Goal: Task Accomplishment & Management: Manage account settings

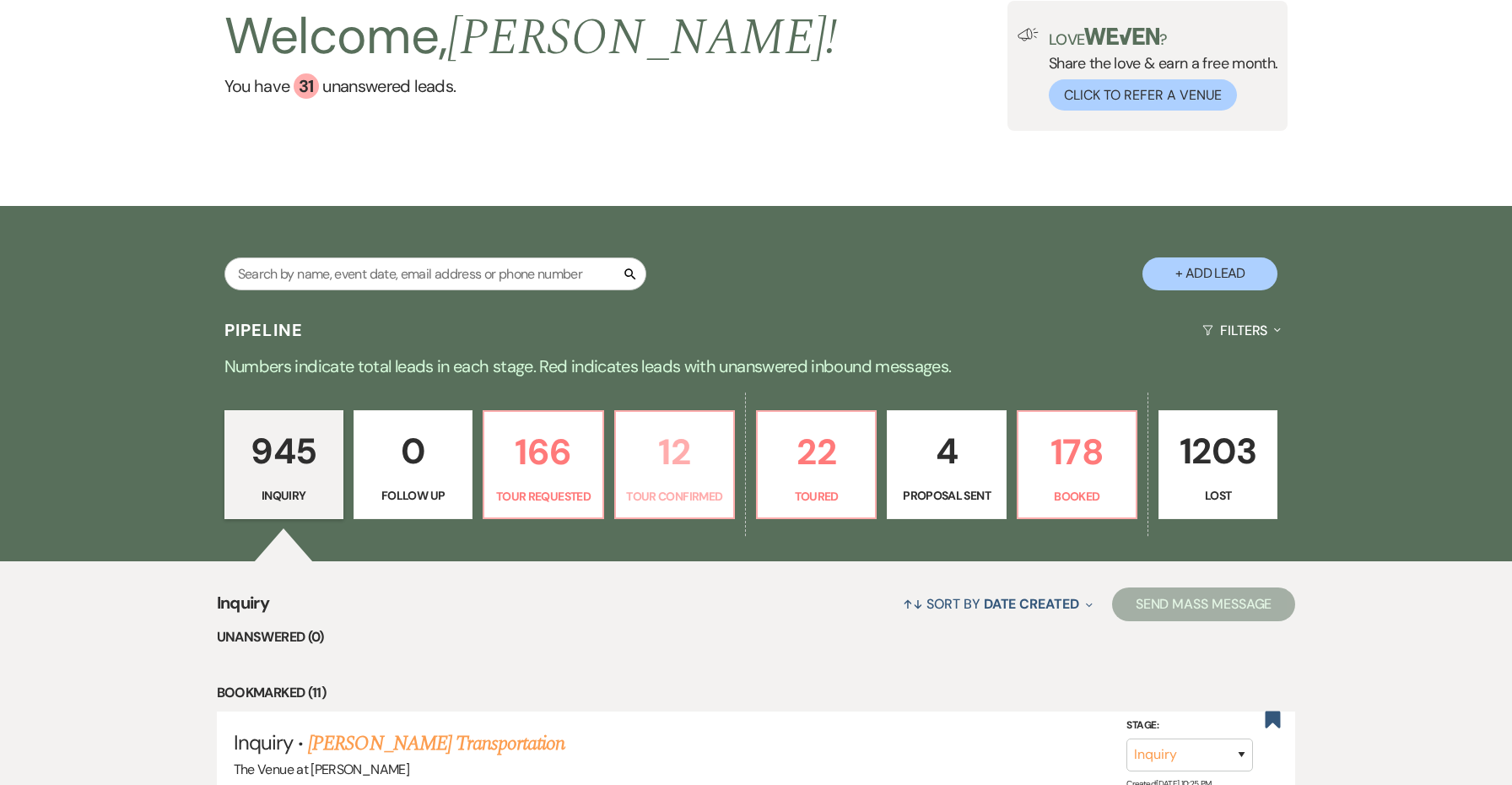
scroll to position [249, 0]
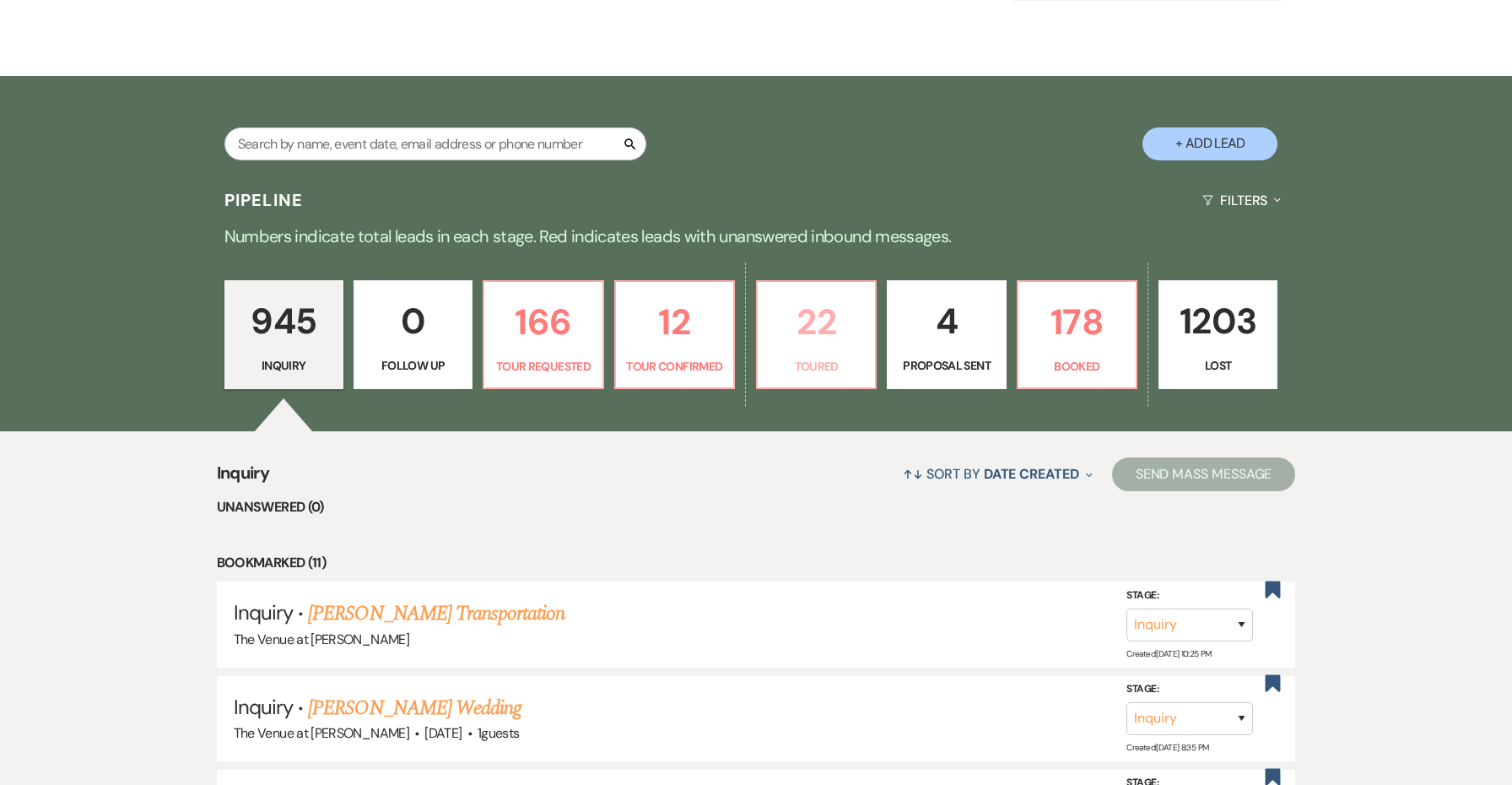
click at [847, 338] on p "22" at bounding box center [817, 322] width 97 height 56
select select "5"
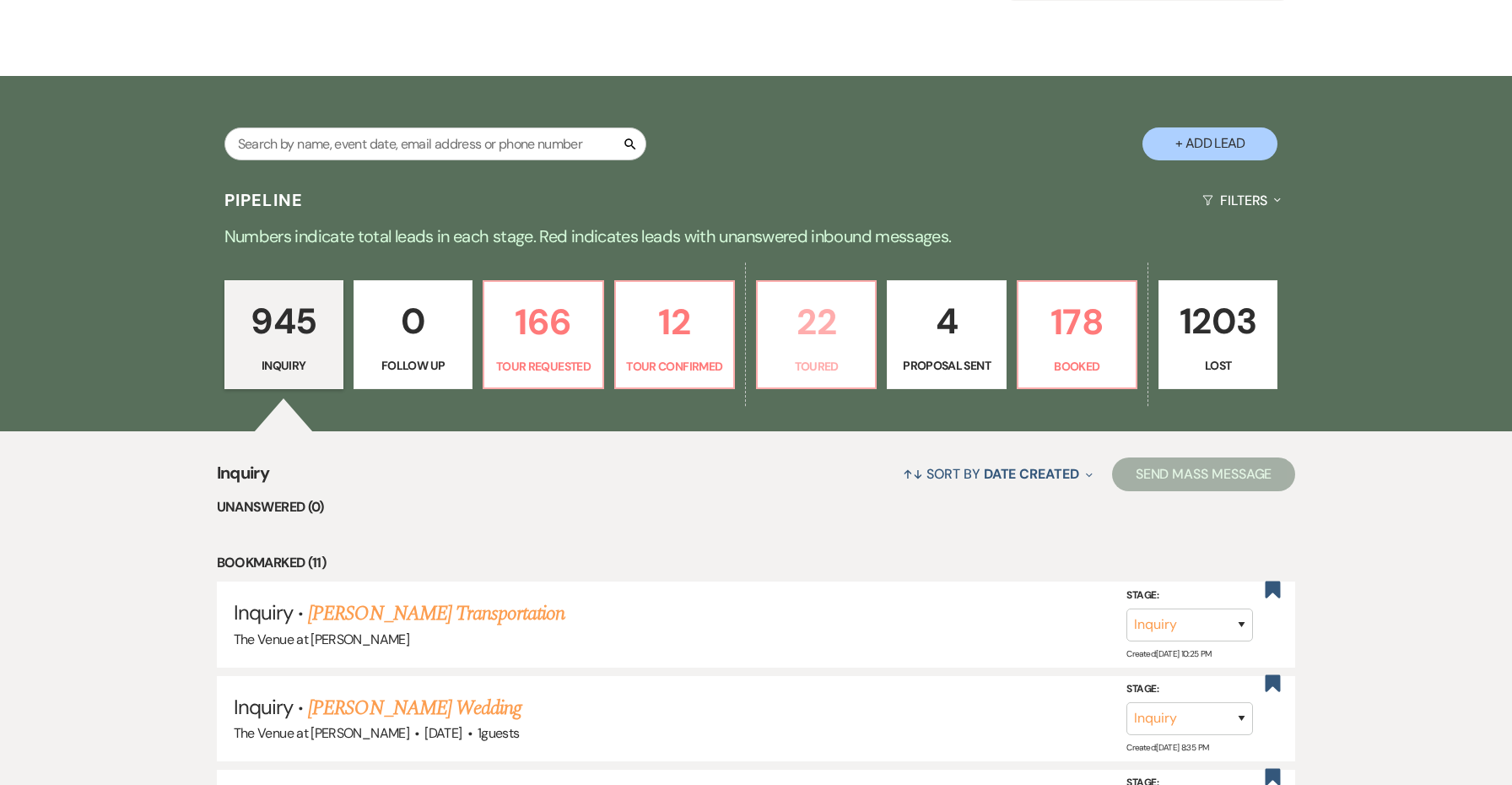
select select "5"
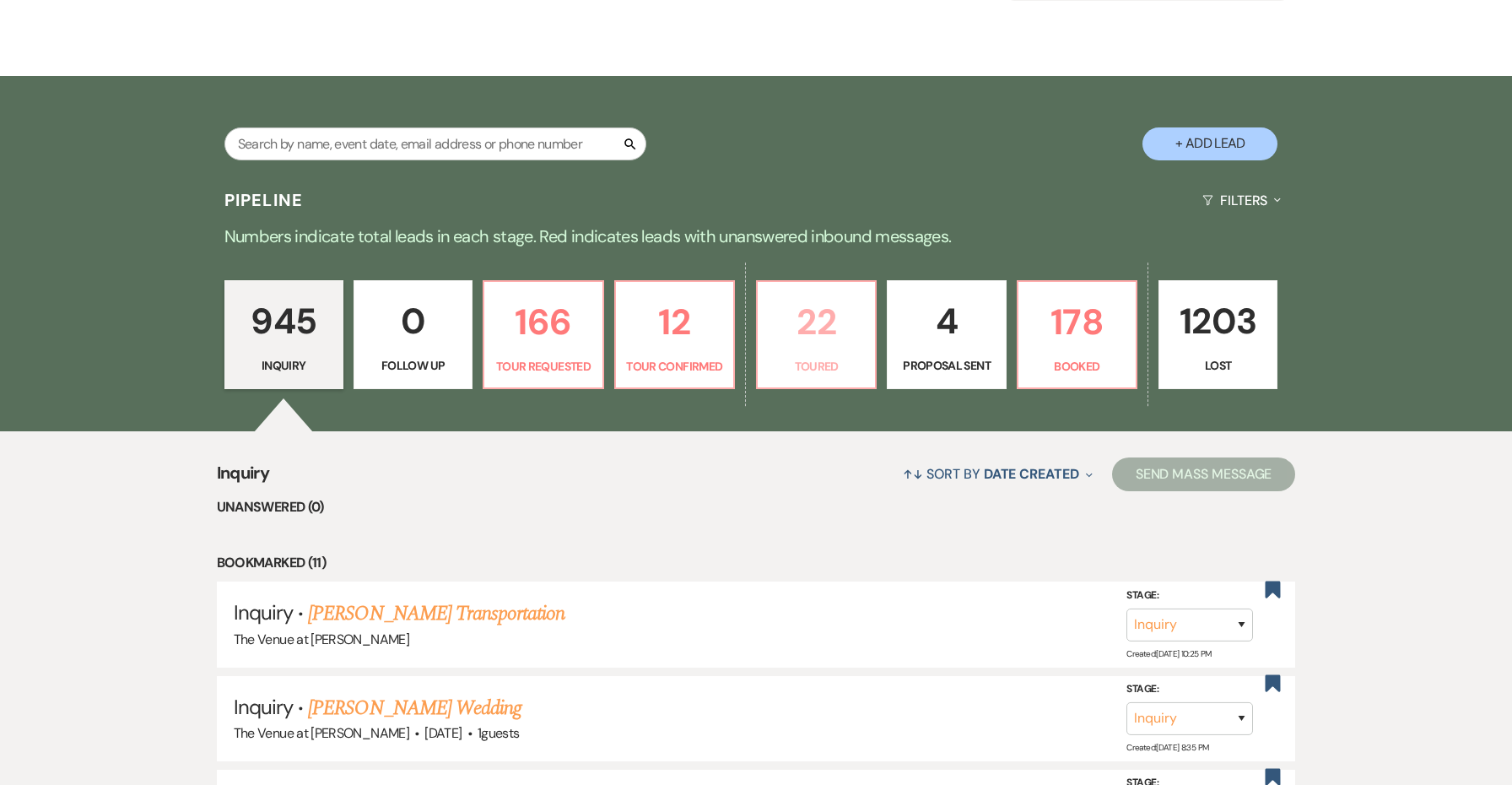
select select "5"
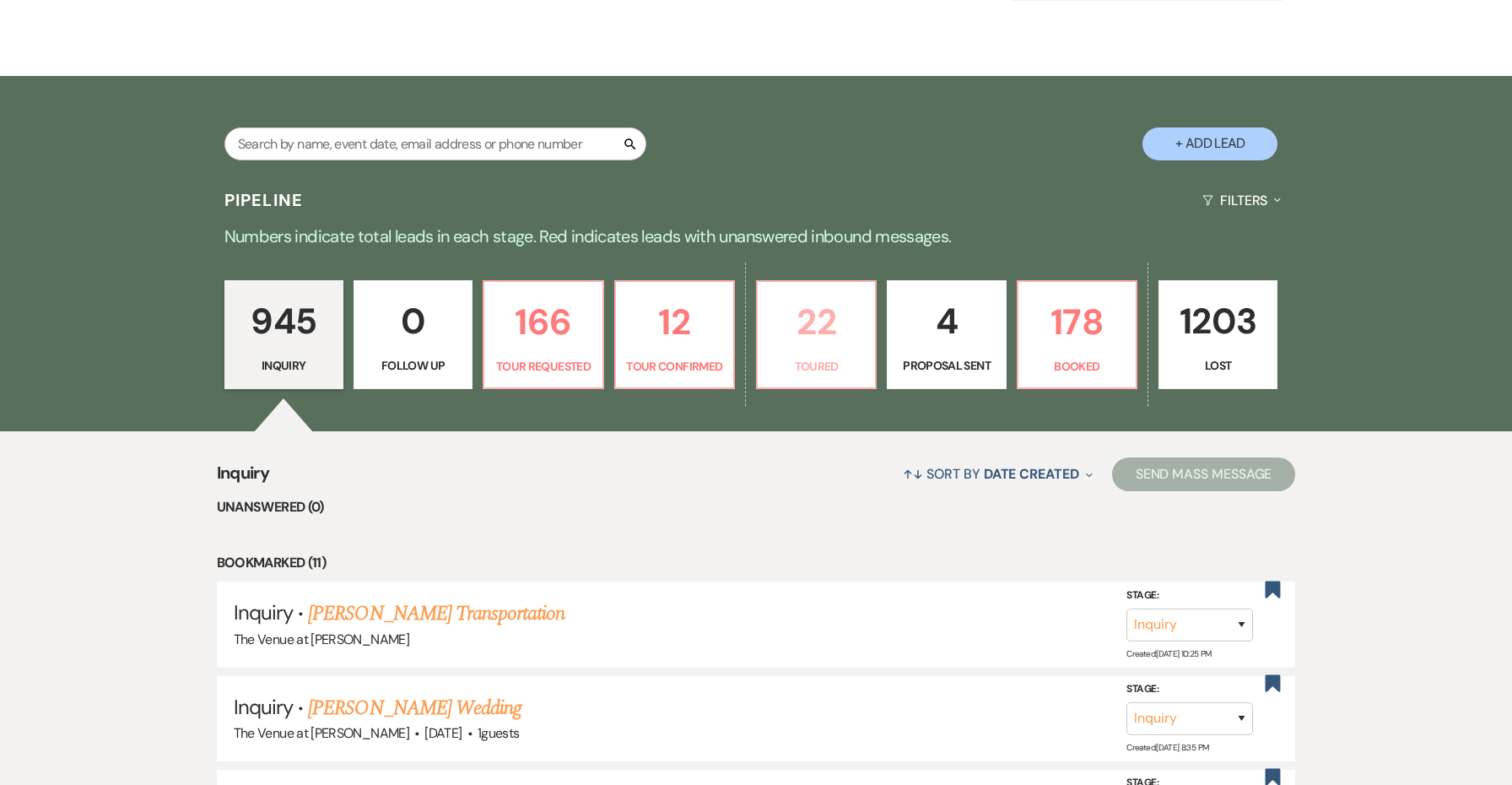
select select "5"
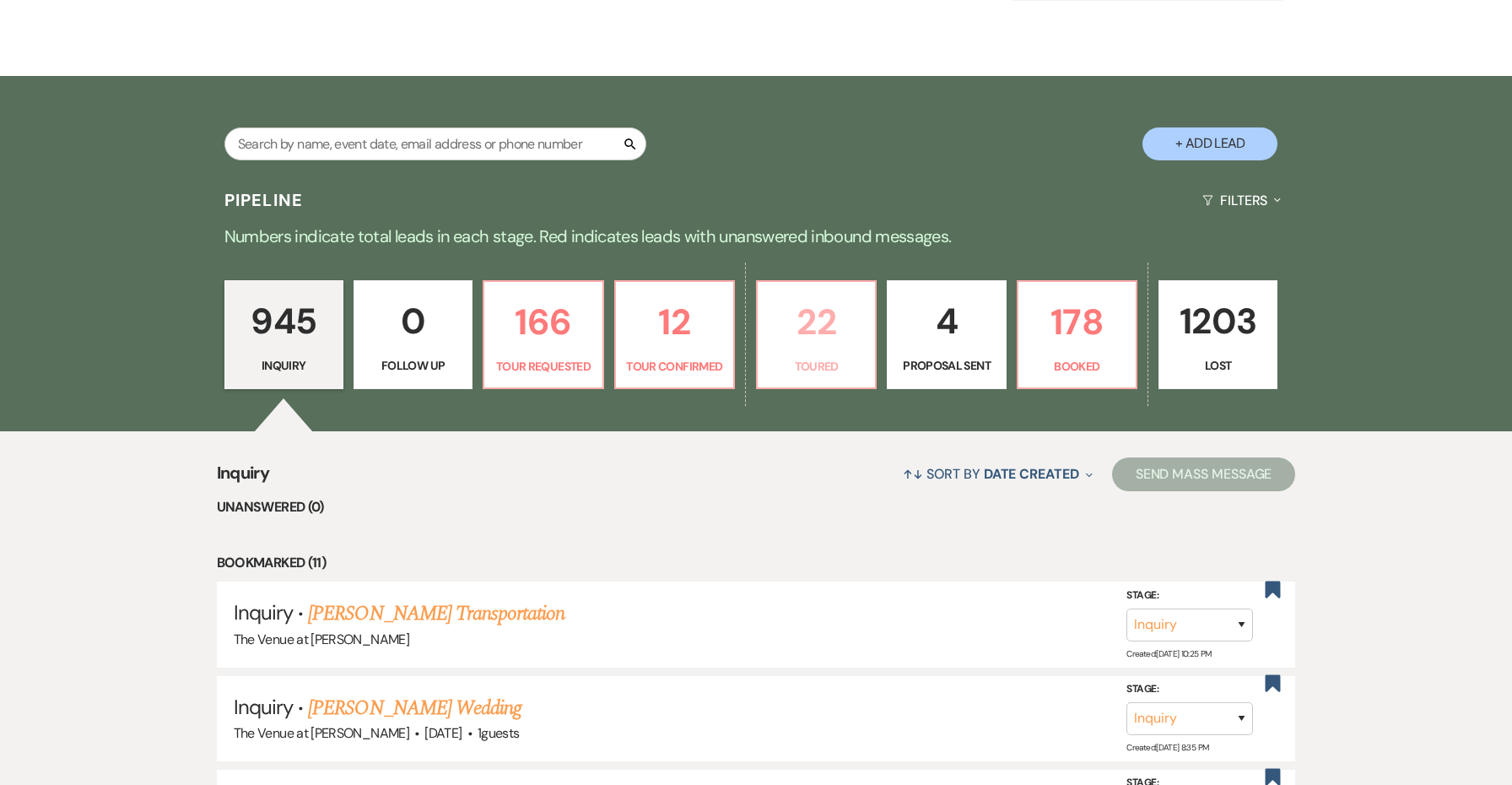
select select "5"
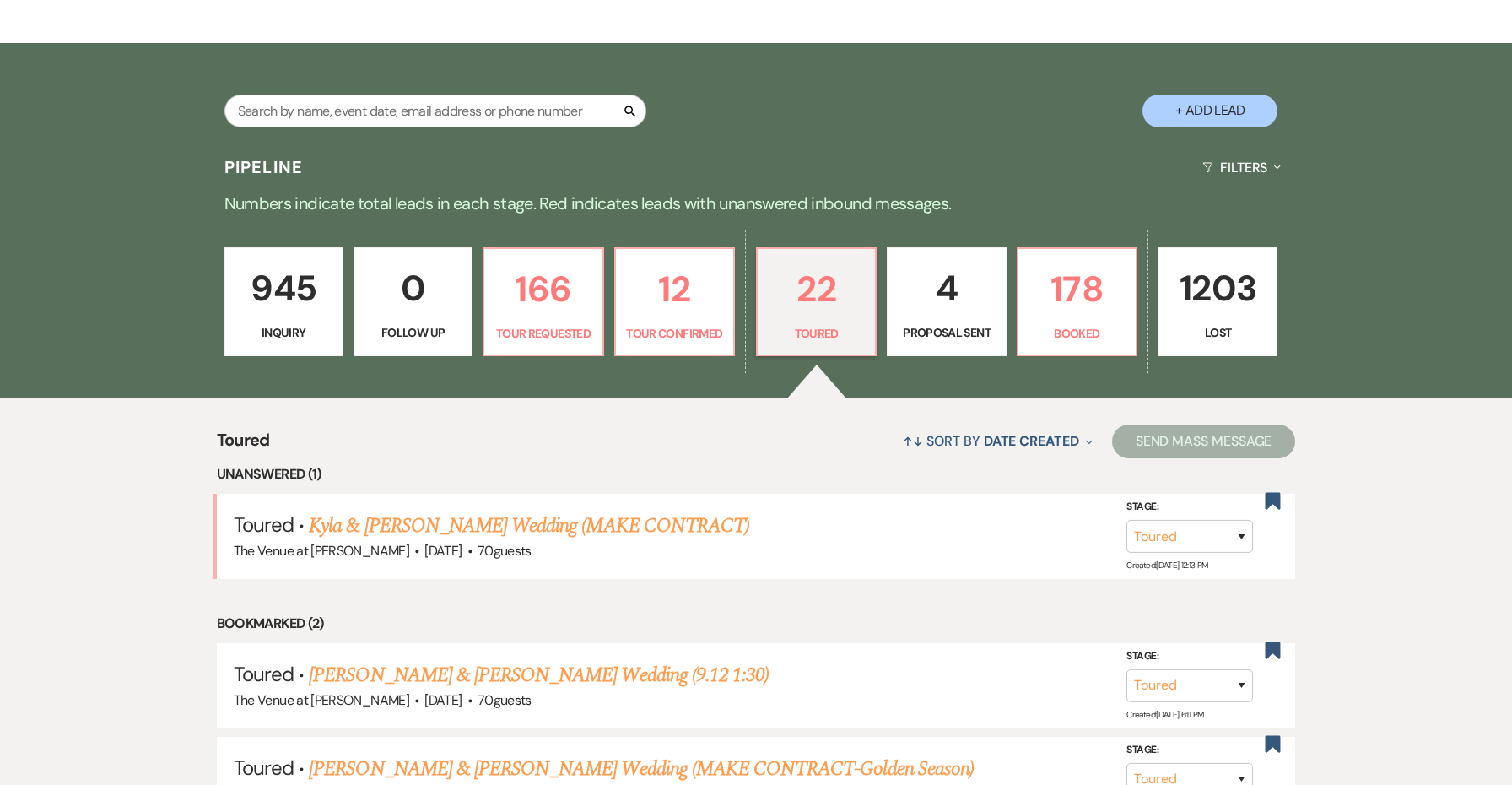
scroll to position [421, 0]
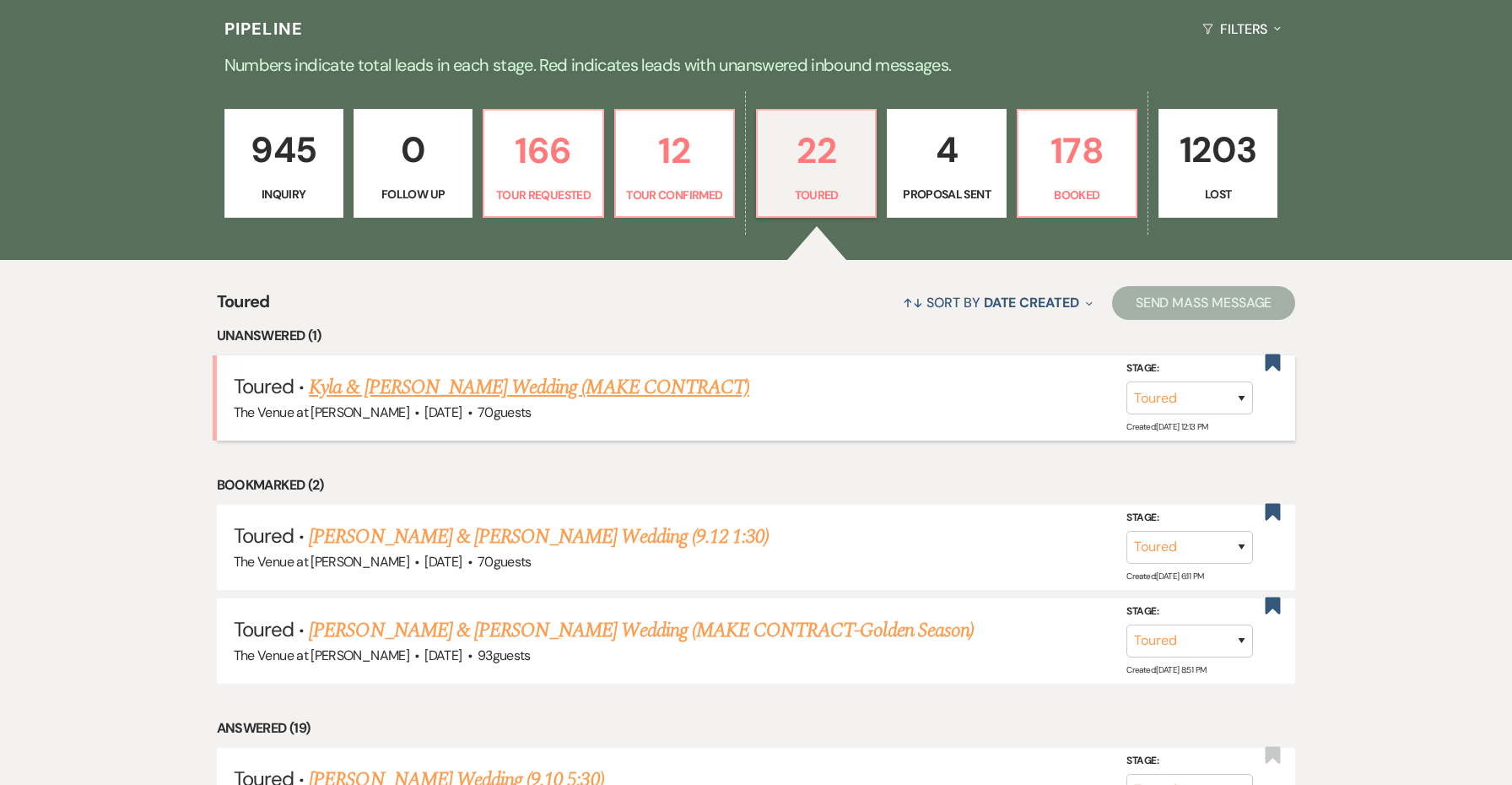
click at [697, 389] on link "Kyla & [PERSON_NAME] Wedding (MAKE CONTRACT)" at bounding box center [529, 387] width 440 height 30
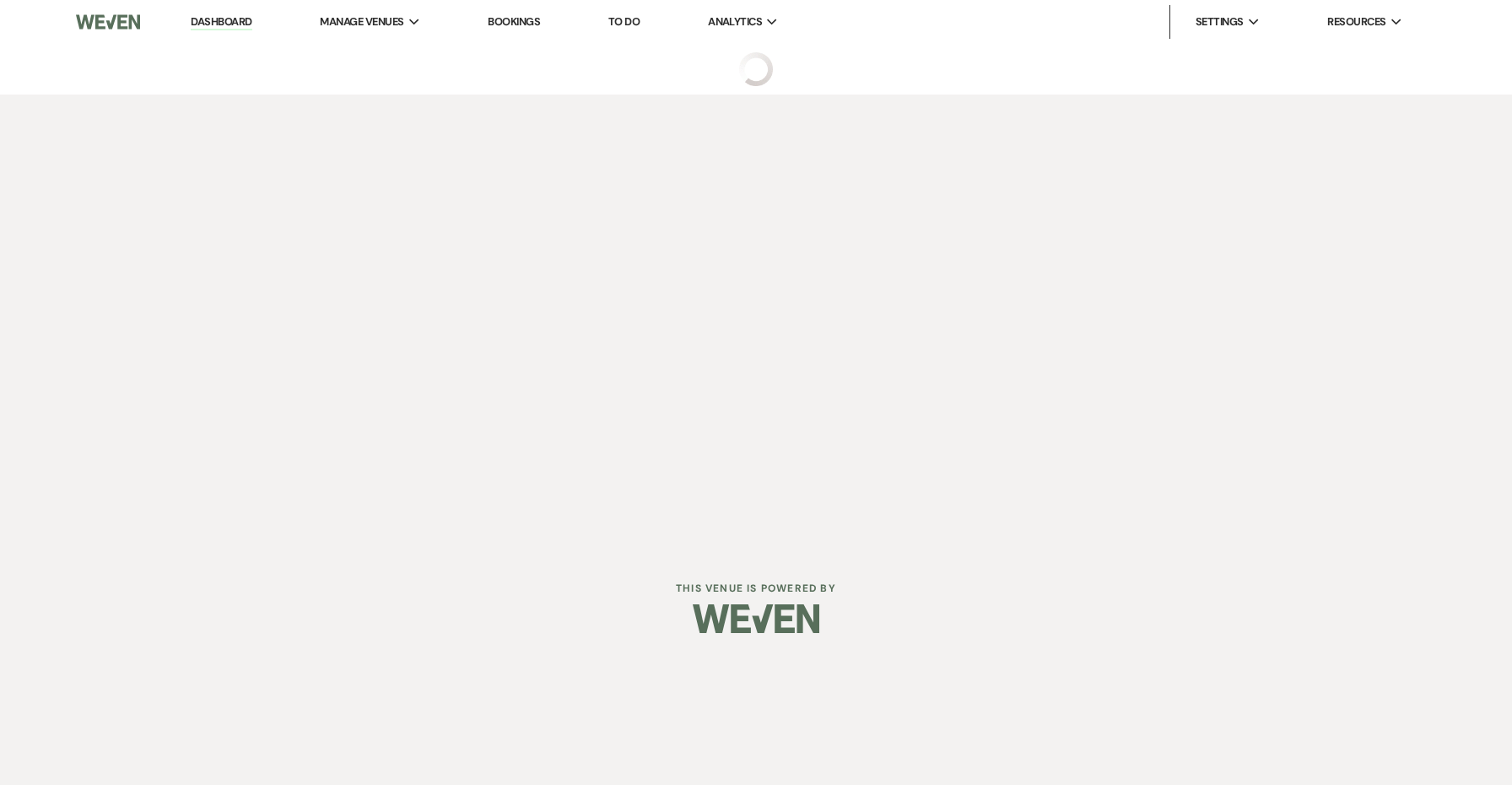
select select "5"
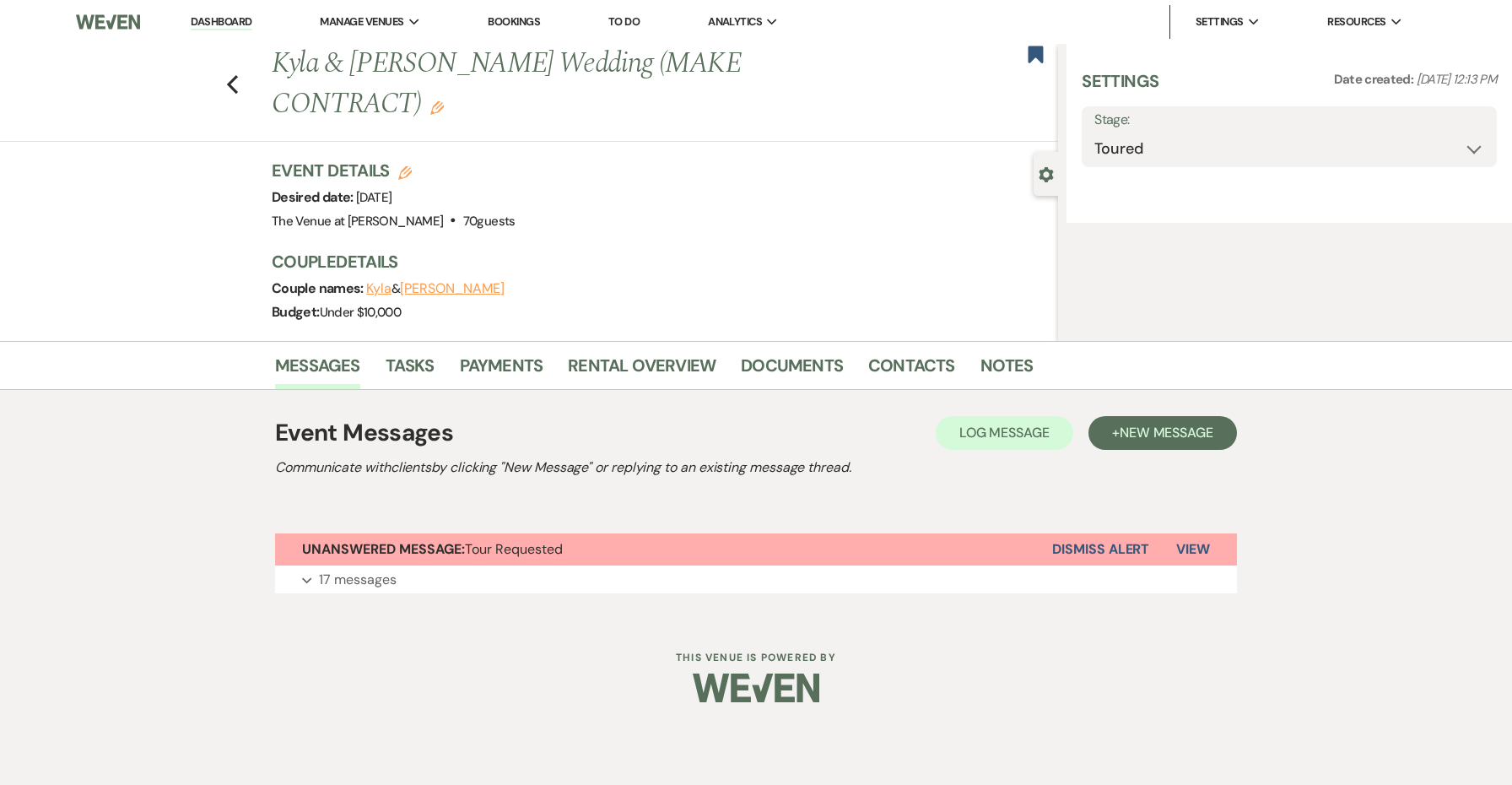
select select "5"
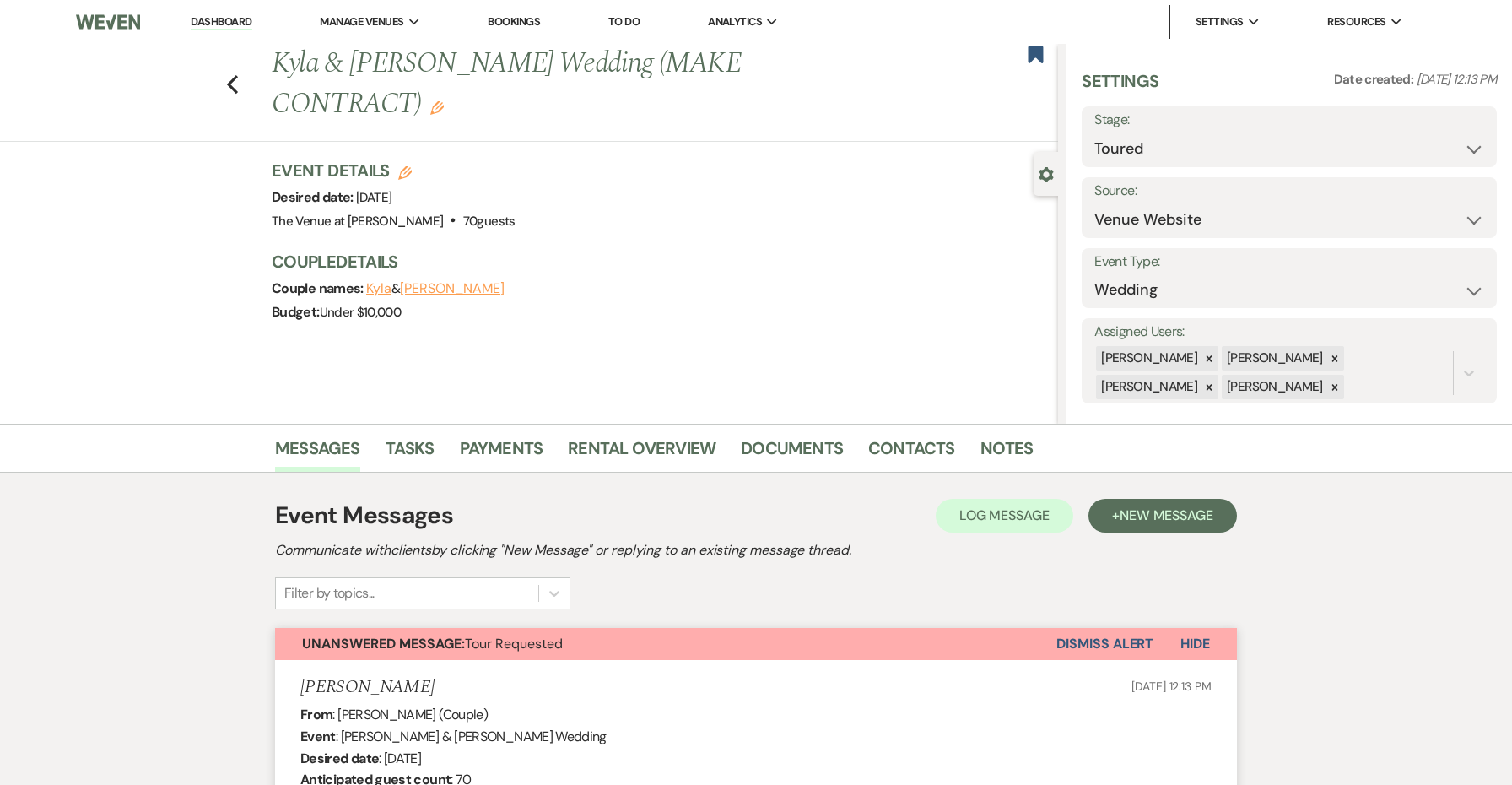
click at [1093, 652] on button "Dismiss Alert" at bounding box center [1105, 644] width 97 height 32
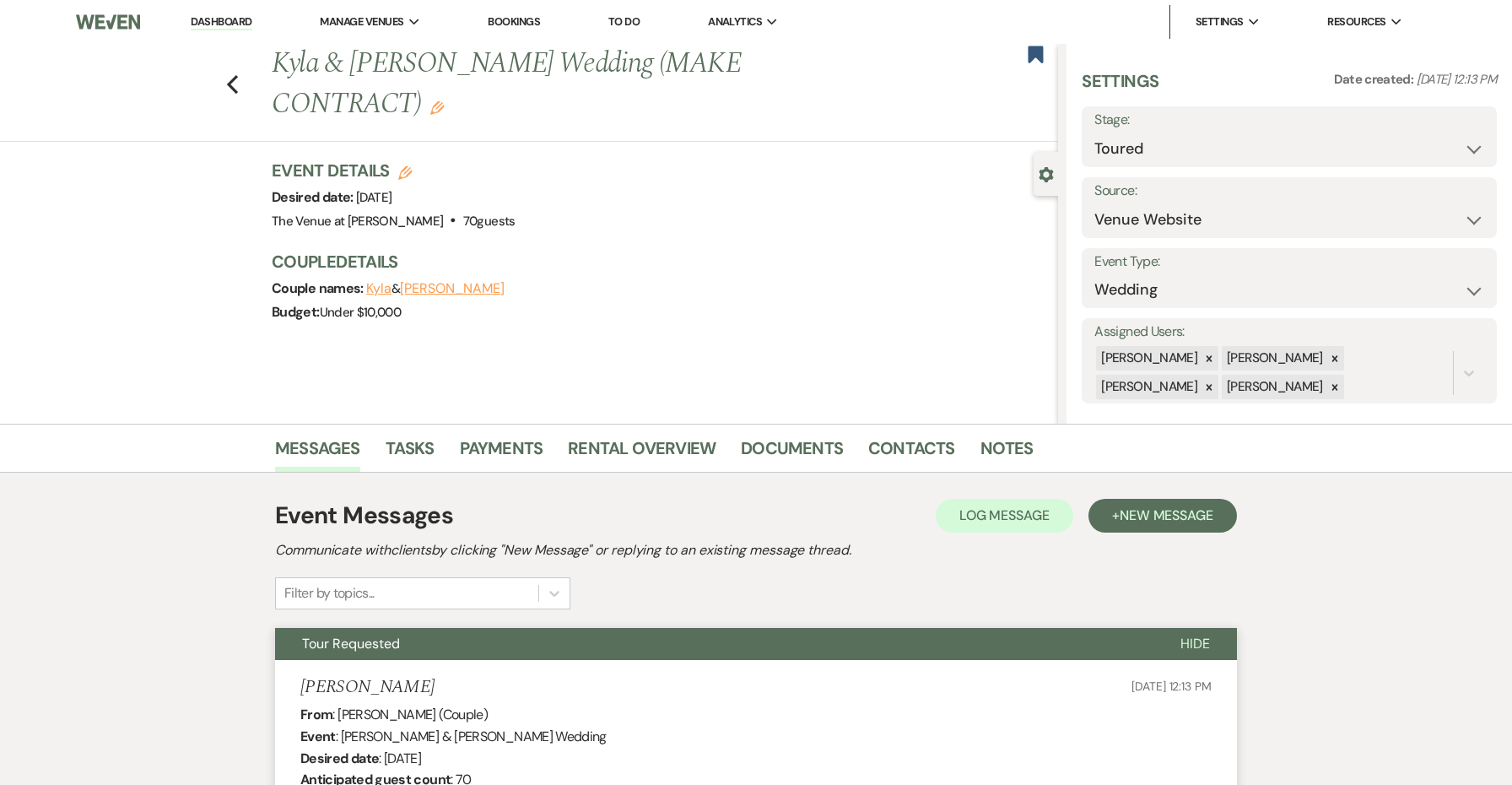
click at [240, 83] on div "Previous [PERSON_NAME] & [PERSON_NAME] Wedding (MAKE CONTRACT) Edit Bookmark" at bounding box center [524, 93] width 1066 height 98
click at [238, 83] on icon "Previous" at bounding box center [232, 84] width 13 height 20
select select "5"
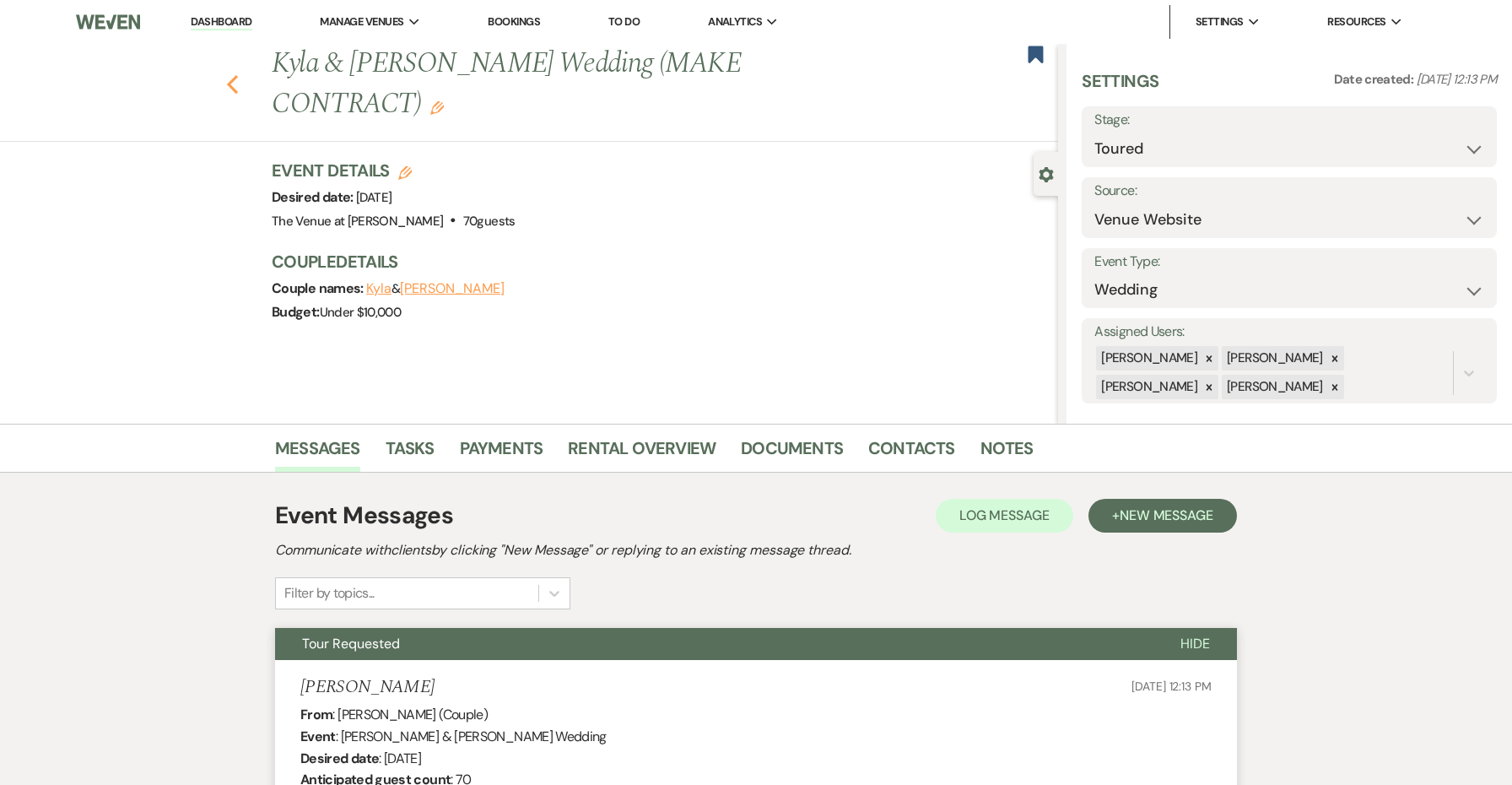
select select "5"
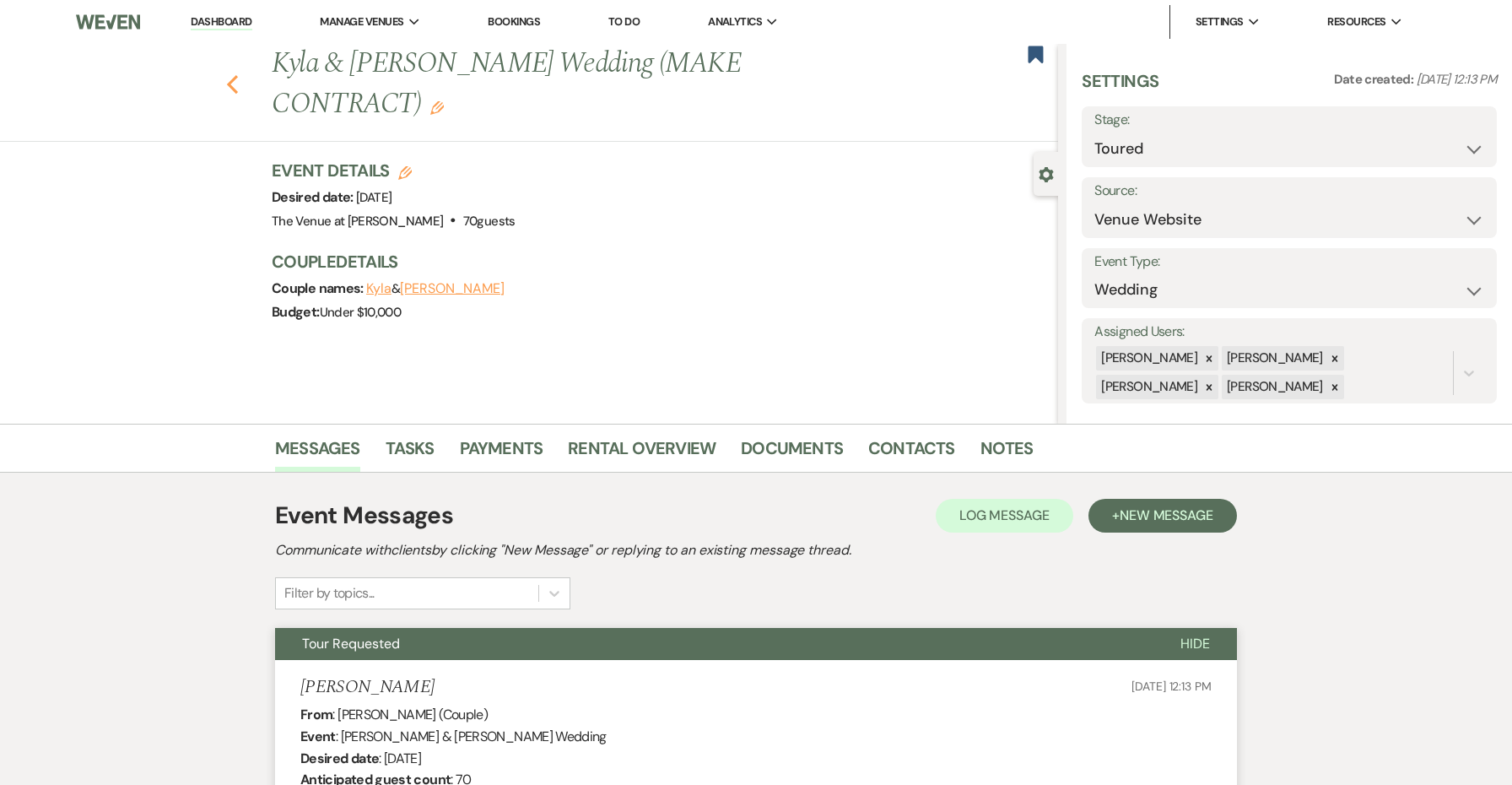
select select "5"
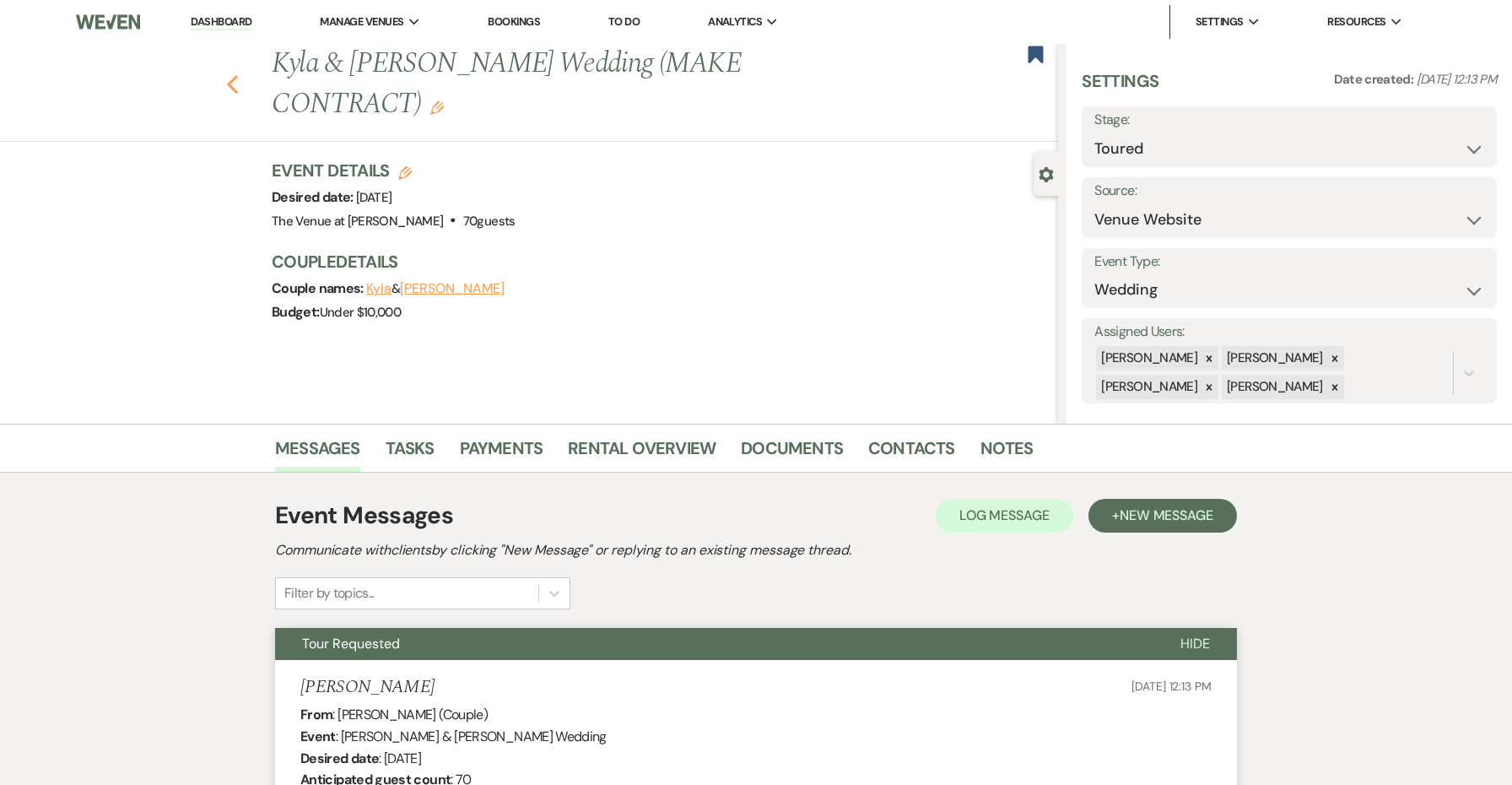
select select "5"
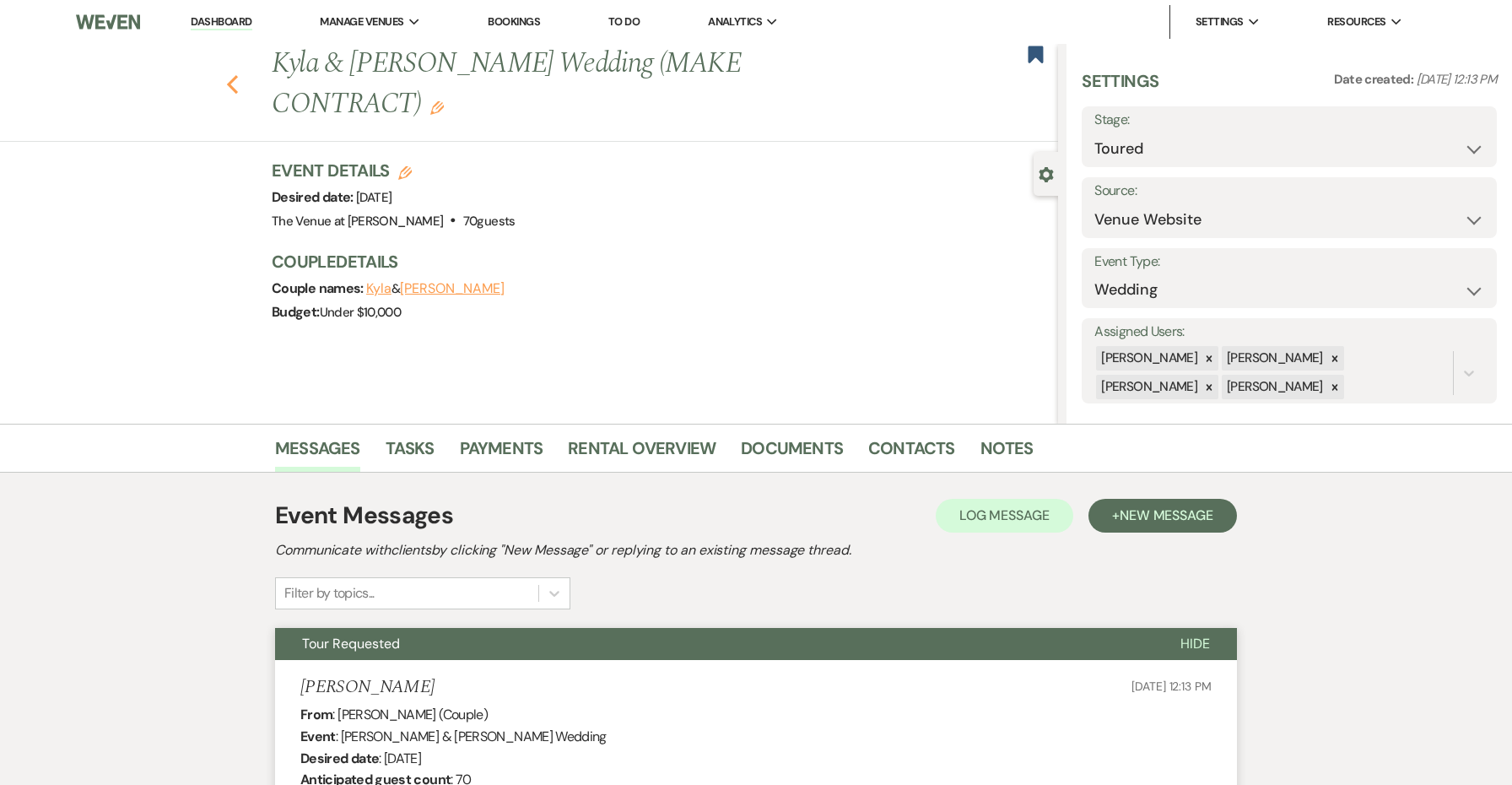
select select "5"
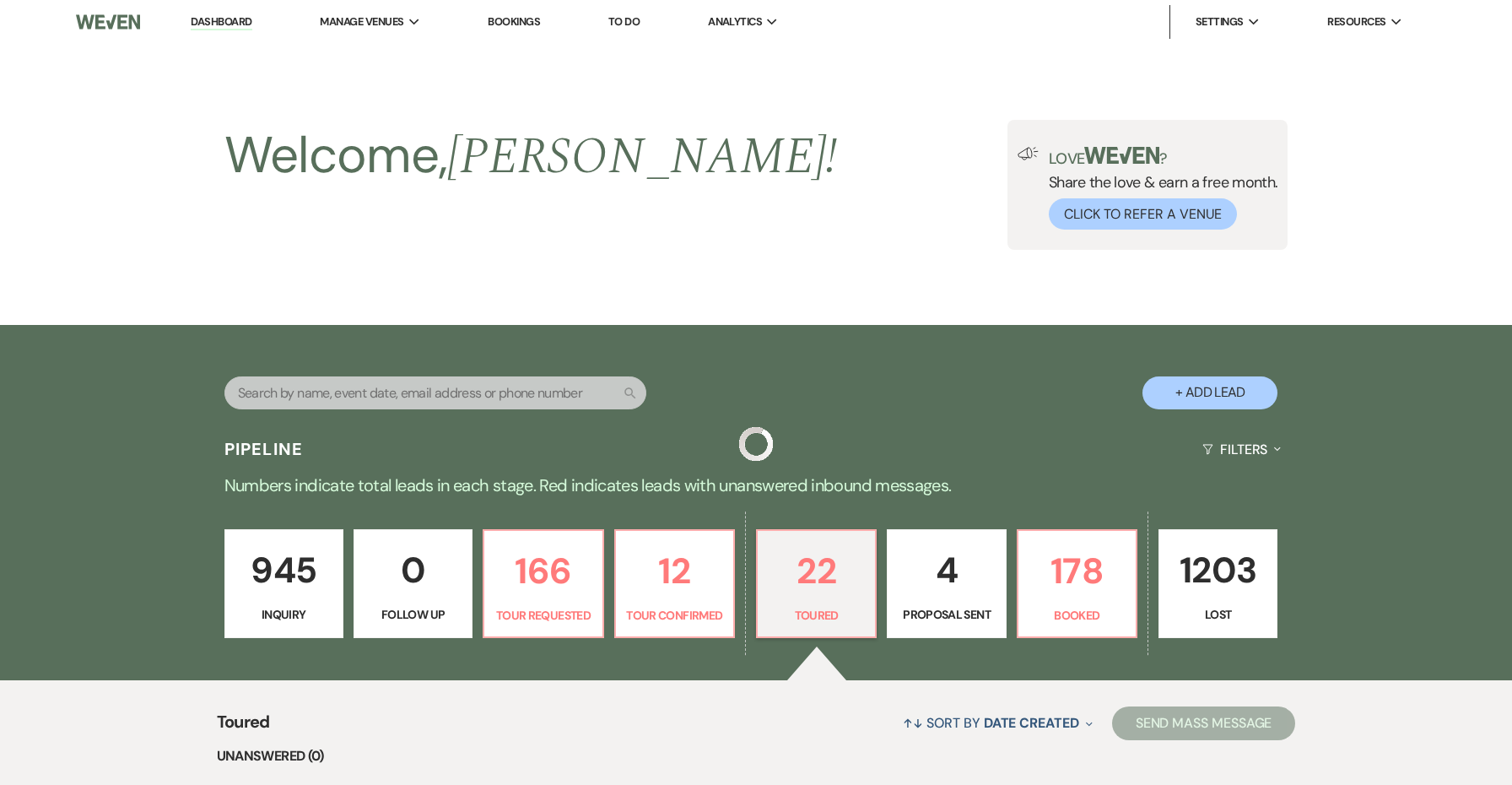
scroll to position [421, 0]
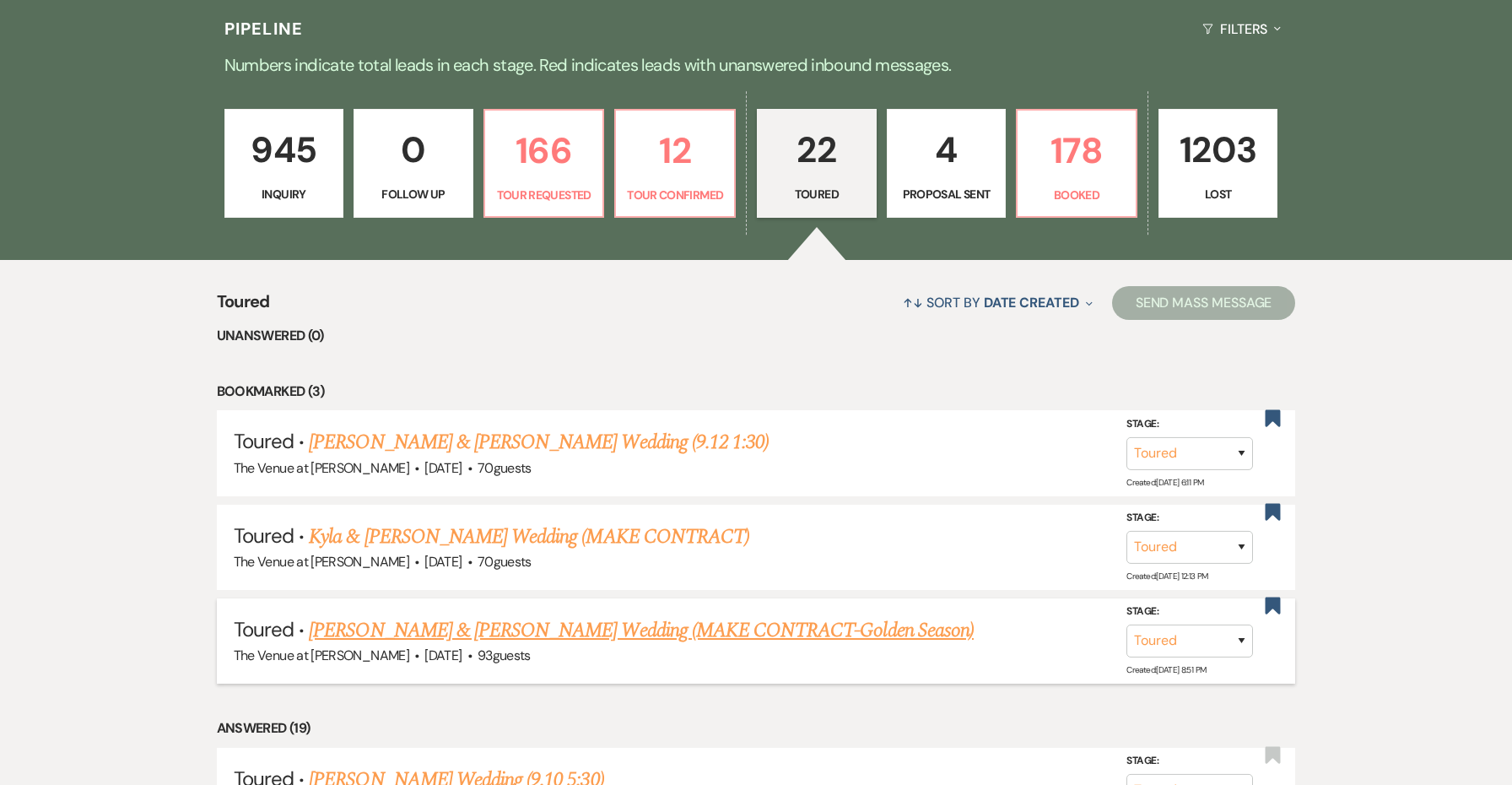
click at [643, 616] on link "[PERSON_NAME] & [PERSON_NAME] Wedding (MAKE CONTRACT-Golden Season)" at bounding box center [641, 630] width 665 height 30
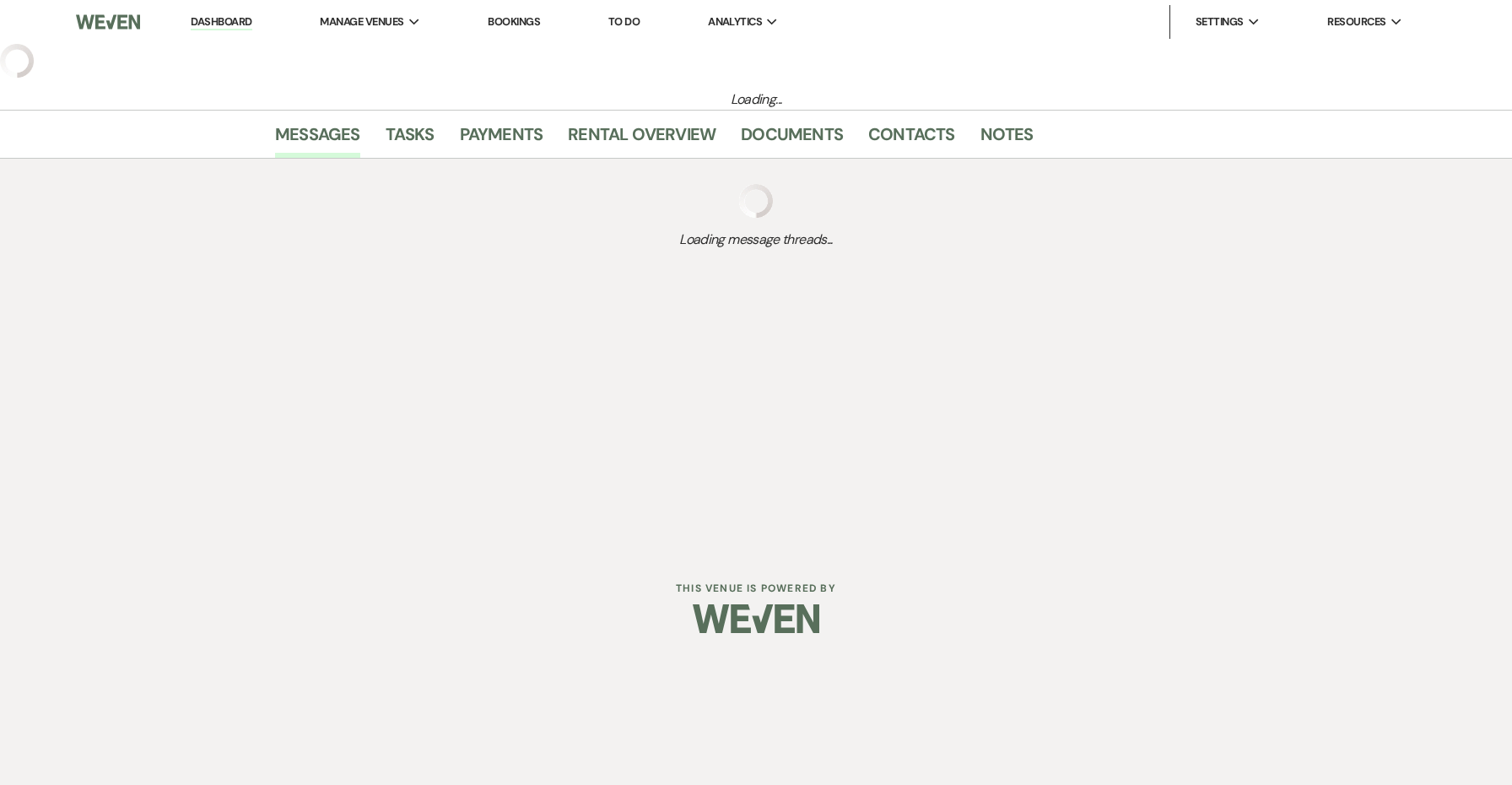
select select "5"
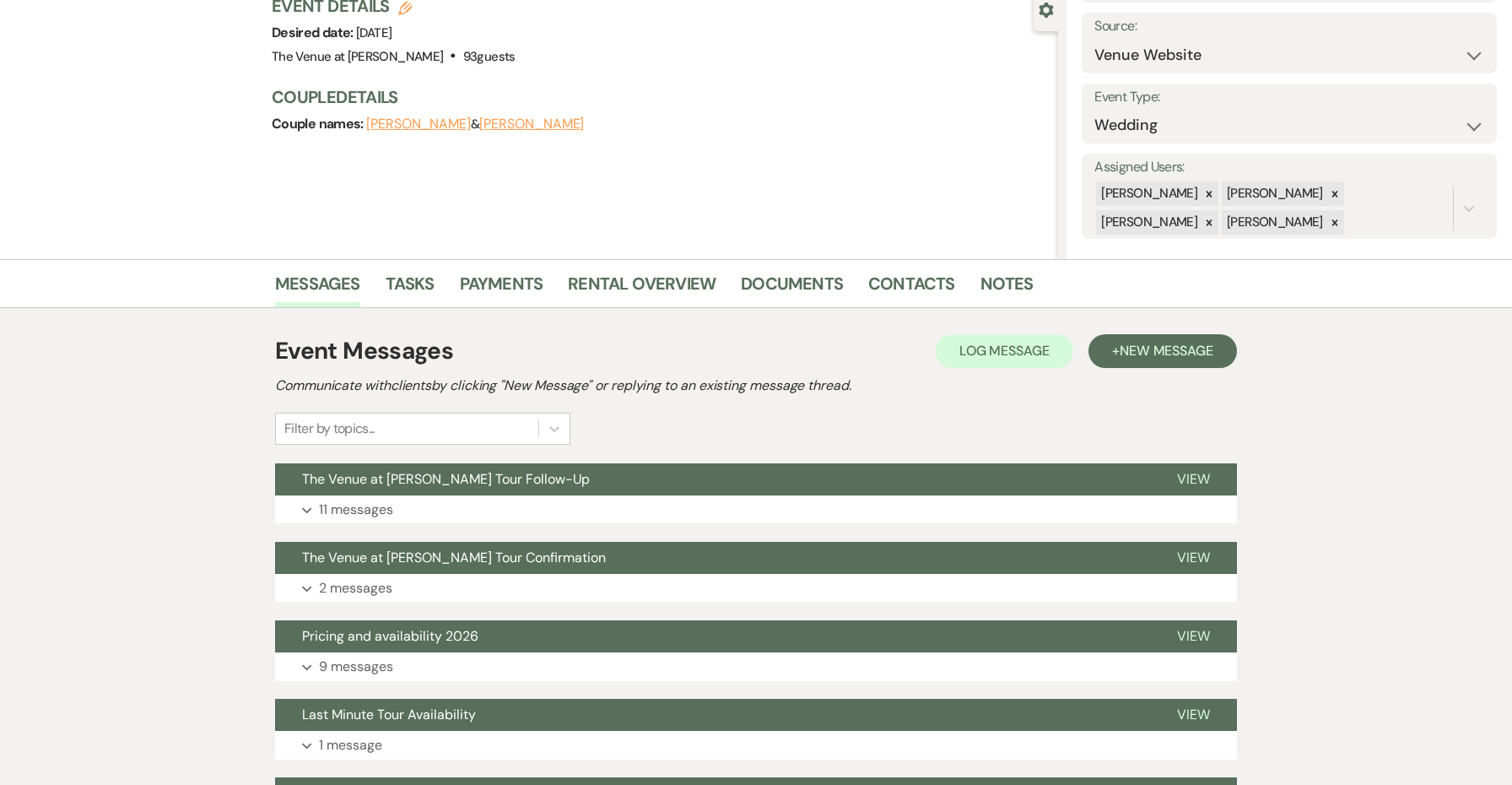
scroll to position [165, 0]
click at [607, 511] on button "Expand 11 messages" at bounding box center [756, 509] width 962 height 28
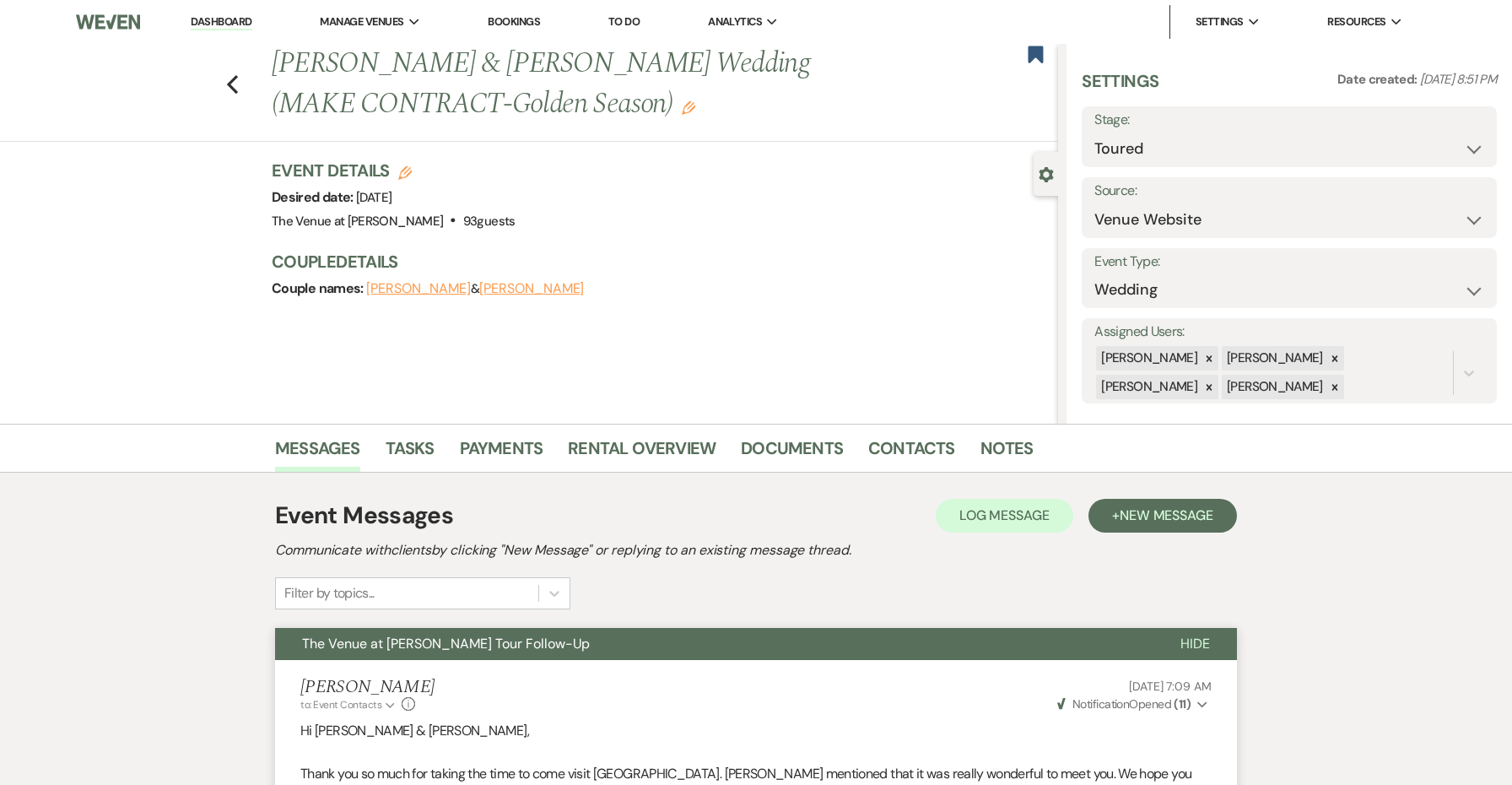
scroll to position [0, 0]
select select "6"
click at [1443, 136] on button "Save" at bounding box center [1453, 136] width 89 height 34
click at [682, 103] on use "button" at bounding box center [688, 108] width 14 height 14
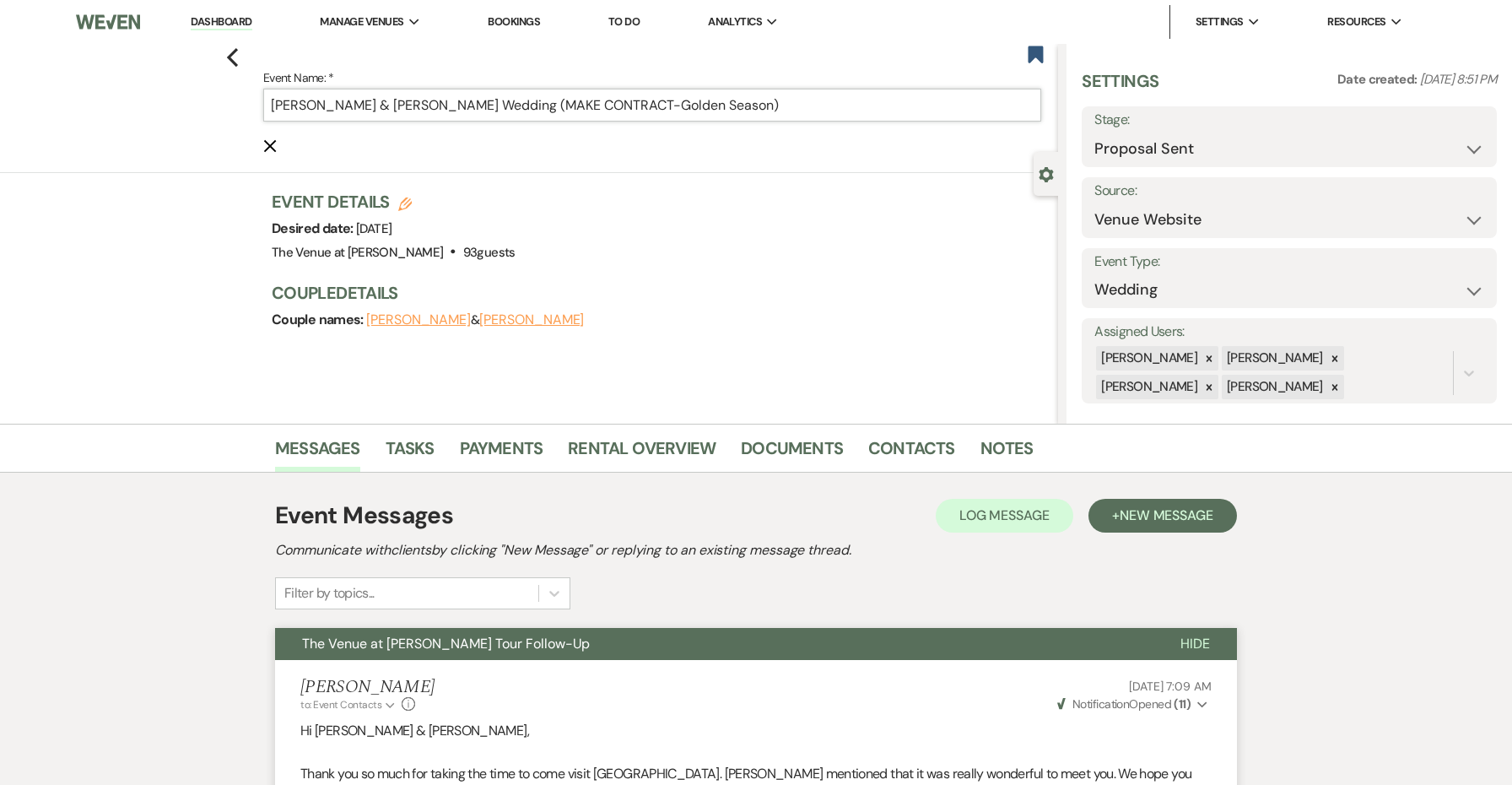
drag, startPoint x: 743, startPoint y: 108, endPoint x: 535, endPoint y: 103, distance: 208.1
click at [535, 103] on input "[PERSON_NAME] & [PERSON_NAME] Wedding (MAKE CONTRACT-Golden Season)" at bounding box center [651, 105] width 778 height 33
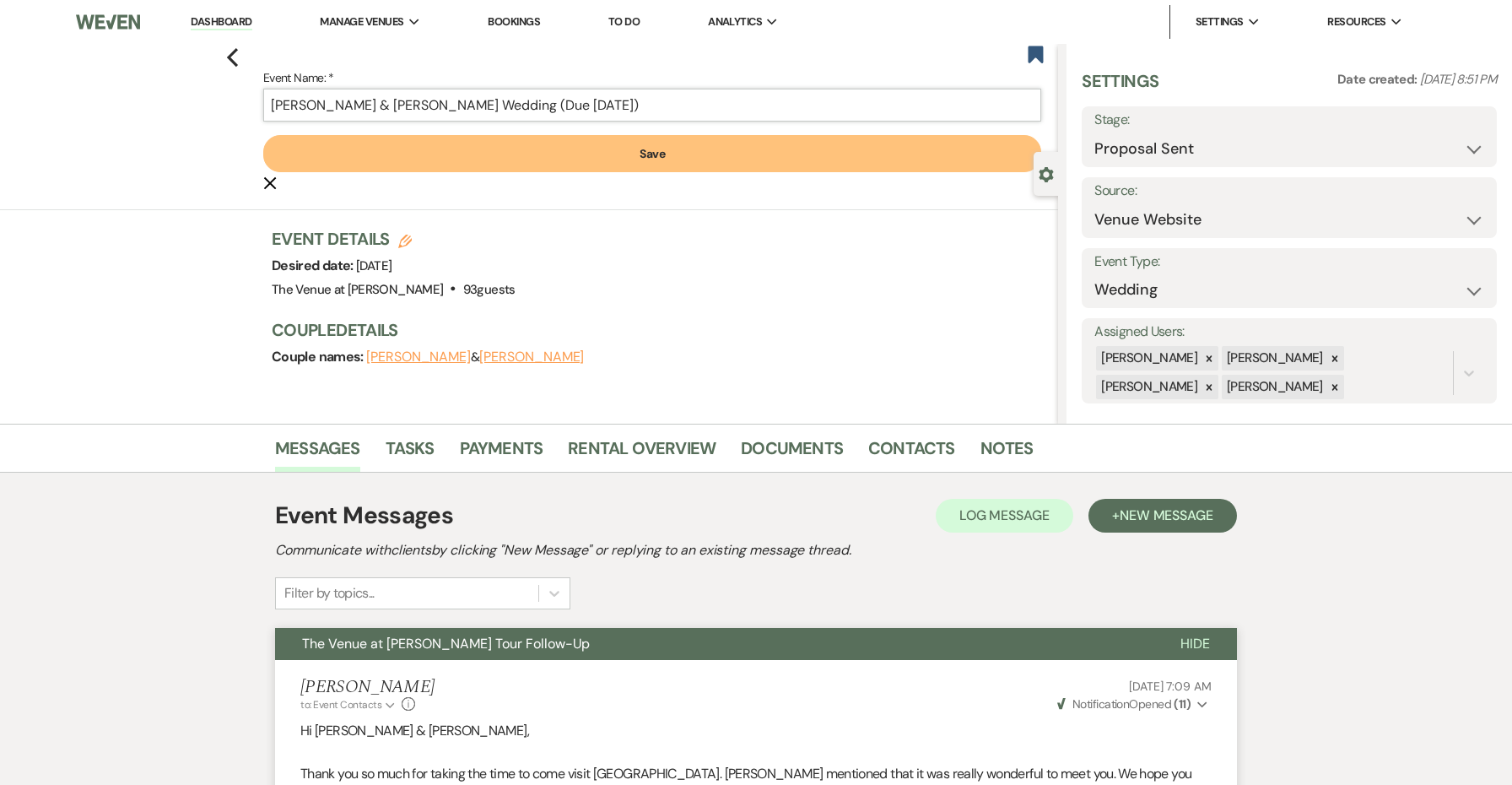
type input "[PERSON_NAME] & [PERSON_NAME] Wedding (Due [DATE])"
click at [529, 150] on button "Save" at bounding box center [651, 154] width 778 height 37
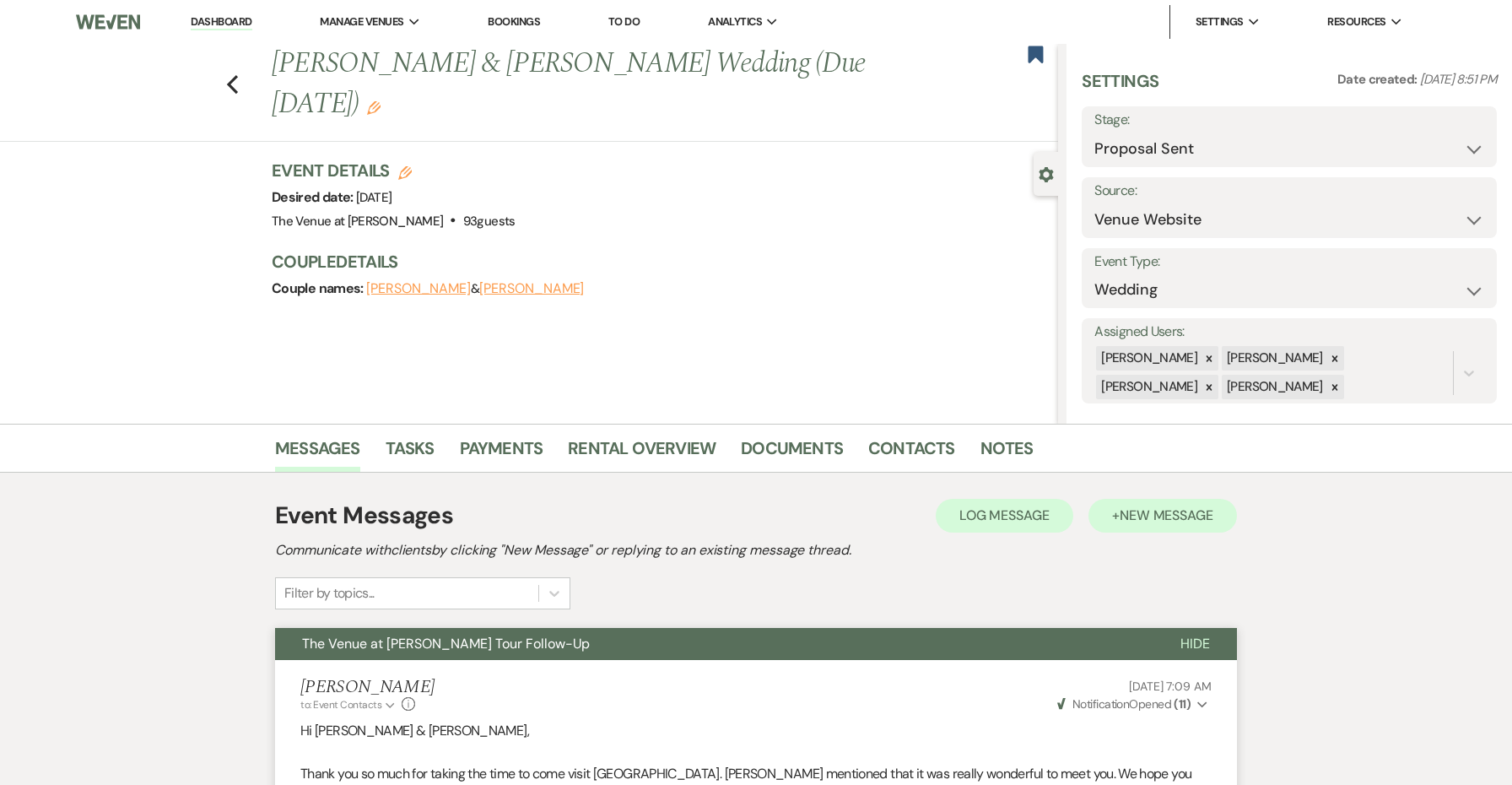
click at [1115, 509] on button "+ New Message" at bounding box center [1162, 515] width 149 height 34
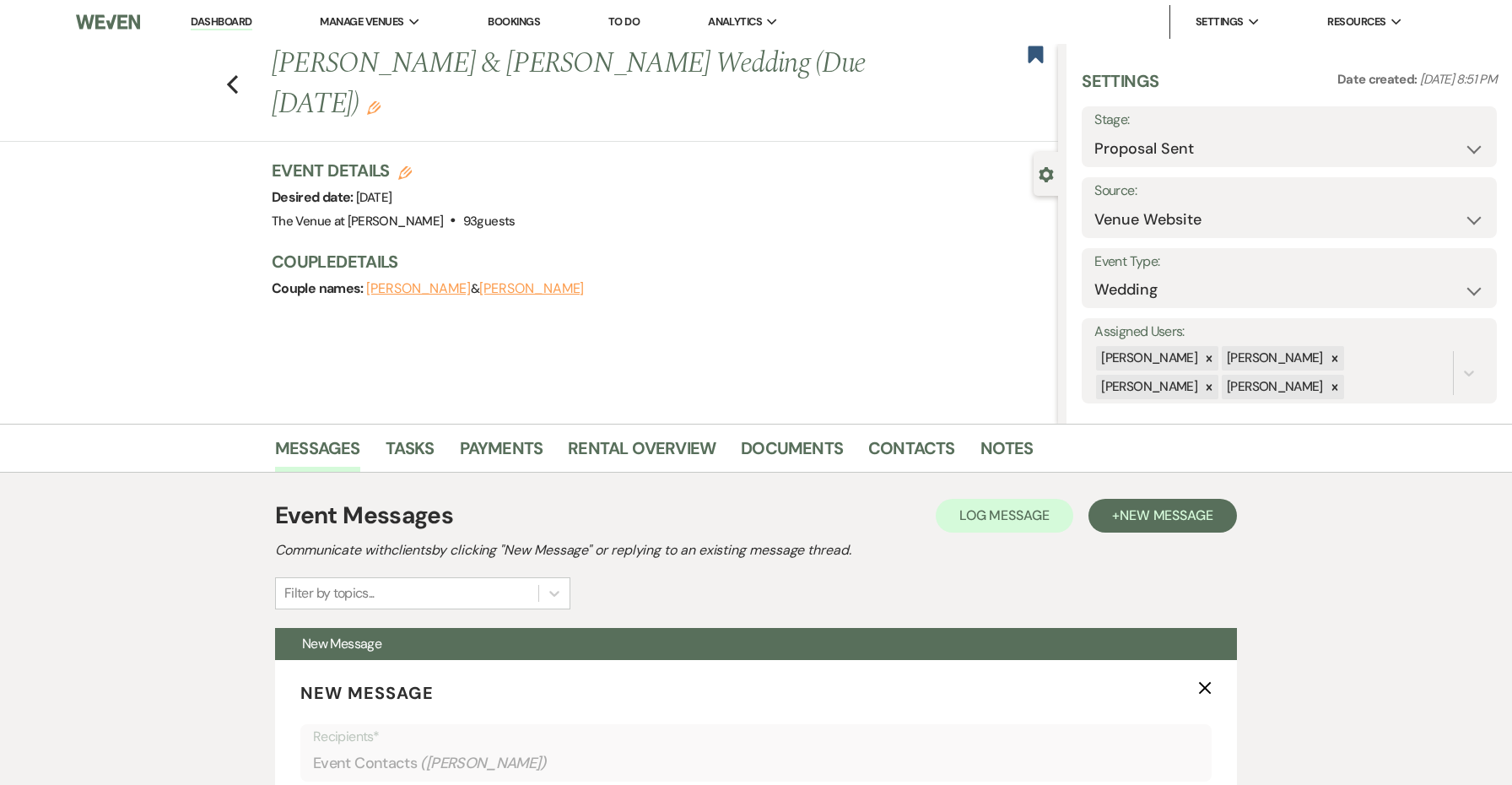
scroll to position [430, 0]
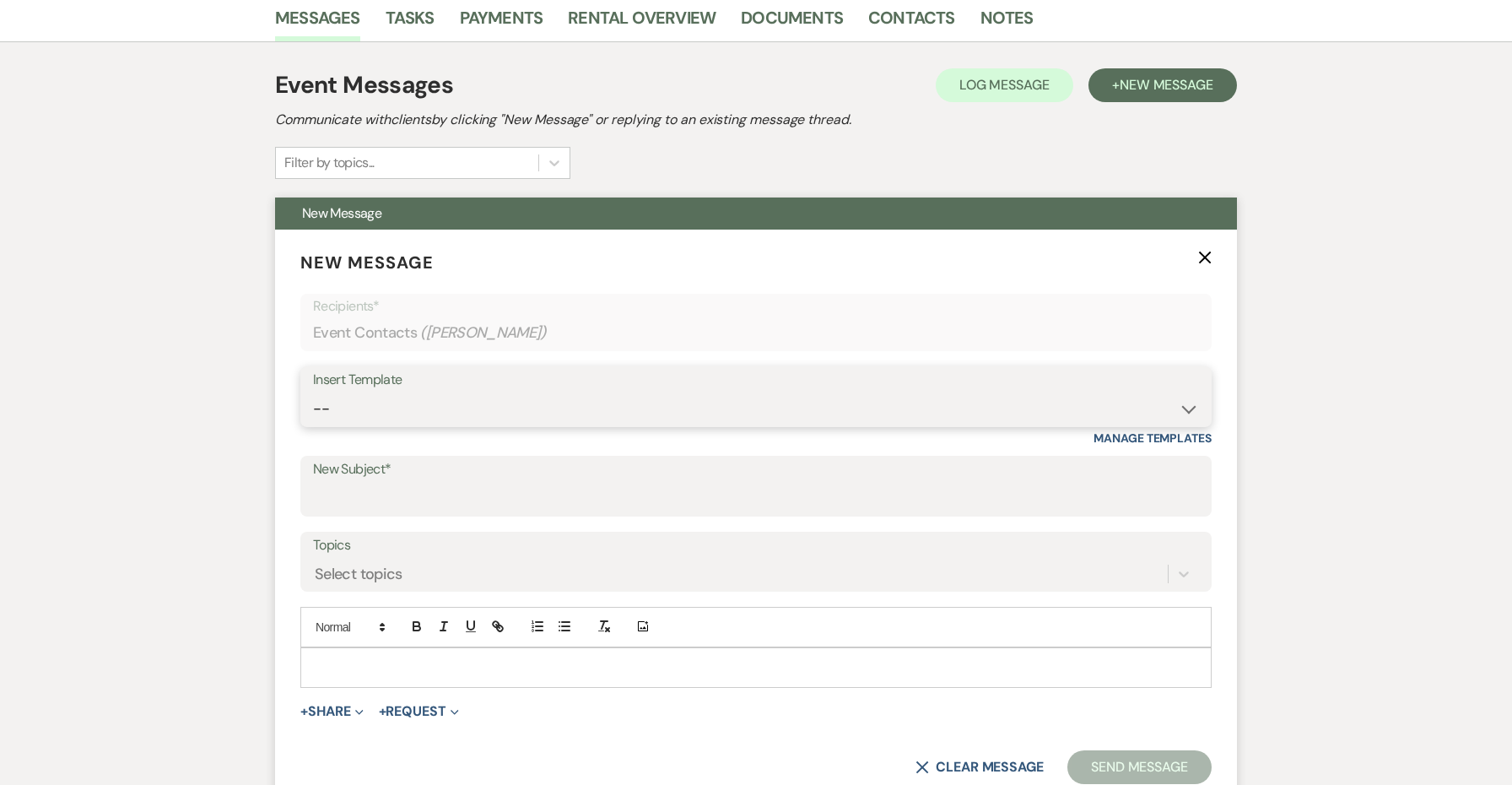
select select "5671"
type input "Engagement Photo Session at [PERSON_NAME]"
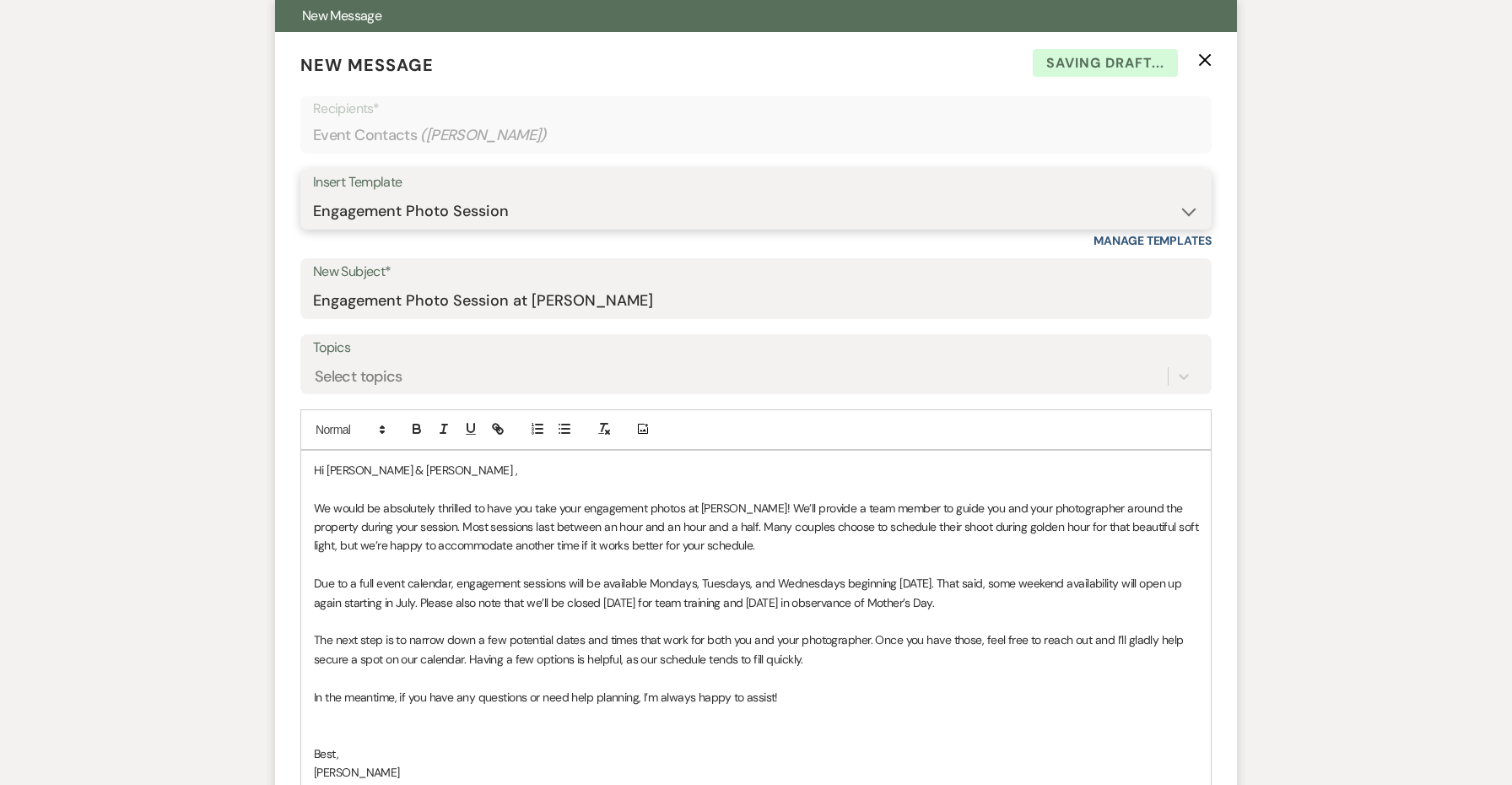
scroll to position [653, 0]
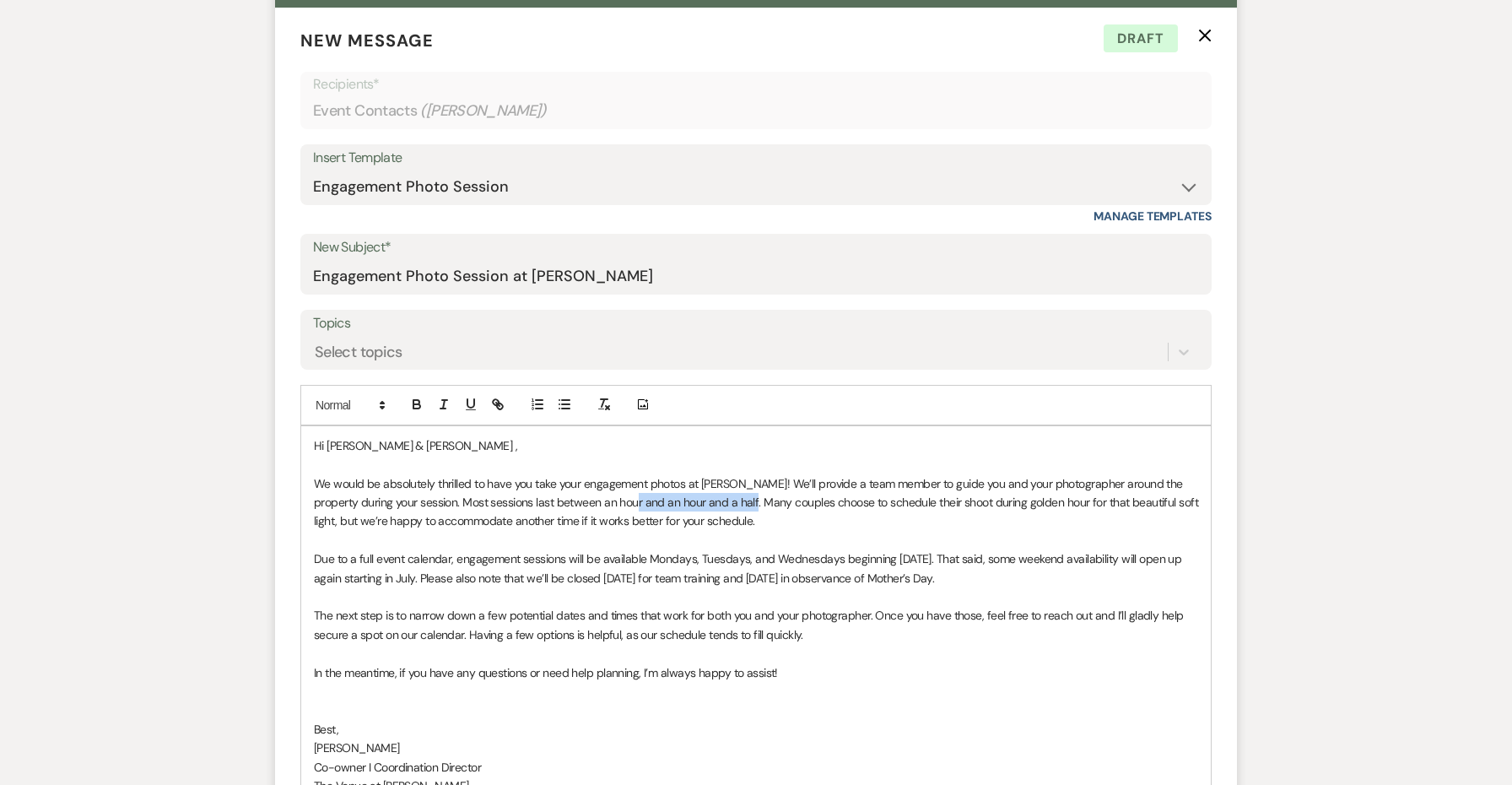
drag, startPoint x: 756, startPoint y: 499, endPoint x: 642, endPoint y: 497, distance: 114.0
click at [642, 497] on p "We would be absolutely thrilled to have you take your engagement photos at [PER…" at bounding box center [756, 503] width 884 height 56
click at [582, 497] on p "We would be absolutely thrilled to have you take your engagement photos at [PER…" at bounding box center [756, 503] width 884 height 56
click at [710, 542] on p at bounding box center [756, 540] width 884 height 19
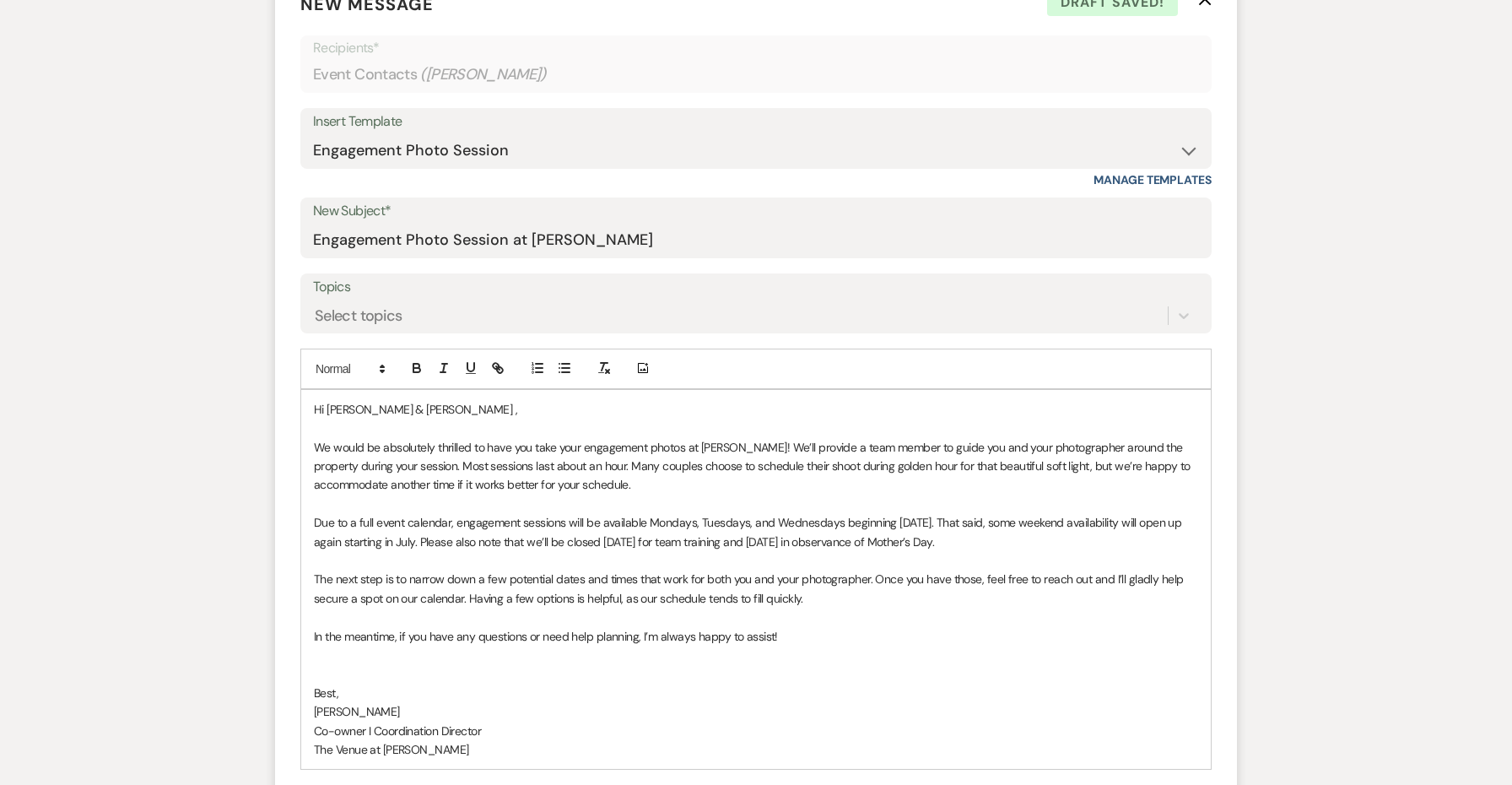
scroll to position [692, 0]
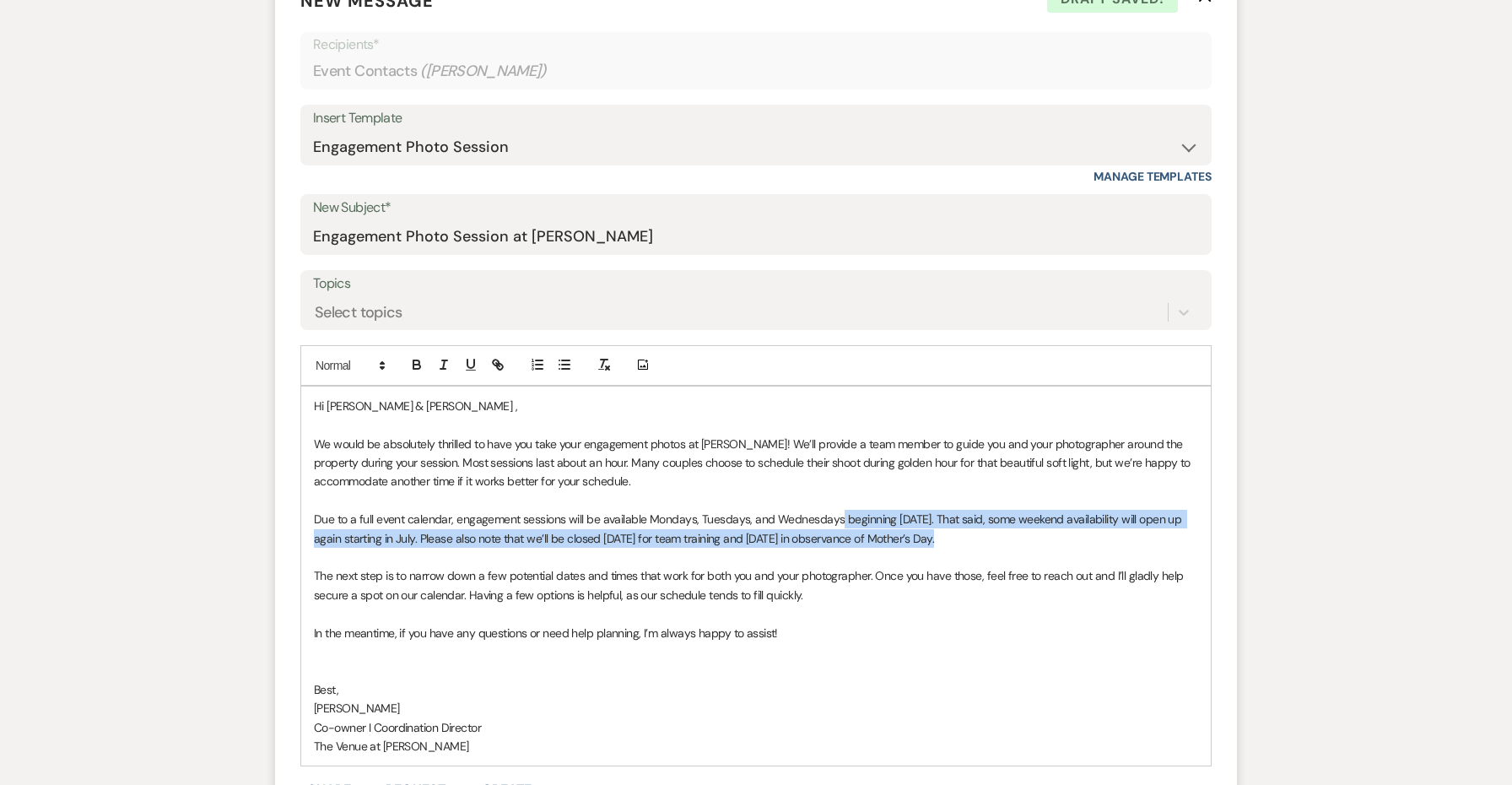
drag, startPoint x: 954, startPoint y: 539, endPoint x: 836, endPoint y: 511, distance: 121.3
click at [836, 511] on p "Due to a full event calendar, engagement sessions will be available Mondays, Tu…" at bounding box center [756, 528] width 884 height 38
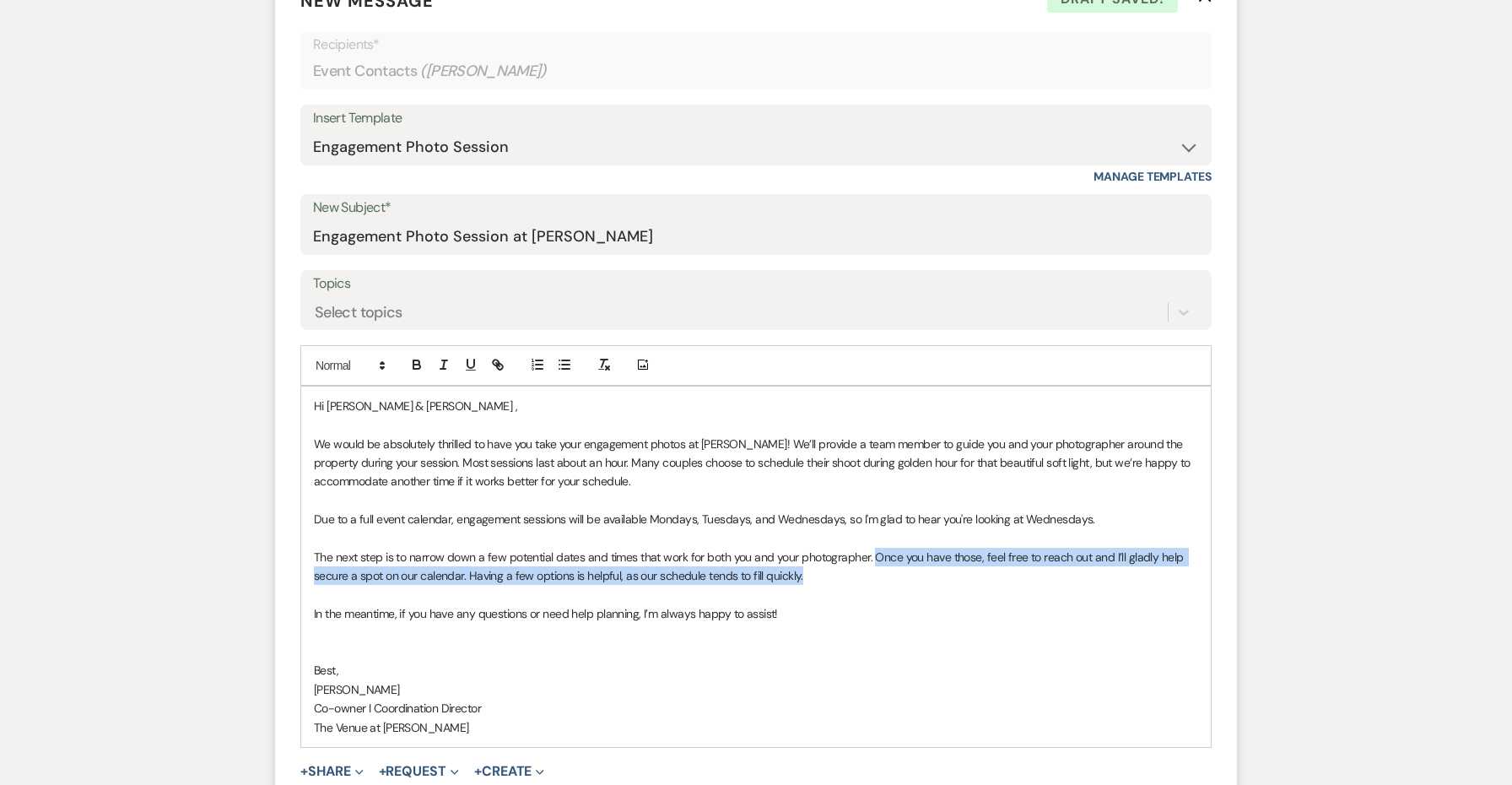
drag, startPoint x: 822, startPoint y: 573, endPoint x: 873, endPoint y: 552, distance: 55.2
click at [873, 552] on p "The next step is to narrow down a few potential dates and times that work for b…" at bounding box center [756, 566] width 884 height 38
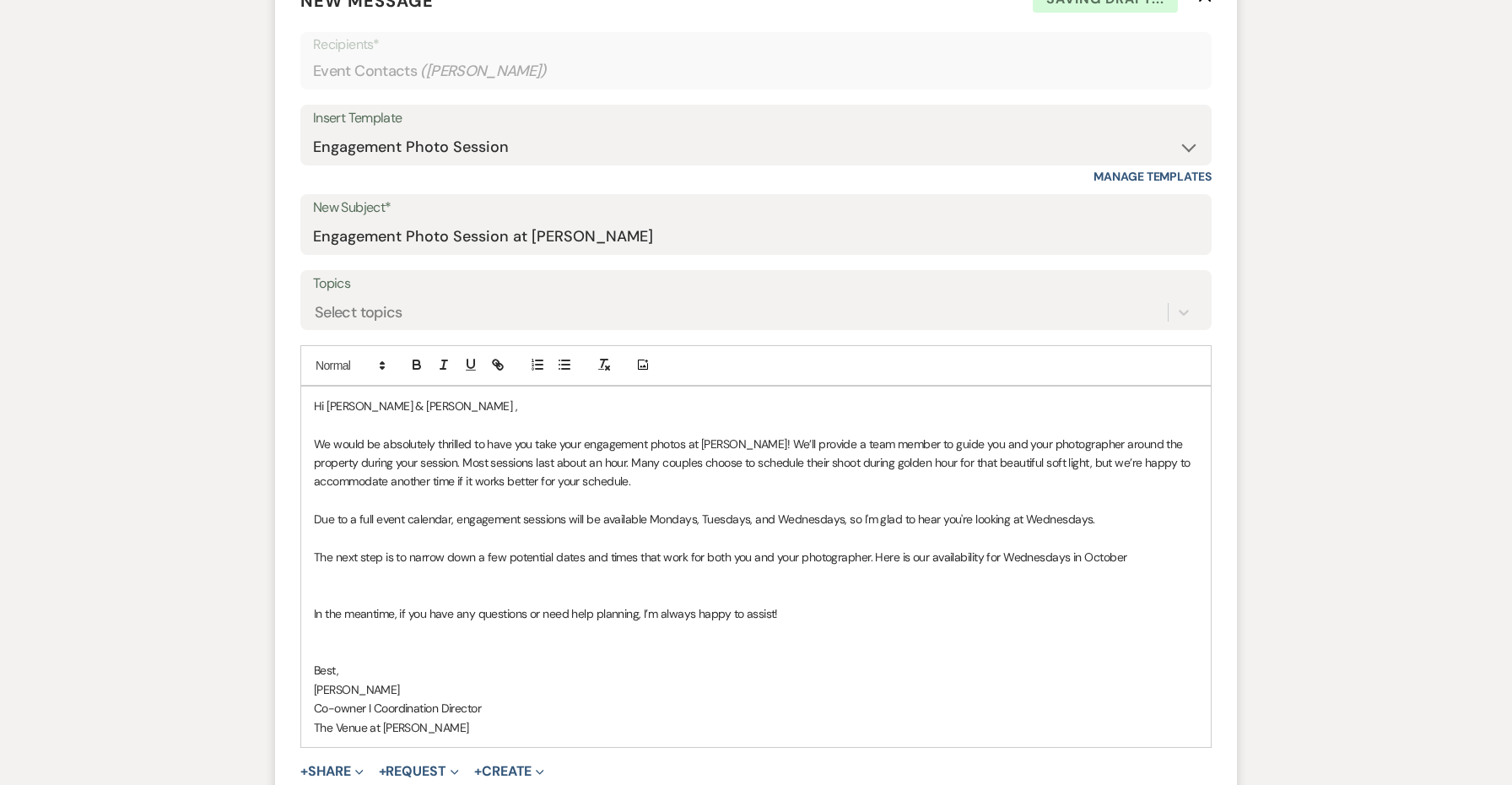
click at [568, 374] on div at bounding box center [550, 365] width 54 height 25
click at [565, 370] on button "button" at bounding box center [565, 364] width 23 height 20
click at [346, 567] on li "[DATE] any time" at bounding box center [764, 576] width 867 height 19
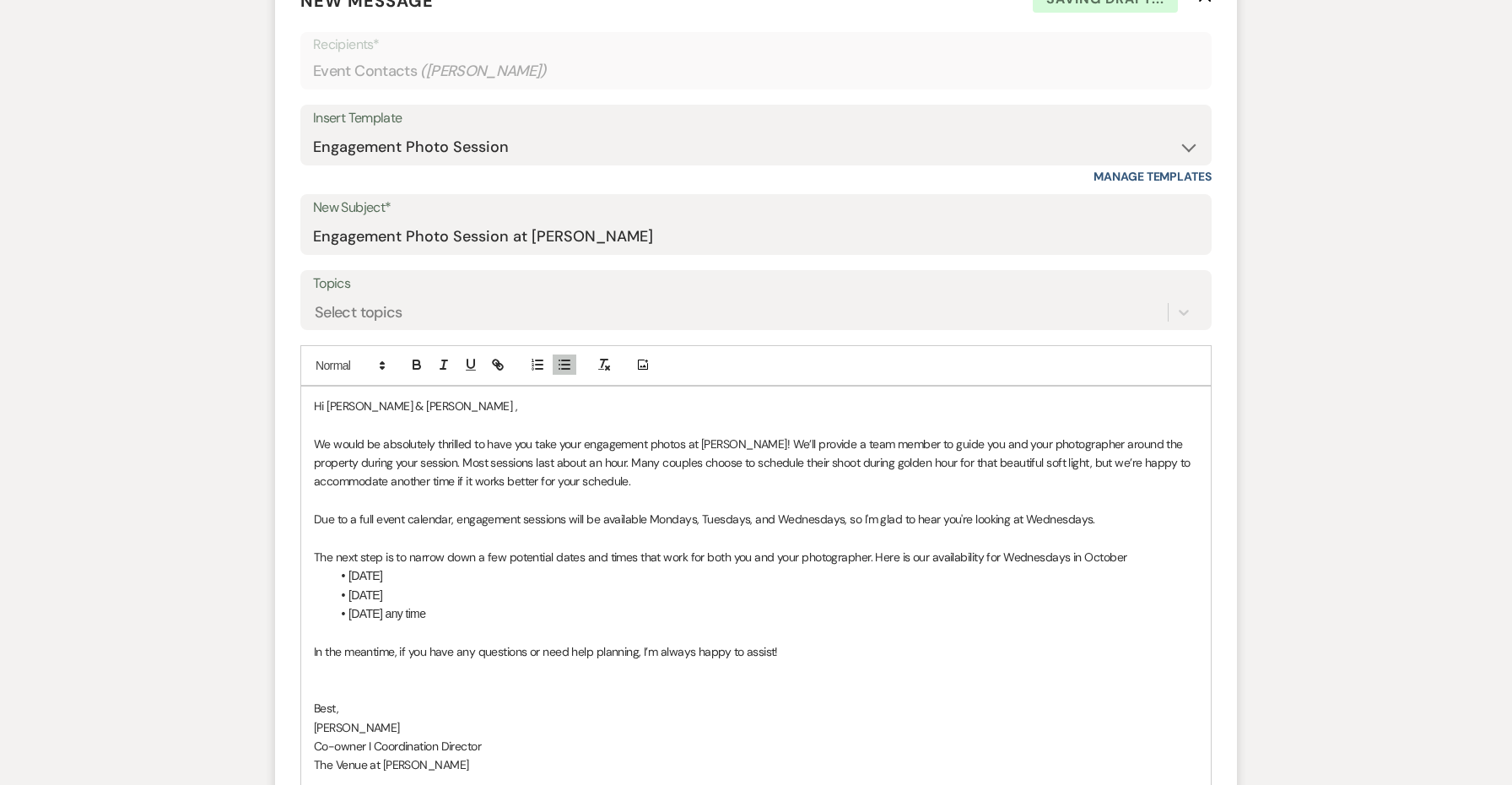
click at [427, 573] on li "[DATE]" at bounding box center [764, 576] width 867 height 19
drag, startPoint x: 539, startPoint y: 571, endPoint x: 399, endPoint y: 568, distance: 140.0
click at [399, 568] on li "[DATE] (5:30pm already booked)" at bounding box center [764, 576] width 867 height 19
click at [516, 570] on li "[DATE] (5:30pm already booked)" at bounding box center [764, 576] width 867 height 19
drag, startPoint x: 710, startPoint y: 569, endPoint x: 400, endPoint y: 573, distance: 310.0
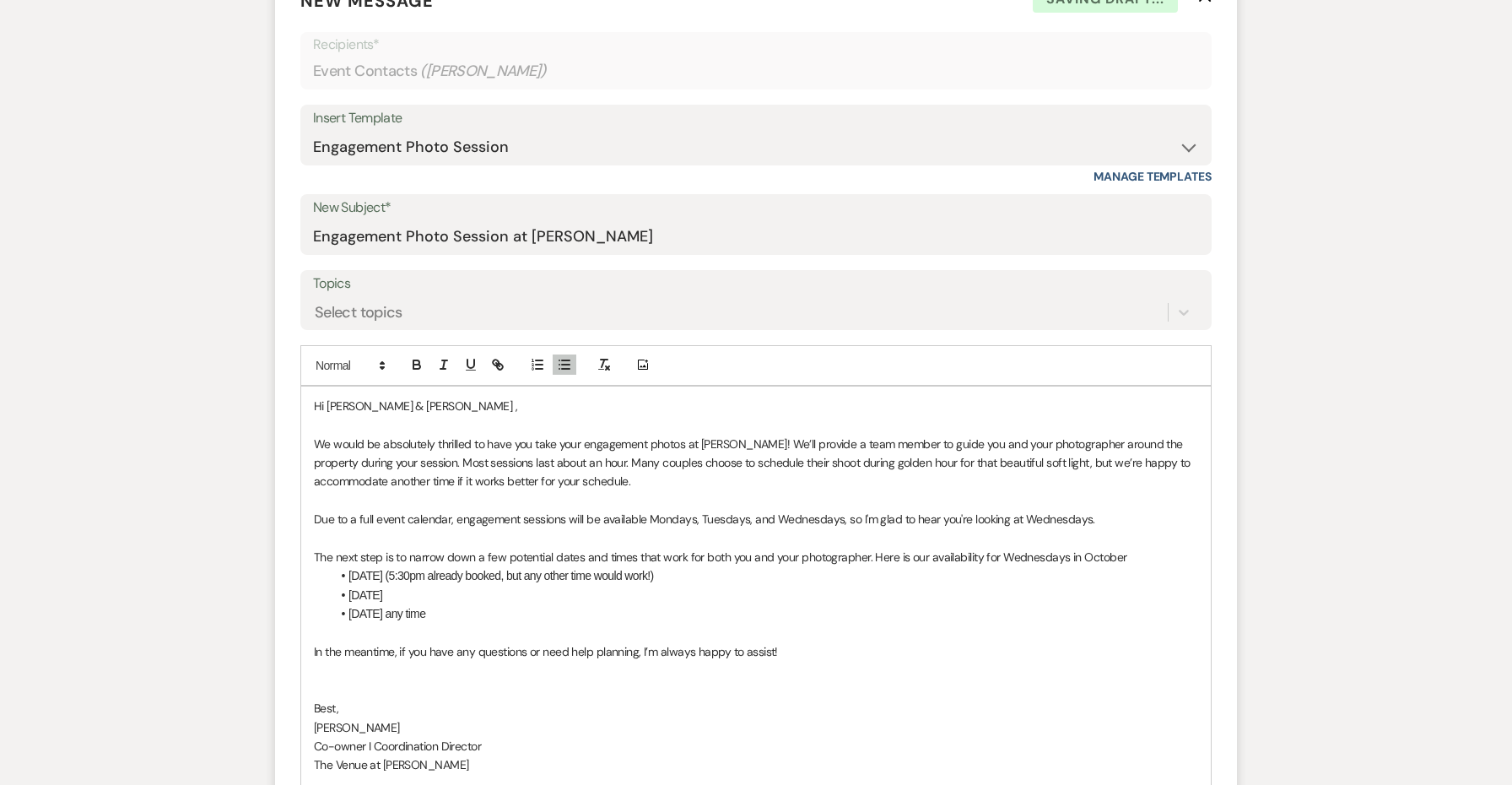
click at [400, 573] on li "[DATE] (5:30pm already booked, but any other time would work!)" at bounding box center [764, 576] width 867 height 19
copy li "(5:30pm already booked, but any other time would work!)"
click at [446, 588] on li "[DATE]" at bounding box center [764, 594] width 867 height 19
click at [397, 590] on li "[DATE](5:30pm already booked, but any other time would work!)" at bounding box center [764, 594] width 867 height 19
click at [524, 611] on li "[DATE] any time" at bounding box center [764, 614] width 867 height 19
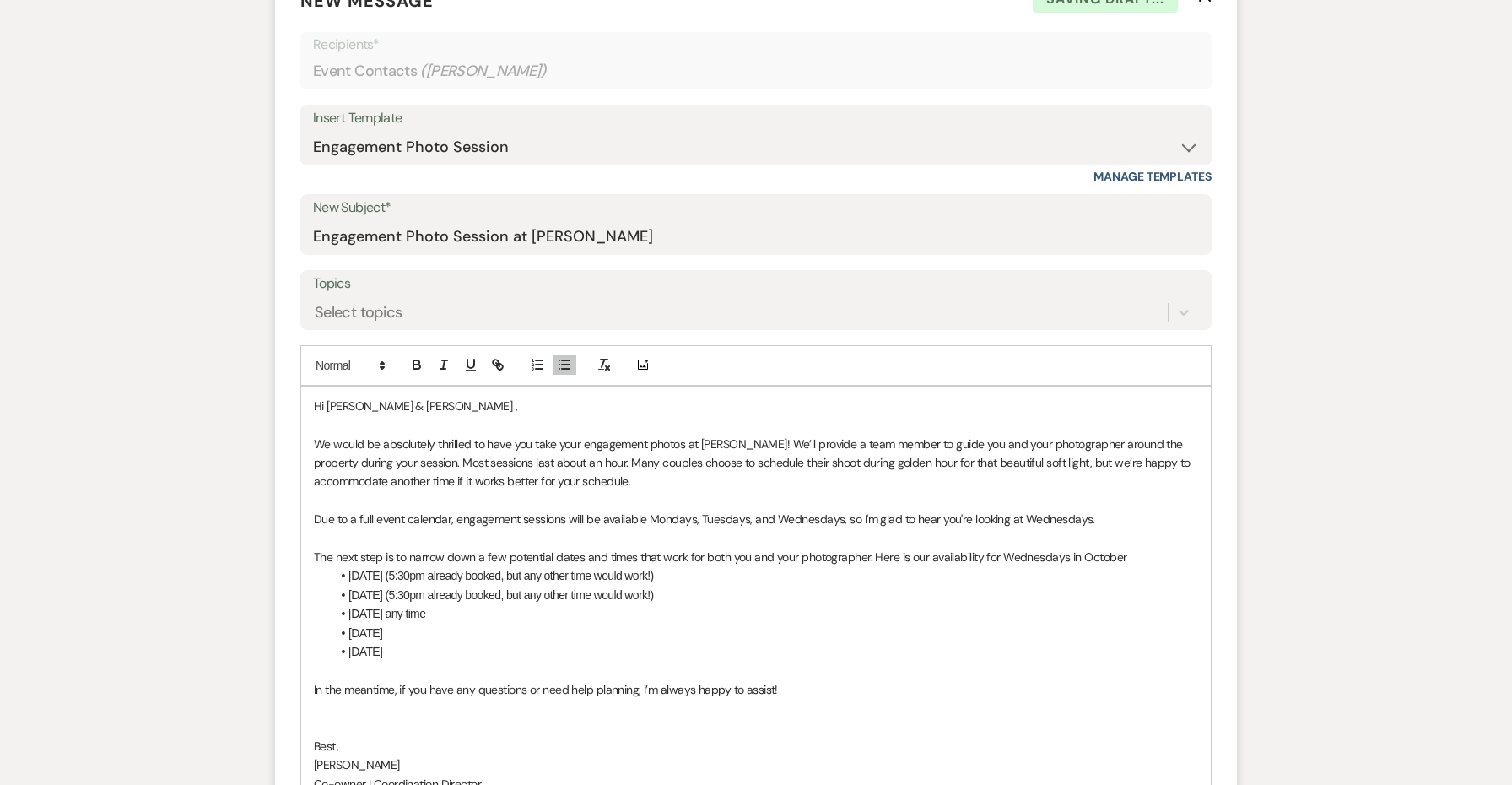
click at [453, 626] on li "[DATE]" at bounding box center [764, 632] width 867 height 19
click at [530, 643] on li "[DATE]" at bounding box center [764, 652] width 867 height 19
click at [529, 626] on li "[DATE] (would need to be compelted before 3:00pm)" at bounding box center [764, 632] width 867 height 19
click at [631, 567] on li "[DATE] (5:30pm already booked, but any other time would work!)" at bounding box center [764, 576] width 867 height 19
drag, startPoint x: 622, startPoint y: 627, endPoint x: 404, endPoint y: 624, distance: 218.0
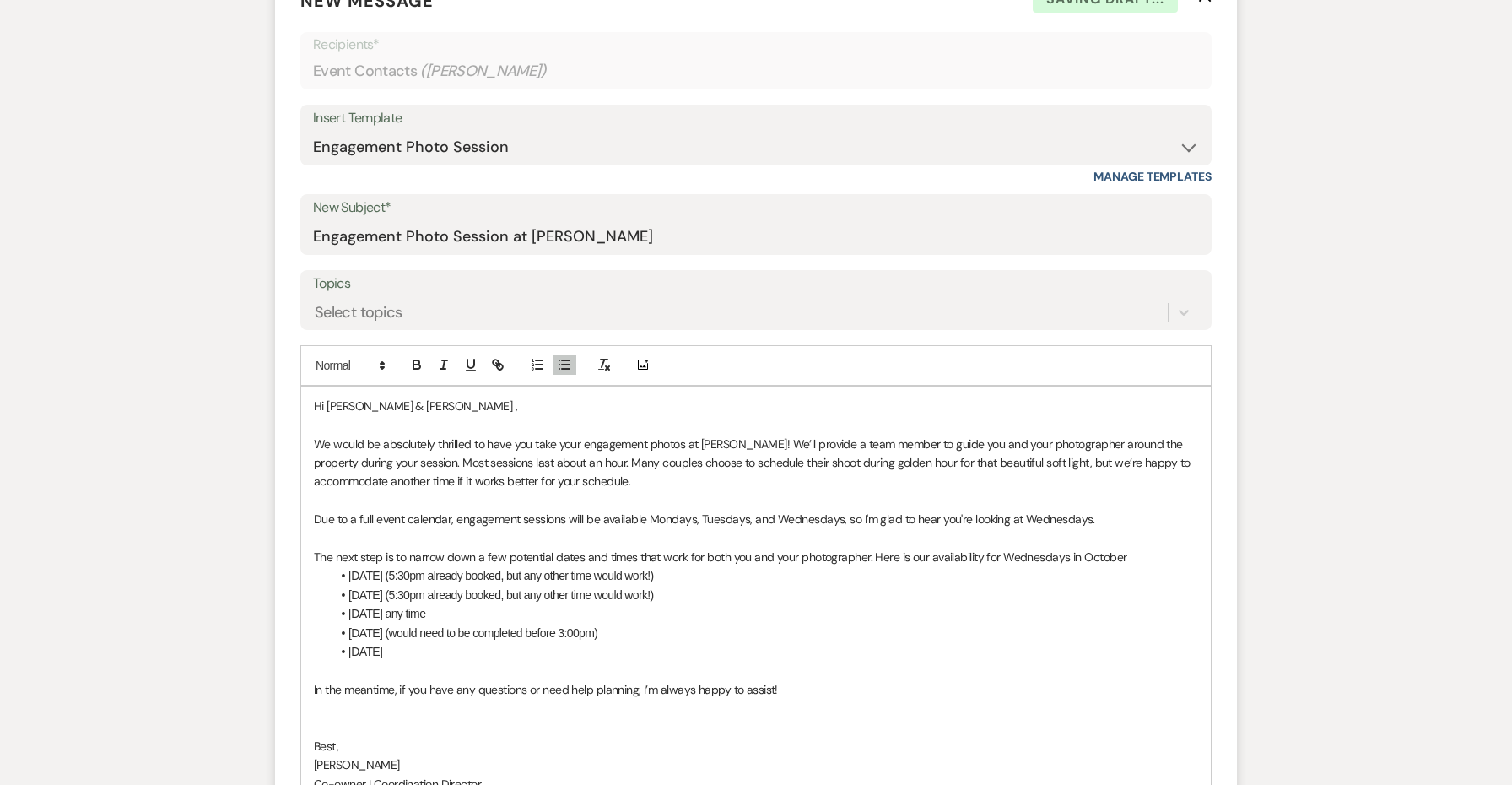
click at [404, 624] on li "[DATE] (would need to be completed before 3:00pm)" at bounding box center [764, 632] width 867 height 19
copy li "(would need to be completed before 3:00pm)"
click at [421, 643] on li "[DATE]" at bounding box center [764, 652] width 867 height 19
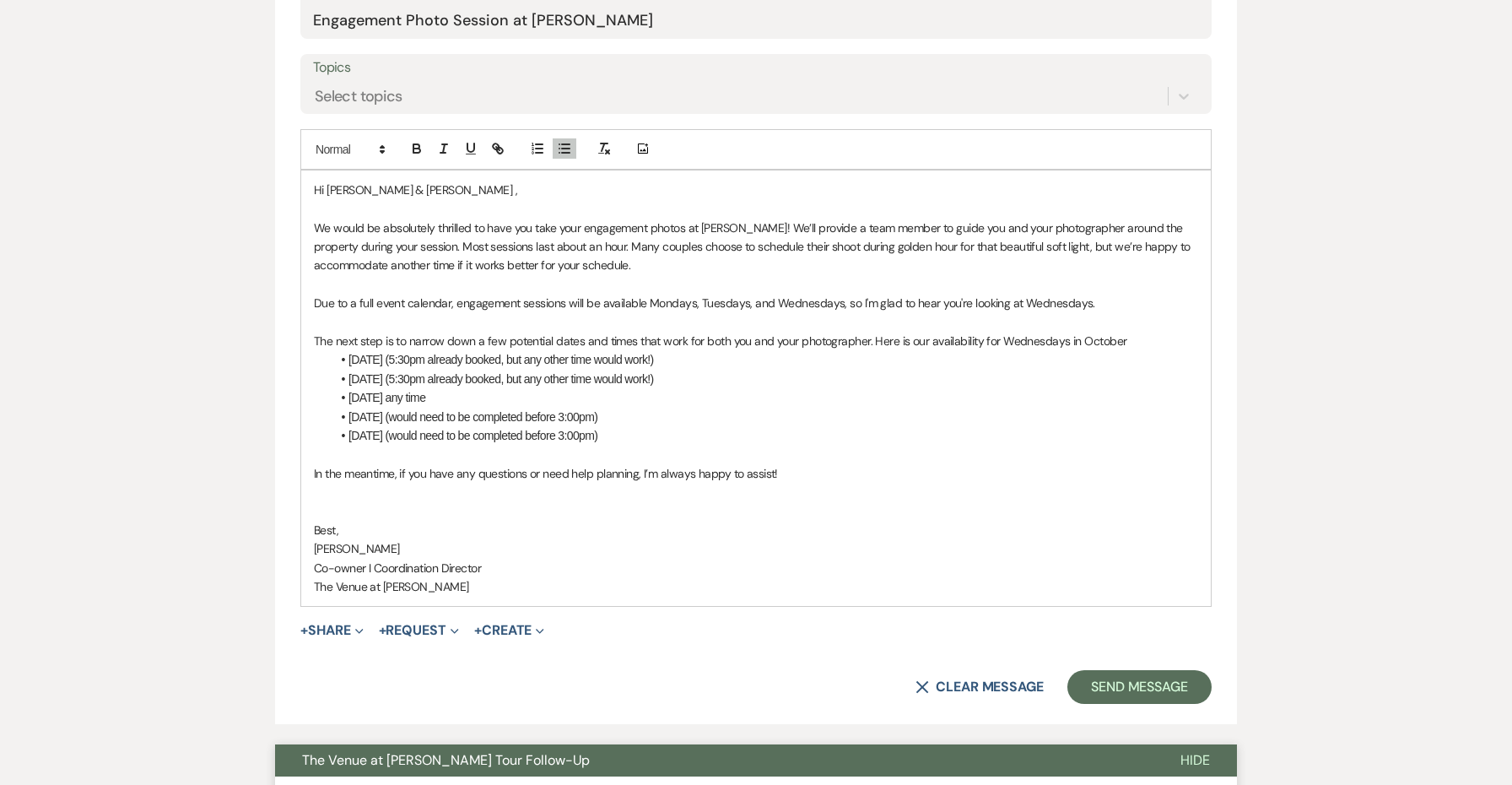
scroll to position [885, 0]
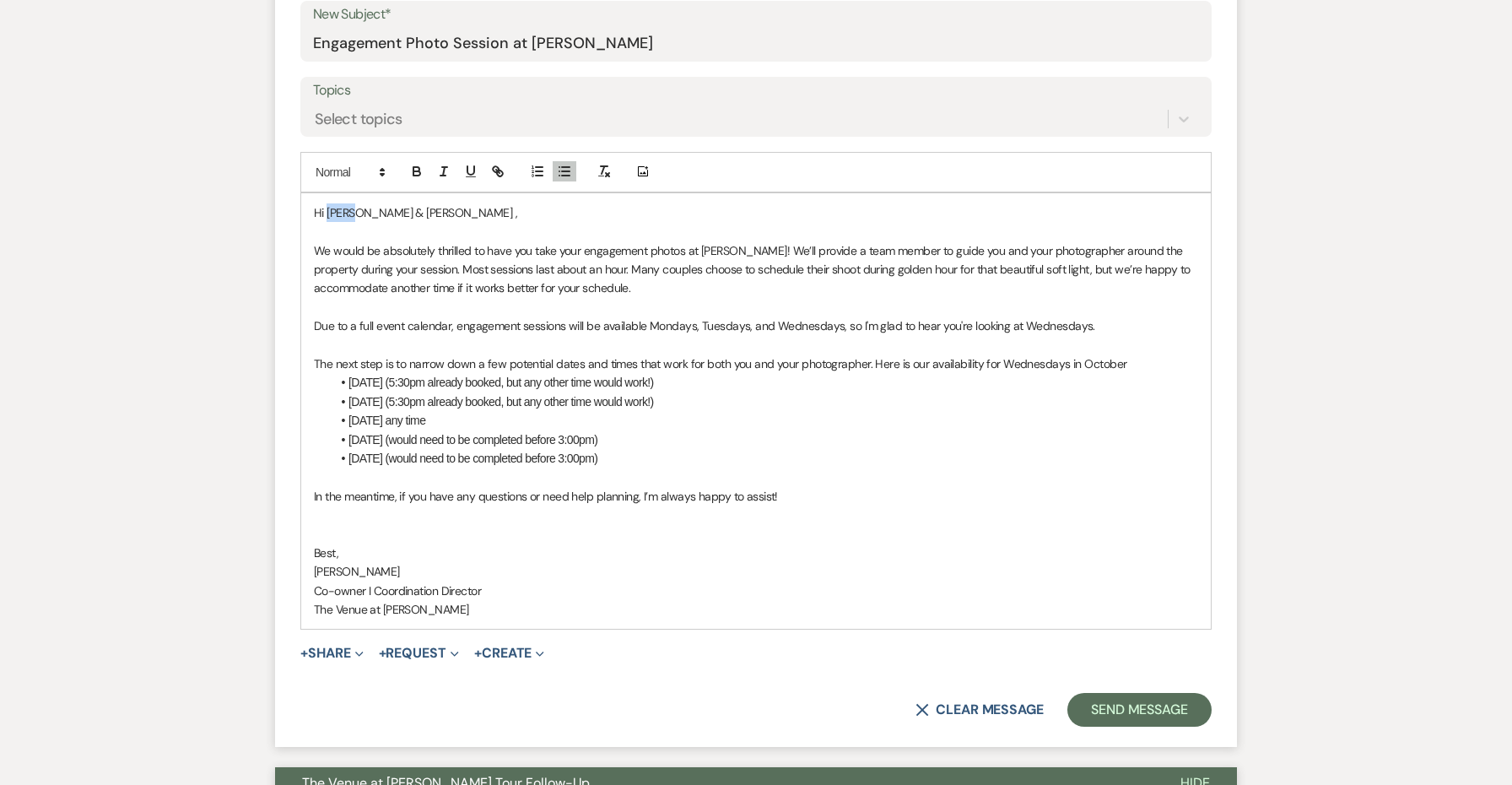
drag, startPoint x: 357, startPoint y: 206, endPoint x: 329, endPoint y: 205, distance: 28.0
click at [329, 206] on span "Hi [PERSON_NAME] & [PERSON_NAME] ," at bounding box center [415, 213] width 203 height 16
click at [502, 525] on p at bounding box center [756, 534] width 884 height 19
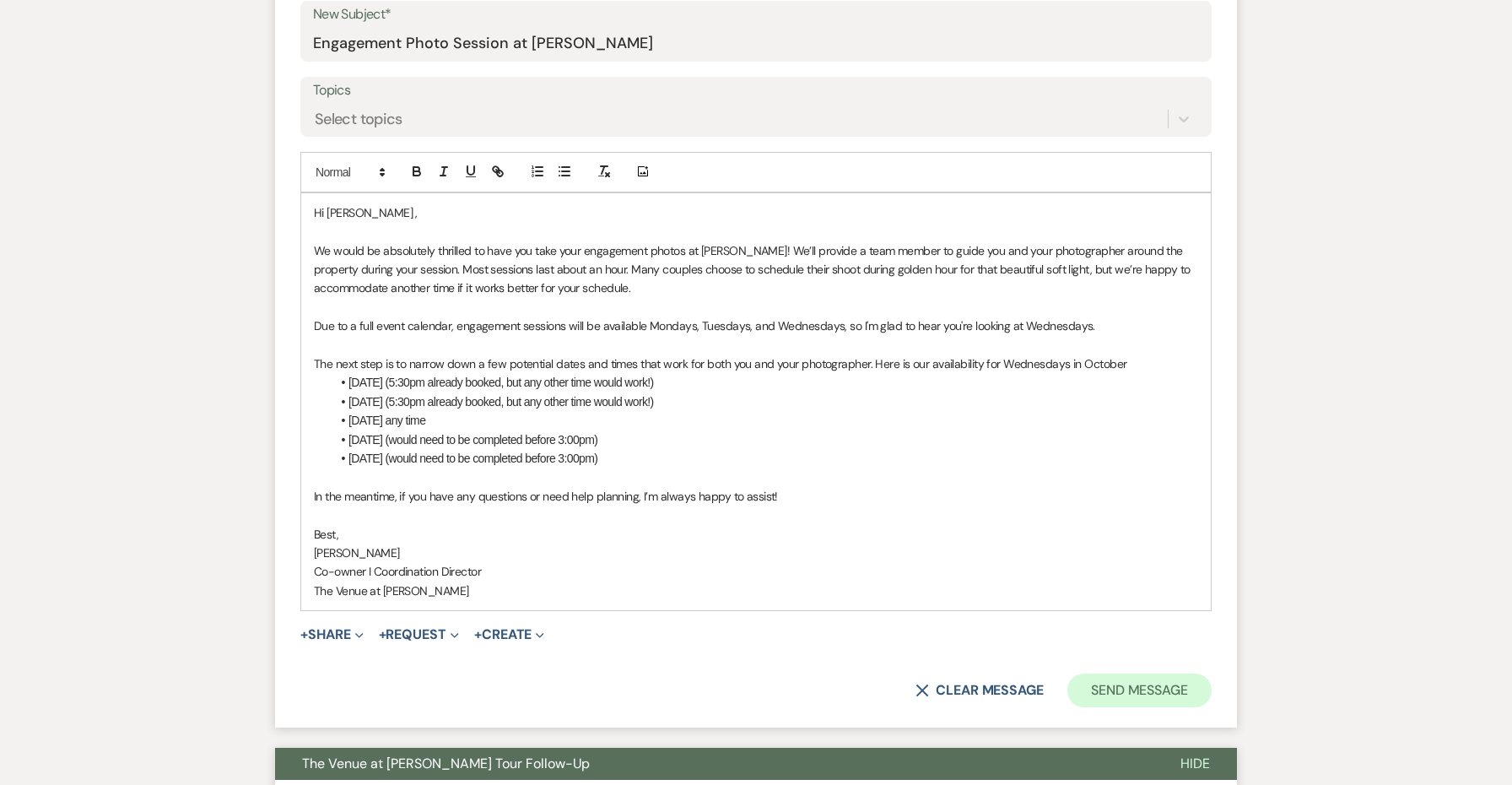
click at [1112, 676] on button "Send Message" at bounding box center [1139, 691] width 144 height 34
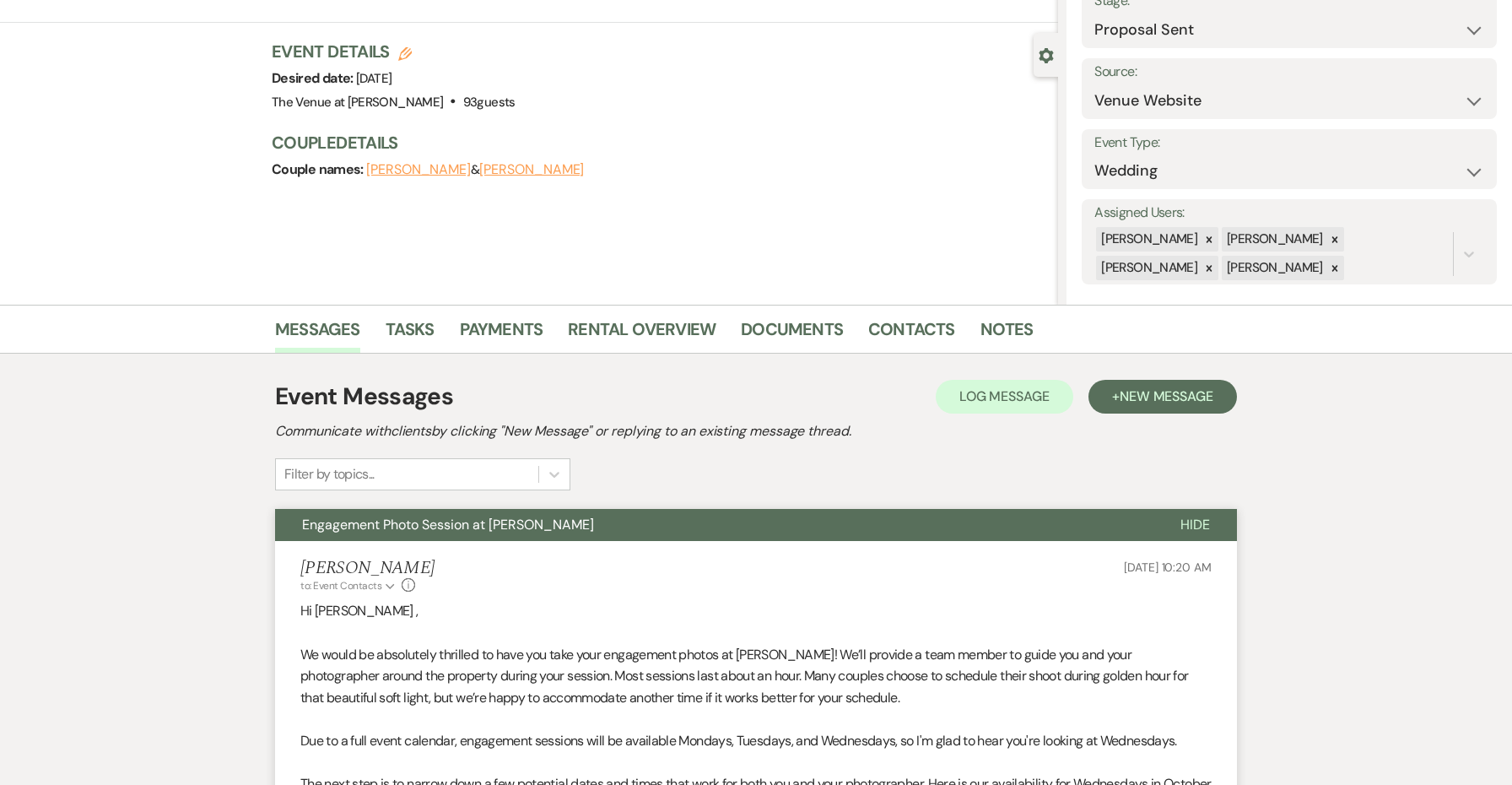
scroll to position [120, 0]
click at [965, 529] on button "Engagement Photo Session at [PERSON_NAME]" at bounding box center [715, 524] width 878 height 32
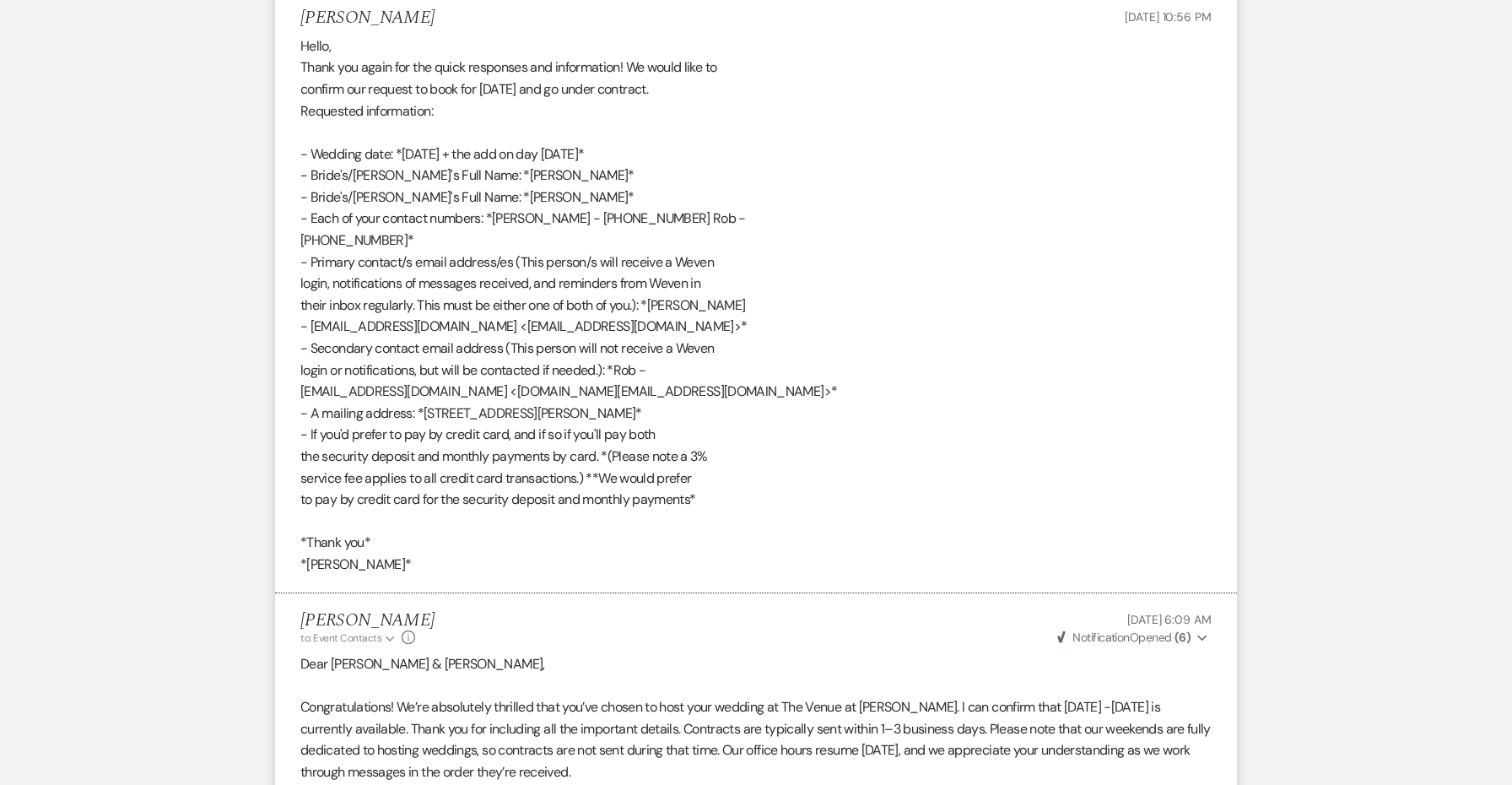
scroll to position [3298, 0]
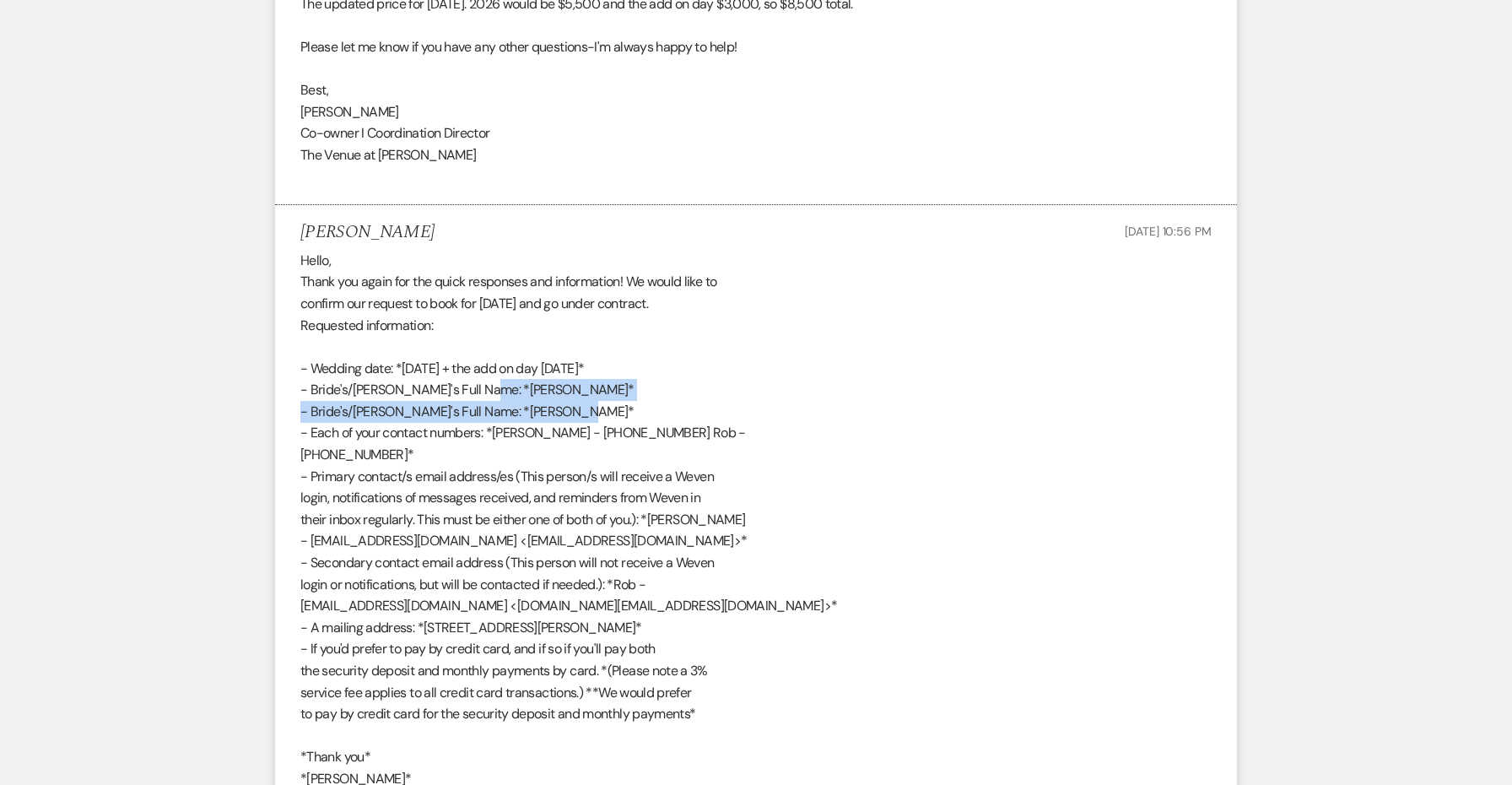
drag, startPoint x: 592, startPoint y: 346, endPoint x: 469, endPoint y: 332, distance: 123.8
click at [469, 332] on div "Hello, Thank you again for the quick responses and information! We would like t…" at bounding box center [756, 520] width 911 height 541
copy div "[PERSON_NAME]* - Bride's/Groom's Full Name: *[PERSON_NAME]*"
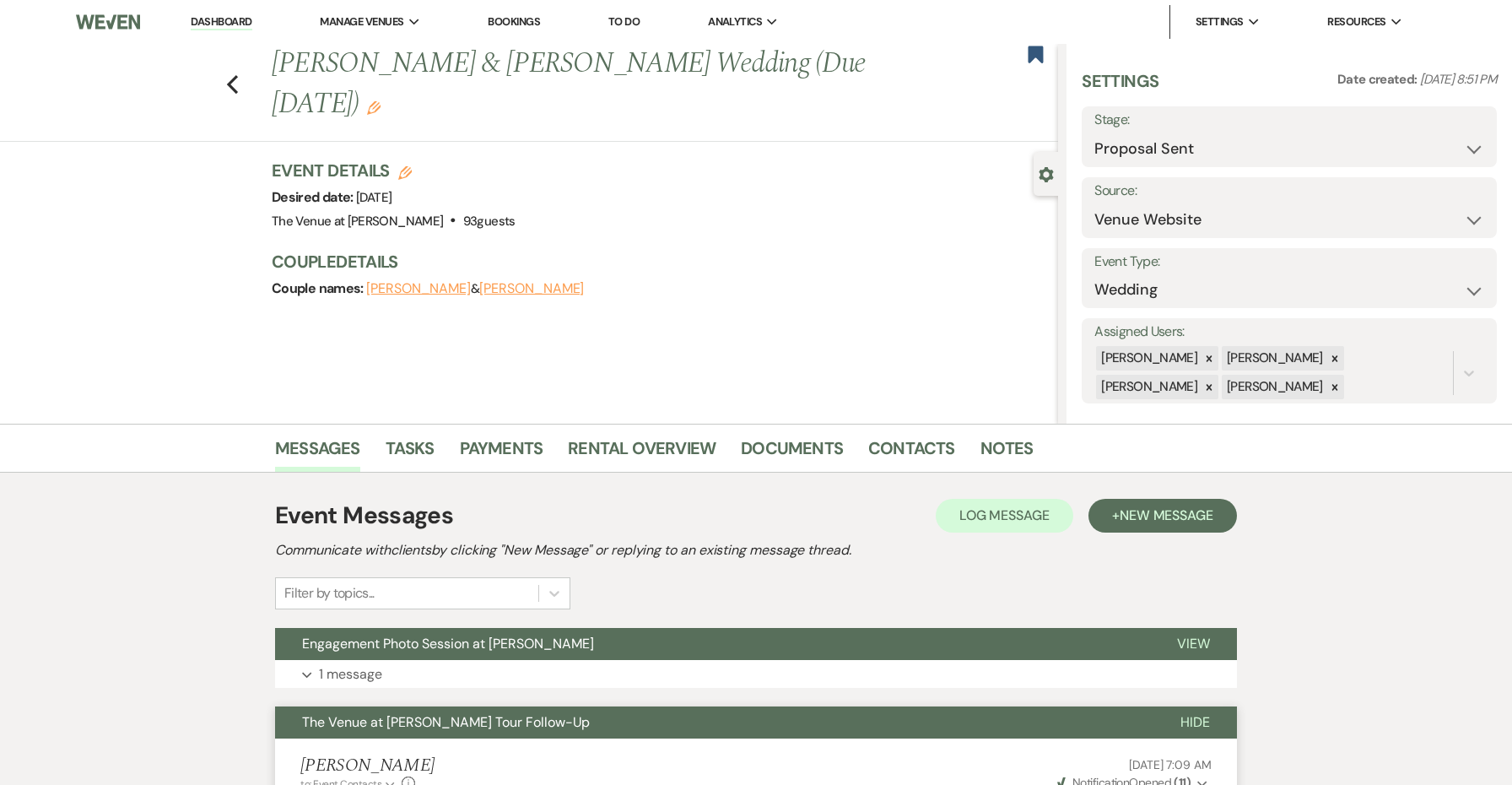
scroll to position [0, 0]
click at [400, 291] on button "[PERSON_NAME]" at bounding box center [418, 288] width 104 height 14
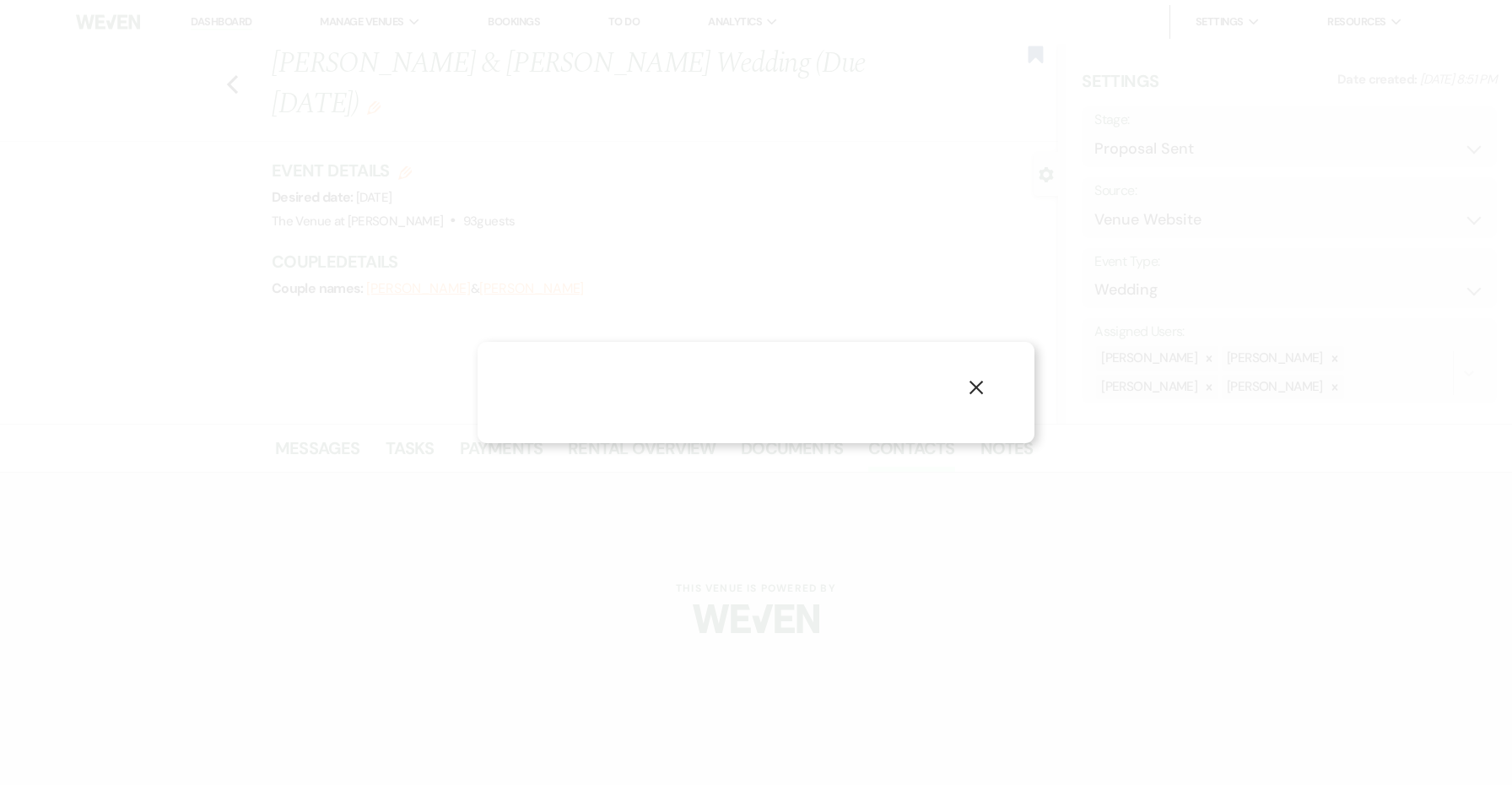
select select "1"
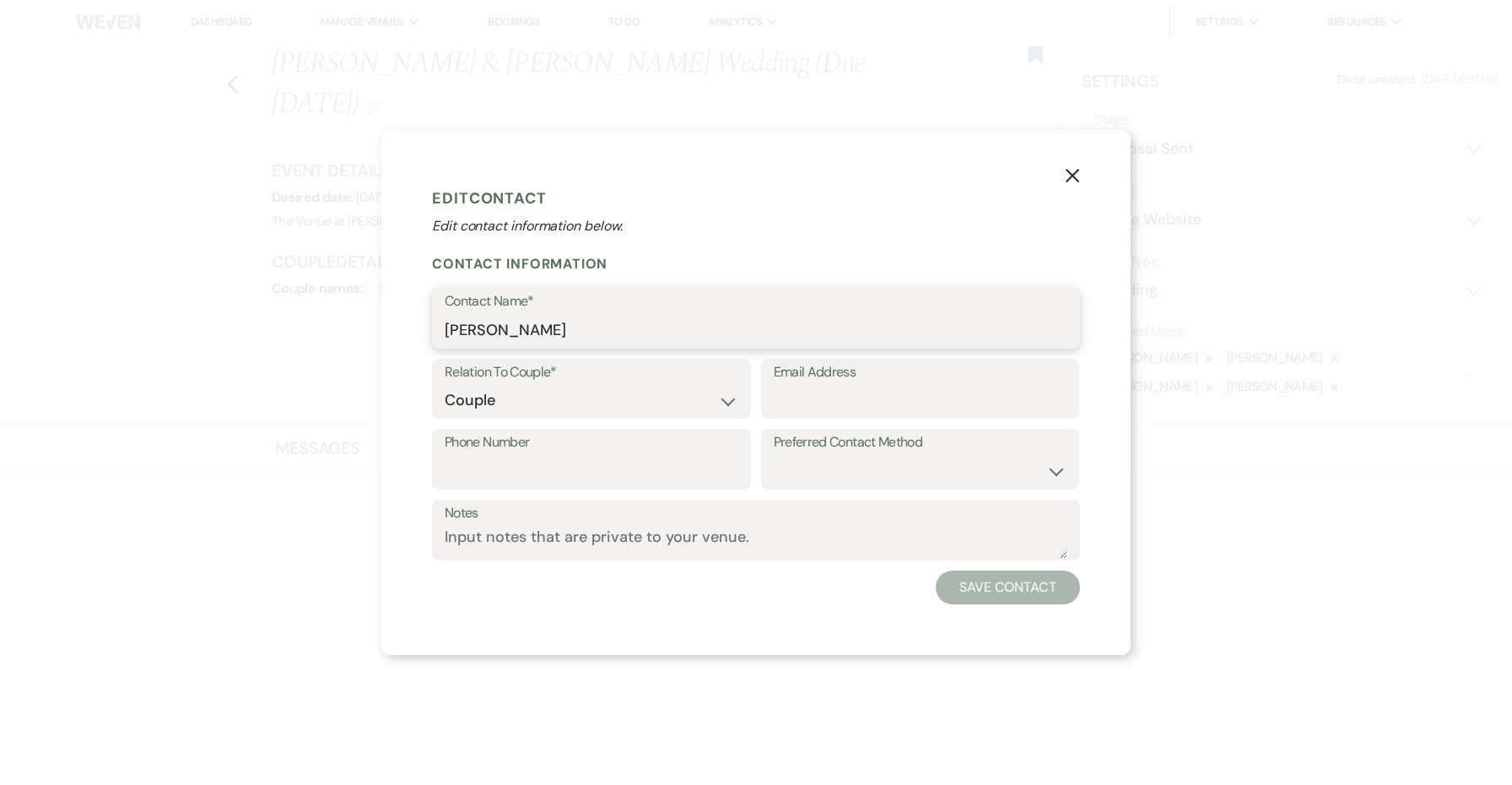
click at [560, 333] on input "[PERSON_NAME]" at bounding box center [756, 330] width 623 height 33
paste input "[PERSON_NAME]* - Bride's/Groom's Full Name: *[PERSON_NAME]*"
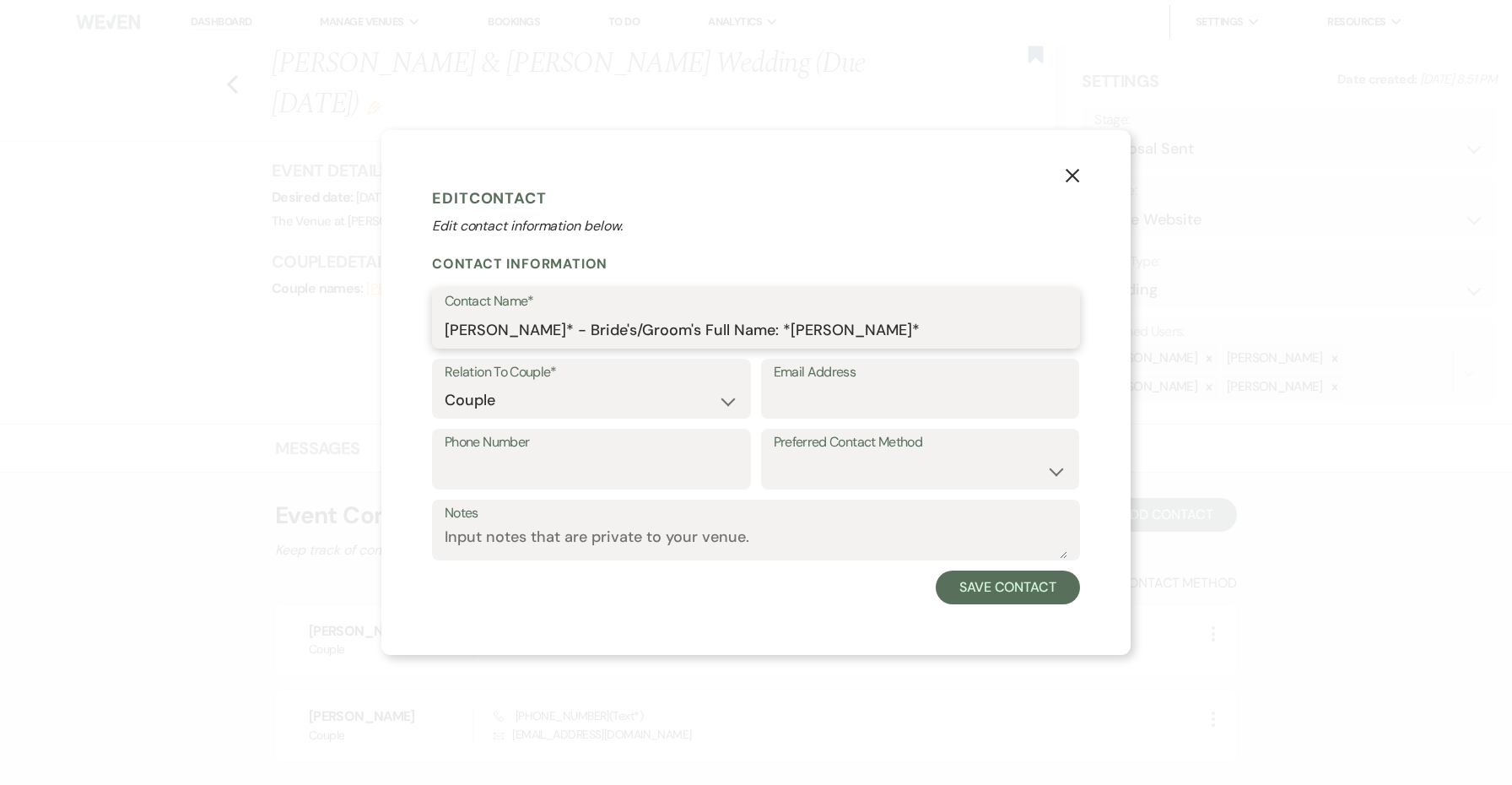
drag, startPoint x: 547, startPoint y: 327, endPoint x: 973, endPoint y: 329, distance: 426.0
click at [973, 329] on input "[PERSON_NAME]* - Bride's/Groom's Full Name: *[PERSON_NAME]*" at bounding box center [756, 330] width 623 height 33
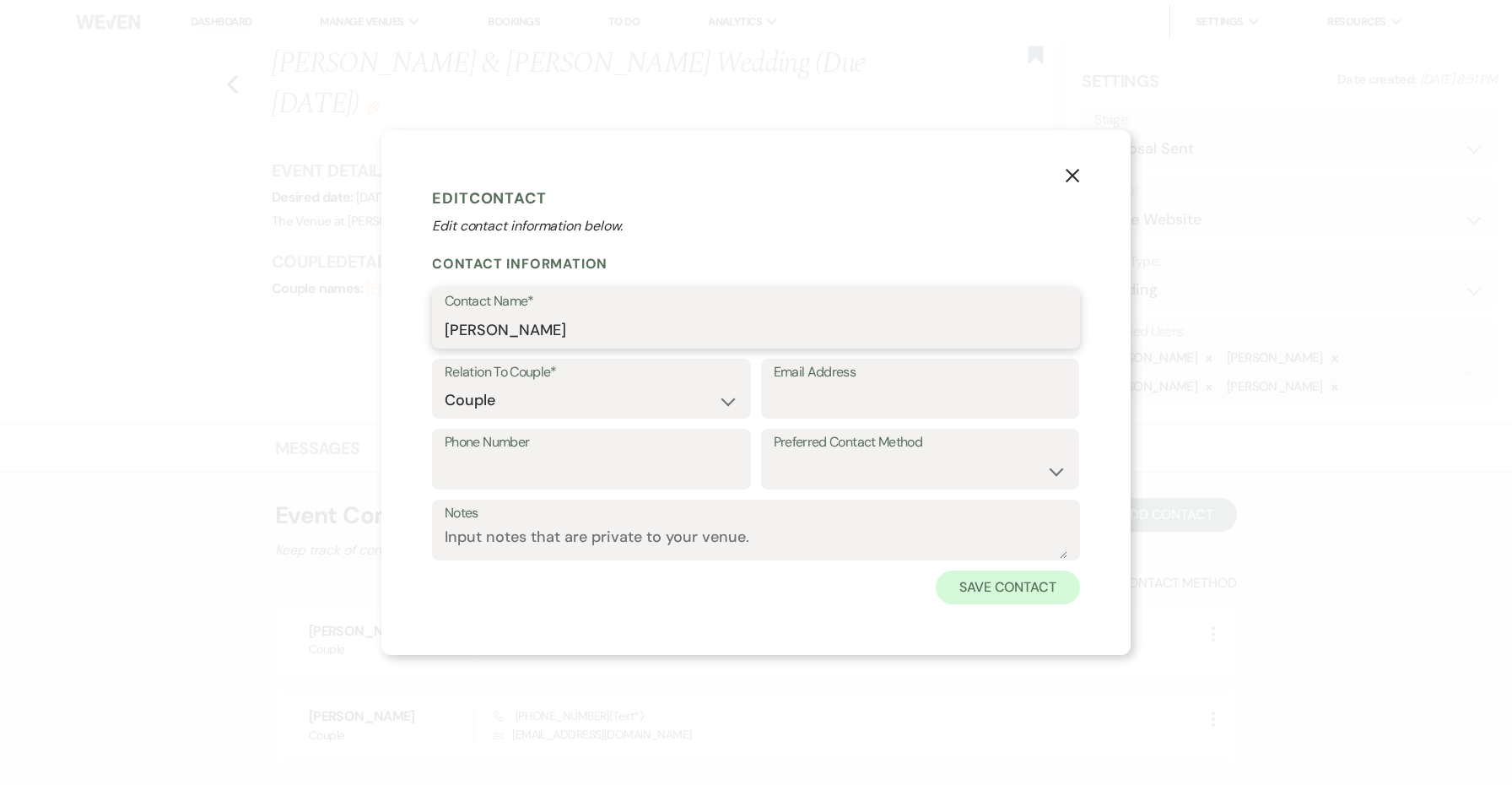
type input "[PERSON_NAME]"
click at [994, 588] on button "Save Contact" at bounding box center [1008, 587] width 144 height 34
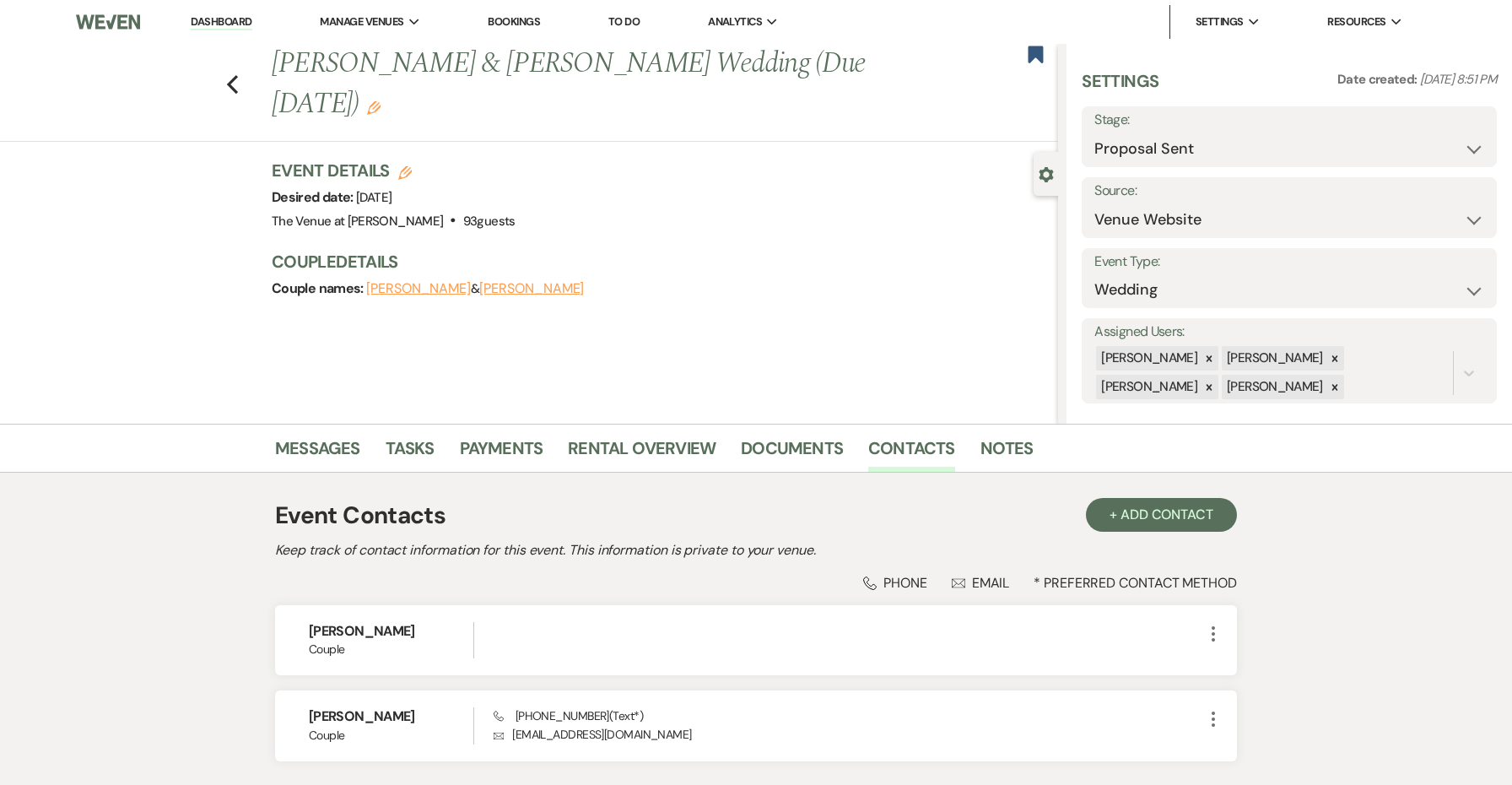
click at [532, 290] on button "[PERSON_NAME]" at bounding box center [531, 288] width 104 height 14
select select "1"
select select "text"
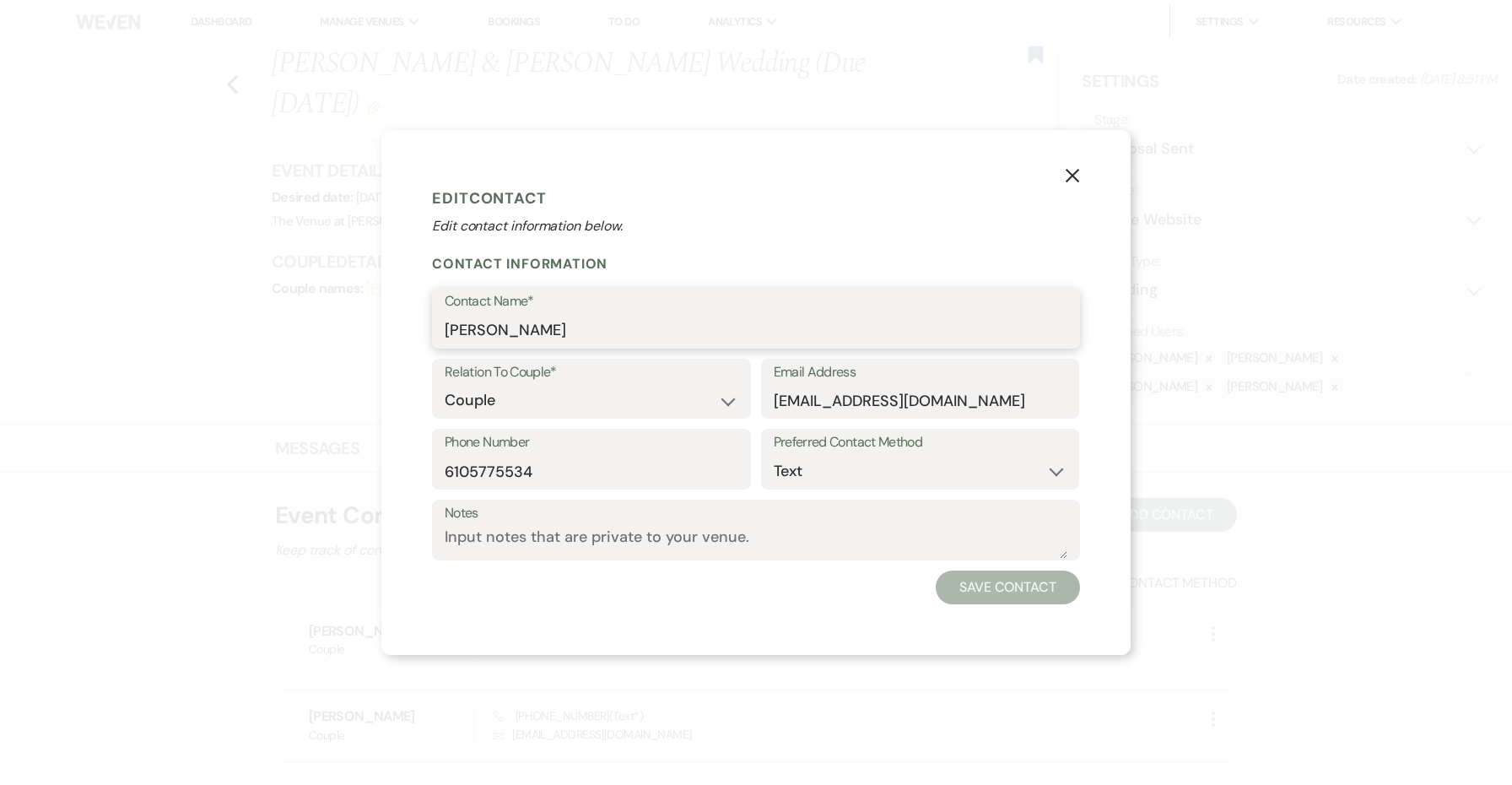
click at [510, 319] on input "[PERSON_NAME]" at bounding box center [756, 330] width 623 height 33
paste input "* - Bride's/Groom's Full Name: *[PERSON_NAME]*"
drag, startPoint x: 670, startPoint y: 330, endPoint x: 316, endPoint y: 318, distance: 354.2
click at [316, 318] on div "X Edit Contact Edit contact information below. Contact Information Contact Name…" at bounding box center [756, 392] width 1512 height 785
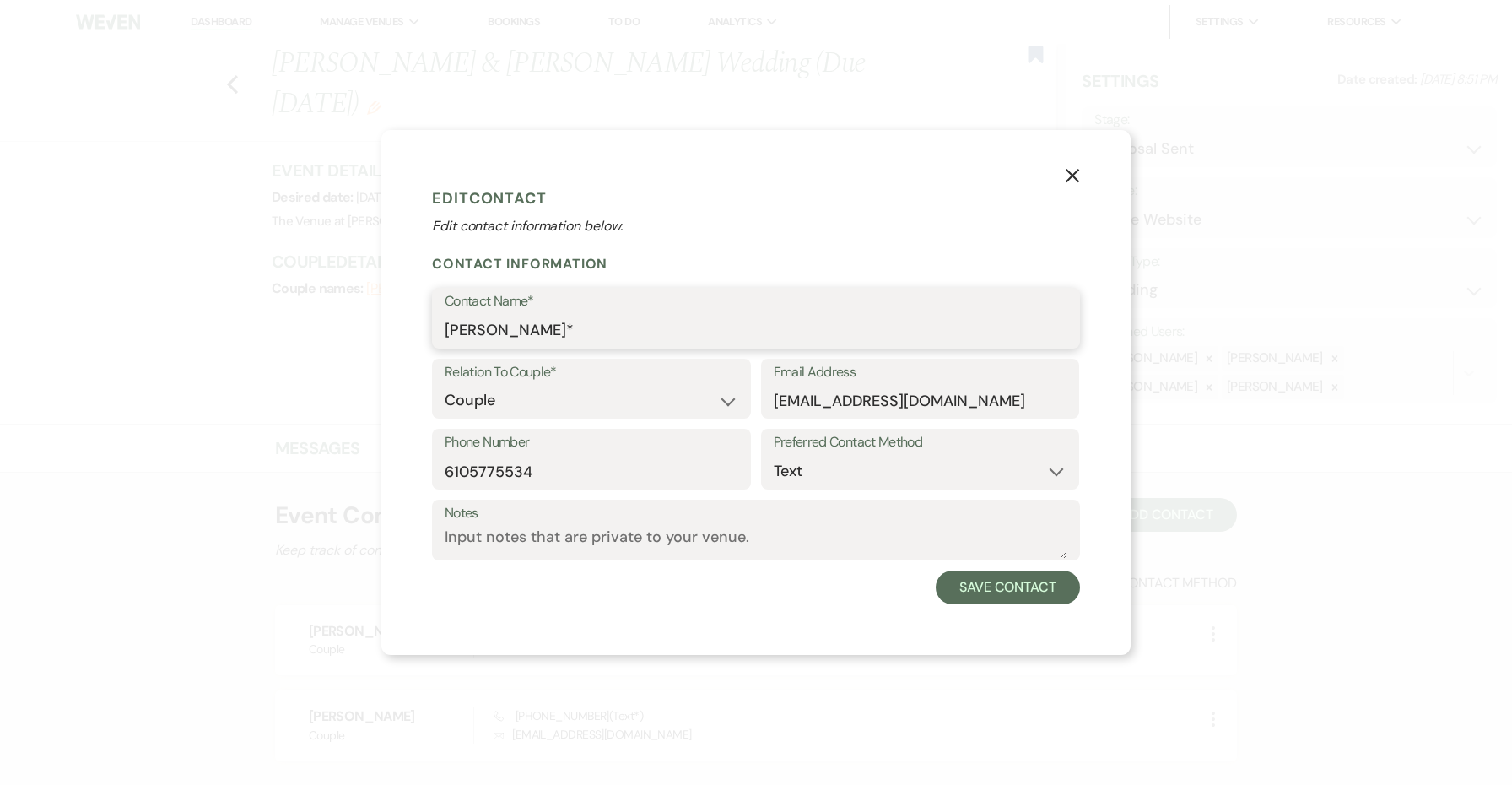
click at [581, 338] on input "[PERSON_NAME]*" at bounding box center [756, 330] width 623 height 33
type input "[PERSON_NAME]"
click at [931, 404] on input "[EMAIL_ADDRESS][DOMAIN_NAME]" at bounding box center [921, 400] width 294 height 33
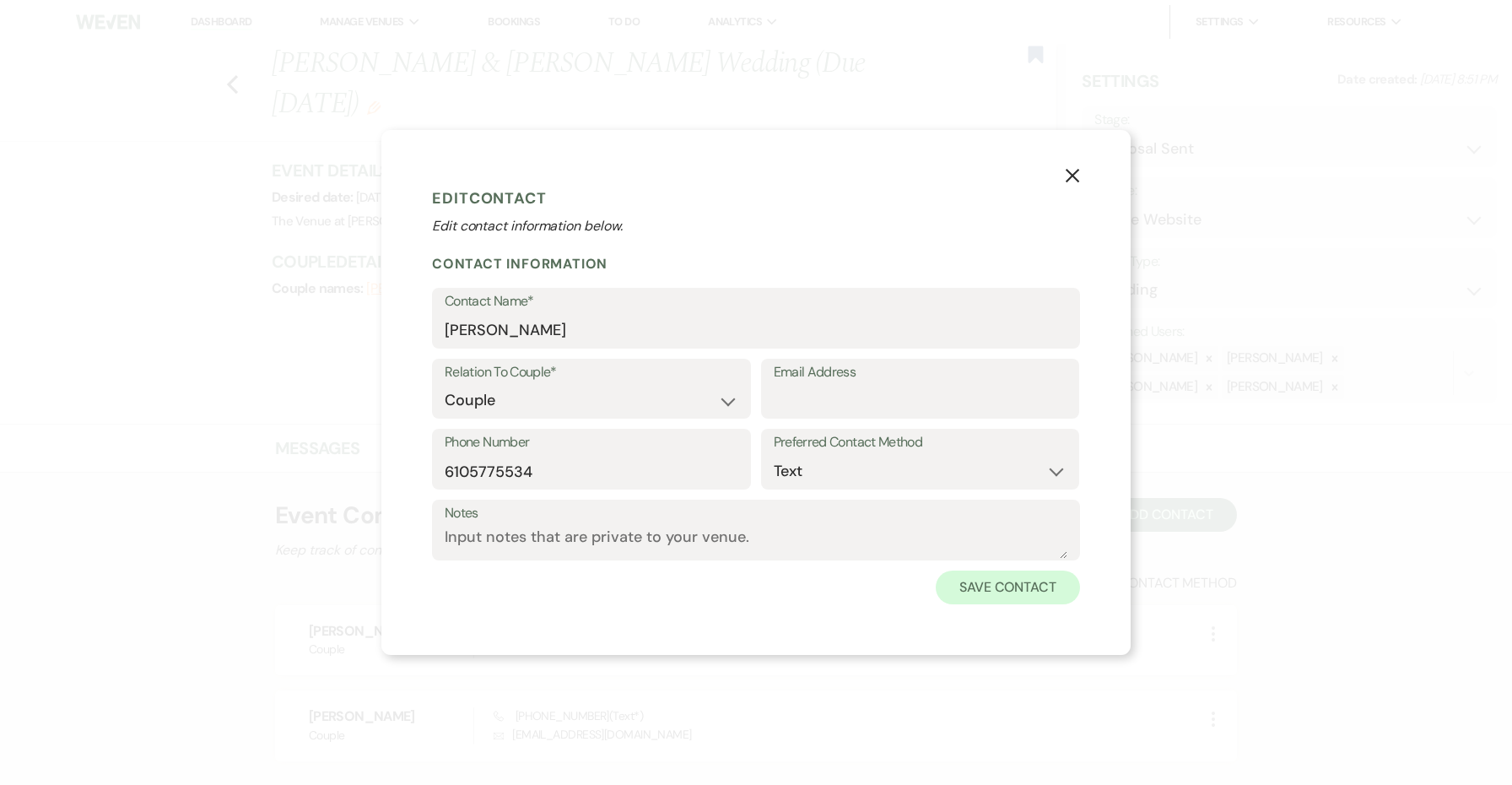
click at [1004, 602] on button "Save Contact" at bounding box center [1008, 587] width 144 height 34
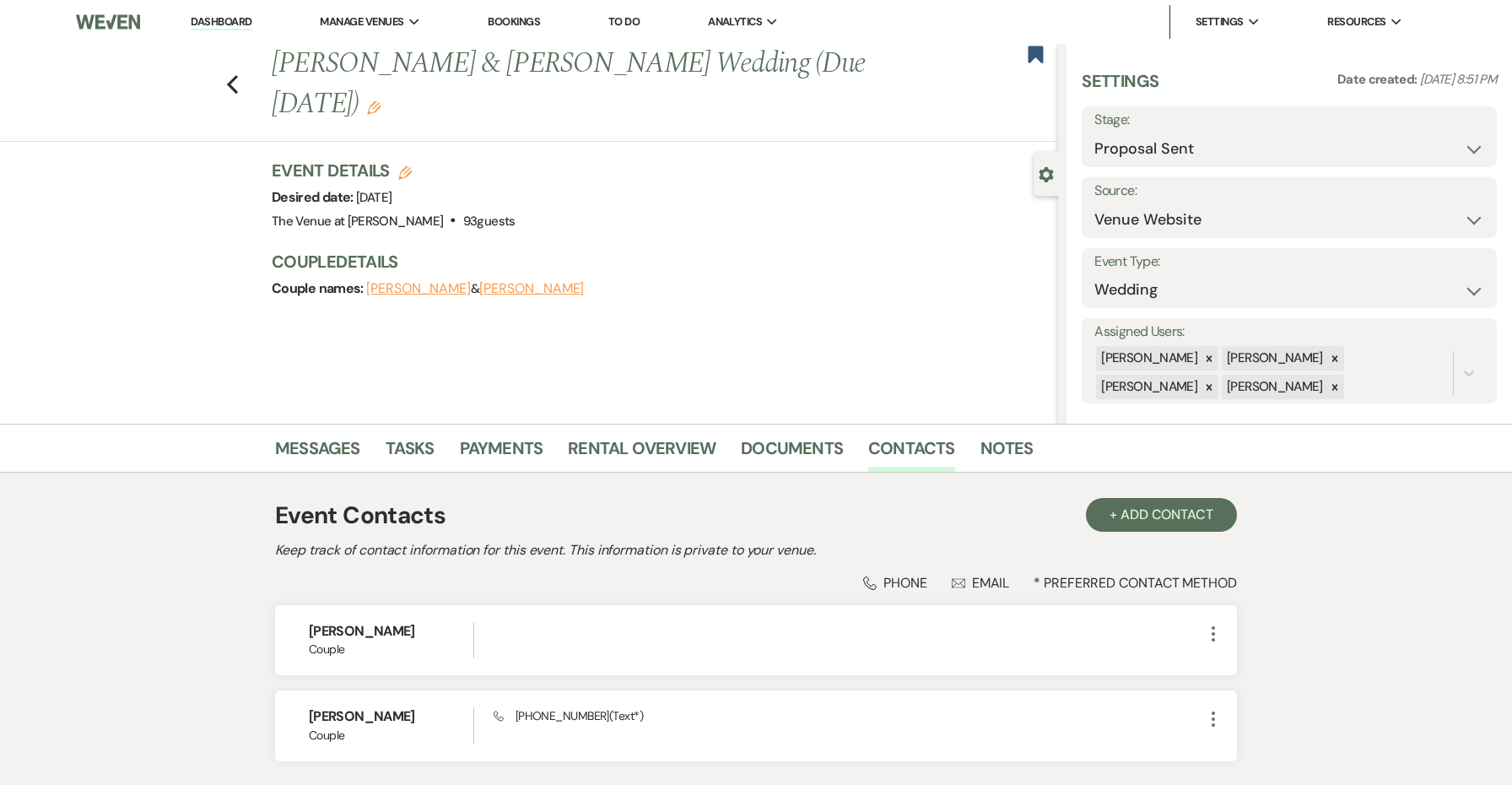
click at [387, 294] on button "[PERSON_NAME]" at bounding box center [418, 288] width 104 height 14
select select "1"
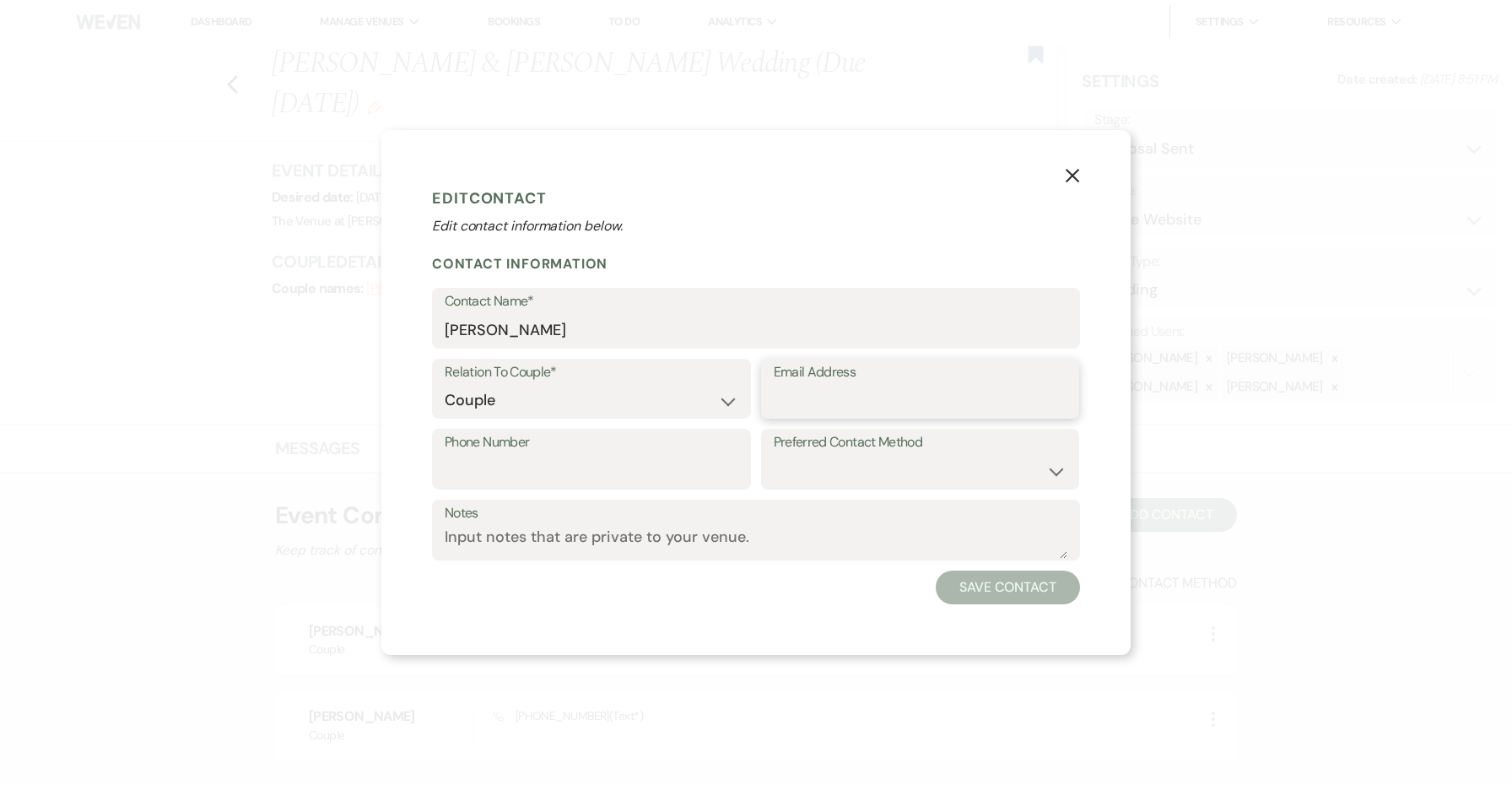
paste input "[EMAIL_ADDRESS][DOMAIN_NAME]"
type input "[EMAIL_ADDRESS][DOMAIN_NAME]"
click at [981, 591] on button "Save Contact" at bounding box center [1008, 587] width 144 height 34
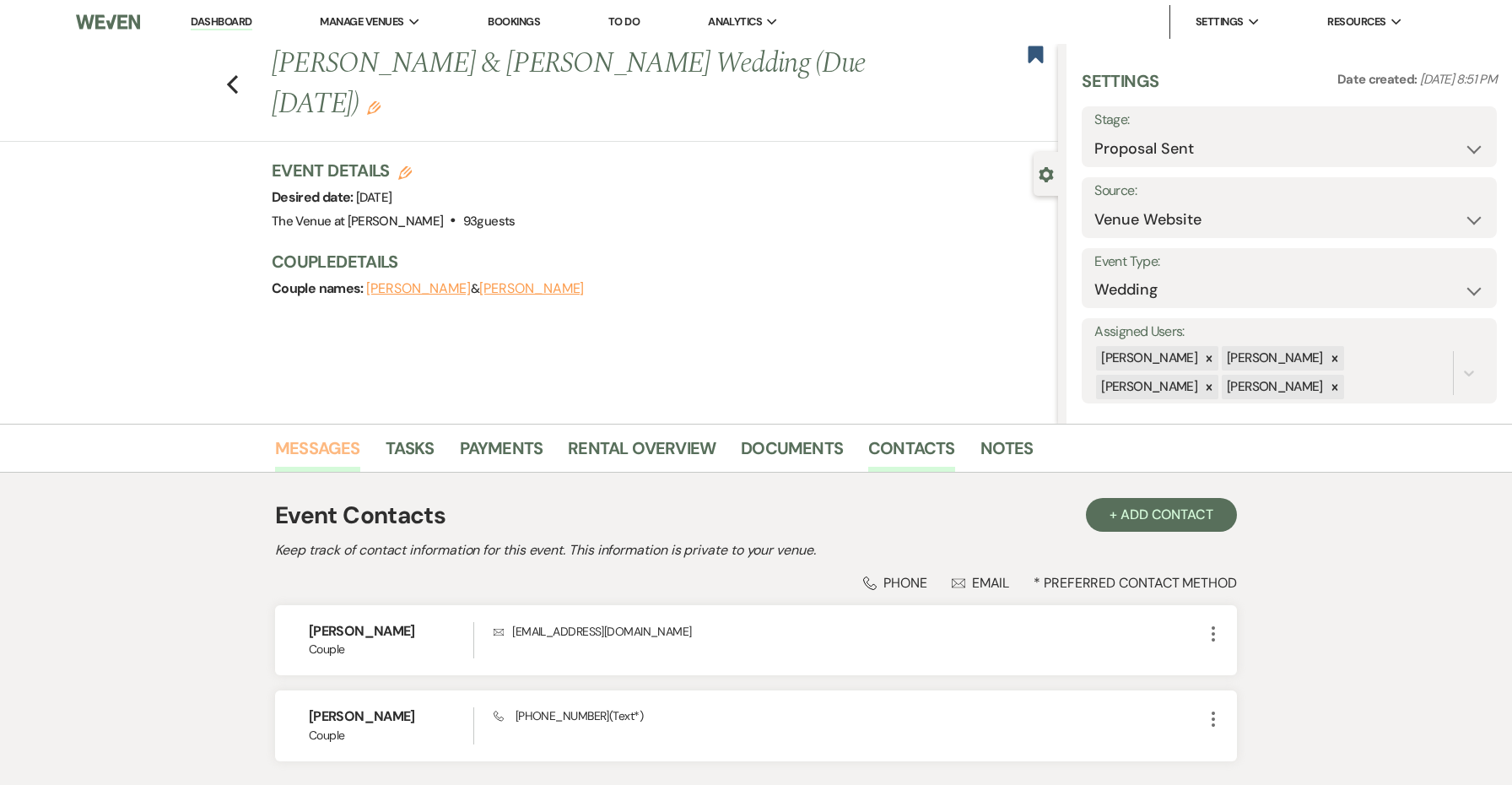
click at [332, 456] on link "Messages" at bounding box center [318, 453] width 86 height 37
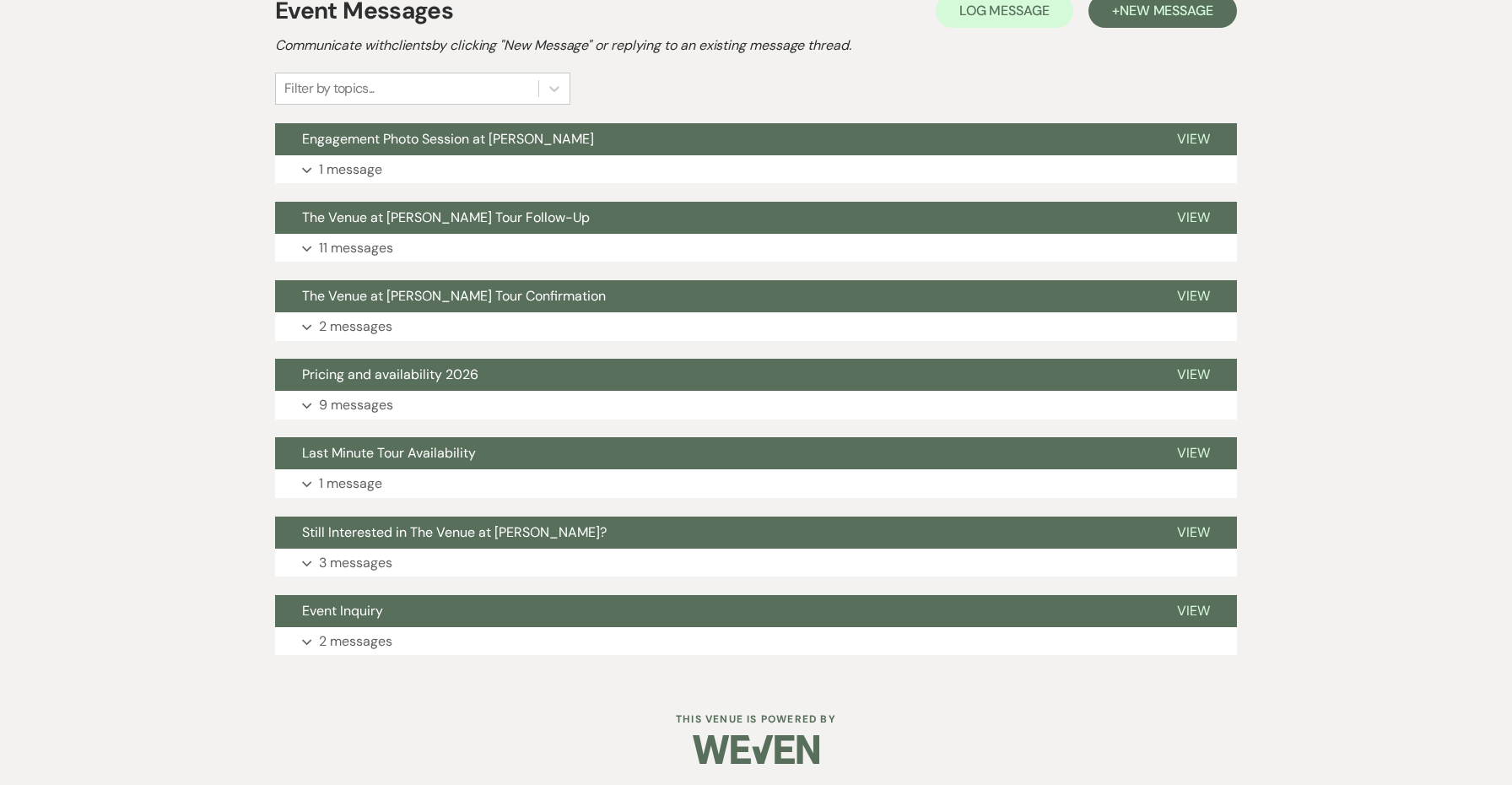
scroll to position [400, 0]
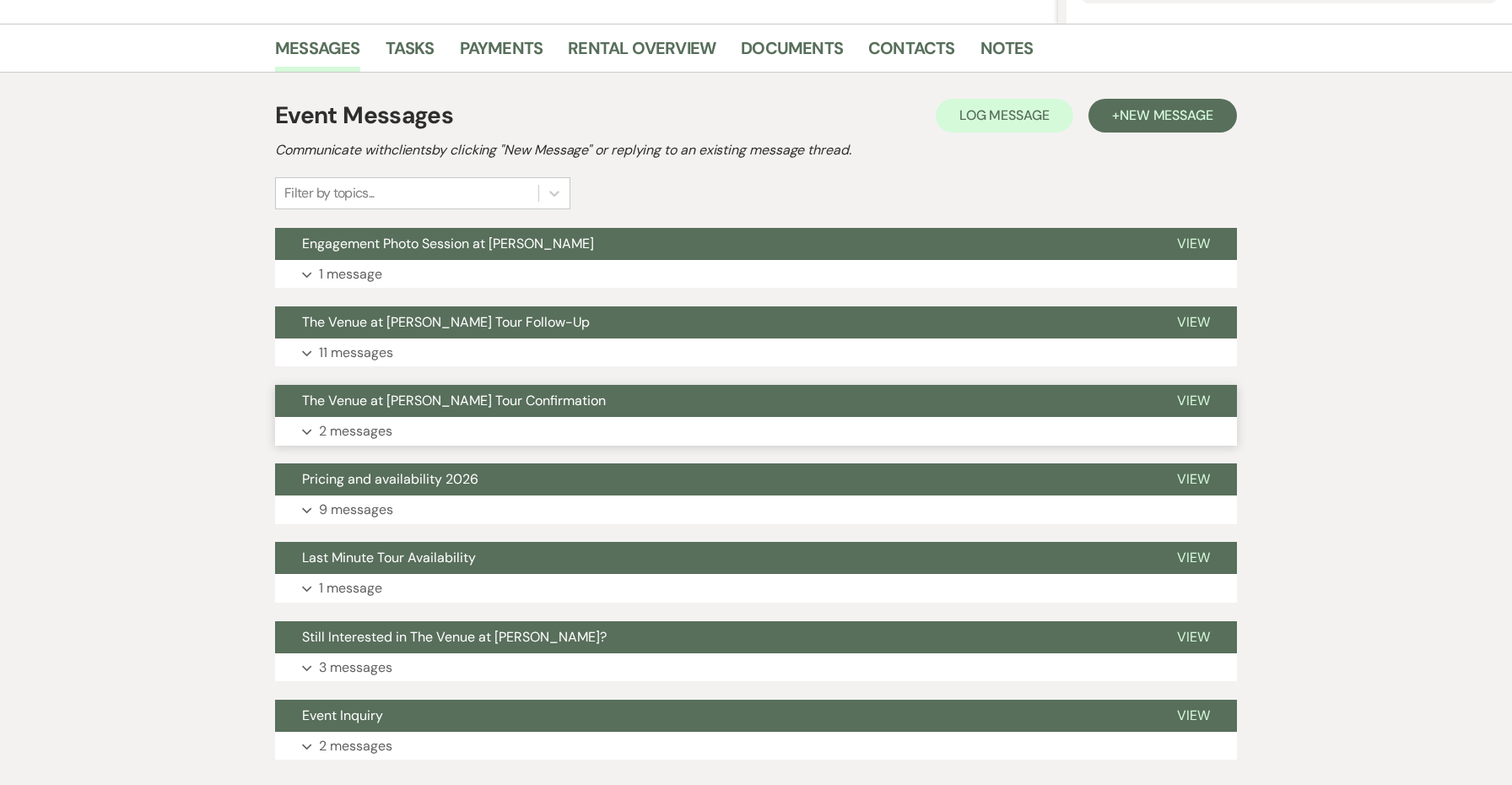
click at [344, 390] on button "The Venue at [PERSON_NAME] Tour Confirmation" at bounding box center [713, 400] width 875 height 32
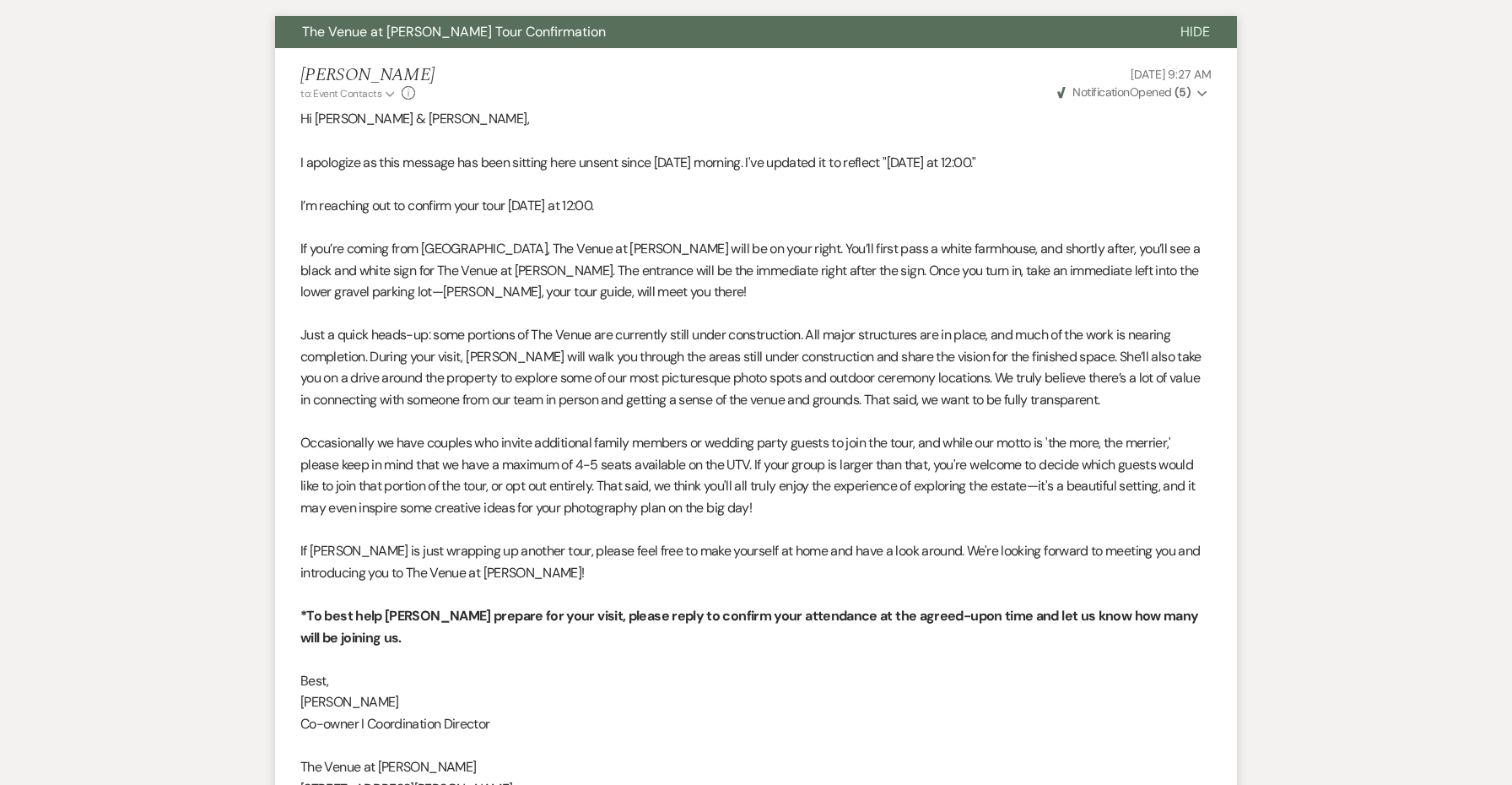
scroll to position [648, 0]
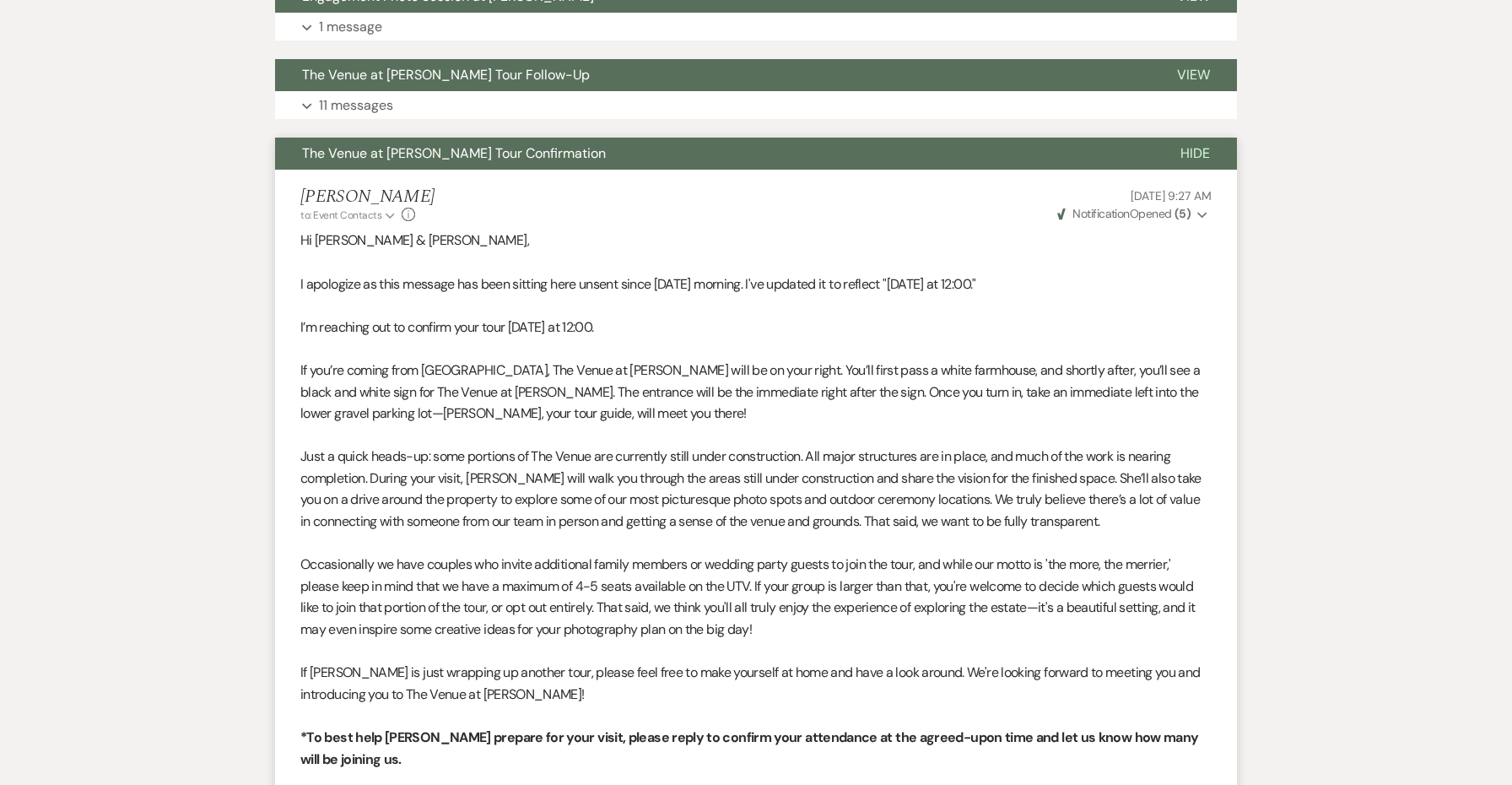
click at [447, 153] on span "The Venue at [PERSON_NAME] Tour Confirmation" at bounding box center [454, 153] width 304 height 18
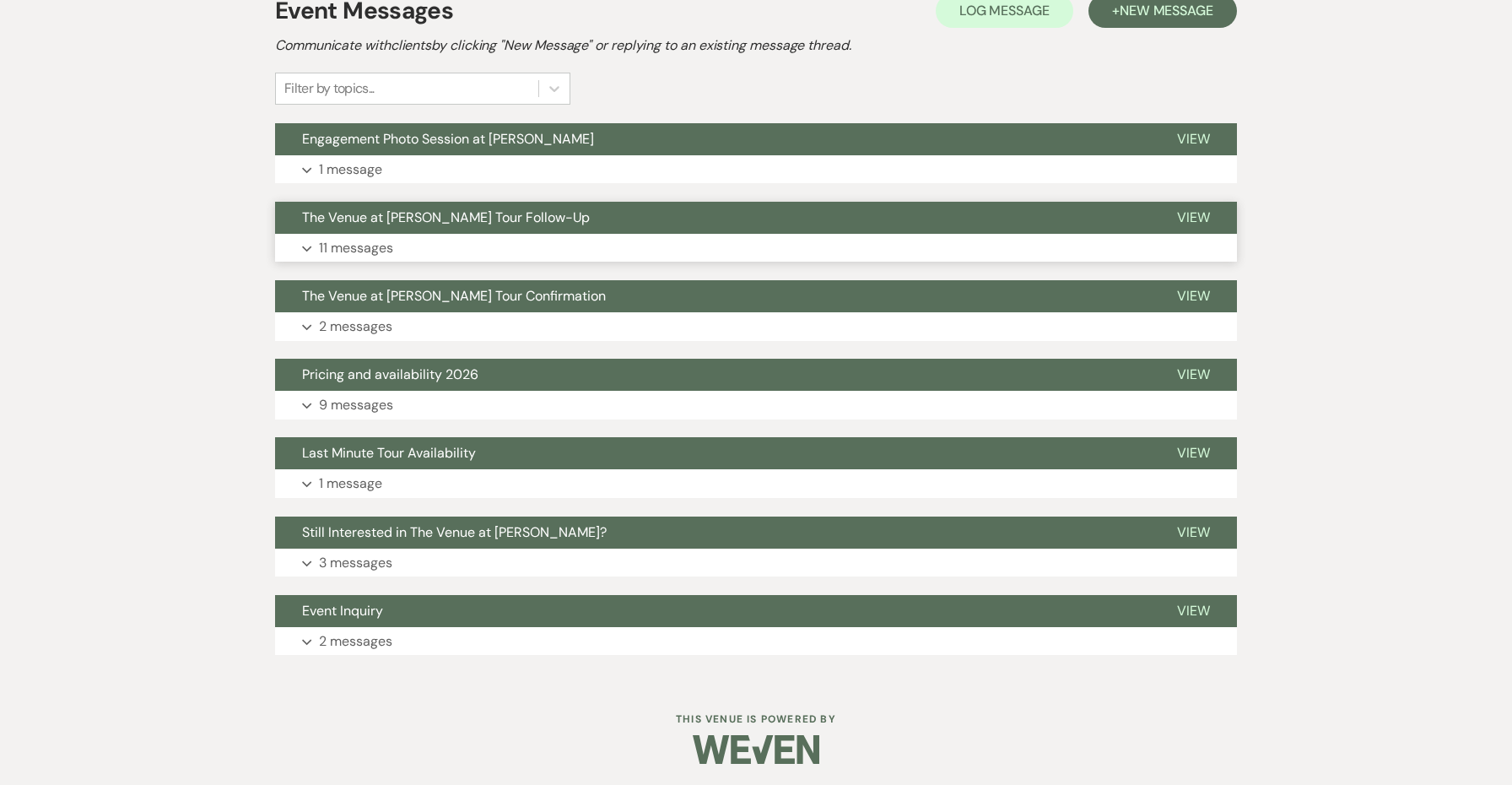
click at [453, 216] on span "The Venue at [PERSON_NAME] Tour Follow-Up" at bounding box center [446, 217] width 288 height 18
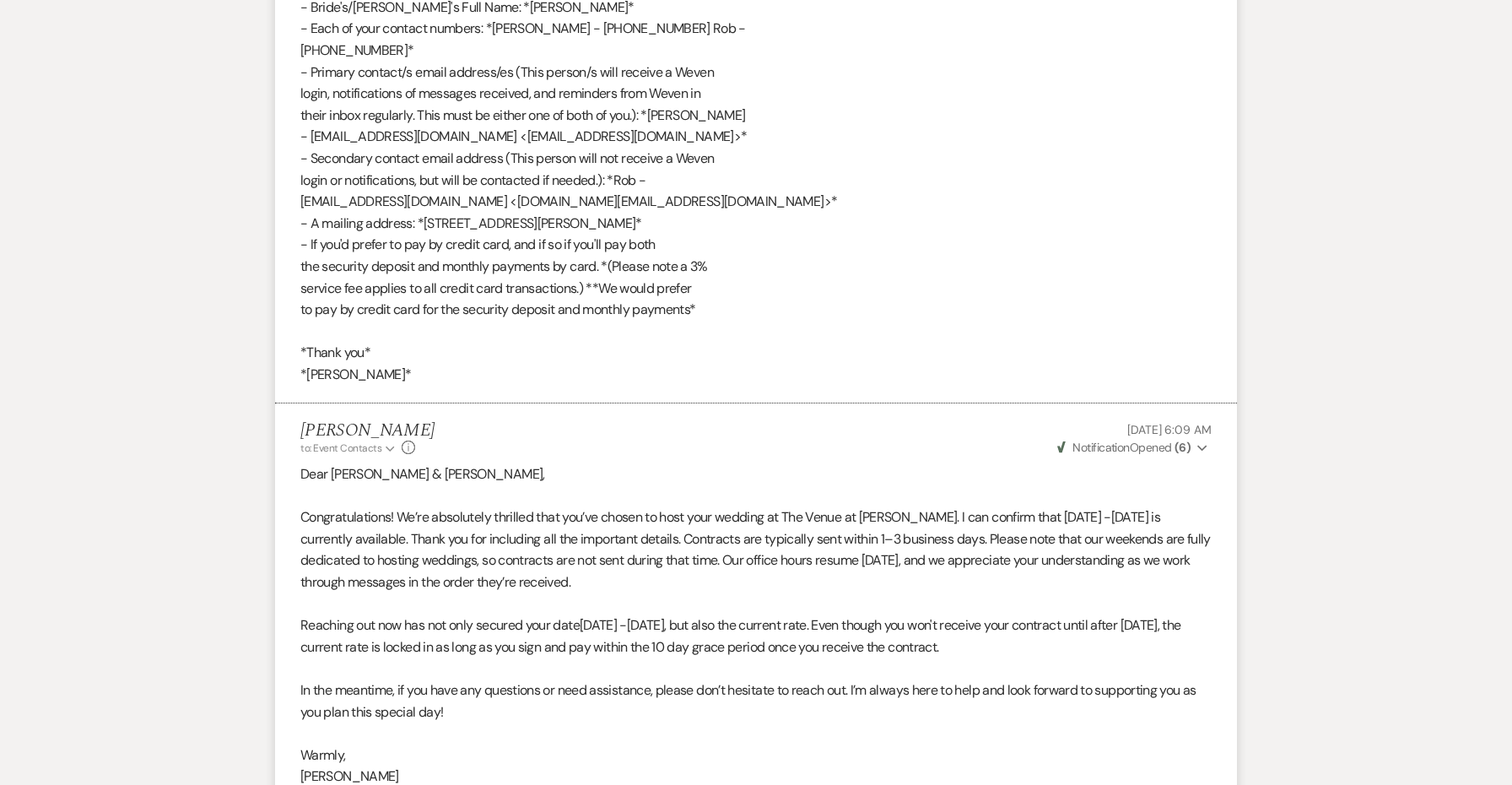
scroll to position [3448, 0]
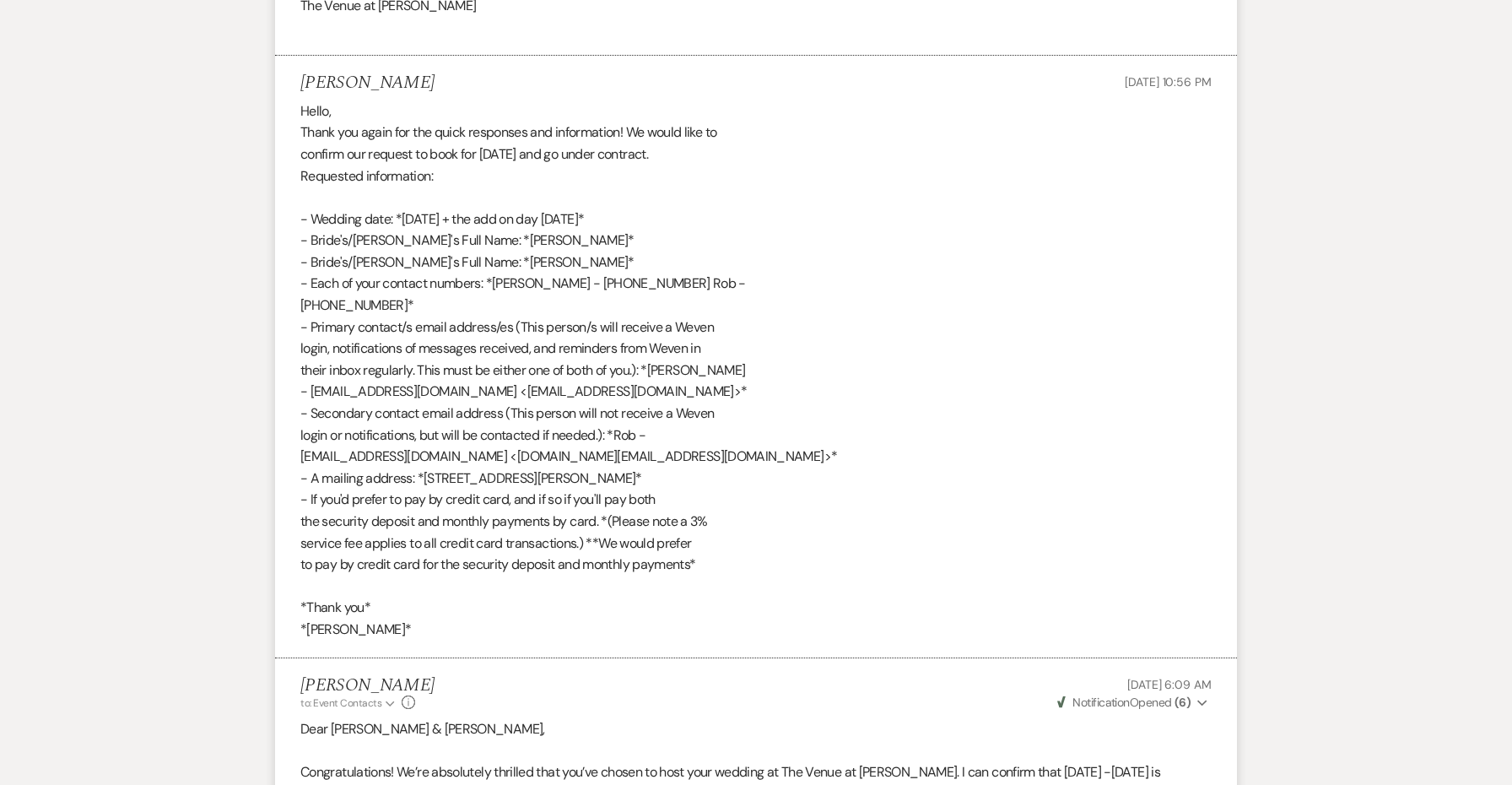
drag, startPoint x: 389, startPoint y: 243, endPoint x: 300, endPoint y: 243, distance: 89.0
click at [300, 243] on li "[PERSON_NAME] [DATE] 10:56 PM Hello, Thank you again for the quick responses an…" at bounding box center [756, 356] width 962 height 603
copy div "[PHONE_NUMBER]"
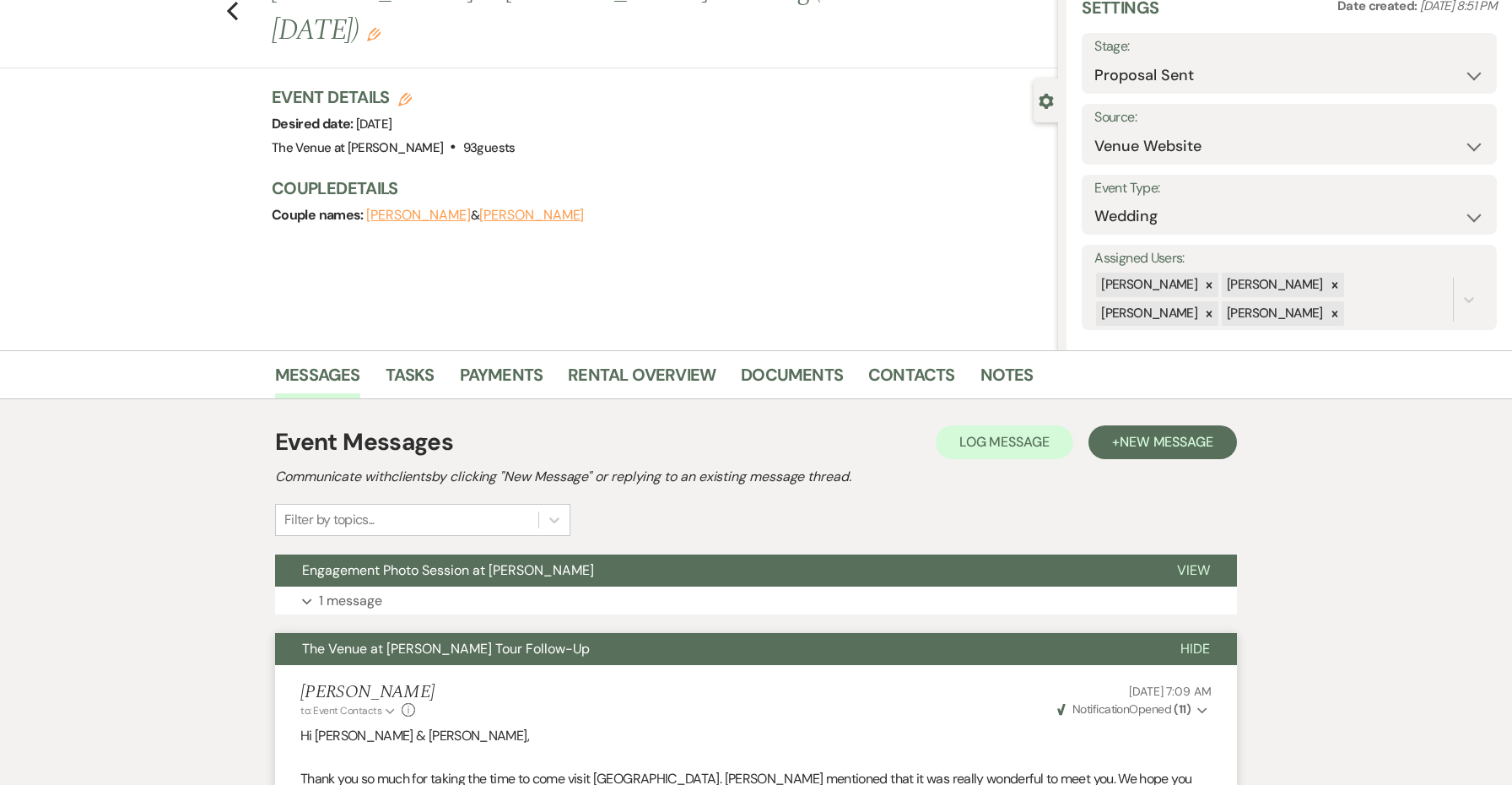
scroll to position [48, 0]
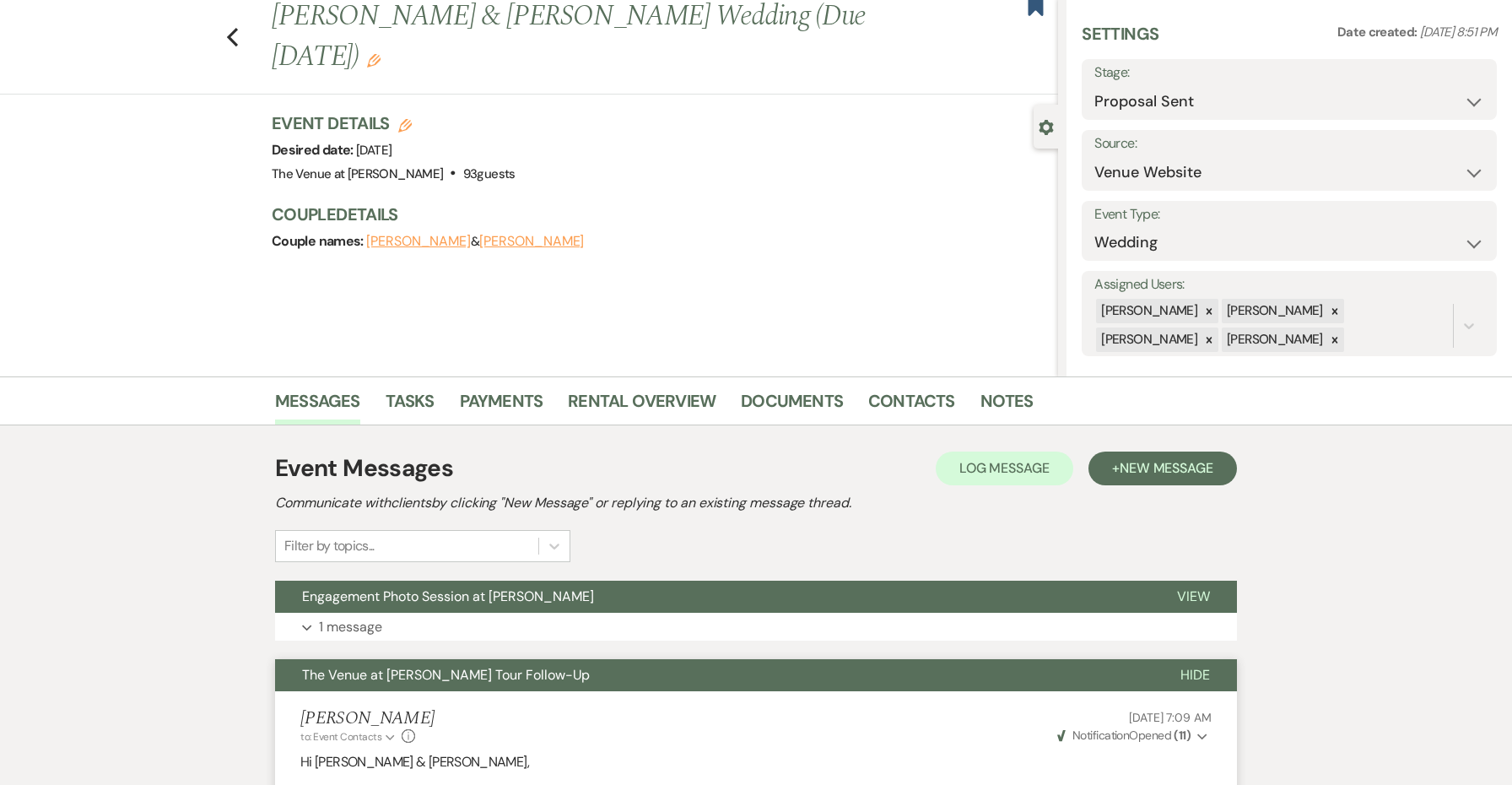
click at [506, 238] on button "[PERSON_NAME]" at bounding box center [531, 242] width 104 height 14
select select "1"
select select "text"
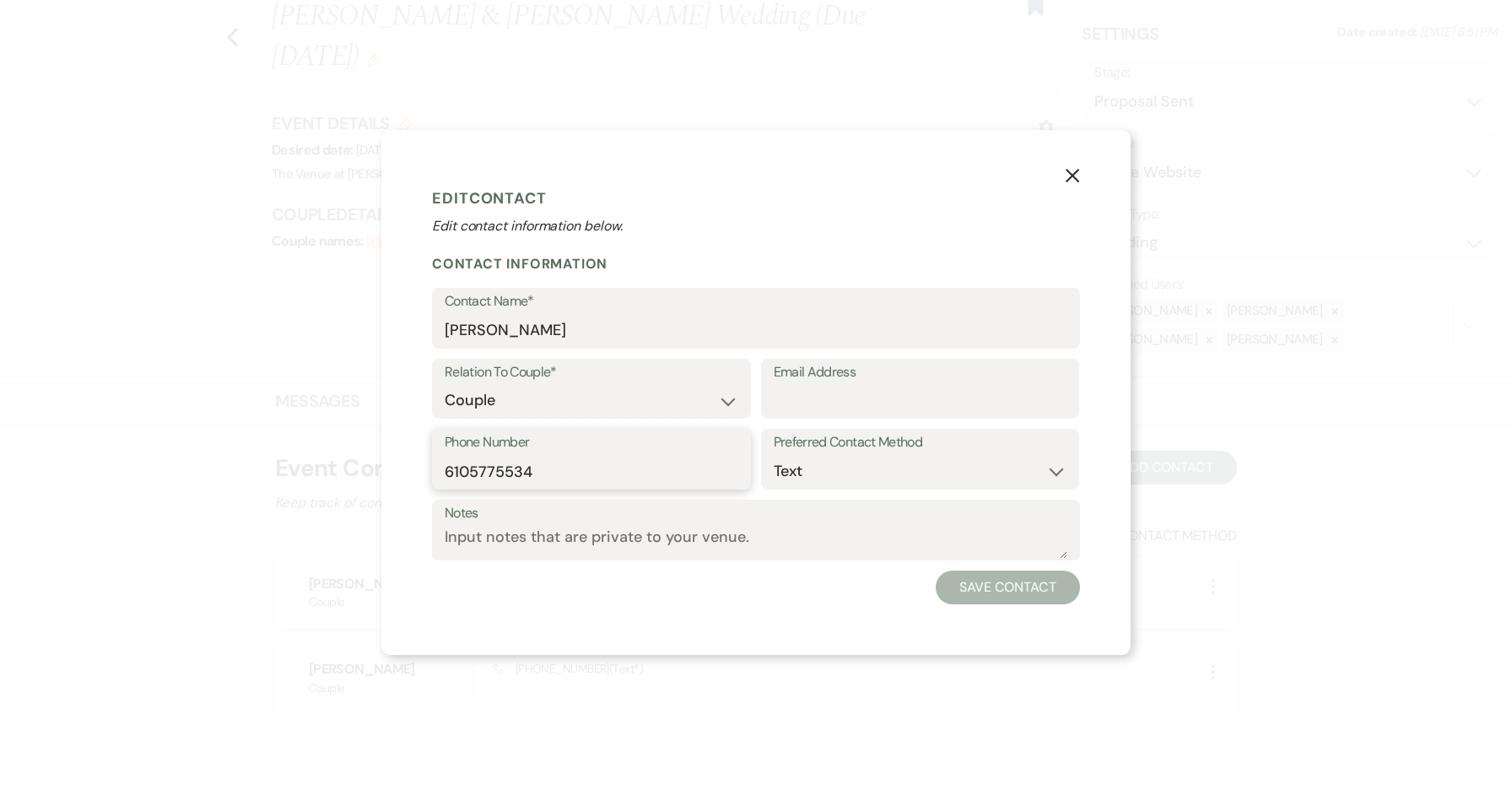
paste input "[PHONE_NUMBER]"
drag, startPoint x: 530, startPoint y: 473, endPoint x: 389, endPoint y: 473, distance: 141.0
click at [389, 473] on div "X Edit Contact Edit contact information below. Contact Information Contact Name…" at bounding box center [756, 392] width 750 height 525
type input "[PHONE_NUMBER]"
click at [974, 578] on button "Save Contact" at bounding box center [1008, 587] width 144 height 34
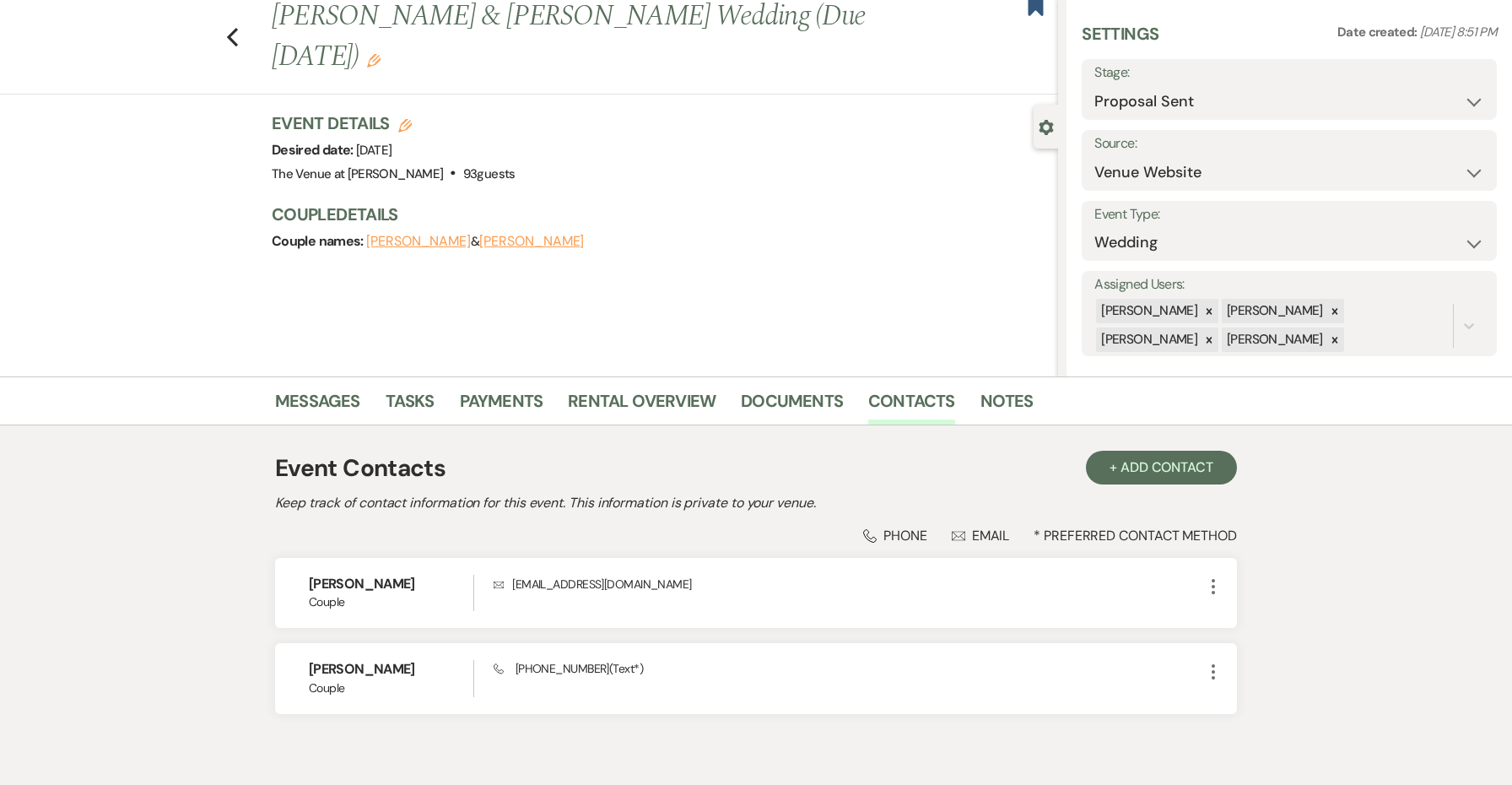
click at [374, 238] on button "[PERSON_NAME]" at bounding box center [418, 242] width 104 height 14
select select "1"
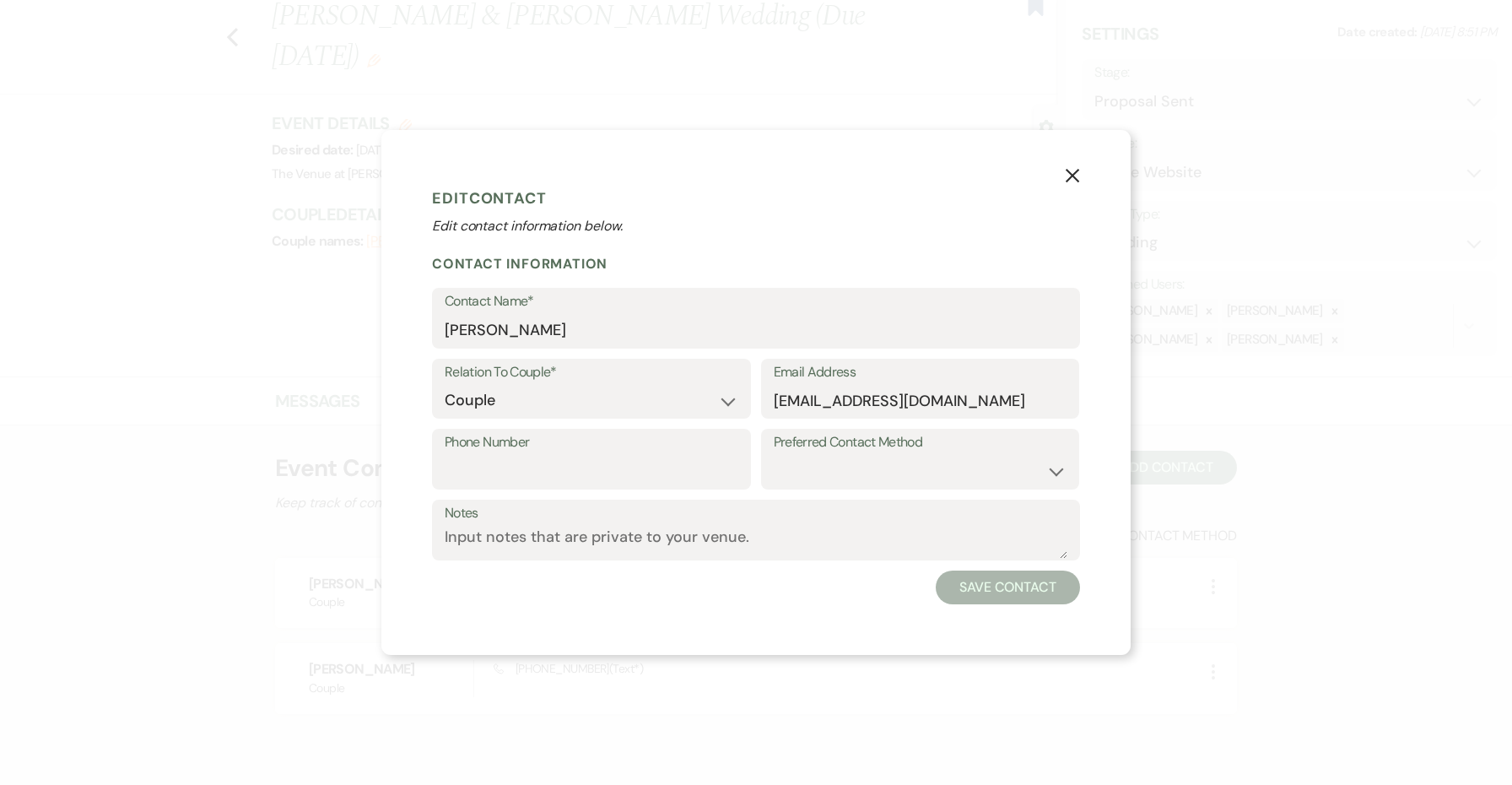
click at [491, 449] on label "Phone Number" at bounding box center [592, 442] width 294 height 24
click at [491, 455] on input "Phone Number" at bounding box center [592, 471] width 294 height 33
paste input "6105775534"
type input "6105775534"
click at [826, 491] on div "Preferred Contact Method Email Phone Text" at bounding box center [921, 464] width 319 height 71
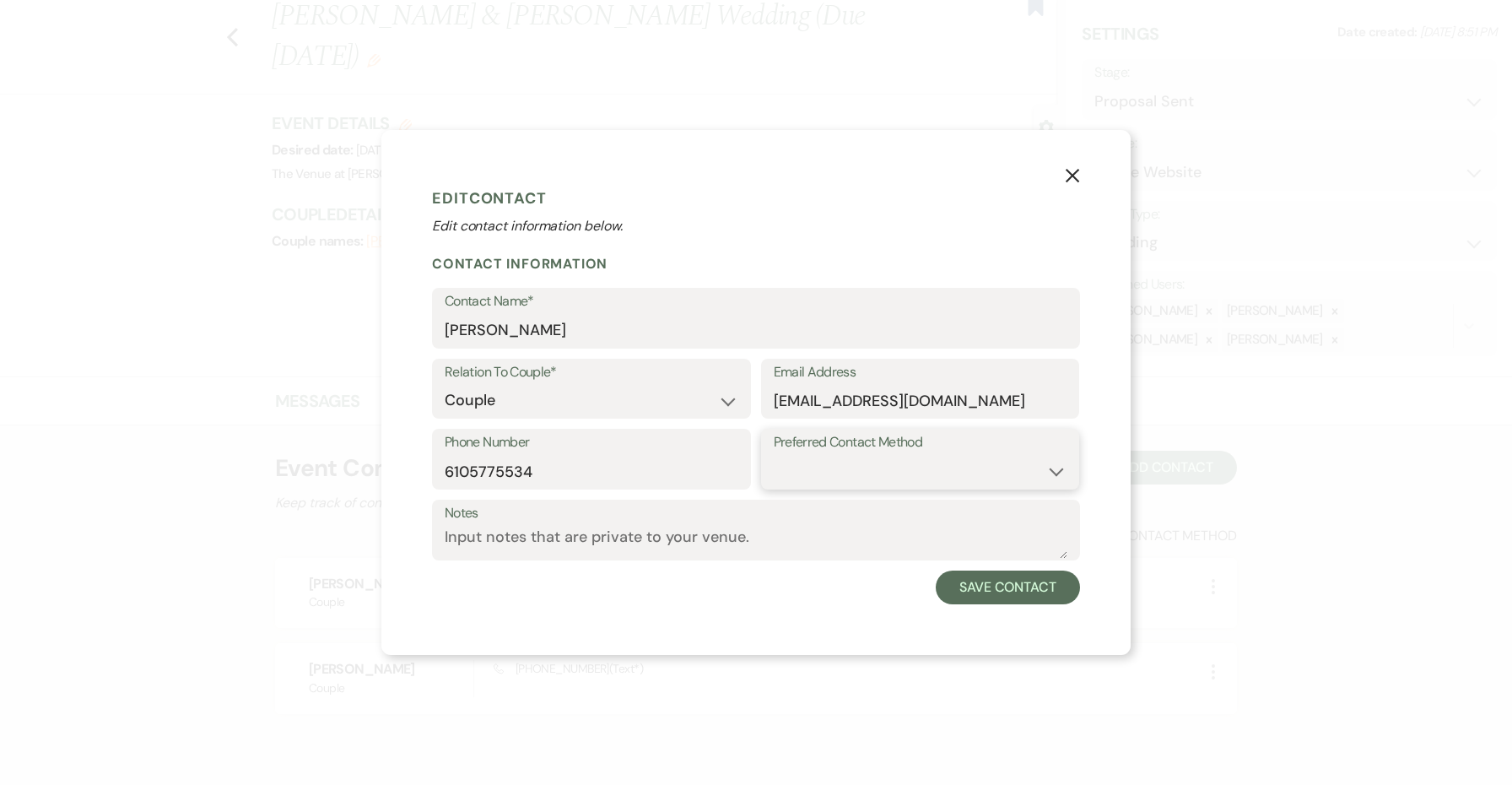
select select "text"
click at [983, 594] on button "Save Contact" at bounding box center [1008, 587] width 144 height 34
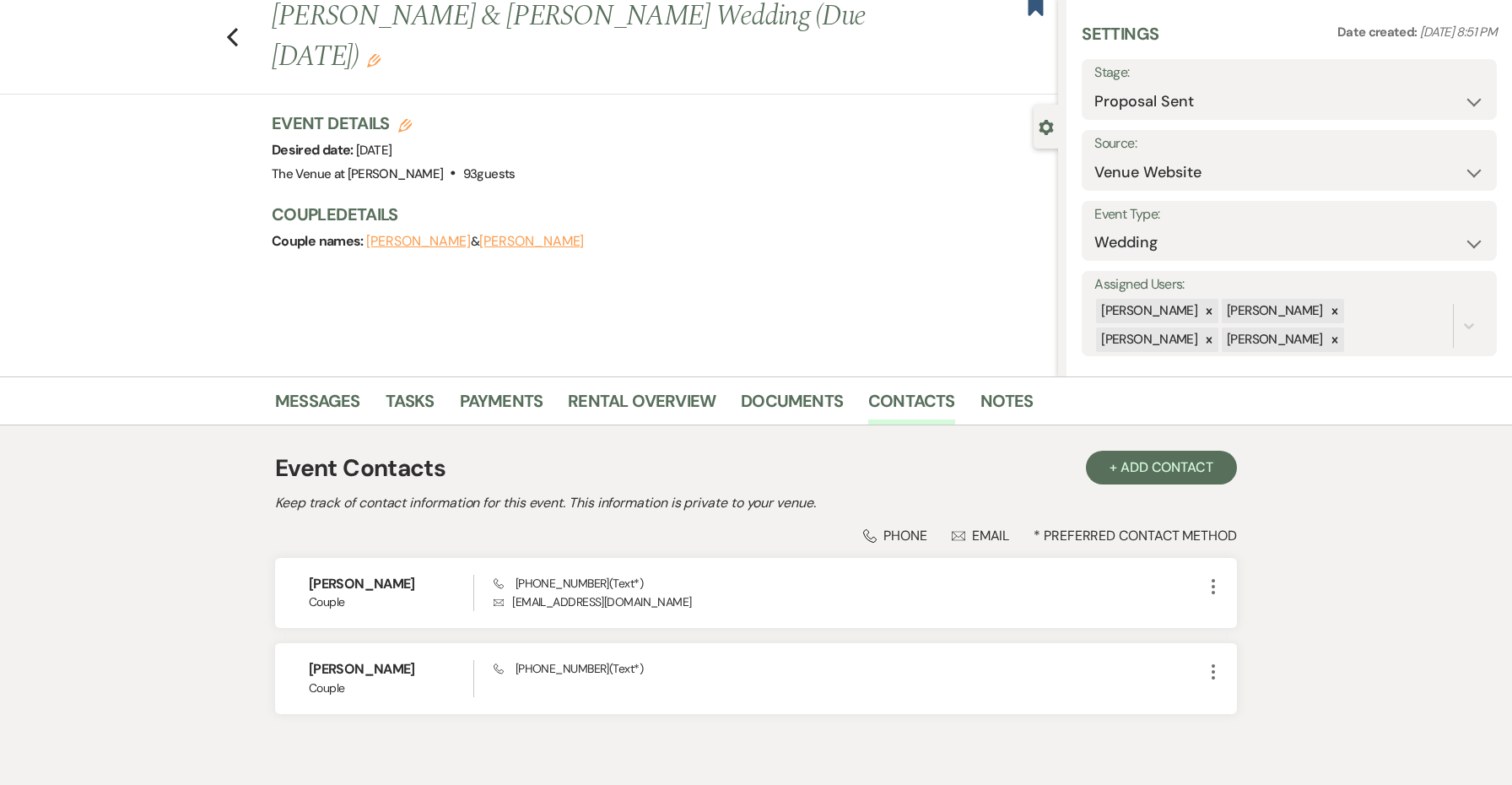
scroll to position [63, 0]
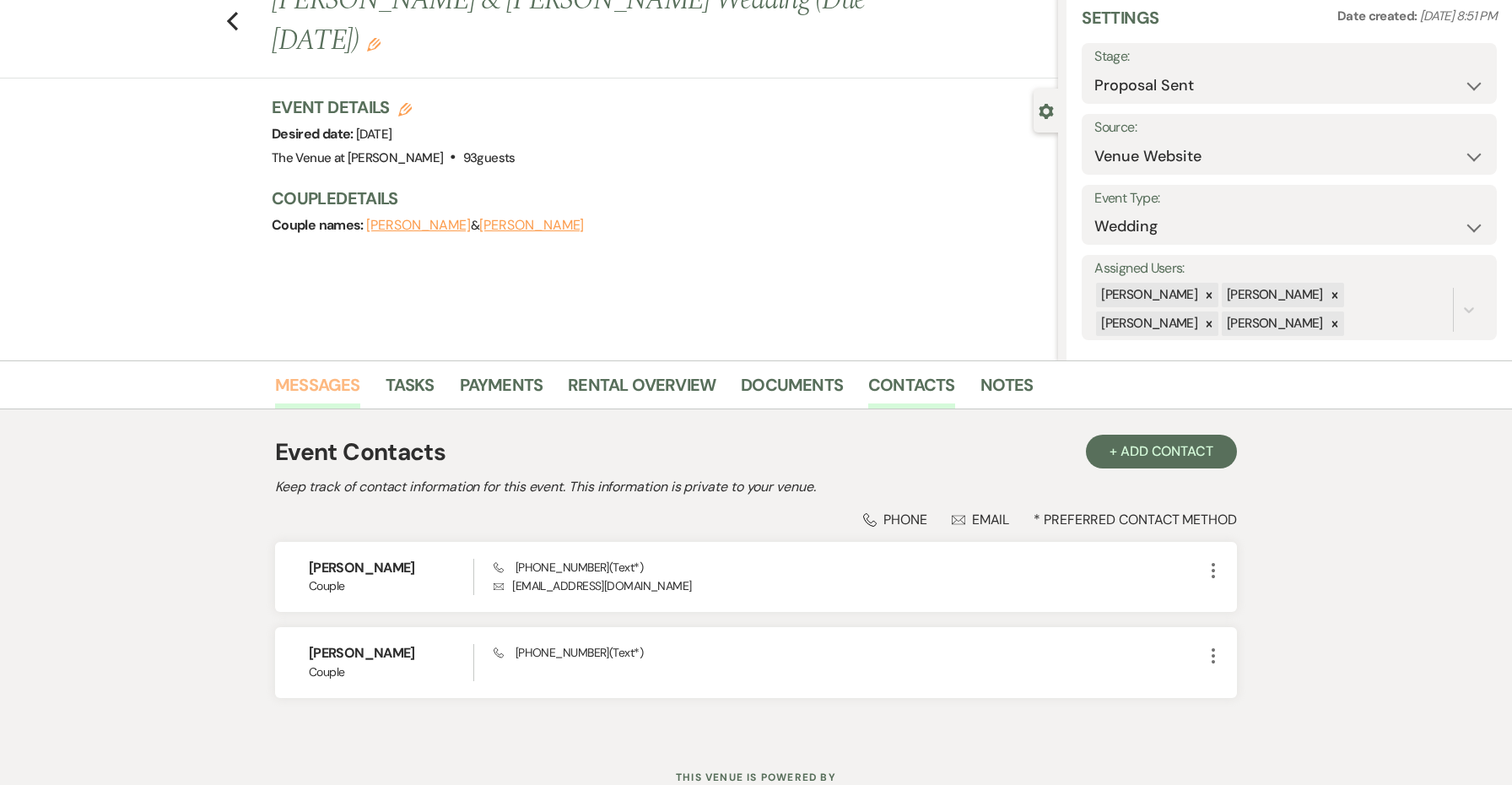
click at [326, 387] on link "Messages" at bounding box center [318, 390] width 86 height 37
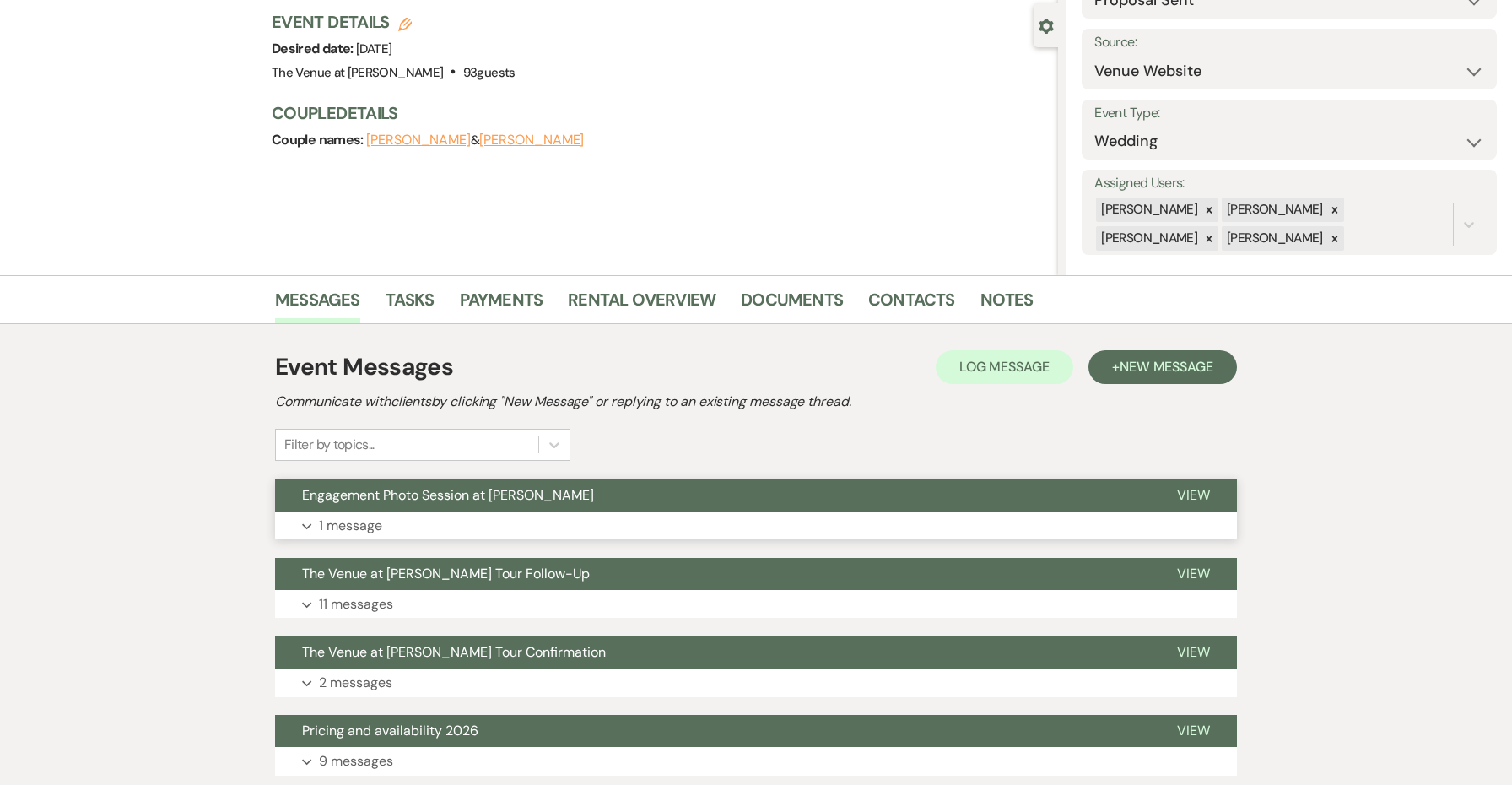
scroll to position [149, 1]
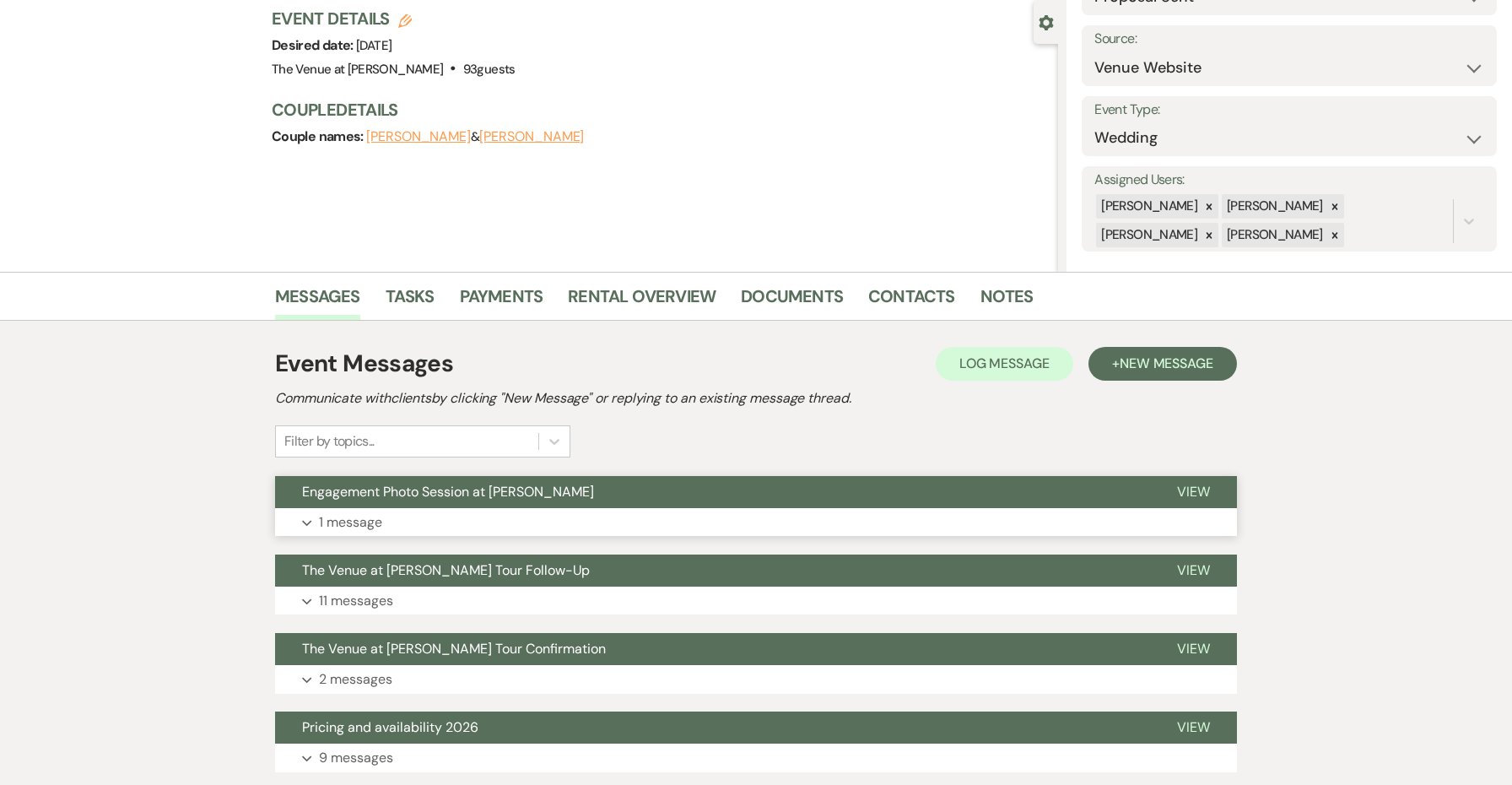
click at [641, 504] on button "Engagement Photo Session at [PERSON_NAME]" at bounding box center [713, 492] width 875 height 32
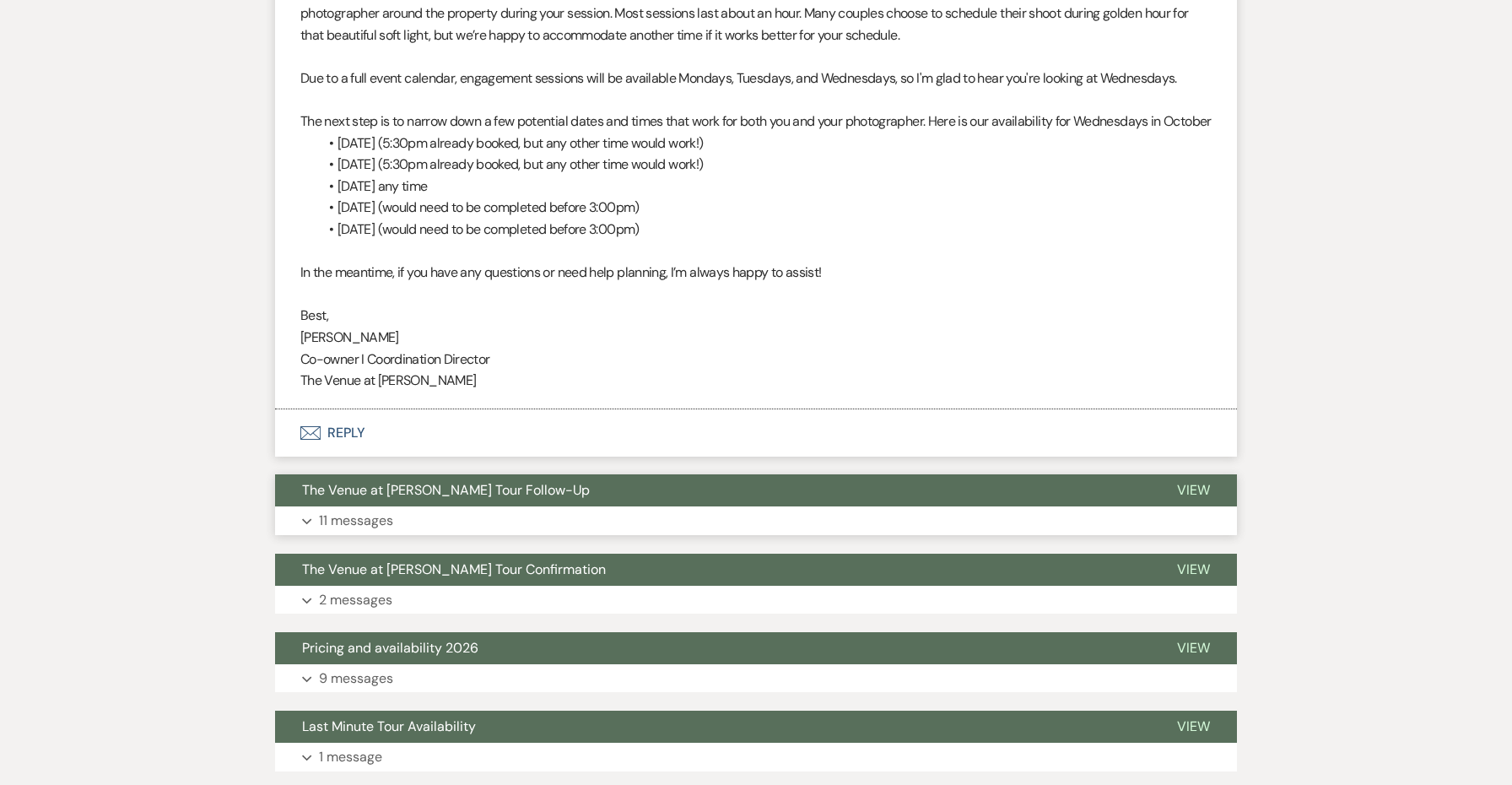
click at [641, 504] on button "The Venue at [PERSON_NAME] Tour Follow-Up" at bounding box center [713, 490] width 875 height 32
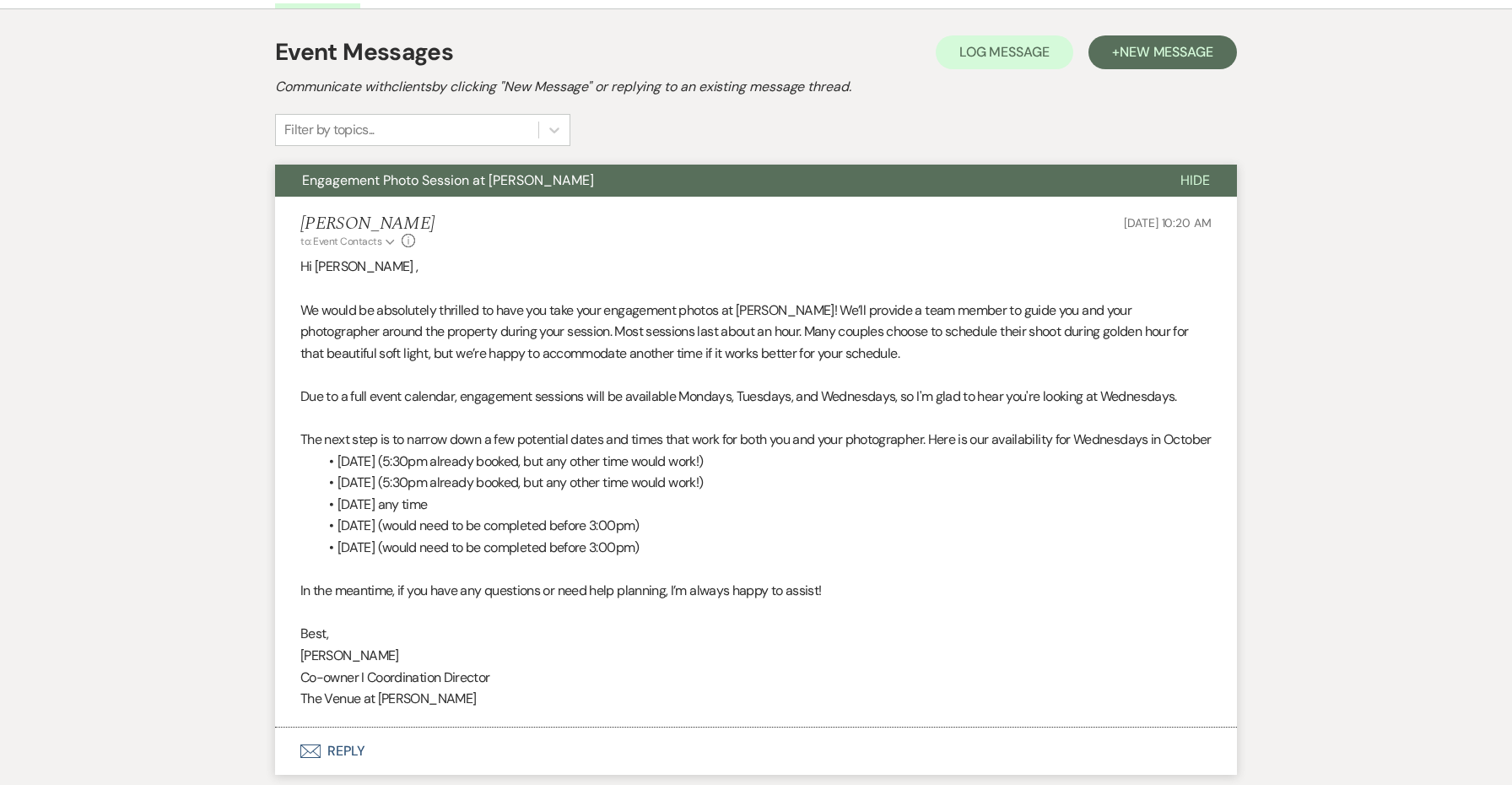
scroll to position [297, 0]
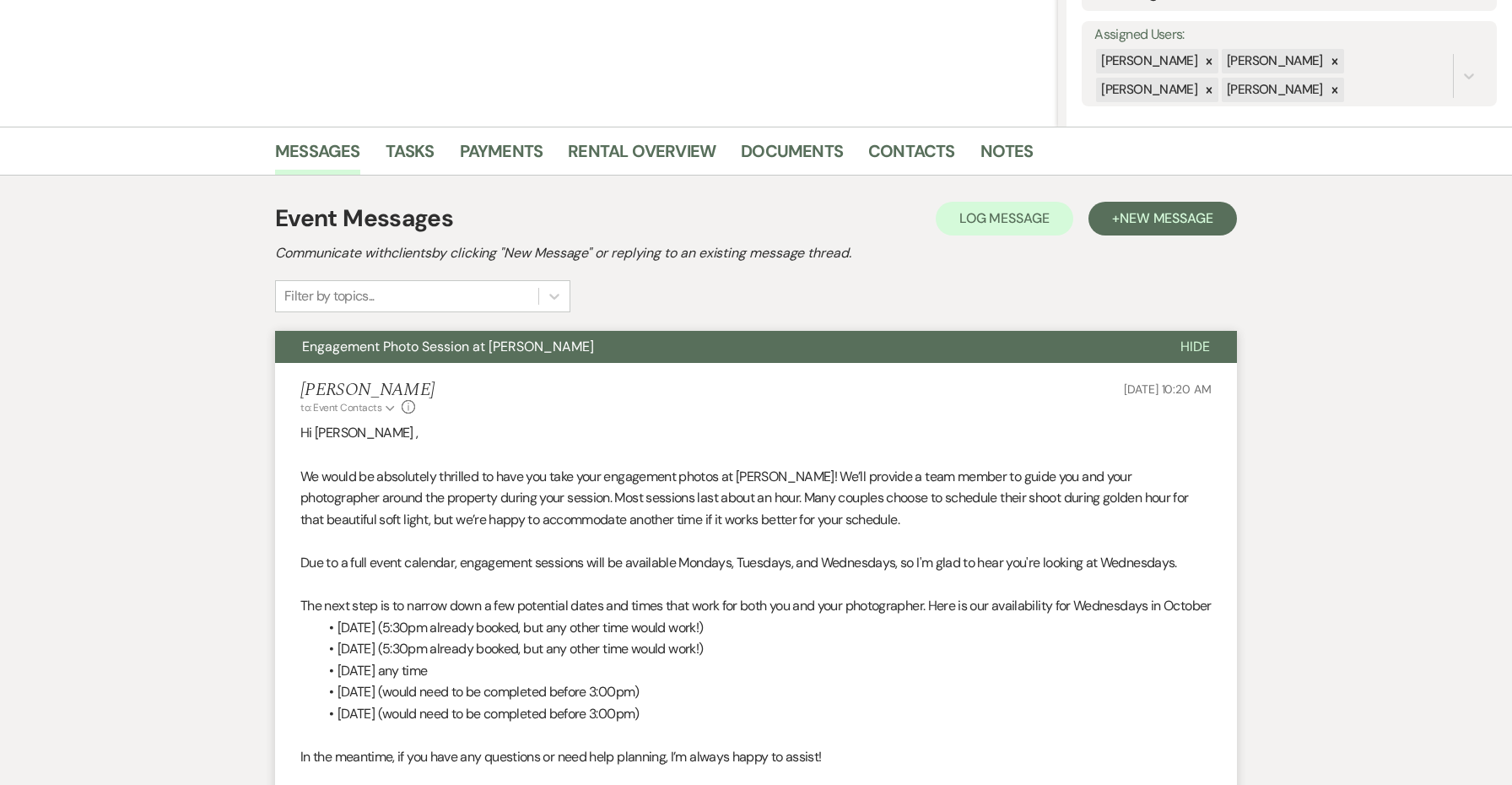
click at [668, 344] on button "Engagement Photo Session at [PERSON_NAME]" at bounding box center [715, 347] width 878 height 32
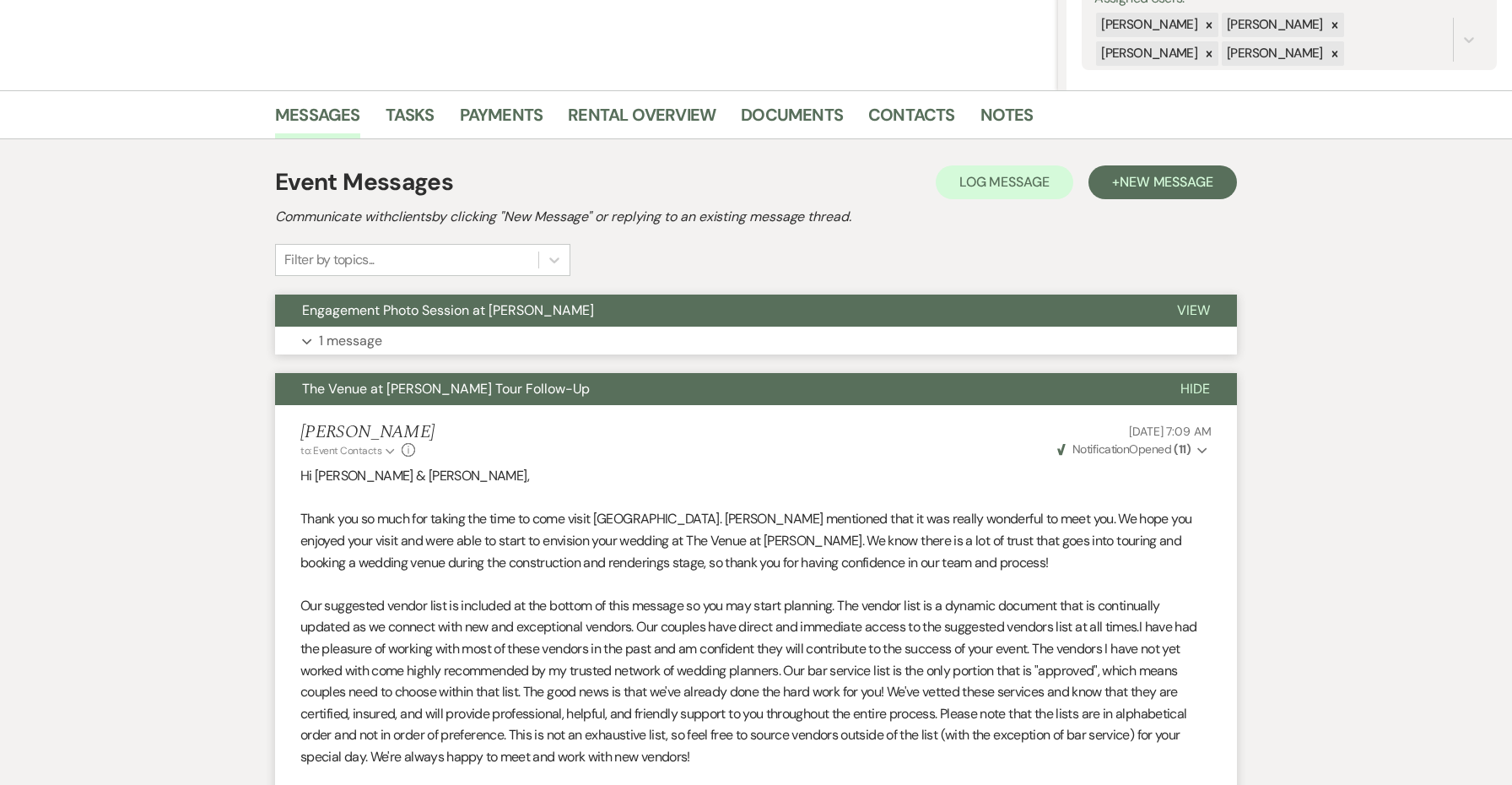
scroll to position [268, 0]
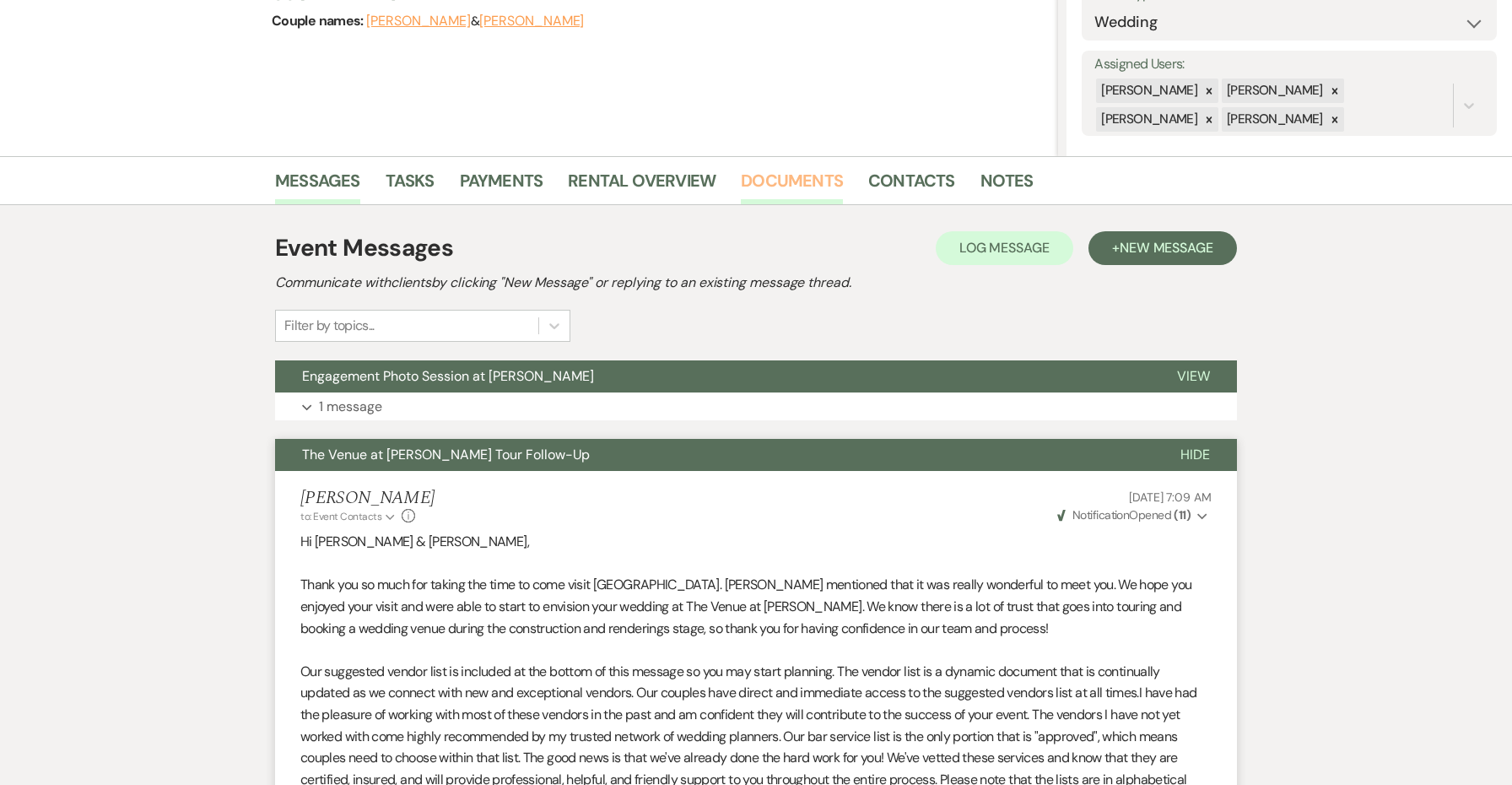
click at [774, 187] on link "Documents" at bounding box center [792, 186] width 102 height 37
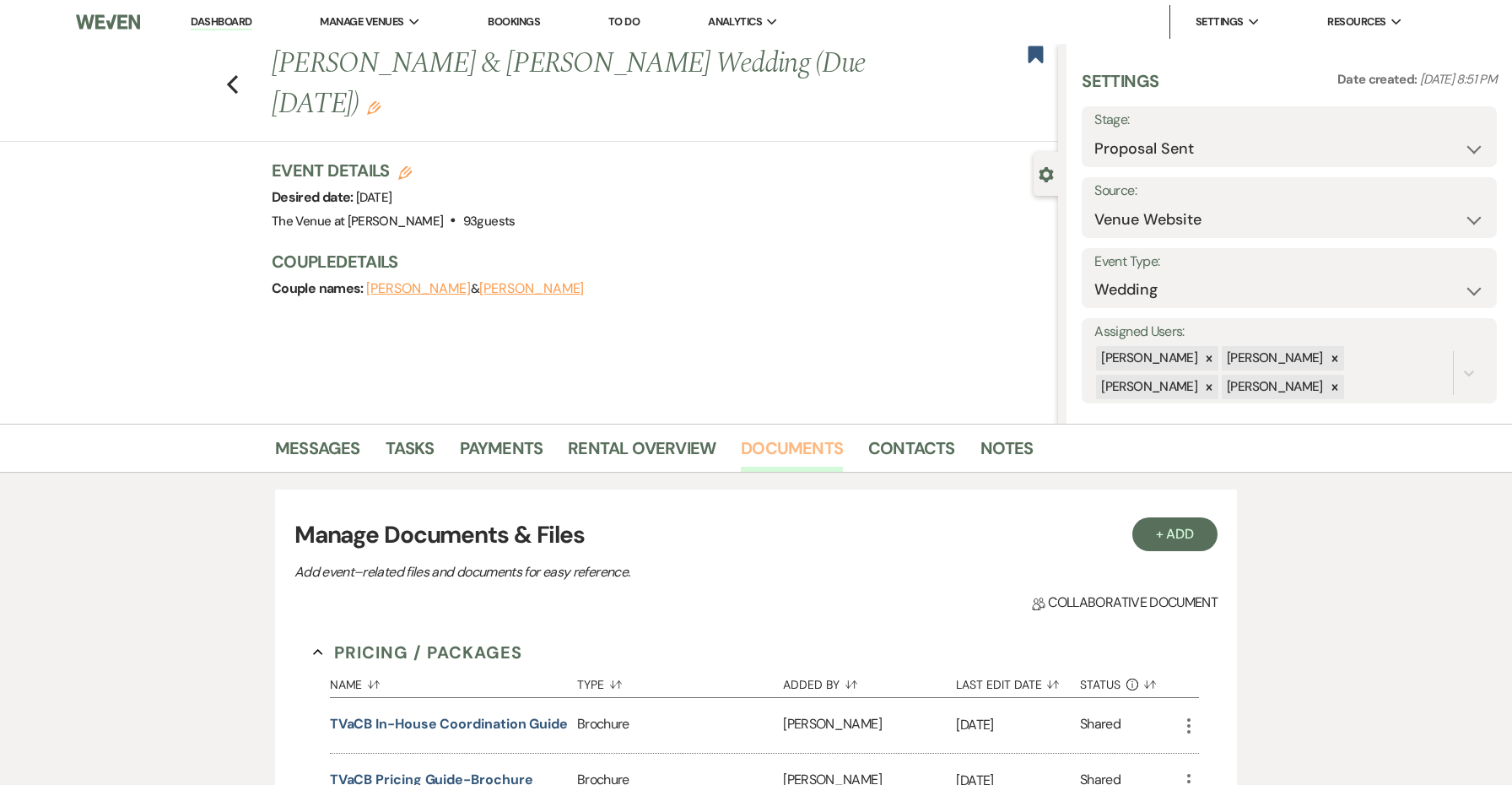
click at [774, 187] on div "Event Details Edit Desired date: [DATE] Venue: The Venue at [PERSON_NAME] . 93 …" at bounding box center [656, 196] width 769 height 74
click at [381, 102] on icon "Edit" at bounding box center [374, 108] width 14 height 14
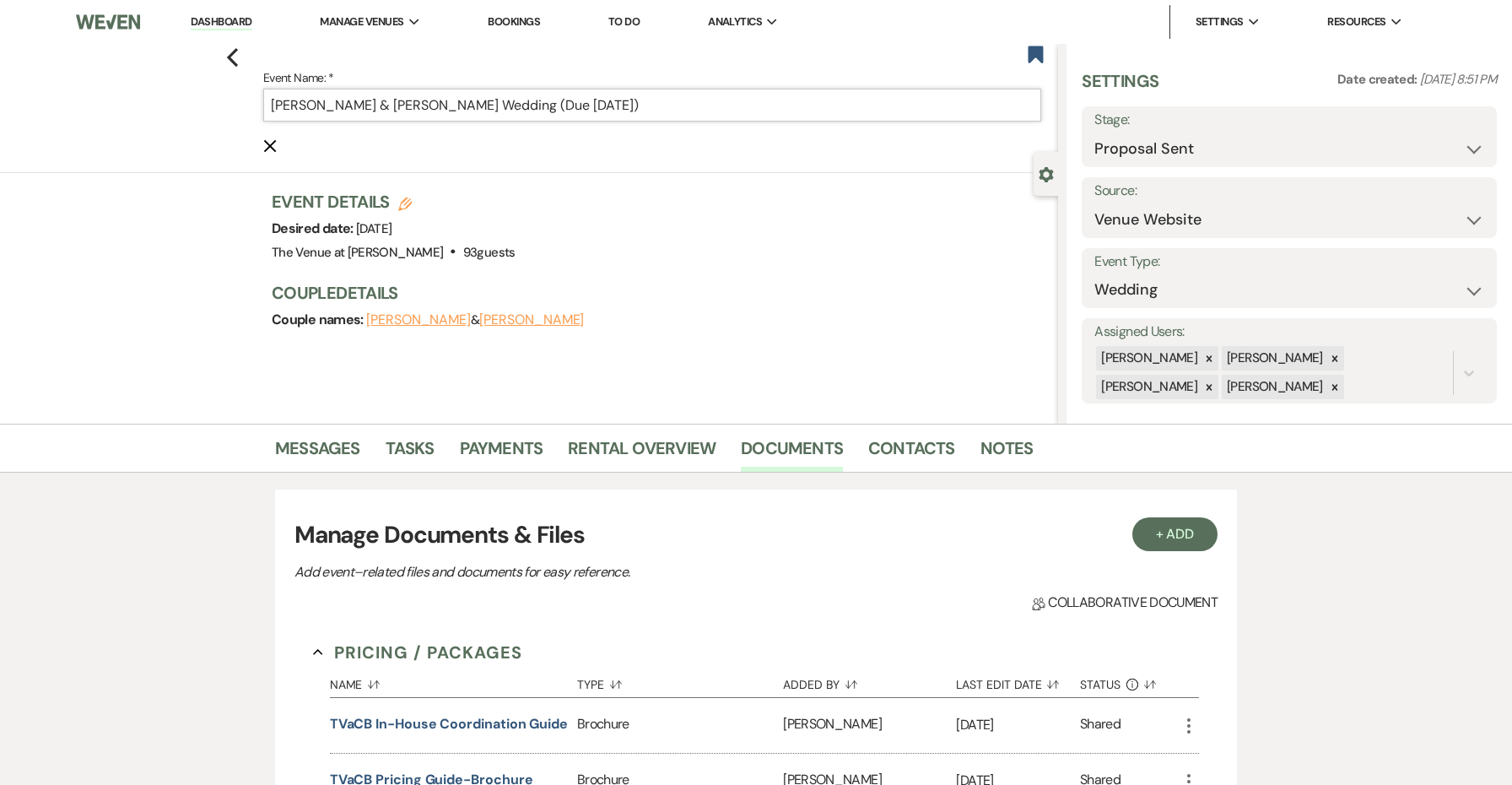
click at [648, 104] on input "[PERSON_NAME] & [PERSON_NAME] Wedding (Due [DATE])" at bounding box center [651, 105] width 778 height 33
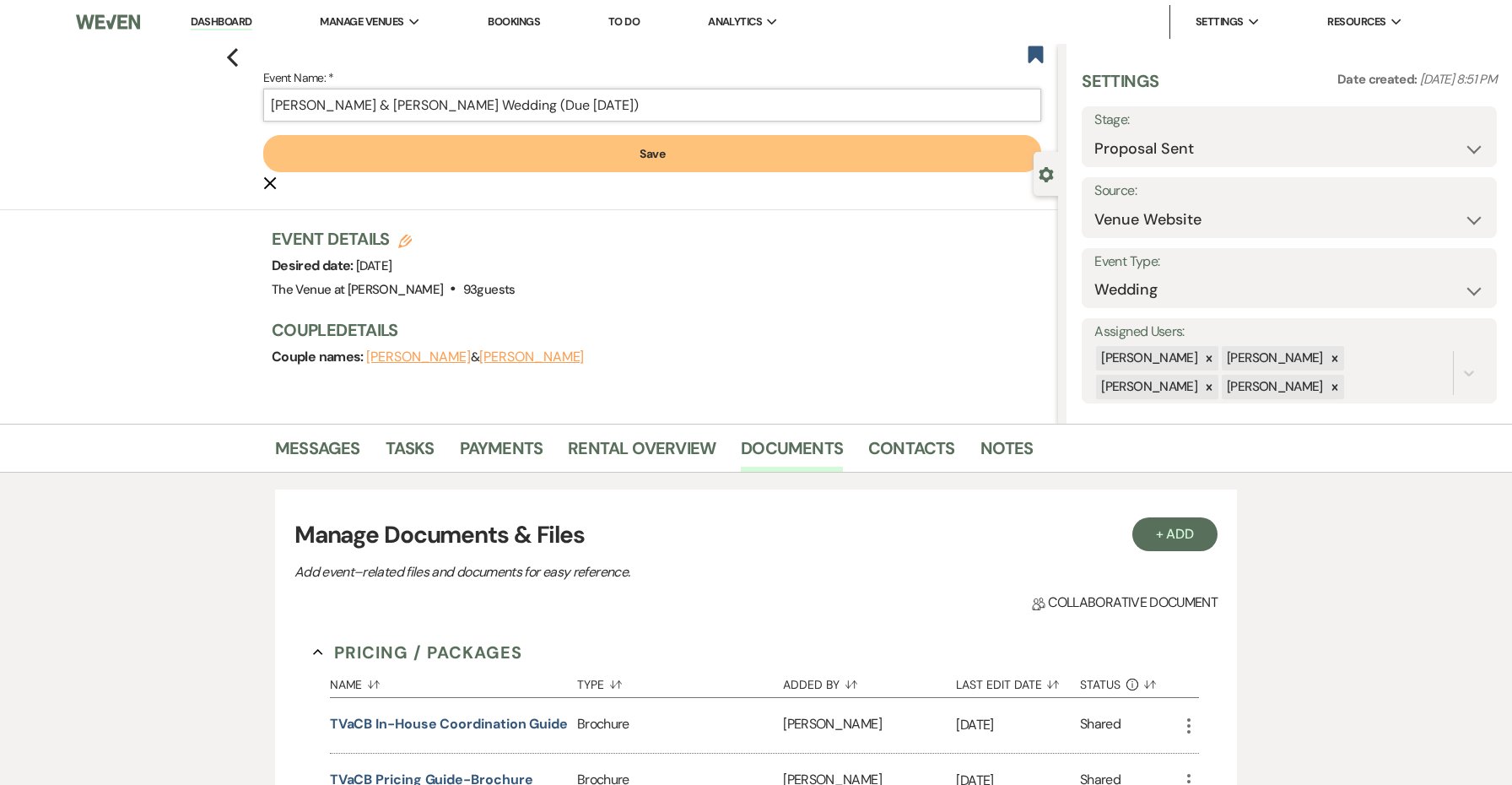
type input "[PERSON_NAME] & [PERSON_NAME] Wedding (Due [DATE])"
click at [650, 154] on button "Save" at bounding box center [651, 154] width 778 height 37
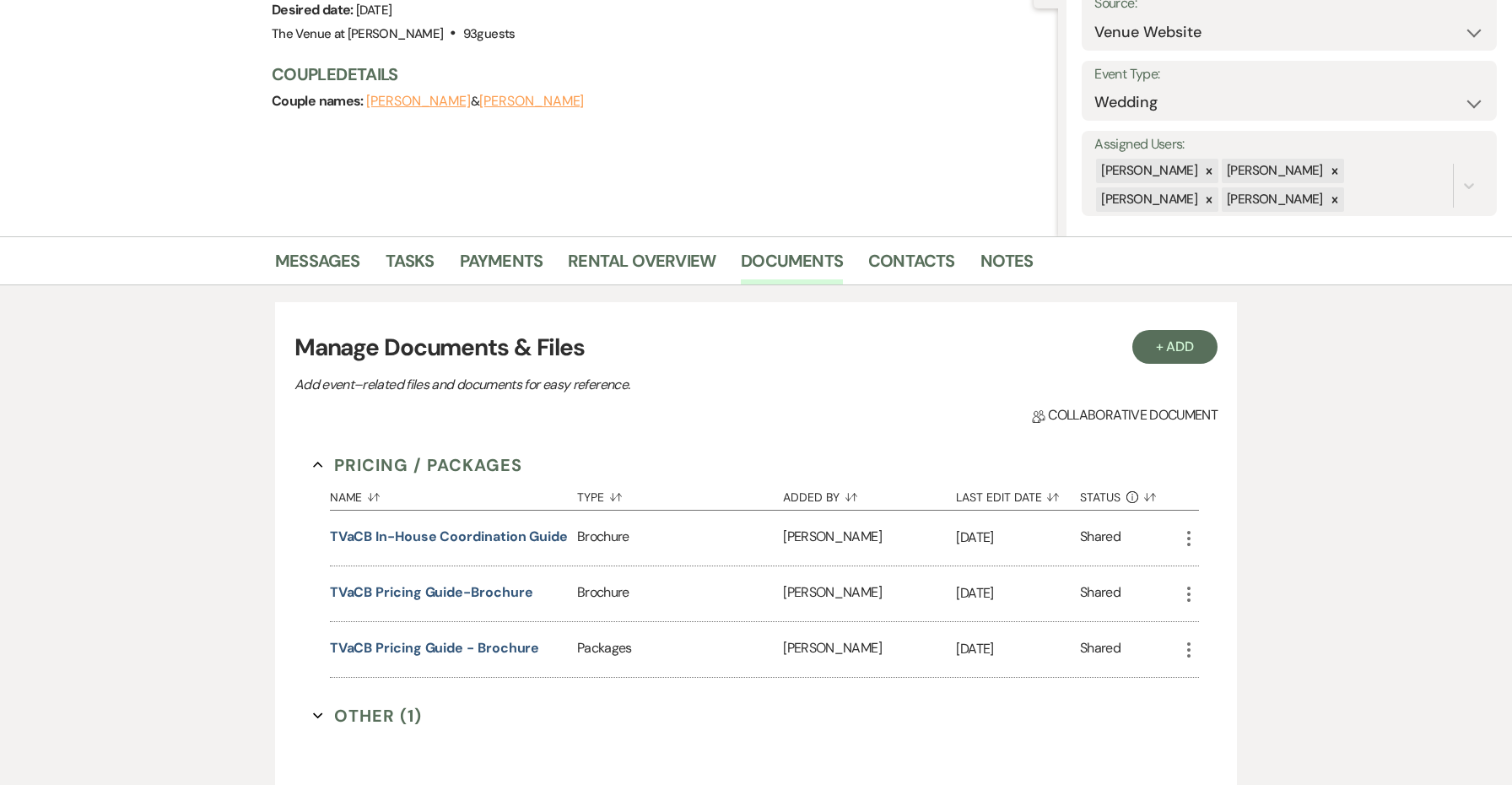
scroll to position [171, 0]
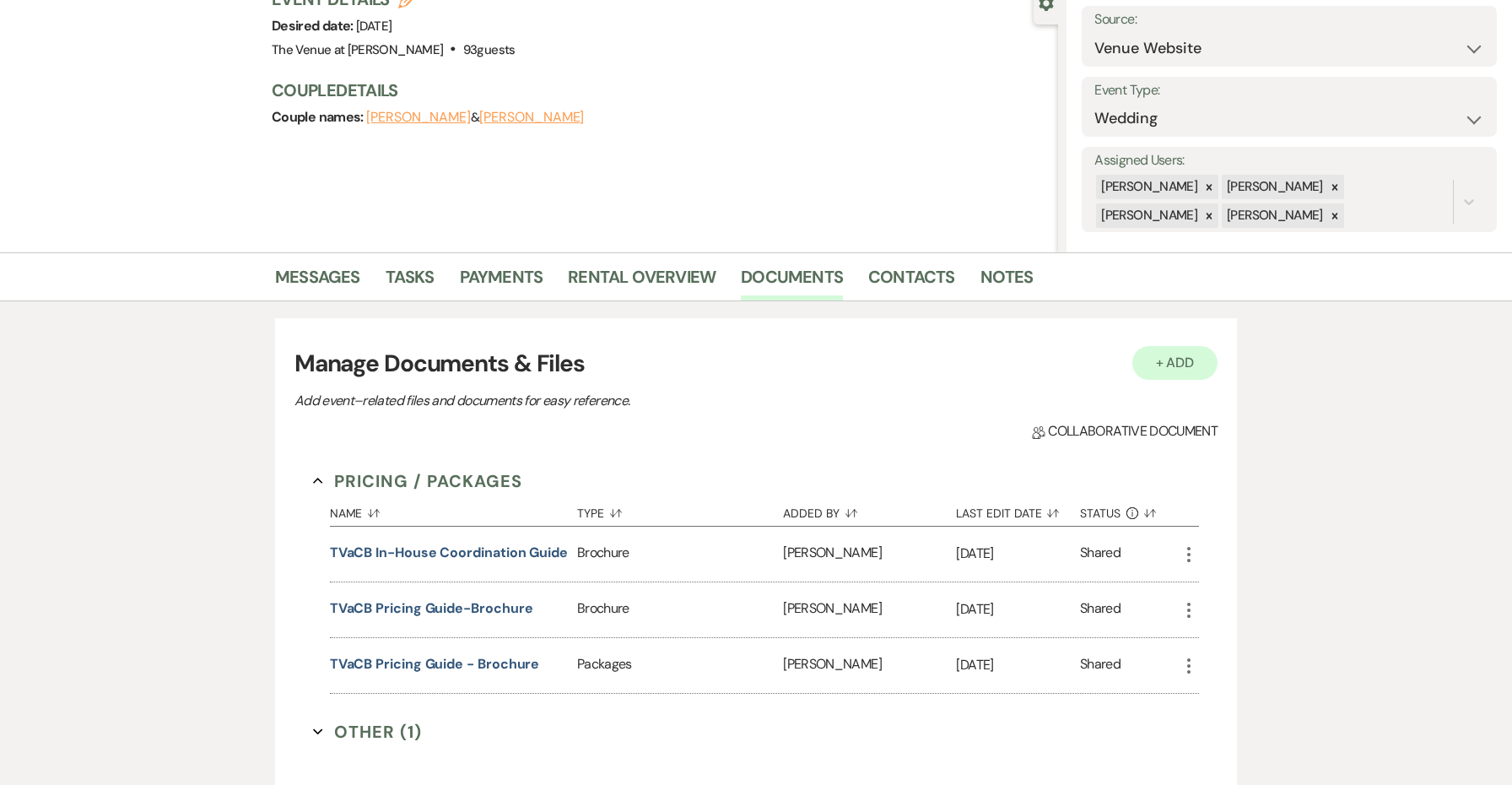
click at [1171, 371] on button "+ Add" at bounding box center [1175, 362] width 86 height 34
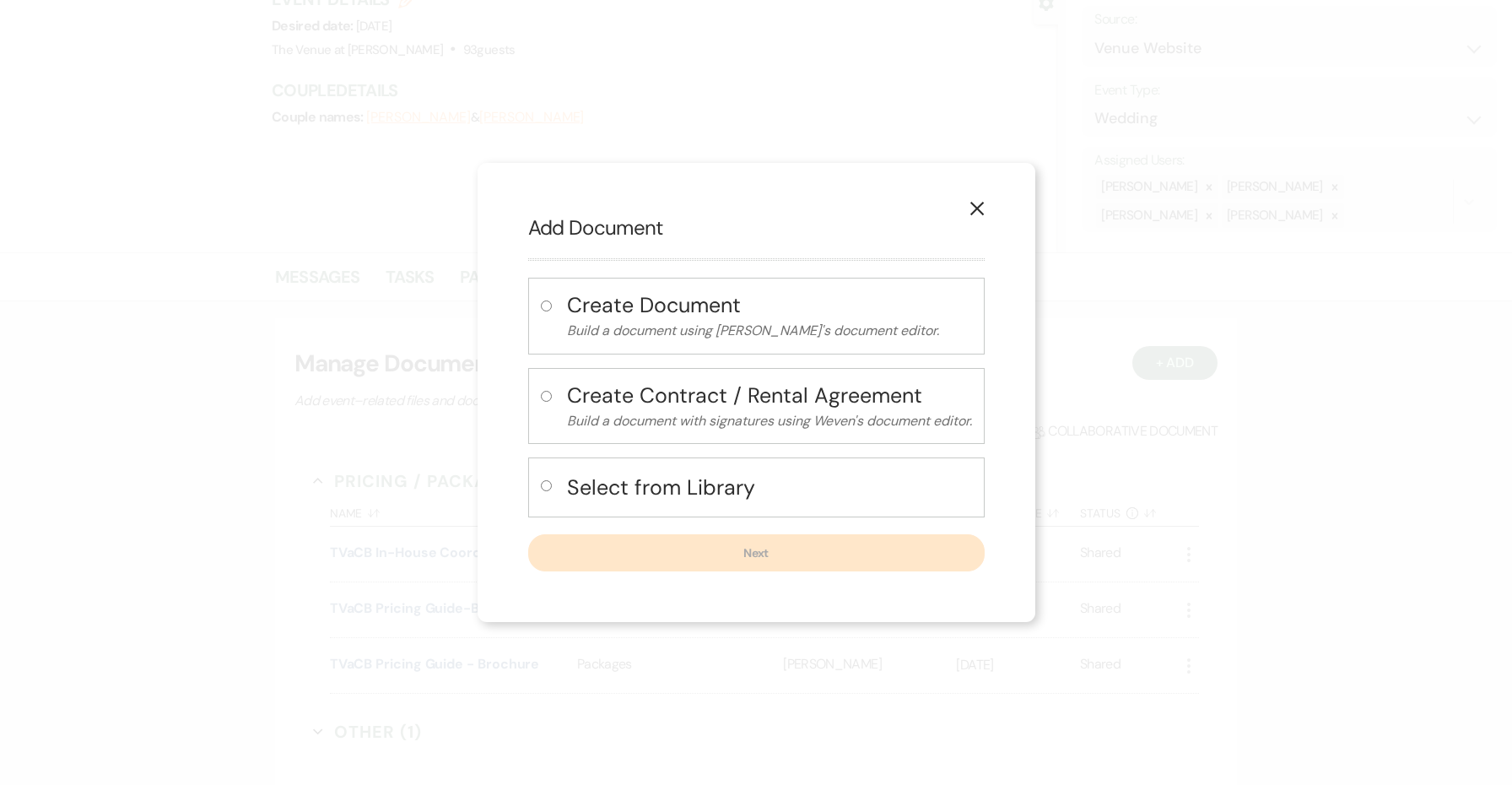
click at [693, 478] on h4 "Select from Library" at bounding box center [769, 487] width 405 height 29
radio input "true"
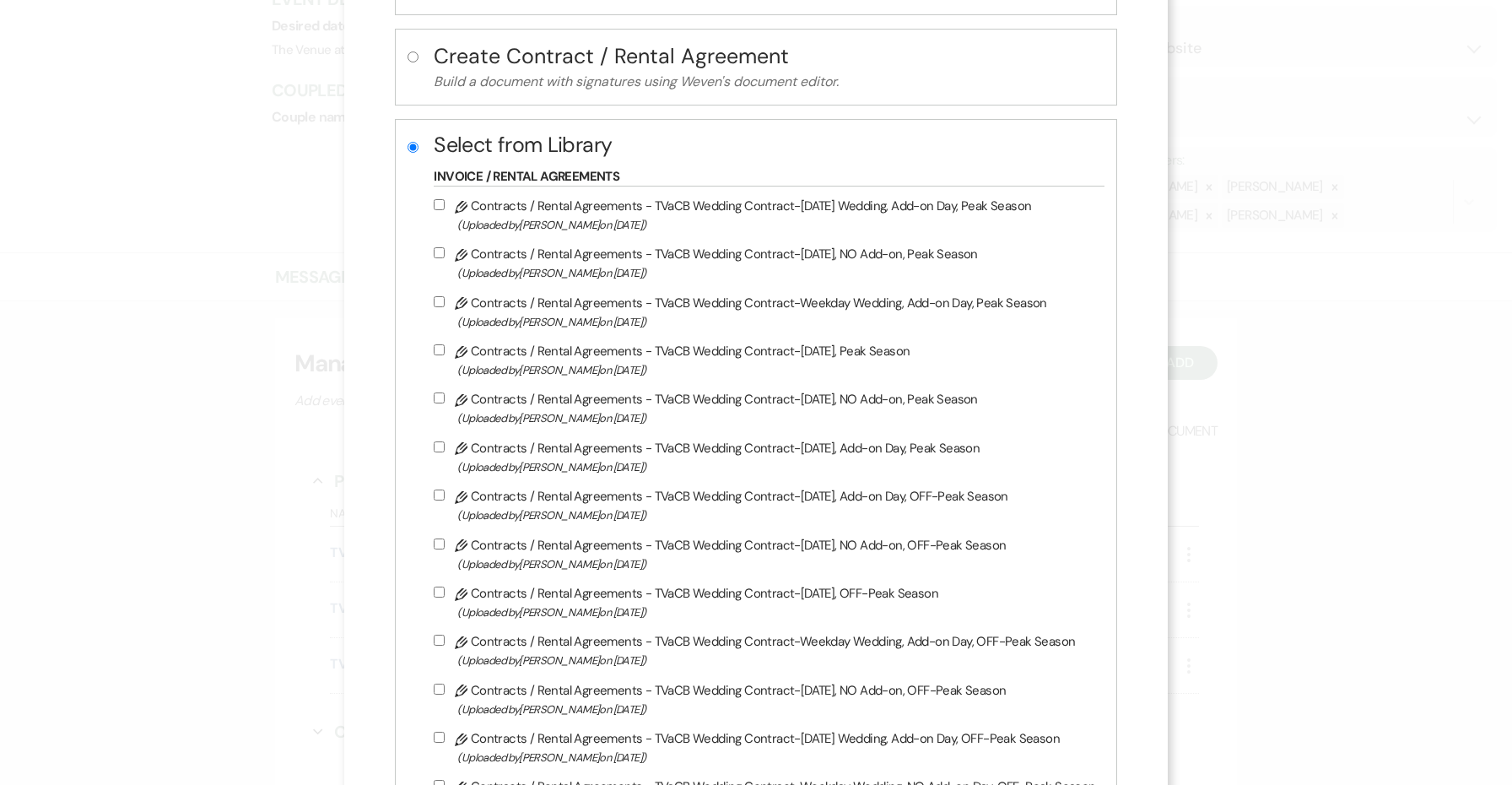
scroll to position [178, 0]
click at [817, 319] on span "(Uploaded by [PERSON_NAME] on [DATE] )" at bounding box center [776, 320] width 638 height 19
click at [445, 306] on input "Pencil Contracts / Rental Agreements - TVaCB Wedding Contract-Weekday Wedding, …" at bounding box center [438, 299] width 11 height 11
checkbox input "true"
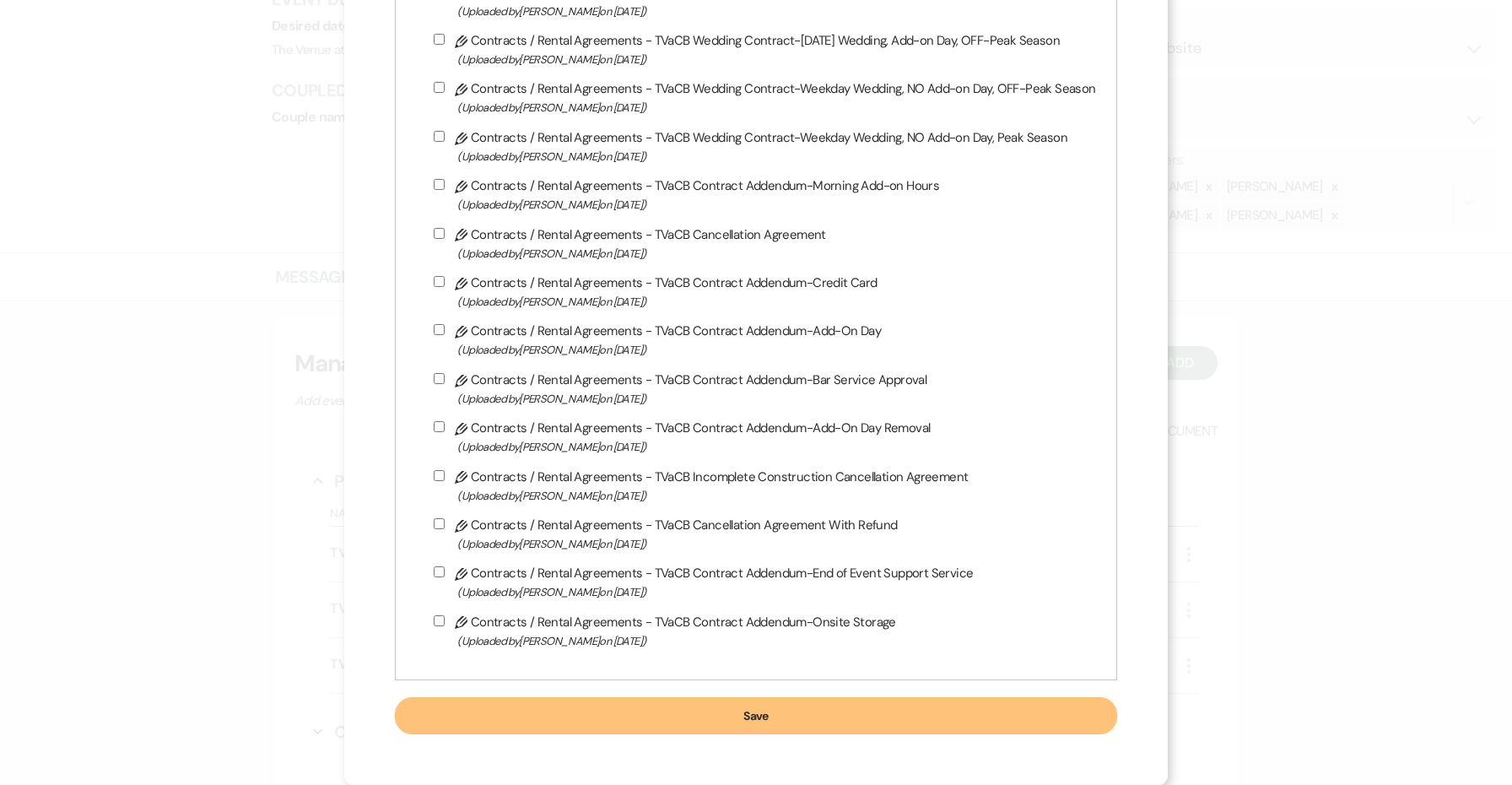
scroll to position [906, 0]
click at [928, 716] on button "Save" at bounding box center [756, 716] width 721 height 37
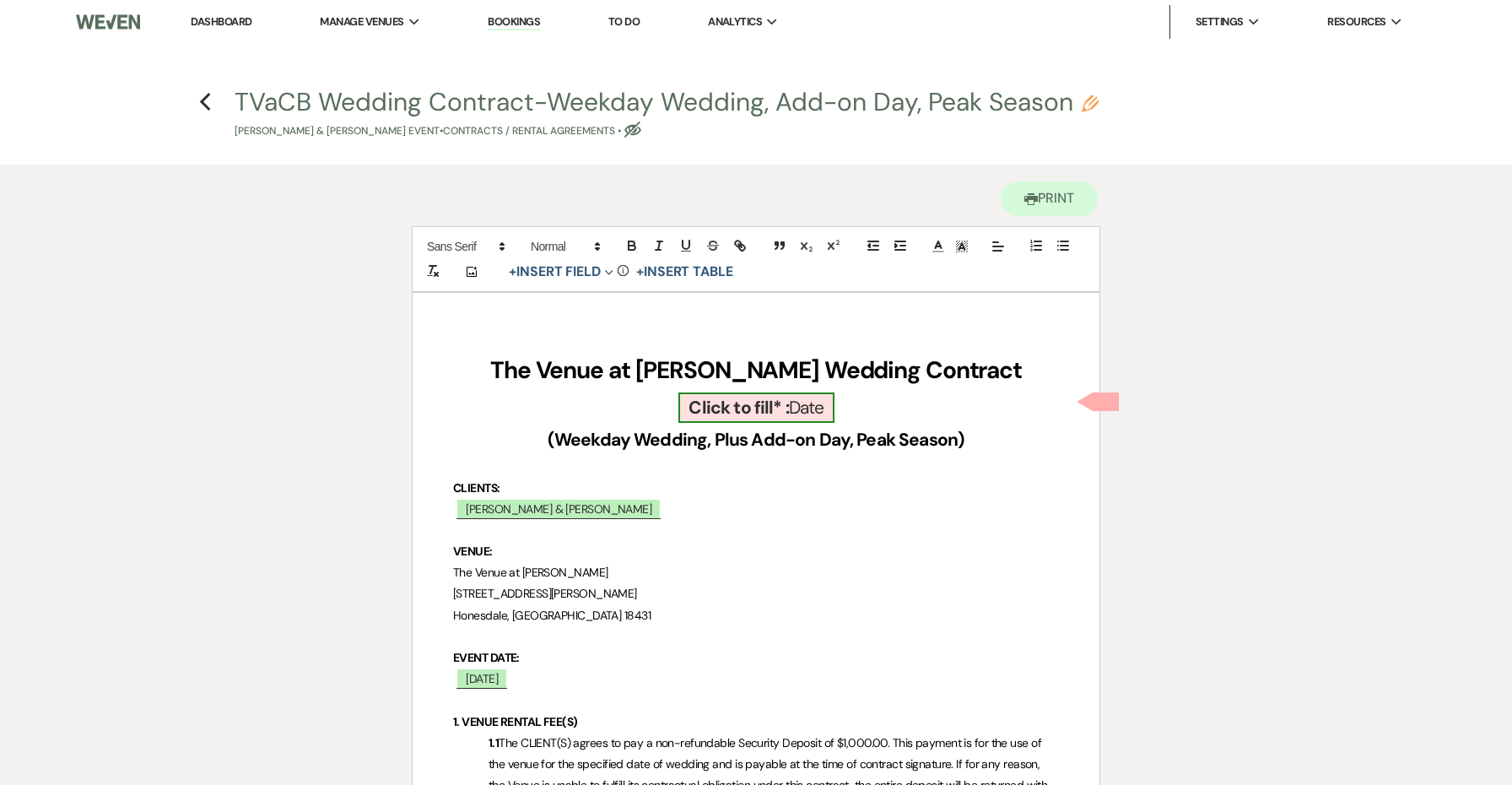
click at [767, 409] on b "Click to fill* :" at bounding box center [738, 407] width 100 height 23
select select "owner"
select select "Date"
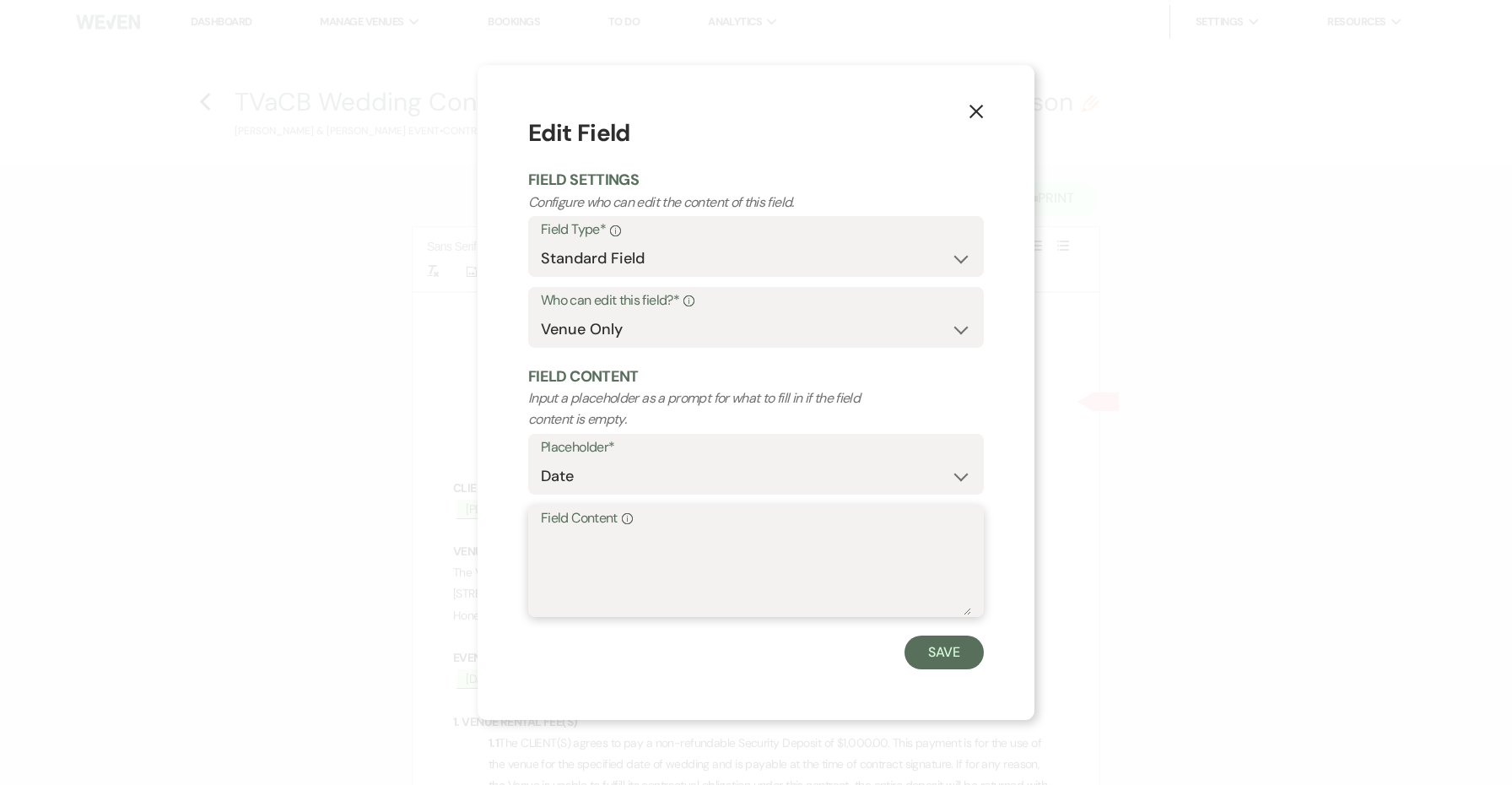
click at [738, 553] on textarea "Field Content Info" at bounding box center [756, 573] width 430 height 85
type textarea "2026"
click at [927, 640] on button "Save" at bounding box center [943, 653] width 79 height 34
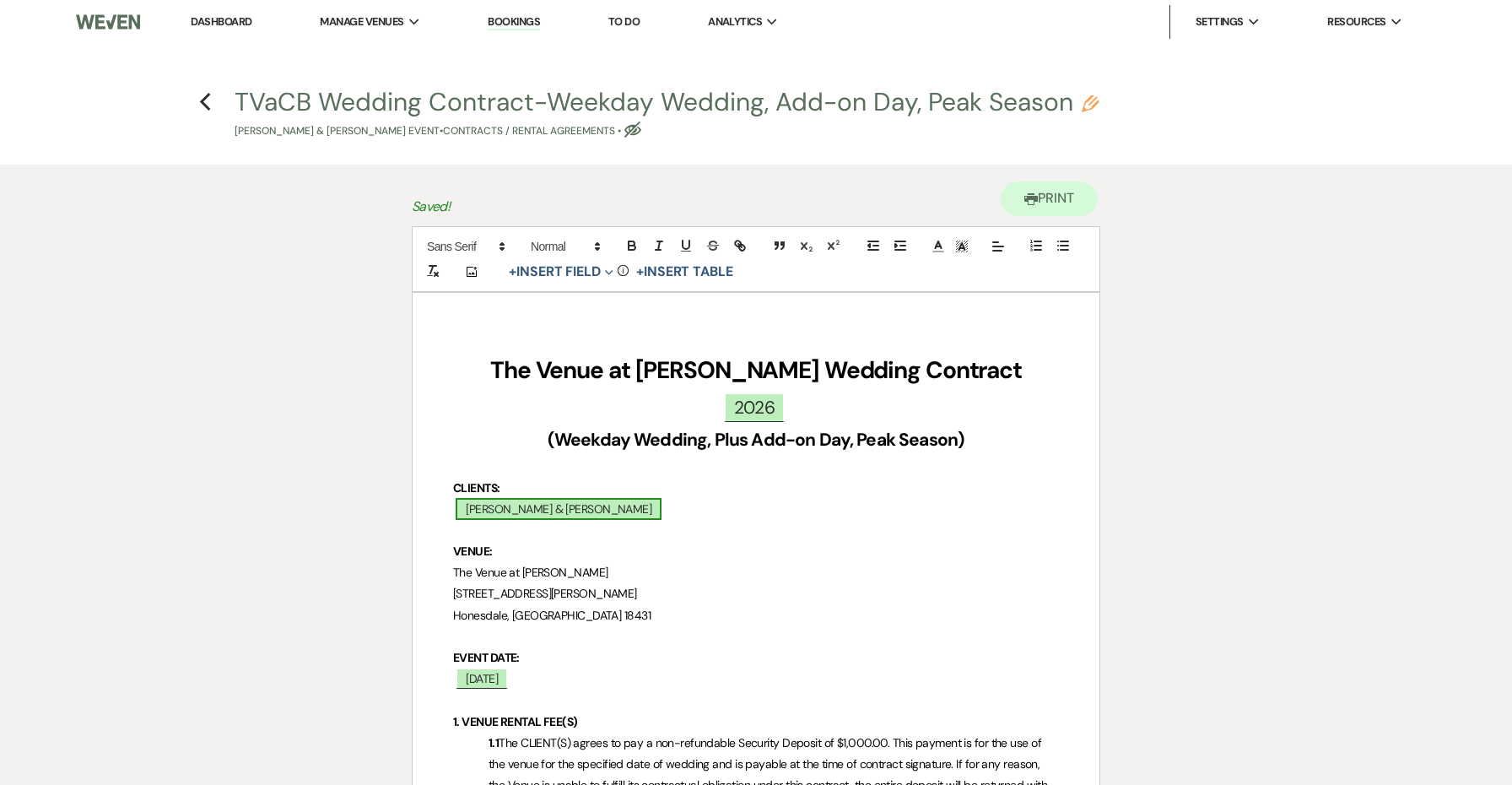
click at [554, 507] on span "[PERSON_NAME] & [PERSON_NAME]" at bounding box center [558, 508] width 205 height 22
select select "smartCustomField"
select select "owner"
select select "{{clientNames}}"
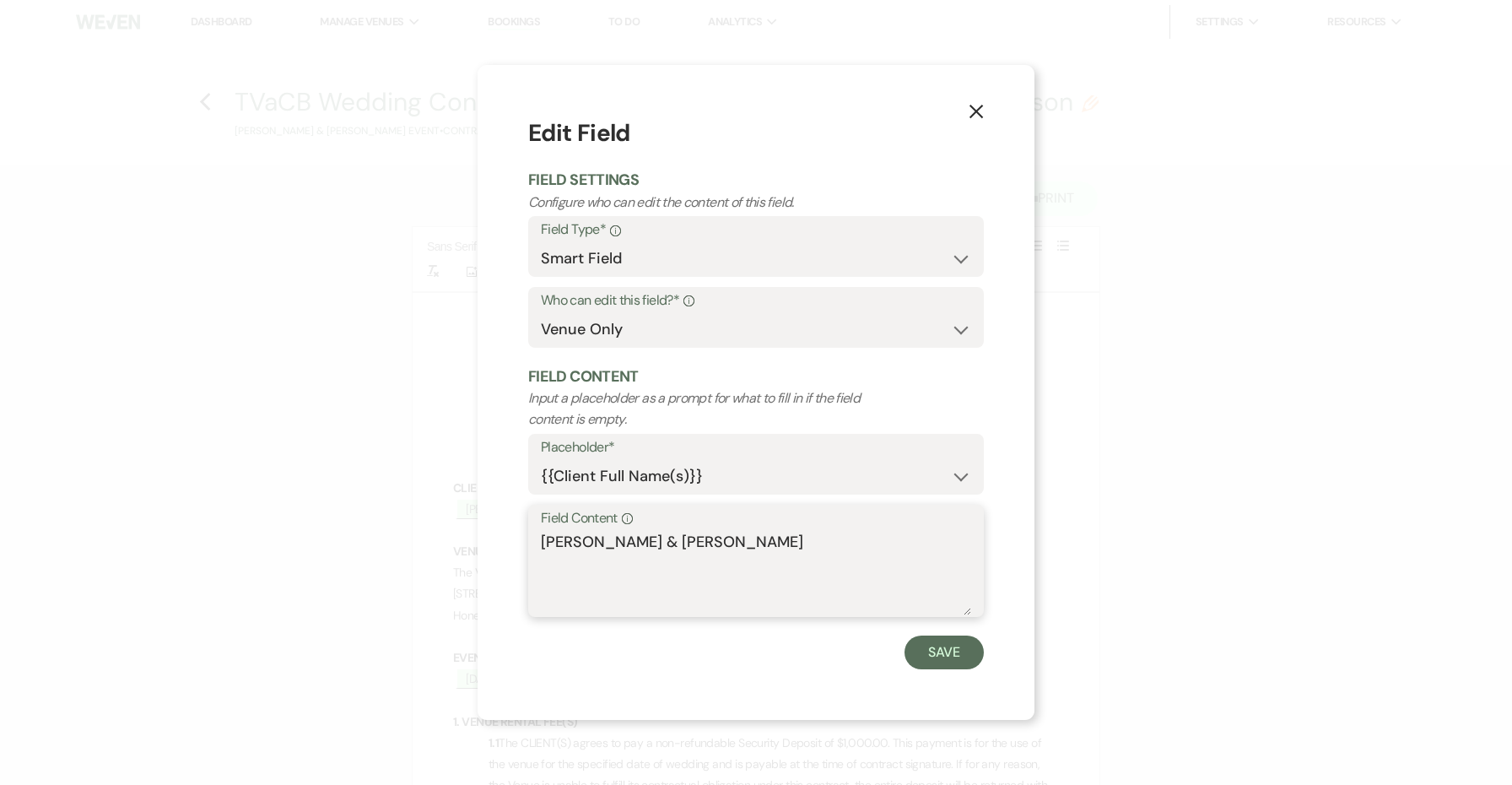
drag, startPoint x: 785, startPoint y: 535, endPoint x: 609, endPoint y: 540, distance: 176.1
click at [609, 540] on textarea "[PERSON_NAME] & [PERSON_NAME]" at bounding box center [756, 573] width 430 height 85
click at [933, 647] on button "Save" at bounding box center [943, 653] width 79 height 34
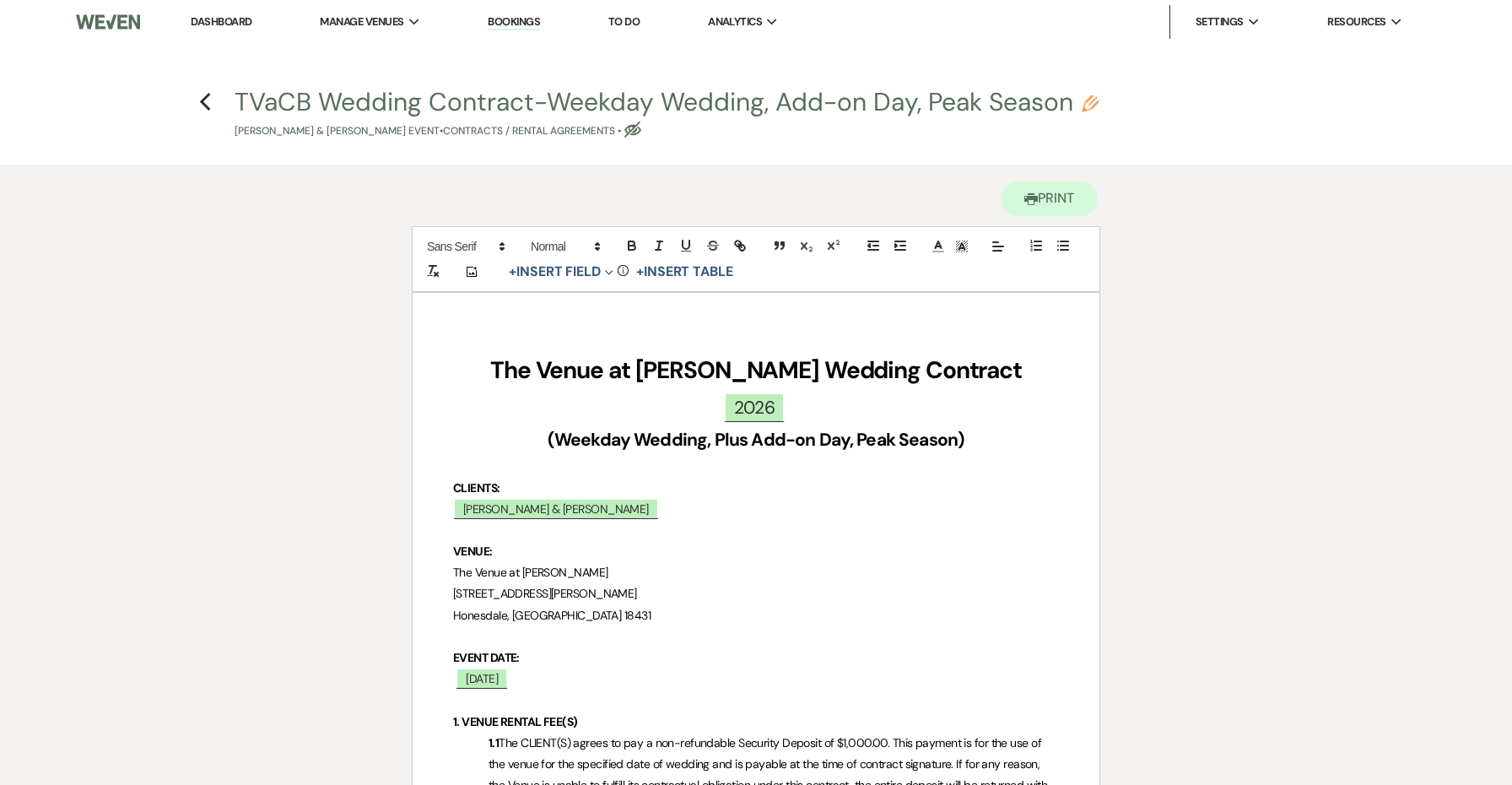
click at [442, 111] on button "TVaCB Wedding Contract-Weekday Wedding, Add-on Day, Peak Season Pencil [PERSON_…" at bounding box center [666, 114] width 864 height 50
select select "10"
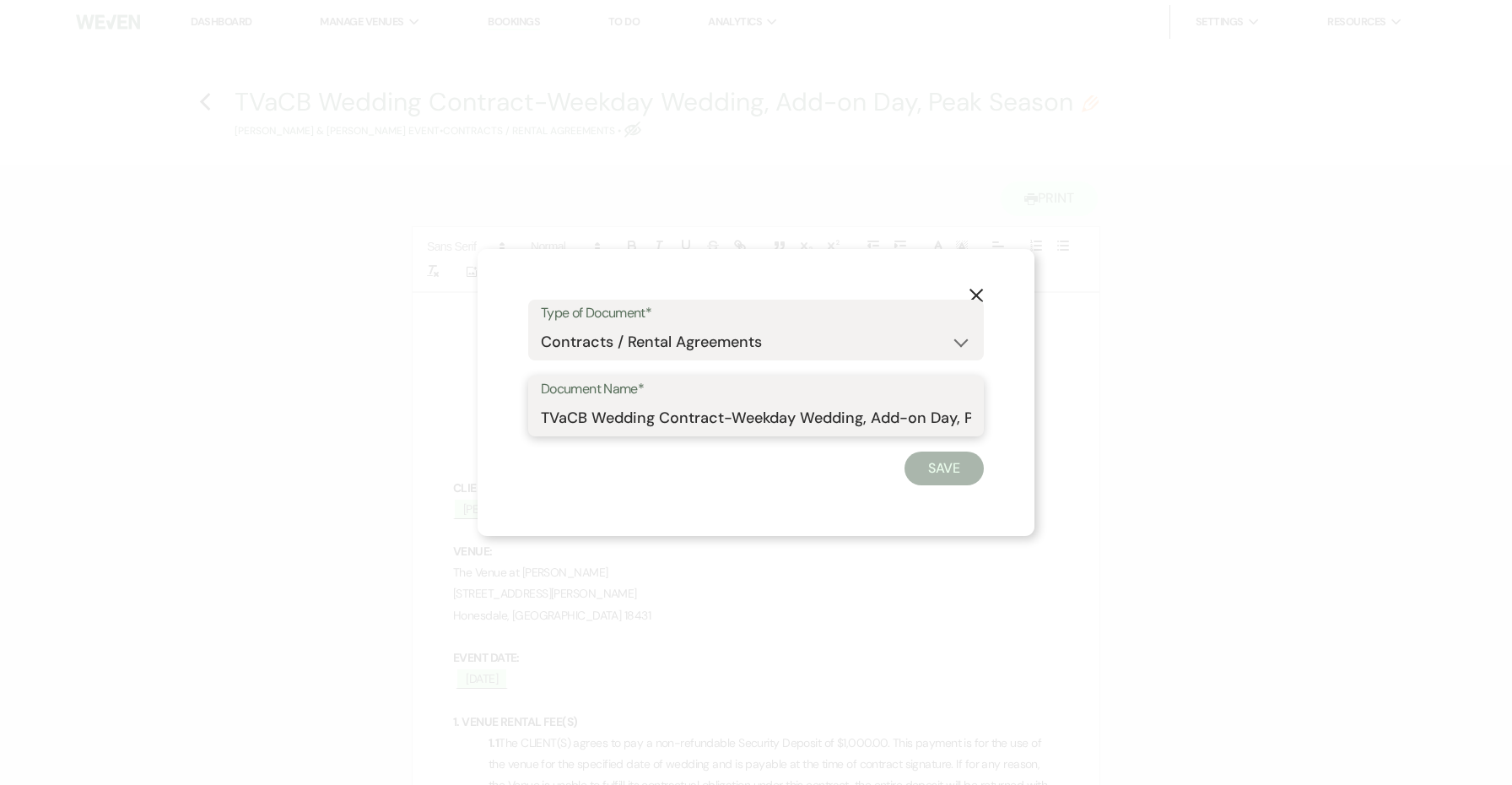
click at [557, 423] on input "TVaCB Wedding Contract-Weekday Wedding, Add-on Day, Peak Season" at bounding box center [756, 419] width 430 height 33
drag, startPoint x: 866, startPoint y: 415, endPoint x: 1082, endPoint y: 411, distance: 216.0
click at [1082, 411] on div "X Type of Document* Special Event Insurance Vendor Certificate of Insurance Con…" at bounding box center [756, 392] width 1512 height 785
paste input "Sellix & [PERSON_NAME]"
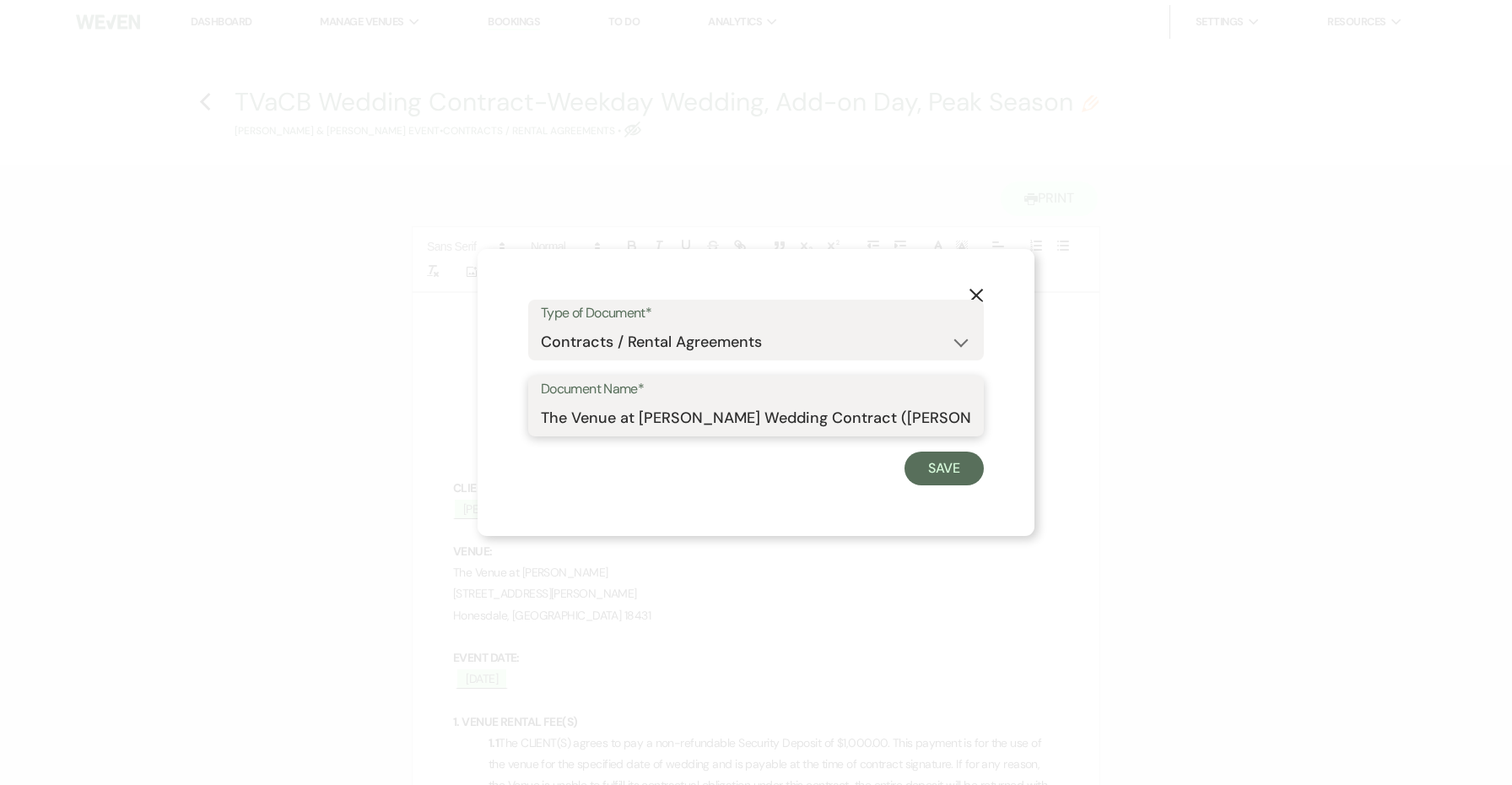
click at [801, 422] on input "The Venue at [PERSON_NAME] Wedding Contract ([PERSON_NAME] & [PERSON_NAME])" at bounding box center [756, 419] width 430 height 33
type input "The Venue at [PERSON_NAME] Wedding Contract ([DATE] Sellix & [PERSON_NAME])"
click at [926, 450] on form "Type of Document* Special Event Insurance Vendor Certificate of Insurance Contr…" at bounding box center [756, 392] width 456 height 186
click at [927, 470] on button "Save" at bounding box center [943, 468] width 79 height 34
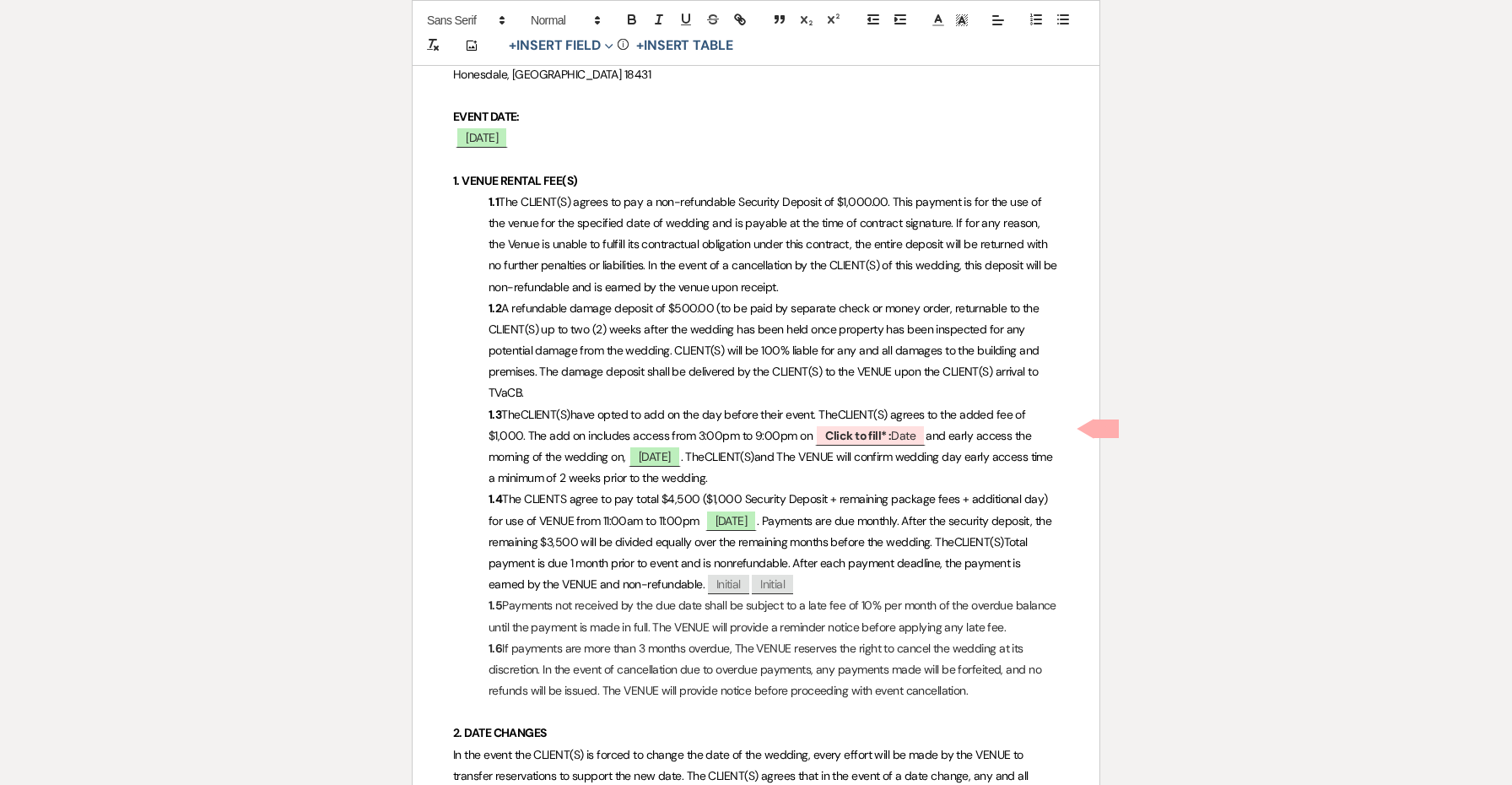
scroll to position [542, 0]
click at [670, 446] on span "[DATE]" at bounding box center [655, 455] width 53 height 22
select select "smartCustomField"
select select "owner"
select select "{{eventDate}}"
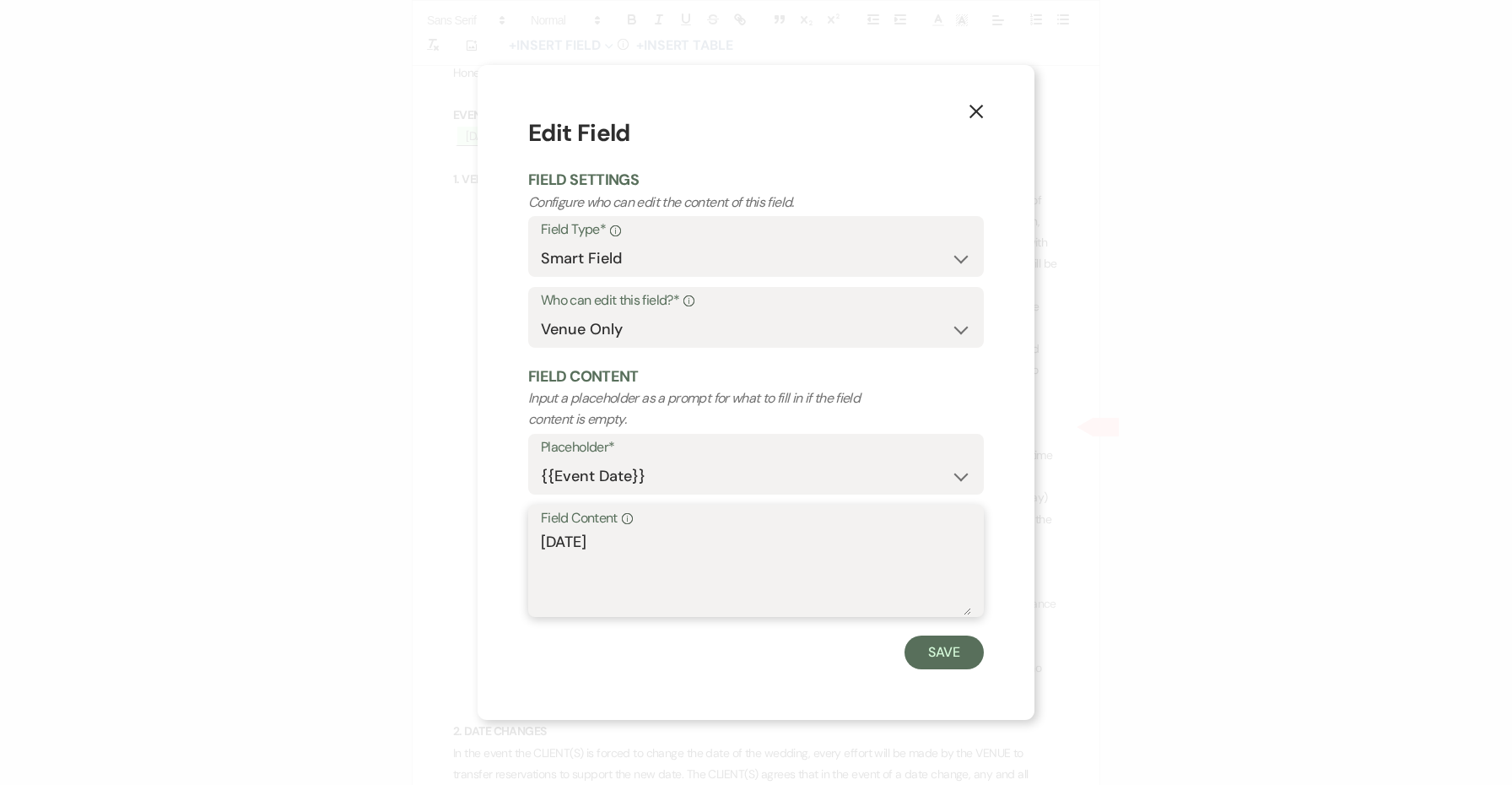
drag, startPoint x: 612, startPoint y: 542, endPoint x: 509, endPoint y: 540, distance: 103.0
click at [509, 540] on div "X Edit Field Field Settings Configure who can edit the content of this field. F…" at bounding box center [756, 392] width 557 height 654
click at [981, 108] on use "button" at bounding box center [977, 111] width 14 height 14
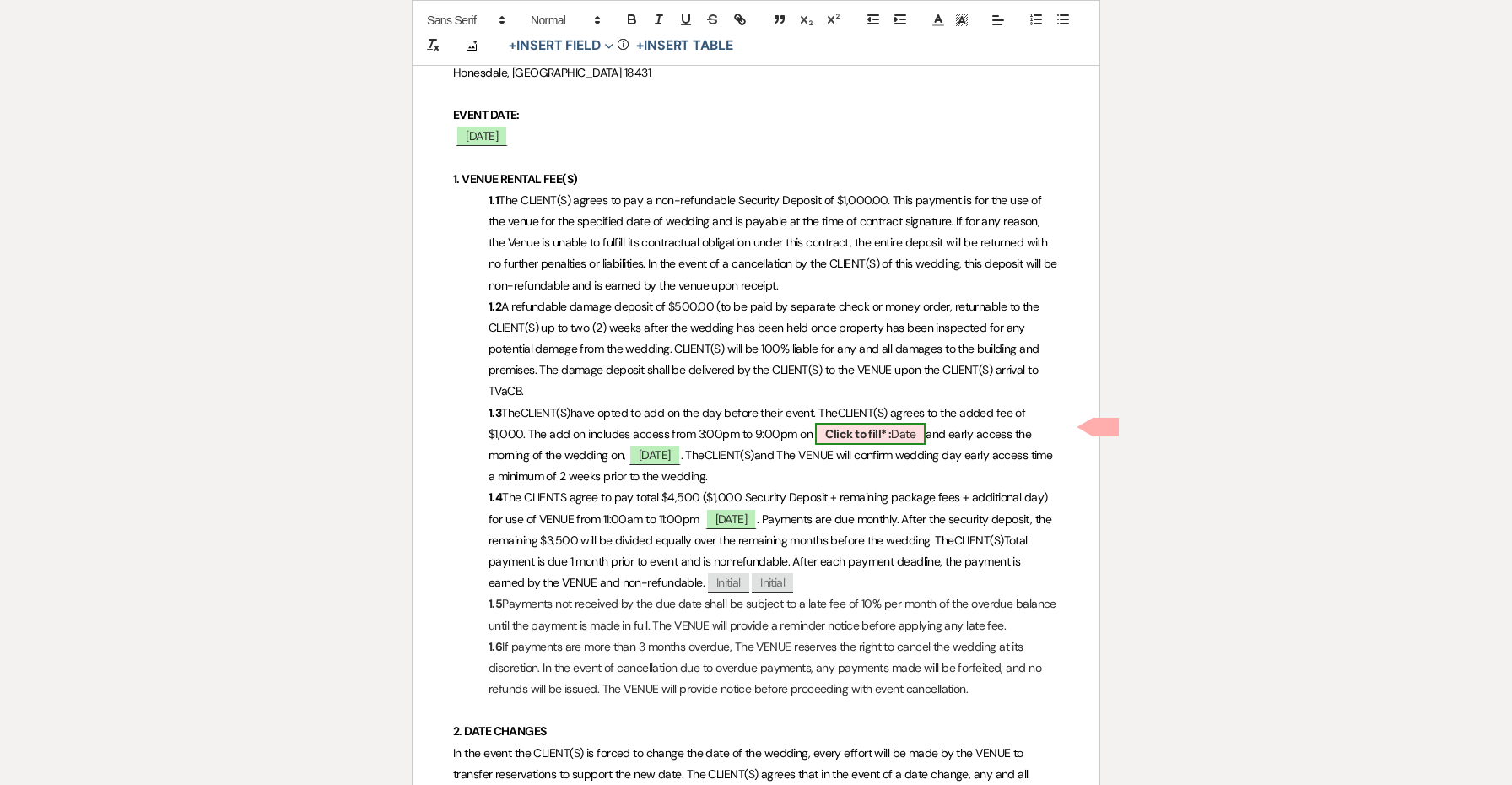
click at [905, 430] on span "Click to fill* : Date" at bounding box center [870, 433] width 111 height 22
select select "owner"
select select "Date"
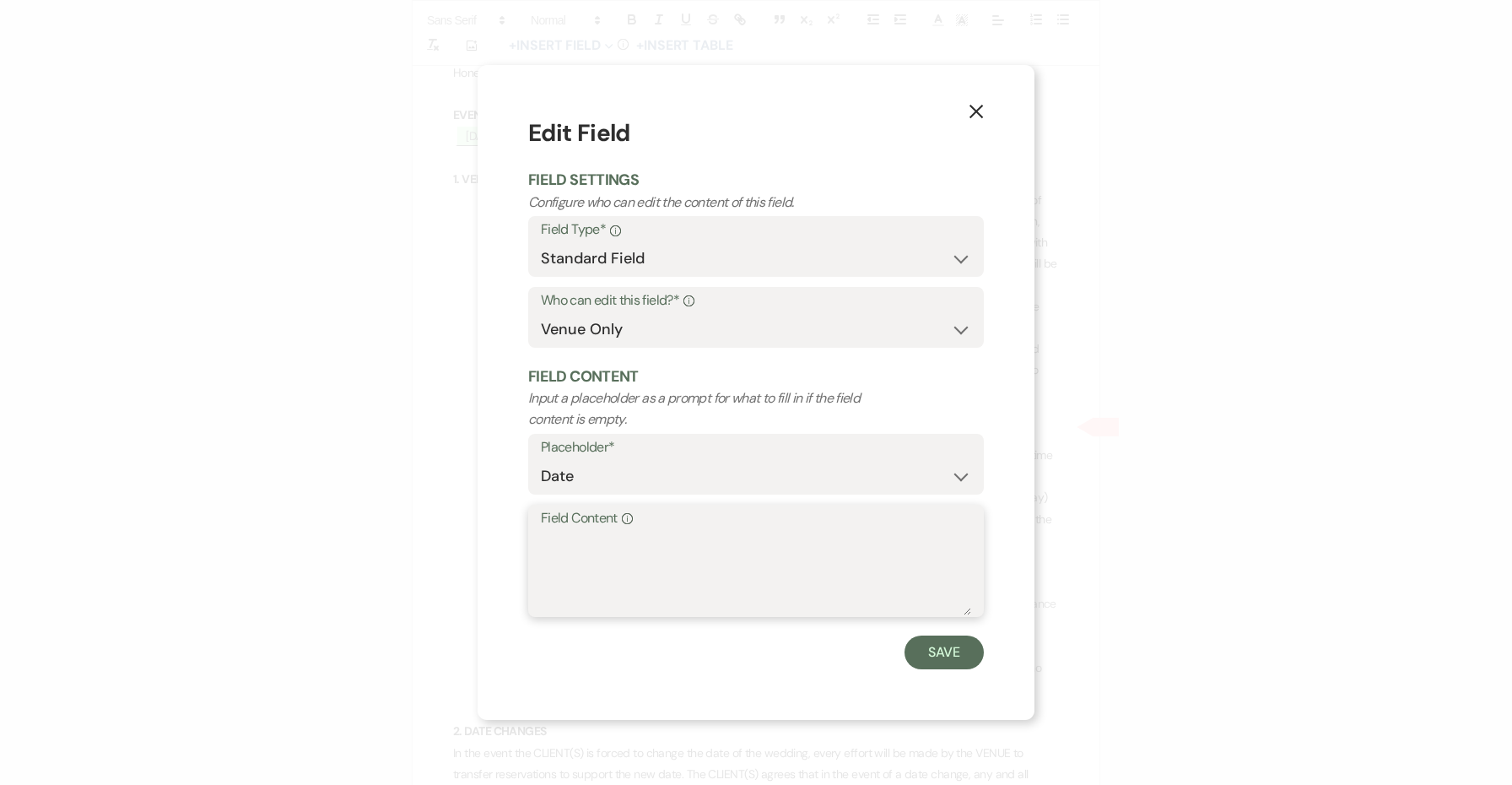
click at [801, 534] on textarea "Field Content Info" at bounding box center [756, 573] width 430 height 85
paste textarea "[DATE]"
click at [579, 542] on textarea "[DATE]" at bounding box center [756, 573] width 430 height 85
type textarea "[DATE]"
click at [929, 650] on button "Save" at bounding box center [943, 653] width 79 height 34
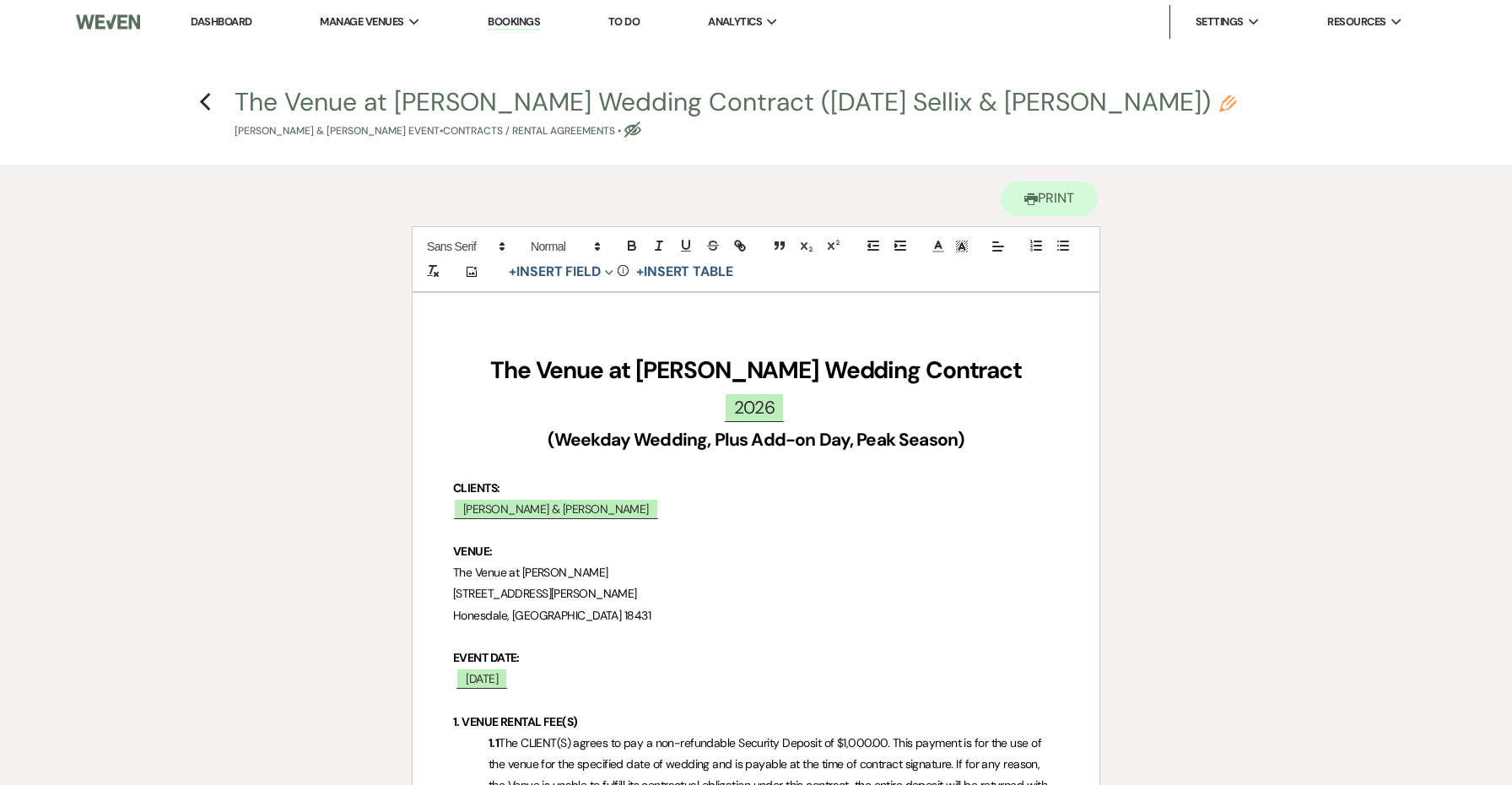
scroll to position [0, 0]
click at [206, 101] on icon "Previous" at bounding box center [205, 101] width 13 height 20
select select "6"
select select "5"
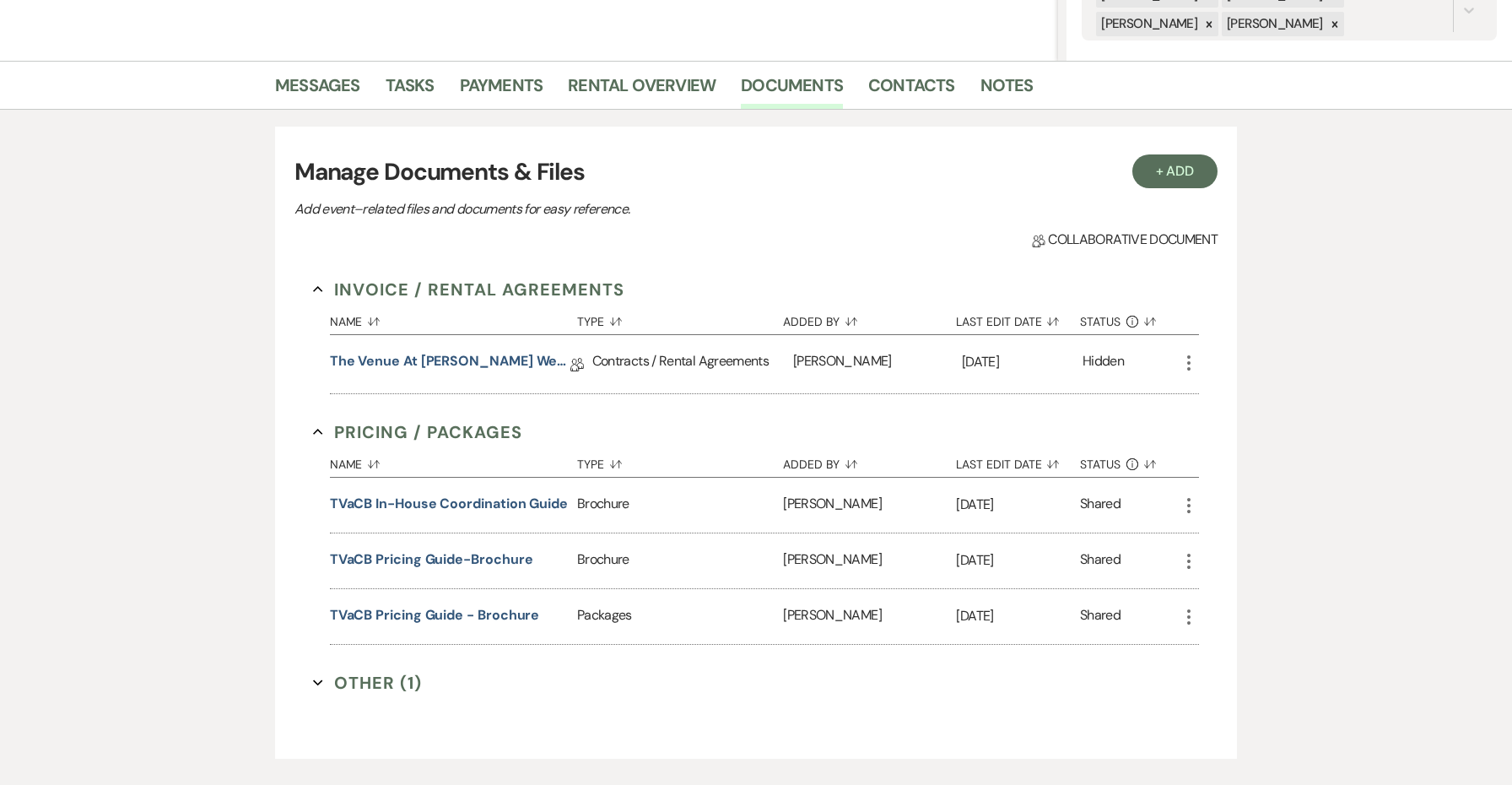
scroll to position [367, 0]
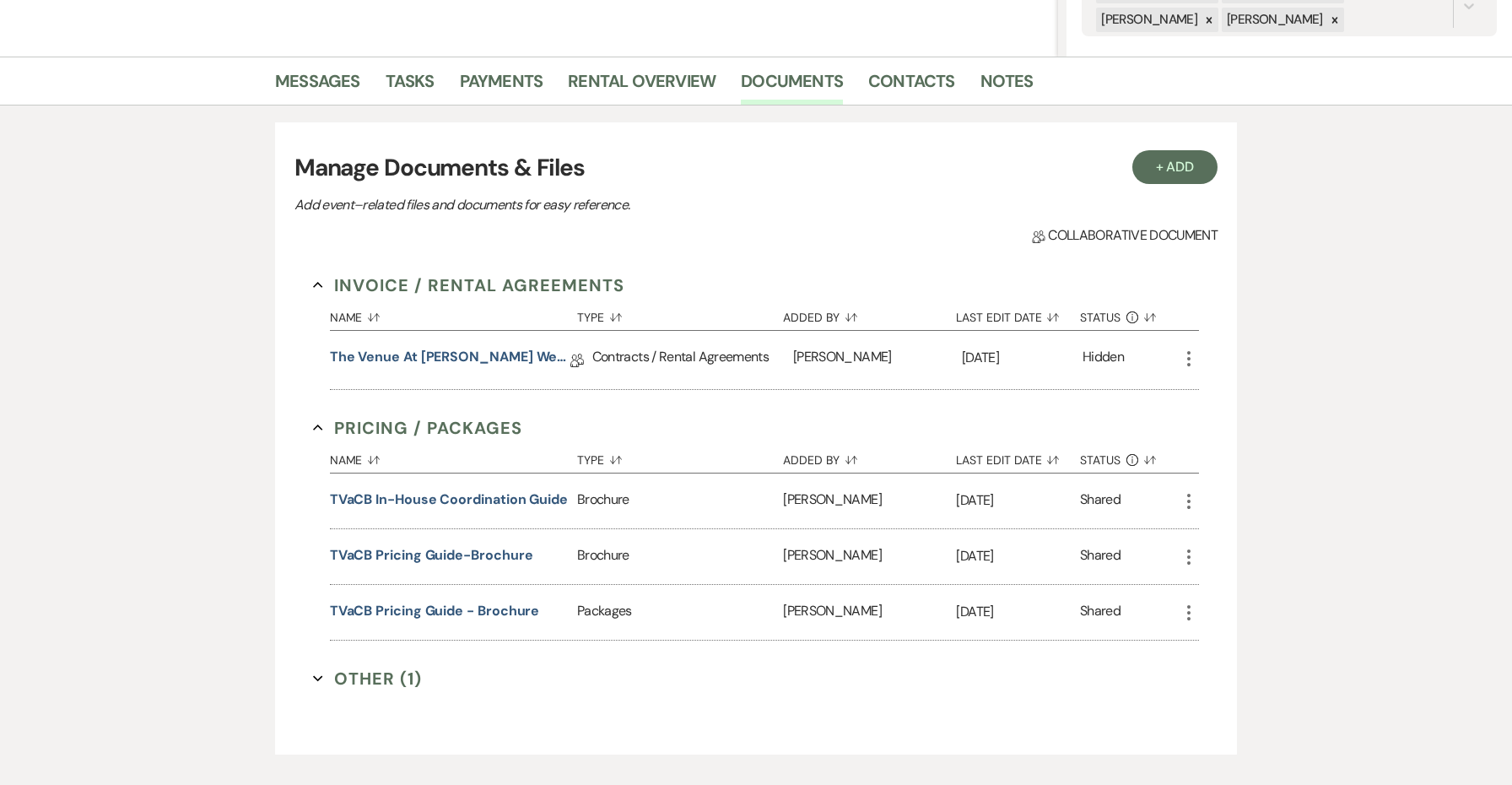
click at [364, 83] on li "Messages" at bounding box center [331, 85] width 111 height 41
click at [345, 83] on link "Messages" at bounding box center [318, 86] width 86 height 37
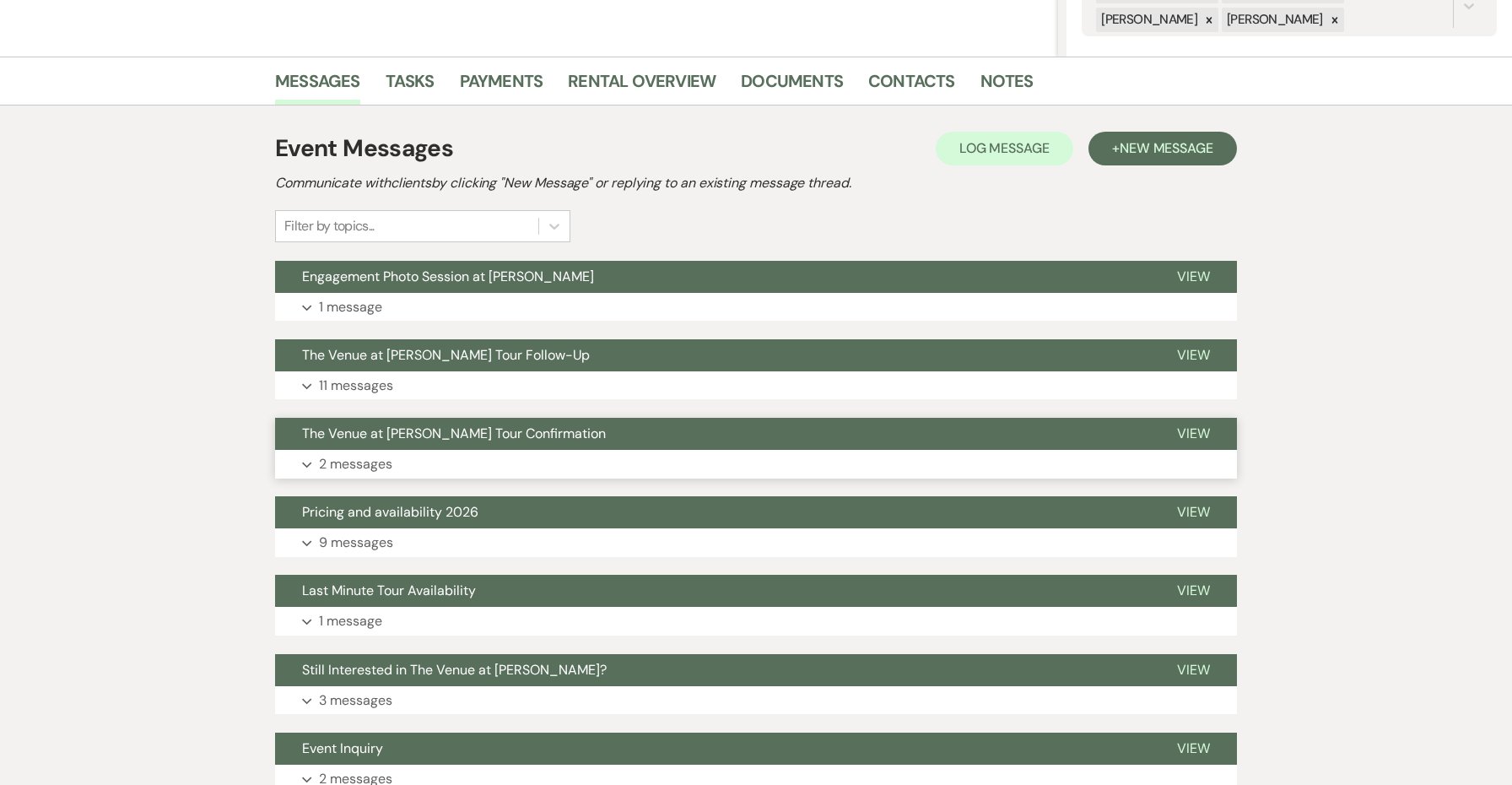
click at [545, 443] on button "The Venue at [PERSON_NAME] Tour Confirmation" at bounding box center [713, 433] width 875 height 32
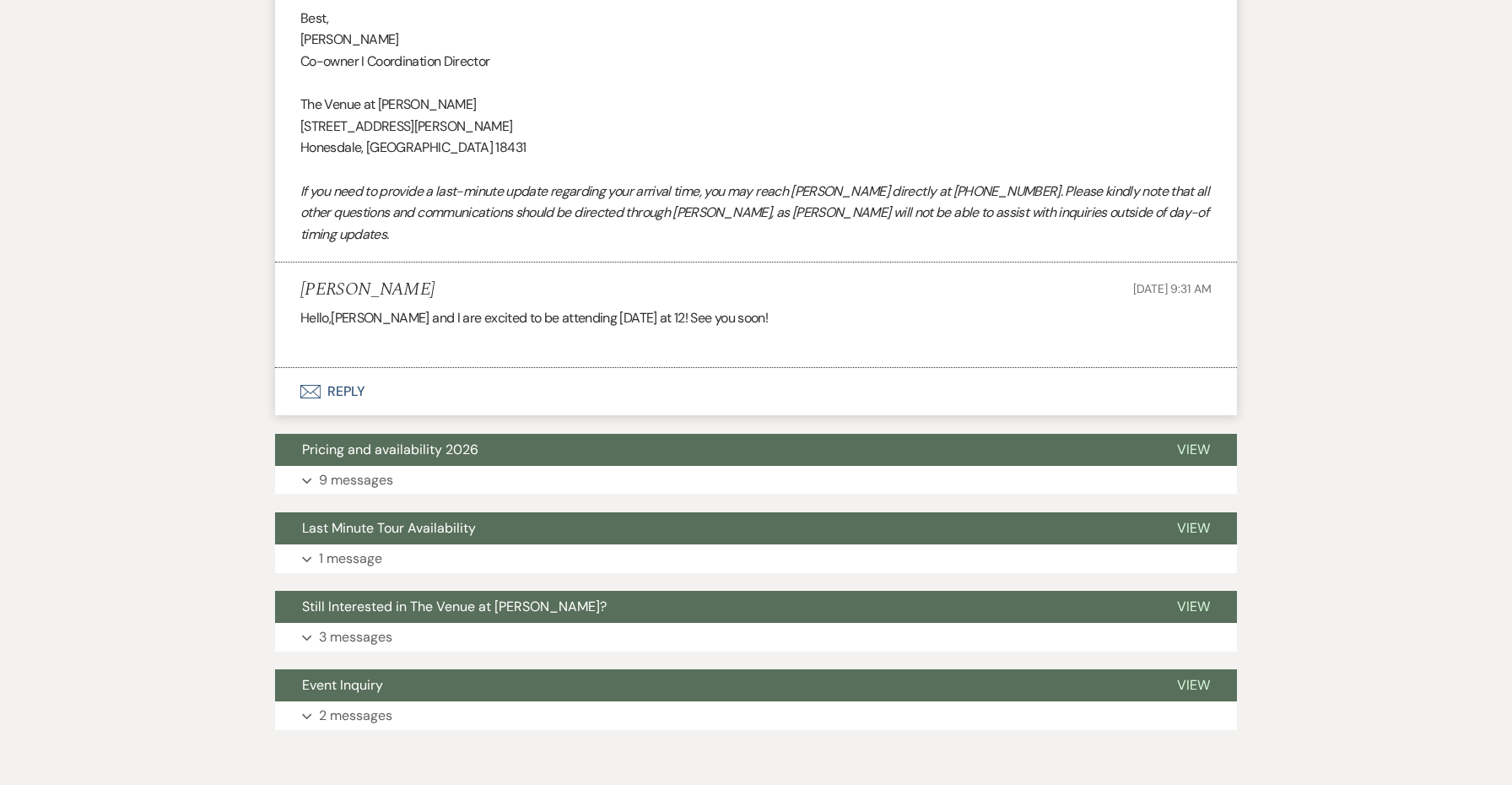
scroll to position [1458, 0]
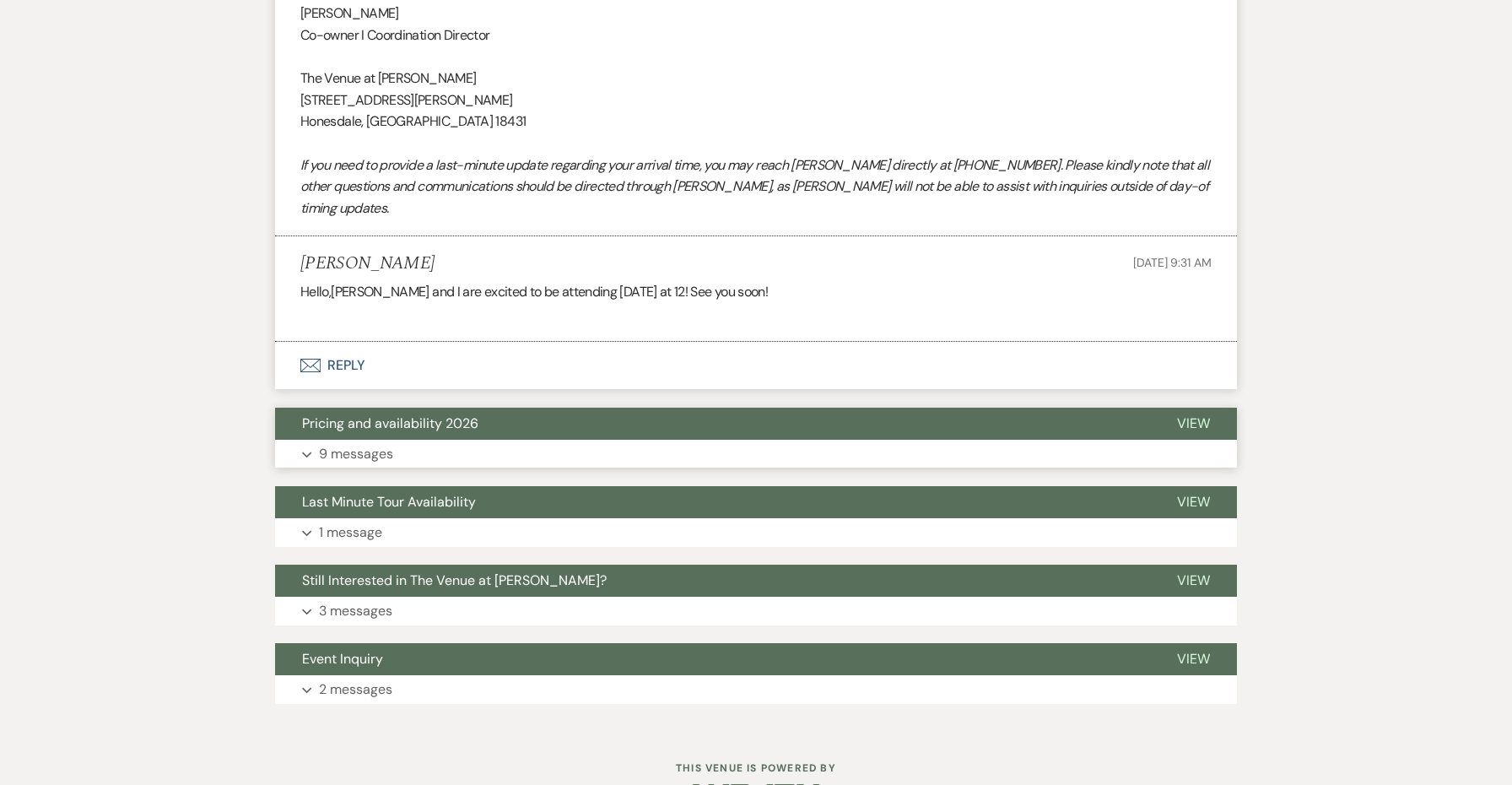
click at [513, 440] on button "Expand 9 messages" at bounding box center [756, 454] width 962 height 28
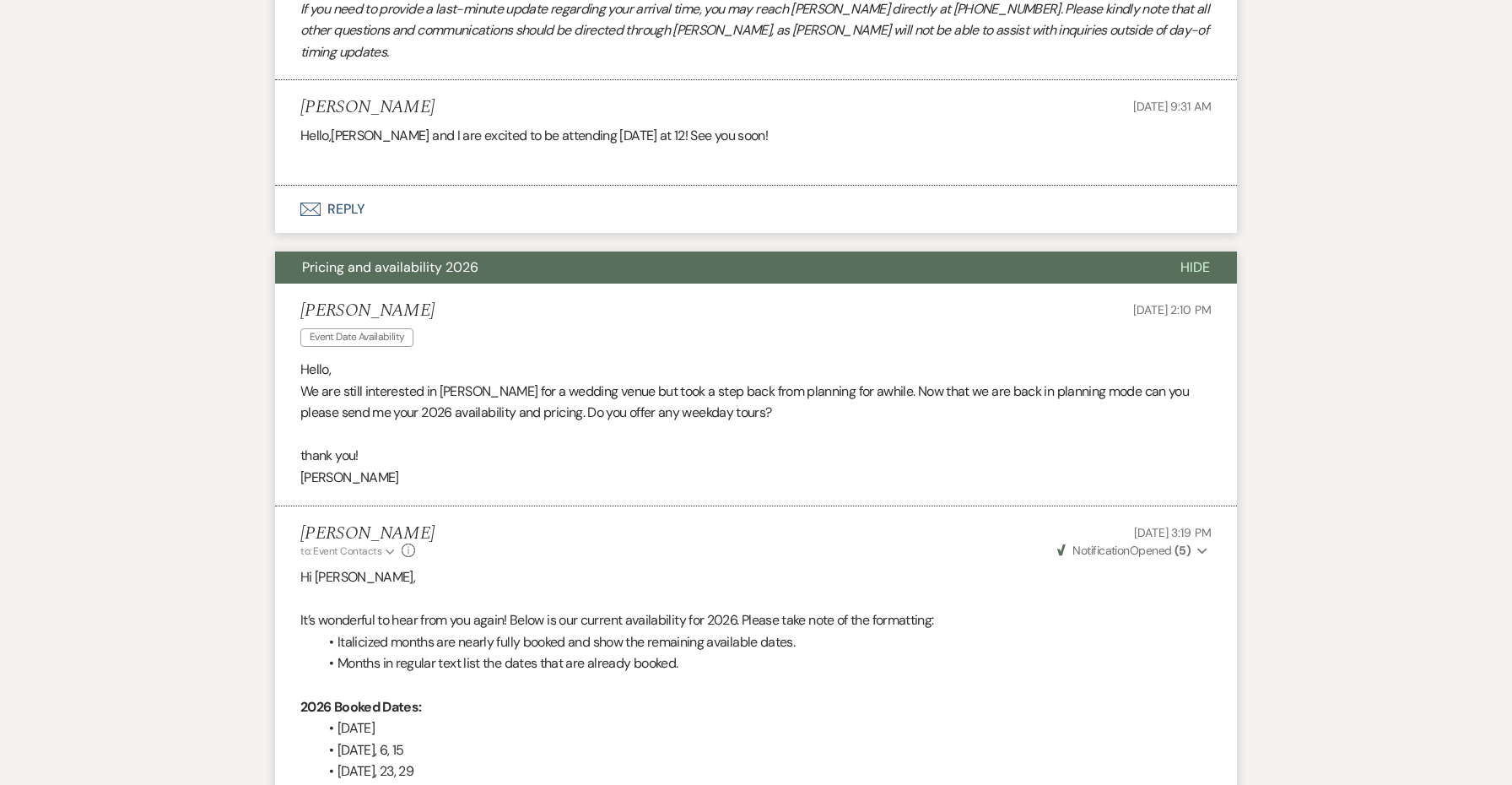
scroll to position [1618, 0]
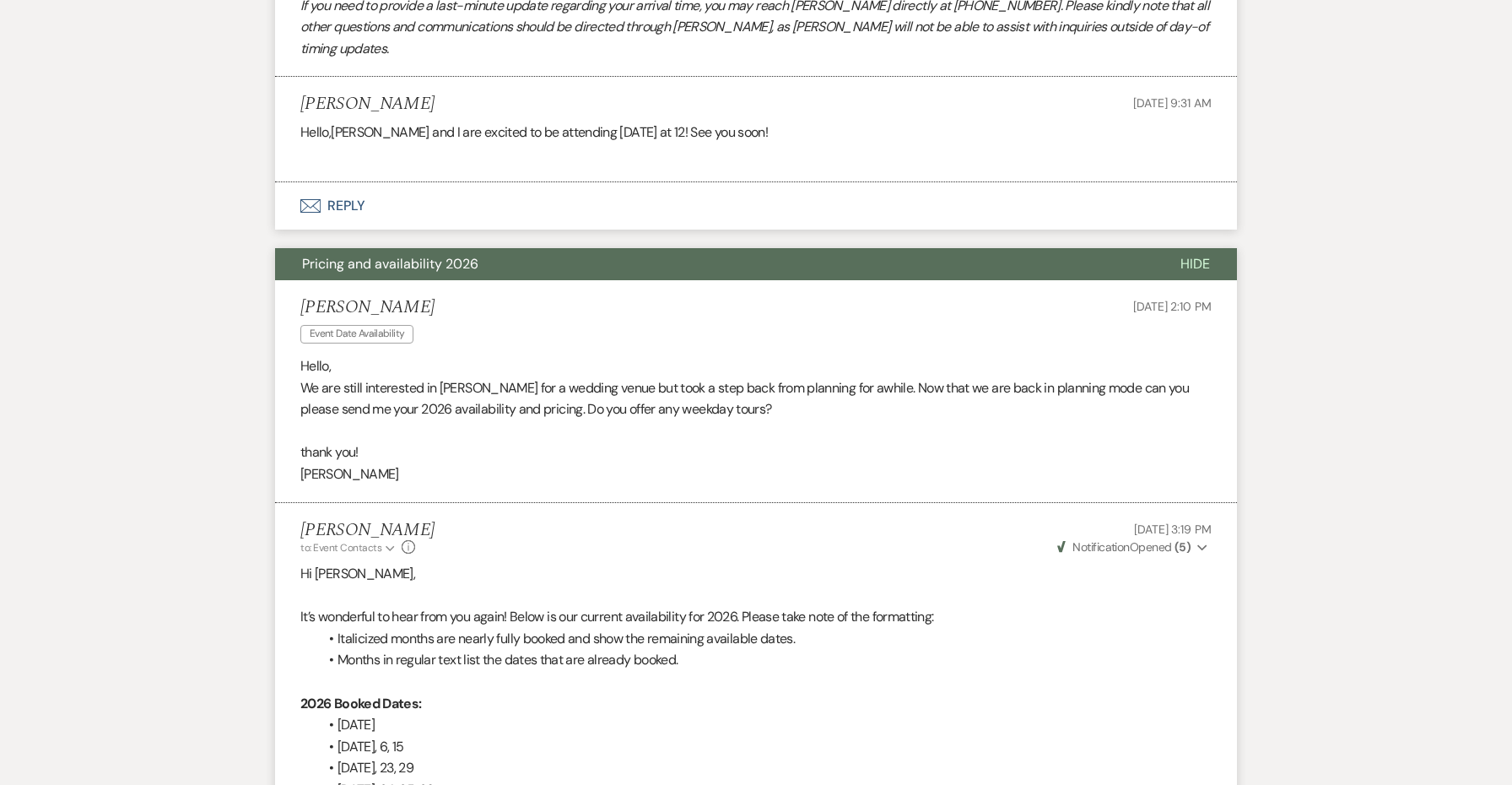
click at [487, 248] on button "Pricing and availability 2026" at bounding box center [715, 264] width 878 height 32
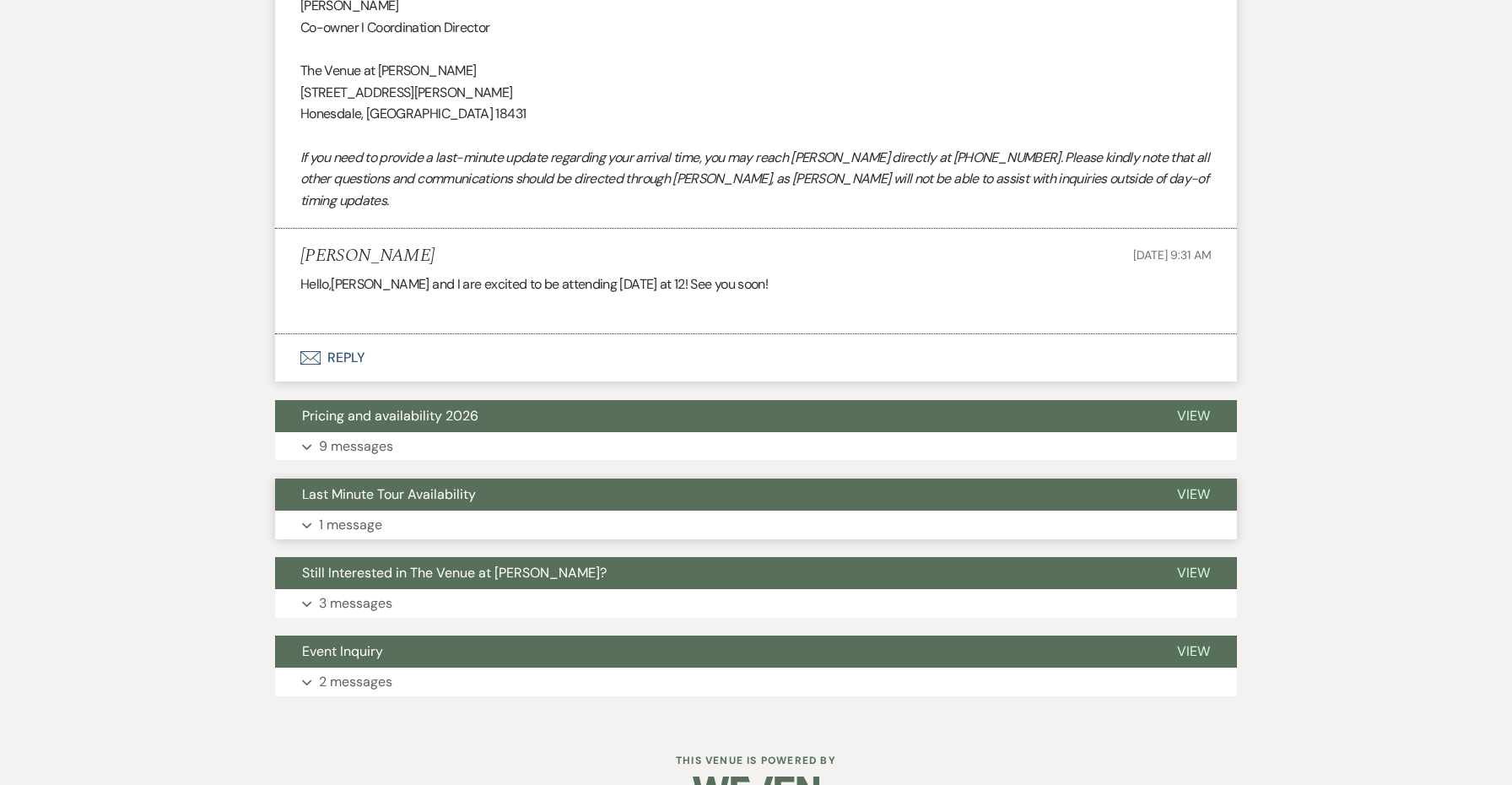
click at [498, 478] on button "Last Minute Tour Availability" at bounding box center [713, 494] width 875 height 32
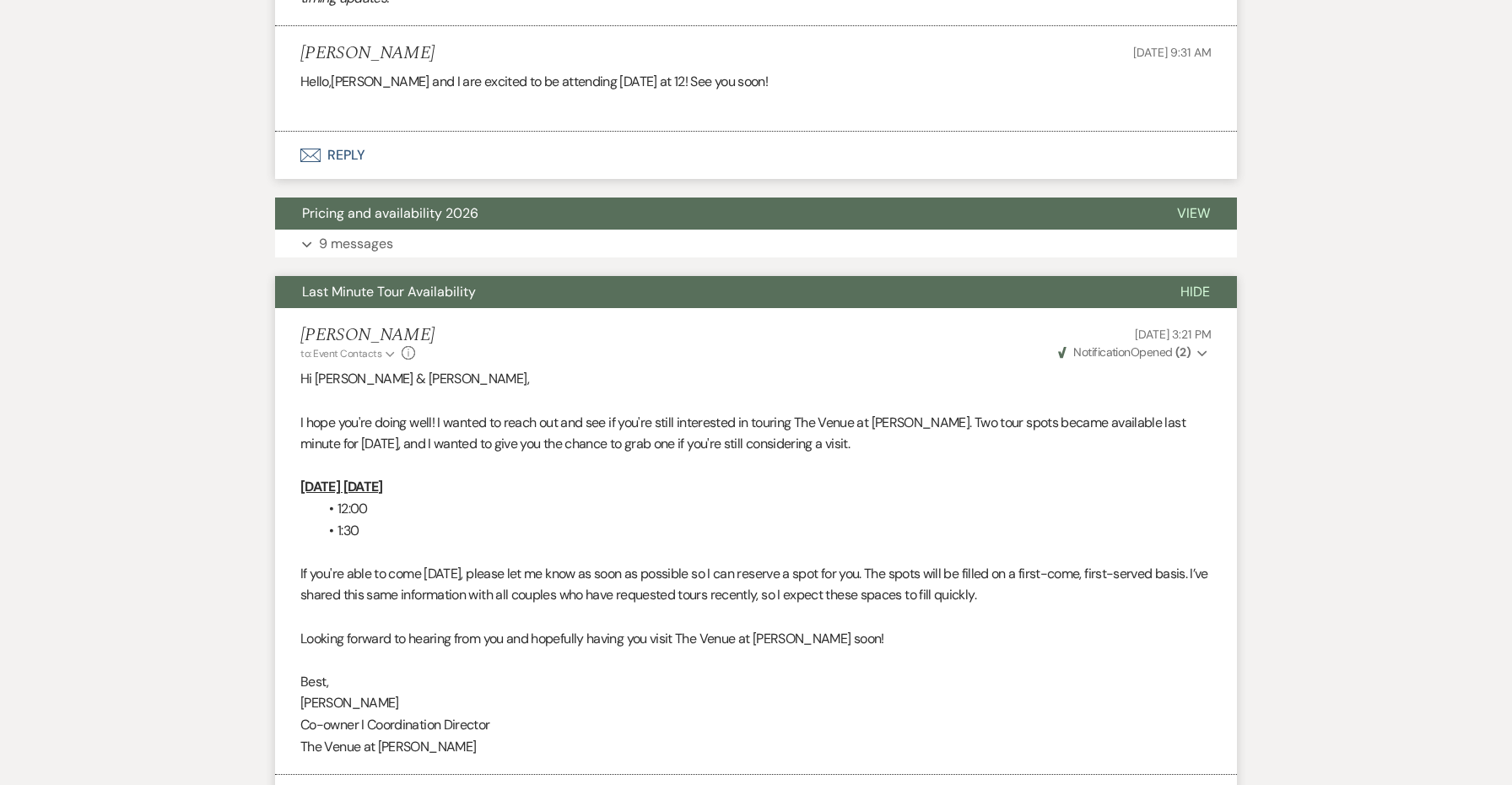
click at [445, 276] on button "Last Minute Tour Availability" at bounding box center [715, 291] width 878 height 32
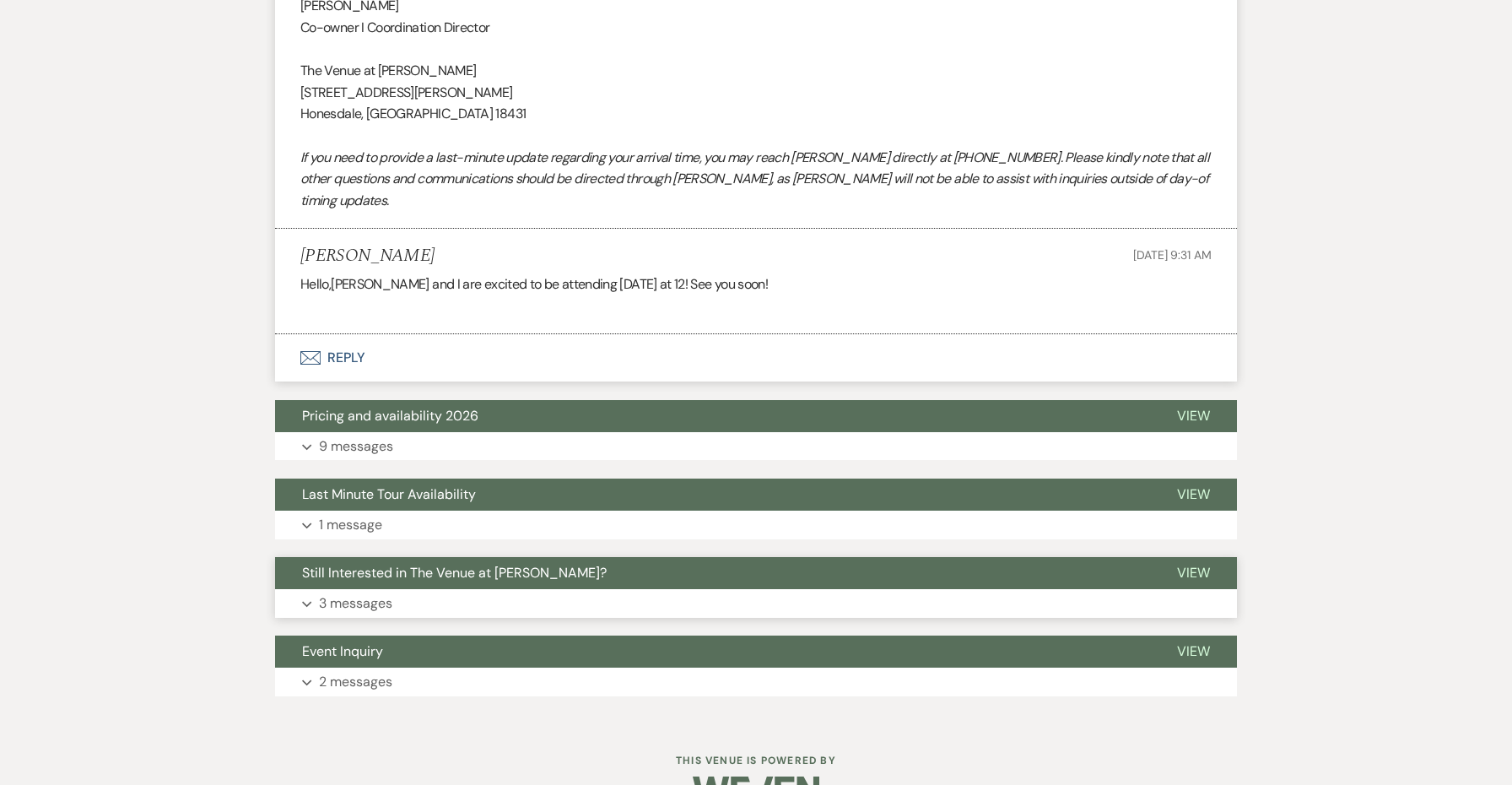
click at [465, 564] on span "Still Interested in The Venue at [PERSON_NAME]?" at bounding box center [454, 573] width 305 height 18
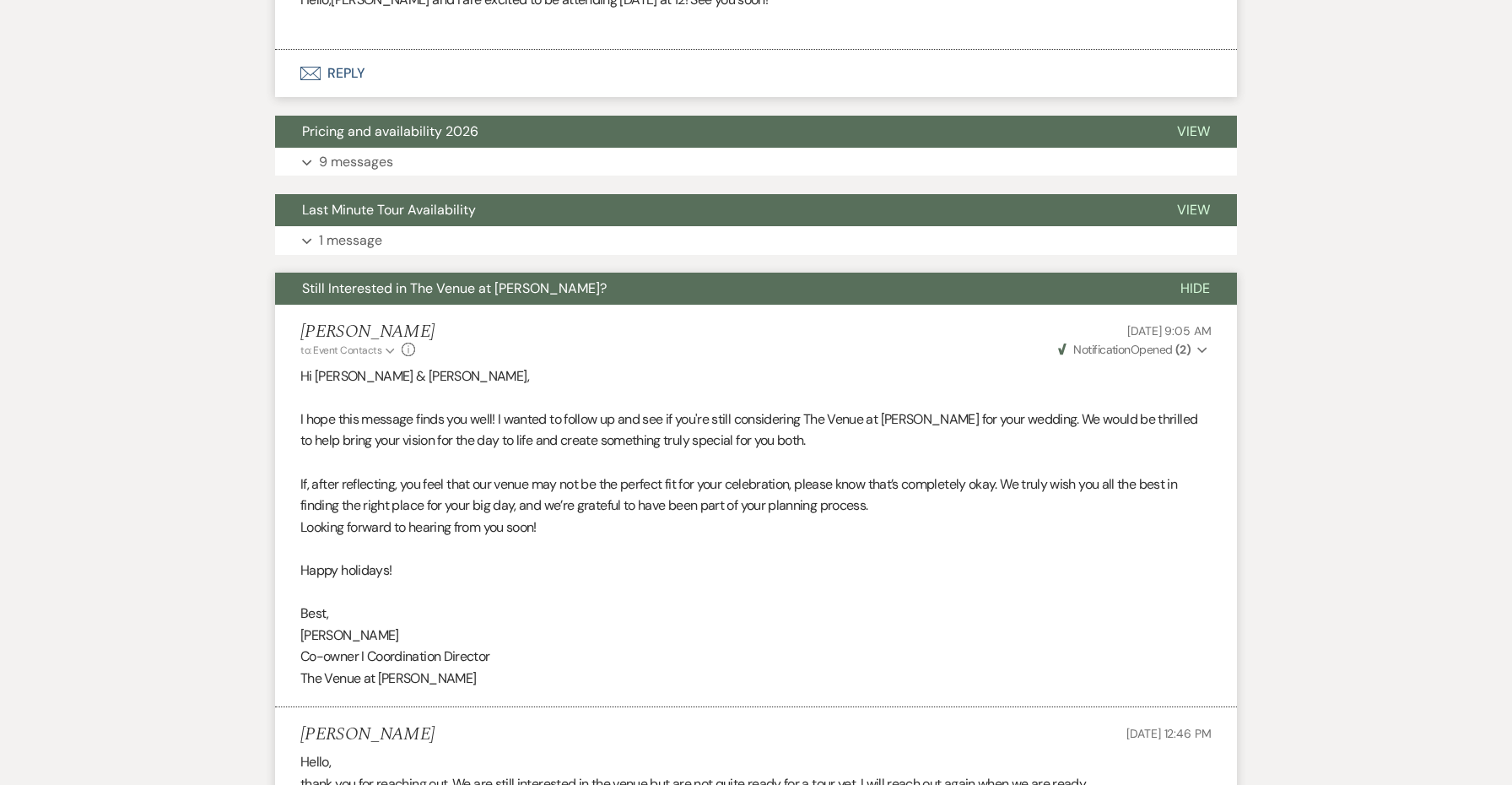
scroll to position [1638, 0]
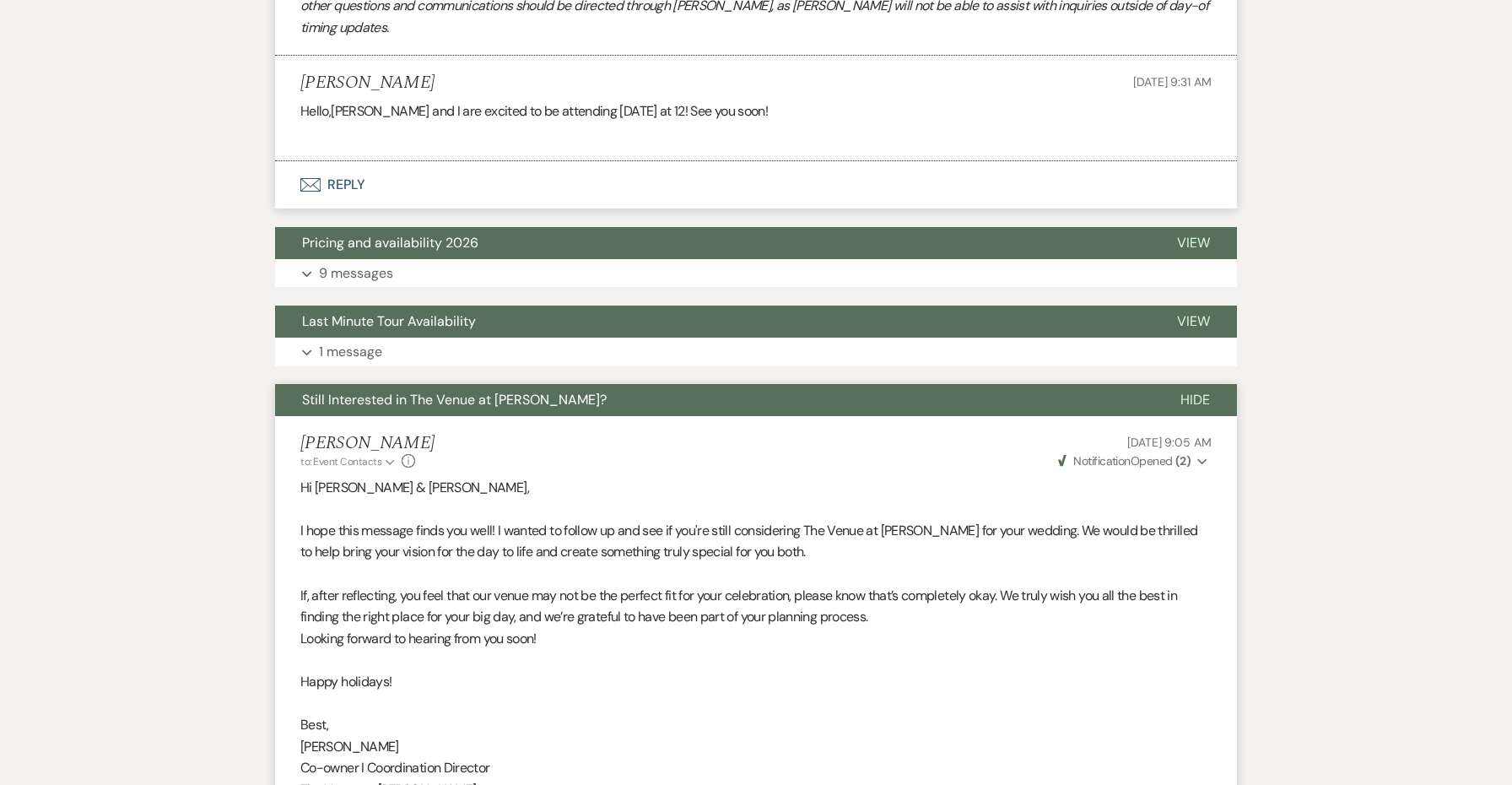
click at [383, 391] on span "Still Interested in The Venue at [PERSON_NAME]?" at bounding box center [454, 399] width 305 height 18
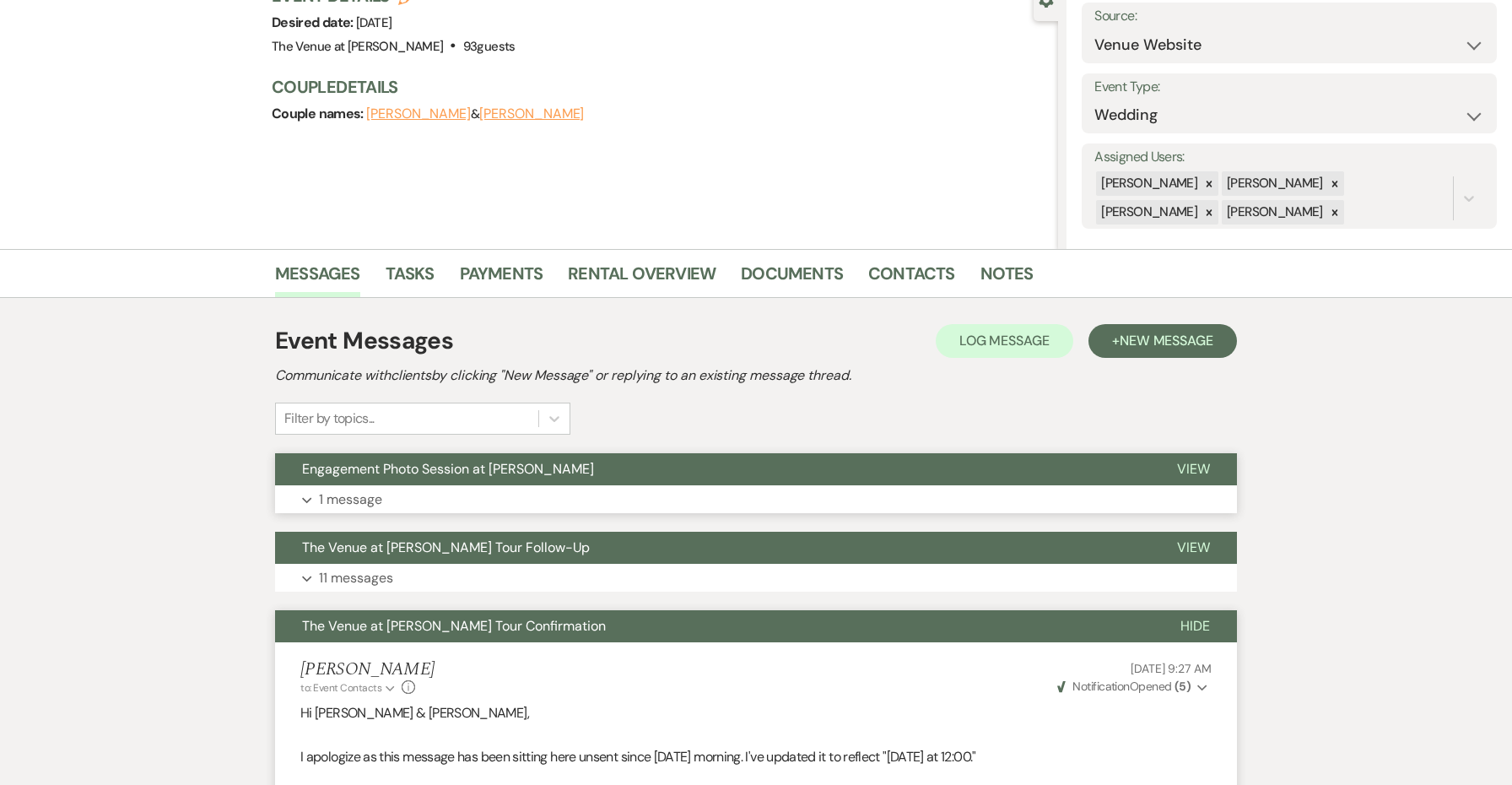
scroll to position [230, 0]
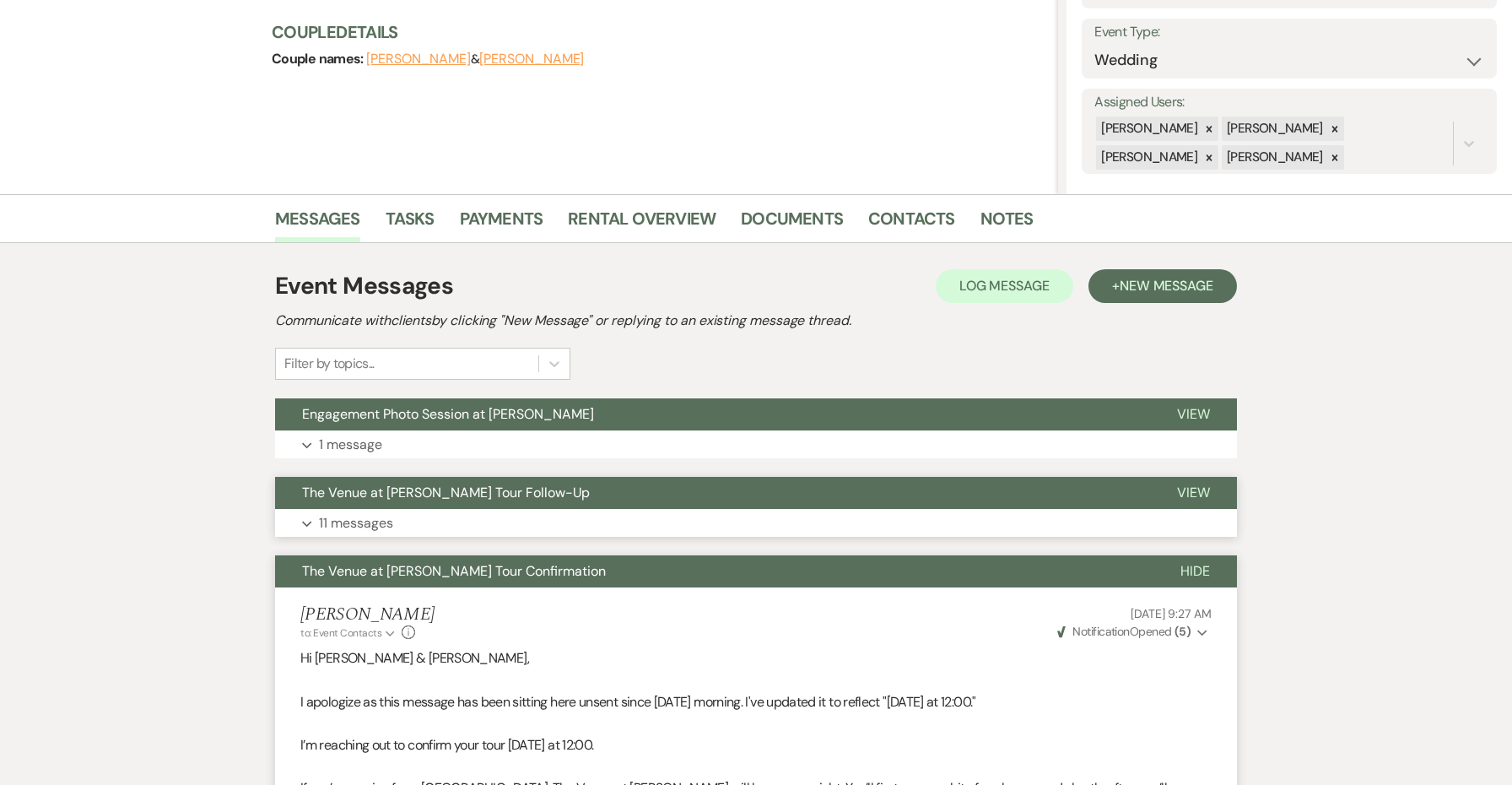
click at [401, 493] on span "The Venue at [PERSON_NAME] Tour Follow-Up" at bounding box center [446, 493] width 288 height 18
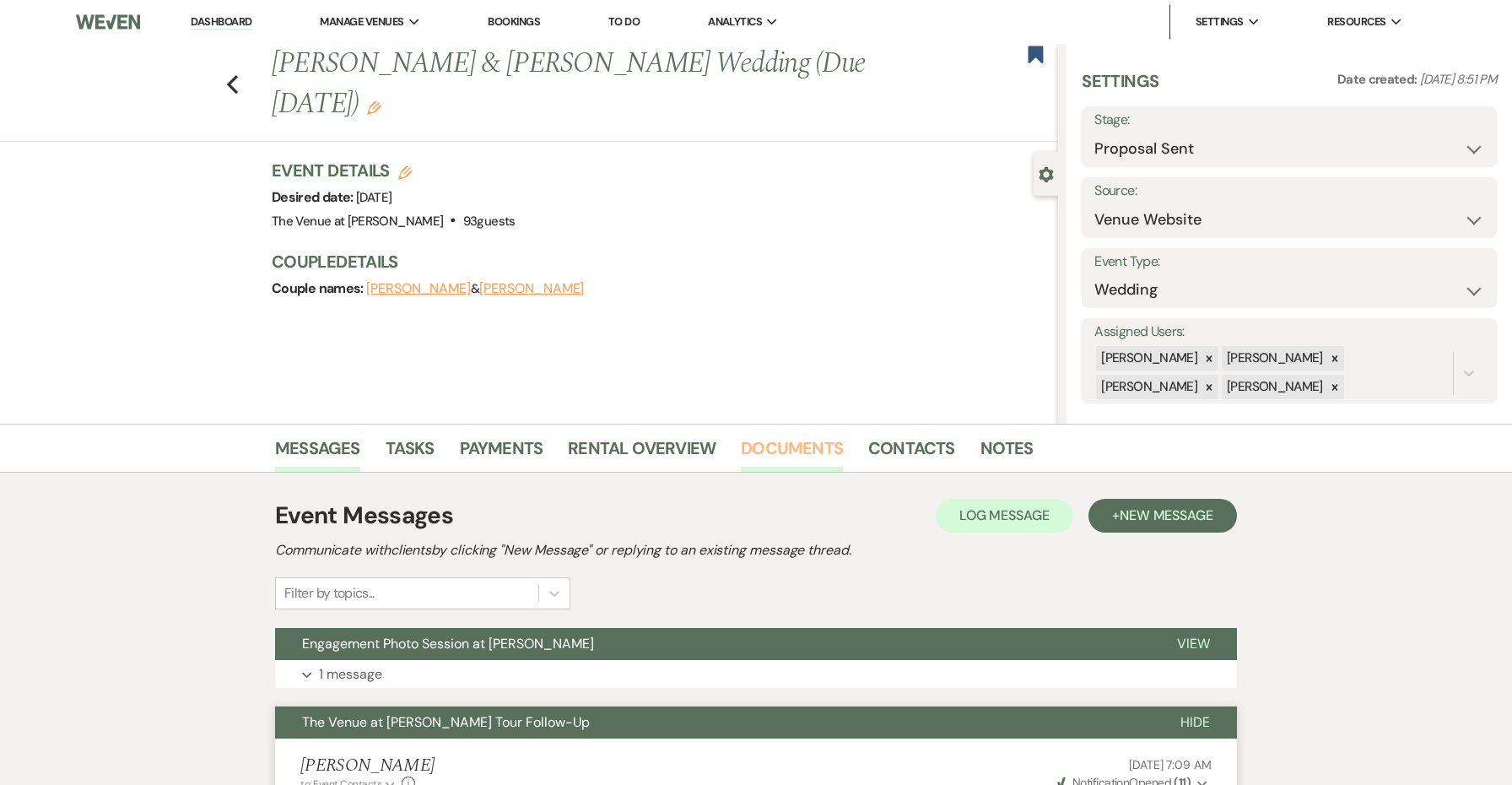
scroll to position [0, 0]
click at [801, 456] on link "Documents" at bounding box center [792, 453] width 102 height 37
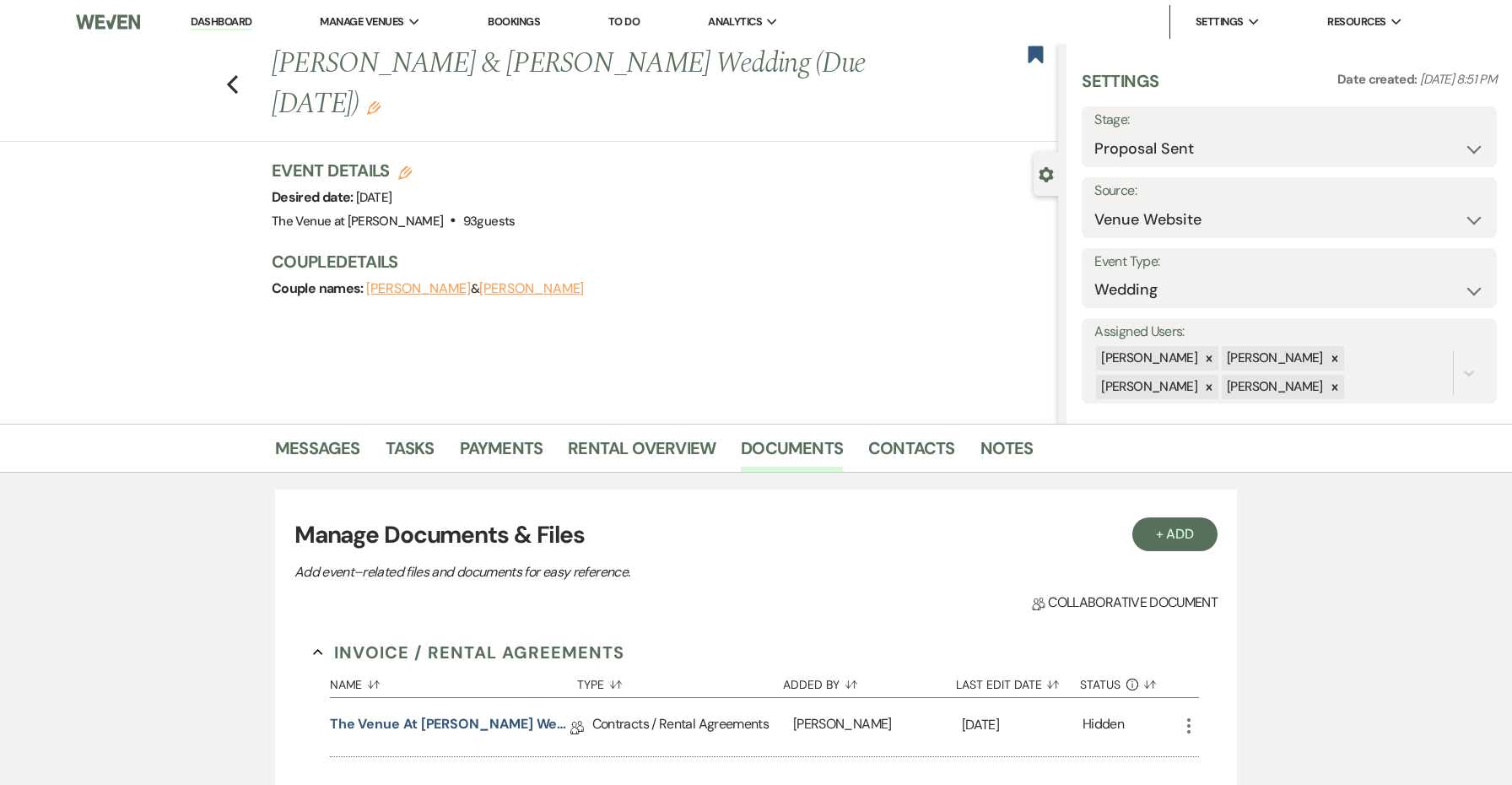
scroll to position [98, 0]
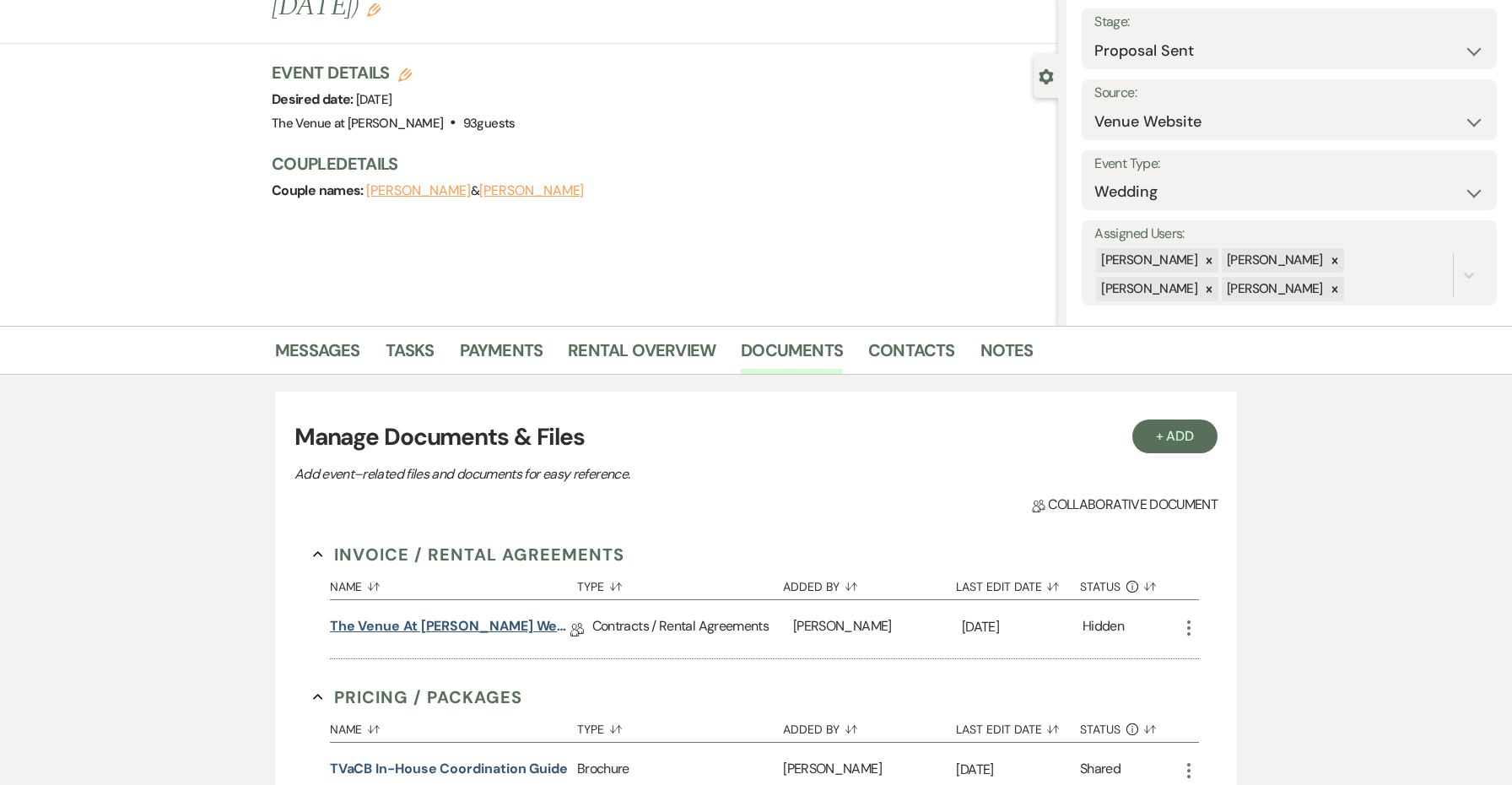
click at [526, 640] on link "The Venue at [PERSON_NAME] Wedding Contract ([DATE] Sellix & [PERSON_NAME])" at bounding box center [450, 629] width 240 height 26
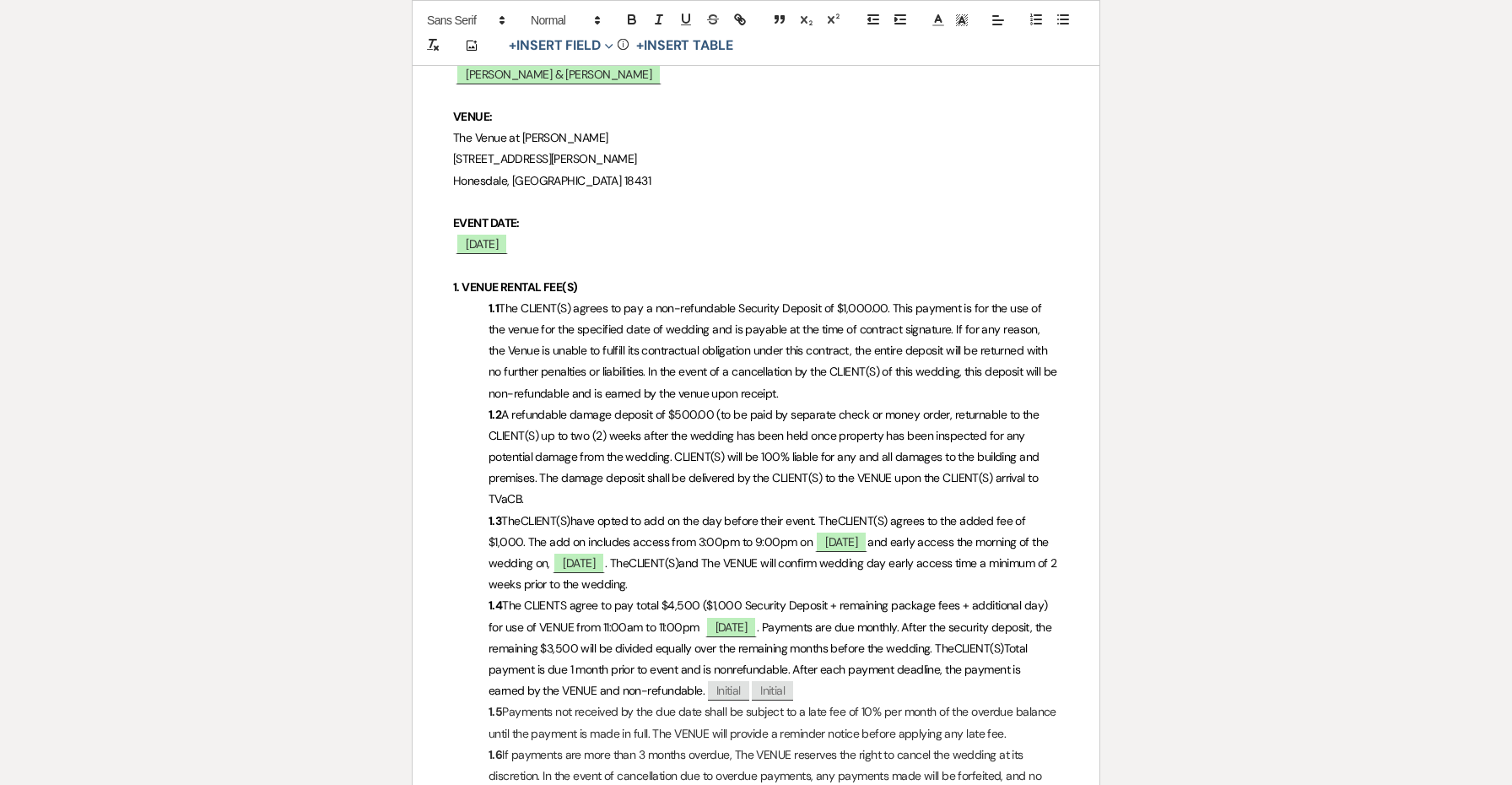
scroll to position [495, 0]
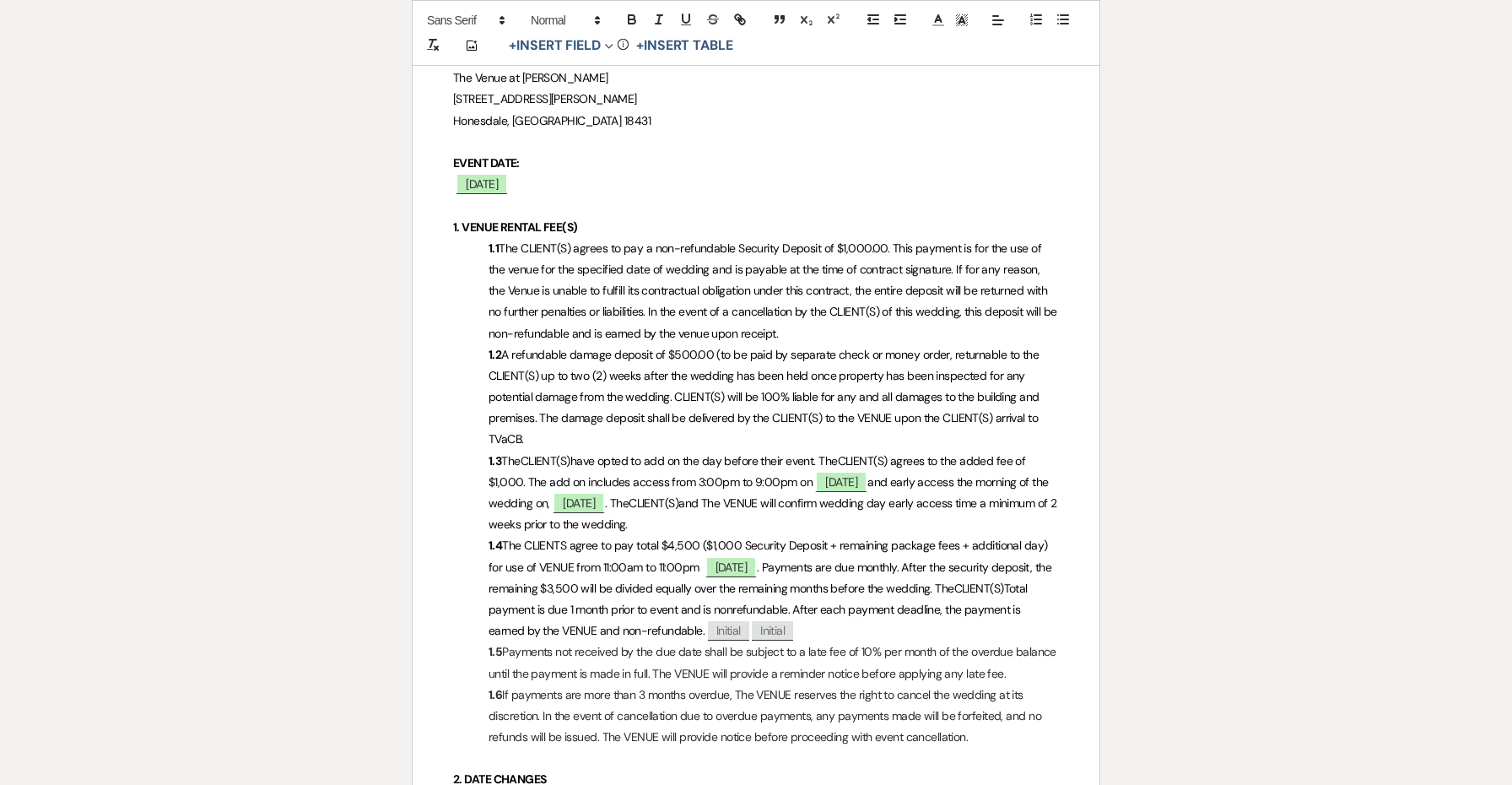
click at [685, 540] on span "The CLIENTS agree to pay total $4,500 ($1,000 Security Deposit + remaining pack…" at bounding box center [769, 555] width 562 height 36
click at [693, 542] on span "The CLIENTS agree to pay total $4,500 ($1,000 Security Deposit + remaining pack…" at bounding box center [769, 555] width 562 height 36
drag, startPoint x: 579, startPoint y: 583, endPoint x: 569, endPoint y: 581, distance: 10.2
click at [569, 581] on span ". Payments are due monthly. After the security deposit, the remaining $3,500 wi…" at bounding box center [772, 578] width 567 height 36
click at [576, 581] on span ". Payments are due monthly. After the security deposit, the remaining $3,500 wi…" at bounding box center [772, 578] width 567 height 36
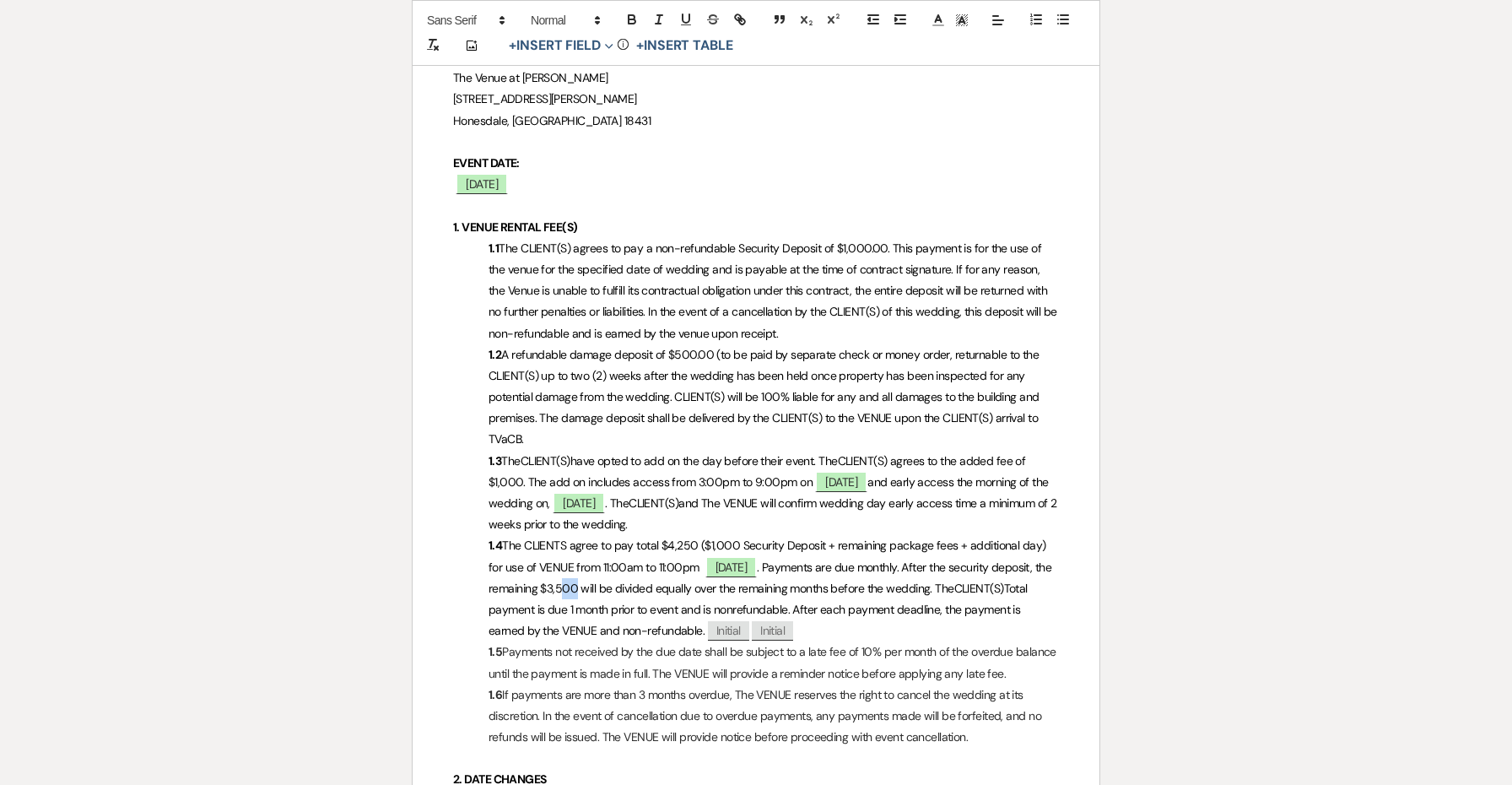
drag, startPoint x: 589, startPoint y: 581, endPoint x: 577, endPoint y: 581, distance: 12.0
click at [577, 581] on span ". Payments are due monthly. After the security deposit, the remaining $3,500 wi…" at bounding box center [772, 578] width 567 height 36
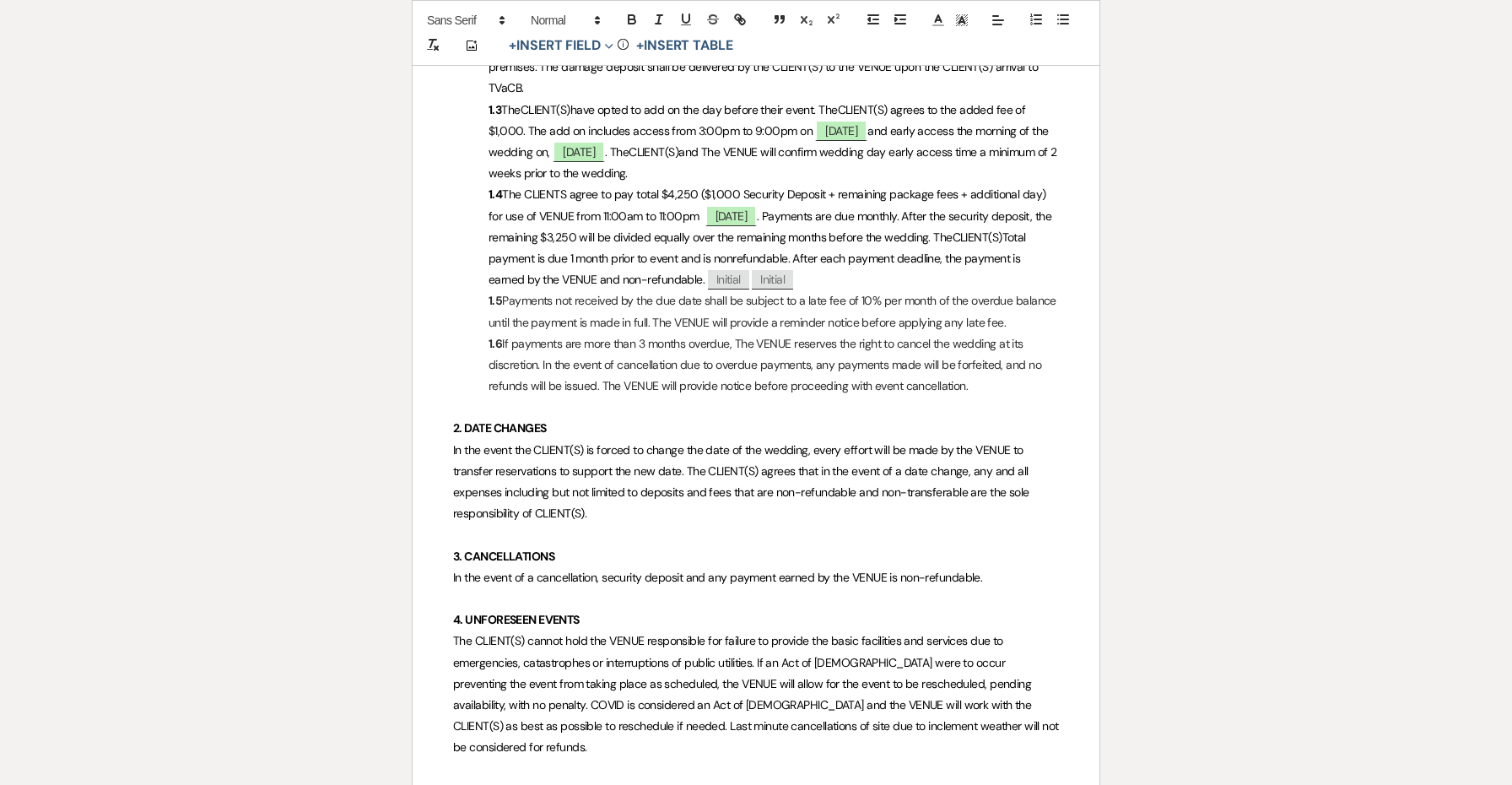
scroll to position [843, 0]
click at [808, 163] on p "1.3 The CLIENT(S) have opted to add on the day before their event. The CLIENT(S…" at bounding box center [756, 145] width 606 height 86
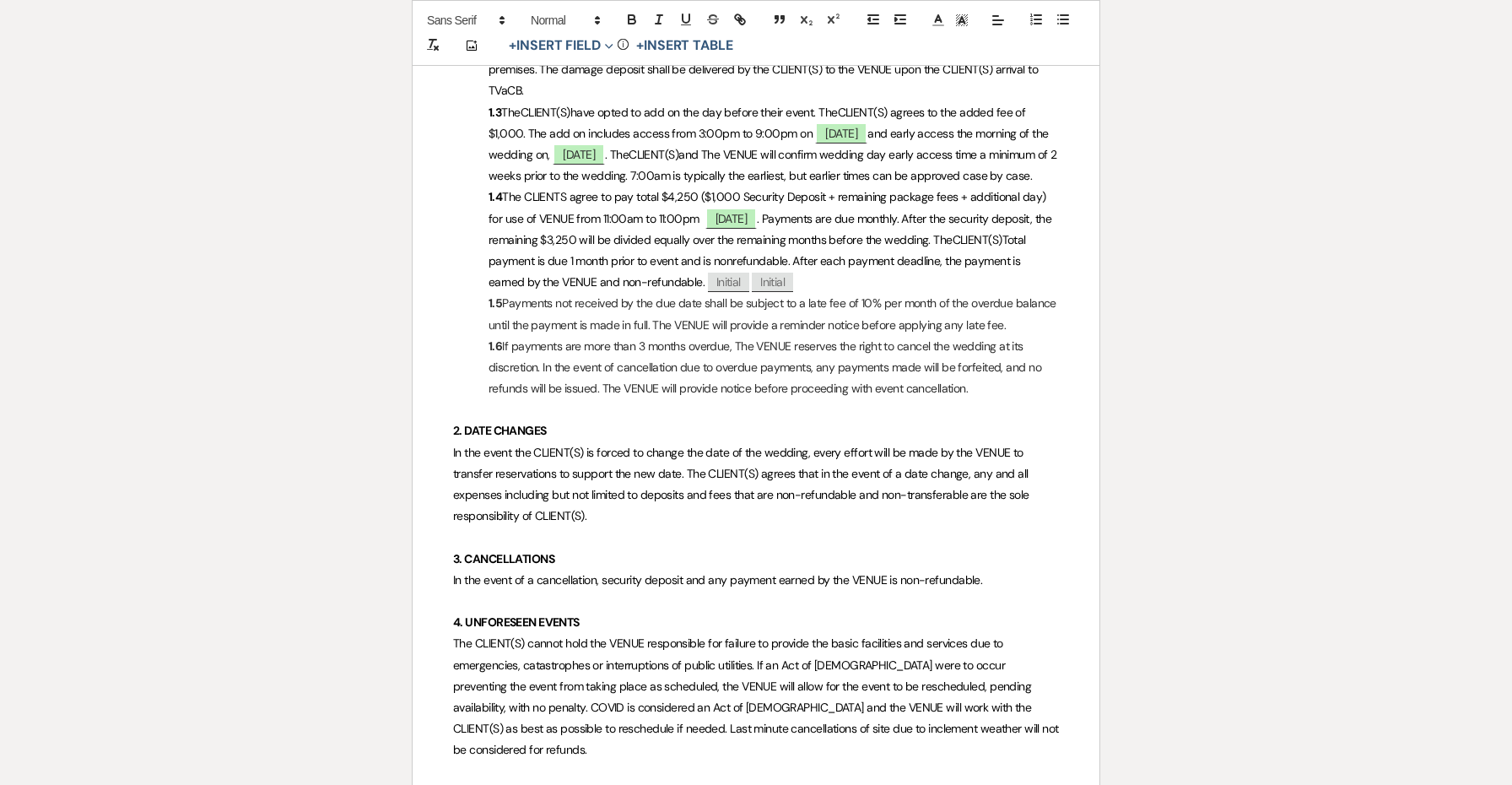
click at [1036, 168] on span "and The VENUE will confirm wedding day early access time a minimum of 2 weeks p…" at bounding box center [774, 165] width 572 height 36
click at [1028, 168] on span "and The VENUE will confirm wedding day early access time a minimum of 2 weeks p…" at bounding box center [774, 165] width 572 height 36
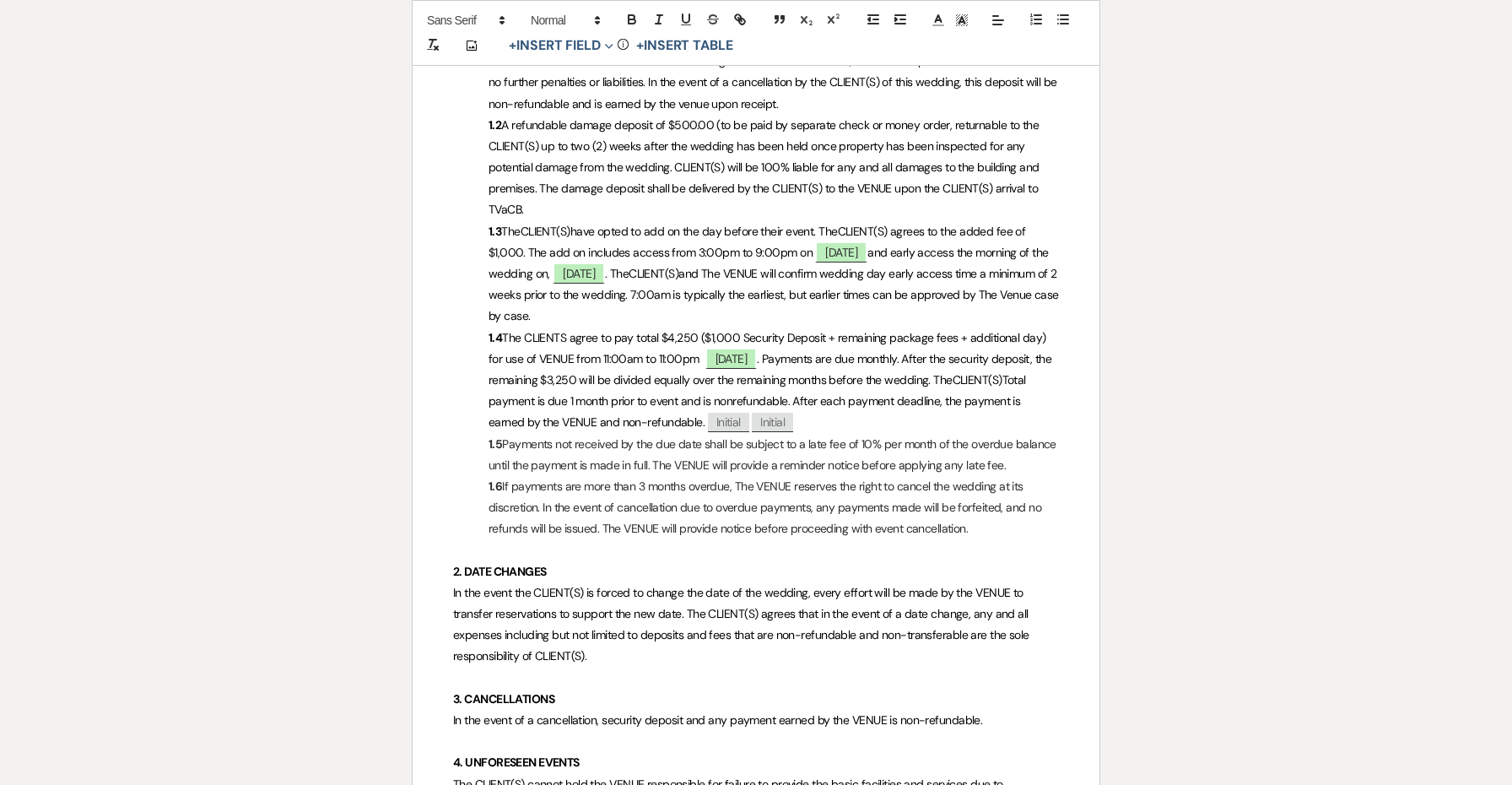
scroll to position [724, 0]
click at [682, 397] on span "Total payment is due 1 month prior to event and is nonrefundable. After each pa…" at bounding box center [758, 401] width 540 height 57
click at [768, 281] on span "and The VENUE will confirm wedding day early access time a minimum of 2 weeks p…" at bounding box center [775, 295] width 572 height 57
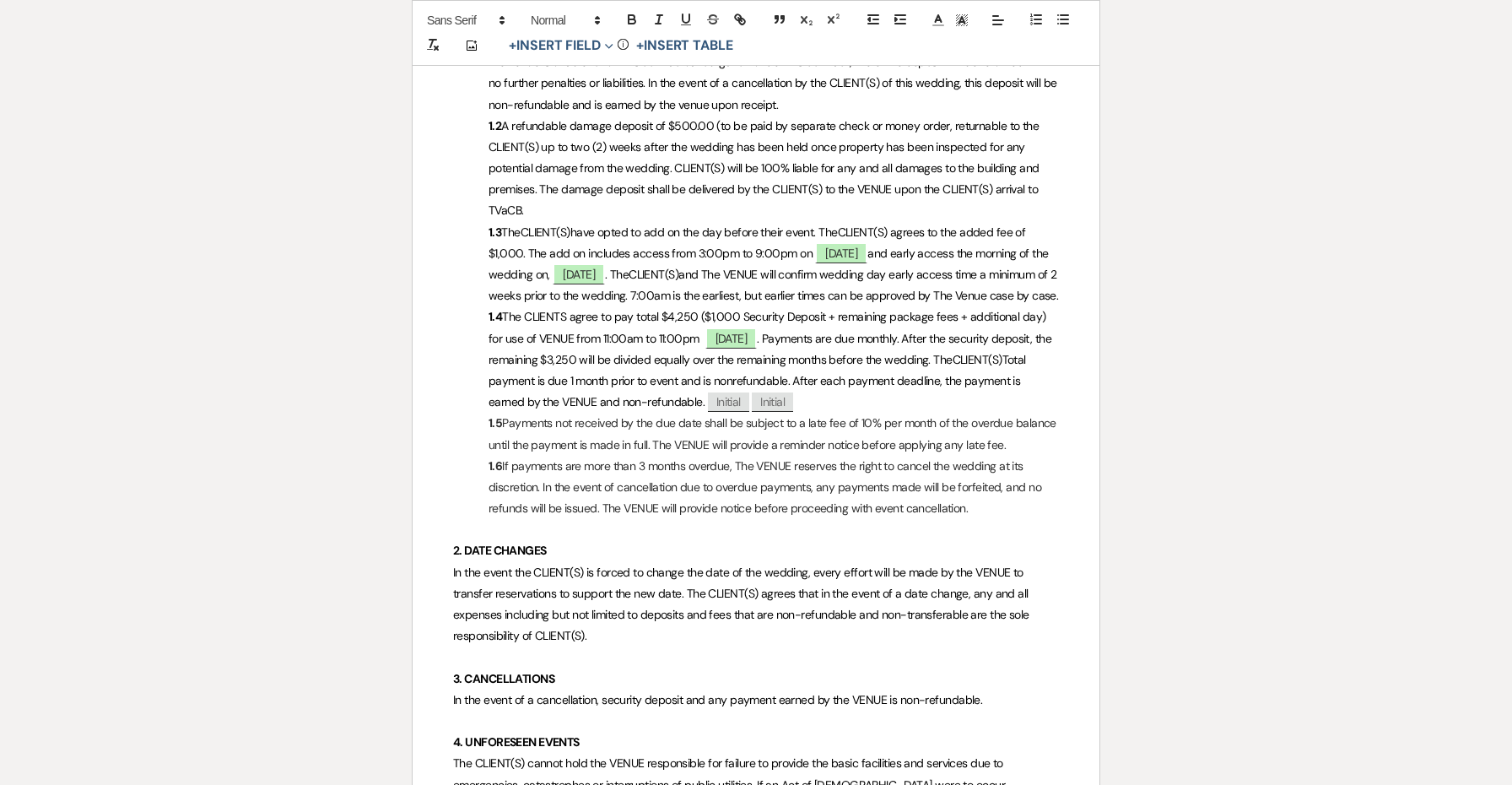
click at [807, 289] on span "and The VENUE will confirm wedding day early access time a minimum of 2 weeks p…" at bounding box center [774, 284] width 572 height 36
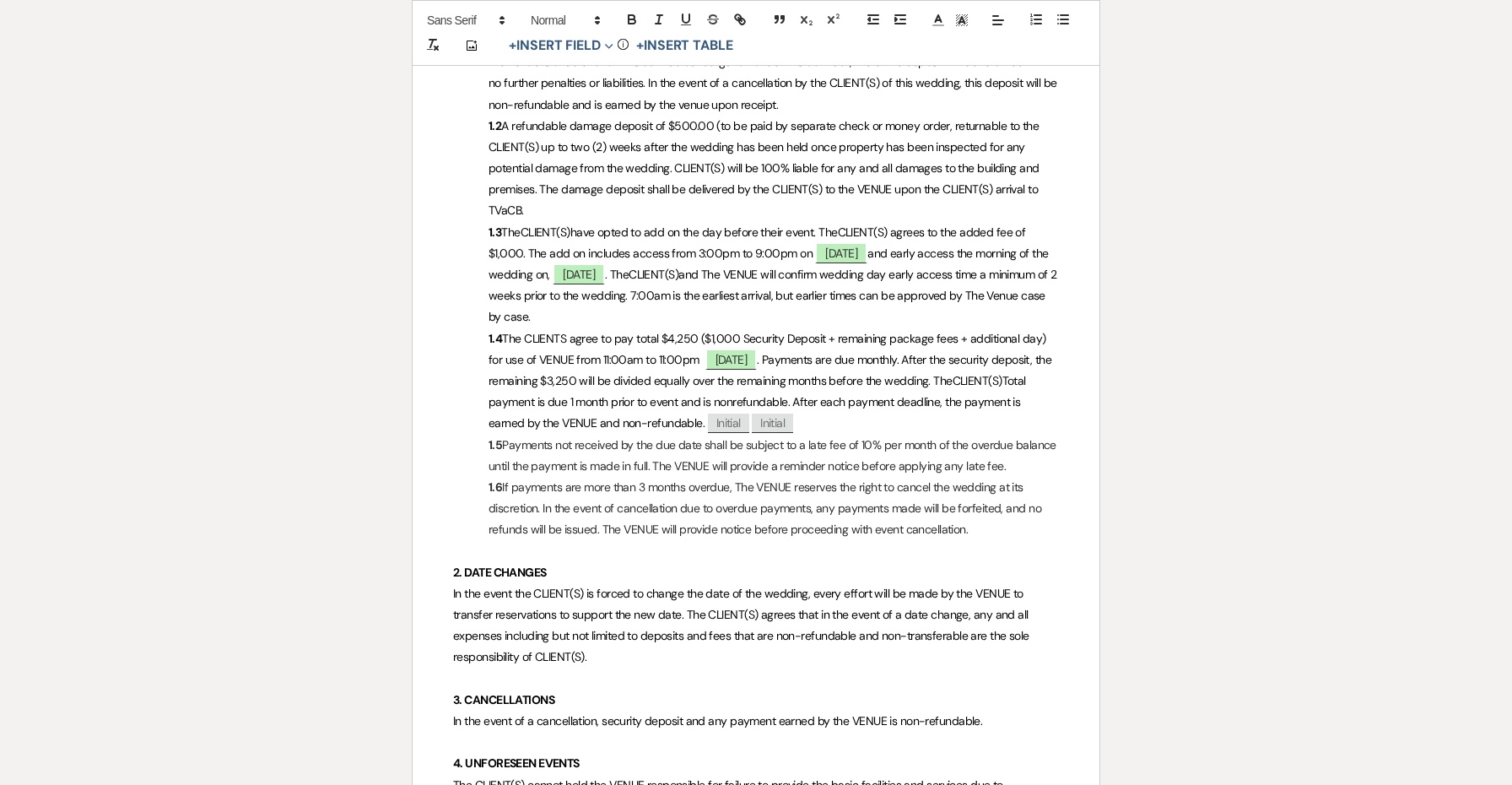
drag, startPoint x: 733, startPoint y: 302, endPoint x: 700, endPoint y: 284, distance: 37.6
click at [700, 284] on p "1.3 The CLIENT(S) have opted to add on the day before their event. The CLIENT(S…" at bounding box center [756, 275] width 606 height 106
click at [757, 349] on span "[DATE]" at bounding box center [732, 359] width 53 height 22
select select "smartCustomField"
select select "owner"
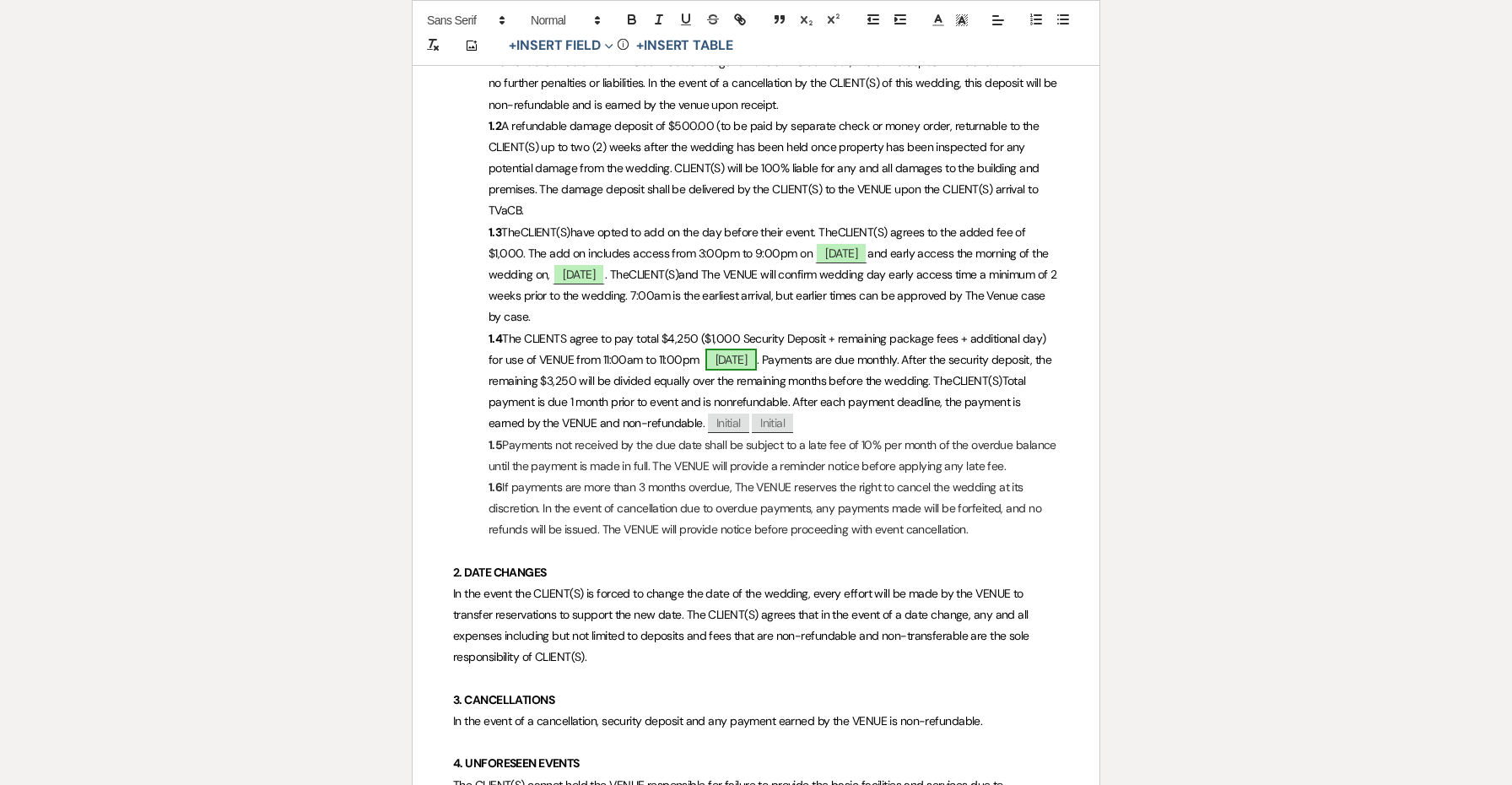
select select "{{eventDate}}"
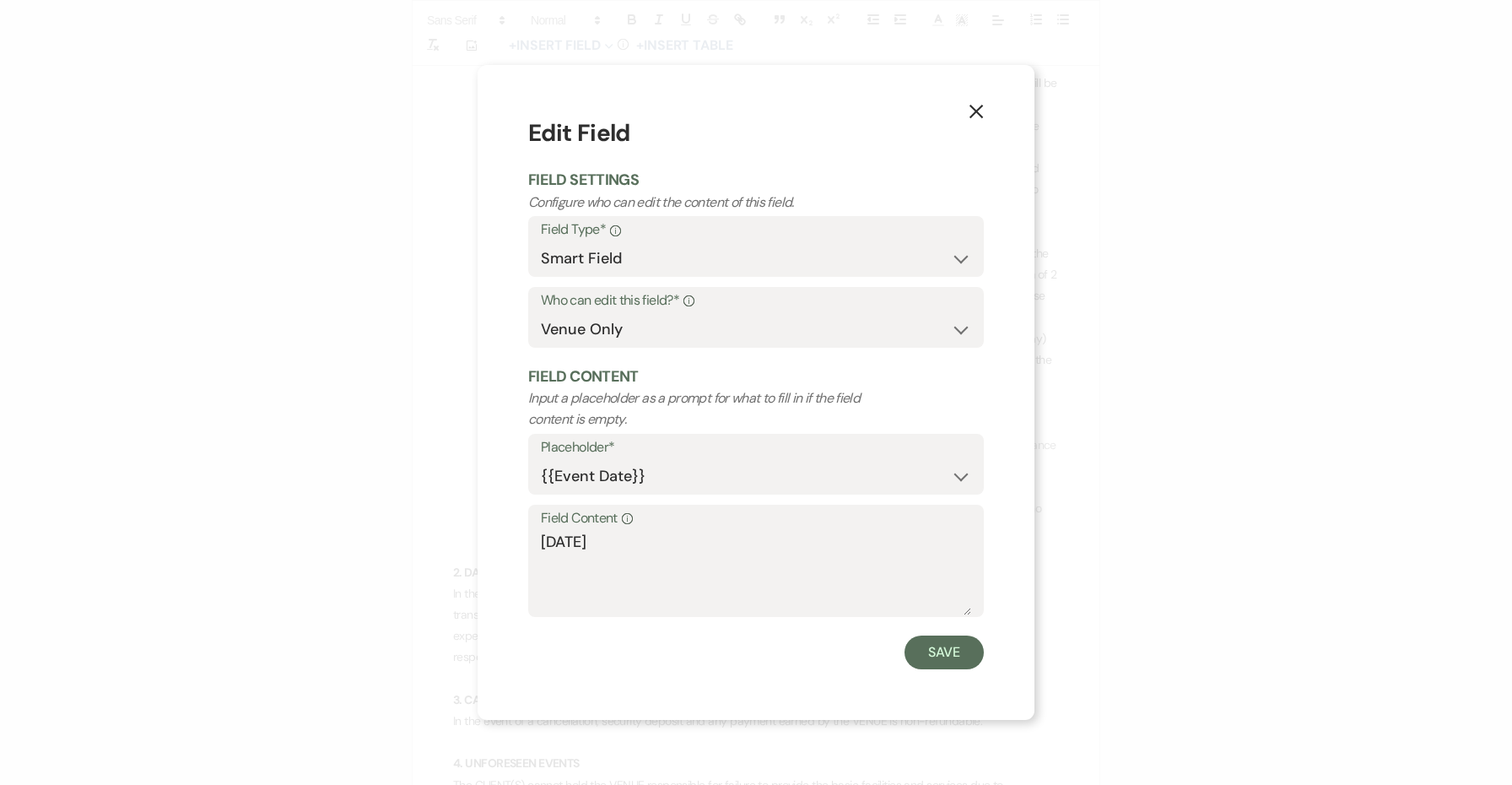
click at [967, 116] on button "X" at bounding box center [977, 110] width 25 height 29
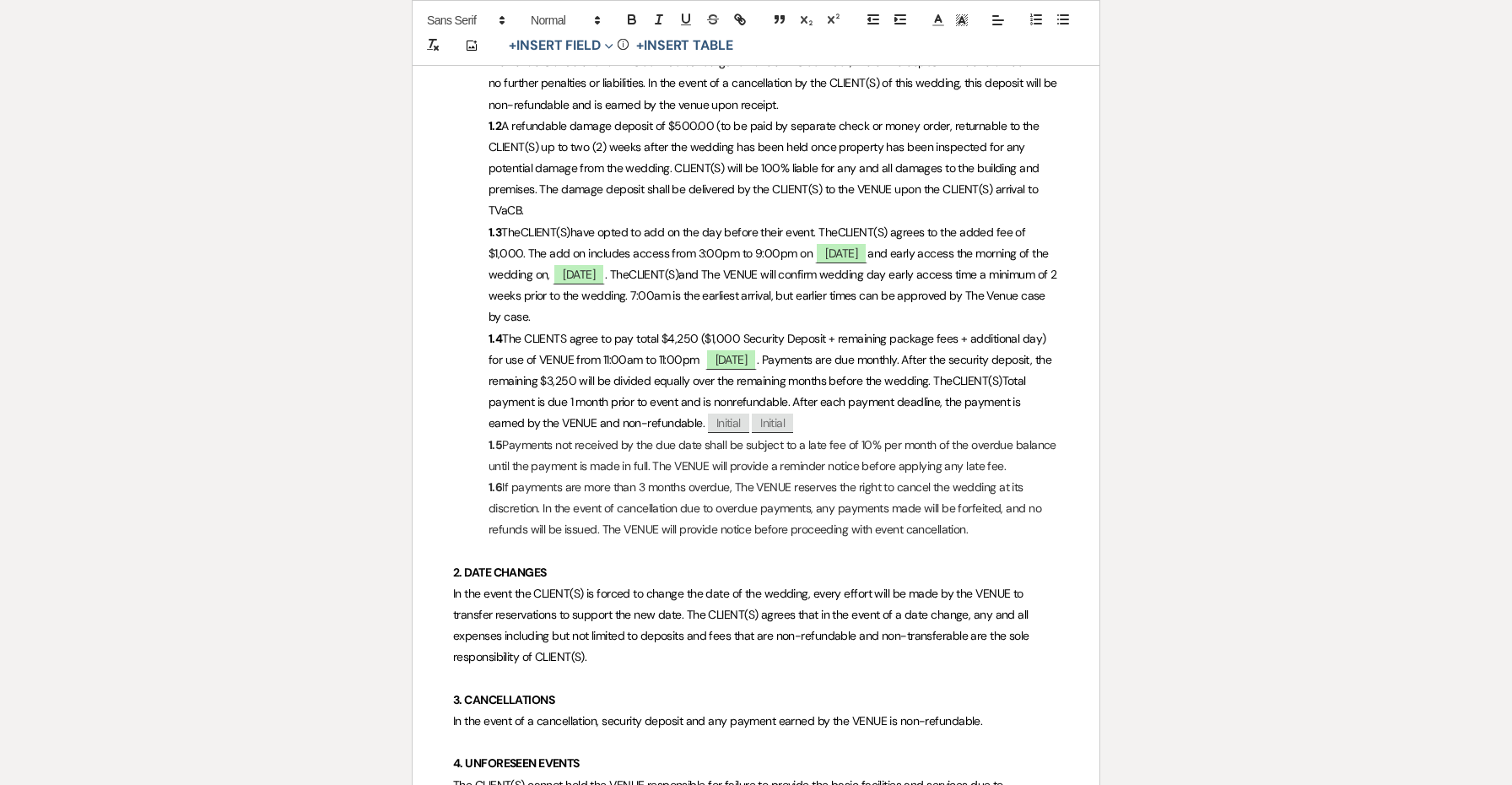
click at [674, 308] on p "1.3 The CLIENT(S) have opted to add on the day before their event. The CLIENT(S…" at bounding box center [756, 275] width 606 height 106
click at [509, 310] on span "and The VENUE will confirm wedding day early access time a minimum of 2 weeks p…" at bounding box center [774, 295] width 572 height 57
drag, startPoint x: 621, startPoint y: 307, endPoint x: 701, endPoint y: 294, distance: 81.0
click at [701, 294] on p "1.3 The CLIENT(S) have opted to add on the day before their event. The CLIENT(S…" at bounding box center [756, 275] width 606 height 106
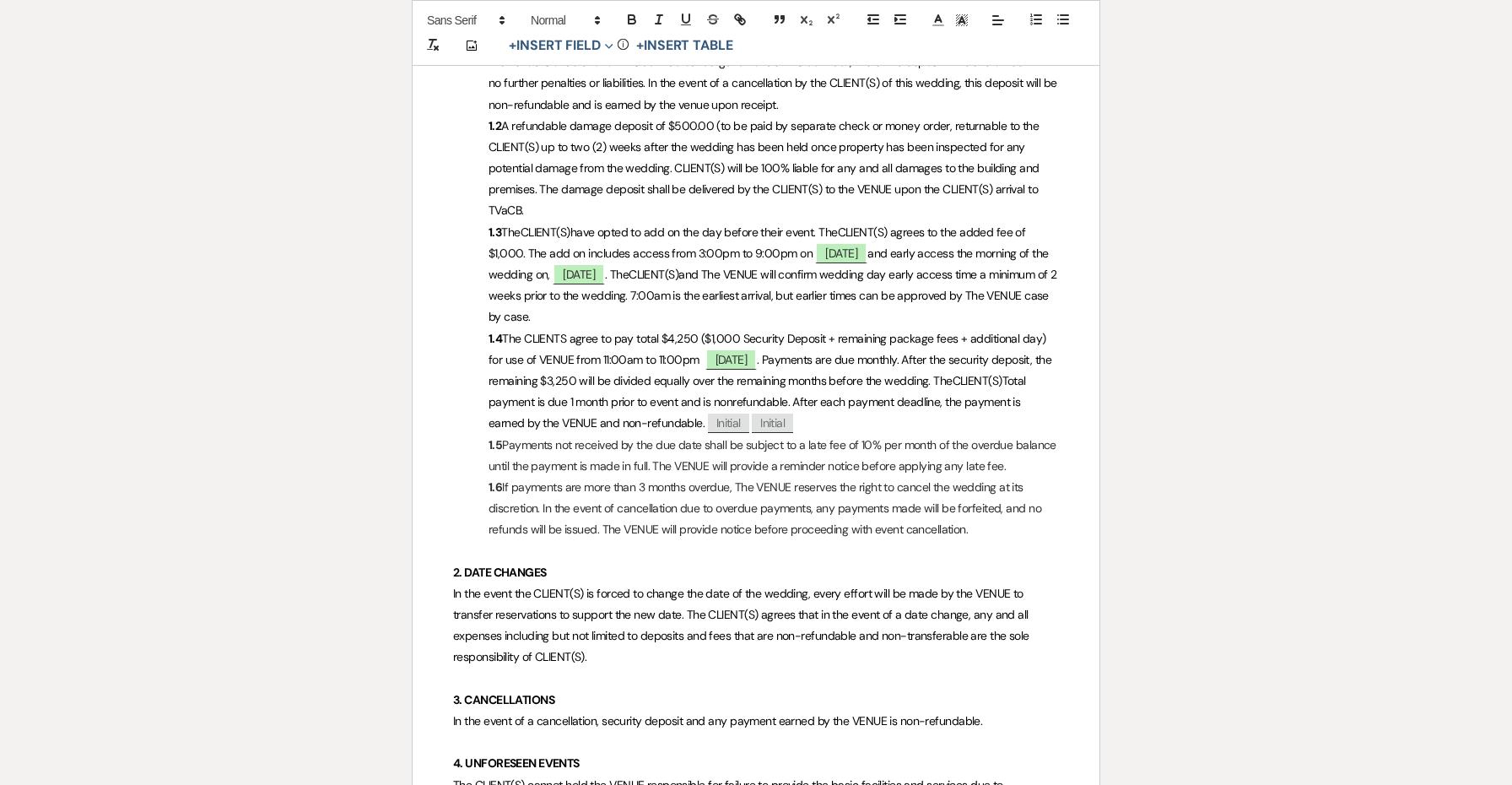
copy span "7:00am is the earliest arrival, but earlier times can be approved by The VENUE …"
click at [792, 284] on span "and The VENUE will confirm wedding day early access time a minimum of 2 weeks p…" at bounding box center [774, 295] width 572 height 57
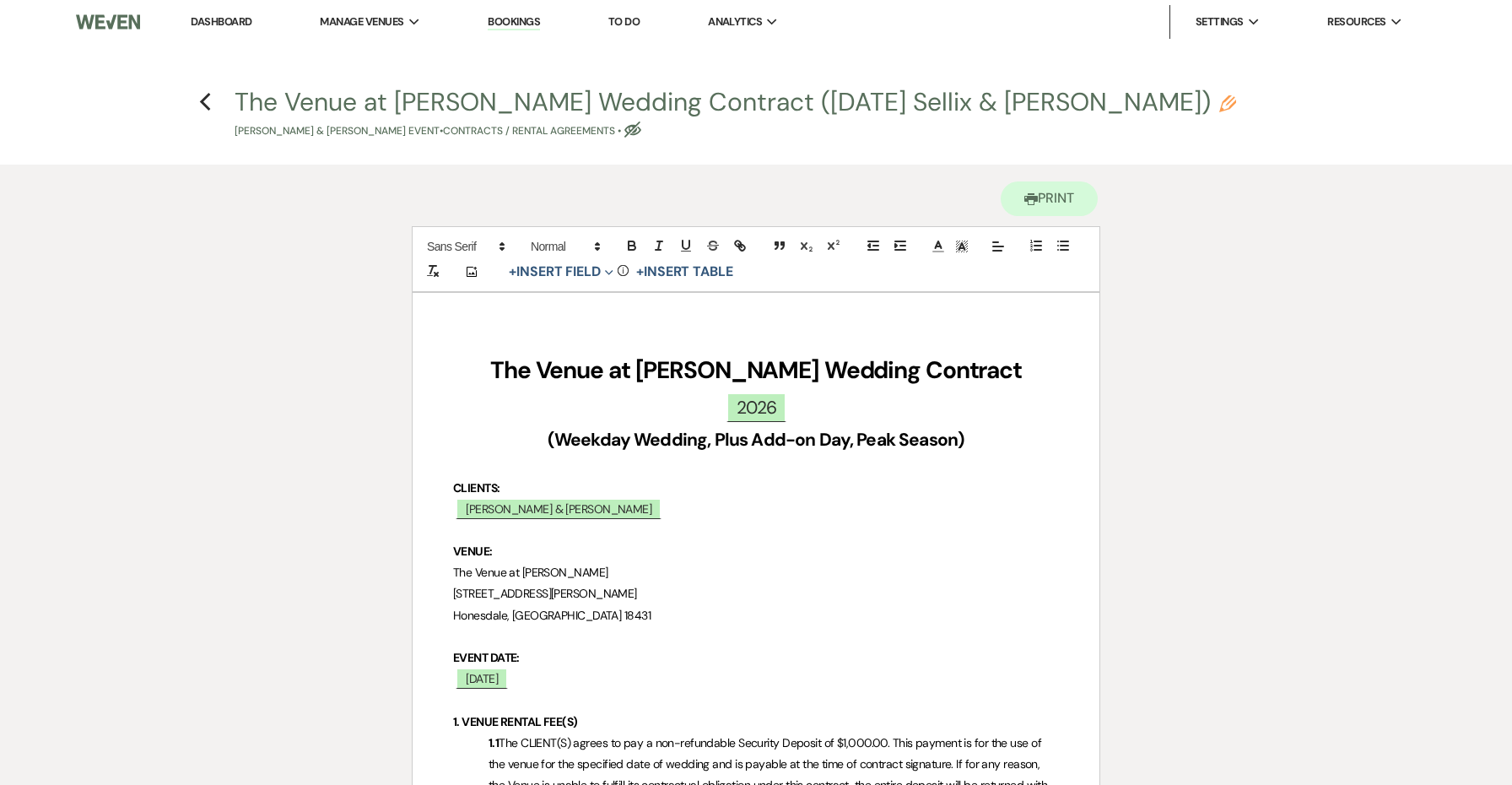
scroll to position [0, 0]
click at [208, 93] on icon "Previous" at bounding box center [205, 101] width 13 height 20
select select "6"
select select "5"
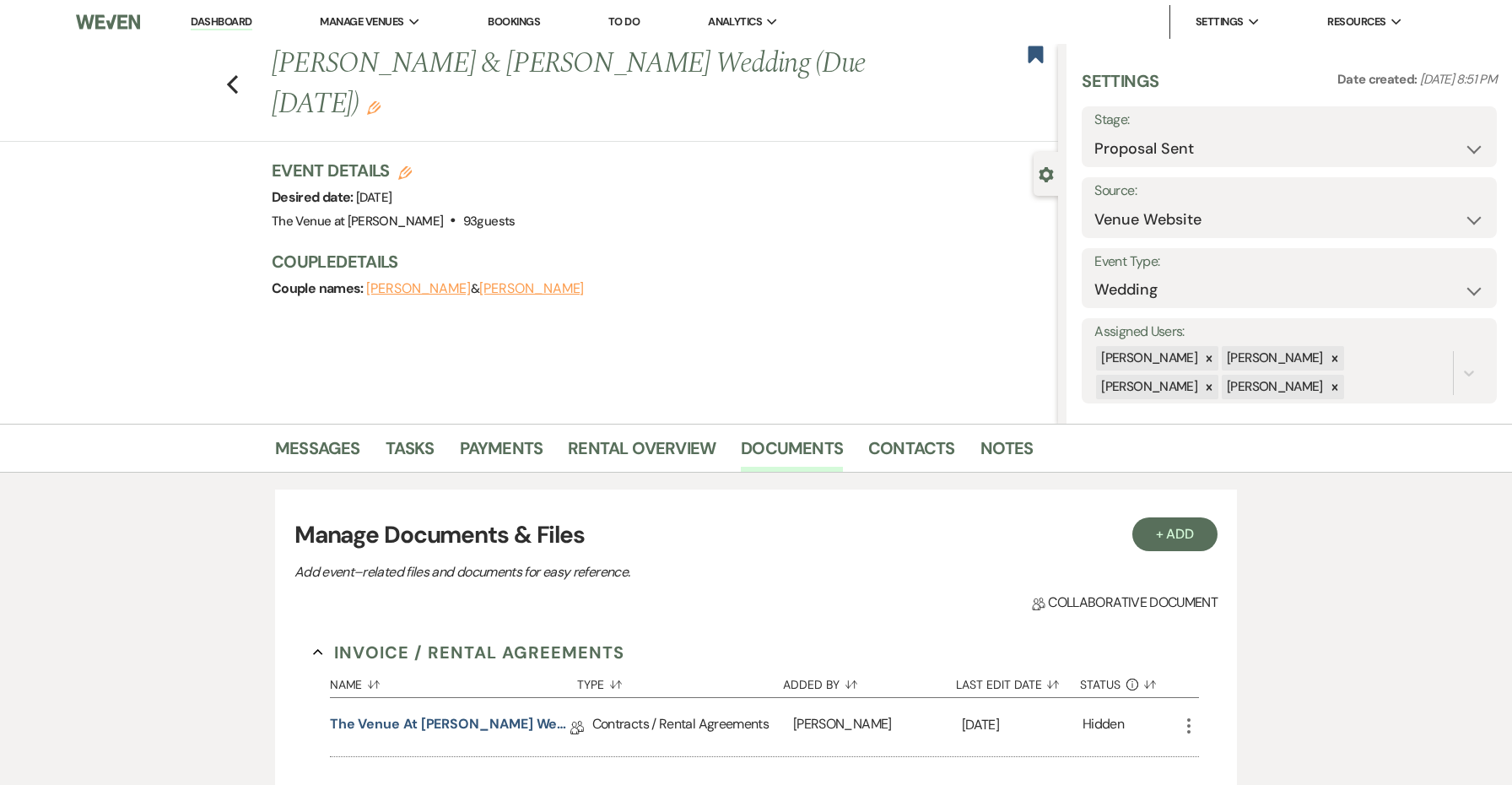
scroll to position [98, 0]
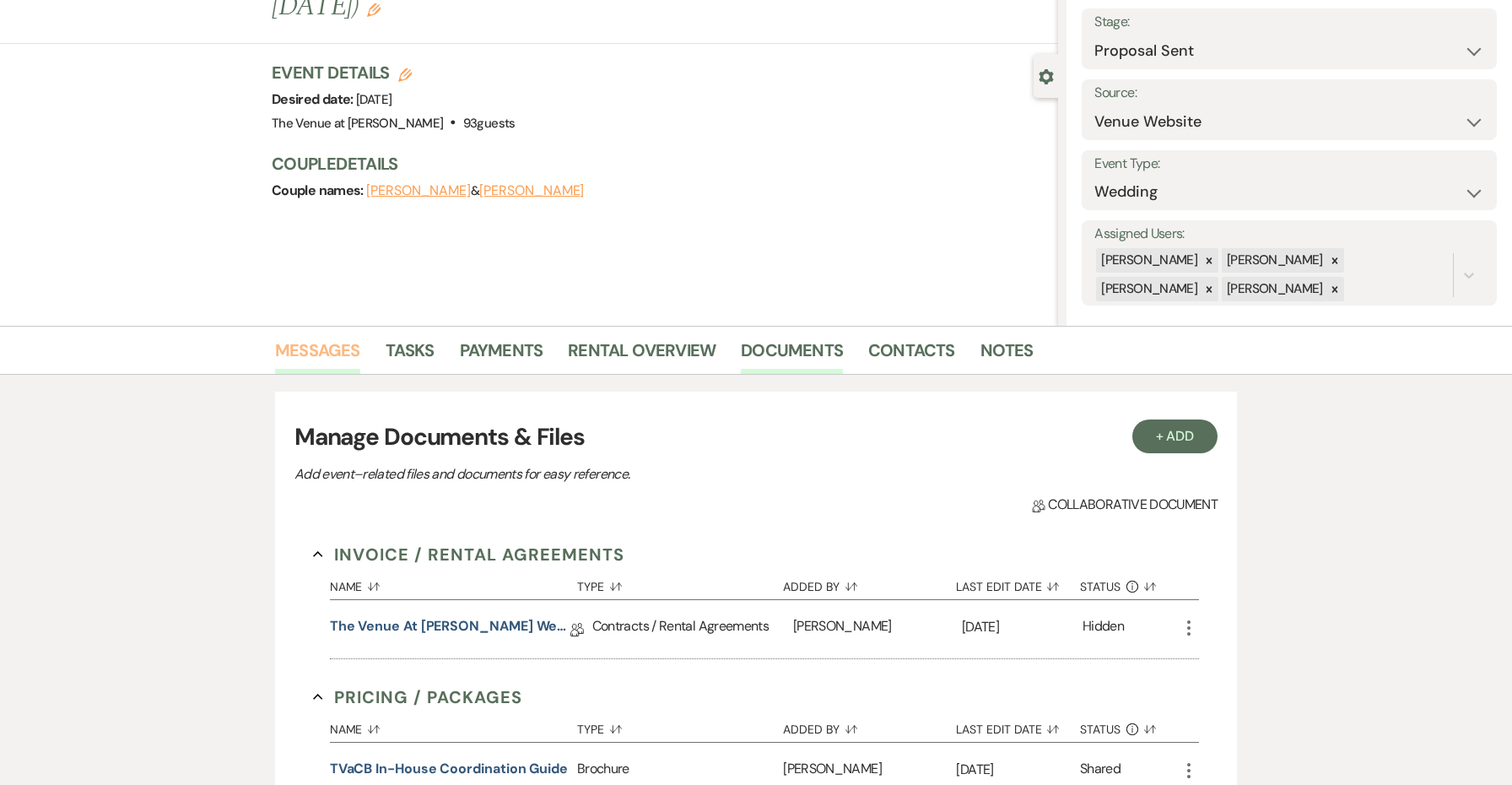
click at [329, 350] on link "Messages" at bounding box center [318, 355] width 86 height 37
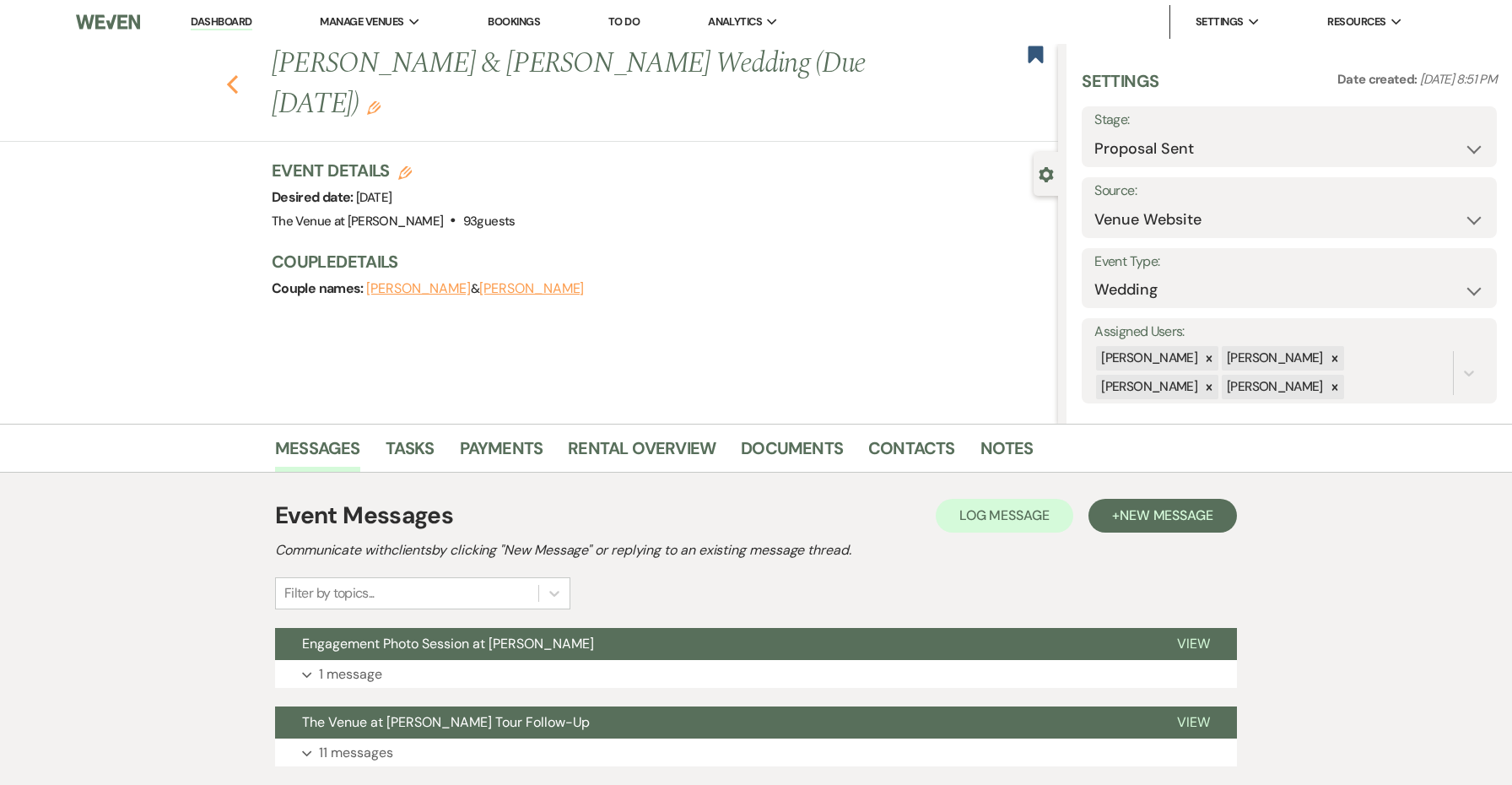
click at [231, 77] on icon "Previous" at bounding box center [232, 84] width 13 height 20
select select "5"
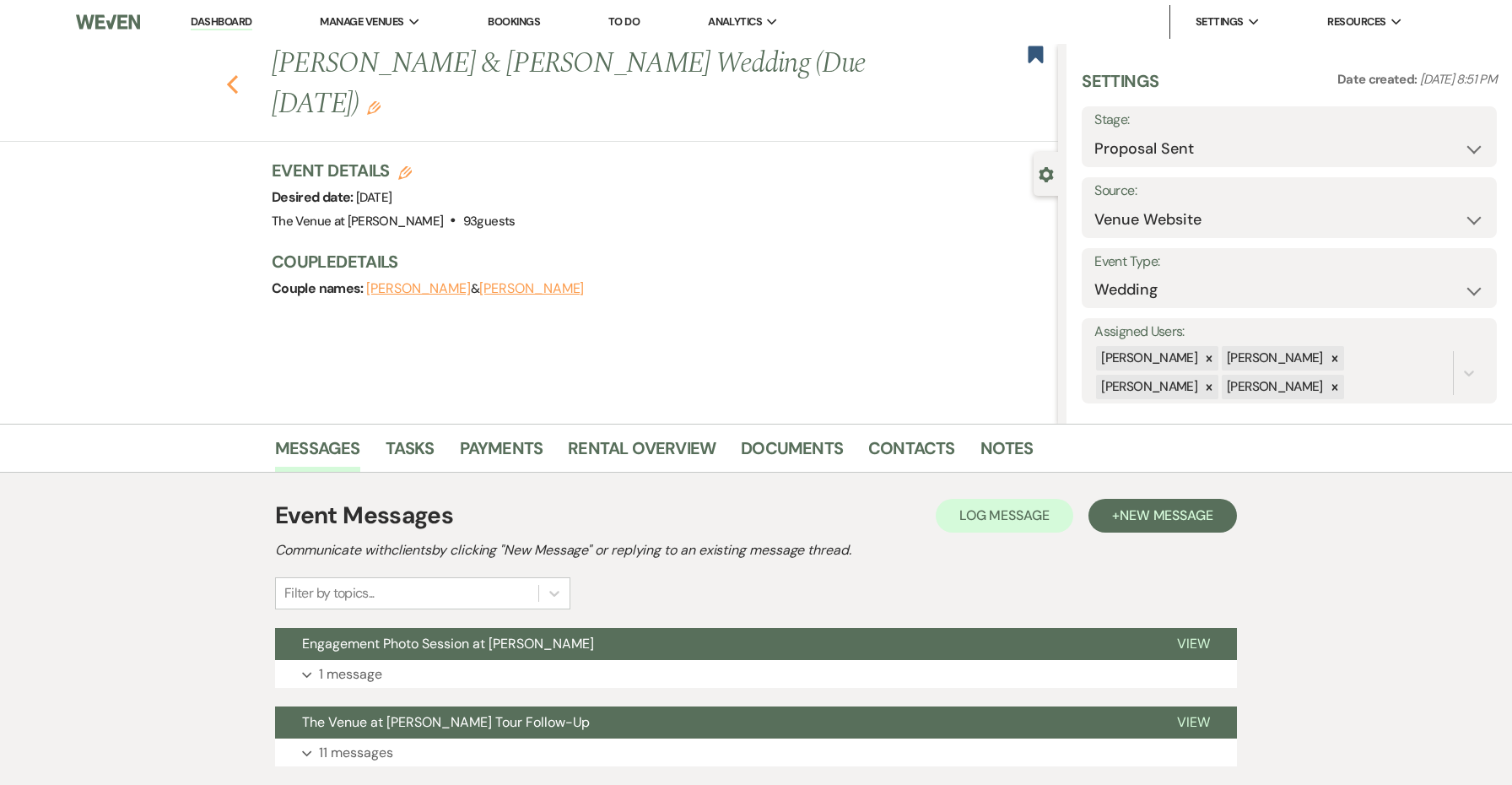
select select "5"
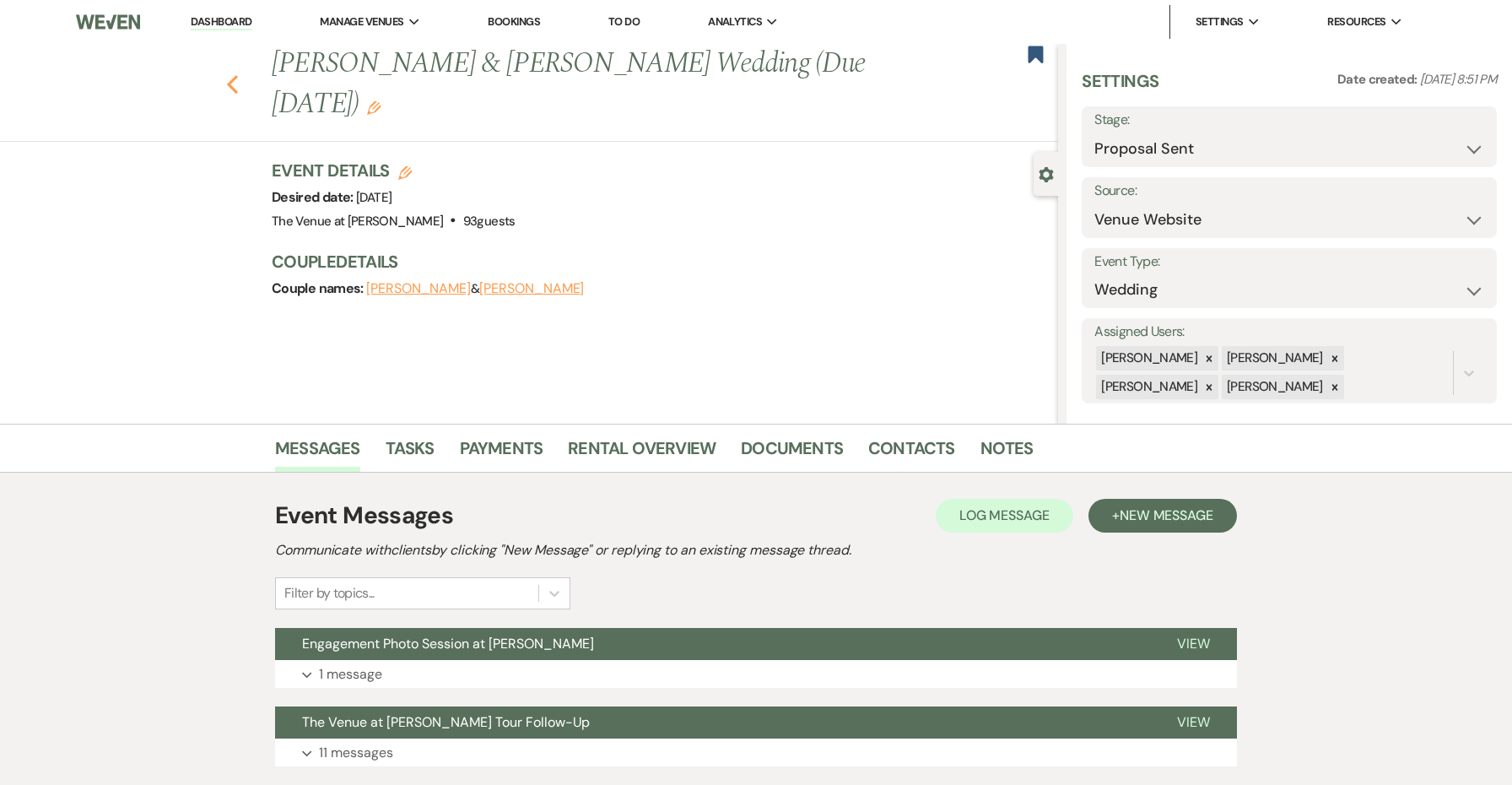
select select "5"
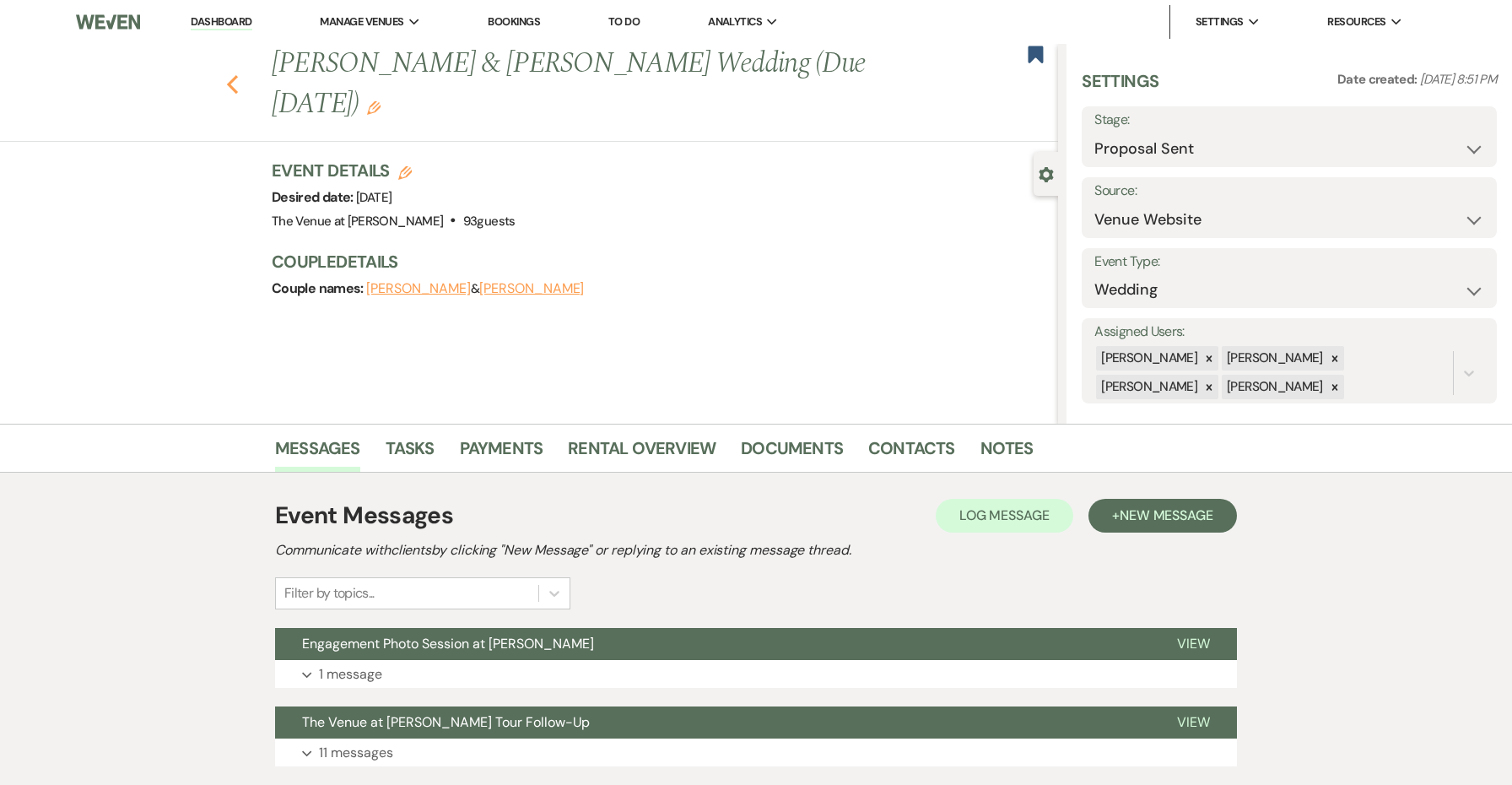
select select "5"
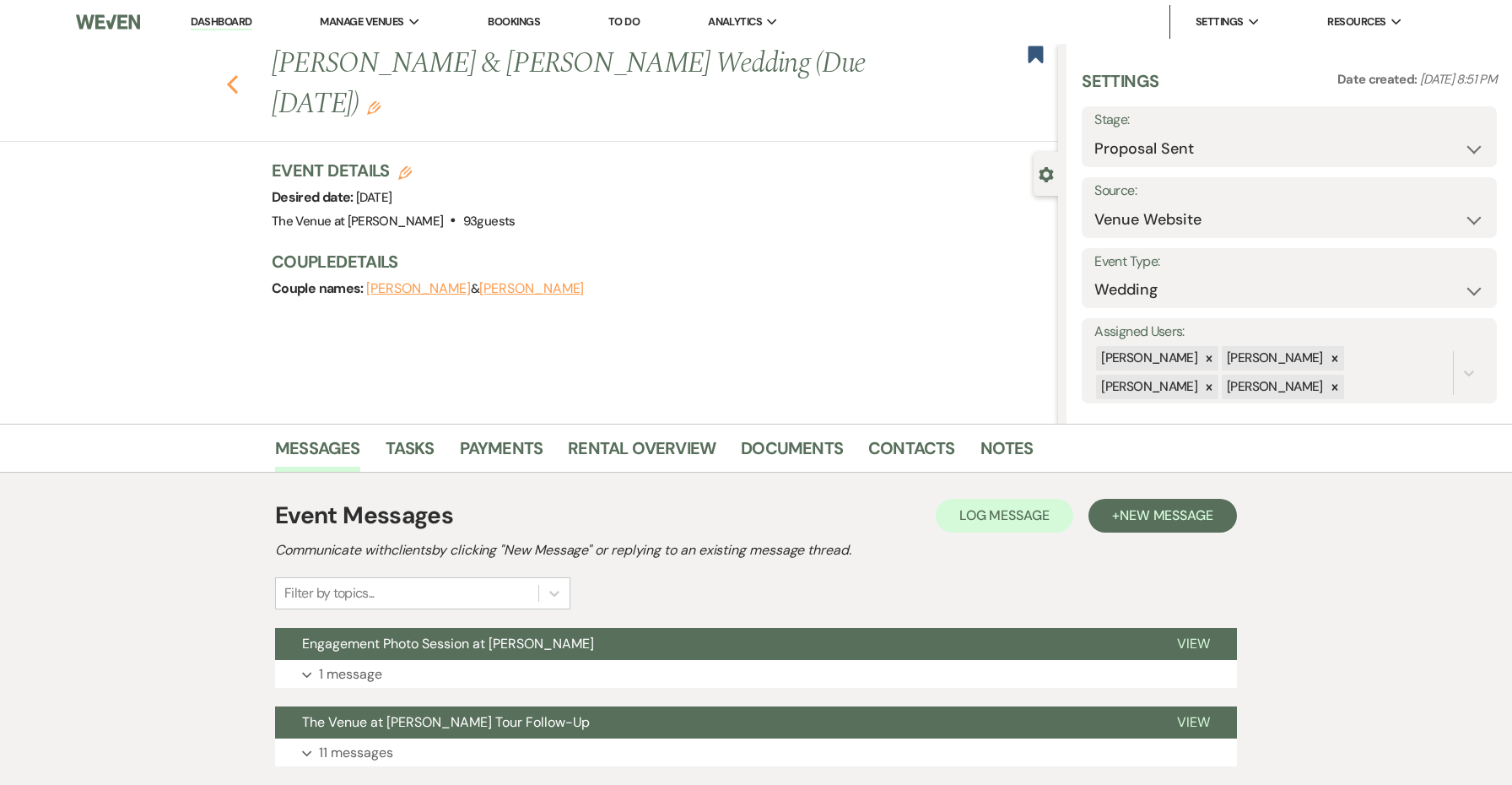
select select "5"
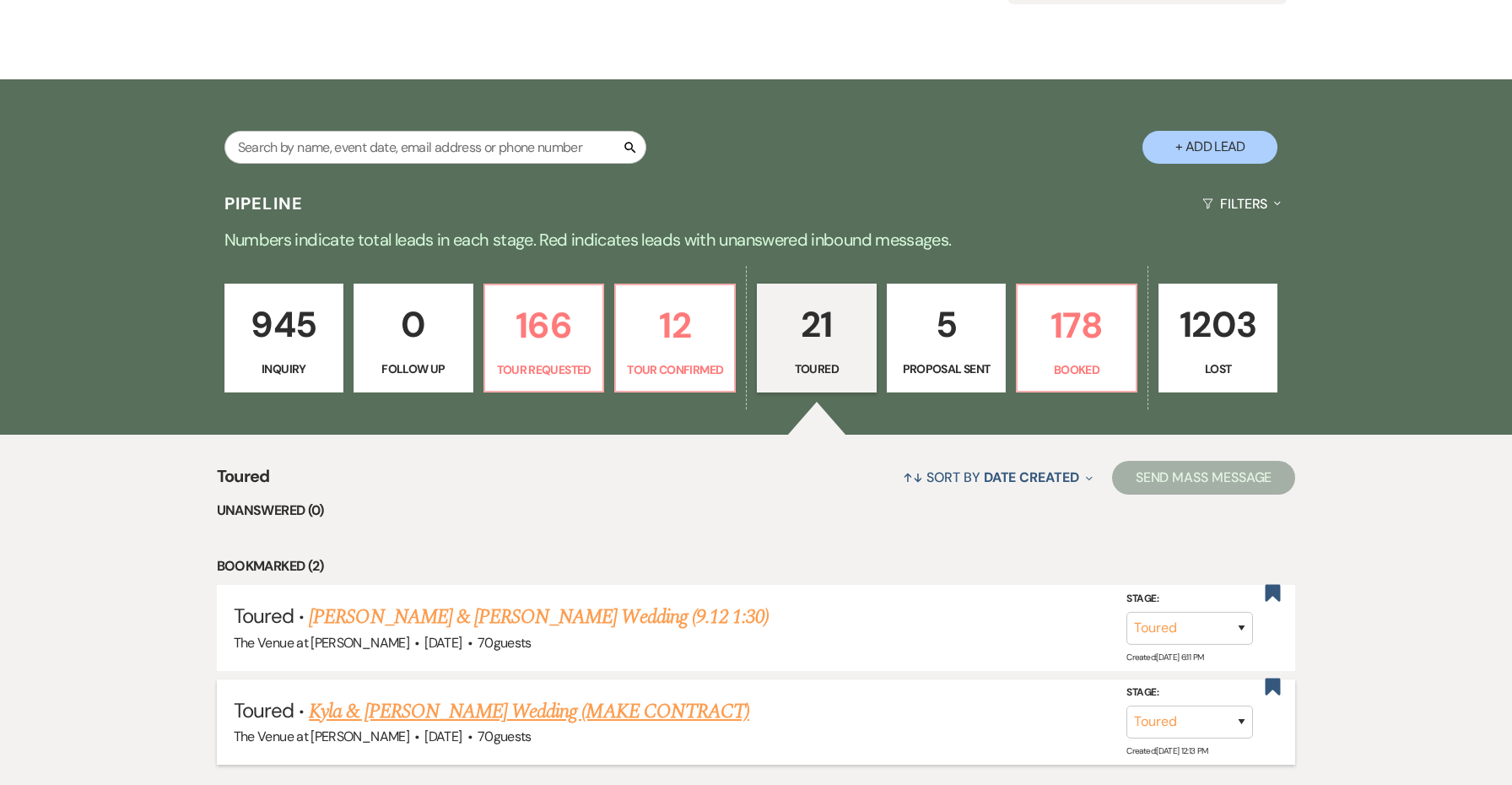
scroll to position [229, 0]
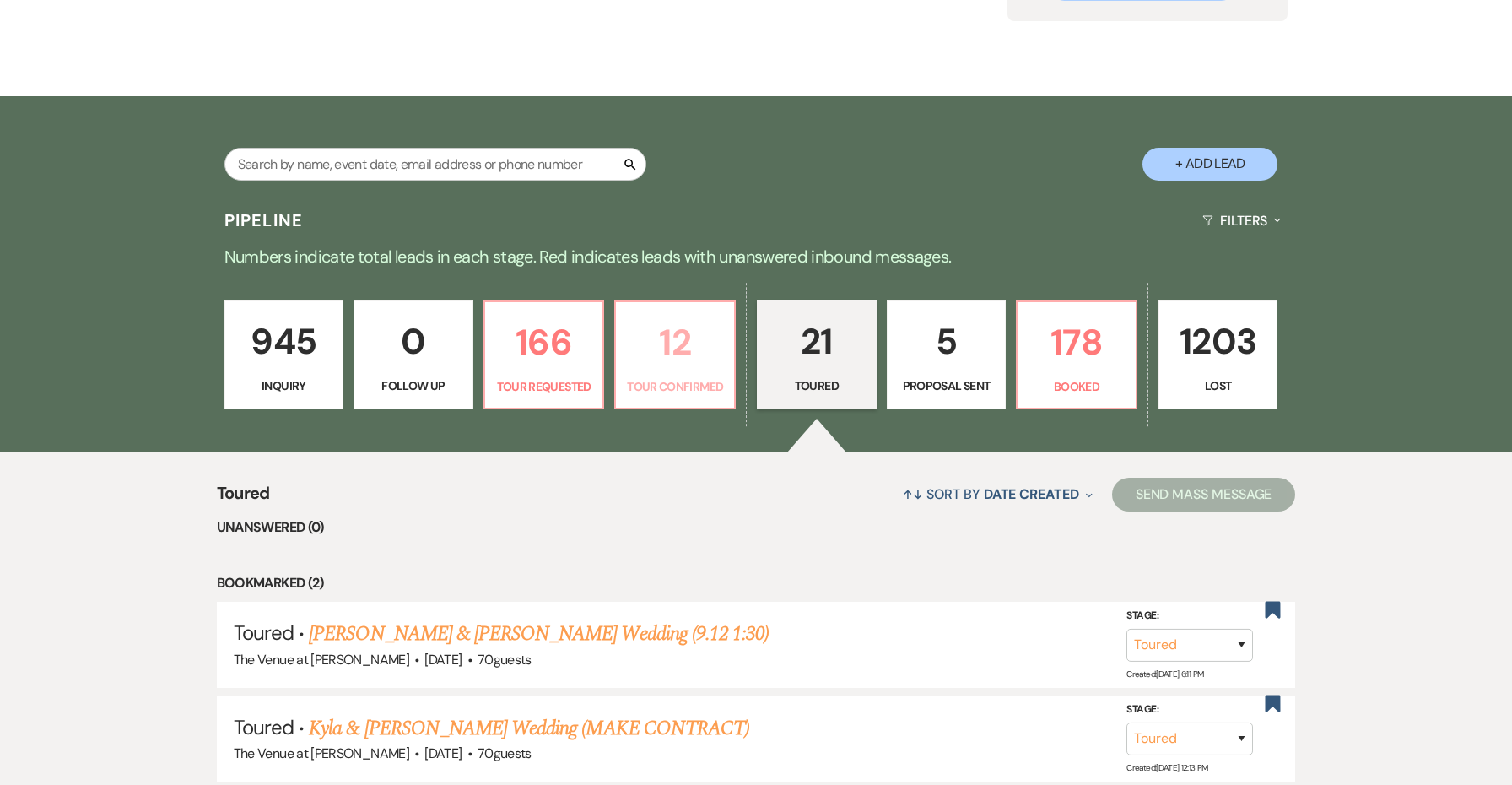
click at [682, 350] on p "12" at bounding box center [675, 342] width 98 height 56
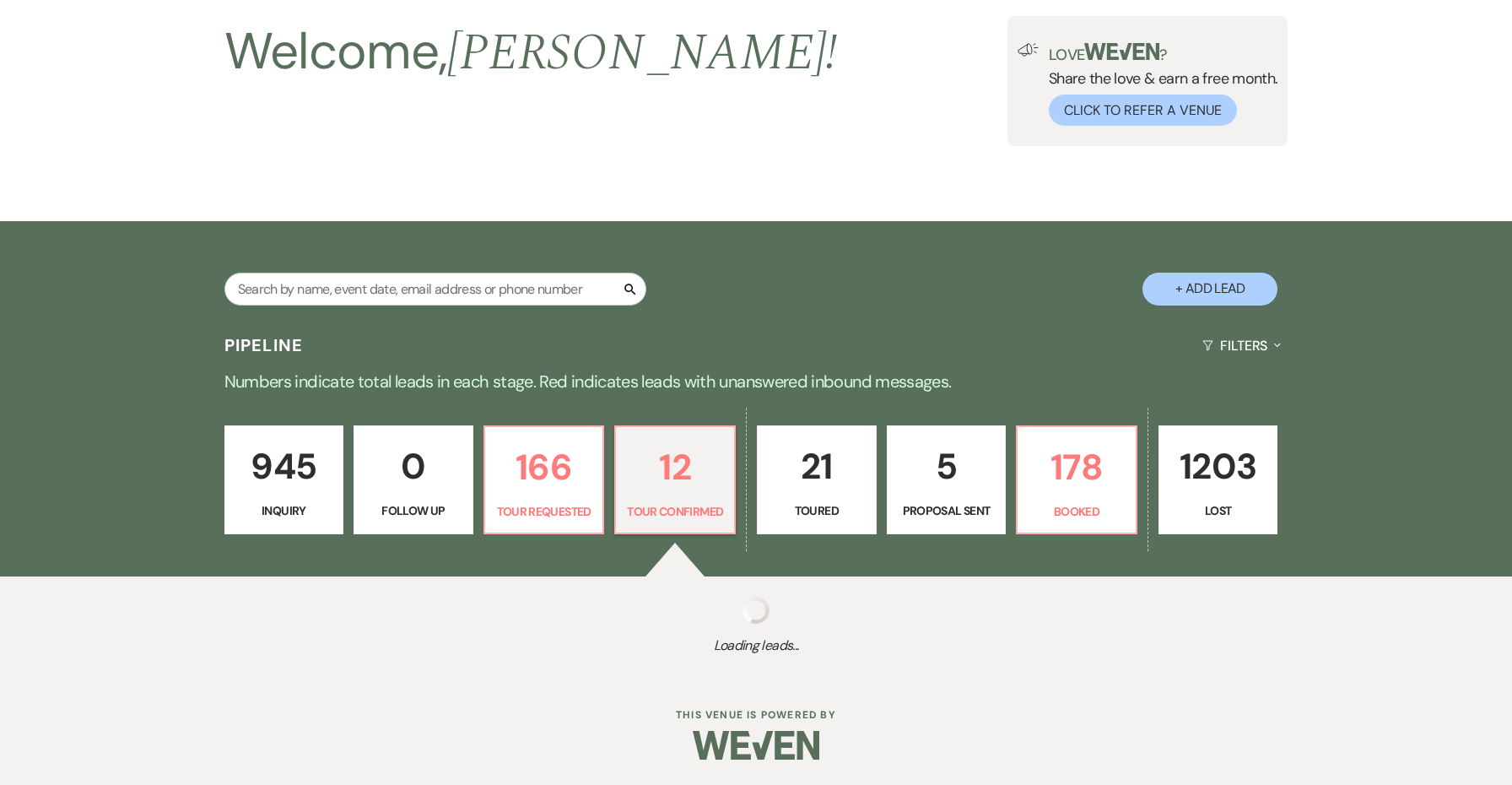
scroll to position [103, 0]
select select "4"
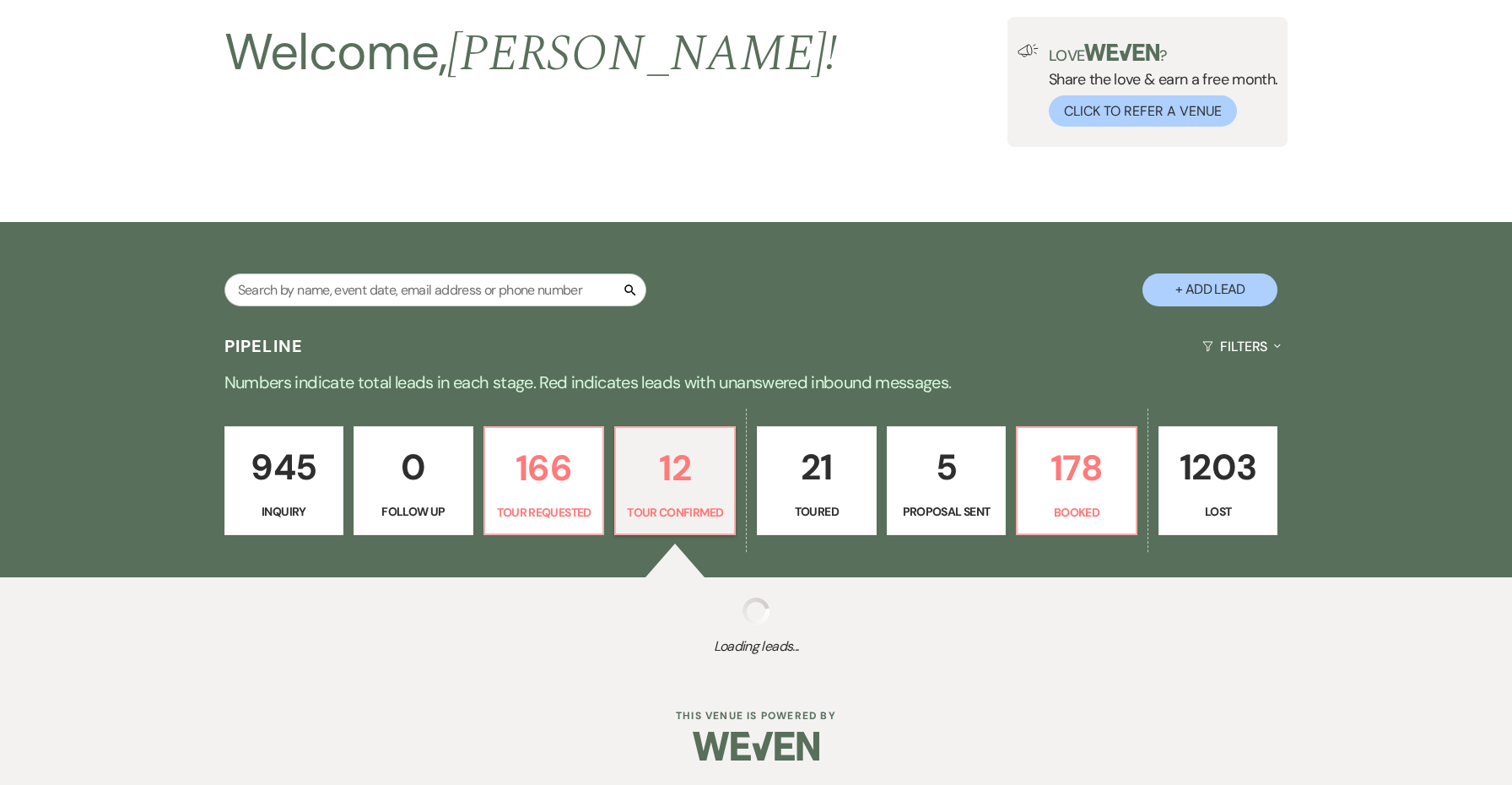
select select "4"
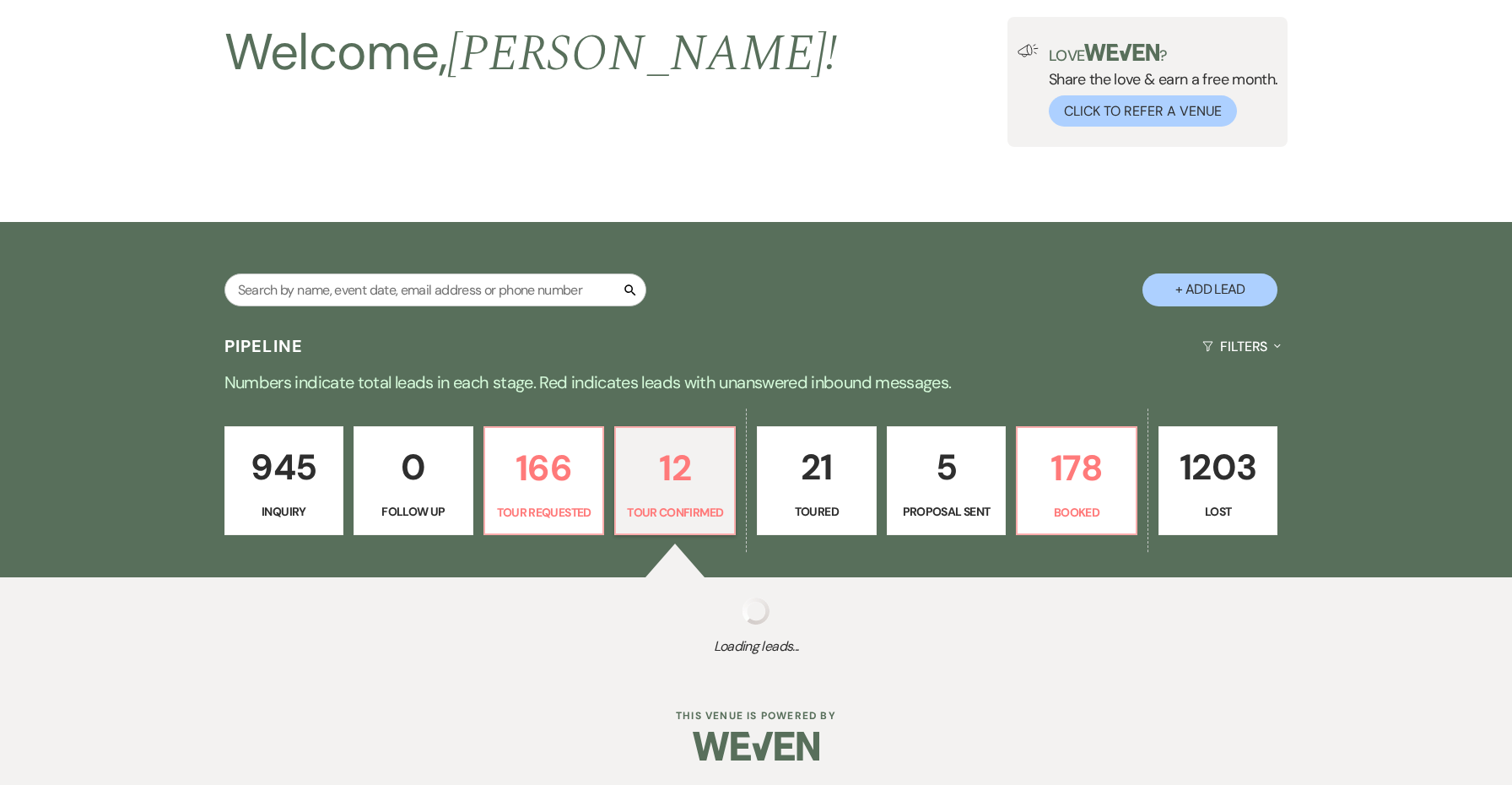
select select "4"
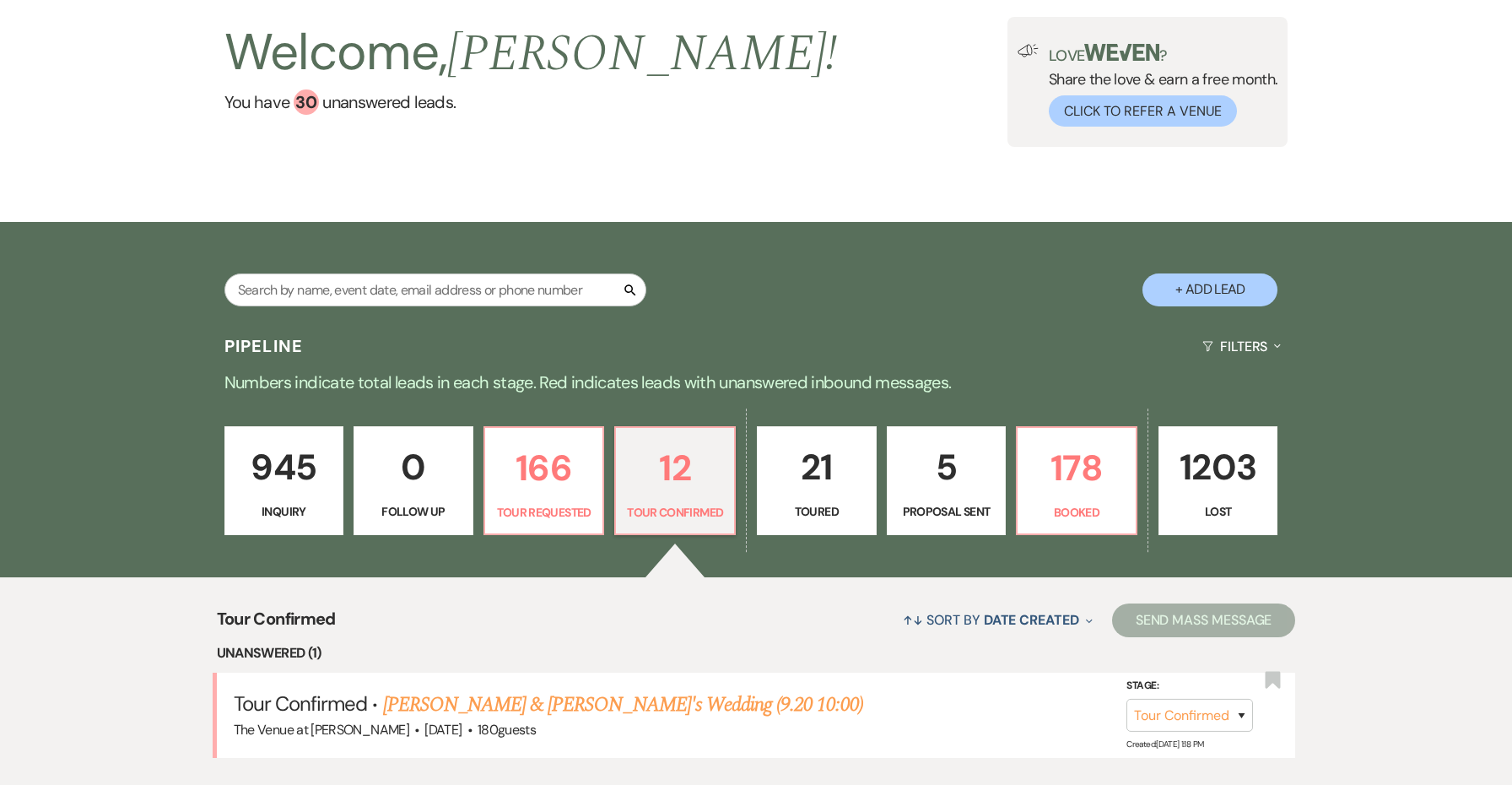
click at [838, 506] on p "Toured" at bounding box center [817, 511] width 98 height 19
select select "5"
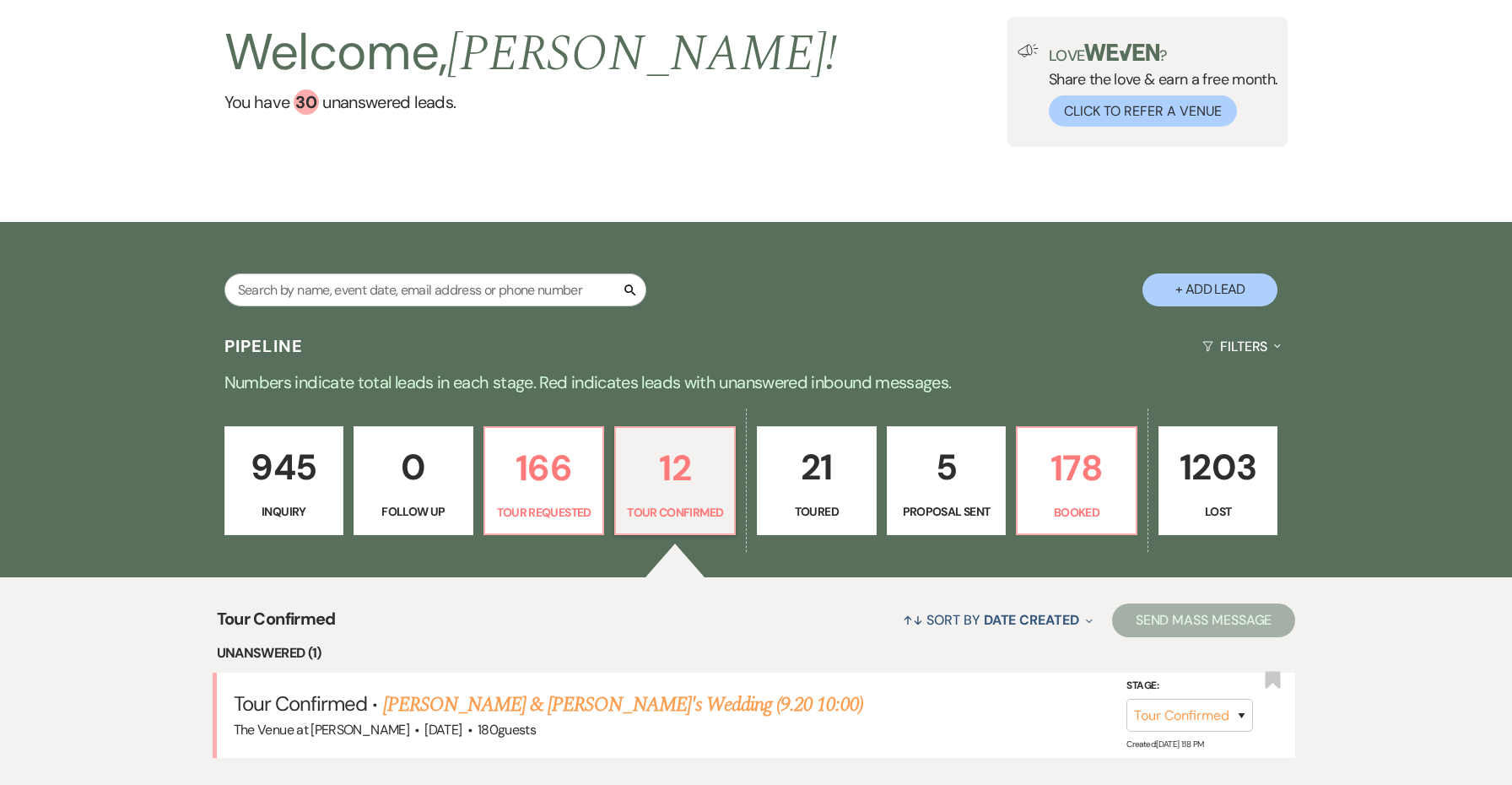
select select "5"
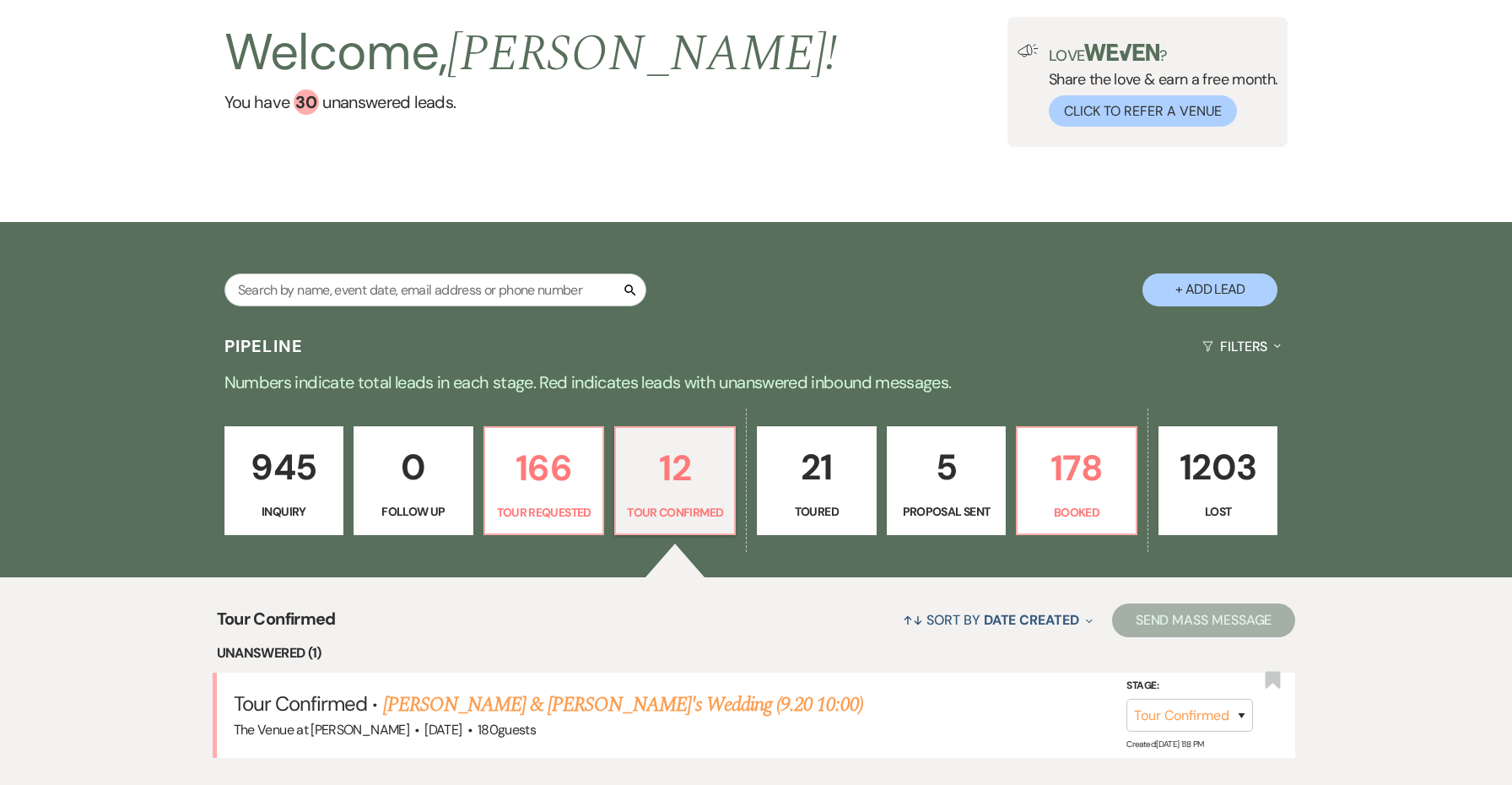
select select "5"
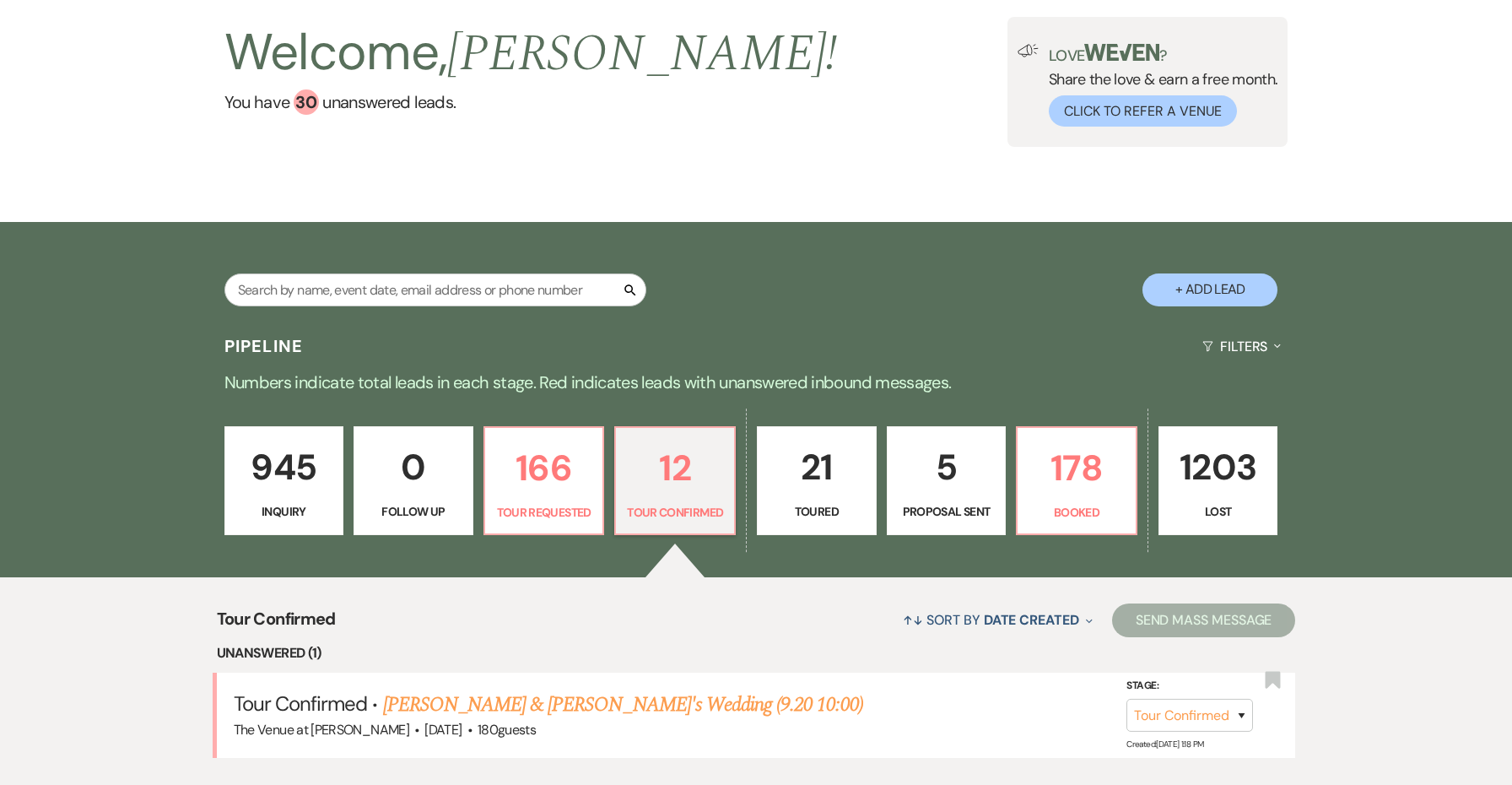
select select "5"
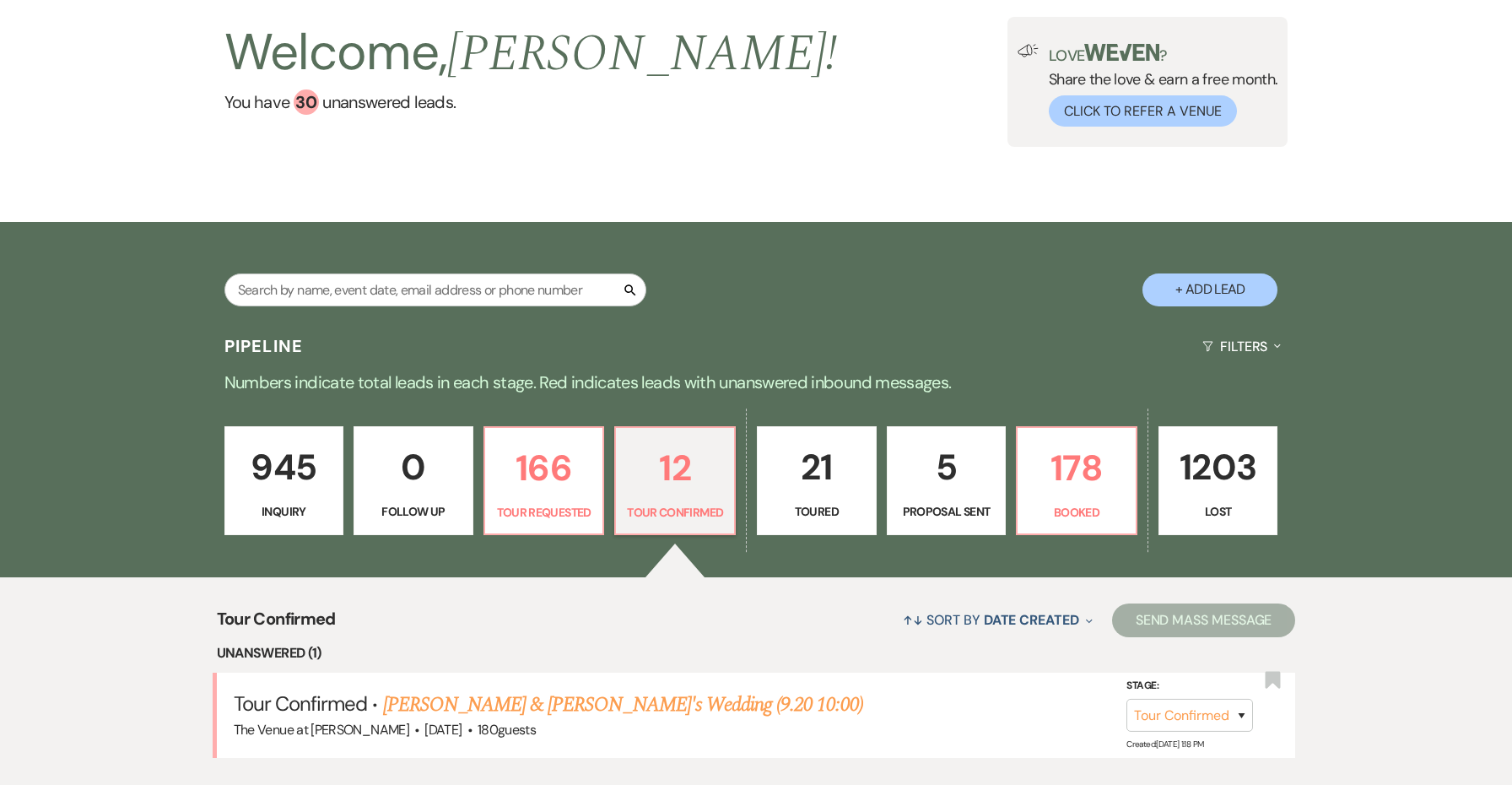
select select "5"
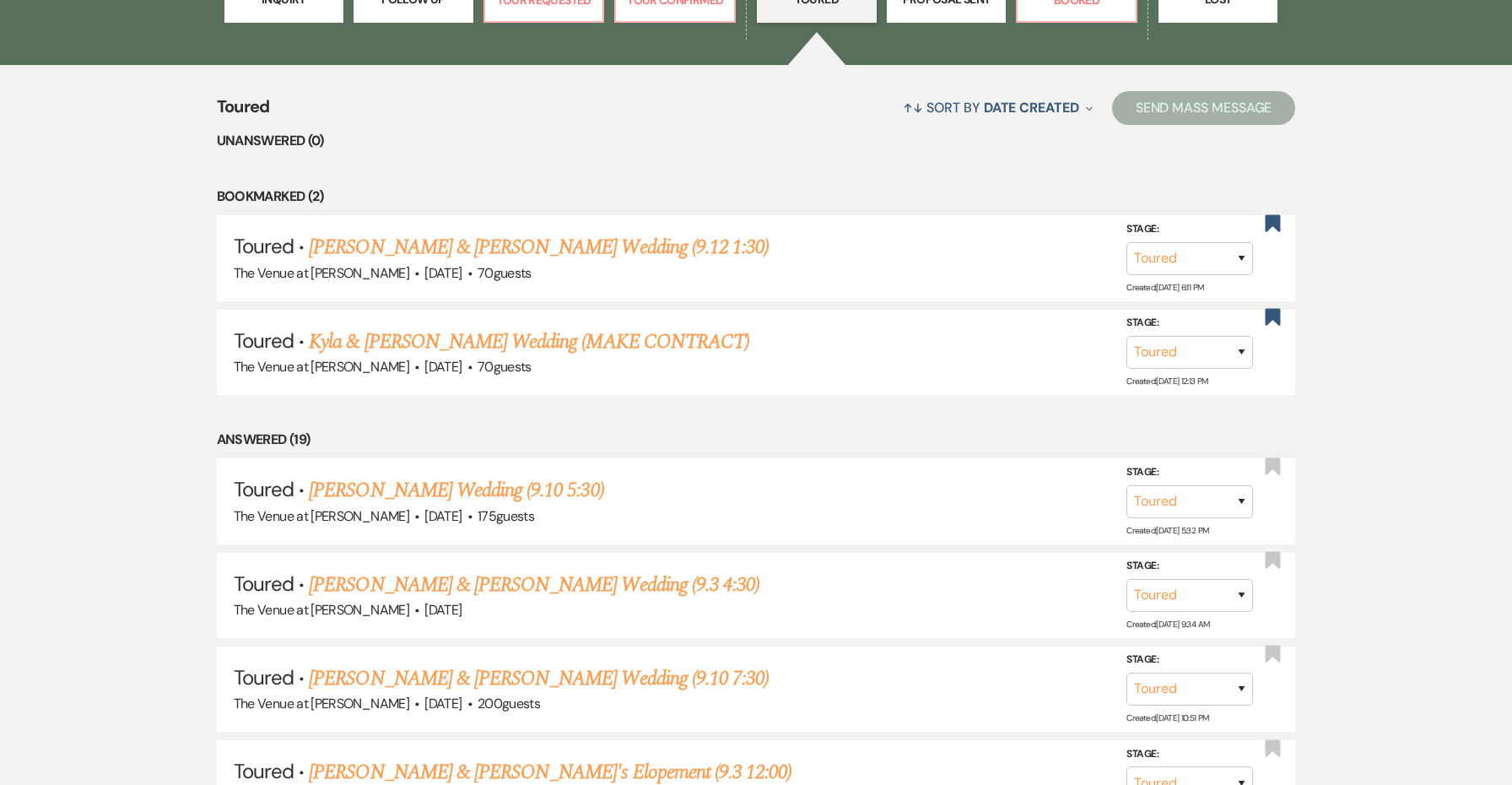
scroll to position [631, 0]
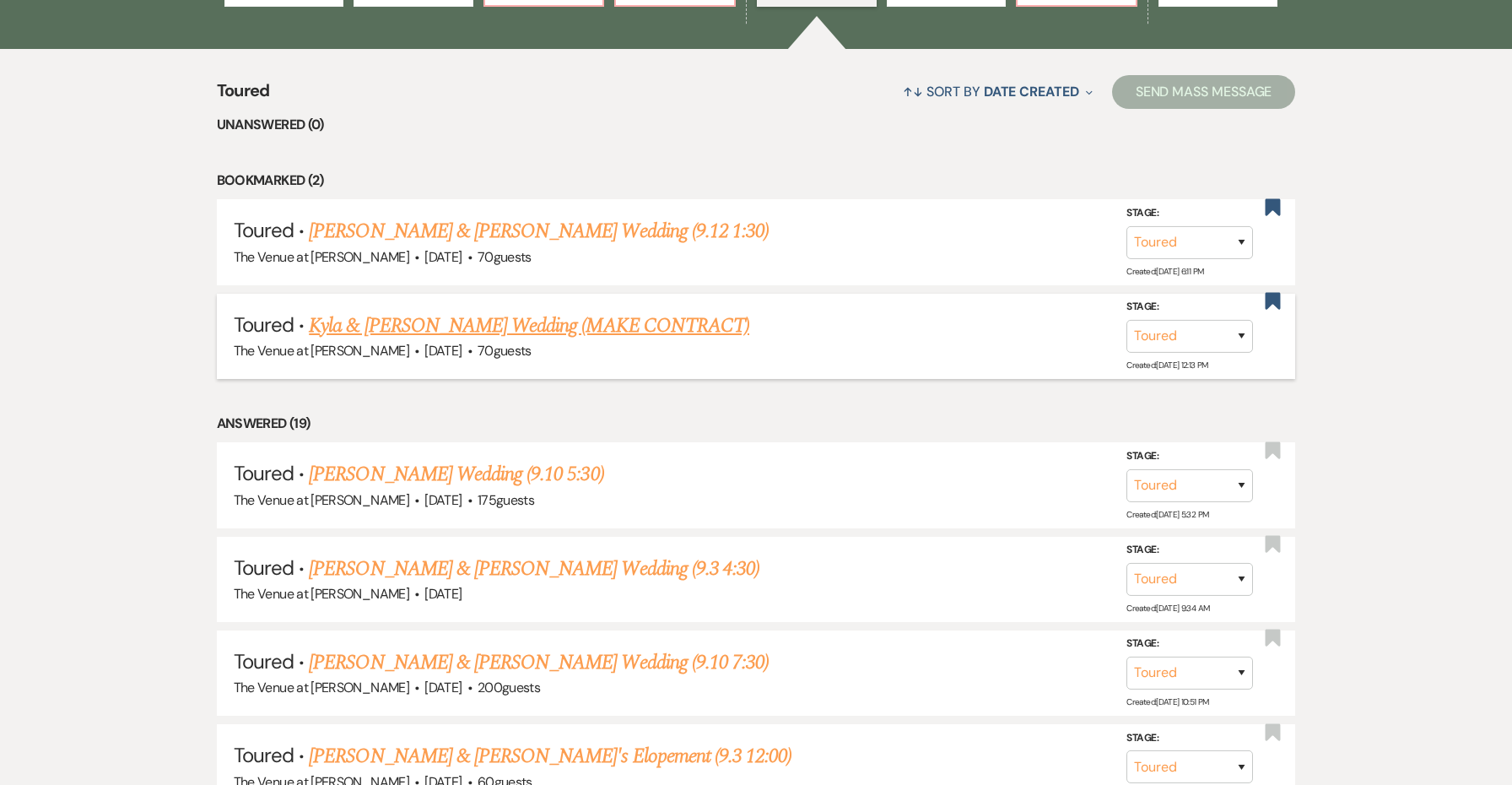
click at [609, 316] on link "Kyla & [PERSON_NAME] Wedding (MAKE CONTRACT)" at bounding box center [529, 325] width 440 height 30
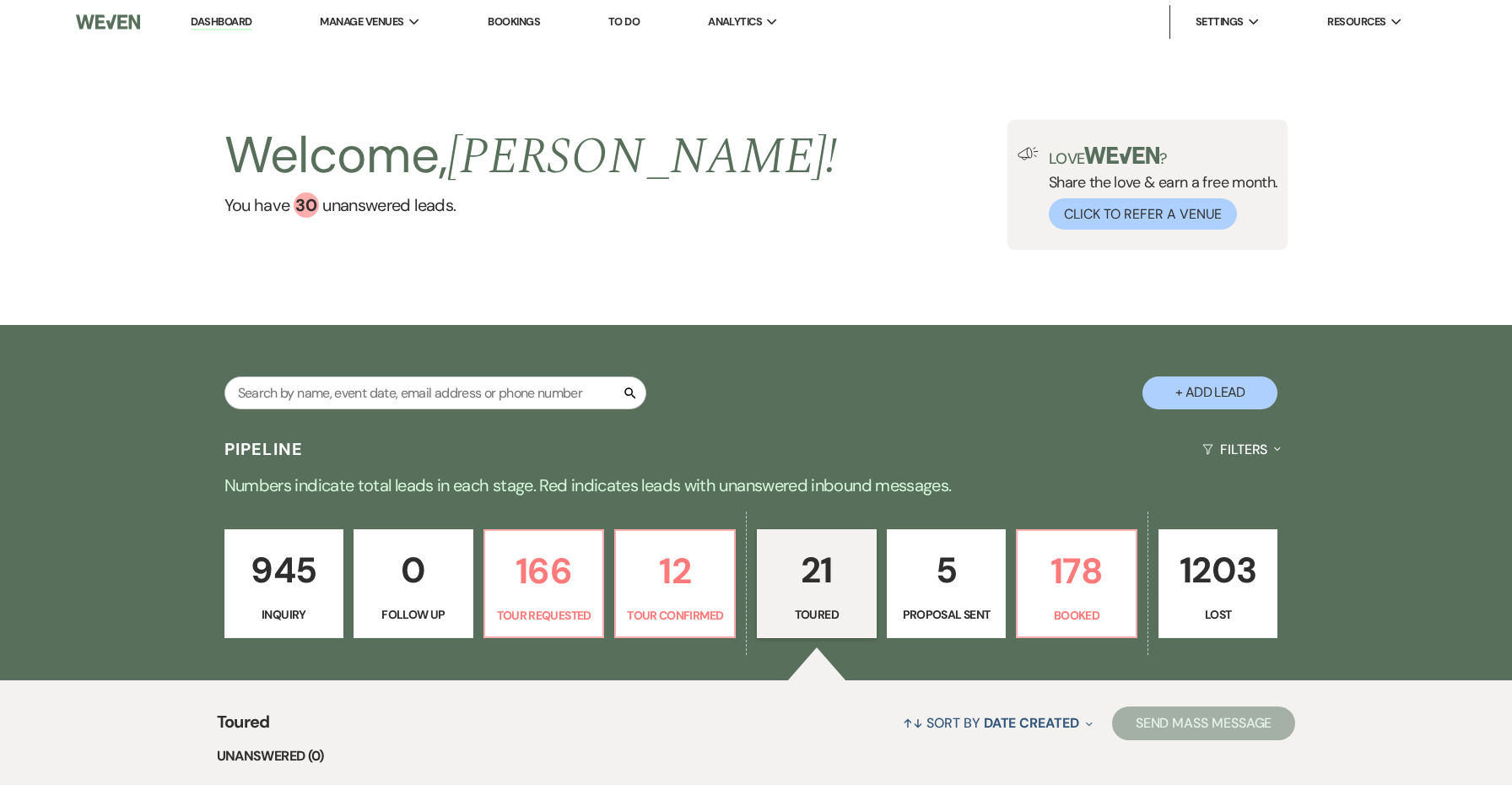
select select "5"
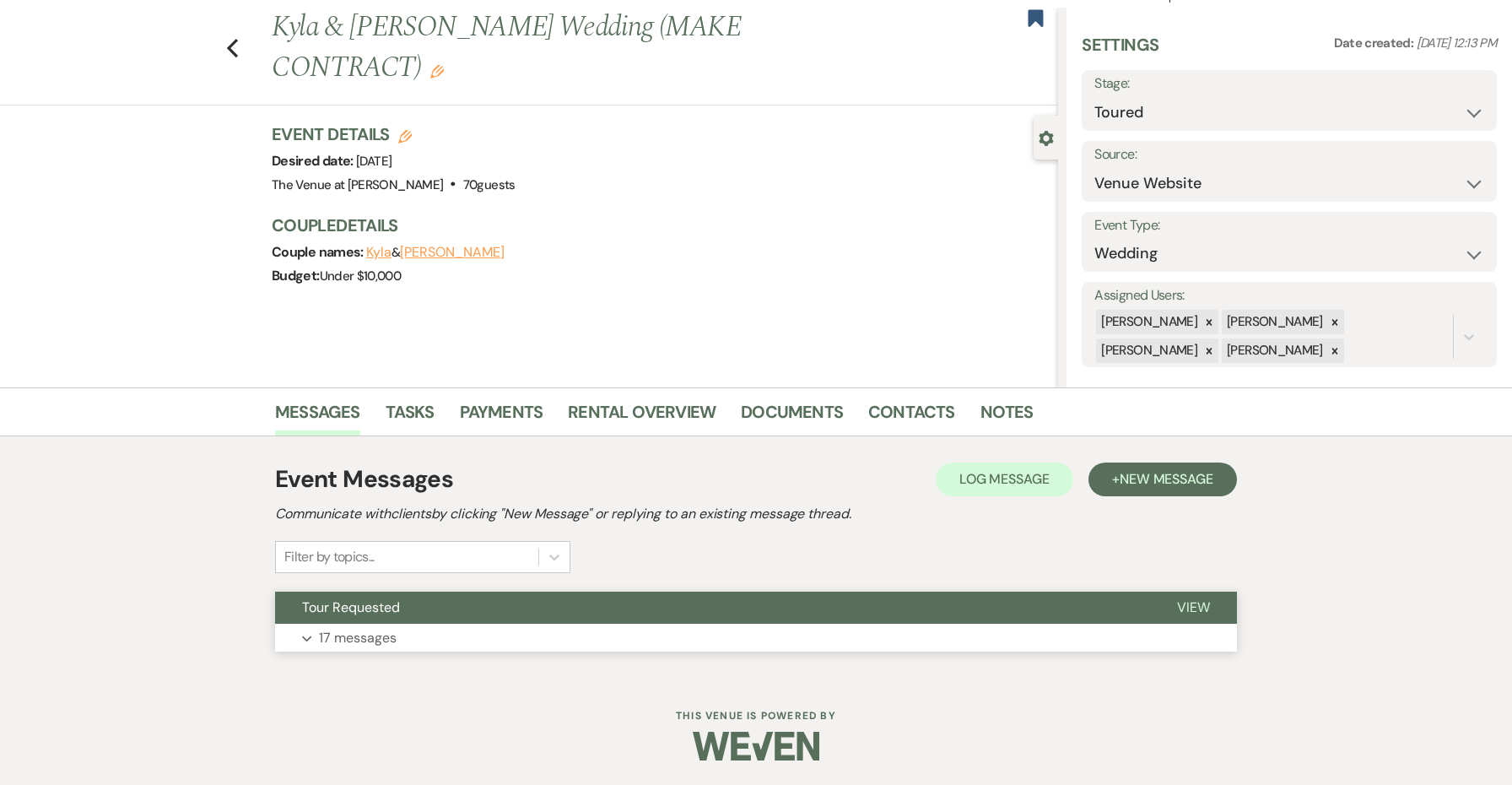
click at [564, 617] on button "Tour Requested" at bounding box center [713, 608] width 875 height 32
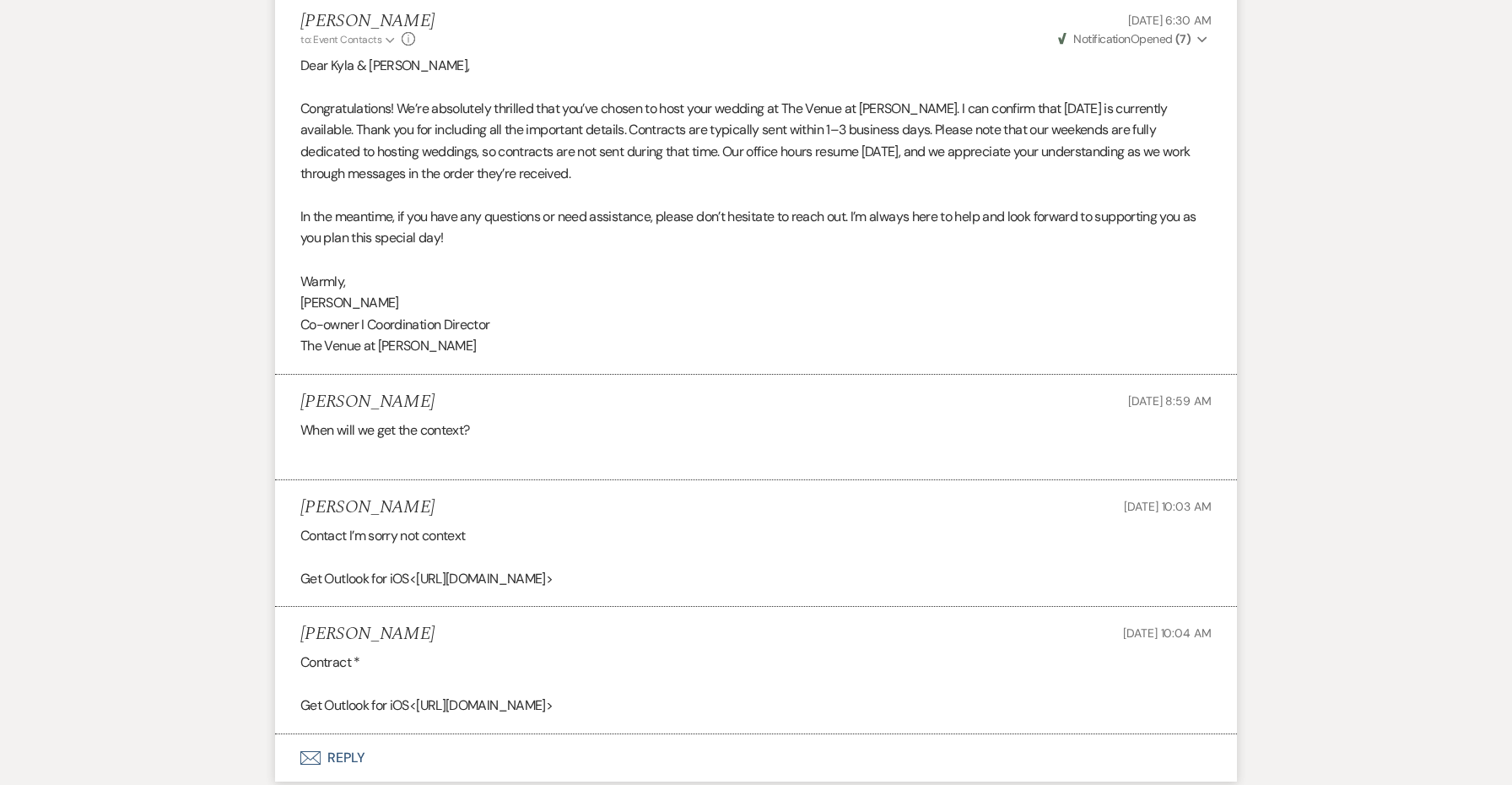
click at [337, 734] on button "Envelope Reply" at bounding box center [756, 758] width 962 height 48
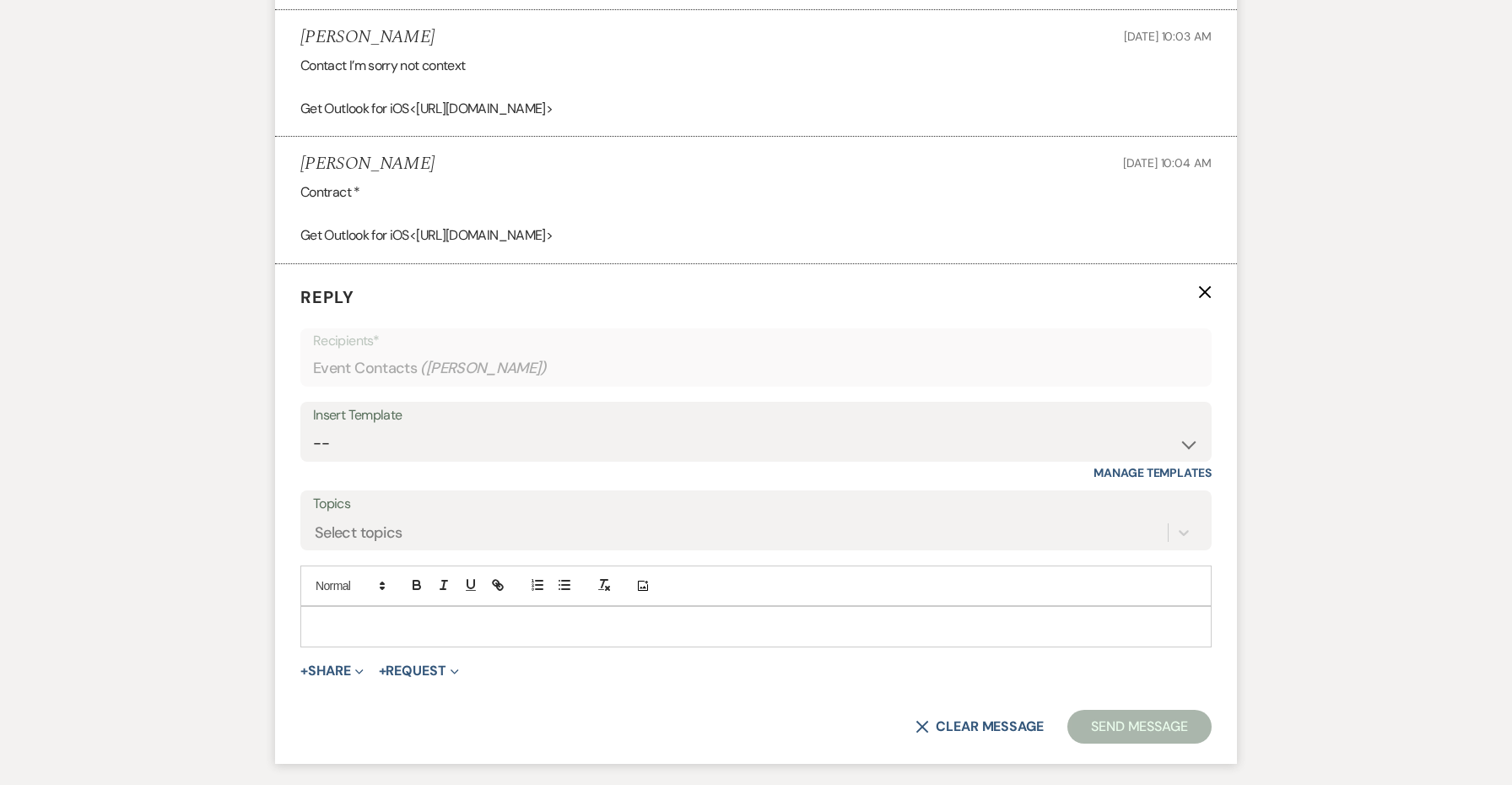
scroll to position [7006, 0]
select select "5882"
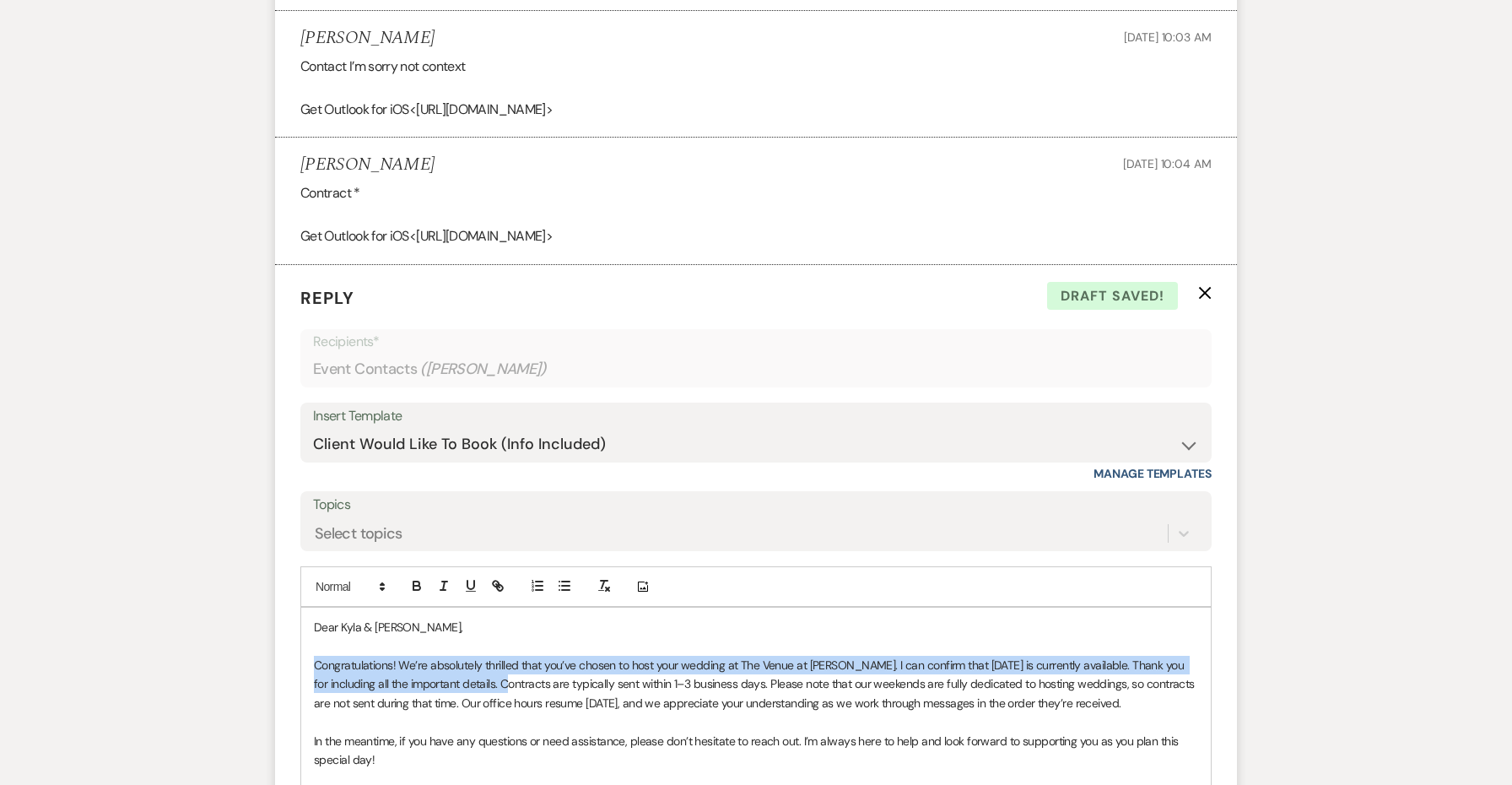
drag, startPoint x: 497, startPoint y: 554, endPoint x: 278, endPoint y: 526, distance: 220.8
click at [278, 526] on form "Reply X Draft saved! Recipients* Event Contacts ( [PERSON_NAME] ) Insert Templa…" at bounding box center [756, 628] width 962 height 727
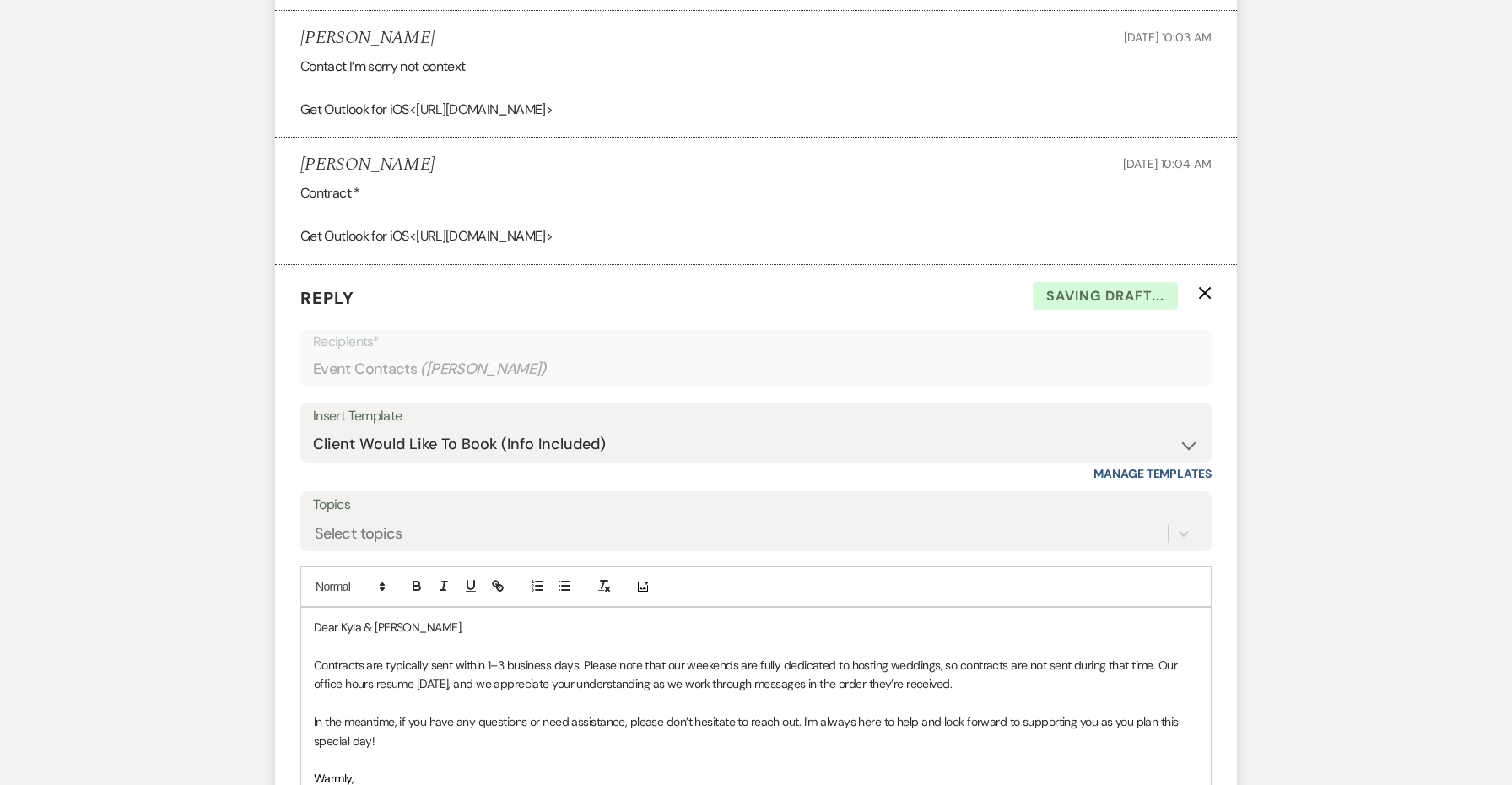
click at [585, 655] on p "Contracts are typically sent within 1–3 business days. Please note that our wee…" at bounding box center [756, 674] width 884 height 38
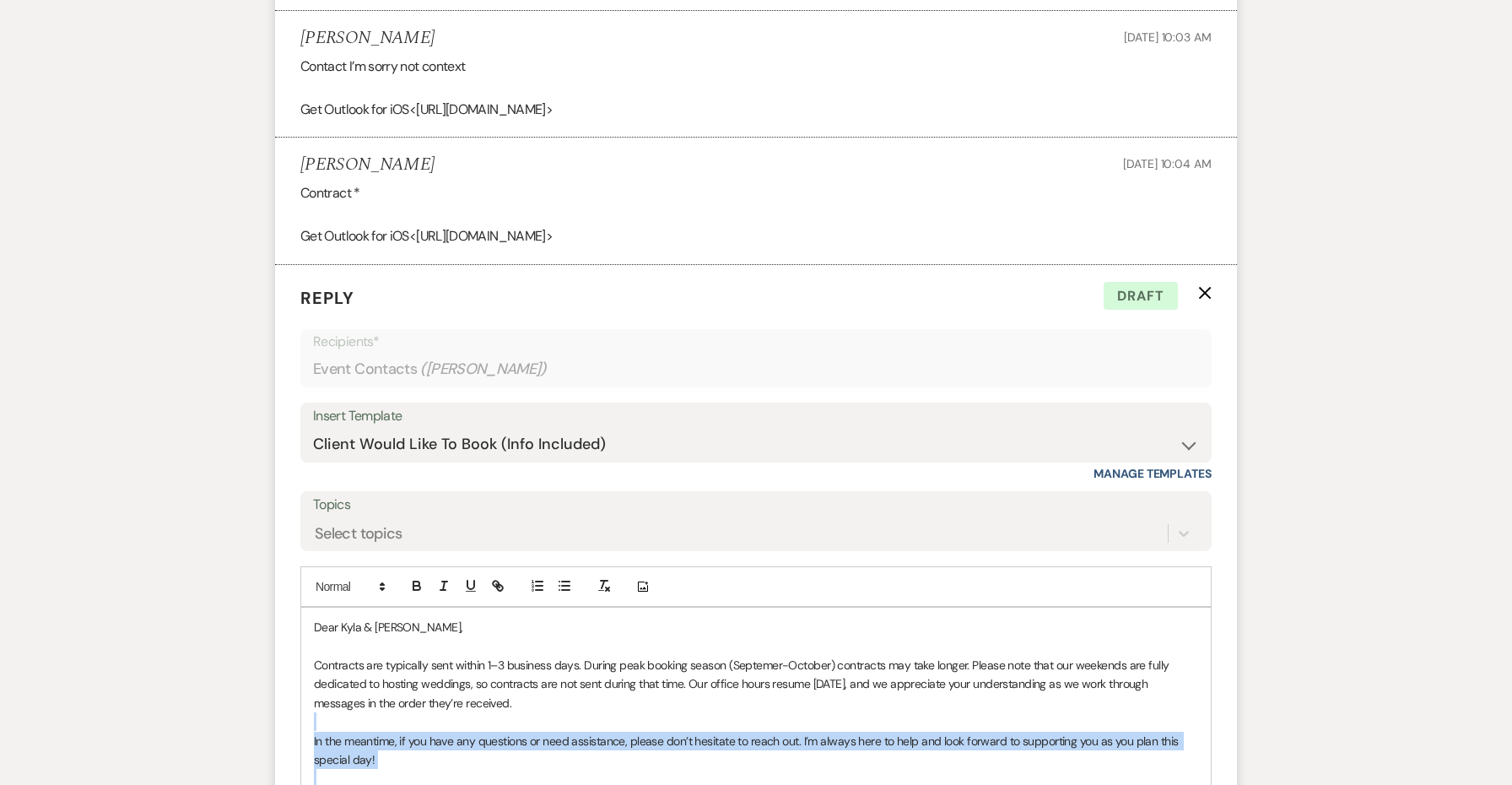
drag, startPoint x: 422, startPoint y: 643, endPoint x: 270, endPoint y: 595, distance: 159.4
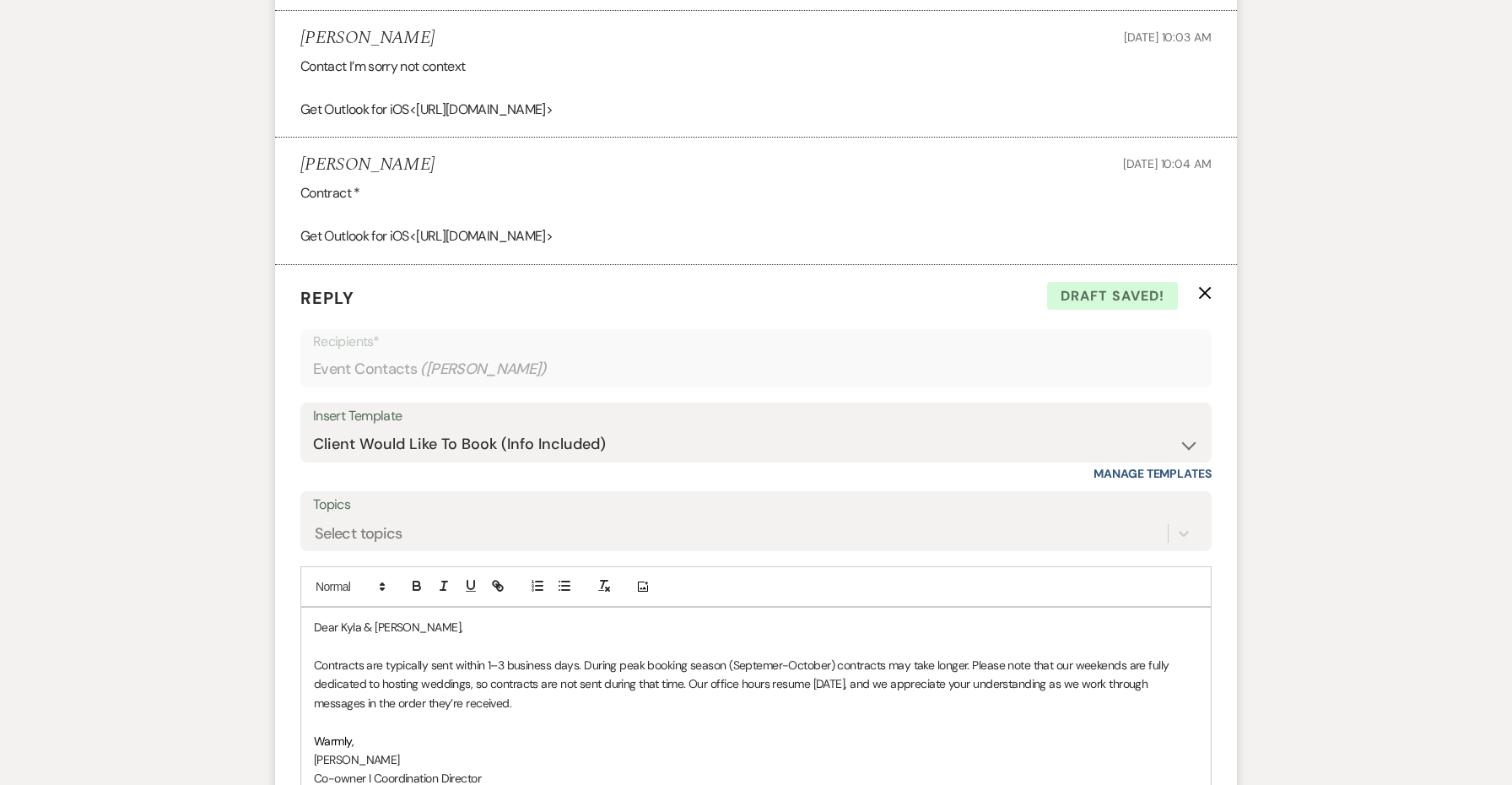
click at [762, 655] on p "Contracts are typically sent within 1–3 business days. During peak booking seas…" at bounding box center [756, 684] width 884 height 56
click at [854, 655] on p "Contracts are typically sent within 1–3 business days. During peak booking seas…" at bounding box center [756, 684] width 884 height 56
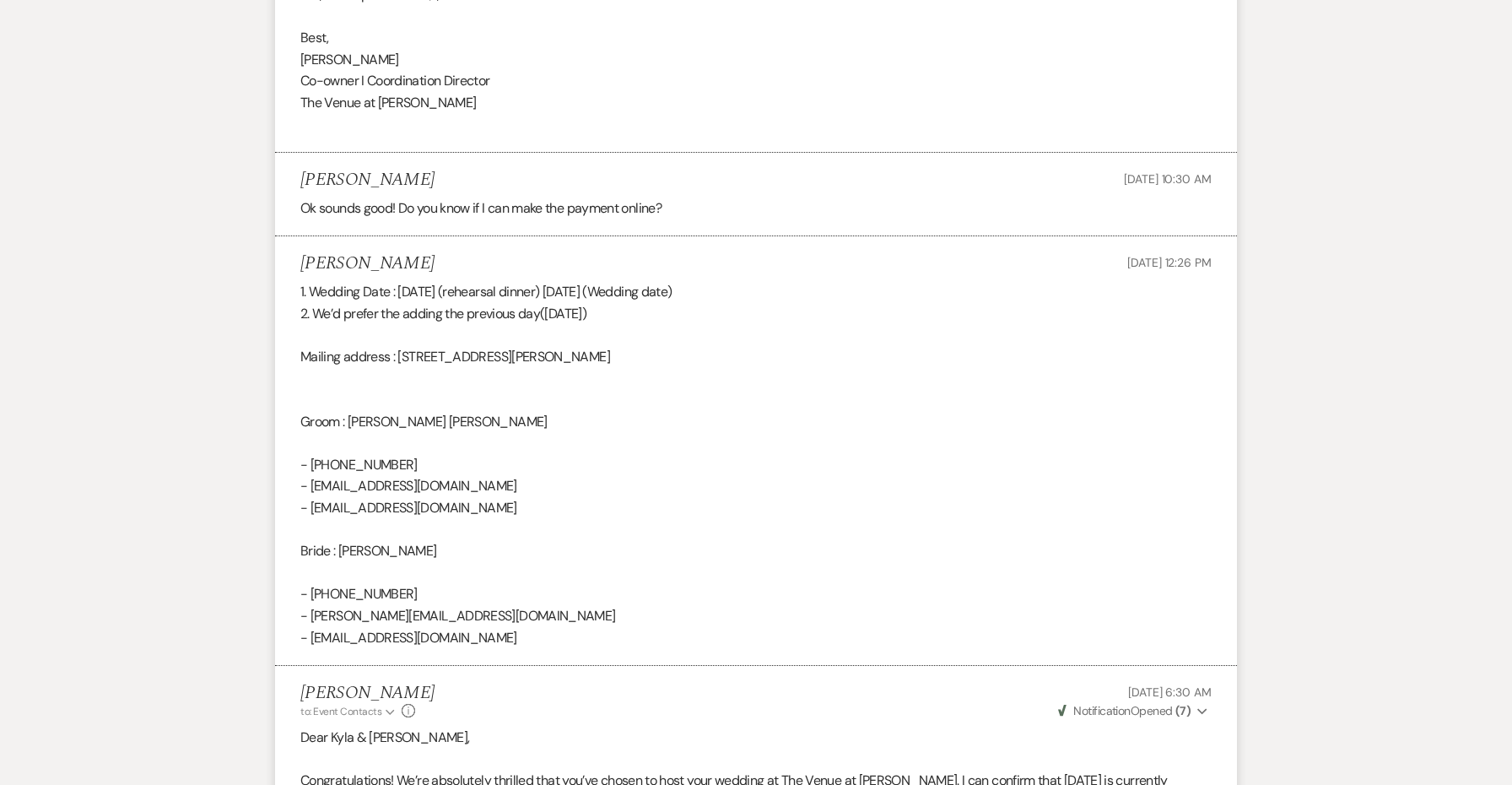
scroll to position [5286, 0]
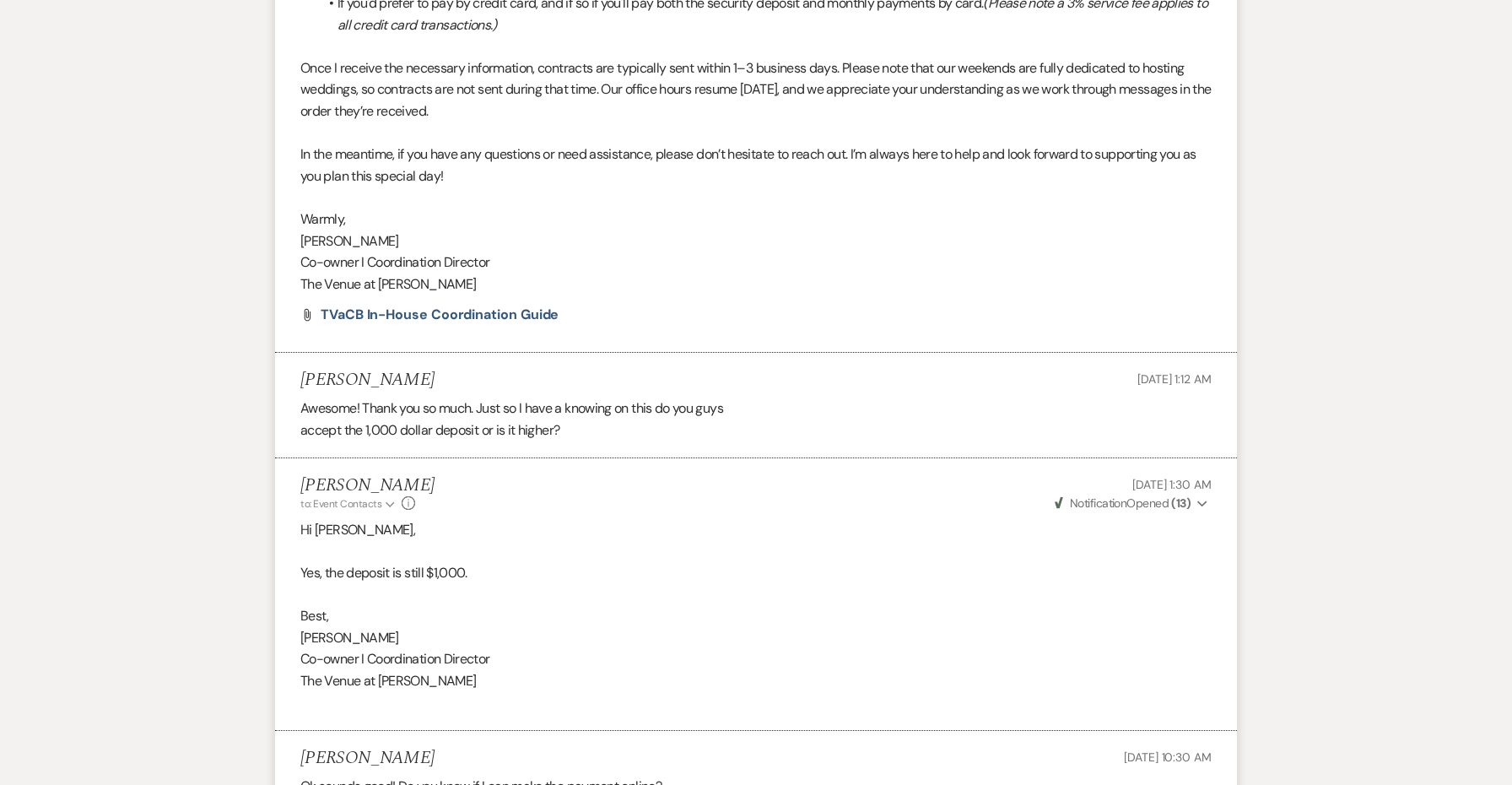
click at [582, 57] on p "Once I receive the necessary information, contracts are typically sent within 1…" at bounding box center [756, 90] width 911 height 65
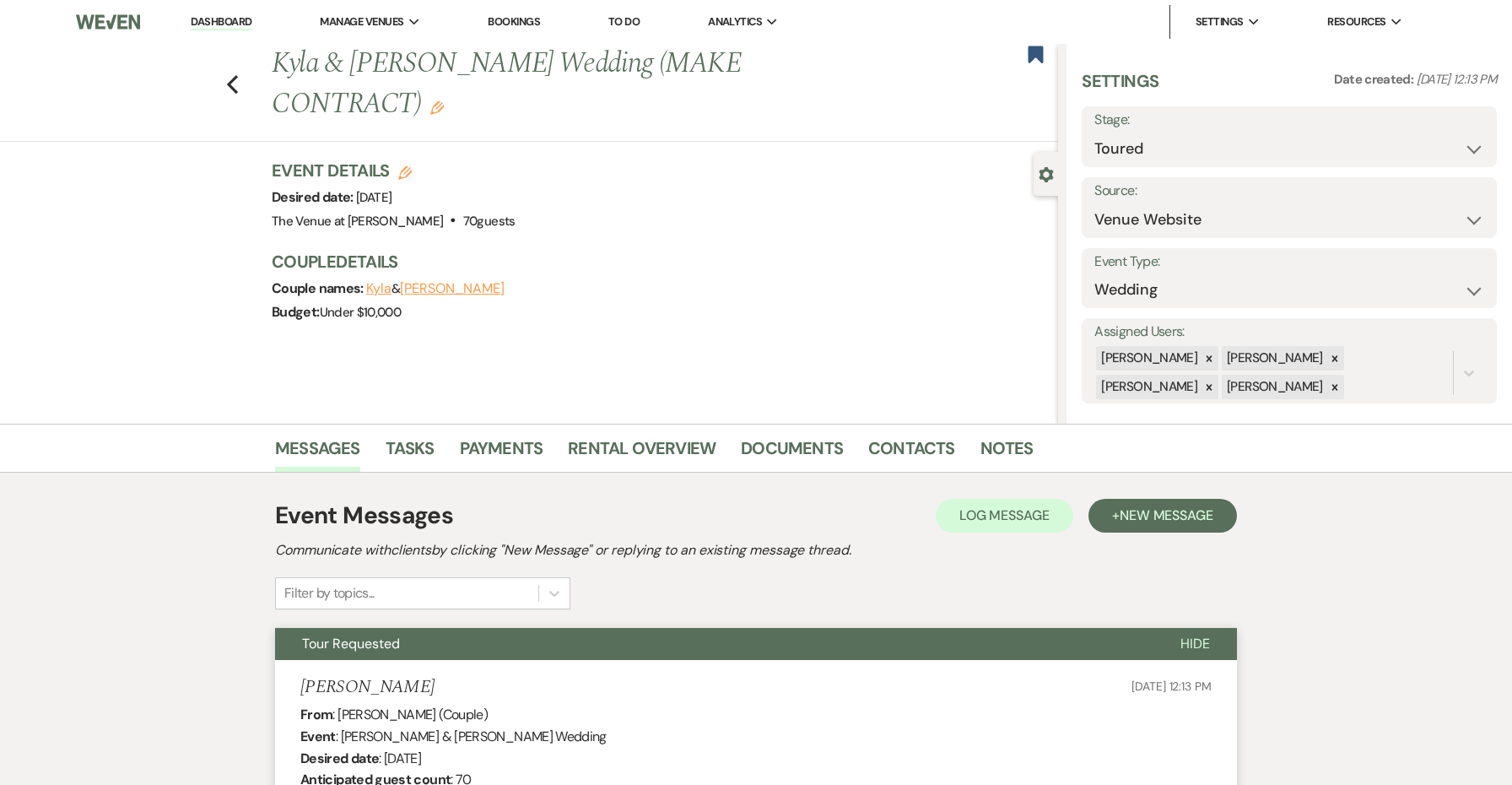
scroll to position [0, 0]
click at [239, 86] on div "Previous [PERSON_NAME] & [PERSON_NAME] Wedding (MAKE CONTRACT) Edit Bookmark" at bounding box center [524, 93] width 1066 height 98
click at [236, 86] on icon "Previous" at bounding box center [232, 84] width 13 height 20
select select "5"
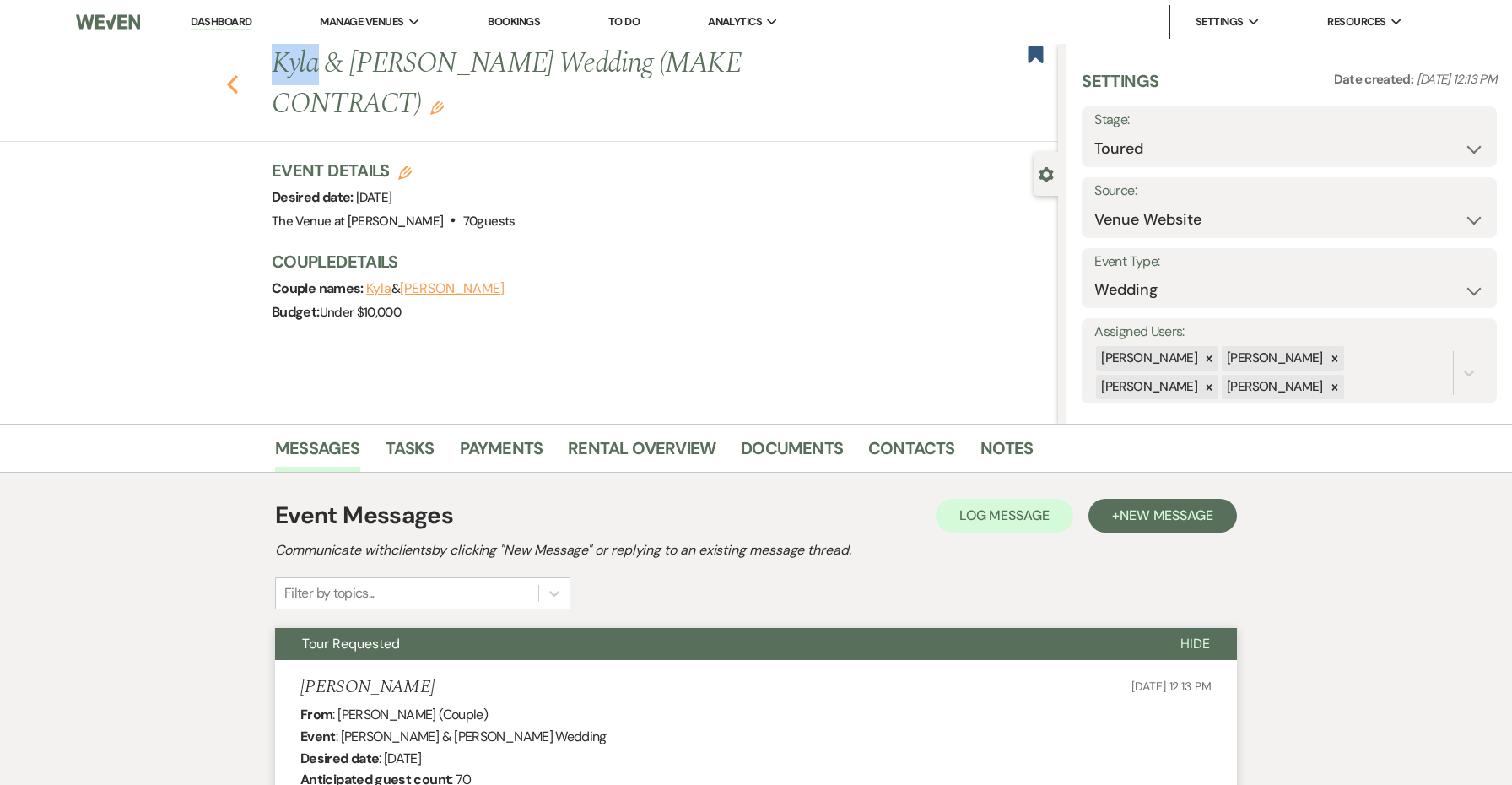
select select "5"
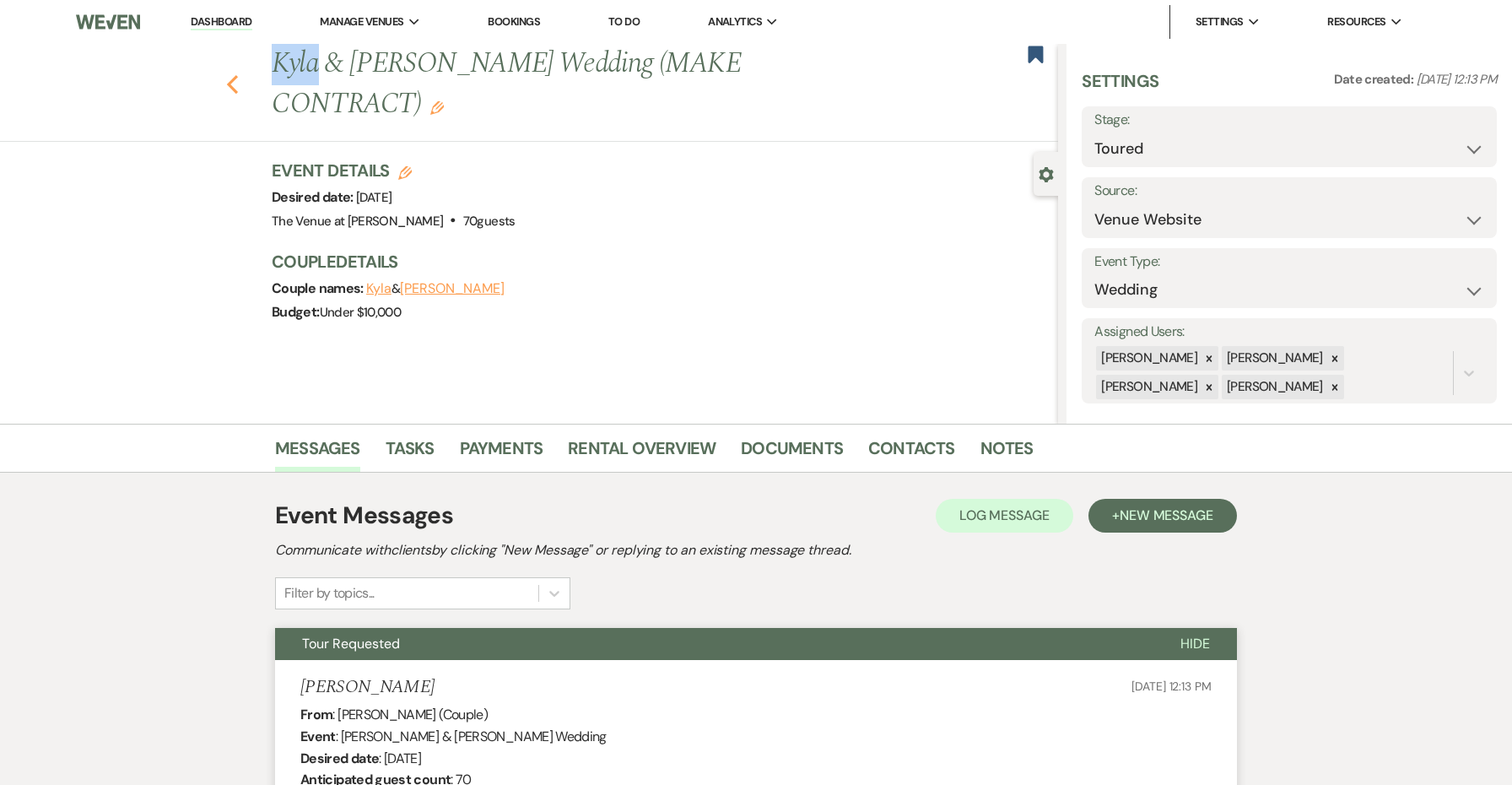
select select "5"
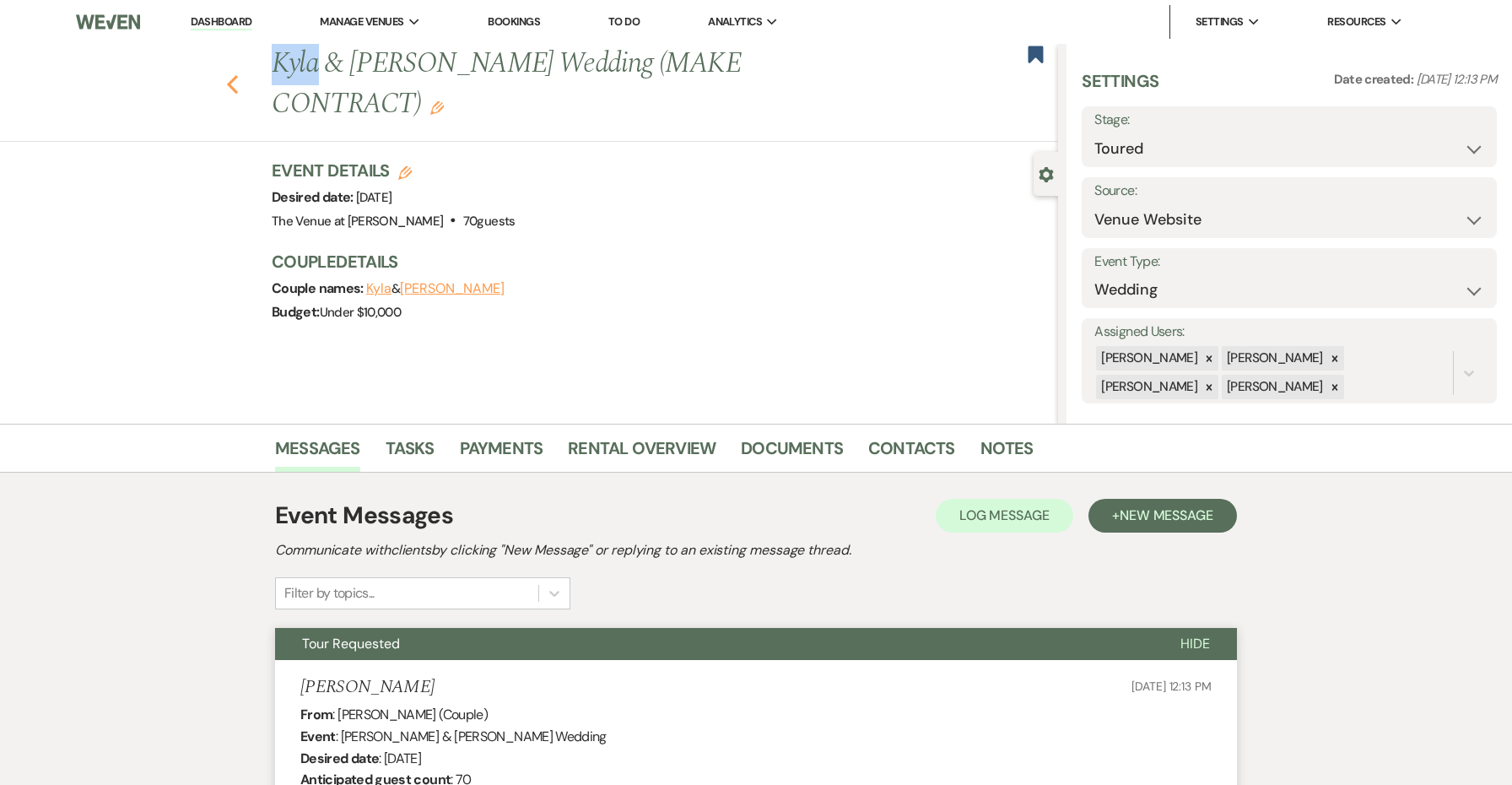
select select "5"
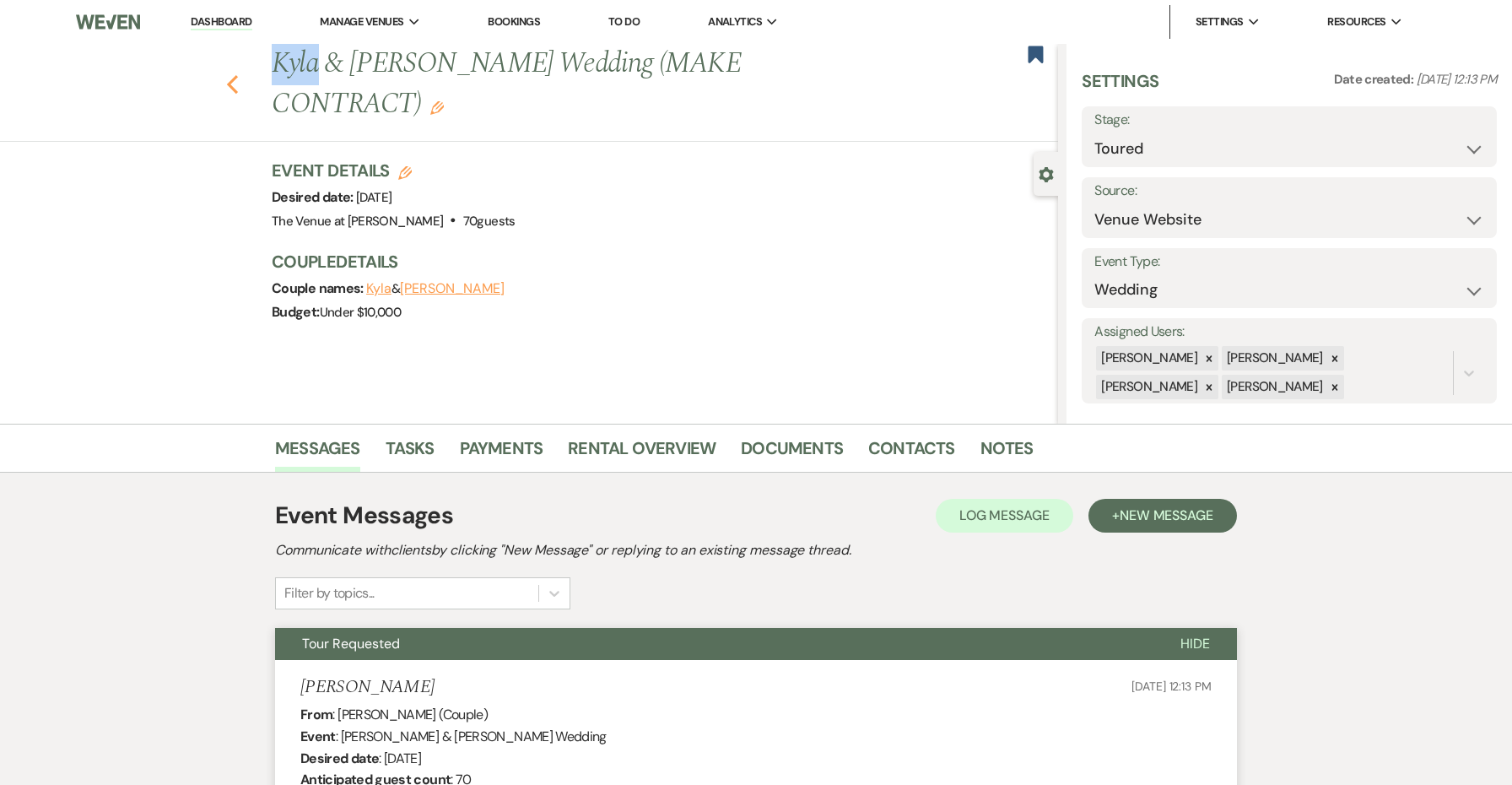
select select "5"
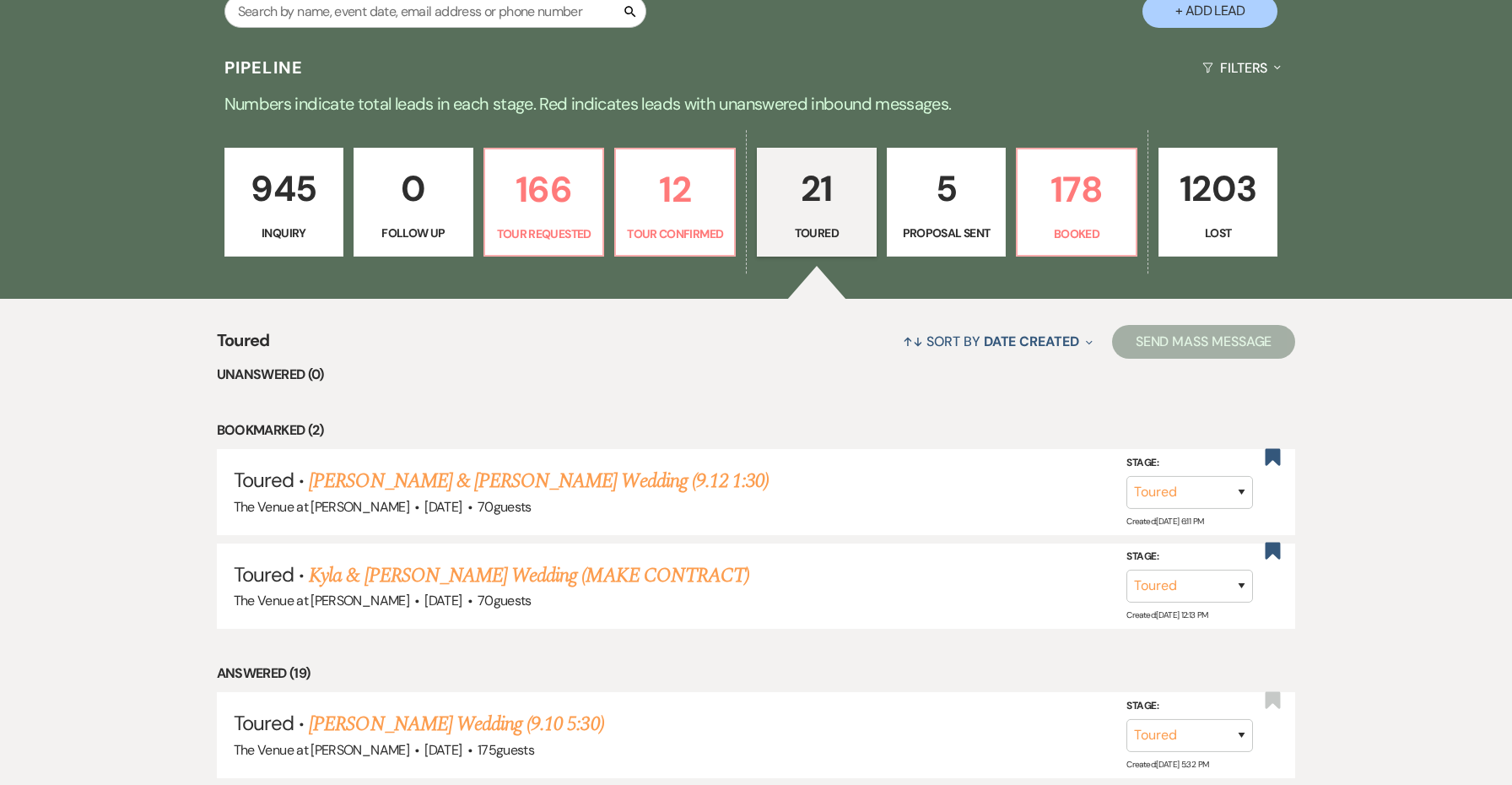
scroll to position [394, 0]
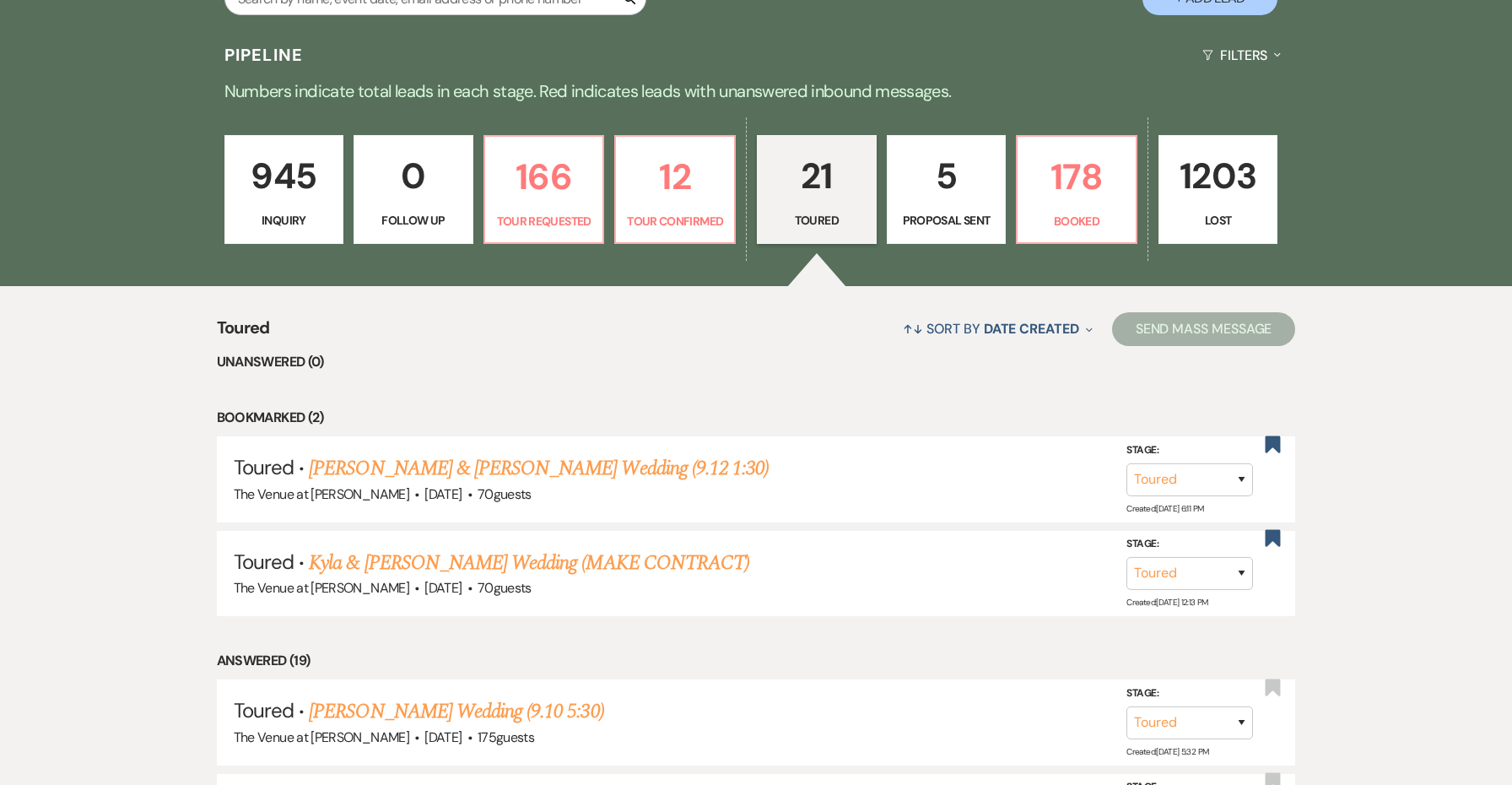
click at [914, 211] on p "Proposal Sent" at bounding box center [946, 220] width 98 height 19
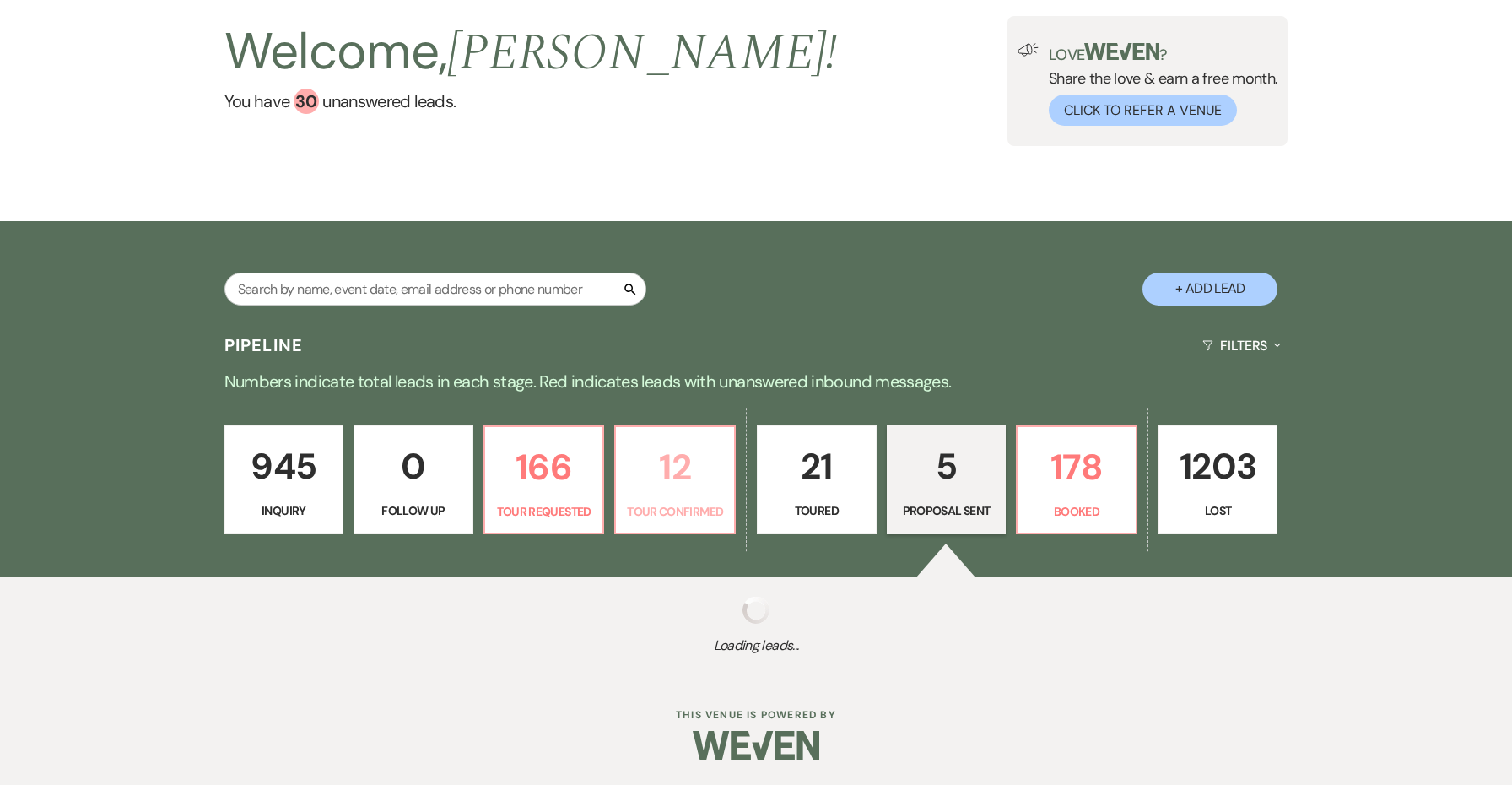
select select "6"
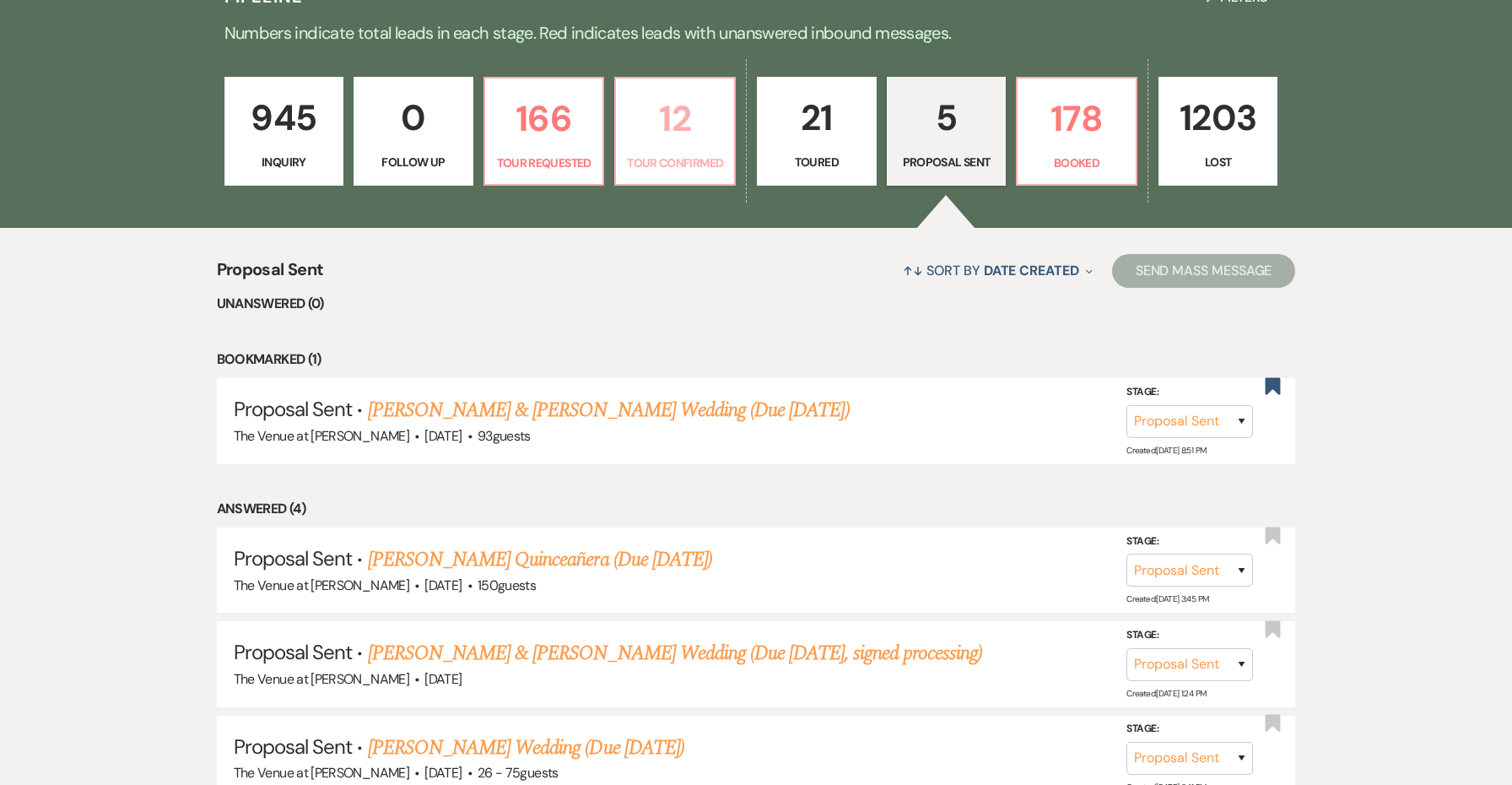
scroll to position [543, 0]
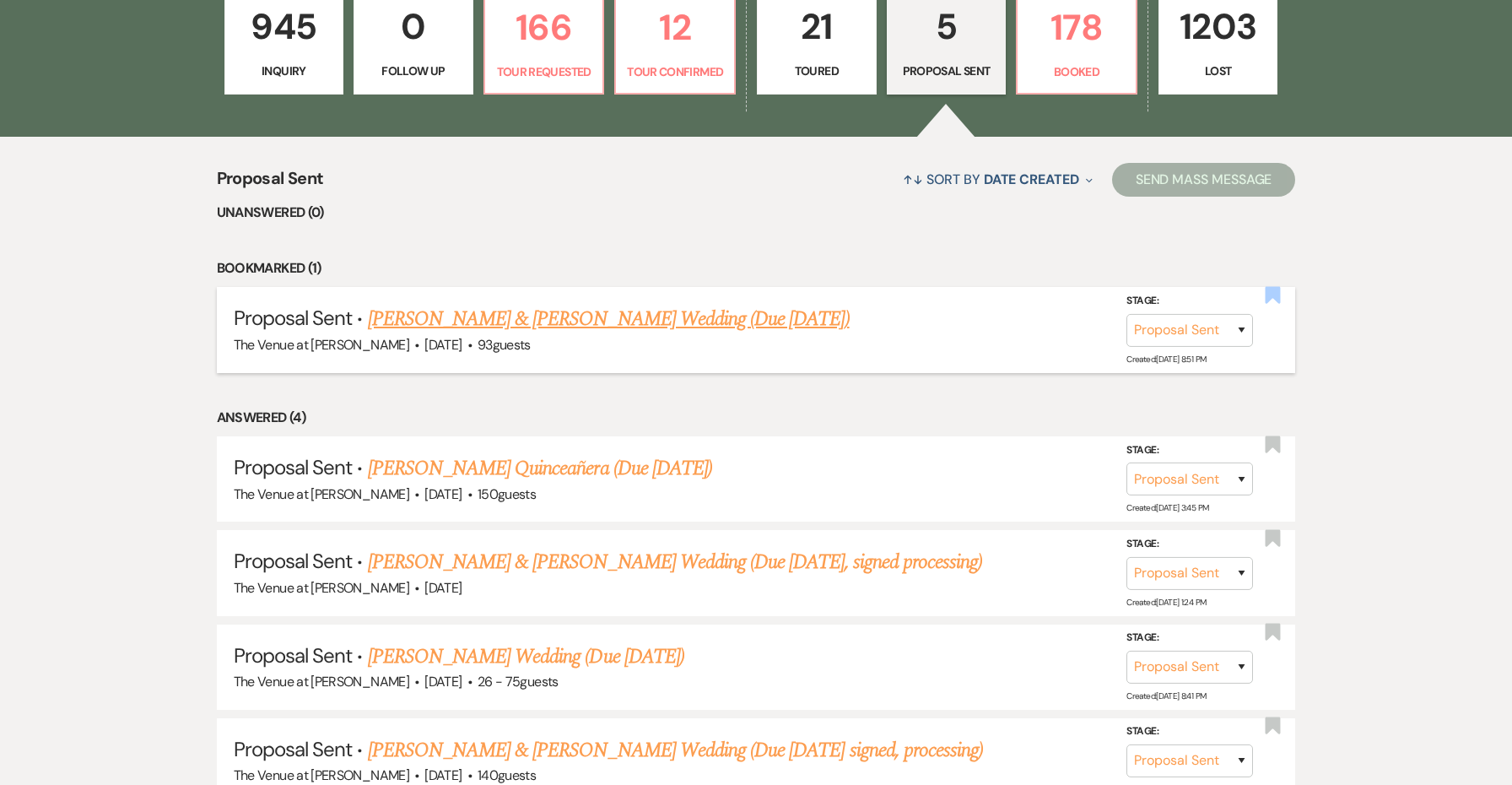
click at [1280, 297] on use "button" at bounding box center [1273, 294] width 16 height 17
select select "6"
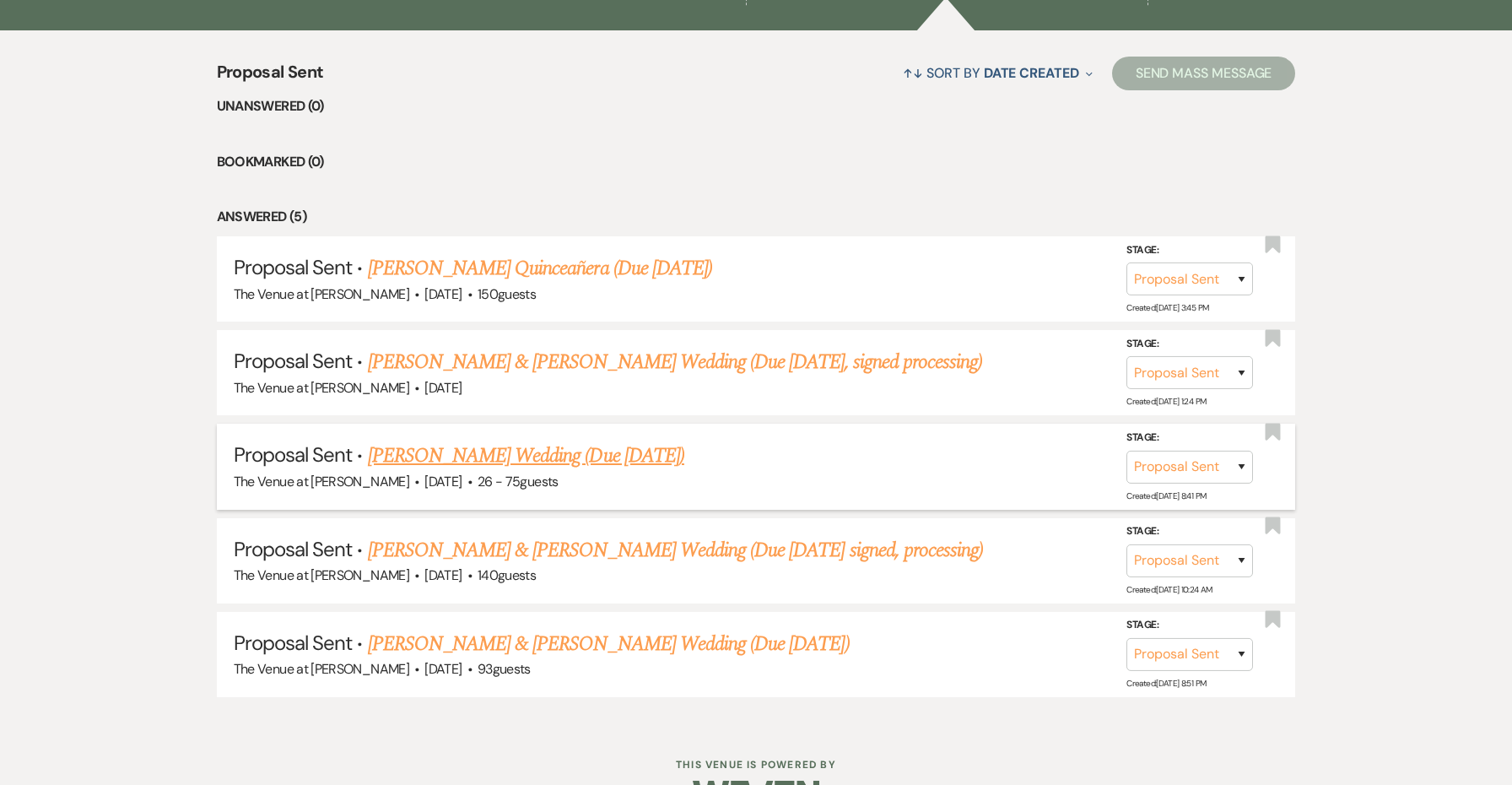
scroll to position [663, 0]
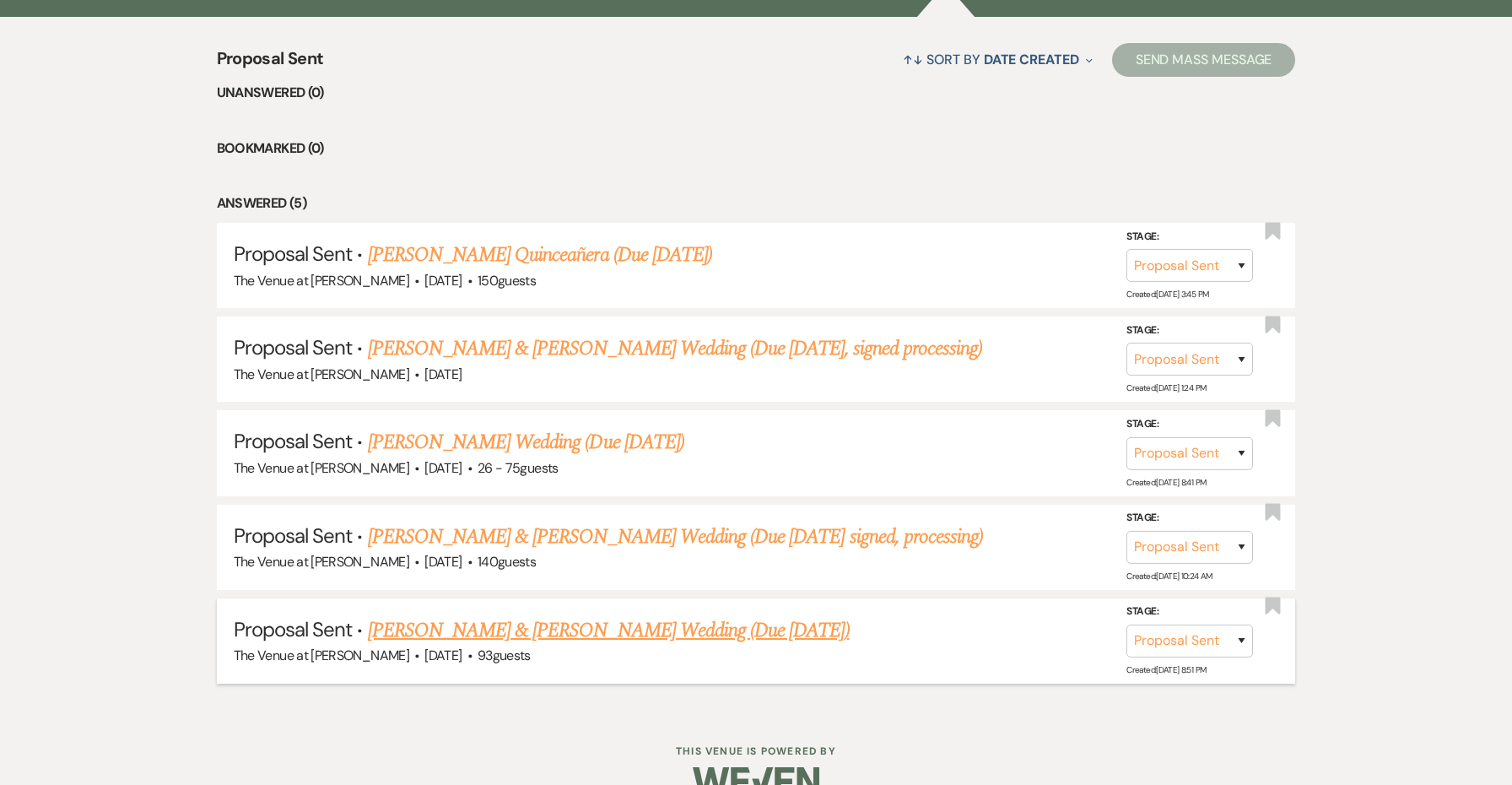
click at [729, 617] on link "[PERSON_NAME] & [PERSON_NAME] Wedding (Due [DATE])" at bounding box center [608, 630] width 482 height 30
select select "6"
select select "5"
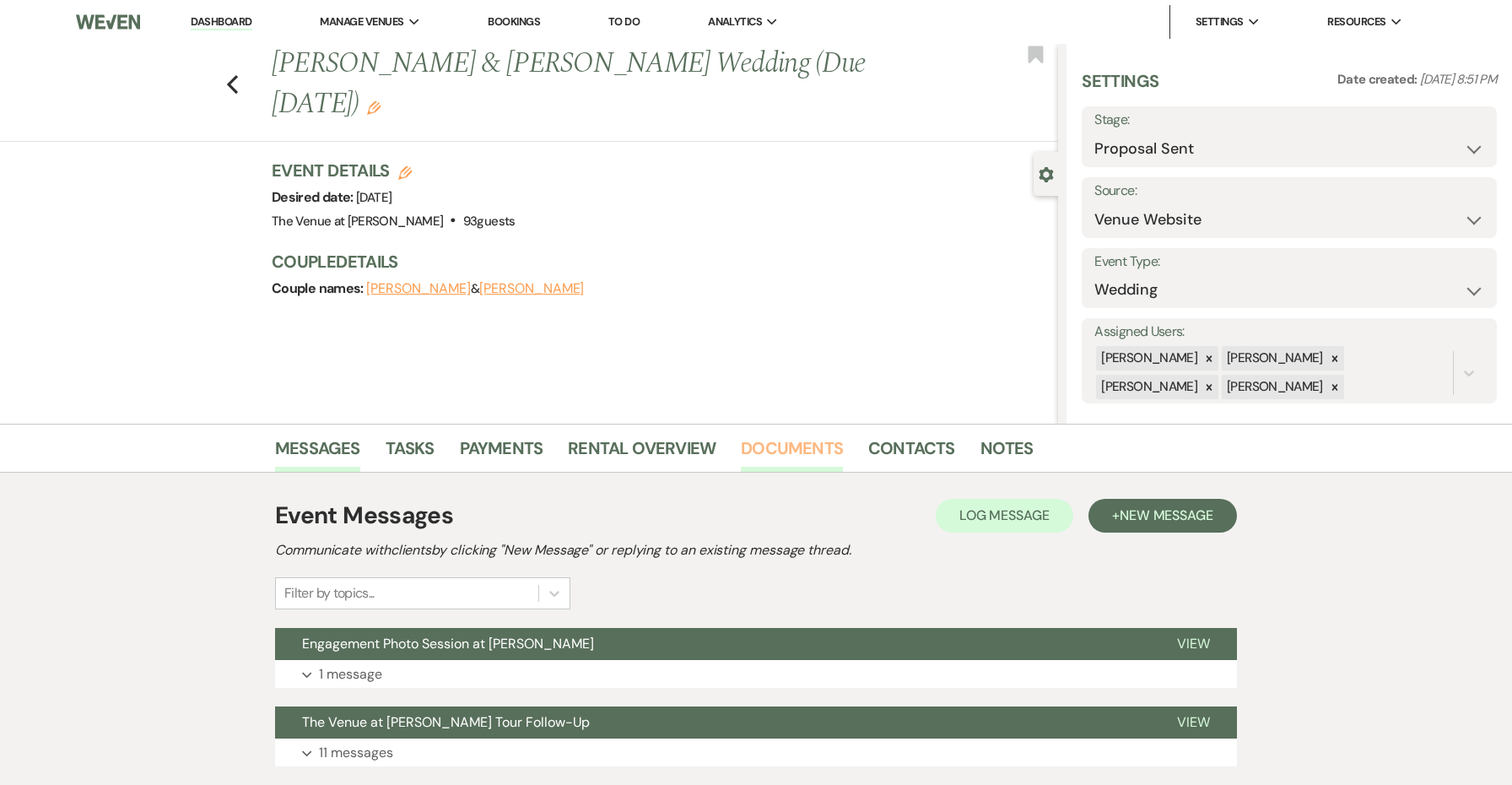
click at [789, 446] on link "Documents" at bounding box center [792, 453] width 102 height 37
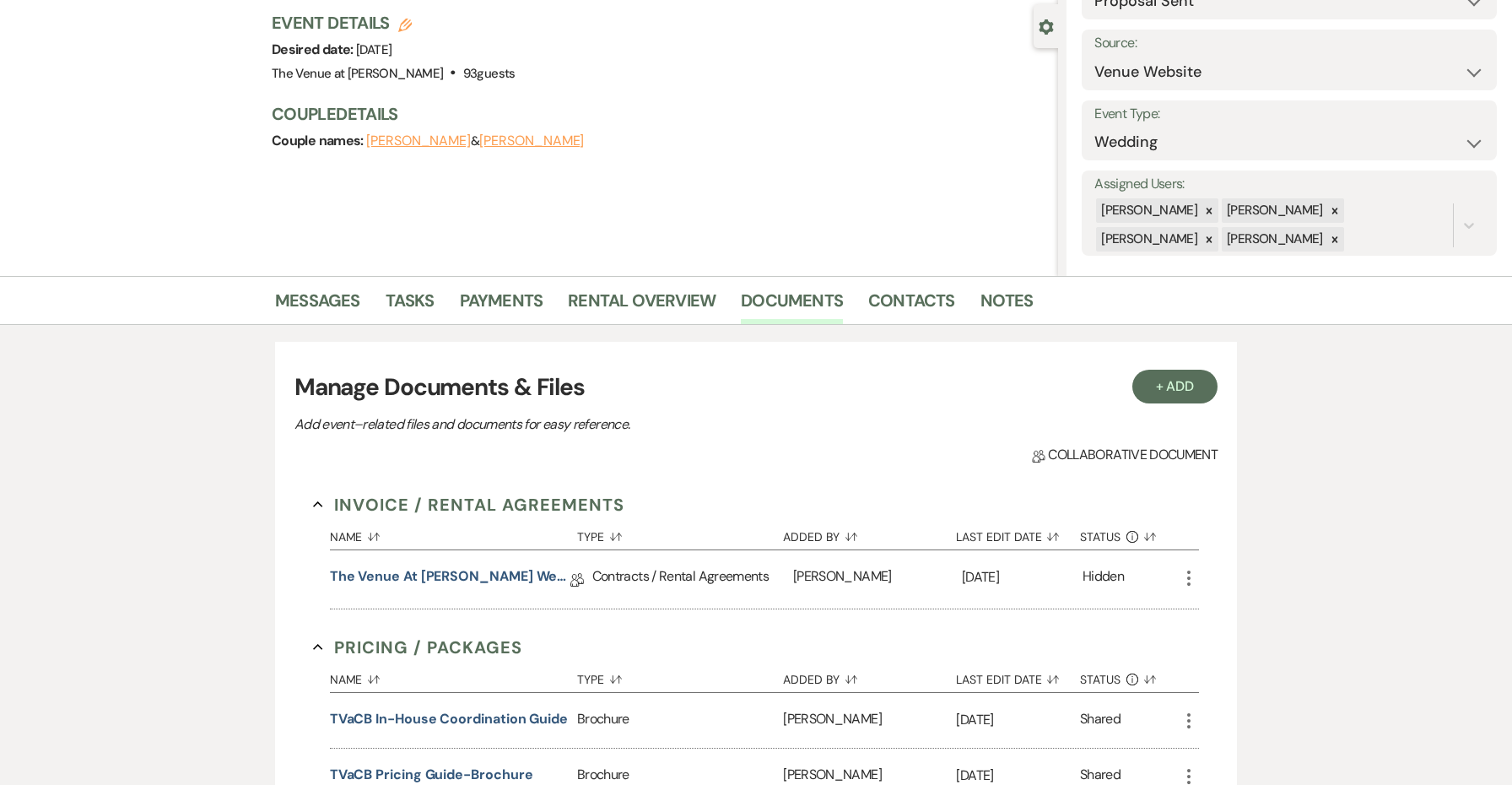
scroll to position [164, 0]
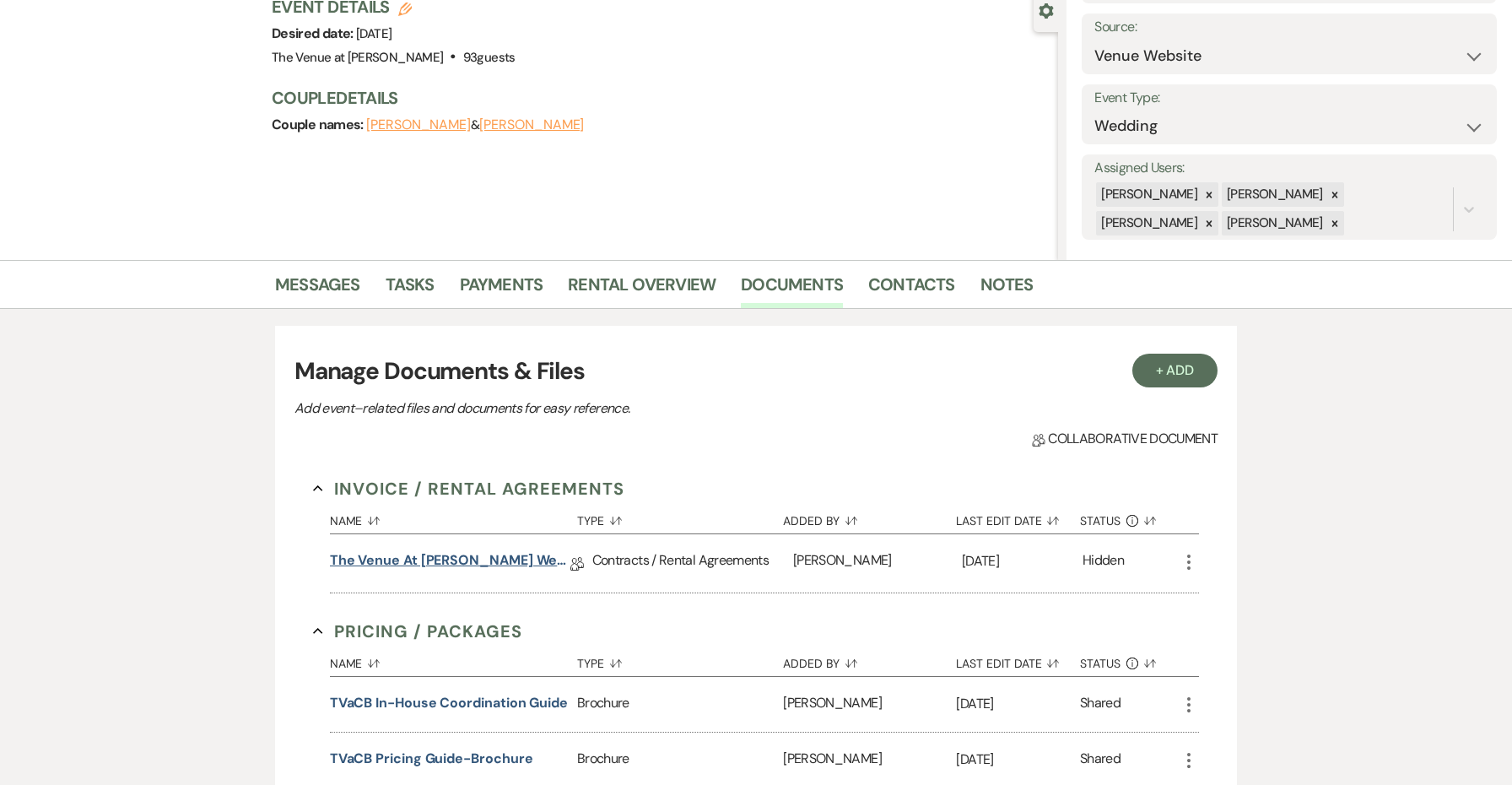
click at [540, 552] on link "The Venue at [PERSON_NAME] Wedding Contract ([DATE] Sellix & [PERSON_NAME])" at bounding box center [450, 563] width 240 height 26
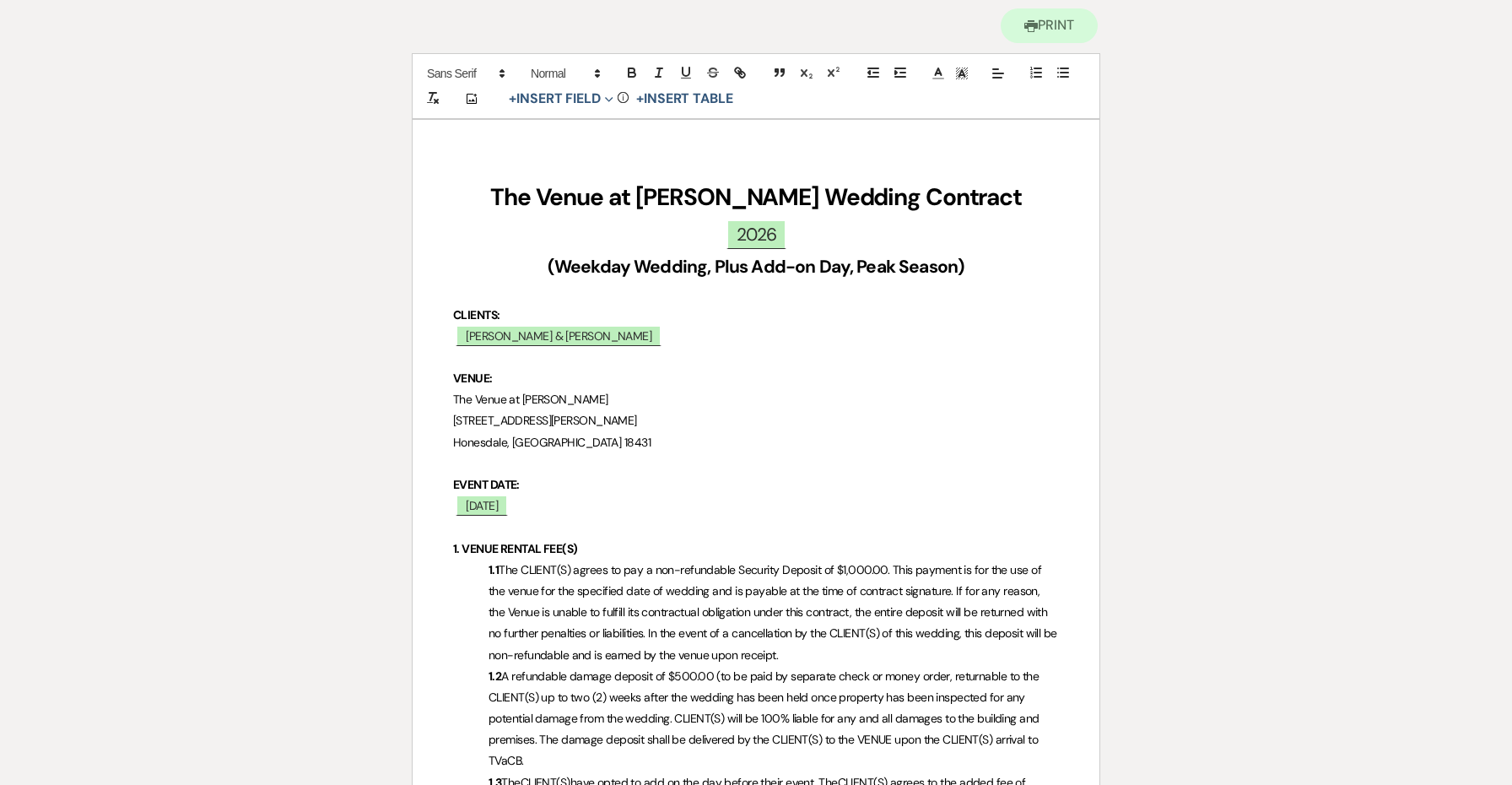
scroll to position [572, 0]
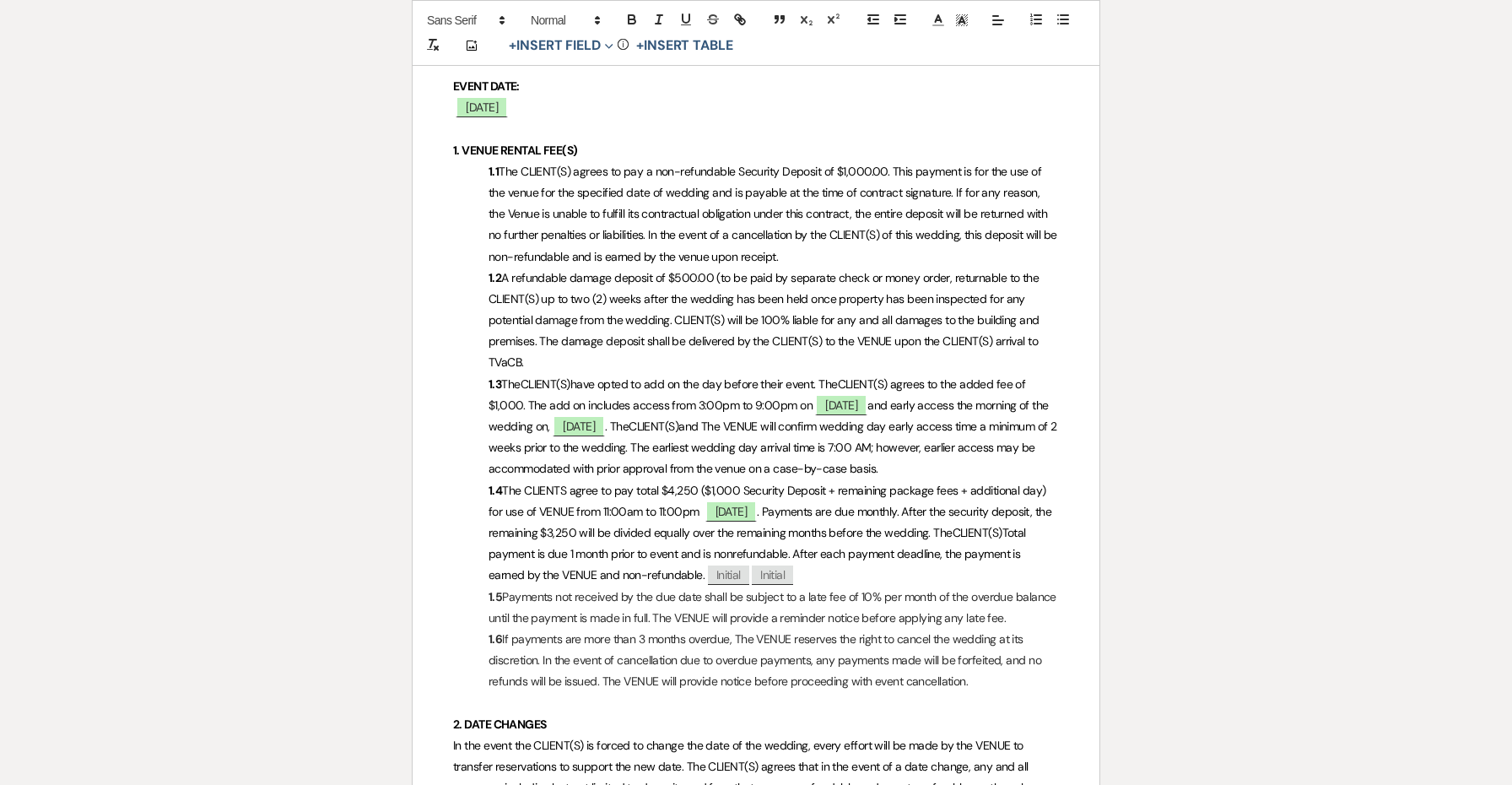
click at [672, 483] on span "The CLIENTS agree to pay total $4,250 ($1,000 Security Deposit + remaining pack…" at bounding box center [768, 501] width 560 height 36
click at [570, 527] on span ". Payments are due monthly. After the security deposit, the remaining $3,250 wi…" at bounding box center [772, 521] width 567 height 36
click at [661, 554] on p "1.4 The CLIENTS agree to pay total $5,250 ($1,000 Security Deposit + remaining …" at bounding box center [756, 533] width 606 height 106
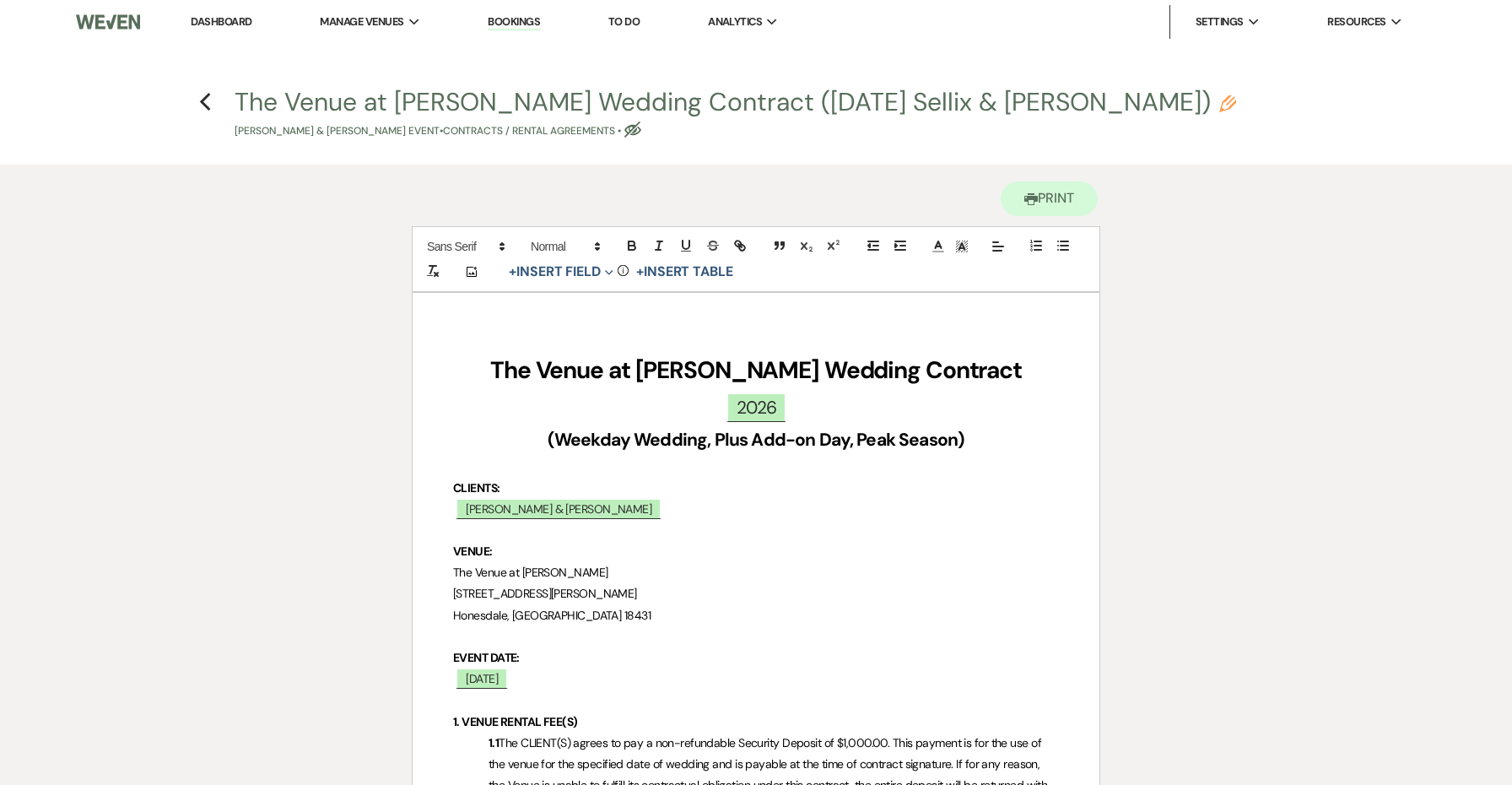
scroll to position [0, 0]
click at [206, 103] on icon "Previous" at bounding box center [205, 101] width 13 height 20
select select "6"
select select "5"
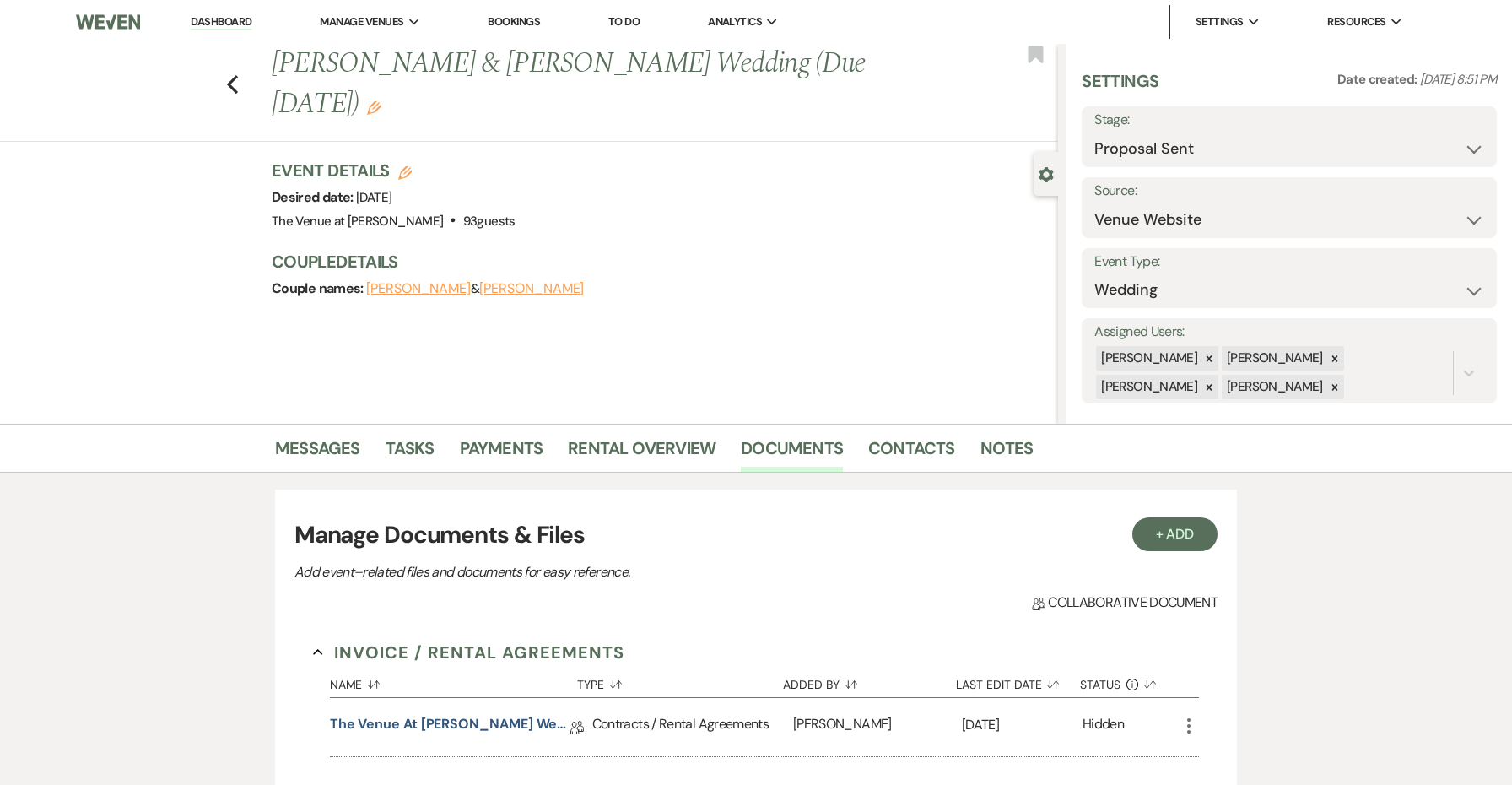
click at [221, 55] on div "Previous [PERSON_NAME] & [PERSON_NAME] Wedding (Due [DATE]) Edit Bookmark" at bounding box center [524, 93] width 1066 height 98
click at [229, 79] on icon "Previous" at bounding box center [232, 84] width 13 height 20
select select "6"
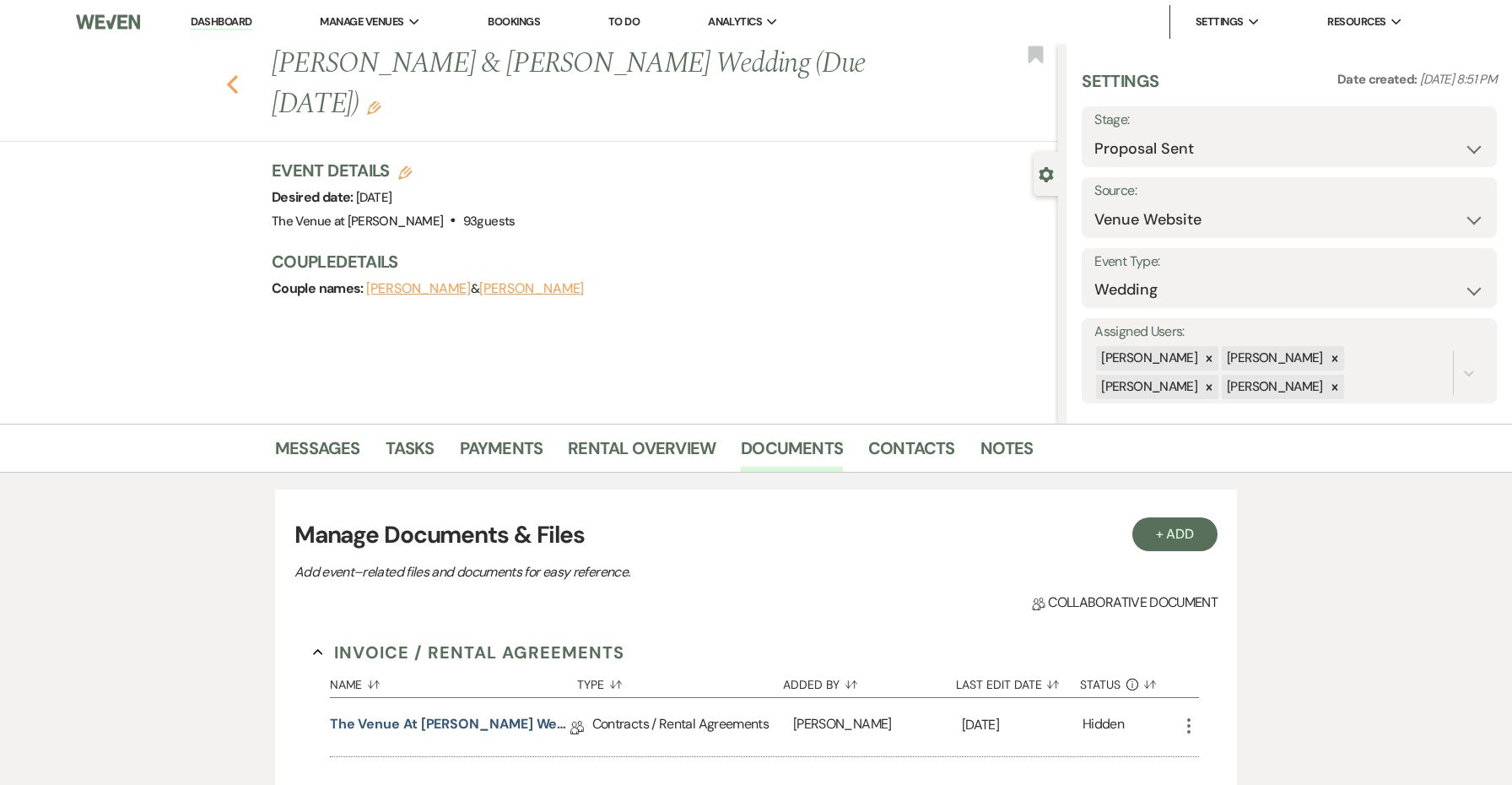
select select "6"
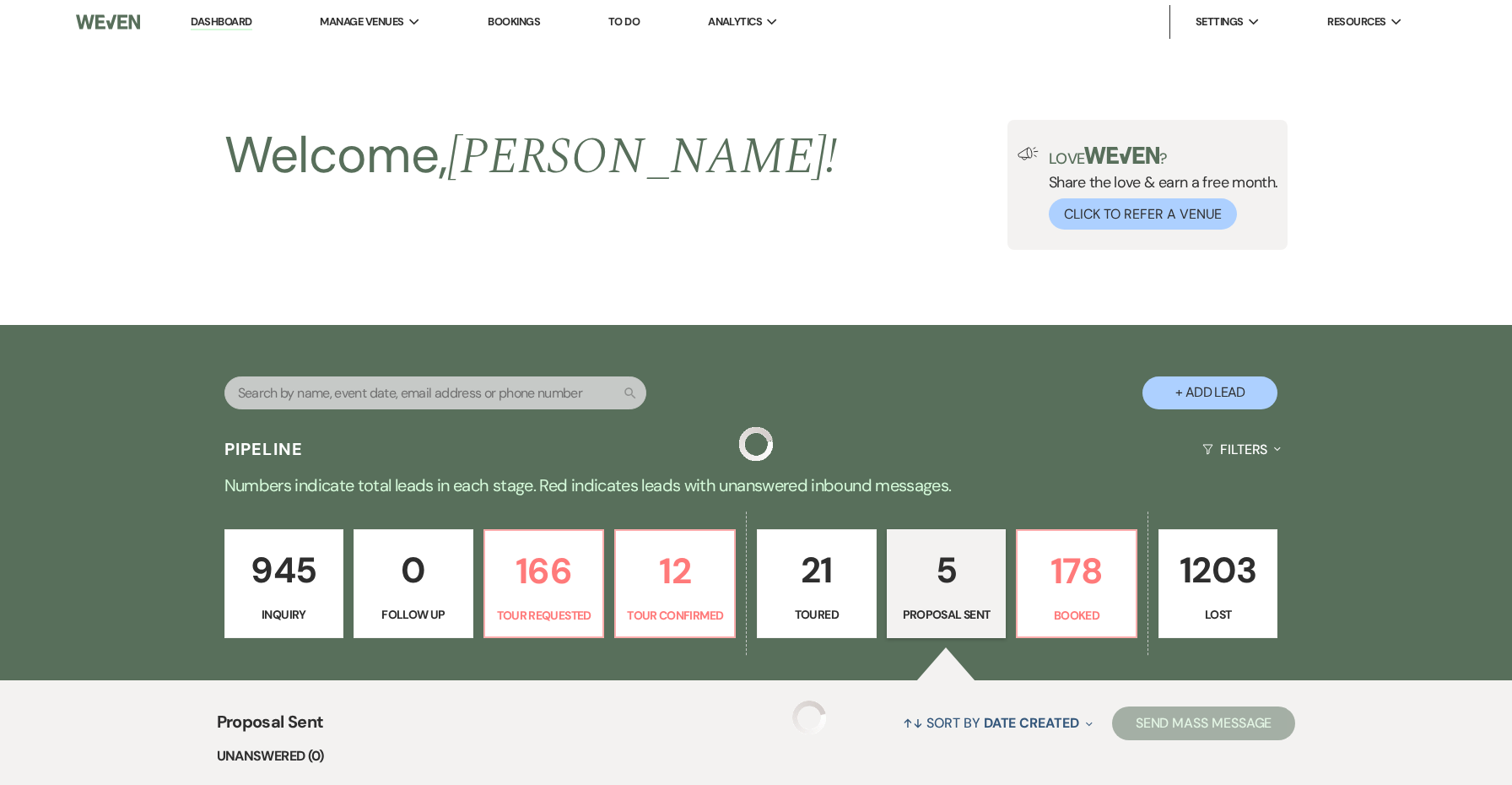
scroll to position [663, 0]
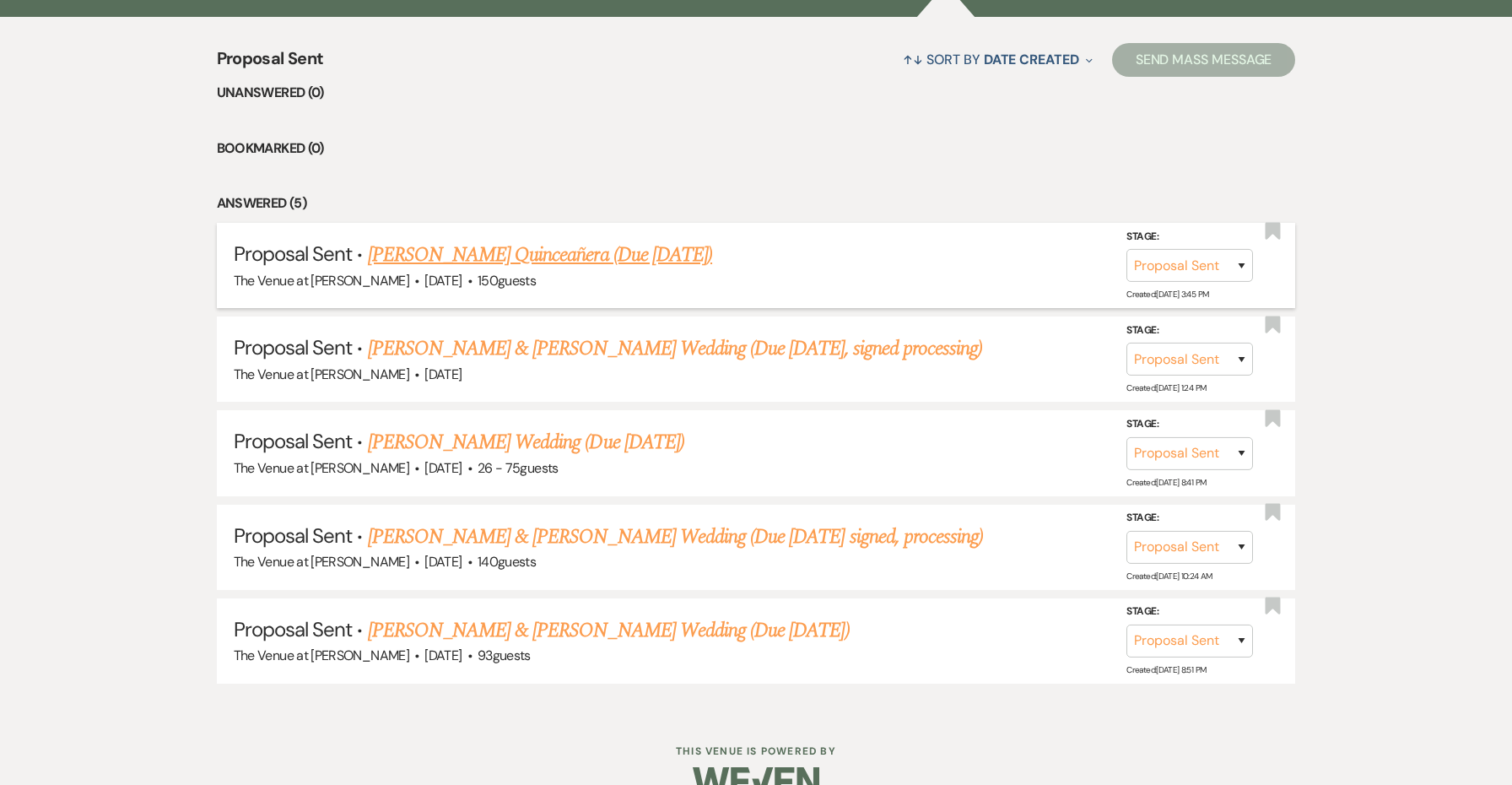
click at [661, 253] on link "[PERSON_NAME] Quinceañera (Due [DATE])" at bounding box center [540, 254] width 345 height 30
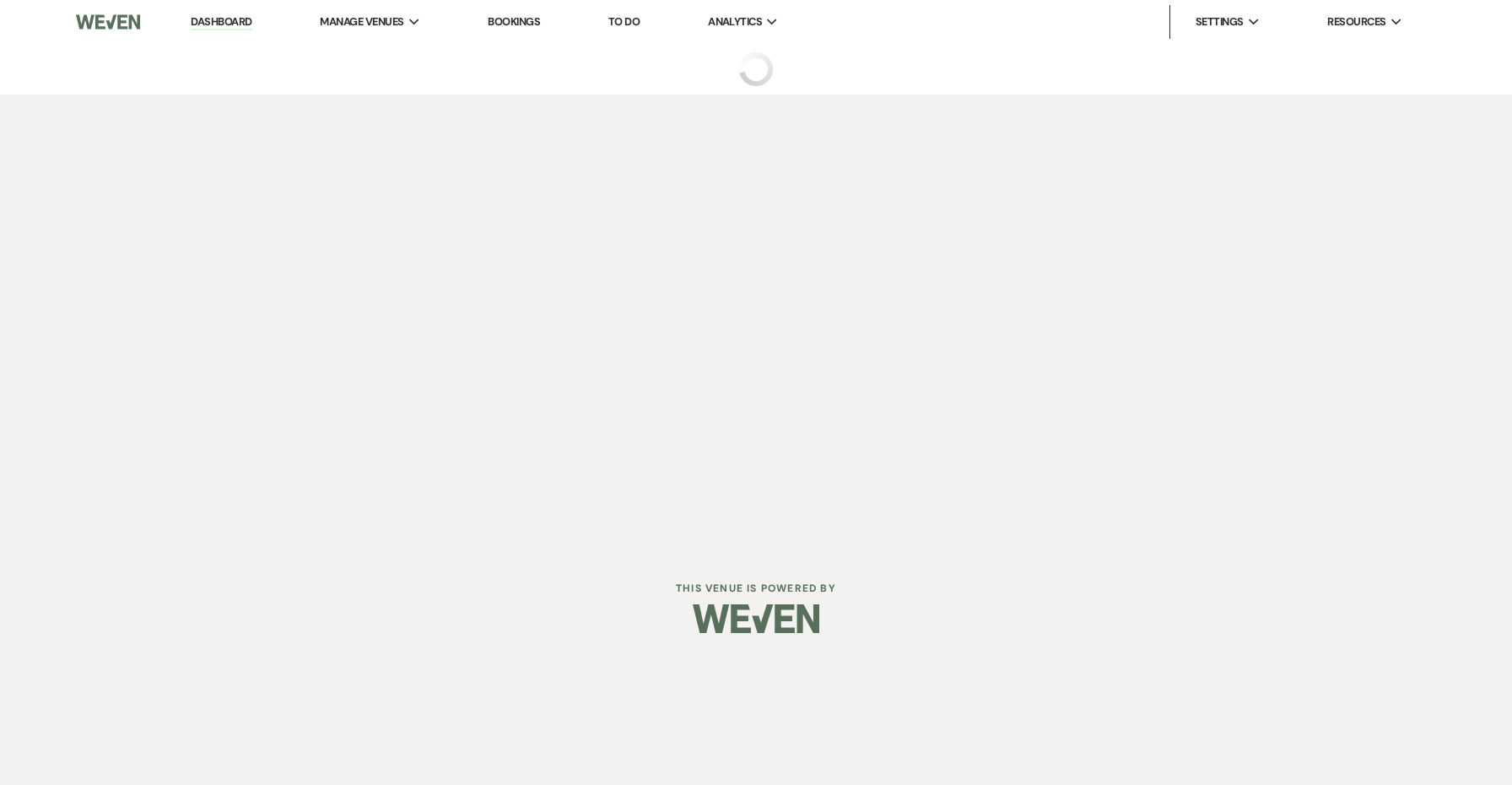
select select "6"
select select "5"
select select "15"
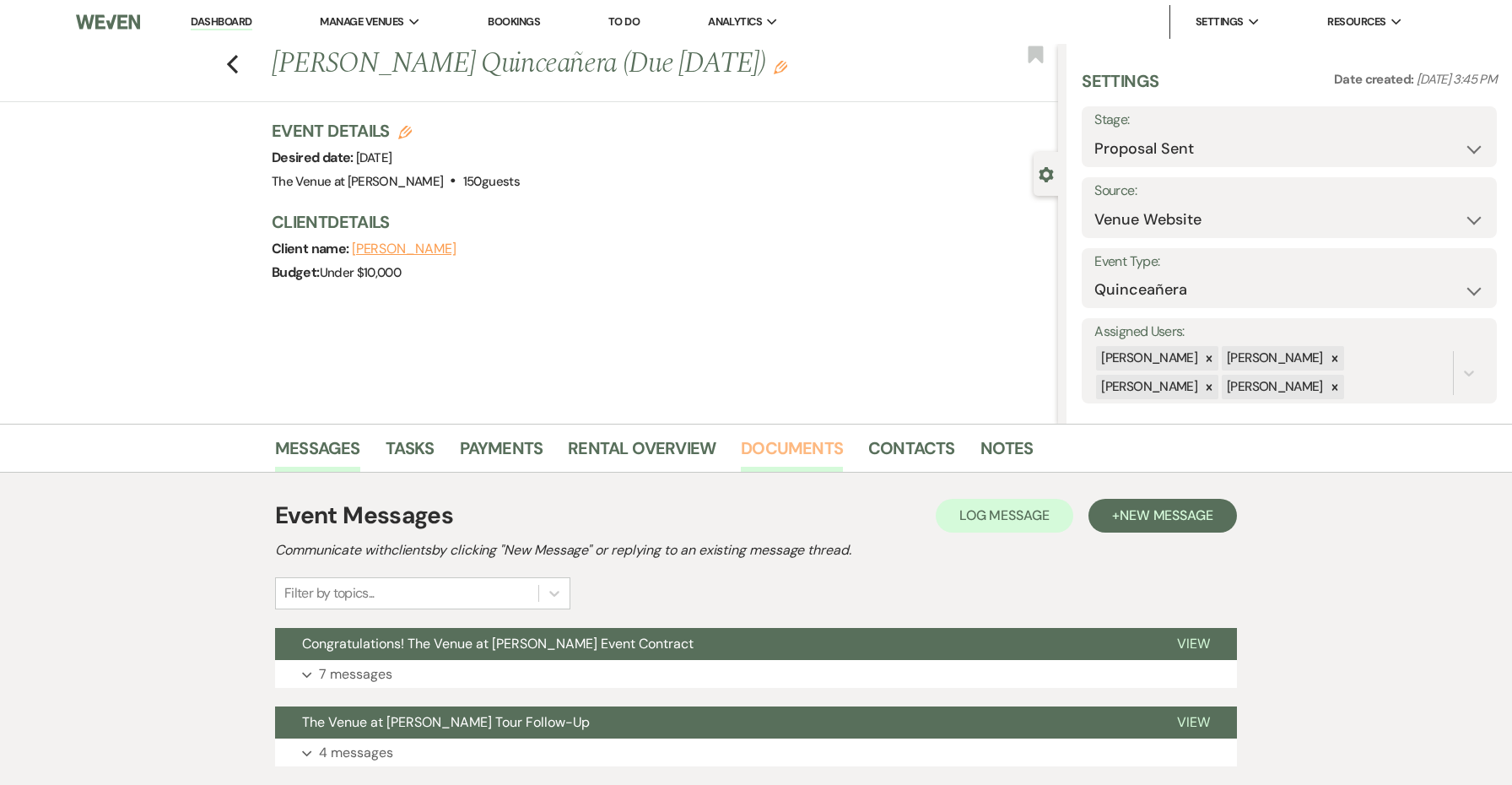
click at [784, 457] on link "Documents" at bounding box center [792, 453] width 102 height 37
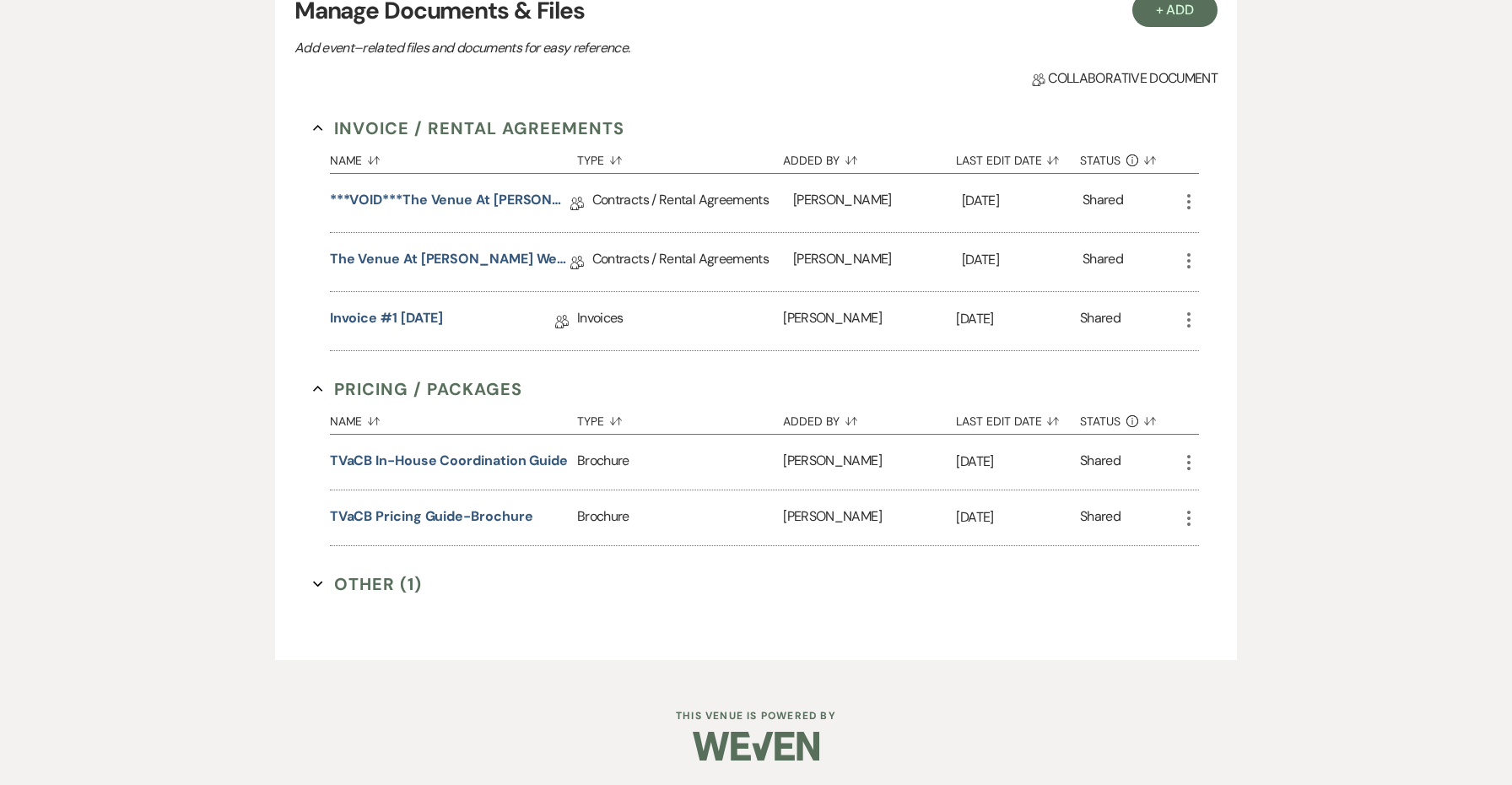
scroll to position [523, 0]
click at [509, 252] on link "The Venue at [PERSON_NAME] Wedding Contract ([DATE] [PERSON_NAME])" at bounding box center [450, 263] width 240 height 26
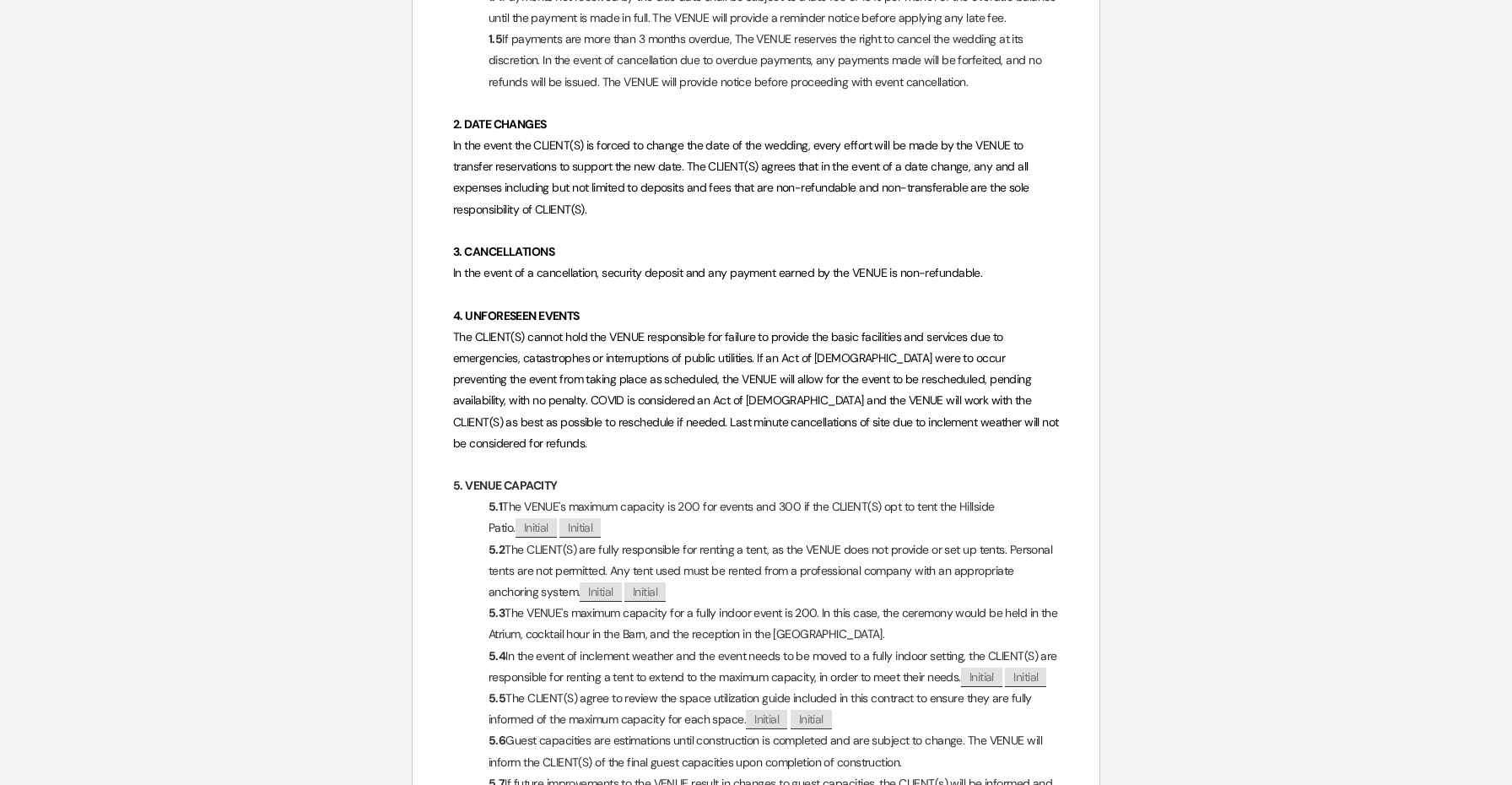
scroll to position [1048, 0]
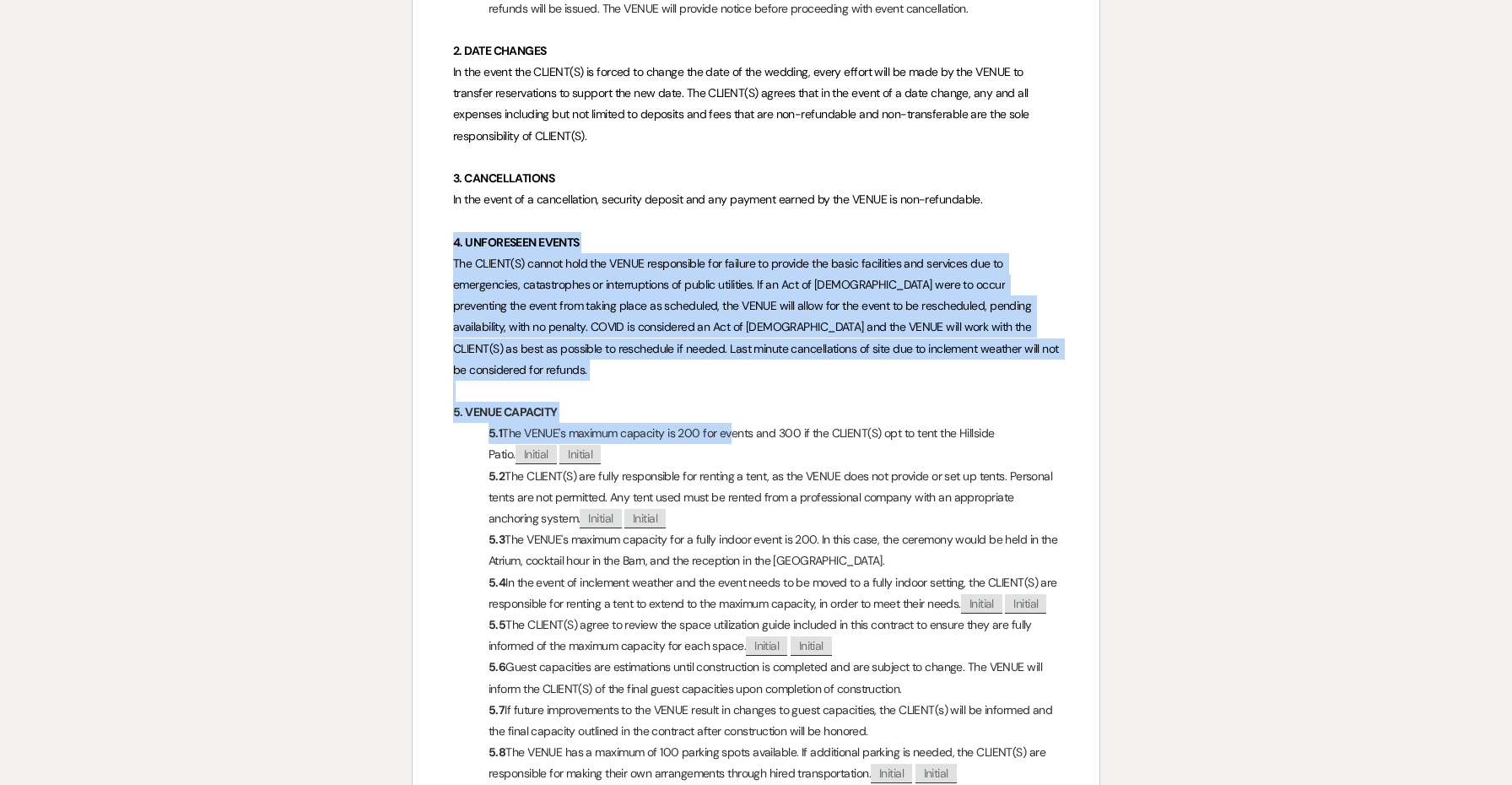
drag, startPoint x: 448, startPoint y: 234, endPoint x: 727, endPoint y: 394, distance: 321.6
click at [727, 423] on p "5.1 The VENUE's maximum capacity is 200 for events and 300 if the CLIENT(S) opt…" at bounding box center [756, 443] width 606 height 42
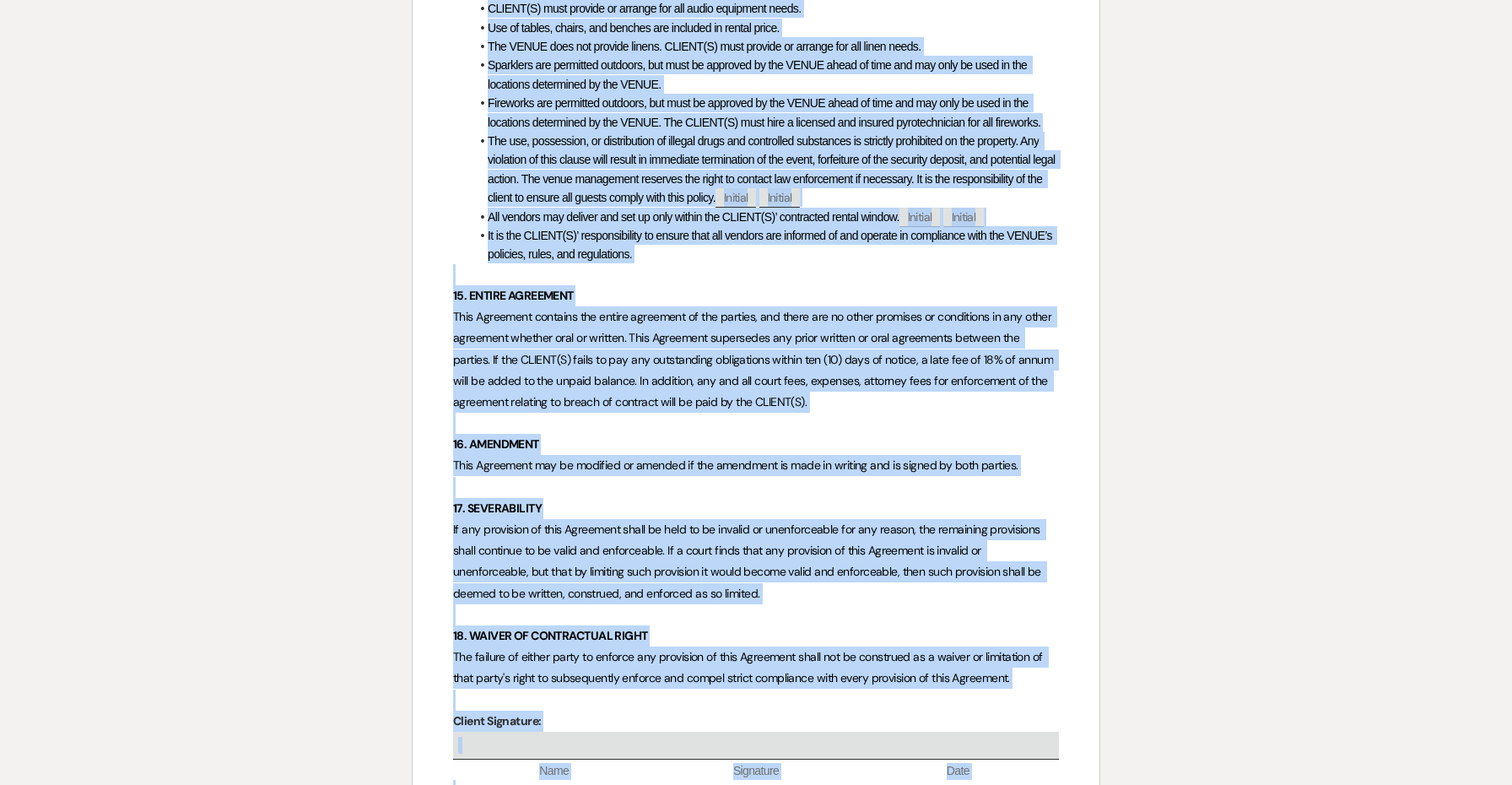
scroll to position [6341, 0]
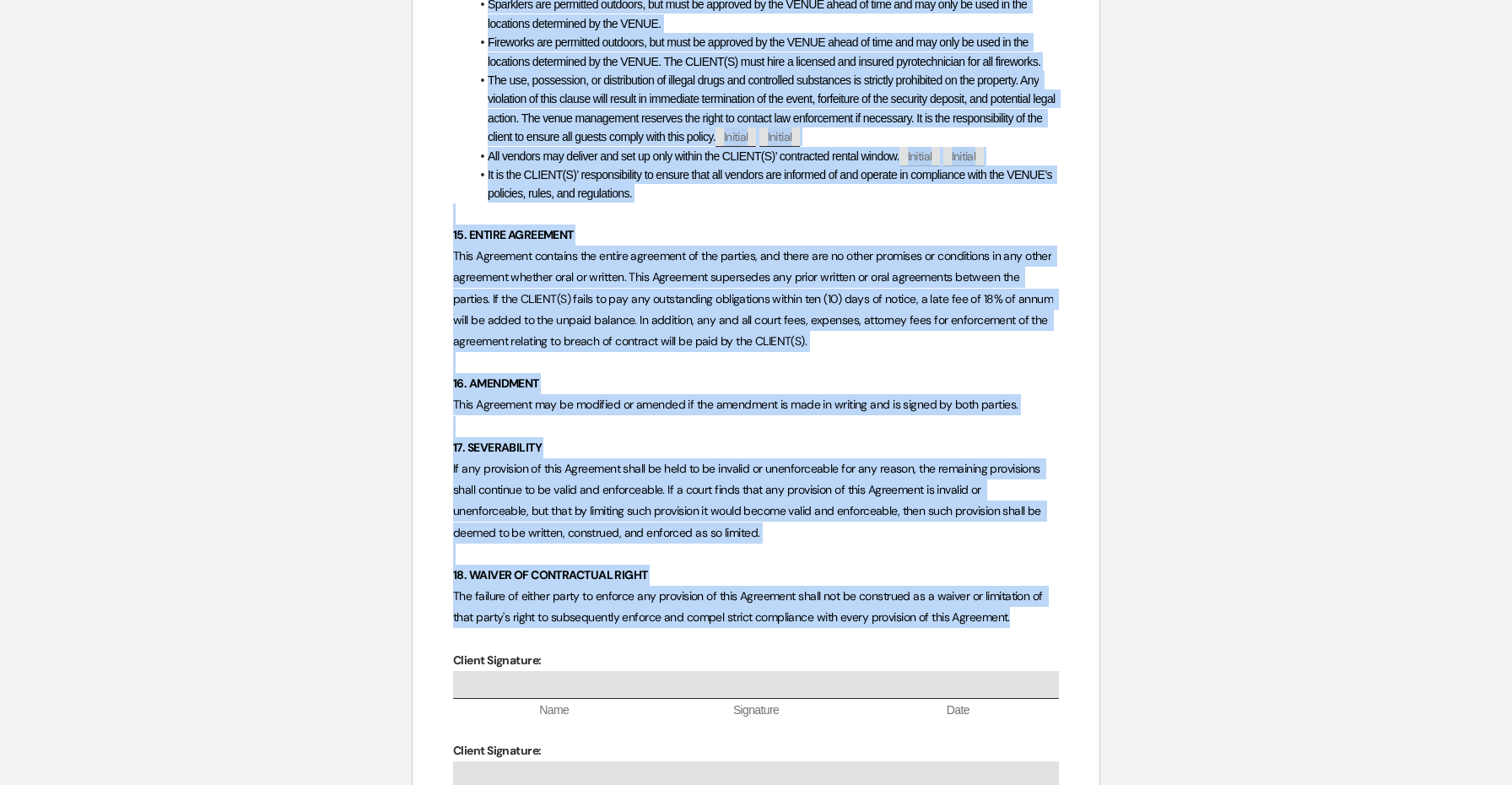
drag, startPoint x: 457, startPoint y: 383, endPoint x: 1022, endPoint y: 535, distance: 585.1
copy div "7. LOREM IPSUMDOL 2.9 Sit AMETC'a elitsed doeiusmo te 851 inc utlabo etd 578 ma…"
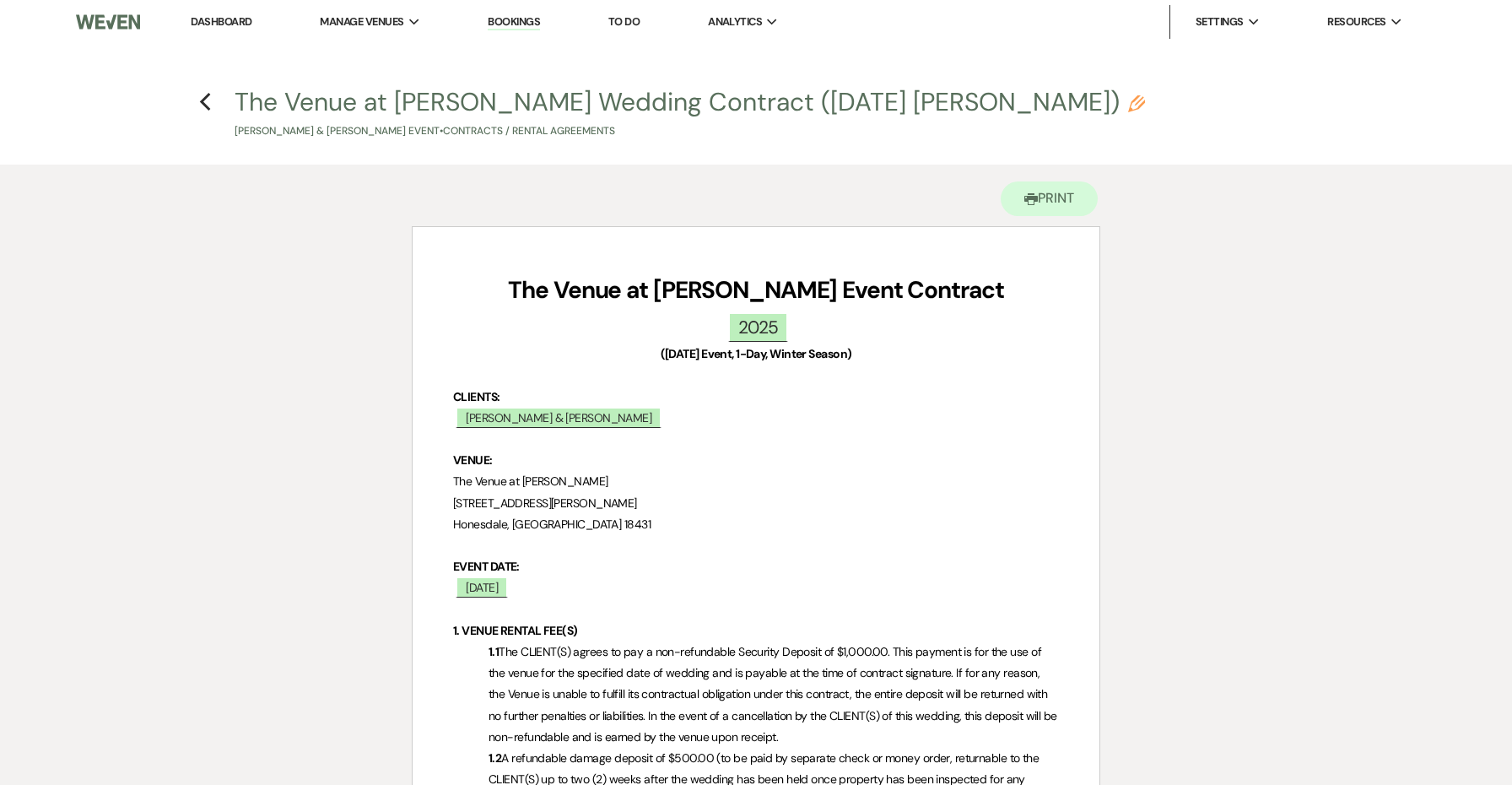
scroll to position [0, 0]
click at [206, 99] on icon "Previous" at bounding box center [205, 101] width 13 height 20
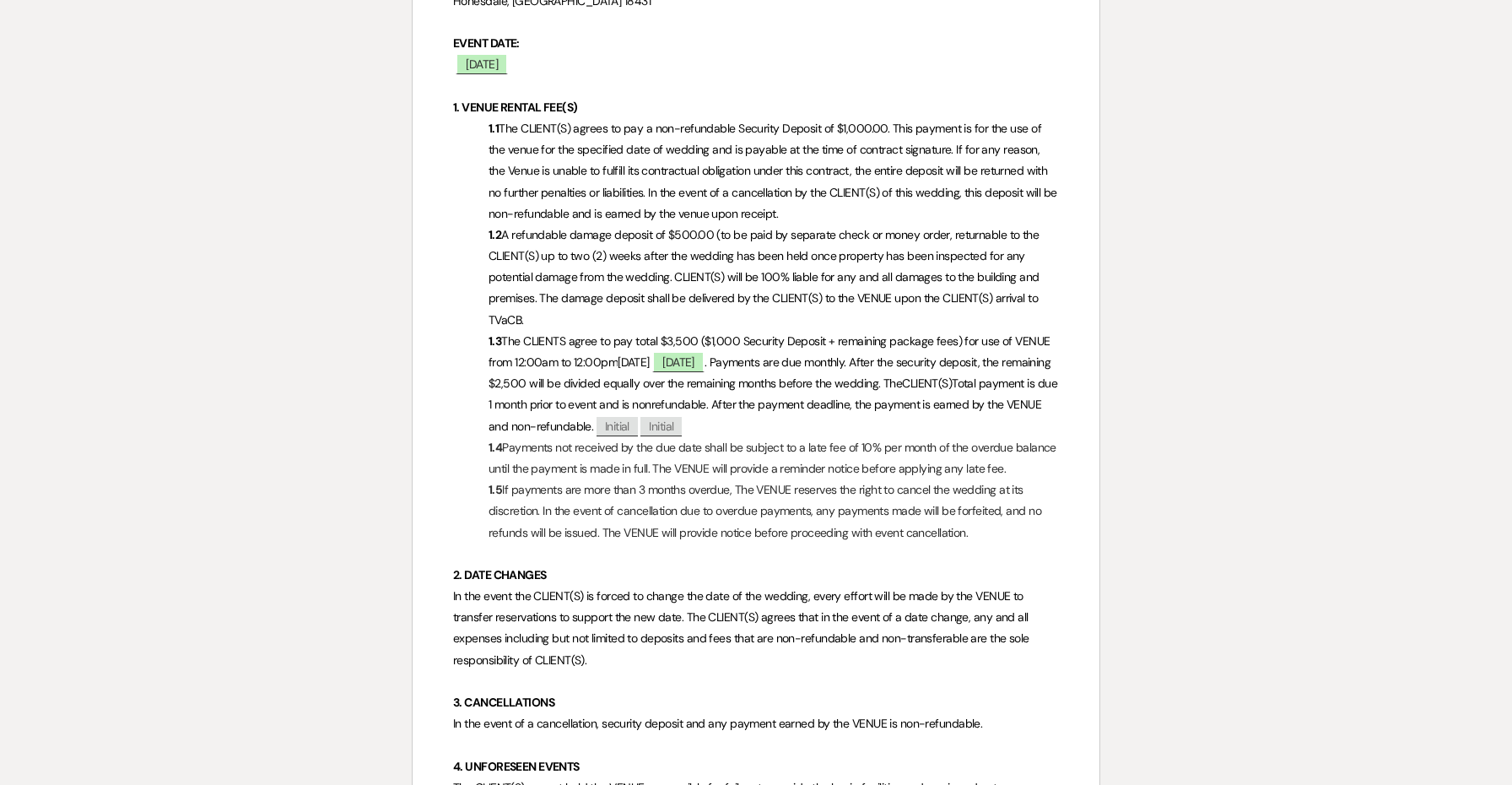
select select "6"
select select "5"
select select "15"
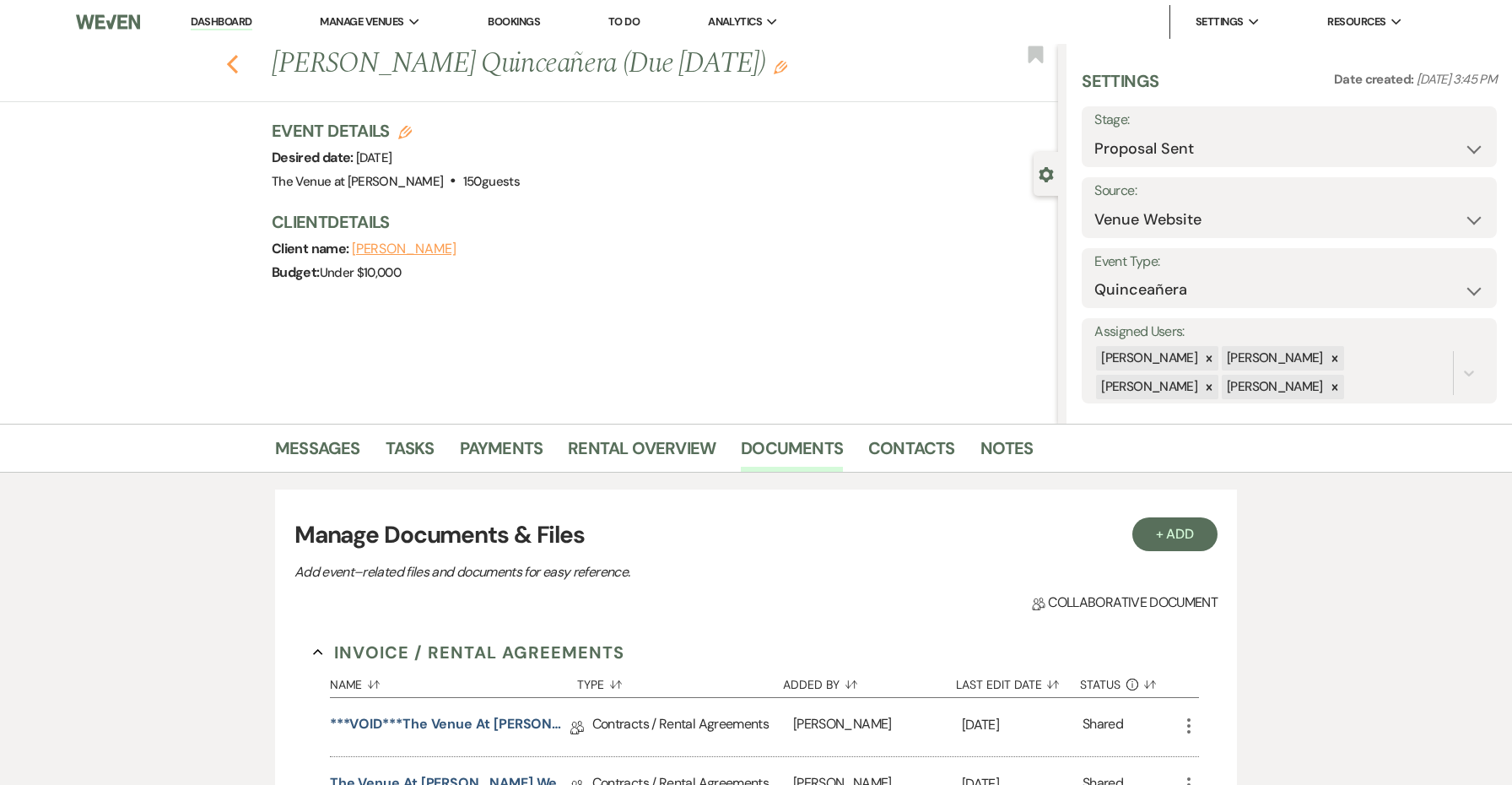
click at [232, 56] on icon "Previous" at bounding box center [232, 63] width 13 height 20
select select "6"
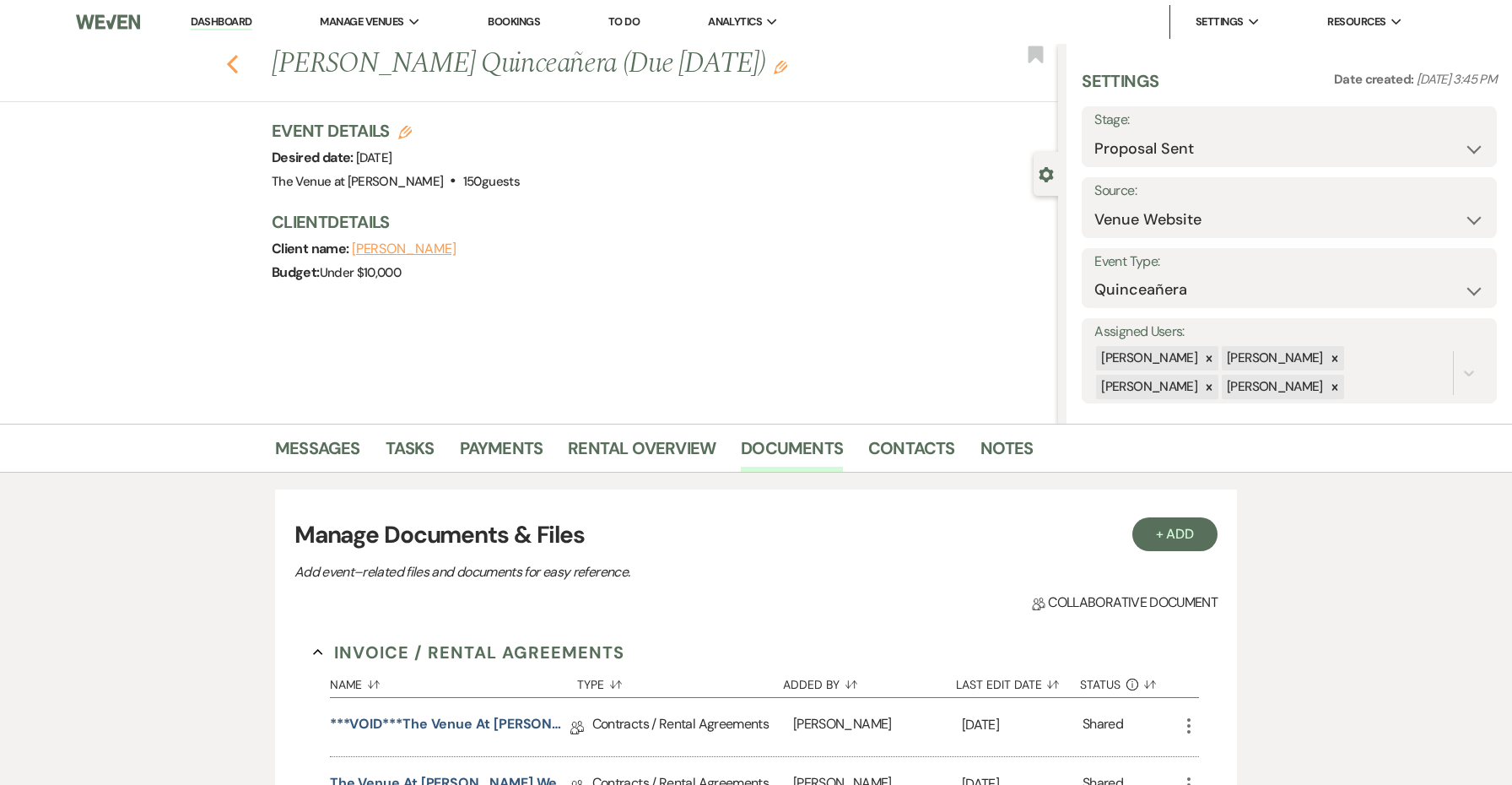
select select "6"
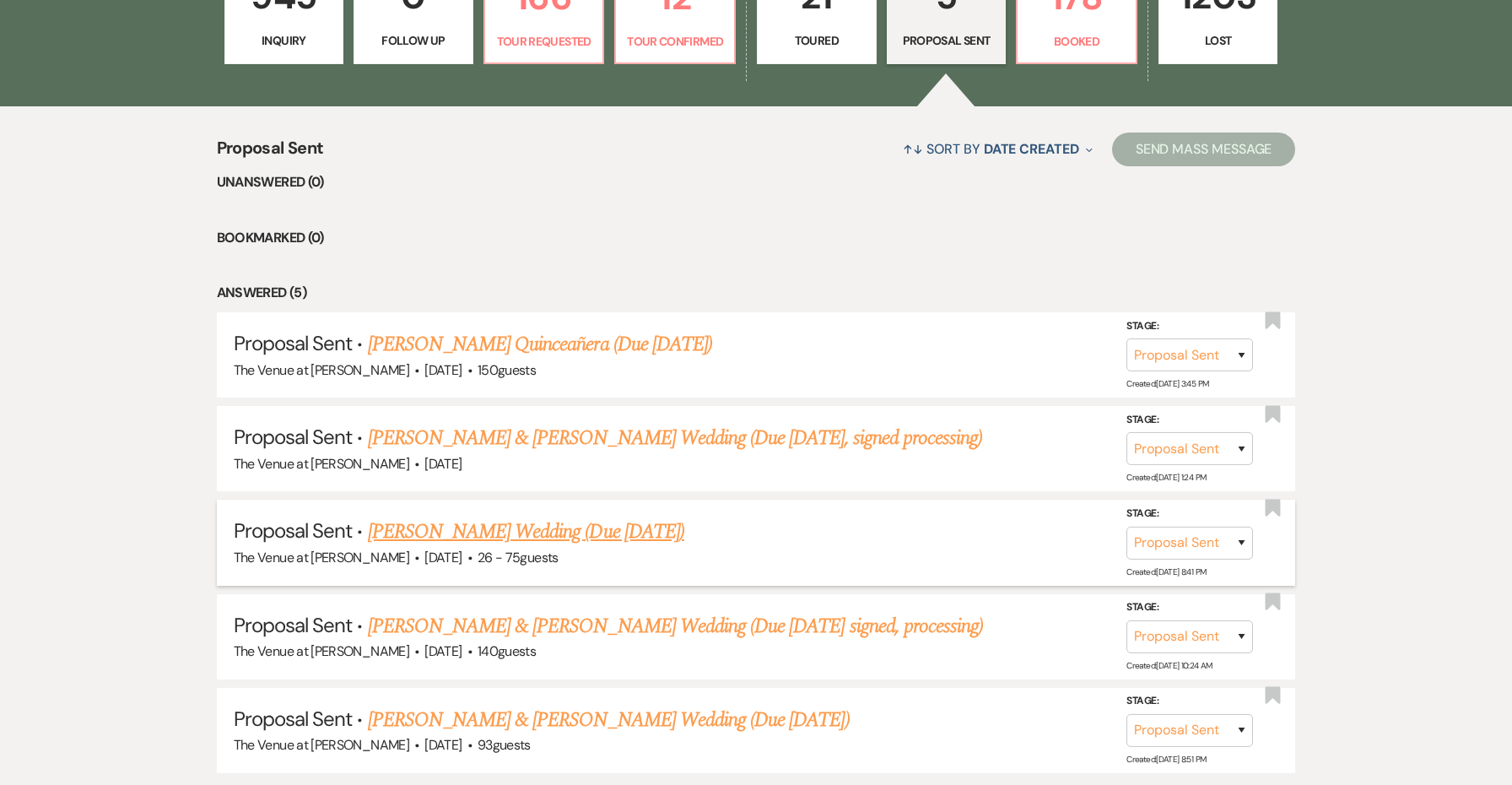
scroll to position [534, 0]
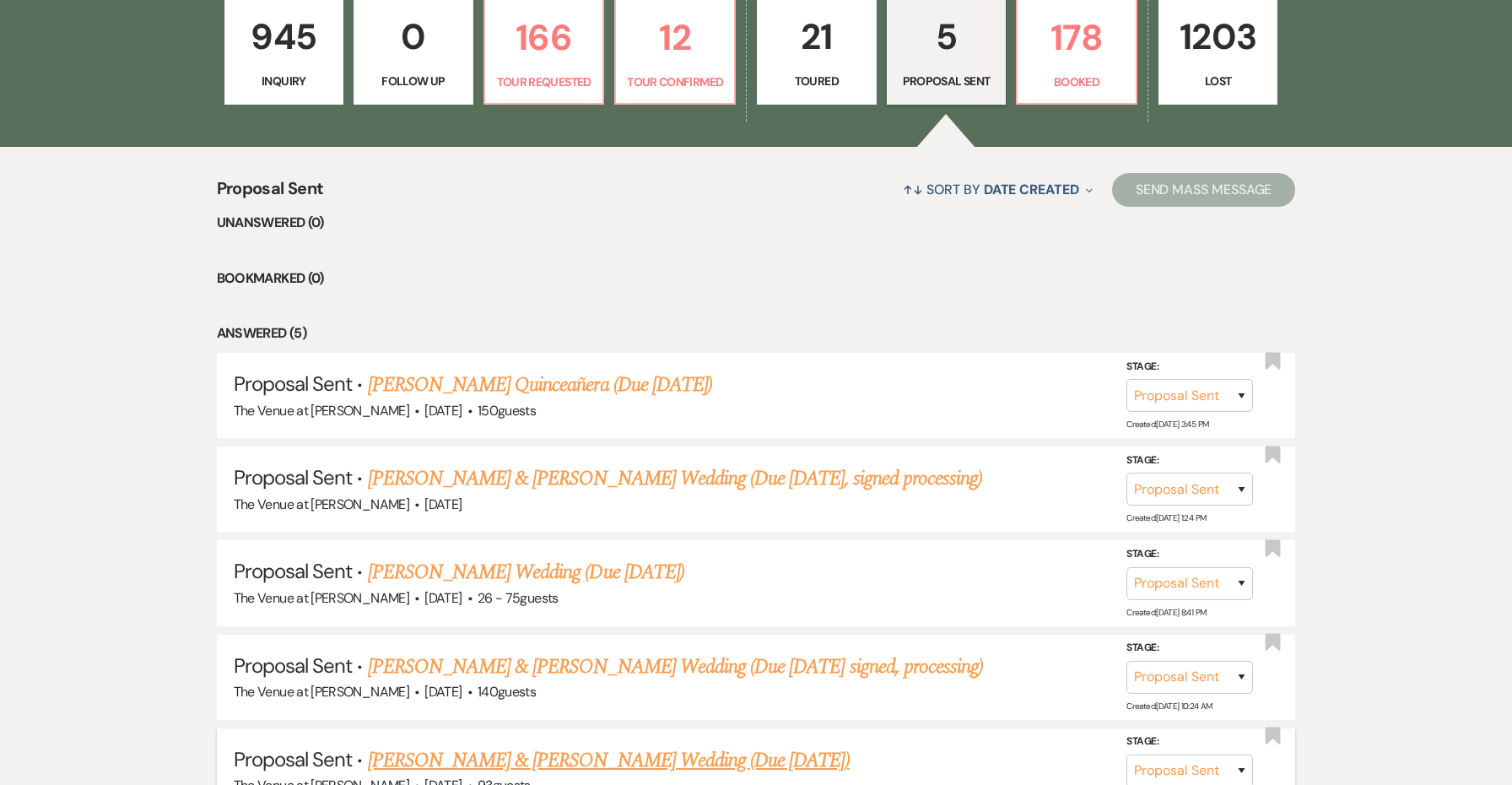
click at [718, 745] on link "[PERSON_NAME] & [PERSON_NAME] Wedding (Due [DATE])" at bounding box center [608, 760] width 482 height 30
select select "6"
select select "5"
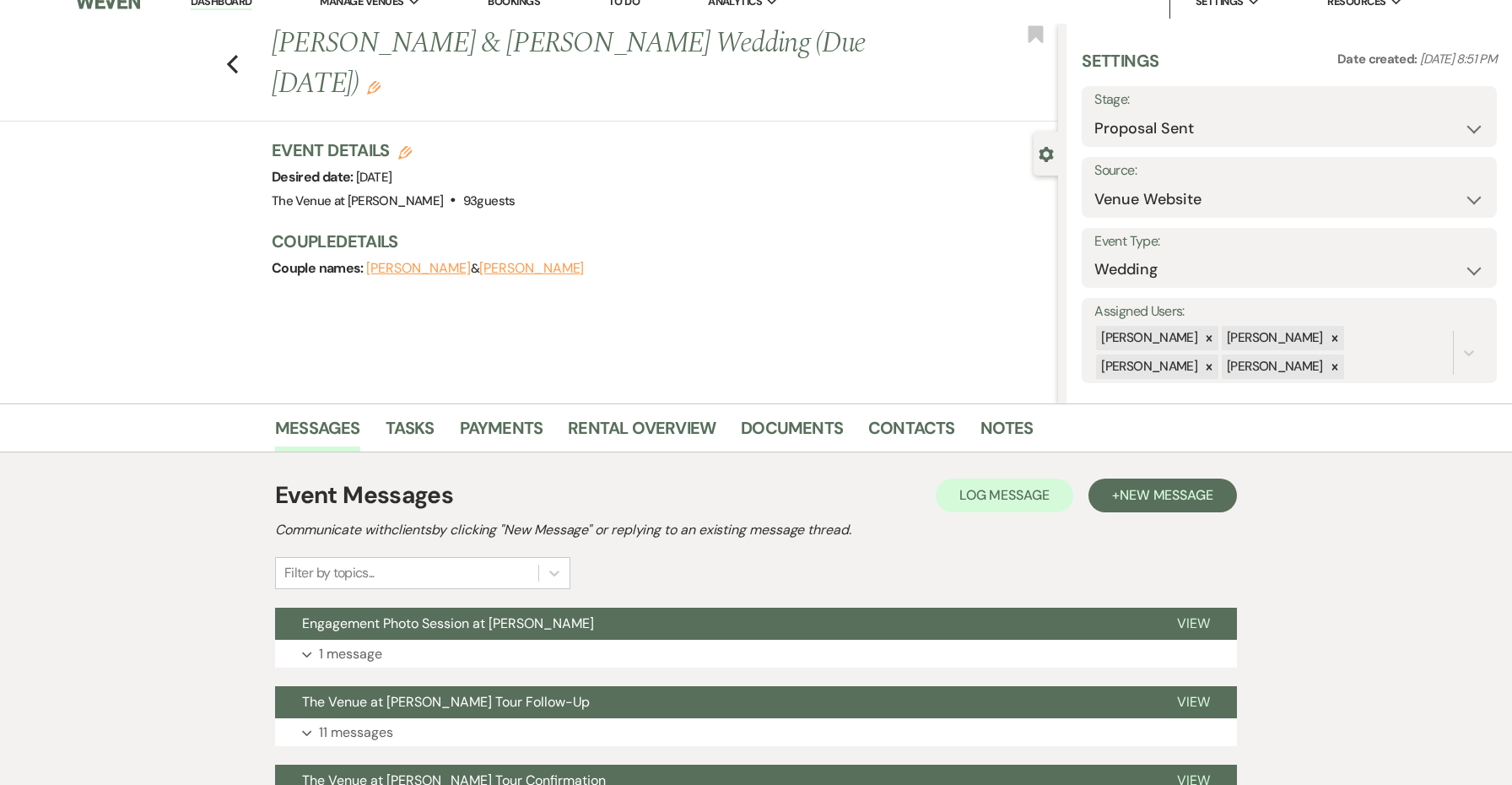
scroll to position [22, 0]
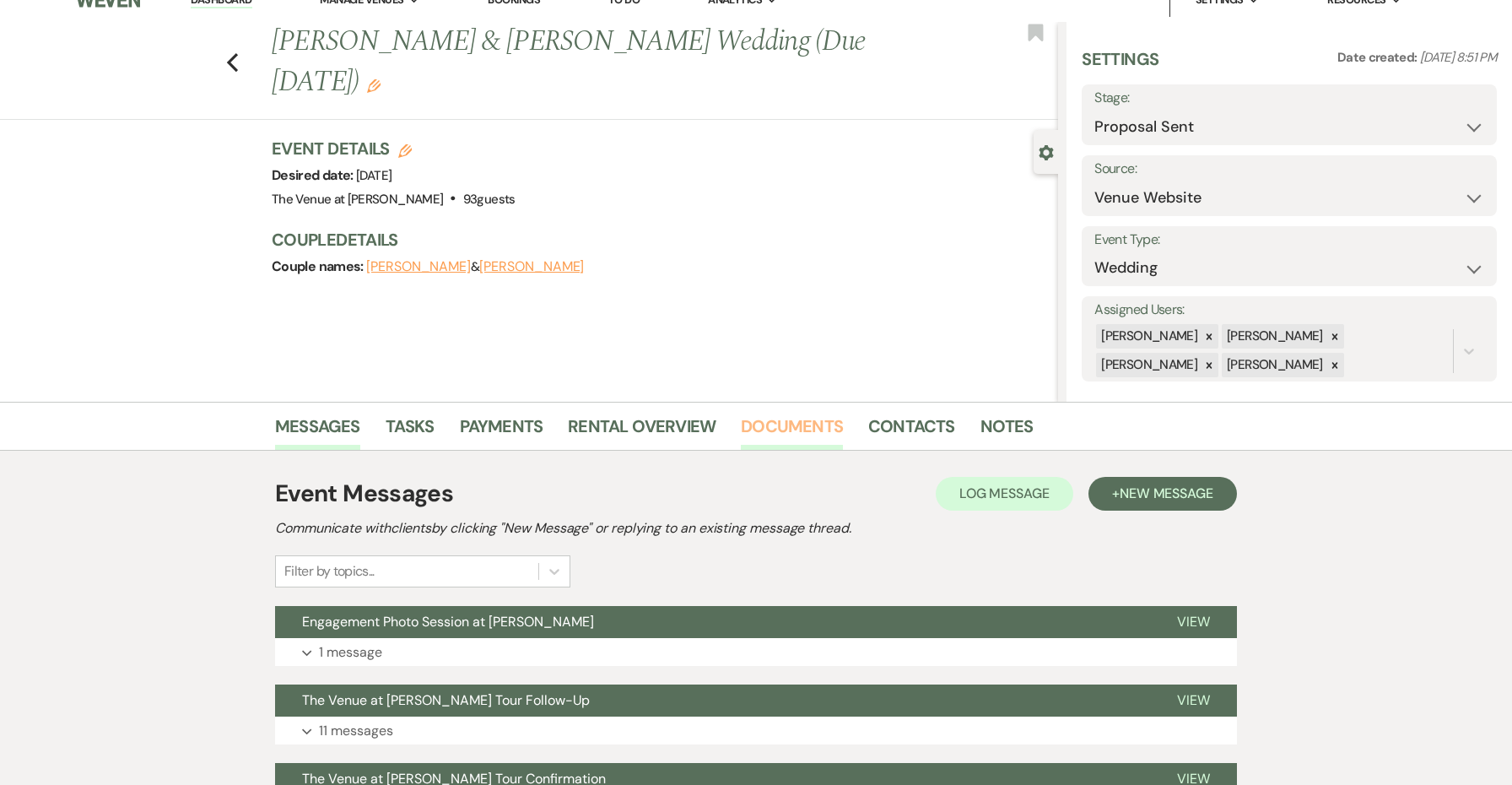
click at [797, 428] on link "Documents" at bounding box center [792, 431] width 102 height 37
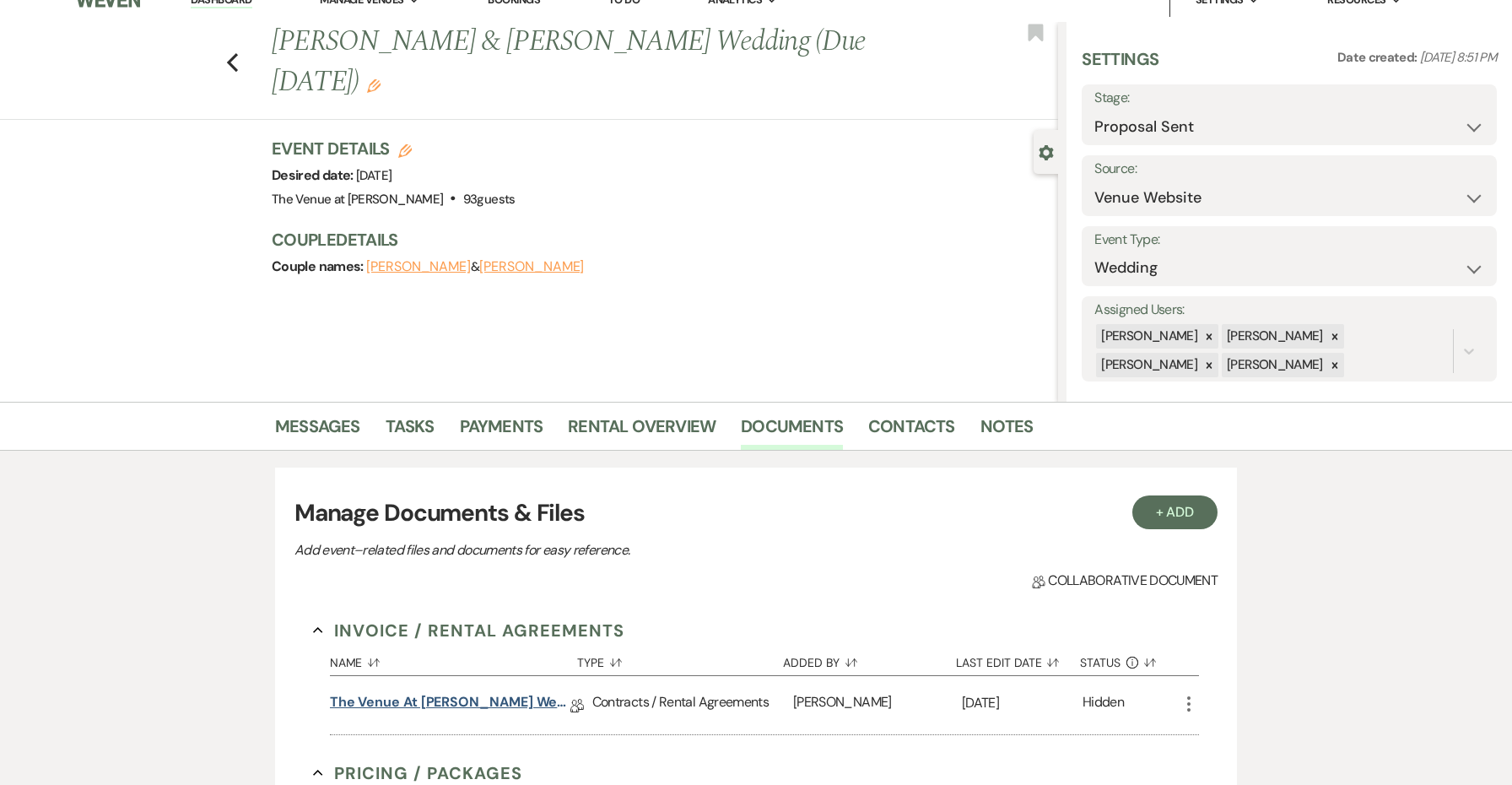
click at [546, 695] on link "The Venue at [PERSON_NAME] Wedding Contract ([DATE] Sellix & [PERSON_NAME])" at bounding box center [450, 705] width 240 height 26
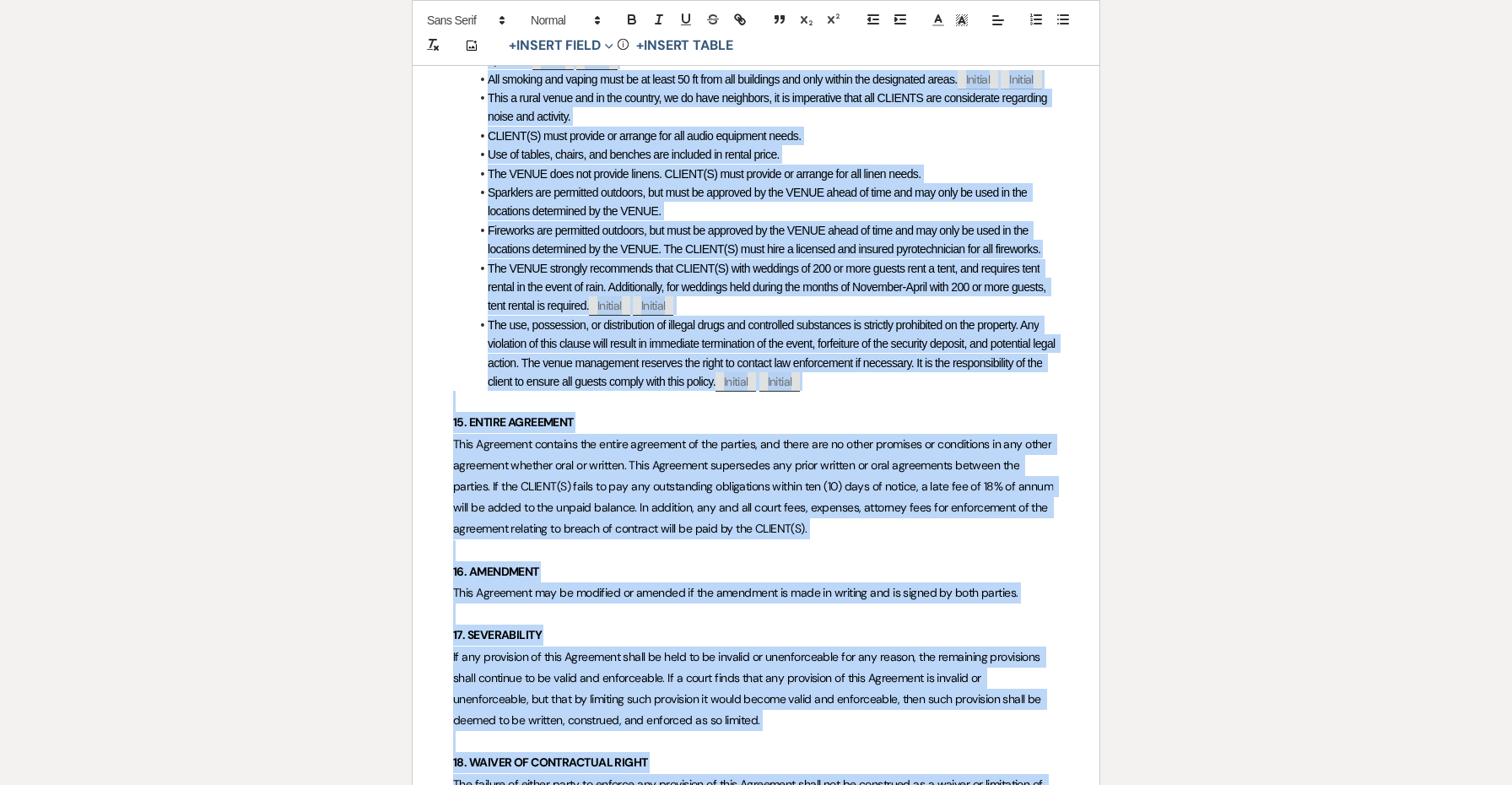
scroll to position [6679, 0]
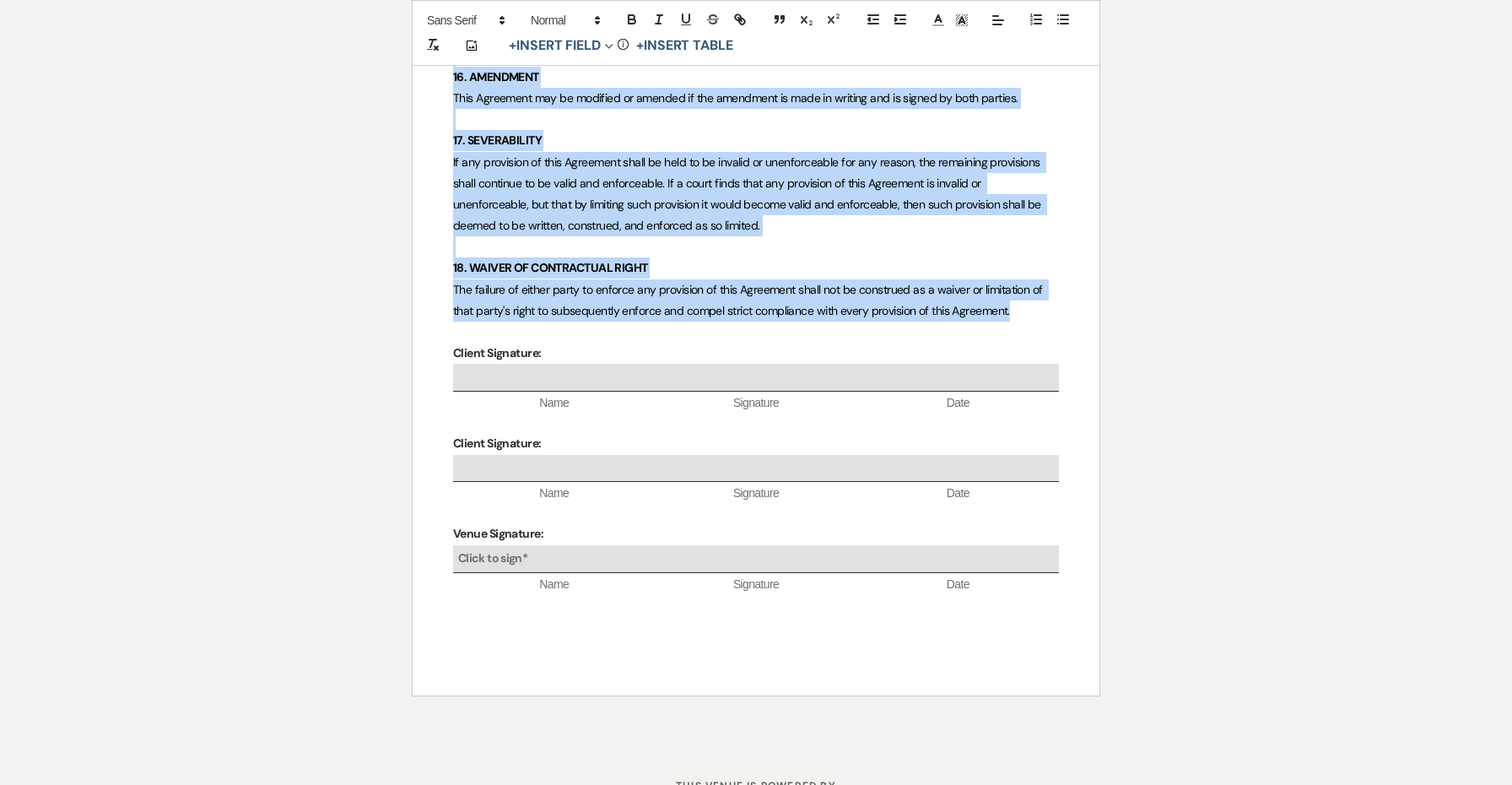
drag, startPoint x: 451, startPoint y: 357, endPoint x: 1041, endPoint y: 246, distance: 600.4
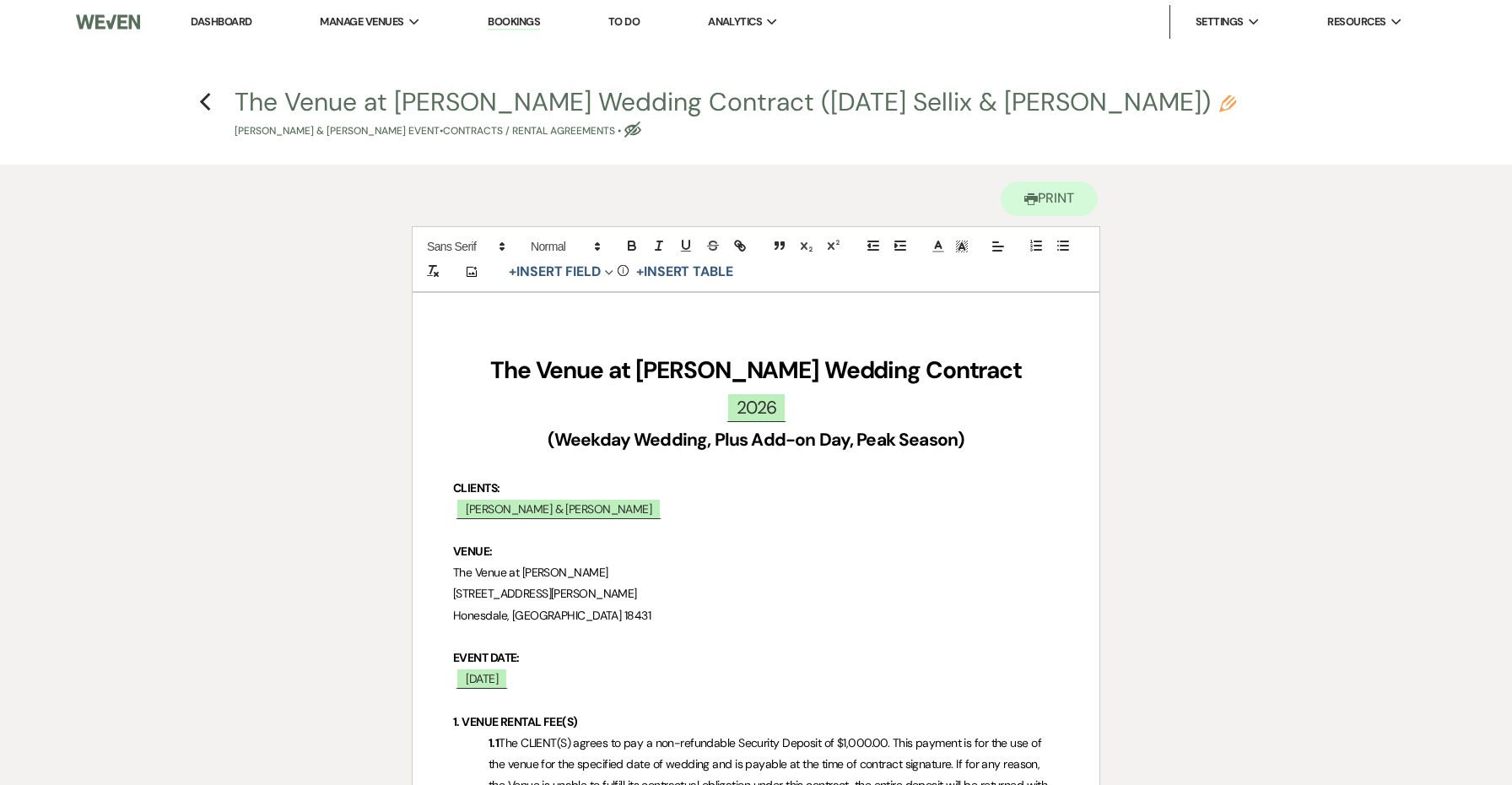
scroll to position [0, 0]
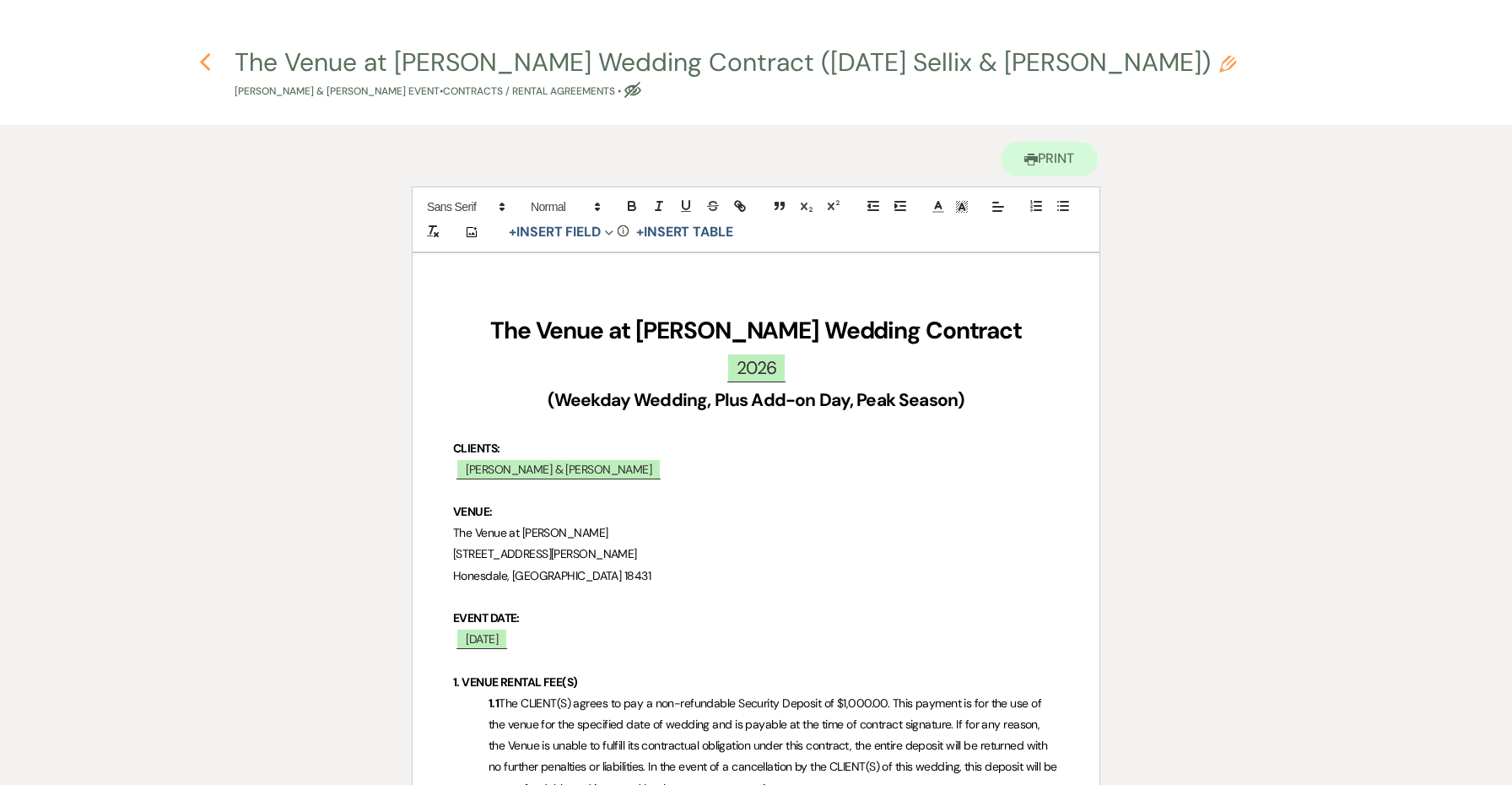
click at [205, 66] on use "button" at bounding box center [204, 62] width 11 height 19
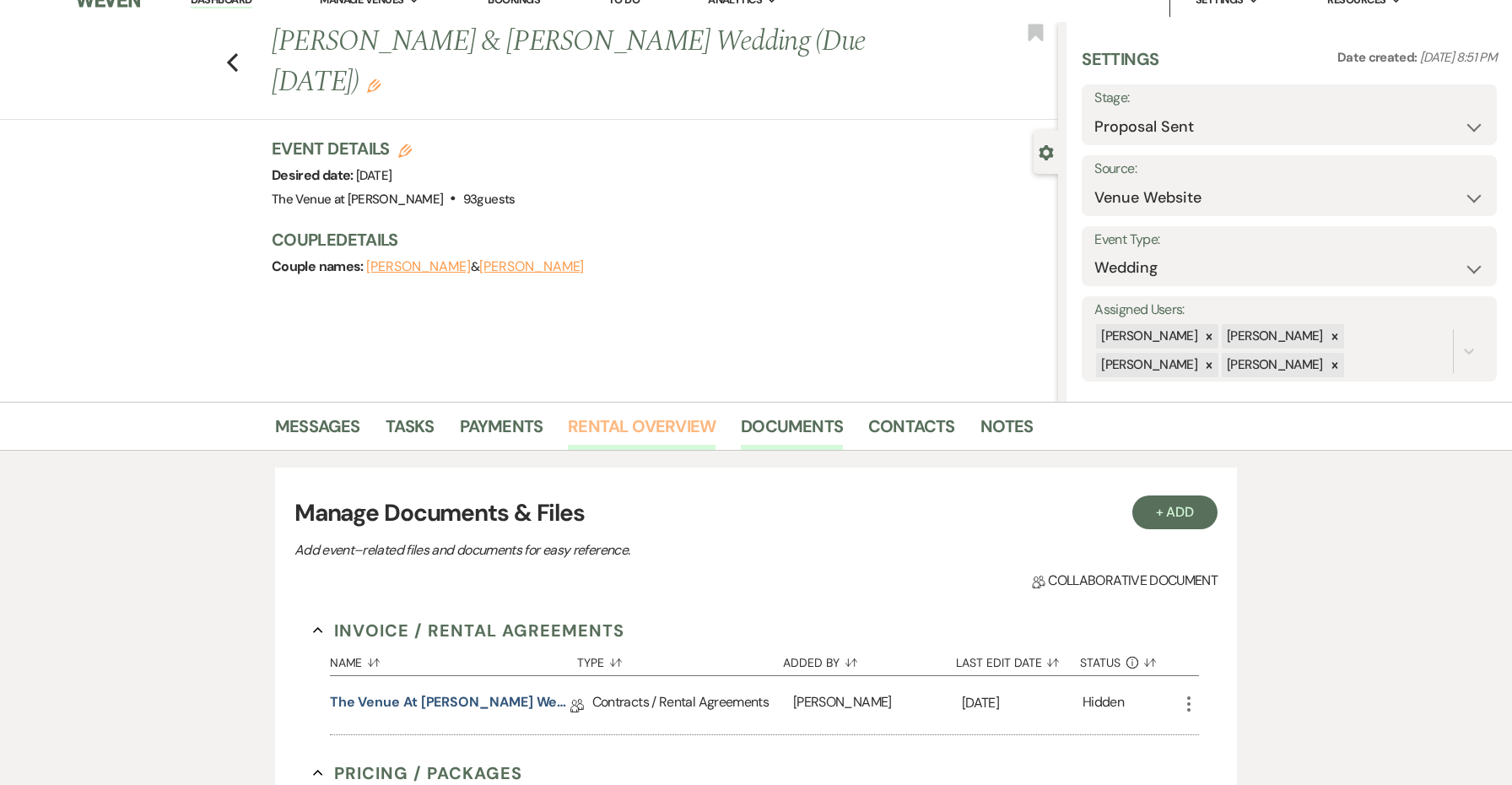
click at [688, 433] on link "Rental Overview" at bounding box center [642, 431] width 148 height 37
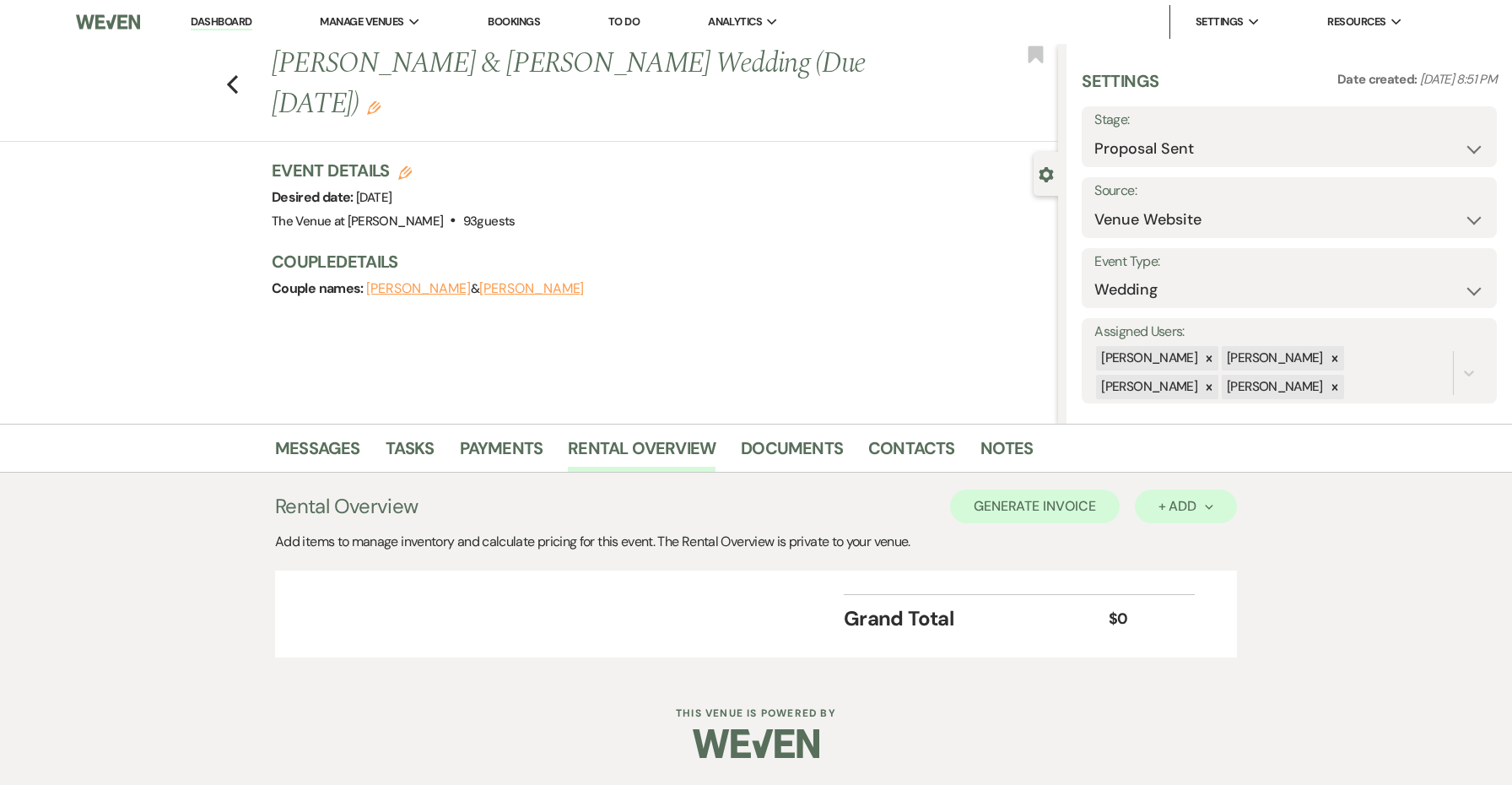
click at [1174, 500] on div "+ Add Next" at bounding box center [1186, 506] width 55 height 14
click at [1162, 542] on button "Item" at bounding box center [1178, 544] width 86 height 26
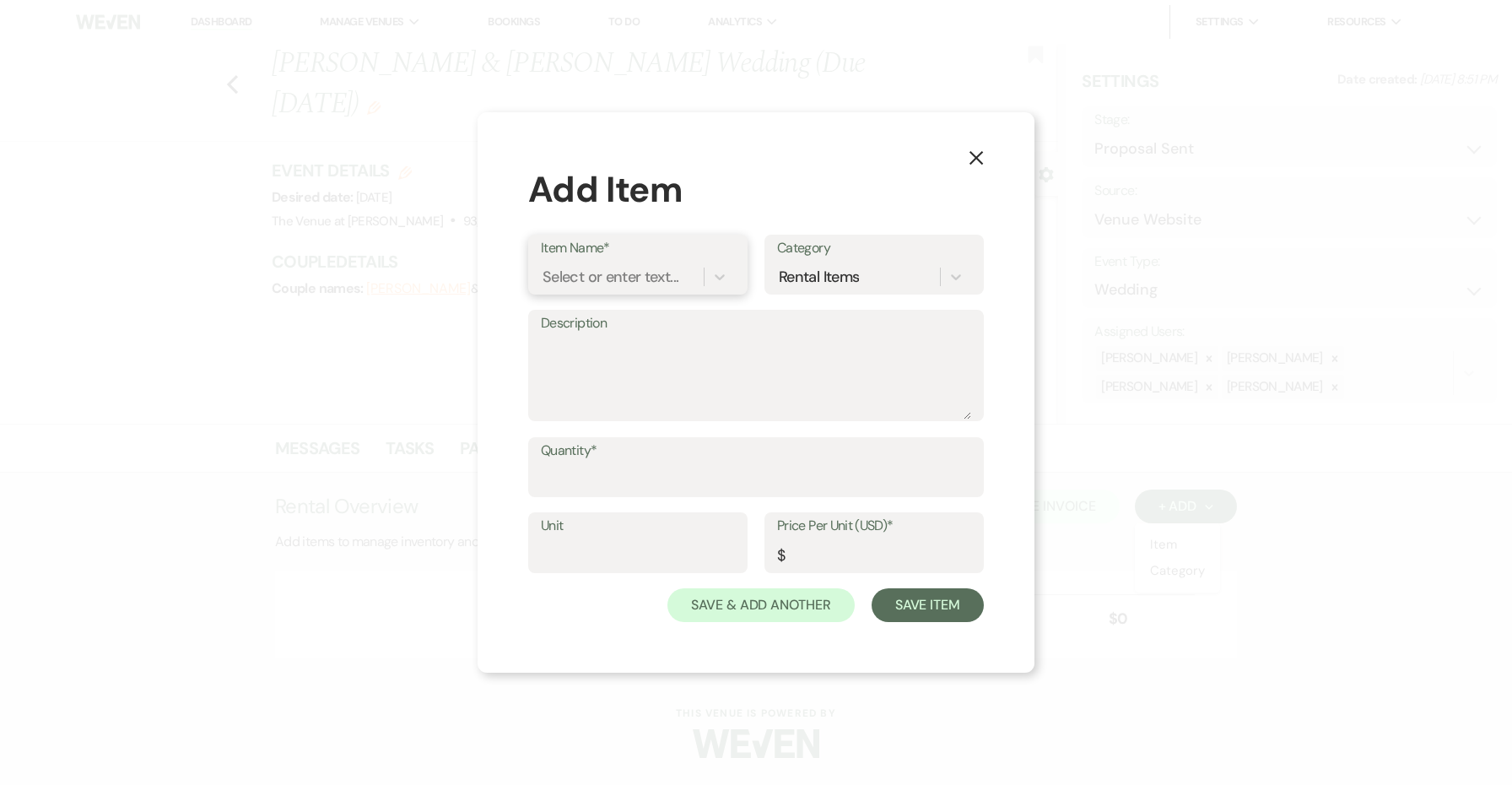
click at [623, 278] on div "Select or enter text..." at bounding box center [610, 276] width 136 height 22
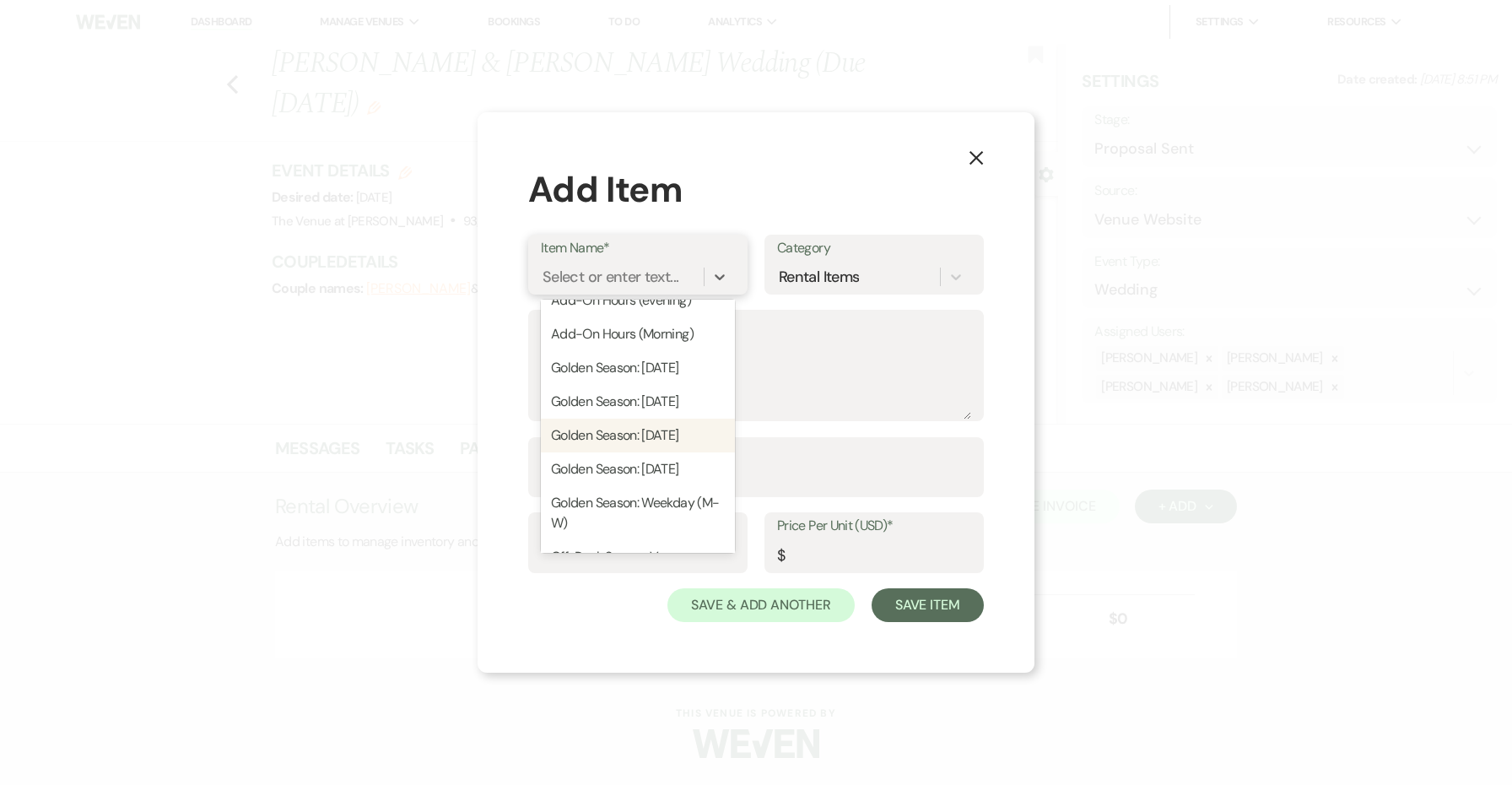
scroll to position [189, 0]
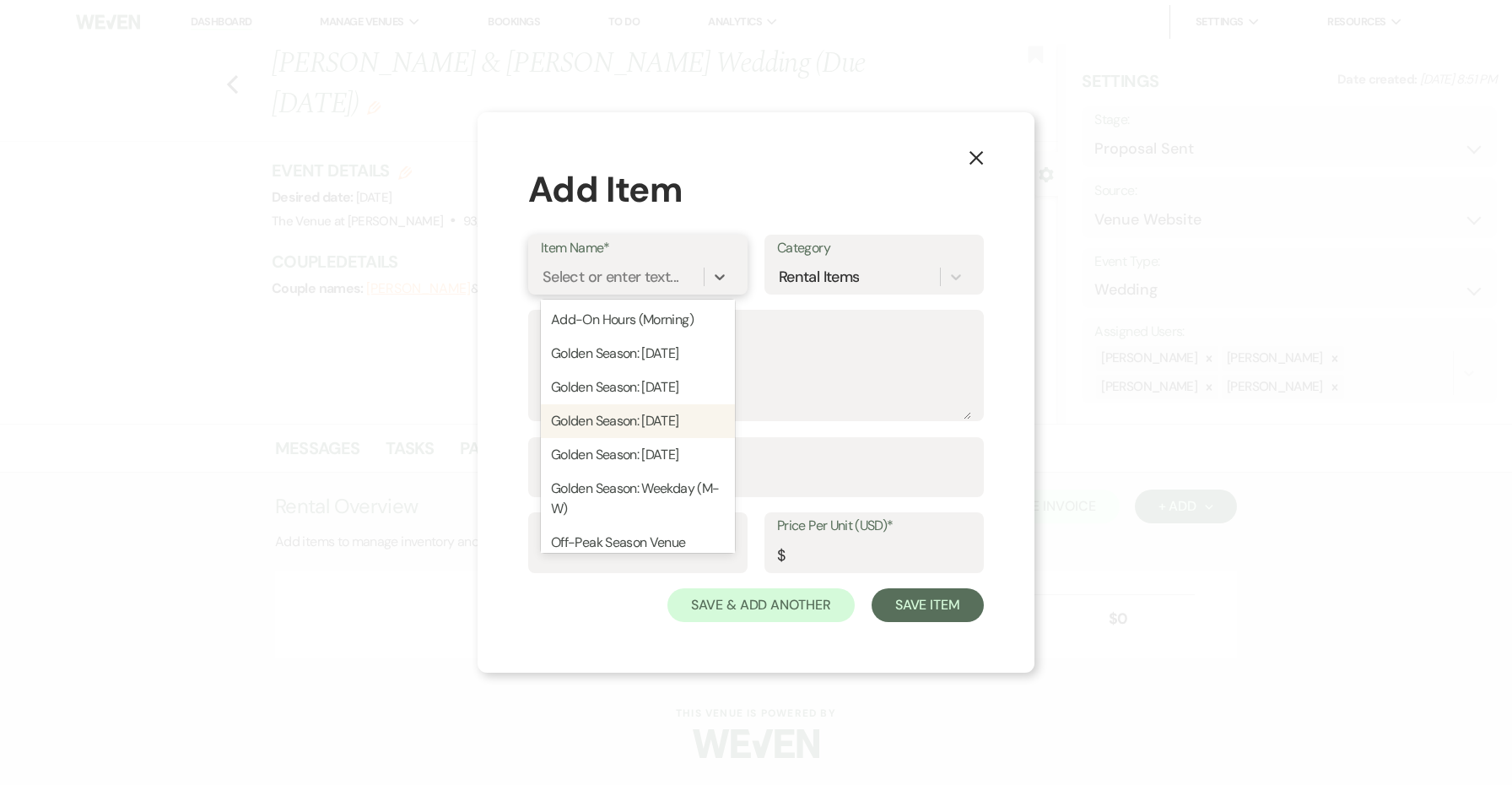
click at [616, 487] on div "Golden Season: Weekday (M-W)" at bounding box center [638, 498] width 194 height 54
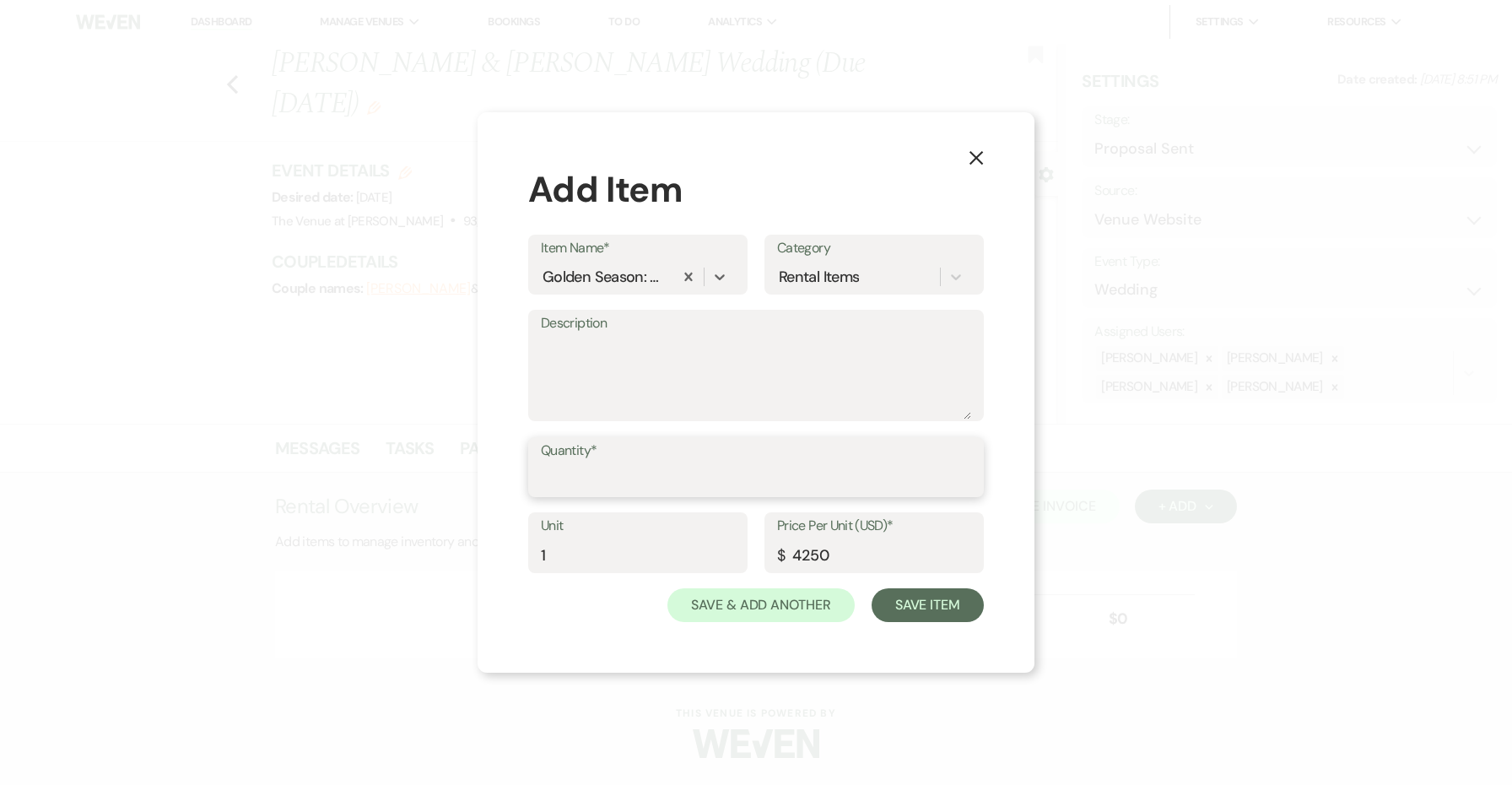
click at [614, 478] on input "Quantity*" at bounding box center [756, 479] width 430 height 33
click at [913, 600] on button "Save Item" at bounding box center [927, 605] width 112 height 34
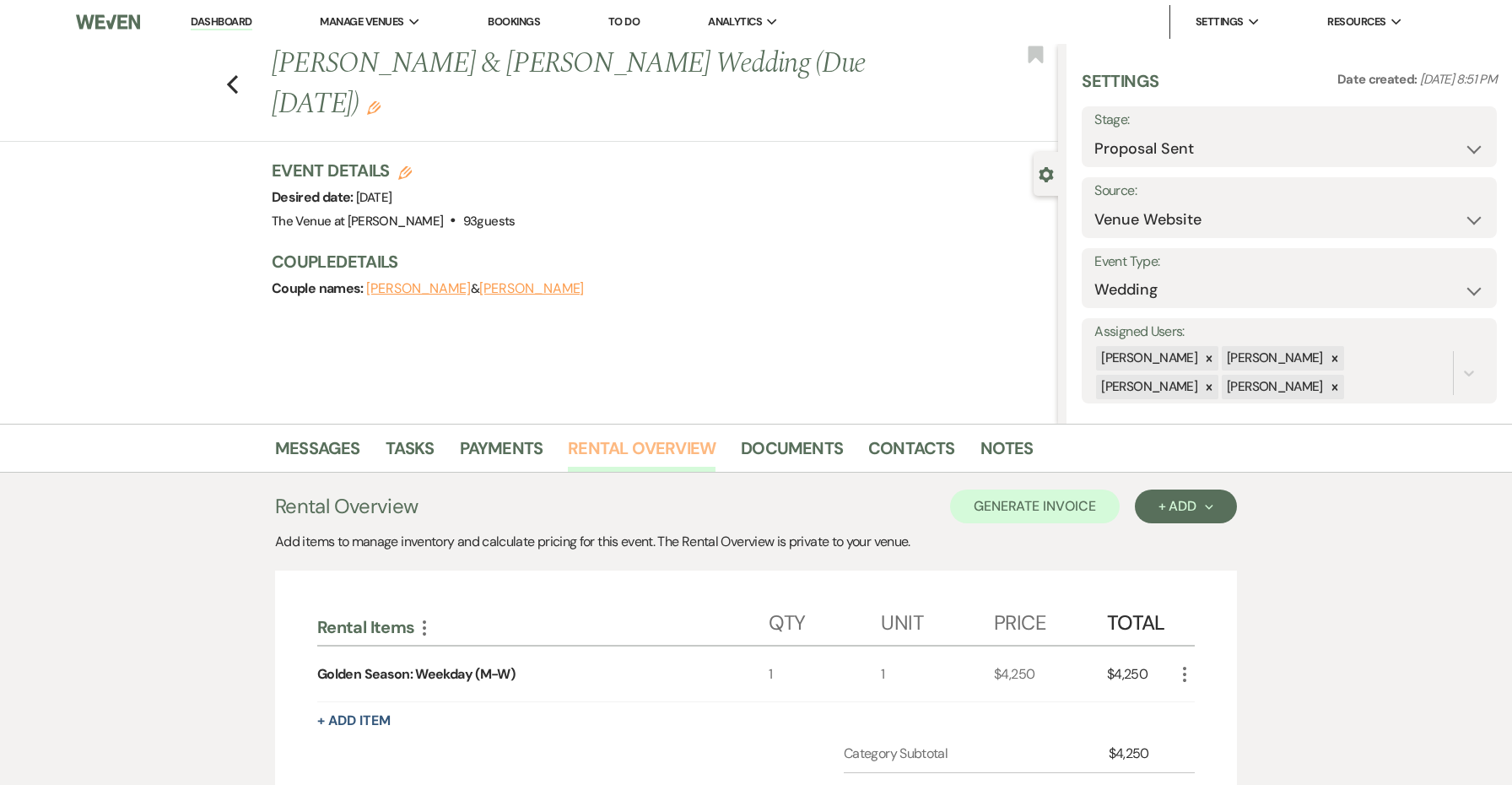
scroll to position [250, 0]
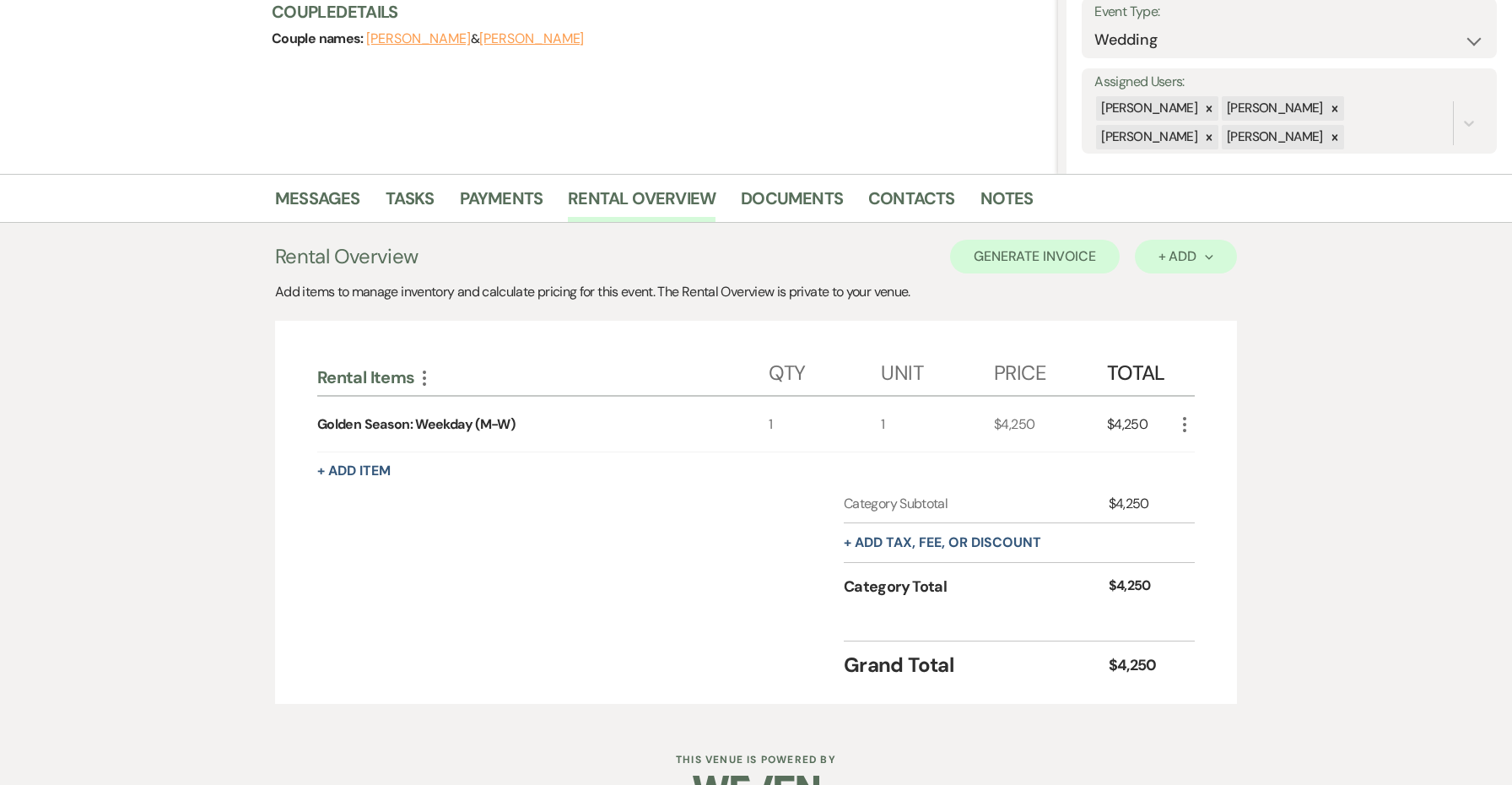
click at [1184, 265] on button "+ Add Next" at bounding box center [1186, 256] width 102 height 34
click at [1156, 296] on button "Item" at bounding box center [1178, 294] width 86 height 26
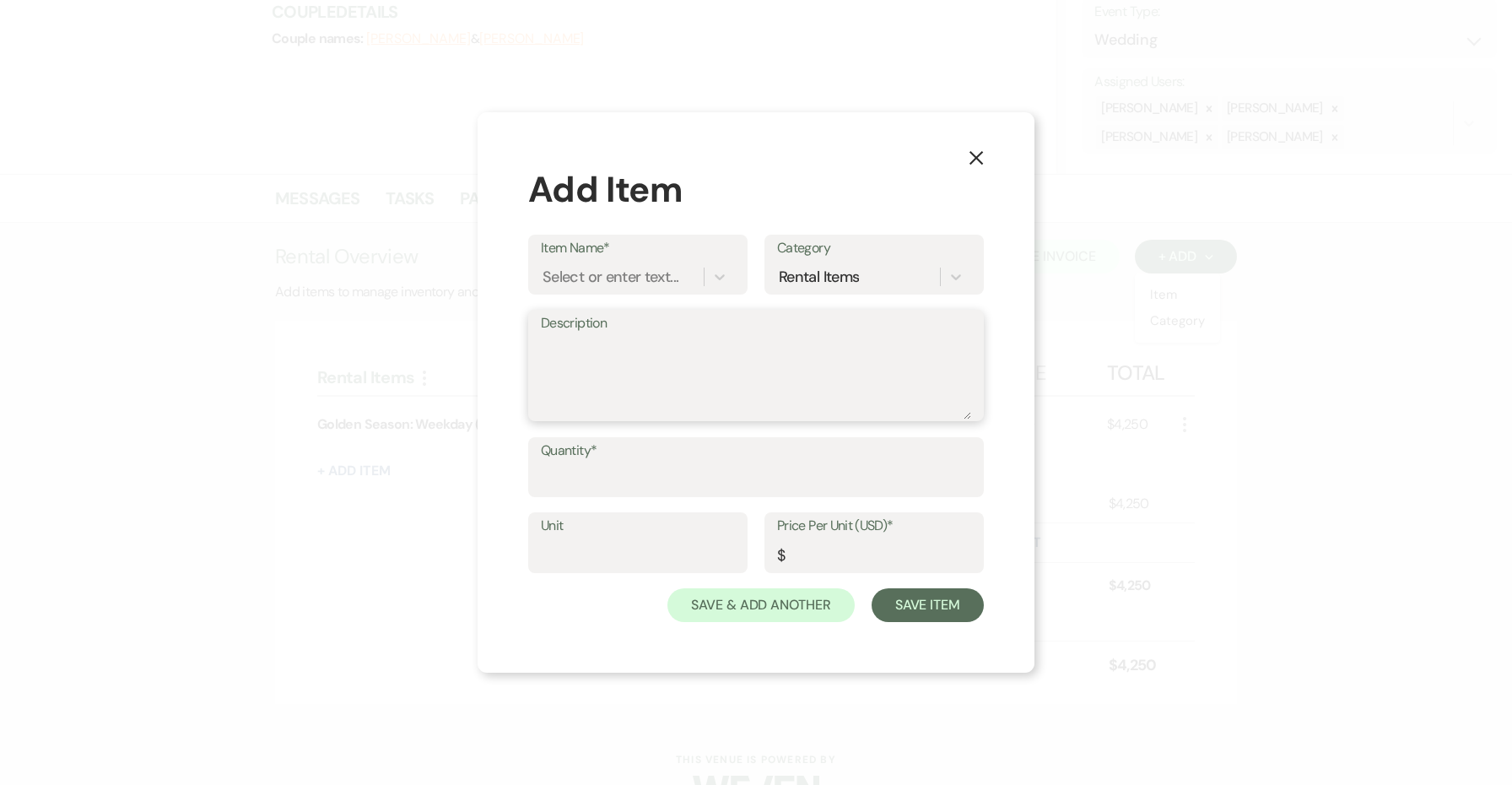
click at [644, 370] on textarea "Description" at bounding box center [756, 377] width 430 height 85
click at [636, 295] on div "Item Name* Select or enter text... Category Rental Items" at bounding box center [756, 272] width 456 height 75
click at [629, 277] on div "Select or enter text..." at bounding box center [610, 276] width 136 height 22
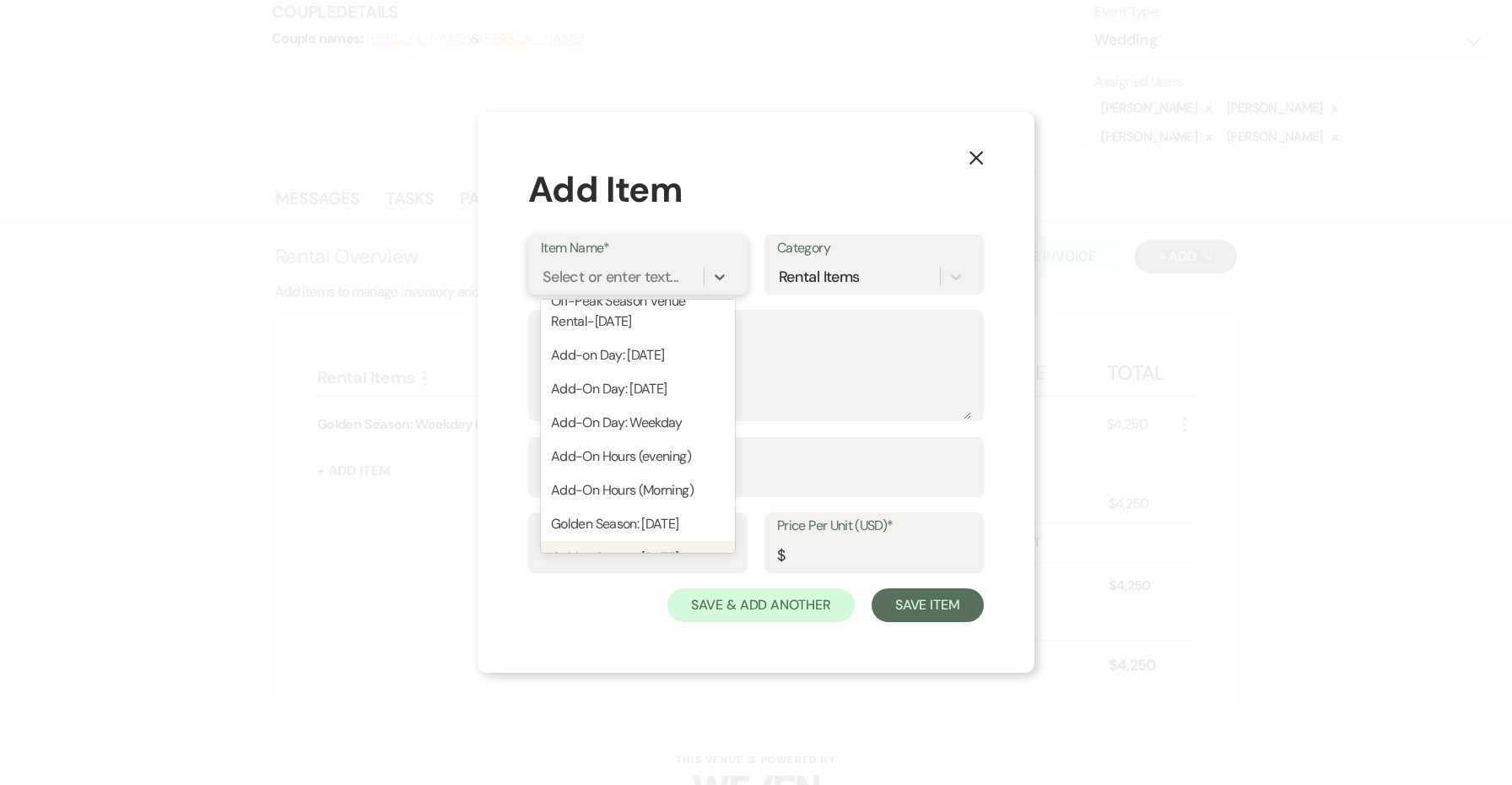
scroll to position [0, 0]
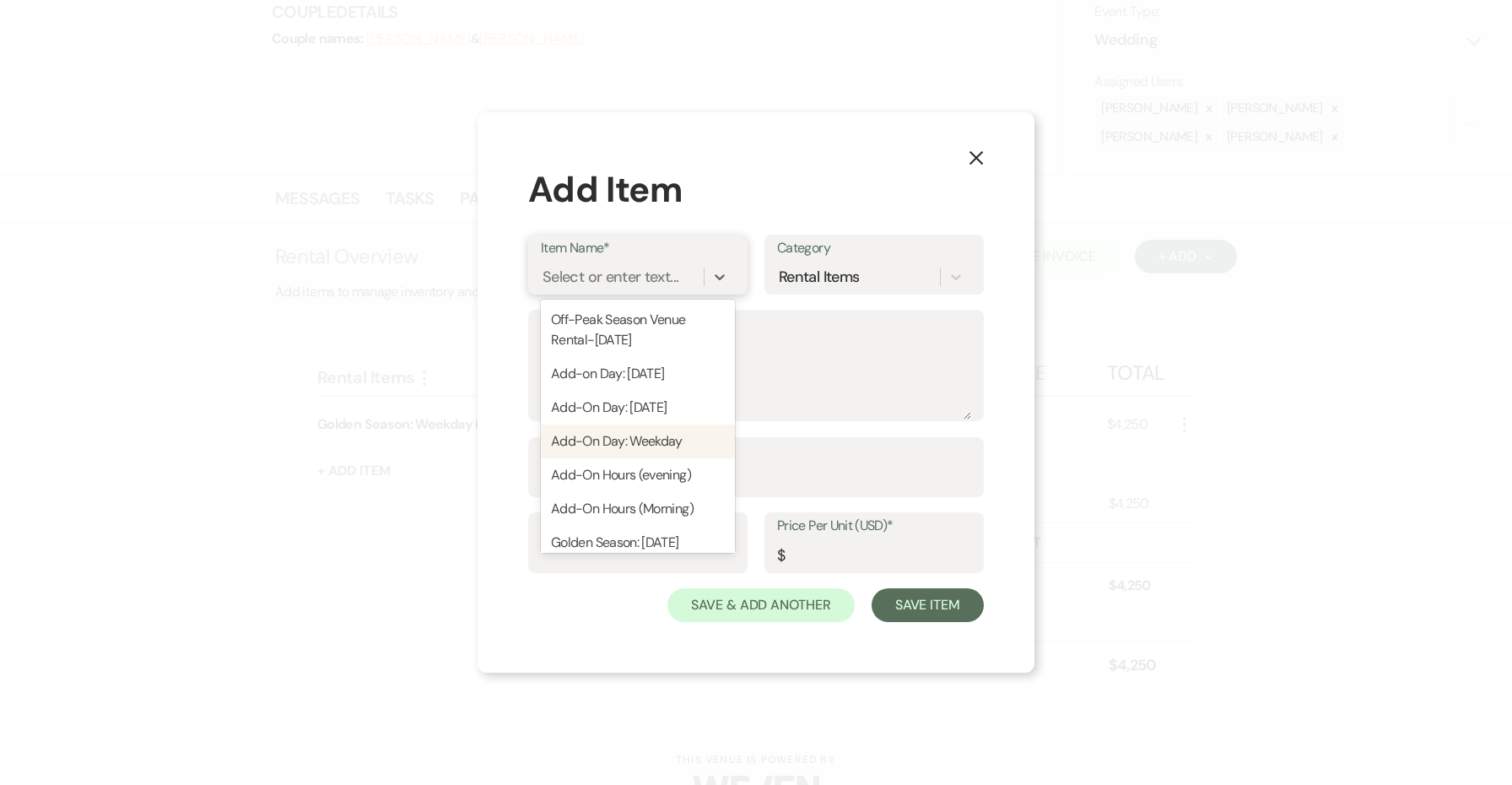
click at [647, 442] on div "Add-On Day: Weekday" at bounding box center [638, 441] width 194 height 34
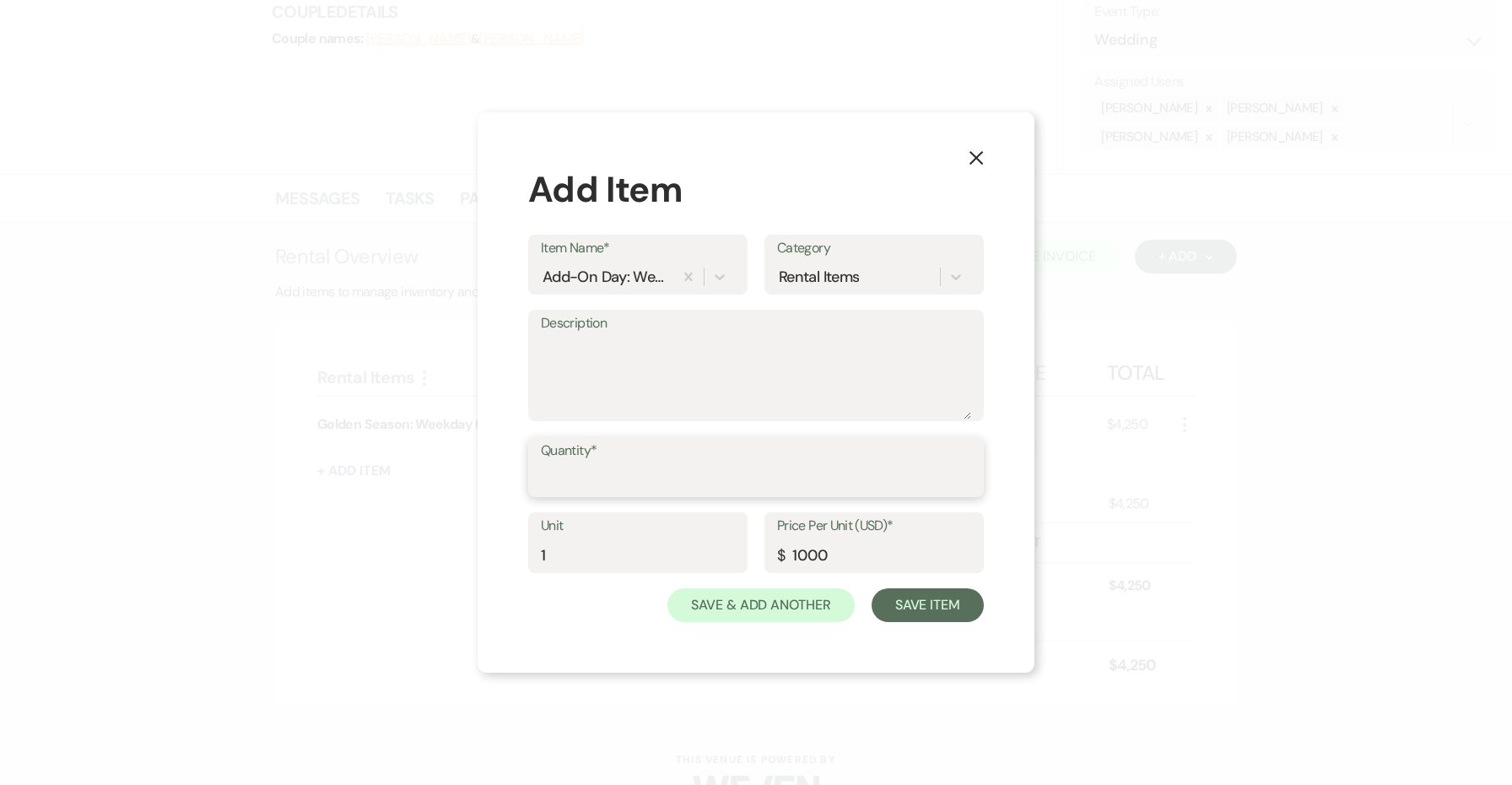
click at [675, 479] on input "Quantity*" at bounding box center [756, 479] width 430 height 33
click at [929, 592] on button "Save Item" at bounding box center [927, 605] width 112 height 34
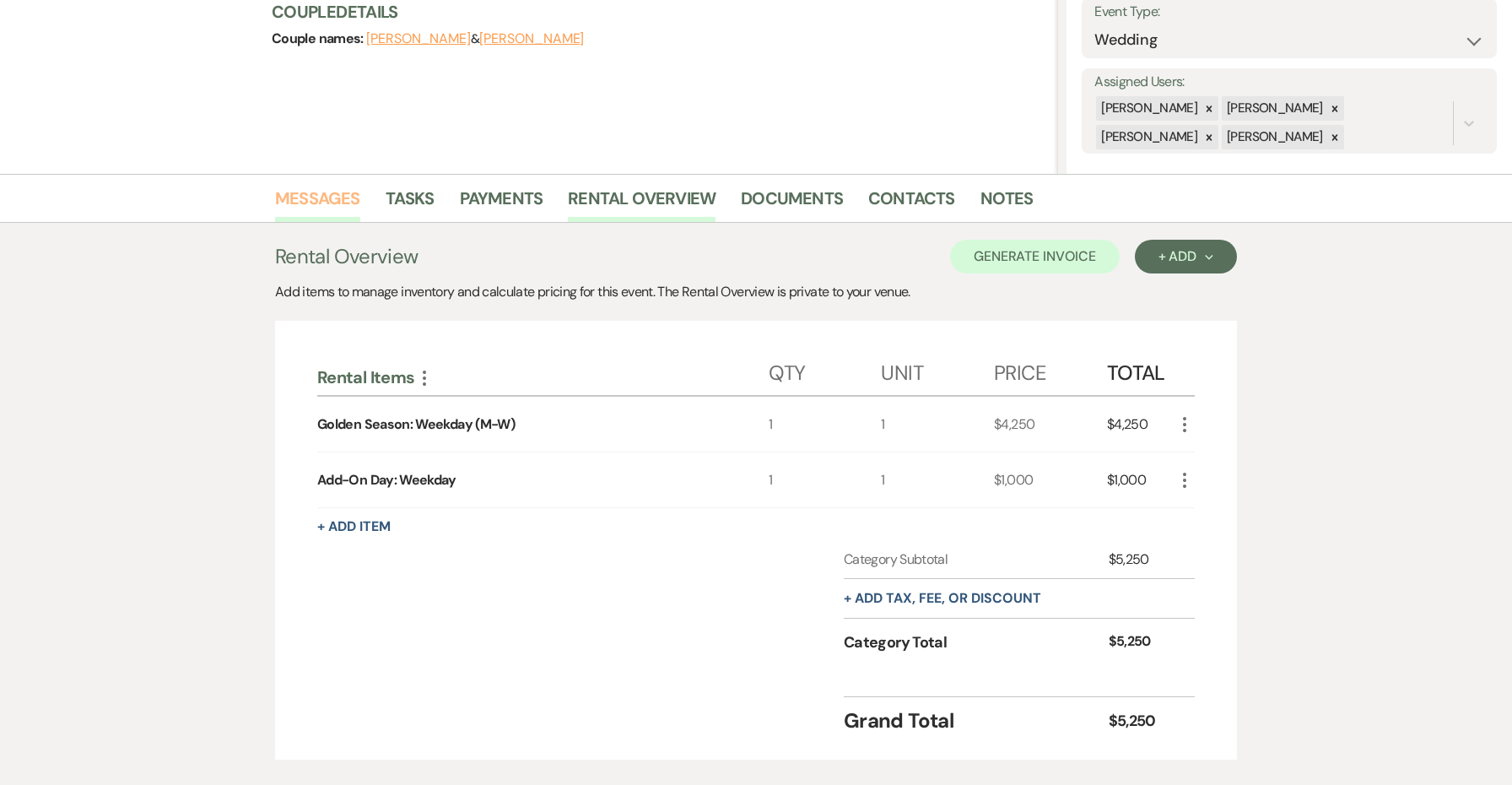
click at [313, 206] on link "Messages" at bounding box center [318, 204] width 86 height 37
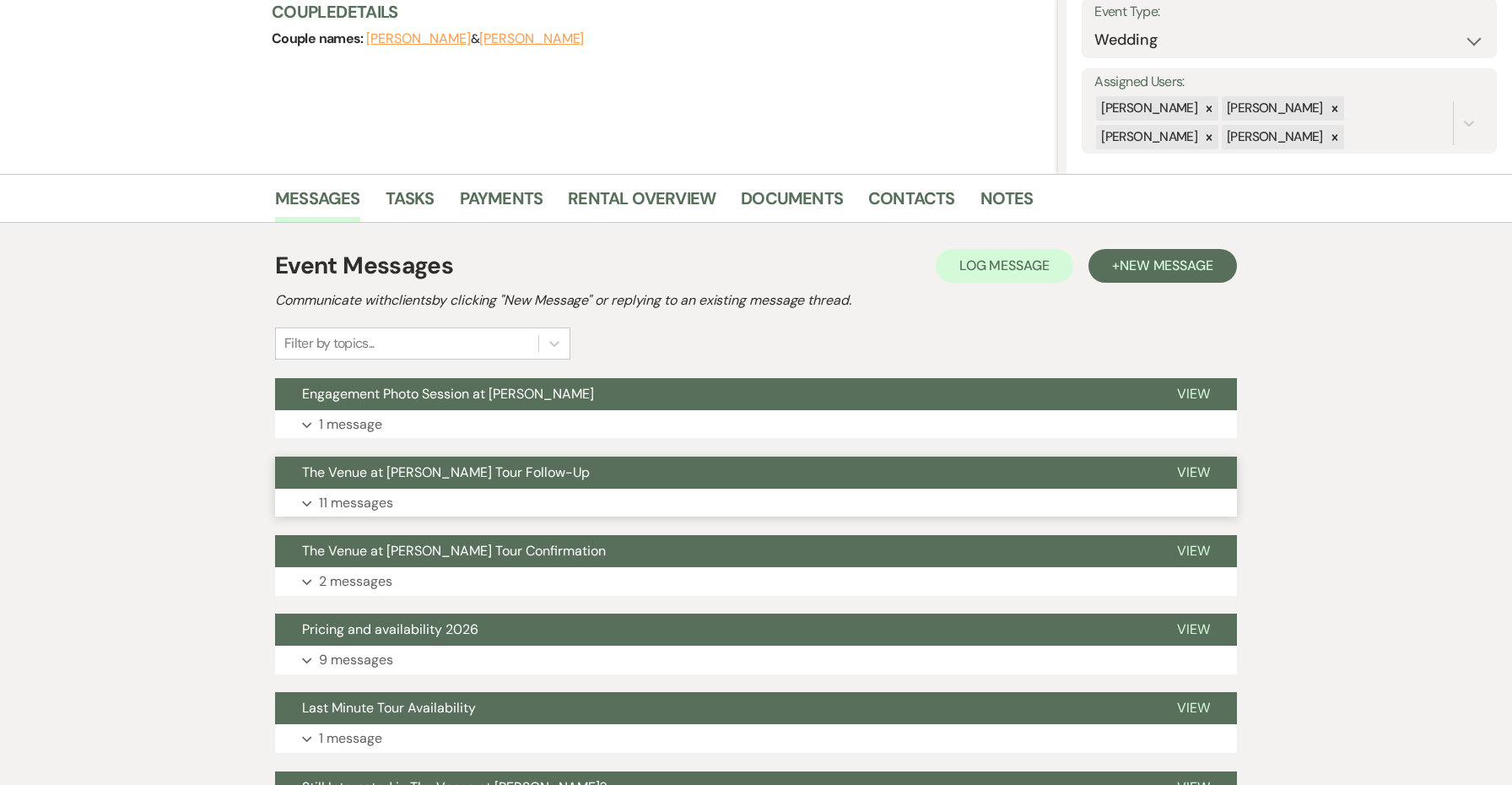
click at [426, 498] on button "Expand 11 messages" at bounding box center [756, 503] width 962 height 28
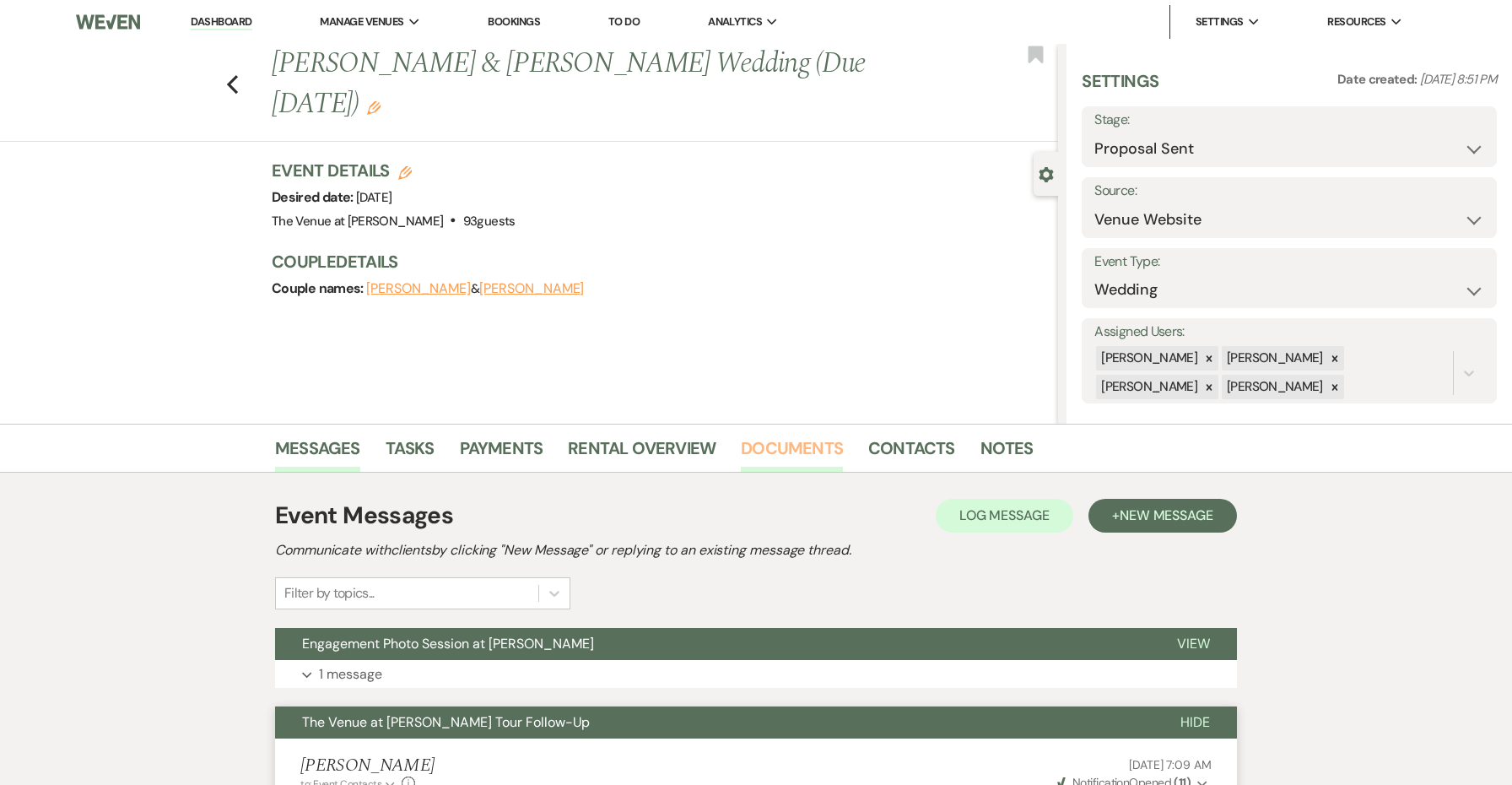
click at [774, 440] on link "Documents" at bounding box center [792, 453] width 102 height 37
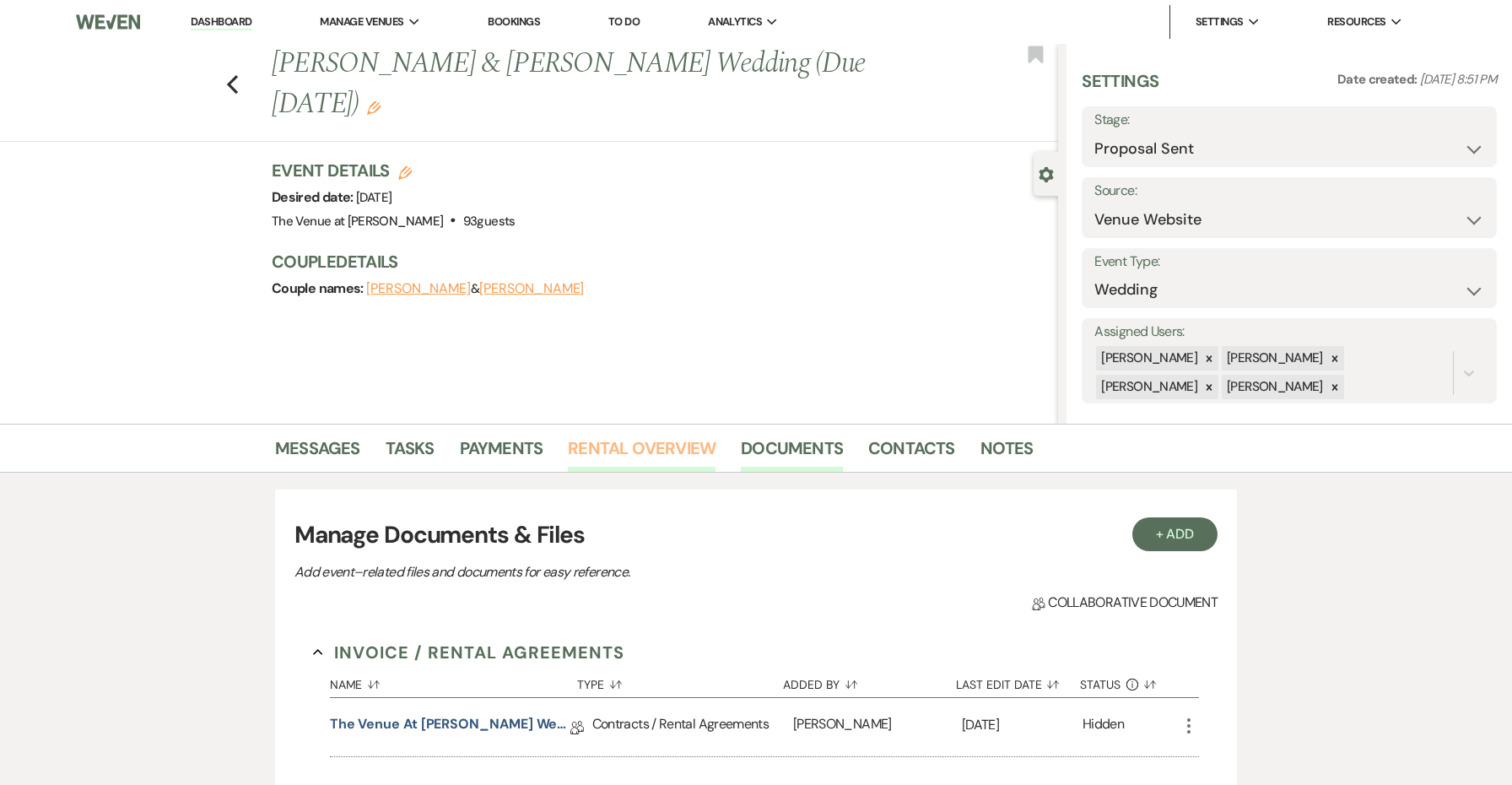
click at [661, 445] on link "Rental Overview" at bounding box center [642, 453] width 148 height 37
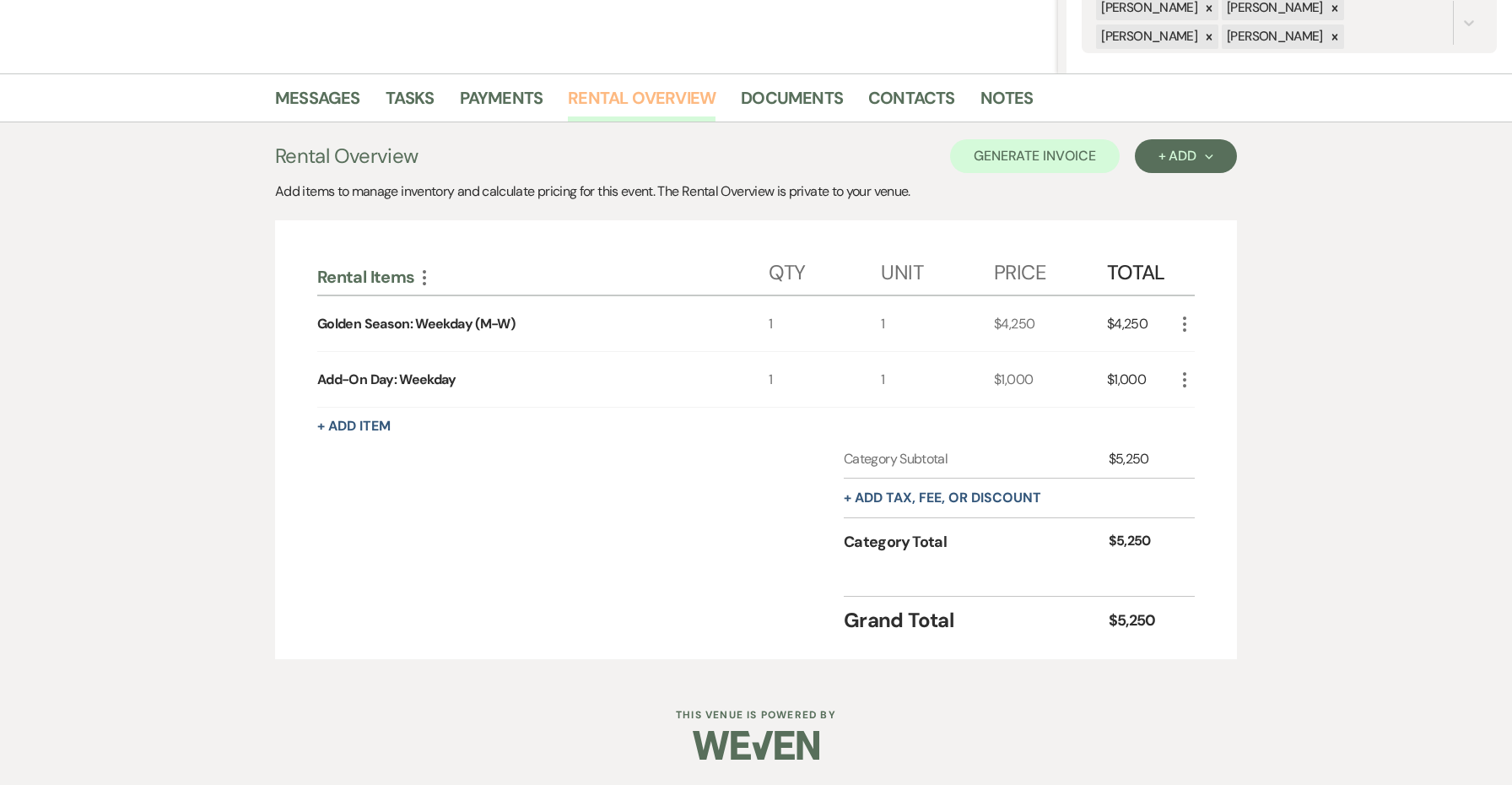
scroll to position [350, 0]
click at [965, 502] on button "+ Add tax, fee, or discount" at bounding box center [942, 499] width 198 height 14
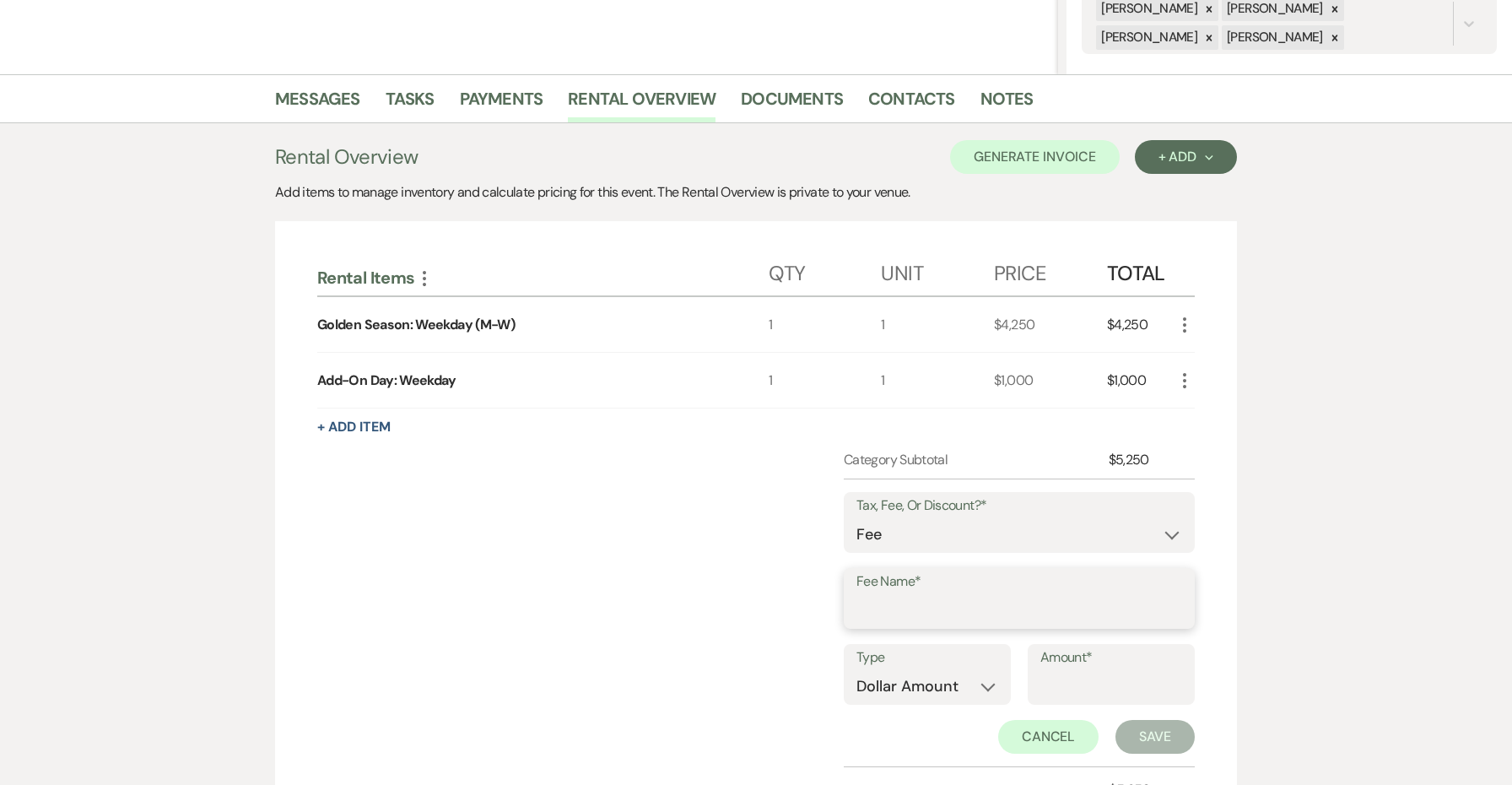
click at [904, 598] on input "Fee Name*" at bounding box center [1019, 611] width 326 height 33
click at [1065, 680] on input "Amount*" at bounding box center [1112, 687] width 142 height 33
click at [1162, 730] on button "Save" at bounding box center [1155, 736] width 79 height 34
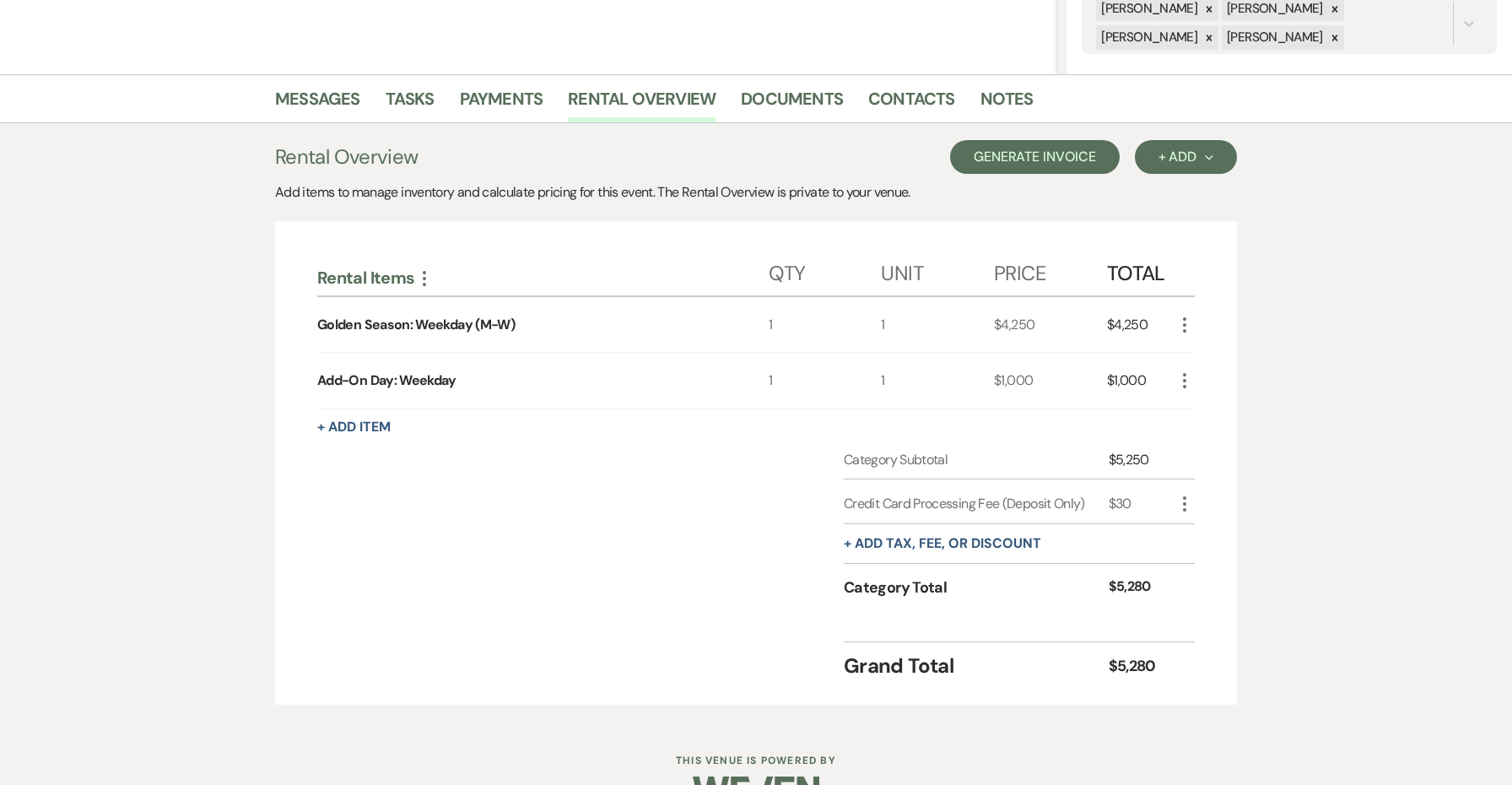
click at [1054, 151] on button "Generate Invoice" at bounding box center [1035, 157] width 169 height 34
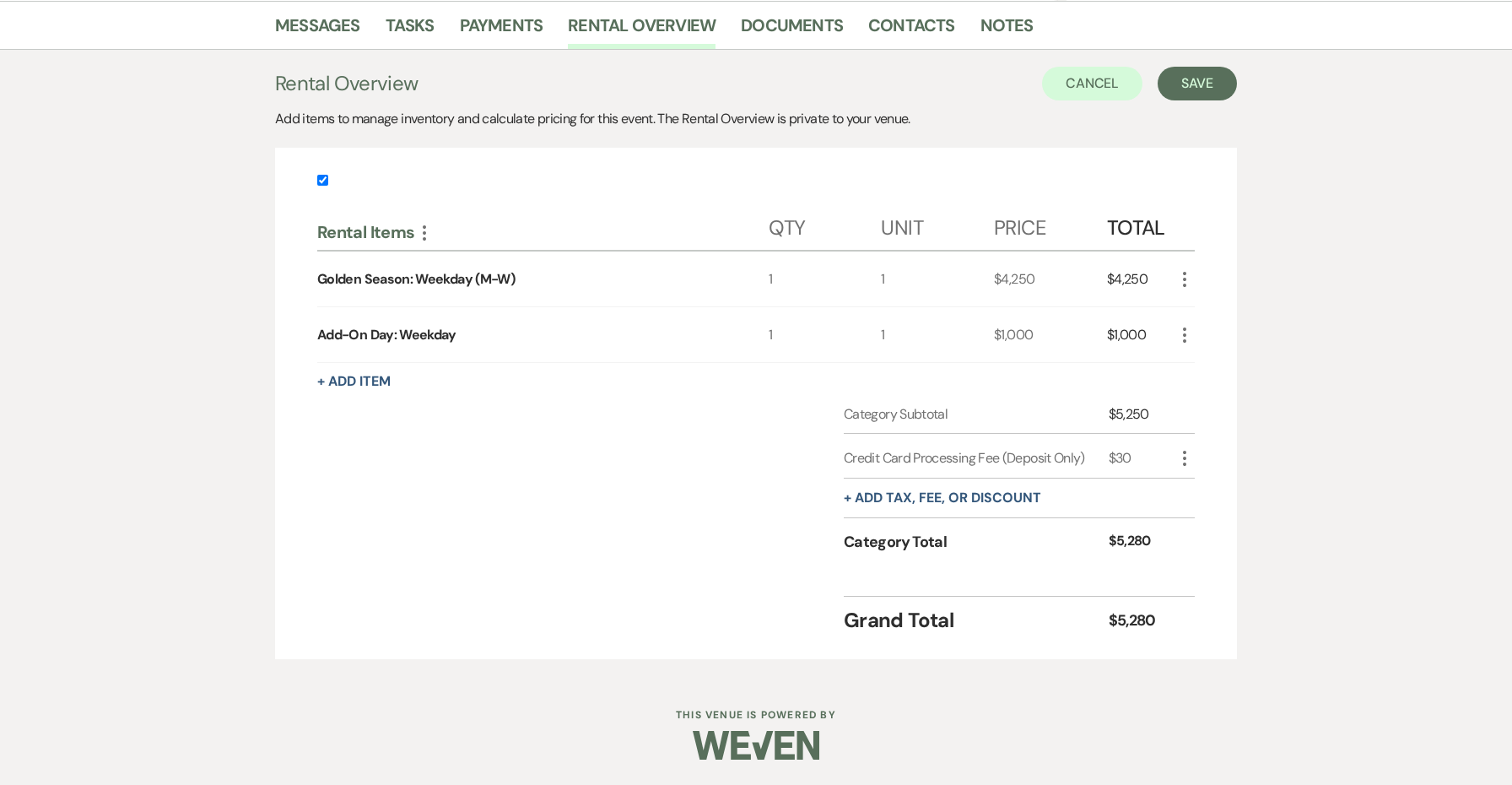
scroll to position [424, 0]
click at [1187, 93] on button "Save" at bounding box center [1197, 83] width 79 height 34
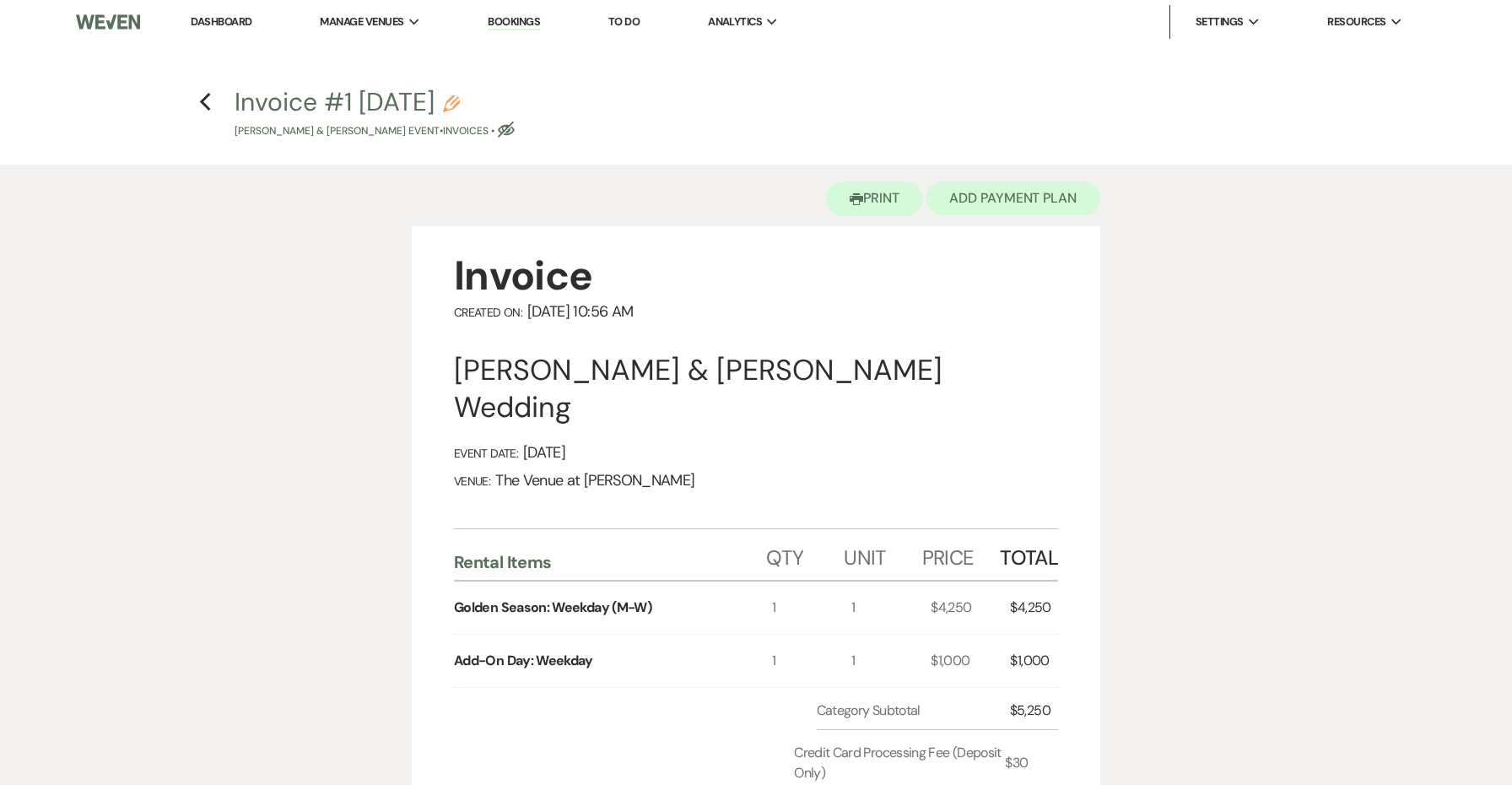
click at [978, 199] on button "Add Payment Plan" at bounding box center [1013, 198] width 174 height 34
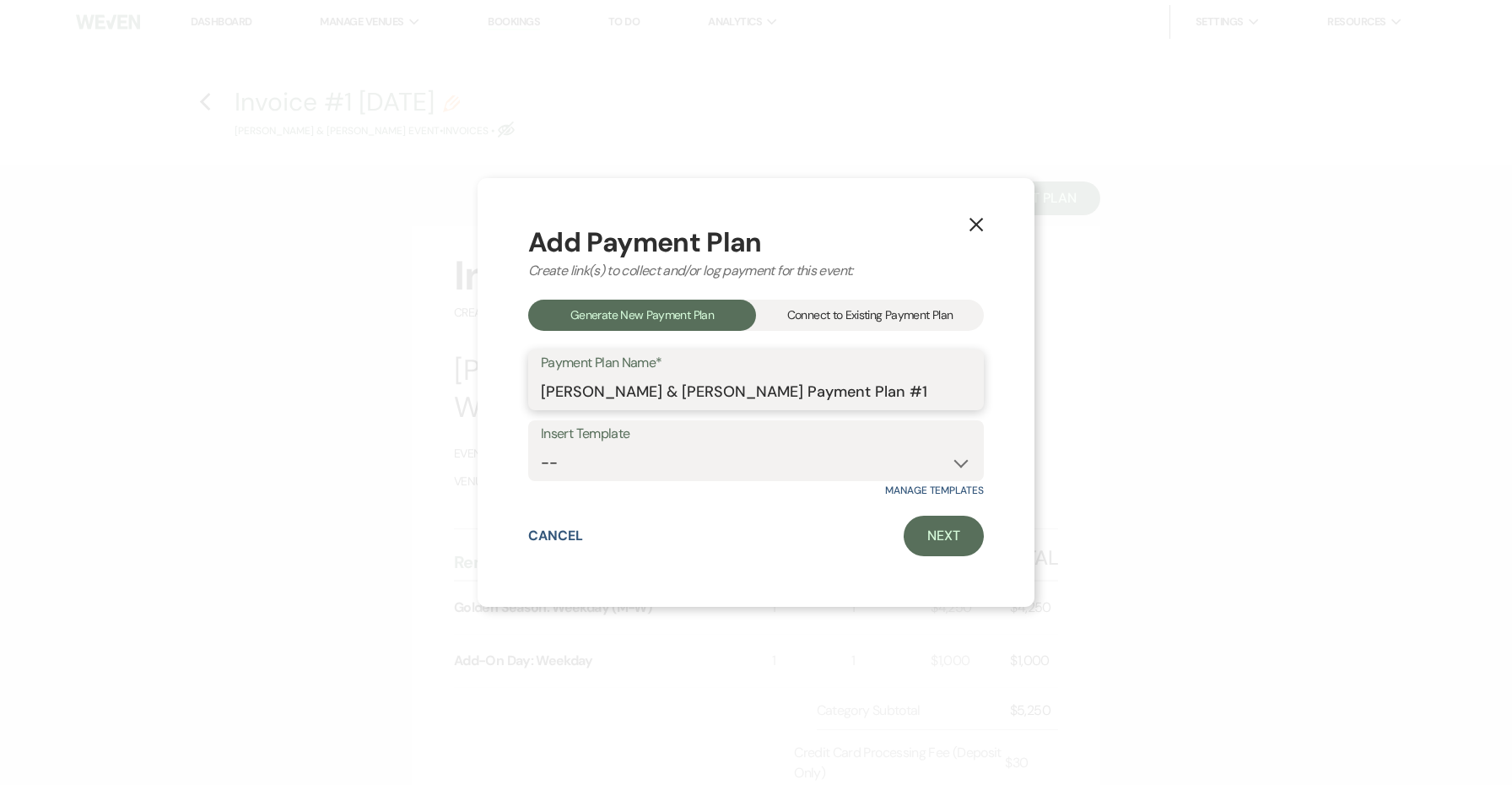
click at [912, 395] on input "[PERSON_NAME] & [PERSON_NAME] Payment Plan #1" at bounding box center [756, 392] width 430 height 33
click at [954, 511] on div "Add Payment Plan Create link(s) to collect and/or log payment for this event: G…" at bounding box center [756, 392] width 456 height 327
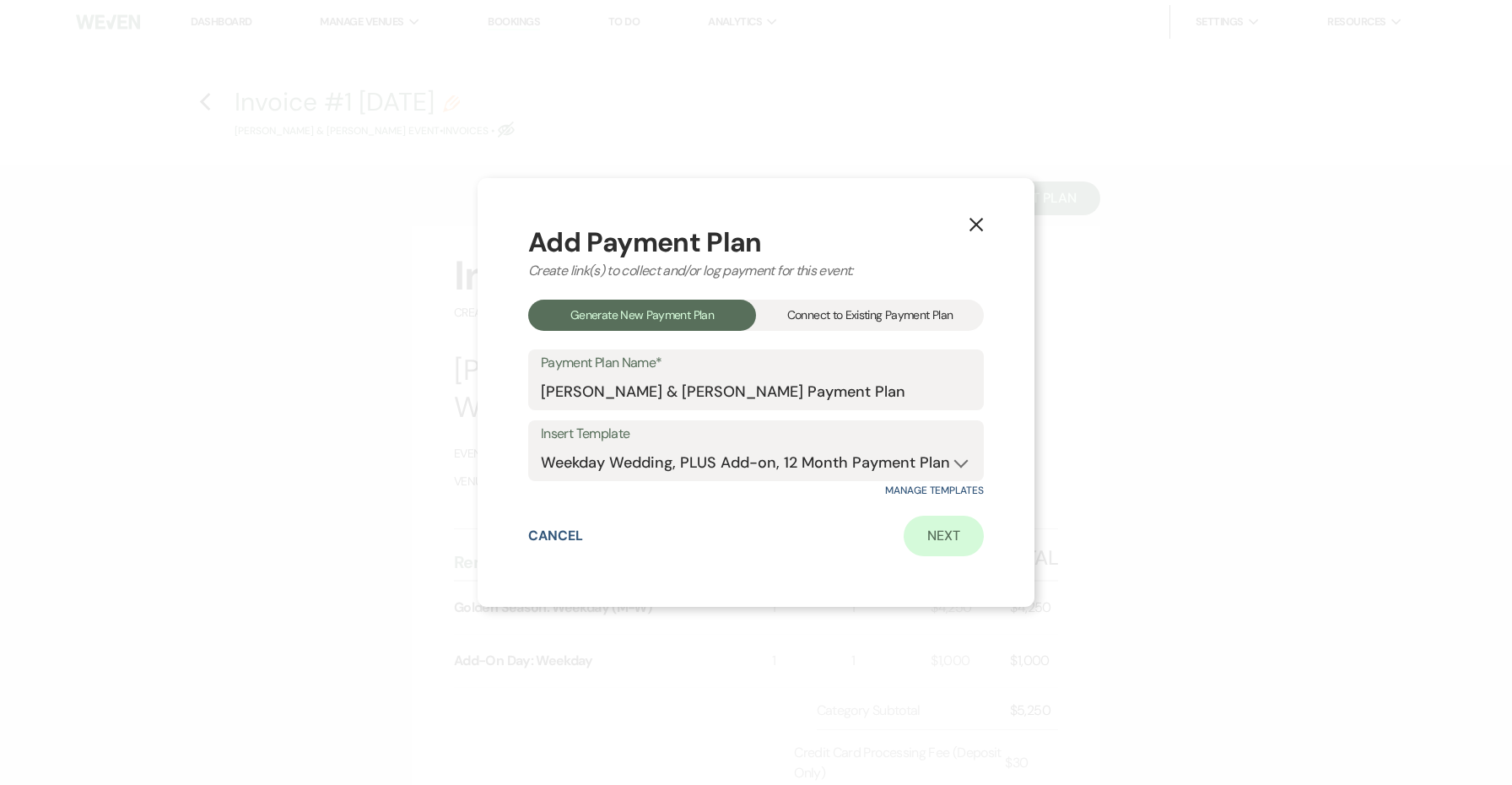
click at [954, 526] on link "Next" at bounding box center [943, 537] width 80 height 41
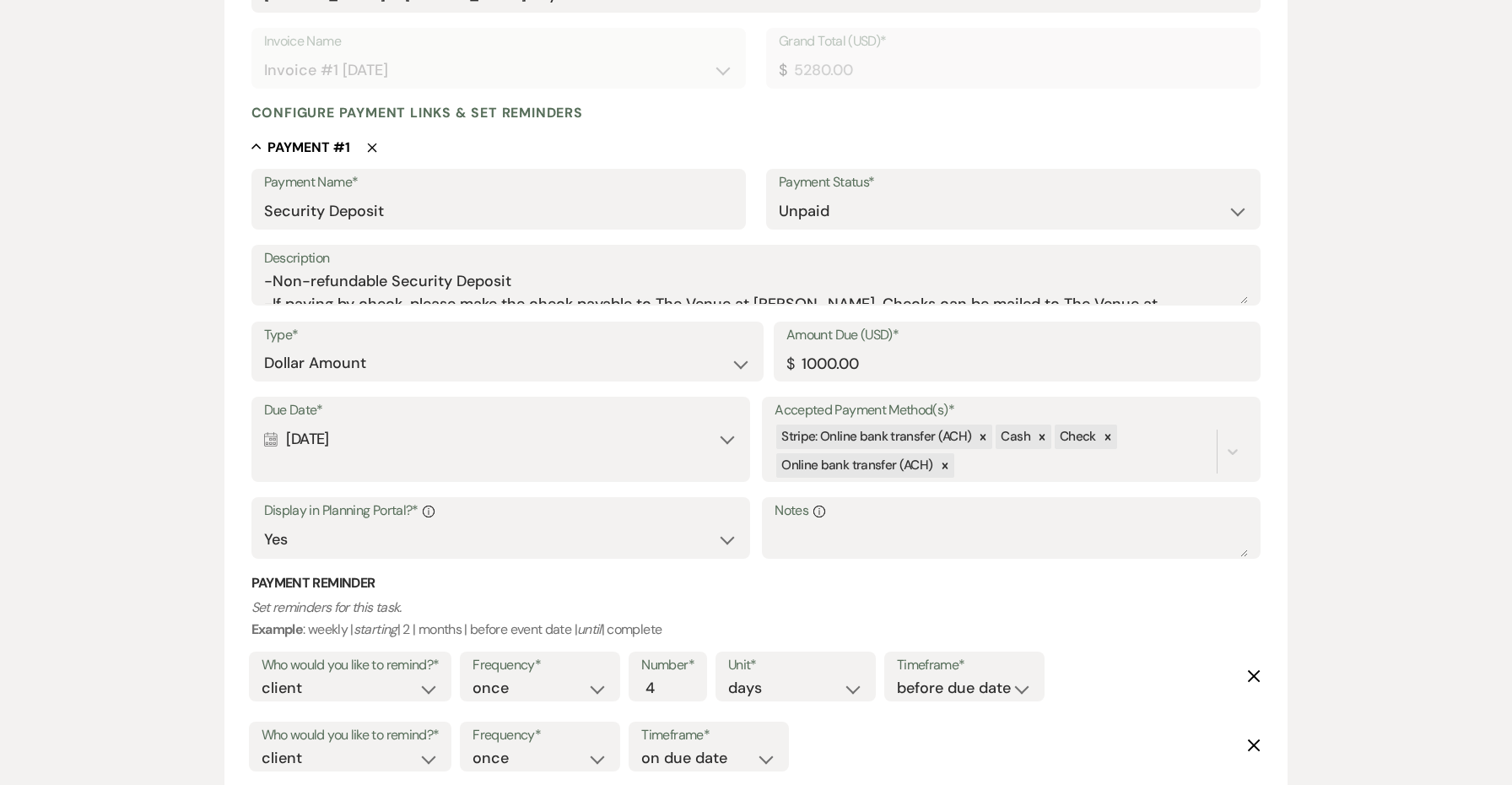
scroll to position [339, 0]
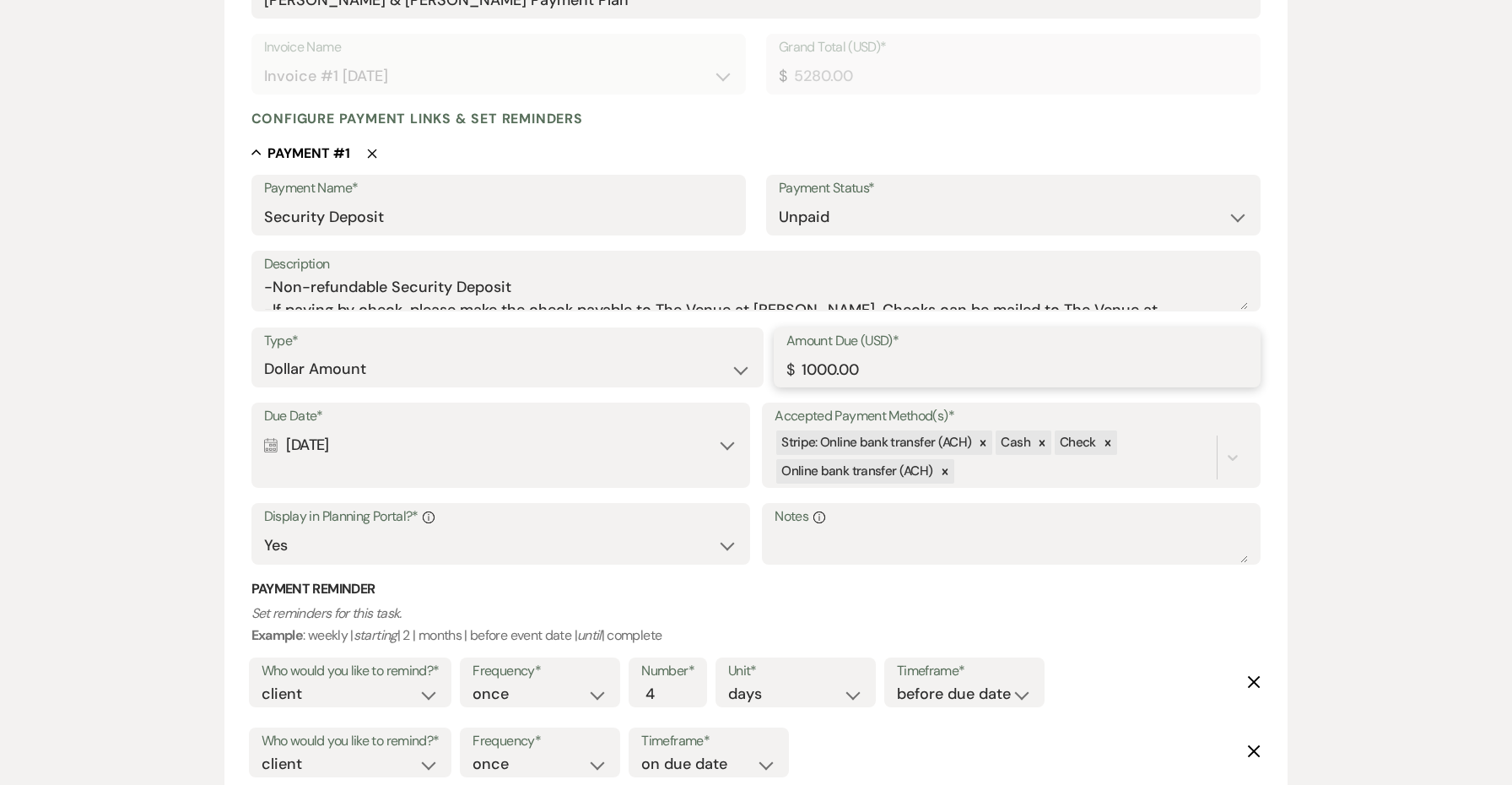
click at [830, 368] on input "1000.00" at bounding box center [1017, 369] width 461 height 33
click at [1235, 449] on icon at bounding box center [1233, 457] width 17 height 17
click at [925, 533] on div "Card" at bounding box center [880, 539] width 211 height 34
click at [1063, 612] on p "Set reminders for this task. Example : weekly | starting | 2 | months | before …" at bounding box center [756, 624] width 1010 height 43
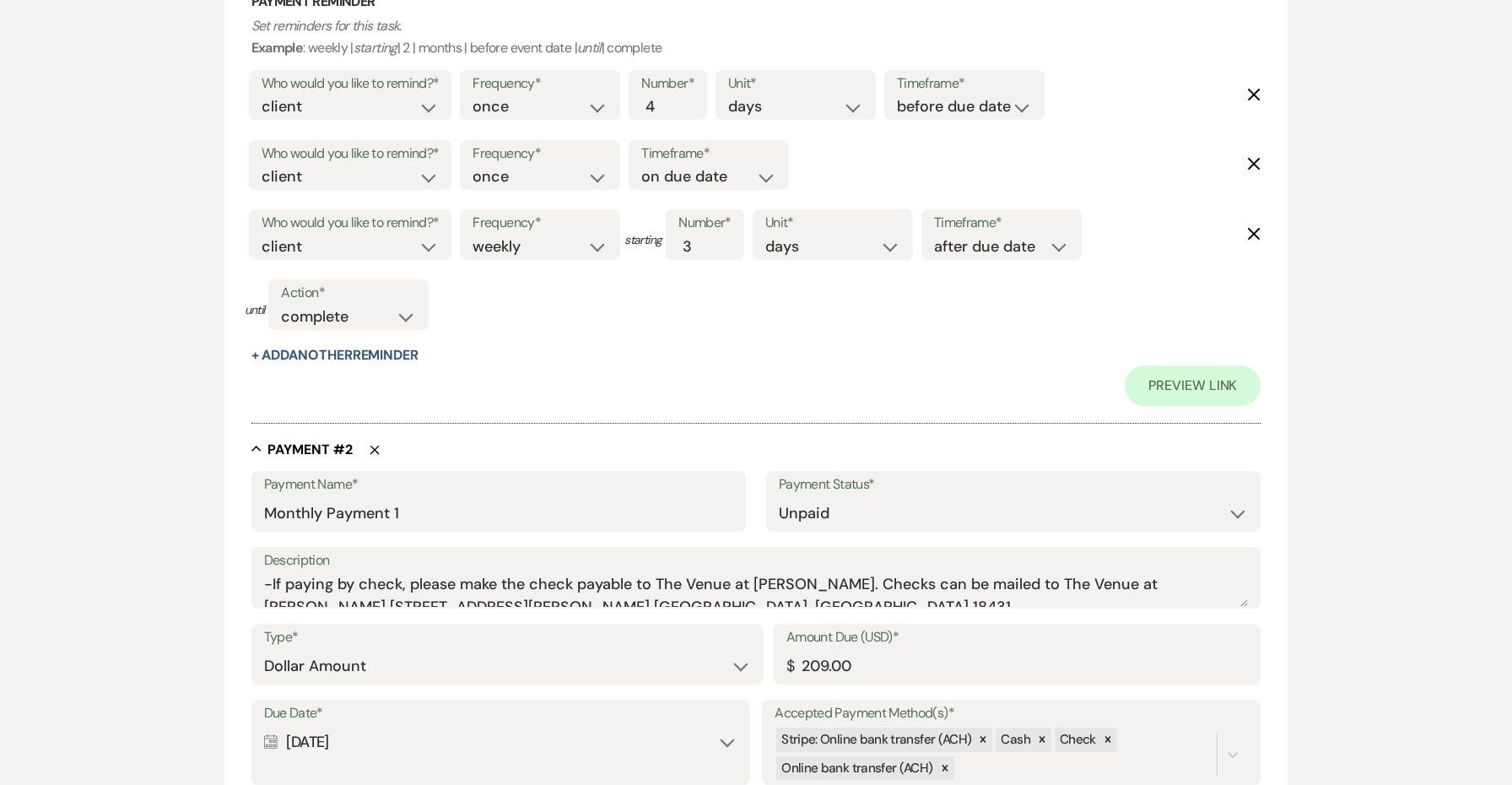
scroll to position [978, 0]
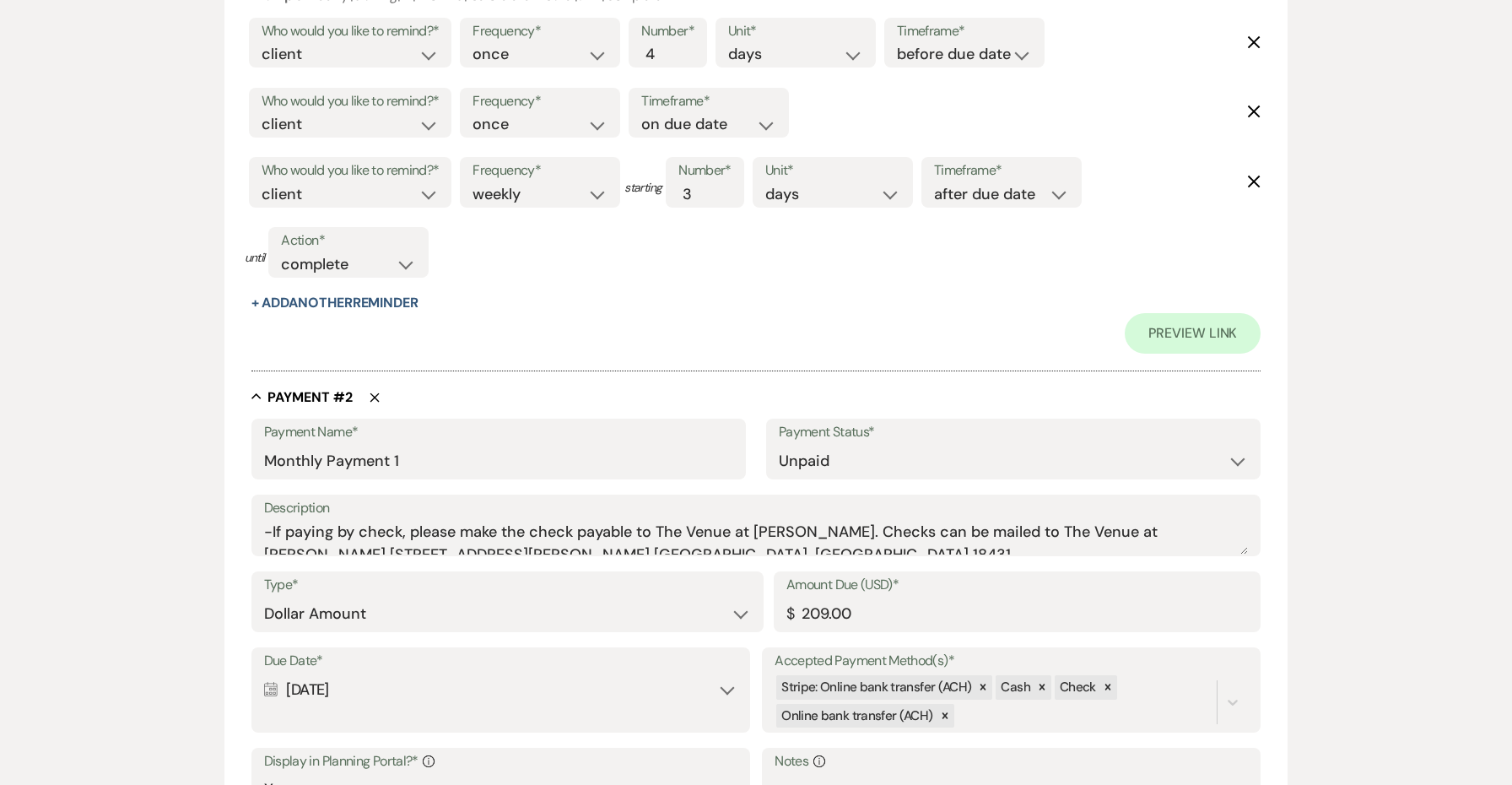
click at [377, 393] on use "button" at bounding box center [375, 398] width 10 height 10
click at [418, 456] on input "Monthly Payment 2" at bounding box center [498, 462] width 469 height 33
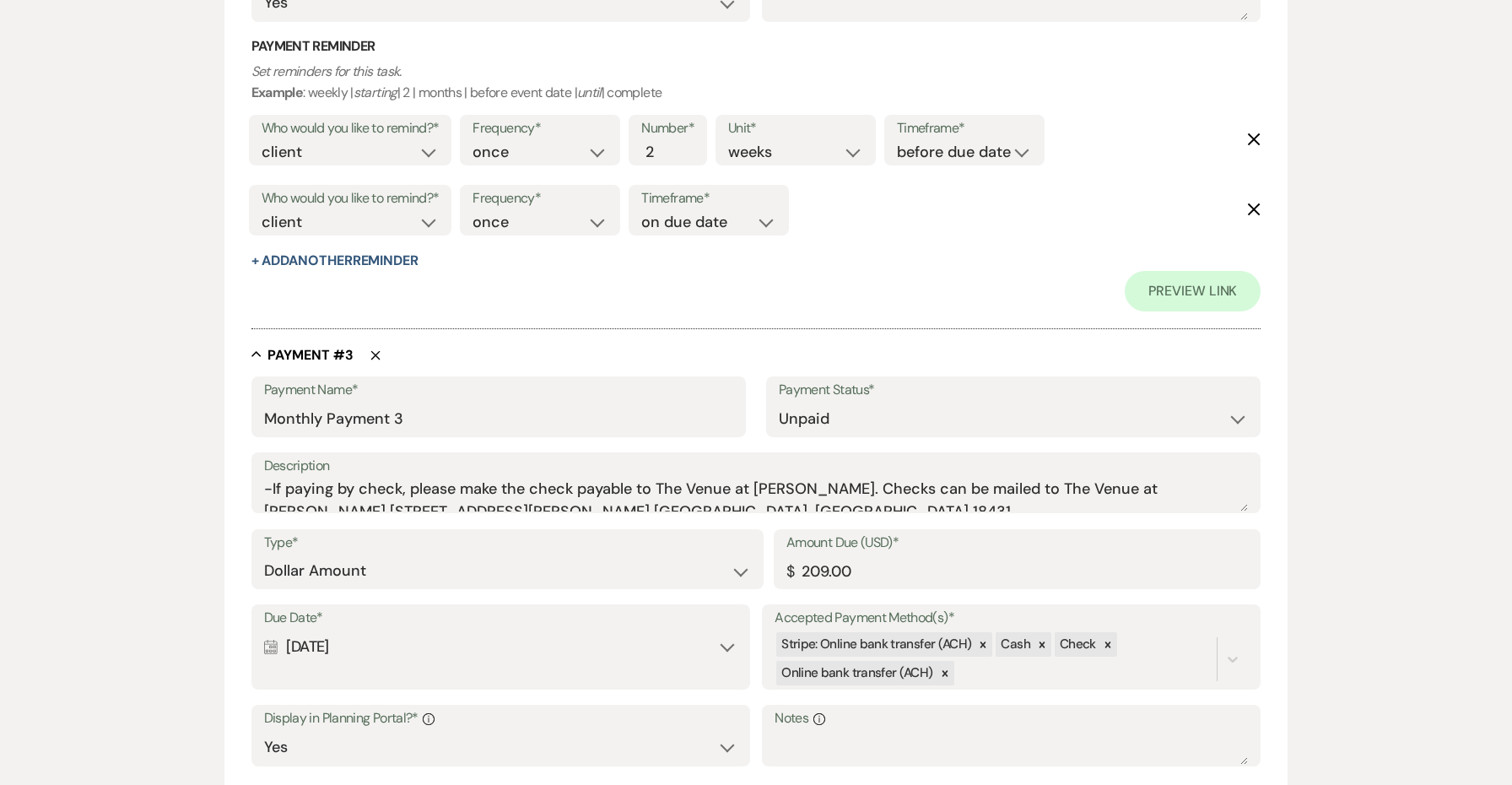
scroll to position [1869, 0]
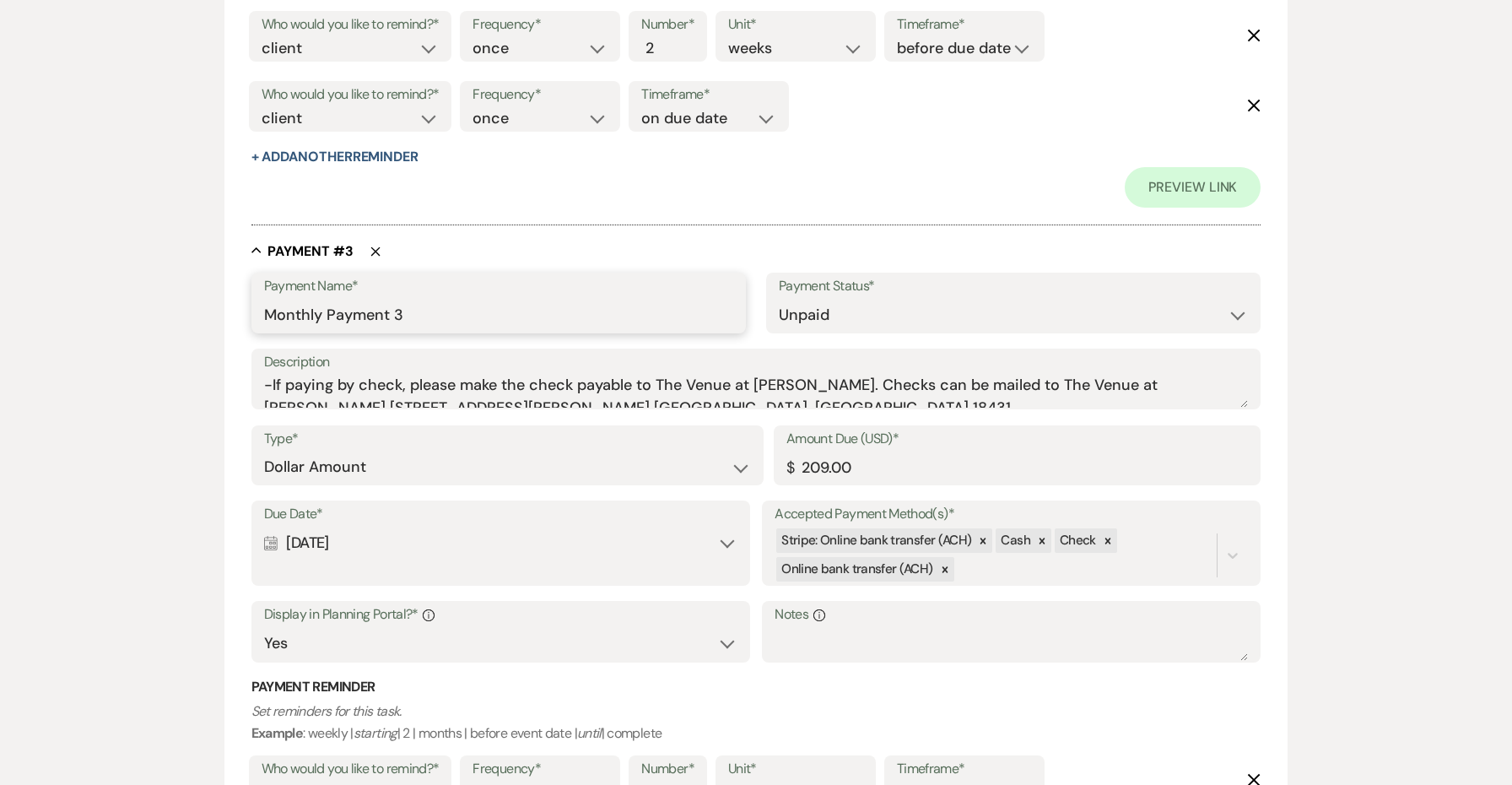
click at [414, 299] on input "Monthly Payment 3" at bounding box center [498, 316] width 469 height 33
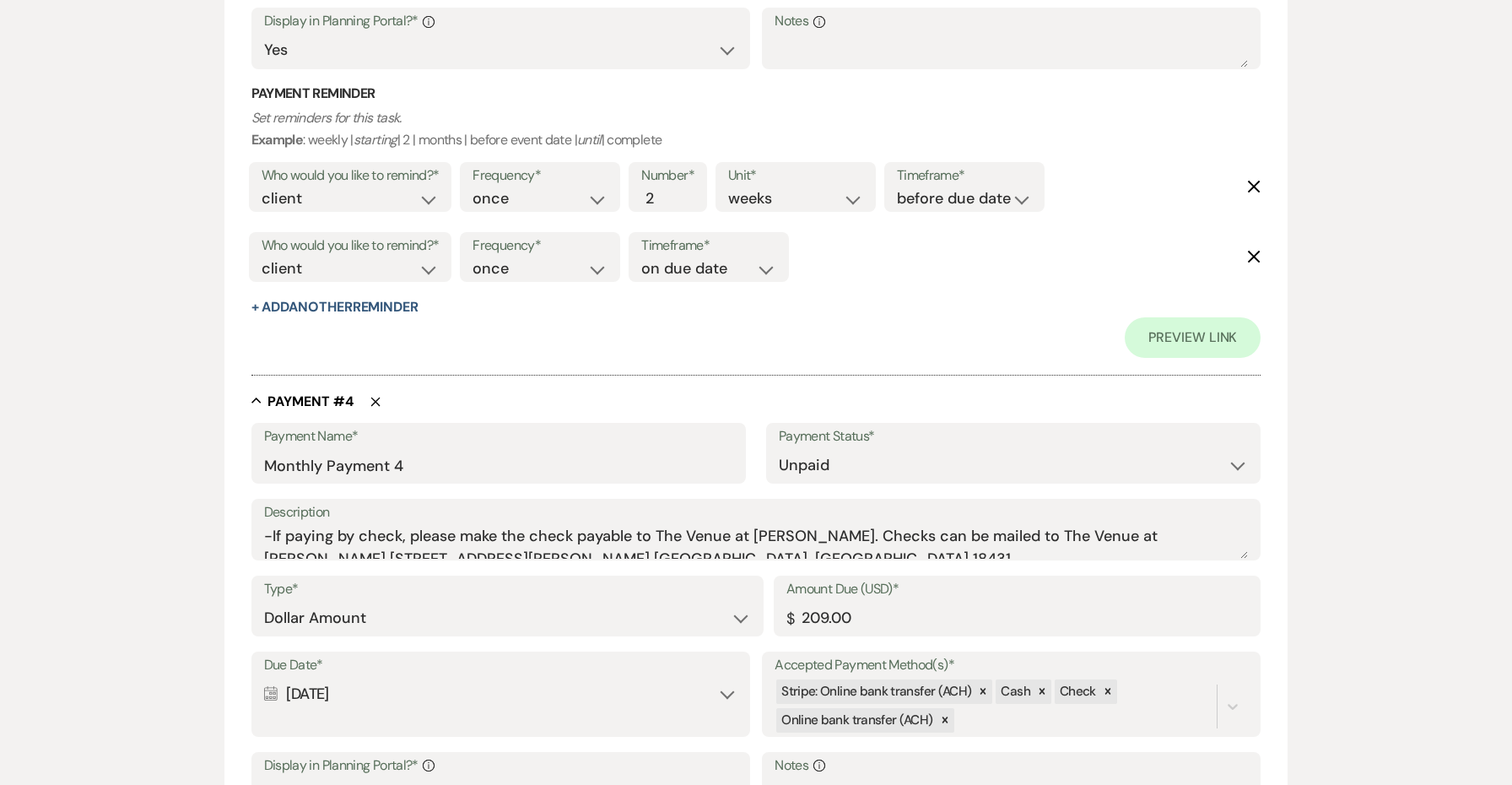
scroll to position [2778, 0]
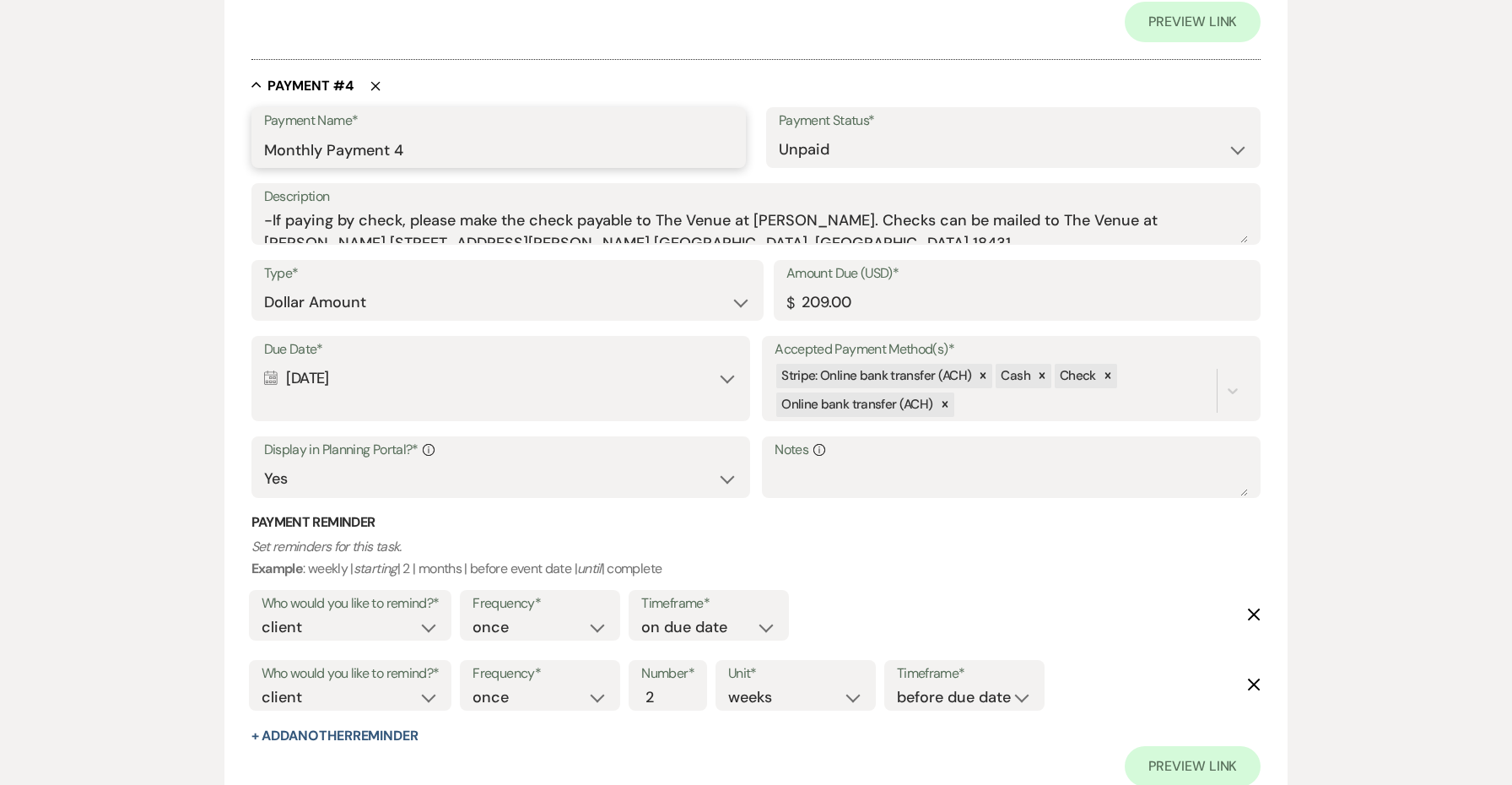
click at [408, 136] on input "Monthly Payment 4" at bounding box center [498, 150] width 469 height 33
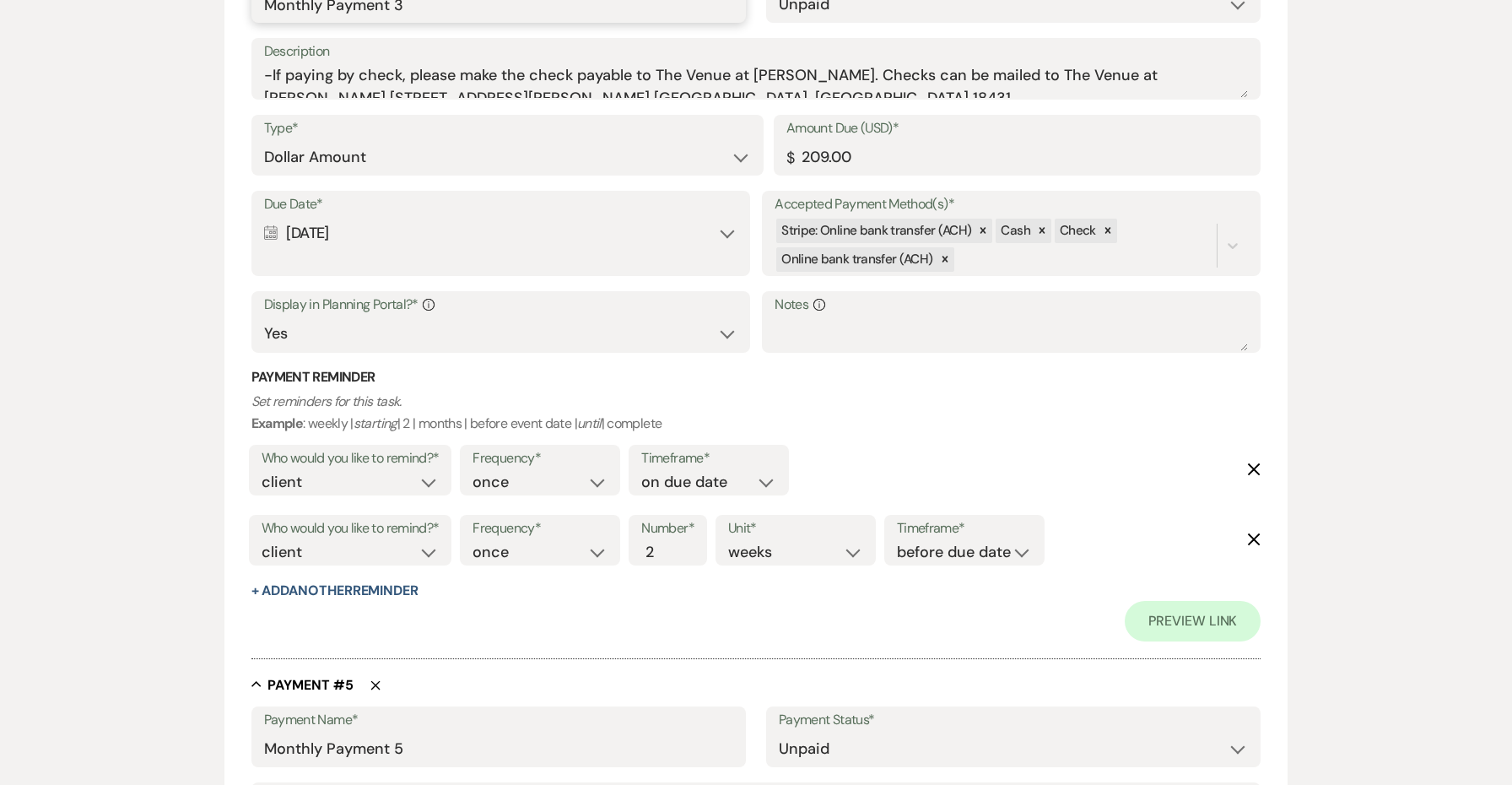
scroll to position [3354, 0]
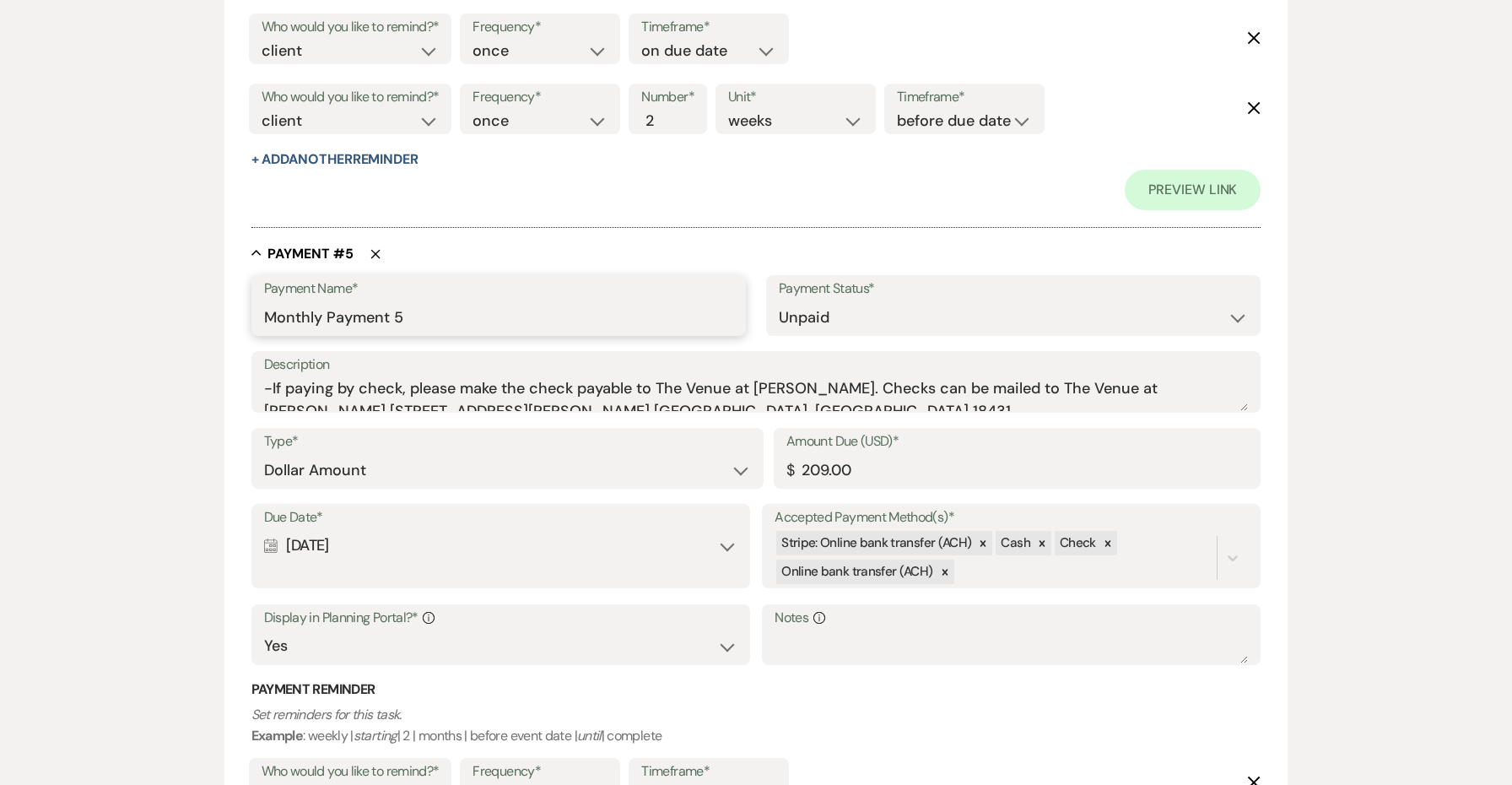
click at [410, 301] on input "Monthly Payment 5" at bounding box center [498, 318] width 469 height 33
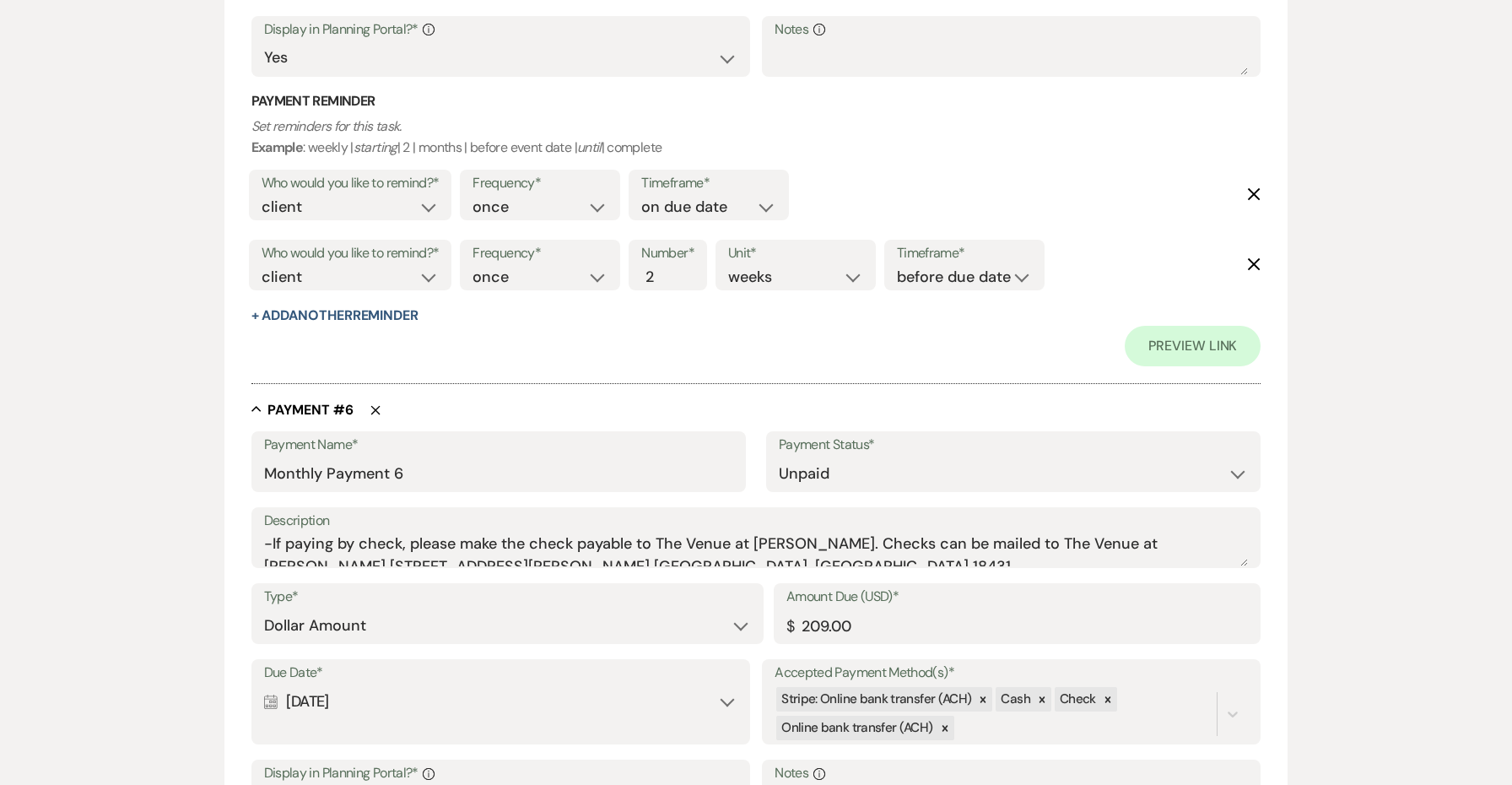
scroll to position [3979, 0]
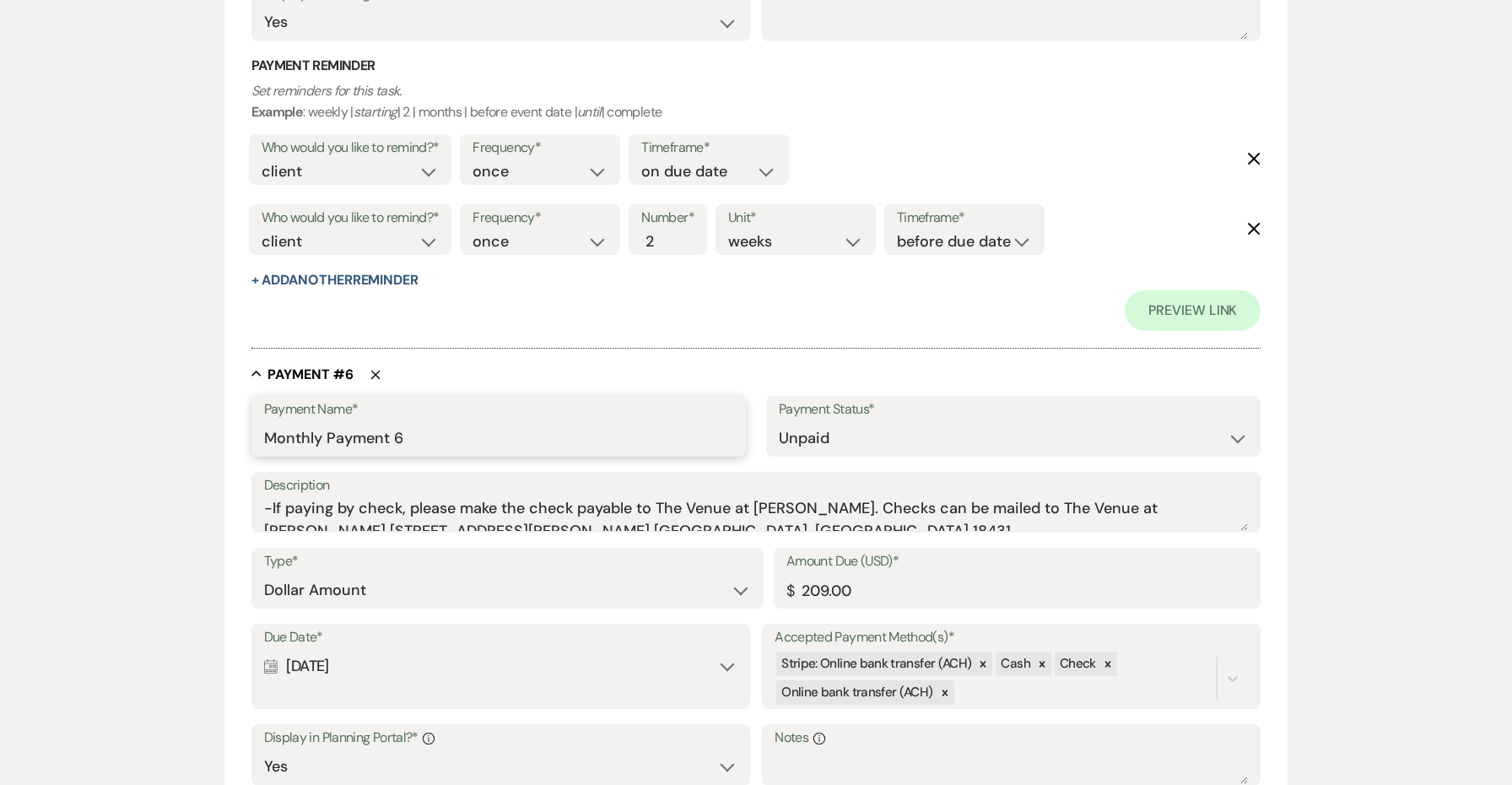
click at [420, 422] on input "Monthly Payment 6" at bounding box center [498, 438] width 469 height 33
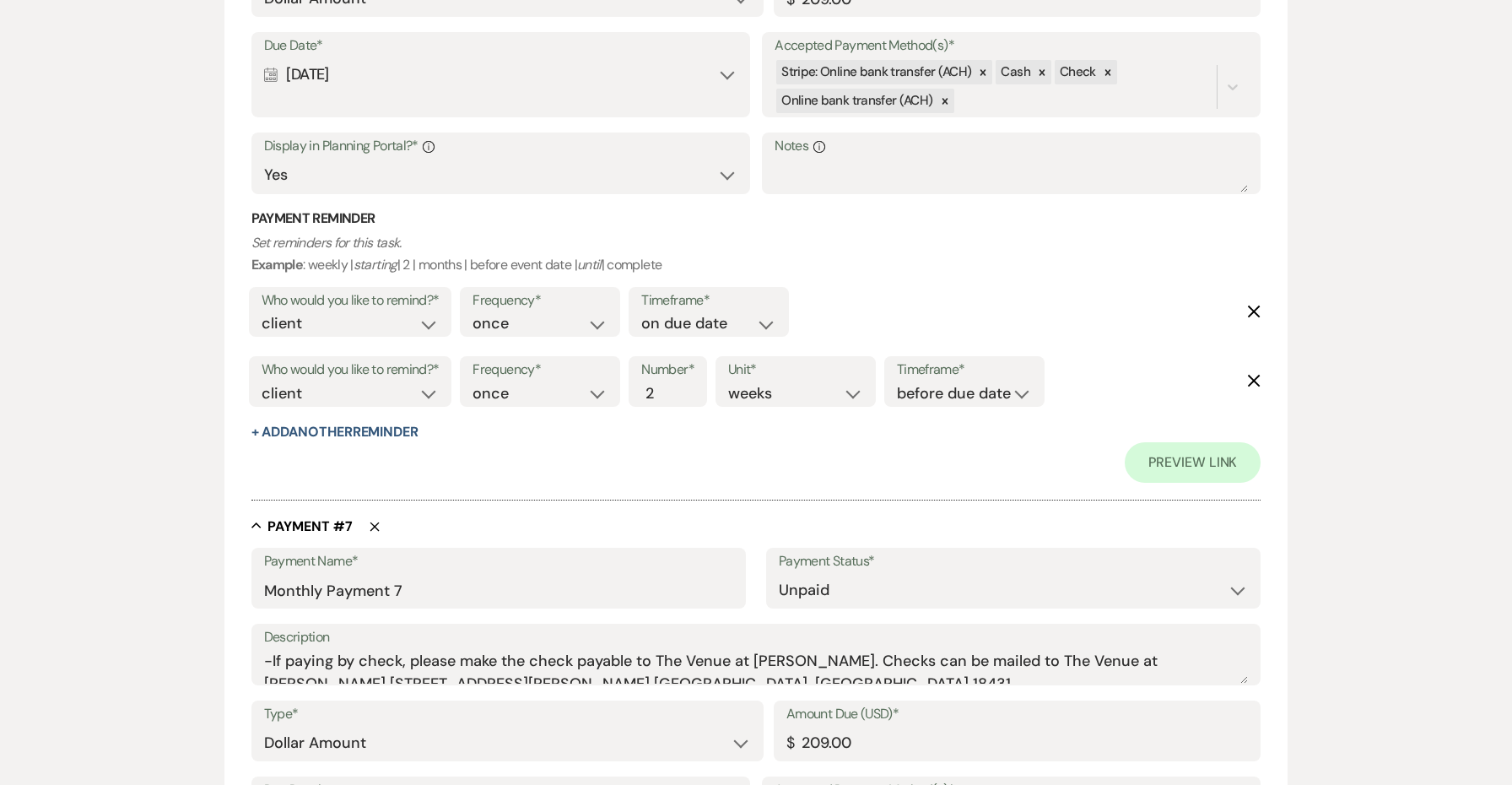
scroll to position [4603, 0]
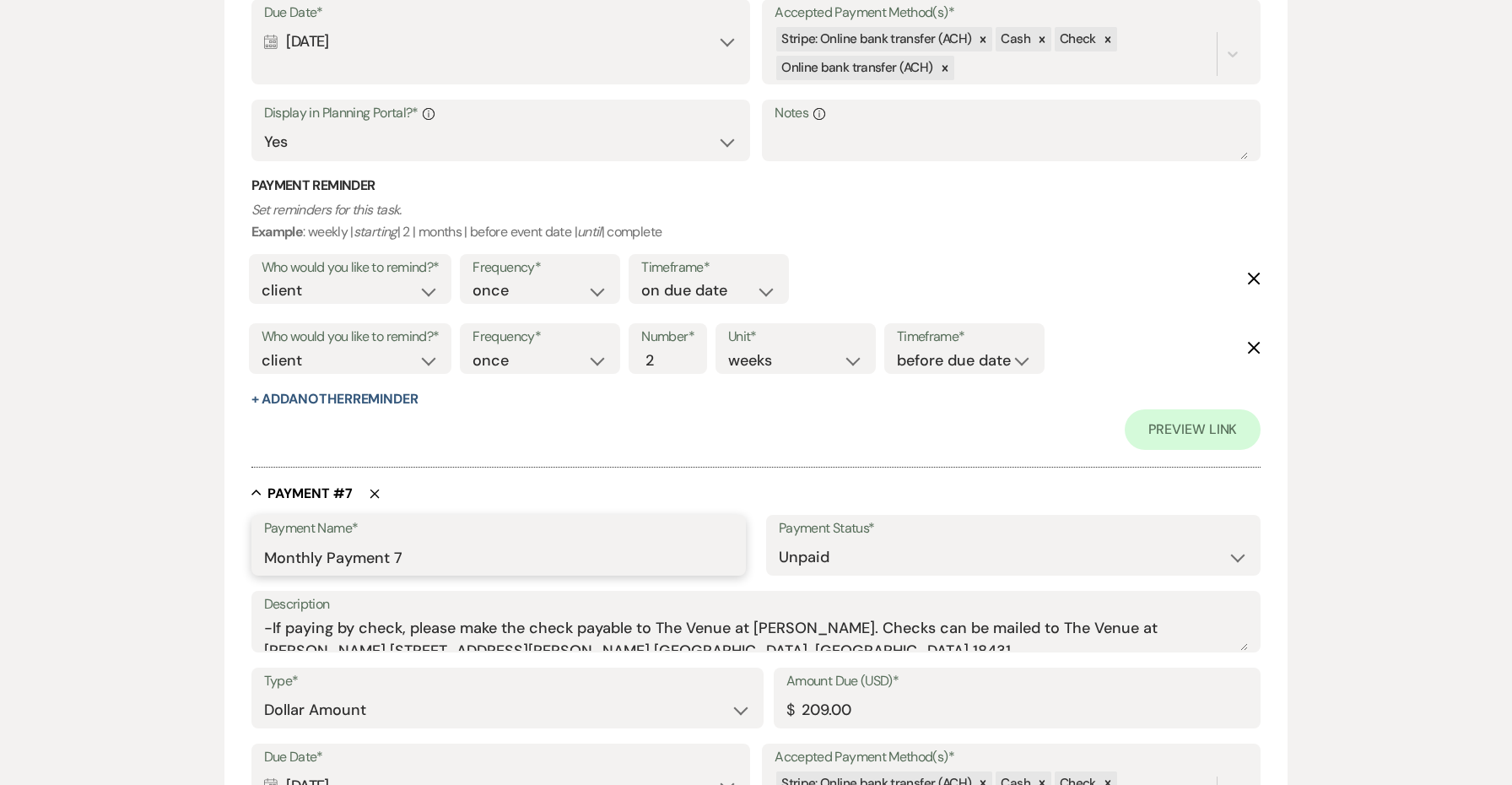
click at [410, 542] on input "Monthly Payment 7" at bounding box center [498, 558] width 469 height 33
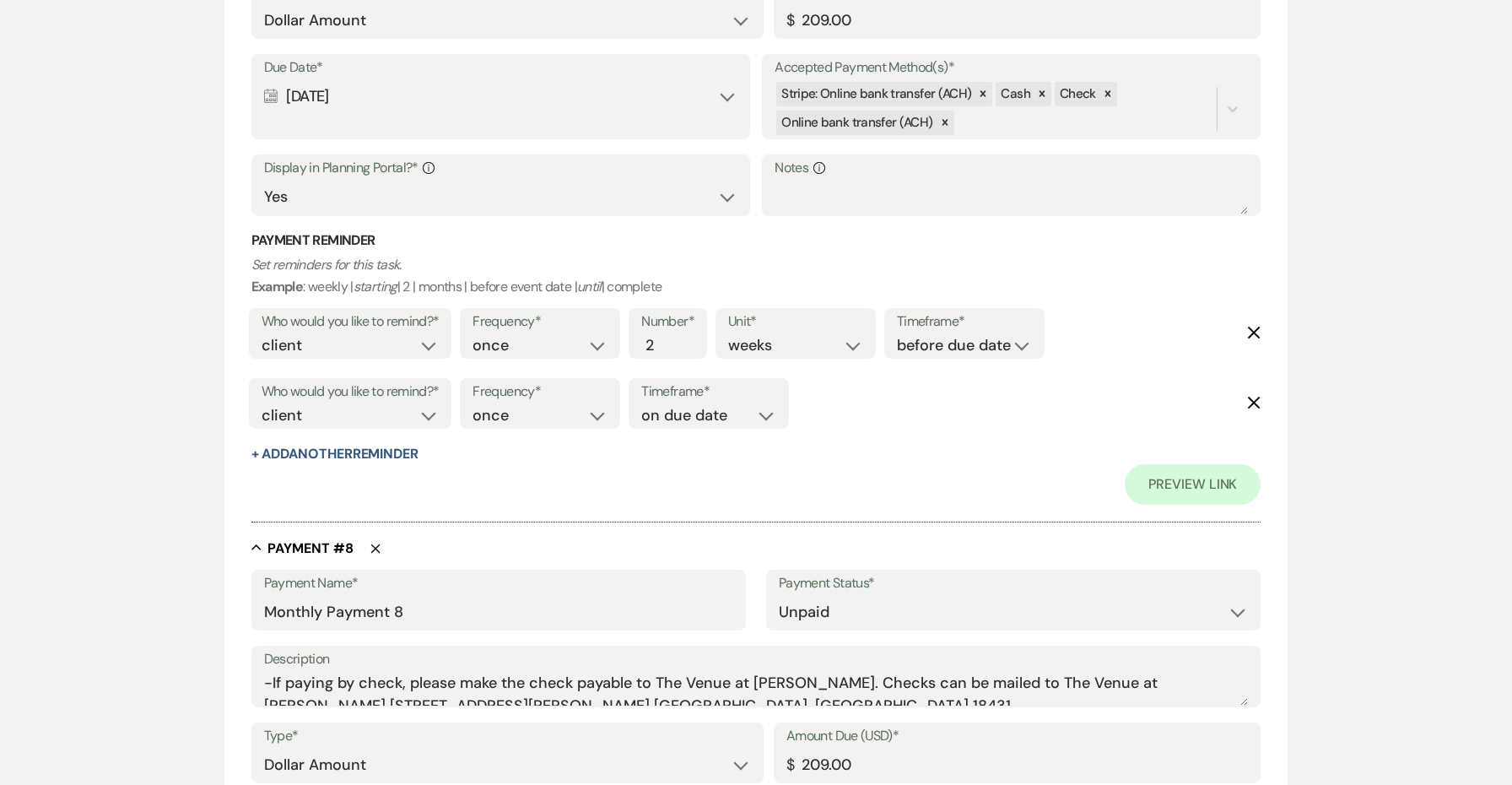
scroll to position [5307, 0]
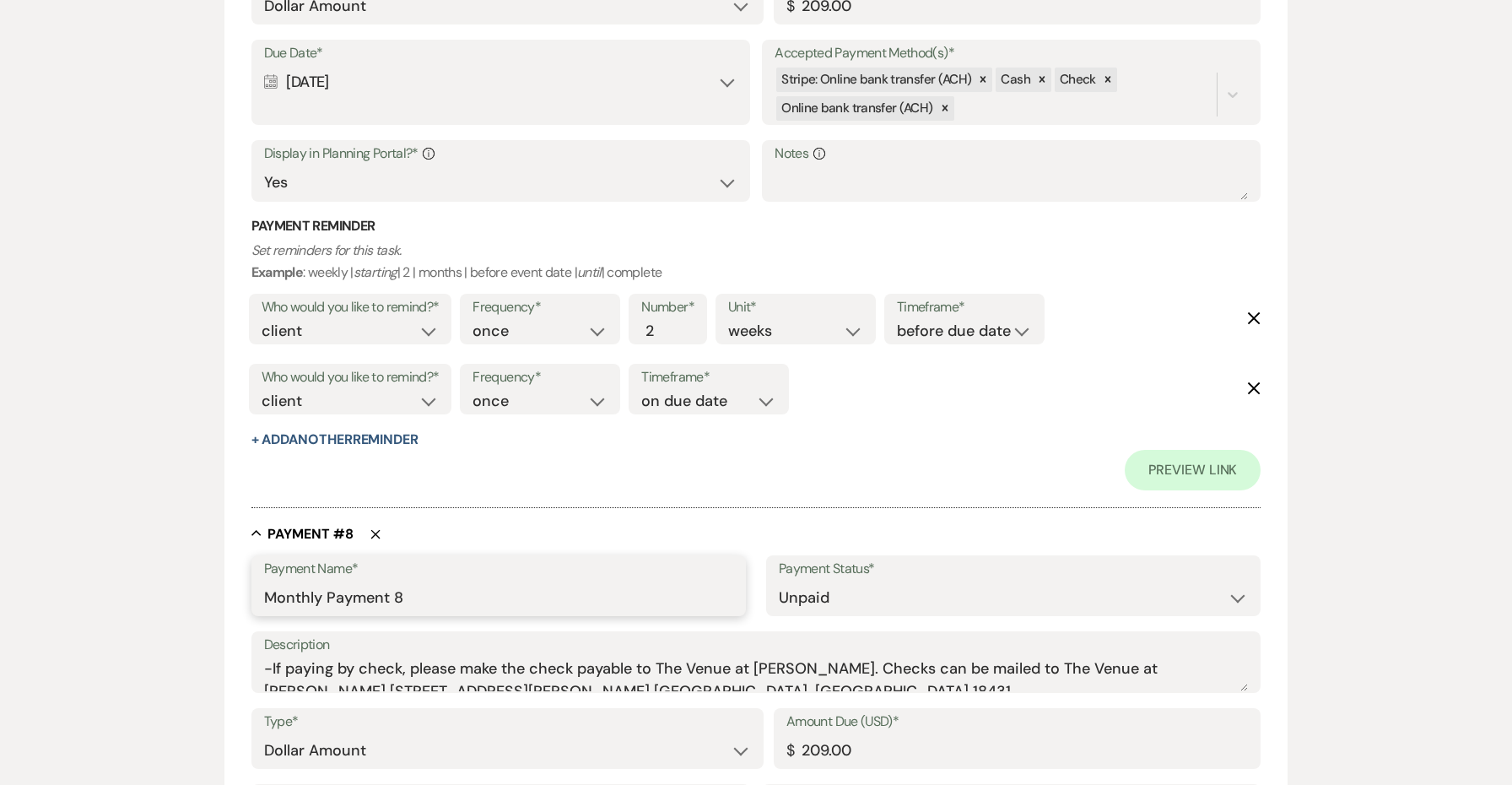
click at [424, 581] on input "Monthly Payment 8" at bounding box center [498, 598] width 469 height 33
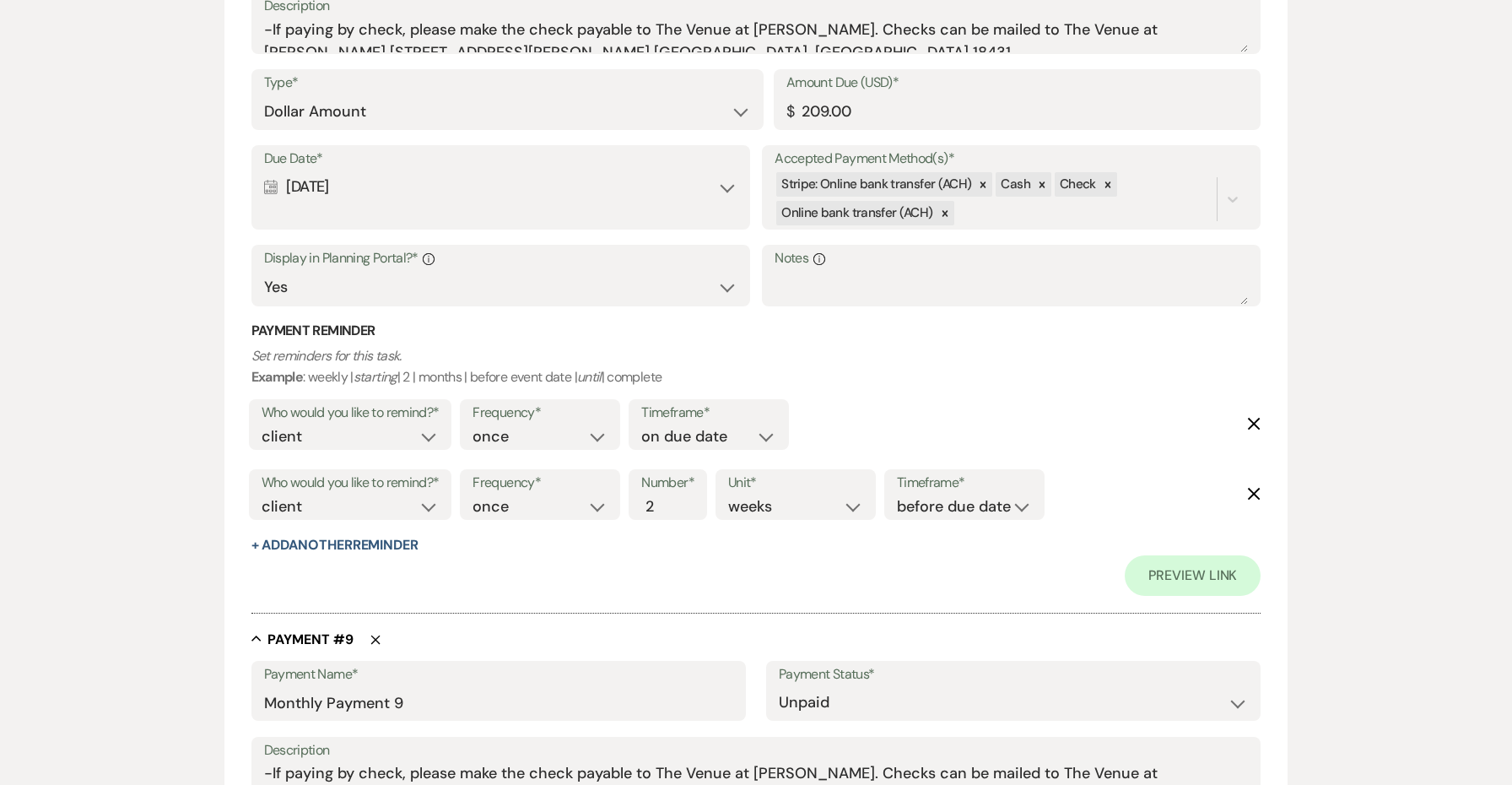
scroll to position [5988, 0]
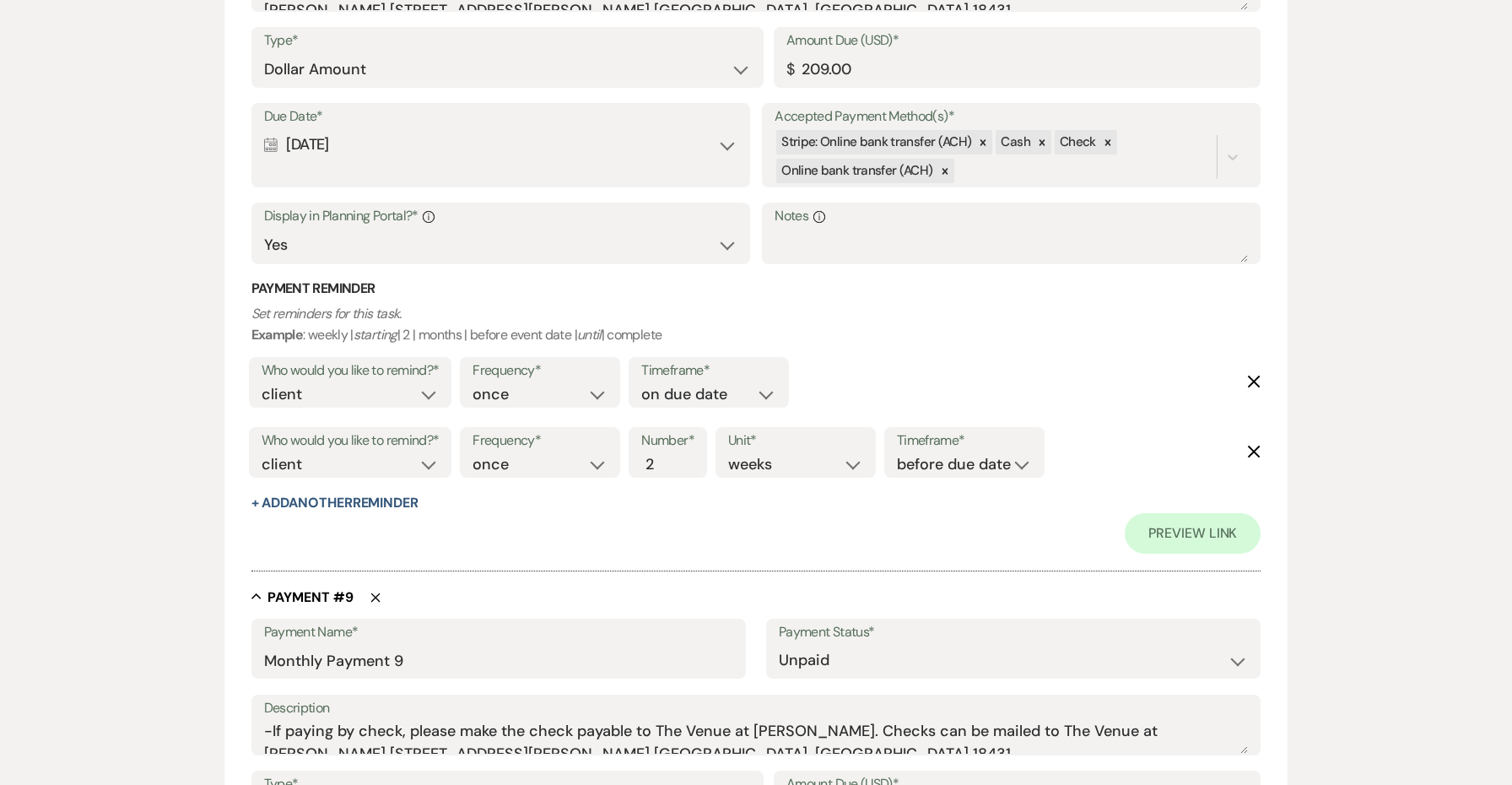
click at [408, 618] on div "Payment Name* Monthly Payment 9 Payment Status* Paid Unpaid" at bounding box center [756, 656] width 1010 height 76
click at [404, 644] on input "Monthly Payment 9" at bounding box center [498, 660] width 469 height 33
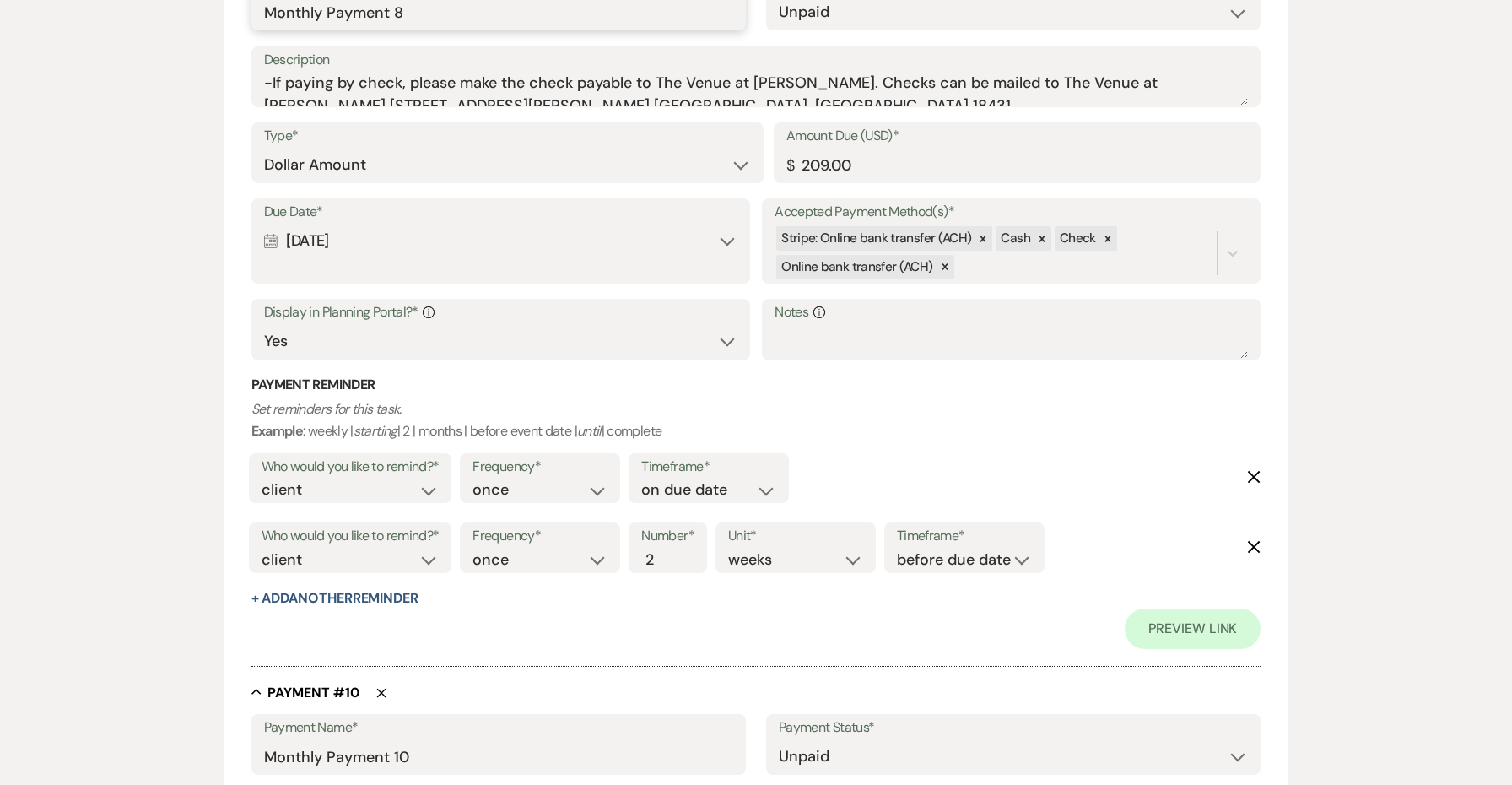
scroll to position [6637, 0]
click at [403, 739] on input "Monthly Payment 10" at bounding box center [498, 756] width 469 height 33
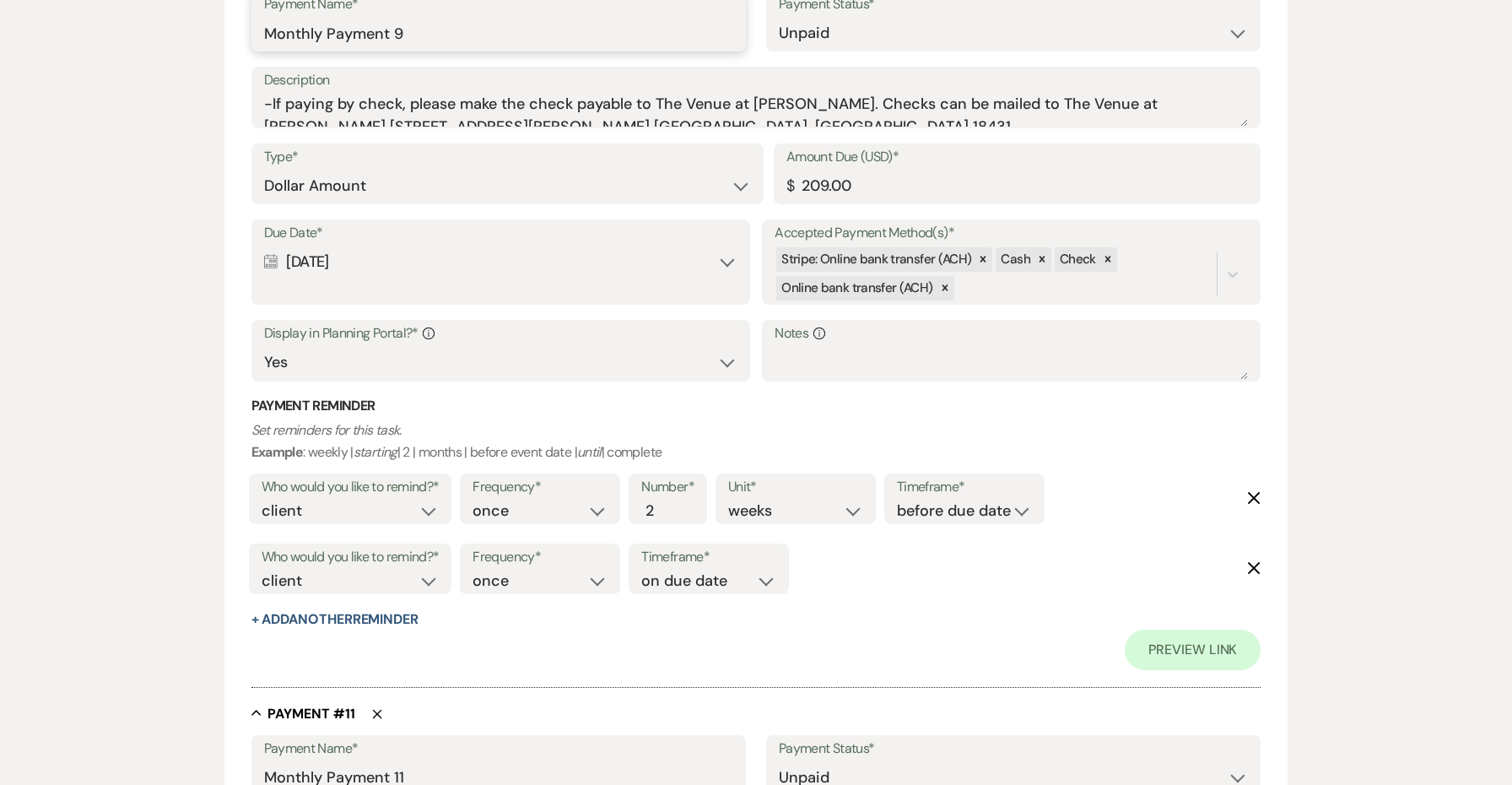
scroll to position [7369, 0]
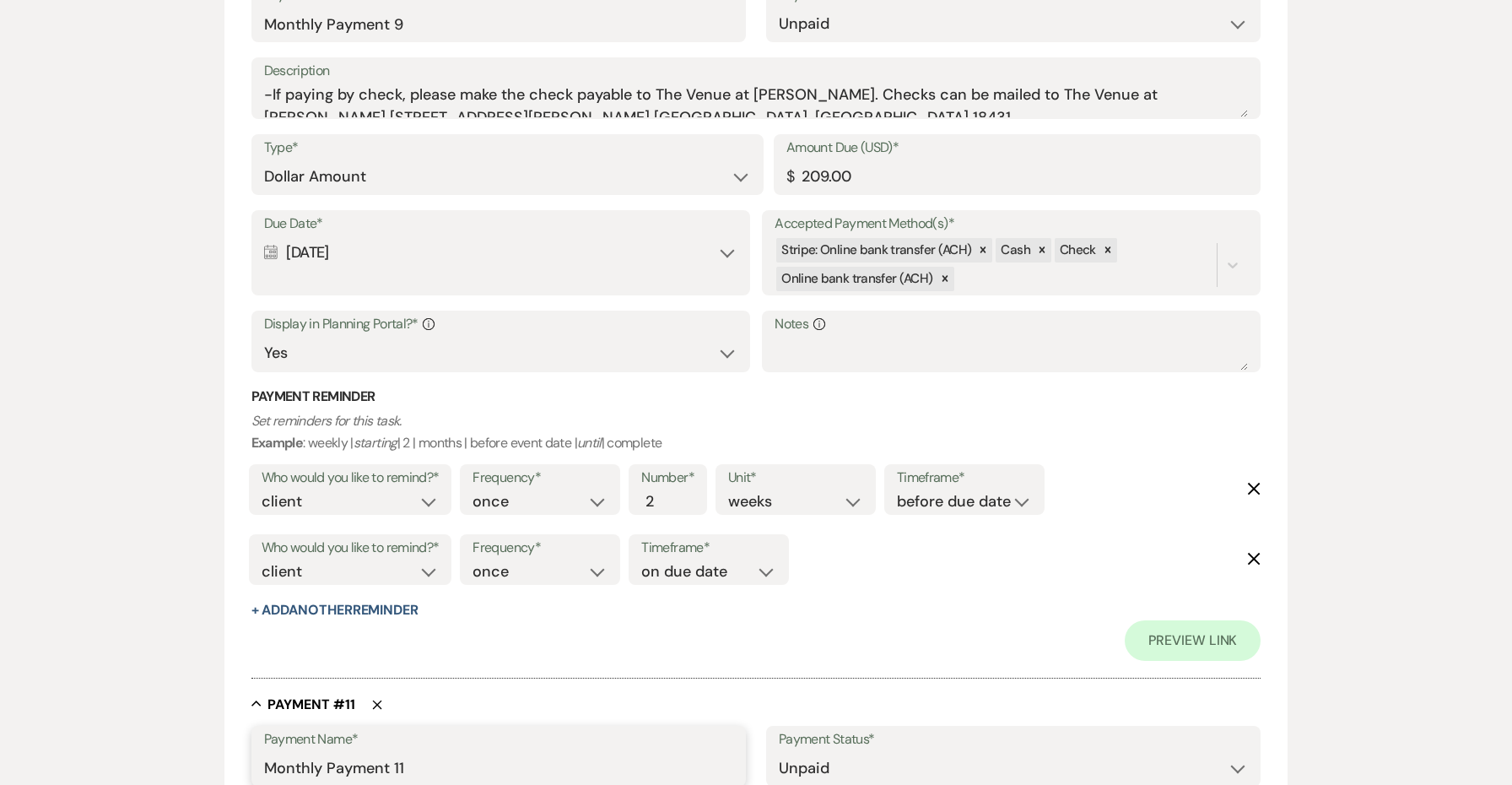
click at [396, 752] on input "Monthly Payment 11" at bounding box center [498, 768] width 469 height 33
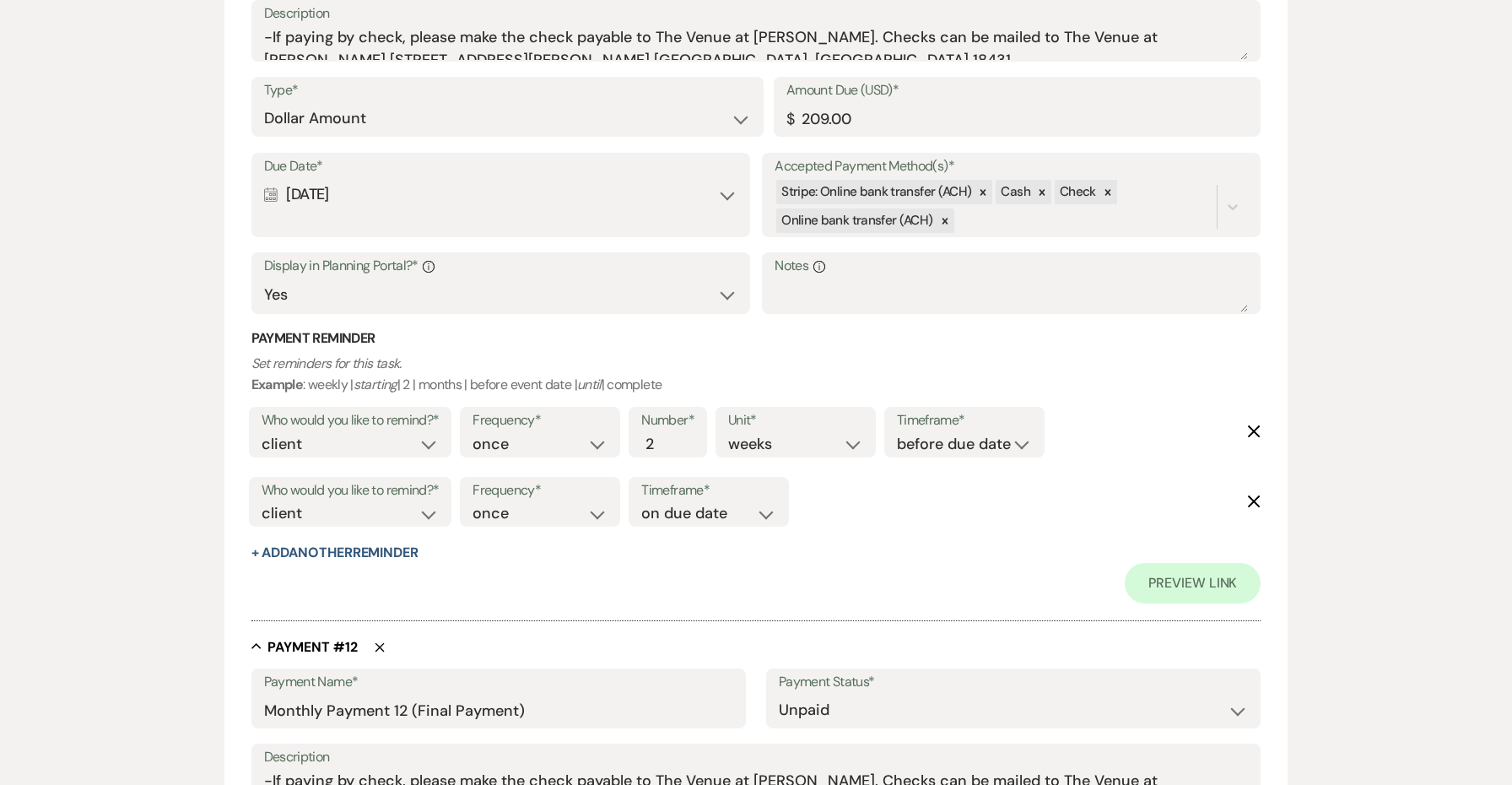
scroll to position [8266, 0]
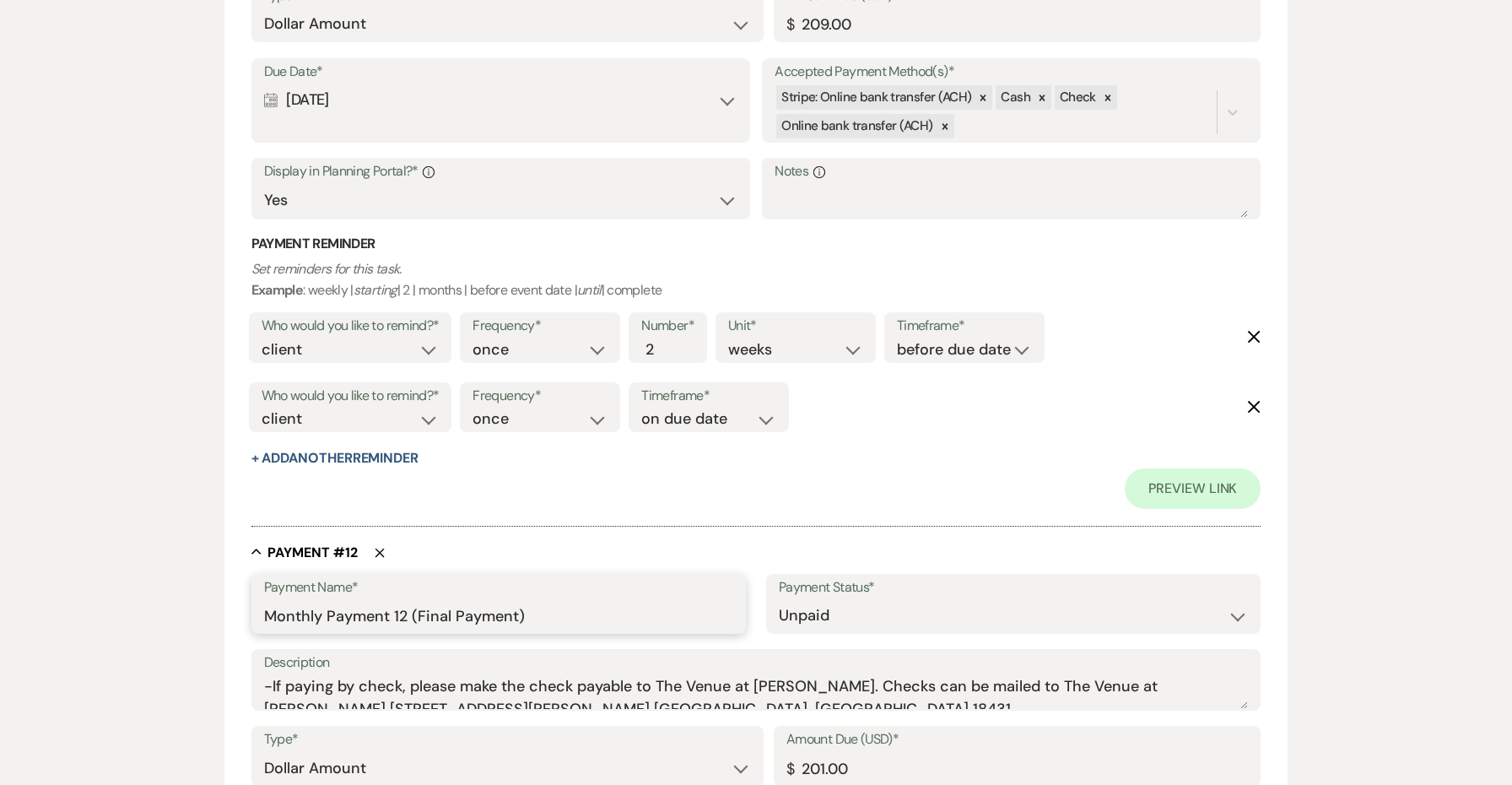
click at [397, 599] on input "Monthly Payment 12 (Final Payment)" at bounding box center [498, 616] width 469 height 33
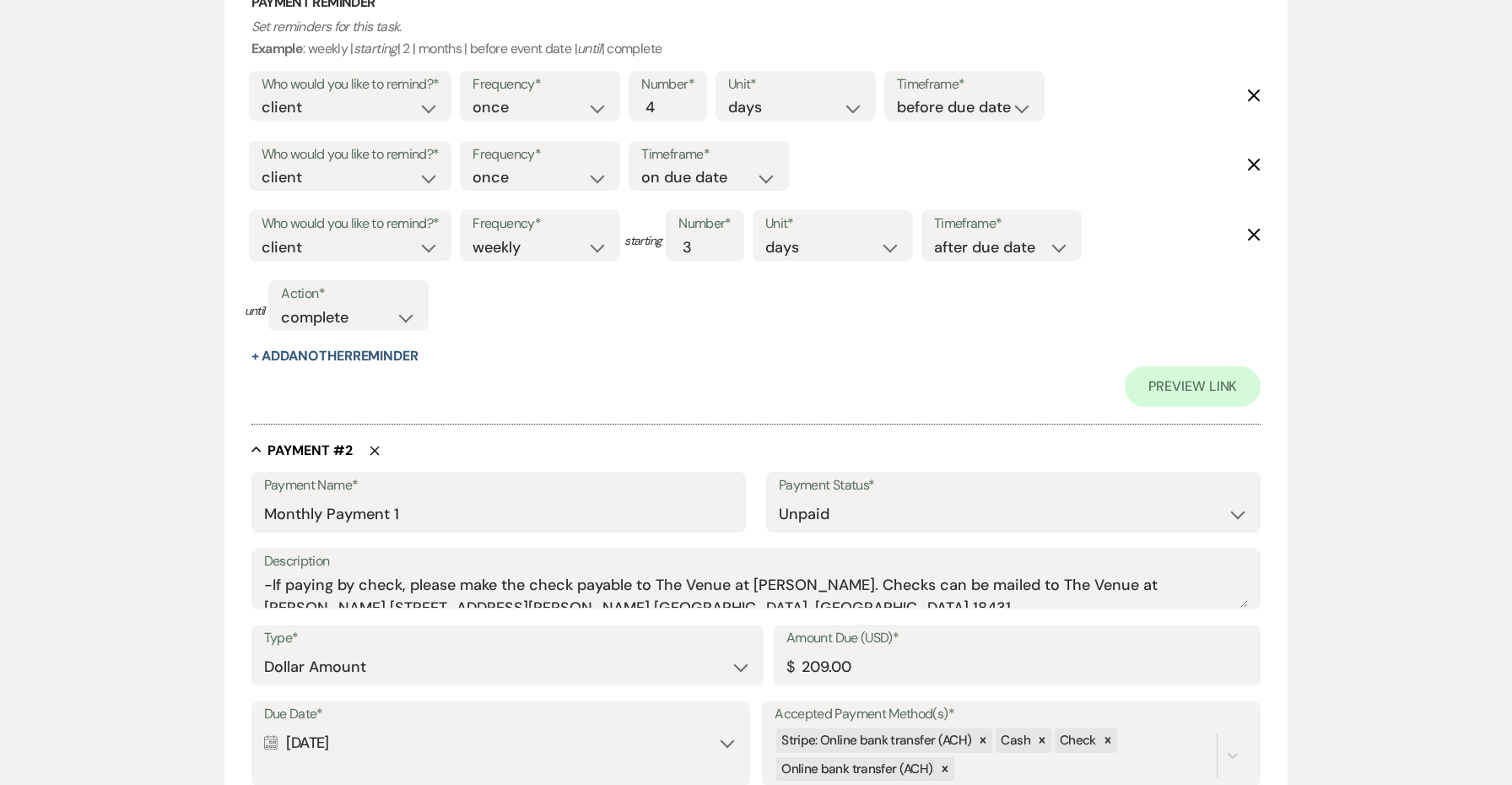
scroll to position [959, 0]
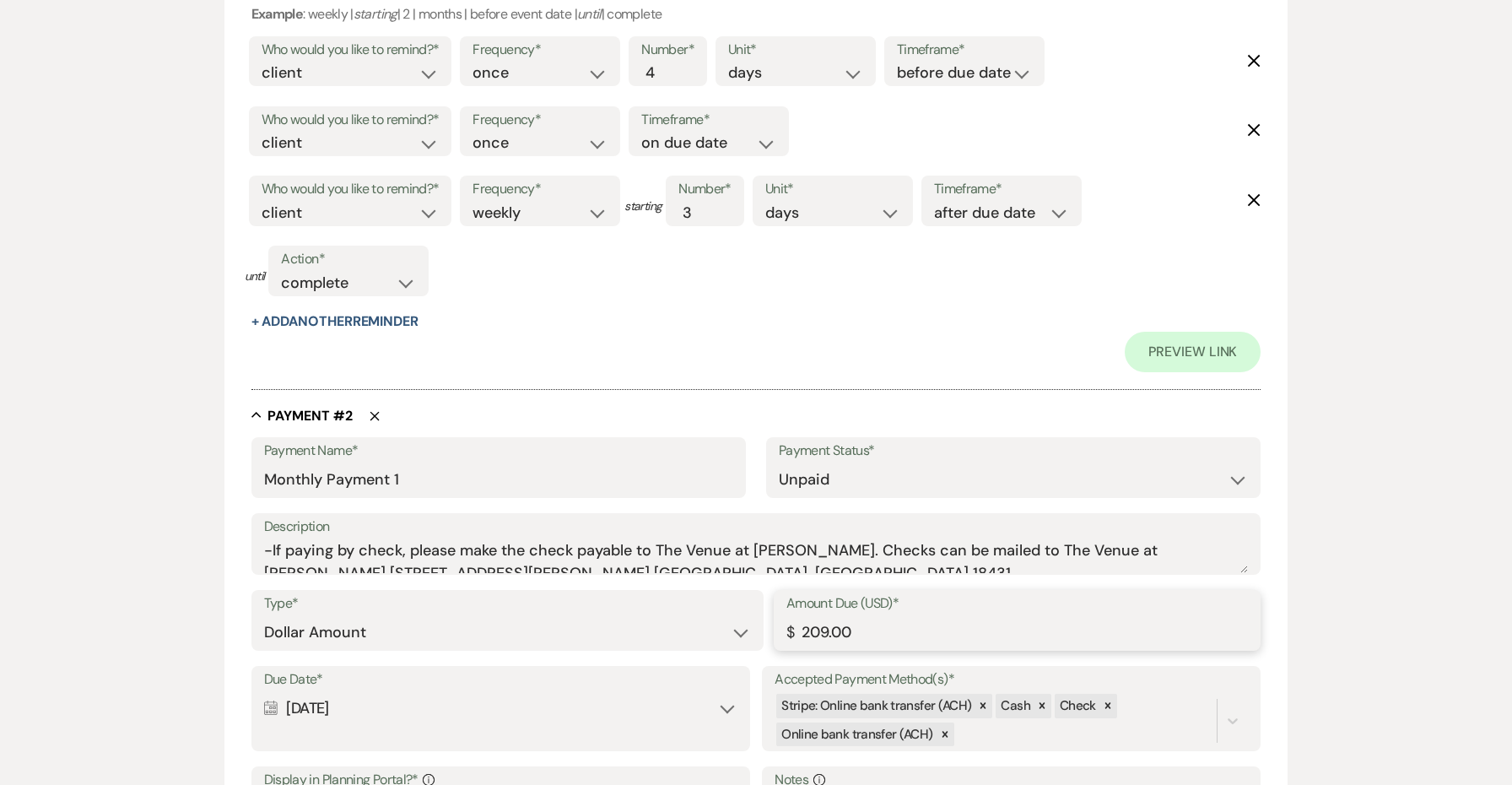
click at [822, 623] on input "209.00" at bounding box center [1017, 633] width 461 height 33
click at [849, 630] on input "387.00" at bounding box center [1017, 633] width 461 height 33
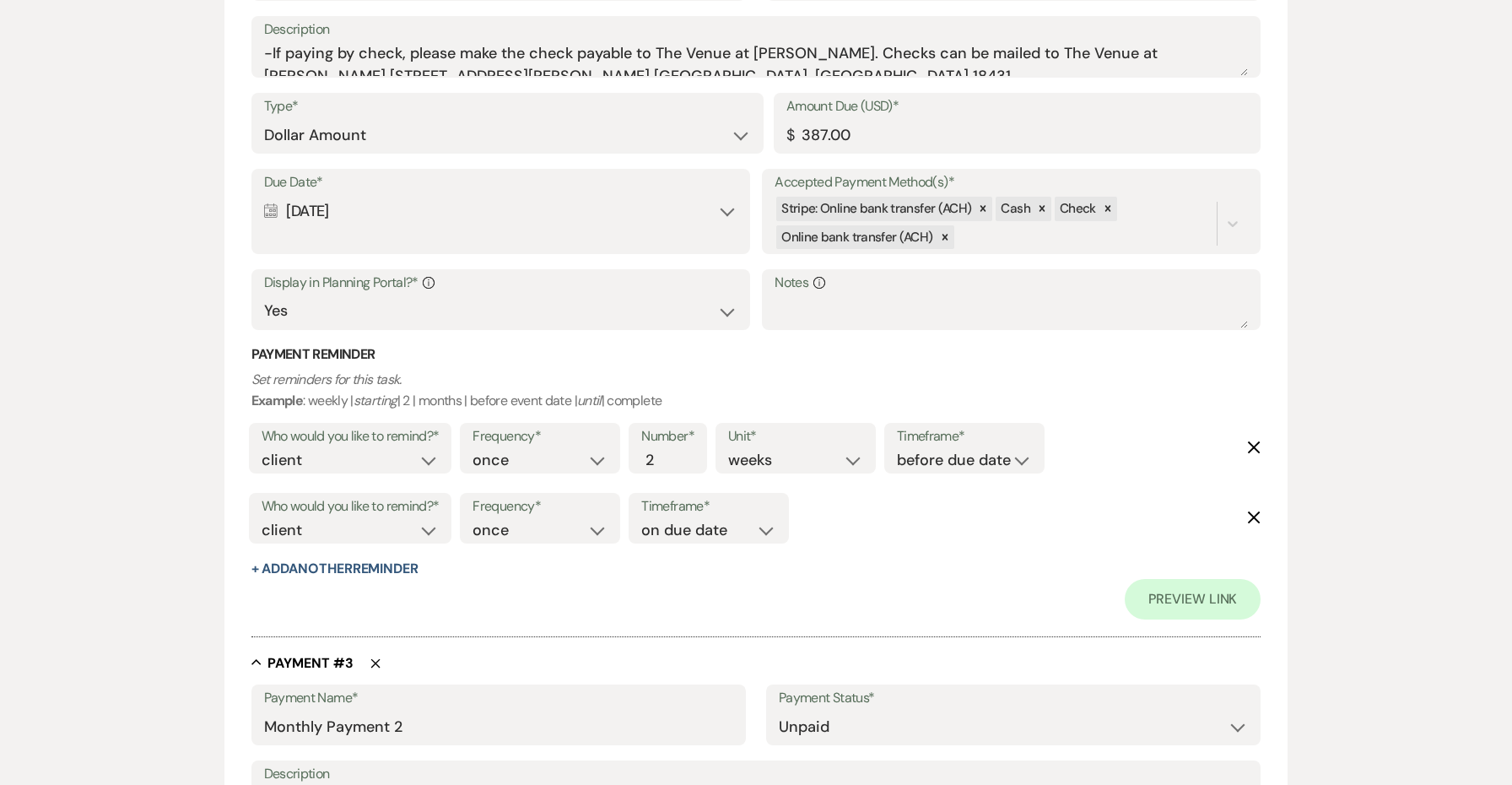
scroll to position [1458, 0]
click at [838, 130] on input "387.00" at bounding box center [1017, 134] width 461 height 33
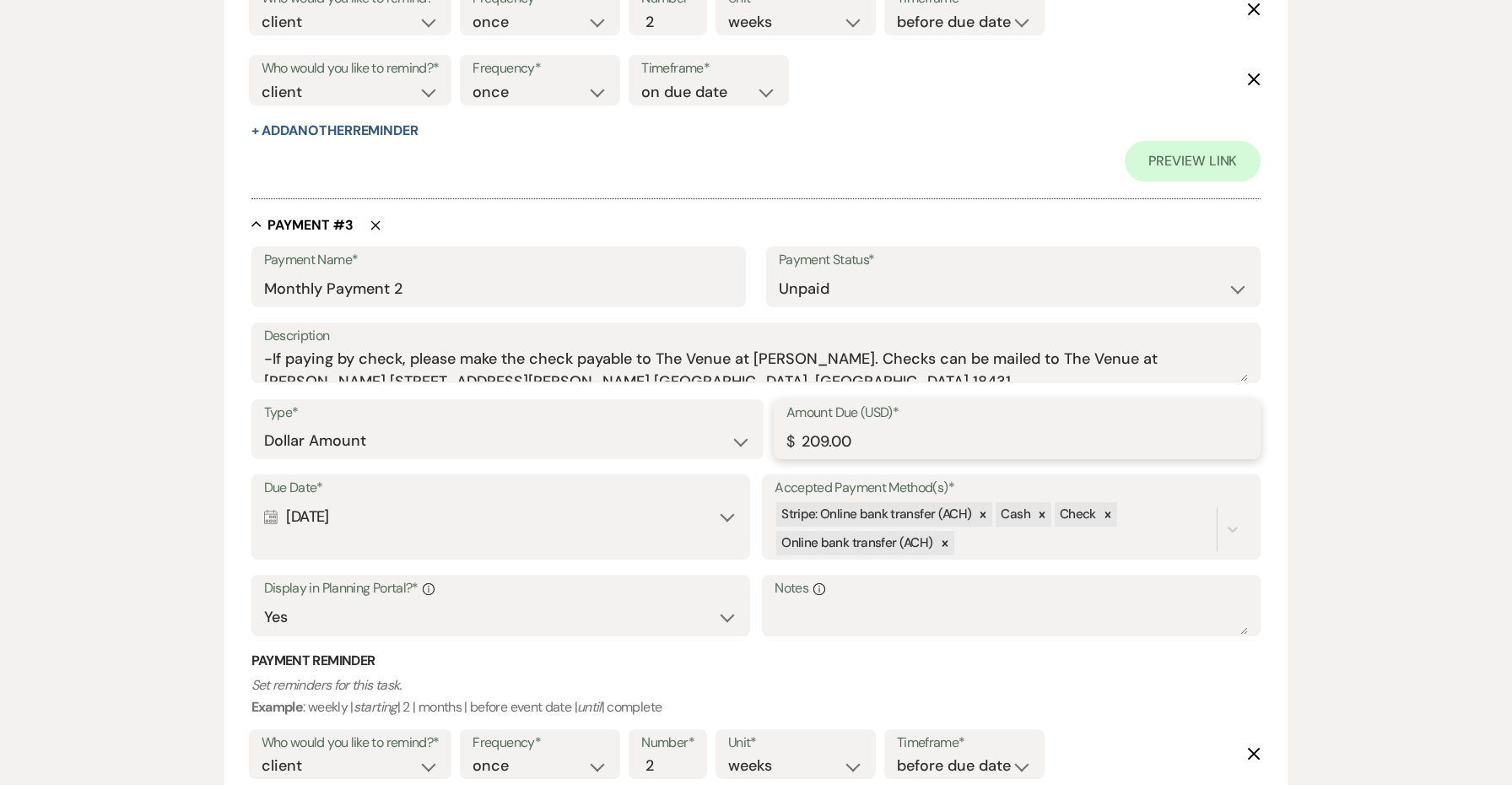
click at [831, 425] on input "209.00" at bounding box center [1017, 441] width 461 height 33
paste input "387"
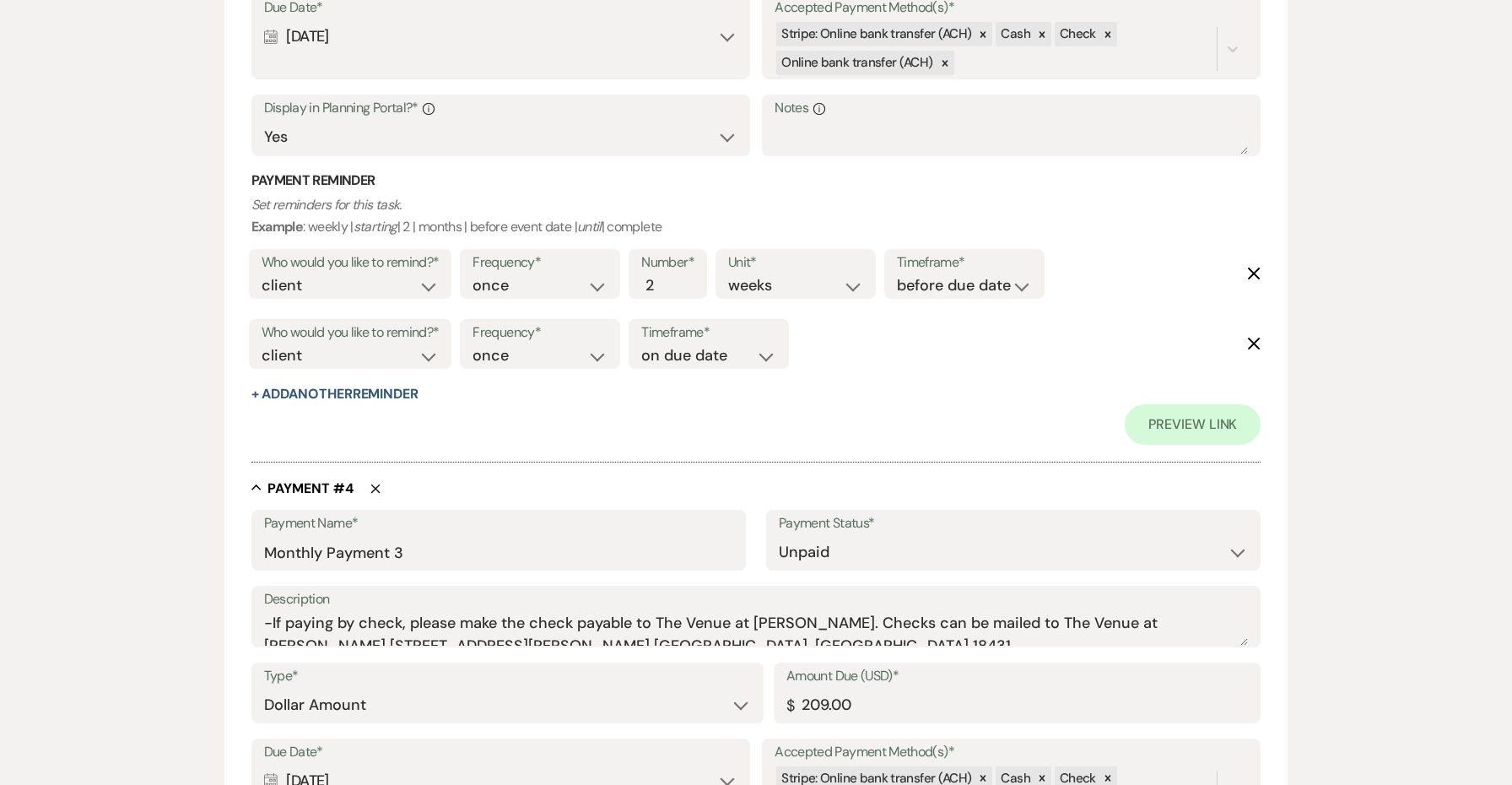
scroll to position [2403, 0]
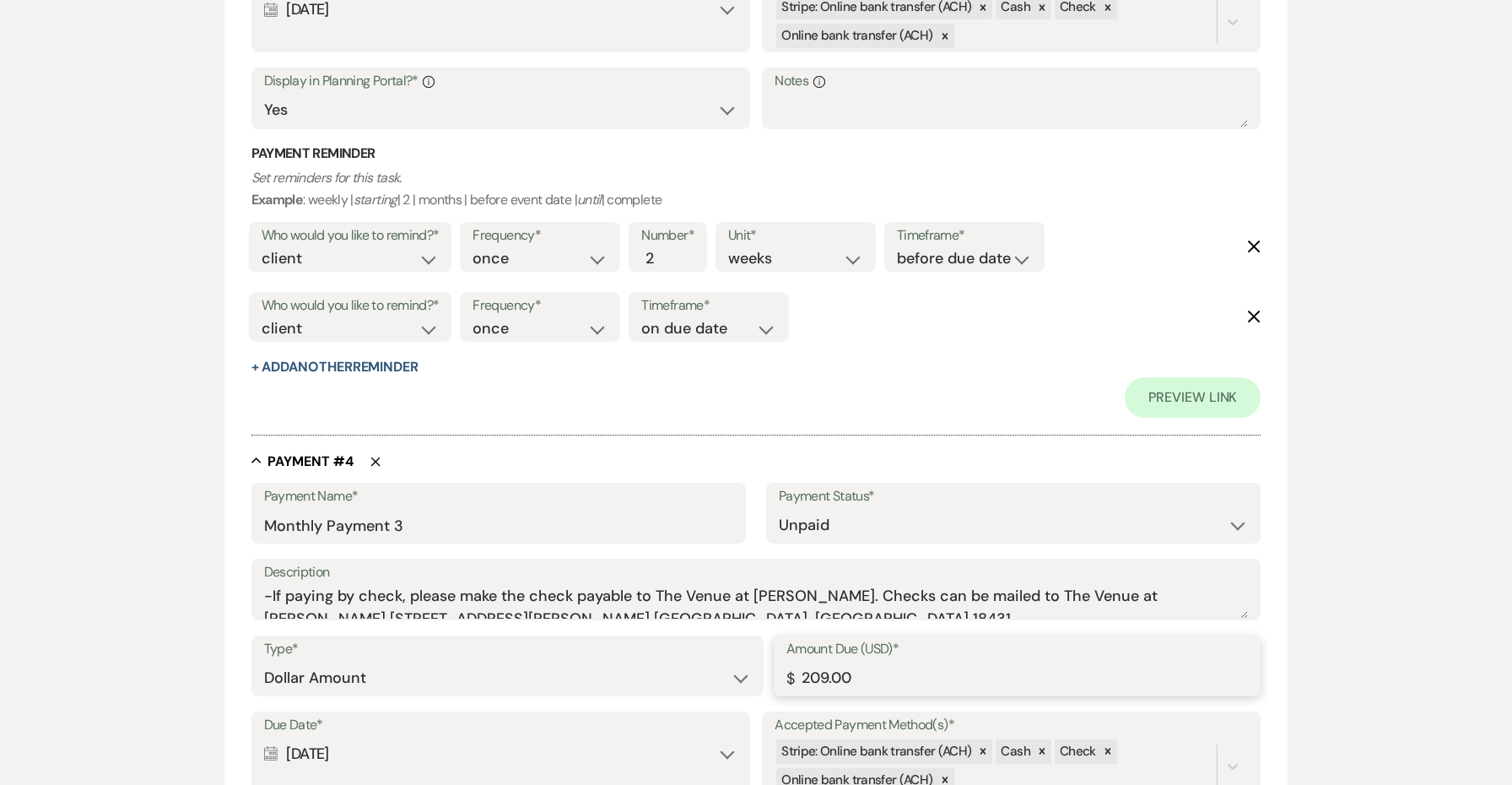
click at [841, 661] on input "209.00" at bounding box center [1017, 678] width 461 height 33
paste input "387"
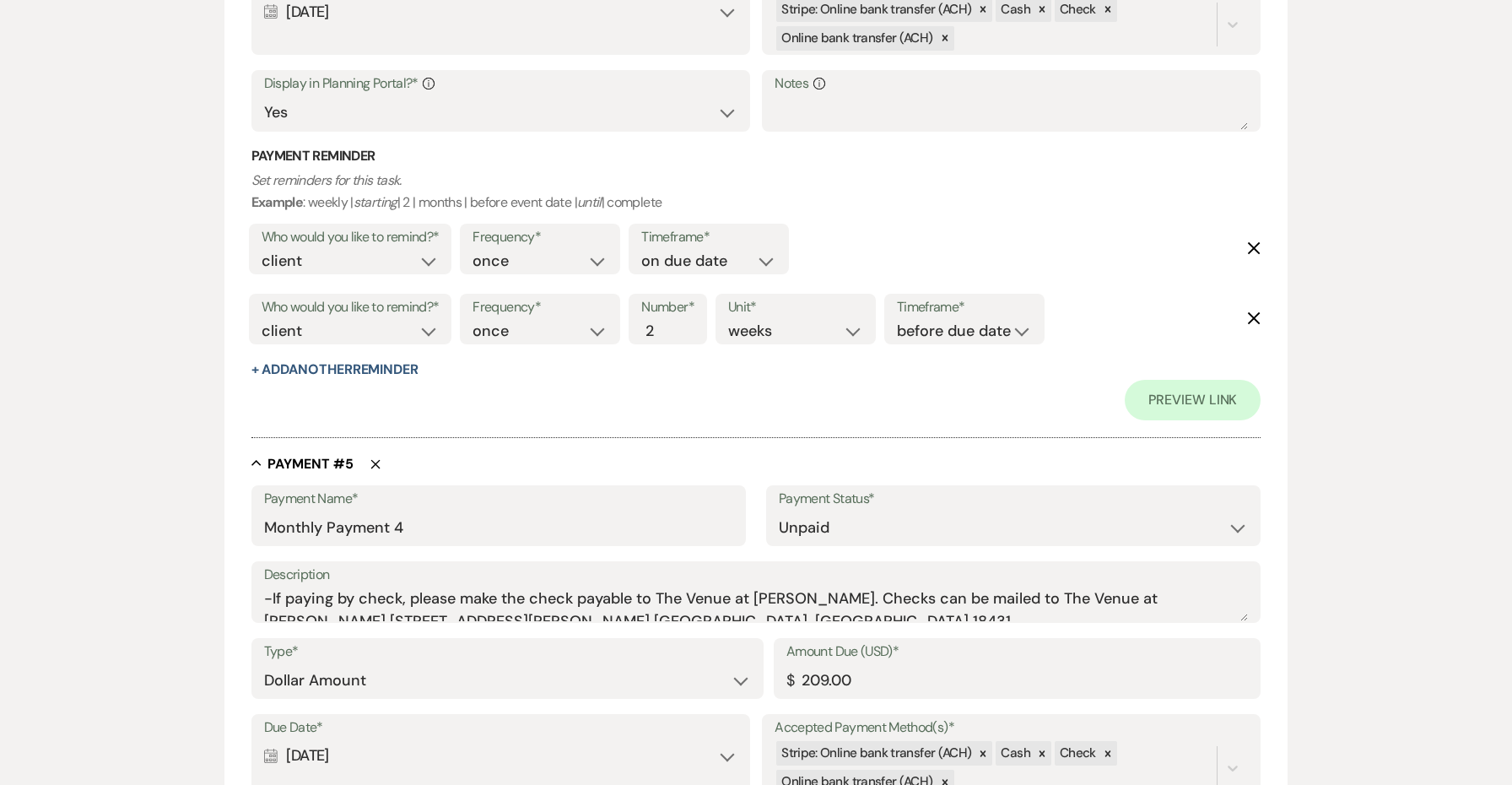
scroll to position [3158, 0]
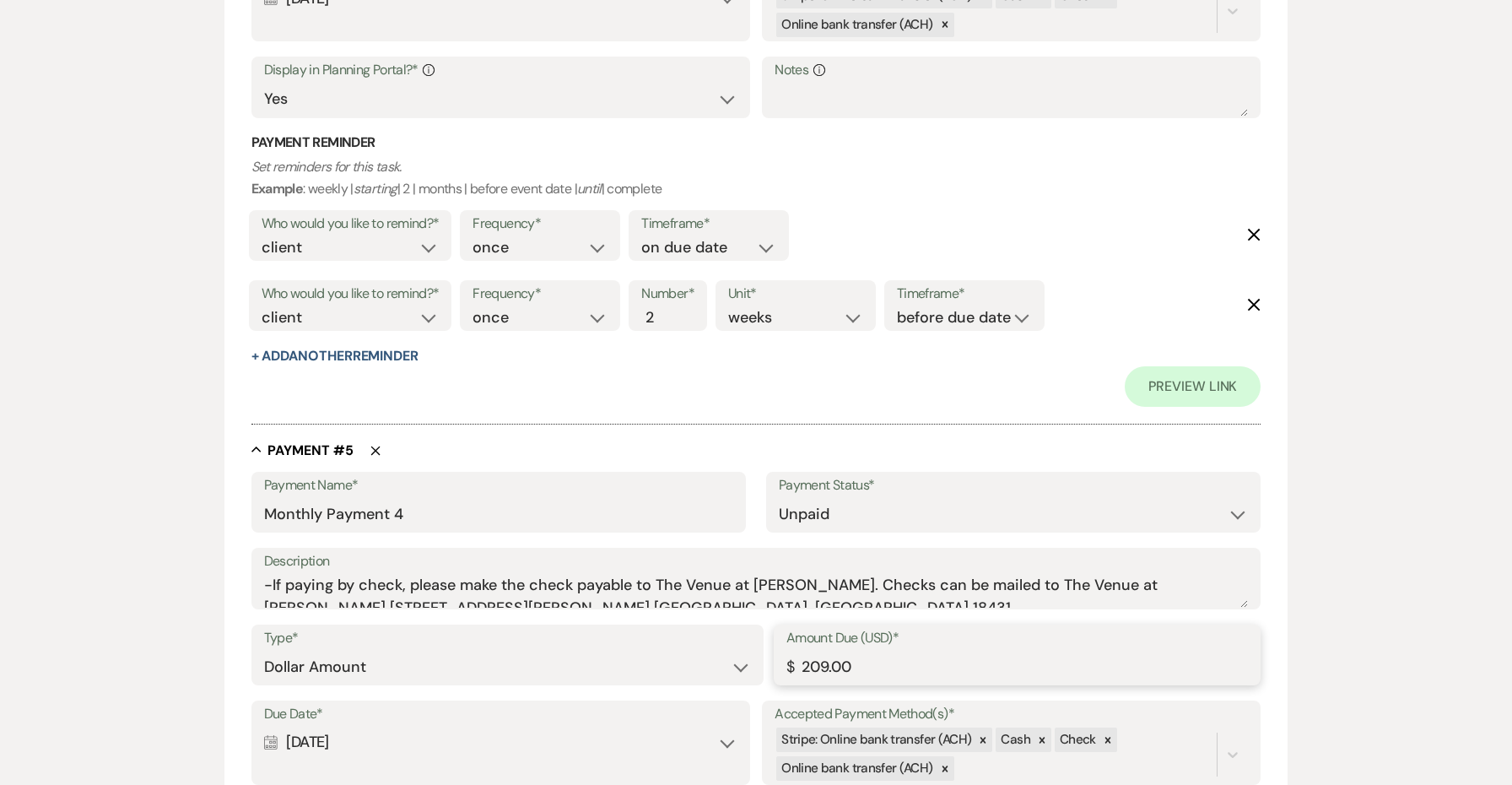
click at [835, 651] on input "209.00" at bounding box center [1017, 667] width 461 height 33
paste input "387"
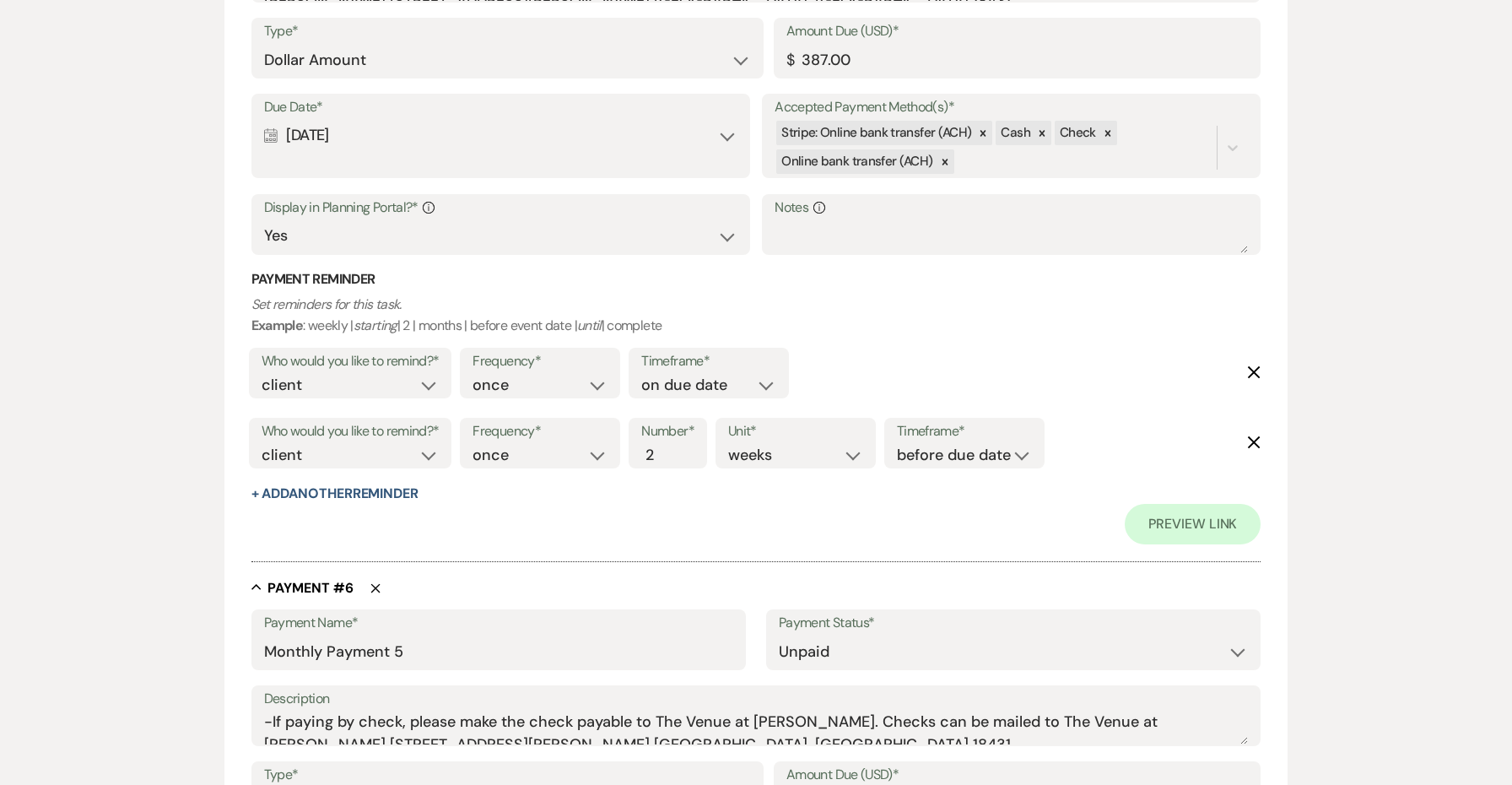
scroll to position [3849, 0]
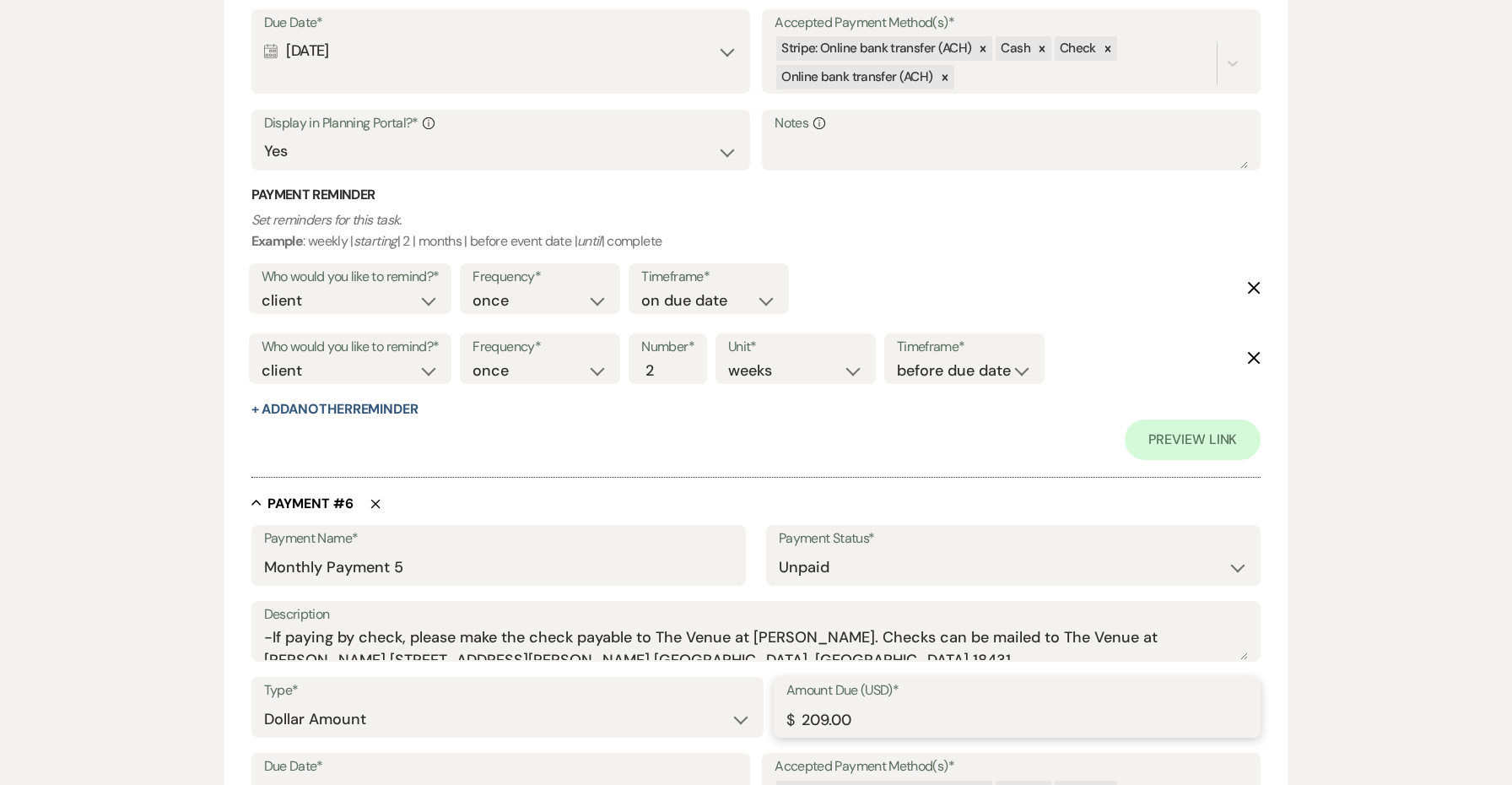
click at [829, 703] on input "209.00" at bounding box center [1017, 720] width 461 height 33
paste input "387"
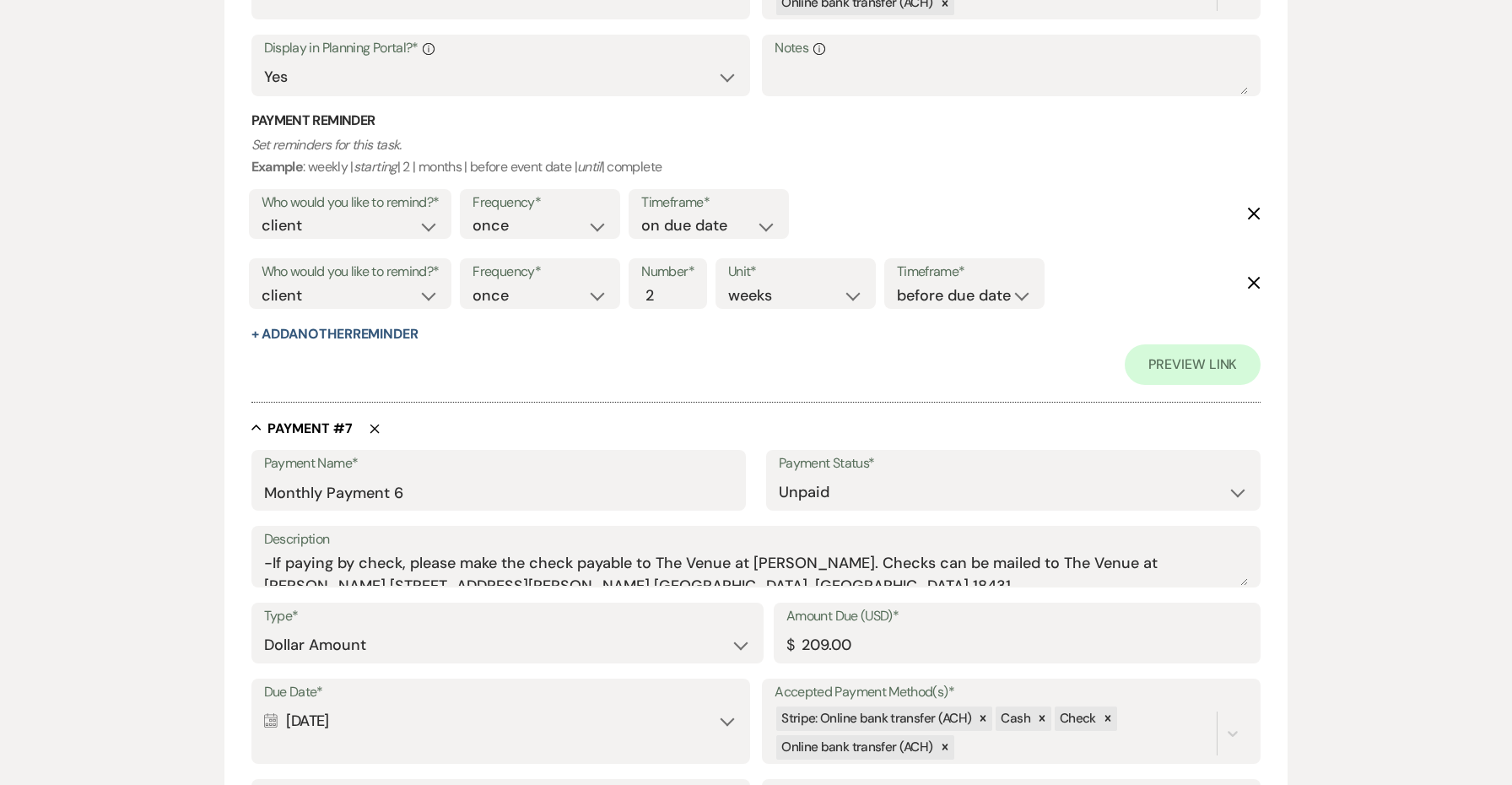
scroll to position [4669, 0]
click at [824, 628] on input "209.00" at bounding box center [1017, 645] width 461 height 33
paste input "387"
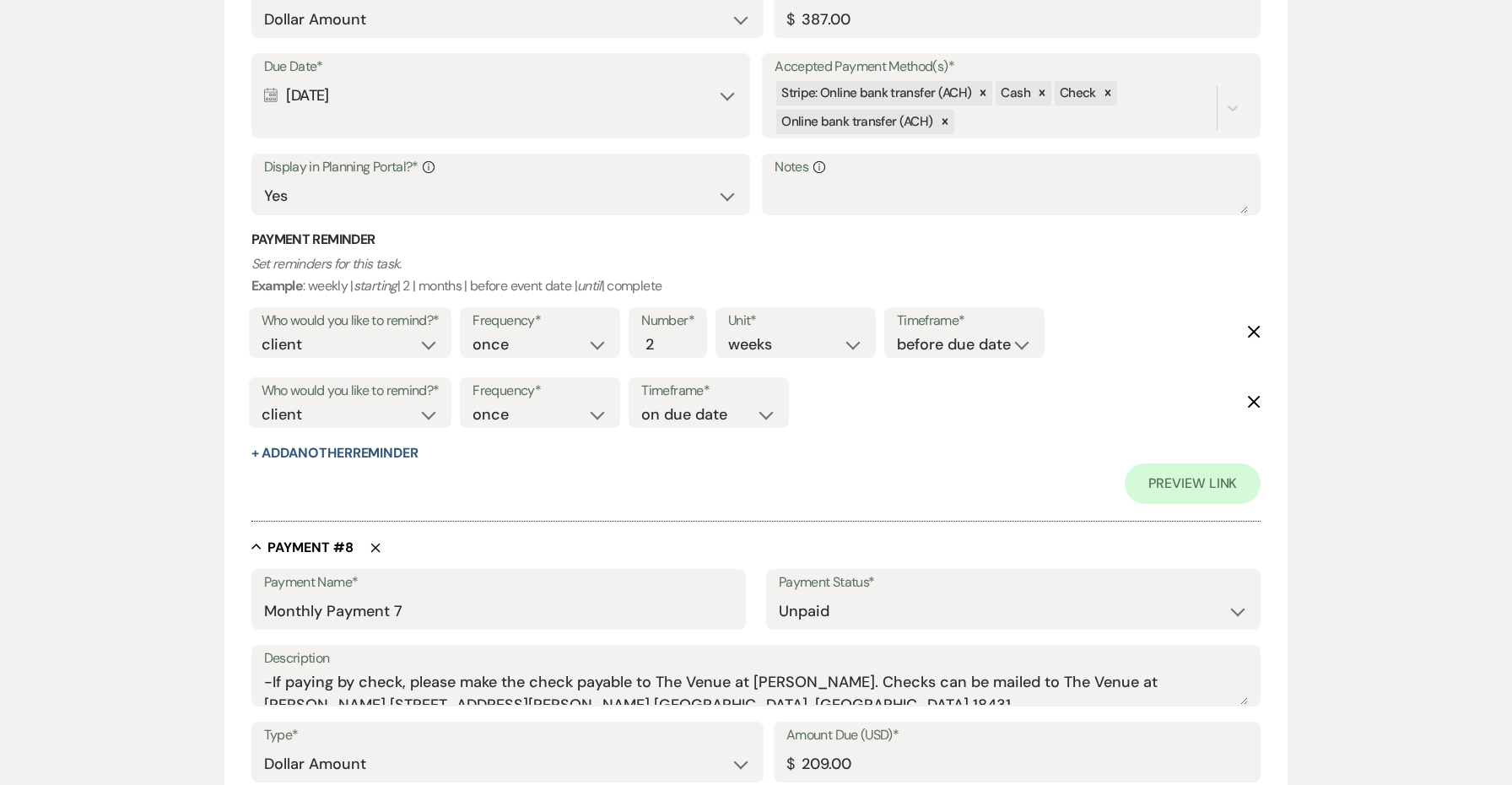
scroll to position [5410, 0]
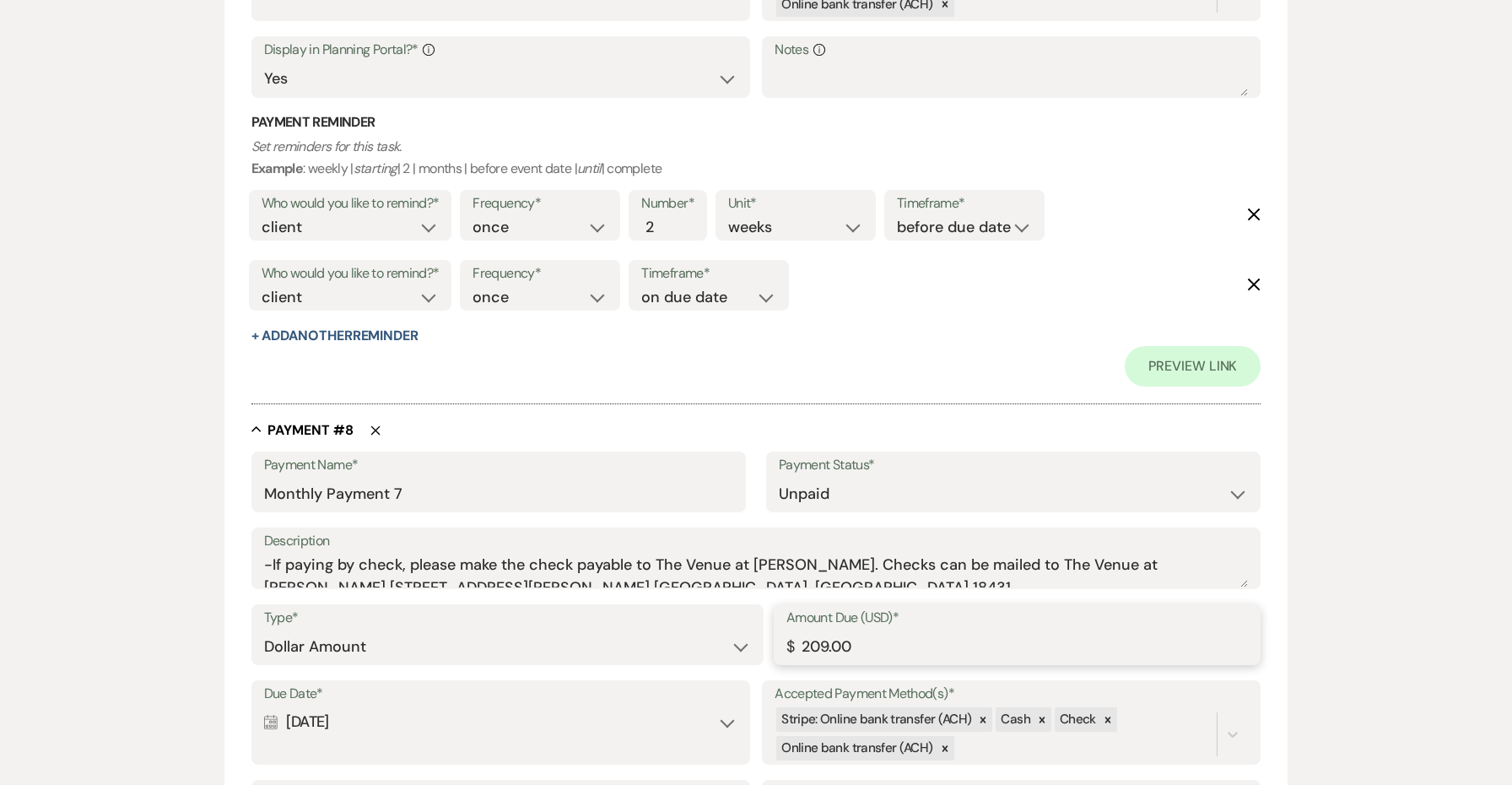
click at [813, 630] on input "209.00" at bounding box center [1017, 647] width 461 height 33
paste input "387"
click at [827, 630] on input "387.00" at bounding box center [1017, 647] width 461 height 33
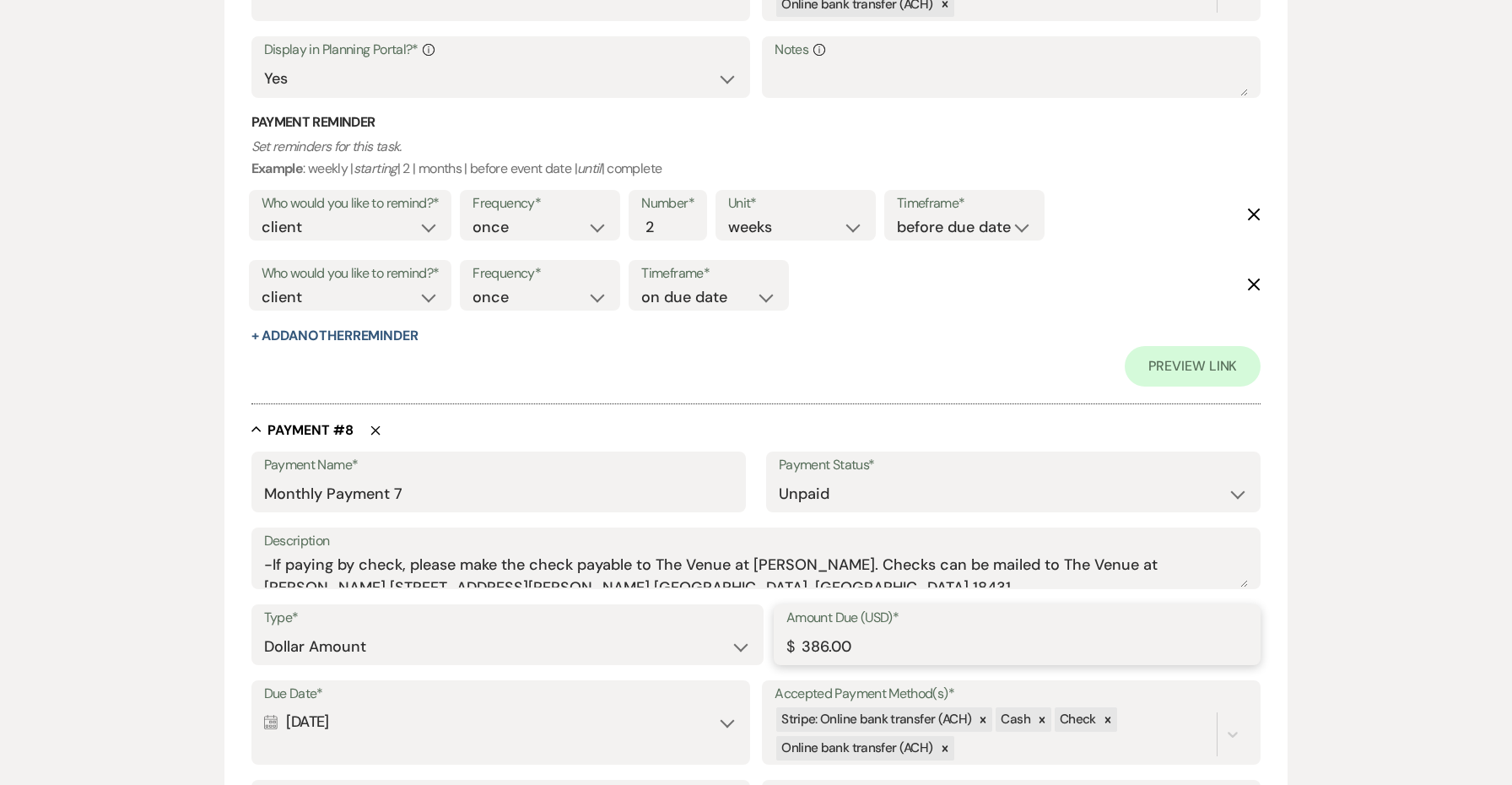
click at [827, 630] on input "386.00" at bounding box center [1017, 647] width 461 height 33
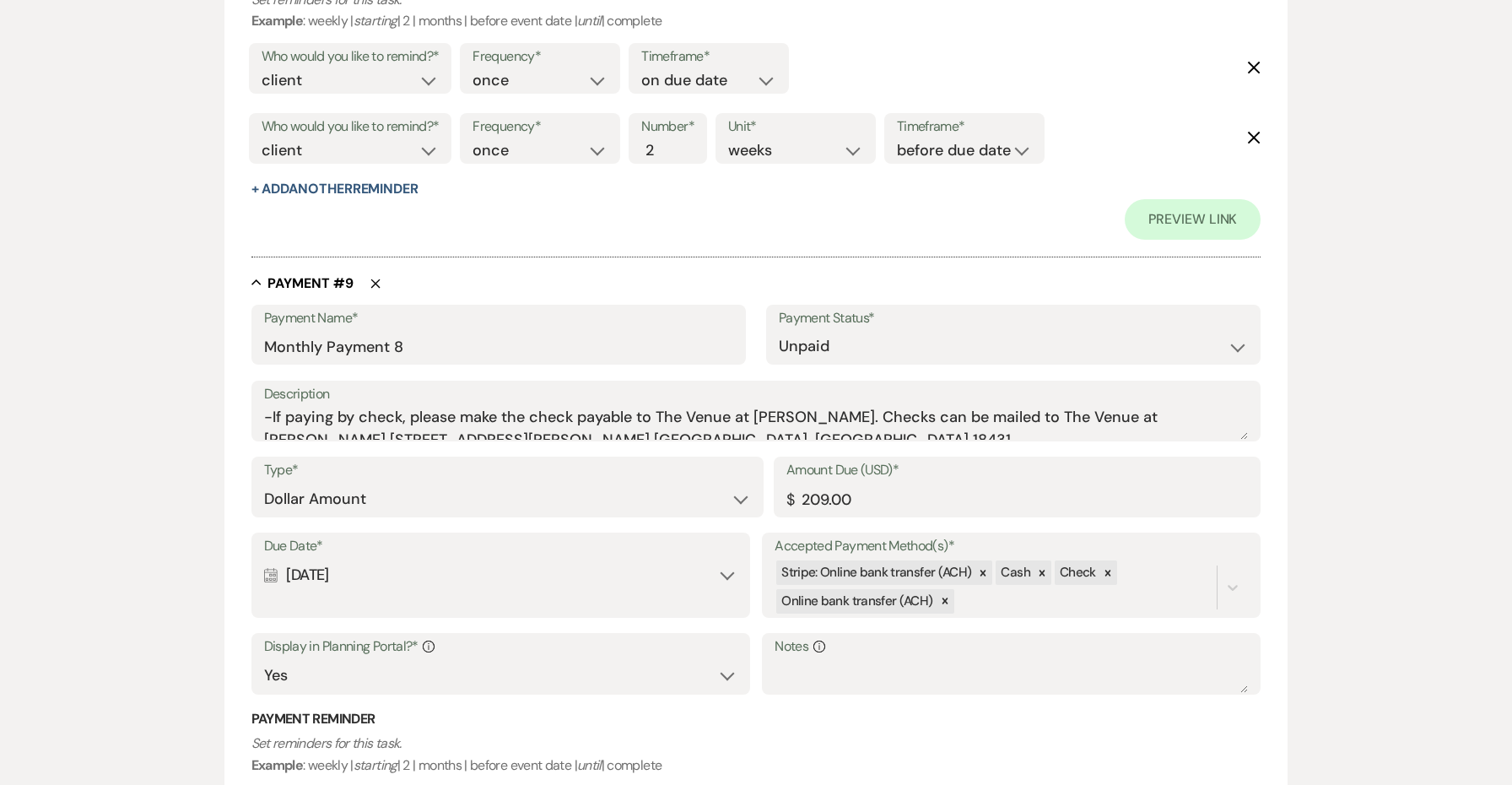
scroll to position [6316, 0]
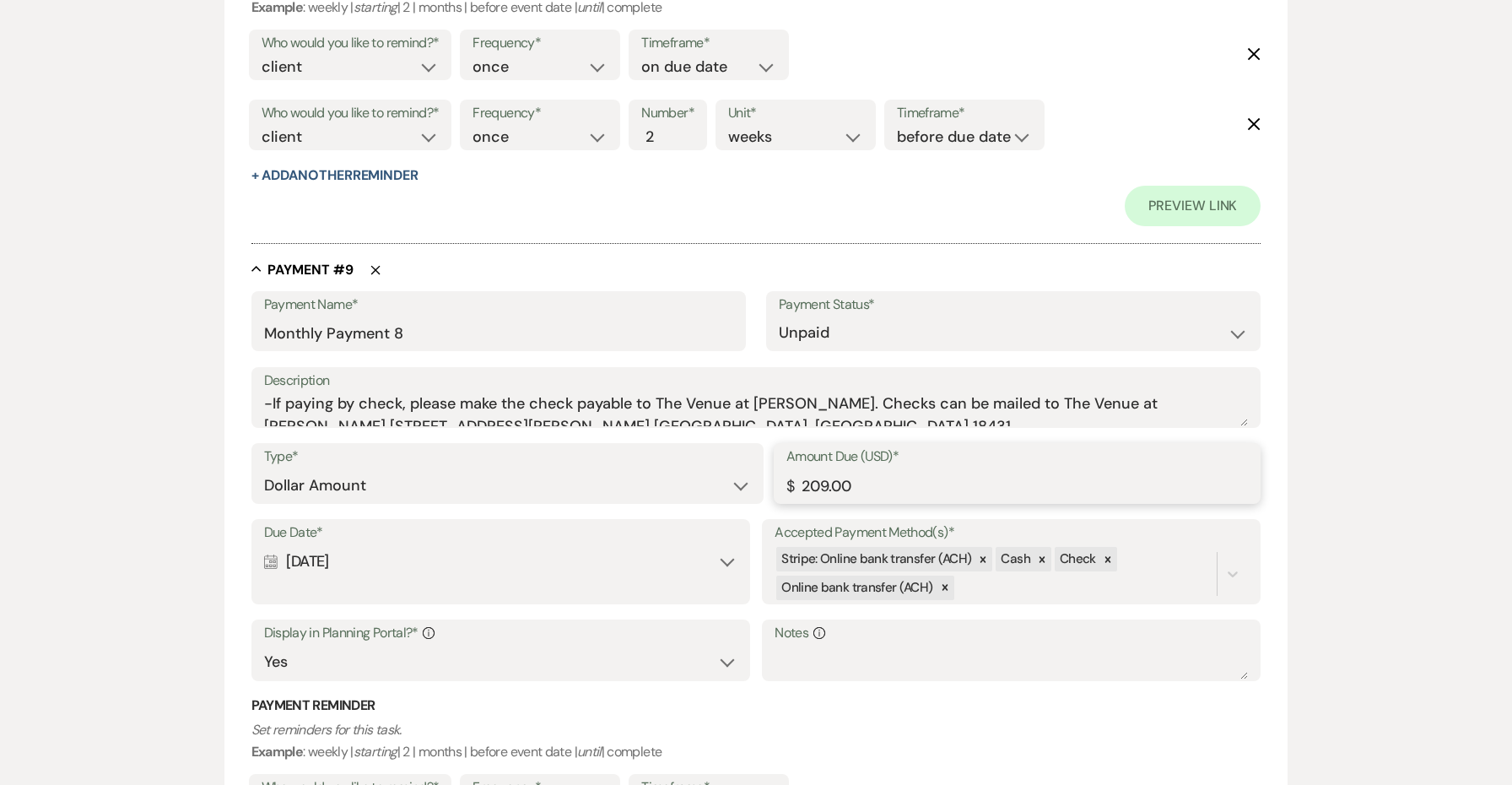
click at [816, 469] on input "209.00" at bounding box center [1017, 486] width 461 height 33
paste input "386"
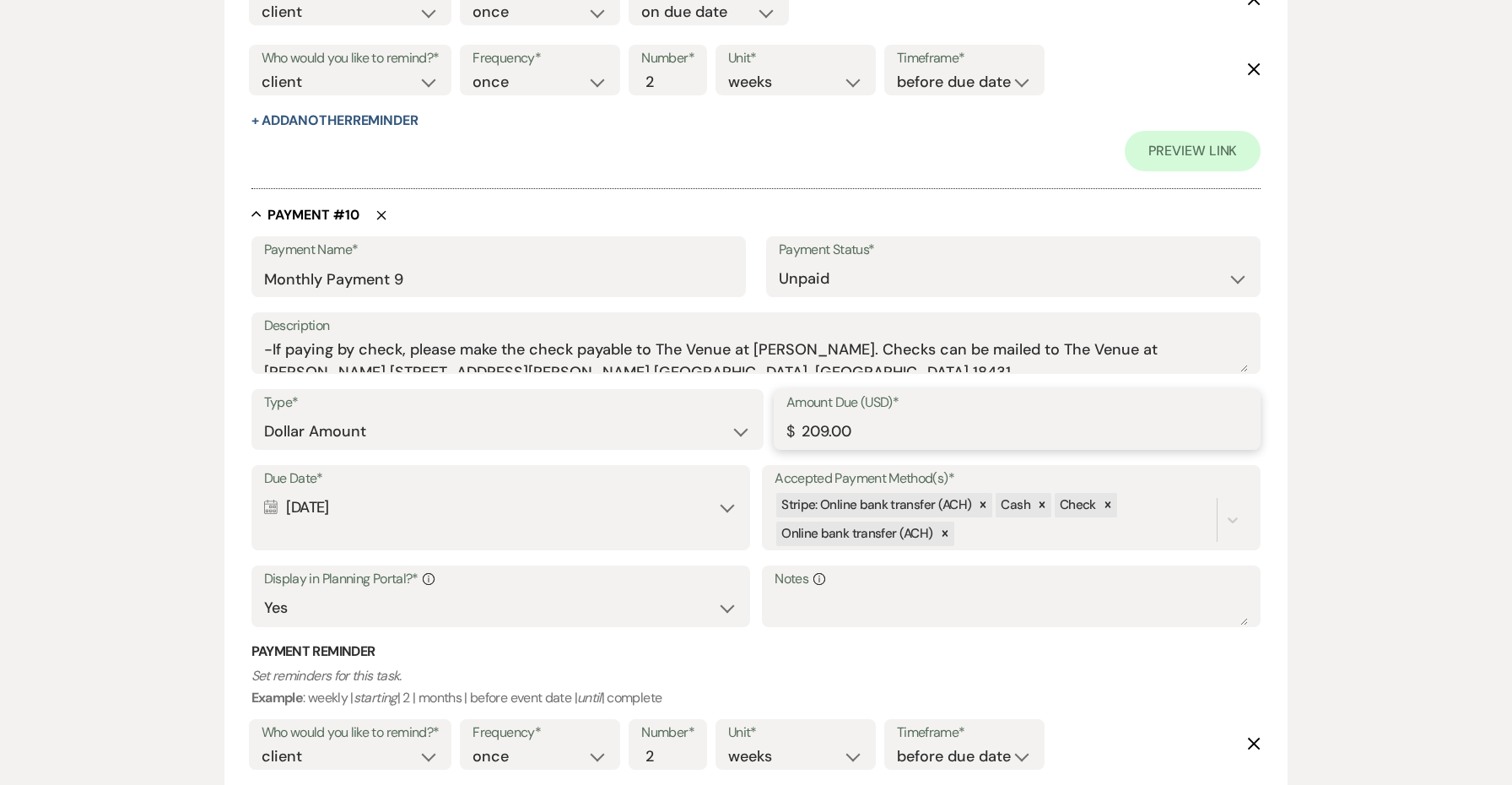
click at [812, 415] on input "209.00" at bounding box center [1017, 431] width 461 height 33
paste input "386"
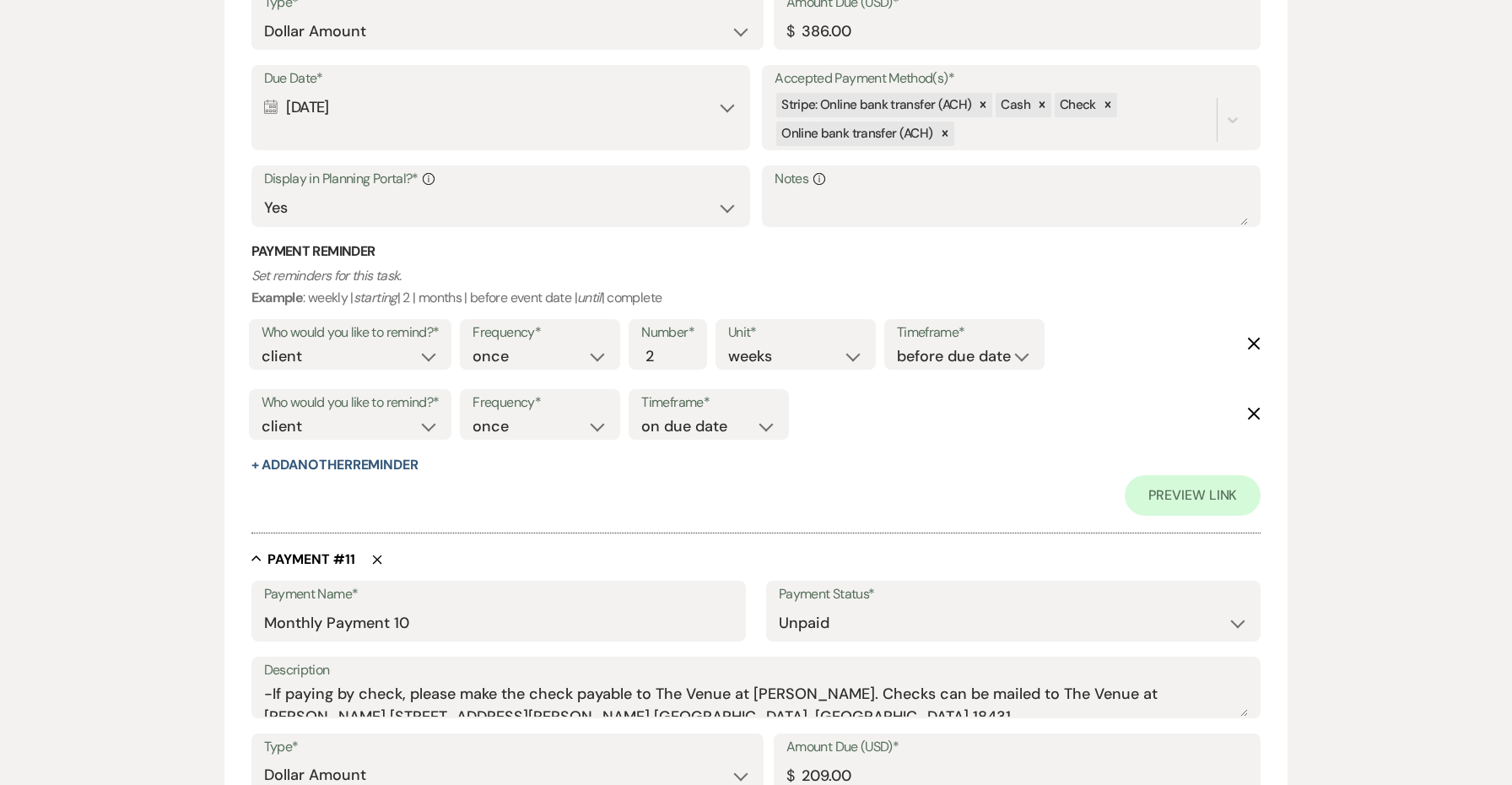
scroll to position [7653, 0]
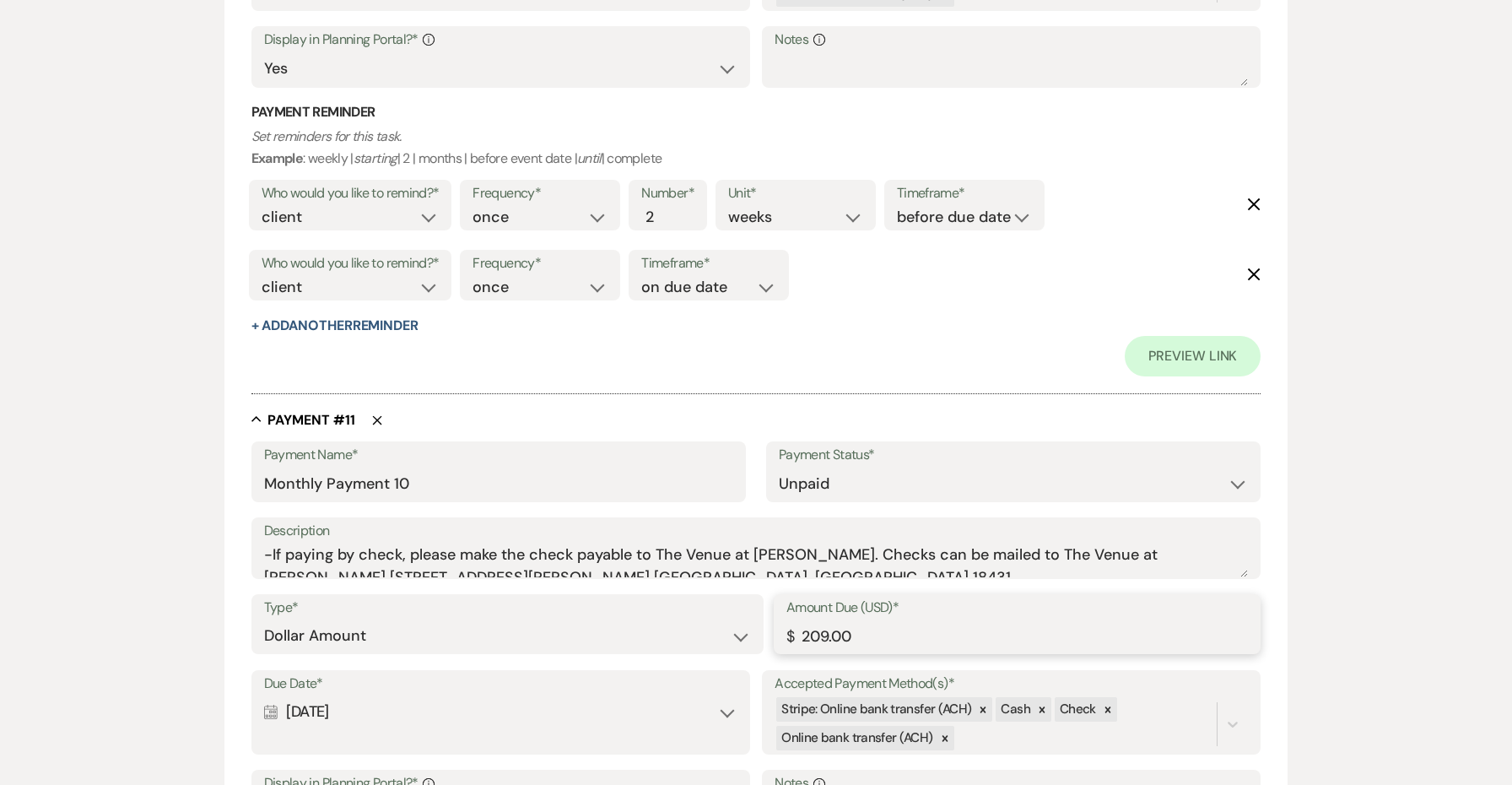
click at [825, 619] on input "209.00" at bounding box center [1017, 636] width 461 height 33
paste input "386"
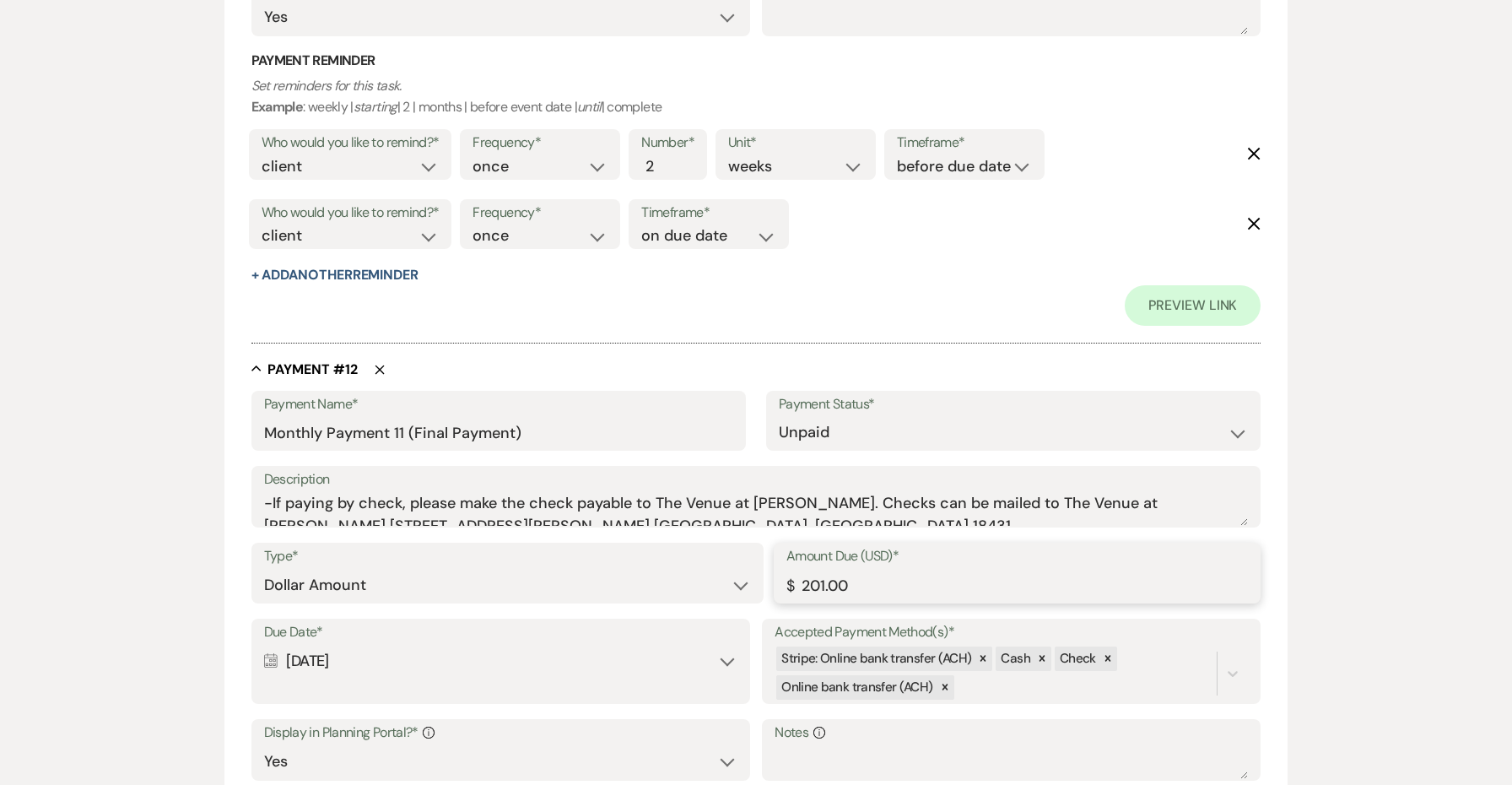
click at [813, 569] on input "201.00" at bounding box center [1017, 585] width 461 height 33
paste input "386"
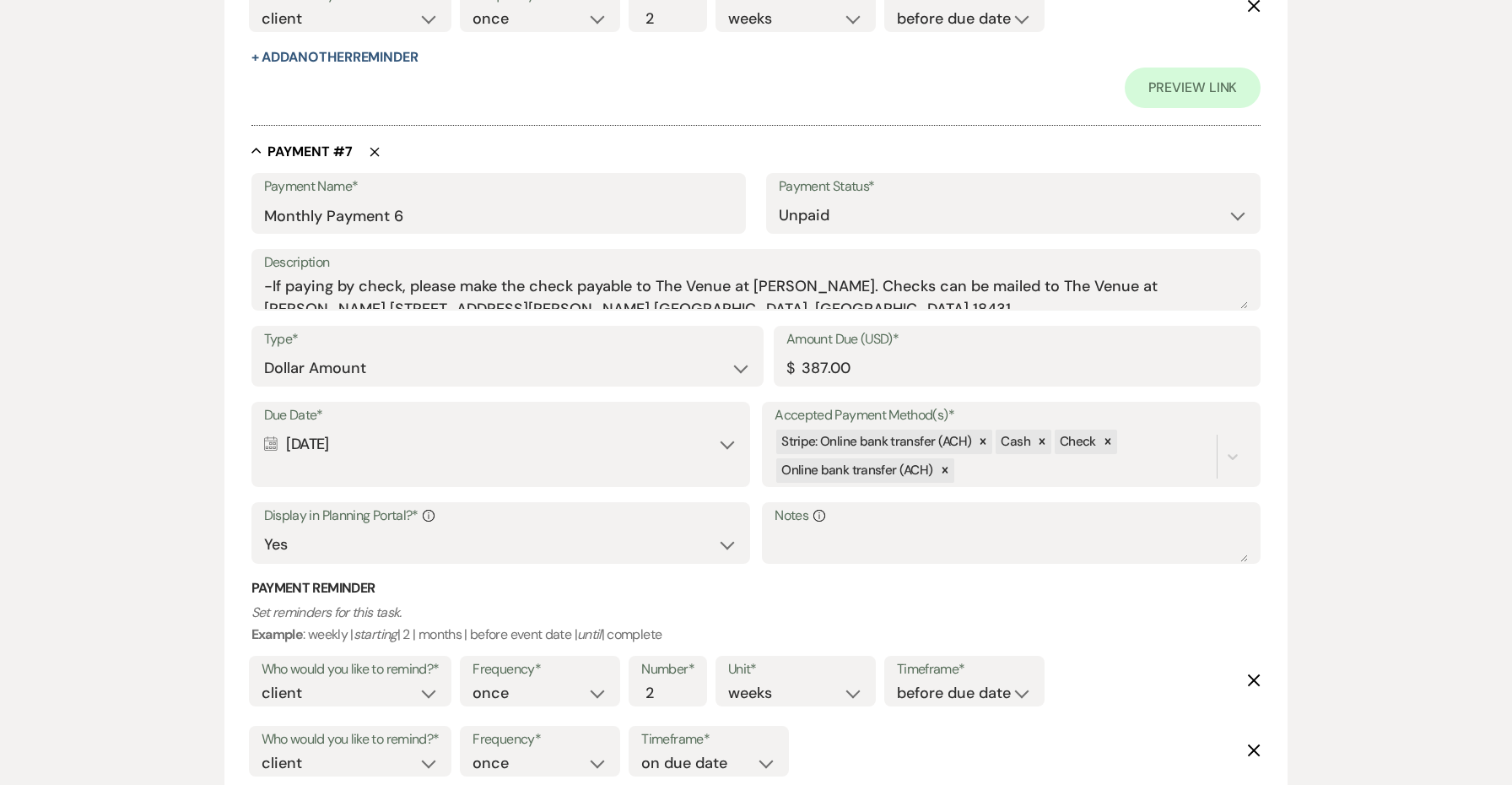
scroll to position [4929, 0]
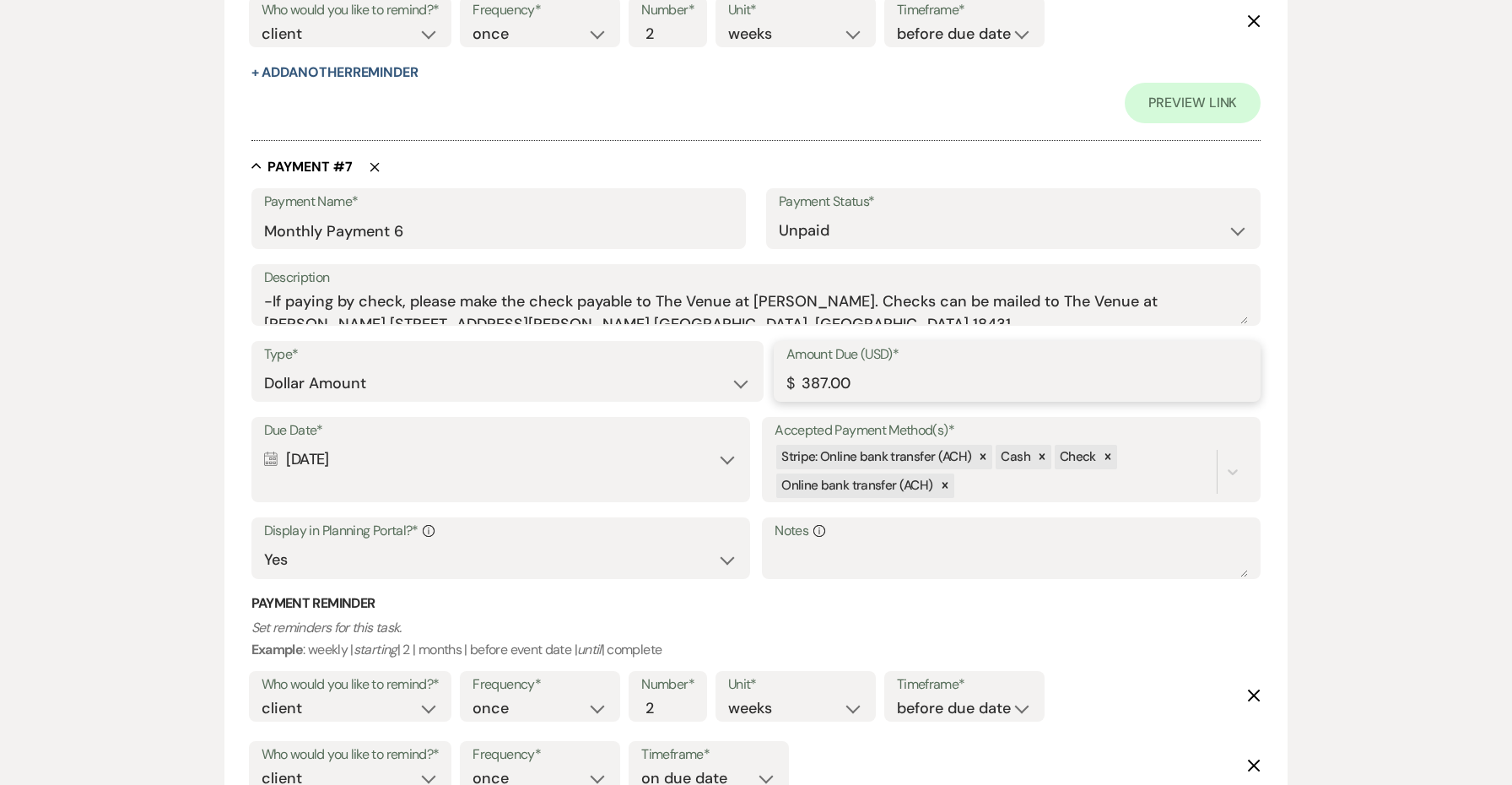
click at [825, 367] on input "387.00" at bounding box center [1017, 384] width 461 height 33
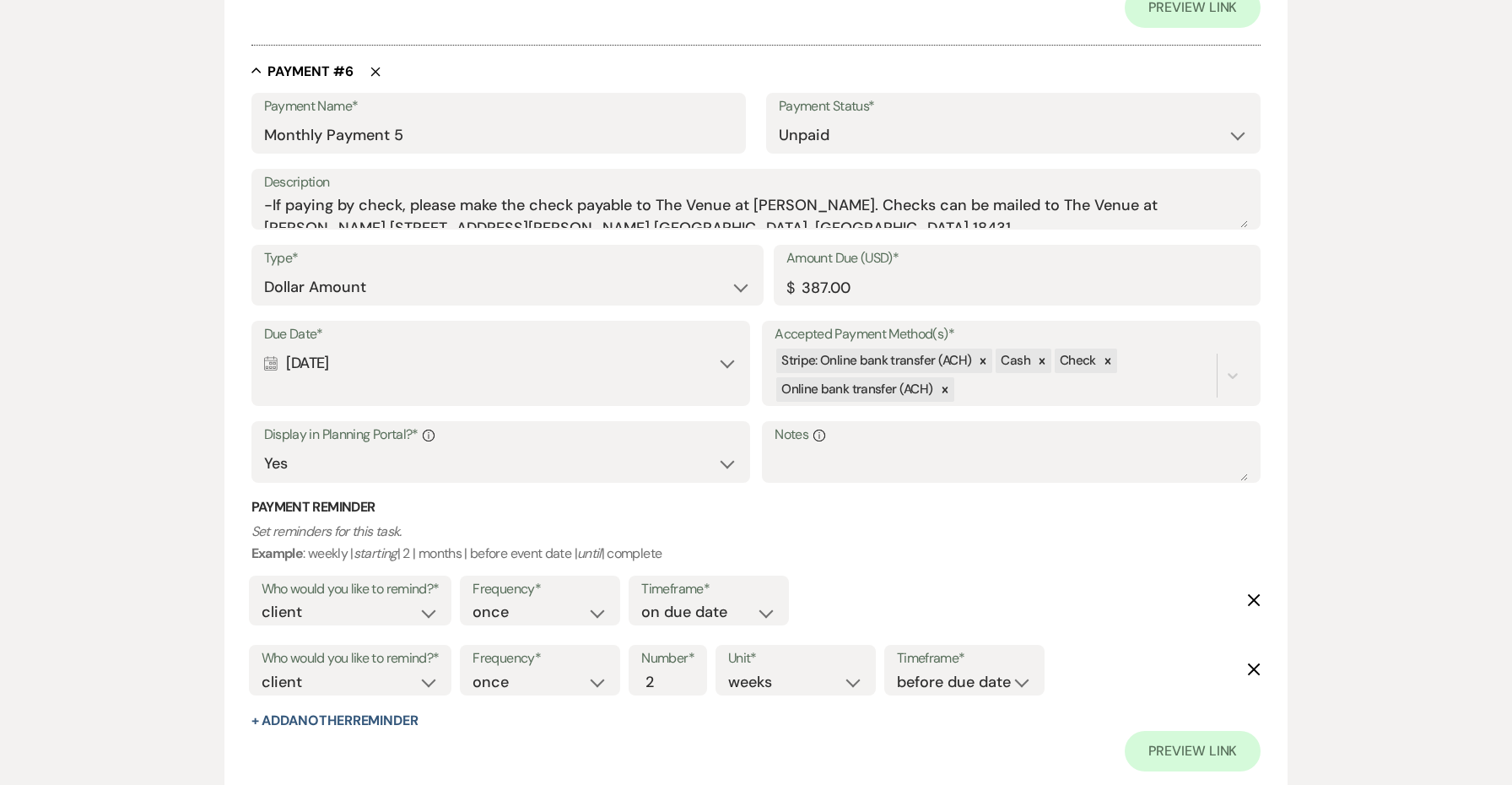
scroll to position [4276, 0]
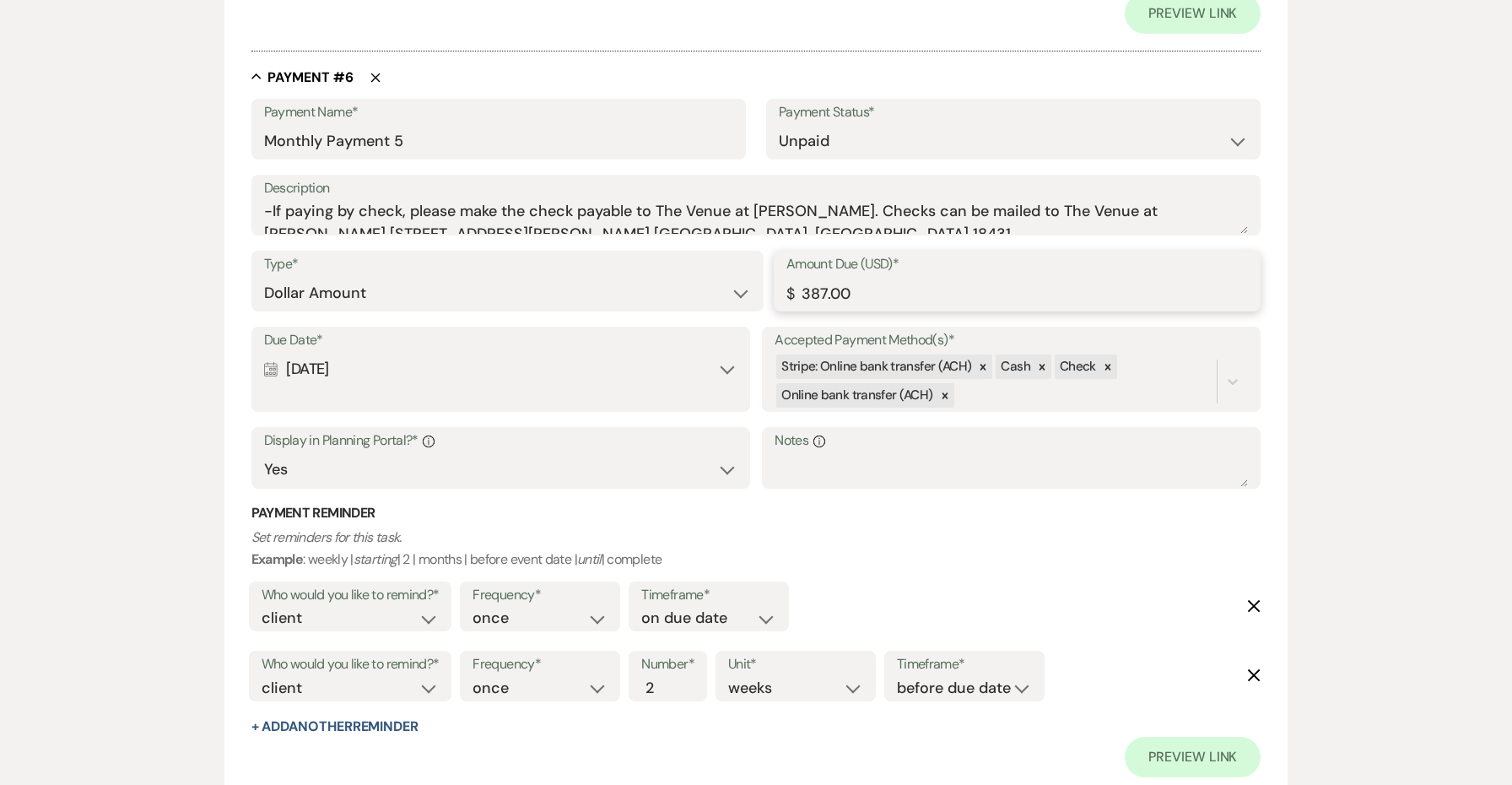
click at [824, 277] on input "387.00" at bounding box center [1017, 293] width 461 height 33
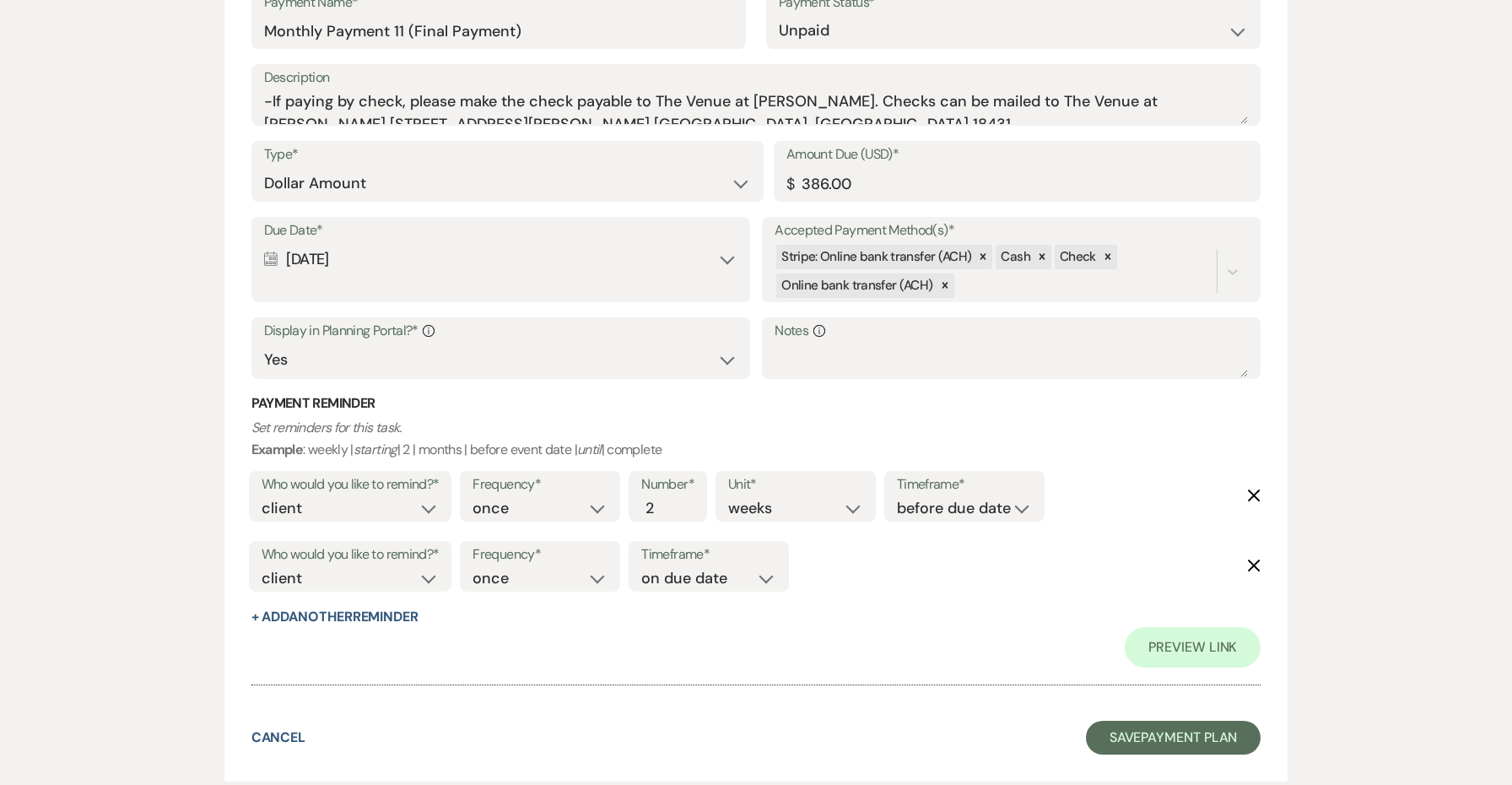
scroll to position [8849, 0]
click at [1145, 723] on button "Save Payment Plan" at bounding box center [1173, 739] width 175 height 34
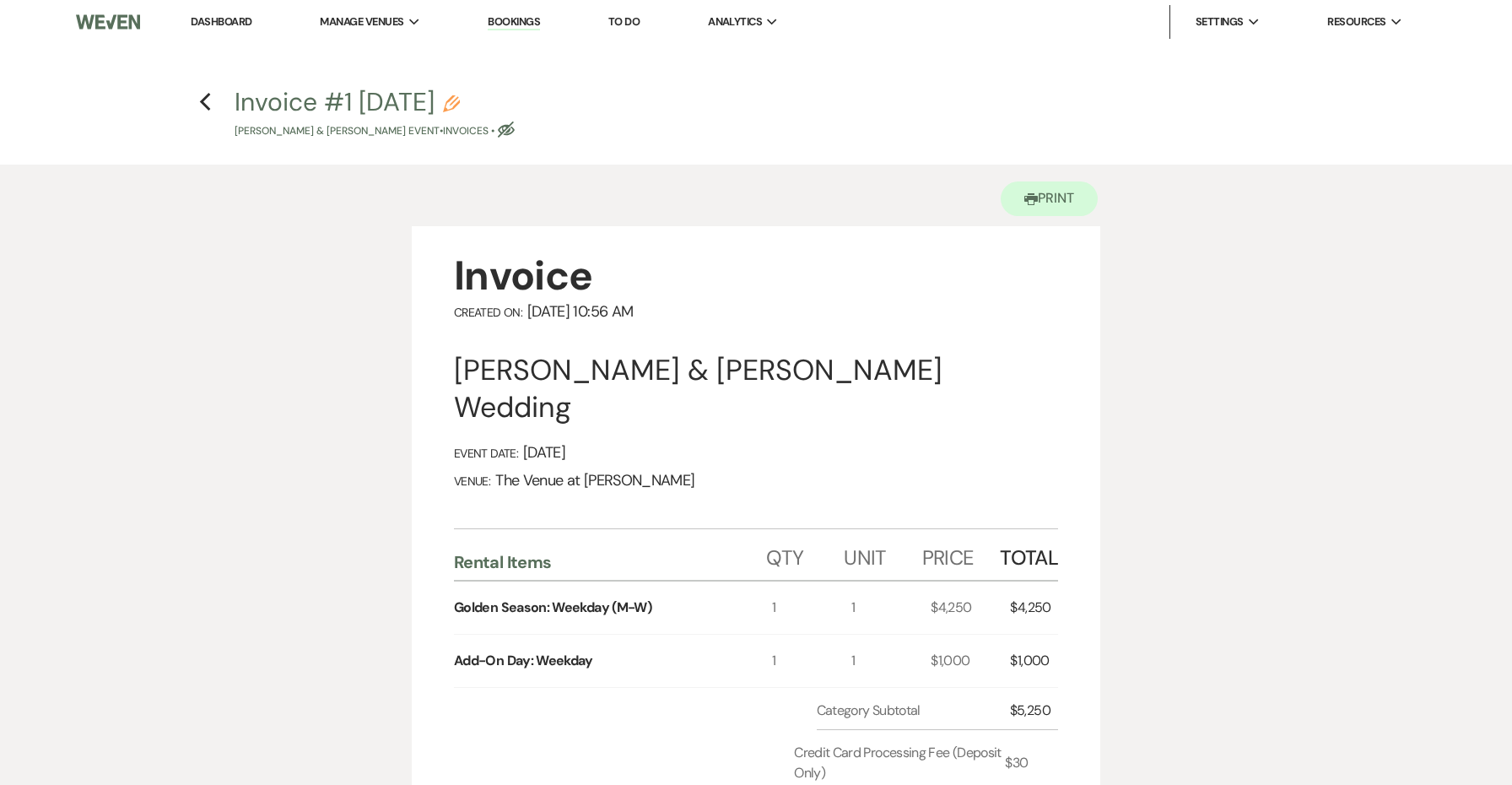
click at [214, 110] on h4 "Previous Invoice #1 [DATE] Pencil [PERSON_NAME] & [PERSON_NAME] Event • Invoice…" at bounding box center [756, 112] width 1215 height 55
click at [197, 104] on h4 "Previous Invoice #1 [DATE] Pencil [PERSON_NAME] & [PERSON_NAME] Event • Invoice…" at bounding box center [756, 112] width 1215 height 55
click at [203, 106] on icon "Previous" at bounding box center [205, 101] width 13 height 20
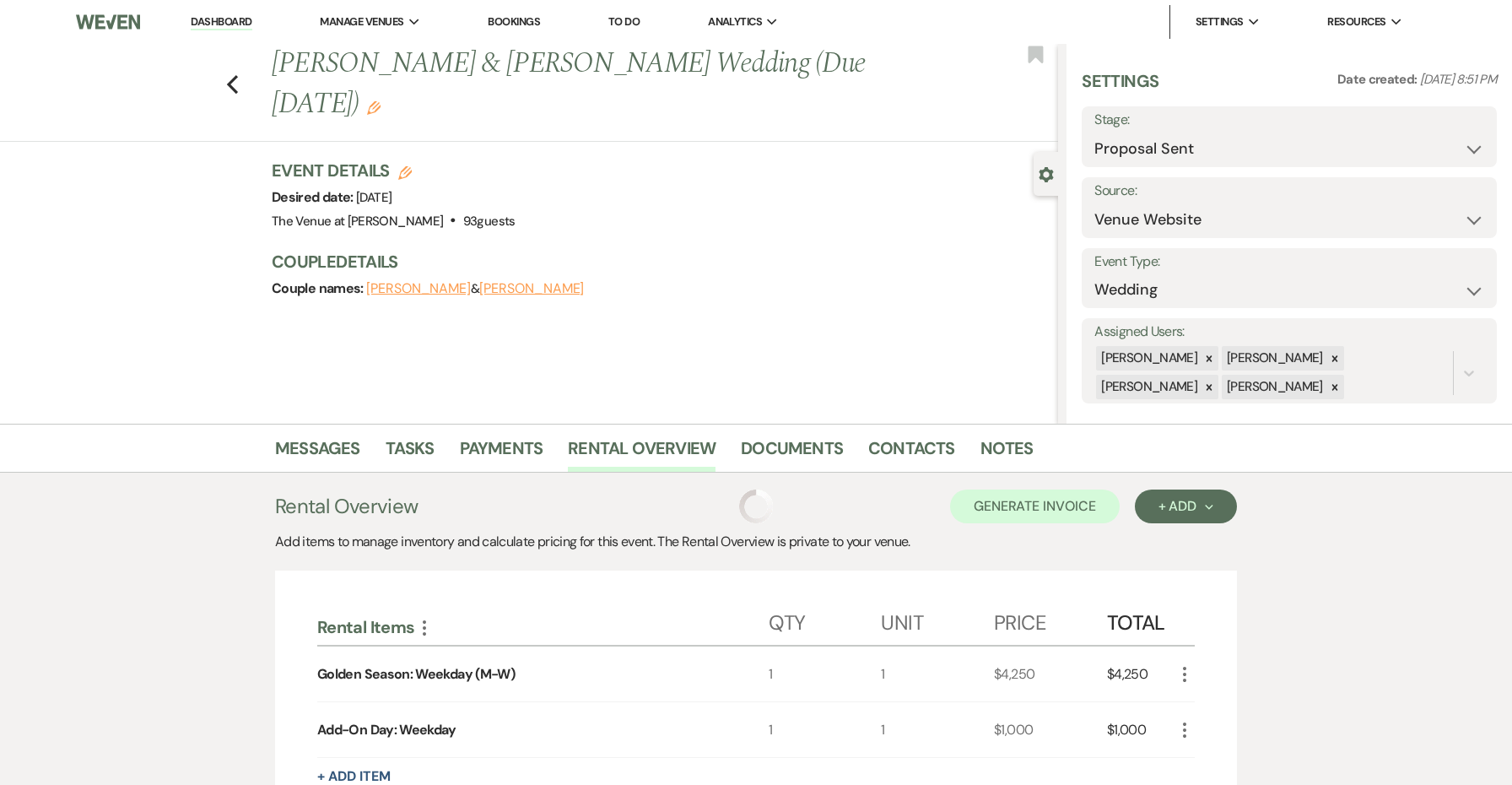
scroll to position [394, 0]
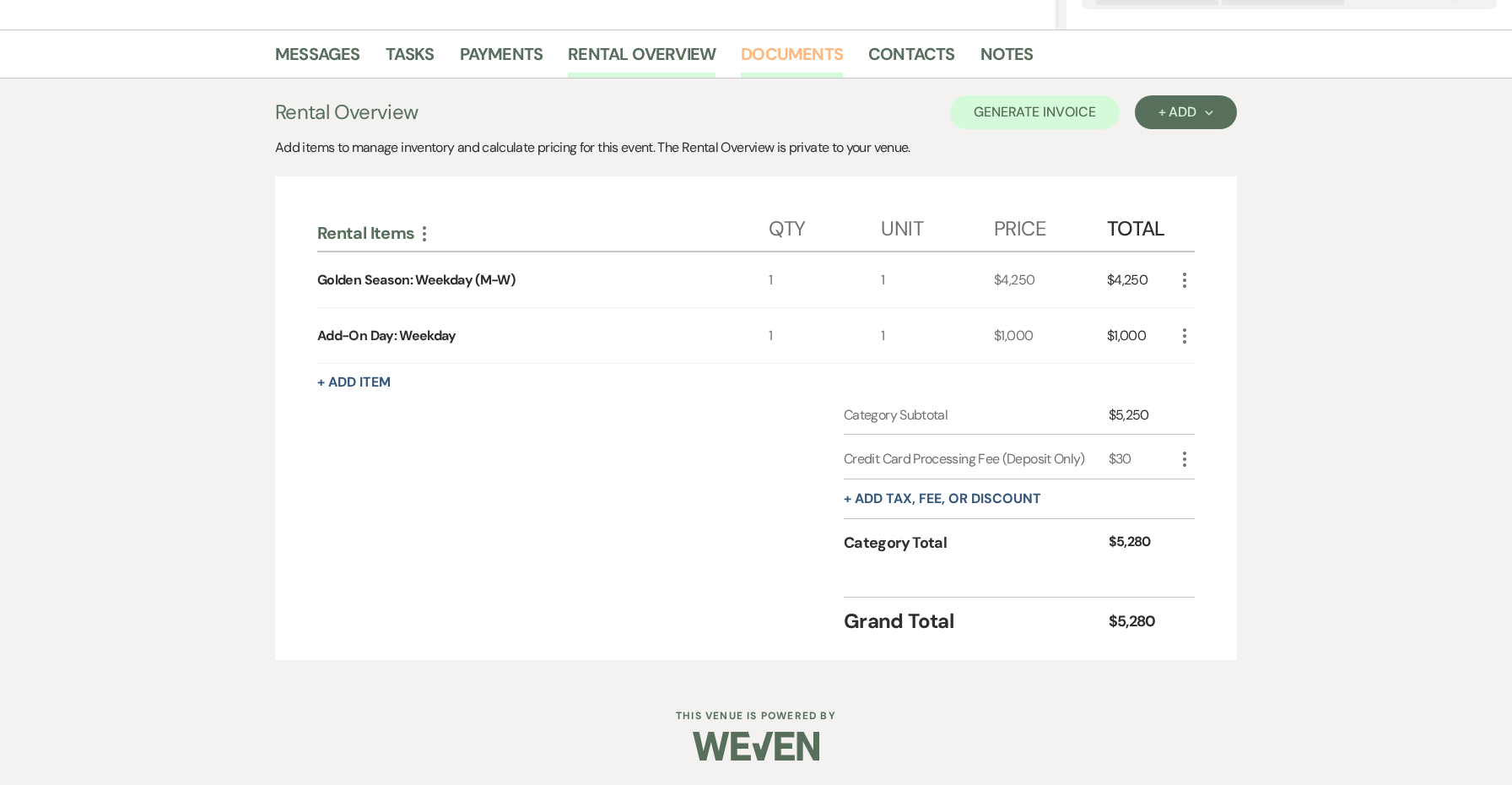
click at [829, 56] on link "Documents" at bounding box center [792, 59] width 102 height 37
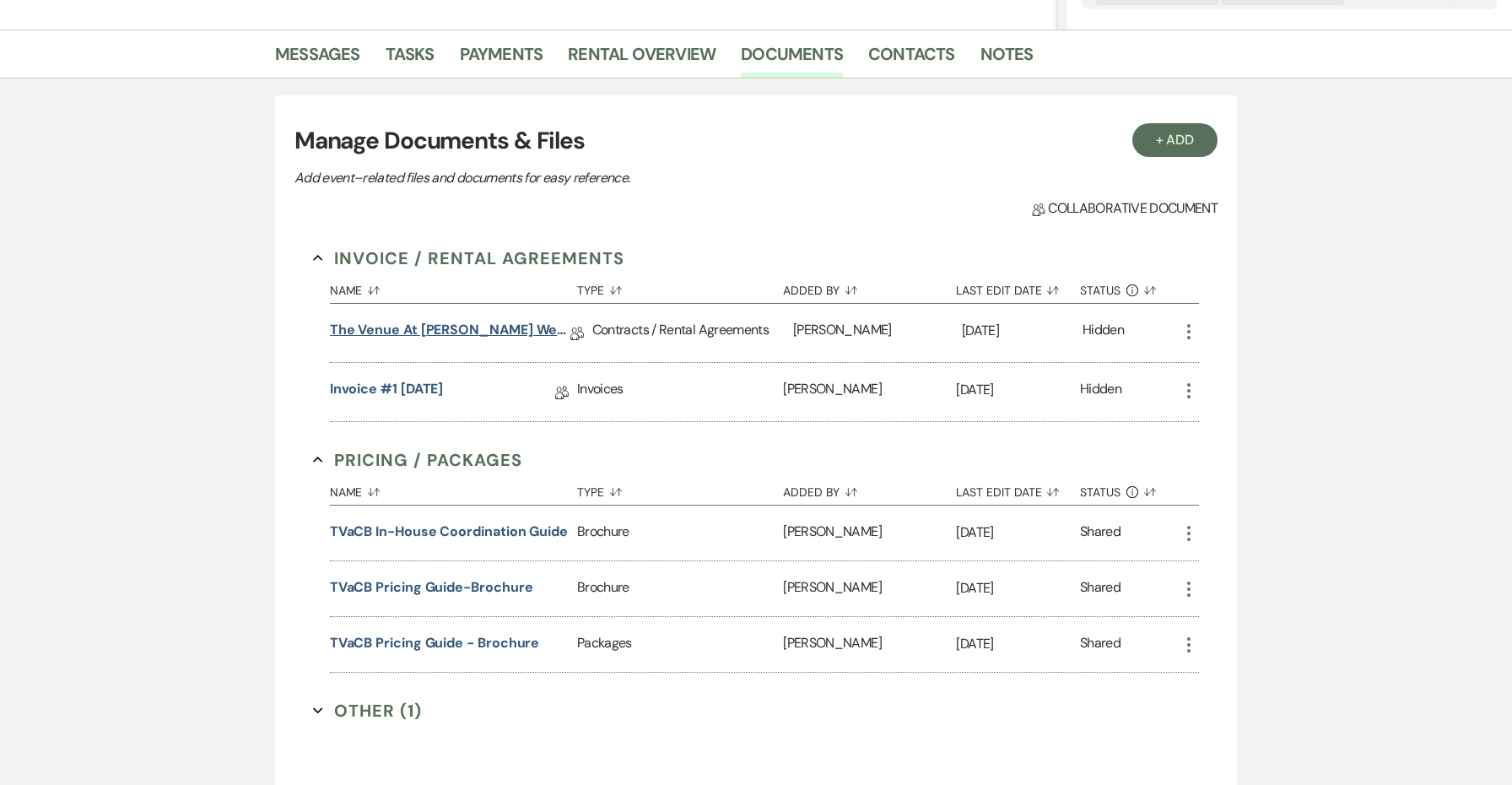
click at [534, 319] on link "The Venue at [PERSON_NAME] Wedding Contract ([DATE] Sellix & [PERSON_NAME])" at bounding box center [450, 332] width 240 height 26
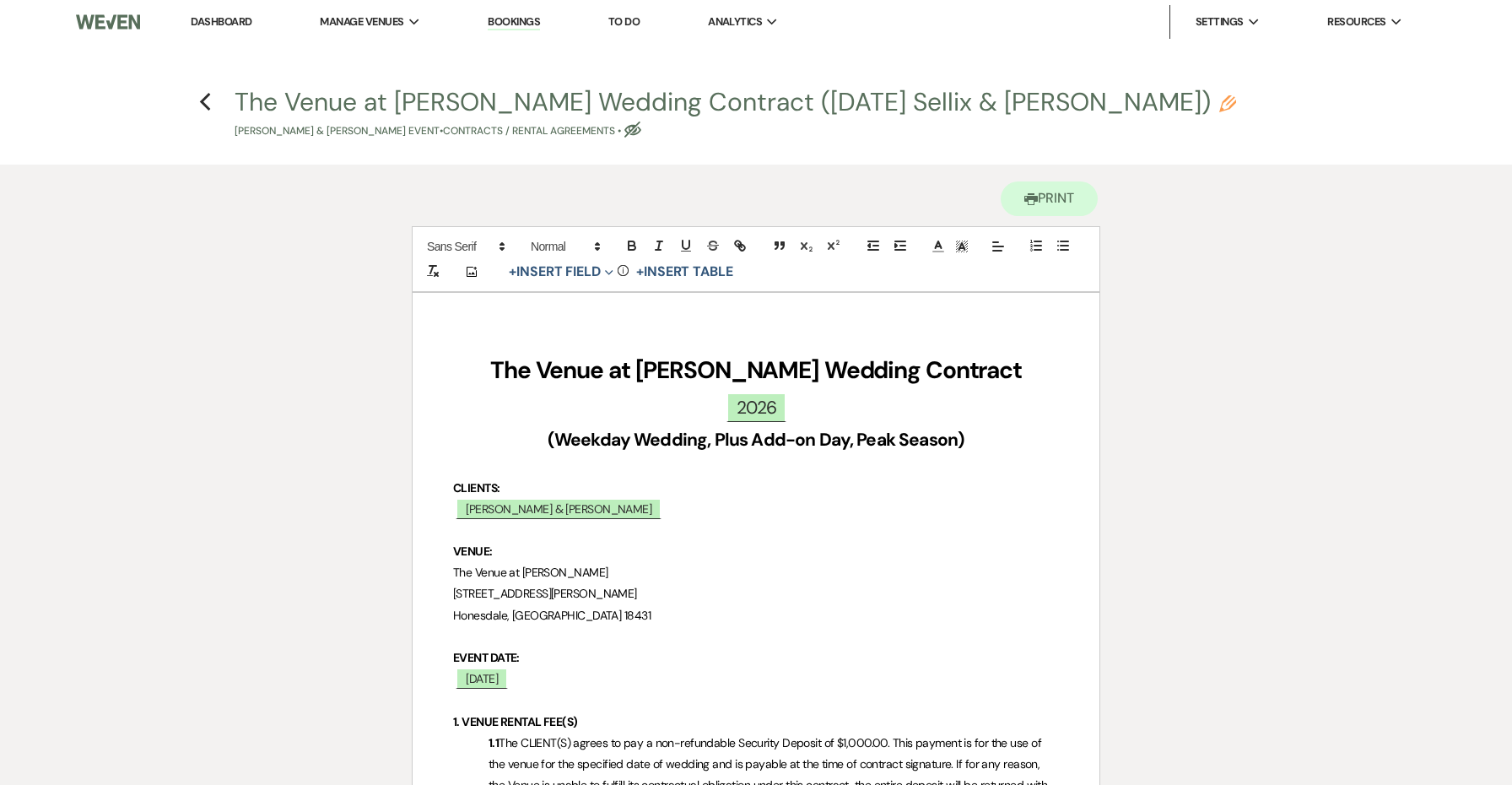
click at [863, 433] on strong "(Weekday Wedding, Plus Add-on Day, Peak Season)" at bounding box center [756, 439] width 418 height 23
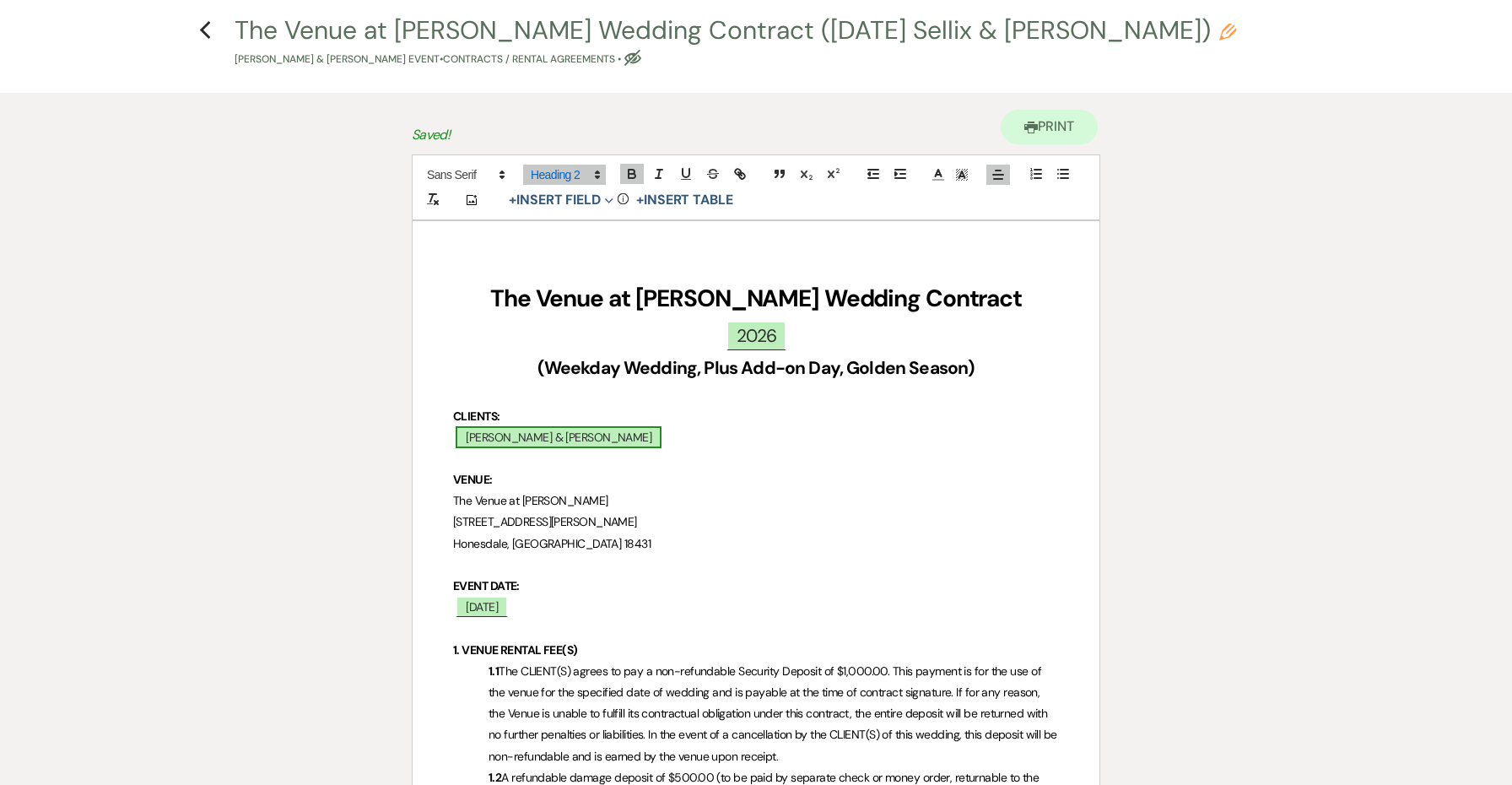
scroll to position [70, 0]
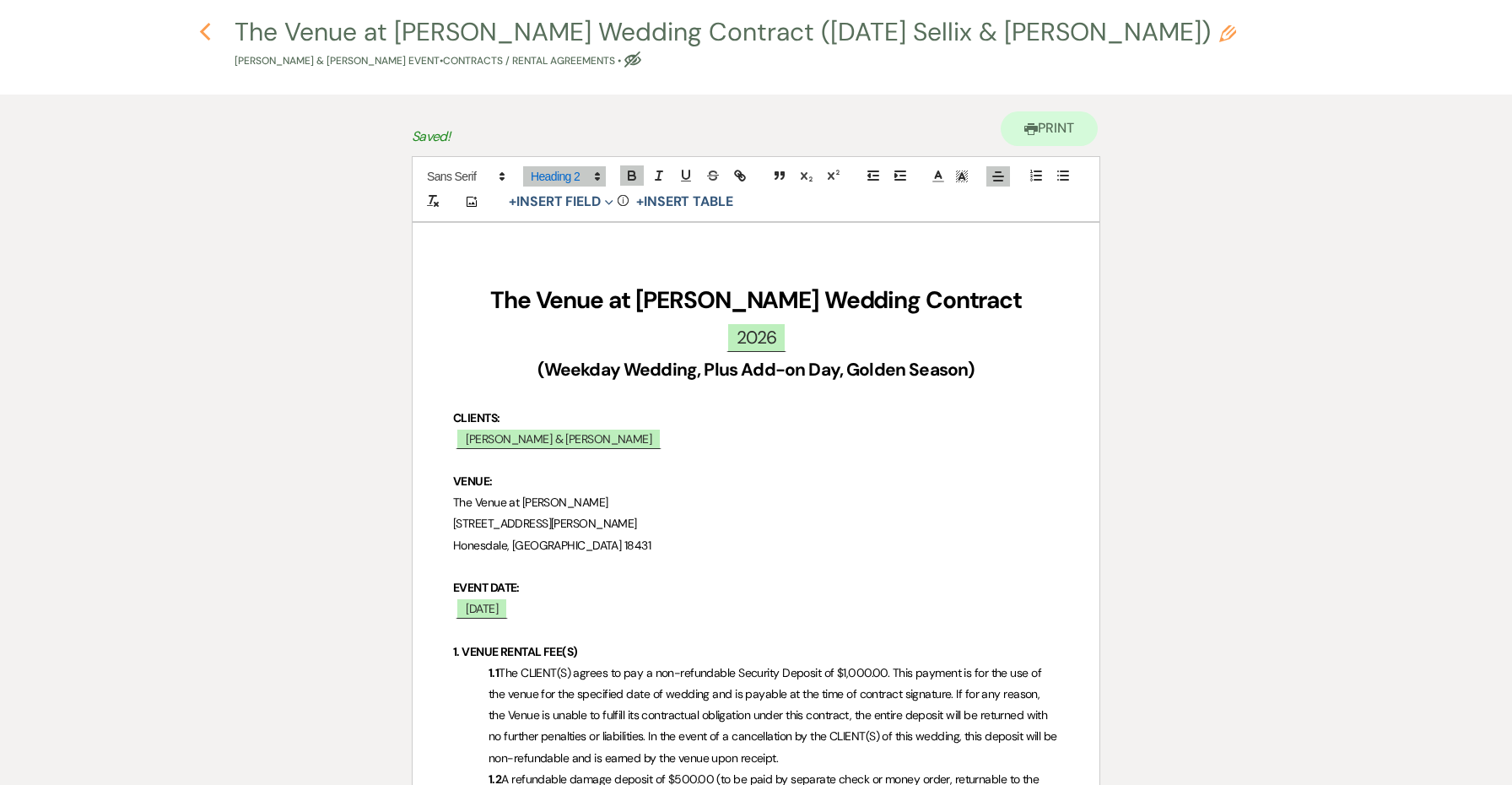
click at [202, 29] on icon "Previous" at bounding box center [205, 32] width 13 height 20
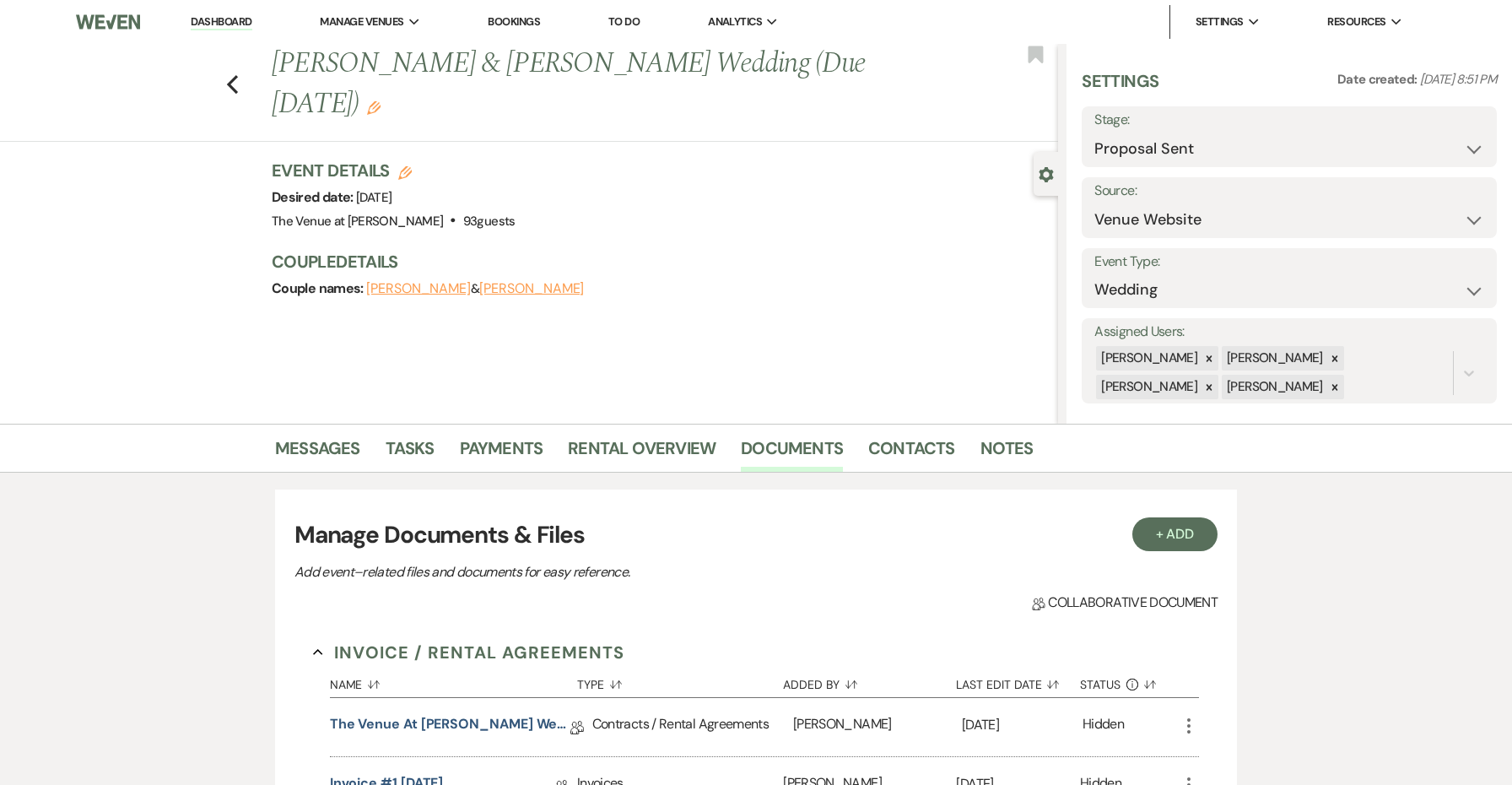
click at [400, 170] on use "button" at bounding box center [405, 173] width 14 height 14
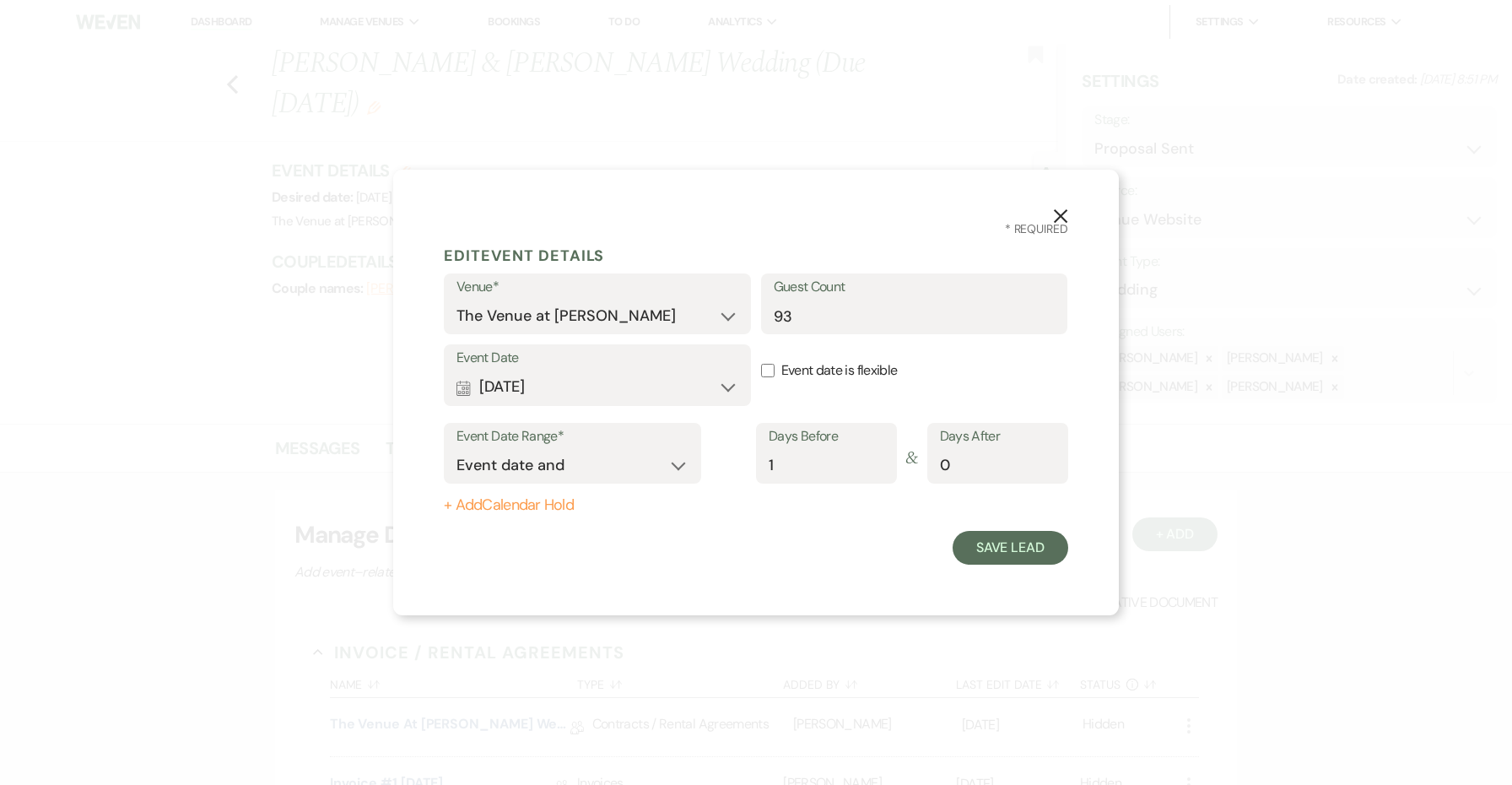
click at [1055, 221] on use "button" at bounding box center [1060, 216] width 14 height 14
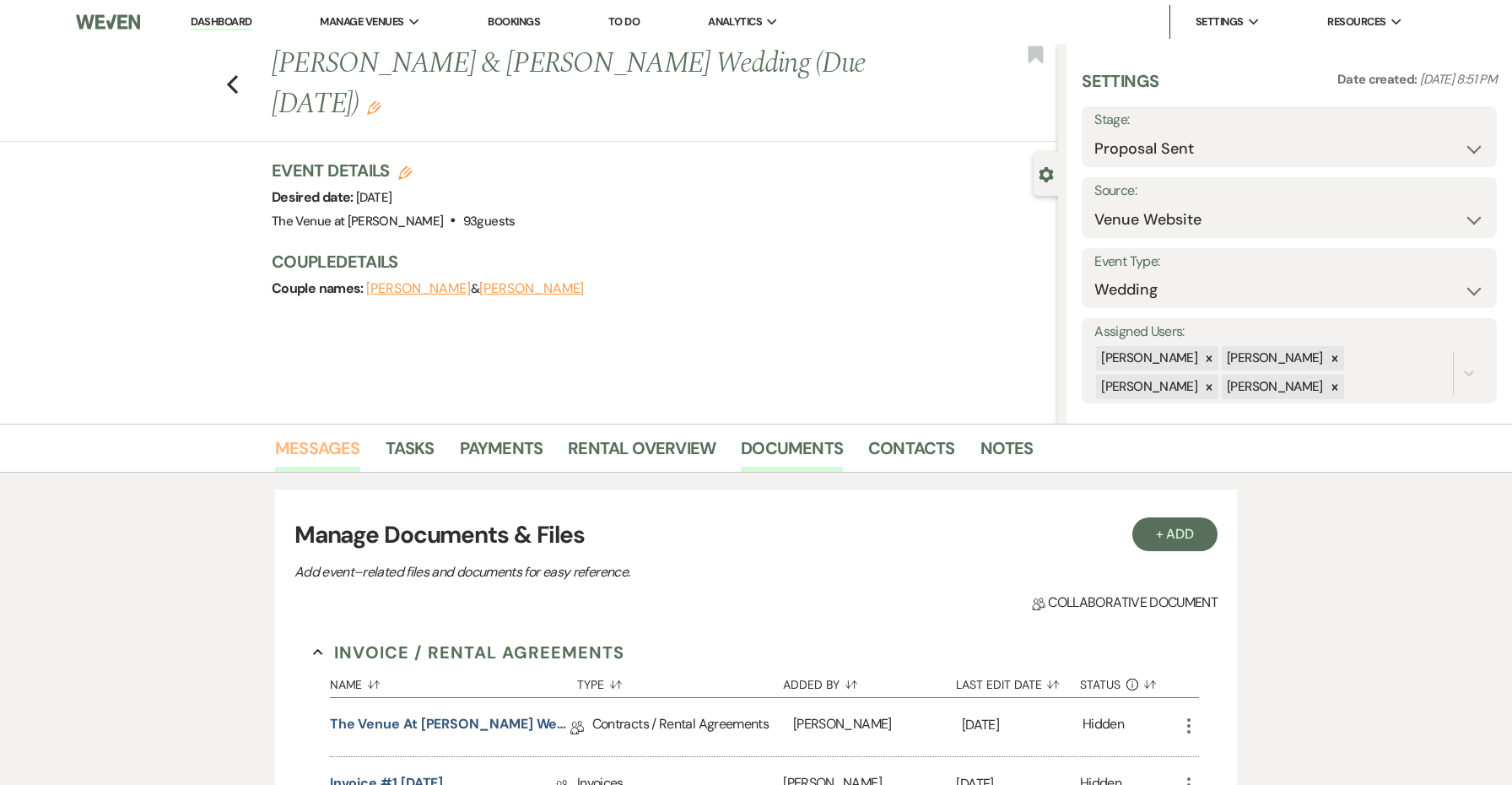
click at [316, 452] on link "Messages" at bounding box center [318, 453] width 86 height 37
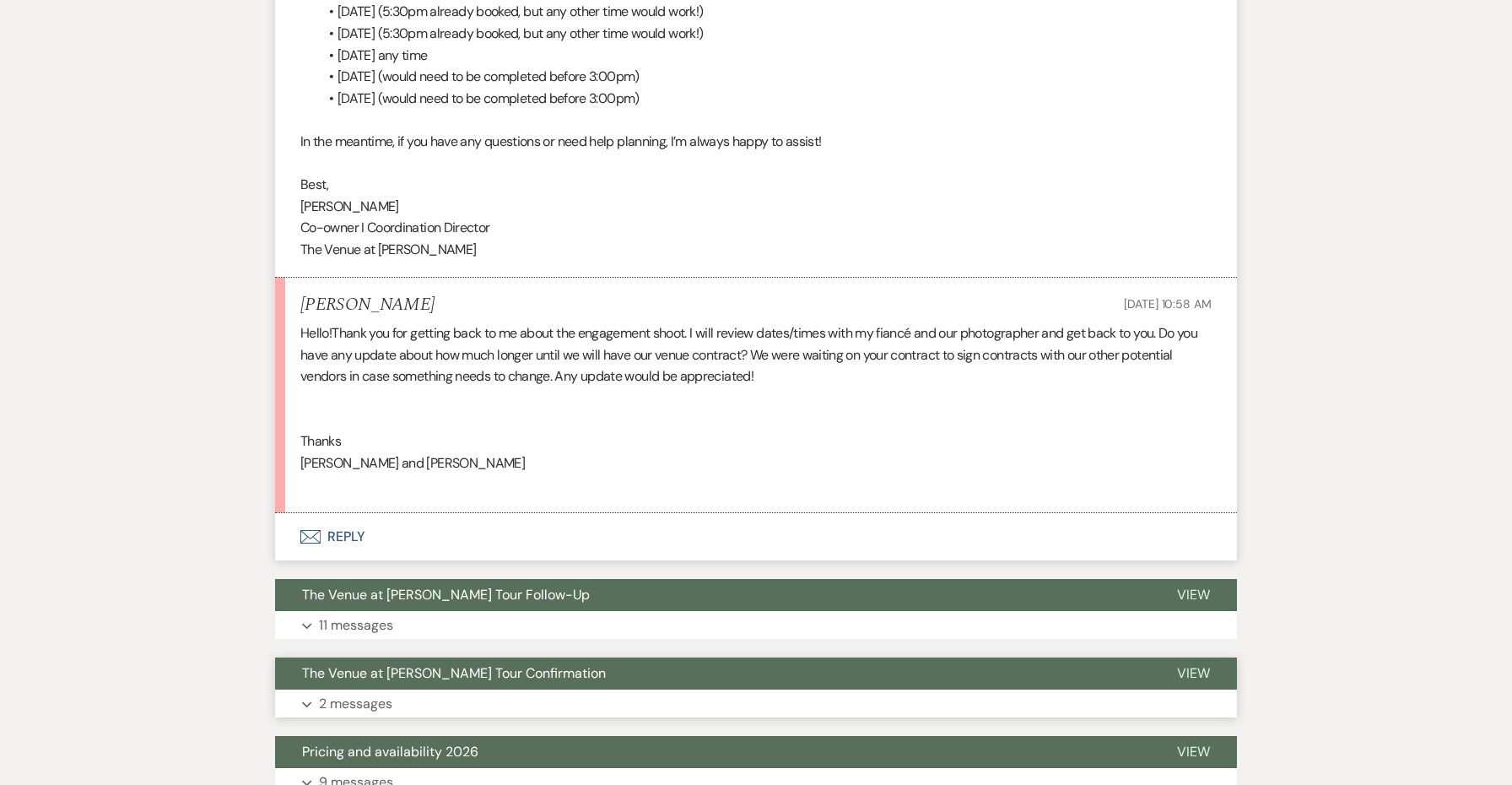
scroll to position [901, 0]
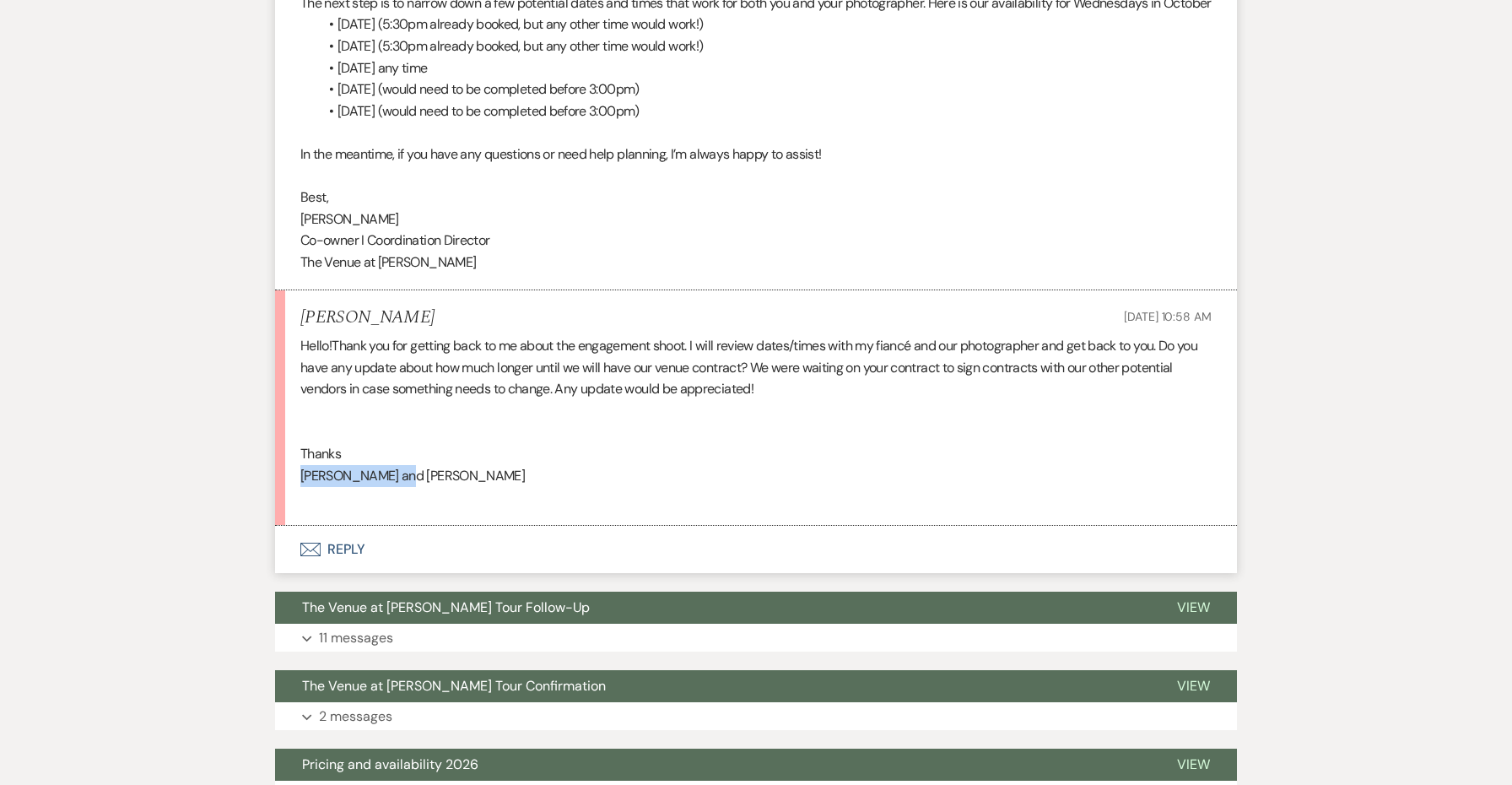
drag, startPoint x: 367, startPoint y: 480, endPoint x: 276, endPoint y: 472, distance: 91.4
click at [276, 472] on li "[PERSON_NAME] [DATE] 10:58 AM Hello!Thank you for getting back to me about the …" at bounding box center [756, 408] width 962 height 236
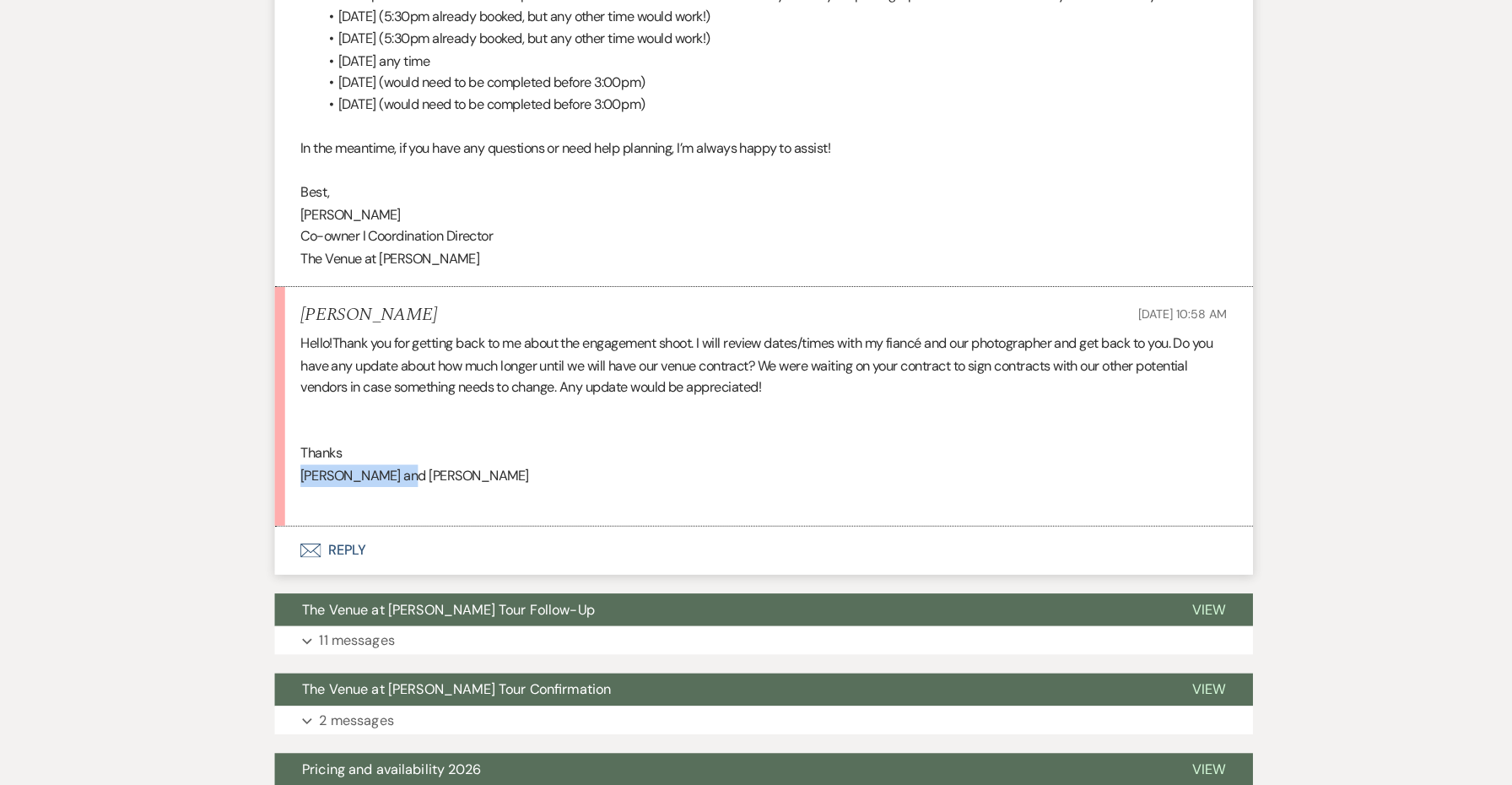
click at [339, 535] on button "Envelope Reply" at bounding box center [756, 554] width 962 height 48
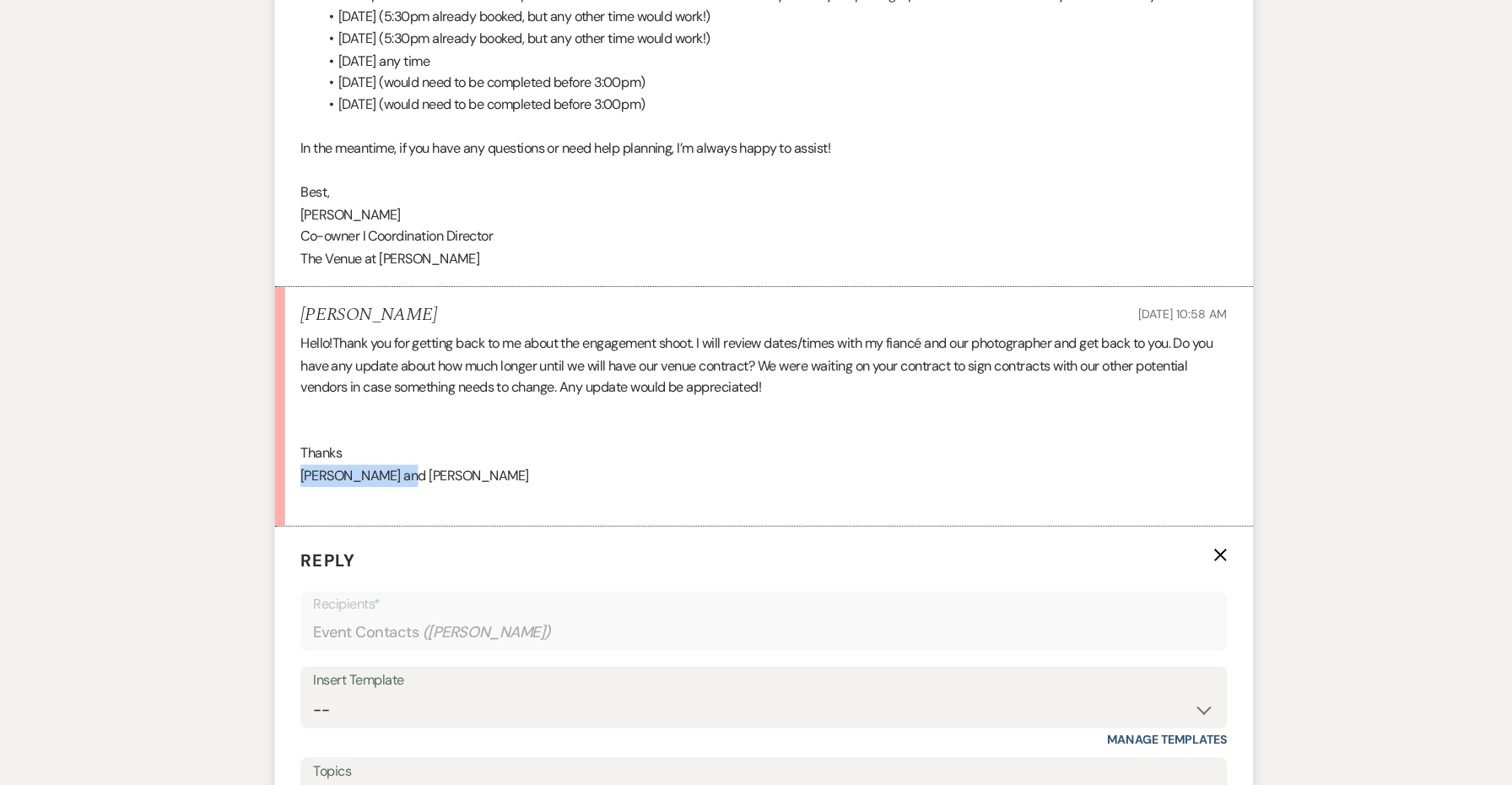
scroll to position [1282, 0]
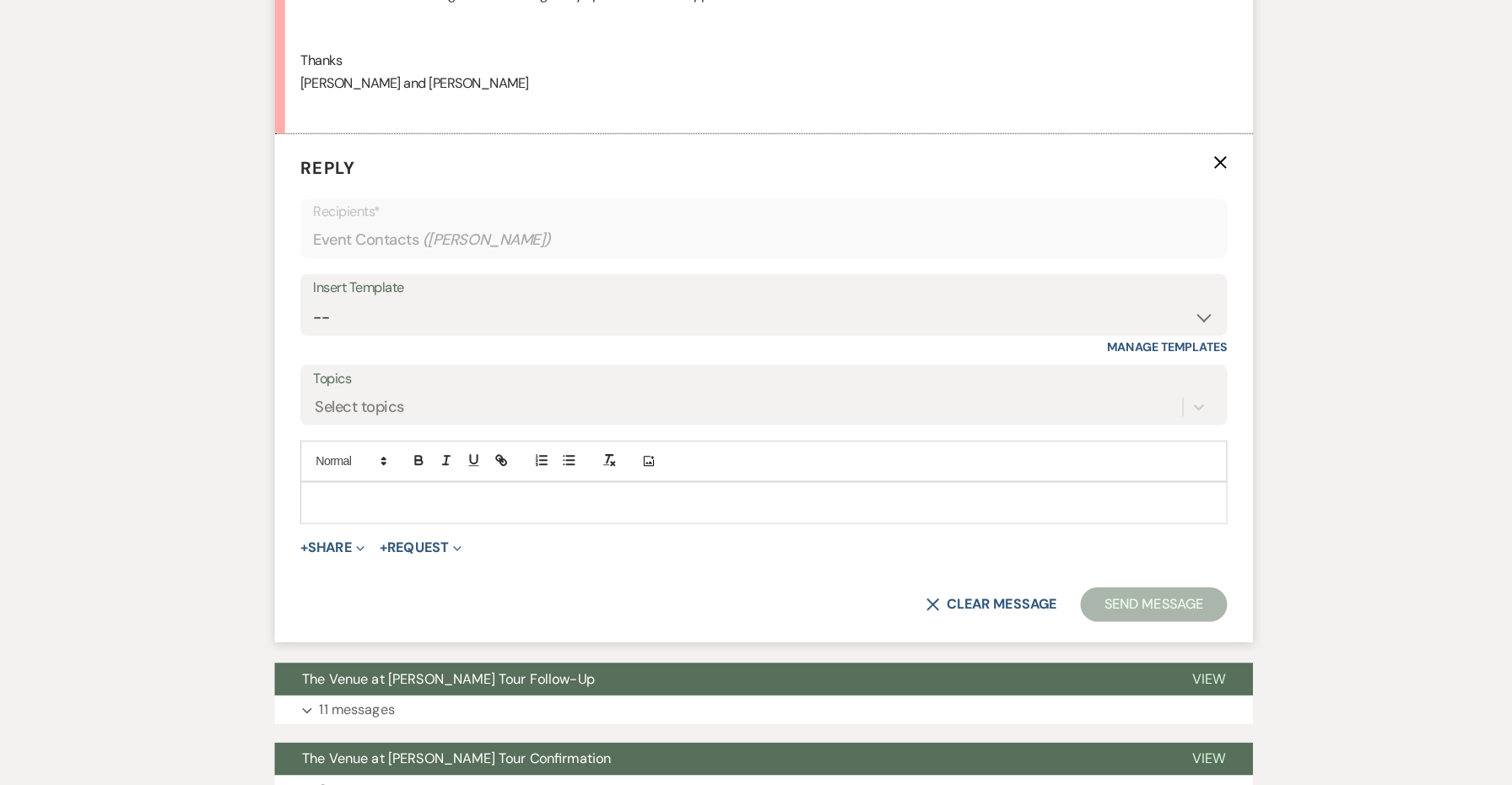
click at [383, 506] on div at bounding box center [756, 507] width 909 height 39
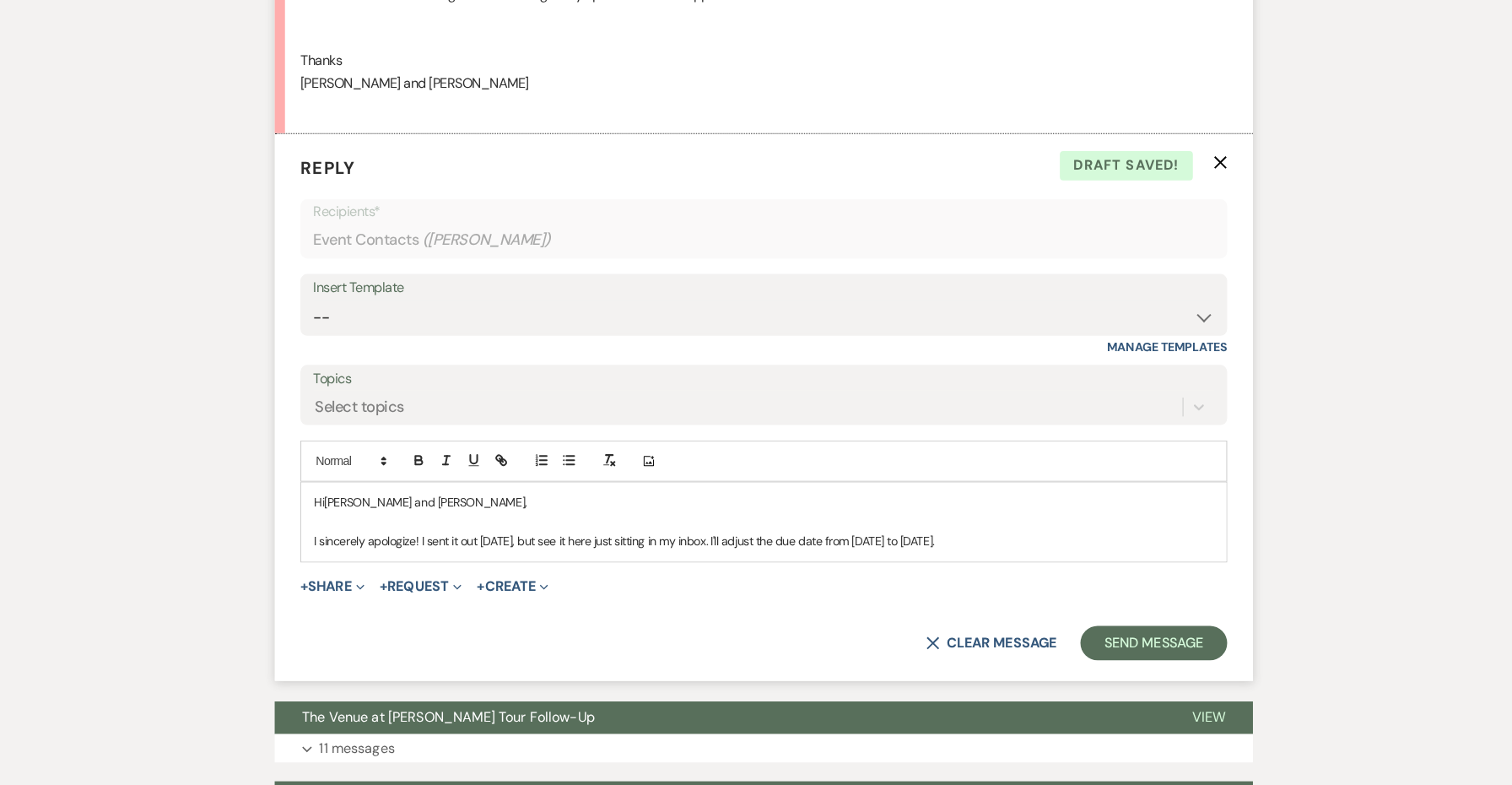
click at [668, 538] on span "I sincerely apologize! I sent it out [DATE], but see it here just sitting in my…" at bounding box center [618, 545] width 610 height 16
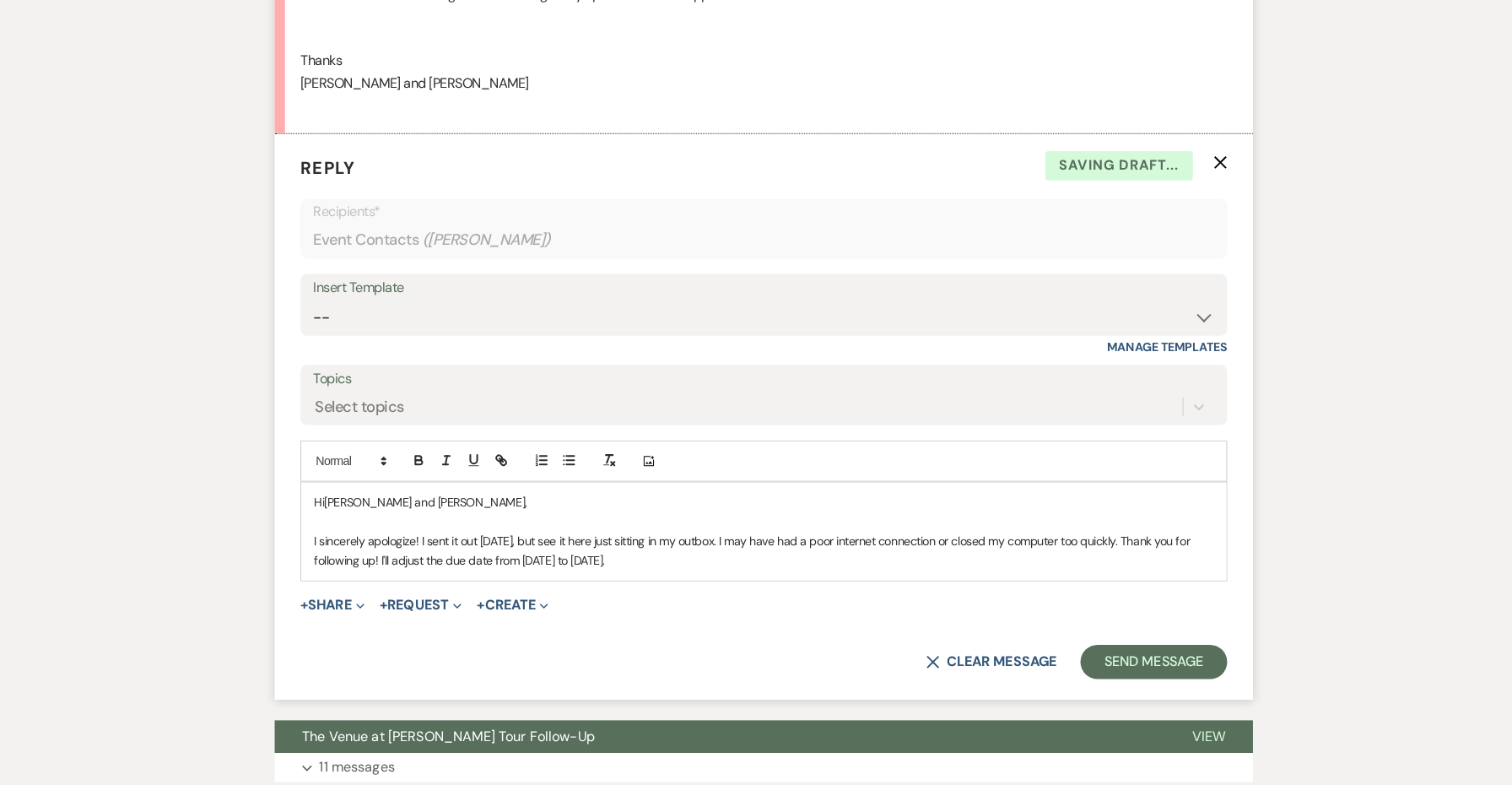
click at [819, 569] on div "Hi [PERSON_NAME] and [PERSON_NAME], I sincerely apologize! I sent it out [DATE]…" at bounding box center [756, 536] width 909 height 96
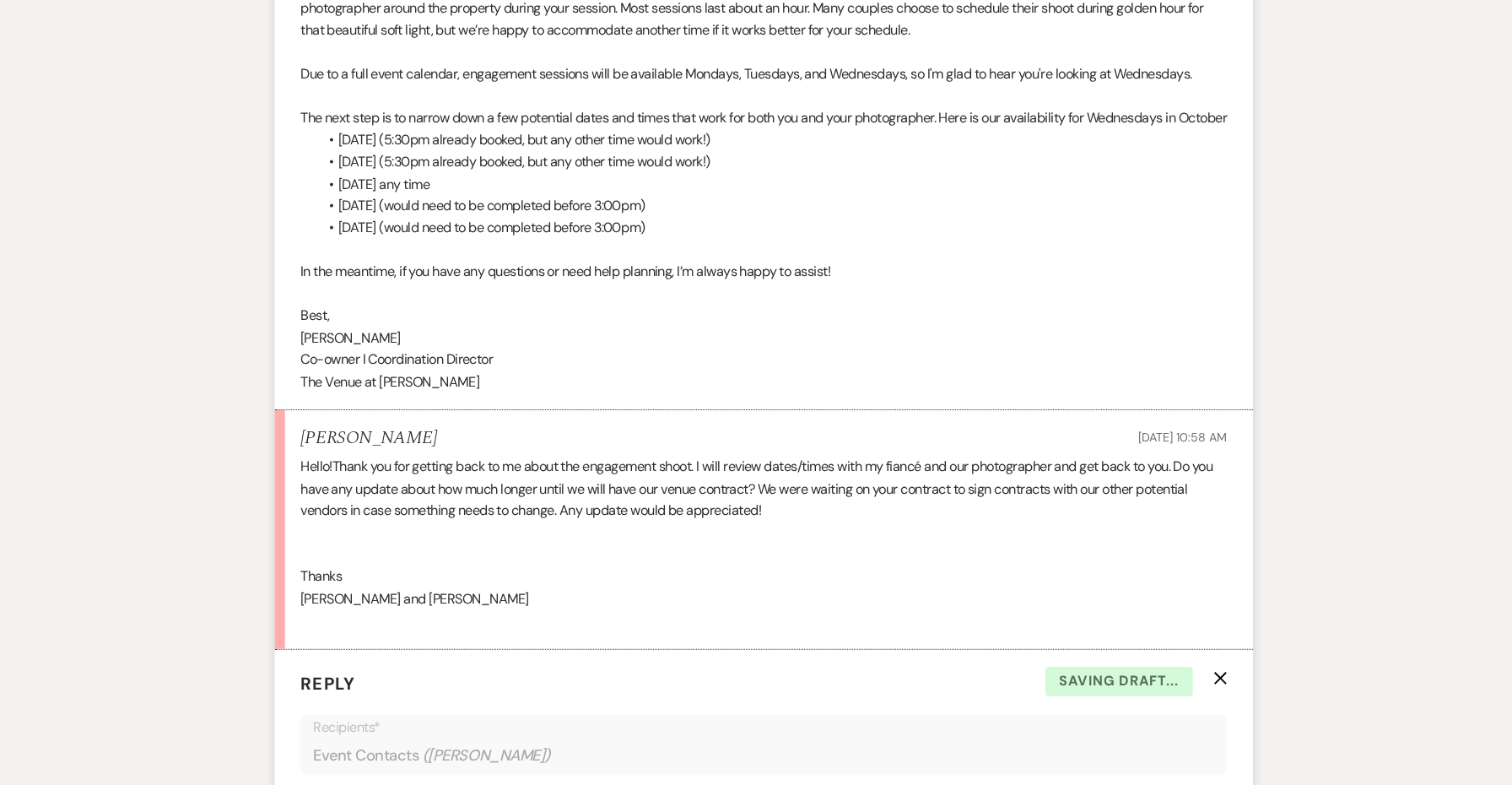
scroll to position [707, 0]
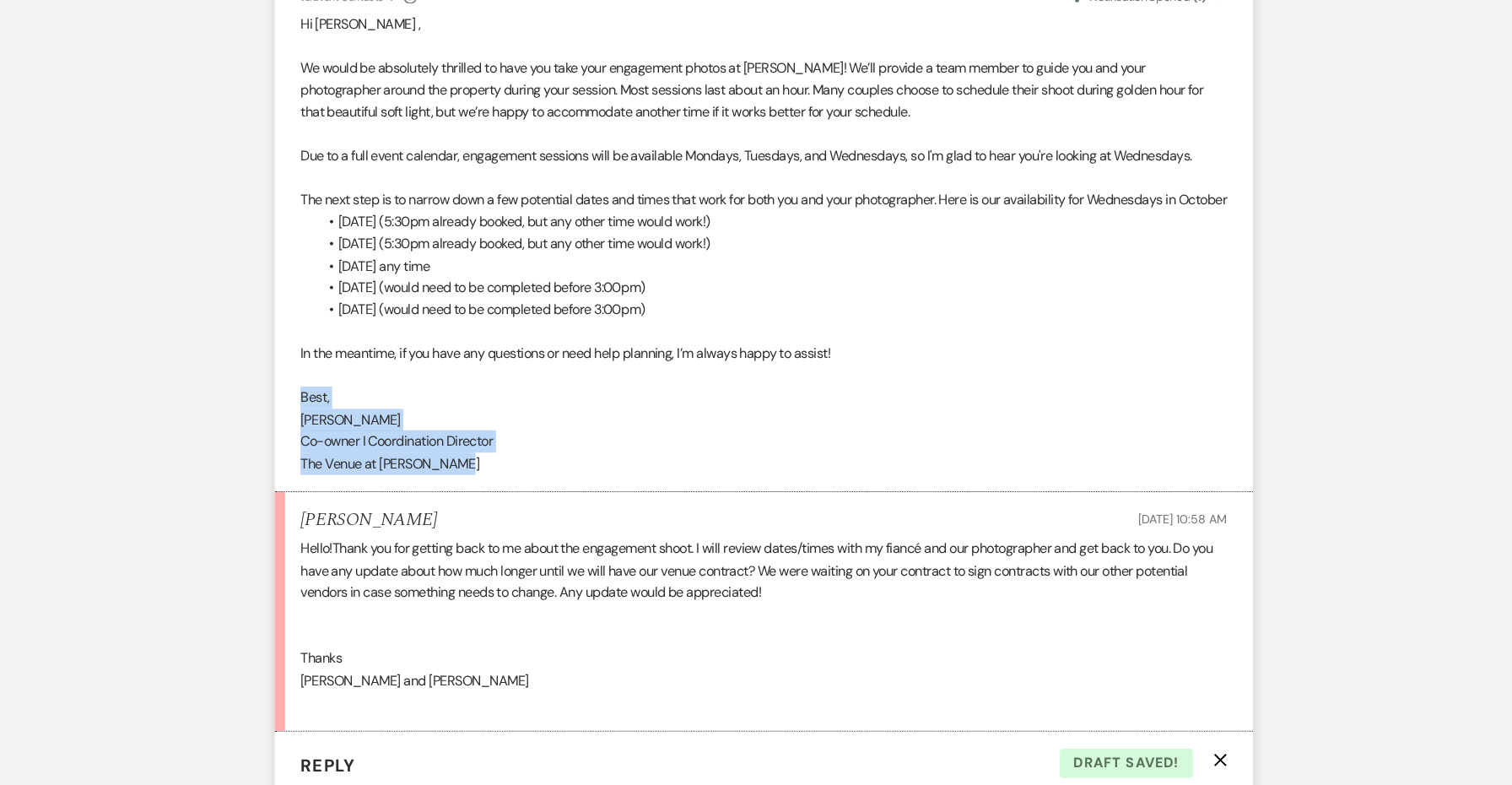
copy div "Best, [PERSON_NAME] I Coordination Director The Venue at [PERSON_NAME]"
drag, startPoint x: 462, startPoint y: 481, endPoint x: 269, endPoint y: 408, distance: 206.3
click at [269, 408] on div "Messages Tasks Payments Rental Overview Documents Contacts Notes Event Messages…" at bounding box center [756, 746] width 1512 height 2059
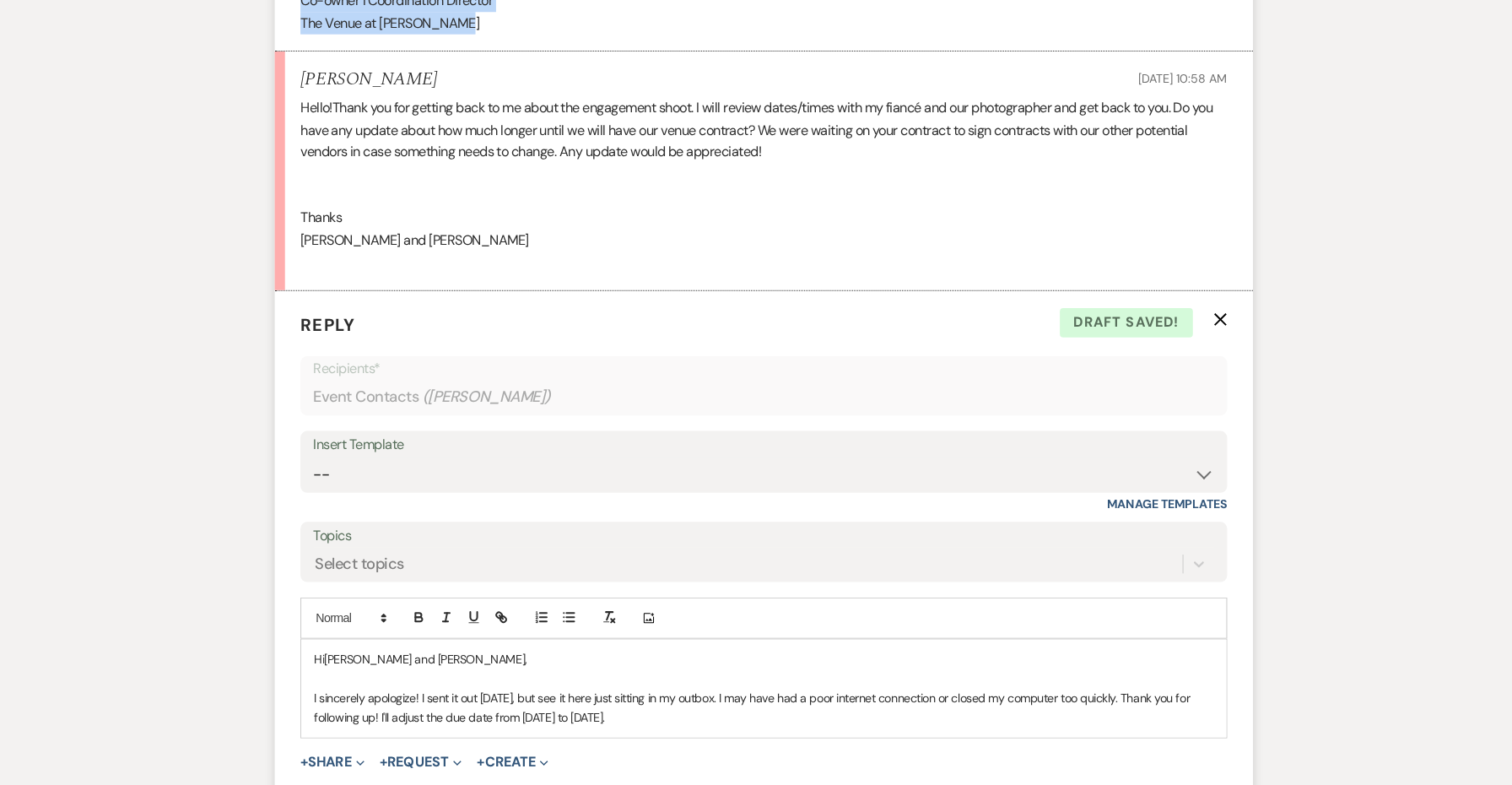
scroll to position [1407, 0]
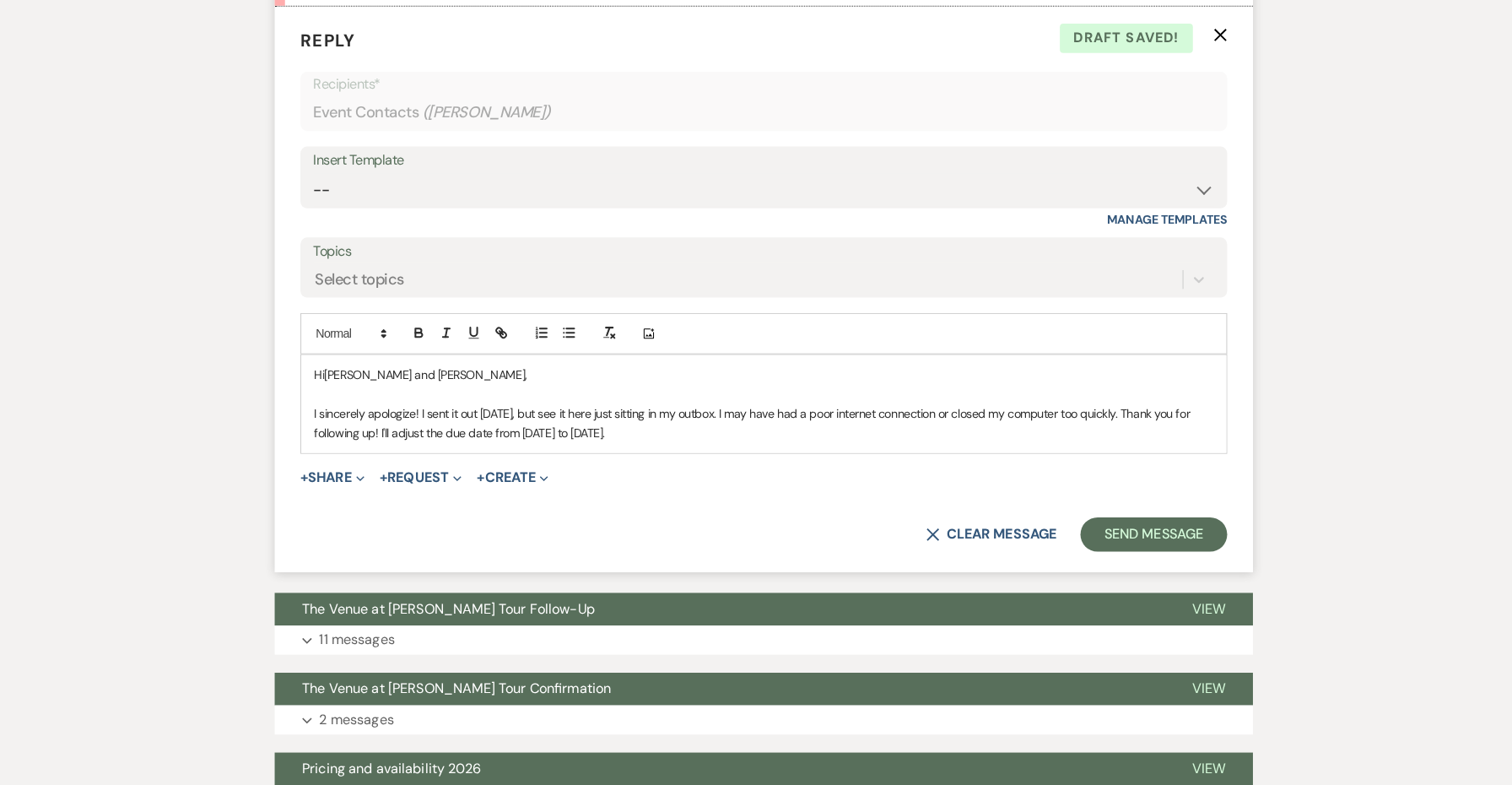
click at [706, 426] on p "I sincerely apologize! I sent it out [DATE], but see it here just sitting in my…" at bounding box center [756, 429] width 884 height 38
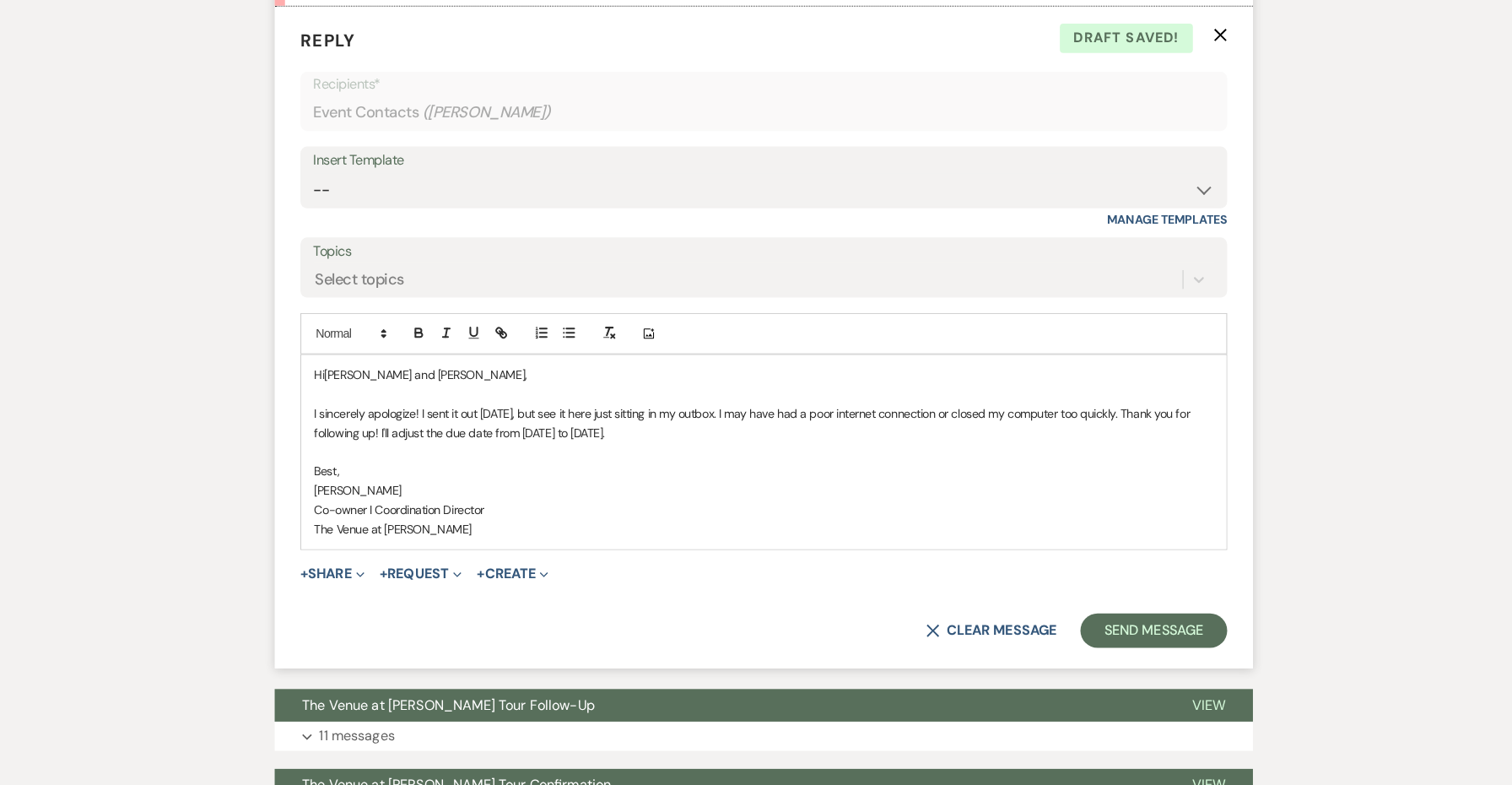
click at [423, 412] on span "I sincerely apologize! I sent it out [DATE], but see it here just sitting in my…" at bounding box center [745, 429] width 864 height 34
click at [421, 412] on span "I sincerely apologize! I sent it out [DATE], but see it here just sitting in my…" at bounding box center [745, 429] width 864 height 34
click at [1106, 617] on button "Send Message" at bounding box center [1139, 633] width 144 height 34
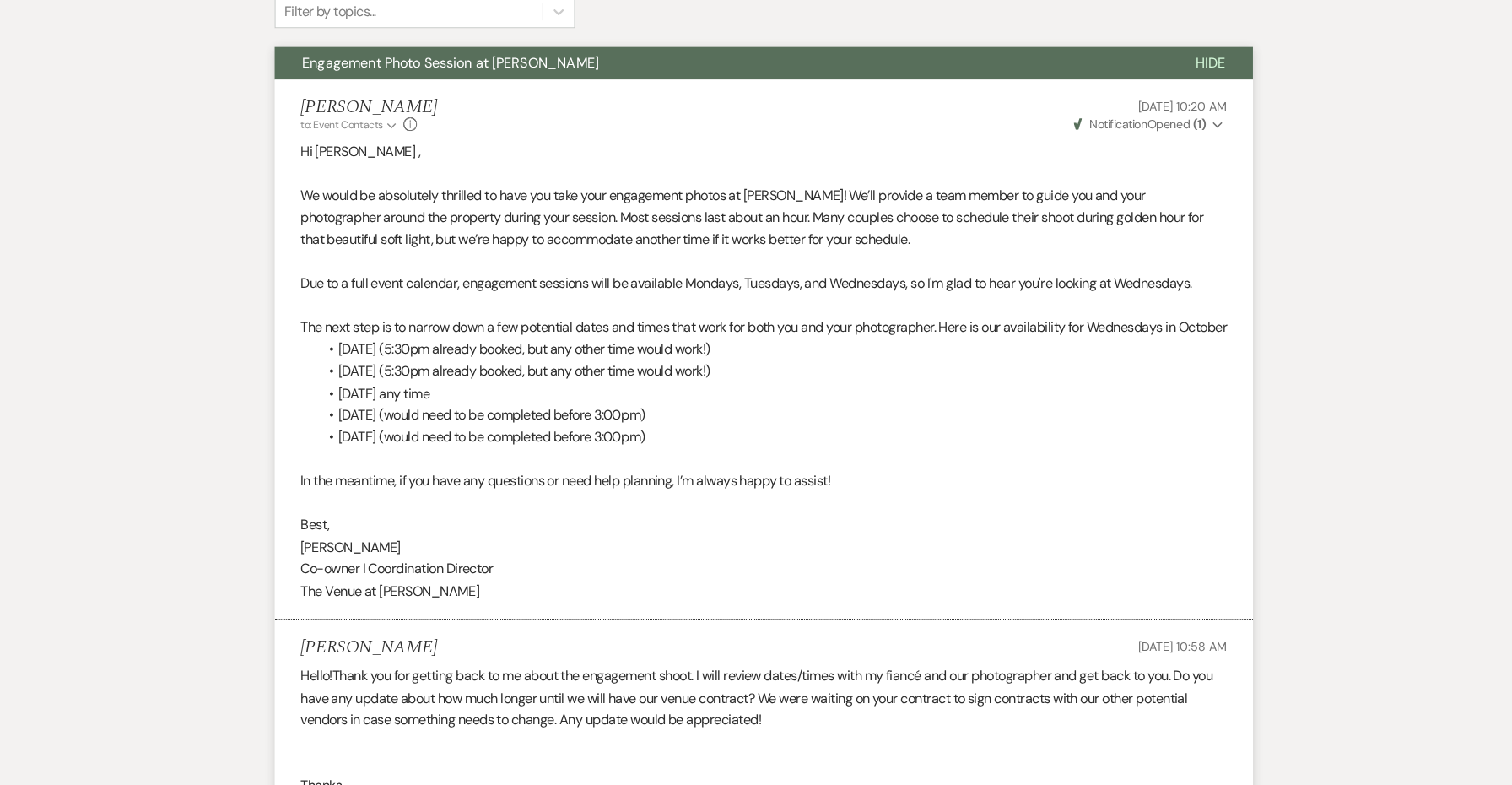
scroll to position [481, 0]
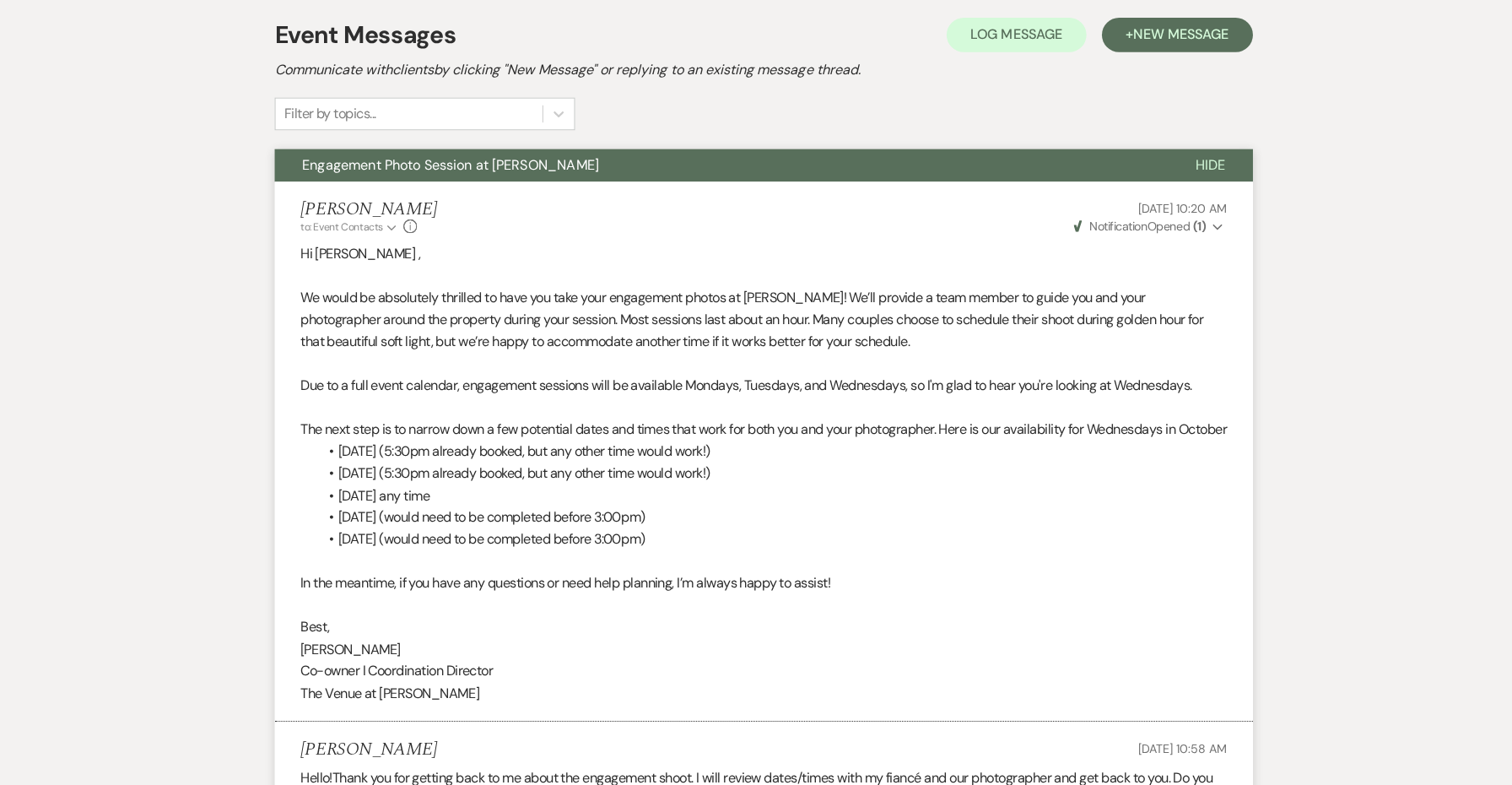
click at [800, 159] on button "Engagement Photo Session at [PERSON_NAME]" at bounding box center [715, 163] width 878 height 32
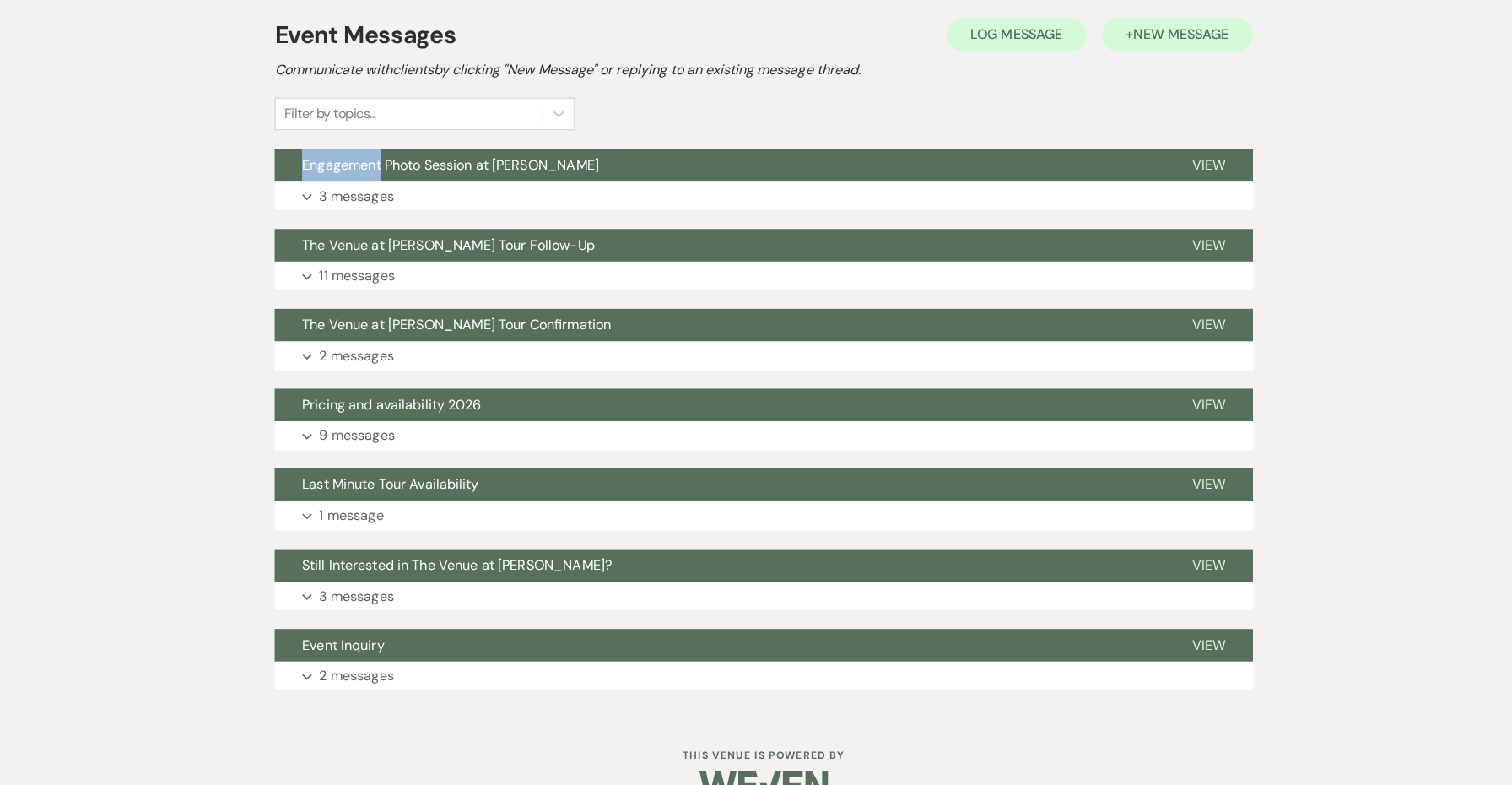
click at [1139, 24] on button "+ New Message" at bounding box center [1162, 34] width 149 height 34
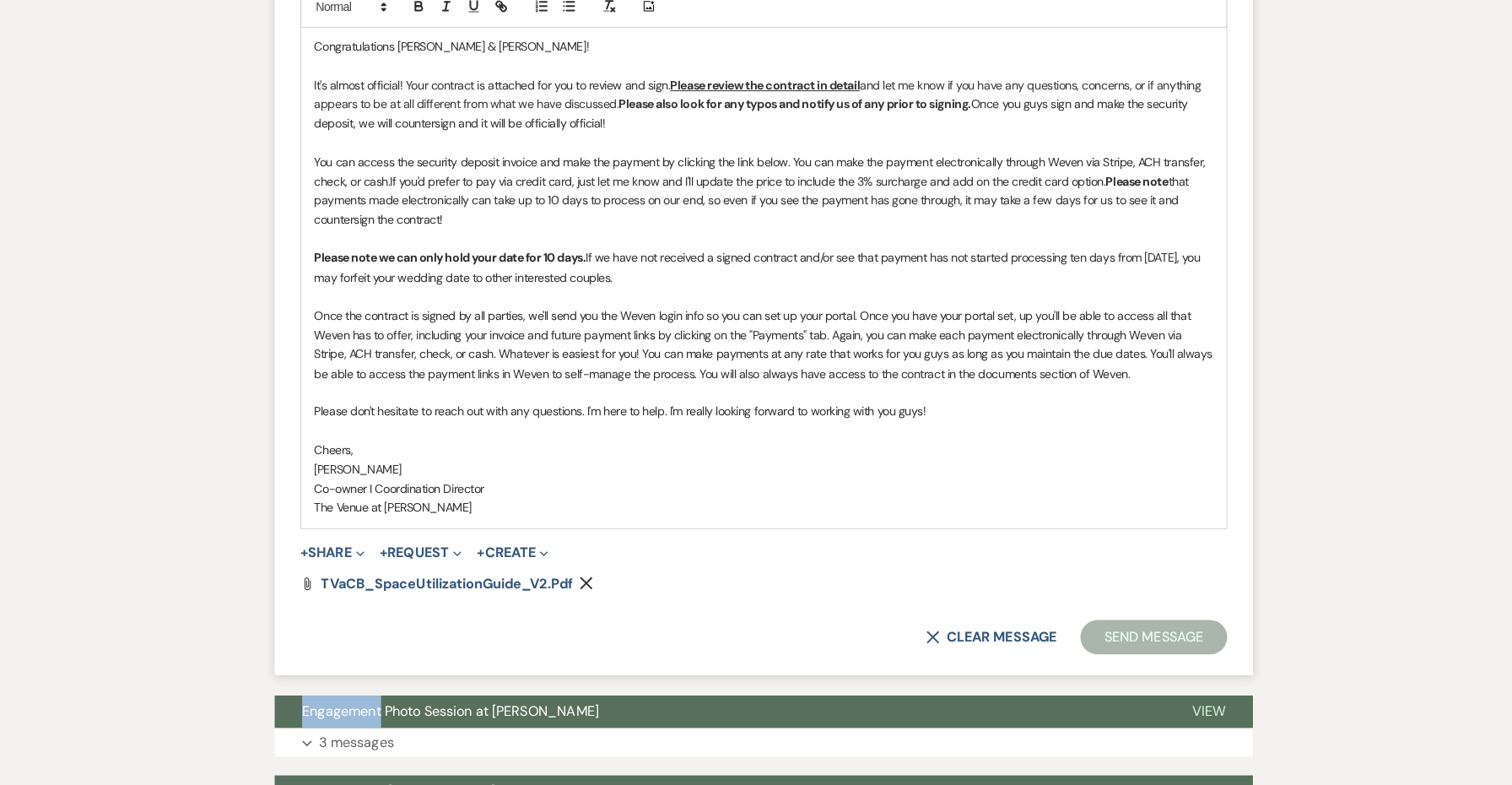
scroll to position [1075, 0]
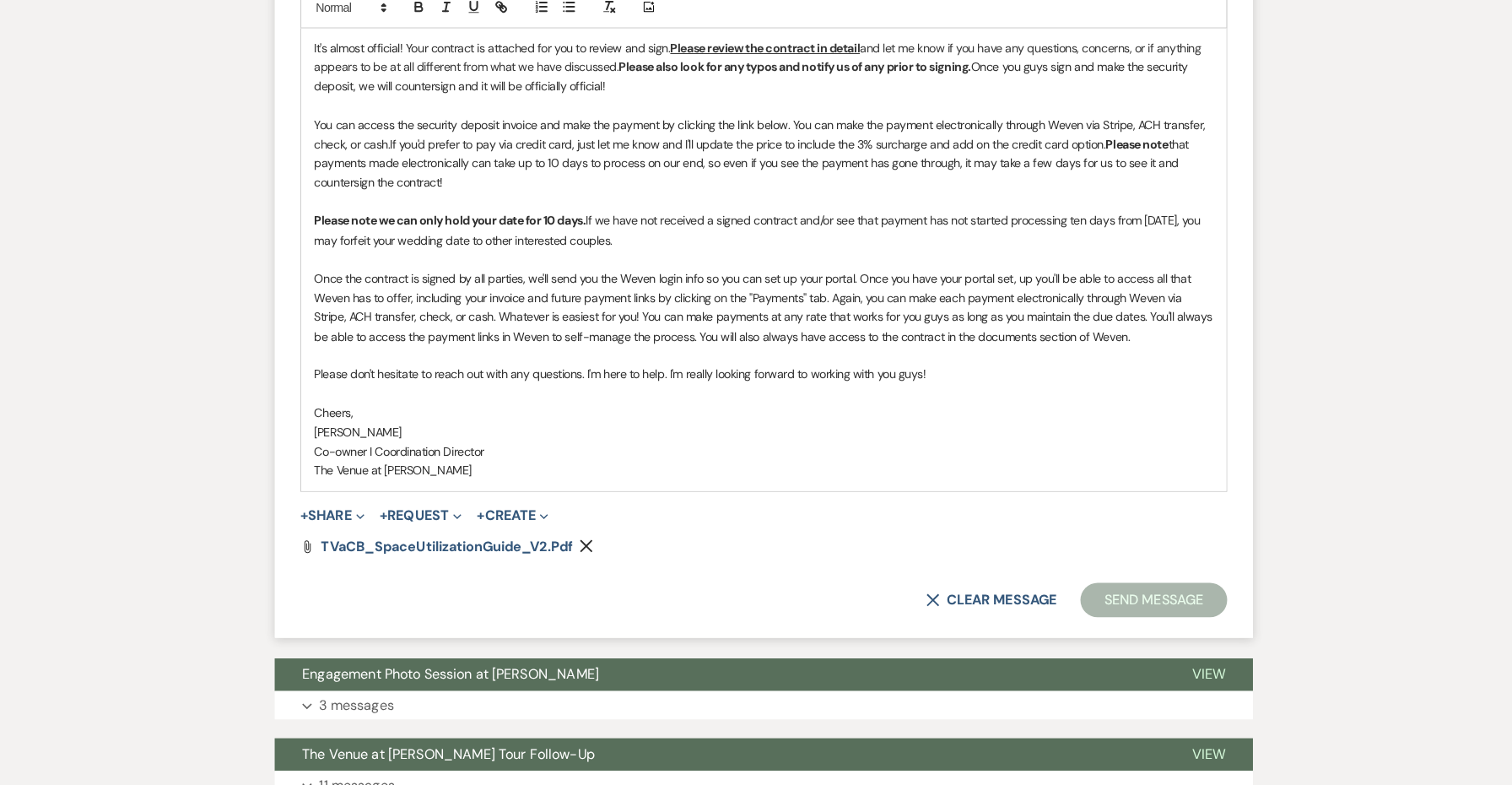
click at [332, 507] on form "New Message X Saving draft... Recipients* Event Contacts ( [PERSON_NAME] ) Inse…" at bounding box center [756, 113] width 962 height 1056
click at [332, 514] on button "+ Share Expand" at bounding box center [332, 521] width 63 height 14
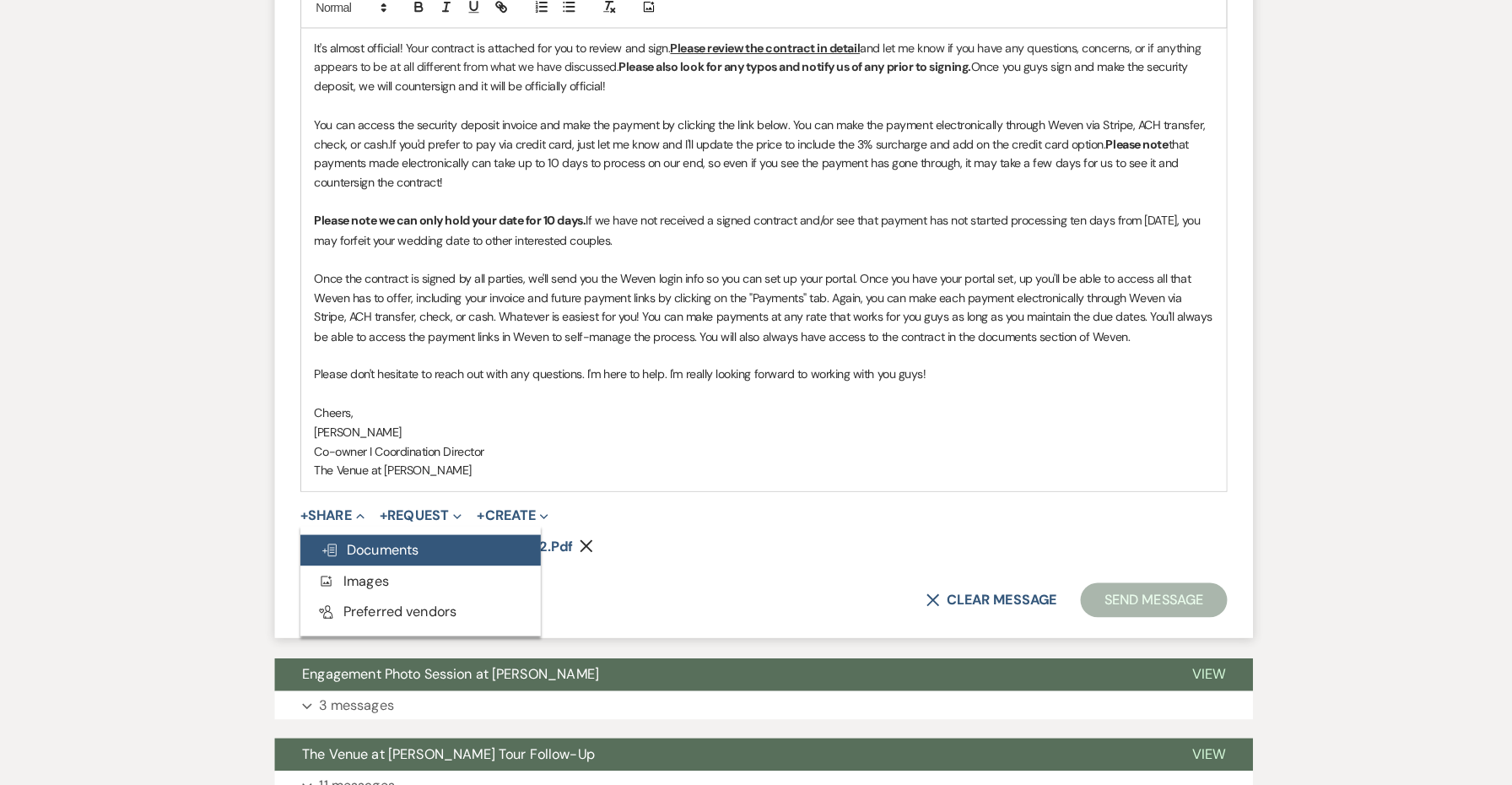
click at [351, 540] on button "Doc Upload Documents" at bounding box center [419, 554] width 237 height 30
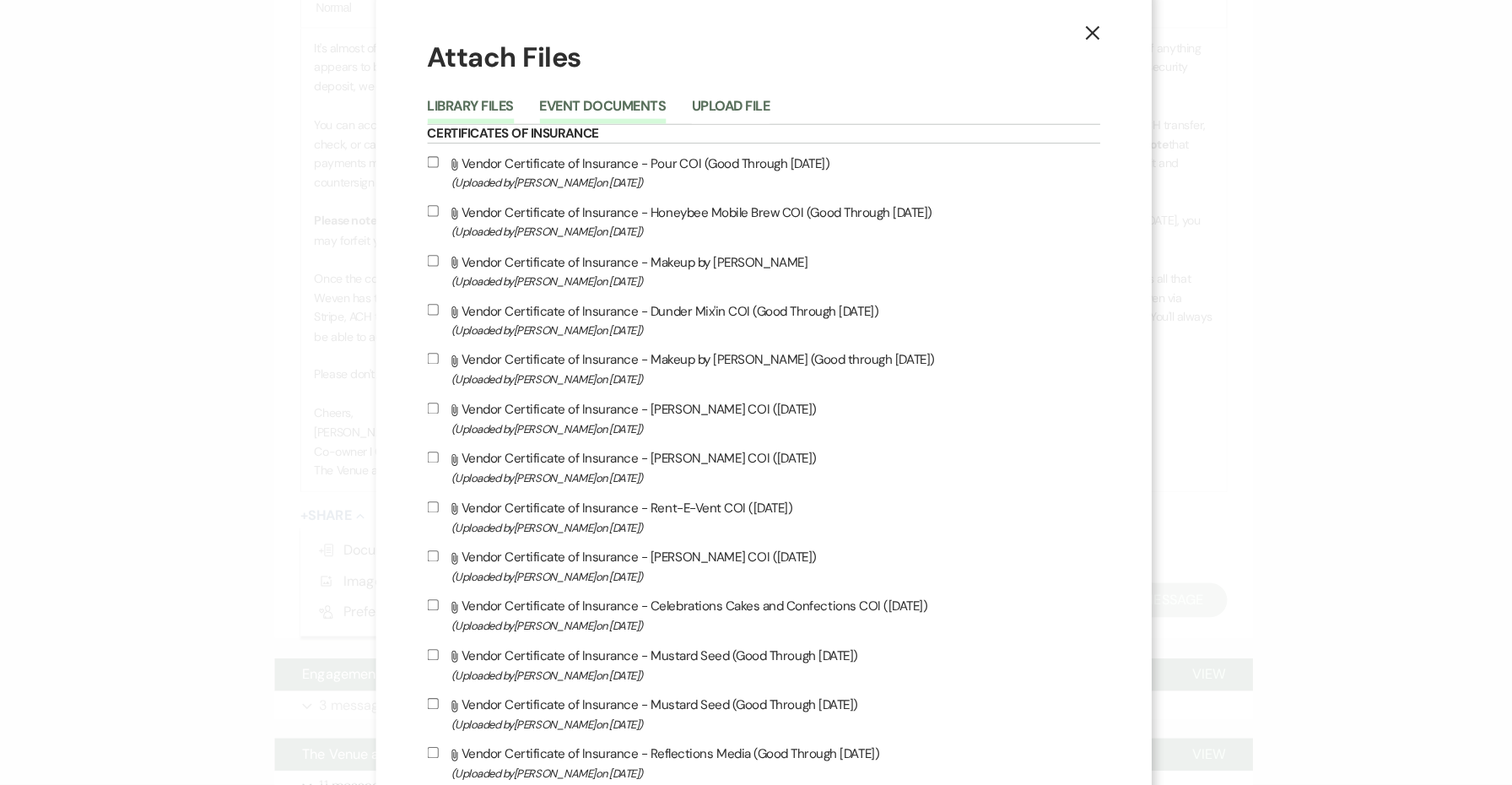
click at [579, 111] on button "Event Documents" at bounding box center [597, 123] width 124 height 23
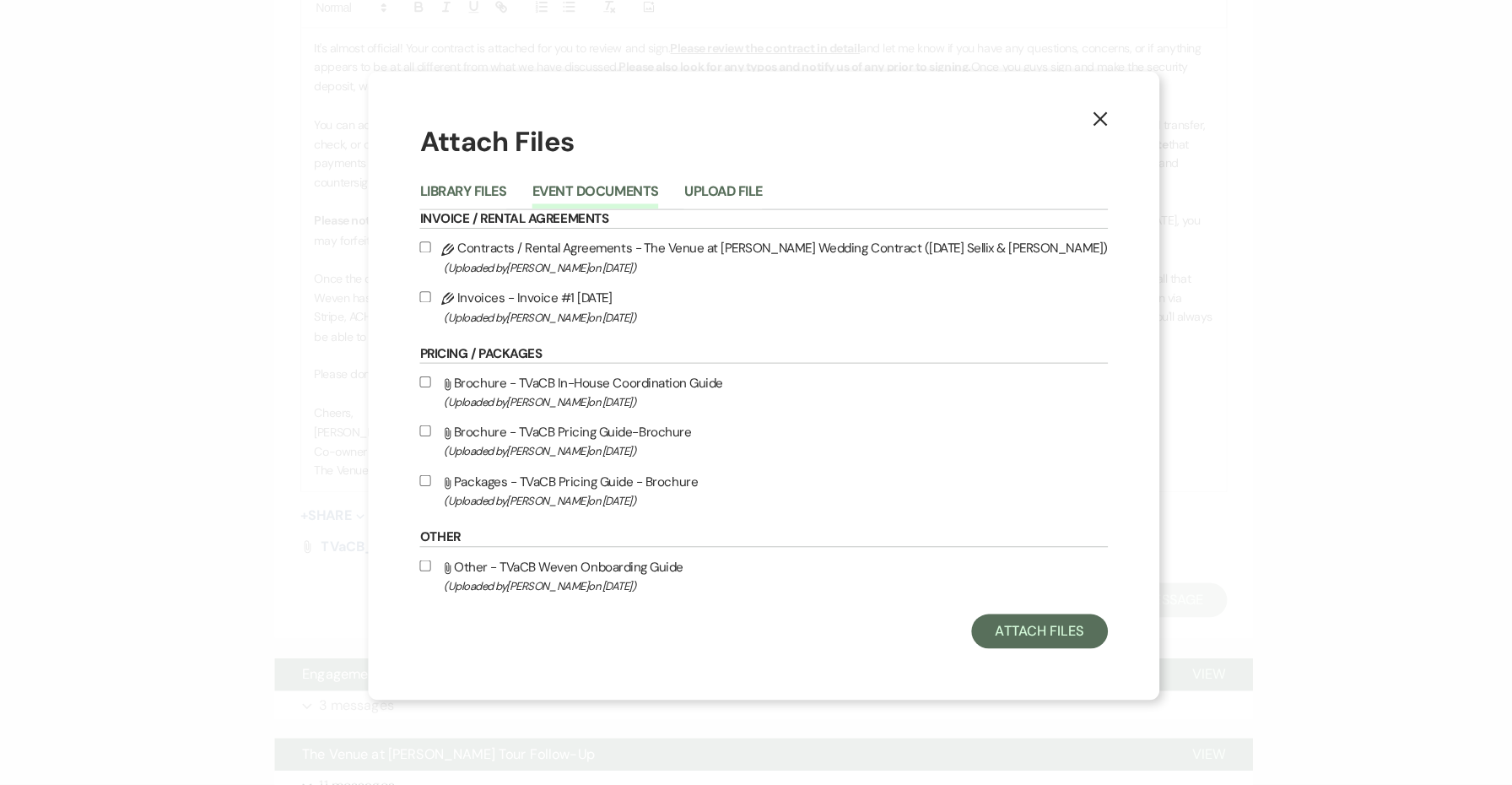
click at [538, 246] on label "Pencil Contracts / Rental Agreements - The Venue at [PERSON_NAME] Wedding Contr…" at bounding box center [756, 266] width 676 height 40
click at [428, 250] on input "Pencil Contracts / Rental Agreements - The Venue at [PERSON_NAME] Wedding Contr…" at bounding box center [423, 255] width 11 height 11
click at [541, 276] on div "Pencil Contracts / Rental Agreements - The Venue at [PERSON_NAME] Wedding Contr…" at bounding box center [756, 290] width 676 height 89
click at [549, 300] on label "Pencil Invoices - Invoice #1 [DATE] (Uploaded by [PERSON_NAME] on [DATE] )" at bounding box center [756, 315] width 676 height 40
click at [428, 300] on input "Pencil Invoices - Invoice #1 [DATE] (Uploaded by [PERSON_NAME] on [DATE] )" at bounding box center [423, 305] width 11 height 11
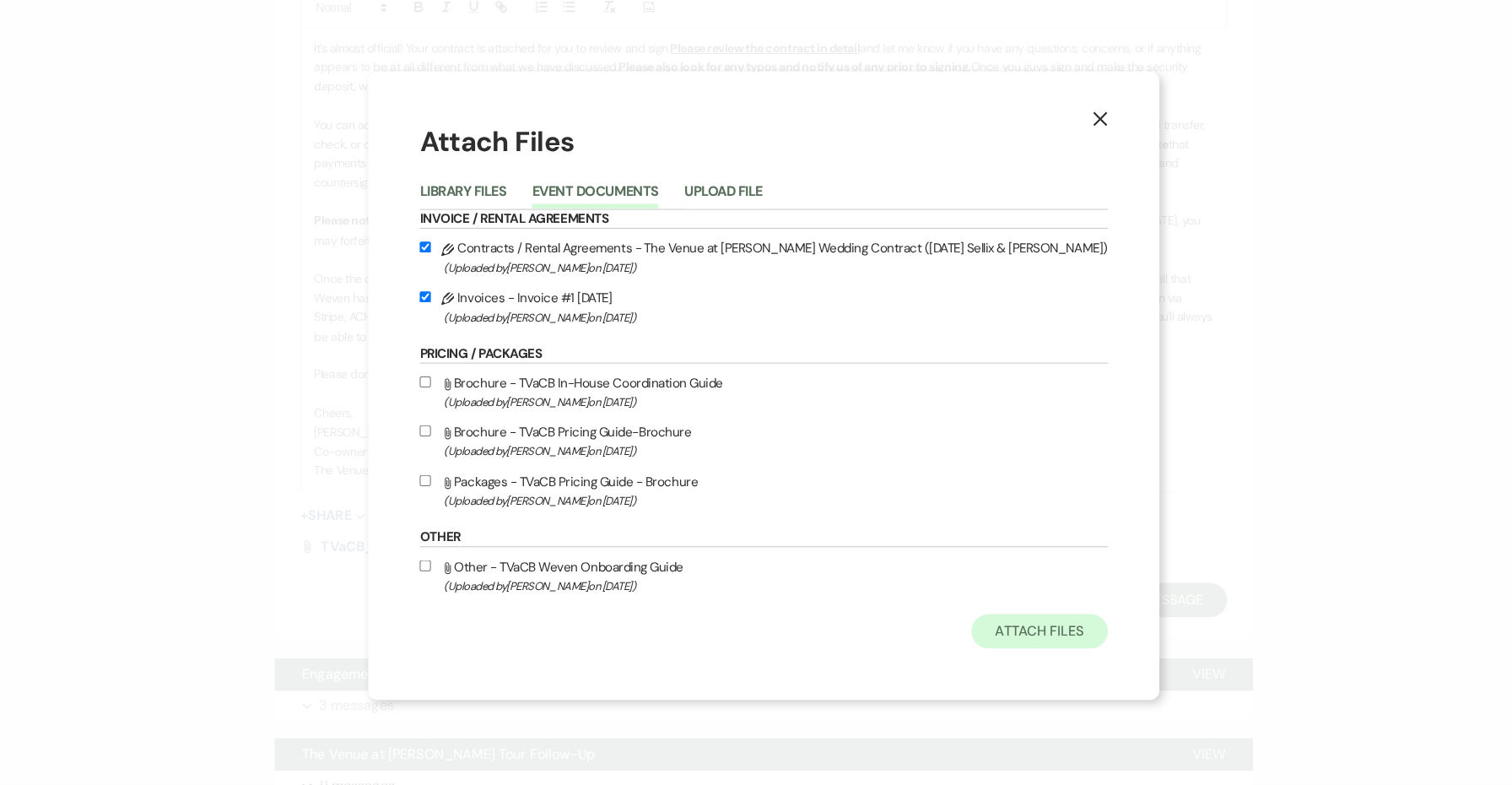
click at [976, 620] on button "Attach Files" at bounding box center [1027, 634] width 134 height 34
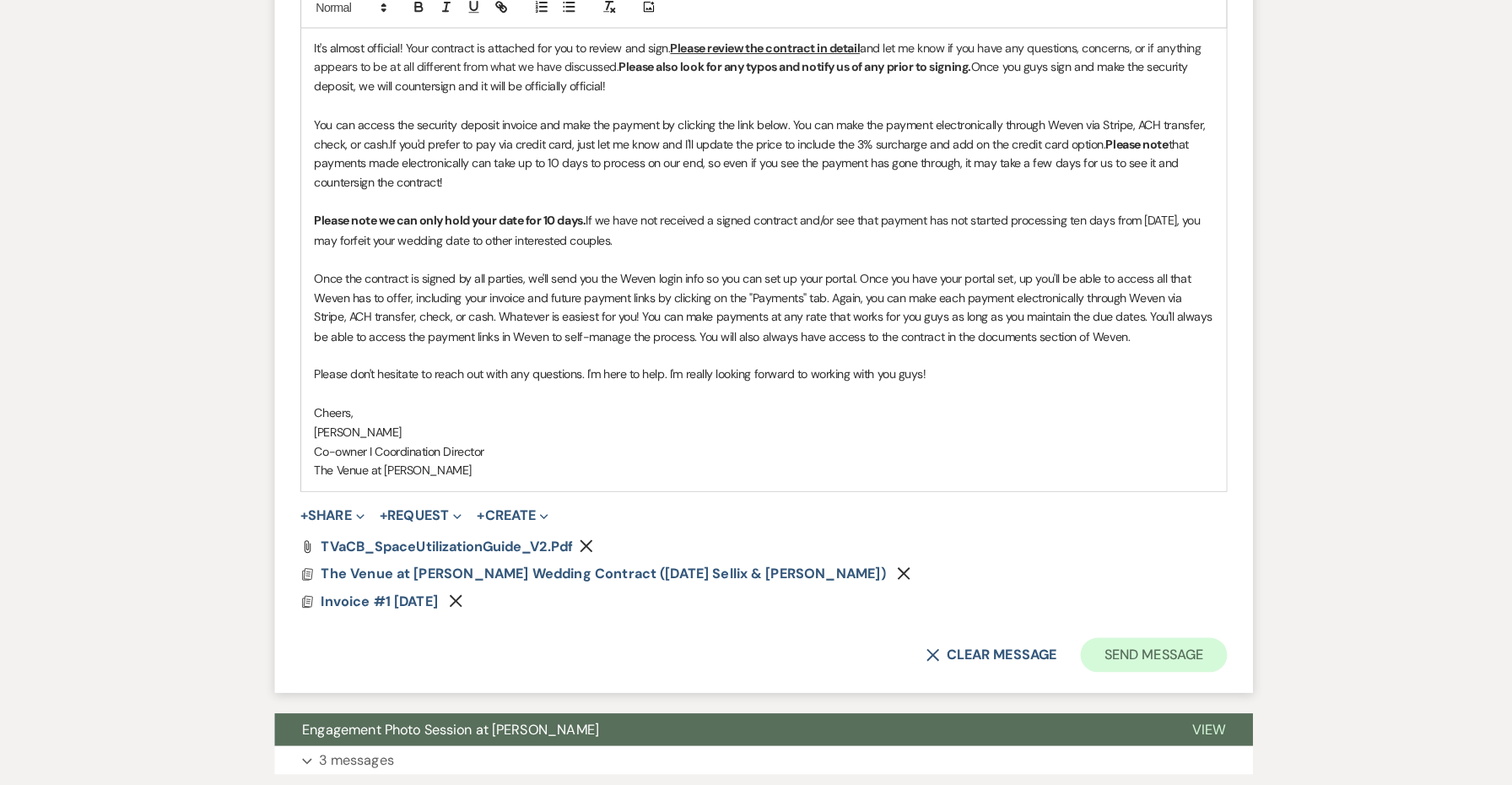
click at [1078, 641] on button "Send Message" at bounding box center [1139, 657] width 144 height 34
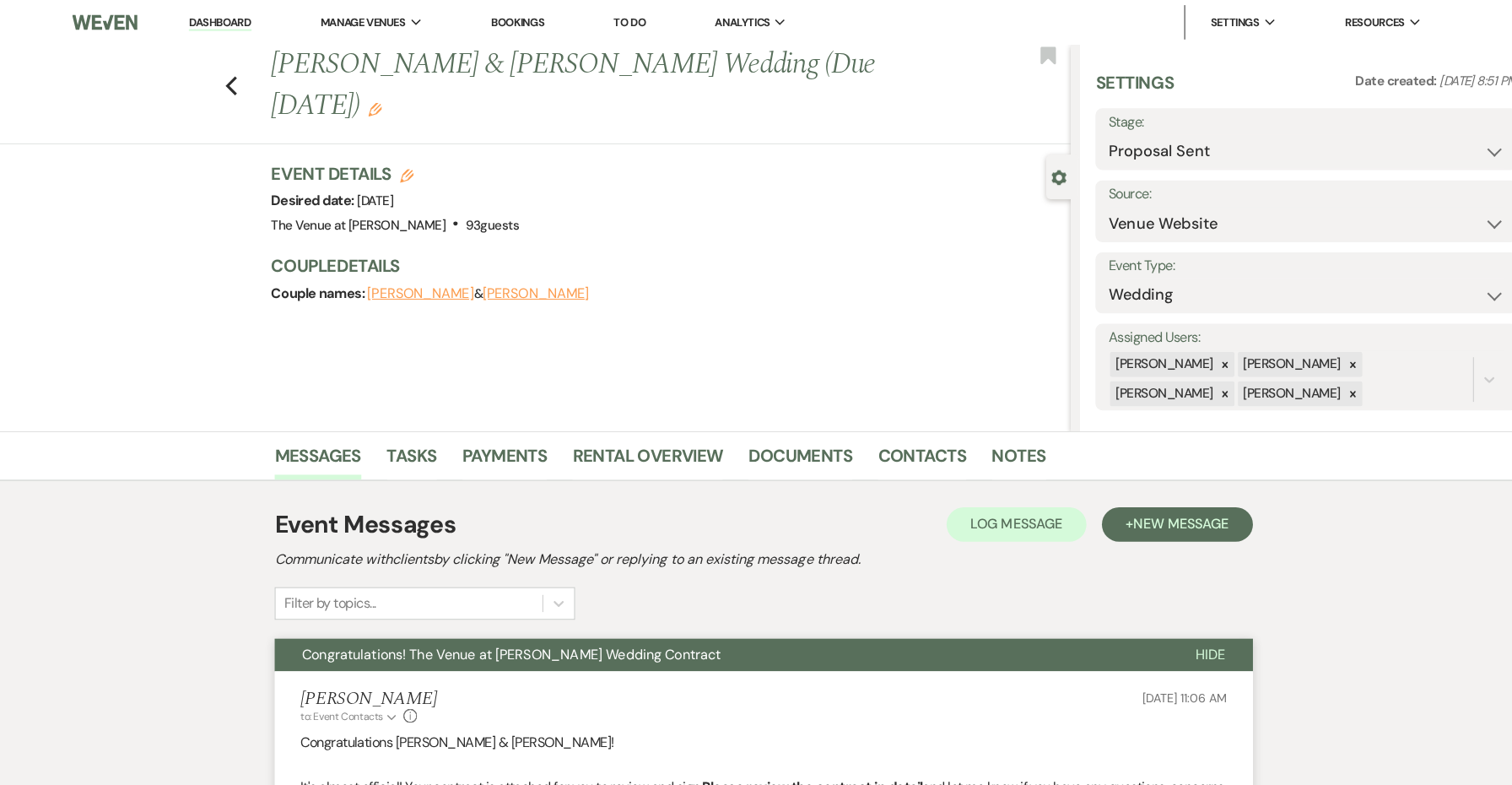
scroll to position [0, 0]
click at [381, 106] on icon "Edit" at bounding box center [374, 108] width 14 height 14
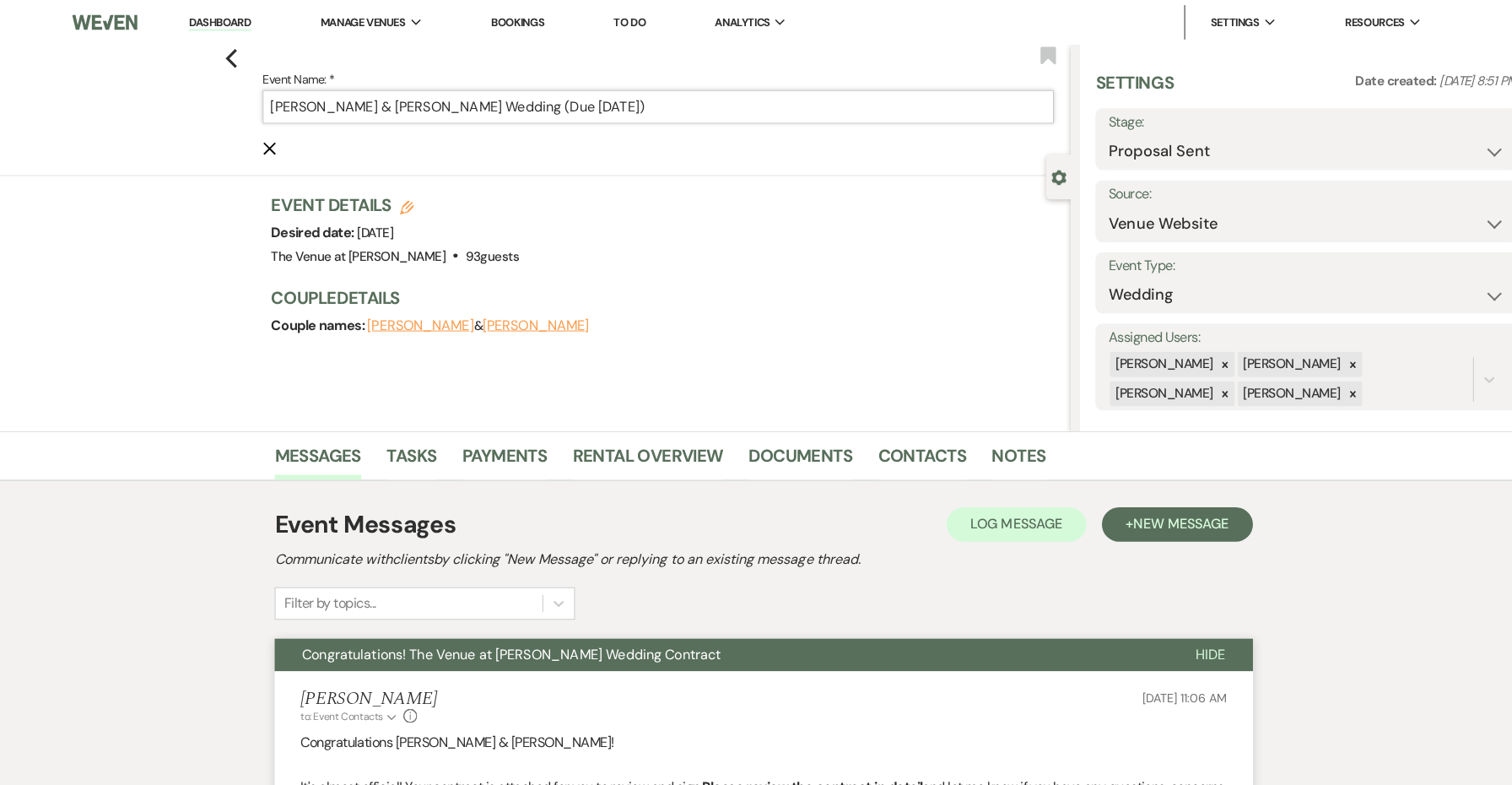
click at [642, 104] on input "[PERSON_NAME] & [PERSON_NAME] Wedding (Due [DATE])" at bounding box center [651, 105] width 778 height 33
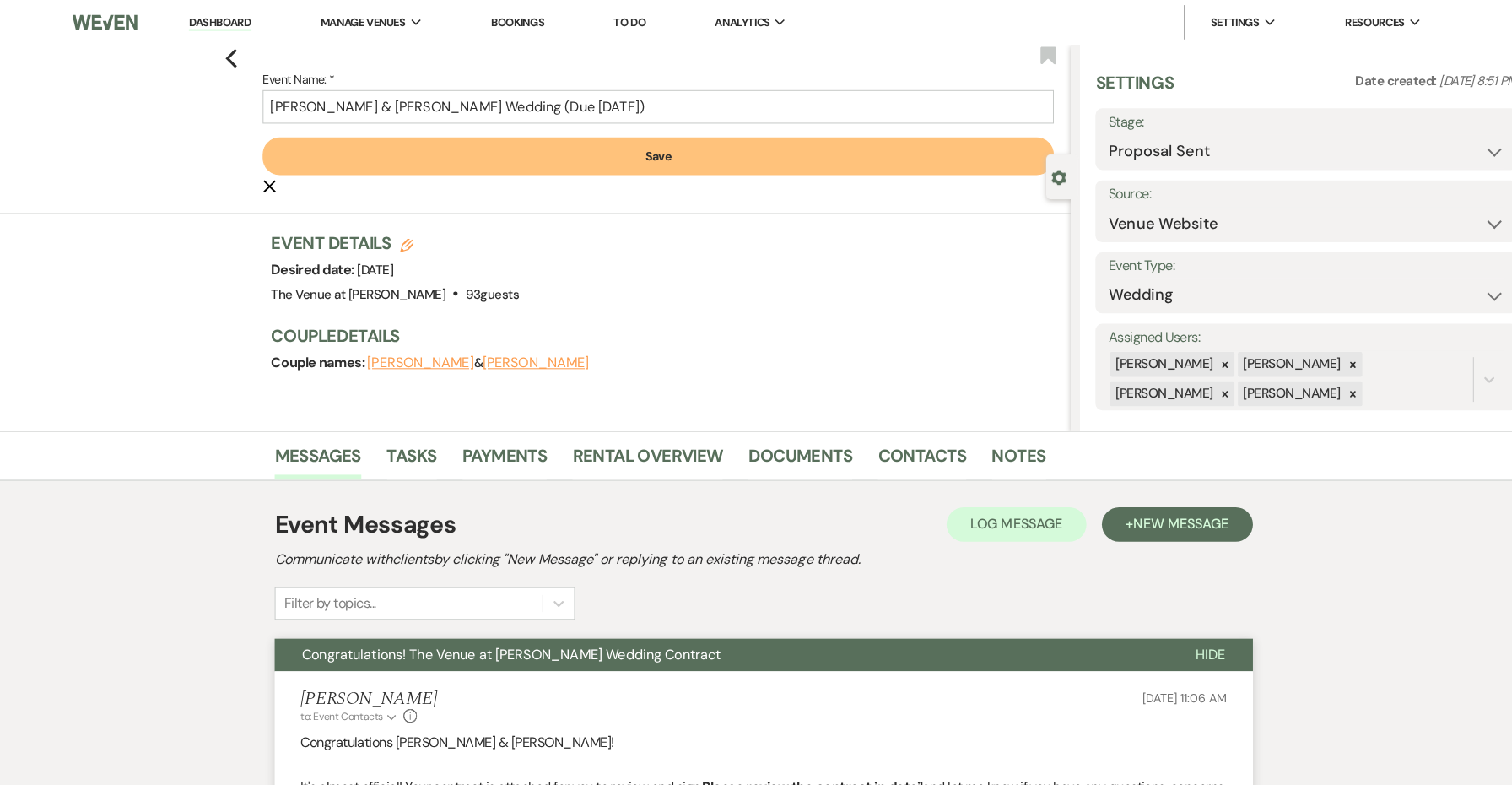
click at [673, 152] on button "Save" at bounding box center [651, 154] width 778 height 37
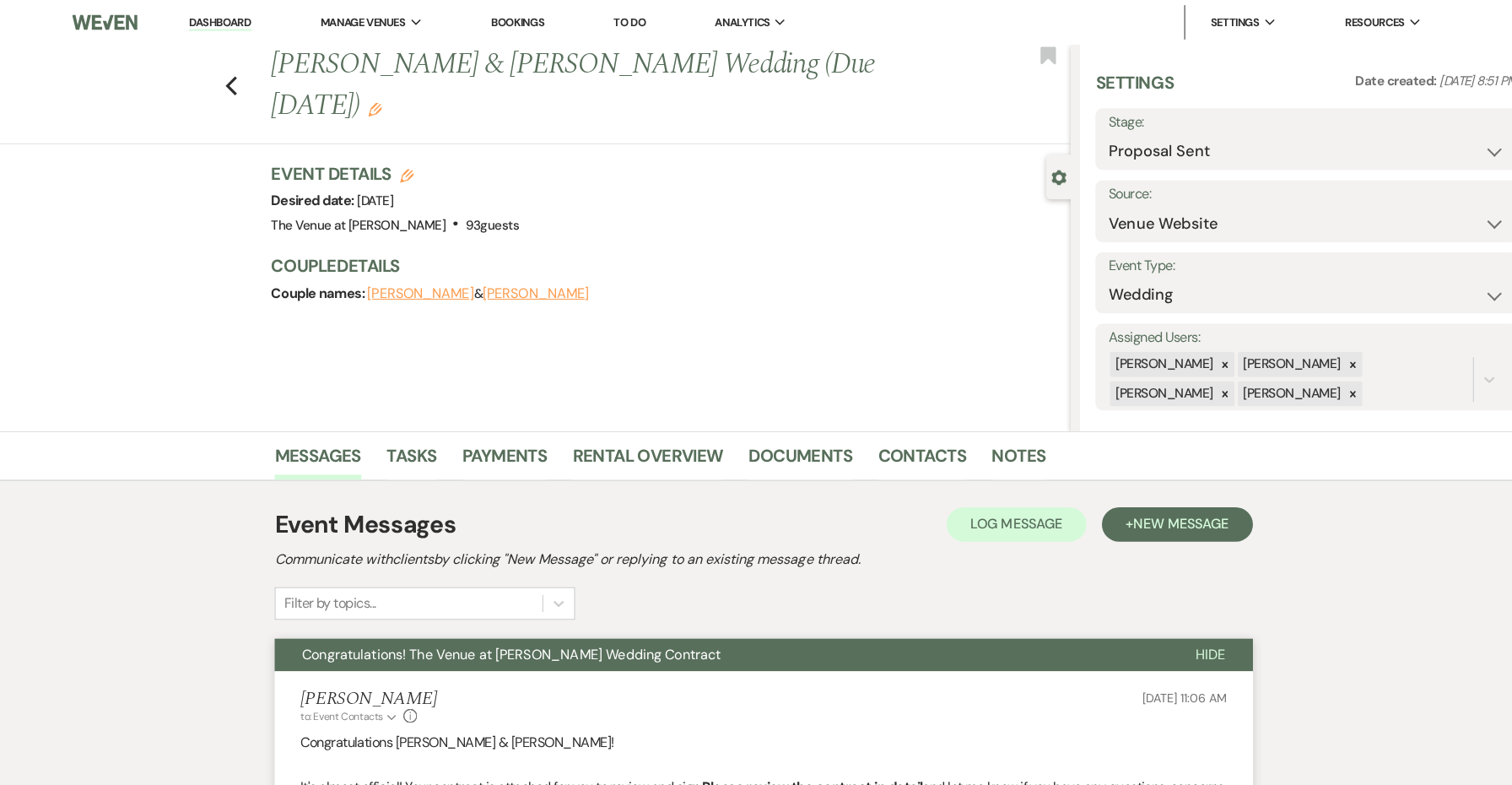
click at [219, 88] on div "Previous [PERSON_NAME] & [PERSON_NAME] Wedding (Due [DATE]) Edit Bookmark" at bounding box center [524, 93] width 1066 height 98
click at [231, 83] on icon "Previous" at bounding box center [232, 84] width 13 height 20
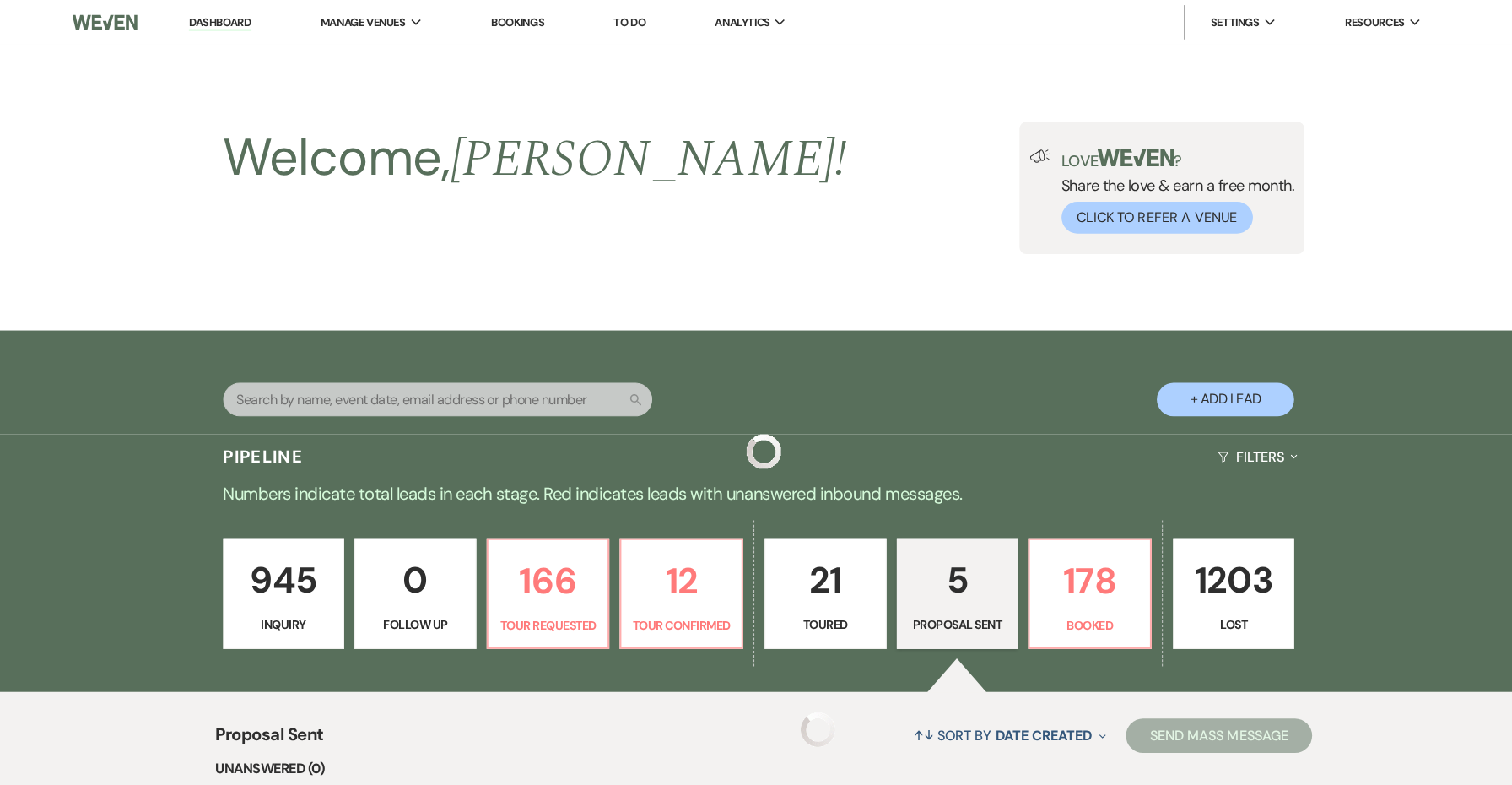
scroll to position [534, 0]
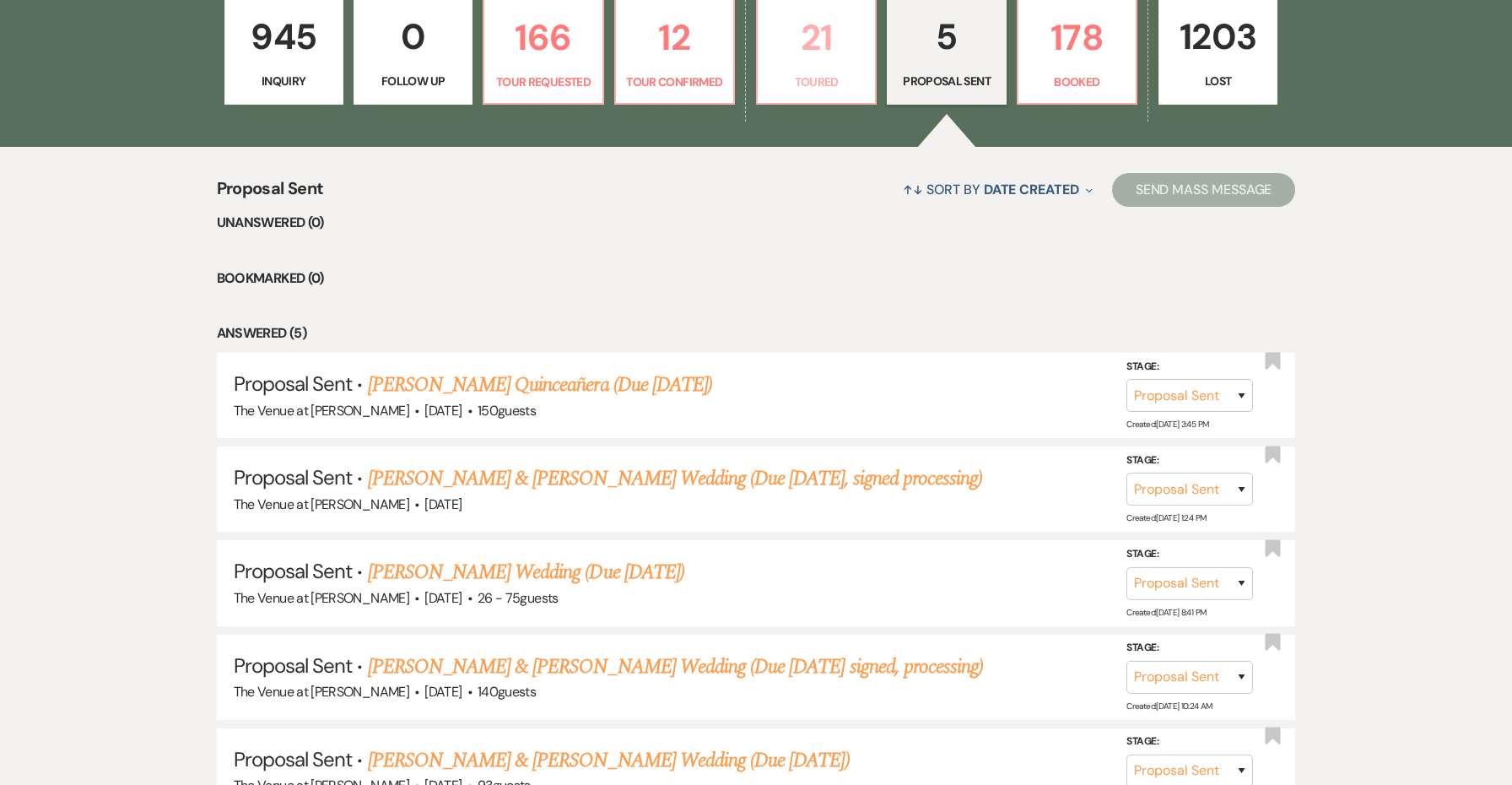
click at [800, 94] on link "21 Toured" at bounding box center [817, 51] width 121 height 110
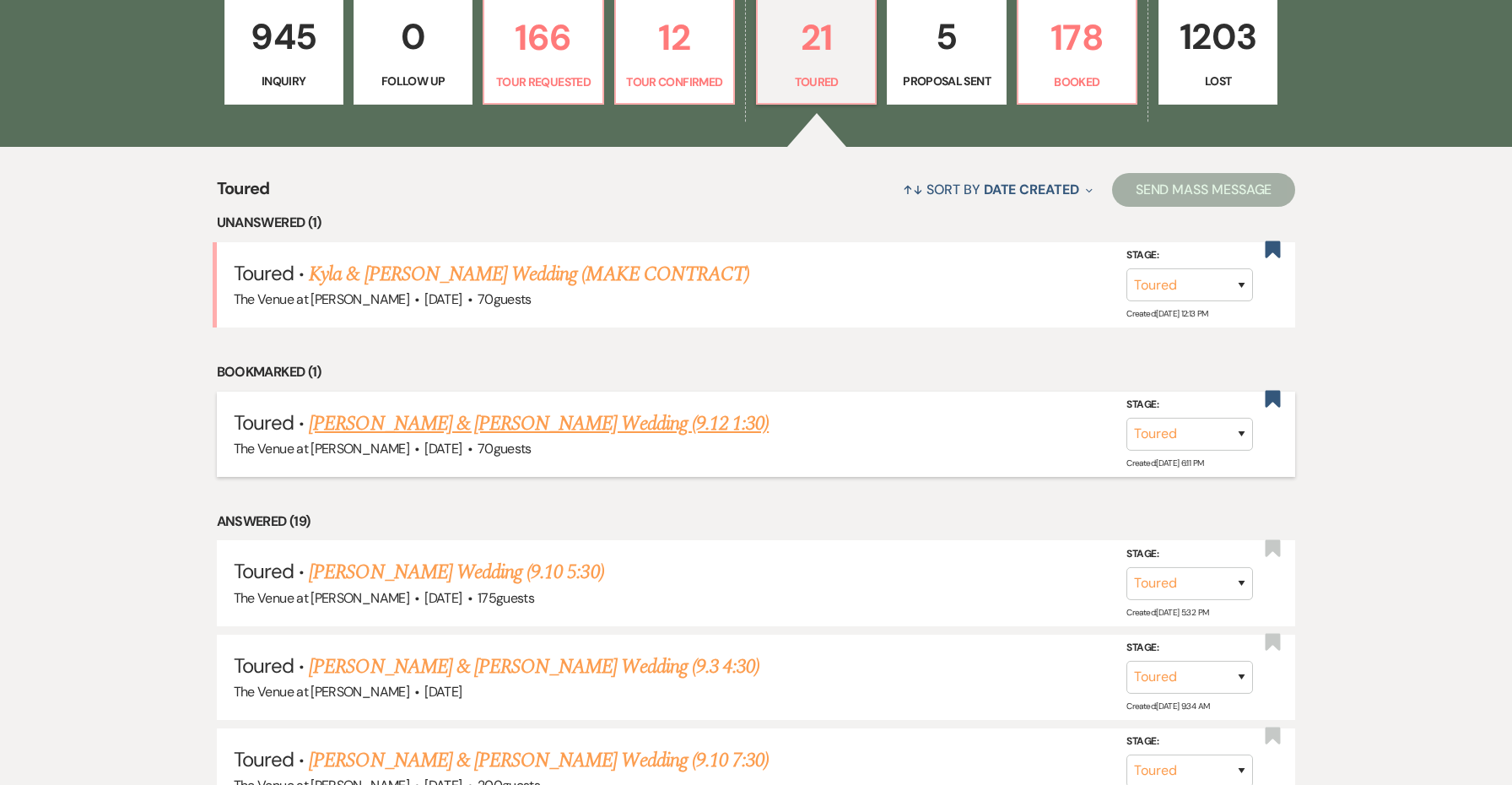
click at [509, 414] on link "[PERSON_NAME] & [PERSON_NAME] Wedding (9.12 1:30)" at bounding box center [538, 423] width 460 height 30
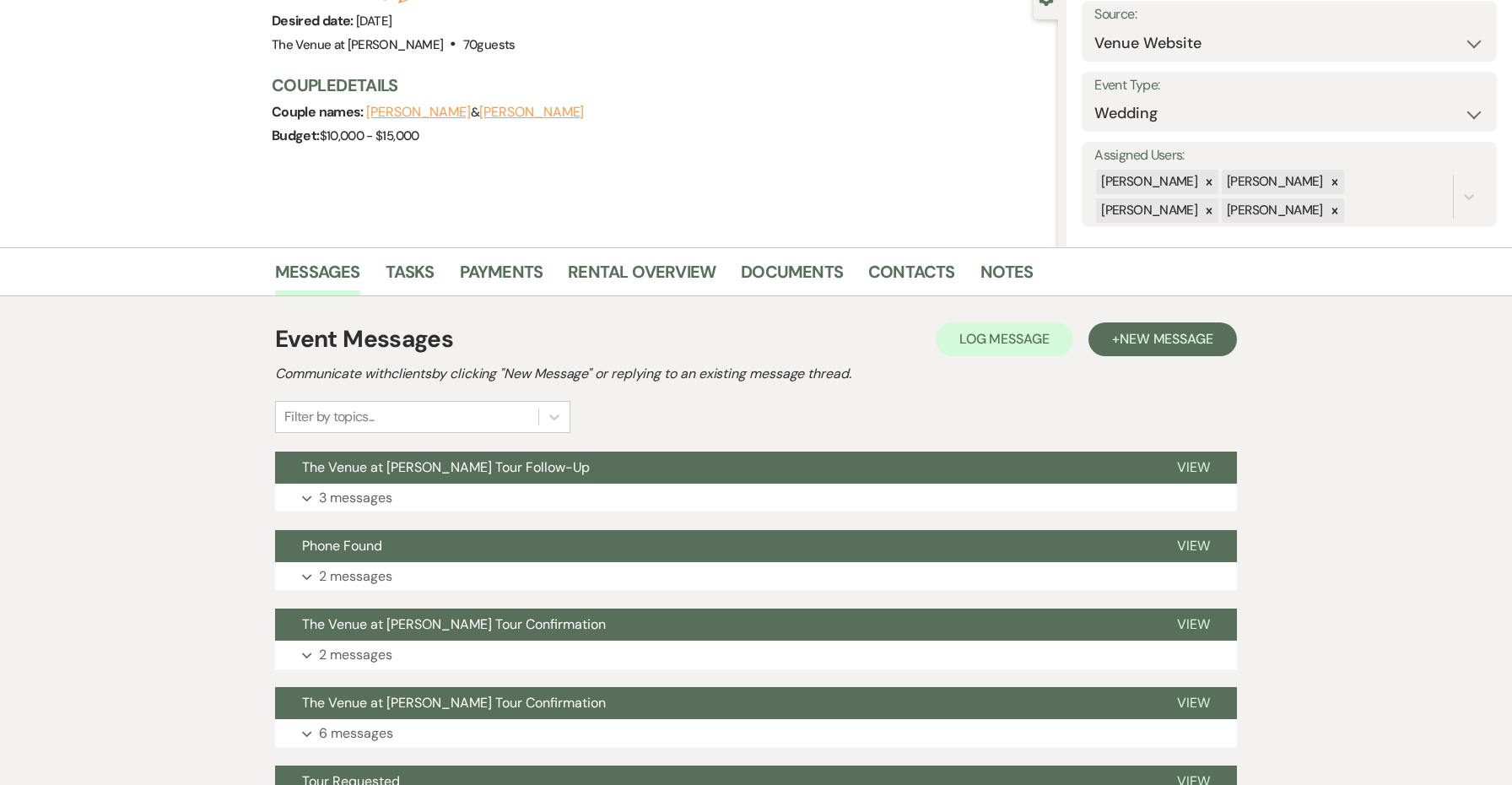
scroll to position [176, 0]
click at [496, 280] on link "Payments" at bounding box center [501, 277] width 84 height 37
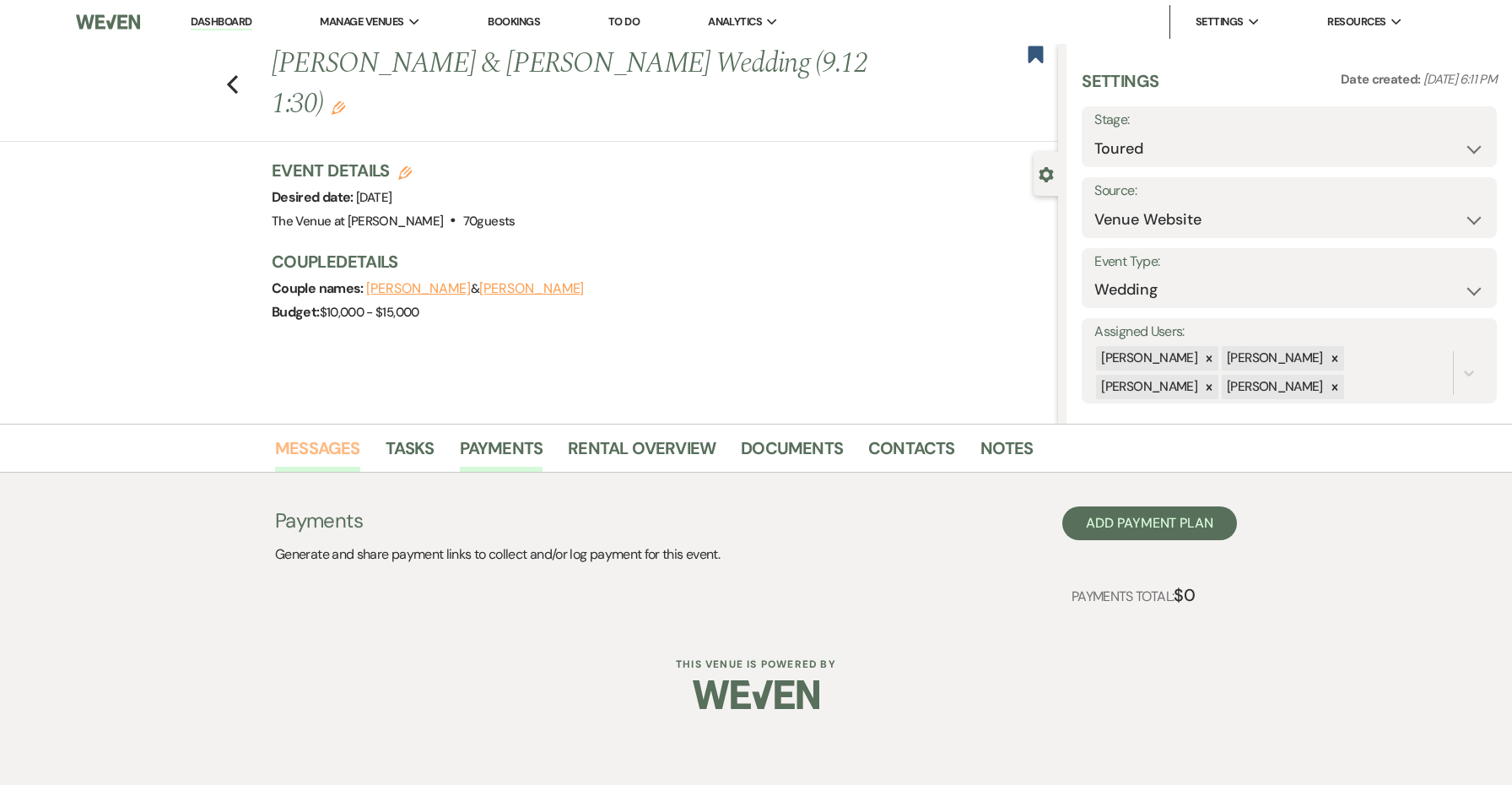
click at [334, 447] on link "Messages" at bounding box center [318, 453] width 86 height 37
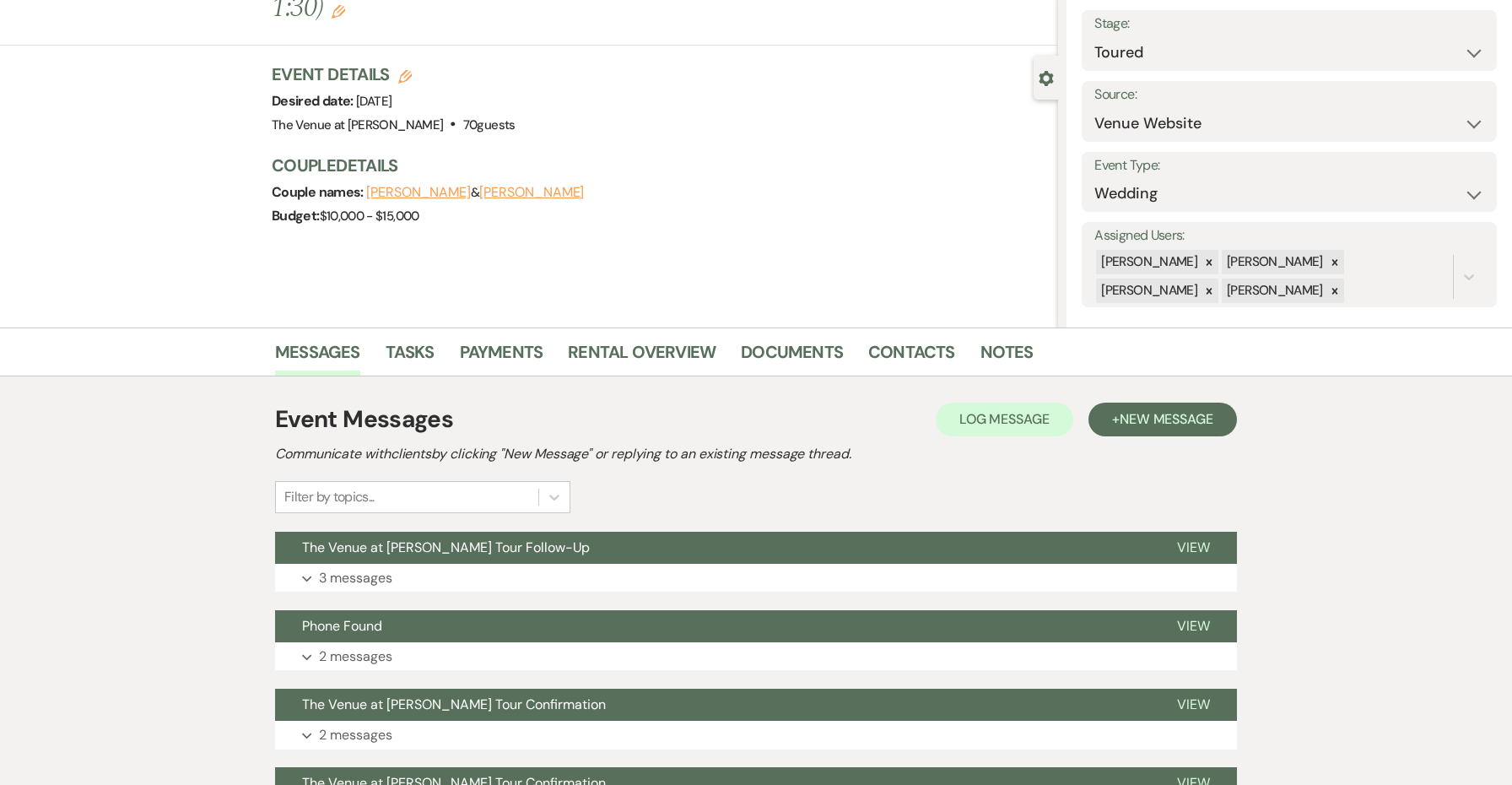
scroll to position [93, 1]
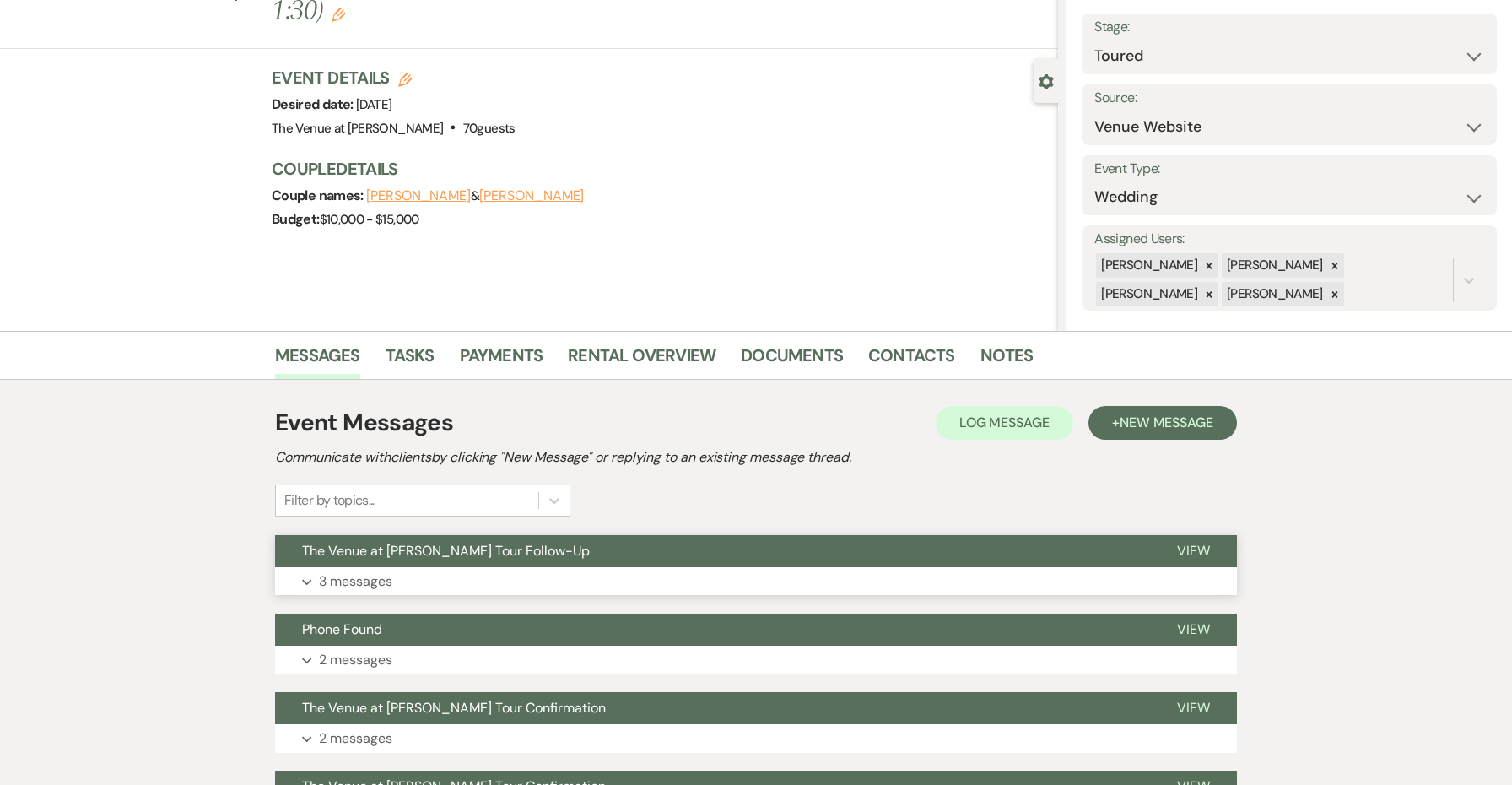
click at [448, 575] on button "Expand 3 messages" at bounding box center [756, 580] width 962 height 28
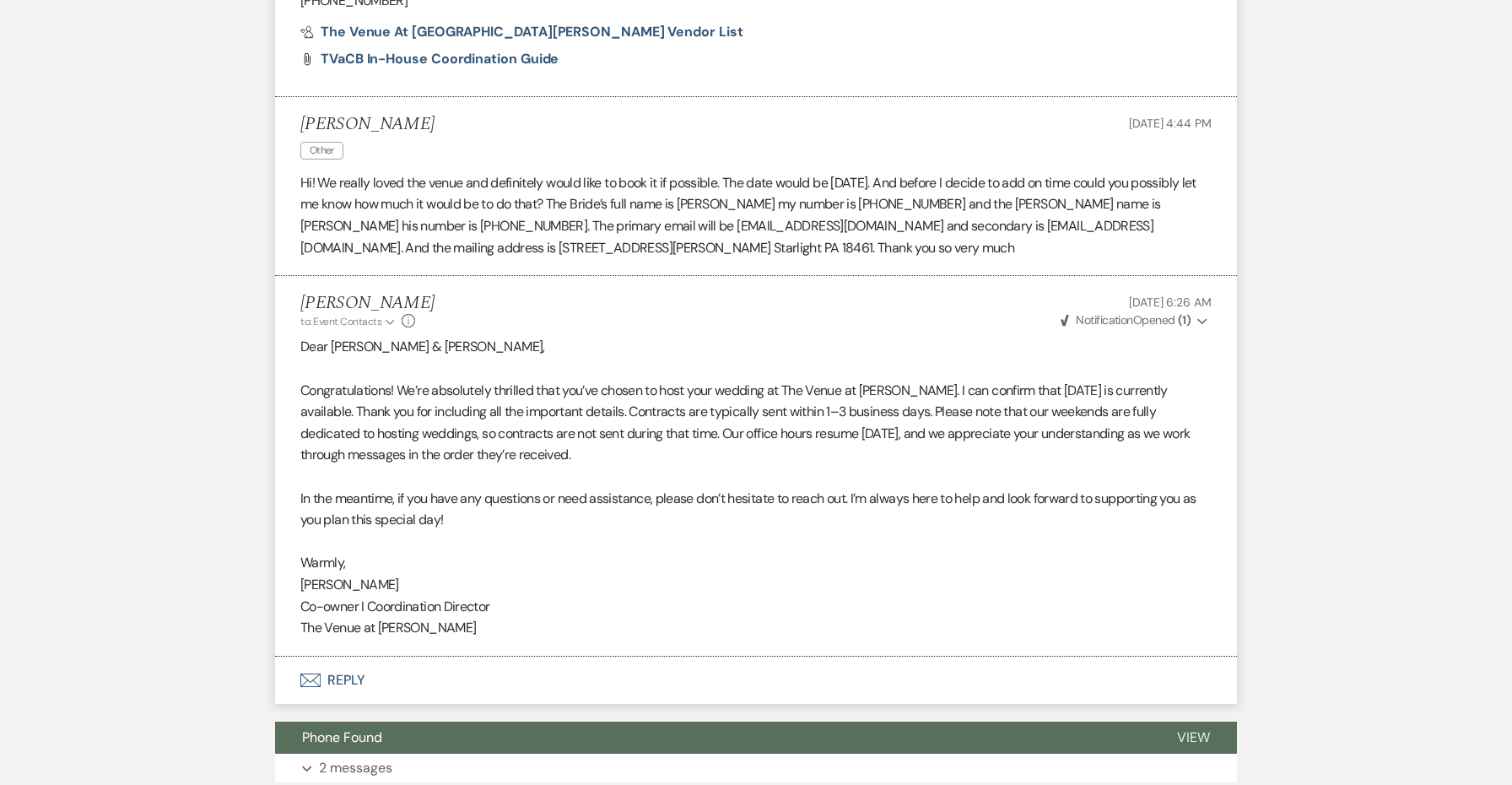
scroll to position [2112, 0]
click at [361, 656] on button "Envelope Reply" at bounding box center [756, 680] width 962 height 48
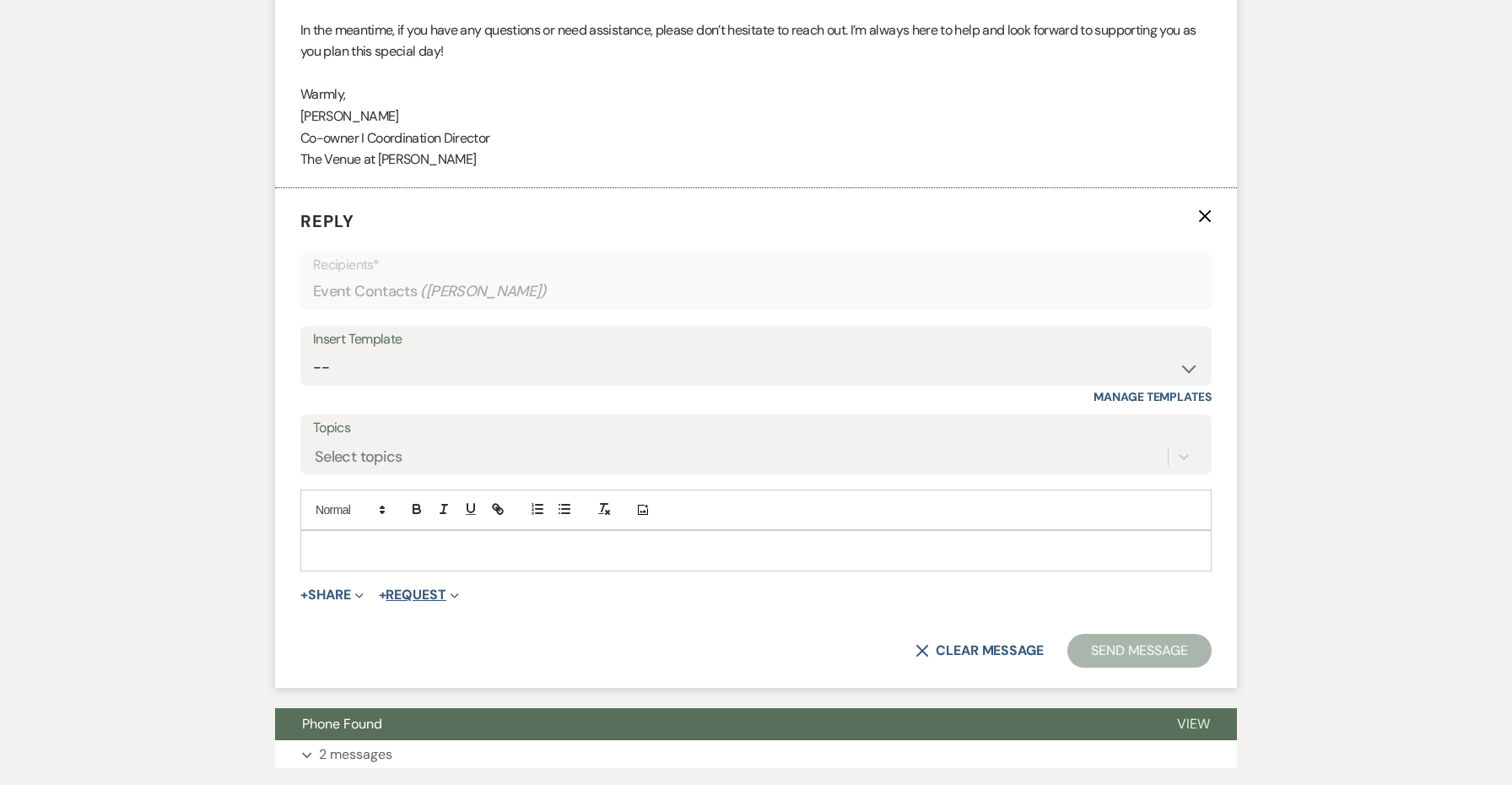
scroll to position [2582, 0]
click at [392, 541] on p at bounding box center [756, 549] width 884 height 19
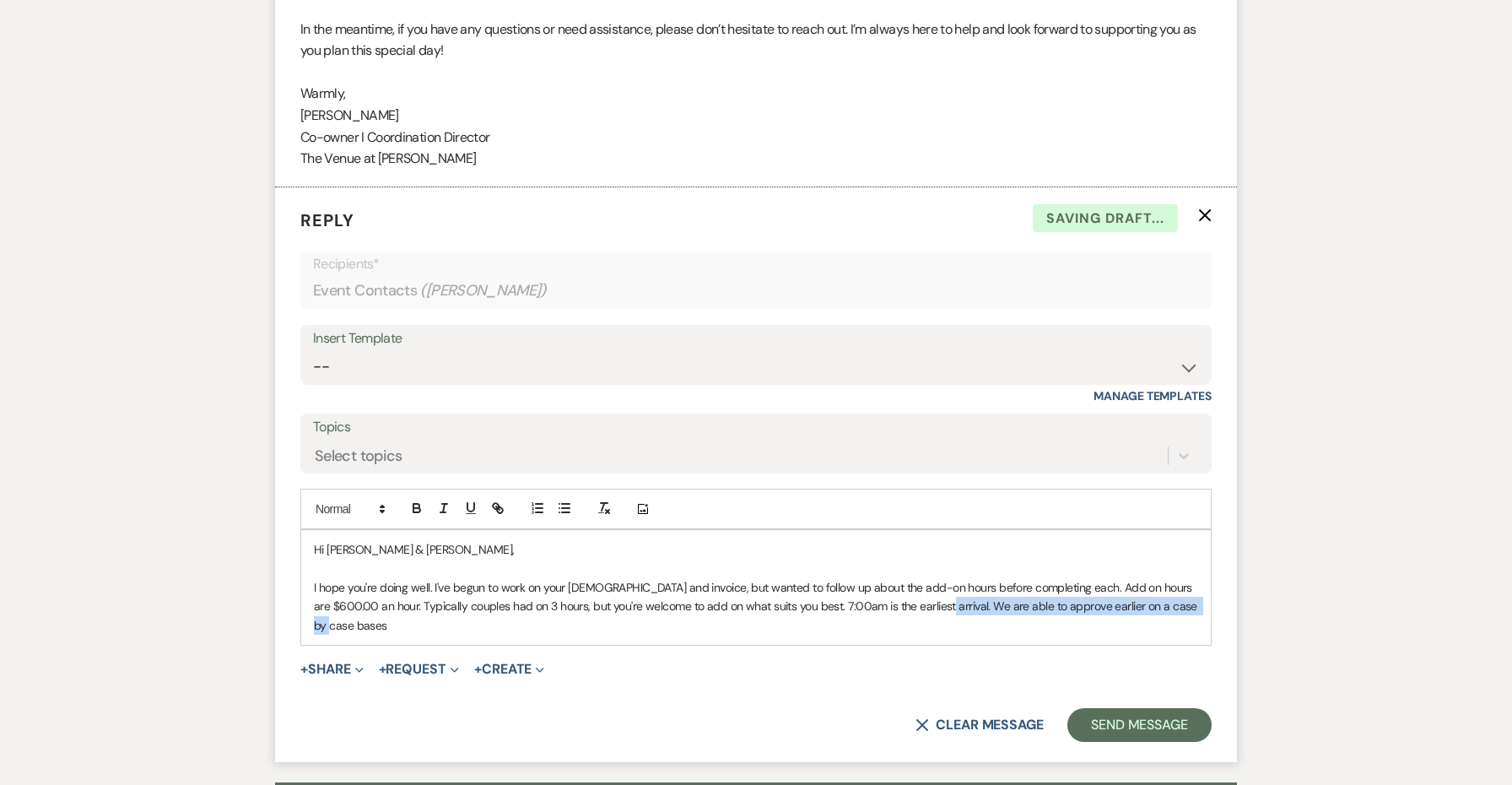
drag, startPoint x: 1189, startPoint y: 557, endPoint x: 907, endPoint y: 557, distance: 282.0
click at [907, 579] on p "I hope you're doing well. I've begun to work on your [DEMOGRAPHIC_DATA] and inv…" at bounding box center [756, 607] width 884 height 56
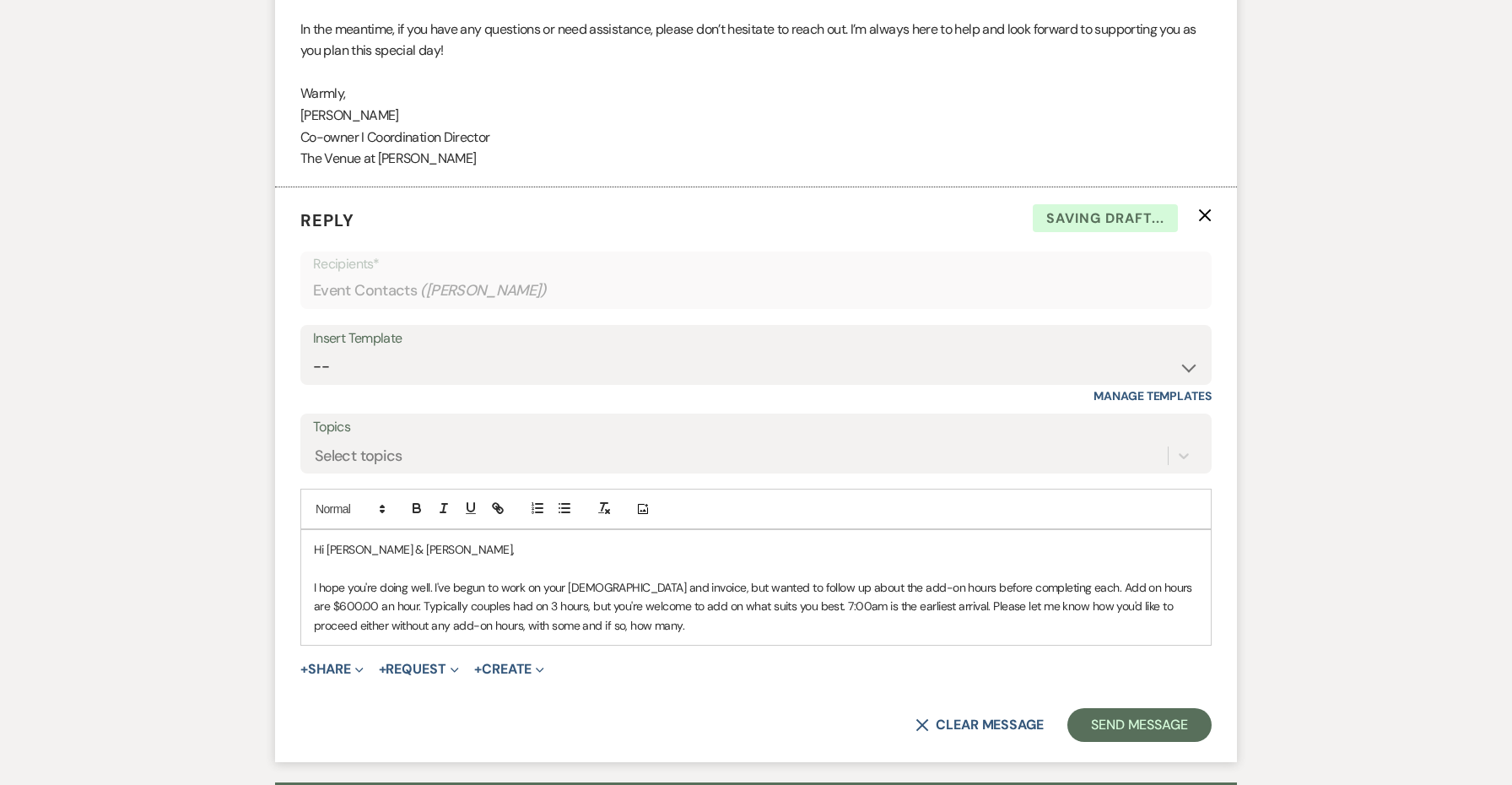
click at [452, 581] on p "I hope you're doing well. I've begun to work on your [DEMOGRAPHIC_DATA] and inv…" at bounding box center [756, 607] width 884 height 56
click at [647, 579] on p "I hope you're doing well. I've begun to work on your [DEMOGRAPHIC_DATA] and inv…" at bounding box center [756, 607] width 884 height 56
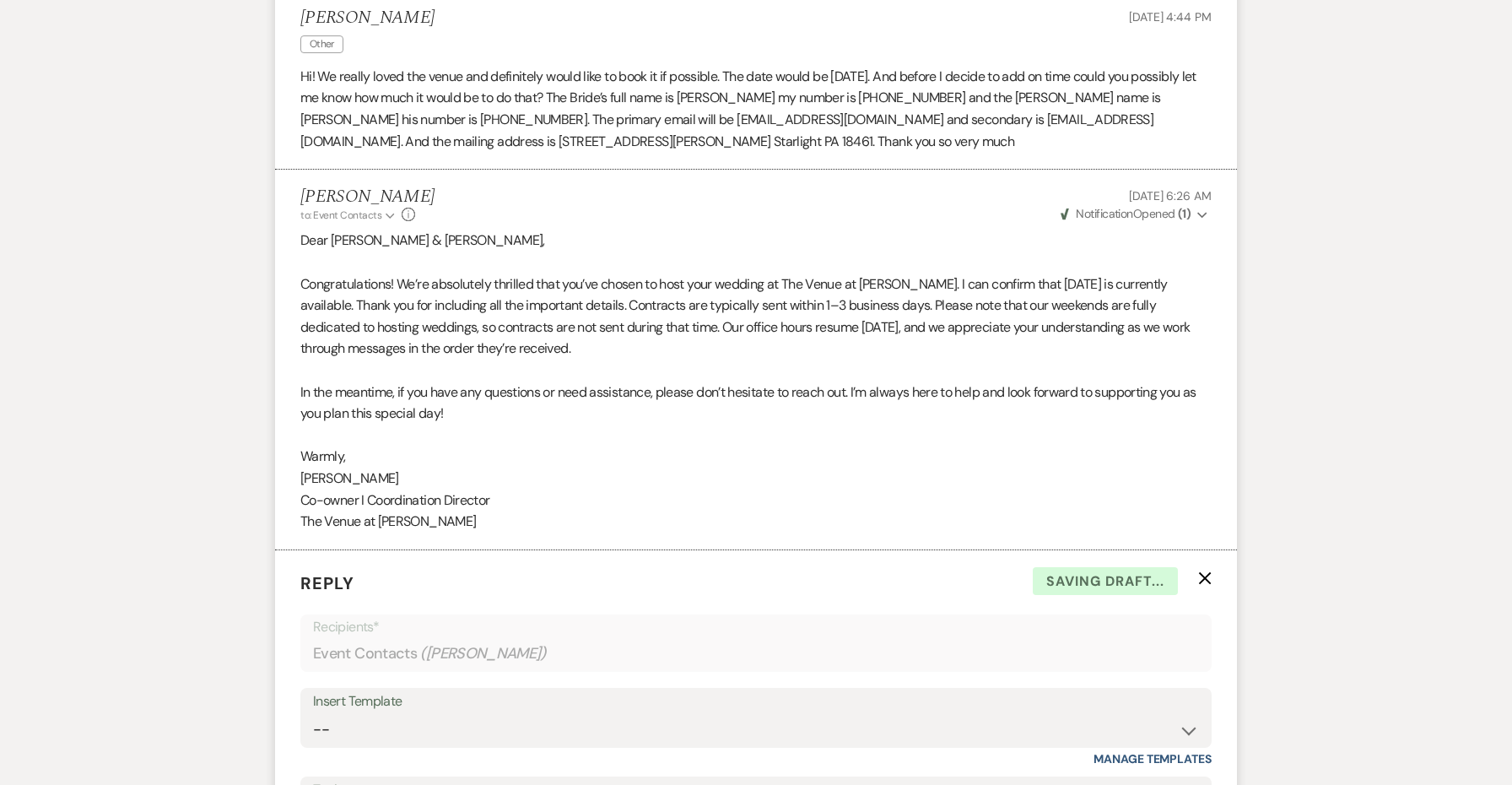
scroll to position [2168, 0]
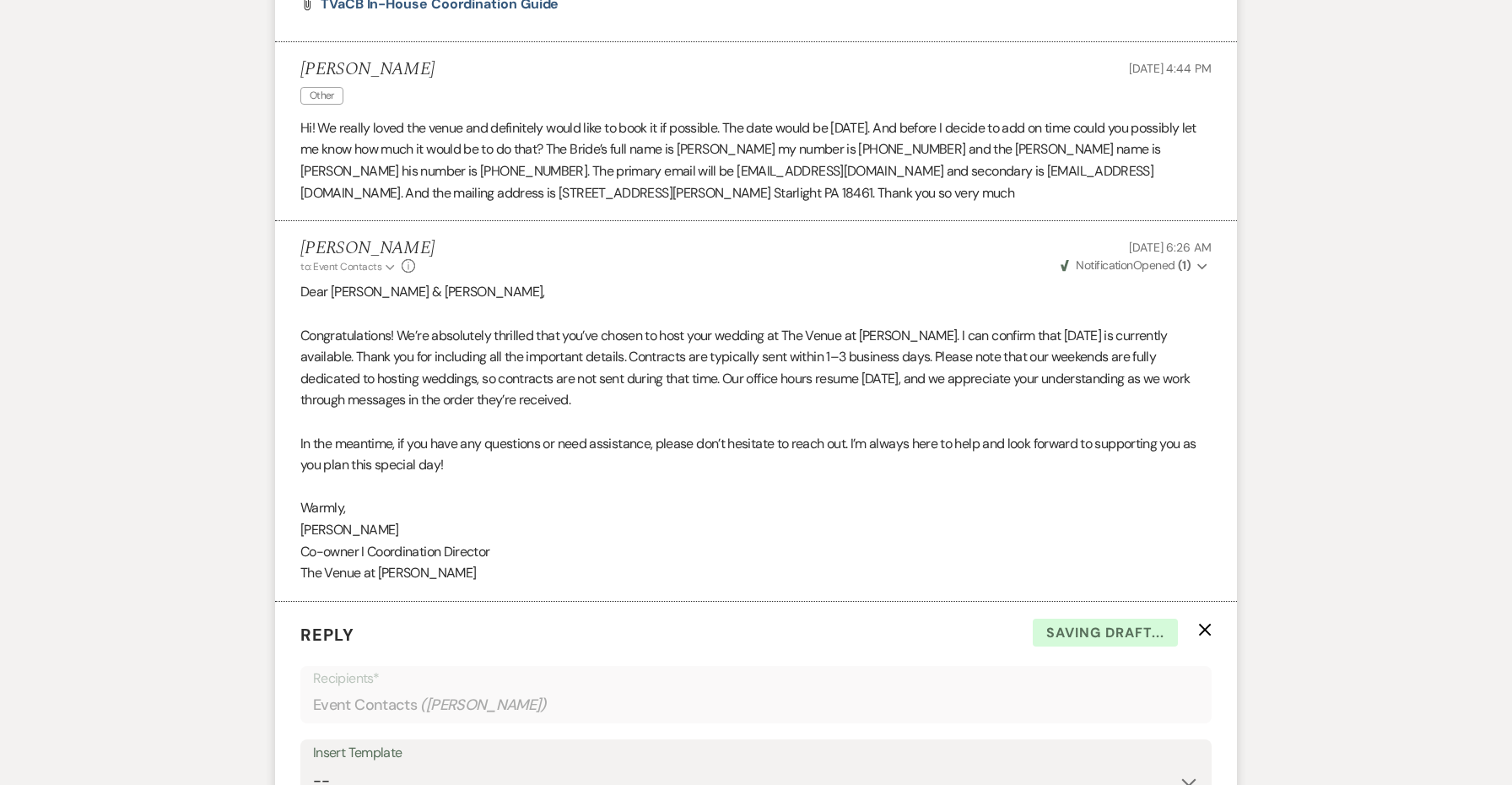
click at [455, 549] on li "[PERSON_NAME] to: Event Contacts Expand Info [DATE] 6:26 AM Weven Check Notific…" at bounding box center [756, 411] width 962 height 381
drag, startPoint x: 469, startPoint y: 531, endPoint x: 284, endPoint y: 490, distance: 189.5
click at [284, 490] on li "[PERSON_NAME] to: Event Contacts Expand Info [DATE] 6:26 AM Weven Check Notific…" at bounding box center [756, 411] width 962 height 381
copy div "[PERSON_NAME] Co-owner I Coordination Director The Venue at [PERSON_NAME]"
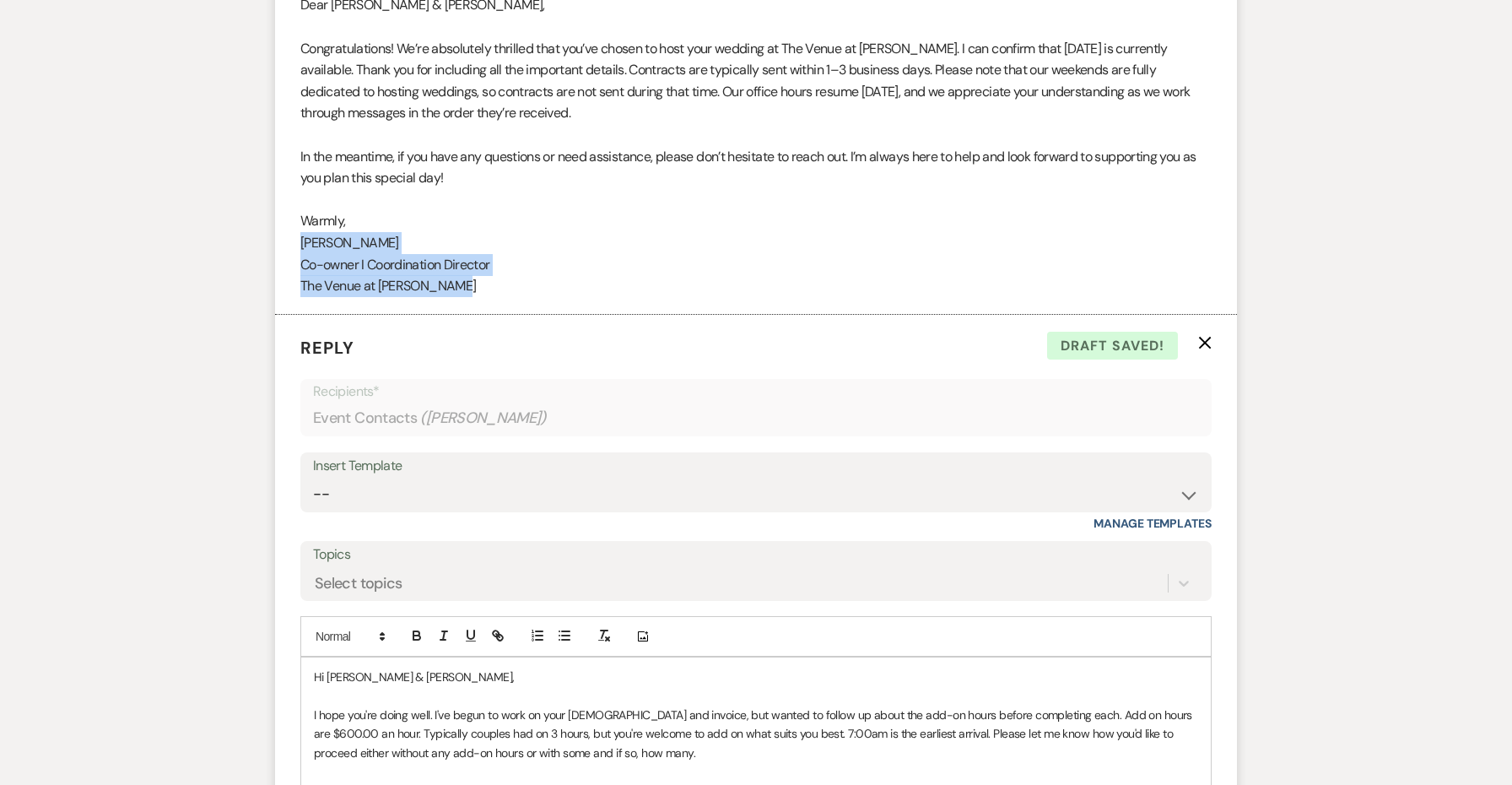
scroll to position [2605, 0]
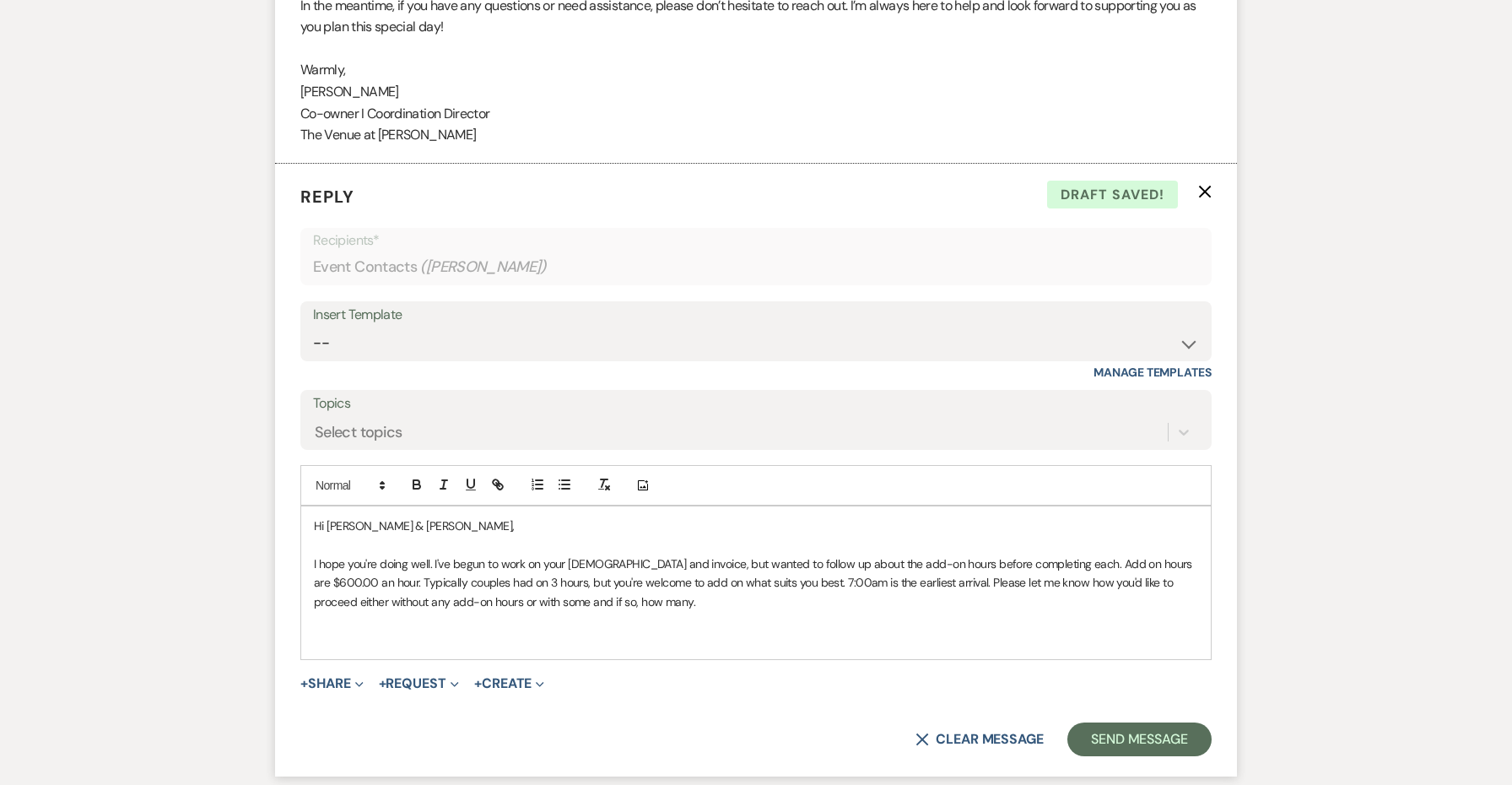
click at [347, 630] on p at bounding box center [756, 639] width 884 height 19
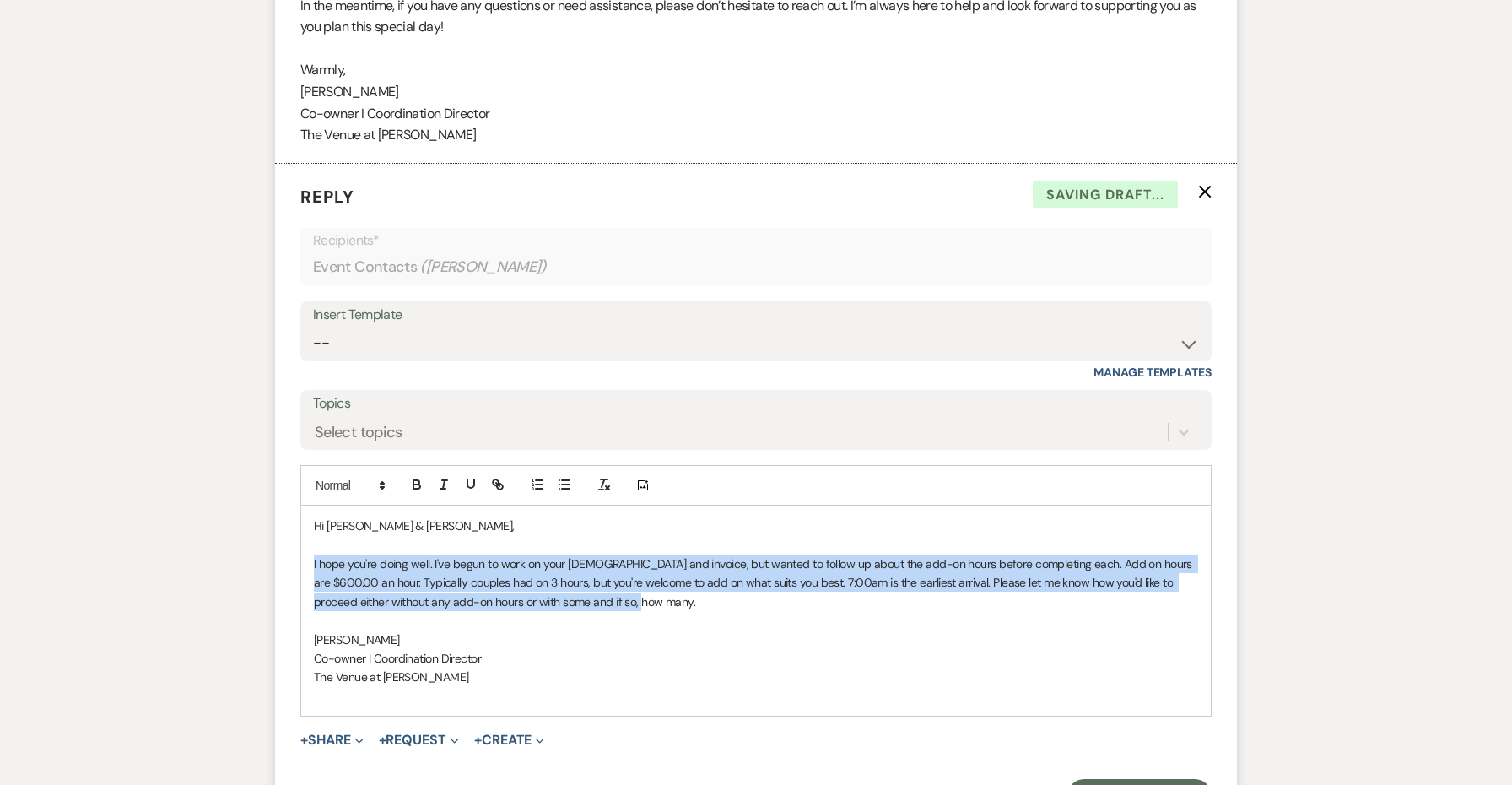
drag, startPoint x: 616, startPoint y: 556, endPoint x: 243, endPoint y: 509, distance: 375.9
copy p "I hope you're doing well. I've begun to work on your [DEMOGRAPHIC_DATA] and inv…"
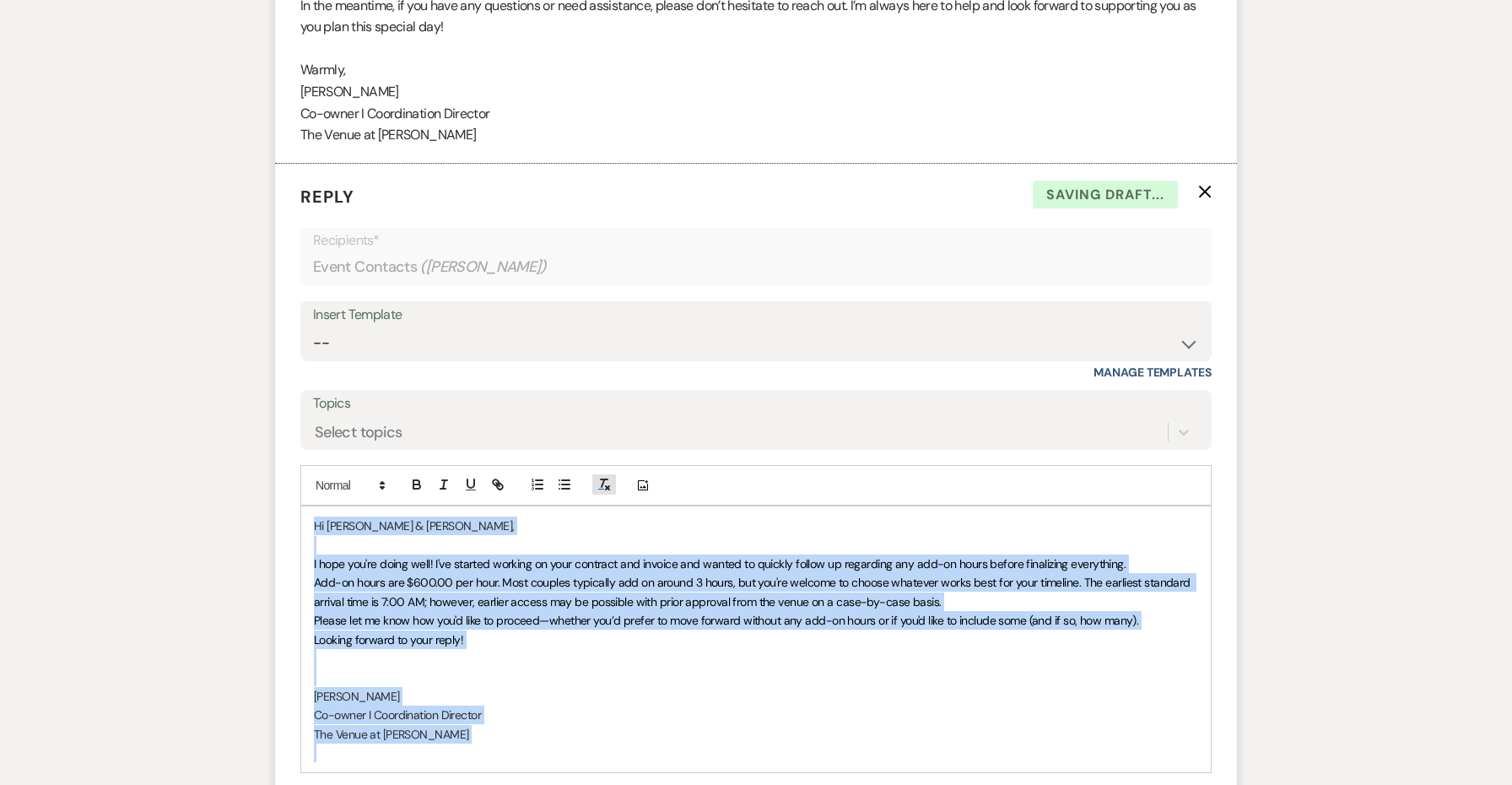
click at [605, 477] on icon "button" at bounding box center [605, 485] width 16 height 16
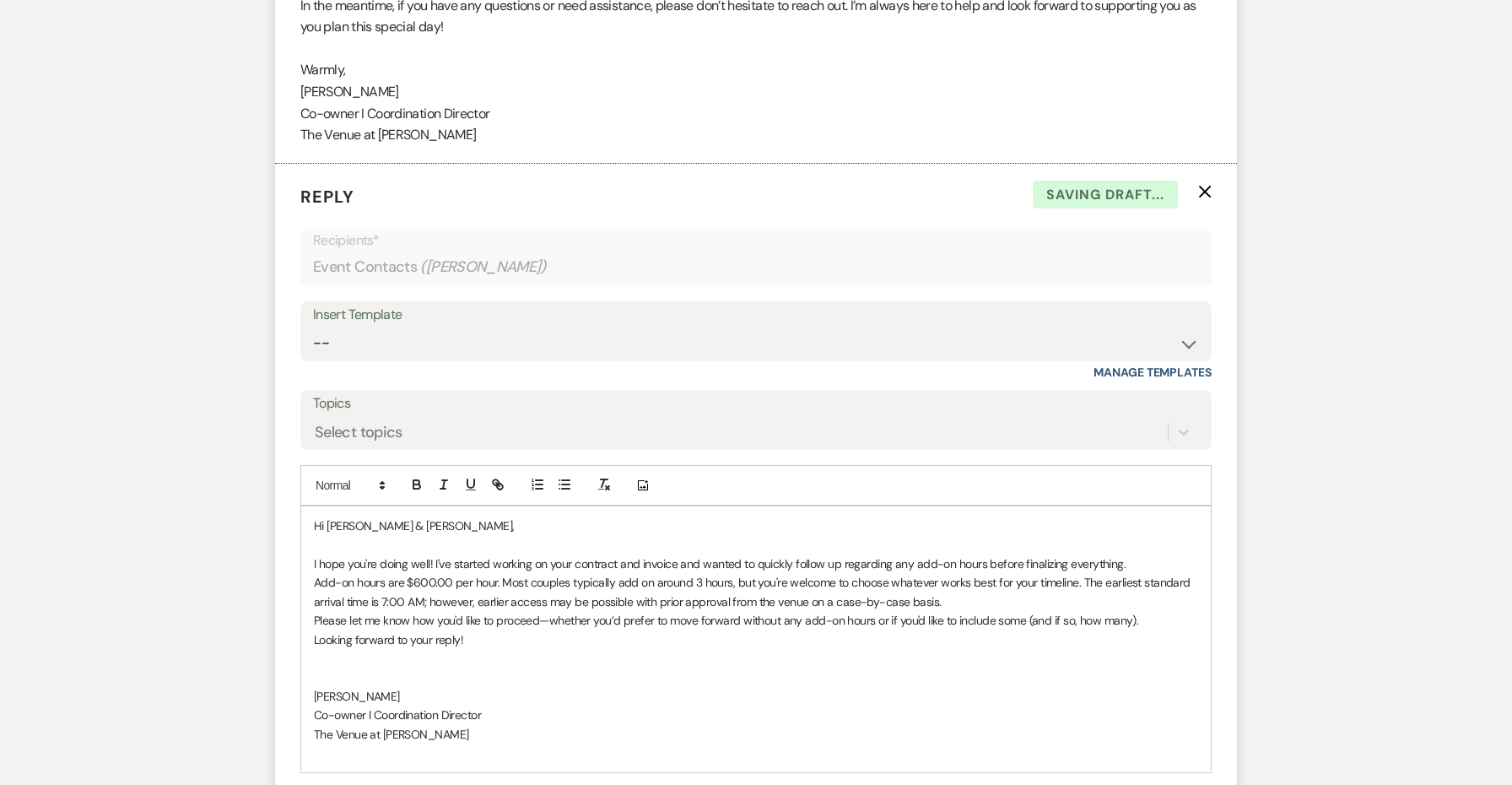
click at [939, 554] on p "I hope you're doing well! I've started working on your contract and invoice and…" at bounding box center [756, 563] width 884 height 19
click at [1129, 554] on p "I hope you're doing well! I've started working on your contract and invoice and…" at bounding box center [756, 563] width 884 height 19
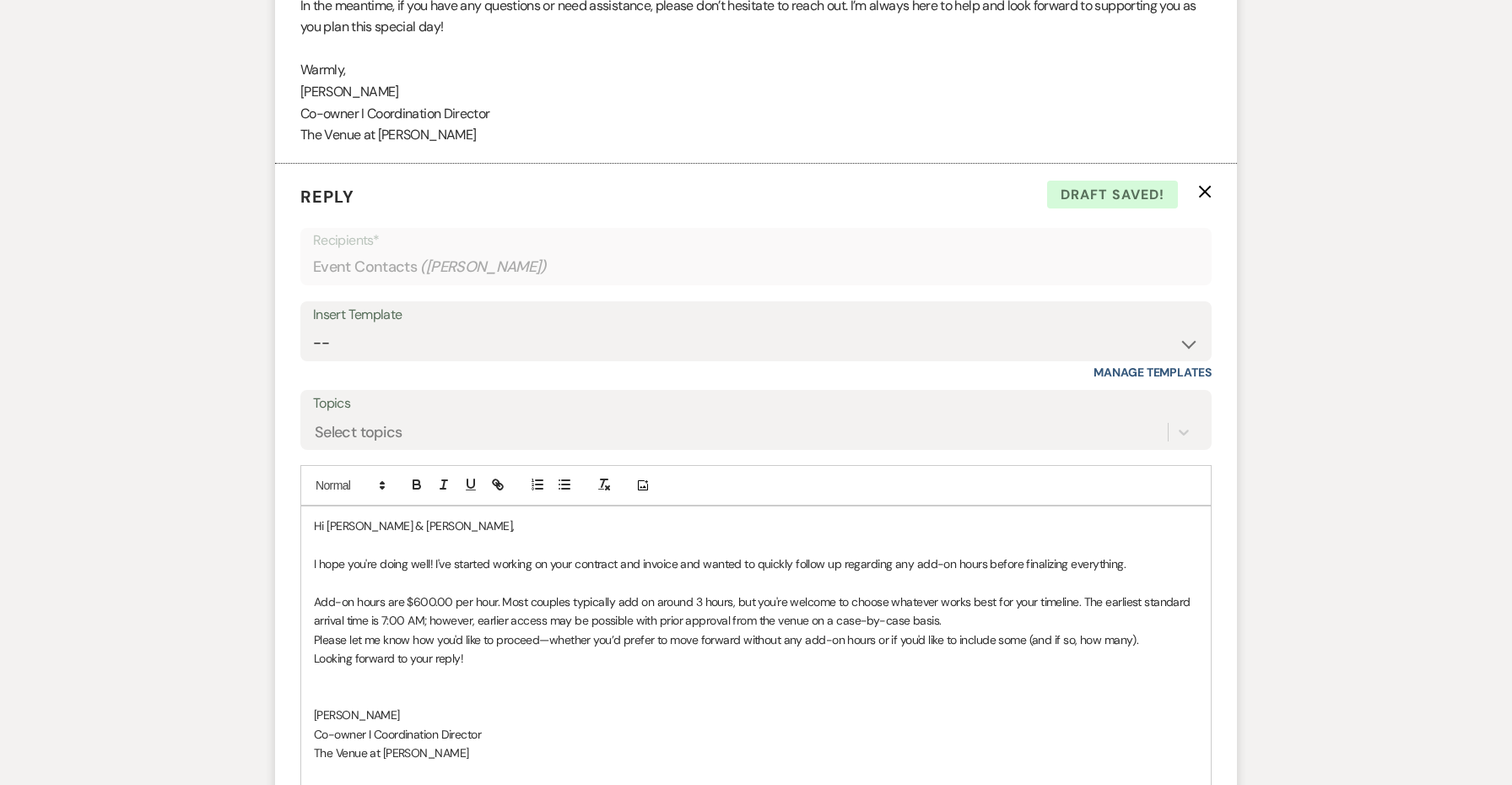
click at [983, 592] on p "Add-on hours are $600.00 per hour. Most couples typically add on around 3 hours…" at bounding box center [756, 611] width 884 height 38
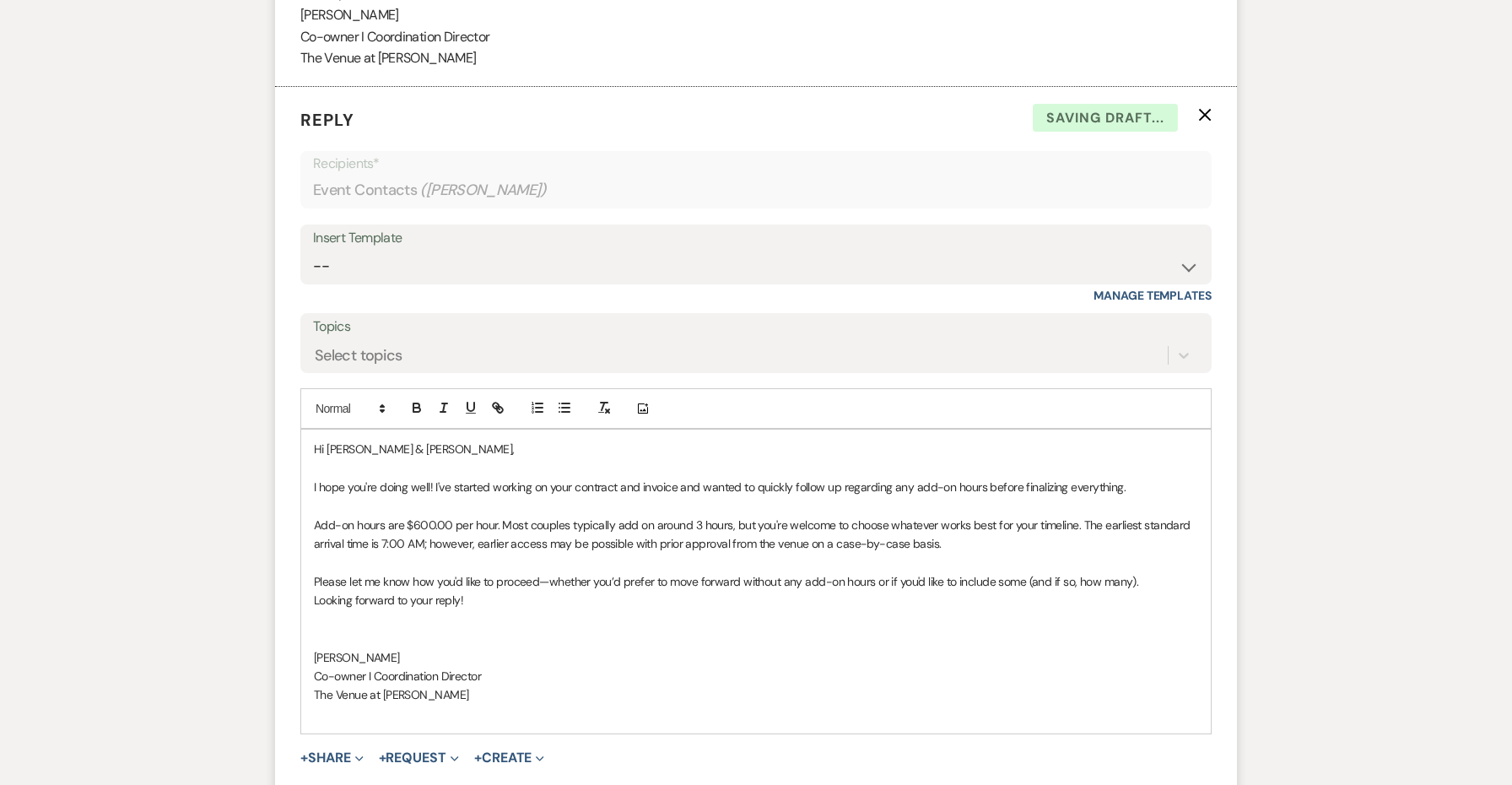
scroll to position [2700, 0]
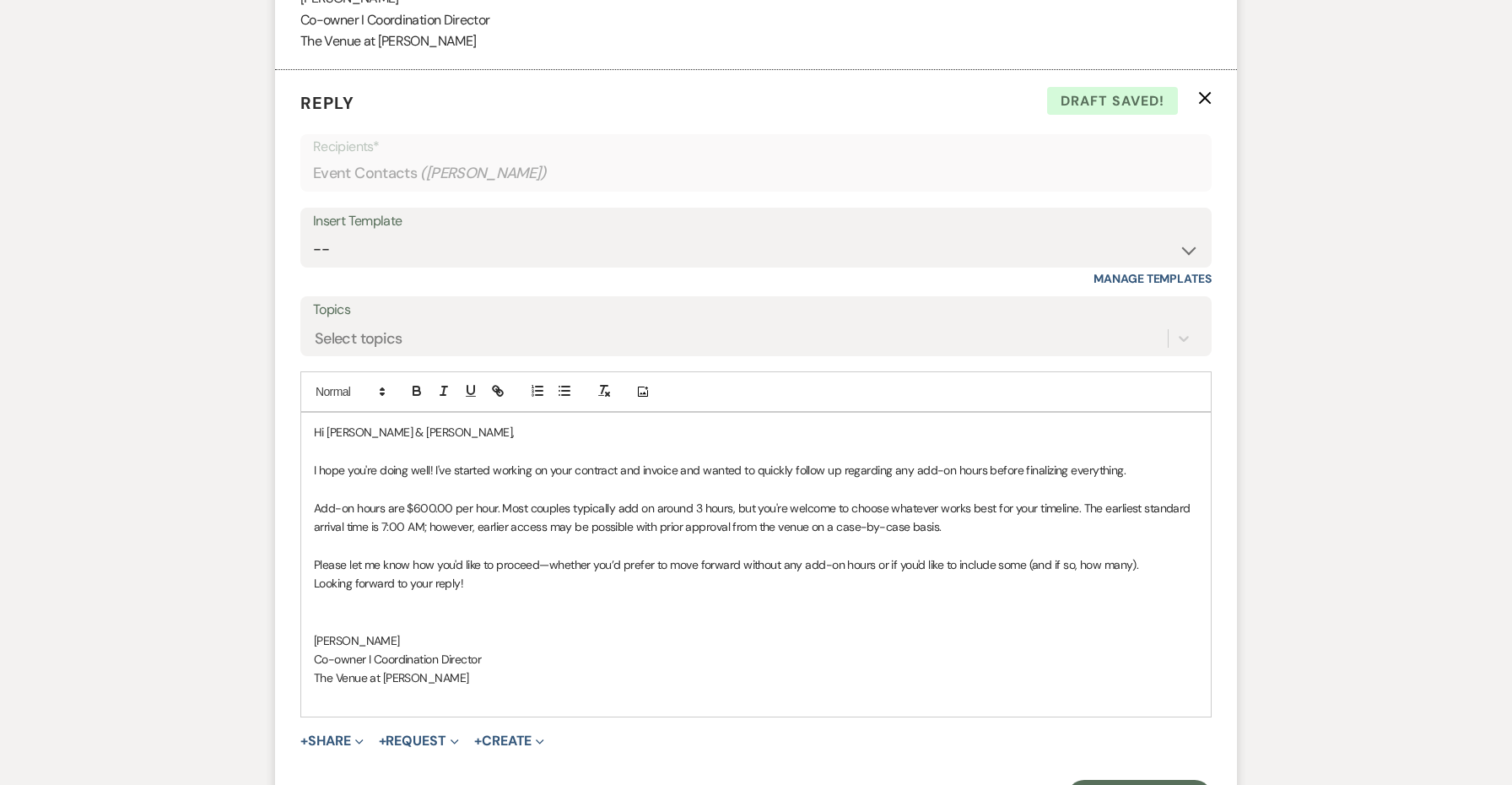
click at [1146, 555] on p "Please let me know how you'd like to proceed—whether you’d prefer to move forwa…" at bounding box center [756, 564] width 884 height 19
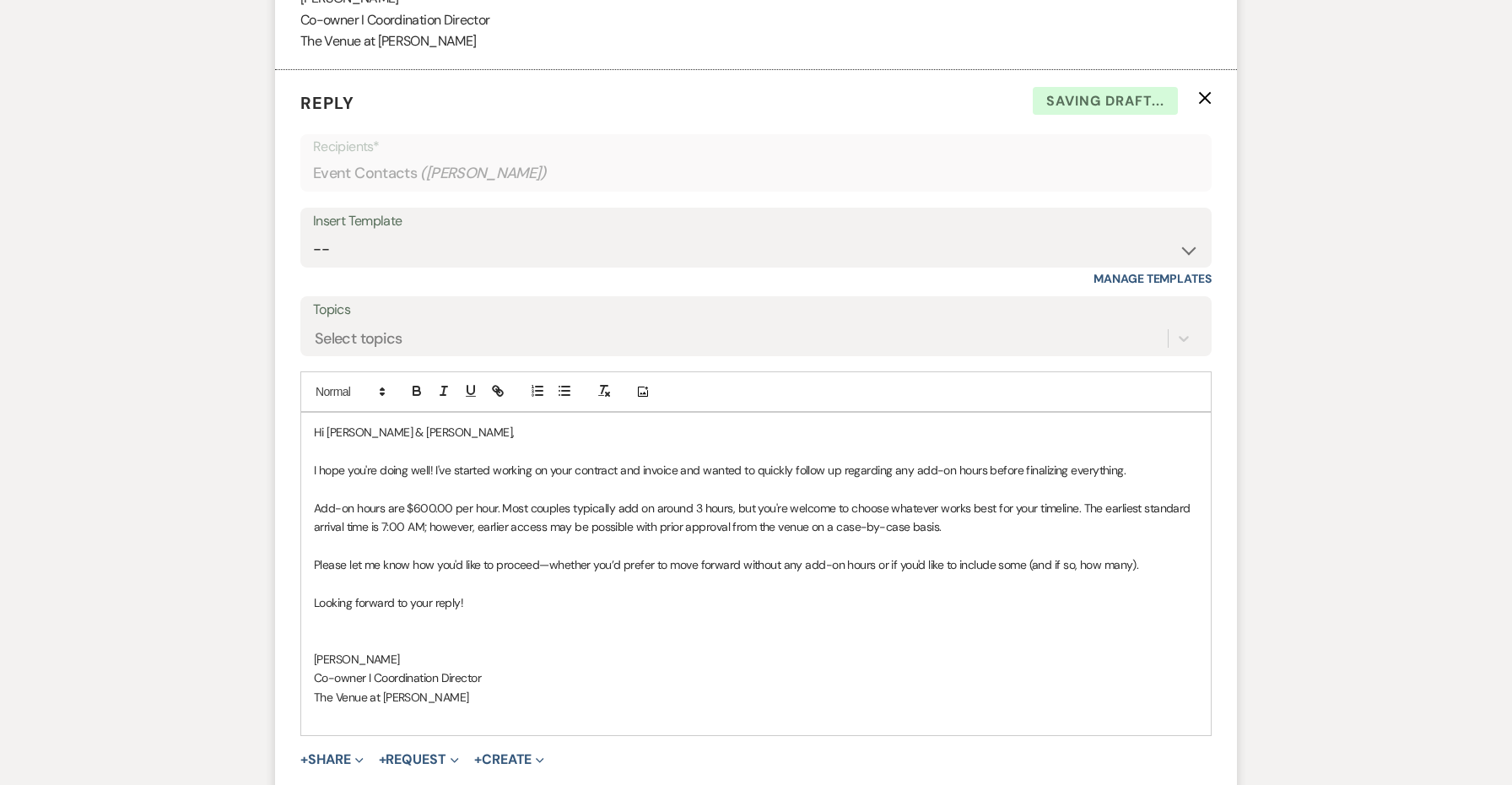
click at [313, 515] on div "Hi [PERSON_NAME] & [PERSON_NAME], I hope you're doing well! I've started workin…" at bounding box center [756, 574] width 909 height 322
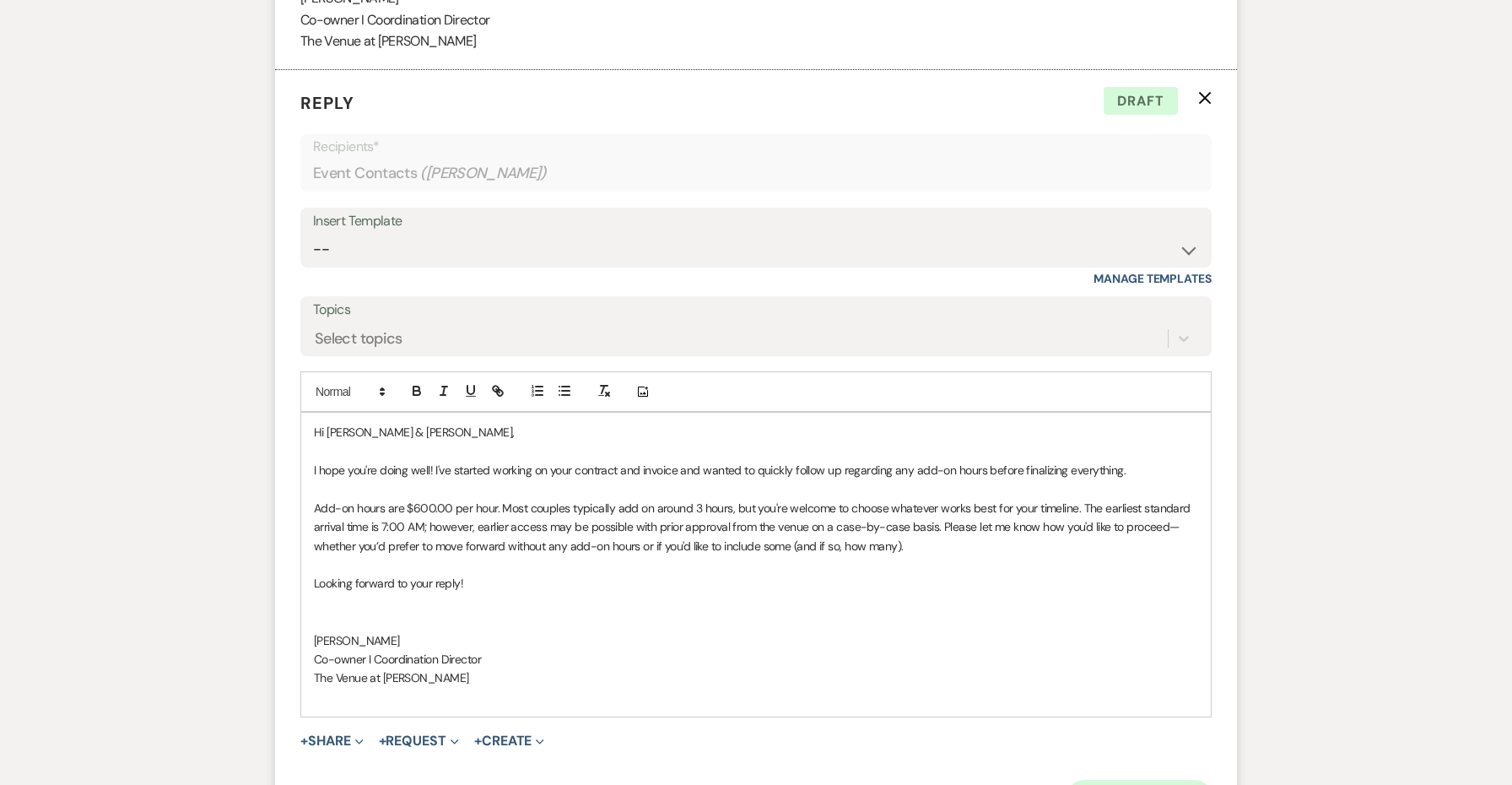
click at [1099, 780] on button "Send Message" at bounding box center [1139, 797] width 144 height 34
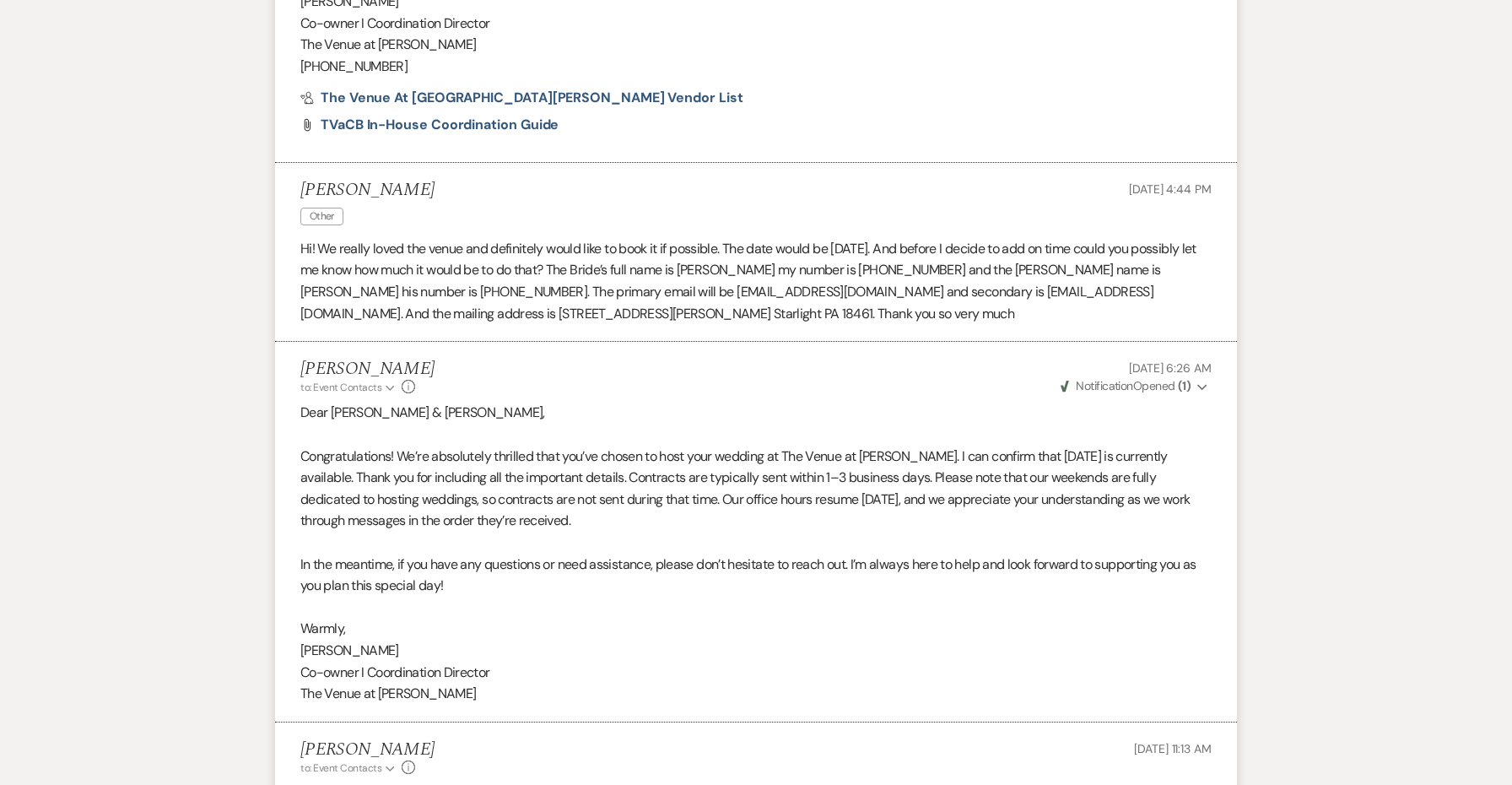
scroll to position [2048, 0]
drag, startPoint x: 1083, startPoint y: 235, endPoint x: 876, endPoint y: 230, distance: 207.1
click at [876, 237] on p "Hi! We really loved the venue and definitely would like to book it if possible.…" at bounding box center [756, 280] width 911 height 86
click at [993, 239] on p "Hi! We really loved the venue and definitely would like to book it if possible.…" at bounding box center [756, 280] width 911 height 86
drag, startPoint x: 1086, startPoint y: 235, endPoint x: 811, endPoint y: 237, distance: 275.0
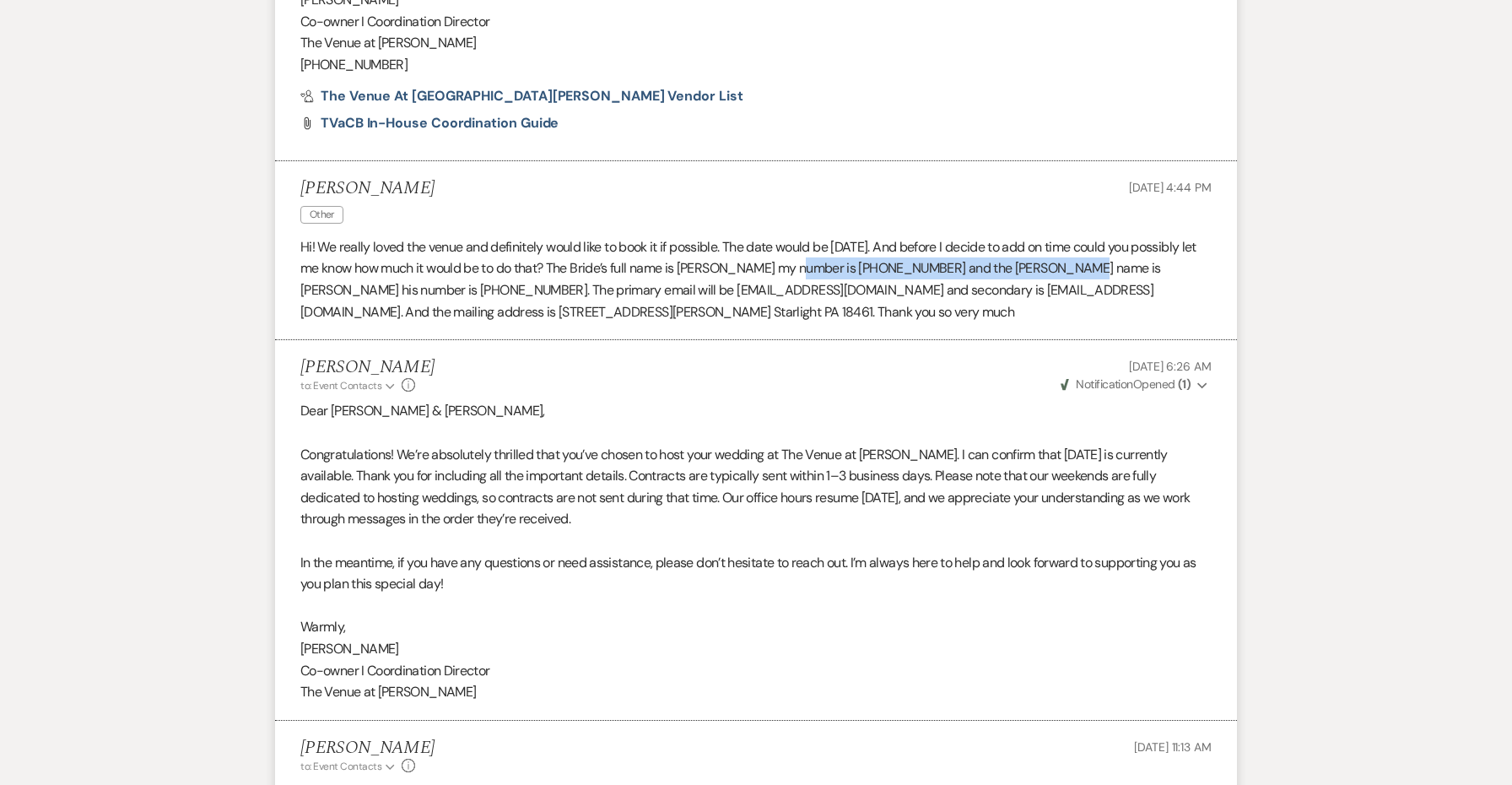
click at [811, 237] on p "Hi! We really loved the venue and definitely would like to book it if possible.…" at bounding box center [756, 280] width 911 height 86
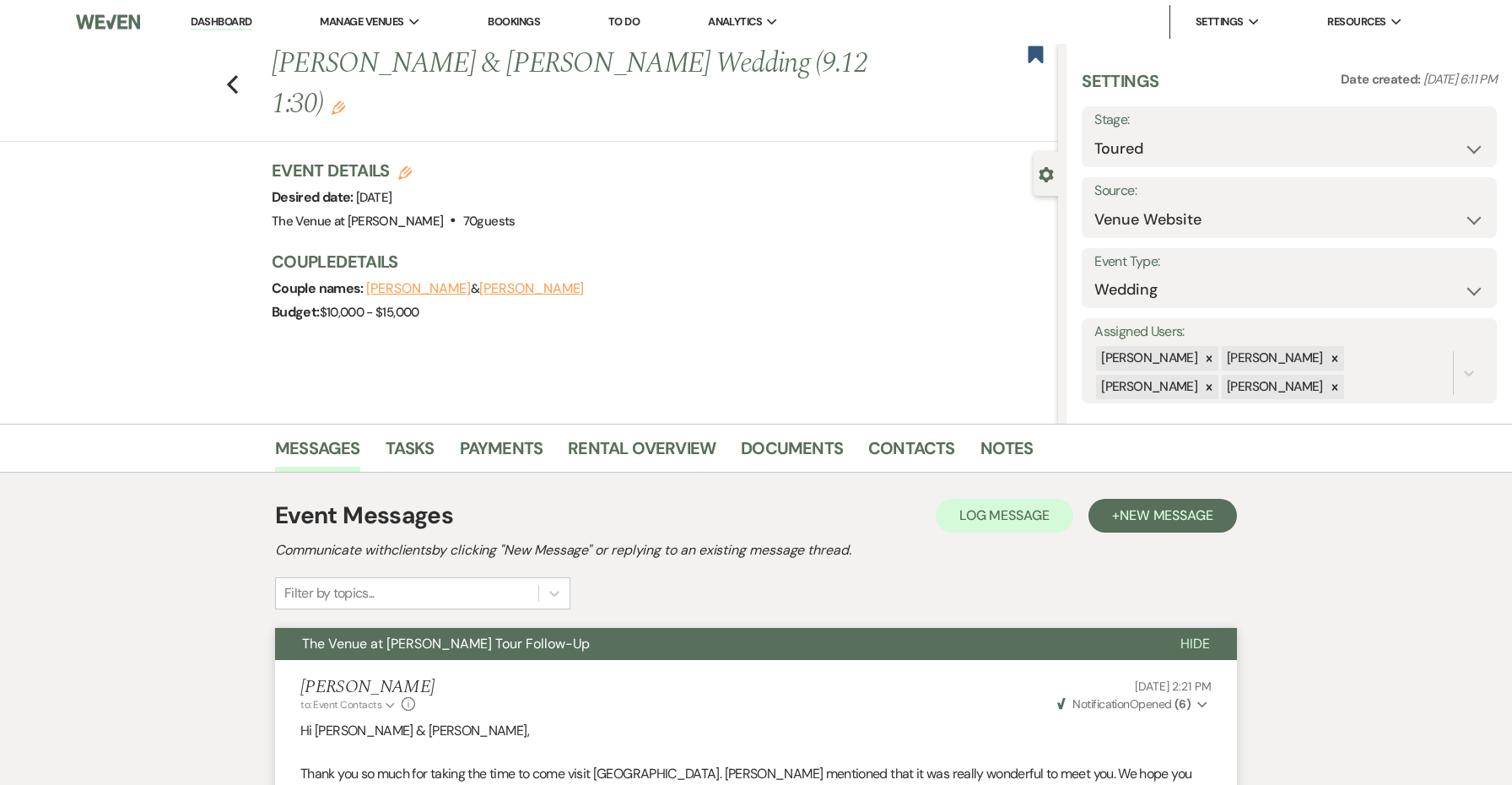
scroll to position [0, 0]
click at [402, 290] on button "[PERSON_NAME]" at bounding box center [418, 288] width 104 height 14
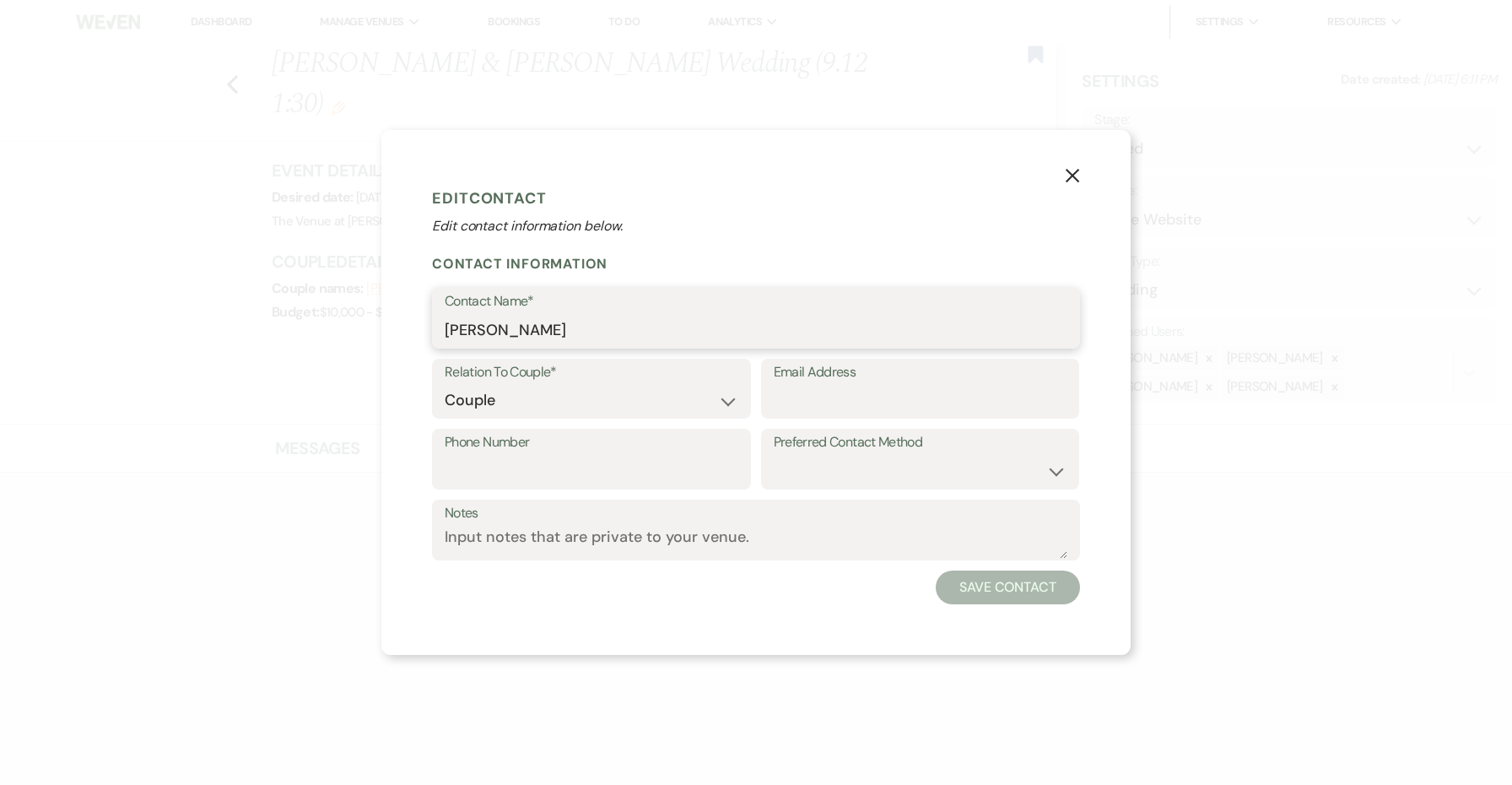
click at [541, 323] on input "[PERSON_NAME]" at bounding box center [756, 330] width 623 height 33
paste input "[PERSON_NAME] my number is [PHONE_NUMBER]"
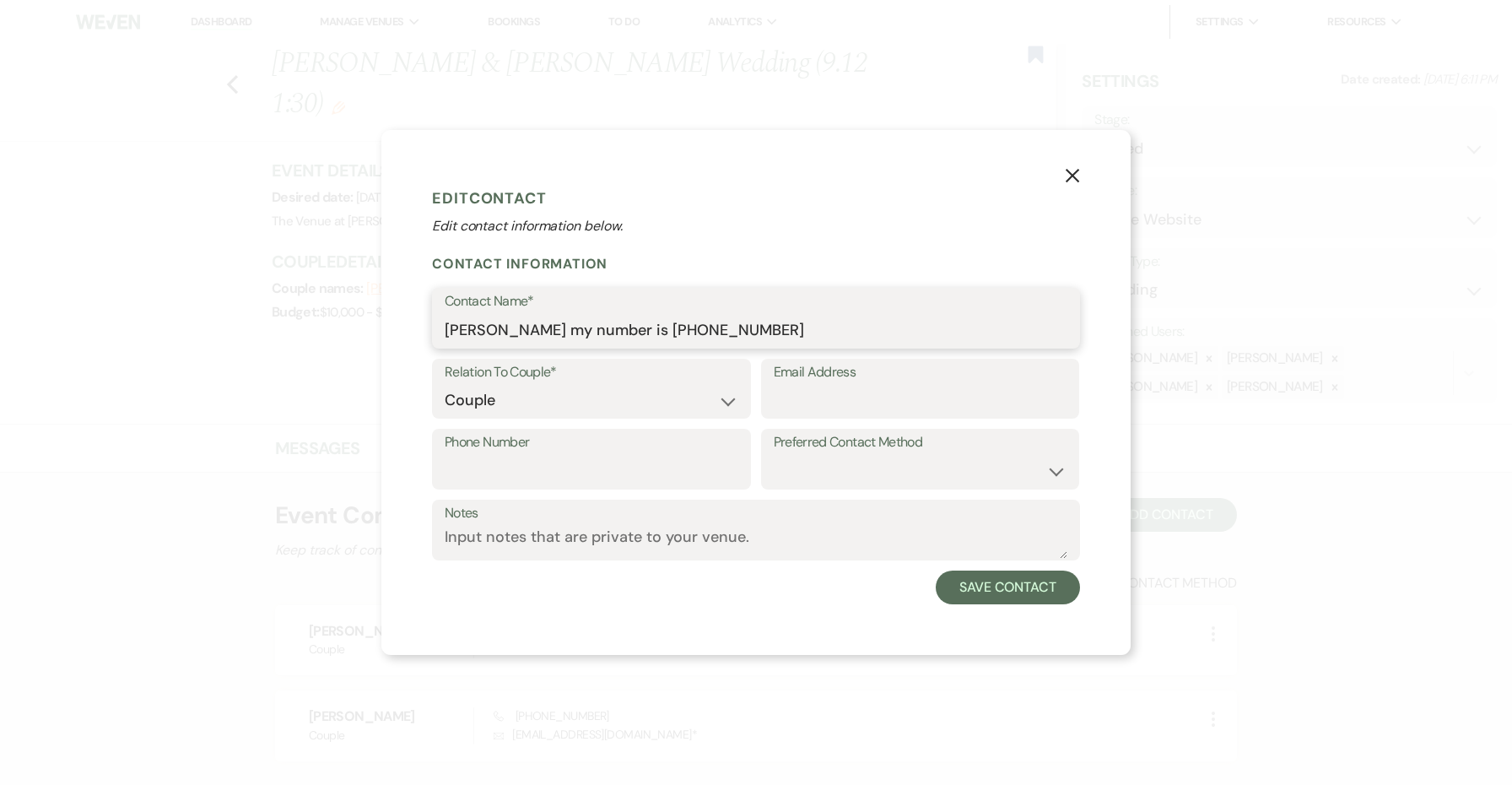
drag, startPoint x: 674, startPoint y: 330, endPoint x: 819, endPoint y: 335, distance: 145.1
click at [819, 335] on input "[PERSON_NAME] my number is [PHONE_NUMBER]" at bounding box center [756, 330] width 623 height 33
click at [632, 445] on label "Phone Number" at bounding box center [592, 442] width 294 height 24
click at [632, 455] on input "Phone Number" at bounding box center [592, 471] width 294 height 33
paste input "[PHONE_NUMBER]"
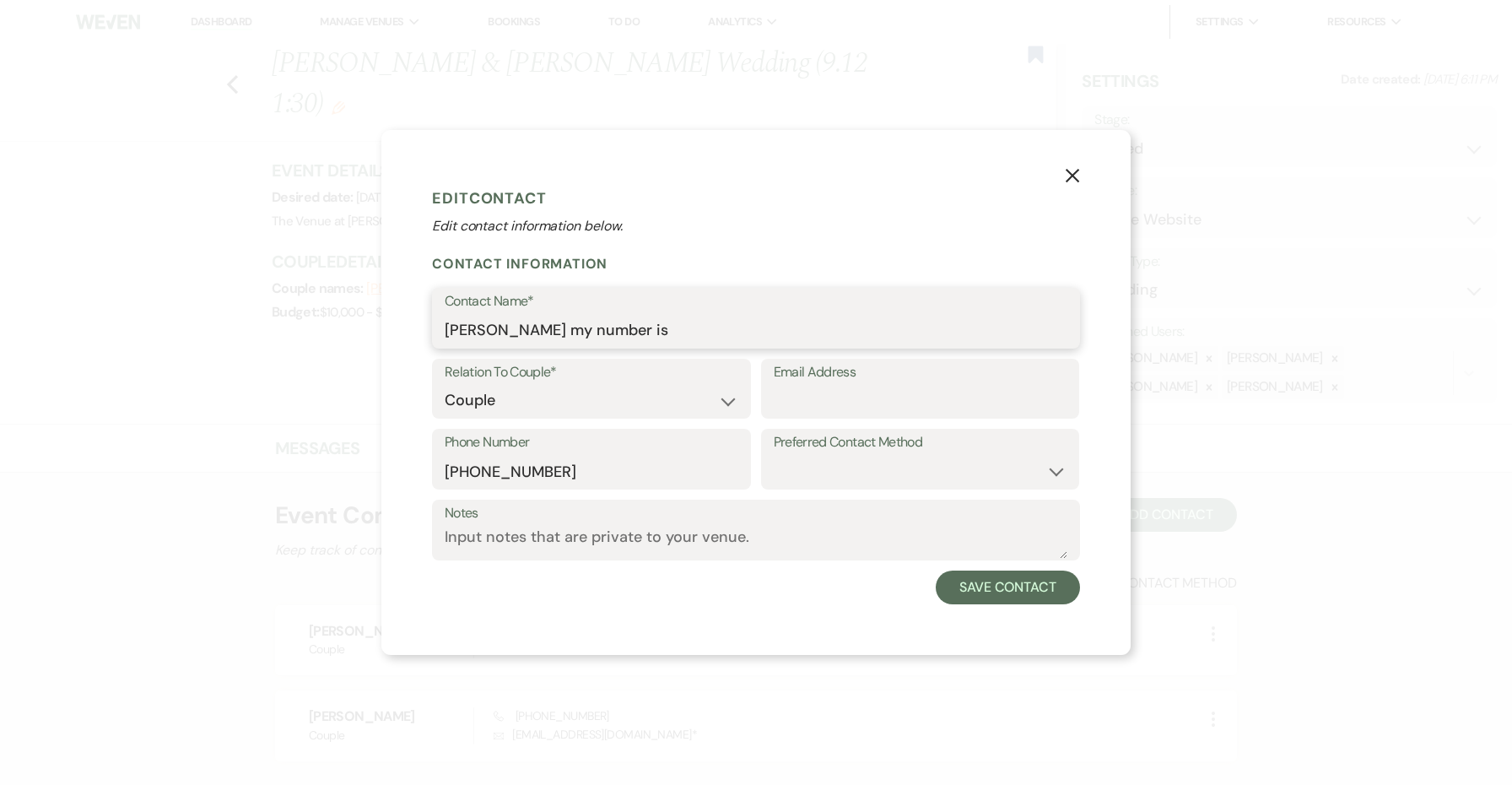
drag, startPoint x: 686, startPoint y: 334, endPoint x: 571, endPoint y: 329, distance: 115.1
click at [569, 329] on input "[PERSON_NAME] my number is" at bounding box center [756, 330] width 623 height 33
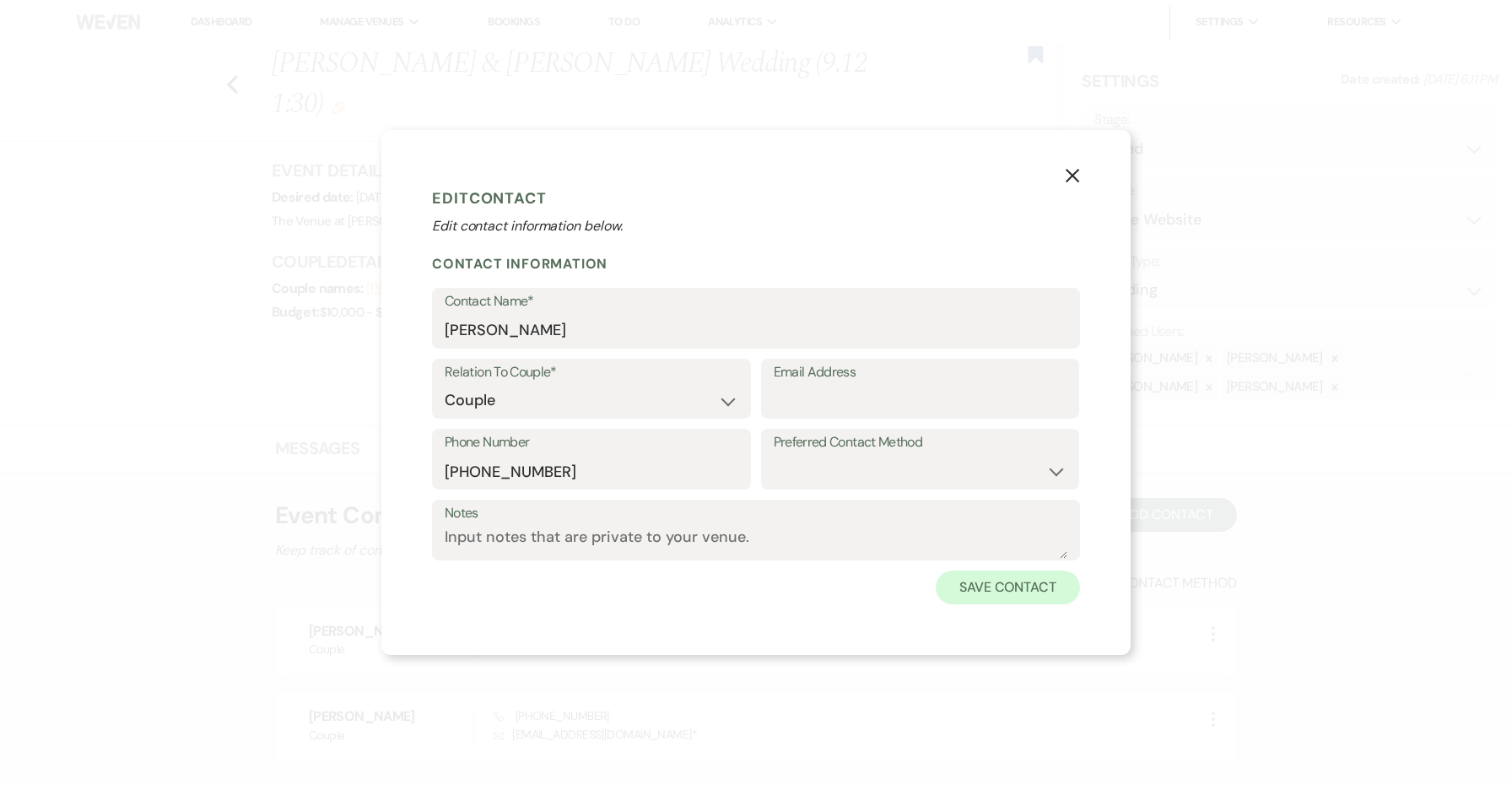
click at [942, 577] on button "Save Contact" at bounding box center [1008, 587] width 144 height 34
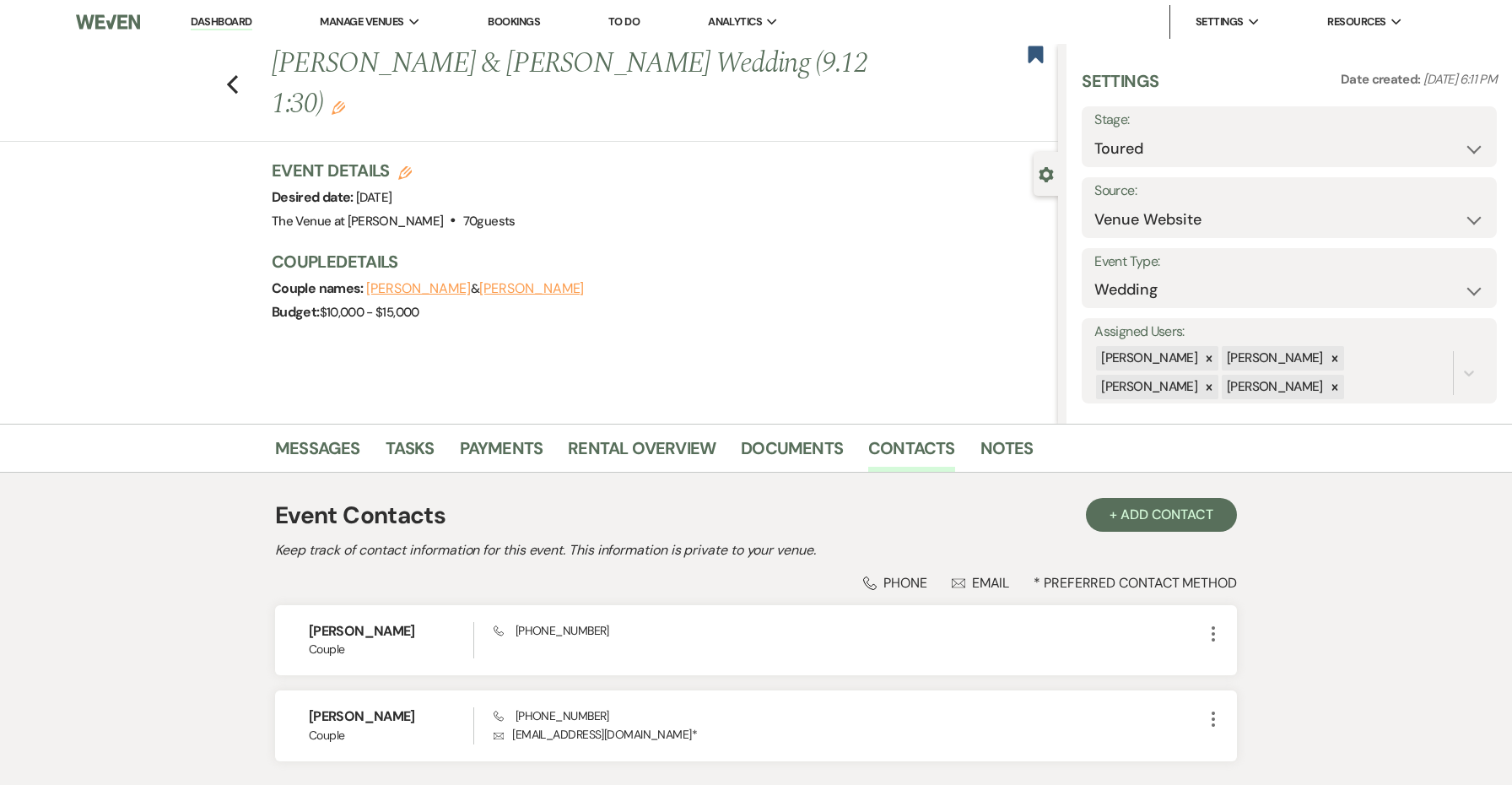
click at [535, 291] on button "[PERSON_NAME]" at bounding box center [531, 288] width 104 height 14
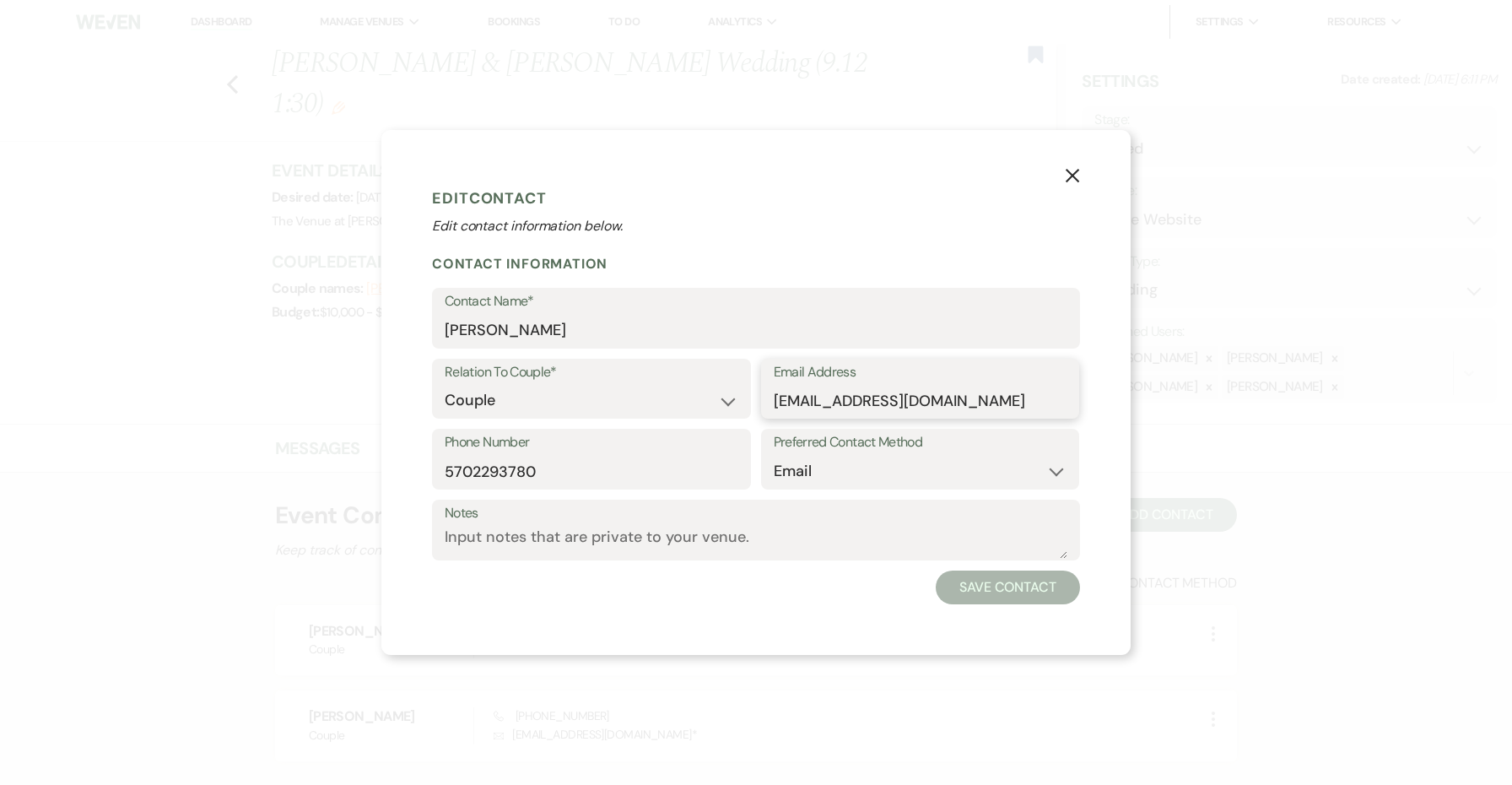
click at [837, 406] on input "[EMAIL_ADDRESS][DOMAIN_NAME]" at bounding box center [921, 400] width 294 height 33
click at [617, 472] on input "5702293780" at bounding box center [592, 471] width 294 height 33
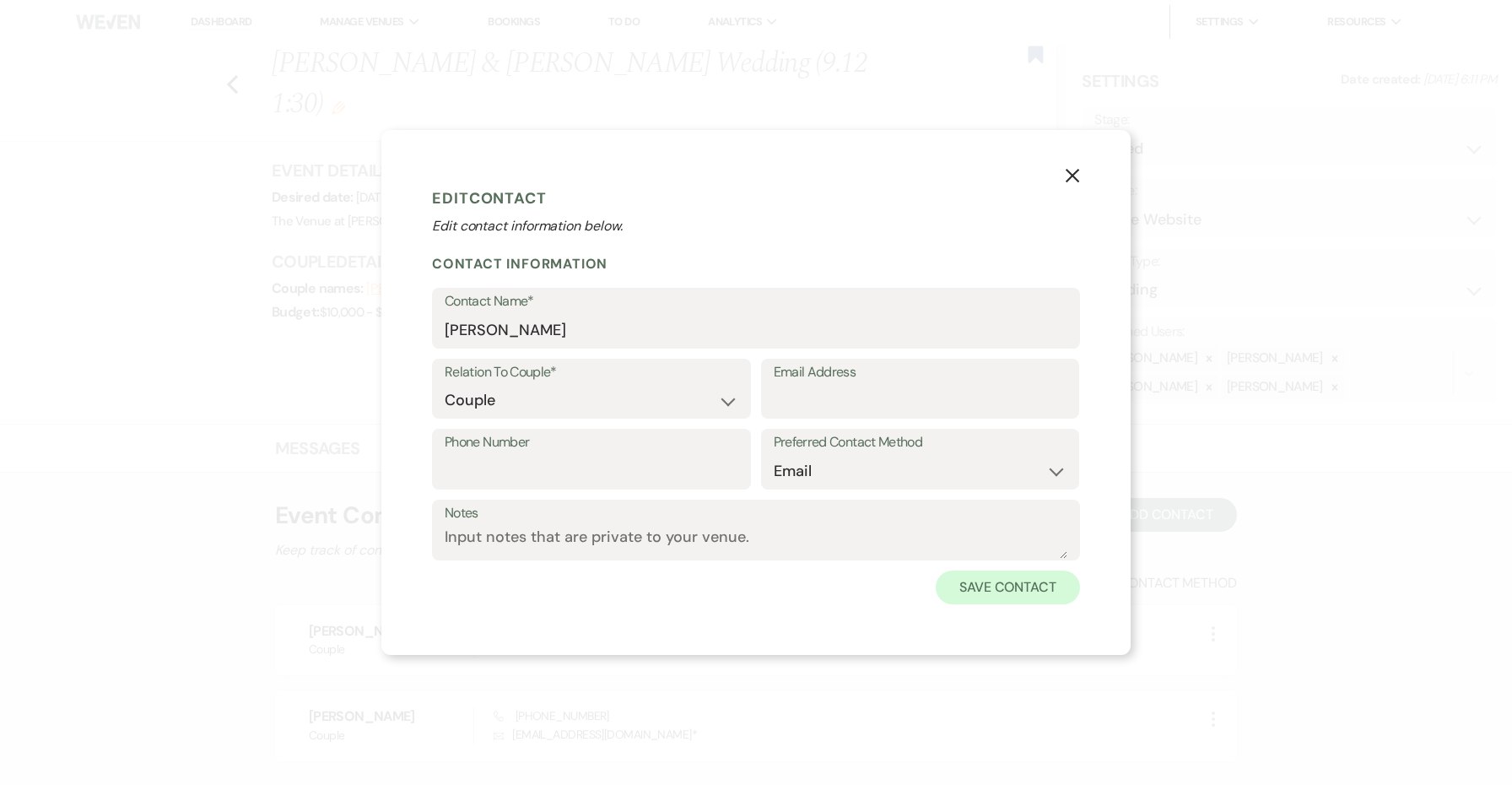
click at [996, 595] on button "Save Contact" at bounding box center [1008, 587] width 144 height 34
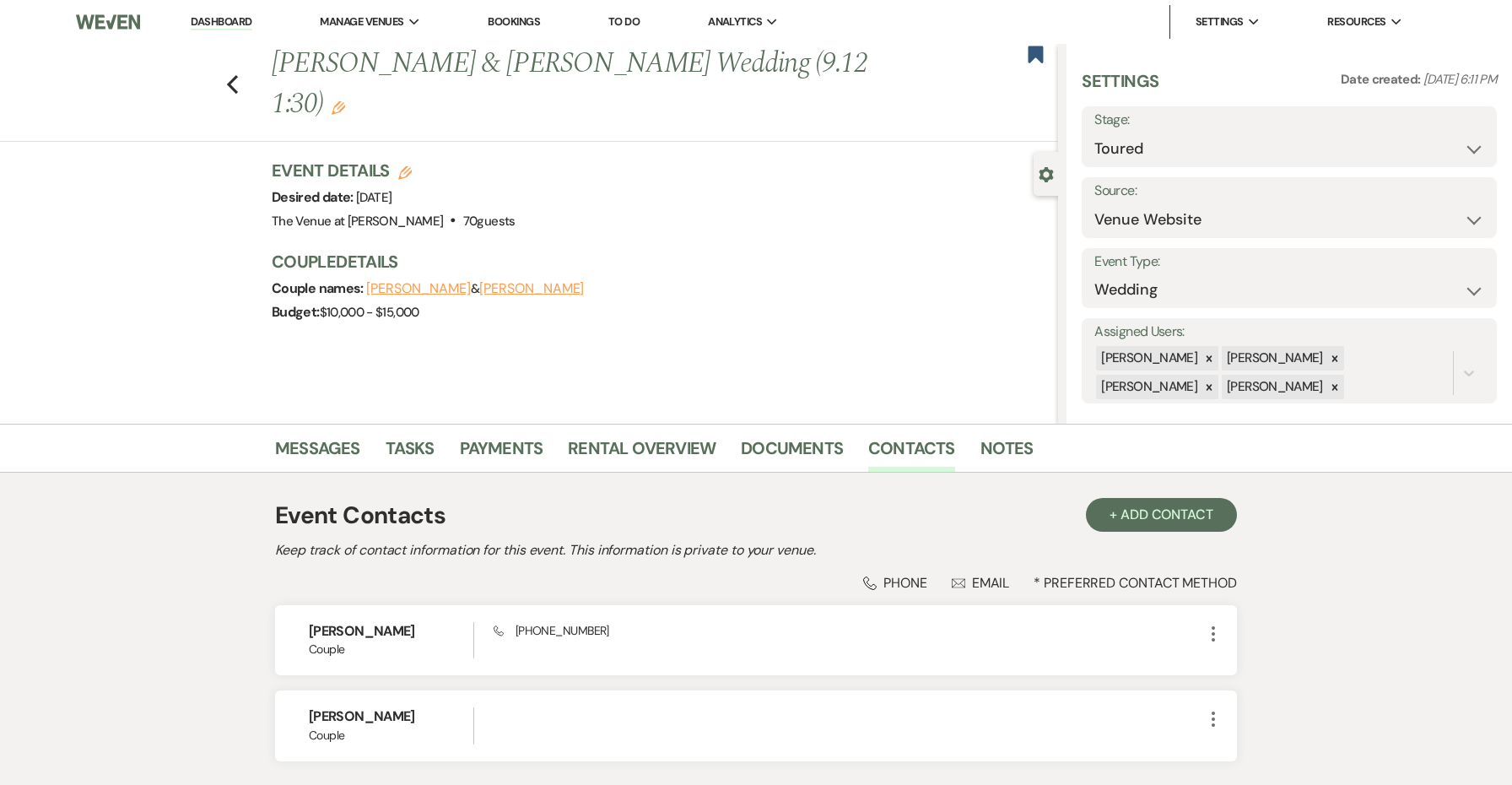
click at [414, 288] on button "[PERSON_NAME]" at bounding box center [418, 288] width 104 height 14
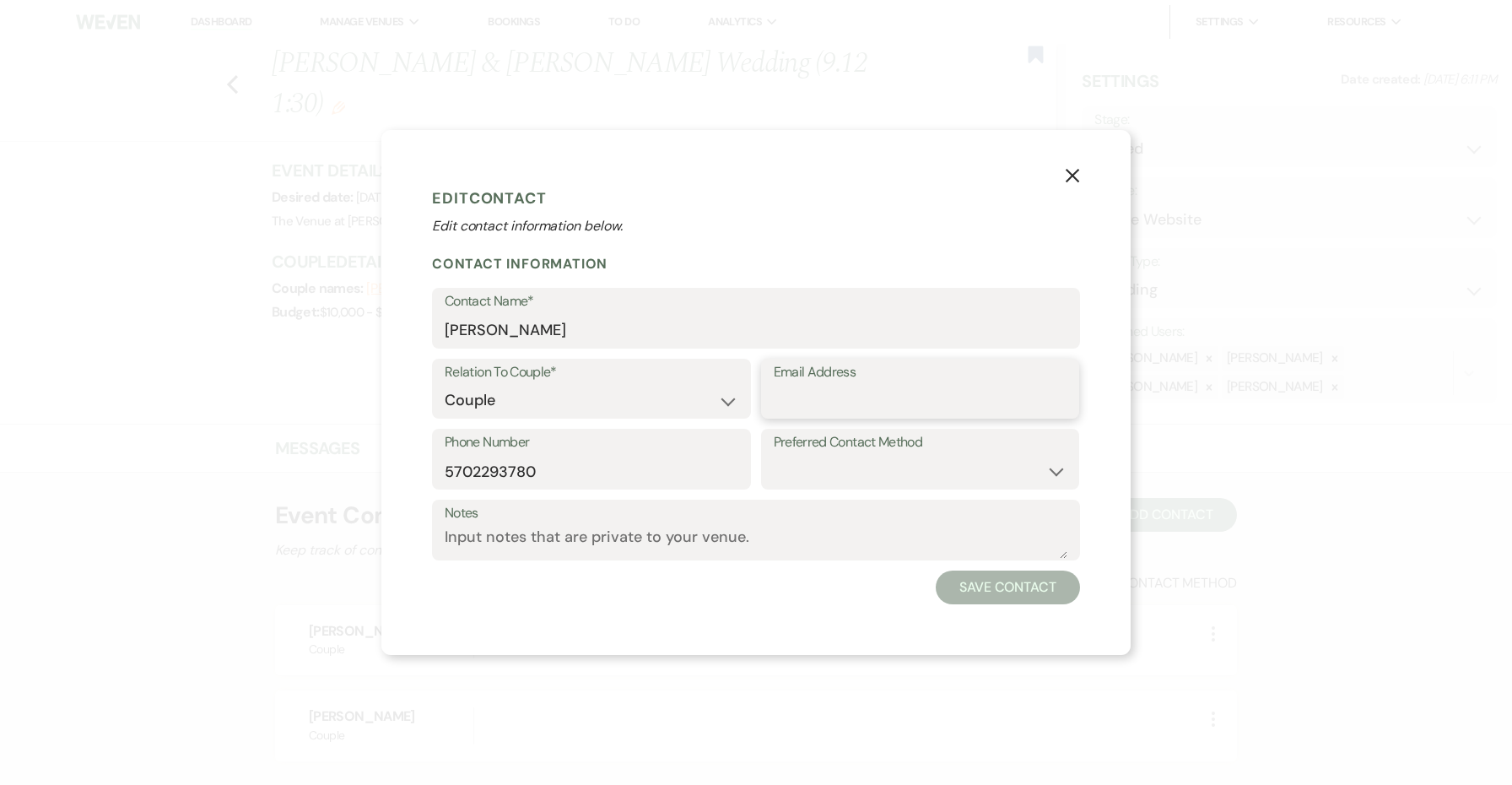
paste input "[EMAIL_ADDRESS][DOMAIN_NAME]"
click at [982, 586] on button "Save Contact" at bounding box center [1008, 587] width 144 height 34
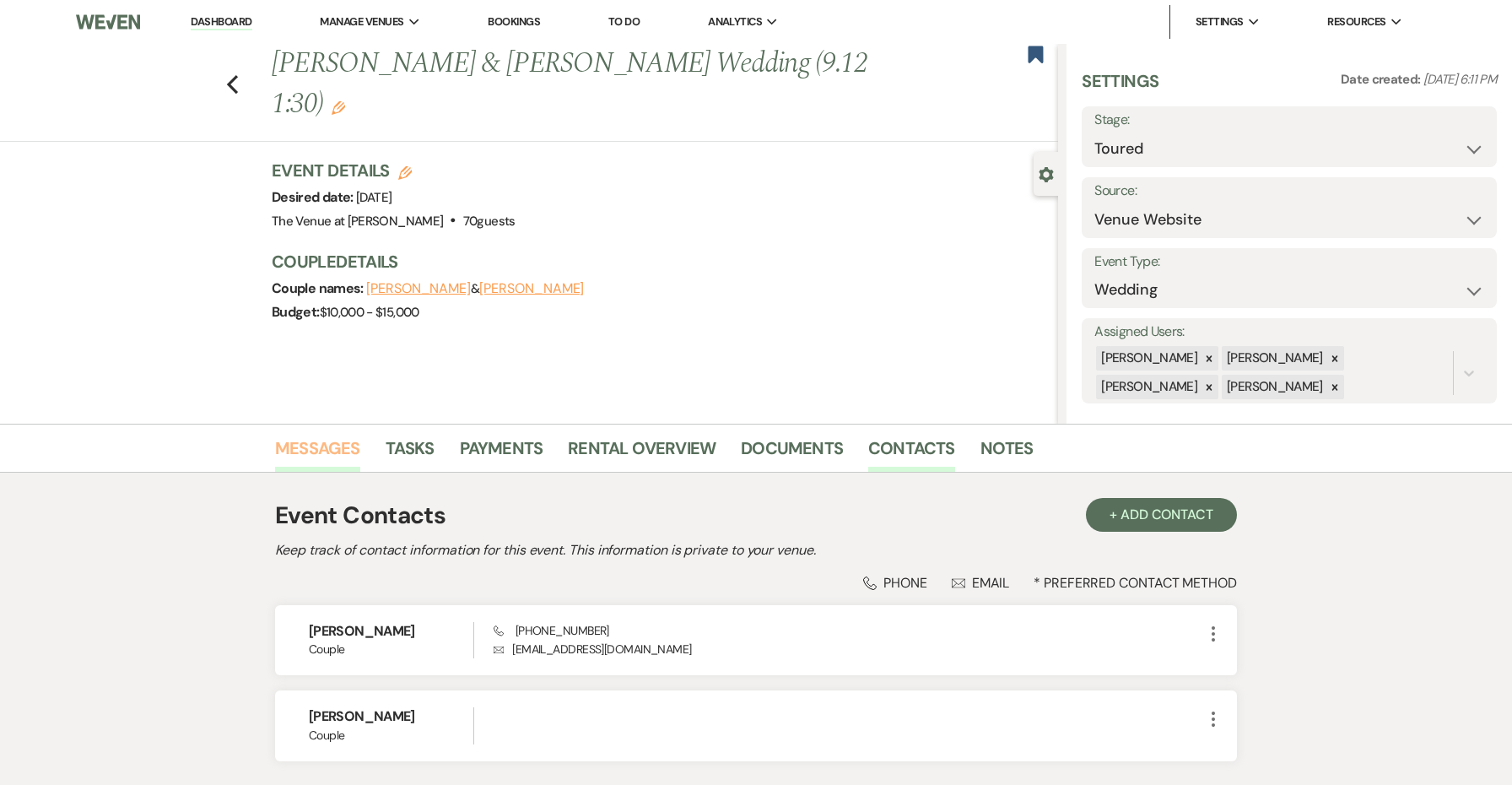
click at [315, 446] on link "Messages" at bounding box center [318, 453] width 86 height 37
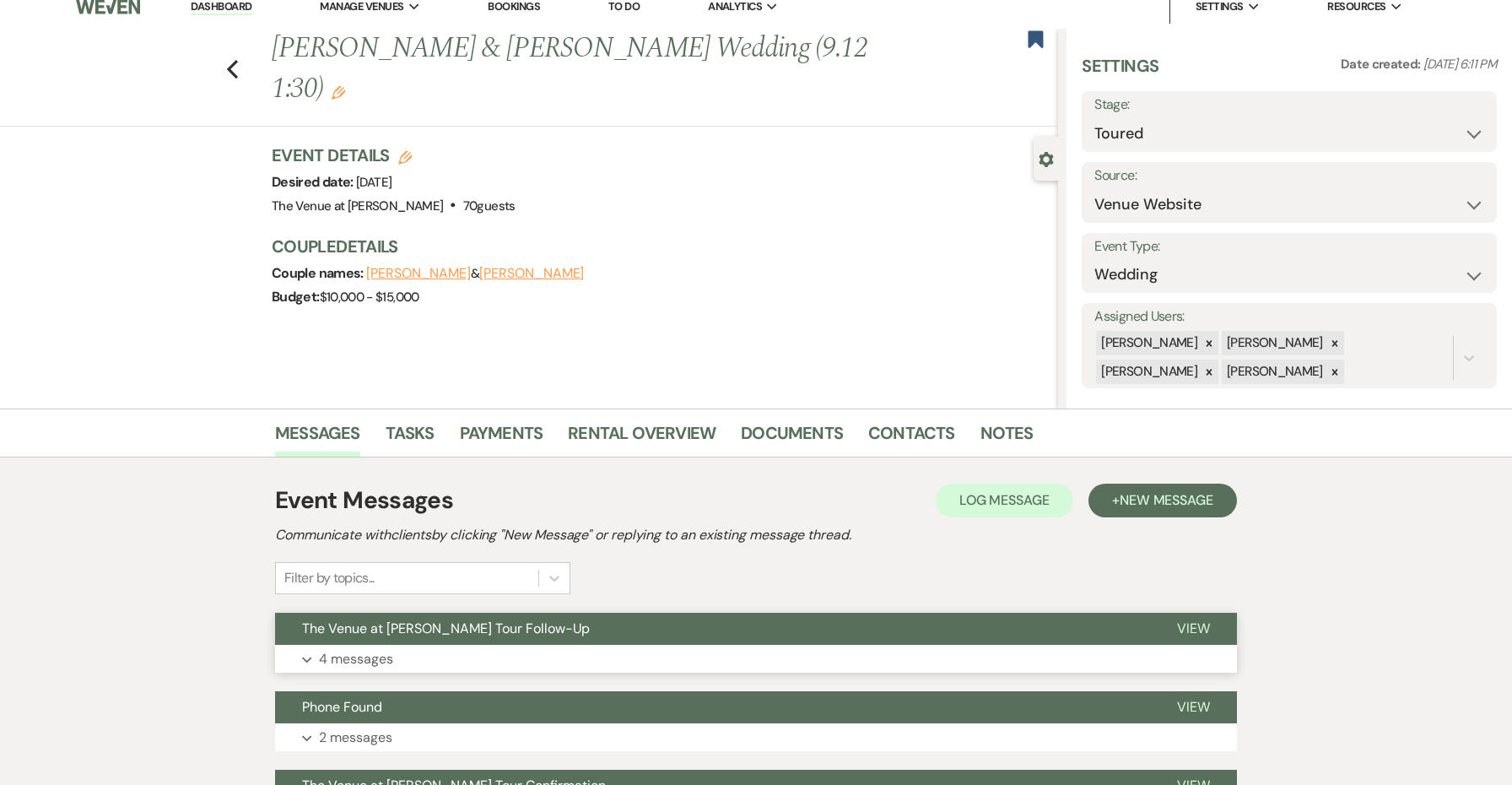
click at [563, 638] on button "The Venue at [PERSON_NAME] Tour Follow-Up" at bounding box center [713, 628] width 875 height 32
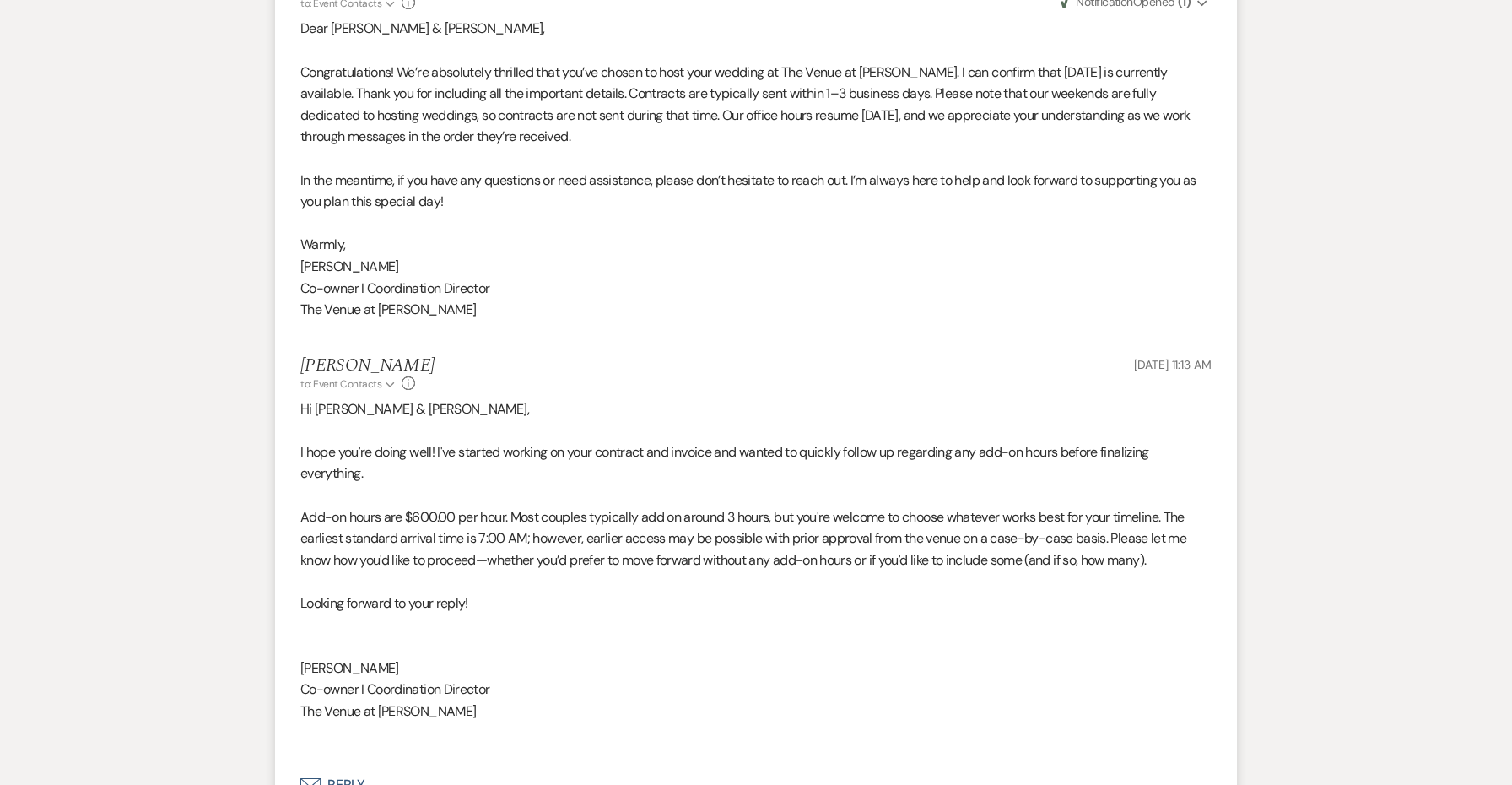
scroll to position [2095, 0]
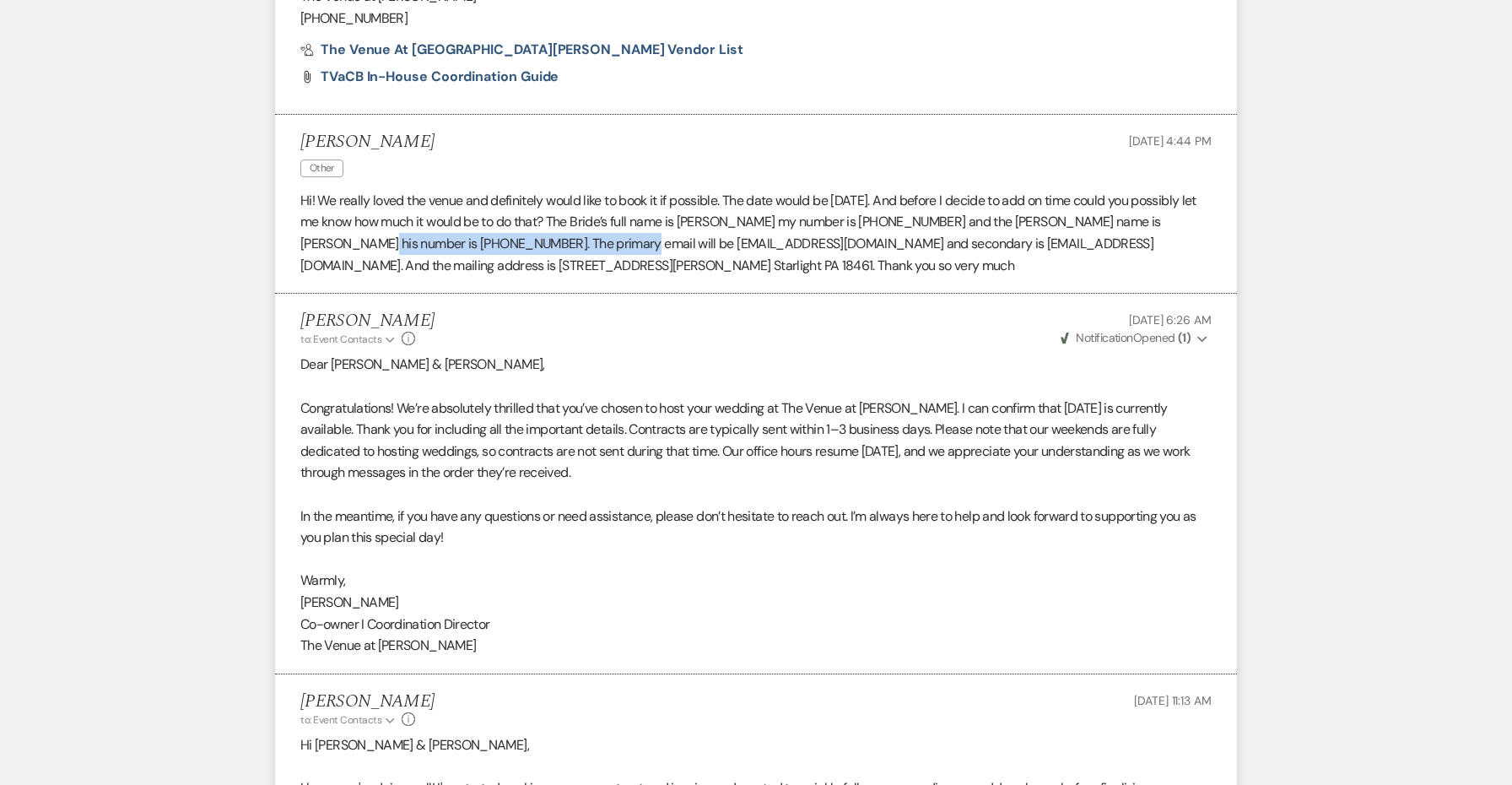
drag, startPoint x: 596, startPoint y: 214, endPoint x: 350, endPoint y: 208, distance: 246.1
click at [350, 208] on p "Hi! We really loved the venue and definitely would like to book it if possible.…" at bounding box center [756, 233] width 911 height 86
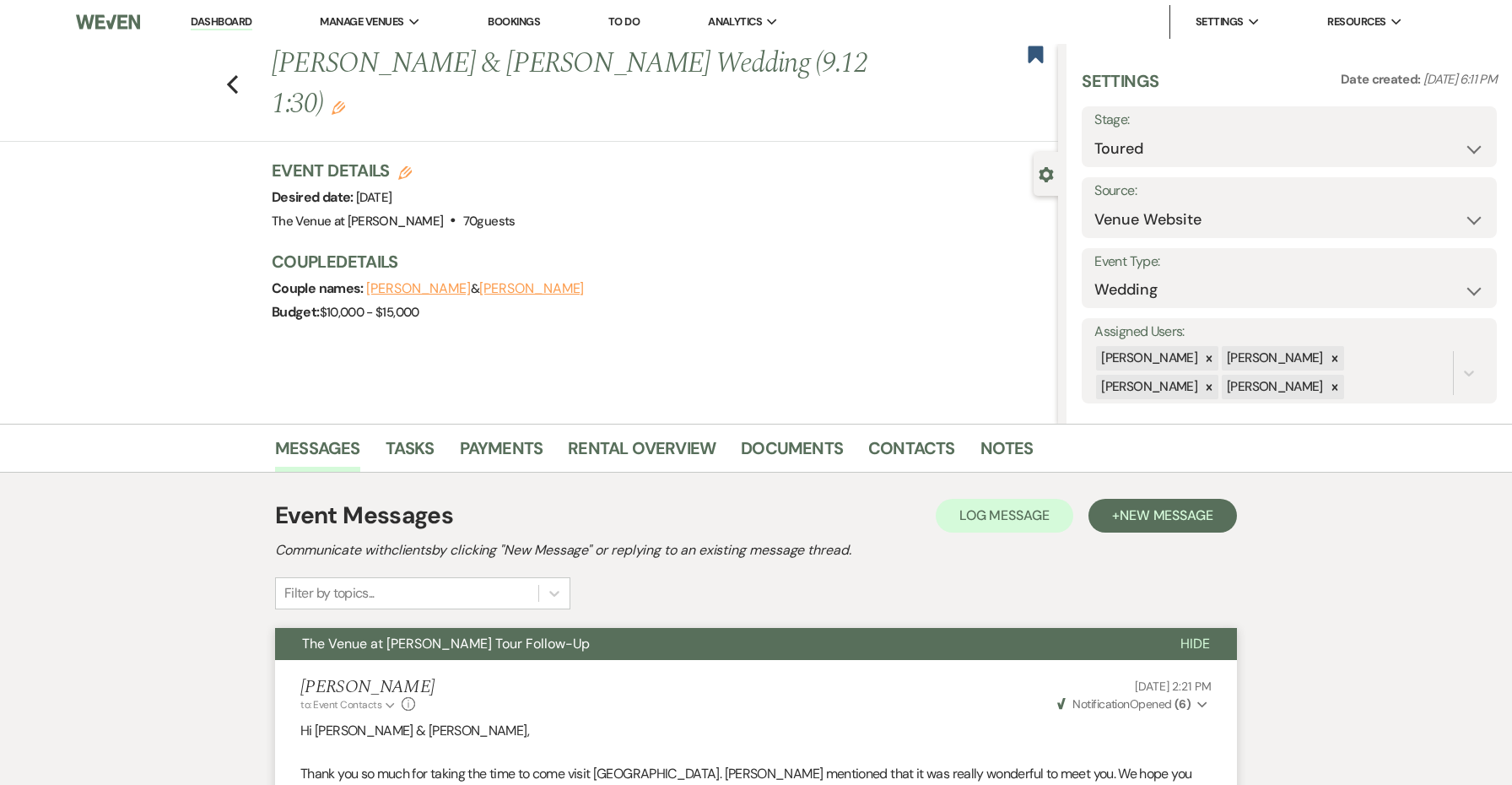
scroll to position [0, 0]
click at [541, 276] on div "Couple Details Couple names: [PERSON_NAME] & [PERSON_NAME] Budget: $10,000 - $1…" at bounding box center [656, 287] width 769 height 74
click at [541, 281] on button "[PERSON_NAME]" at bounding box center [531, 288] width 104 height 14
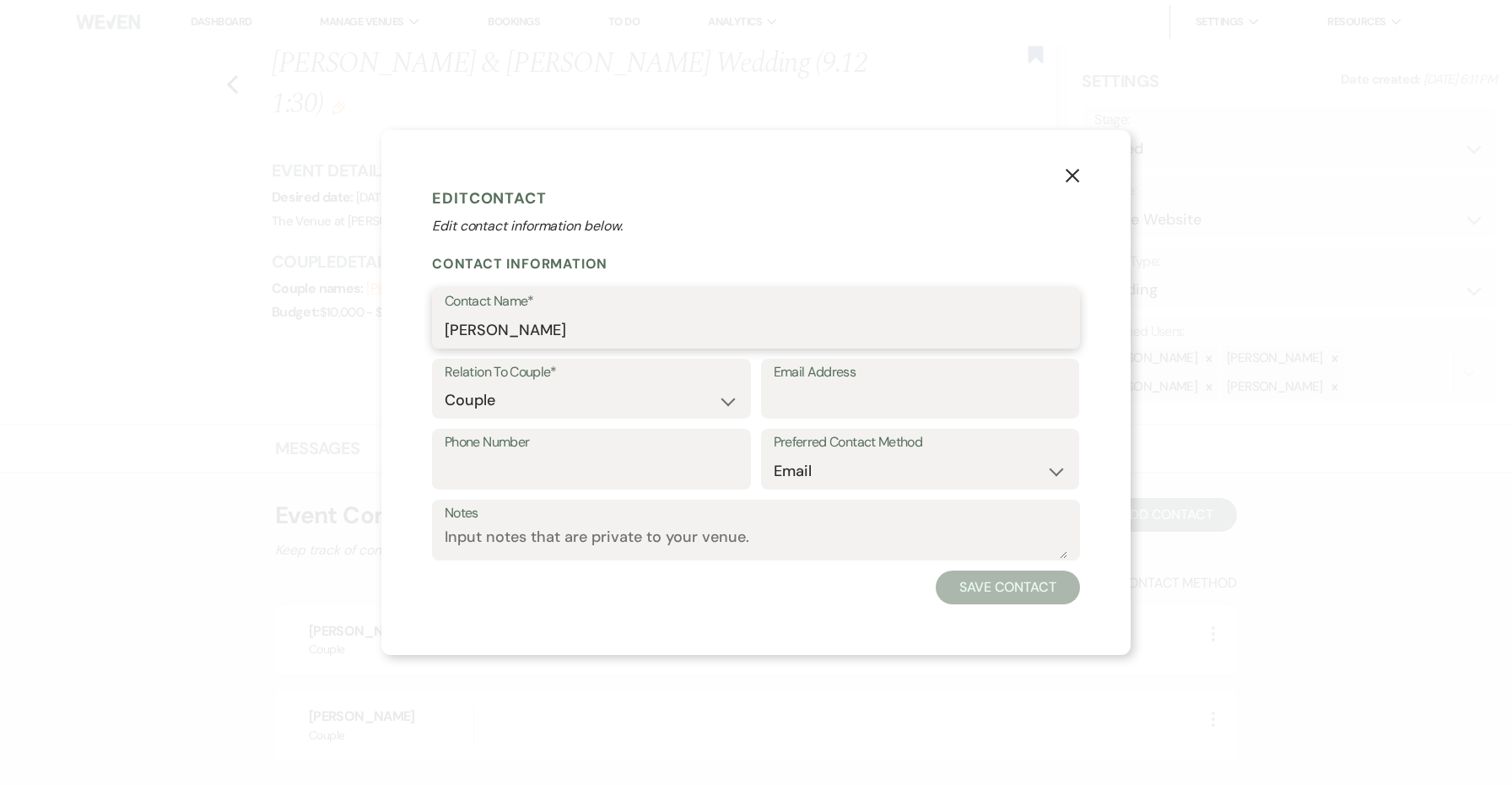
click at [587, 333] on input "[PERSON_NAME]" at bounding box center [756, 330] width 623 height 33
paste input "[PERSON_NAME] his number is [PHONE_NUMBER]"
drag, startPoint x: 659, startPoint y: 328, endPoint x: 861, endPoint y: 332, distance: 202.0
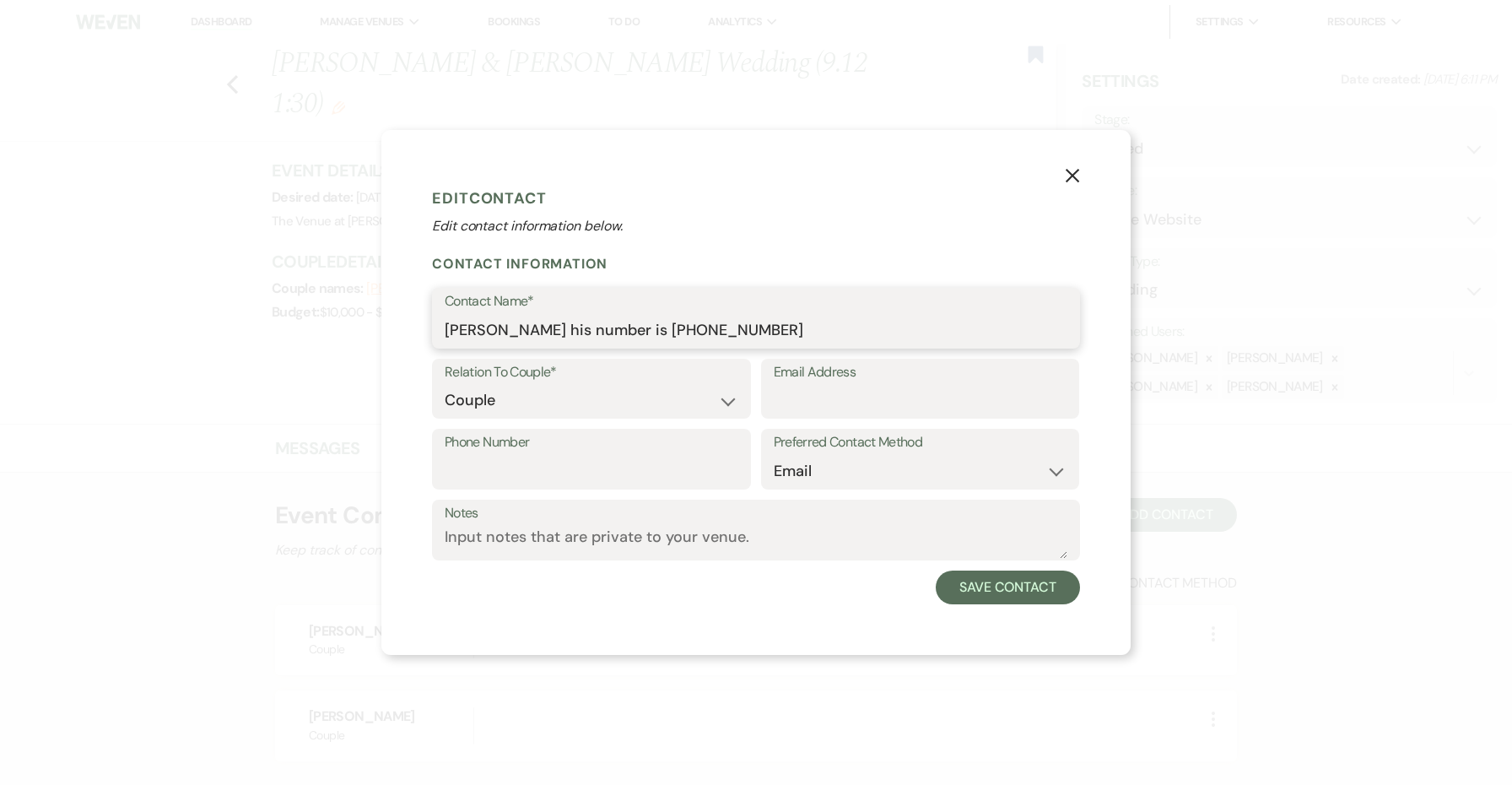
click at [861, 332] on input "[PERSON_NAME] his number is [PHONE_NUMBER]" at bounding box center [756, 330] width 623 height 33
paste input "[PHONE_NUMBER]"
drag, startPoint x: 666, startPoint y: 329, endPoint x: 553, endPoint y: 326, distance: 113.0
click at [553, 326] on input "[PERSON_NAME] his number is" at bounding box center [756, 330] width 623 height 33
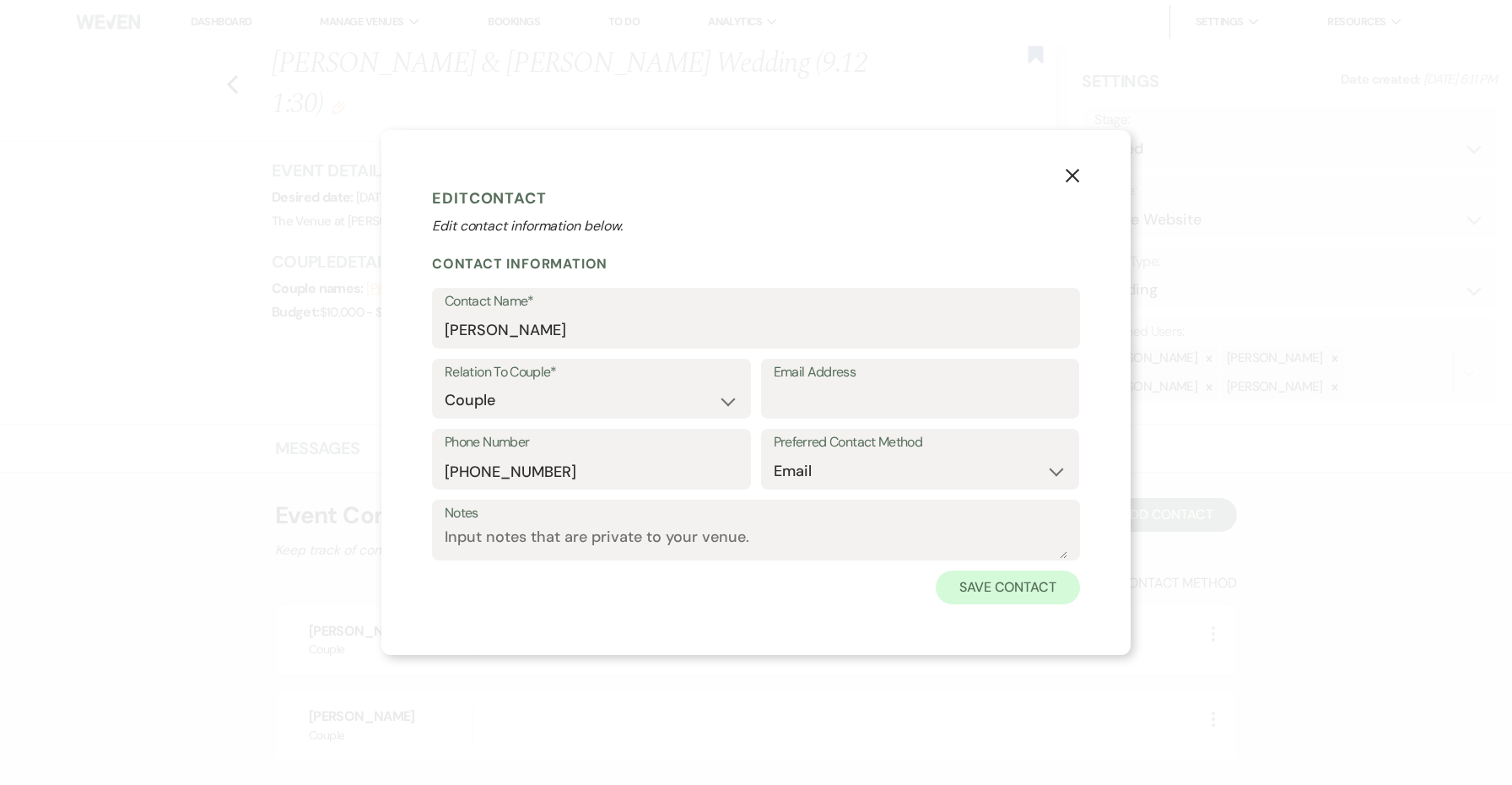
click at [980, 594] on button "Save Contact" at bounding box center [1008, 587] width 144 height 34
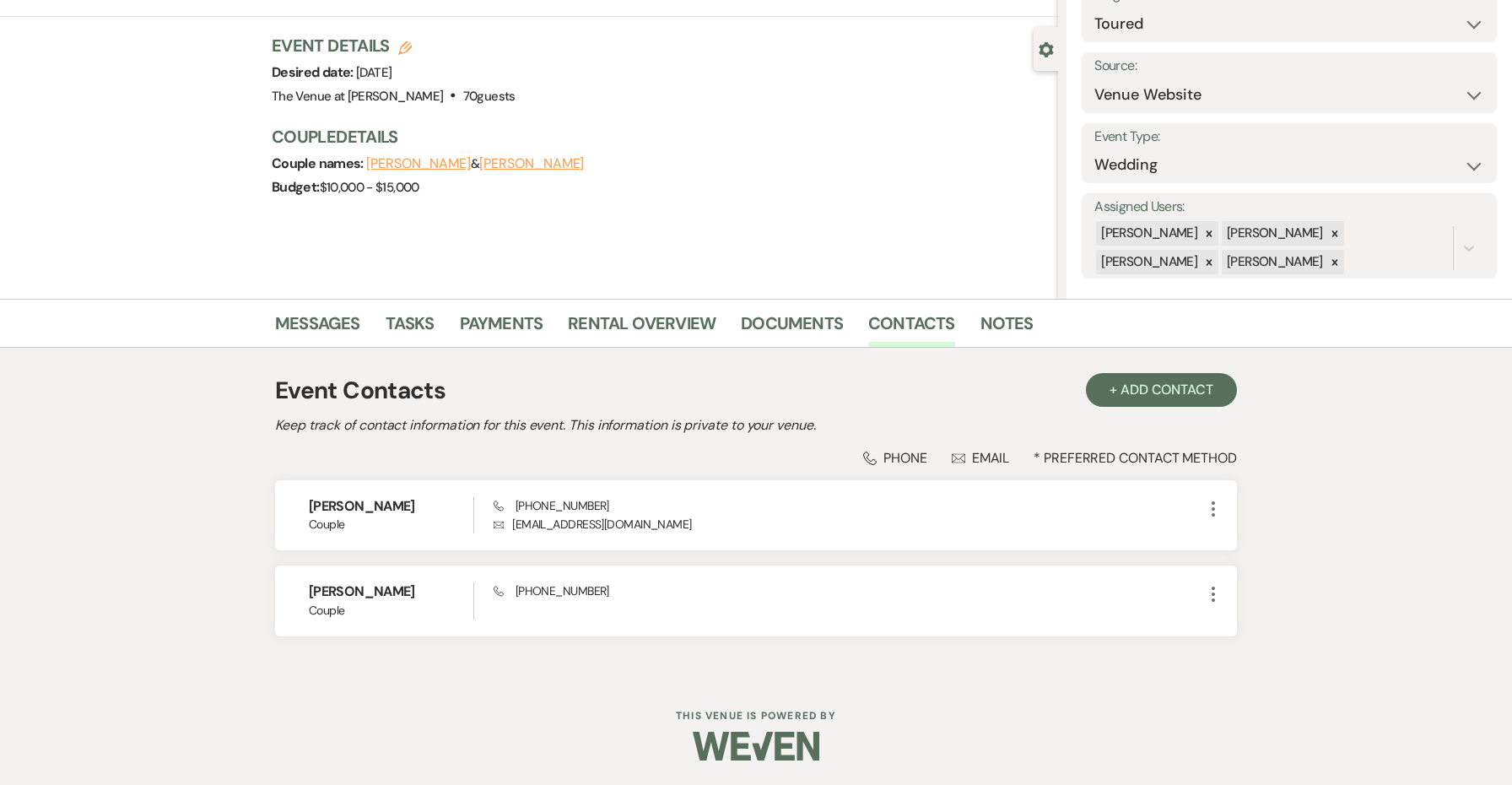
scroll to position [124, 0]
click at [816, 328] on link "Documents" at bounding box center [792, 329] width 102 height 37
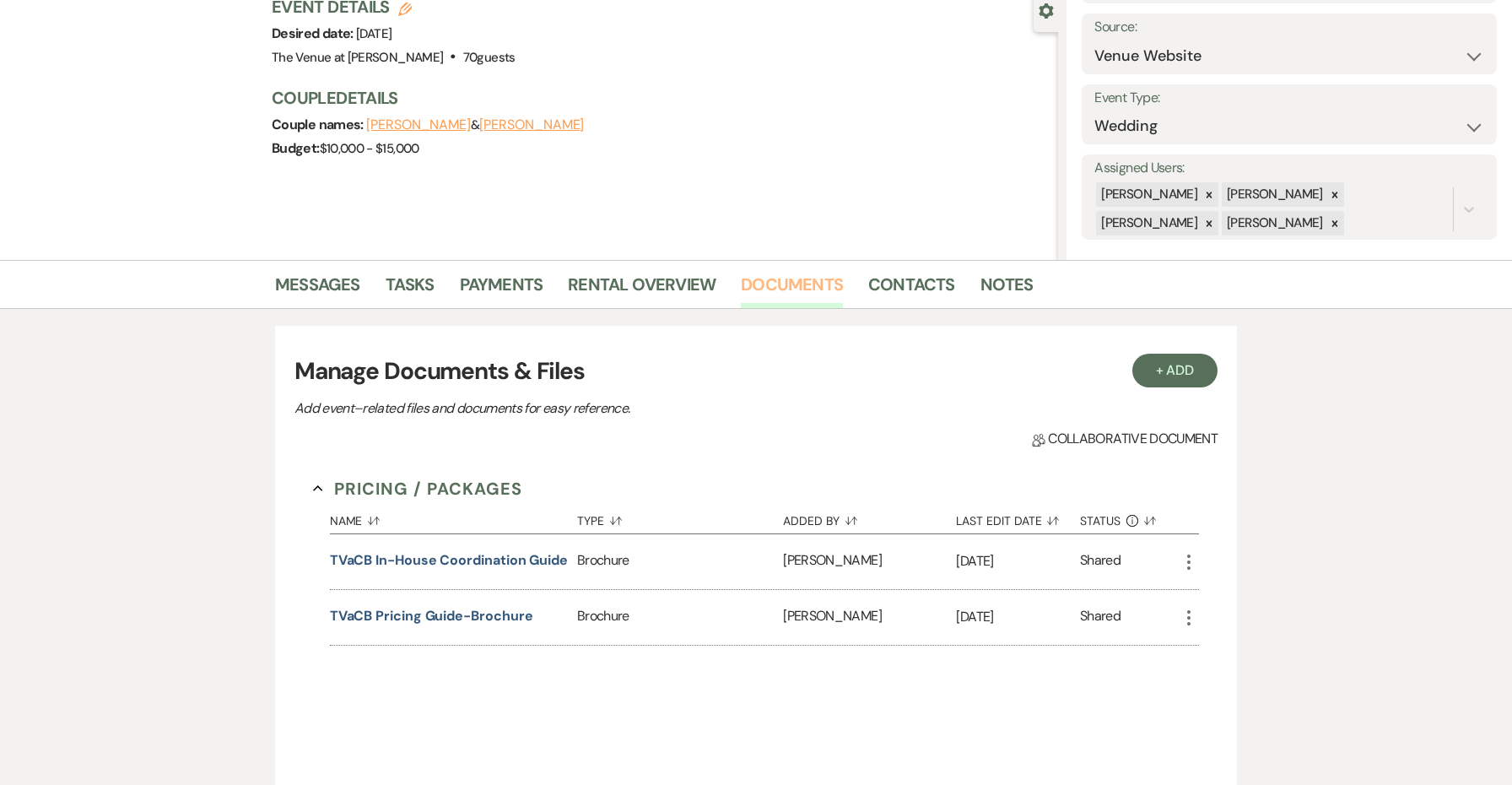
scroll to position [172, 0]
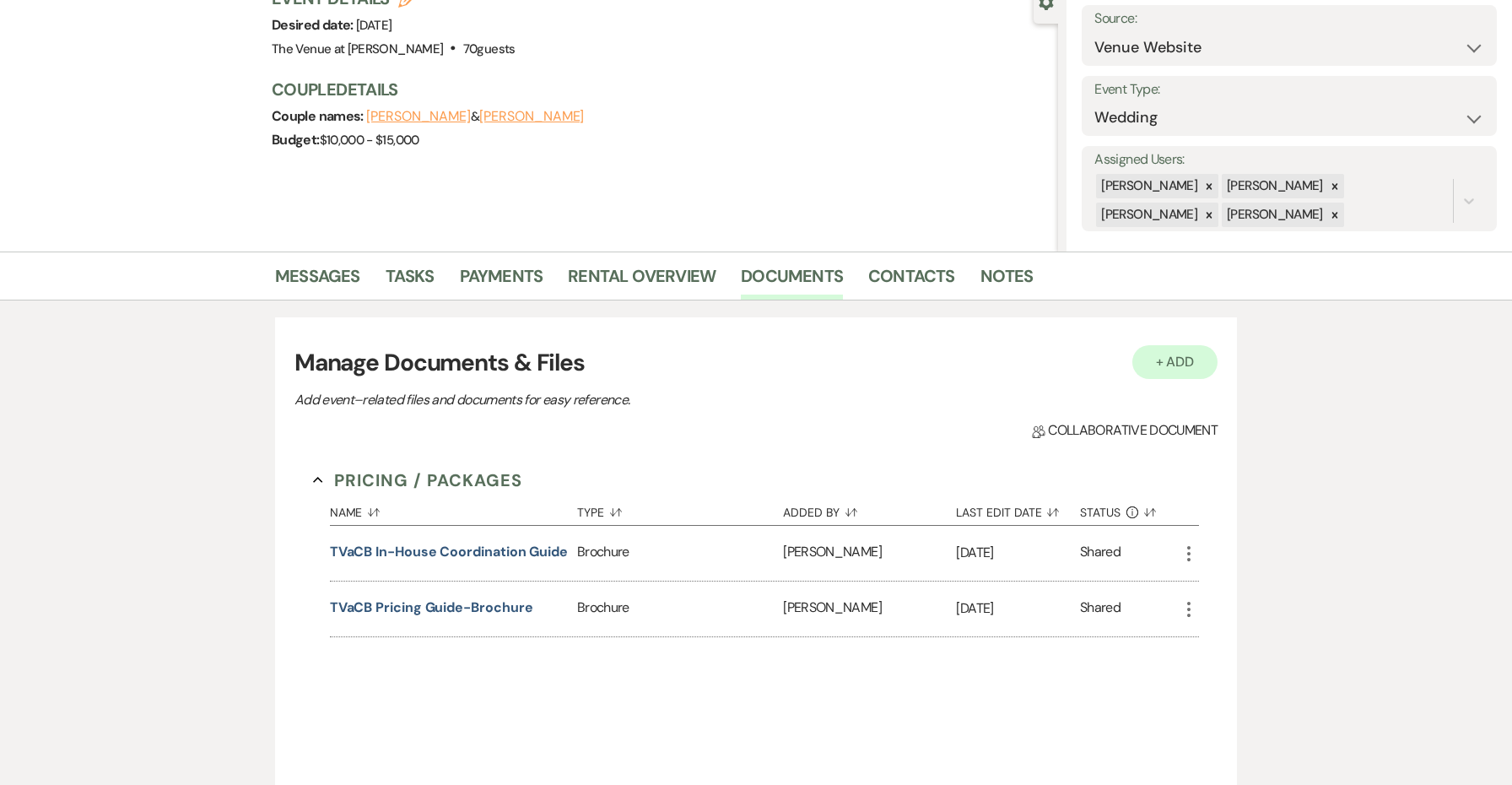
click at [1187, 377] on button "+ Add" at bounding box center [1175, 361] width 86 height 34
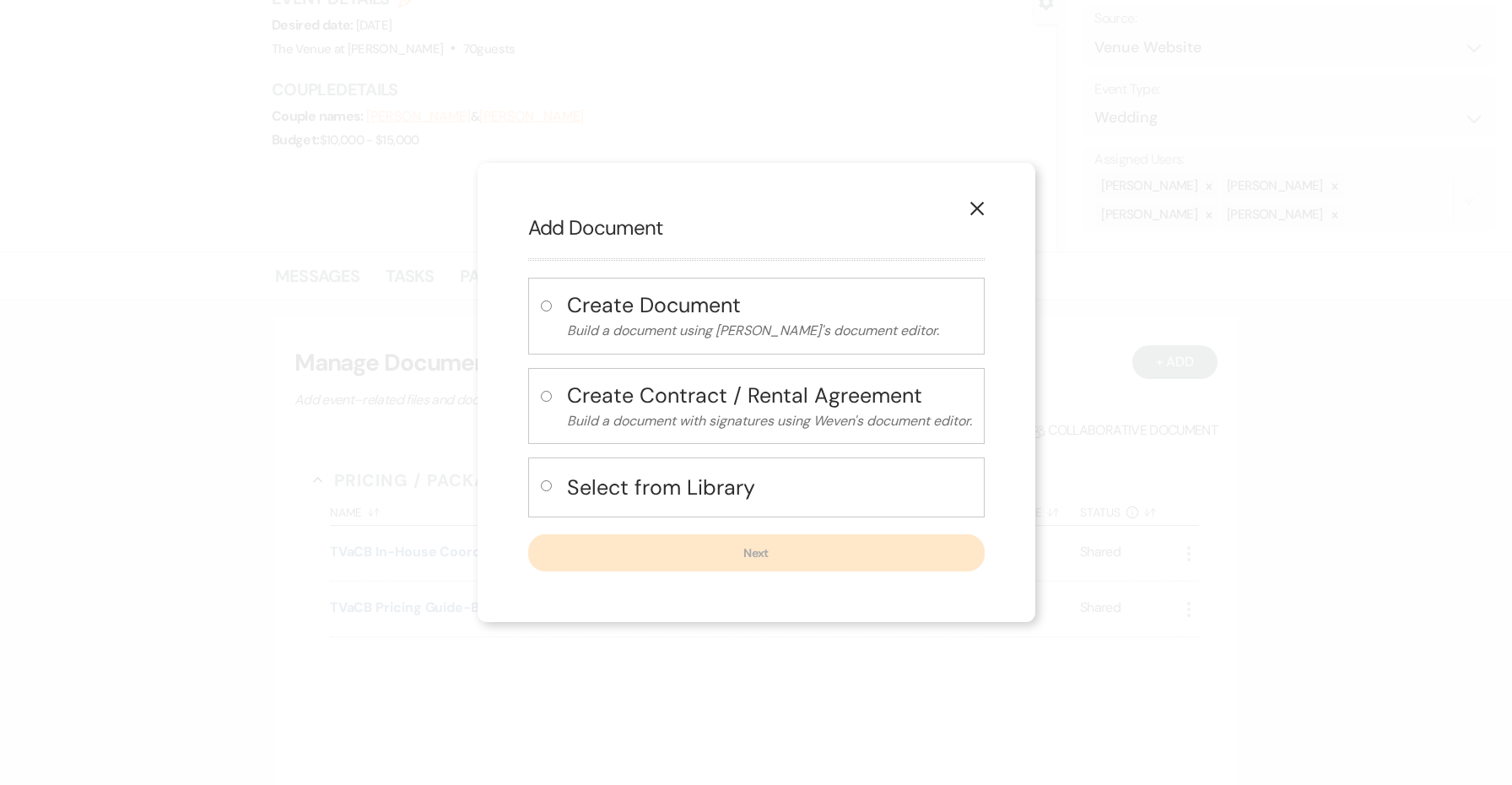
click at [658, 497] on h4 "Select from Library" at bounding box center [769, 487] width 405 height 29
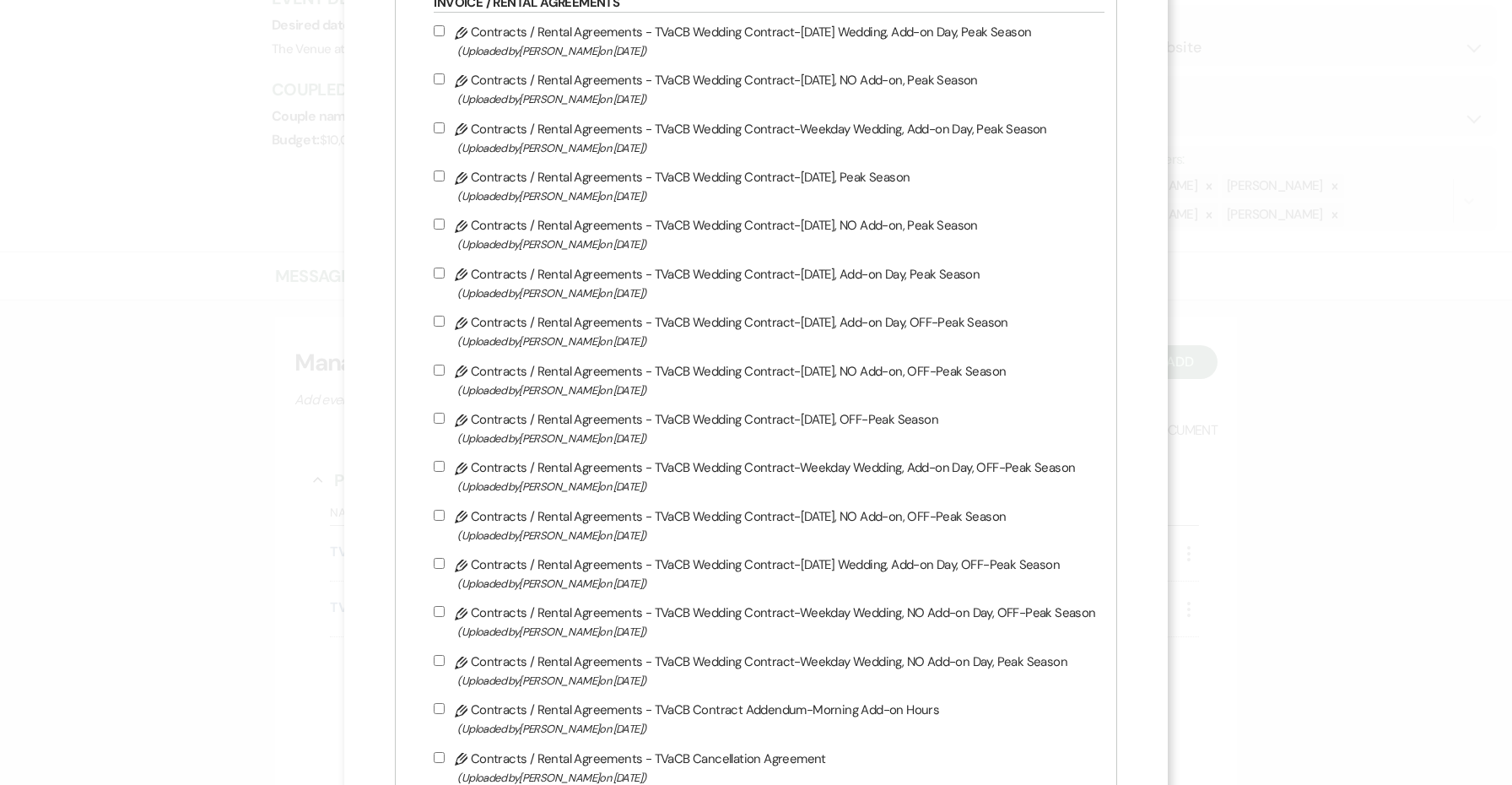
scroll to position [352, 0]
click at [777, 167] on div "Pencil Contracts / Rental Agreements - TVaCB Wedding Contract-[DATE] Wedding, A…" at bounding box center [768, 597] width 670 height 1154
click at [772, 193] on span "(Uploaded by [PERSON_NAME] on [DATE] )" at bounding box center [776, 196] width 638 height 19
click at [445, 180] on input "Pencil Contracts / Rental Agreements - TVaCB Wedding Contract-[DATE], Peak Seas…" at bounding box center [438, 174] width 11 height 11
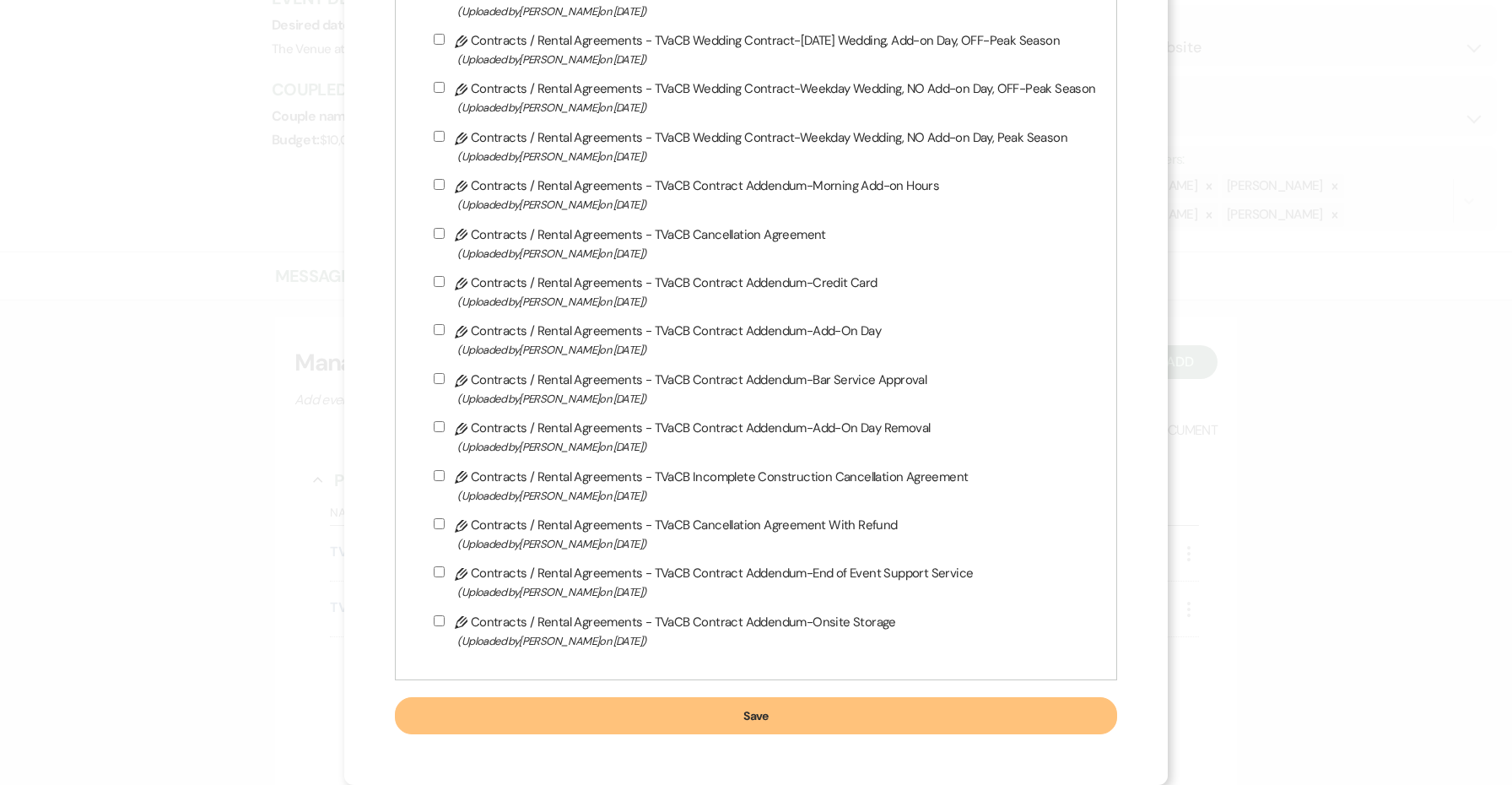
scroll to position [906, 0]
click at [763, 713] on button "Save" at bounding box center [756, 716] width 721 height 37
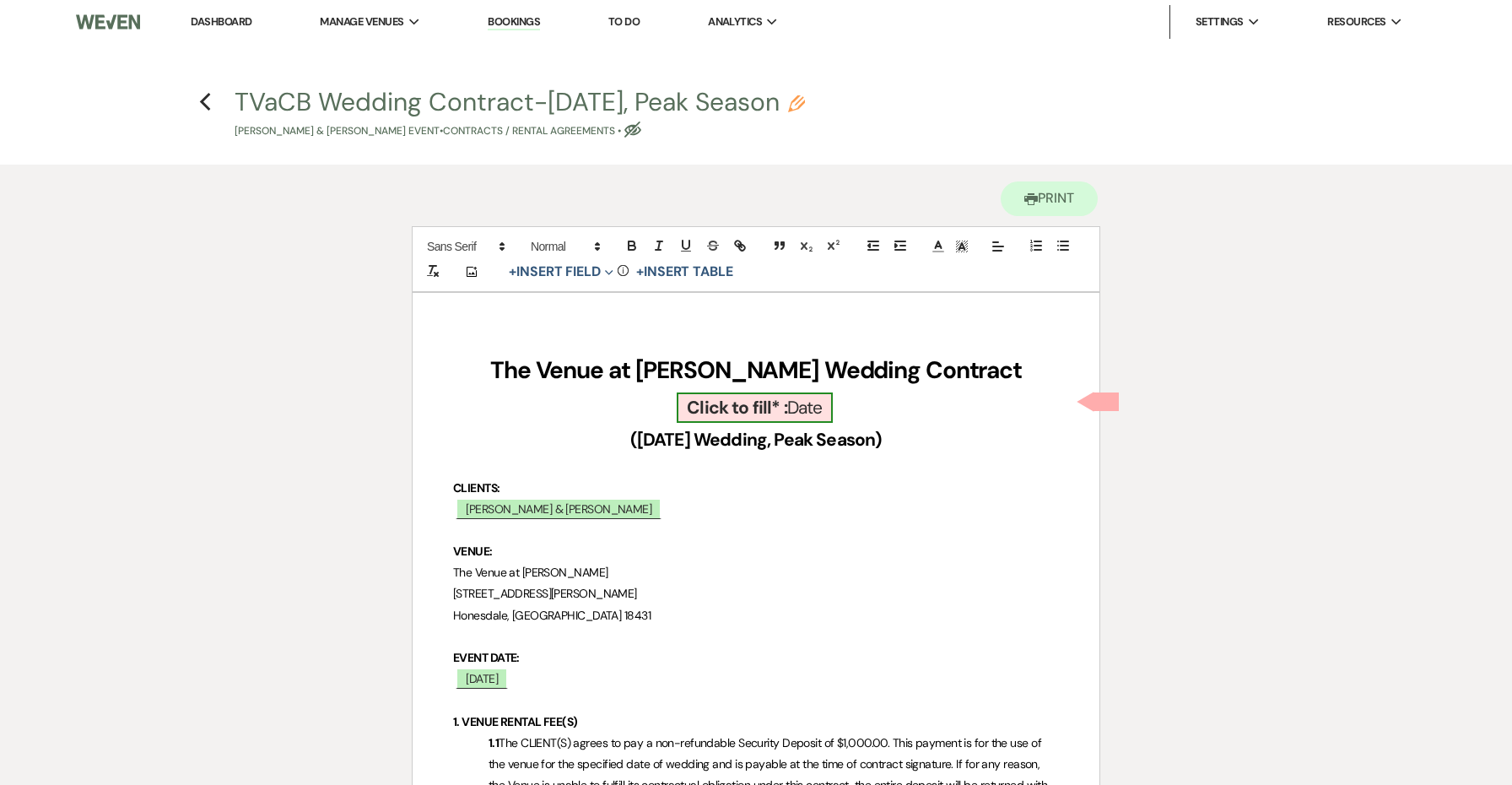
click at [714, 409] on b "Click to fill* :" at bounding box center [736, 407] width 100 height 23
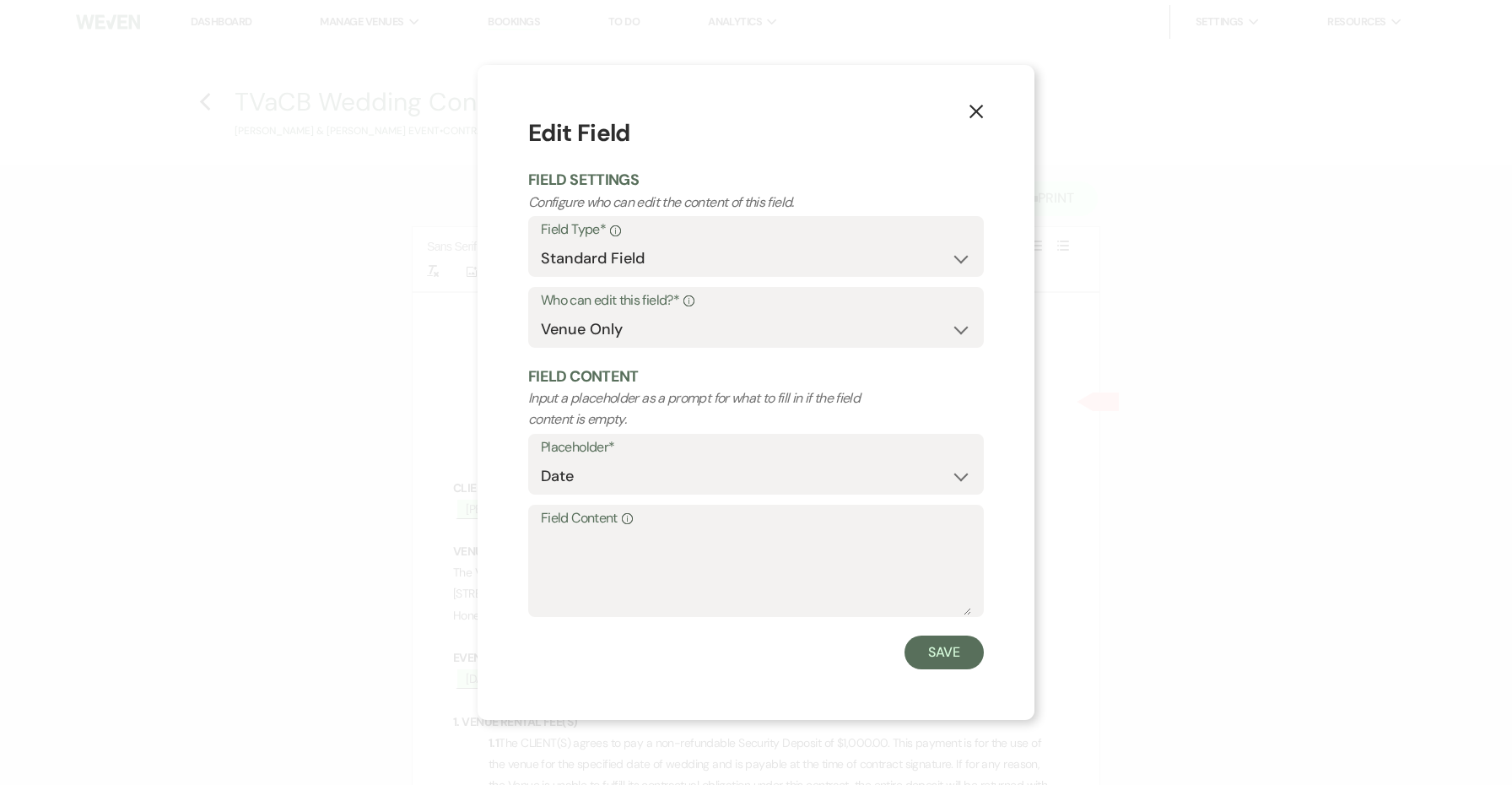
click at [976, 114] on use "button" at bounding box center [977, 111] width 14 height 14
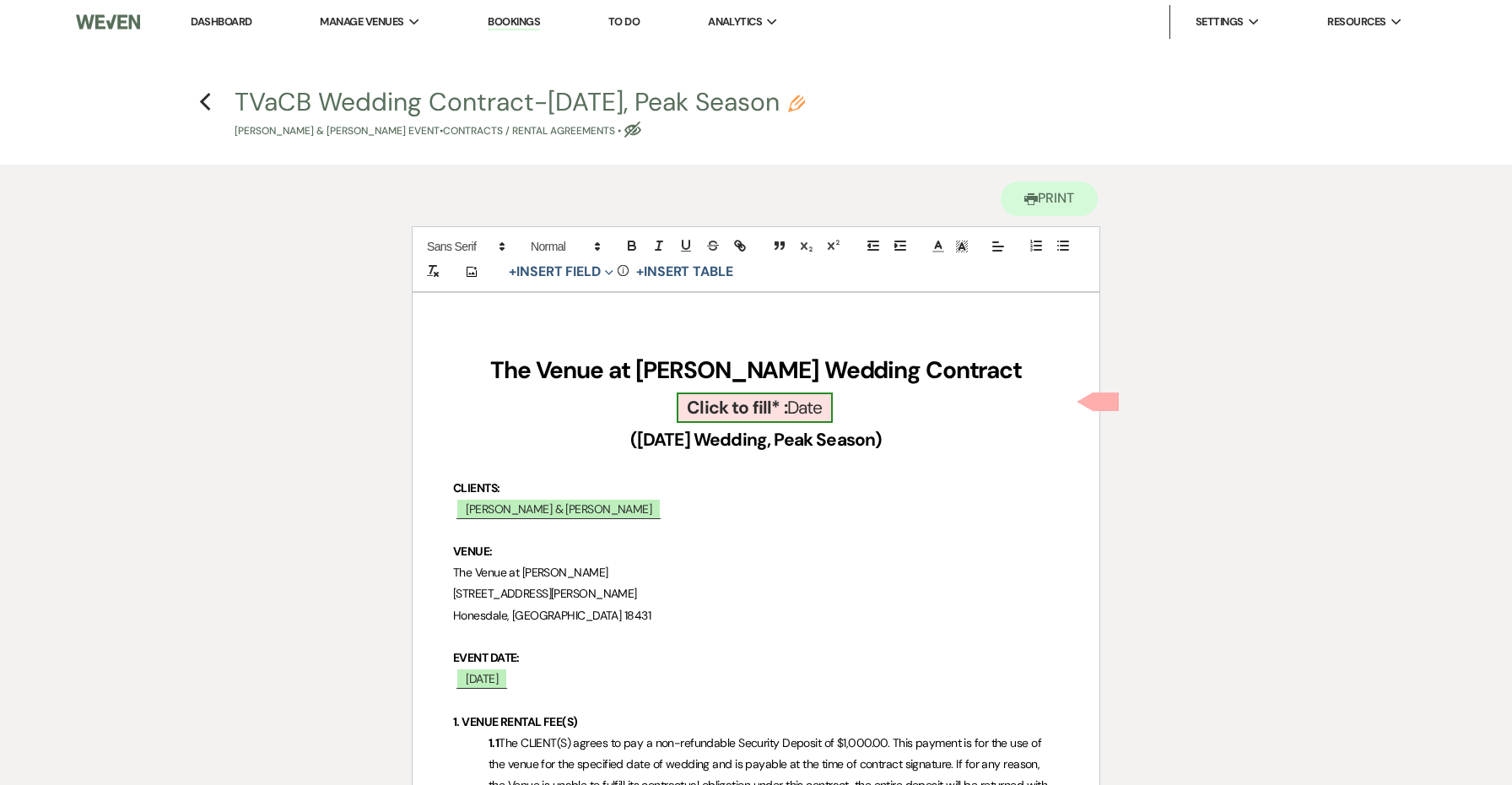
click at [755, 411] on b "Click to fill* :" at bounding box center [736, 407] width 100 height 23
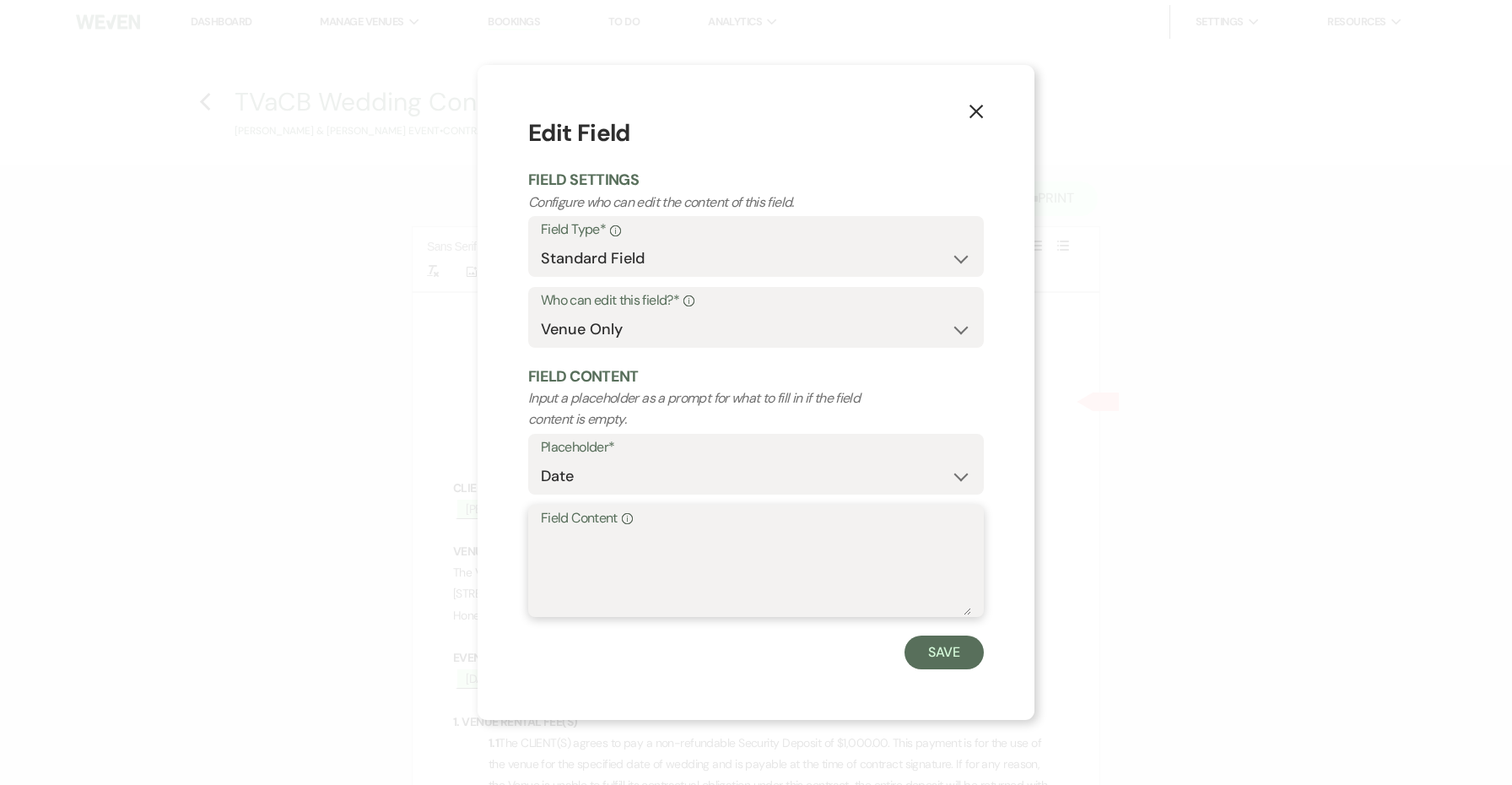
click at [769, 546] on textarea "Field Content Info" at bounding box center [756, 573] width 430 height 85
click at [940, 652] on button "Save" at bounding box center [943, 653] width 79 height 34
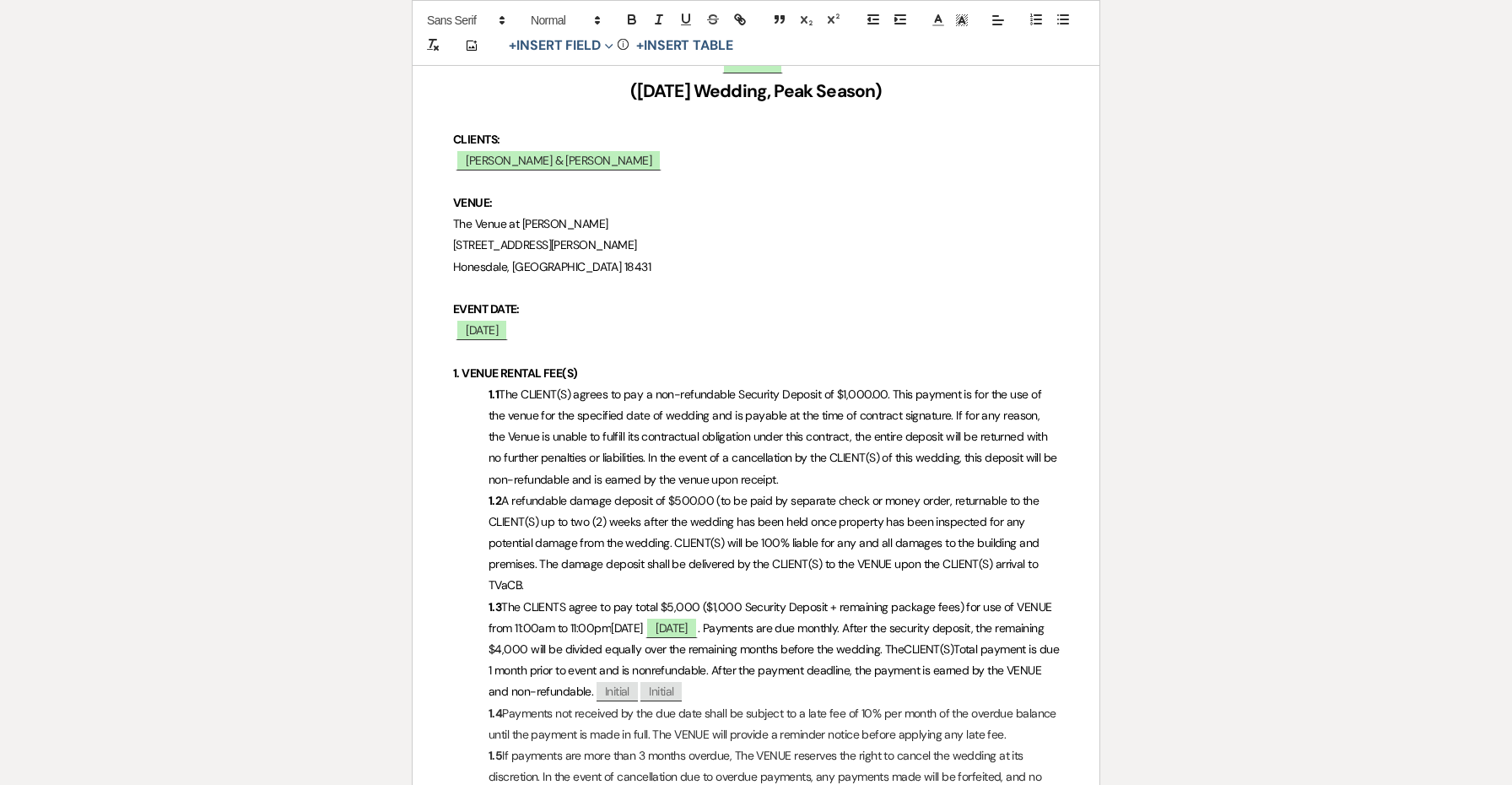
scroll to position [497, 0]
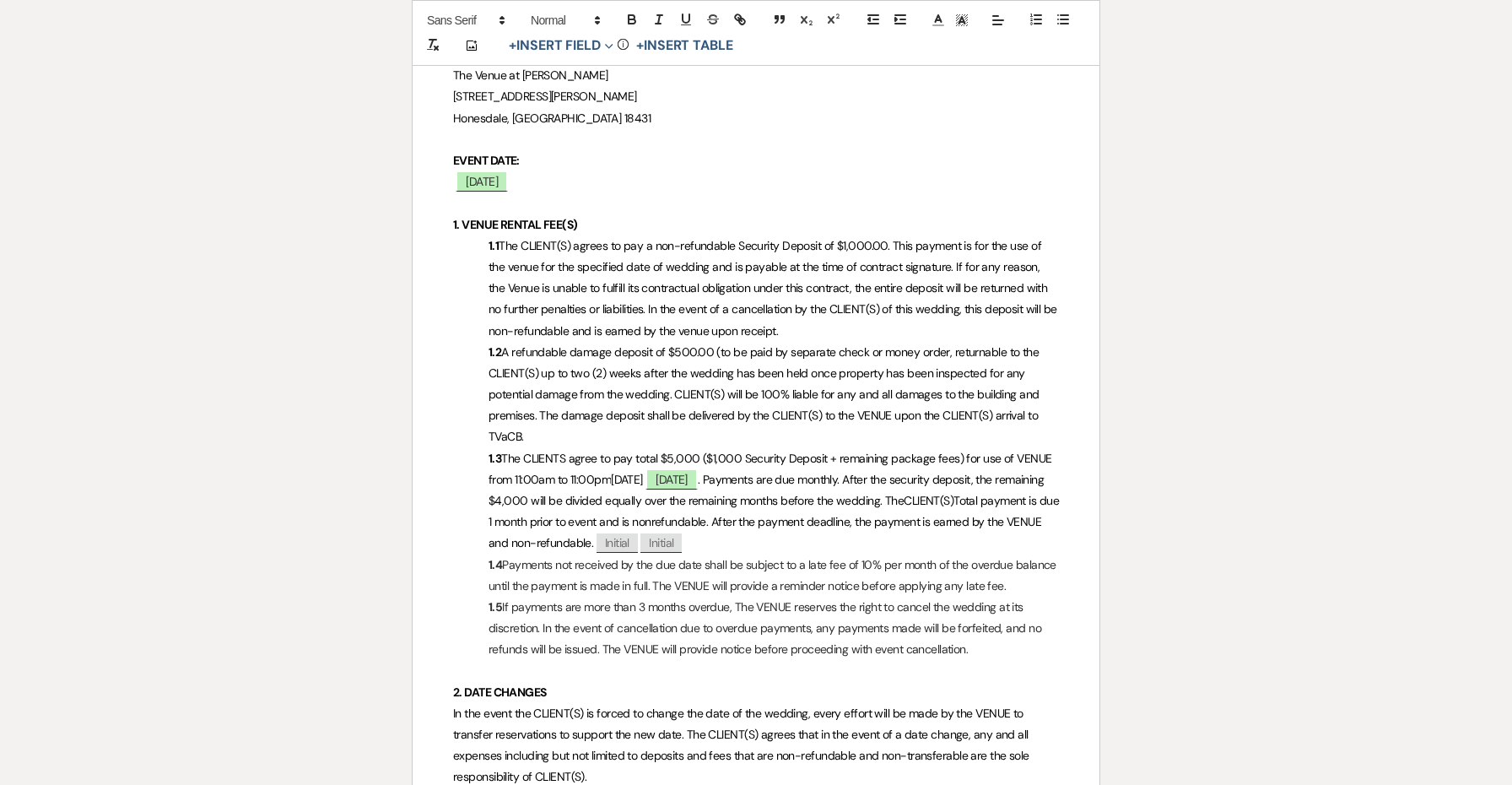
click at [681, 451] on span "The CLIENTS agree to pay total $5,000 ($1,000 Security Deposit + remaining pack…" at bounding box center [772, 468] width 567 height 36
click at [553, 493] on span ". Payments are due monthly. After the security deposit, the remaining $4,000 wi…" at bounding box center [768, 489] width 559 height 36
click at [561, 490] on span ". Payments are due monthly. After the security deposit, the remaining $4,000 wi…" at bounding box center [768, 489] width 559 height 36
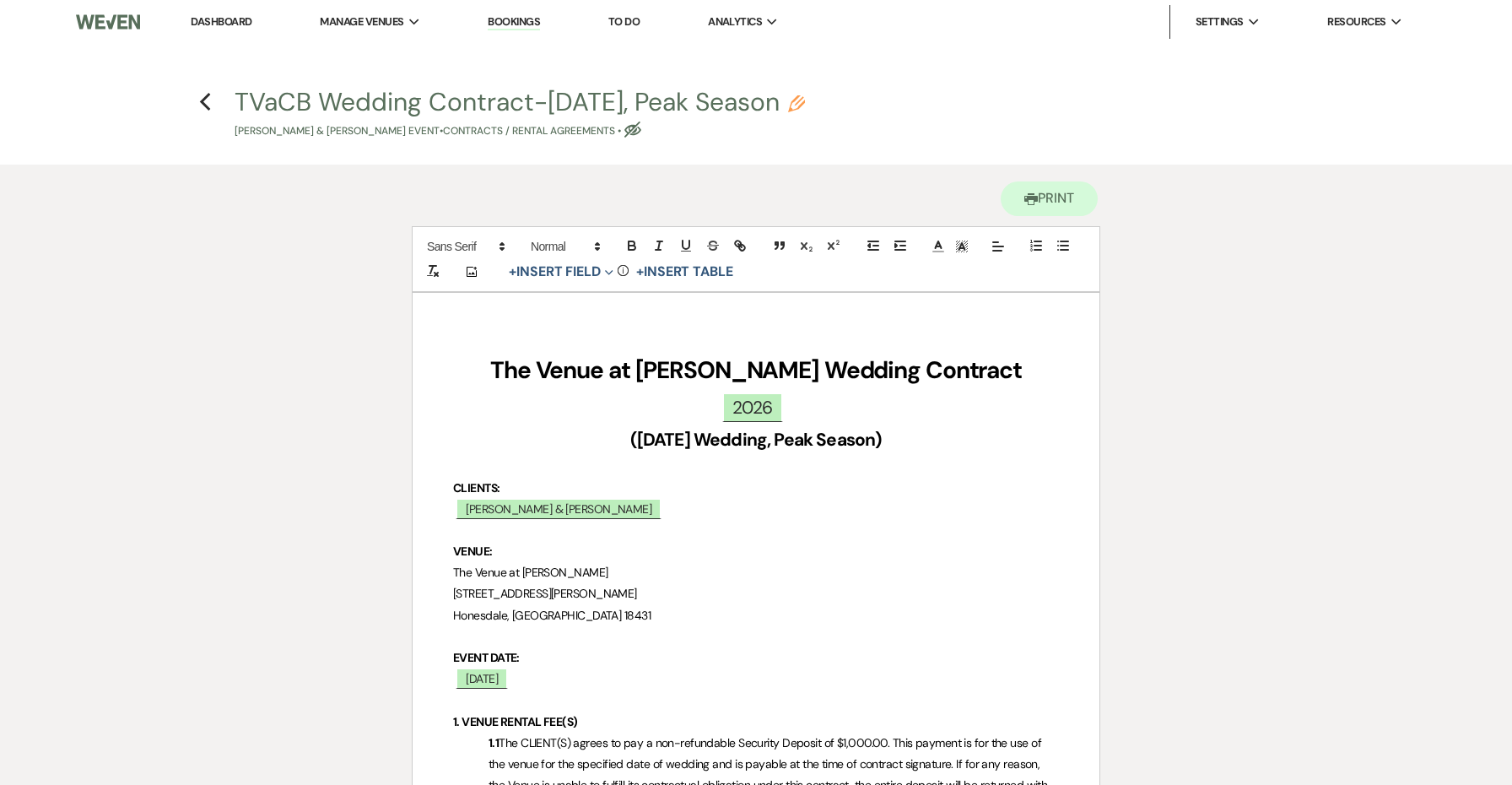
scroll to position [0, 0]
click at [206, 101] on icon "Previous" at bounding box center [205, 101] width 13 height 20
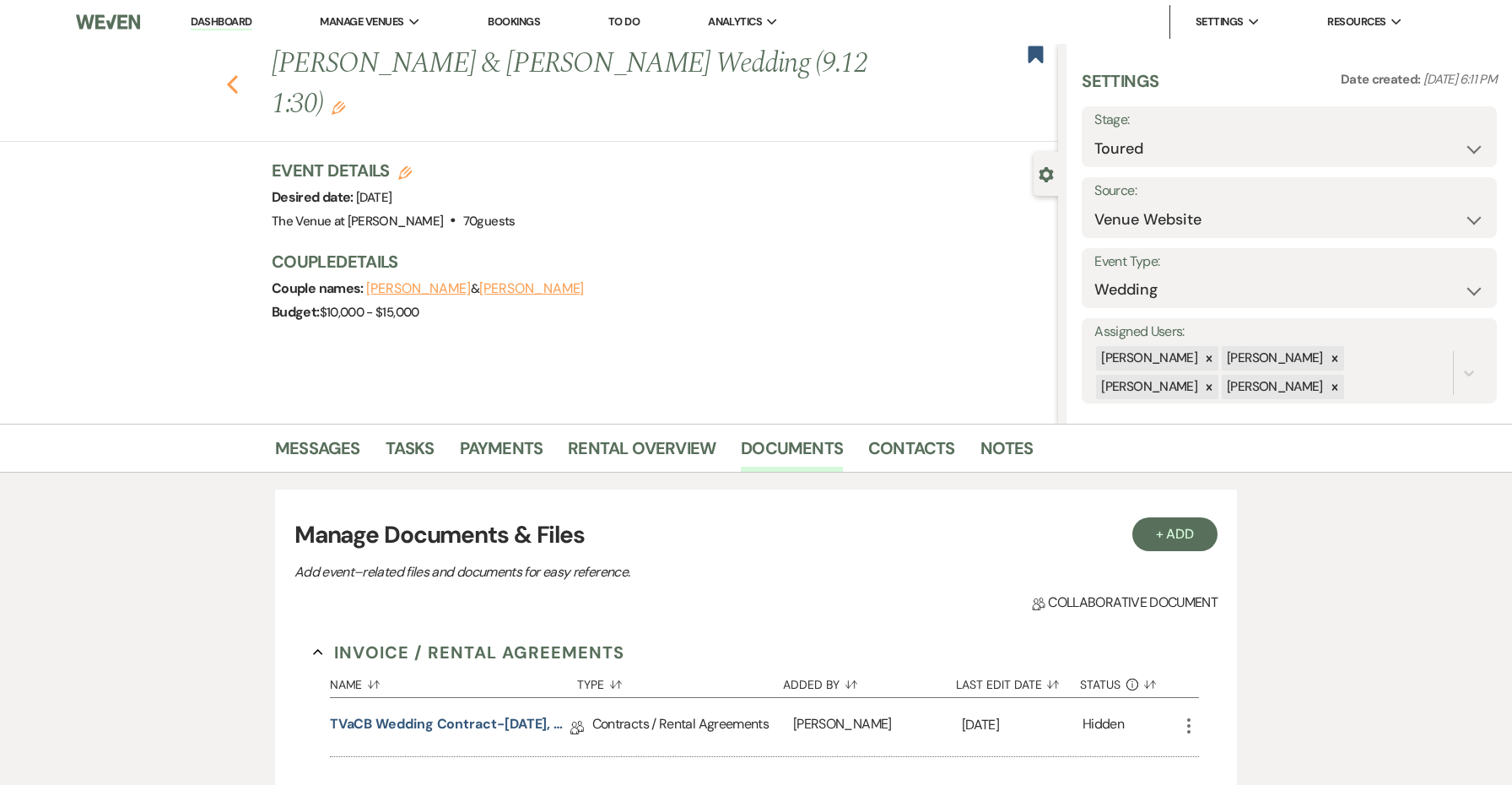
click at [235, 86] on icon "Previous" at bounding box center [232, 84] width 13 height 20
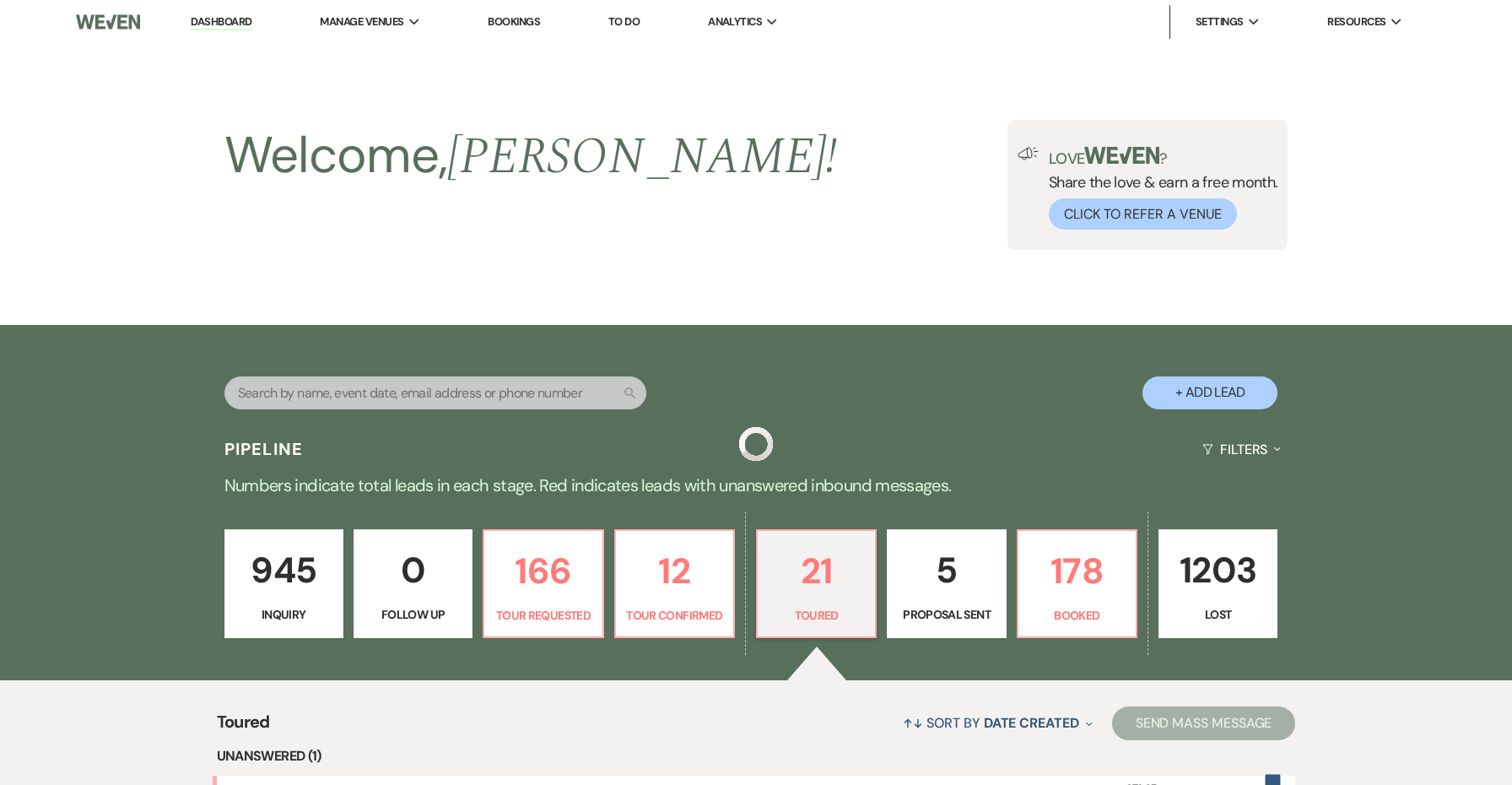
scroll to position [534, 0]
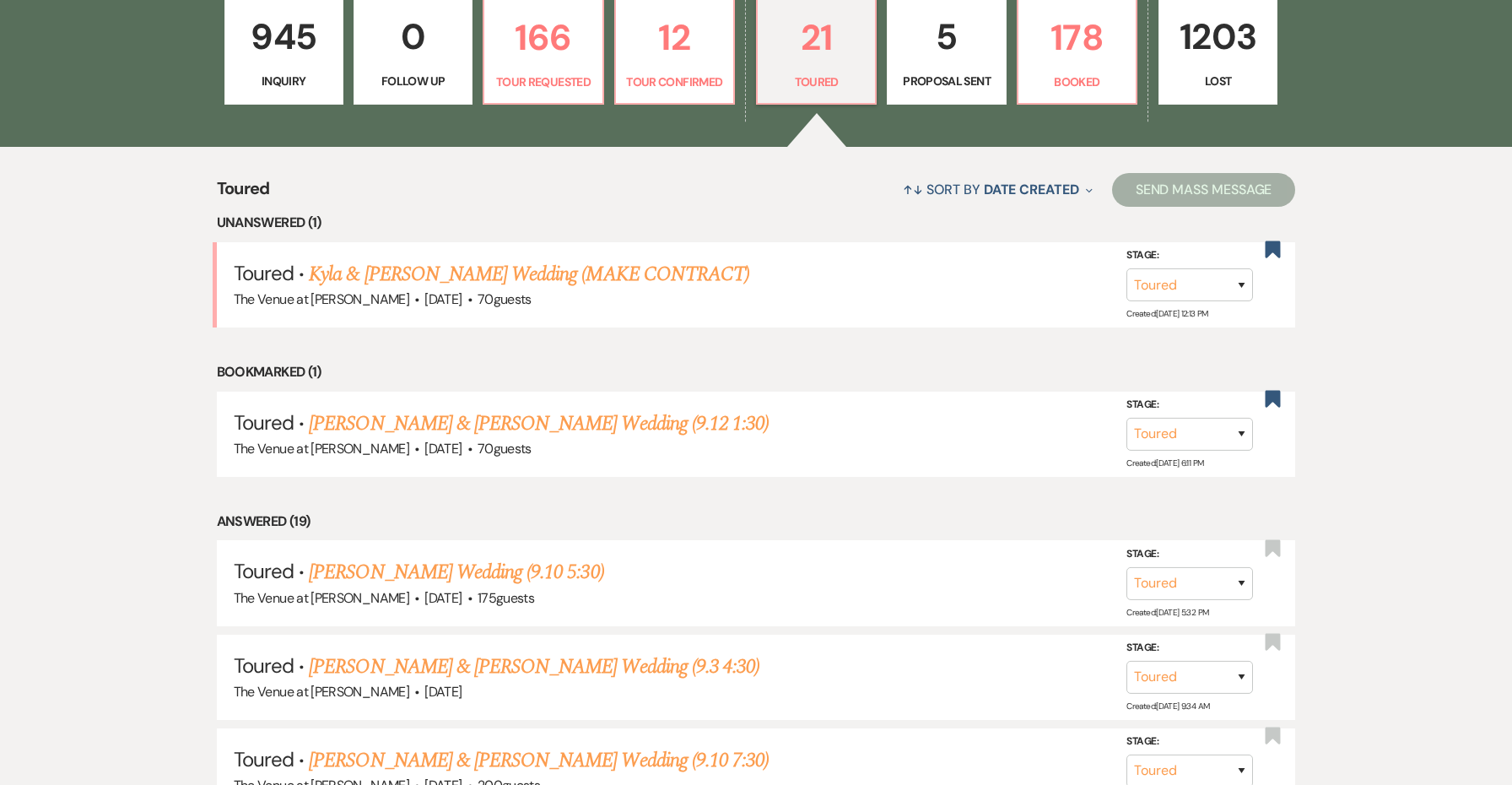
click at [926, 79] on p "Proposal Sent" at bounding box center [946, 81] width 97 height 19
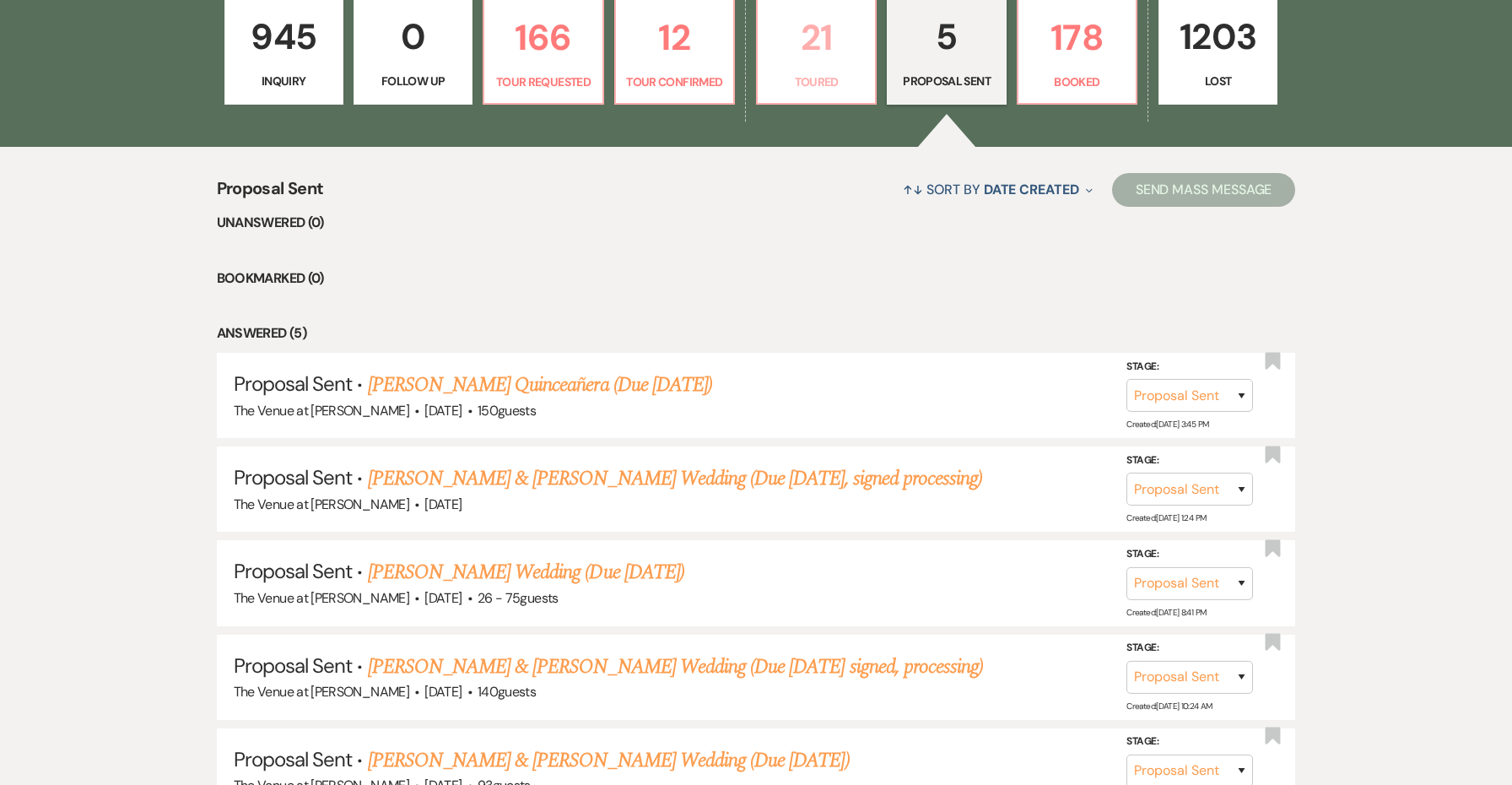
click at [810, 42] on p "21" at bounding box center [817, 38] width 97 height 56
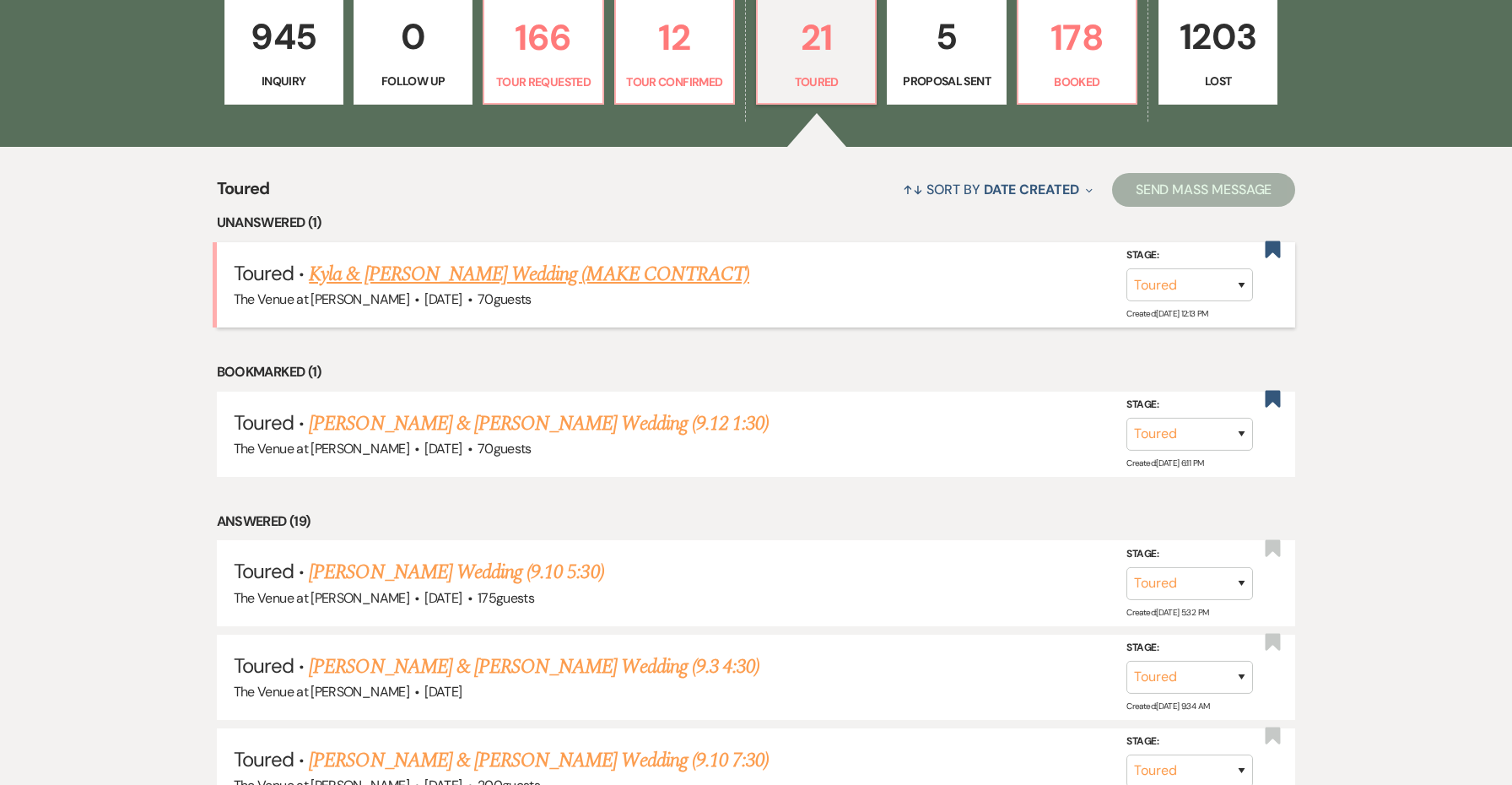
click at [699, 283] on link "Kyla & [PERSON_NAME] Wedding (MAKE CONTRACT)" at bounding box center [529, 274] width 440 height 30
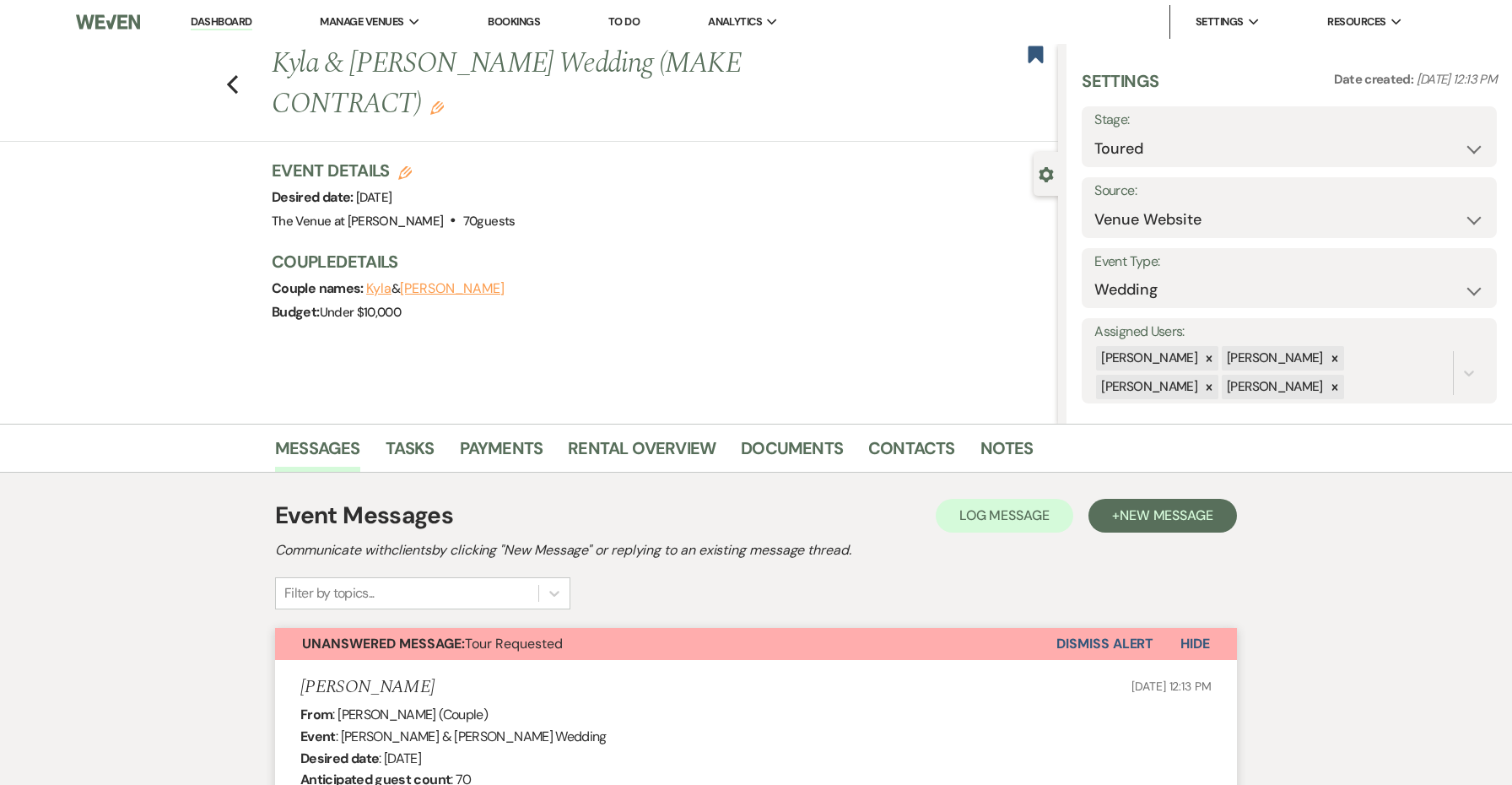
click at [1097, 652] on button "Dismiss Alert" at bounding box center [1105, 644] width 97 height 32
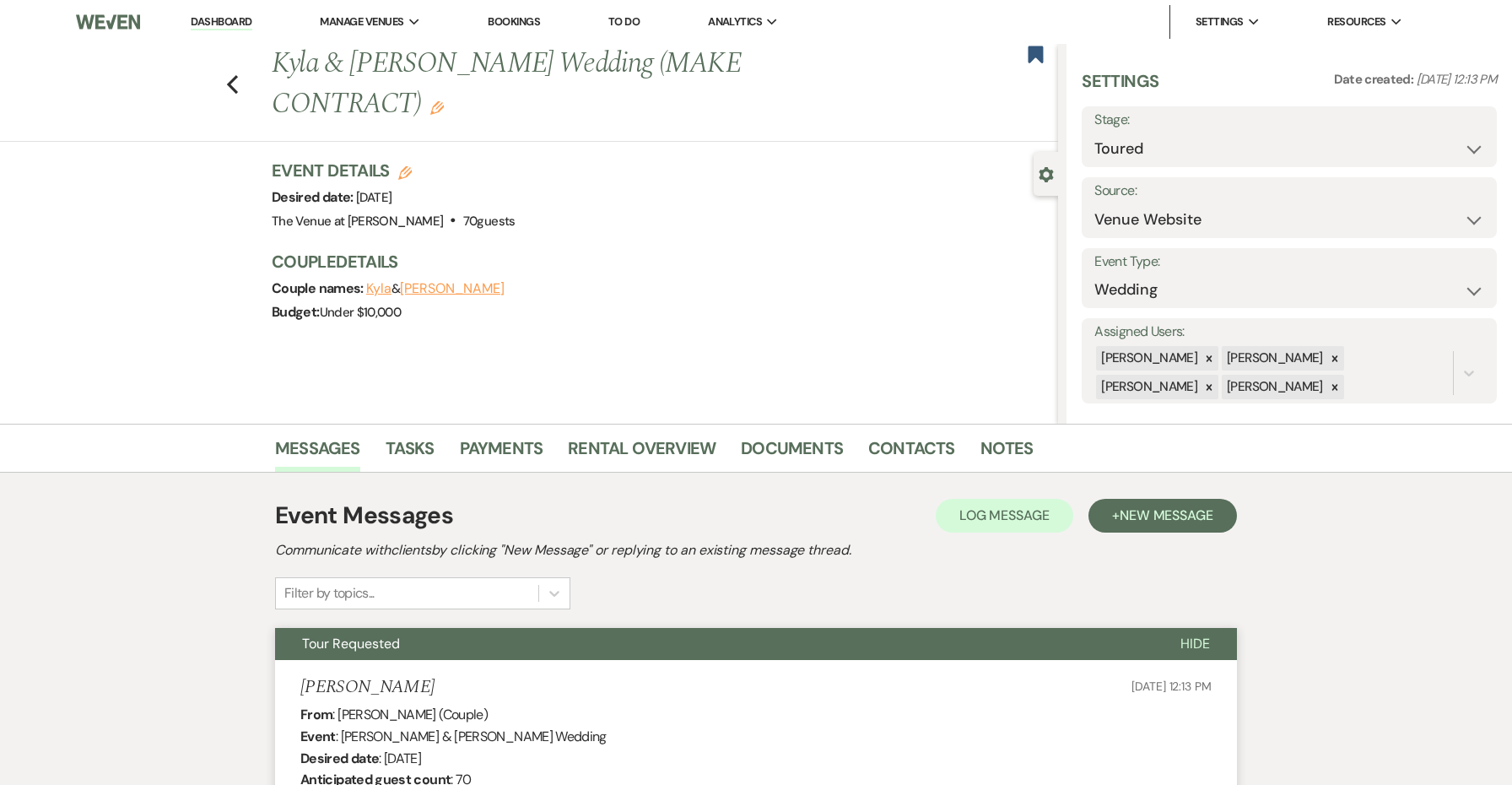
click at [1066, 644] on button "Tour Requested" at bounding box center [715, 644] width 878 height 32
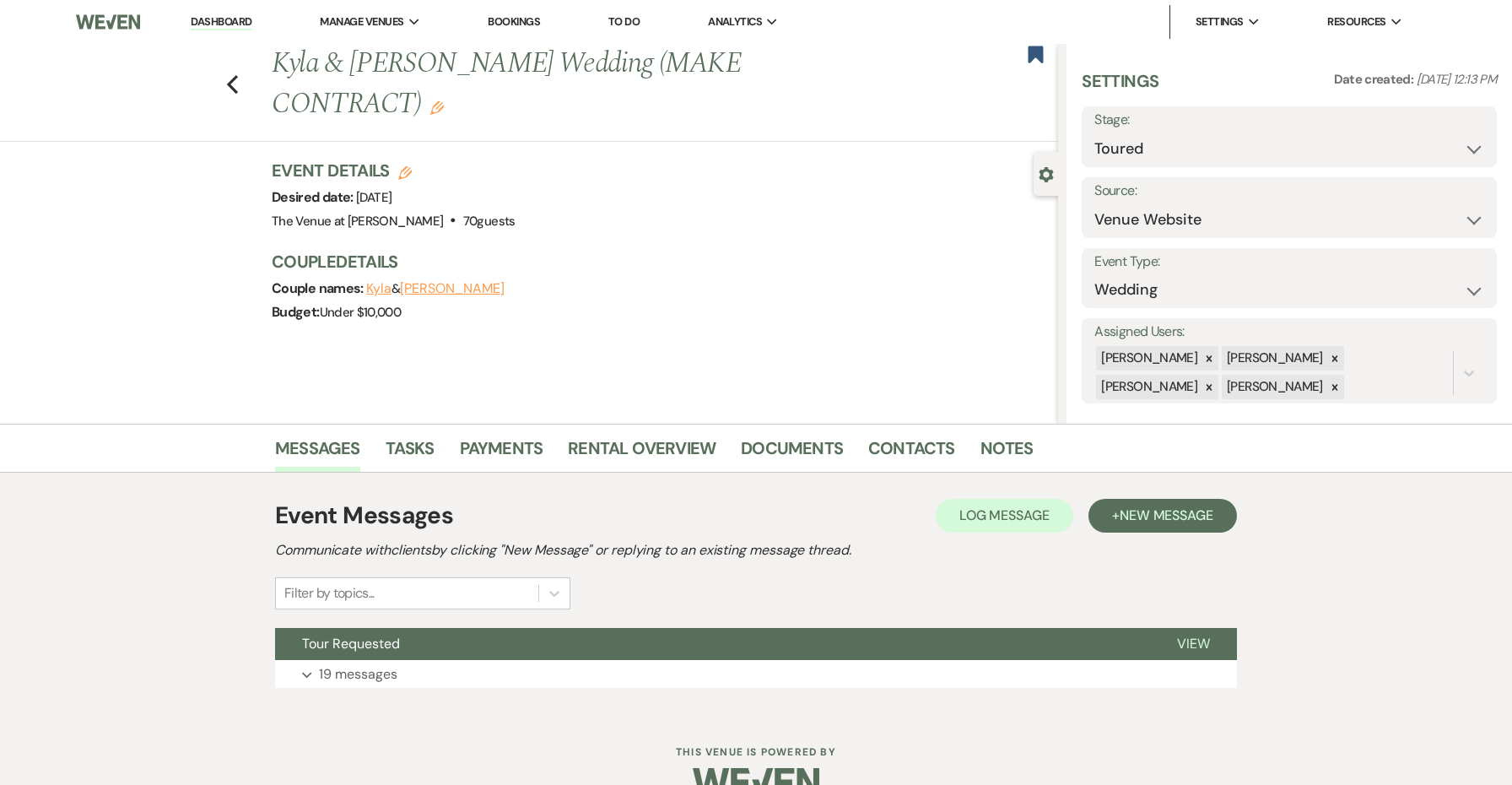
click at [225, 24] on link "Dashboard" at bounding box center [221, 22] width 60 height 16
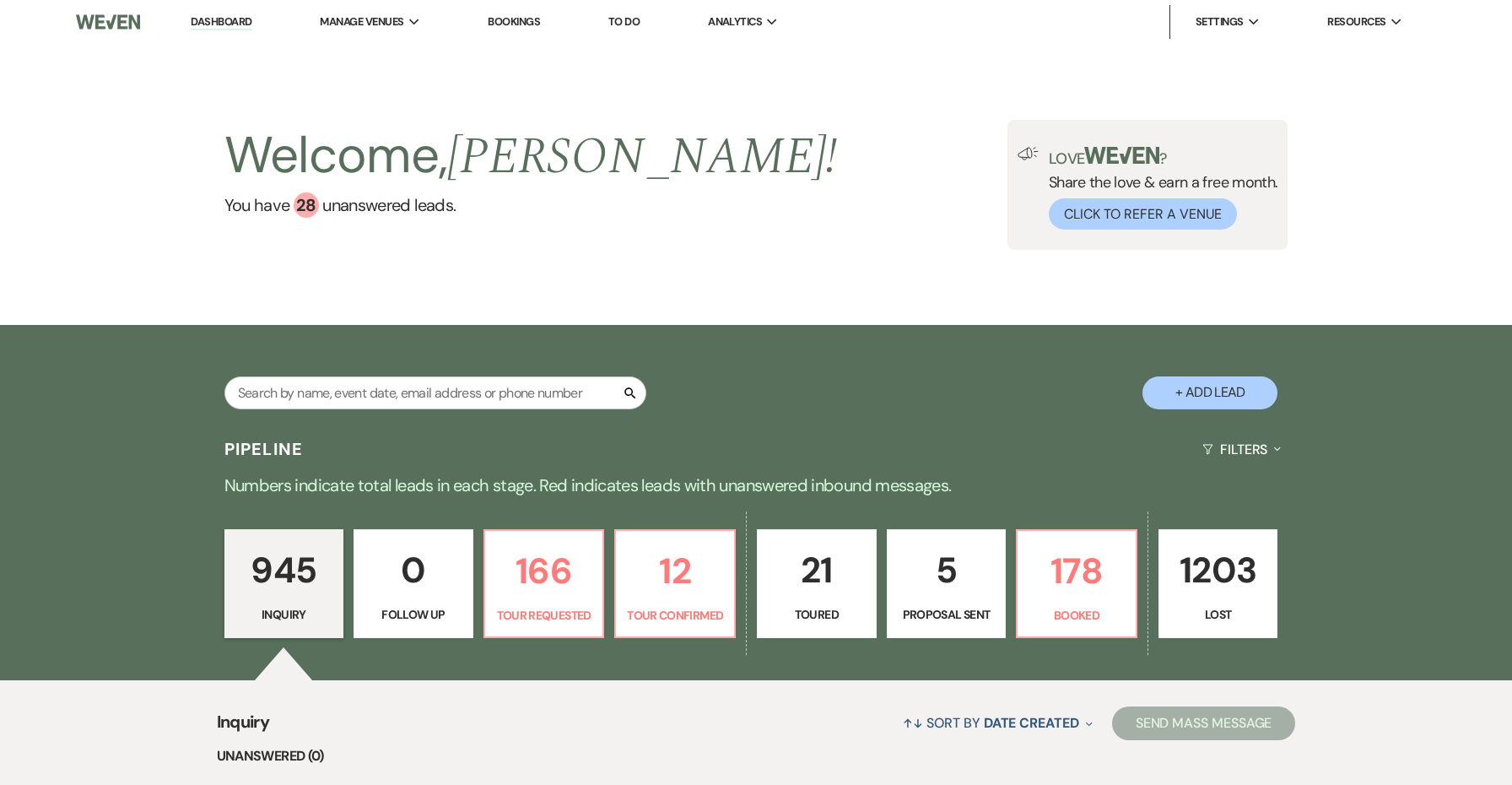
click at [943, 604] on link "5 Proposal Sent" at bounding box center [946, 583] width 120 height 110
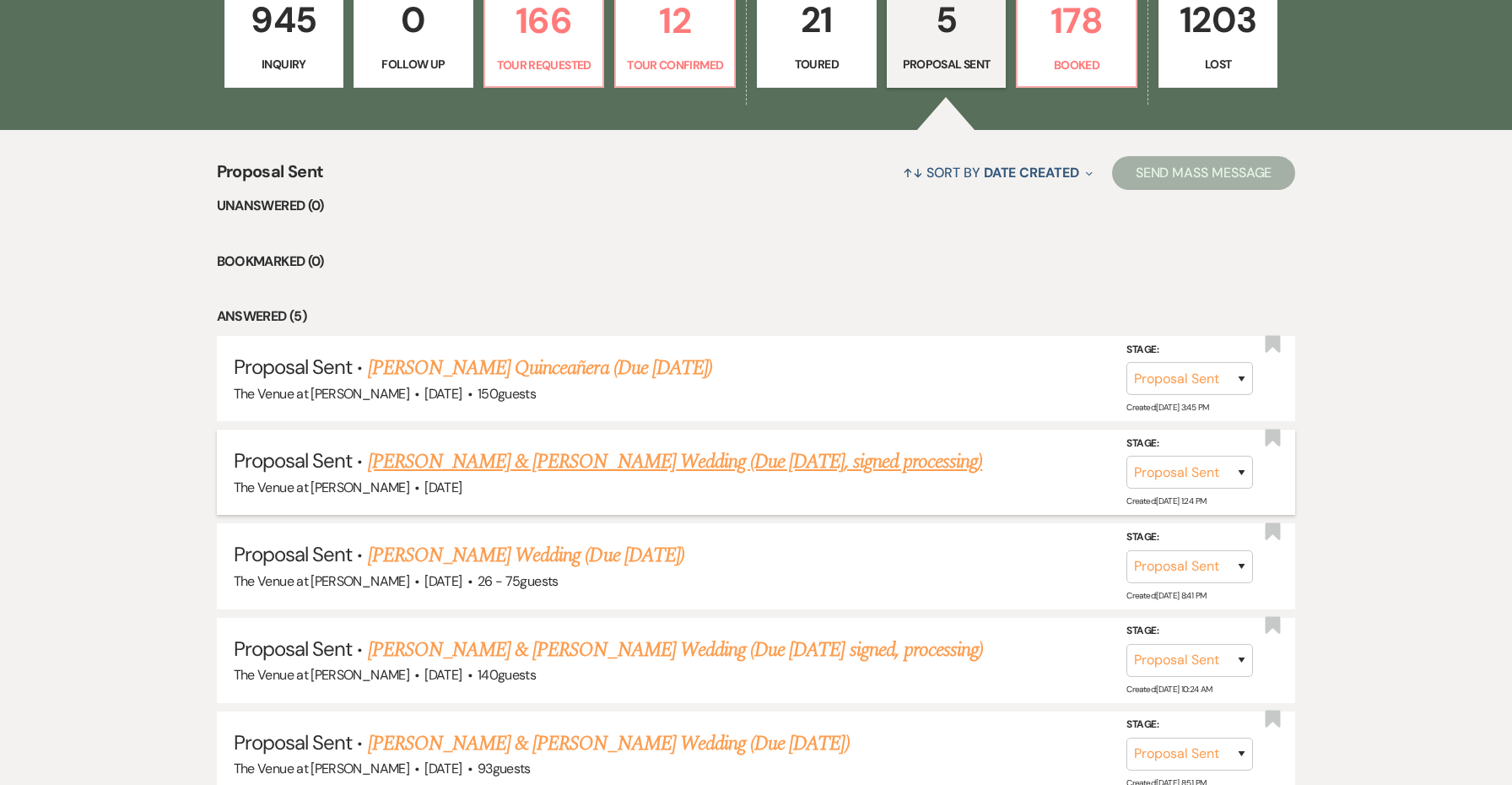
scroll to position [667, 0]
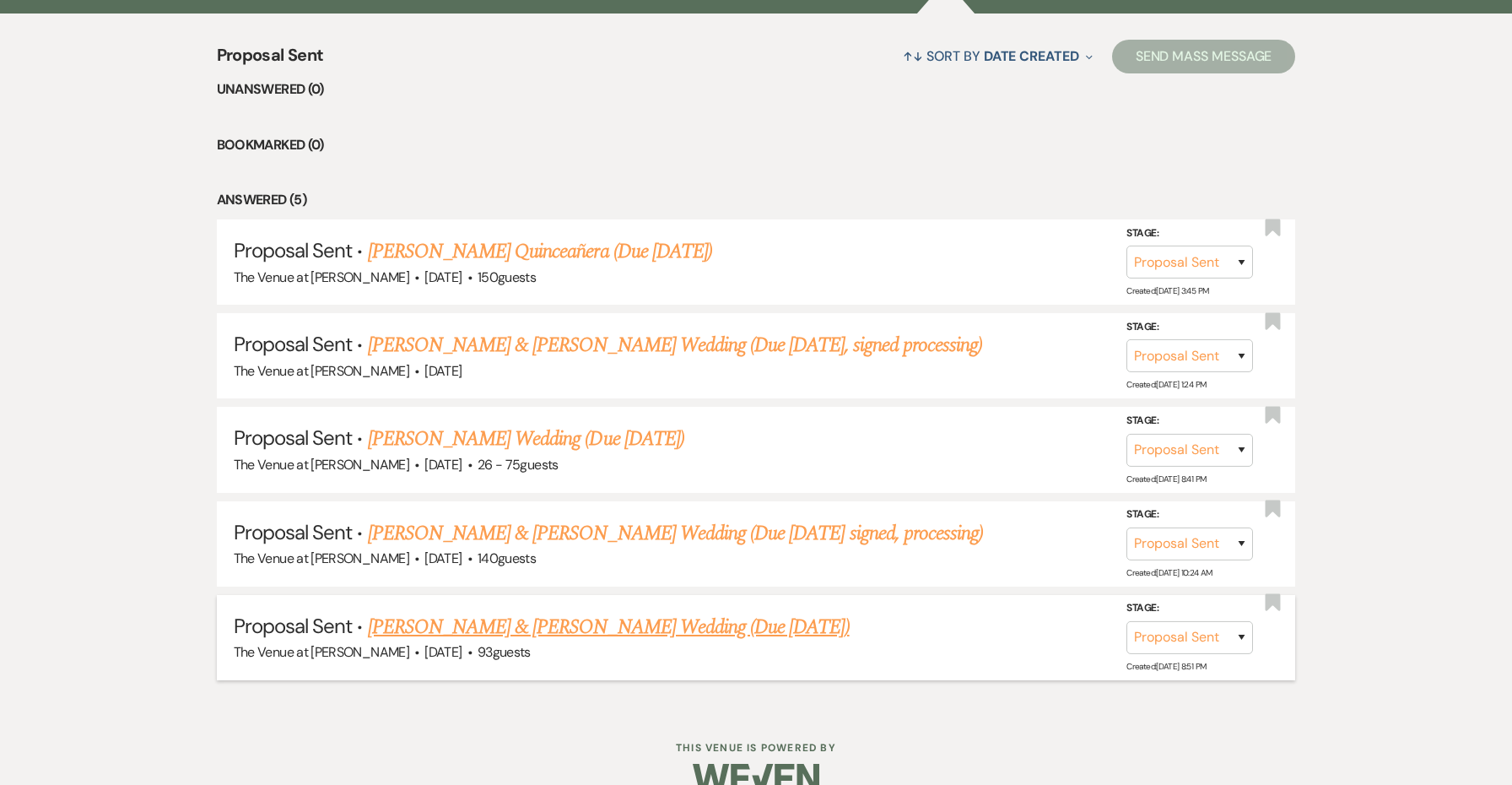
click at [643, 622] on link "[PERSON_NAME] & [PERSON_NAME] Wedding (Due [DATE])" at bounding box center [608, 626] width 482 height 30
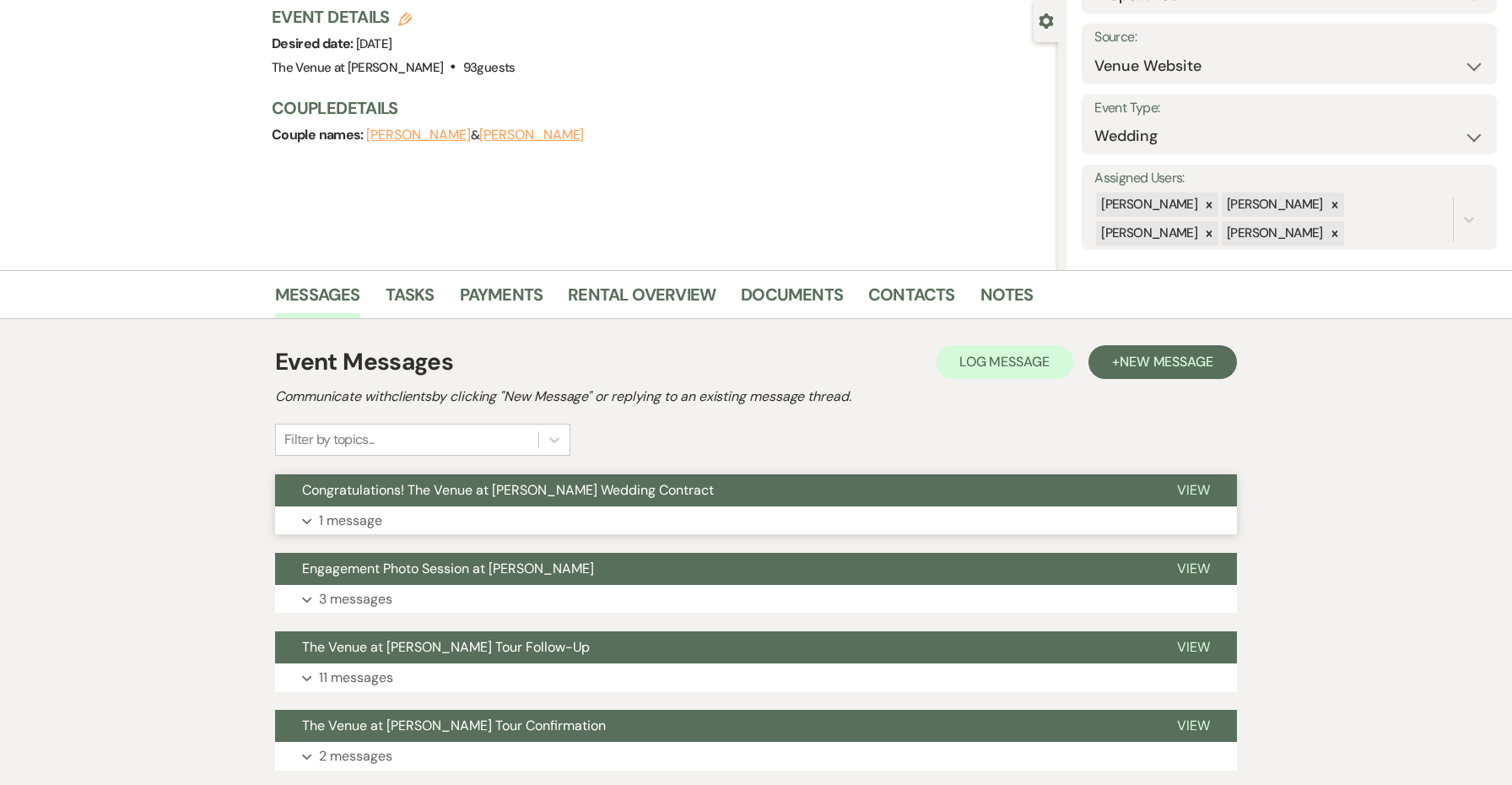
scroll to position [154, 0]
click at [758, 280] on li "Documents" at bounding box center [804, 298] width 128 height 41
click at [770, 292] on link "Documents" at bounding box center [792, 300] width 102 height 37
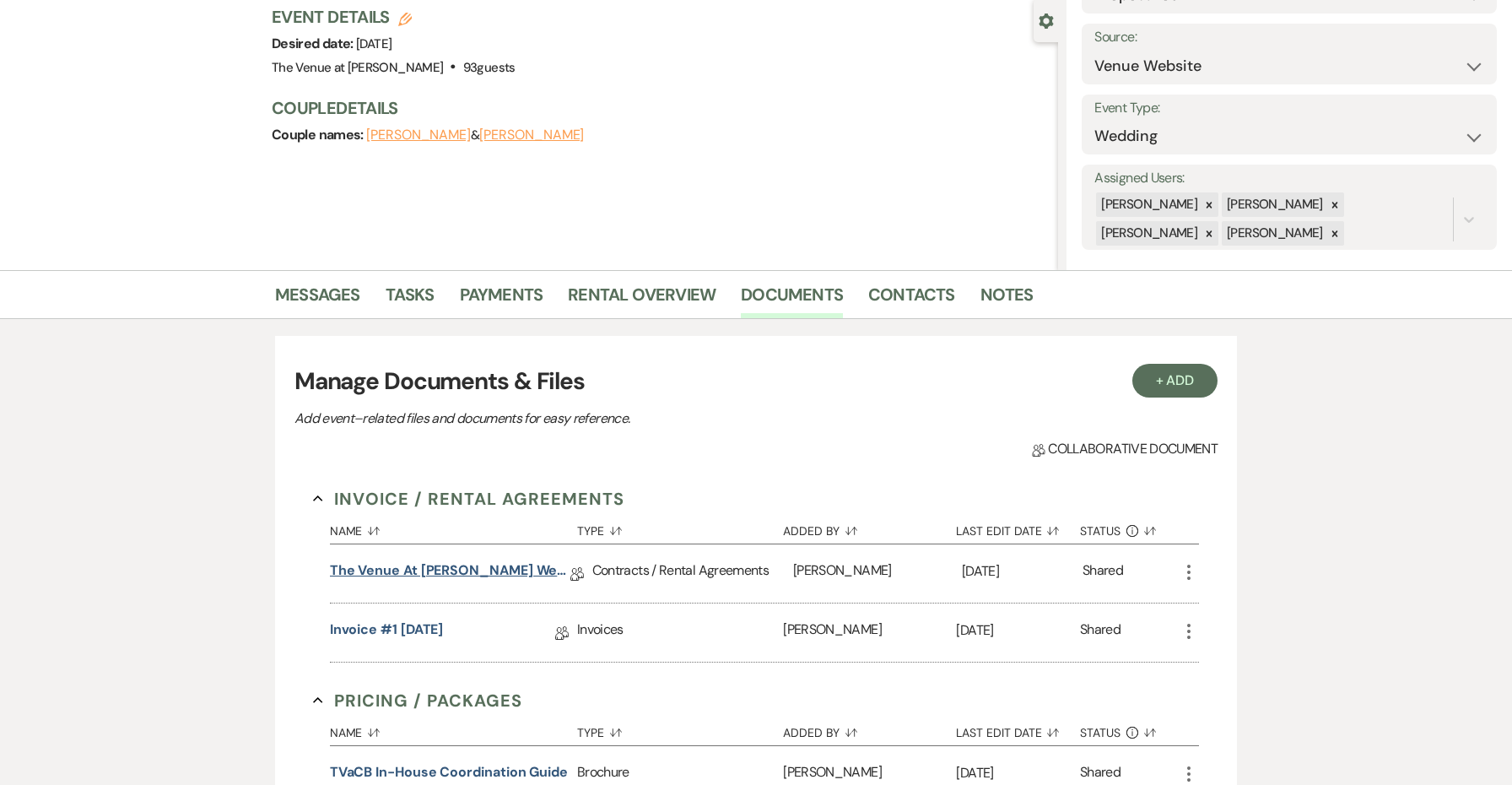
click at [550, 567] on link "The Venue at [PERSON_NAME] Wedding Contract ([DATE] Sellix & [PERSON_NAME])" at bounding box center [450, 573] width 240 height 26
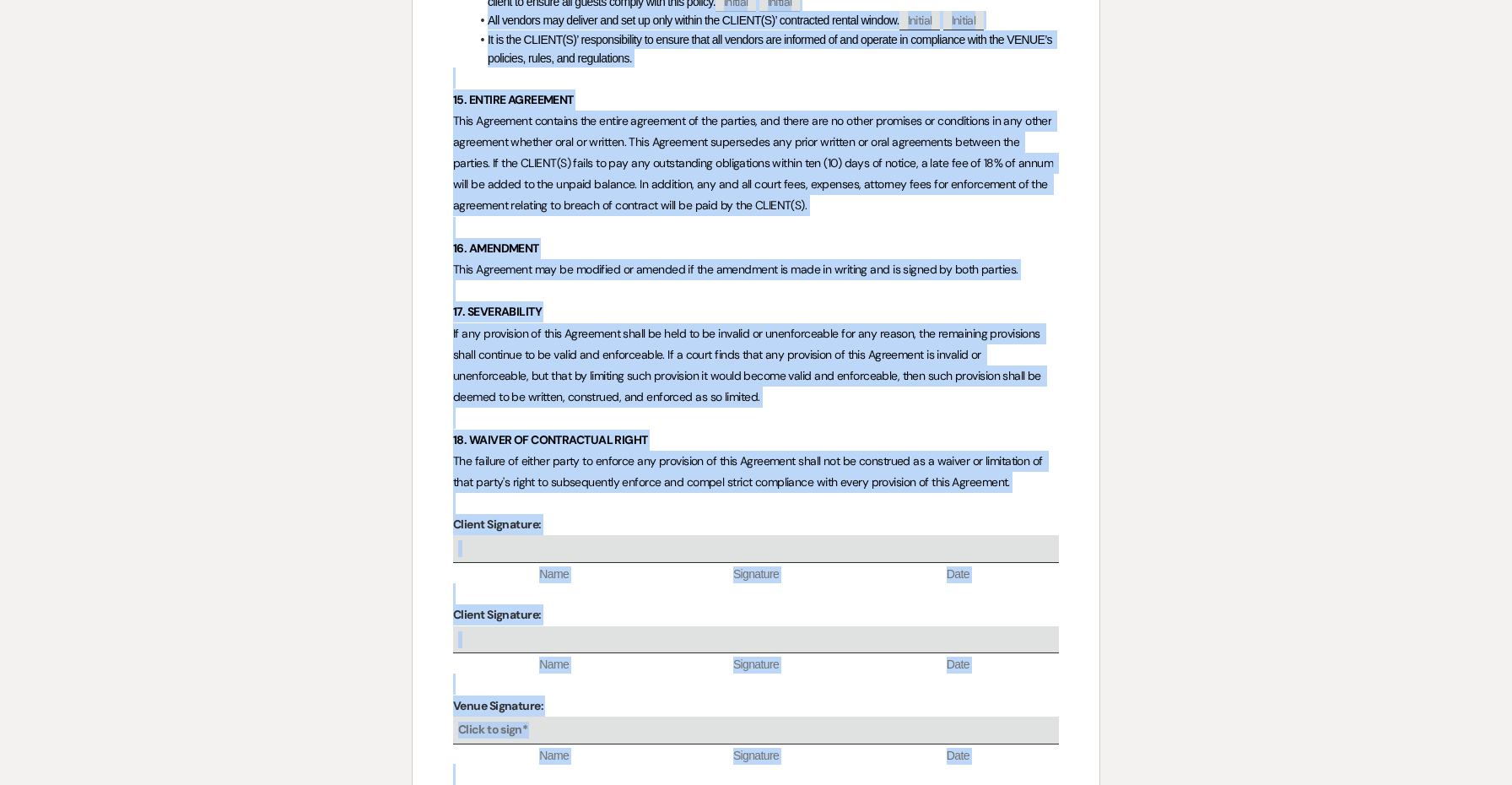
scroll to position [6747, 0]
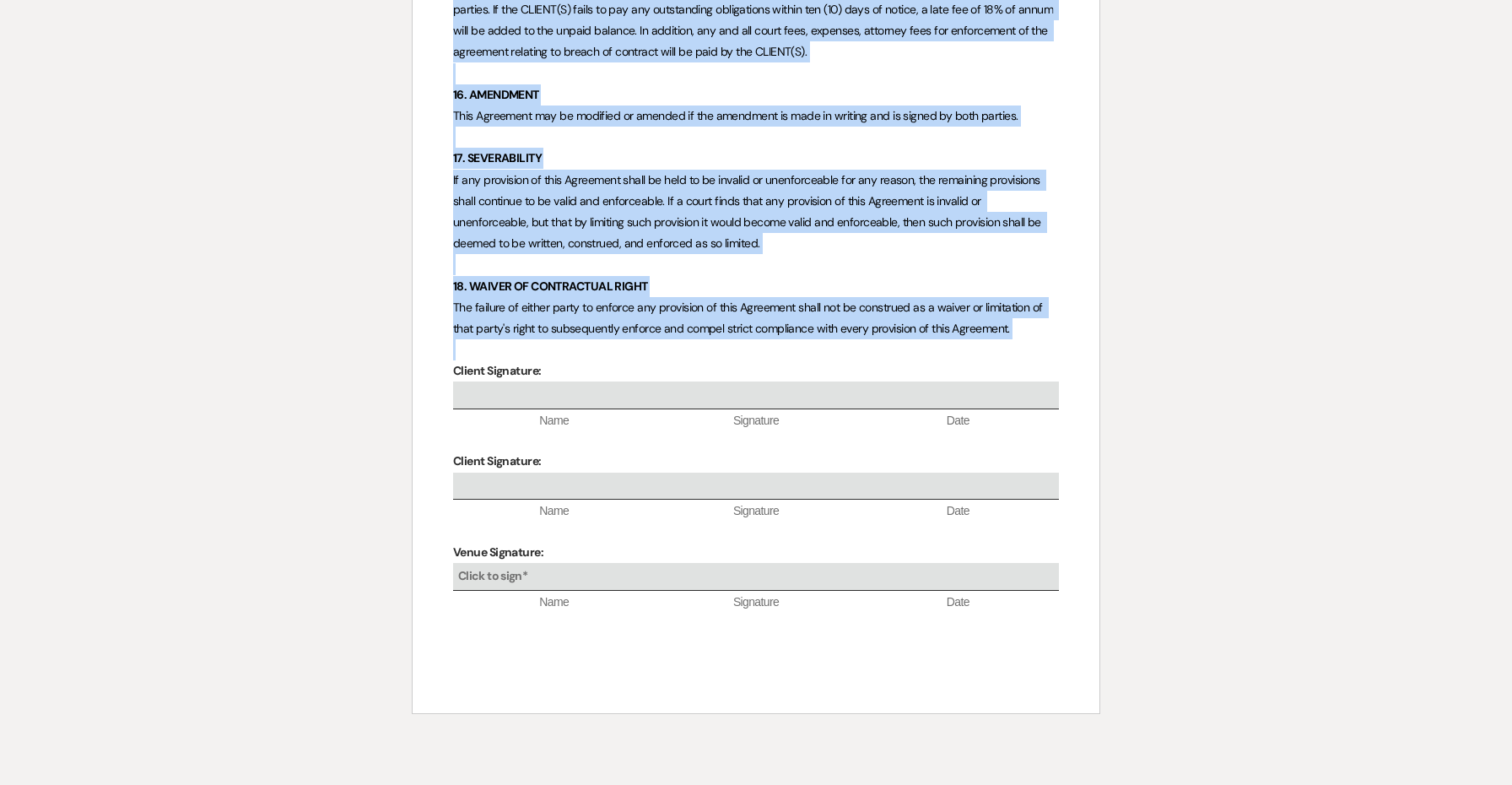
drag, startPoint x: 451, startPoint y: 390, endPoint x: 1024, endPoint y: 256, distance: 588.5
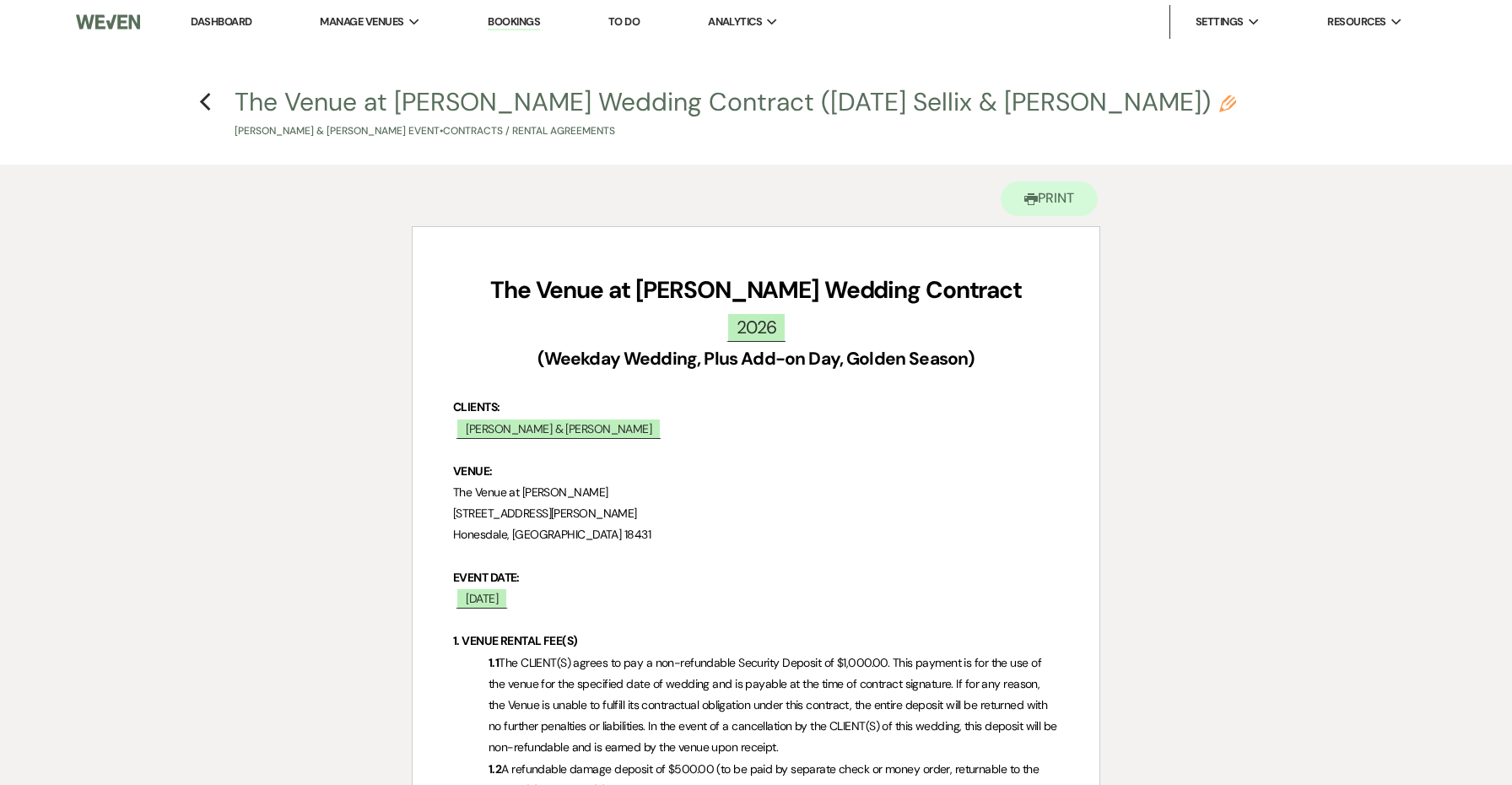
scroll to position [0, 0]
click at [208, 28] on link "Dashboard" at bounding box center [221, 21] width 60 height 15
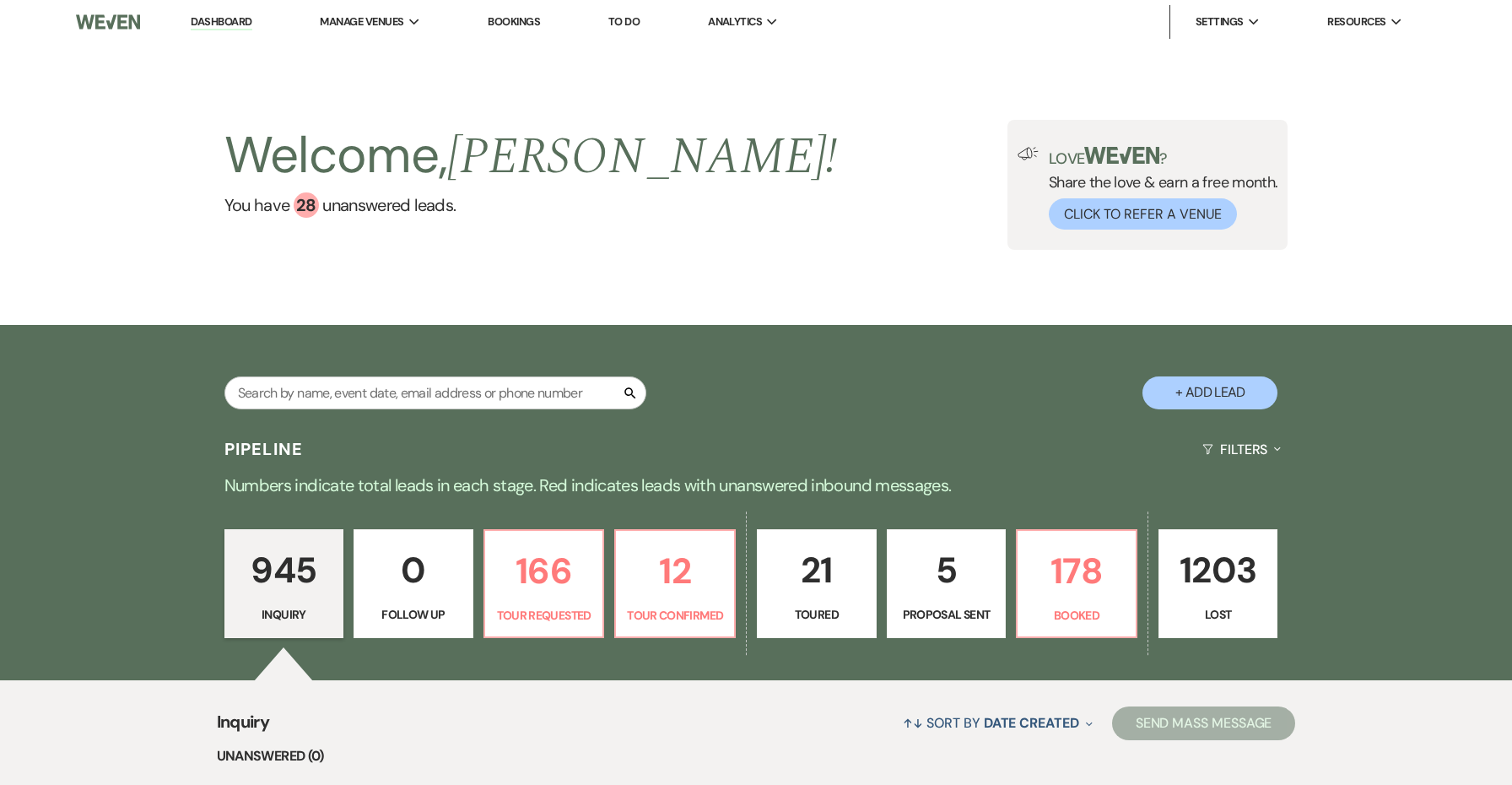
click at [856, 601] on link "21 Toured" at bounding box center [816, 583] width 120 height 110
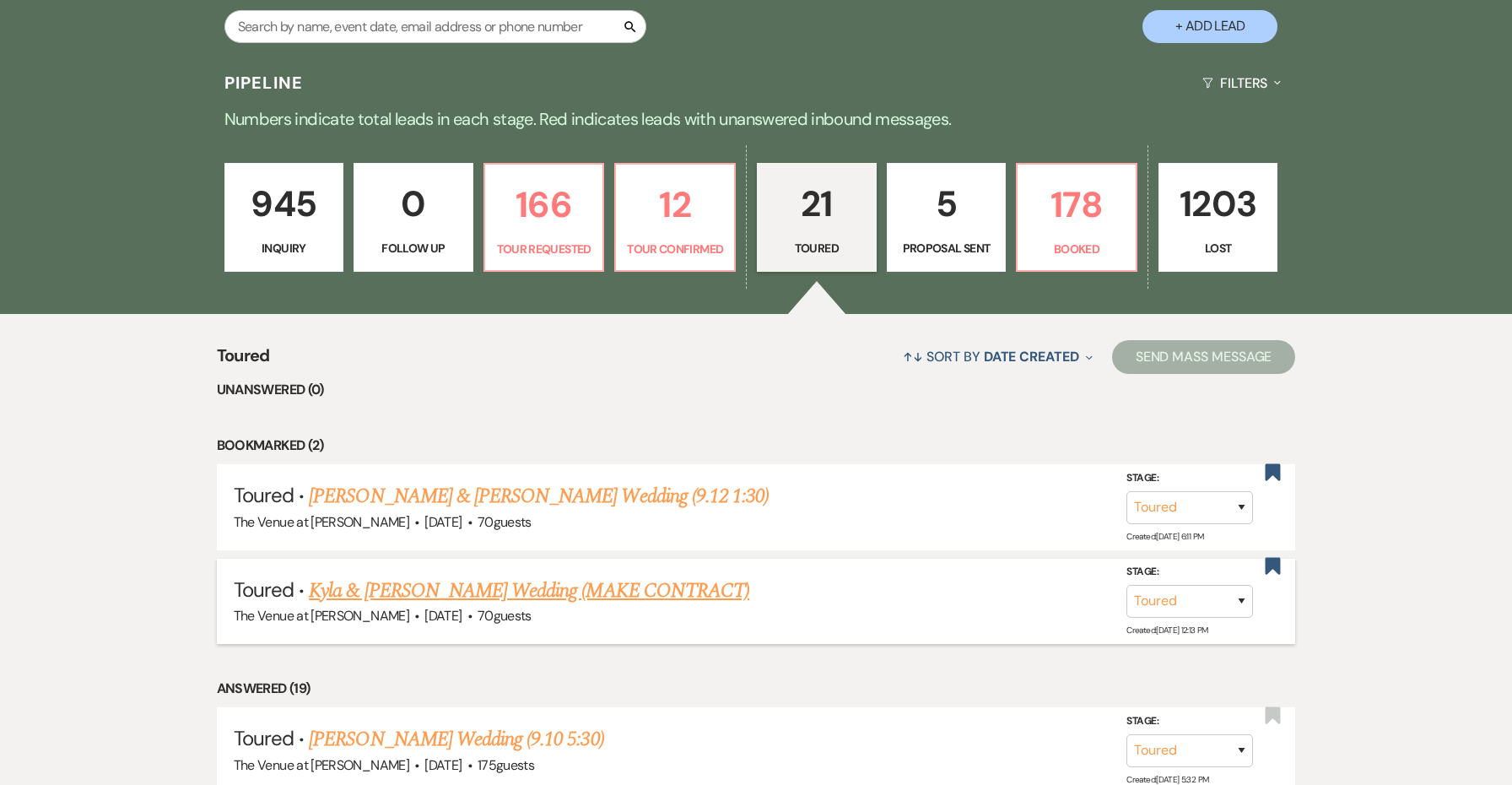
scroll to position [366, 0]
click at [708, 495] on link "[PERSON_NAME] & [PERSON_NAME] Wedding (9.12 1:30)" at bounding box center [538, 496] width 460 height 30
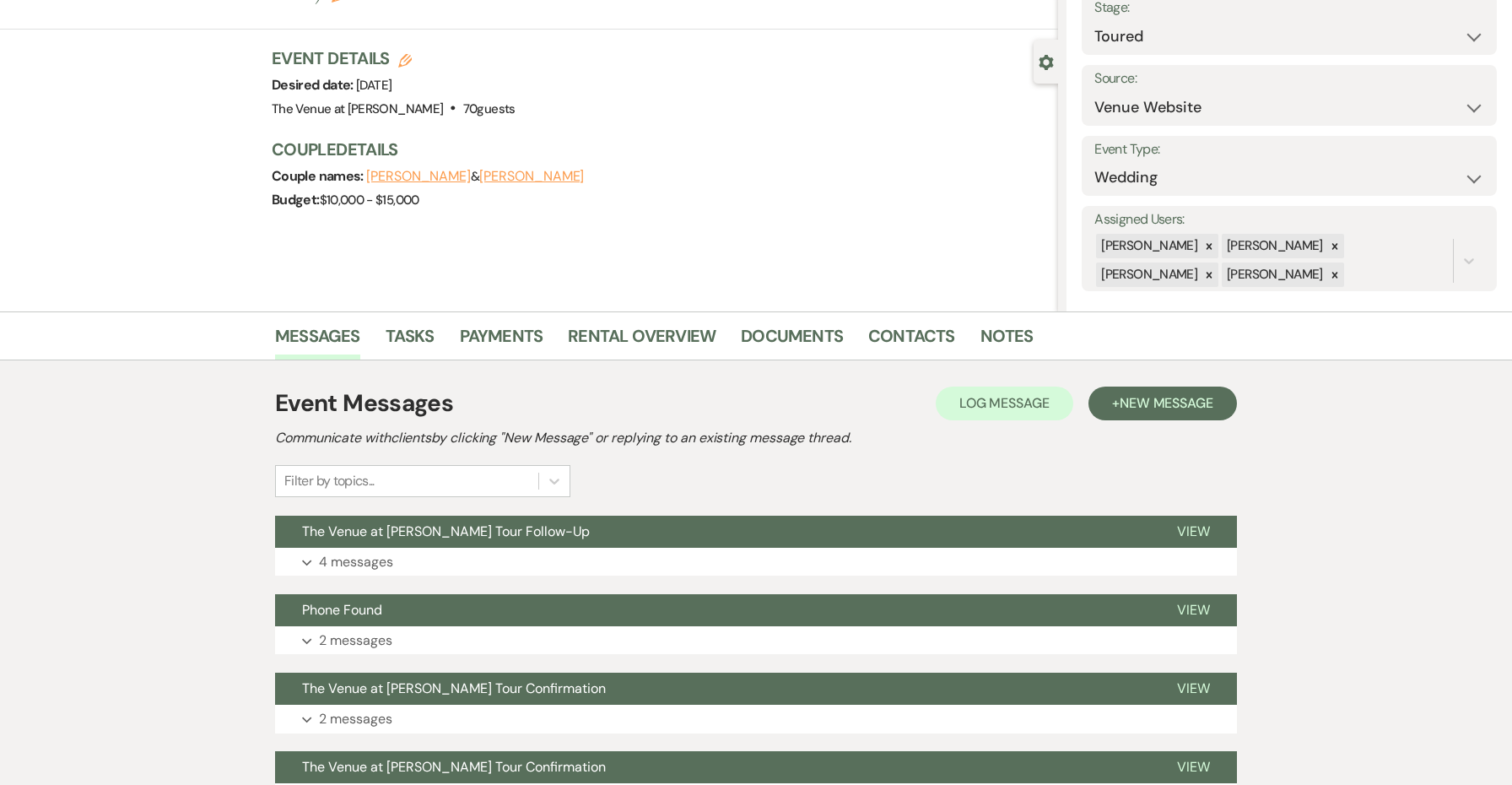
scroll to position [113, 0]
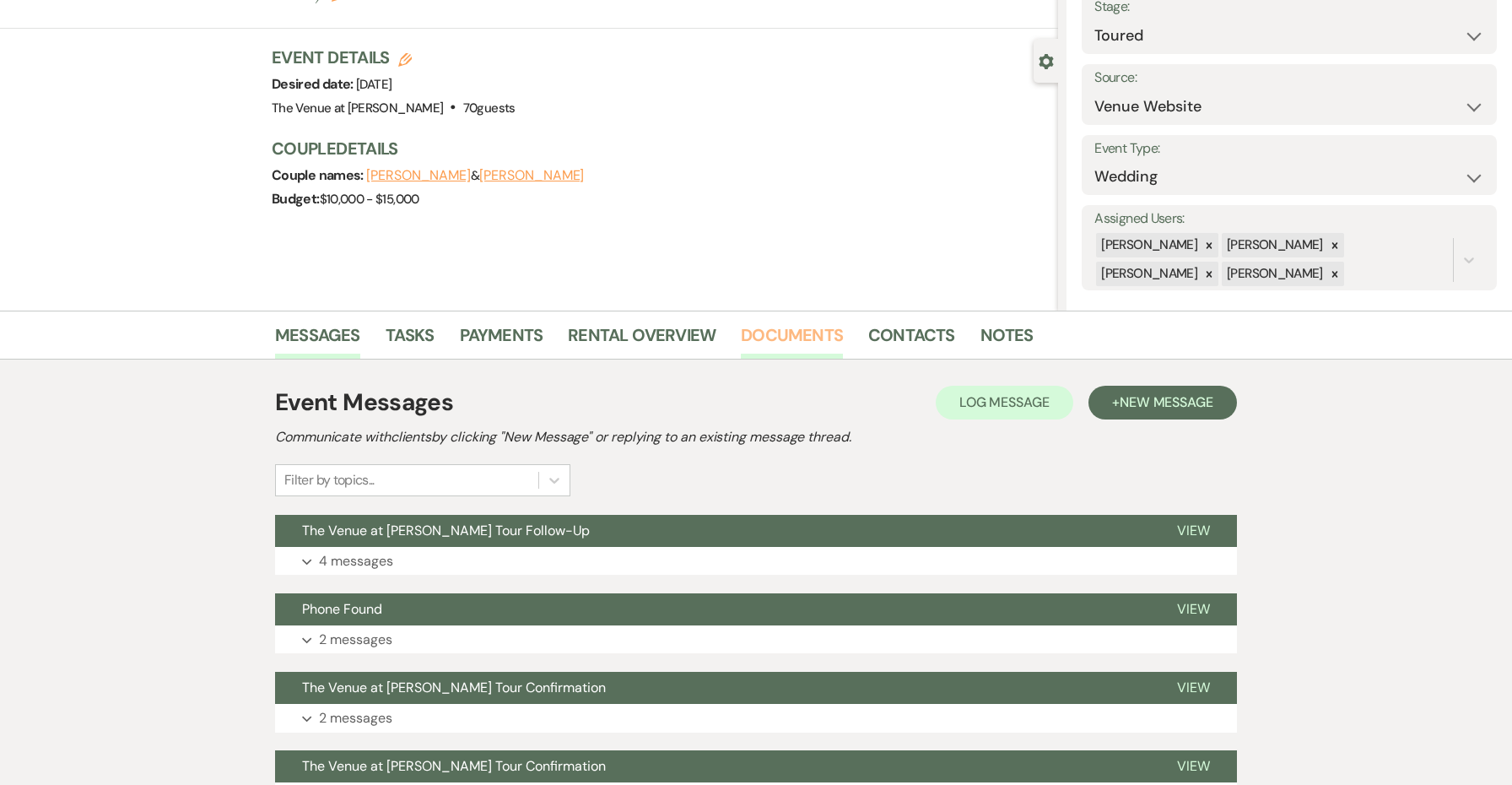
click at [799, 345] on link "Documents" at bounding box center [792, 340] width 102 height 37
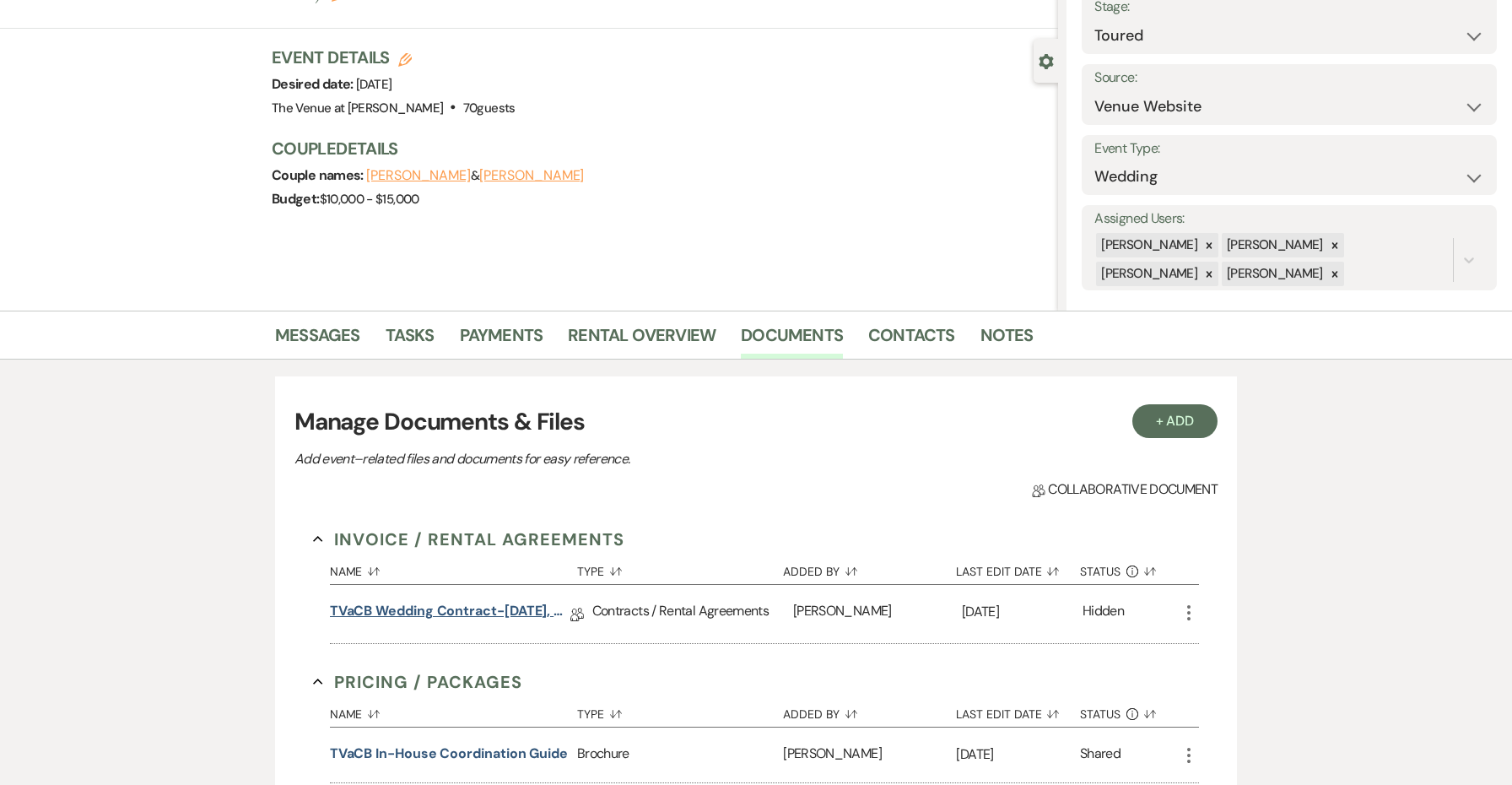
click at [529, 608] on link "TVaCB Wedding Contract-[DATE], Peak Season" at bounding box center [450, 614] width 240 height 26
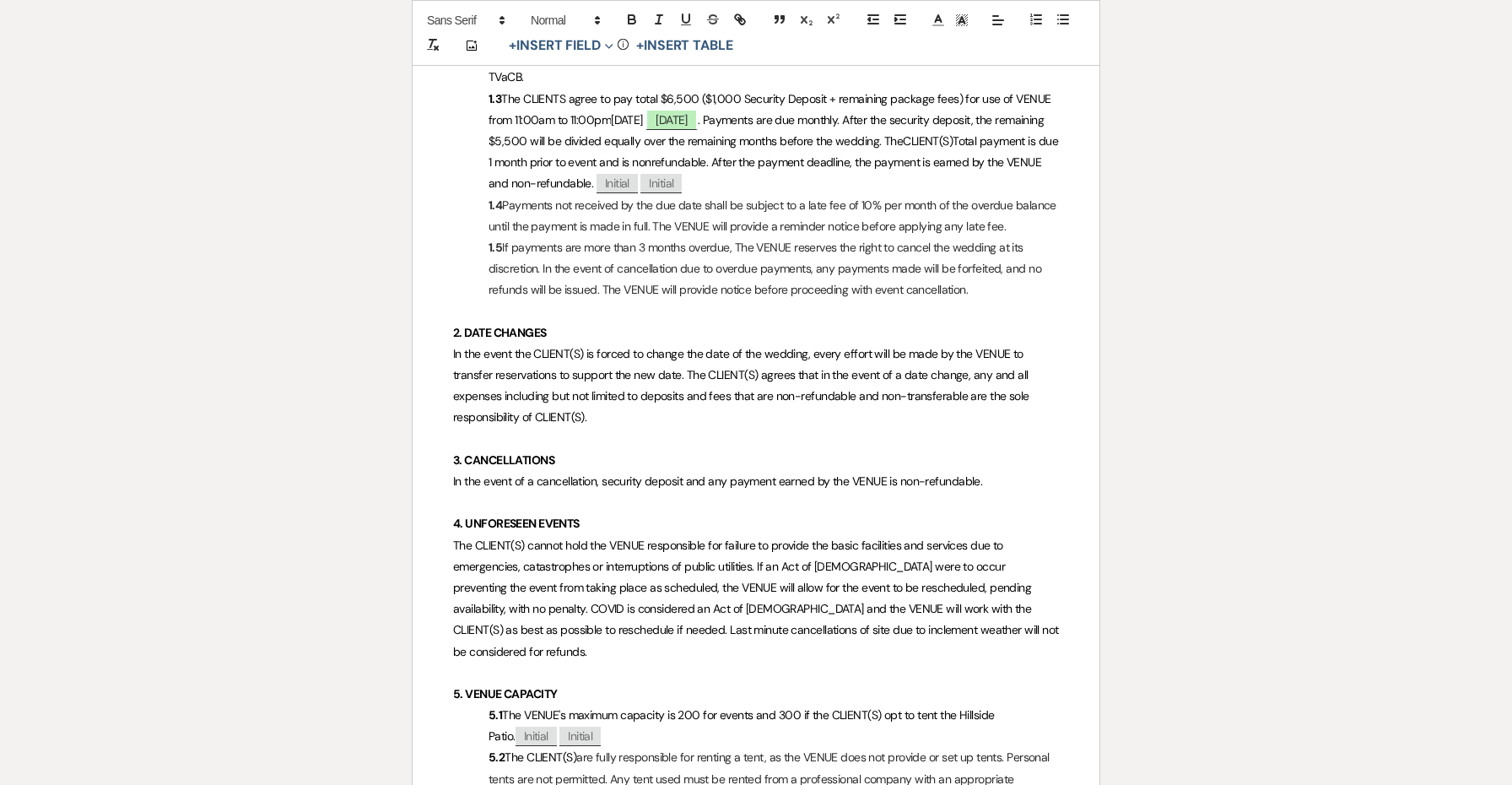
scroll to position [953, 0]
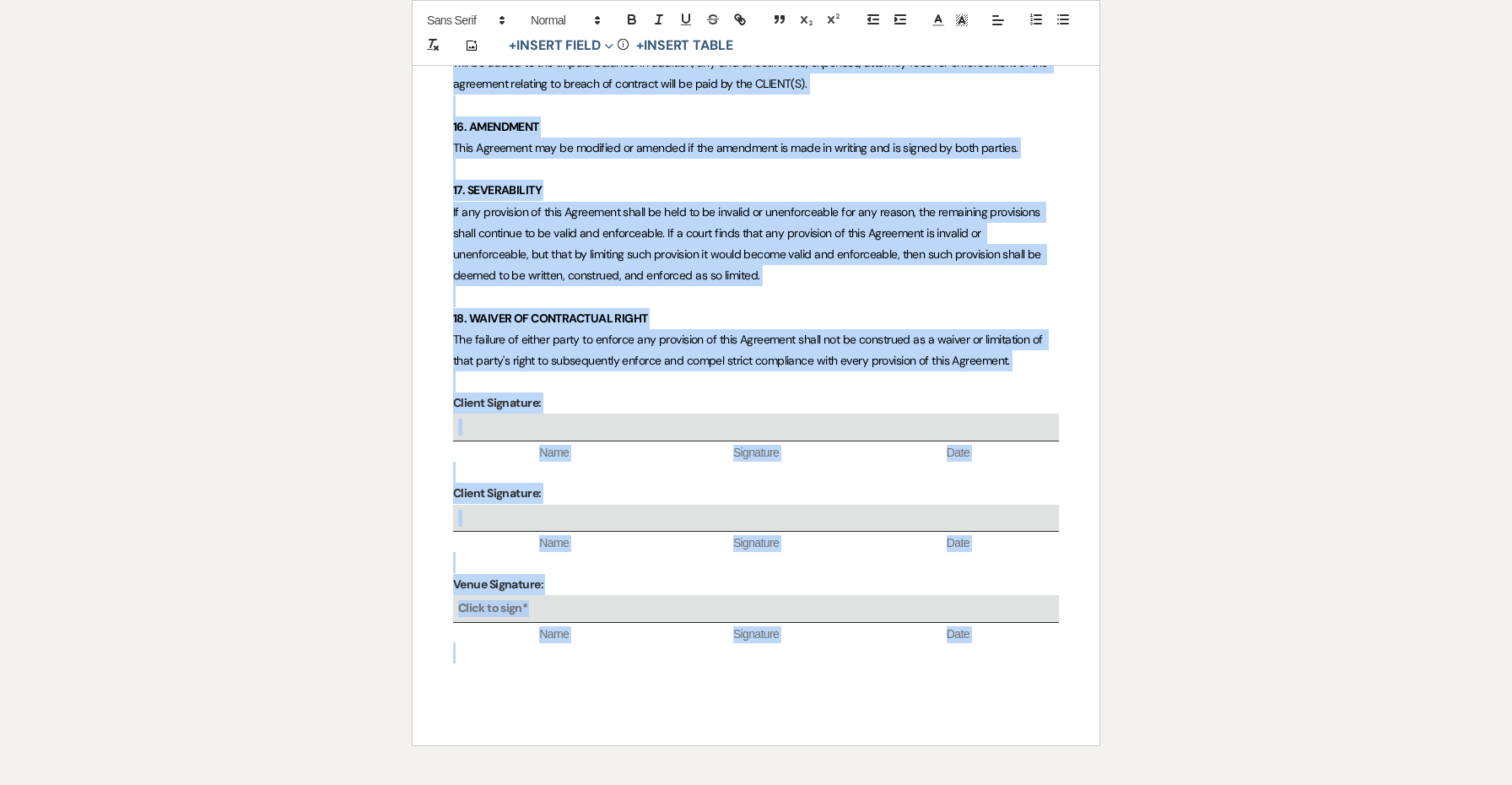
scroll to position [6574, 0]
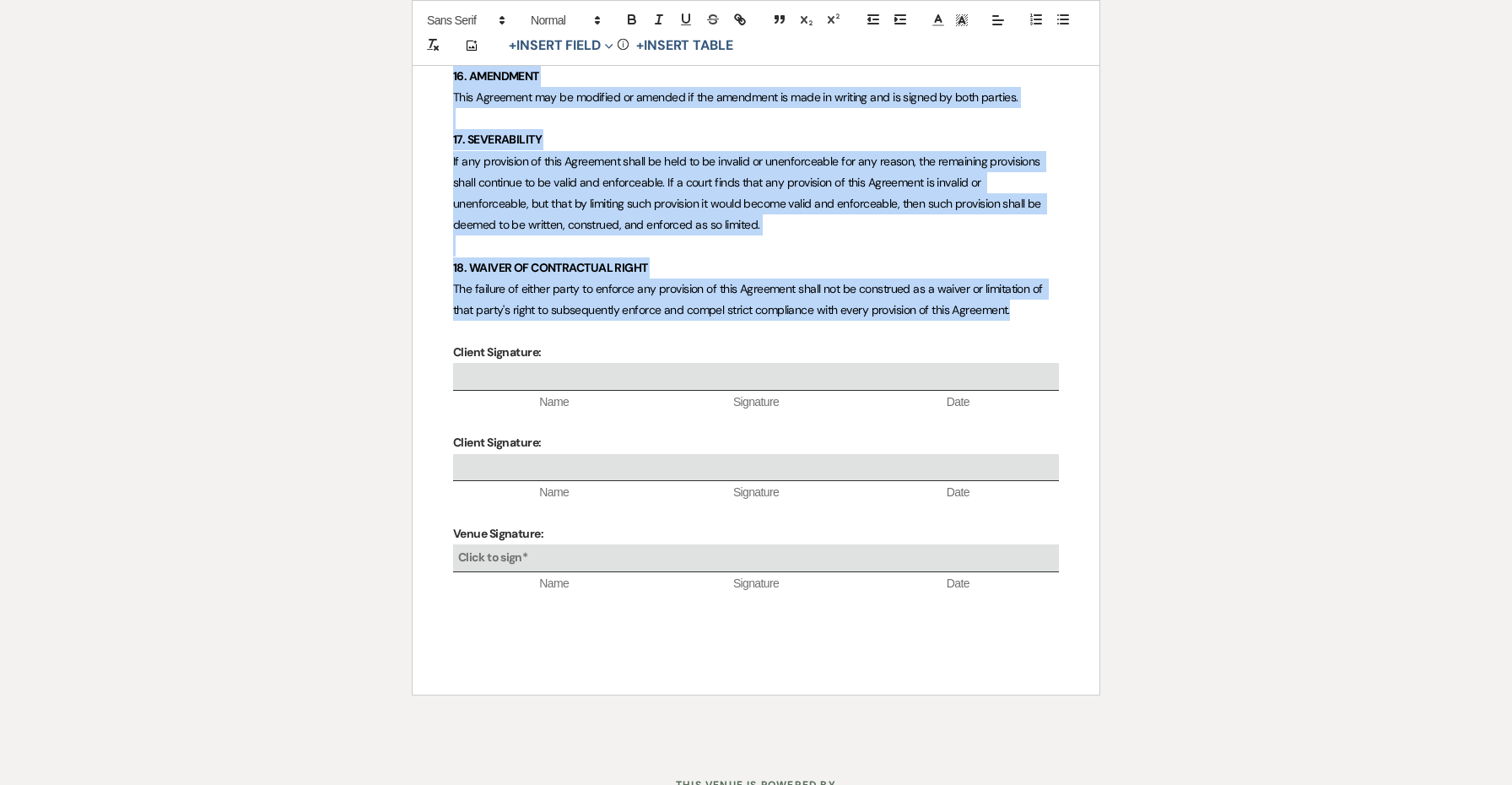
drag, startPoint x: 452, startPoint y: 565, endPoint x: 1043, endPoint y: 243, distance: 673.0
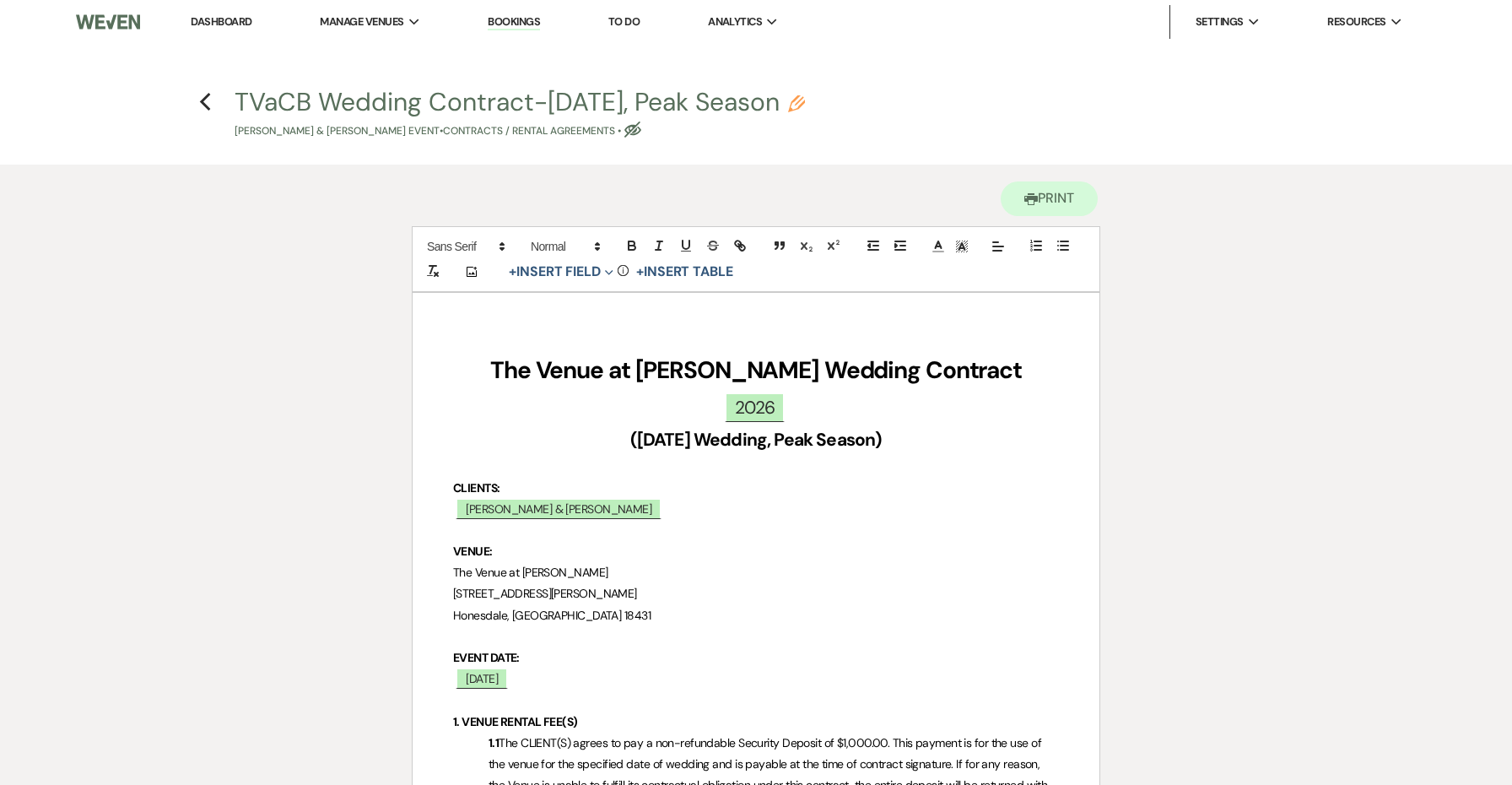
scroll to position [0, 0]
click at [622, 513] on span "[PERSON_NAME] & [PERSON_NAME]" at bounding box center [558, 508] width 205 height 22
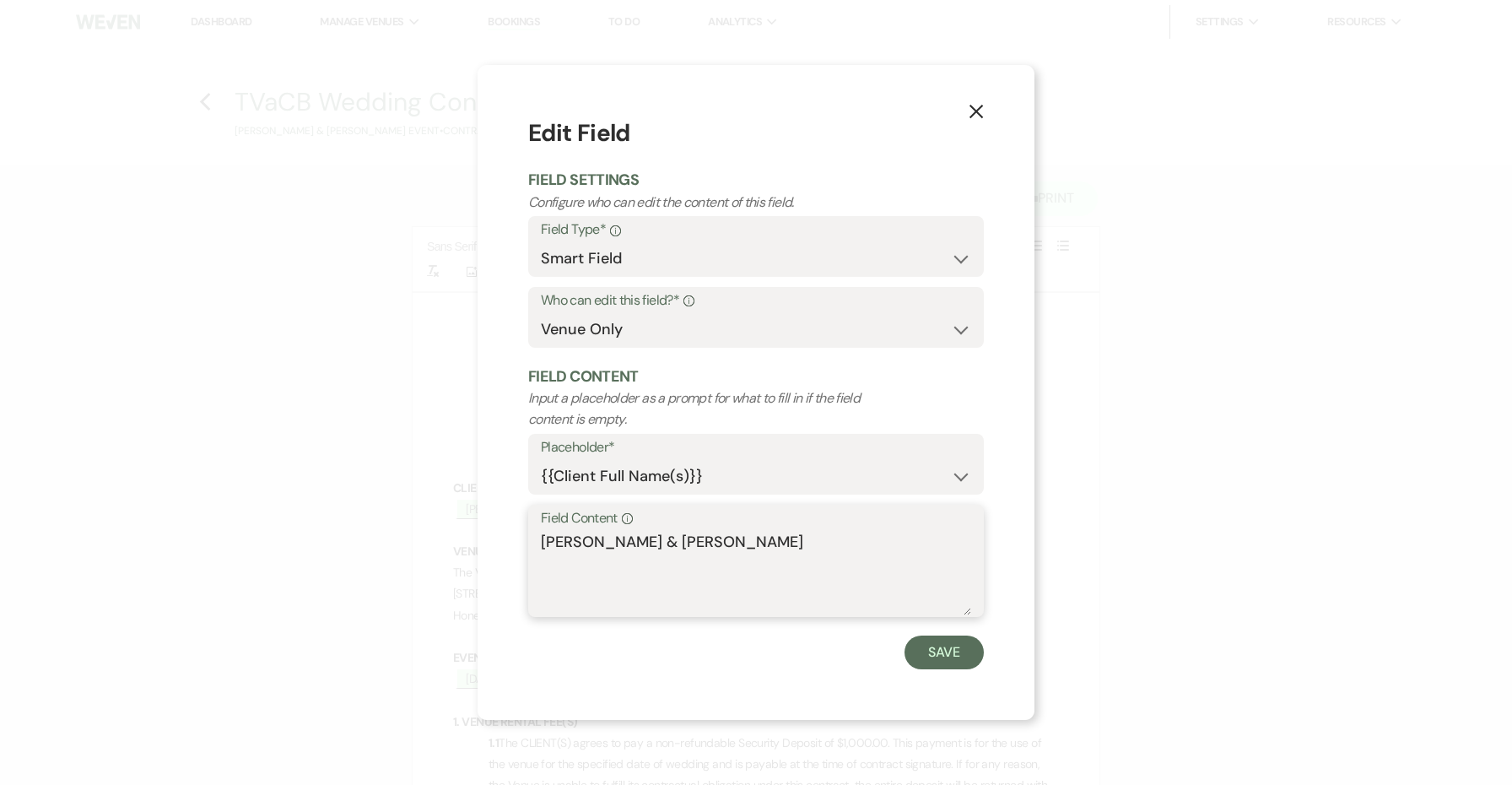
drag, startPoint x: 800, startPoint y: 536, endPoint x: 578, endPoint y: 542, distance: 222.1
click at [578, 542] on textarea "[PERSON_NAME] & [PERSON_NAME]" at bounding box center [756, 573] width 430 height 85
click at [977, 108] on icon "X" at bounding box center [977, 112] width 16 height 16
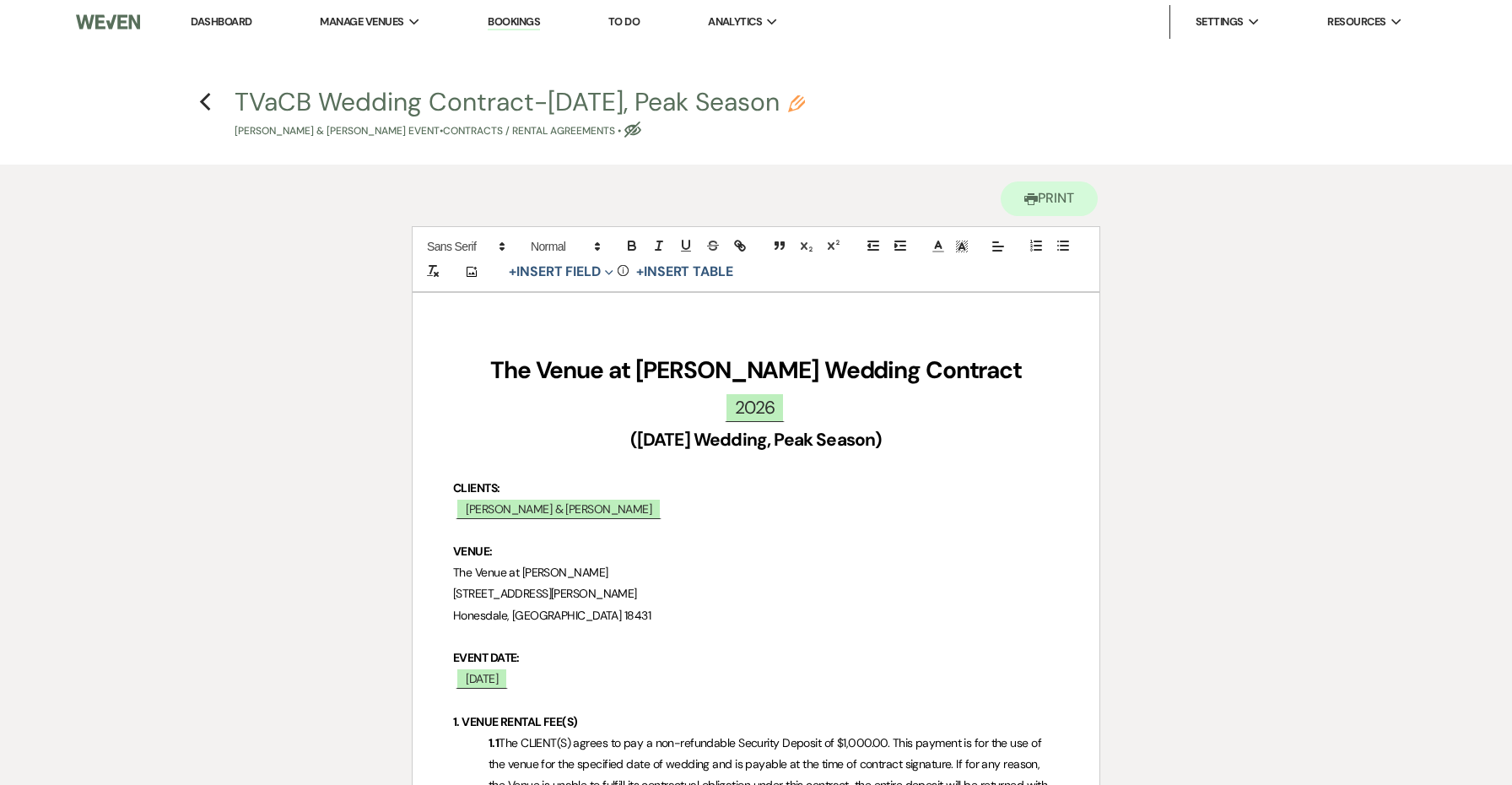
click at [537, 109] on button "TVaCB Wedding Contract-[DATE], Peak Season Pencil [PERSON_NAME] & [PERSON_NAME]…" at bounding box center [520, 114] width 571 height 50
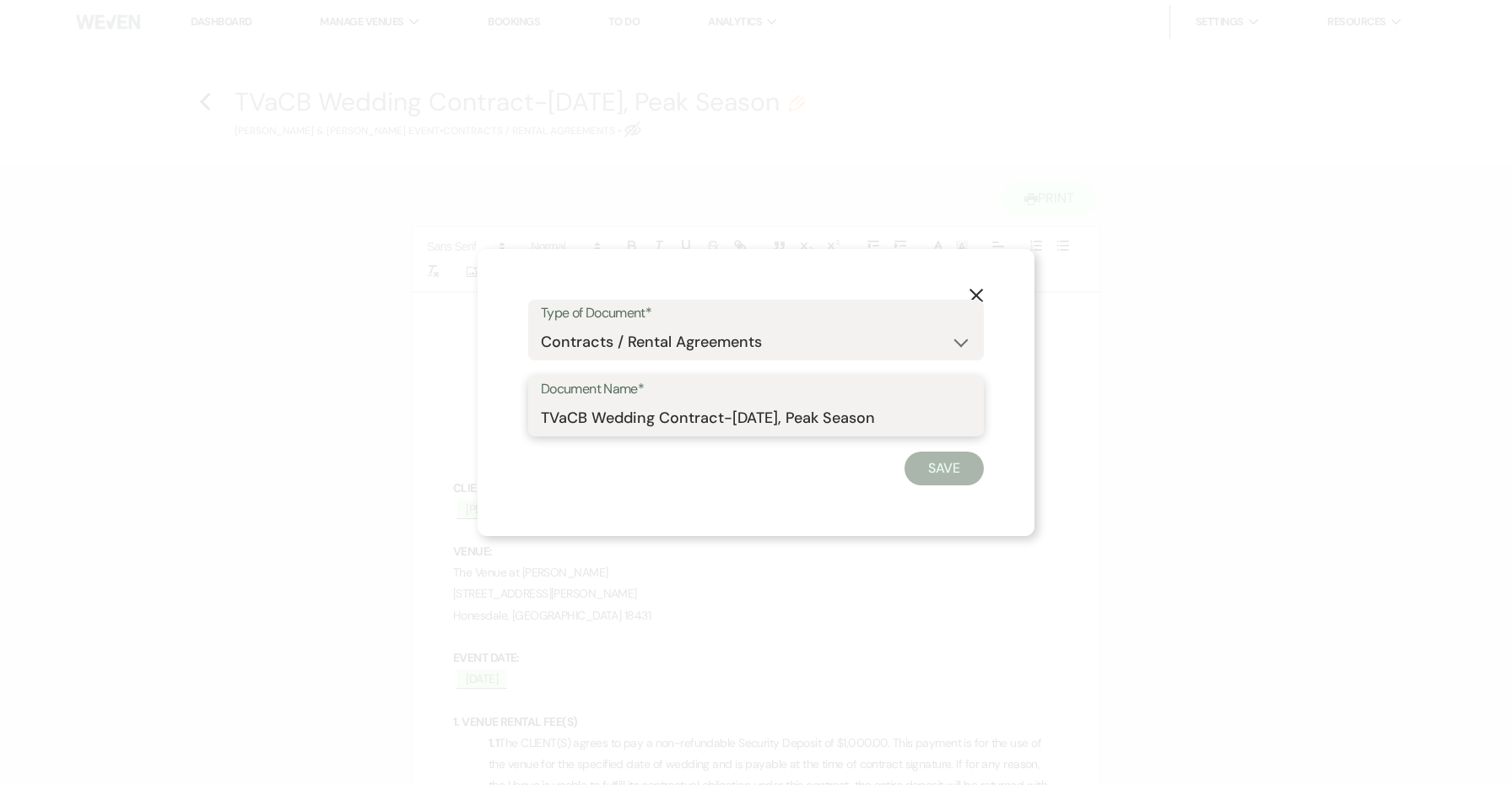
click at [563, 418] on input "TVaCB Wedding Contract-[DATE], Peak Season" at bounding box center [756, 419] width 430 height 33
drag, startPoint x: 867, startPoint y: 419, endPoint x: 1019, endPoint y: 428, distance: 152.3
click at [1019, 428] on div "X Type of Document* Special Event Insurance Vendor Certificate of Insurance Con…" at bounding box center [756, 392] width 557 height 287
paste input "[PERSON_NAME] & [PERSON_NAME]"
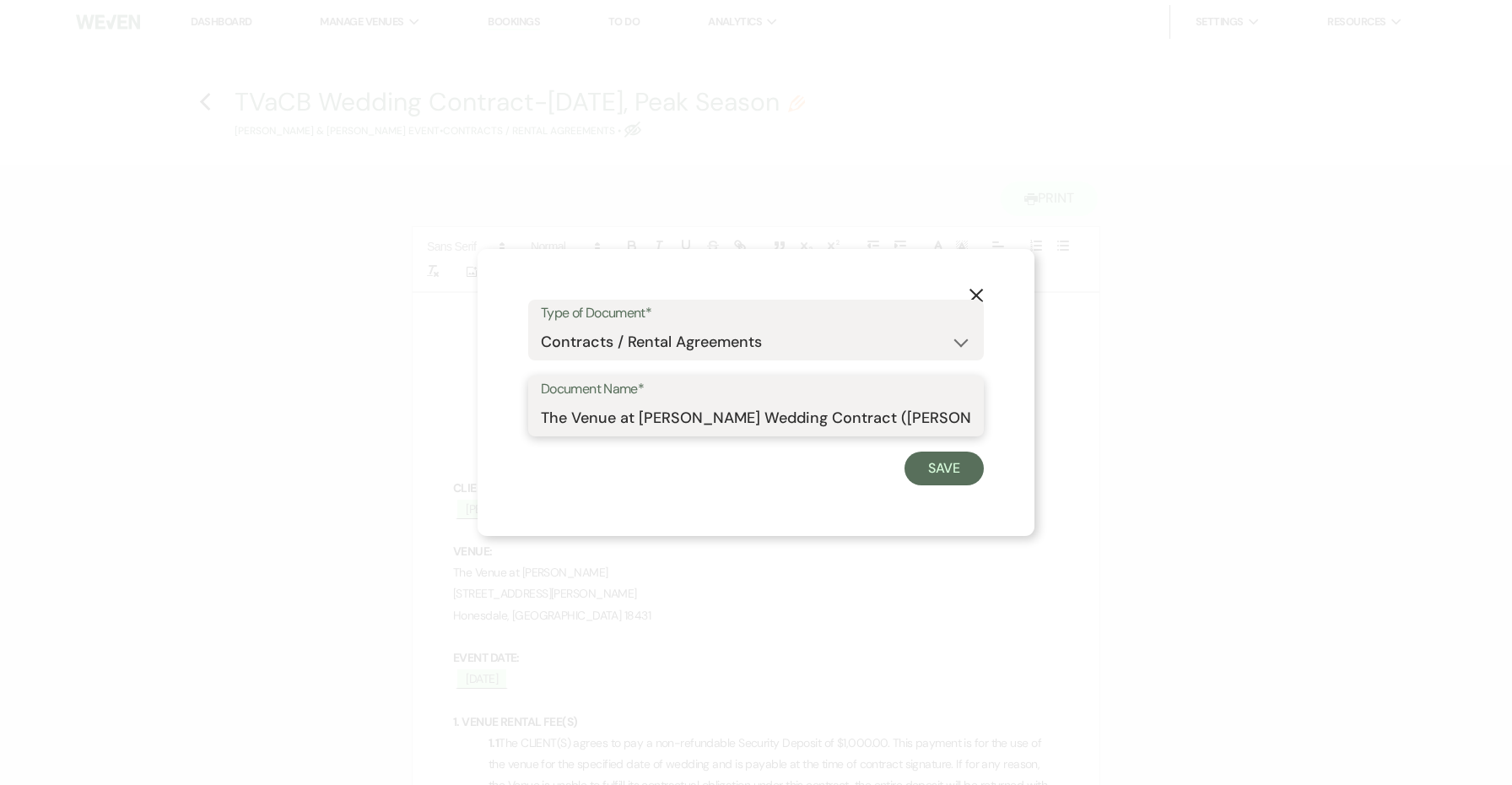
drag, startPoint x: 896, startPoint y: 421, endPoint x: 834, endPoint y: 417, distance: 62.1
click at [834, 417] on input "The Venue at [PERSON_NAME] Wedding Contract ([PERSON_NAME] & [PERSON_NAME])" at bounding box center [756, 419] width 430 height 33
click at [797, 417] on input "The Venue at [PERSON_NAME] Wedding Contract ([PERSON_NAME])" at bounding box center [756, 419] width 430 height 33
click at [803, 419] on input "The Venue at [PERSON_NAME] Wedding Contract ([PERSON_NAME])" at bounding box center [756, 419] width 430 height 33
click at [930, 484] on button "Save" at bounding box center [943, 468] width 79 height 34
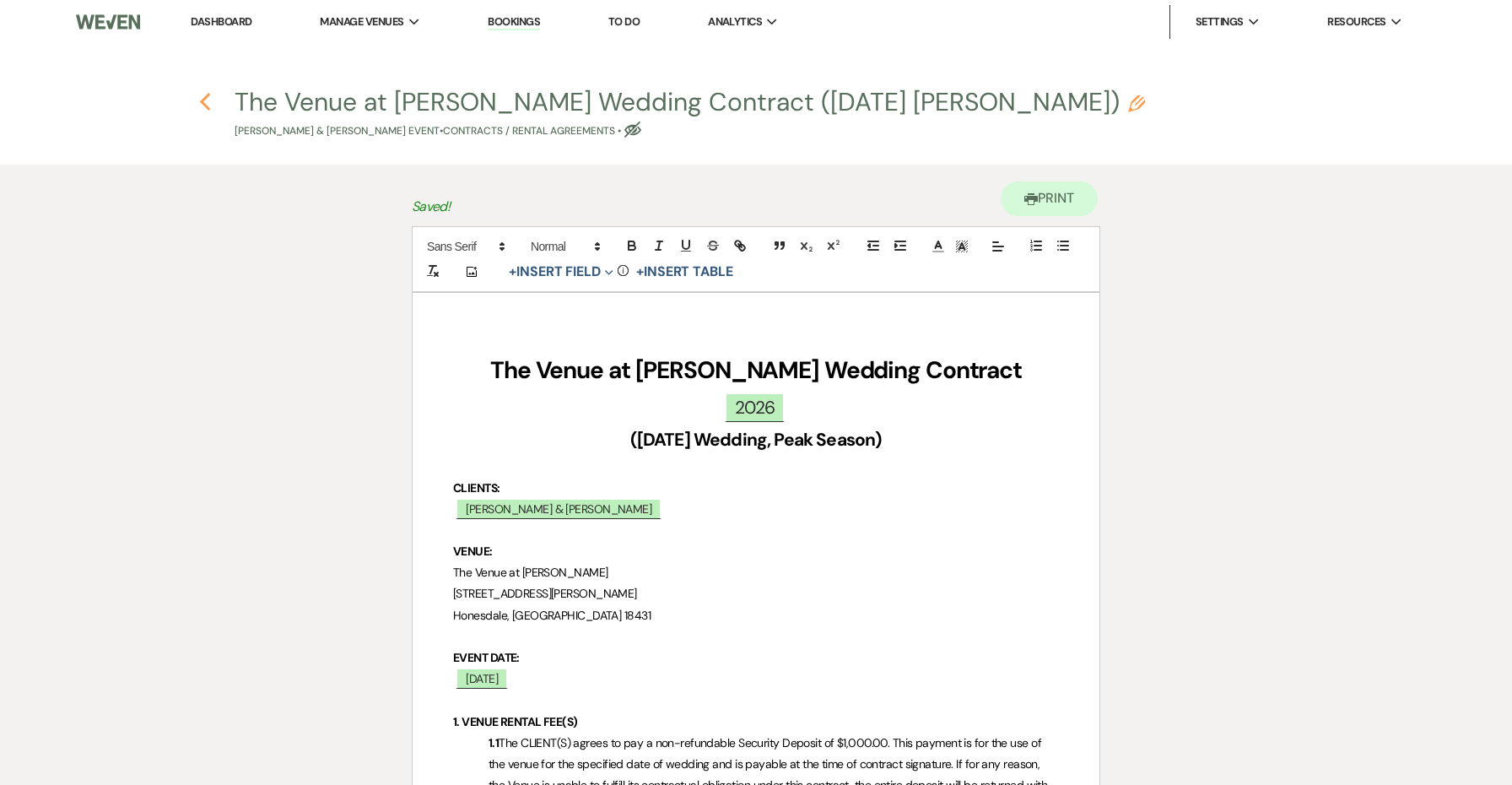
click at [205, 103] on icon "Previous" at bounding box center [205, 101] width 13 height 20
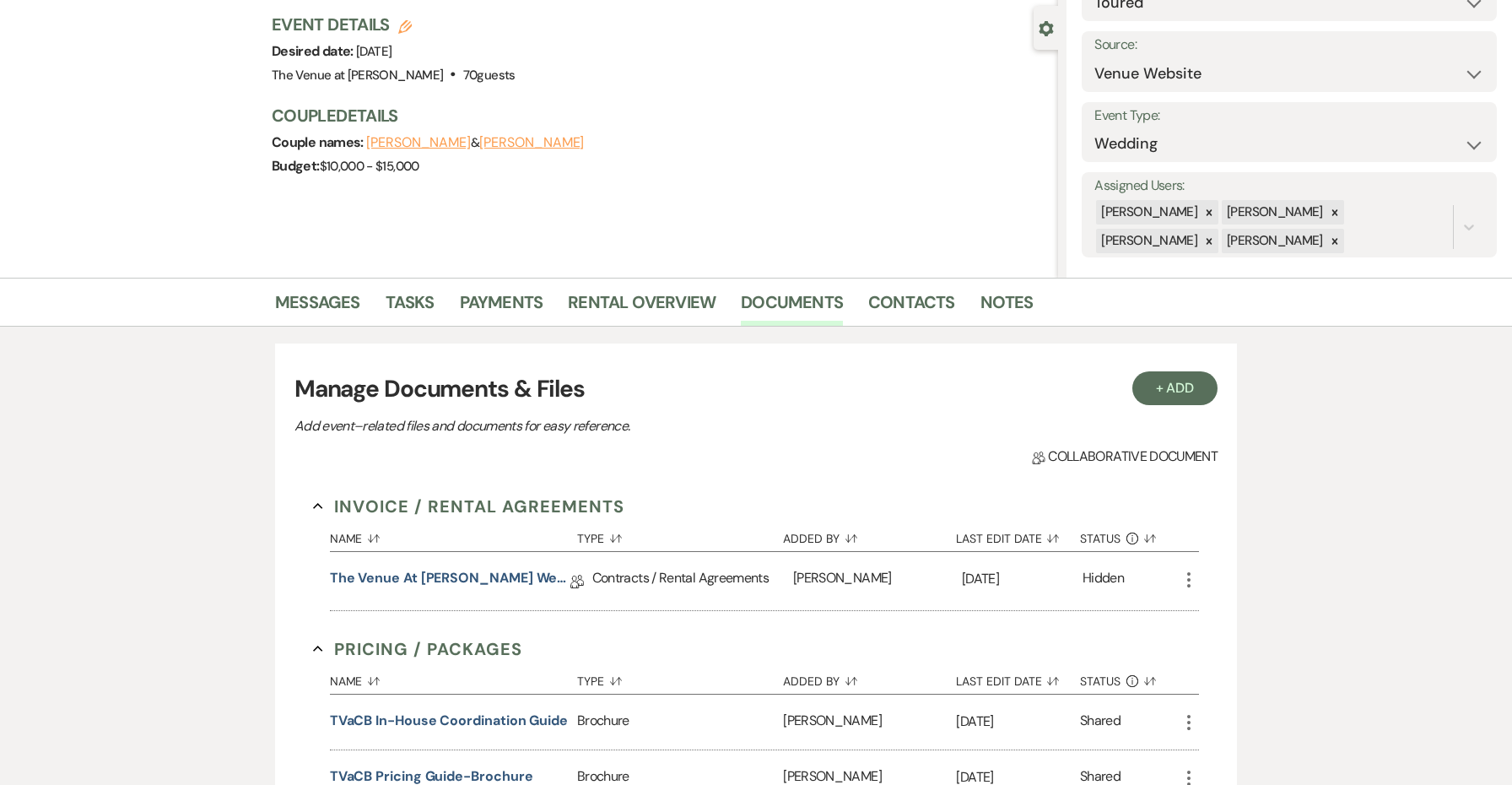
scroll to position [157, 0]
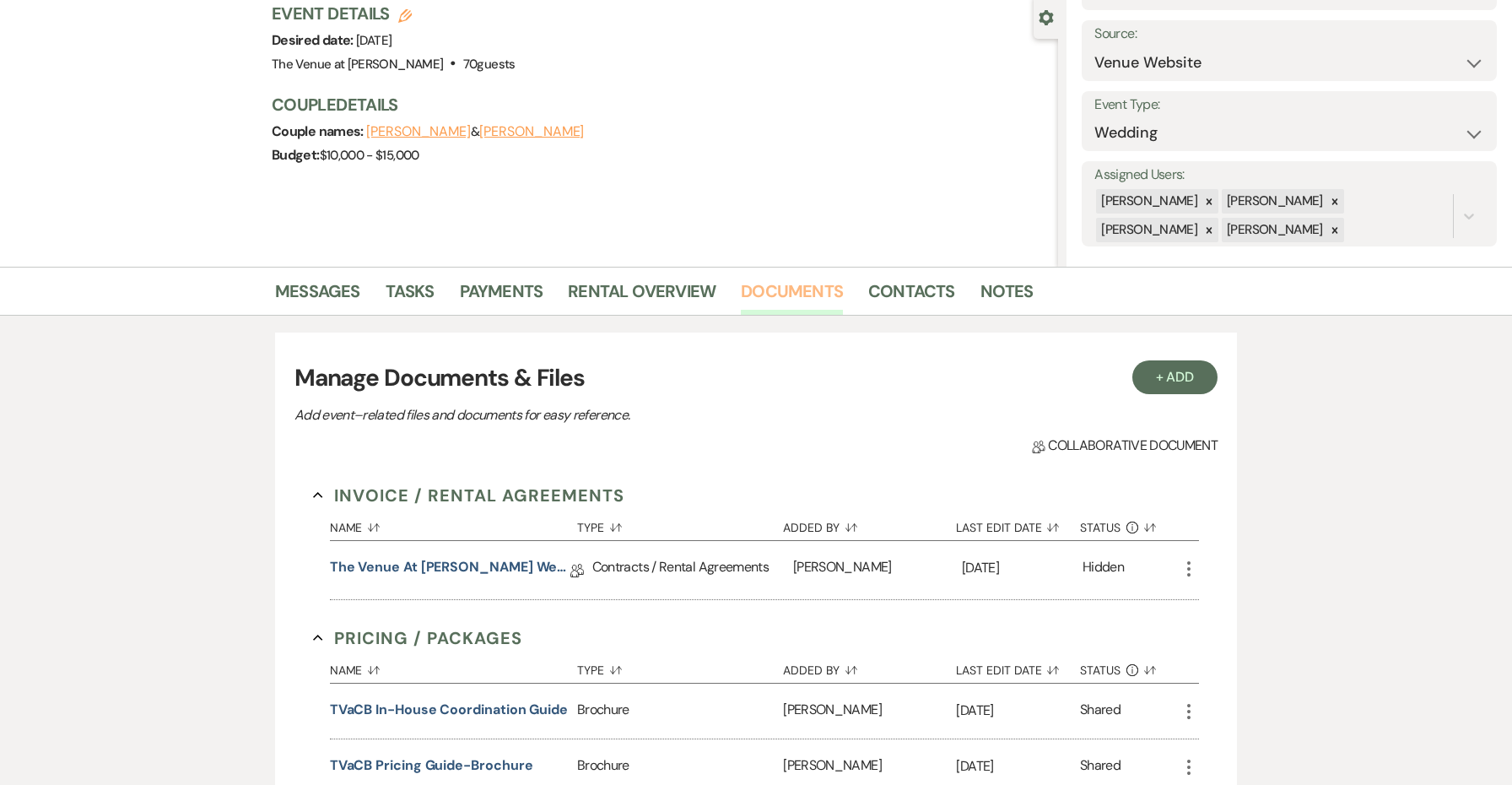
click at [825, 297] on link "Documents" at bounding box center [792, 296] width 102 height 37
click at [509, 567] on link "The Venue at [PERSON_NAME] Wedding Contract ([DATE] [PERSON_NAME])" at bounding box center [450, 570] width 240 height 26
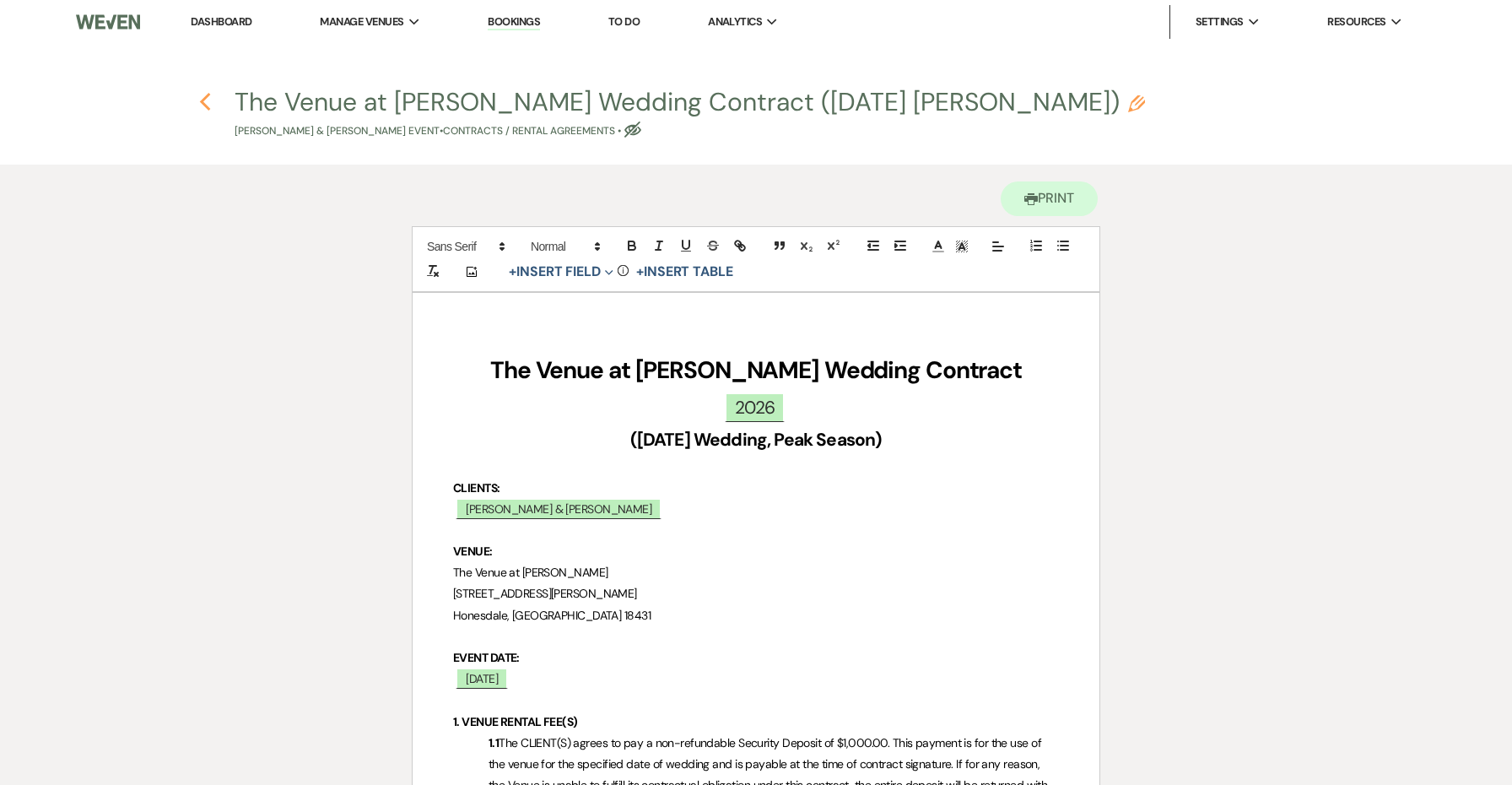
click at [207, 98] on icon "Previous" at bounding box center [205, 101] width 13 height 20
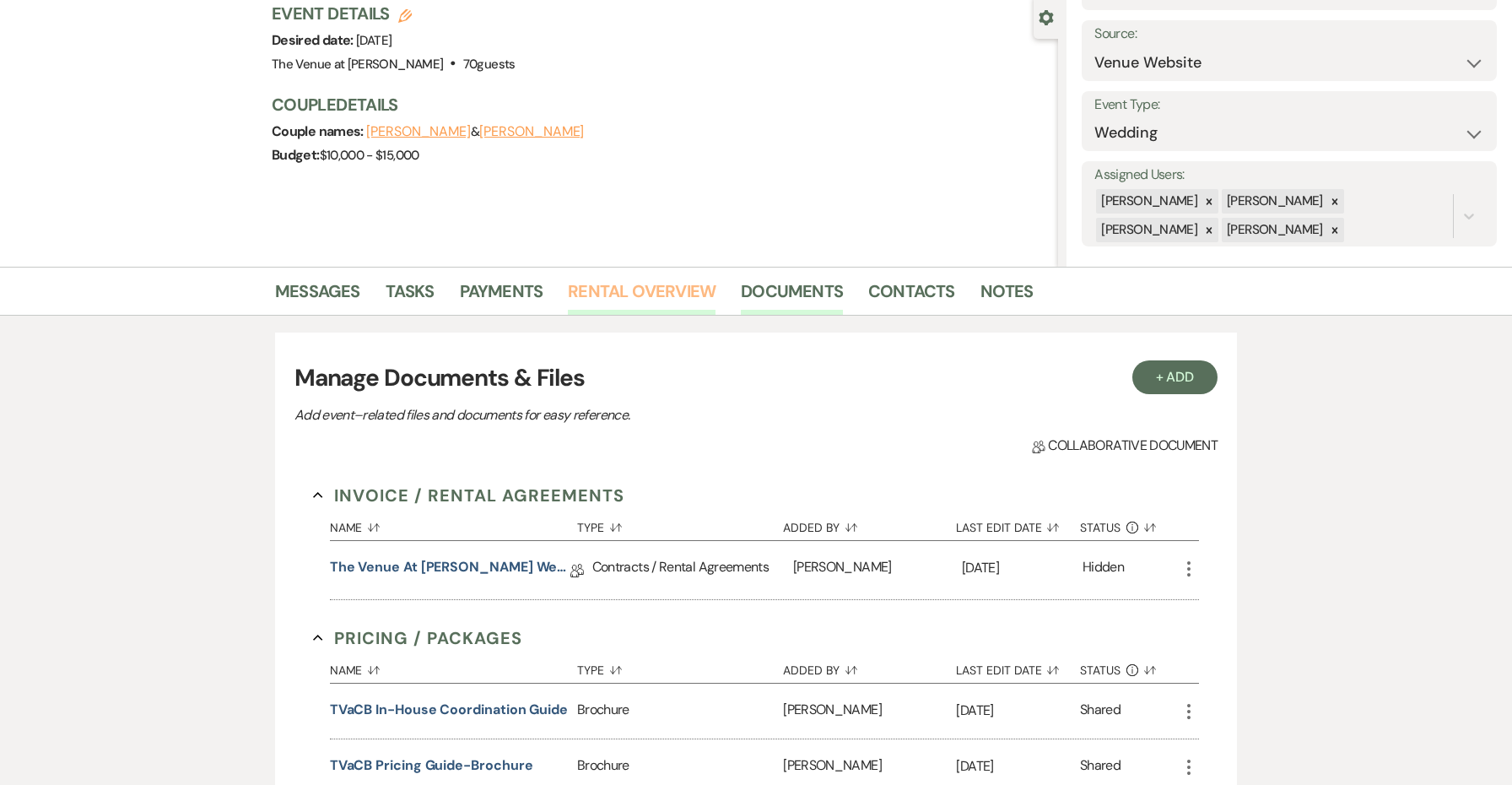
click at [614, 288] on link "Rental Overview" at bounding box center [642, 296] width 148 height 37
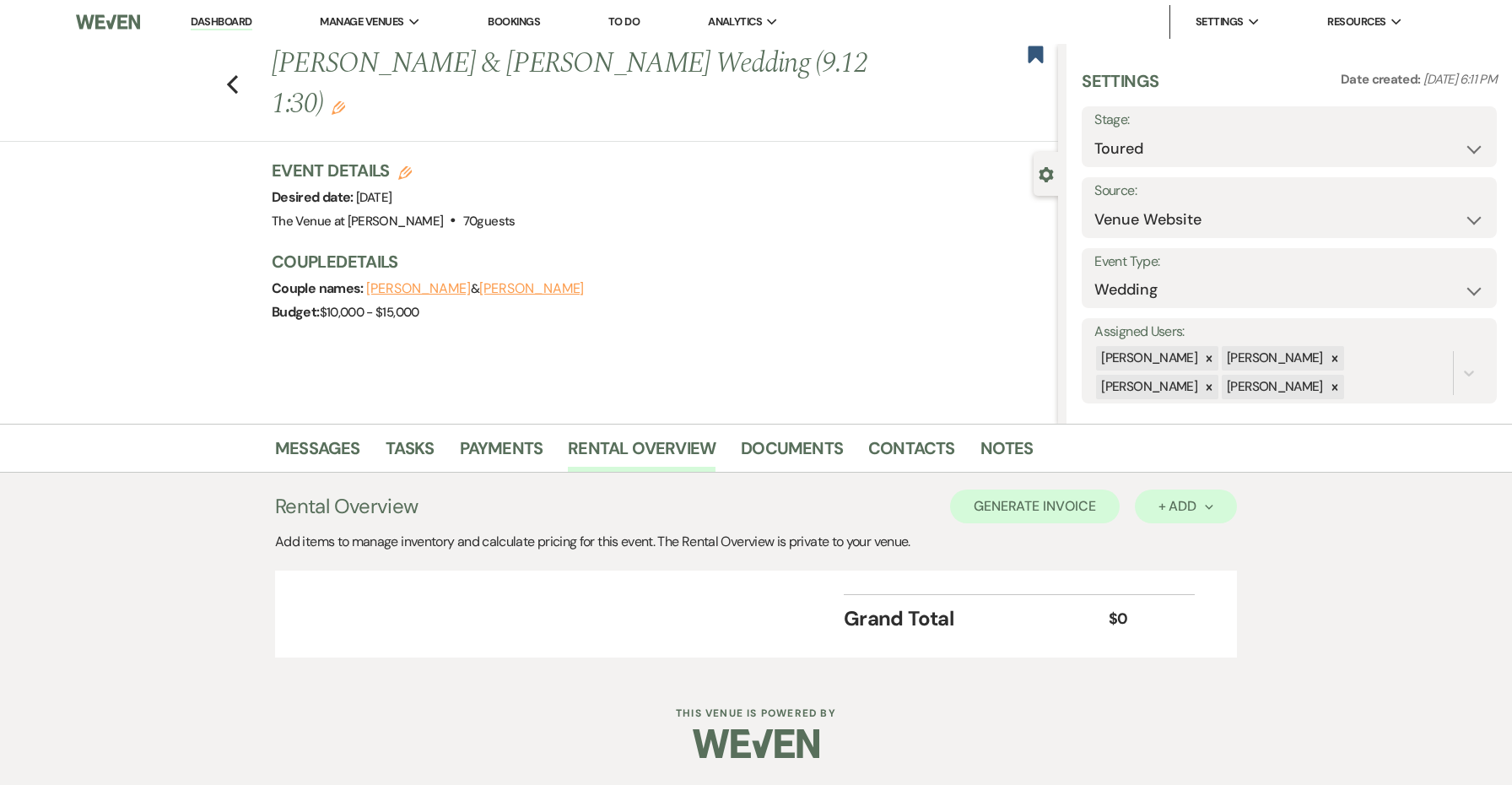
click at [1187, 507] on div "+ Add Next" at bounding box center [1186, 506] width 55 height 14
click at [1147, 549] on button "Item" at bounding box center [1178, 544] width 86 height 26
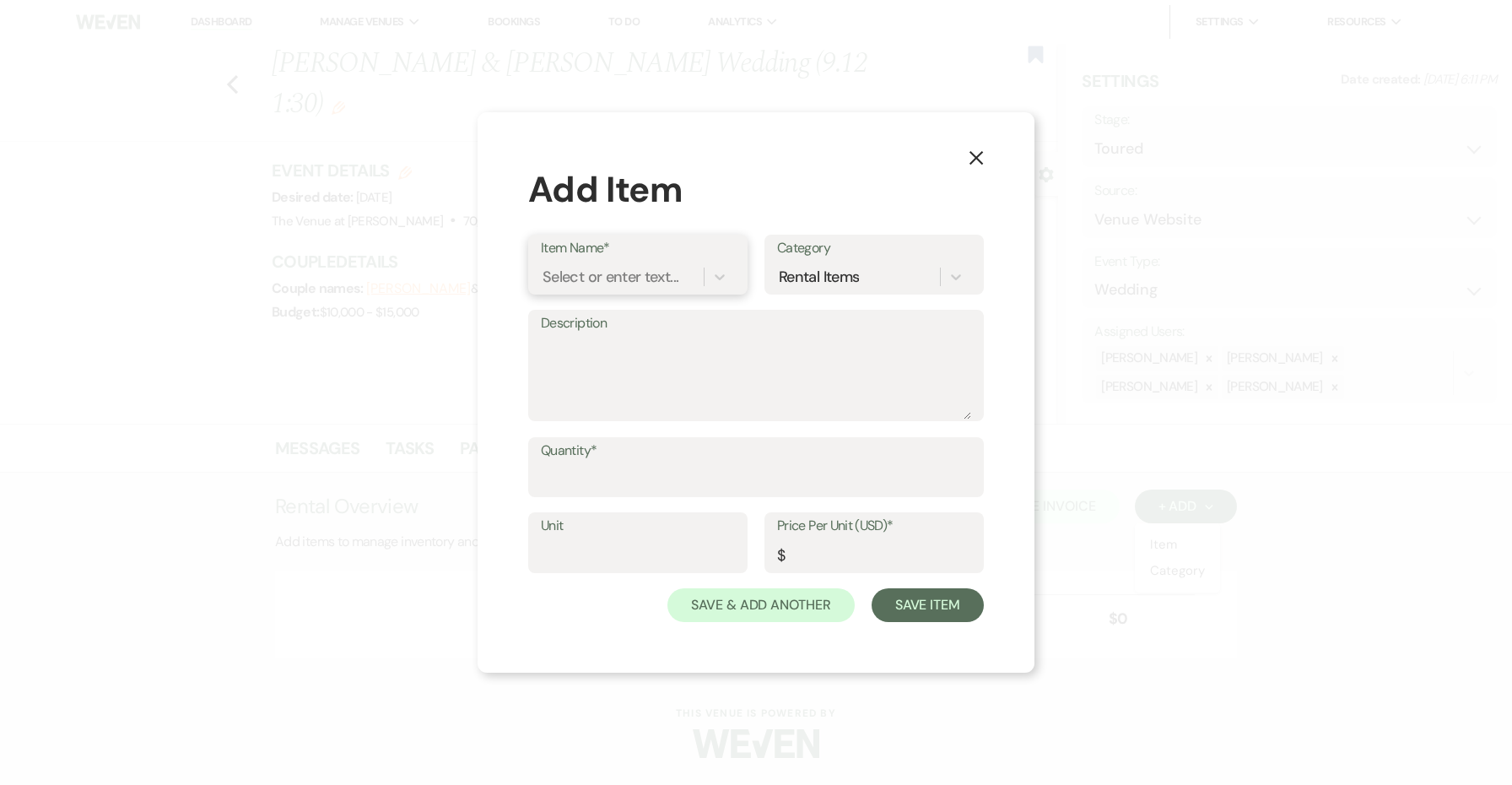
click at [594, 283] on div "Select or enter text..." at bounding box center [610, 276] width 136 height 22
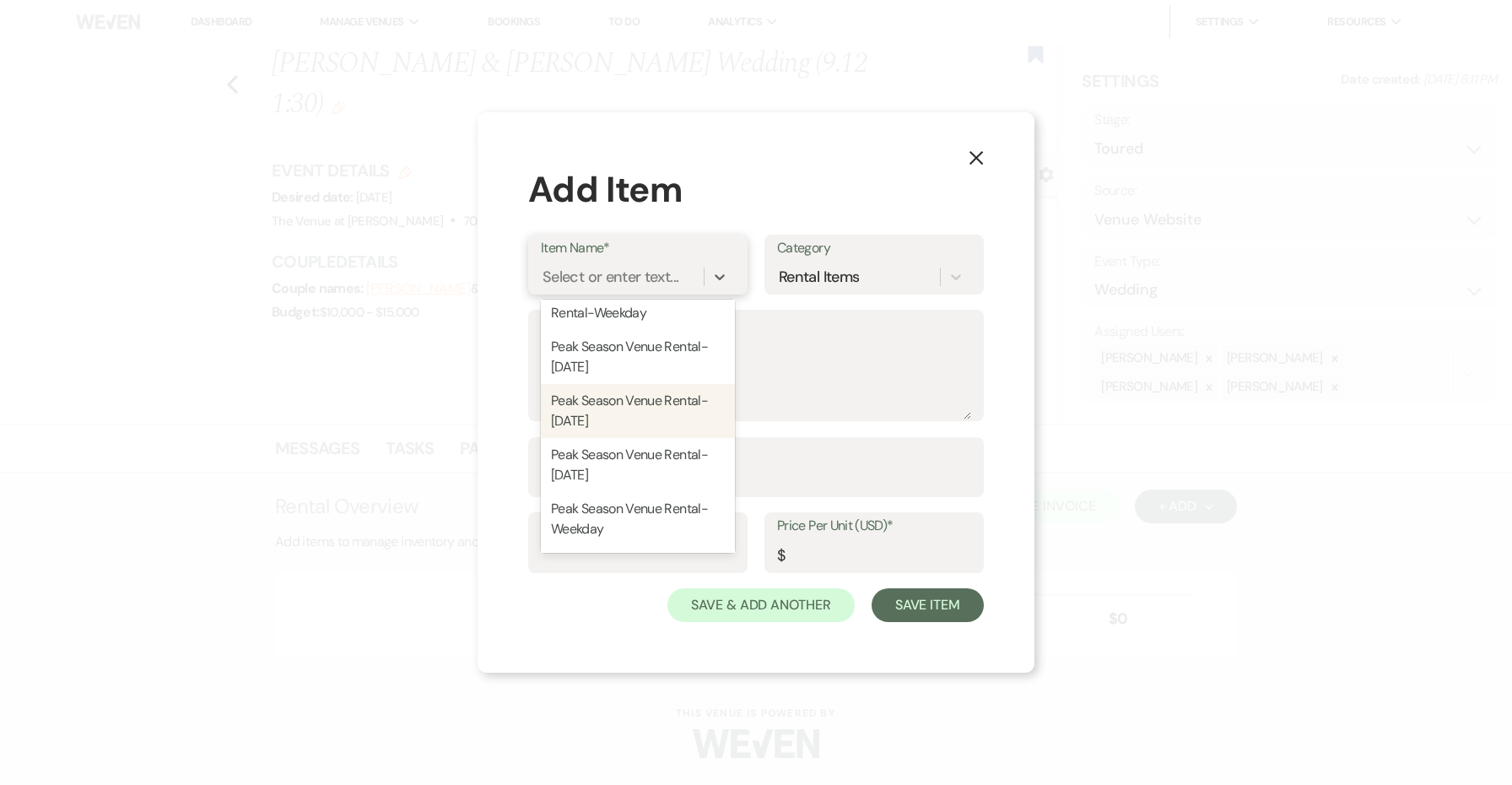
scroll to position [548, 0]
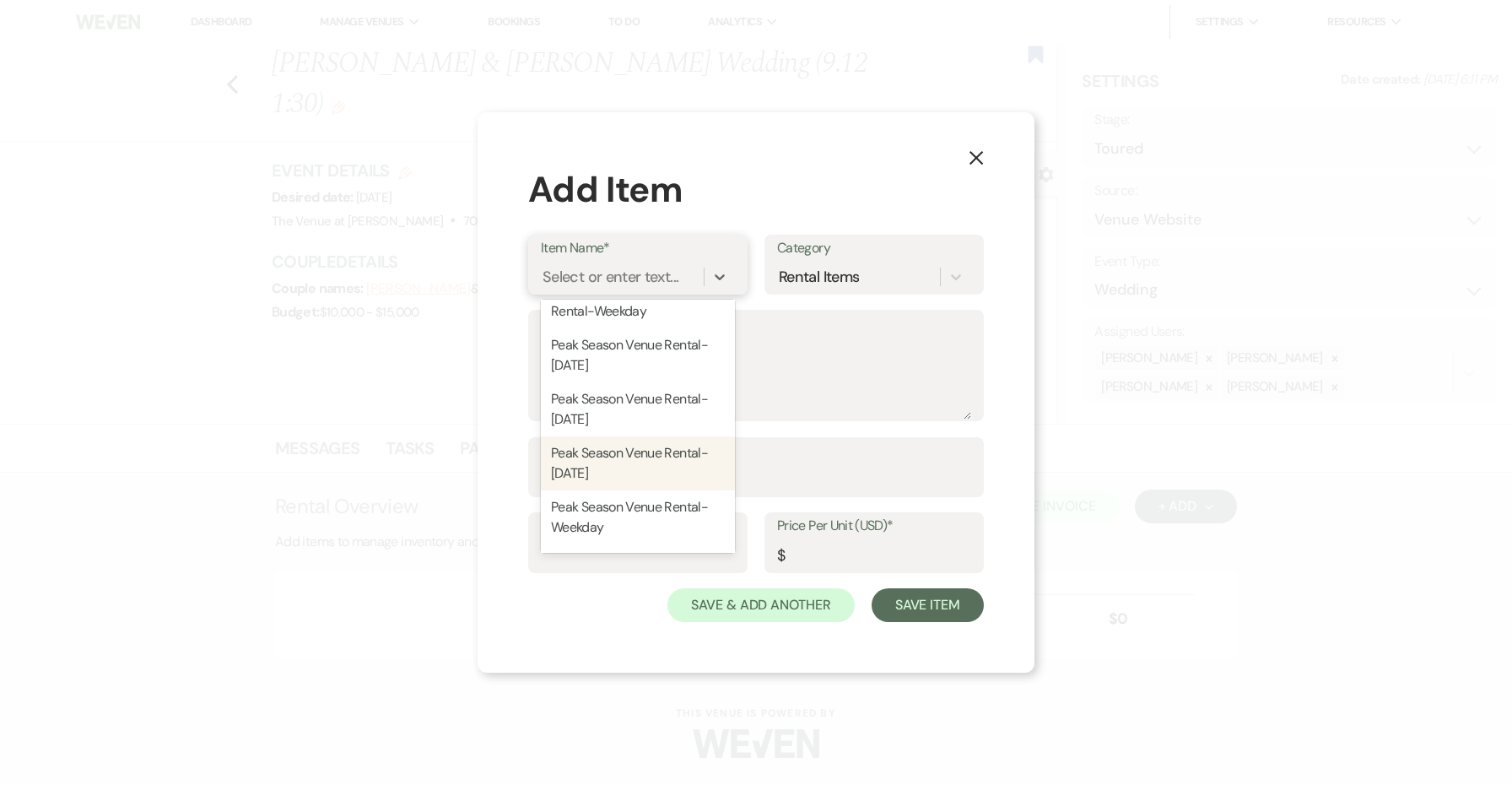
click at [607, 476] on div "Peak Season Venue Rental-[DATE]" at bounding box center [638, 463] width 194 height 54
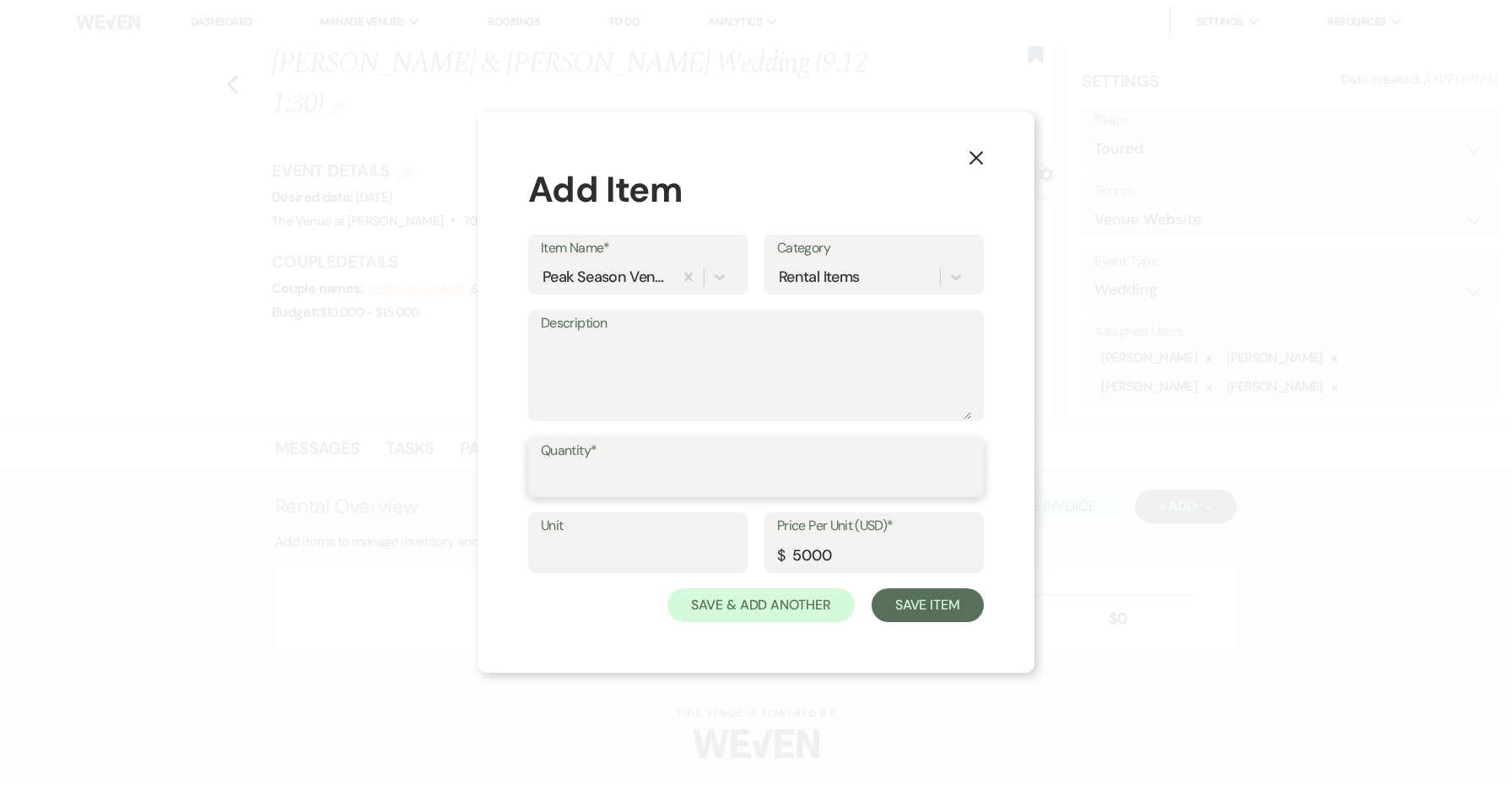
click at [687, 484] on input "Quantity*" at bounding box center [756, 479] width 430 height 33
click at [807, 554] on input "5000" at bounding box center [873, 555] width 194 height 33
click at [923, 601] on button "Save Item" at bounding box center [927, 605] width 112 height 34
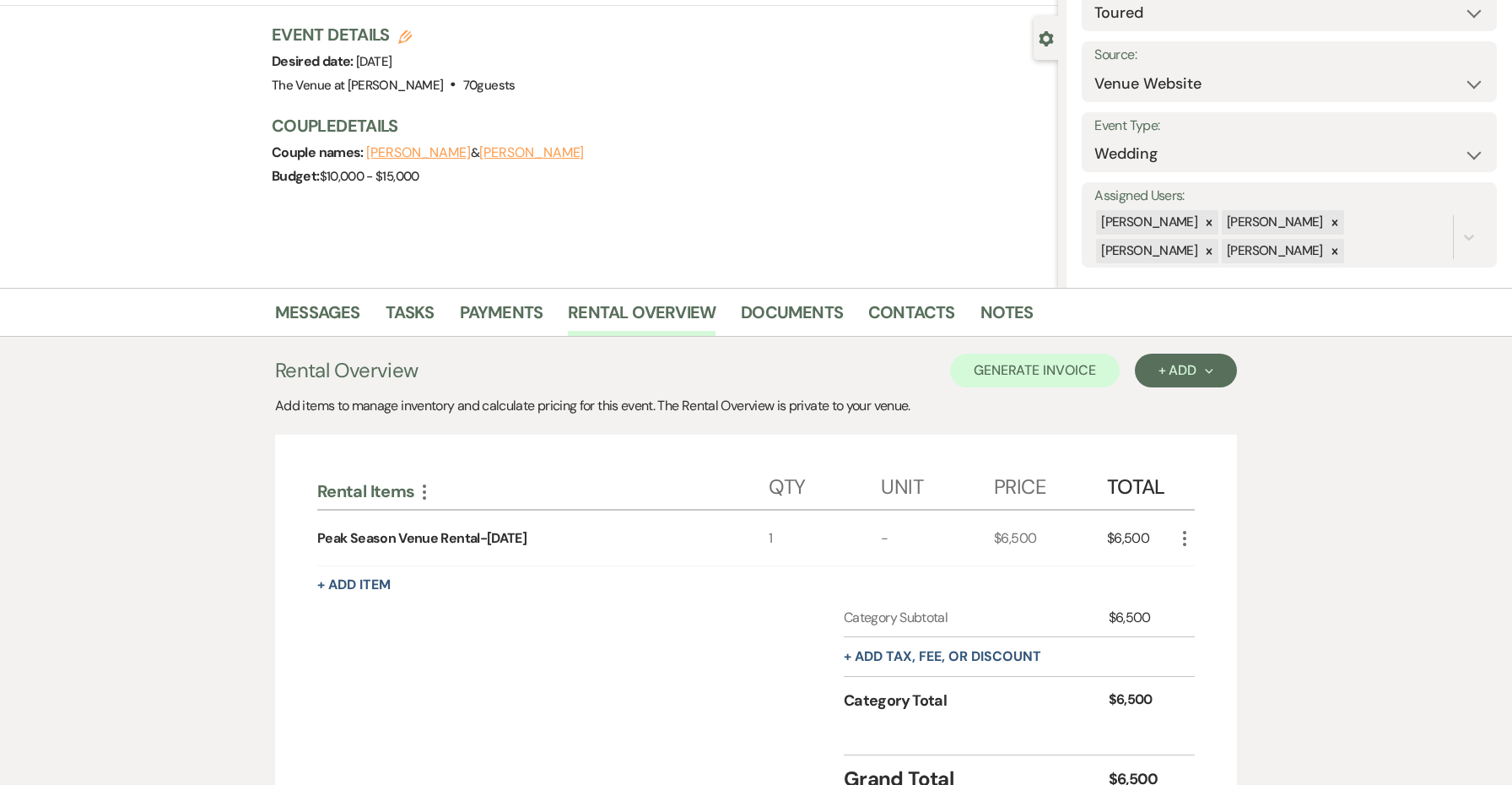
scroll to position [294, 0]
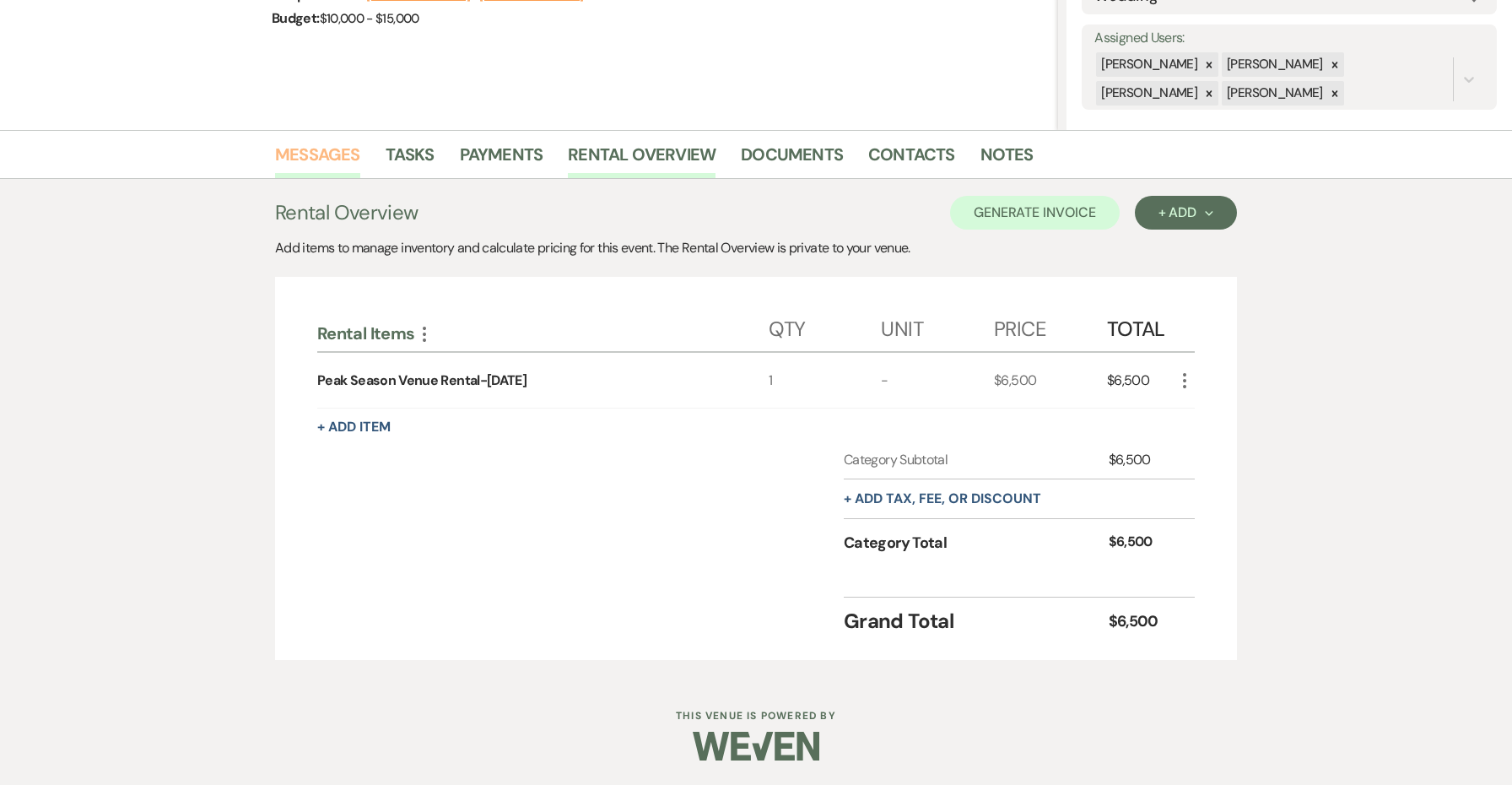
click at [332, 153] on link "Messages" at bounding box center [318, 160] width 86 height 37
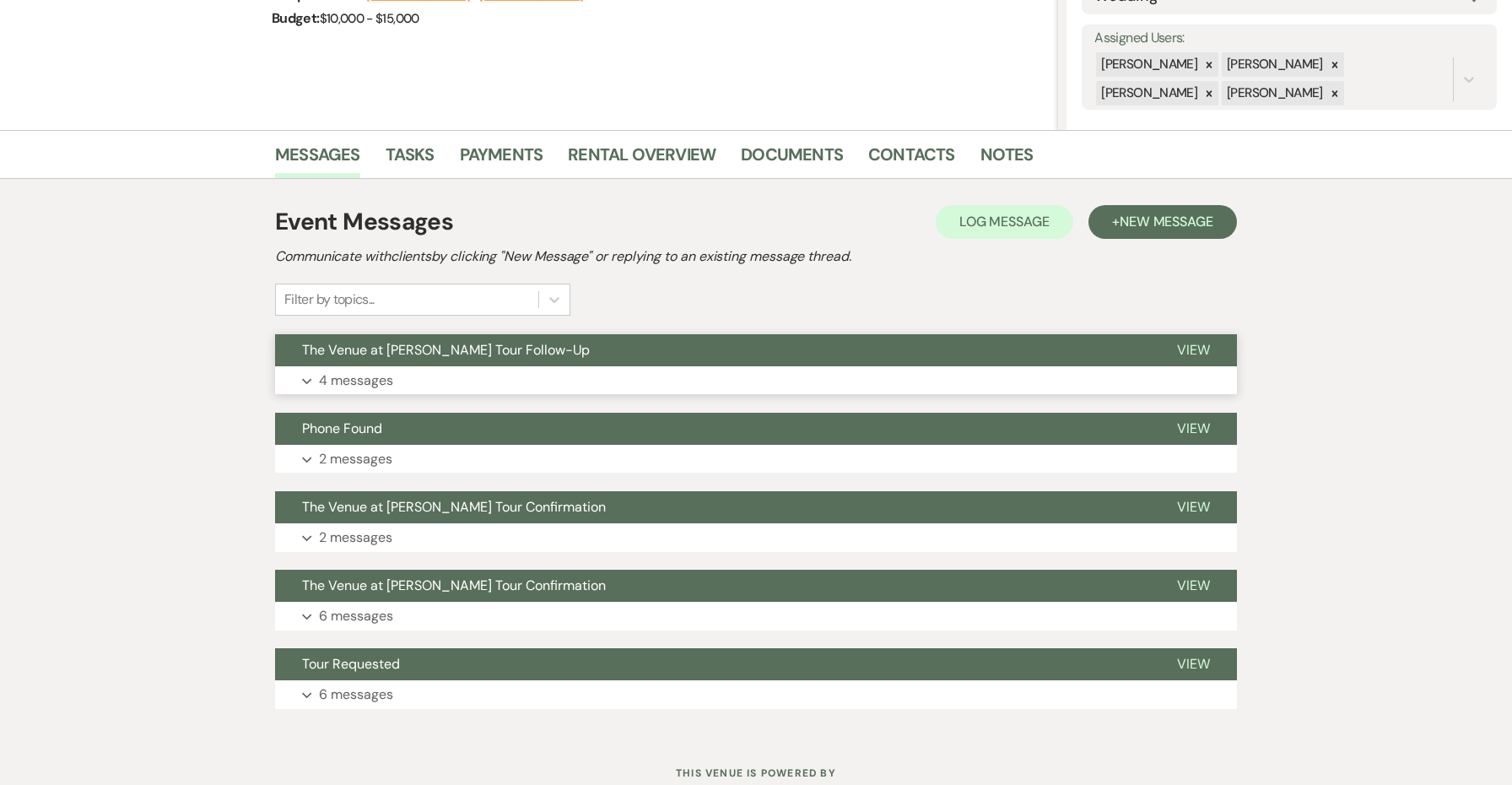
click at [484, 357] on span "The Venue at [PERSON_NAME] Tour Follow-Up" at bounding box center [446, 350] width 288 height 18
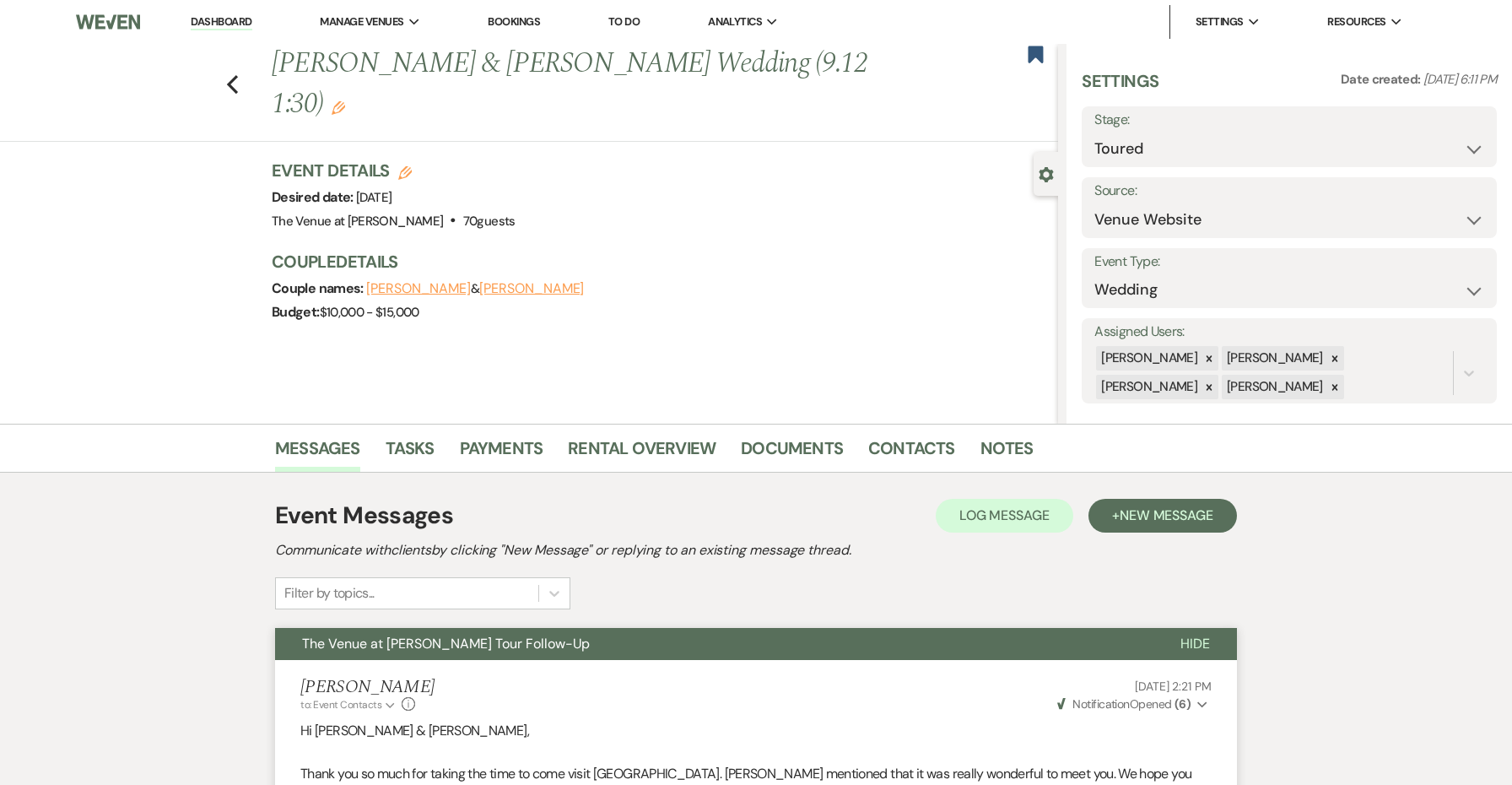
click at [332, 103] on icon "Edit" at bounding box center [339, 108] width 14 height 14
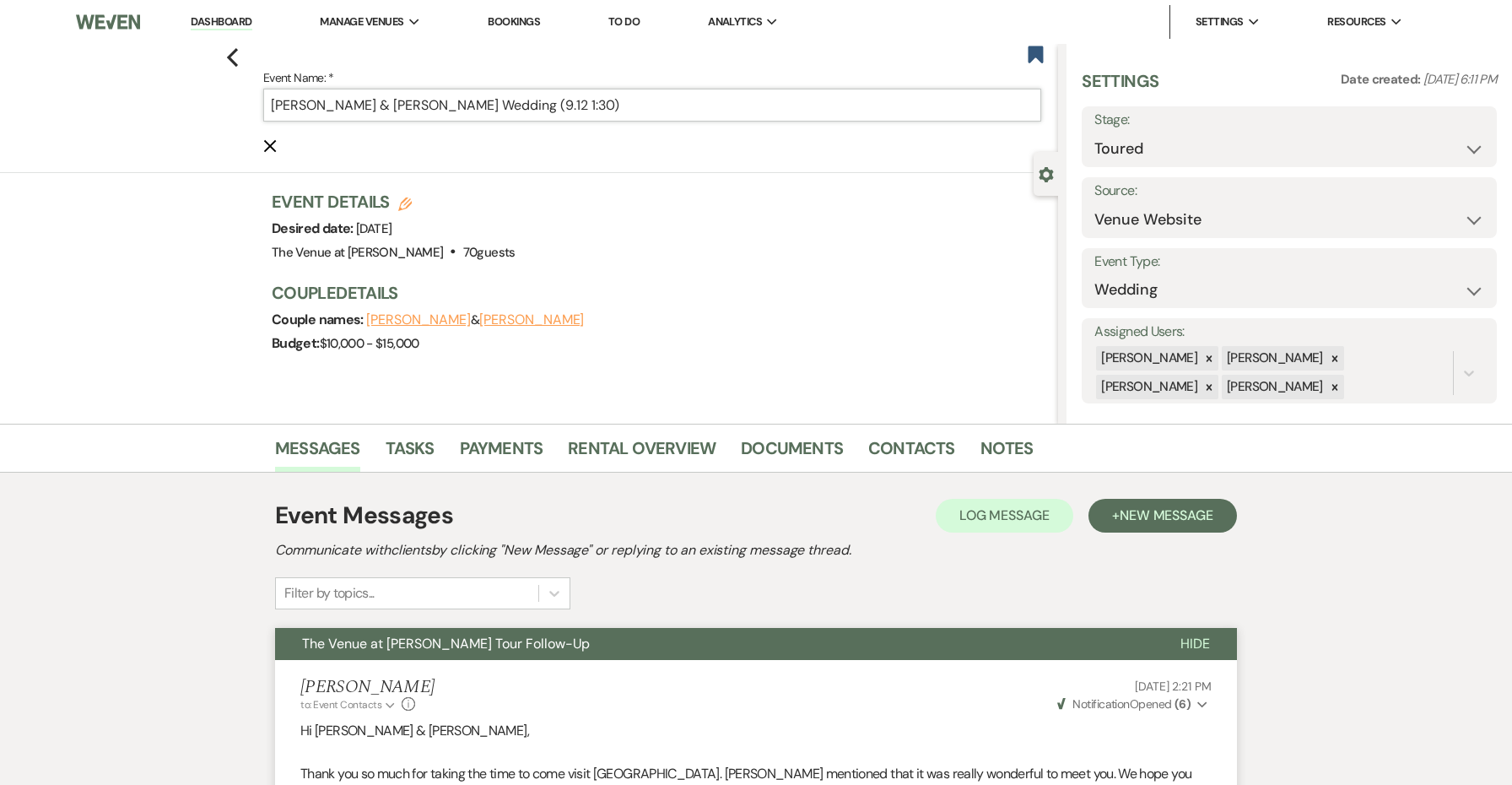
click at [699, 111] on input "[PERSON_NAME] & [PERSON_NAME] Wedding (9.12 1:30)" at bounding box center [651, 105] width 778 height 33
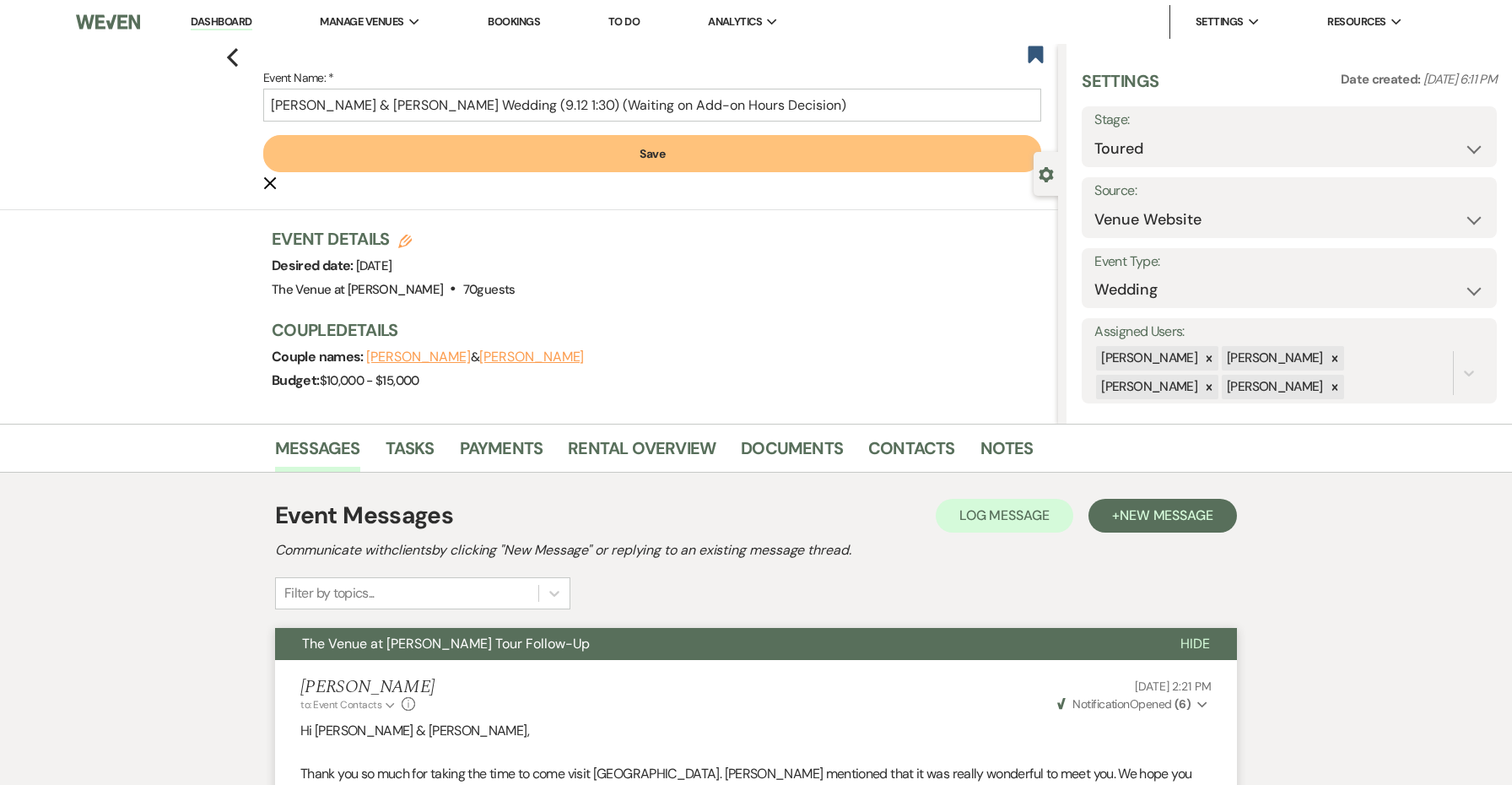
click at [731, 144] on button "Save" at bounding box center [651, 154] width 778 height 37
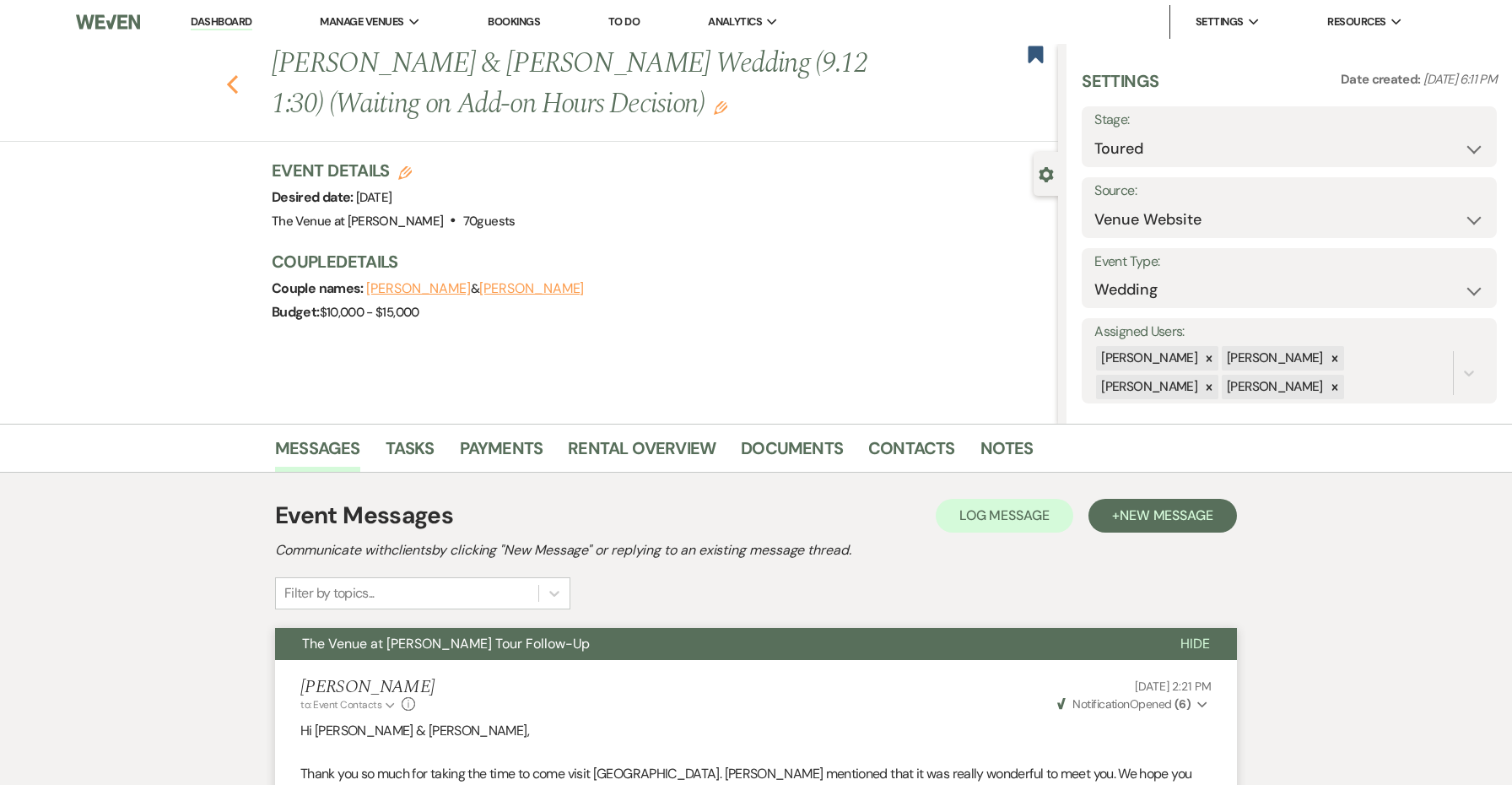
click at [234, 82] on icon "Previous" at bounding box center [232, 84] width 13 height 20
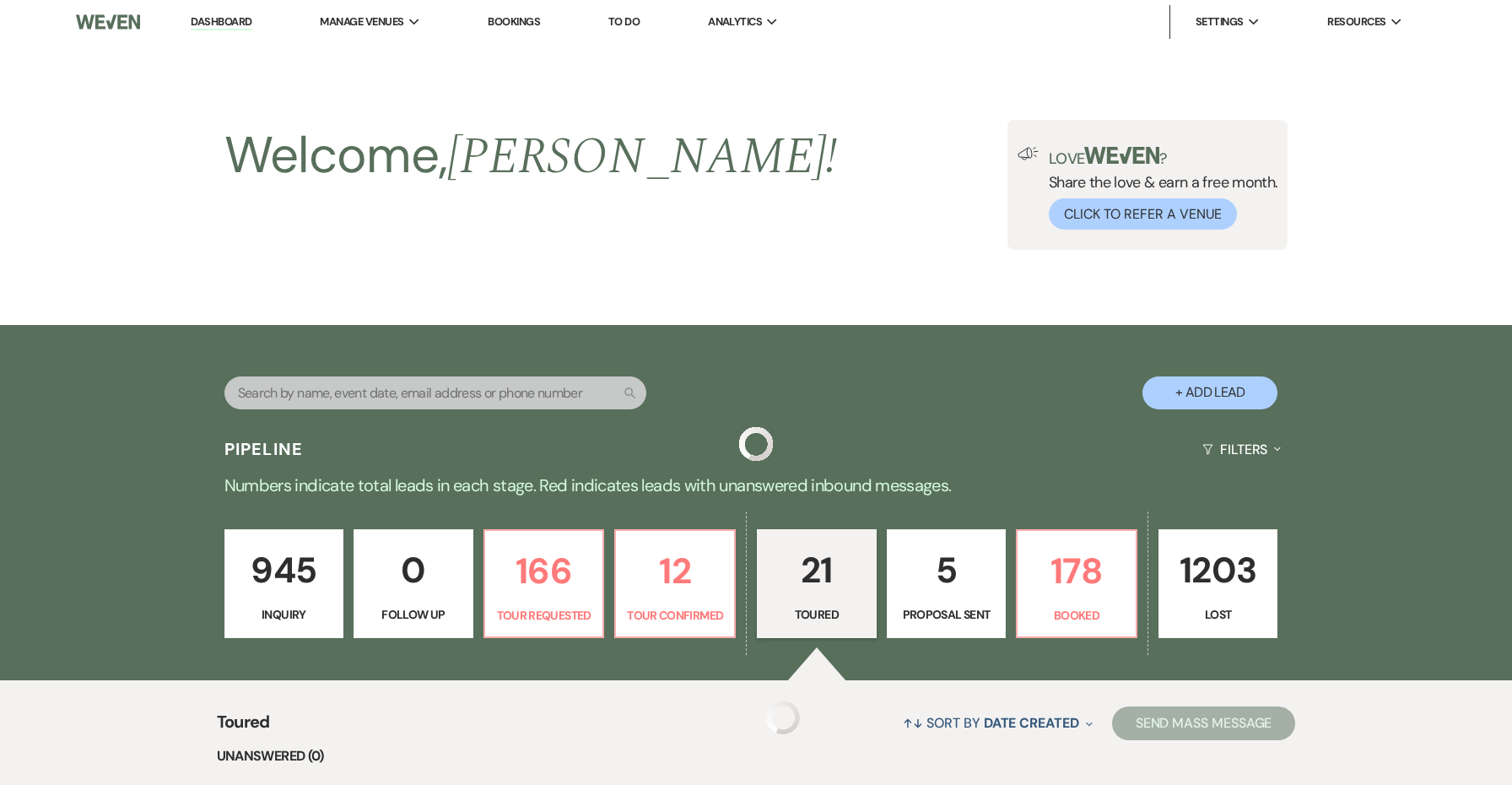
scroll to position [366, 0]
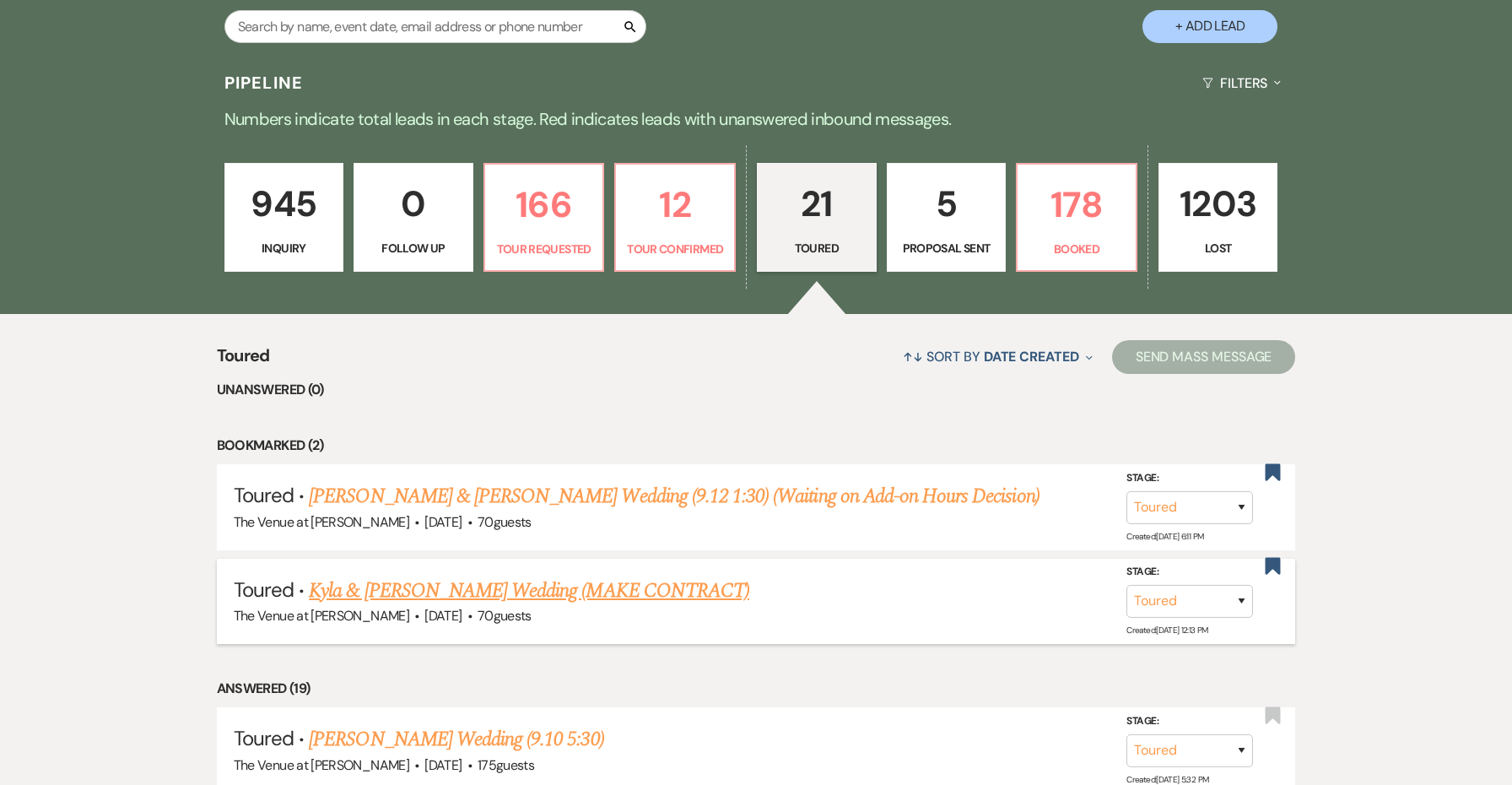
click at [561, 586] on link "Kyla & [PERSON_NAME] Wedding (MAKE CONTRACT)" at bounding box center [529, 590] width 440 height 30
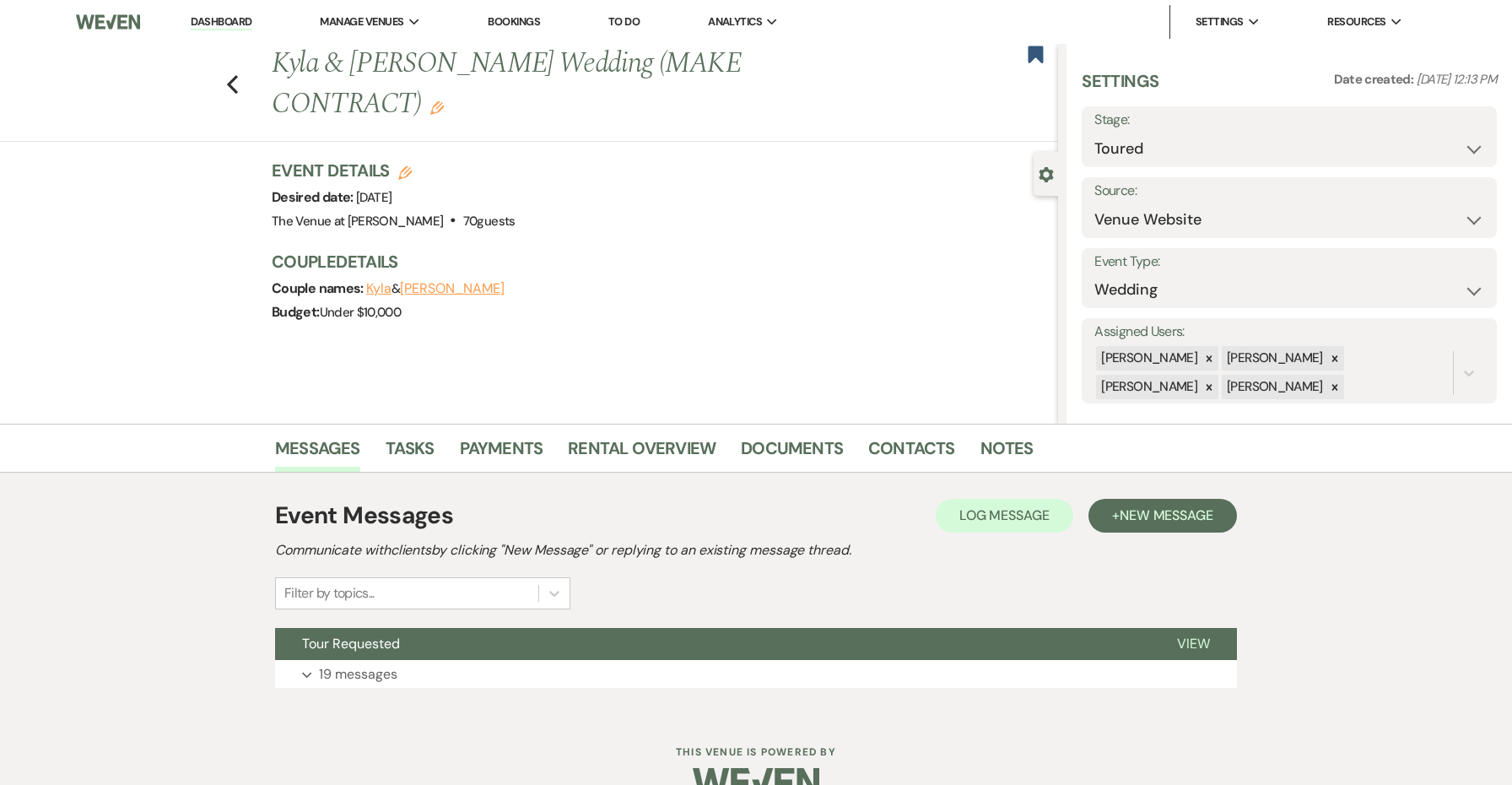
click at [510, 618] on div "Event Messages Log Log Message + New Message Communicate with clients by clicki…" at bounding box center [756, 593] width 962 height 206
click at [510, 635] on button "Tour Requested" at bounding box center [713, 644] width 875 height 32
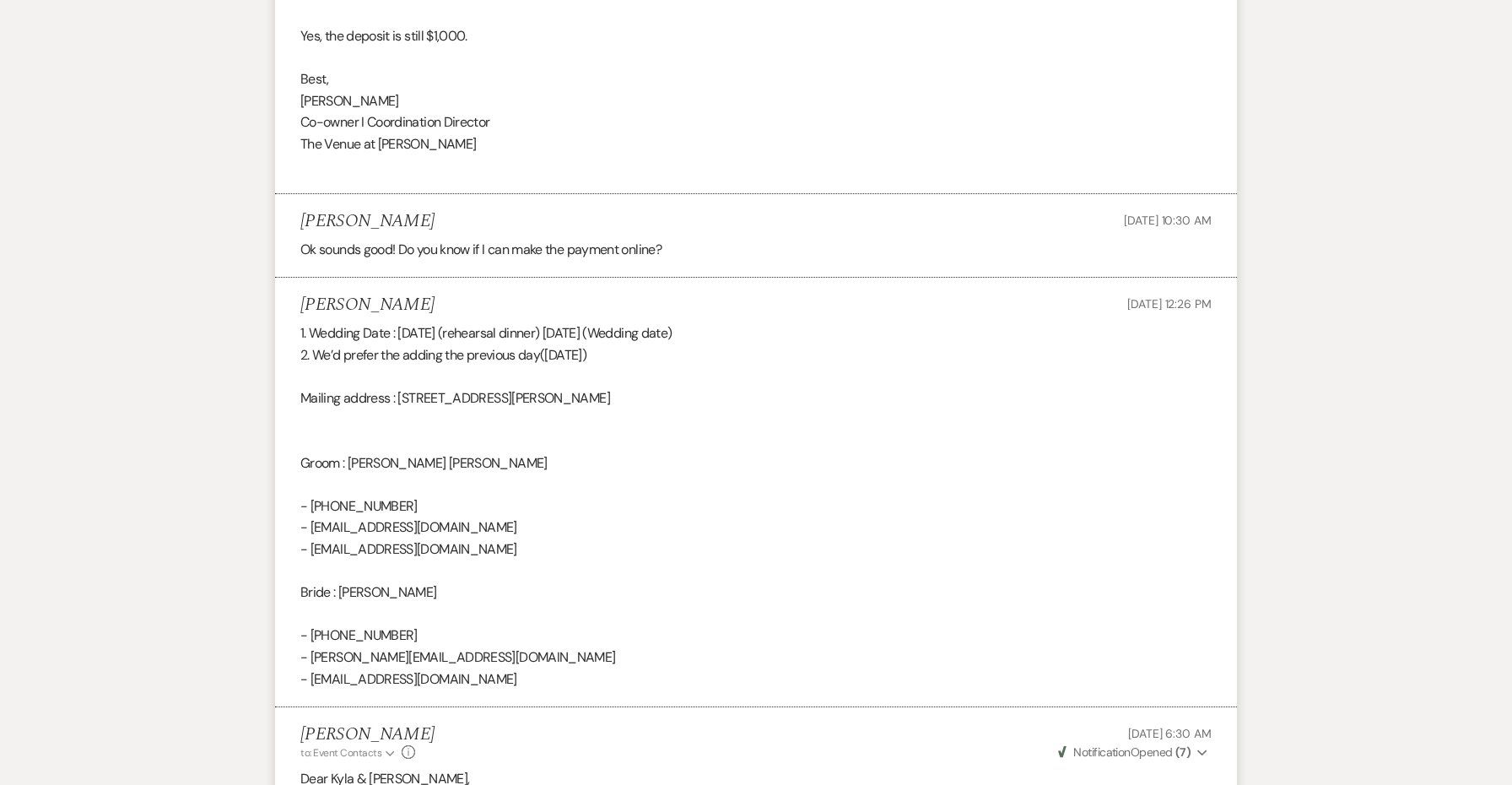
scroll to position [5855, 0]
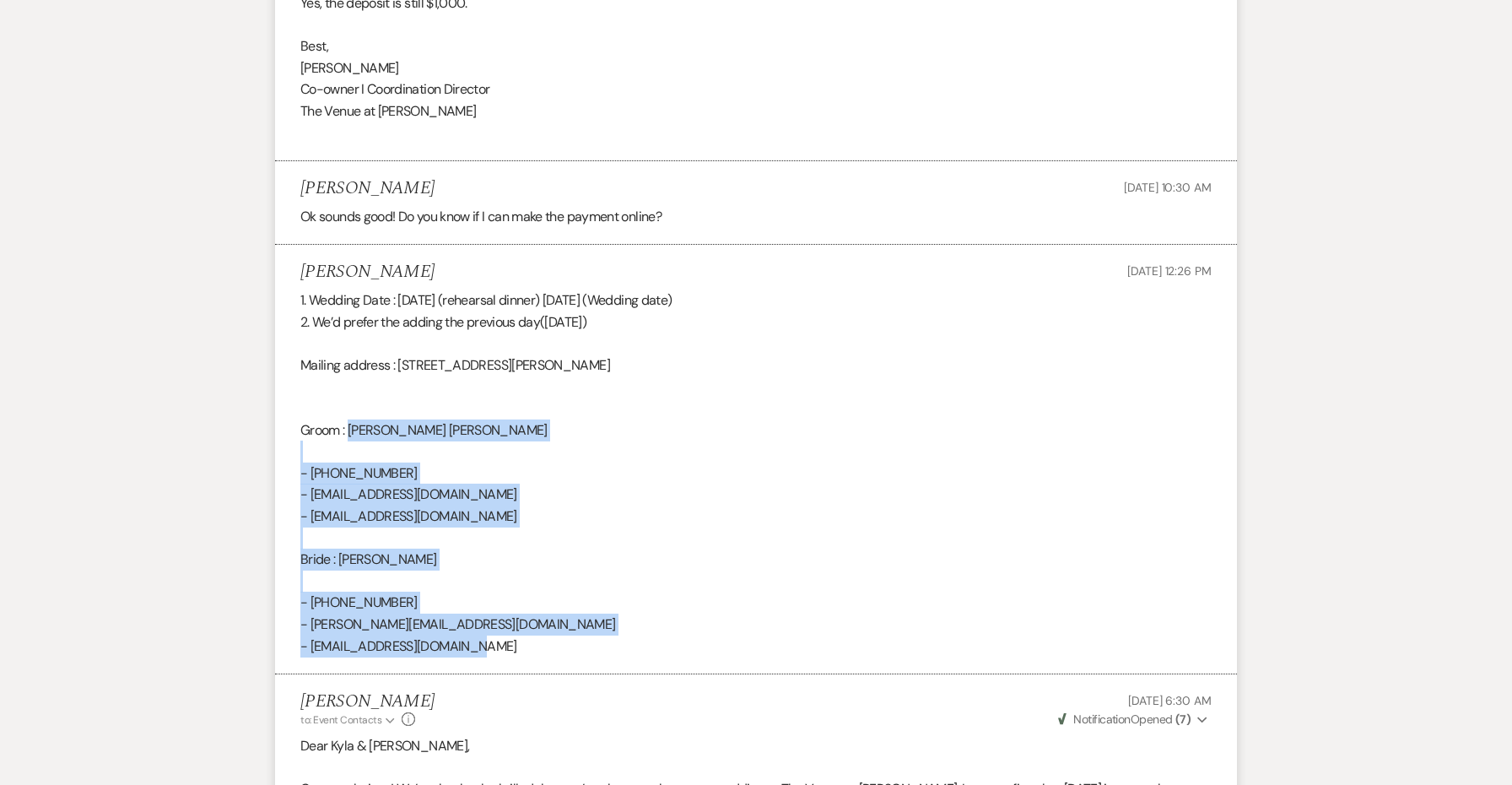
drag, startPoint x: 480, startPoint y: 529, endPoint x: 350, endPoint y: 316, distance: 249.5
click at [350, 316] on div "1. Wedding Date : [DATE] (rehearsal dinner) [DATE] (Wedding date) 2. We’d prefe…" at bounding box center [756, 472] width 911 height 367
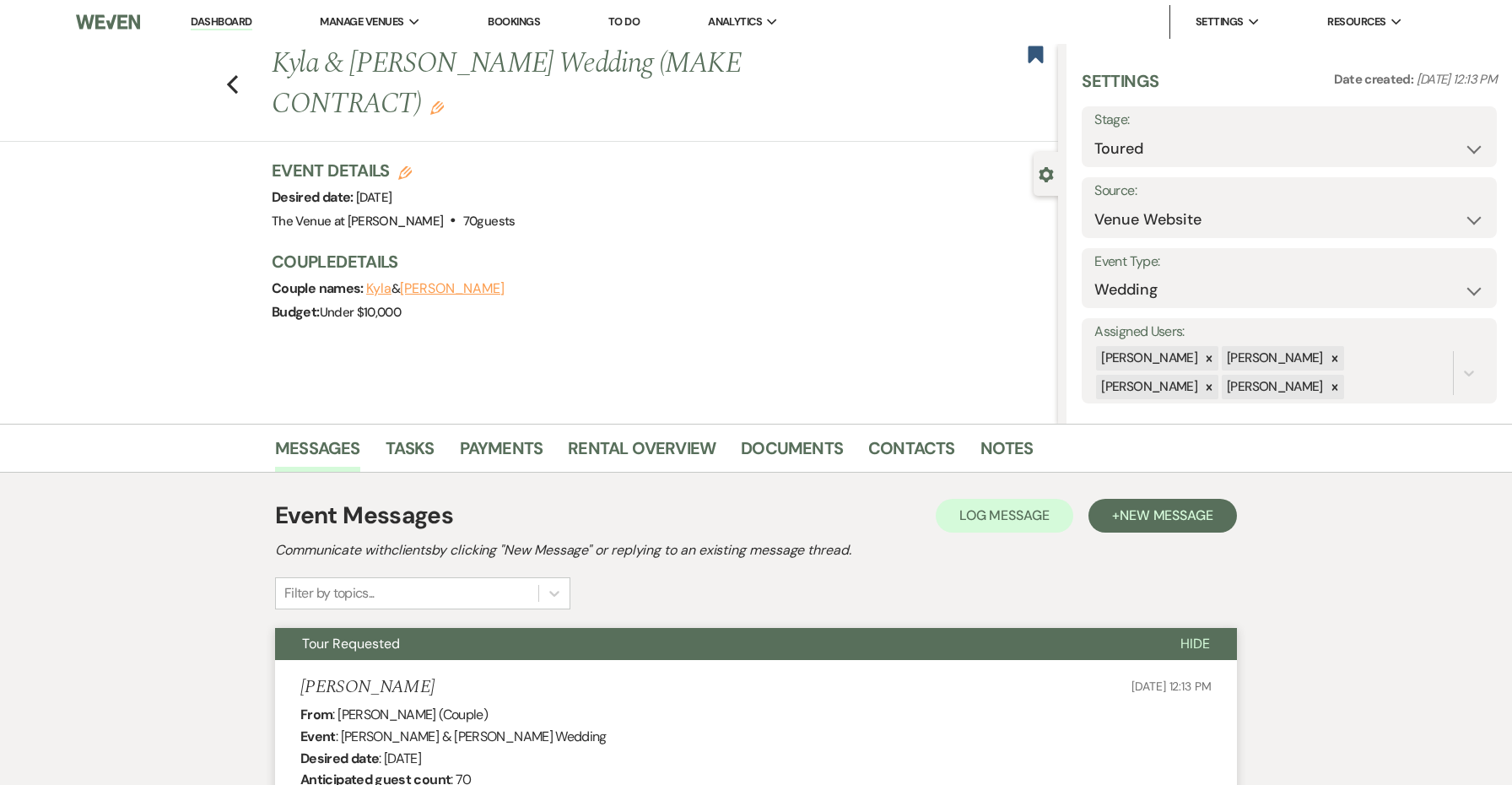
scroll to position [0, 0]
click at [381, 282] on button "Kyla" at bounding box center [379, 288] width 25 height 14
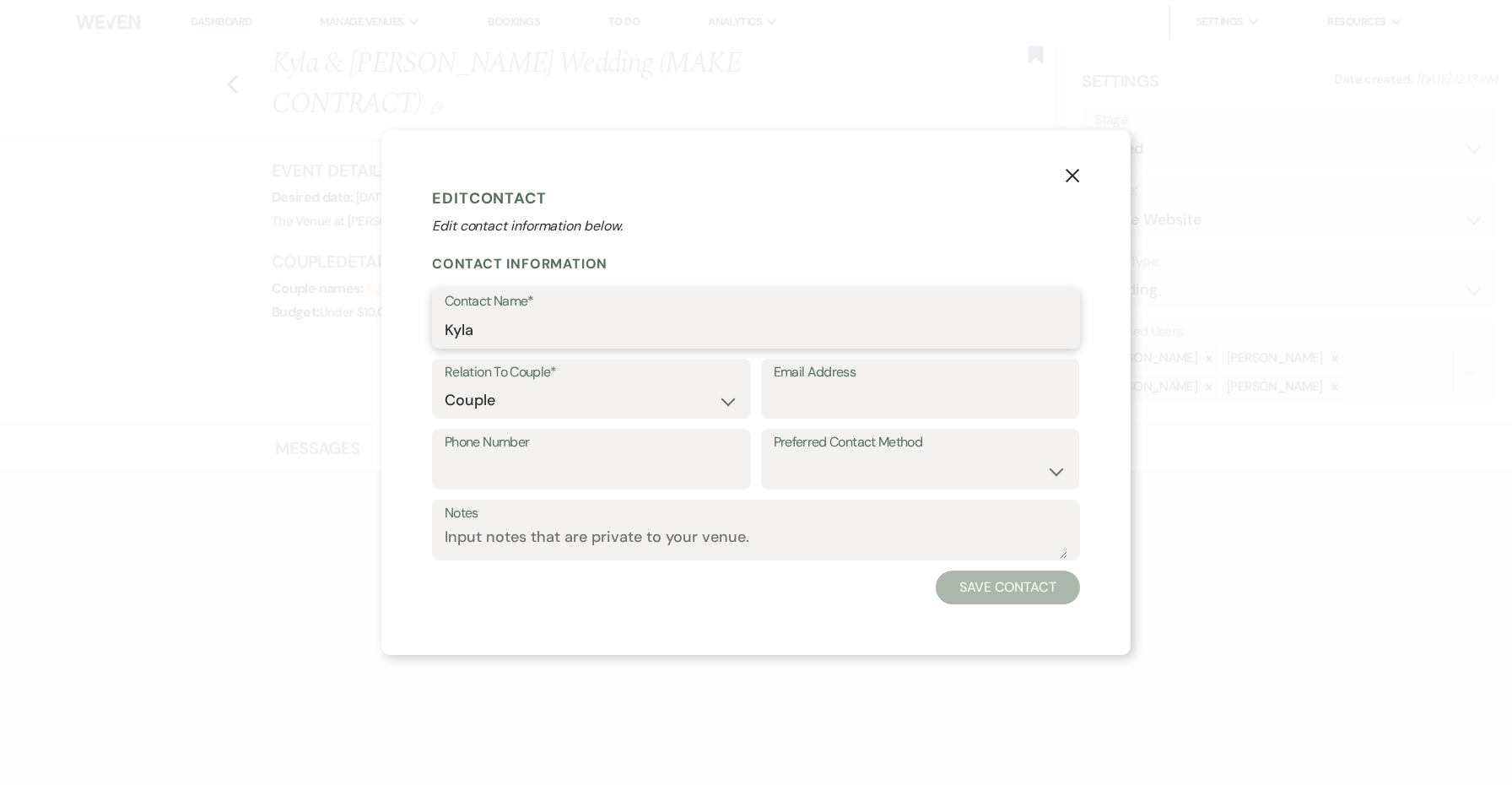
click at [520, 339] on input "Kyla" at bounding box center [756, 330] width 623 height 33
paste input "[PERSON_NAME] [PERSON_NAME] - [PHONE_NUMBER] - [EMAIL_ADDRESS][DOMAIN_NAME] - […"
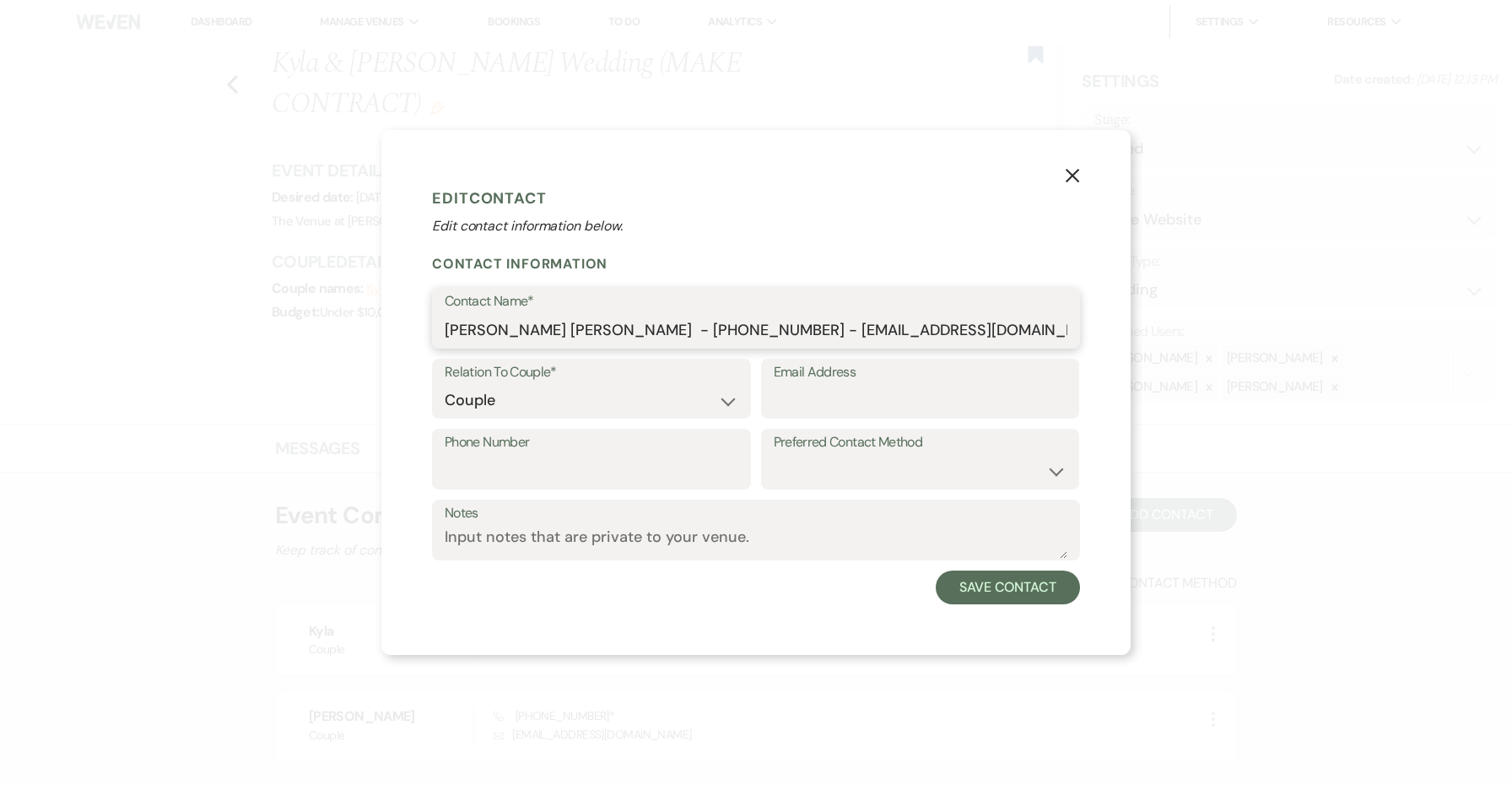
drag, startPoint x: 1042, startPoint y: 330, endPoint x: 770, endPoint y: 327, distance: 272.0
click at [770, 327] on input "[PERSON_NAME] [PERSON_NAME] - [PHONE_NUMBER] - [EMAIL_ADDRESS][DOMAIN_NAME] - […" at bounding box center [756, 330] width 623 height 33
drag, startPoint x: 751, startPoint y: 329, endPoint x: 641, endPoint y: 326, distance: 110.0
click at [641, 326] on input "[PERSON_NAME] [PERSON_NAME] - [PHONE_NUMBER] - [EMAIL_ADDRESS][DOMAIN_NAME] - […" at bounding box center [756, 330] width 623 height 33
paste input "[PHONE_NUMBER]"
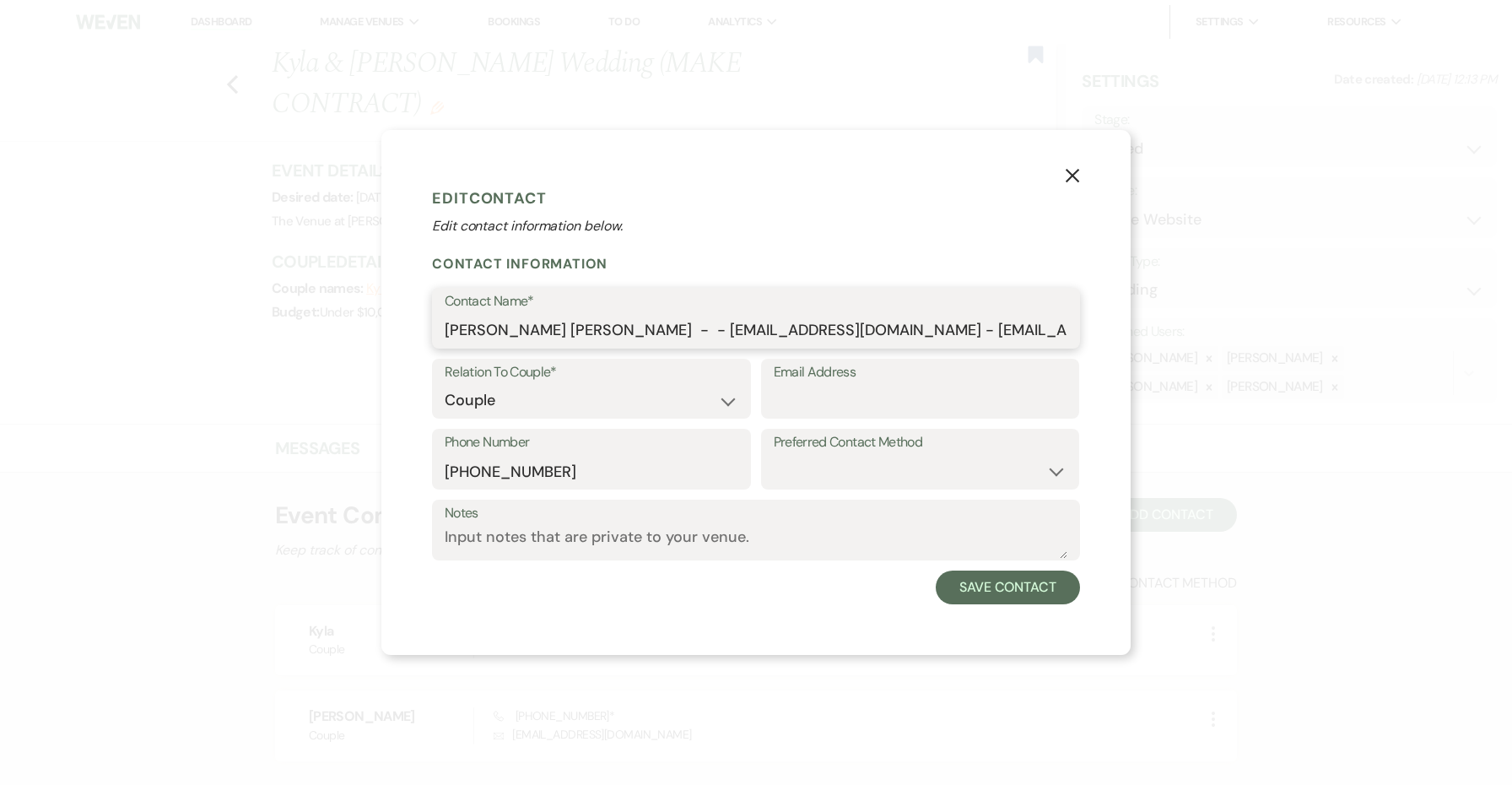
drag, startPoint x: 820, startPoint y: 332, endPoint x: 658, endPoint y: 333, distance: 162.0
click at [658, 333] on input "[PERSON_NAME] [PERSON_NAME] - - [EMAIL_ADDRESS][DOMAIN_NAME] - [EMAIL_ADDRESS][…" at bounding box center [756, 330] width 623 height 33
drag, startPoint x: 656, startPoint y: 330, endPoint x: 820, endPoint y: 339, distance: 164.2
click at [820, 339] on input "[PERSON_NAME] [PERSON_NAME] - - [EMAIL_ADDRESS][DOMAIN_NAME] - [EMAIL_ADDRESS][…" at bounding box center [756, 330] width 623 height 33
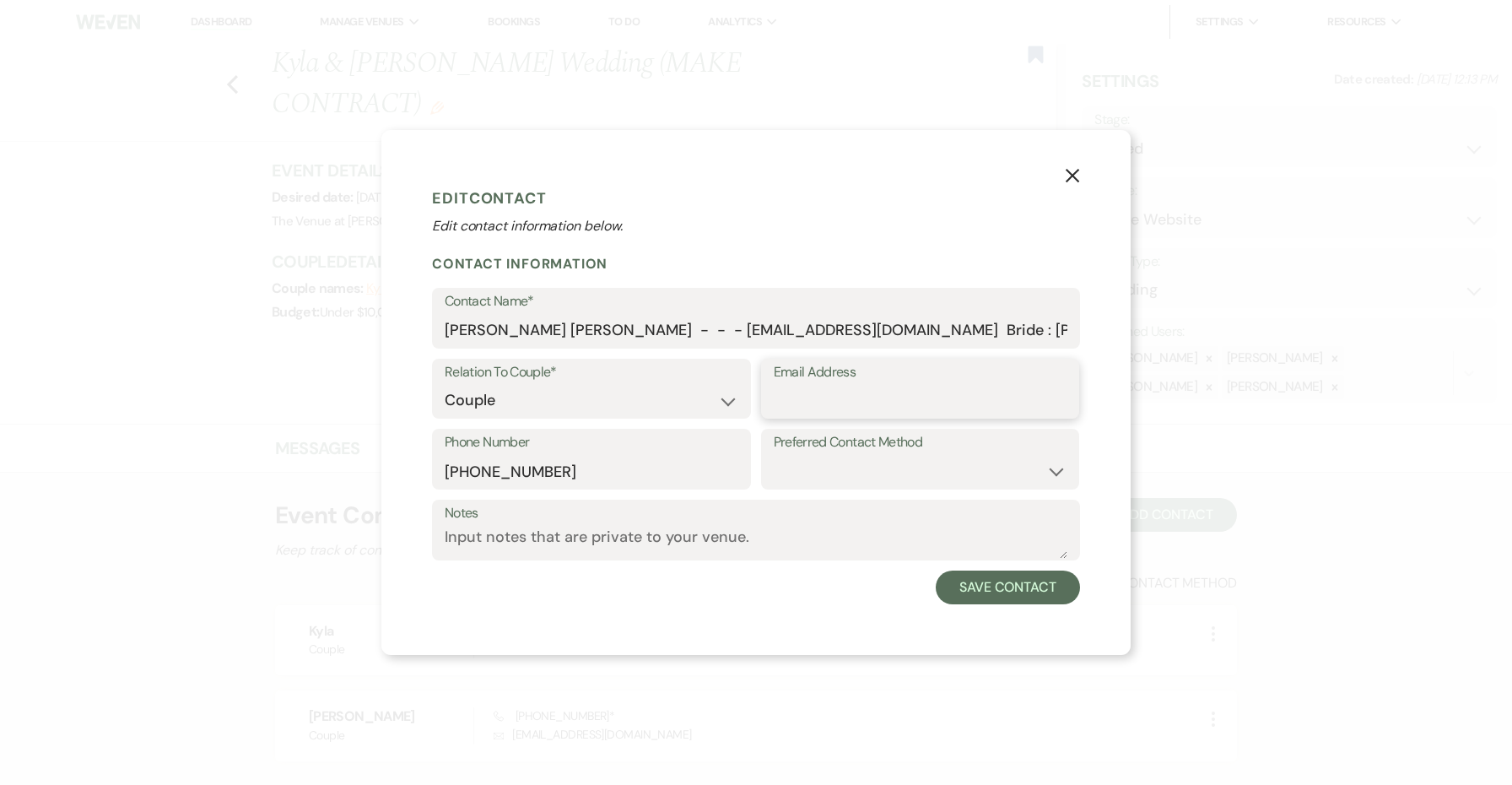
paste input "[EMAIL_ADDRESS][DOMAIN_NAME]"
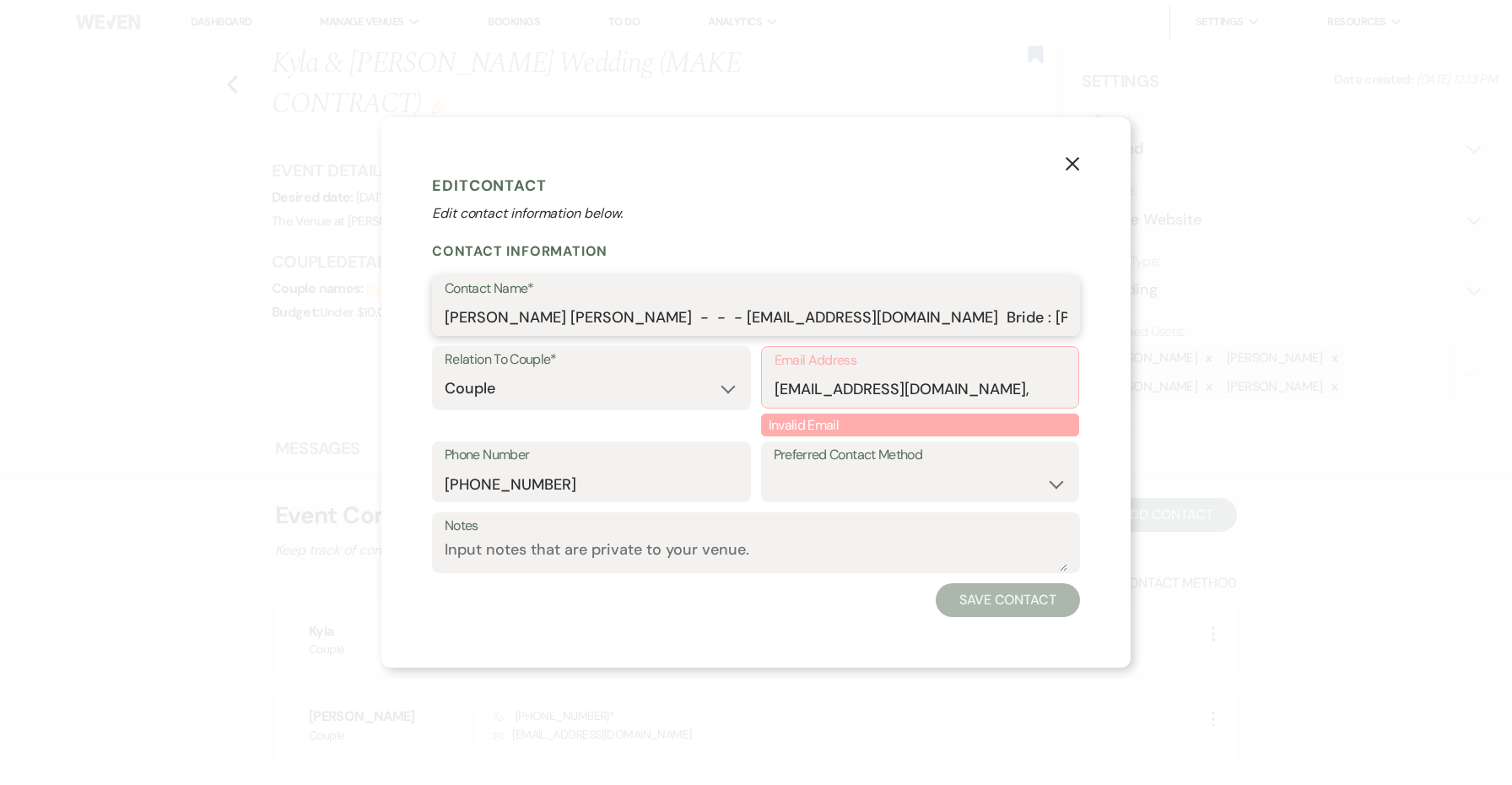
drag, startPoint x: 888, startPoint y: 332, endPoint x: 687, endPoint y: 324, distance: 201.2
click at [687, 324] on input "[PERSON_NAME] [PERSON_NAME] - - - [EMAIL_ADDRESS][DOMAIN_NAME] Bride : [PERSON_…" at bounding box center [756, 318] width 623 height 33
click at [962, 395] on input "[EMAIL_ADDRESS][DOMAIN_NAME]," at bounding box center [921, 390] width 292 height 33
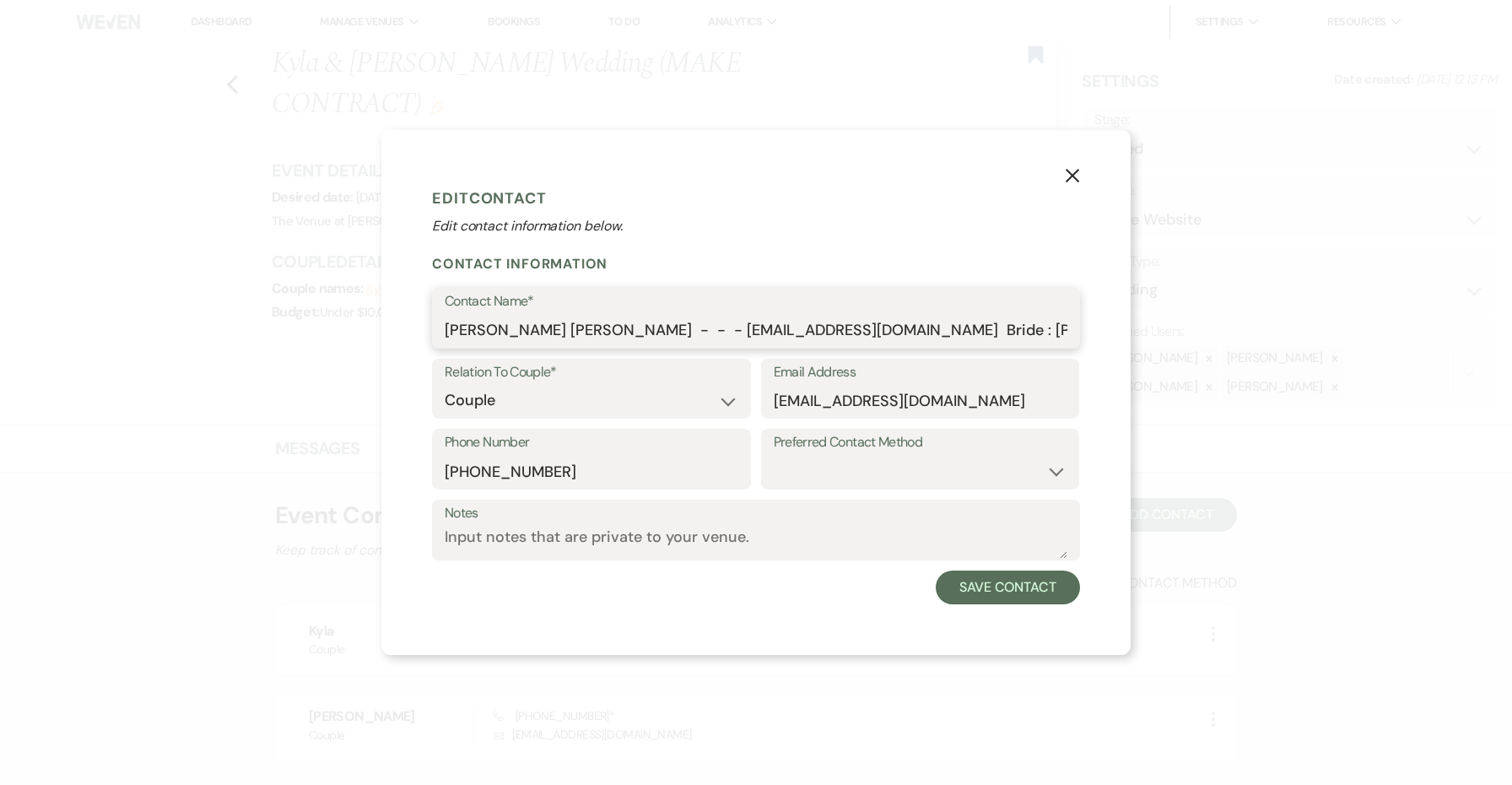
drag, startPoint x: 948, startPoint y: 333, endPoint x: 621, endPoint y: 325, distance: 327.1
click at [621, 325] on input "[PERSON_NAME] [PERSON_NAME] - - - [EMAIL_ADDRESS][DOMAIN_NAME] Bride : [PERSON_…" at bounding box center [756, 330] width 623 height 33
drag, startPoint x: 619, startPoint y: 328, endPoint x: 1204, endPoint y: 374, distance: 586.8
click at [1207, 377] on div "X Edit Contact Edit contact information below. Contact Information Contact Name…" at bounding box center [756, 392] width 1512 height 785
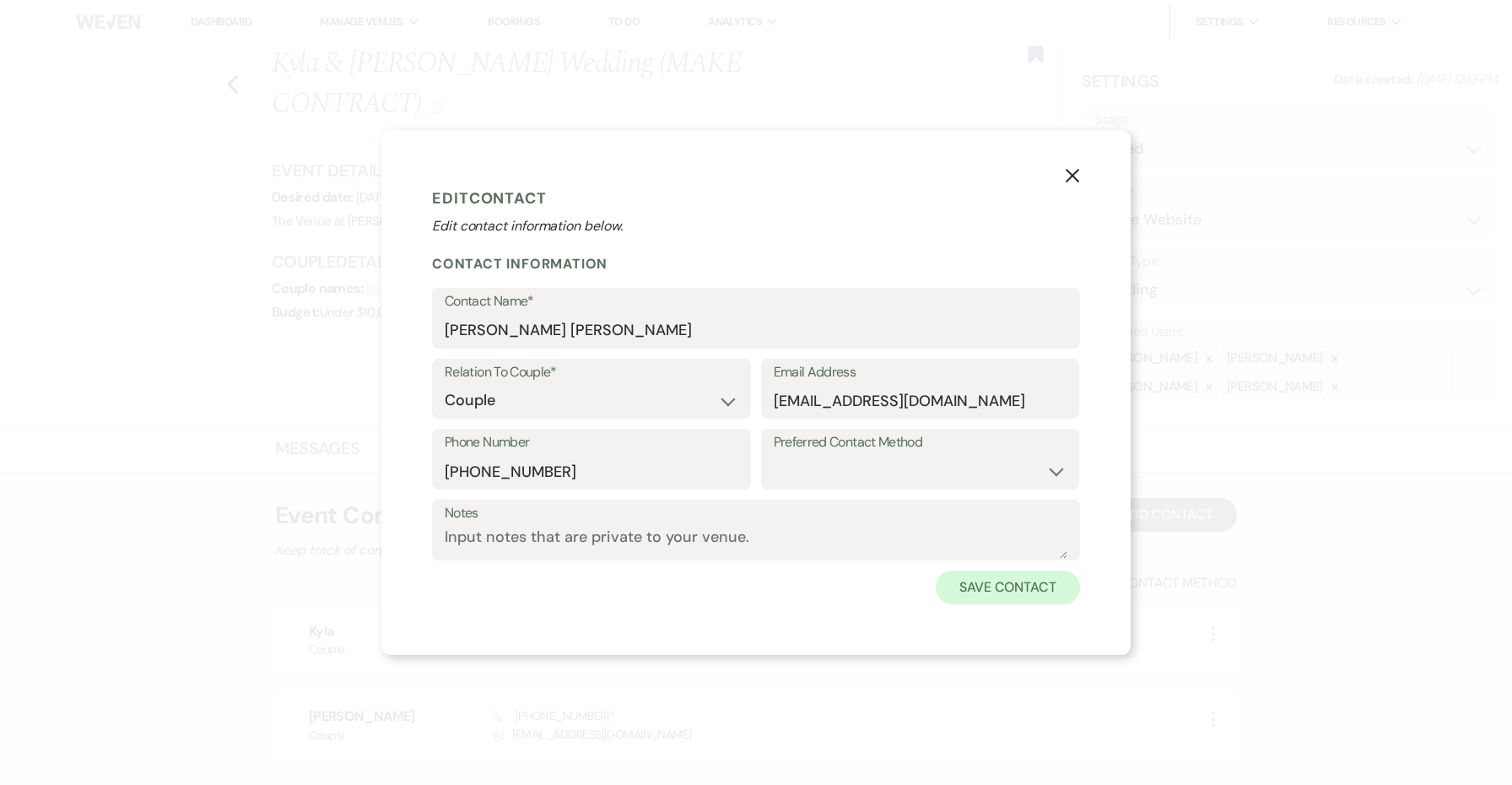
click at [977, 573] on button "Save Contact" at bounding box center [1008, 587] width 144 height 34
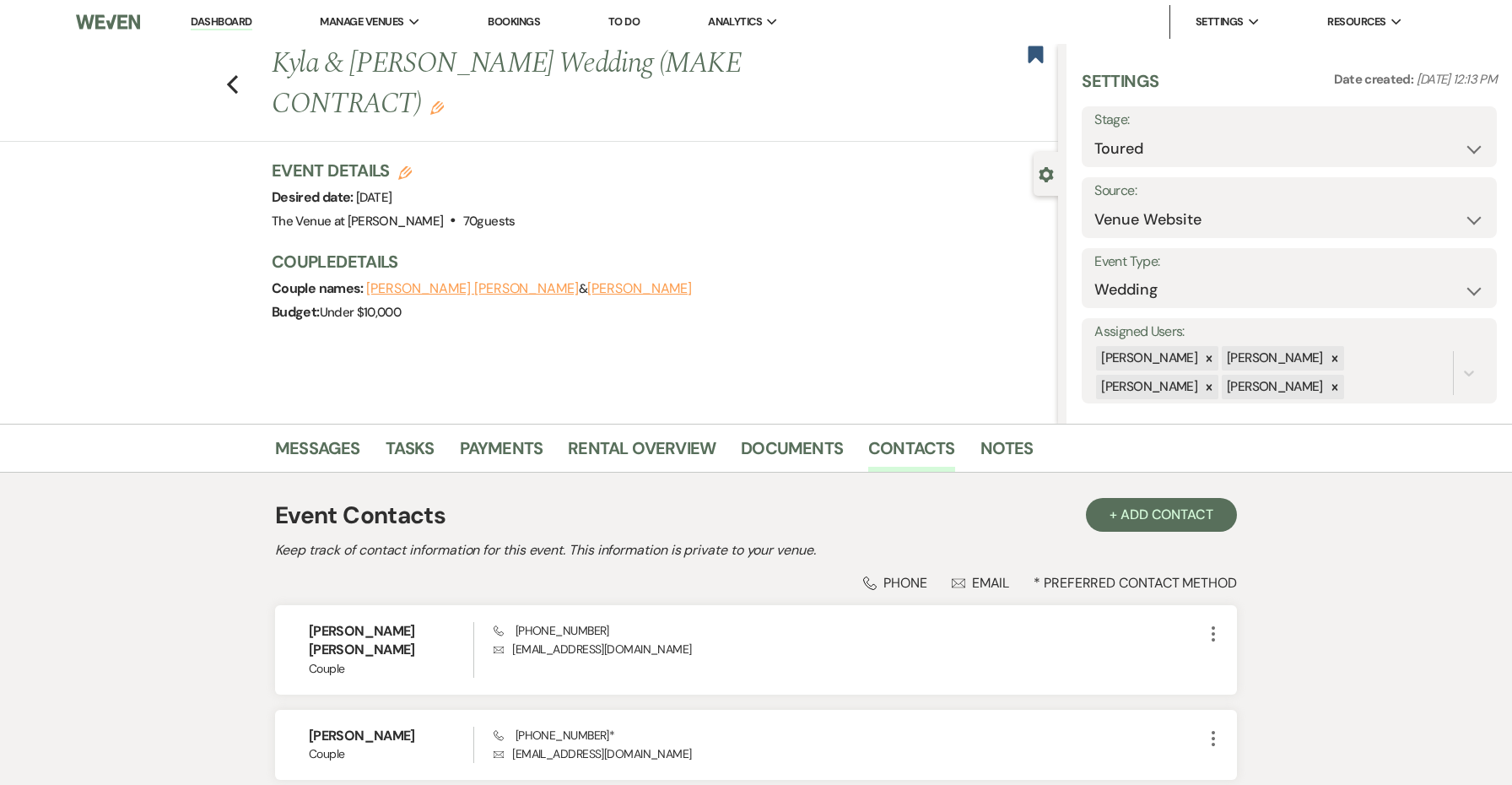
click at [614, 287] on button "[PERSON_NAME]" at bounding box center [639, 288] width 104 height 14
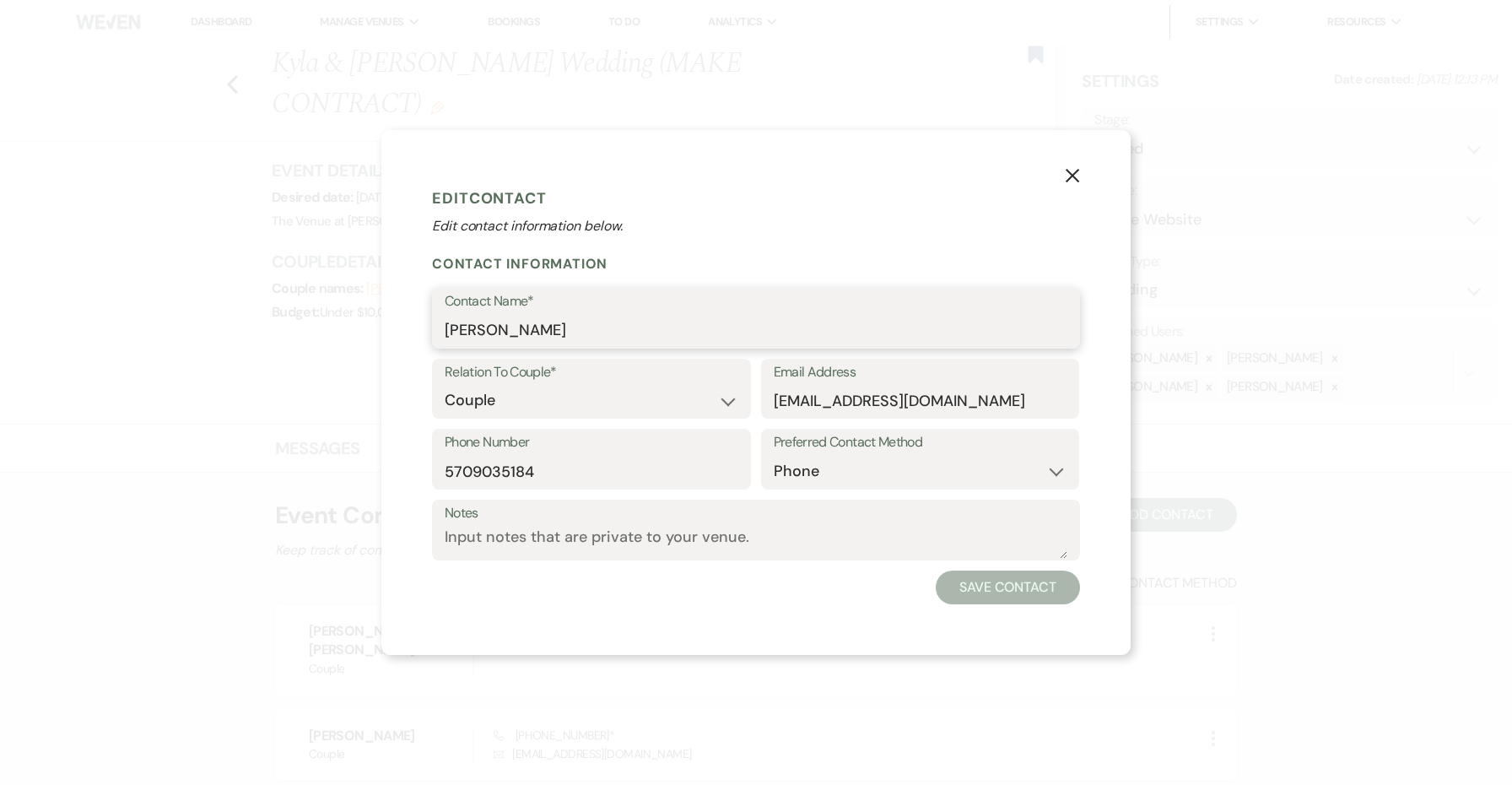
click at [568, 339] on input "[PERSON_NAME]" at bounding box center [756, 330] width 623 height 33
paste input "[PERSON_NAME] - [PHONE_NUMBER] - [EMAIL_ADDRESS][DOMAIN_NAME] - [EMAIL_ADDRESS]…"
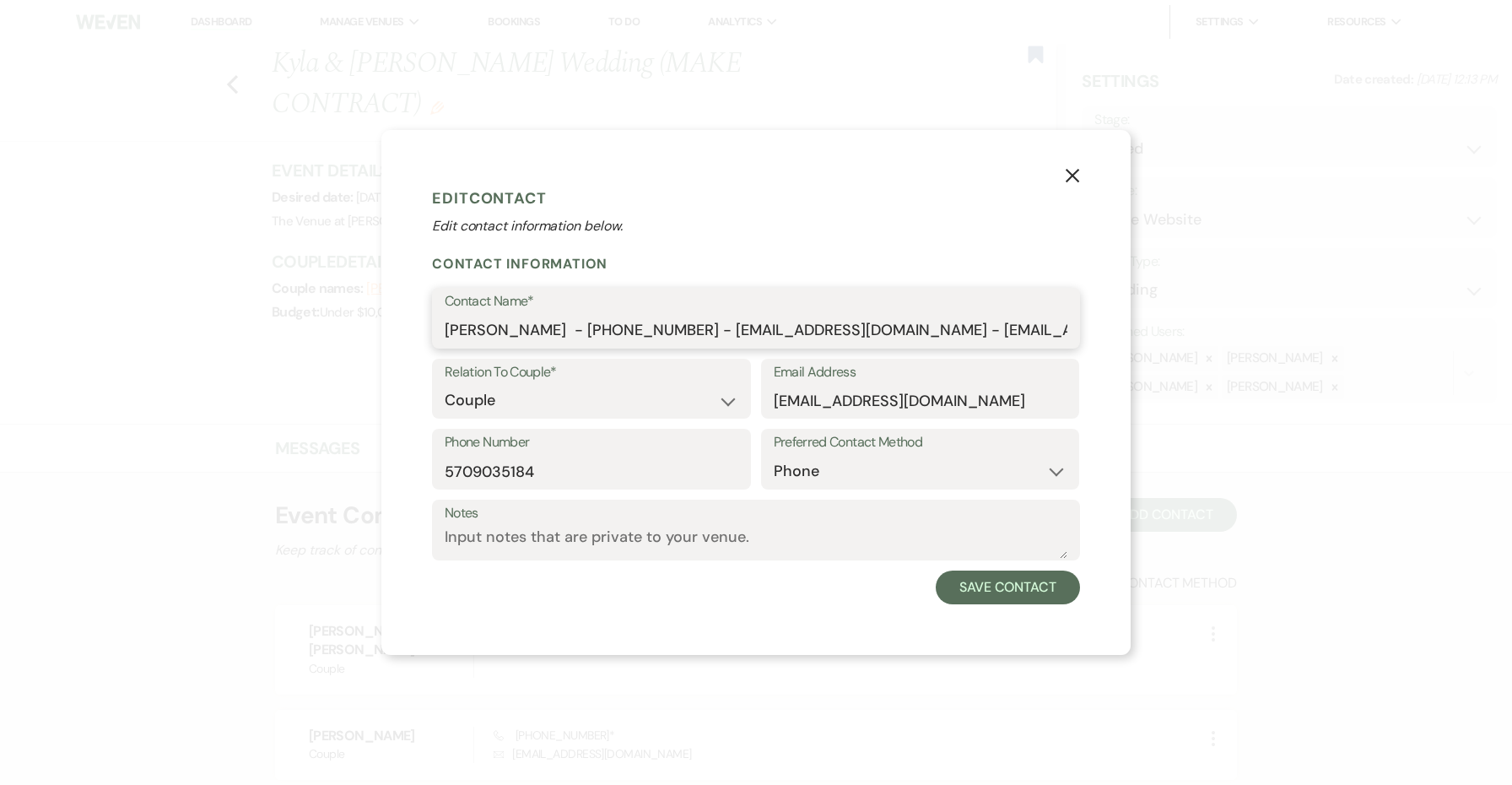
drag, startPoint x: 855, startPoint y: 332, endPoint x: 699, endPoint y: 332, distance: 156.0
click at [699, 332] on input "[PERSON_NAME] - [PHONE_NUMBER] - [EMAIL_ADDRESS][DOMAIN_NAME] - [EMAIL_ADDRESS]…" at bounding box center [756, 330] width 623 height 33
click at [822, 392] on input "[EMAIL_ADDRESS][DOMAIN_NAME]" at bounding box center [921, 400] width 294 height 33
paste input "Kylasheerer@me"
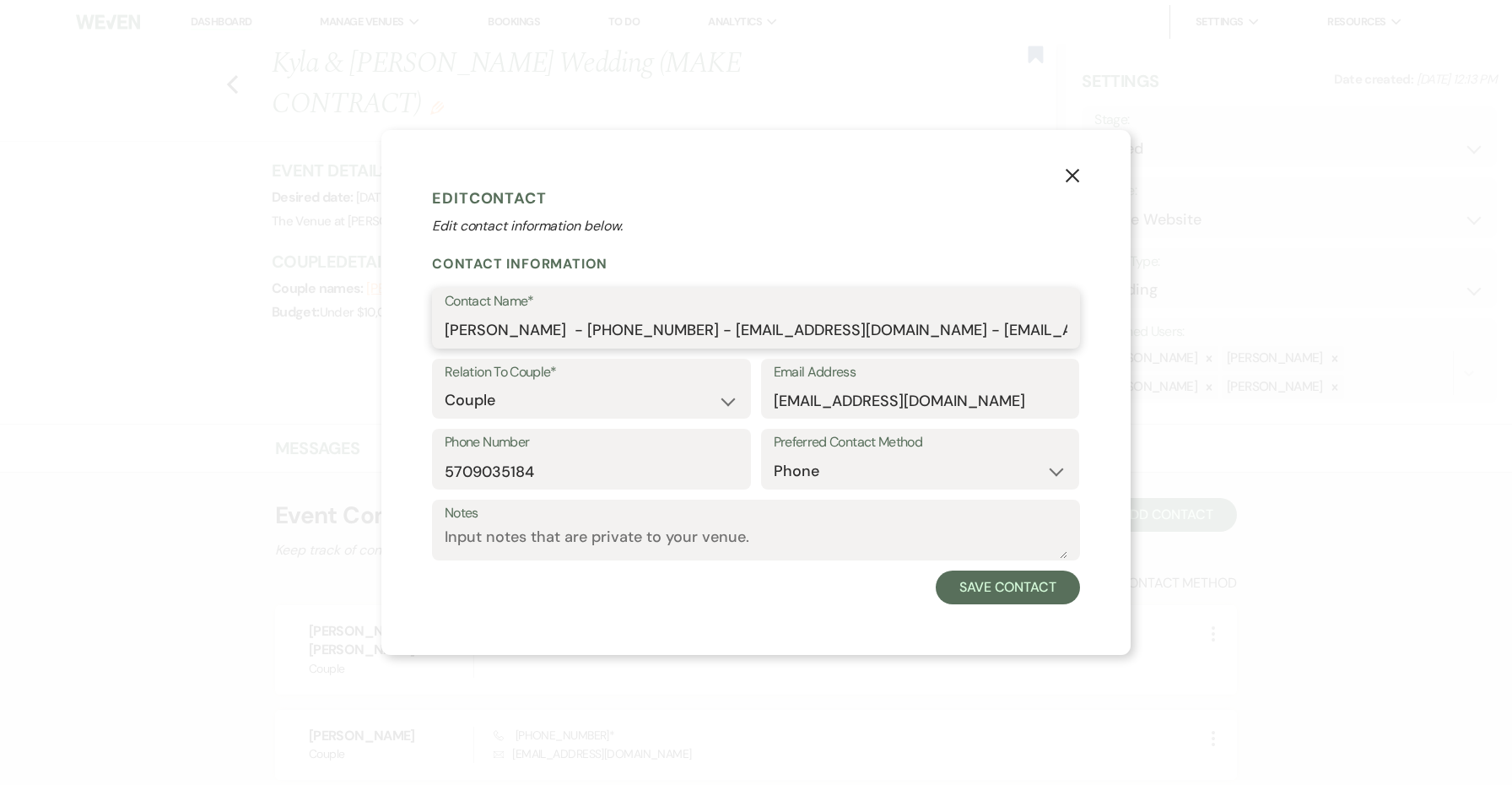
drag, startPoint x: 740, startPoint y: 332, endPoint x: 629, endPoint y: 330, distance: 111.0
click at [629, 330] on input "[PERSON_NAME] - [PHONE_NUMBER] - [EMAIL_ADDRESS][DOMAIN_NAME] - [EMAIL_ADDRESS]…" at bounding box center [756, 330] width 623 height 33
click at [555, 468] on input "5709035184" at bounding box center [592, 471] width 294 height 33
paste input "[PHONE_NUMBER]"
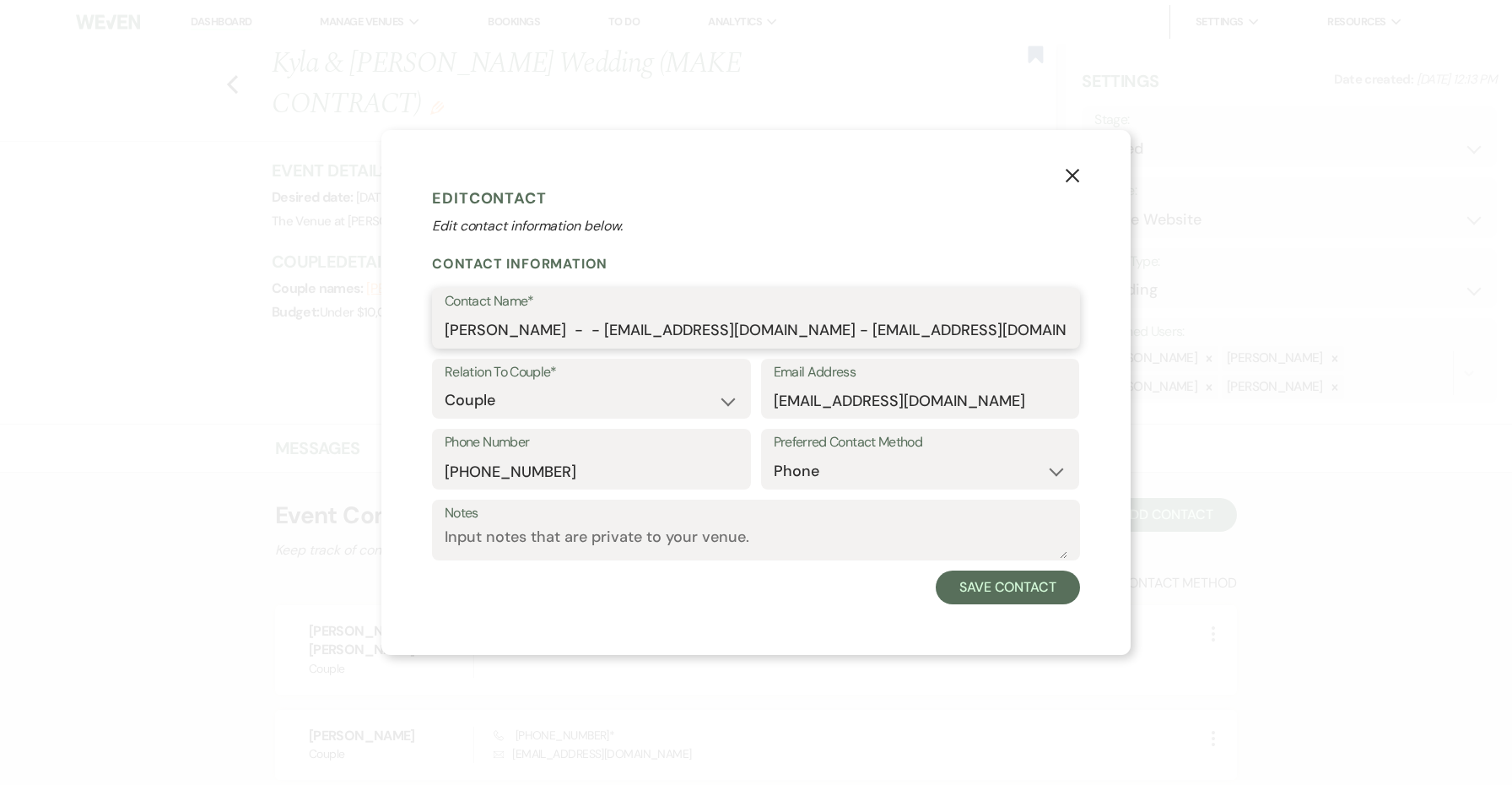
drag, startPoint x: 1012, startPoint y: 335, endPoint x: 681, endPoint y: 326, distance: 331.1
click at [681, 326] on input "[PERSON_NAME] - - [EMAIL_ADDRESS][DOMAIN_NAME] - [EMAIL_ADDRESS][DOMAIN_NAME]" at bounding box center [756, 330] width 623 height 33
drag, startPoint x: 997, startPoint y: 333, endPoint x: 609, endPoint y: 329, distance: 388.0
click at [609, 329] on input "[PERSON_NAME] - - [EMAIL_ADDRESS][DOMAIN_NAME] - [EMAIL_ADDRESS][DOMAIN_NAME]" at bounding box center [756, 330] width 623 height 33
click at [1001, 325] on input "[PERSON_NAME] - - [EMAIL_ADDRESS][DOMAIN_NAME] - [EMAIL_ADDRESS][DOMAIN_NAME]" at bounding box center [756, 330] width 623 height 33
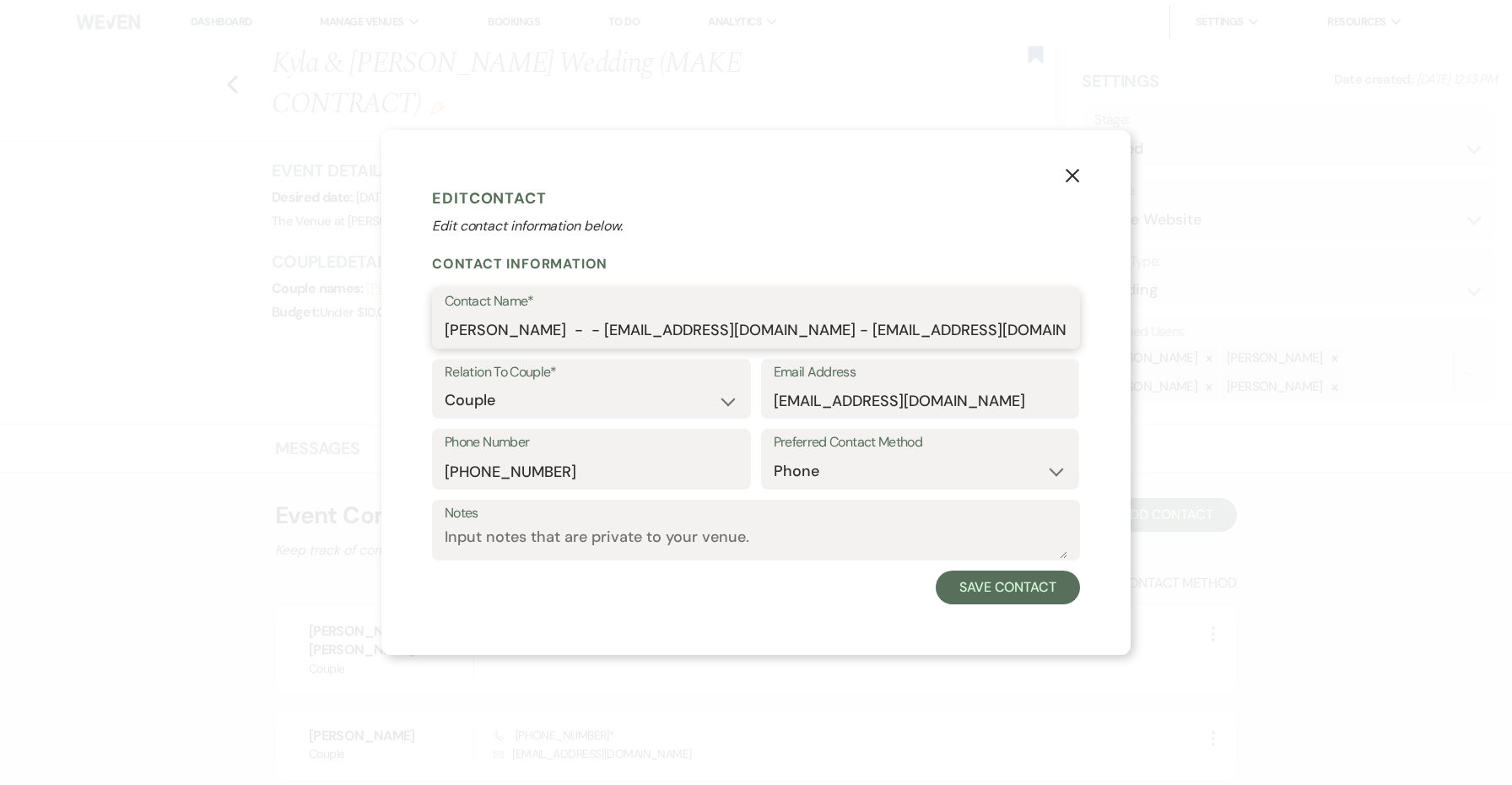
drag, startPoint x: 1028, startPoint y: 332, endPoint x: 610, endPoint y: 326, distance: 418.0
click at [610, 326] on input "[PERSON_NAME] - - [EMAIL_ADDRESS][DOMAIN_NAME] - [EMAIL_ADDRESS][DOMAIN_NAME]" at bounding box center [756, 330] width 623 height 33
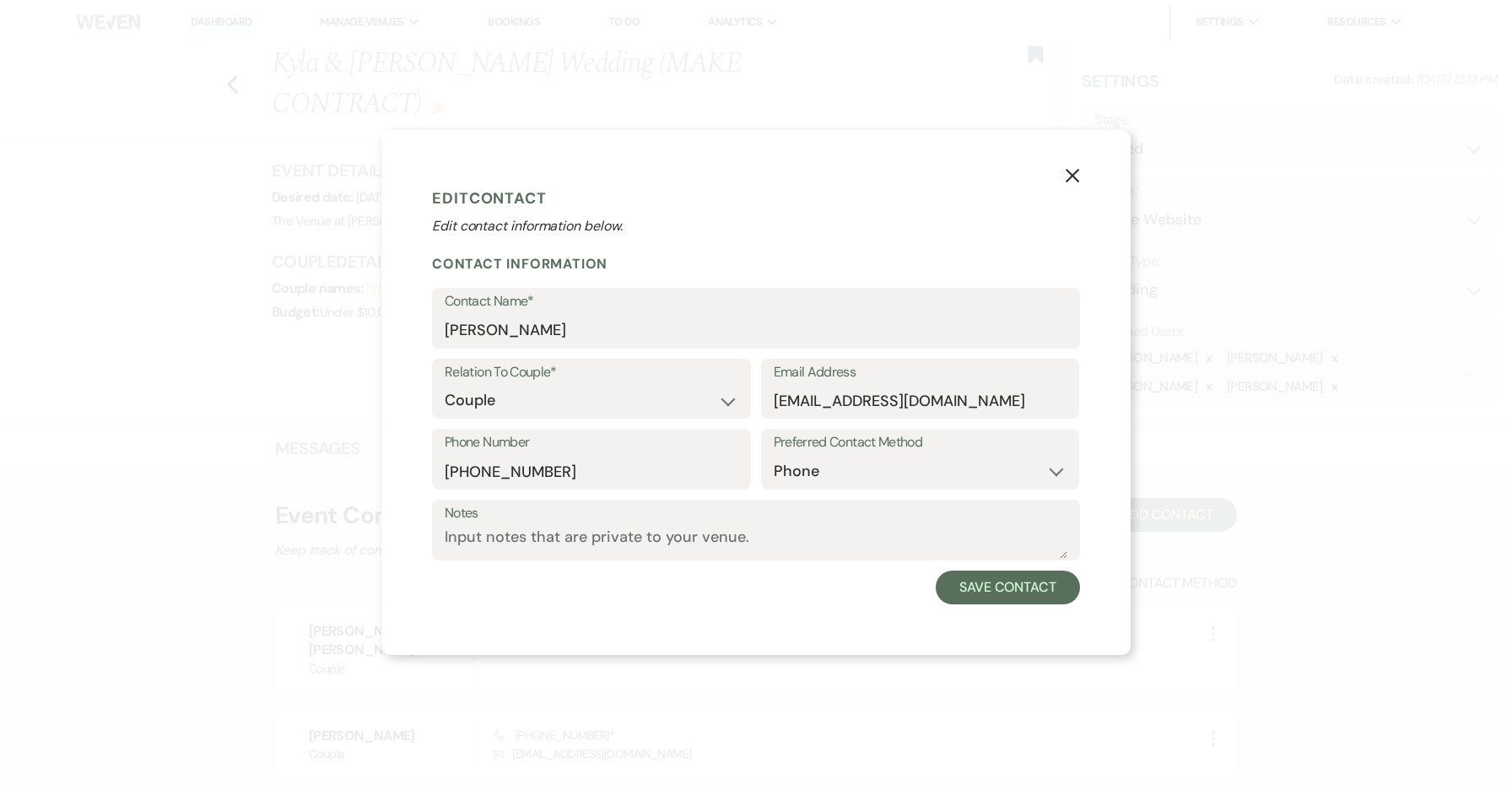
click at [724, 627] on div "X Edit Contact Edit contact information below. Contact Information Contact Name…" at bounding box center [756, 392] width 750 height 525
click at [975, 585] on button "Save Contact" at bounding box center [1008, 587] width 144 height 34
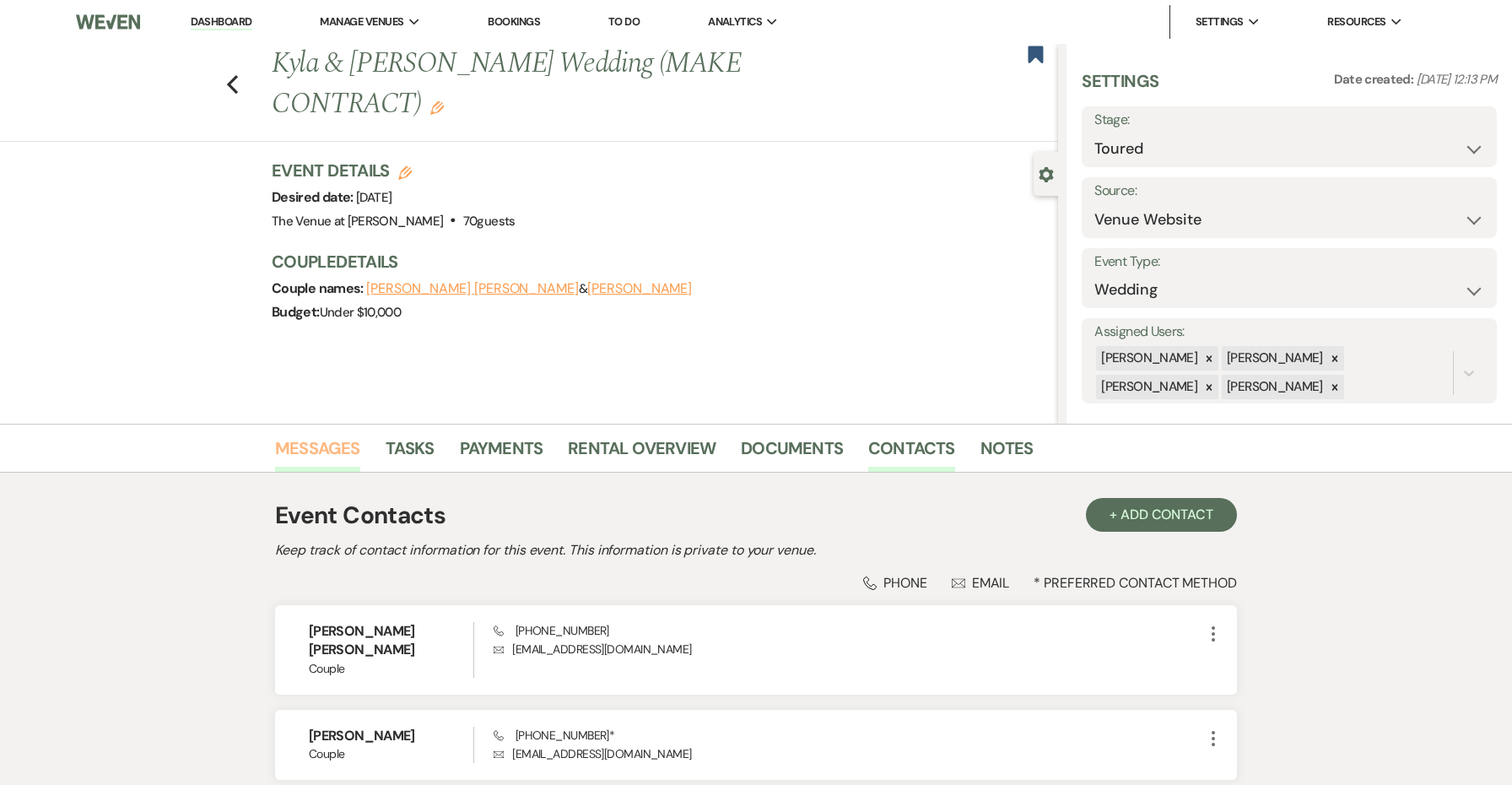
click at [329, 457] on link "Messages" at bounding box center [318, 453] width 86 height 37
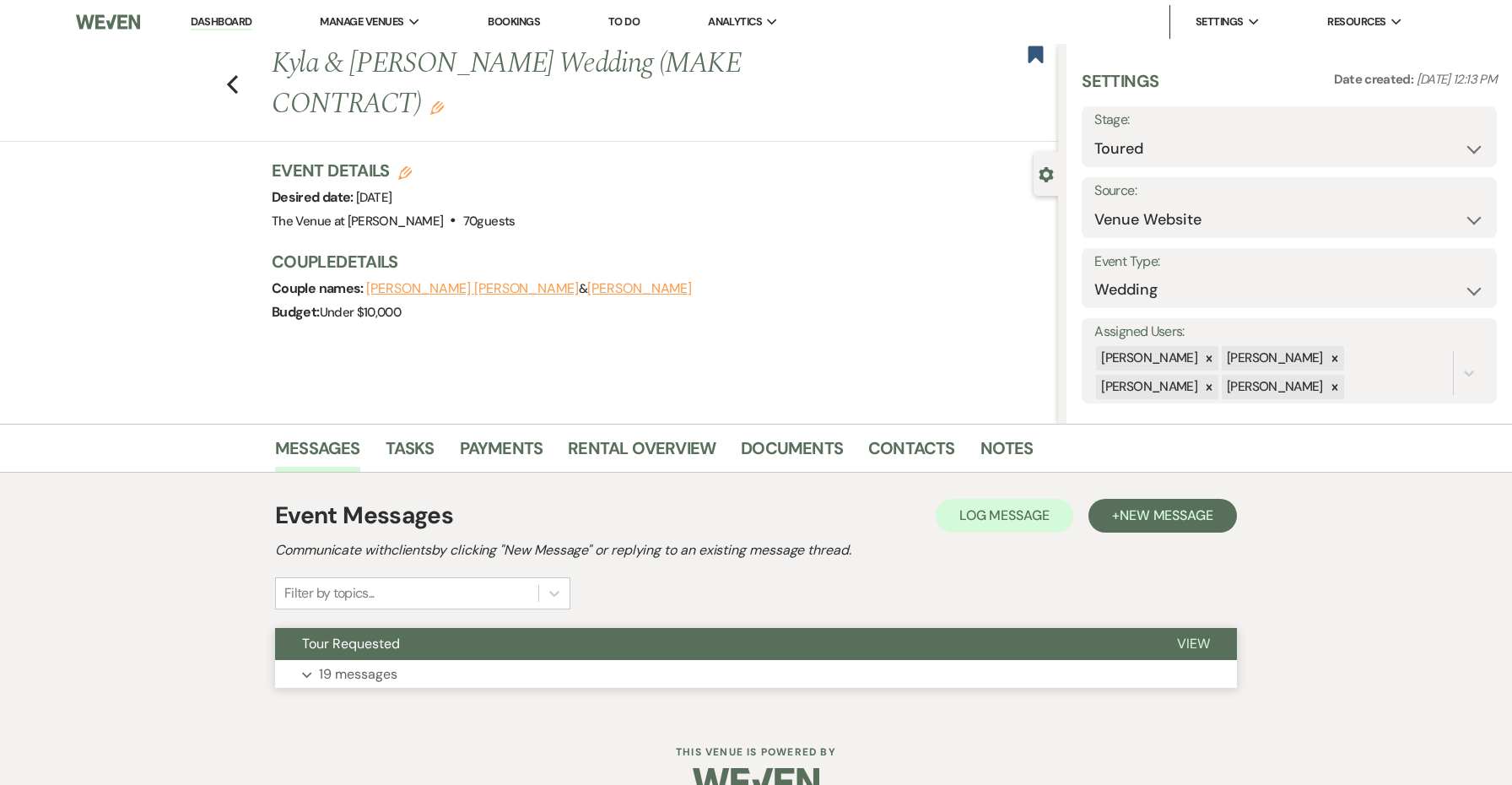
scroll to position [3, 0]
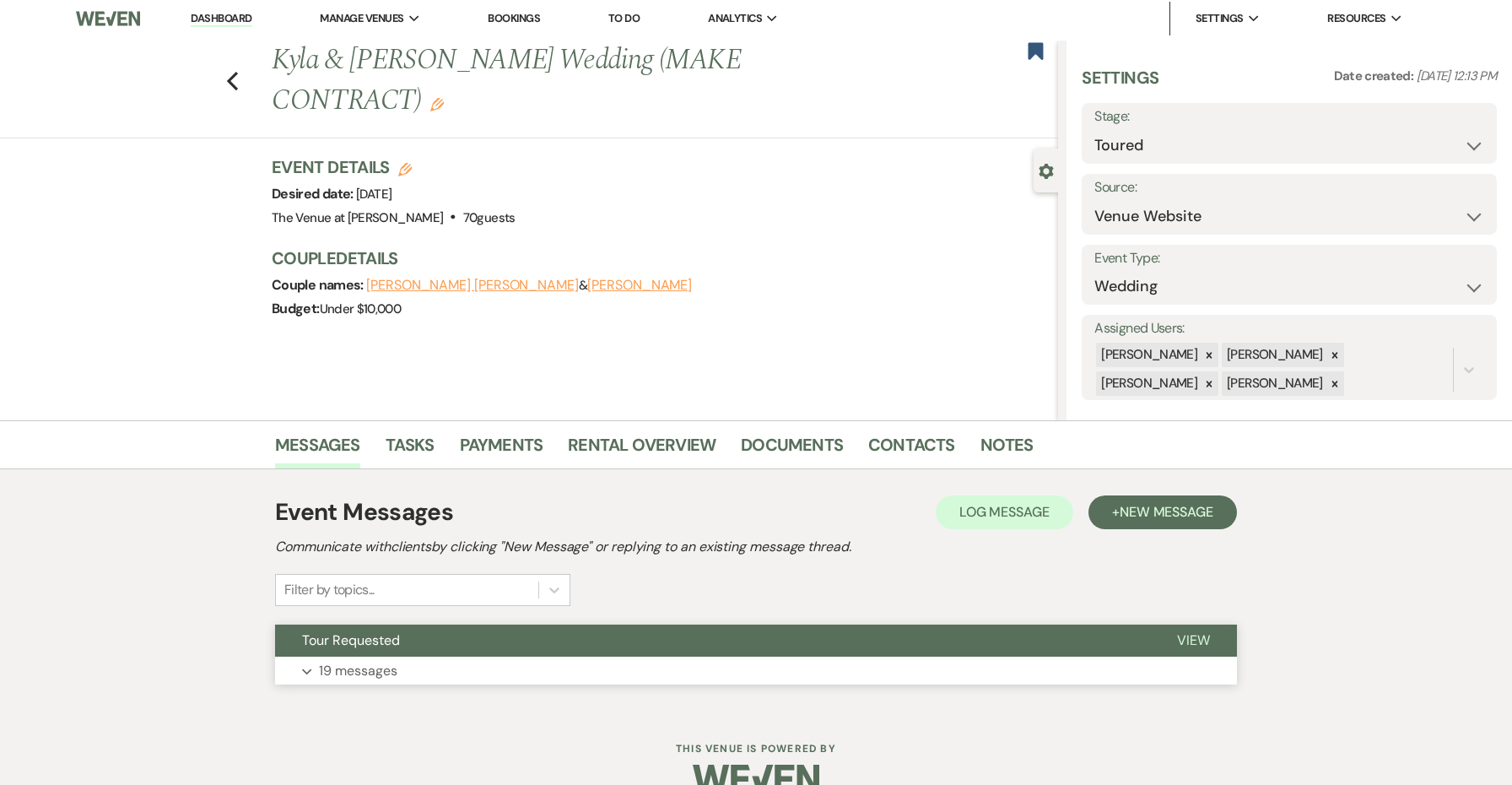
click at [465, 632] on button "Tour Requested" at bounding box center [713, 640] width 875 height 32
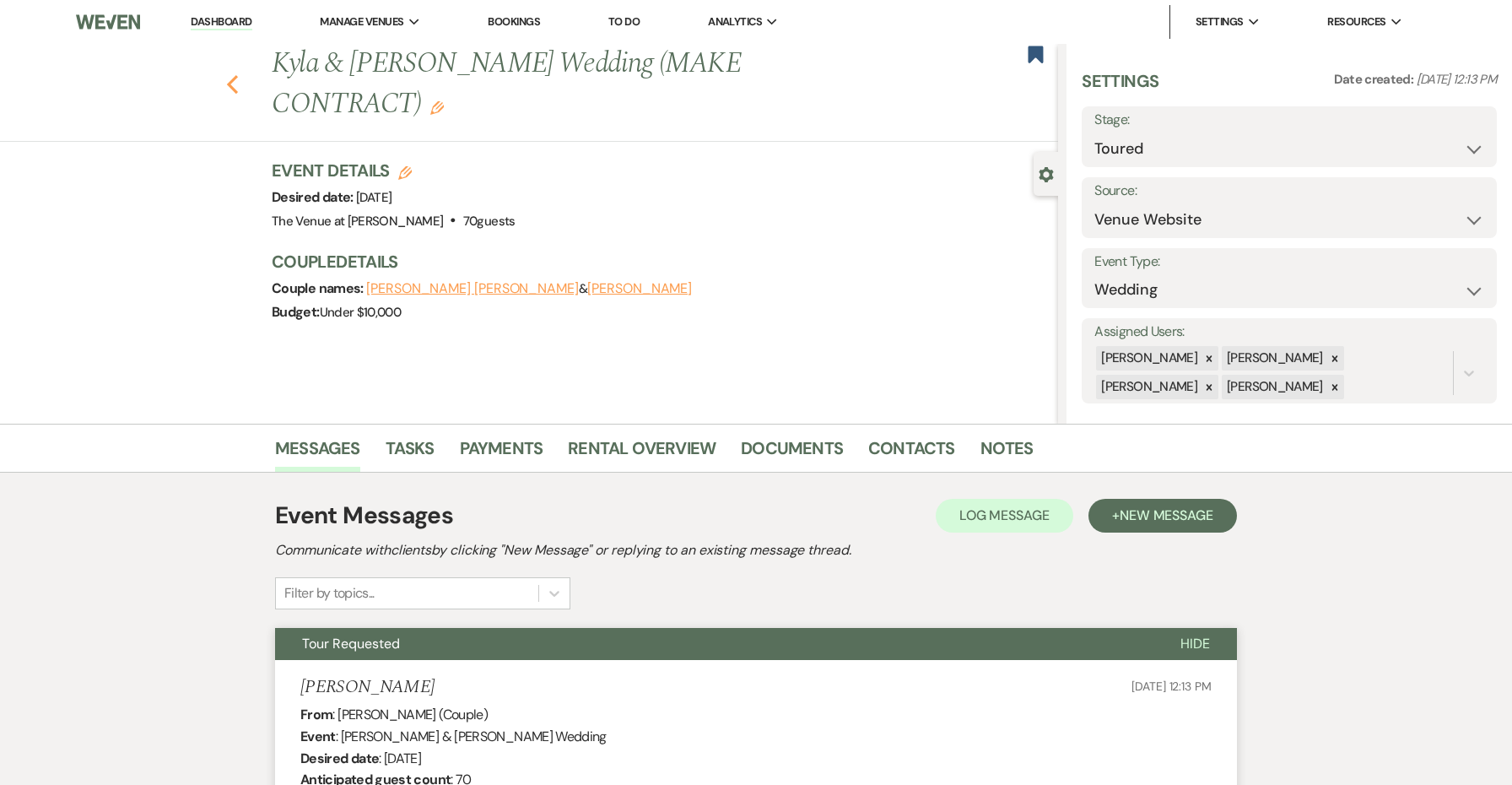
scroll to position [0, 0]
click at [237, 84] on icon "Previous" at bounding box center [232, 84] width 13 height 20
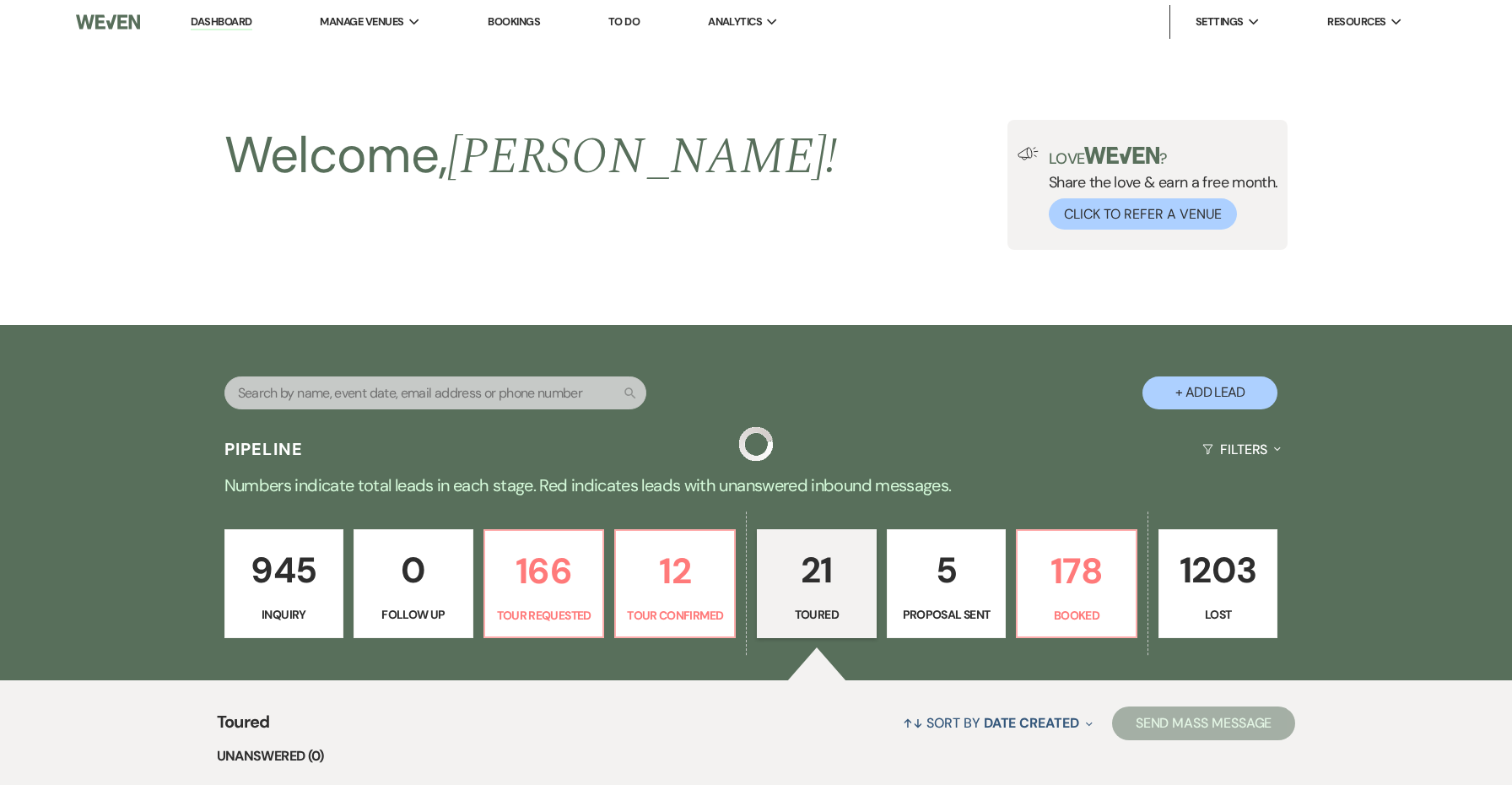
scroll to position [366, 0]
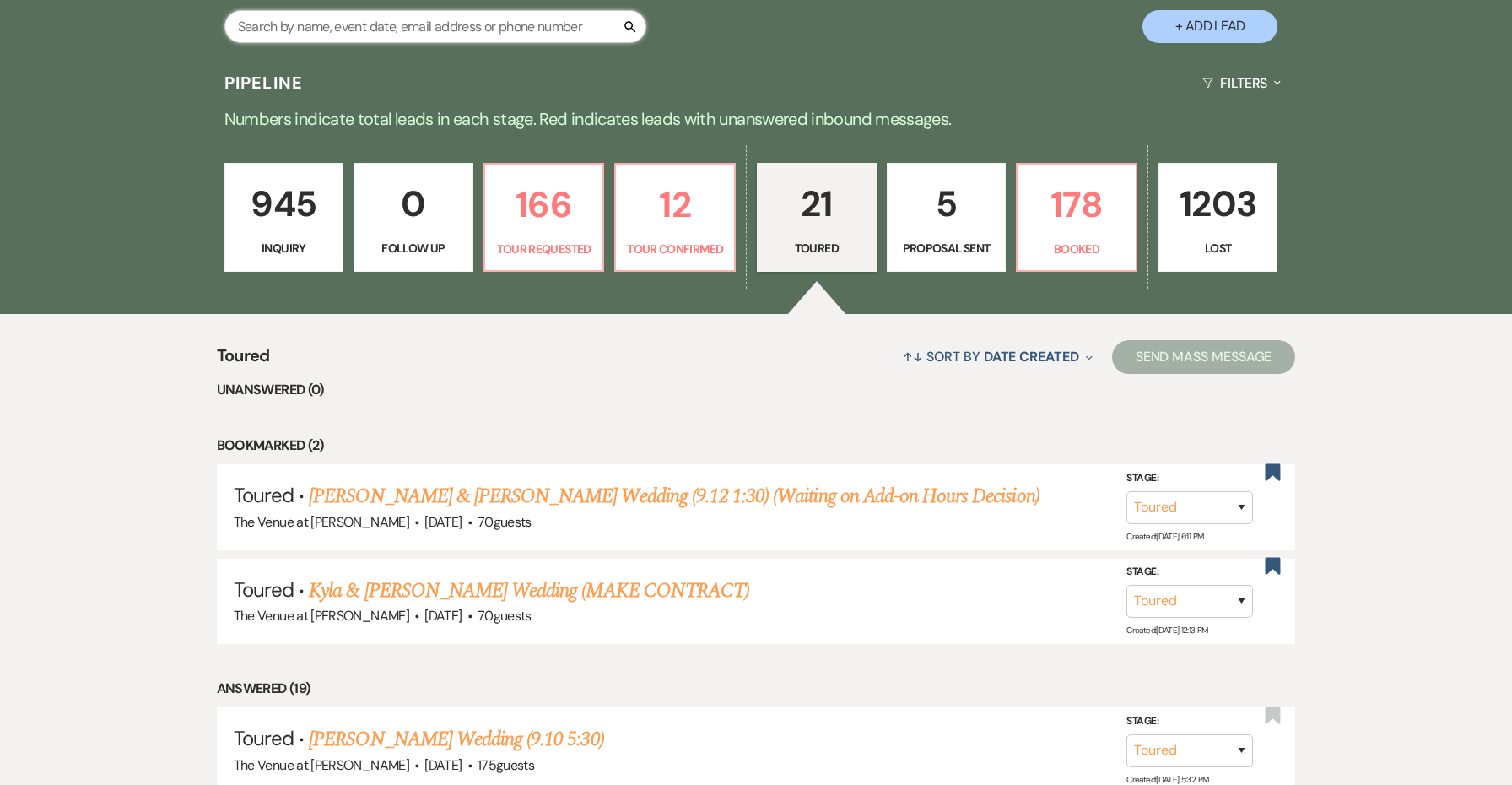
click at [617, 31] on input "text" at bounding box center [435, 26] width 422 height 33
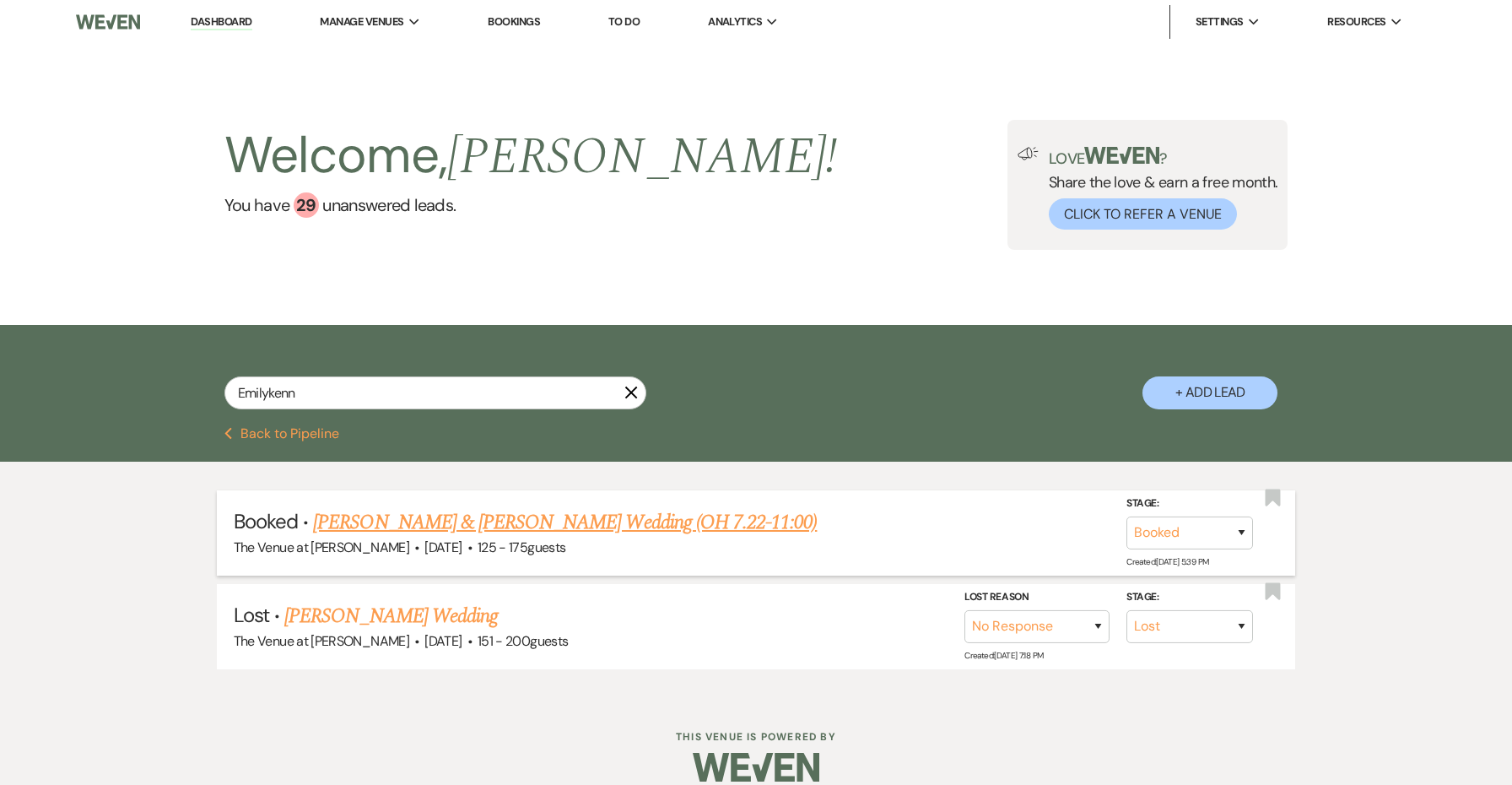
click at [486, 522] on link "[PERSON_NAME] & [PERSON_NAME] Wedding (OH 7.22-11:00)" at bounding box center [565, 522] width 503 height 30
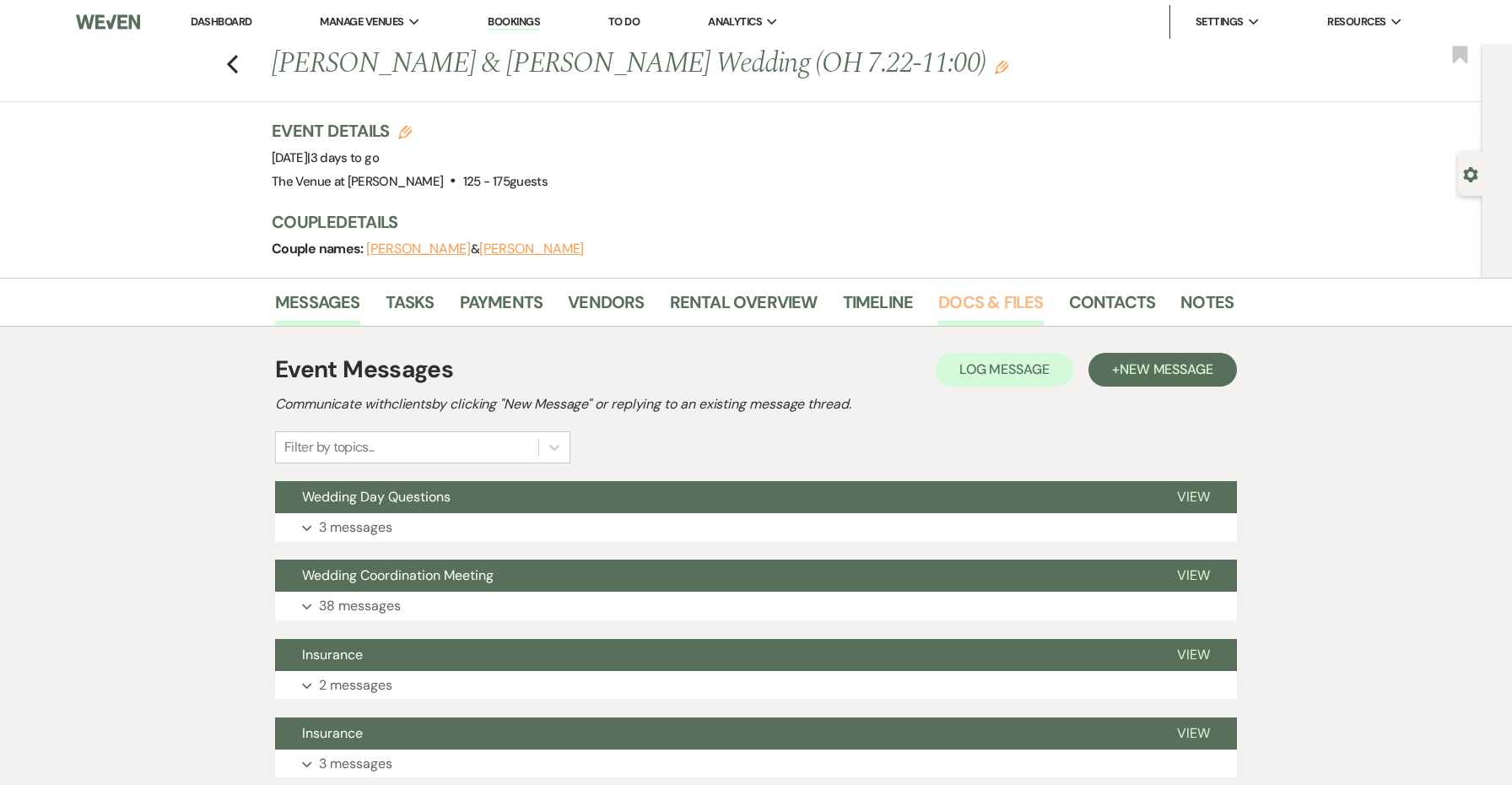
click at [957, 306] on link "Docs & Files" at bounding box center [990, 307] width 104 height 37
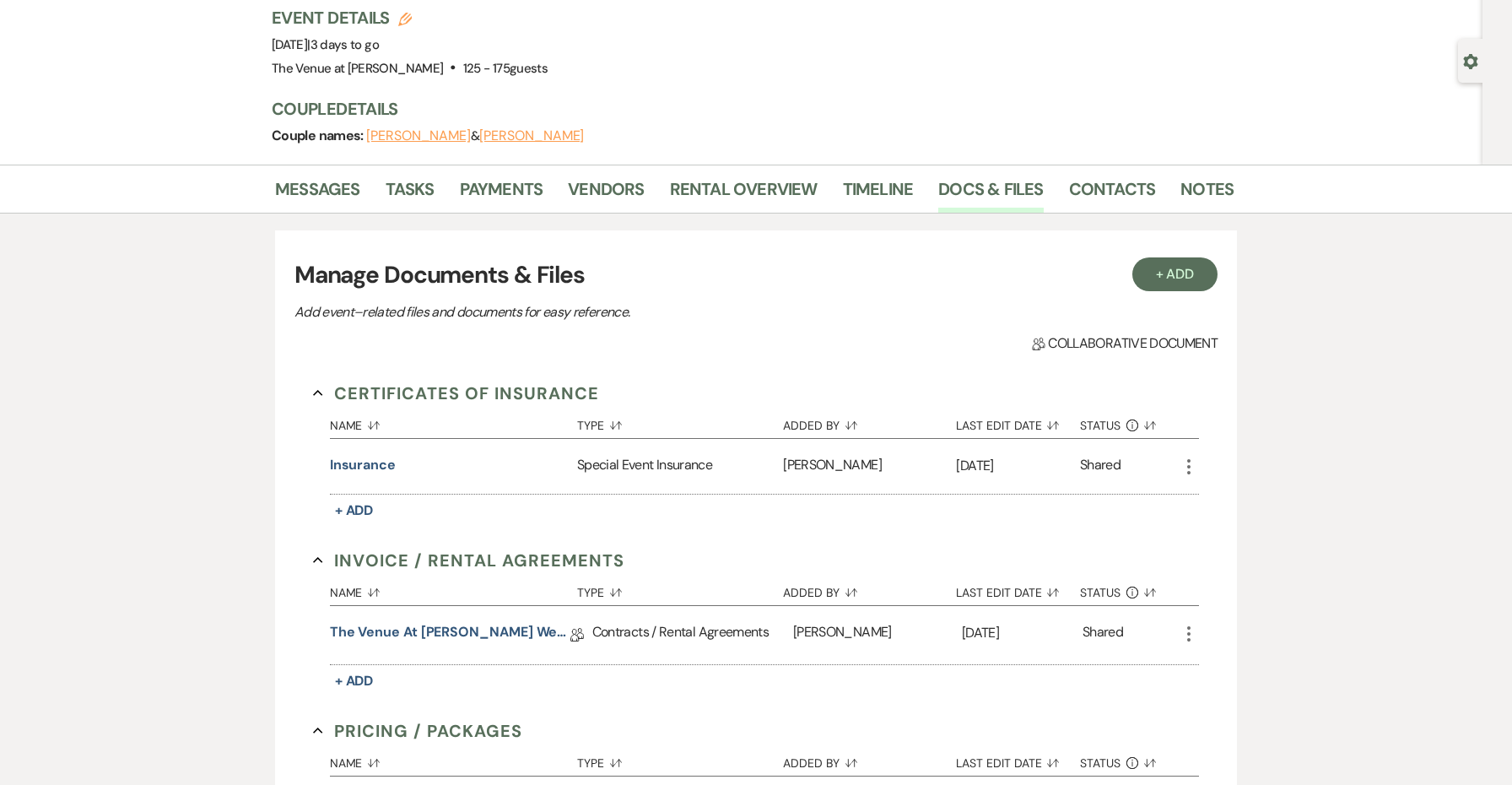
scroll to position [374, 0]
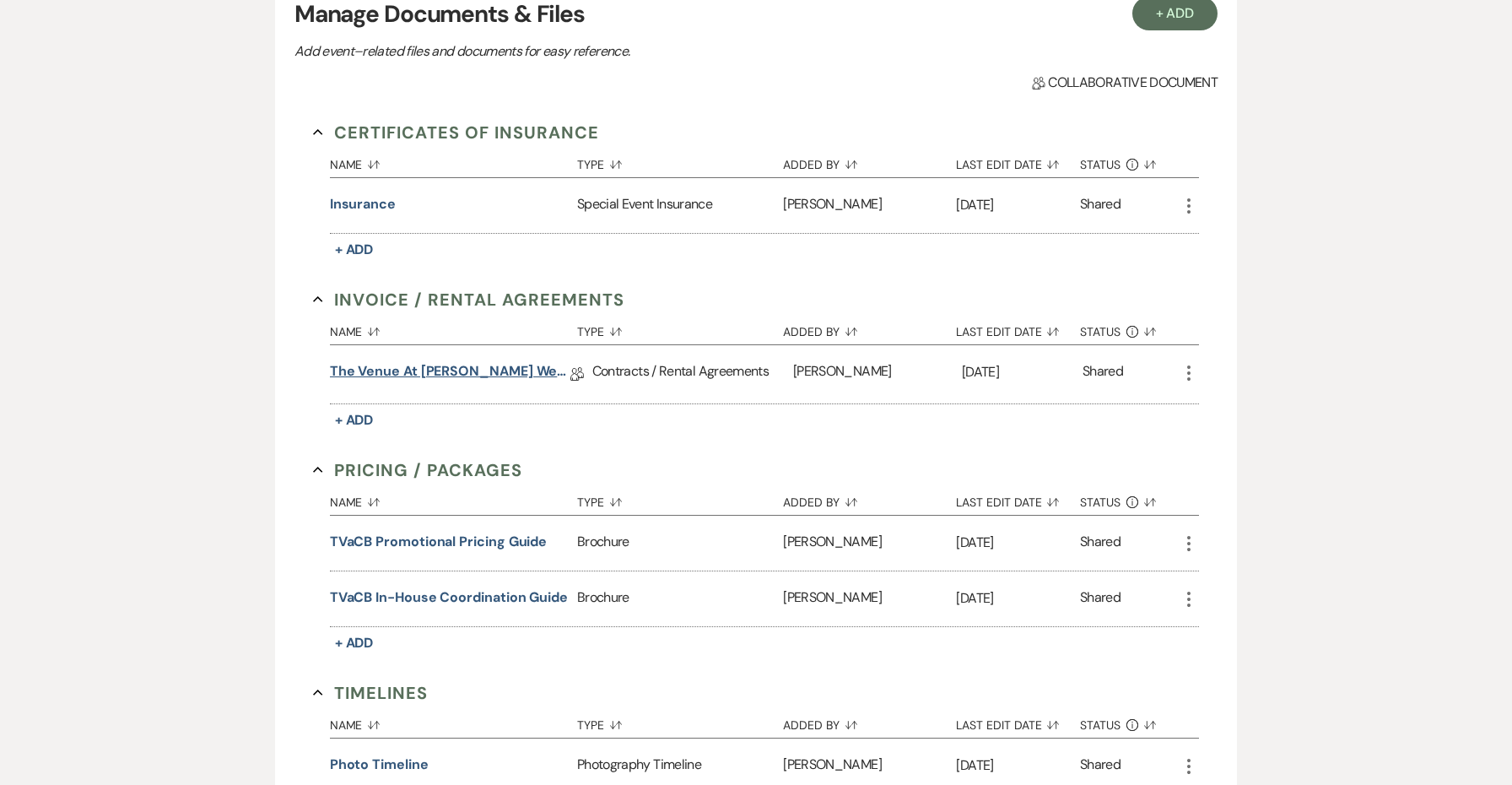
click at [424, 369] on link "The Venue at [PERSON_NAME] Wedding Contract-([DATE] [PERSON_NAME])" at bounding box center [450, 374] width 240 height 26
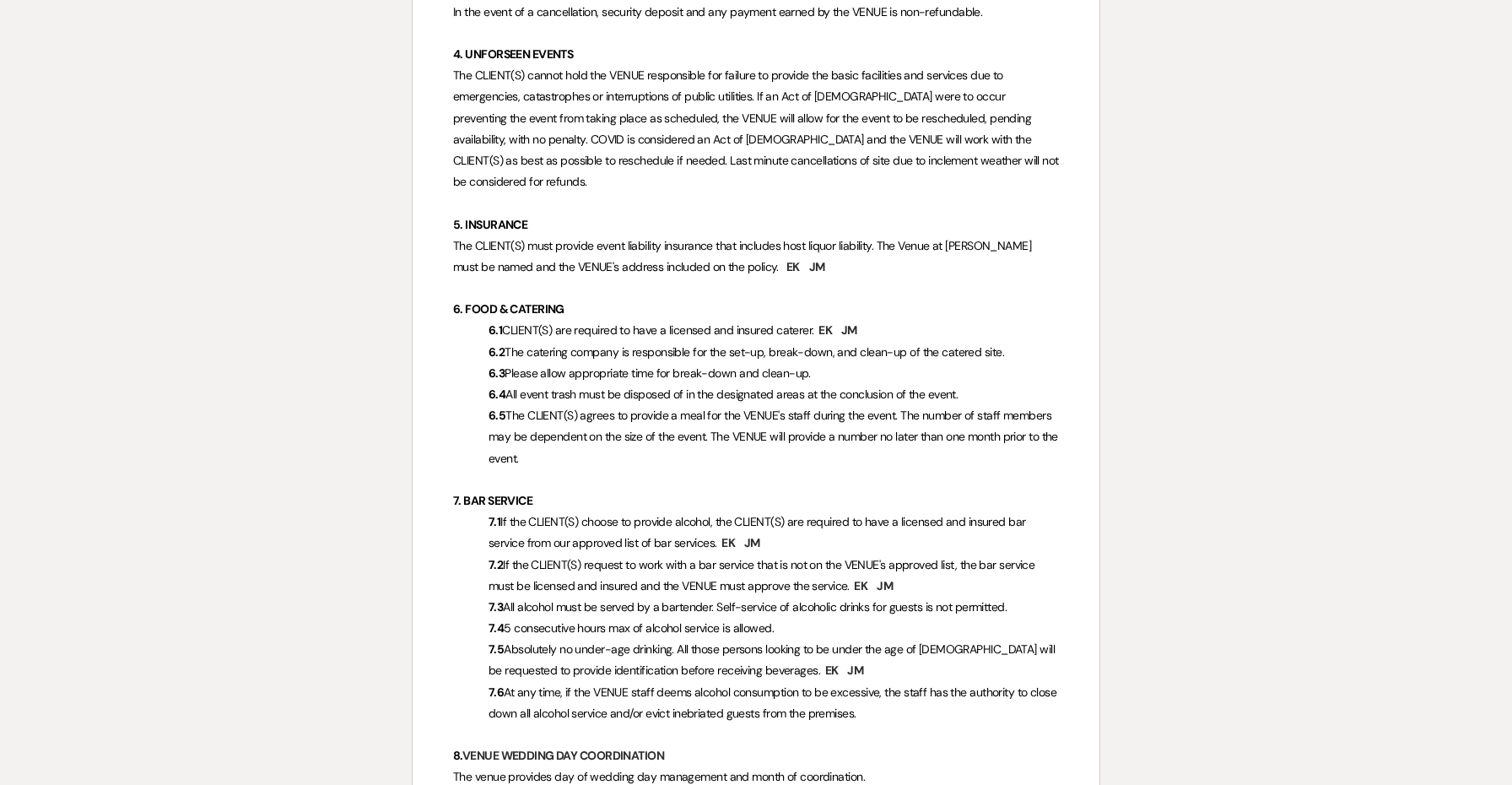
scroll to position [1142, 0]
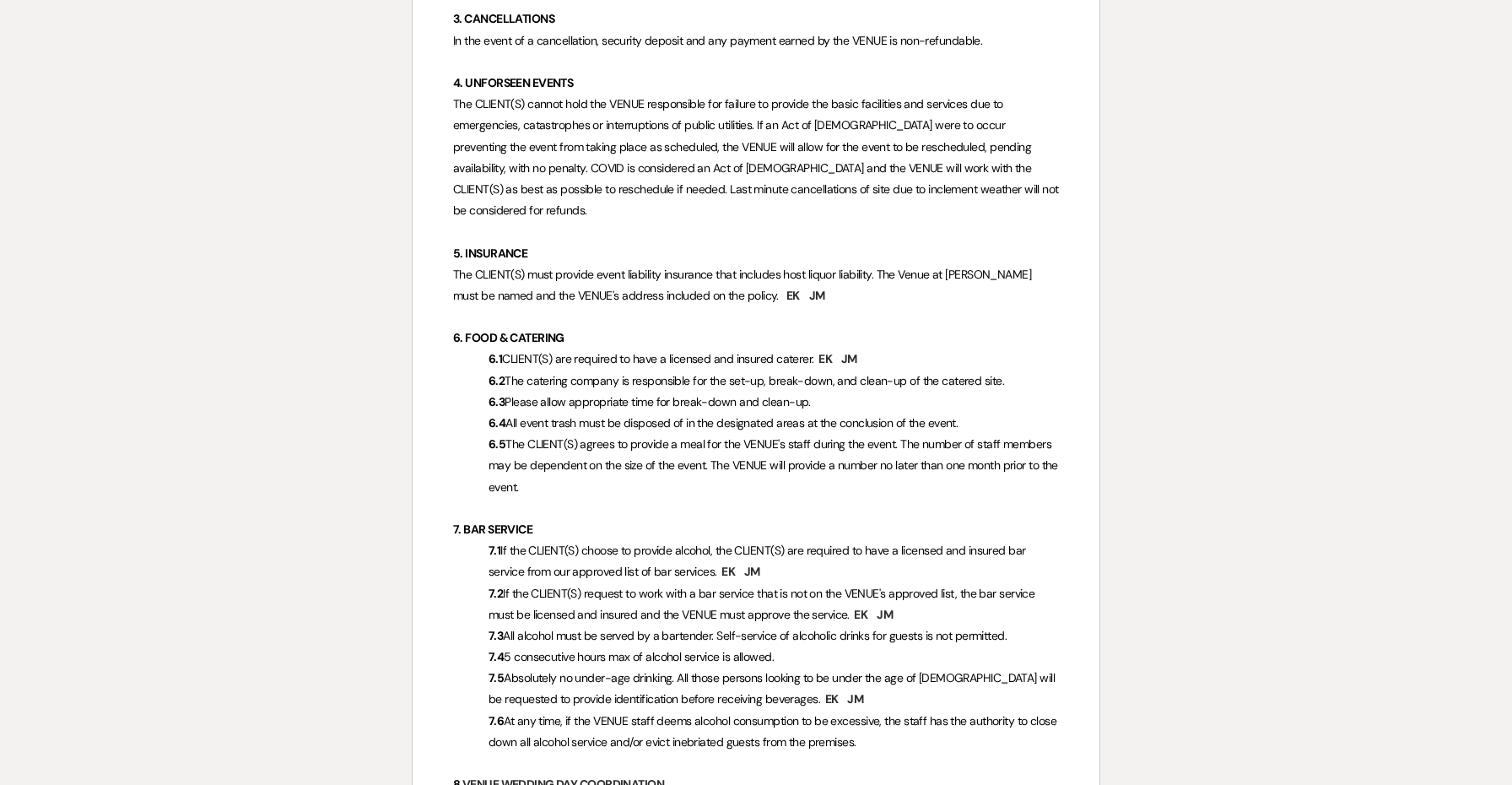
drag, startPoint x: 811, startPoint y: 622, endPoint x: 475, endPoint y: 621, distance: 336.0
click at [475, 647] on p "7.4 5 consecutive hours max of alcohol service is allowed." at bounding box center [756, 657] width 606 height 21
click at [693, 647] on p "7.4 5 consecutive hours max of alcohol service is allowed." at bounding box center [756, 657] width 606 height 21
drag, startPoint x: 720, startPoint y: 622, endPoint x: 423, endPoint y: 615, distance: 297.1
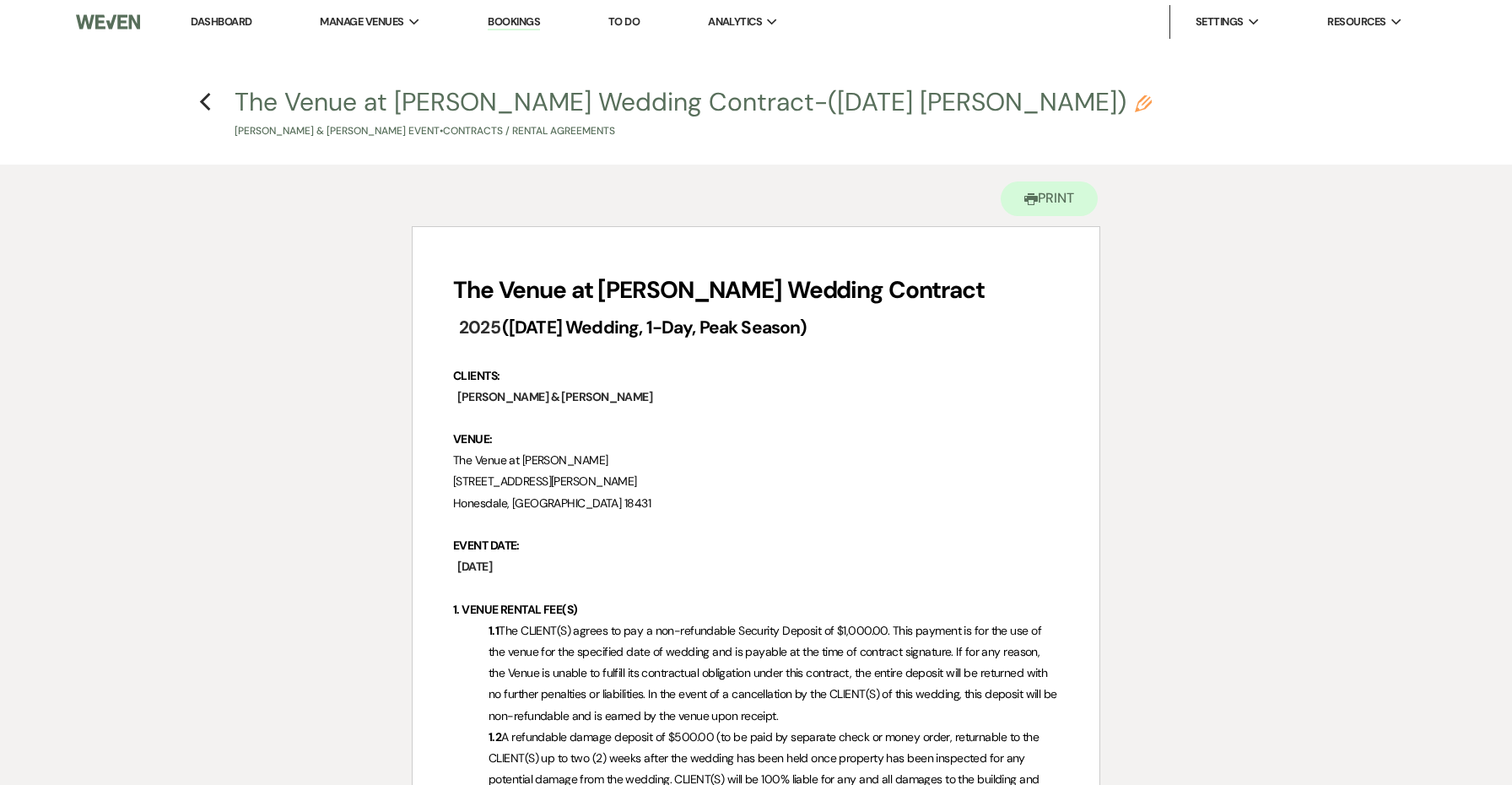
scroll to position [0, 0]
click at [206, 104] on icon "Previous" at bounding box center [205, 101] width 13 height 20
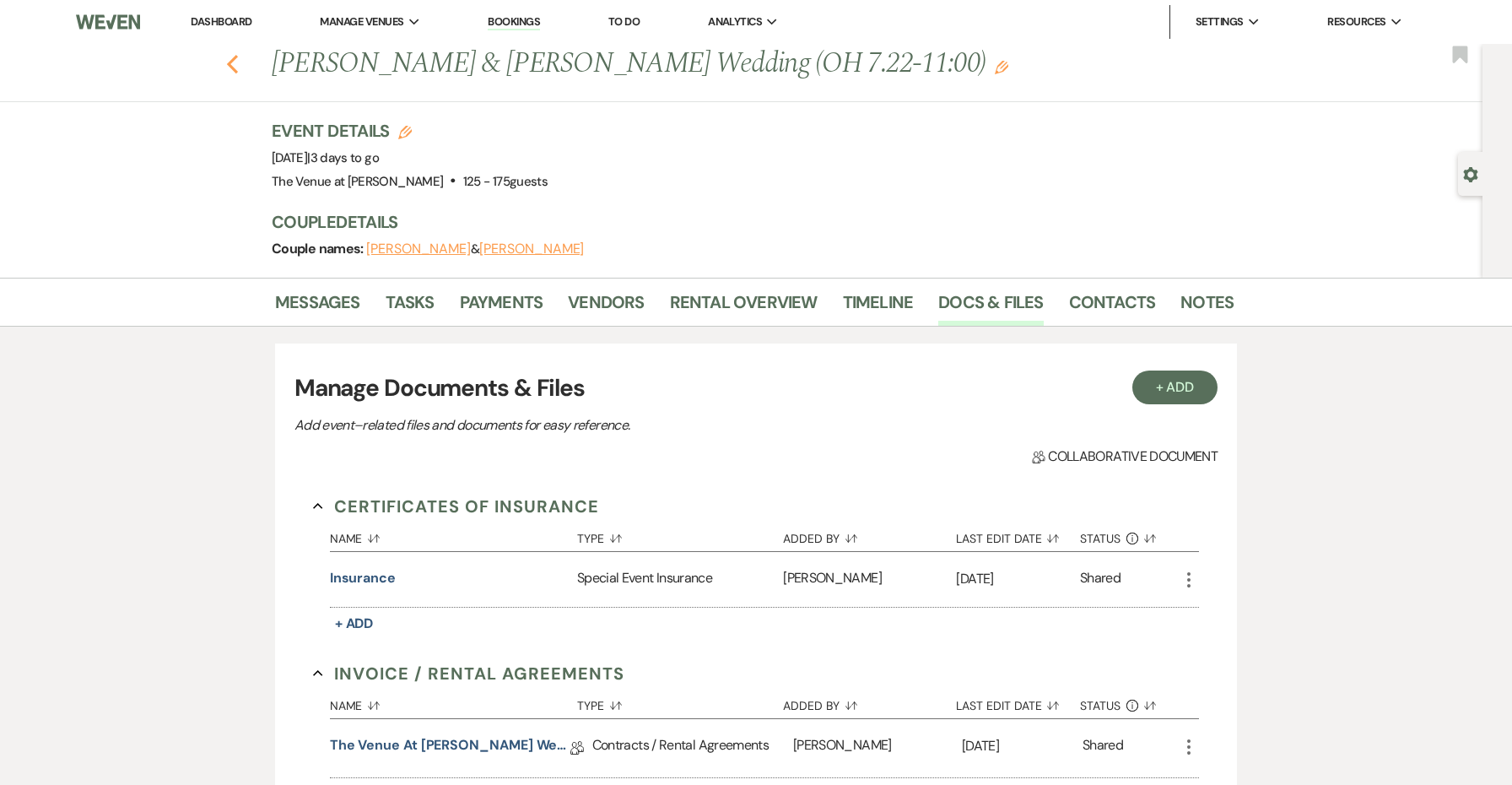
click at [227, 56] on icon "Previous" at bounding box center [232, 63] width 13 height 20
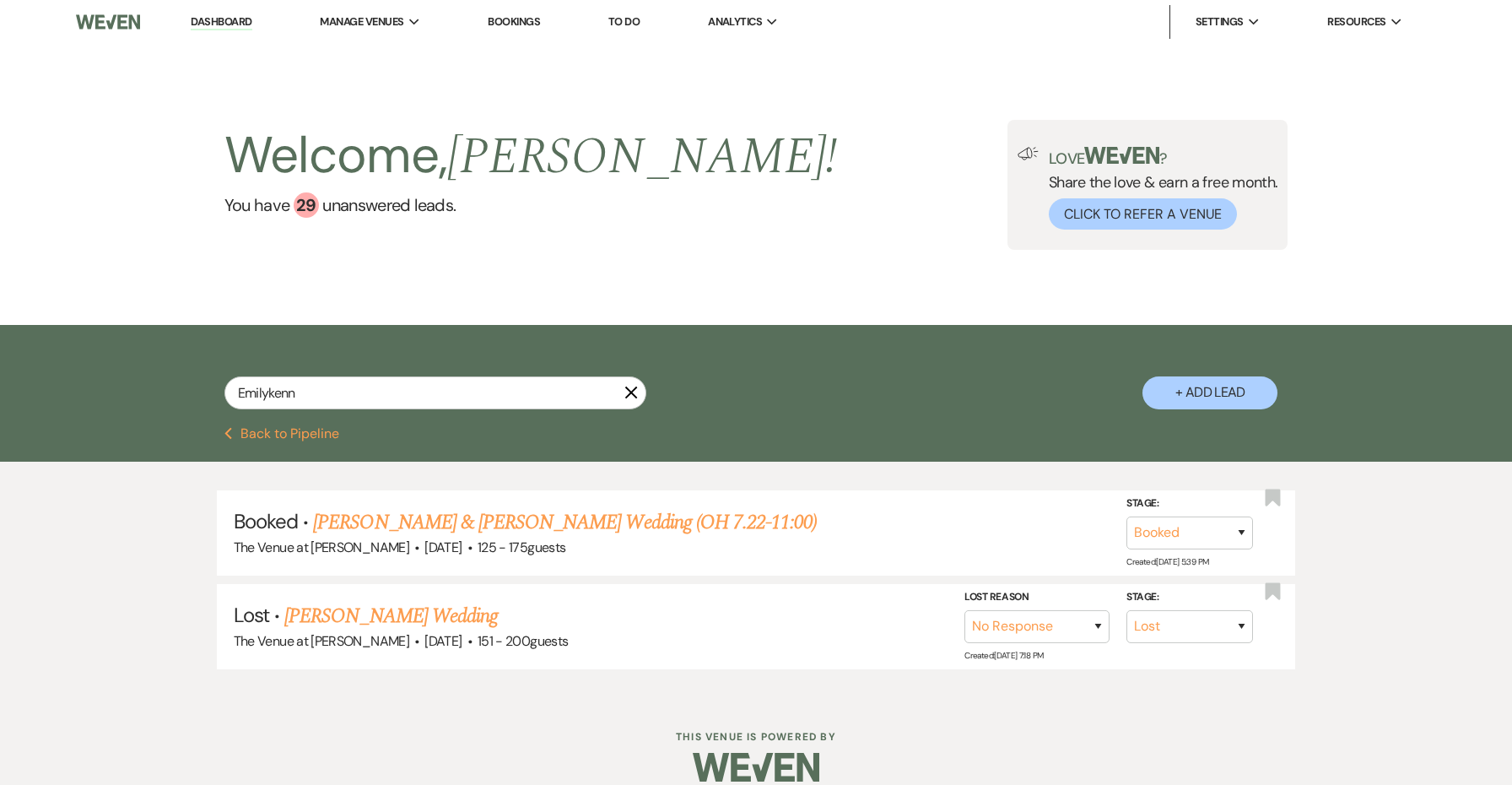
click at [630, 397] on icon "X" at bounding box center [631, 392] width 14 height 14
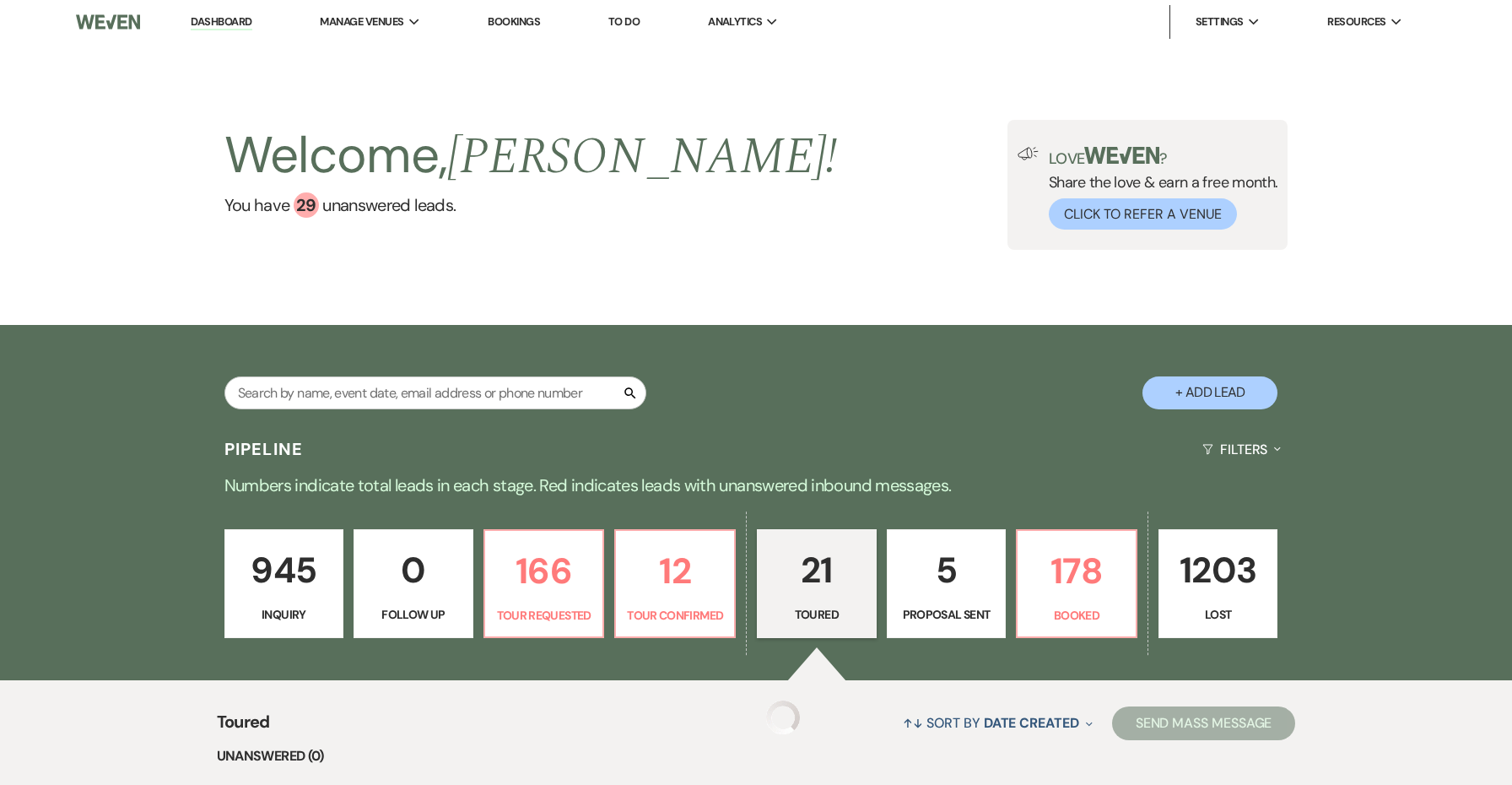
scroll to position [366, 0]
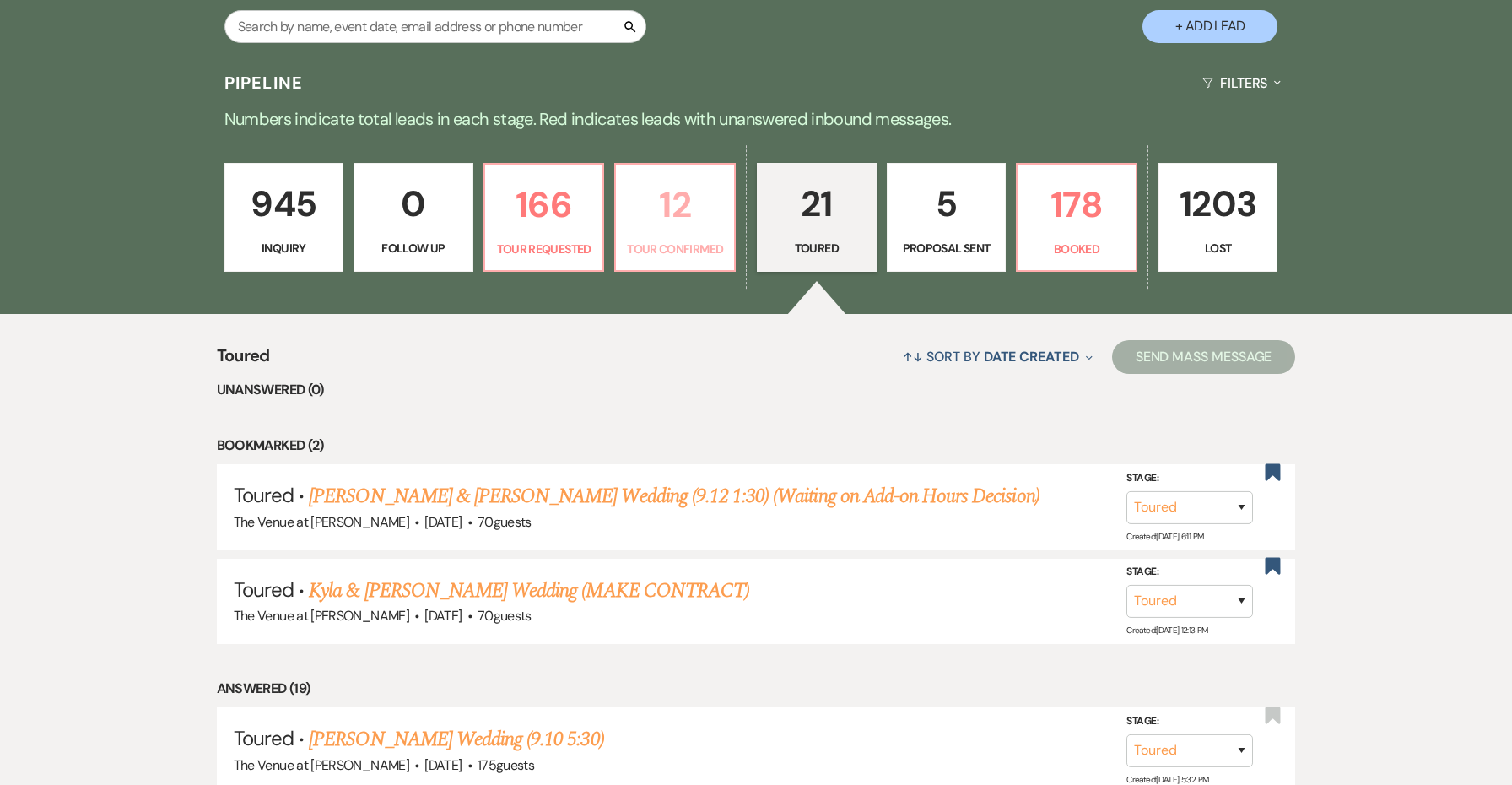
click at [705, 242] on p "Tour Confirmed" at bounding box center [675, 248] width 98 height 19
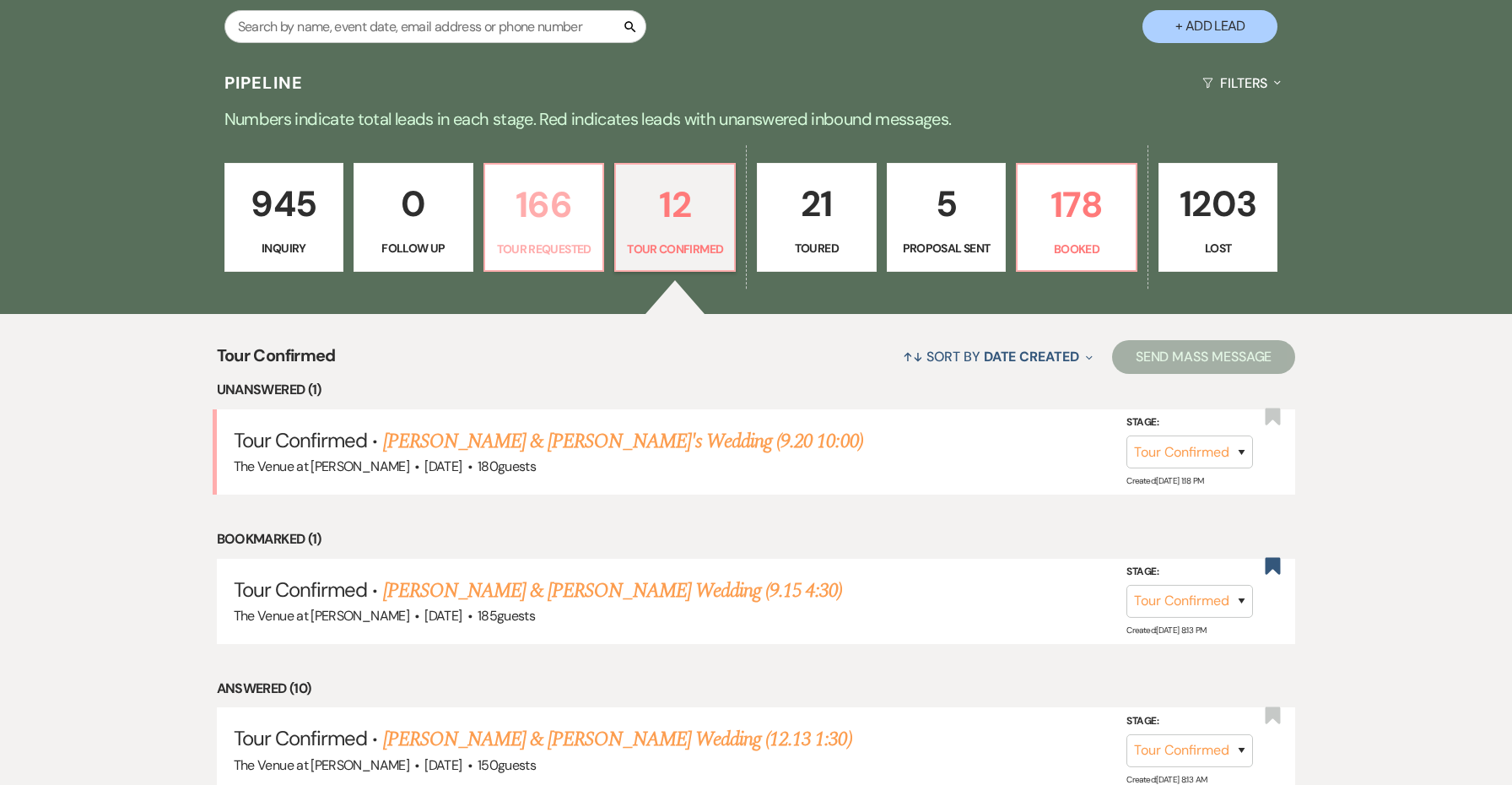
click at [535, 235] on link "166 Tour Requested" at bounding box center [544, 217] width 122 height 110
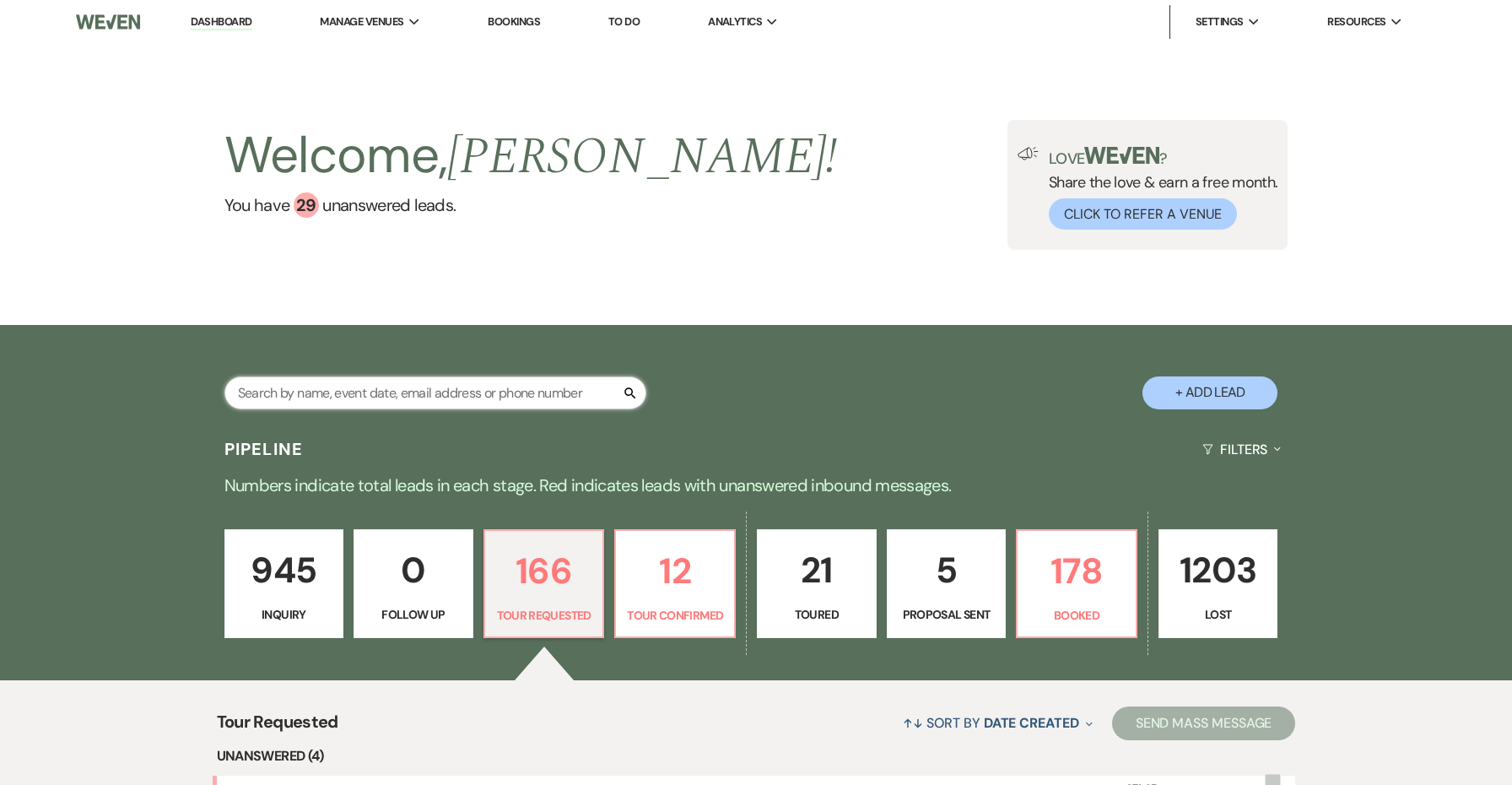
click at [569, 395] on input "text" at bounding box center [435, 393] width 422 height 33
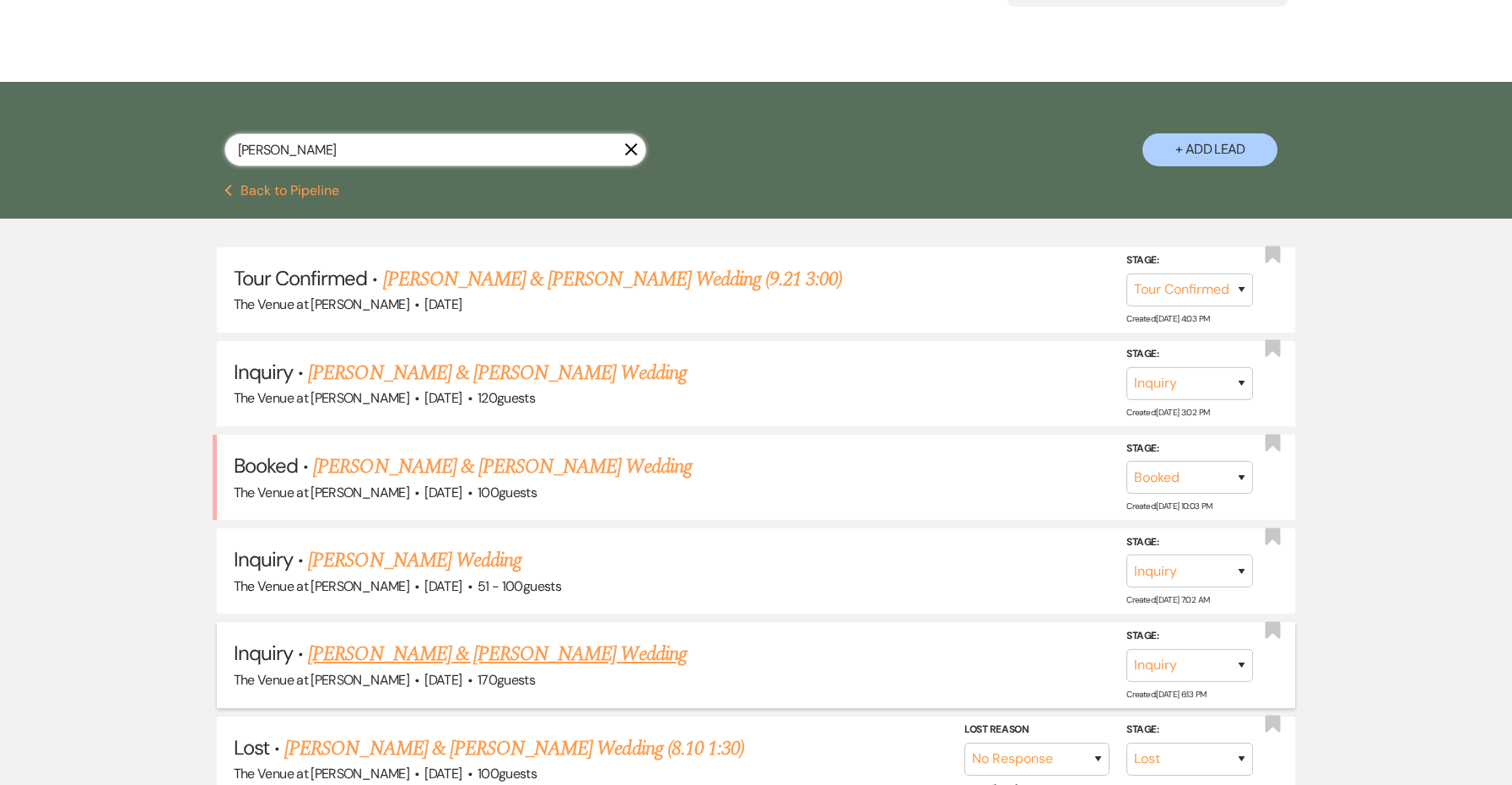
scroll to position [304, 0]
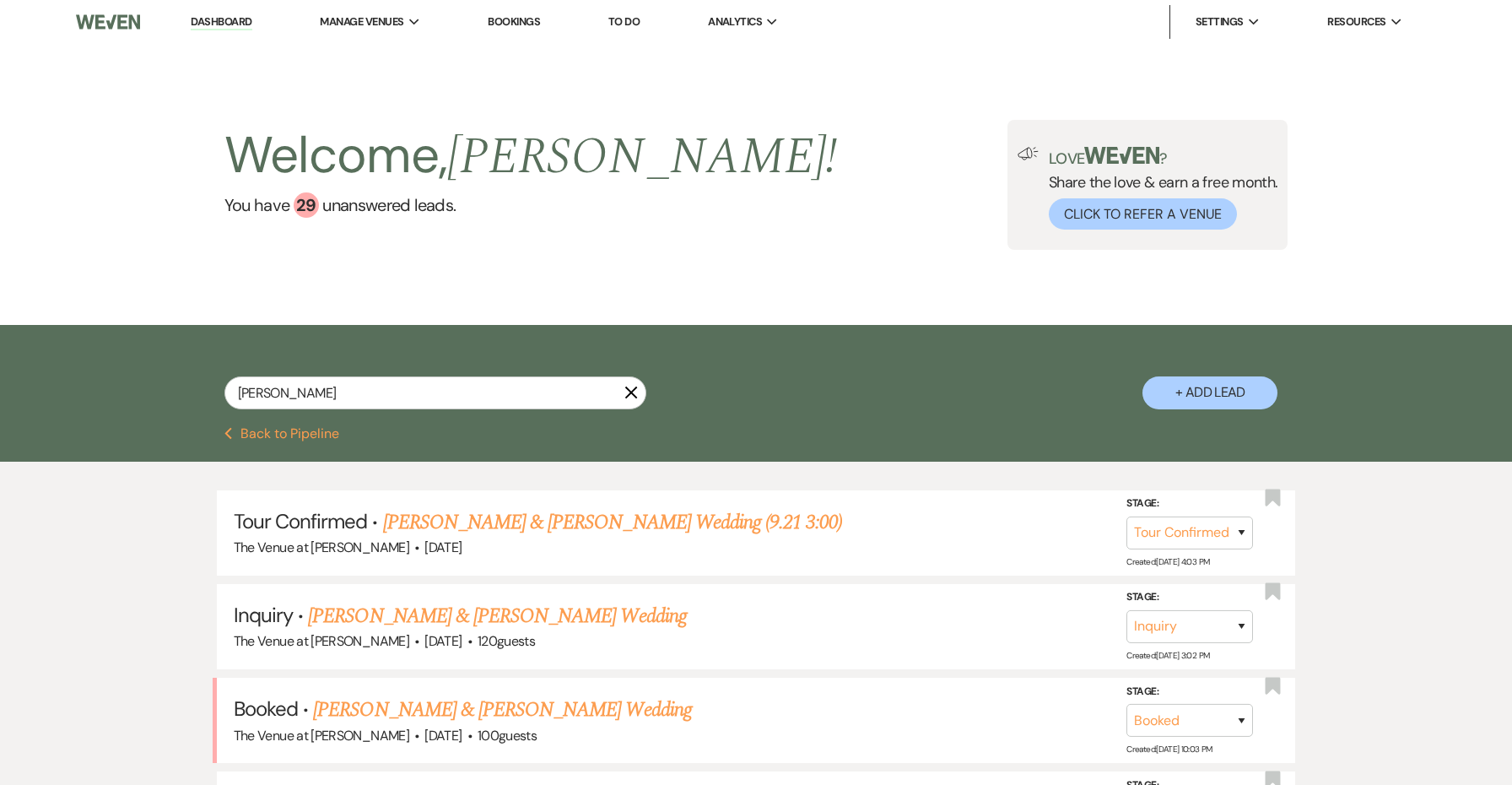
click at [624, 391] on icon "X" at bounding box center [631, 392] width 14 height 14
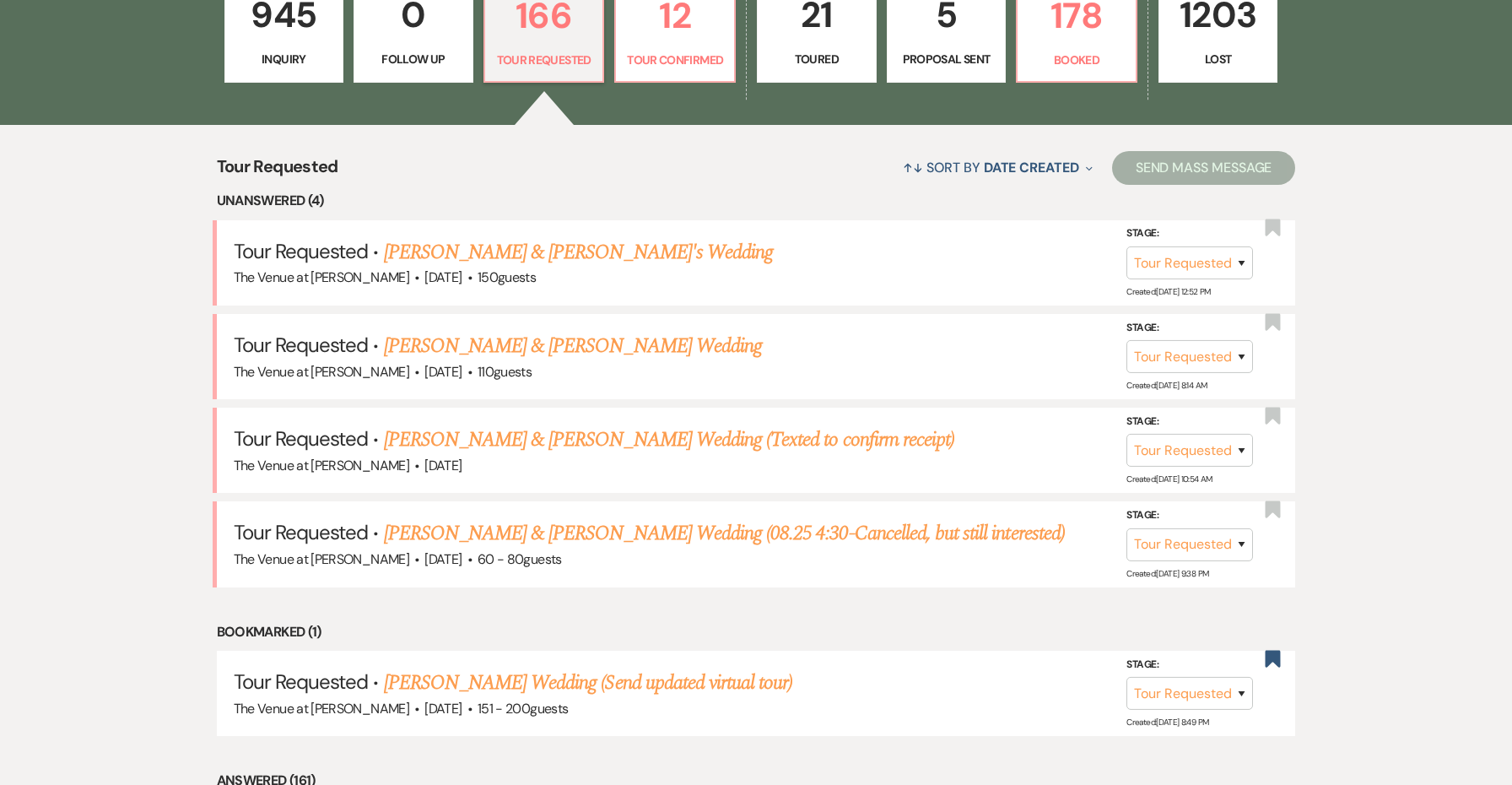
scroll to position [557, 0]
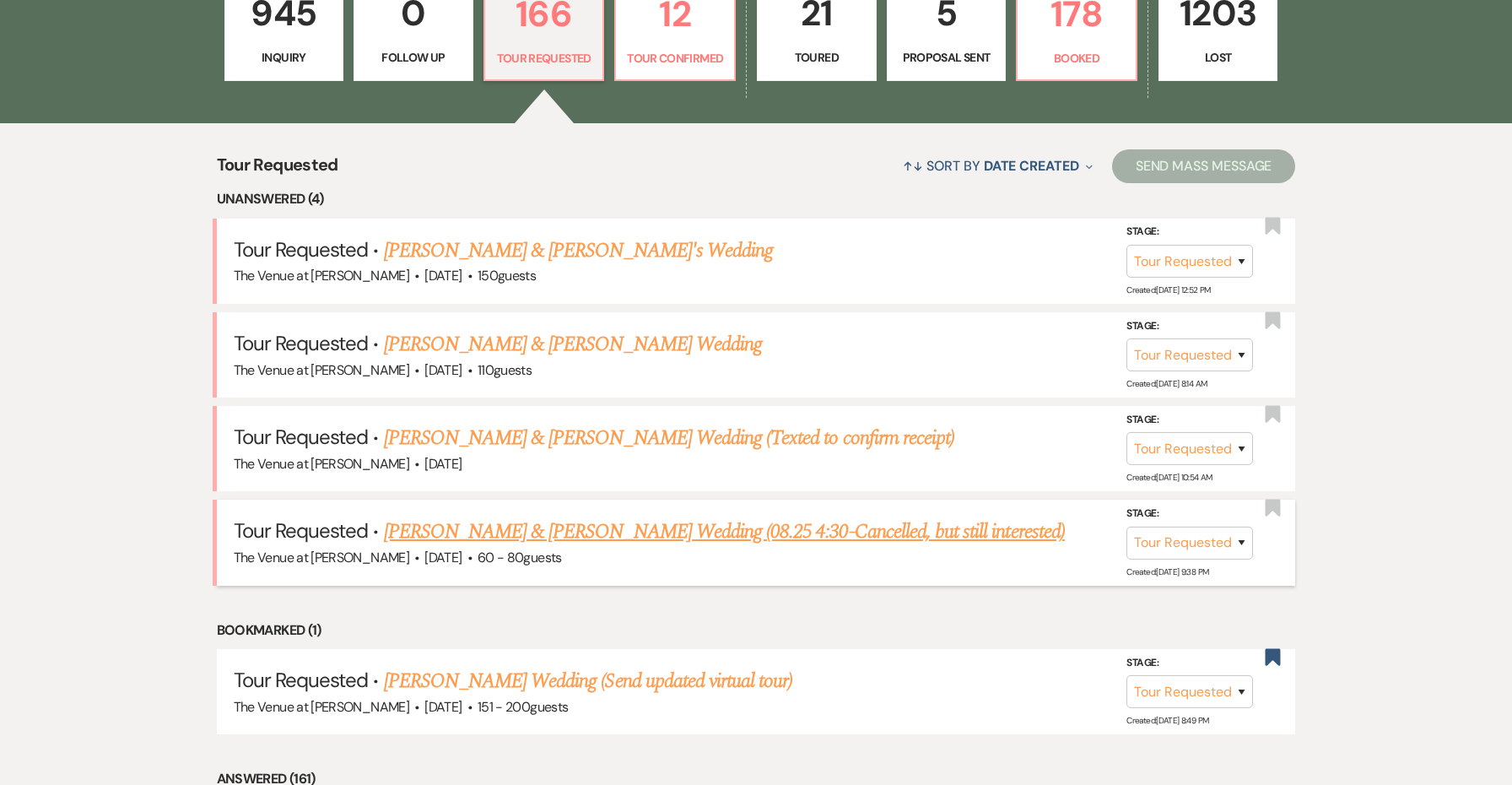
click at [566, 529] on link "[PERSON_NAME] & [PERSON_NAME] Wedding (08.25 4:30-Cancelled, but still interest…" at bounding box center [723, 531] width 681 height 30
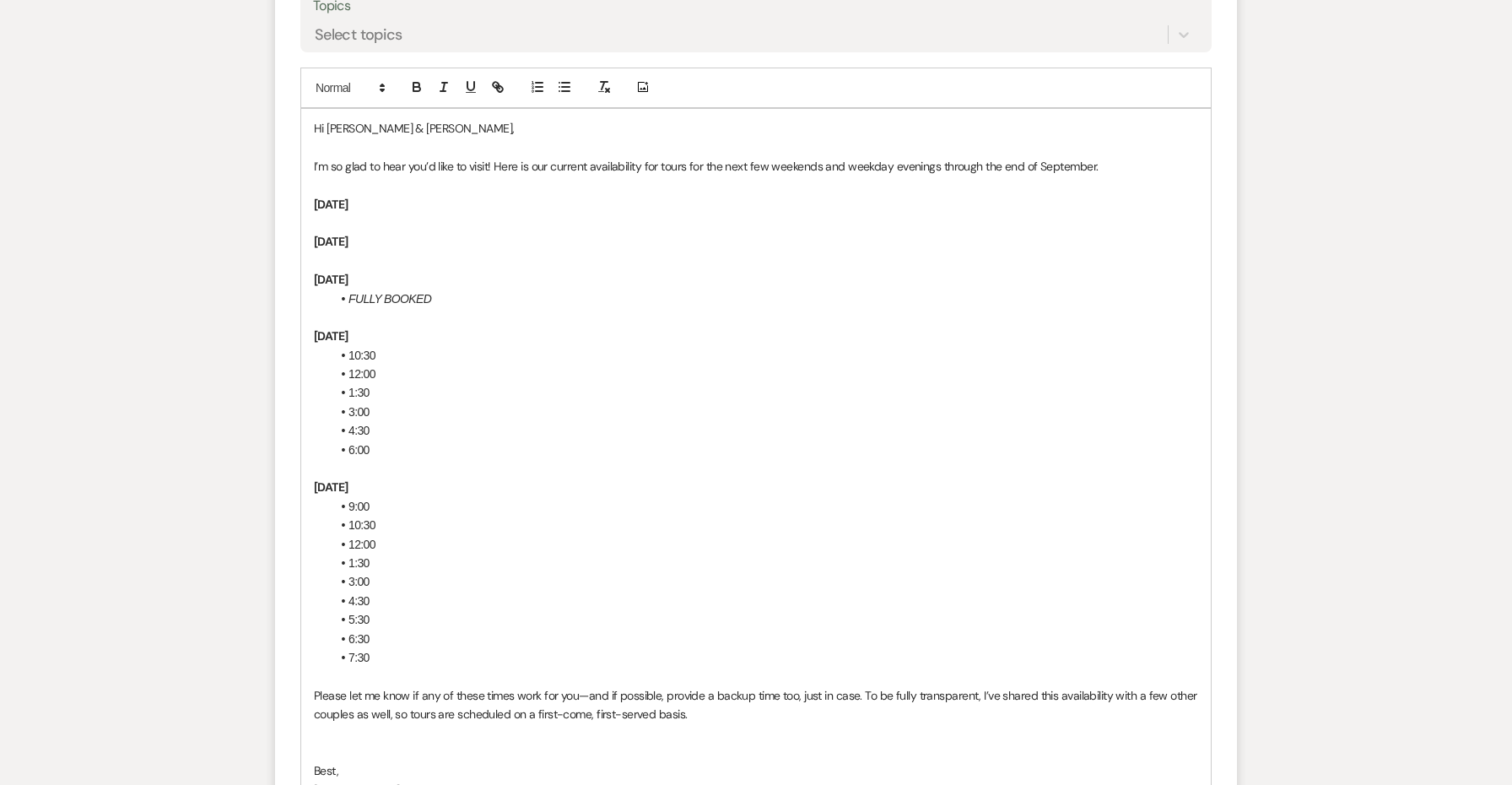
scroll to position [4805, 0]
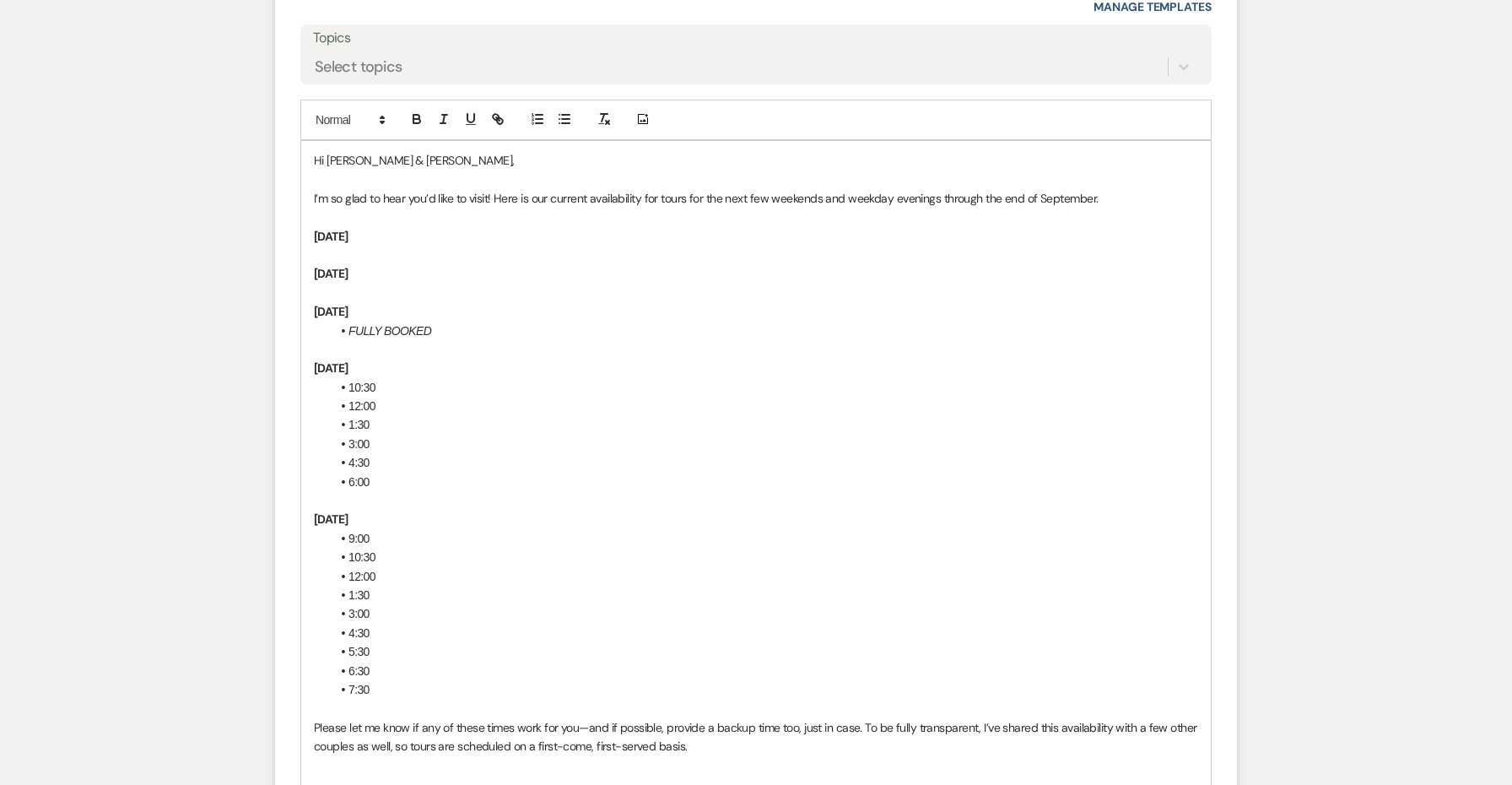
click at [360, 245] on p at bounding box center [756, 254] width 884 height 19
click at [559, 111] on icon "button" at bounding box center [565, 119] width 16 height 16
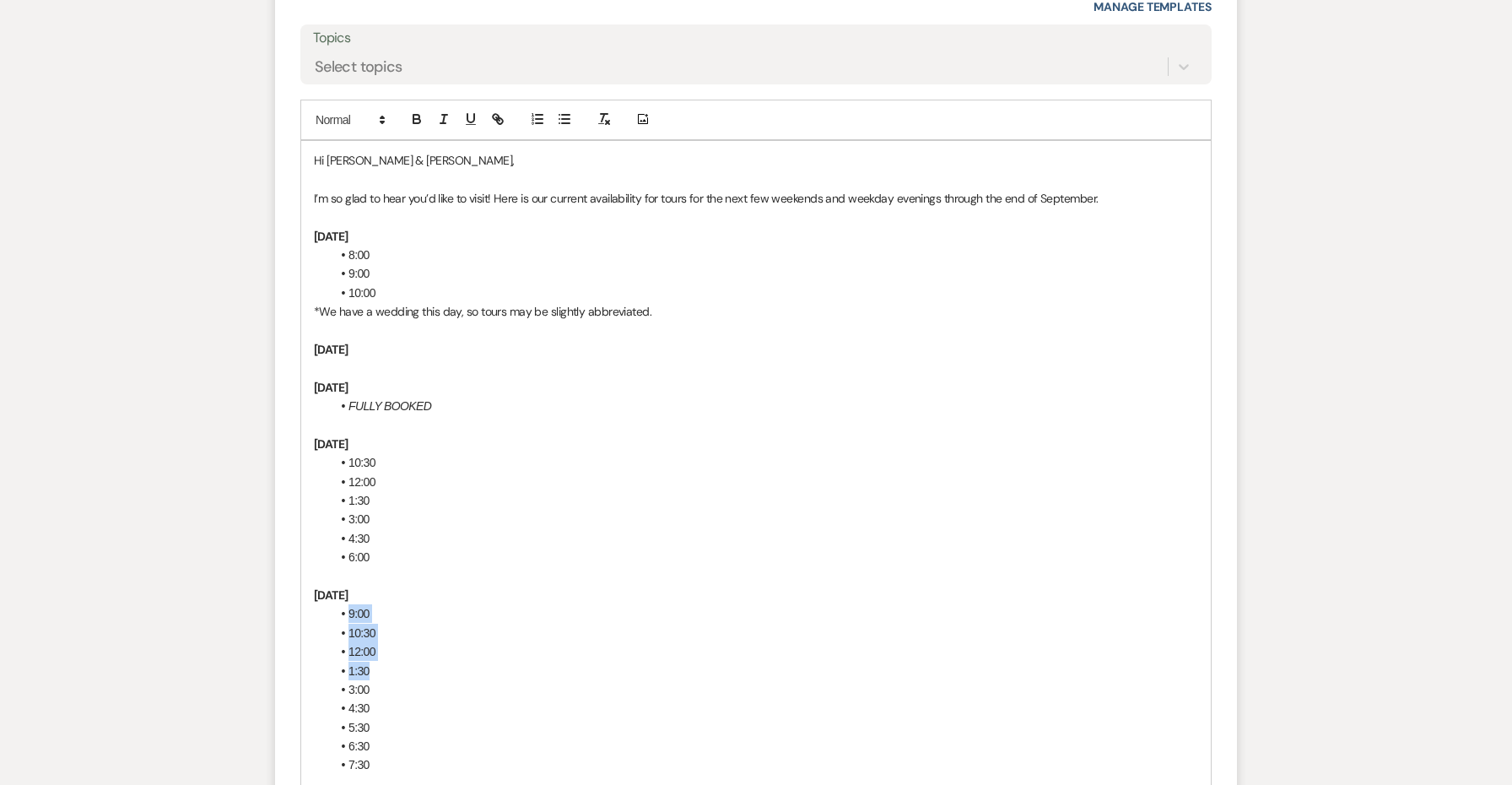
drag, startPoint x: 379, startPoint y: 607, endPoint x: 321, endPoint y: 541, distance: 87.9
click at [321, 541] on div "Hi [PERSON_NAME] & [PERSON_NAME], I’m so glad to hear you’d like to visit! Here…" at bounding box center [756, 547] width 909 height 813
click at [395, 358] on p at bounding box center [756, 367] width 884 height 19
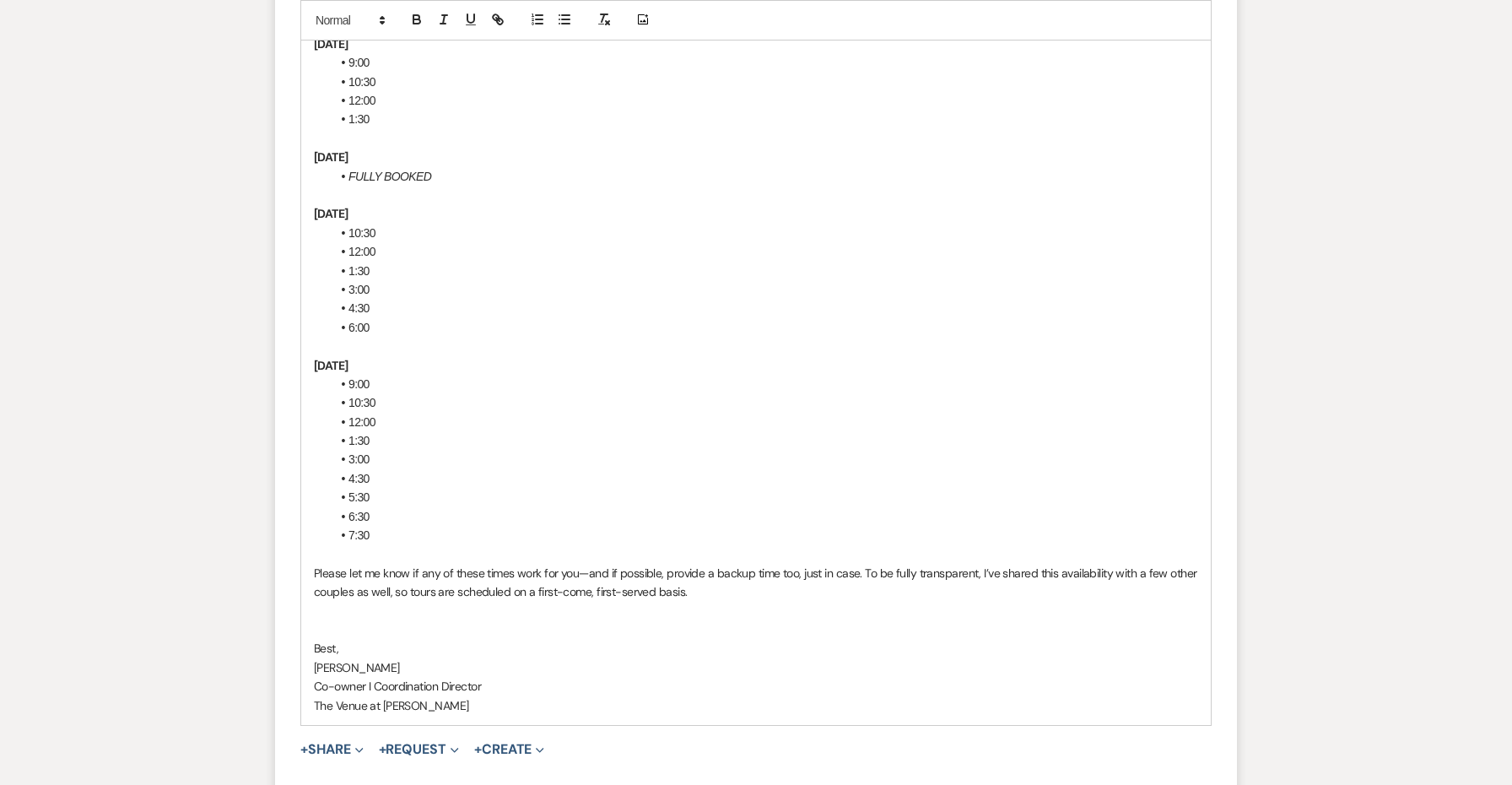
scroll to position [5231, 0]
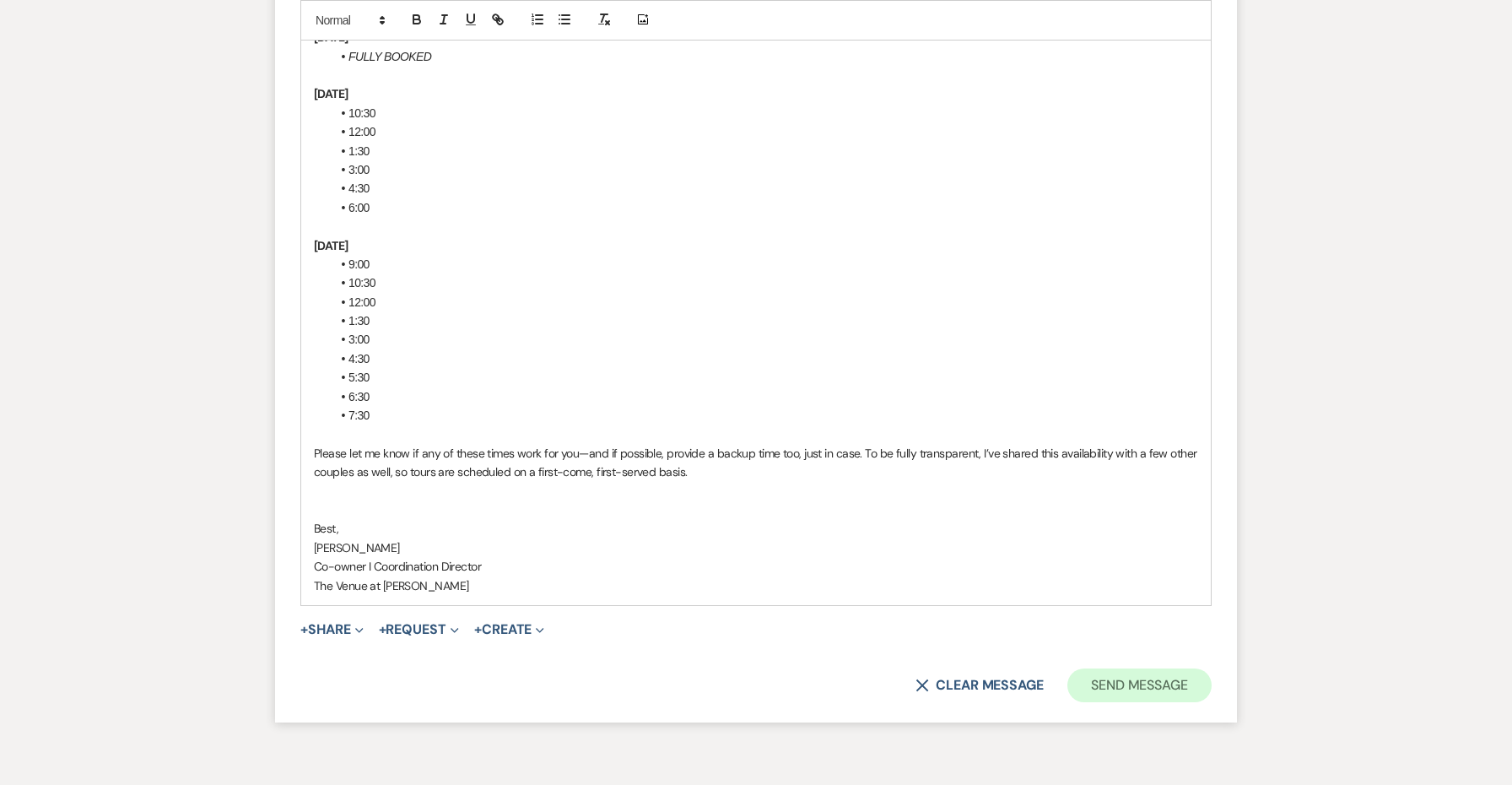
click at [1094, 668] on button "Send Message" at bounding box center [1139, 685] width 144 height 34
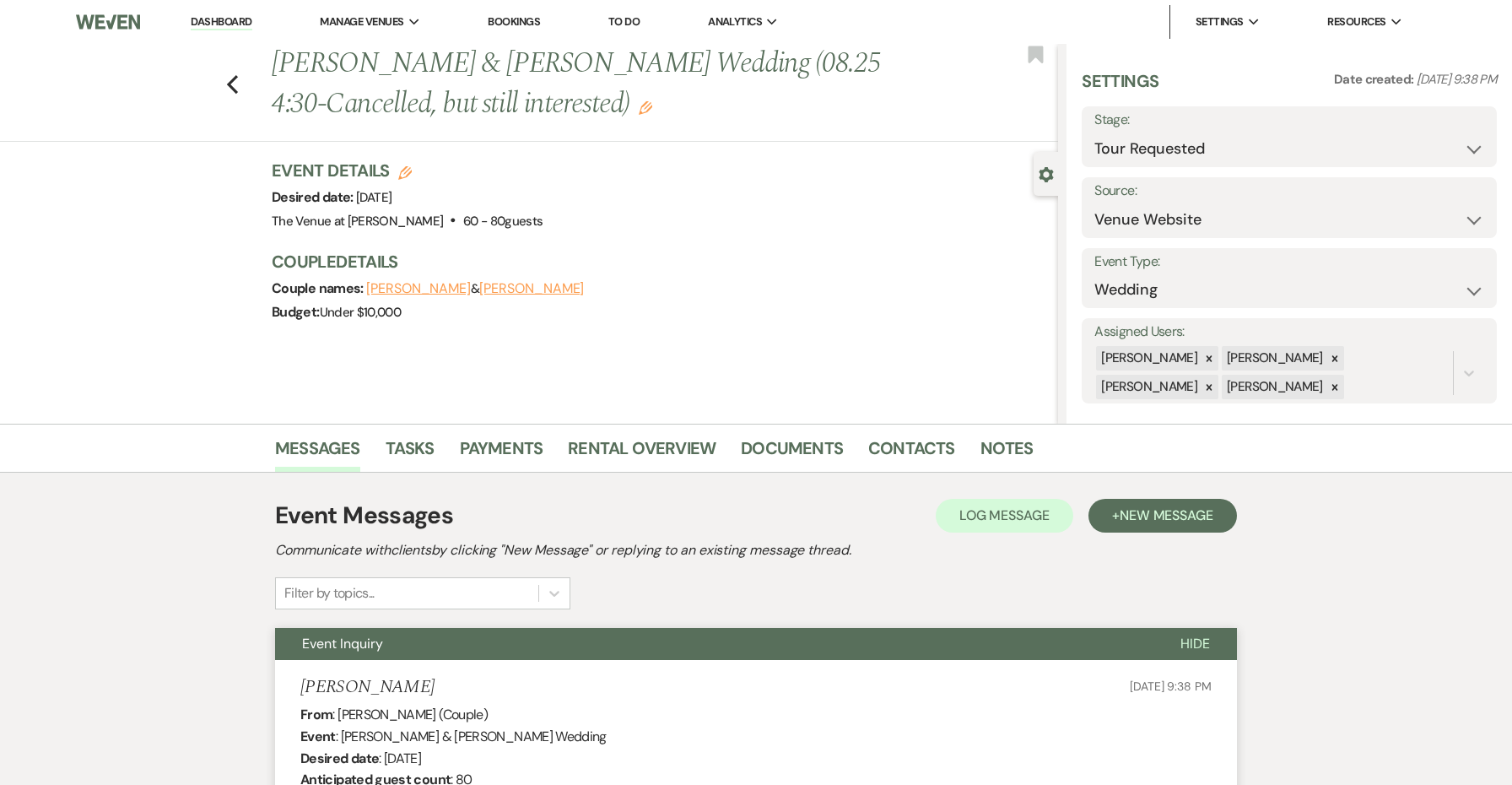
scroll to position [0, 0]
click at [231, 82] on use "button" at bounding box center [232, 84] width 11 height 19
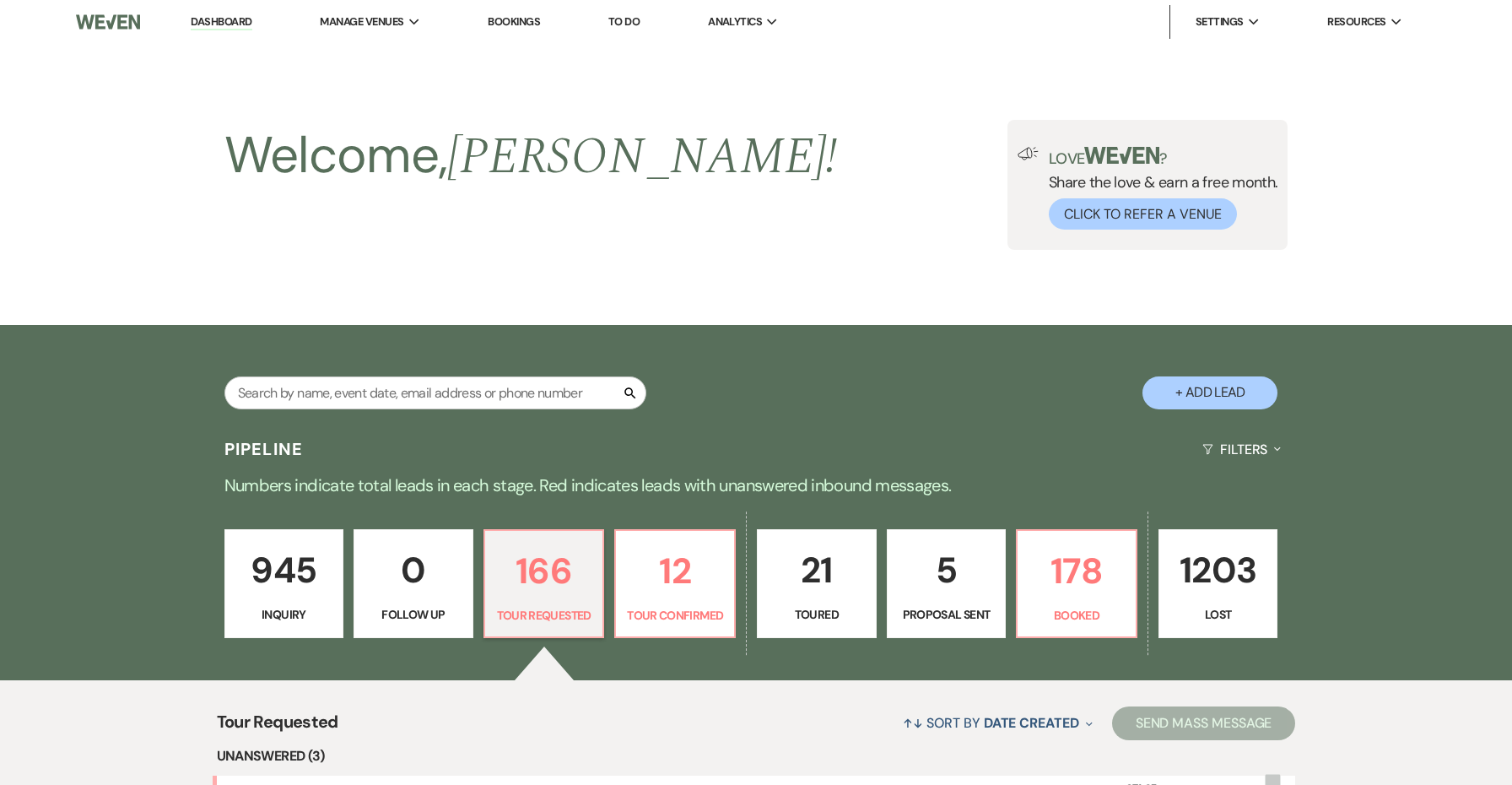
scroll to position [557, 0]
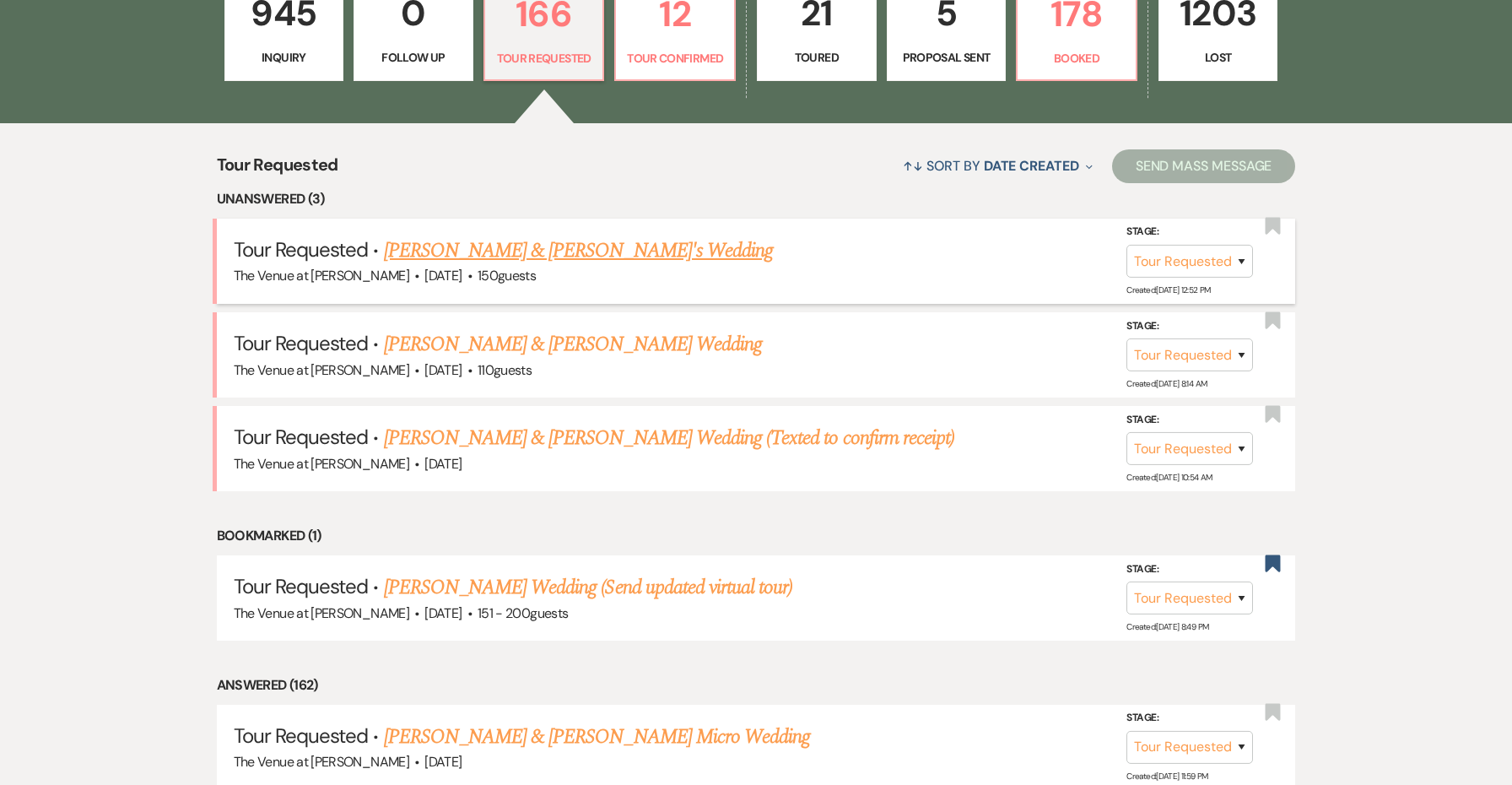
click at [630, 256] on link "[PERSON_NAME] & [PERSON_NAME]'s Wedding" at bounding box center [578, 250] width 389 height 30
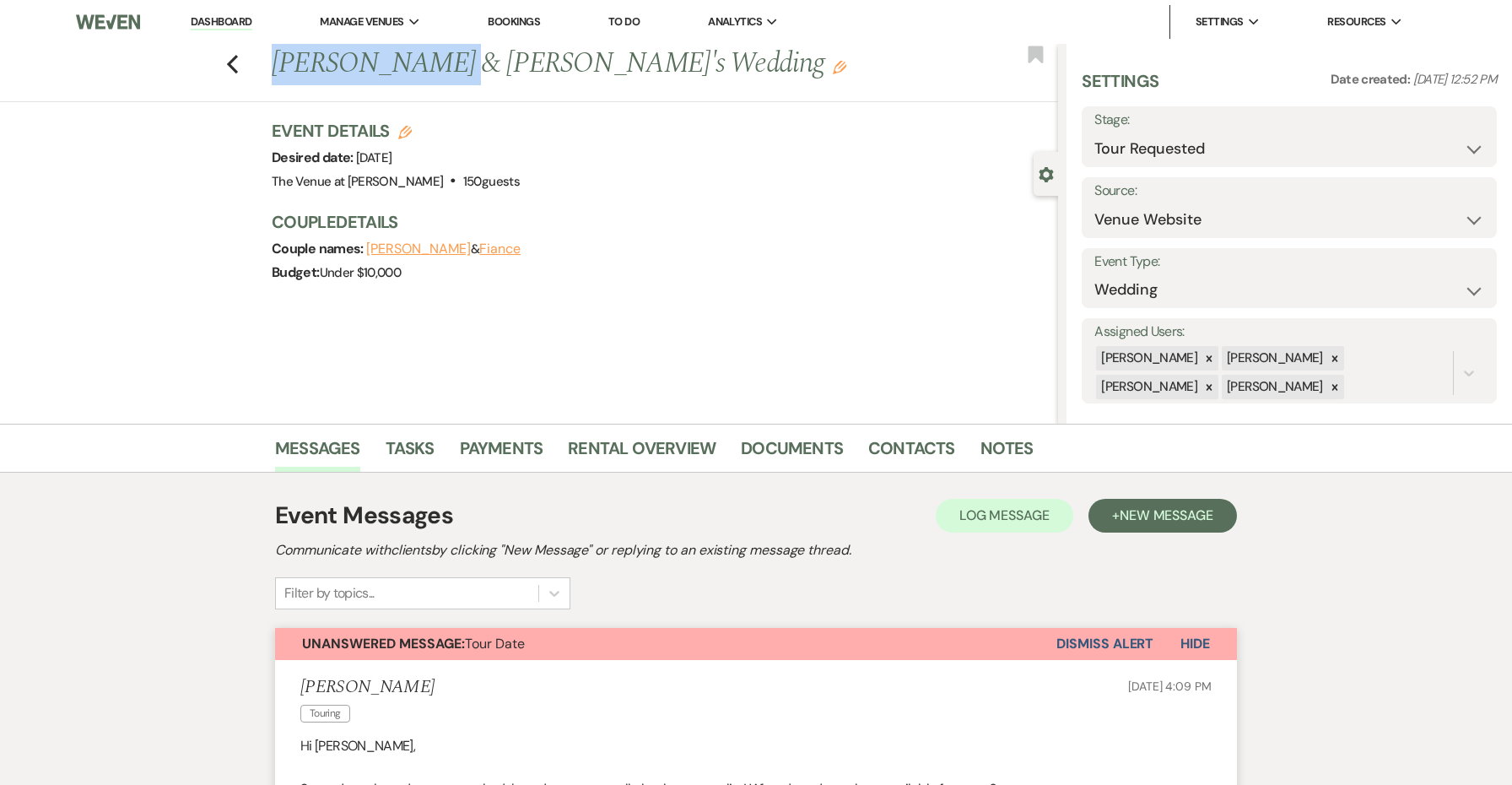
drag, startPoint x: 434, startPoint y: 66, endPoint x: 269, endPoint y: 66, distance: 165.0
click at [269, 66] on div "Previous [PERSON_NAME] & [PERSON_NAME]'s Wedding Edit" at bounding box center [660, 64] width 794 height 41
click at [228, 22] on link "Dashboard" at bounding box center [221, 22] width 60 height 16
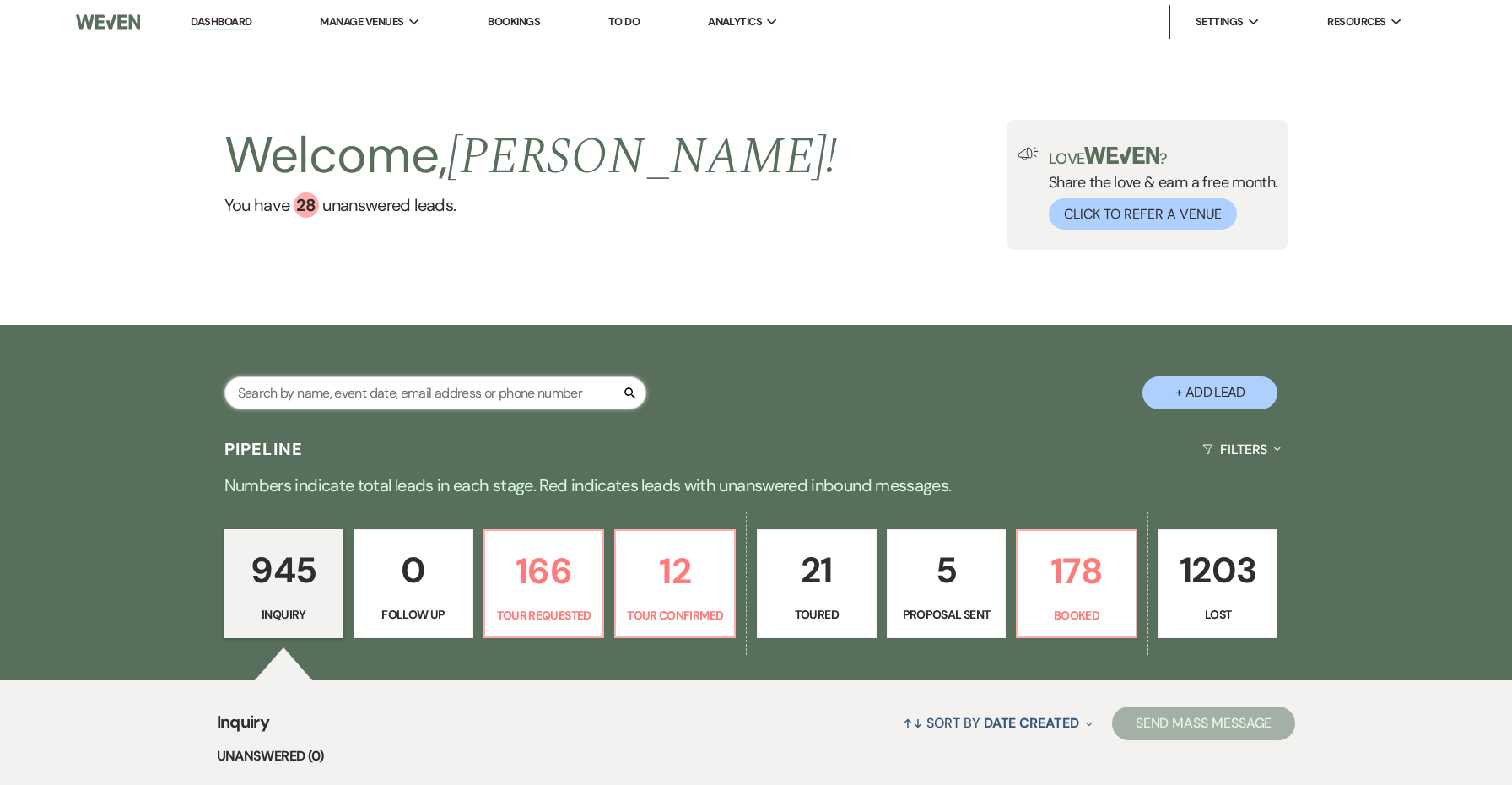
click at [394, 387] on input "text" at bounding box center [435, 393] width 422 height 33
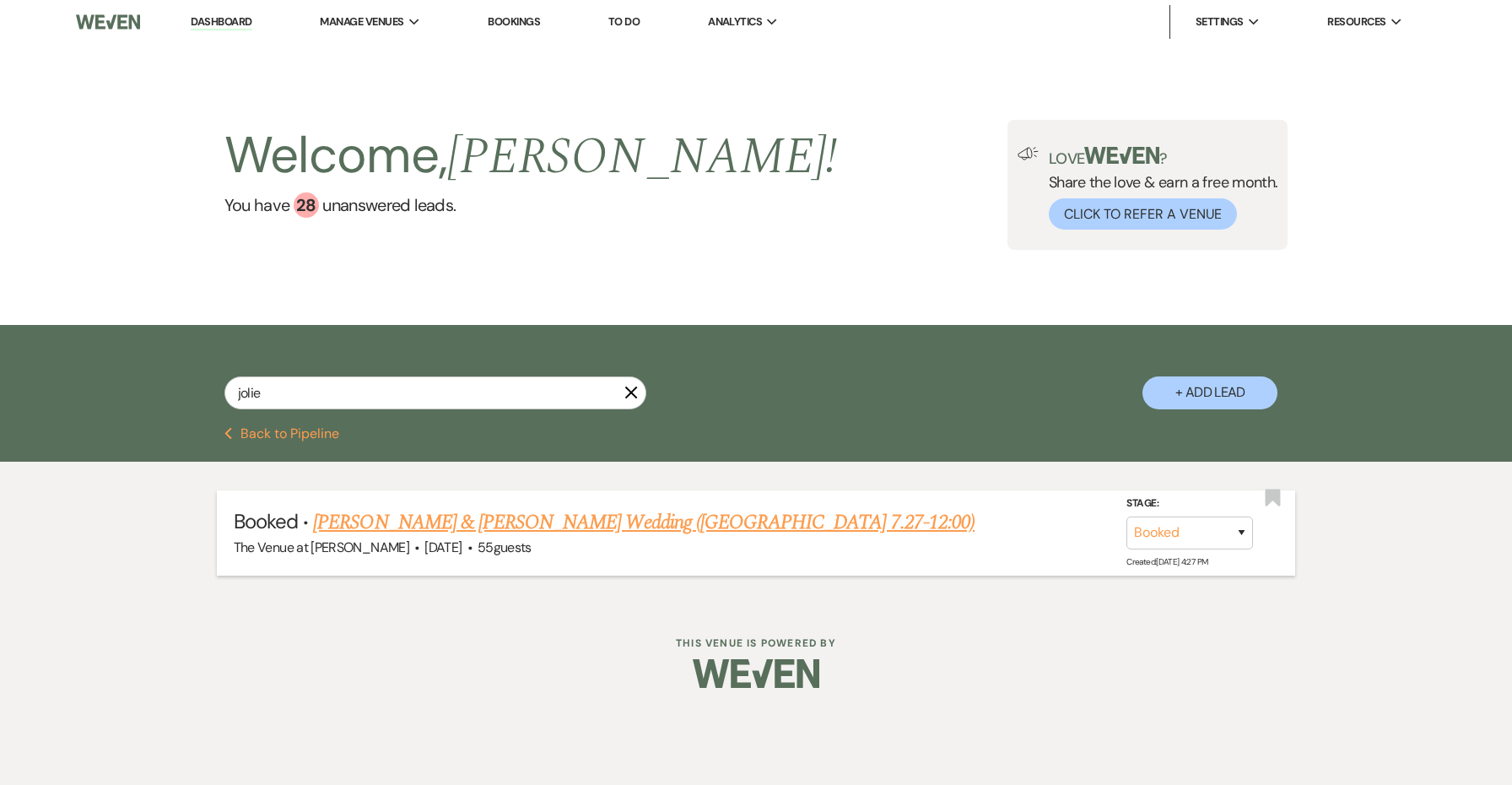
click at [612, 519] on link "[PERSON_NAME] & [PERSON_NAME] Wedding ([GEOGRAPHIC_DATA] 7.27-12:00)" at bounding box center [644, 522] width 661 height 30
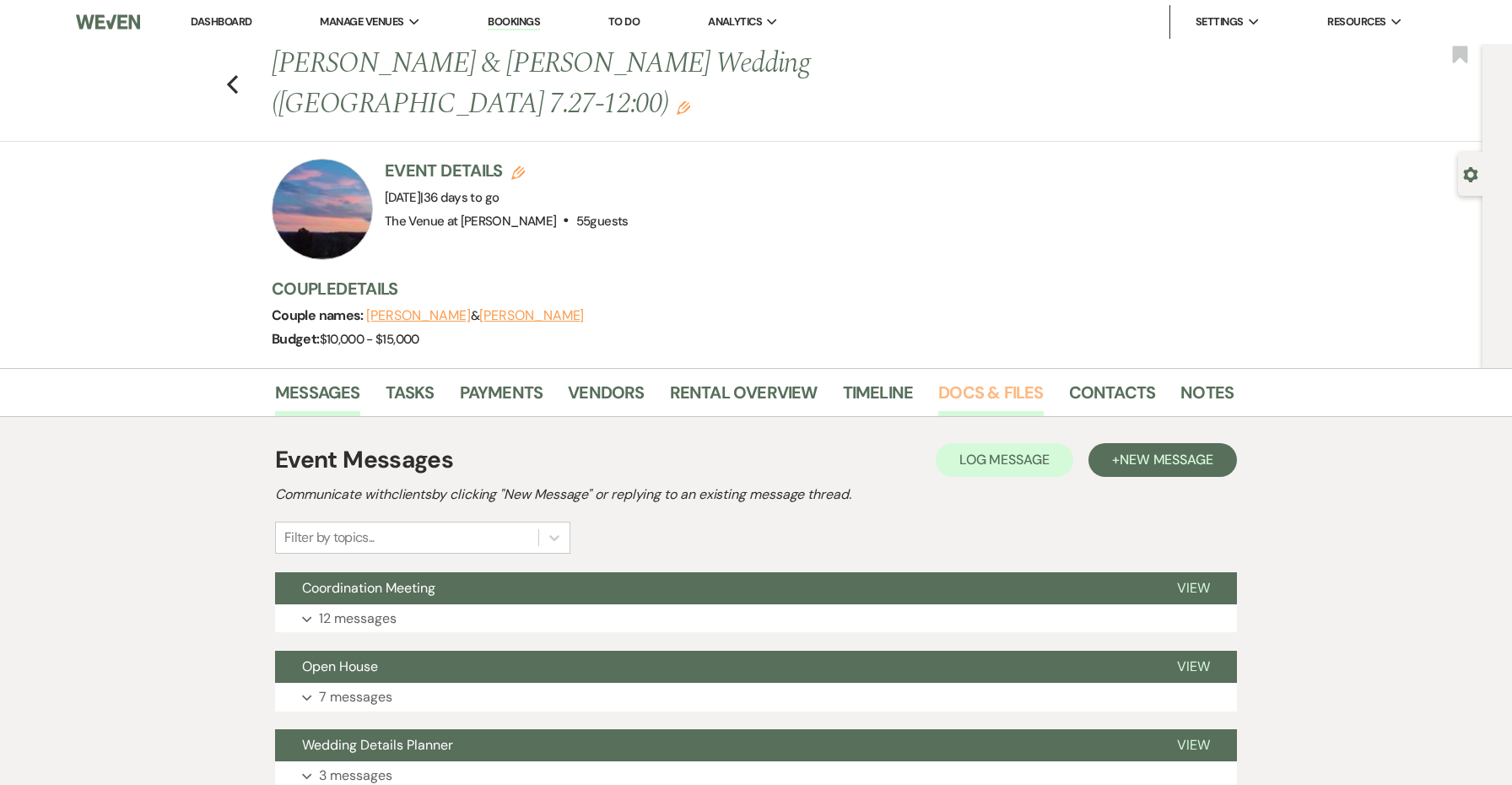
click at [961, 379] on link "Docs & Files" at bounding box center [990, 397] width 104 height 37
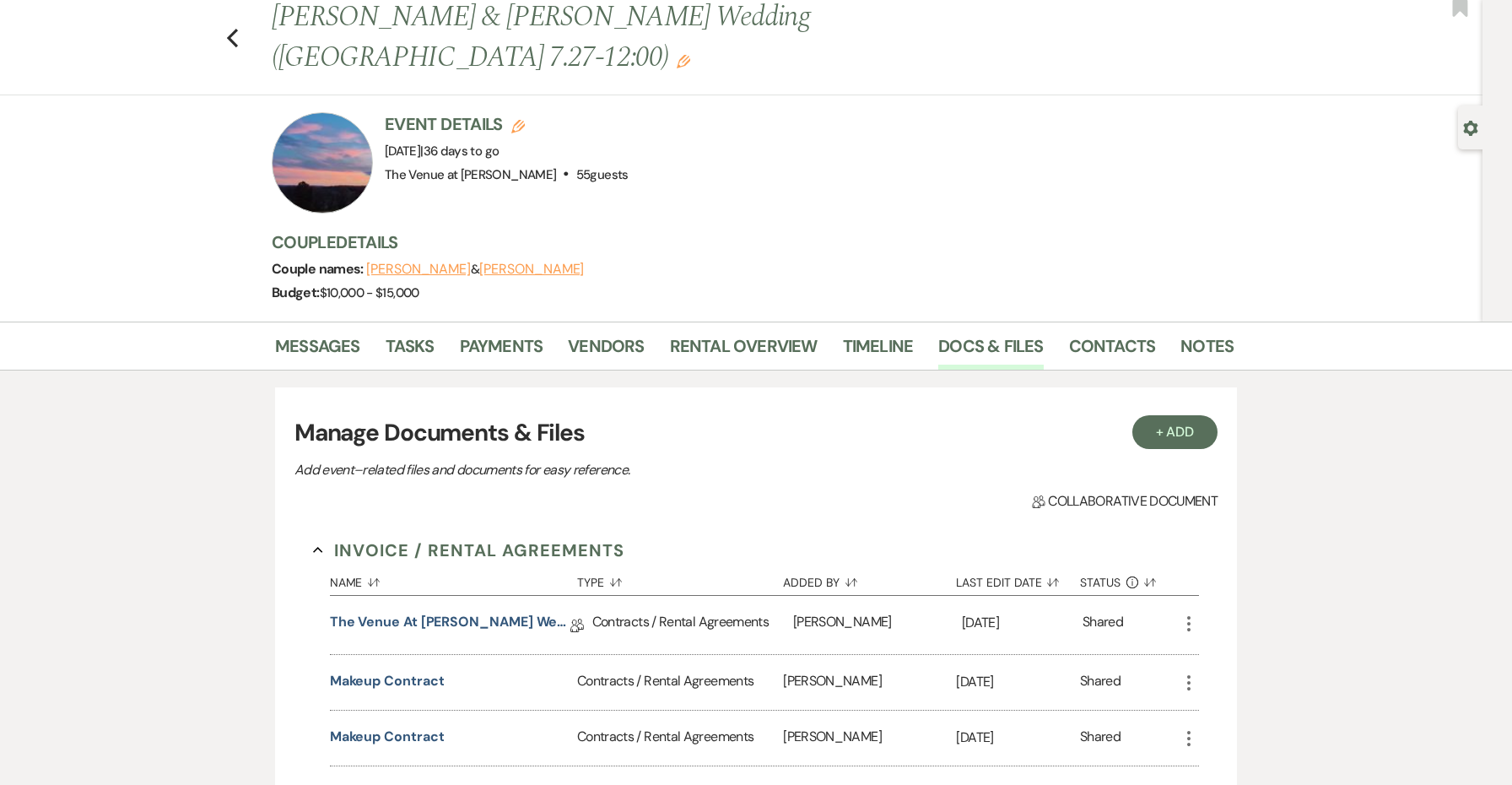
scroll to position [44, 0]
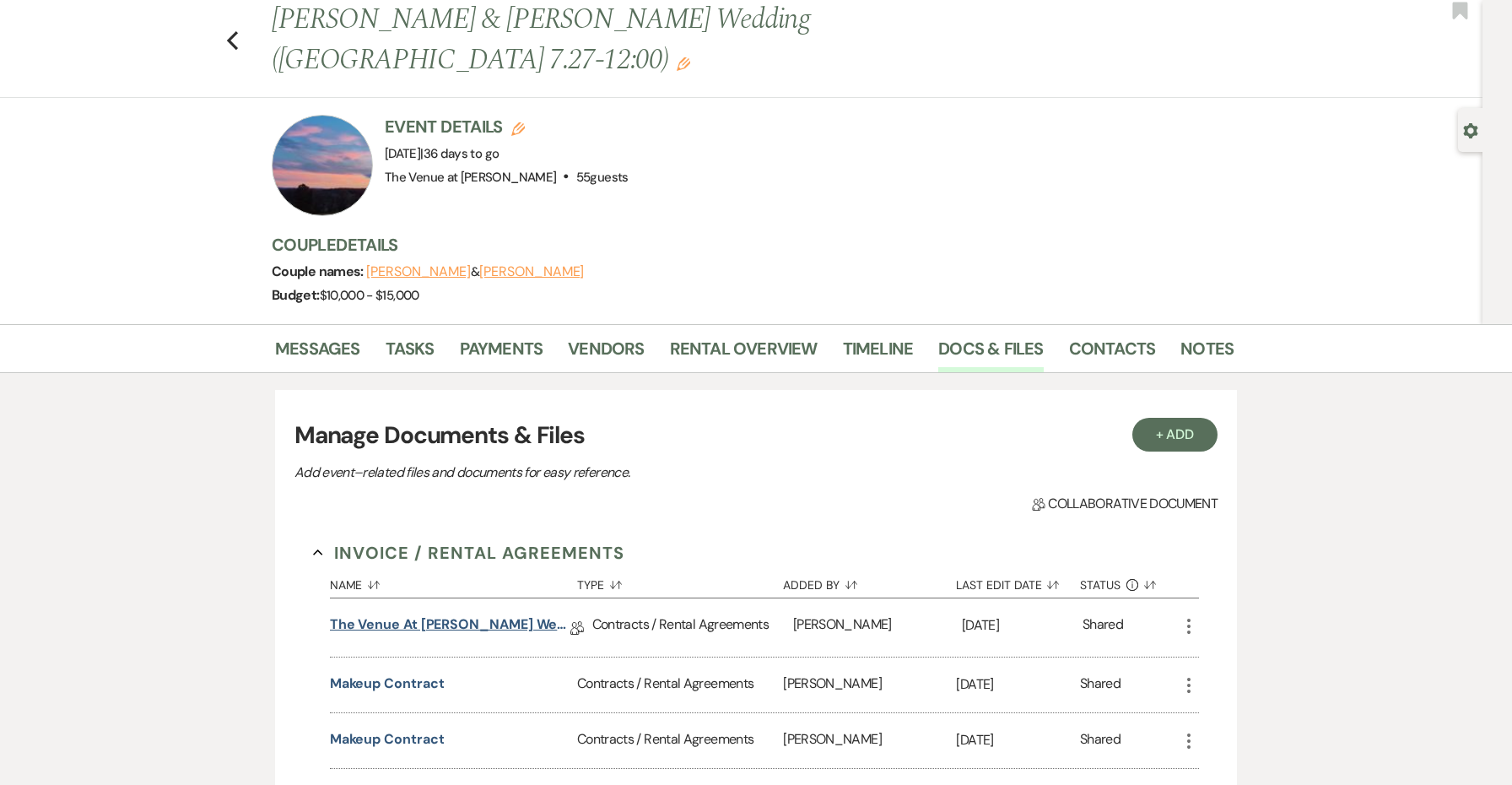
click at [535, 615] on link "The Venue at [PERSON_NAME] Wedding Contract-([DATE] [PERSON_NAME])" at bounding box center [450, 627] width 240 height 26
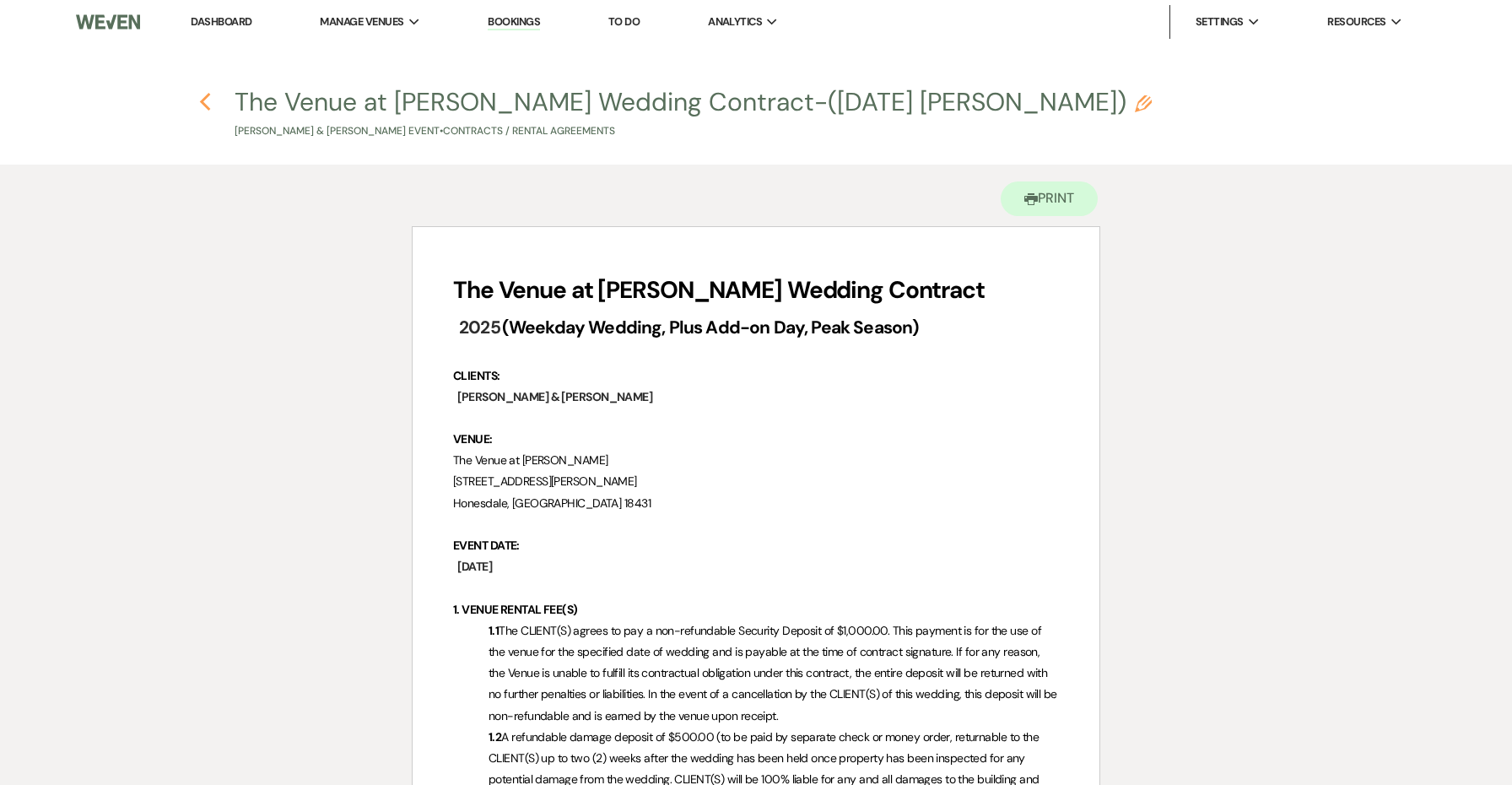
click at [204, 103] on icon "Previous" at bounding box center [205, 101] width 13 height 20
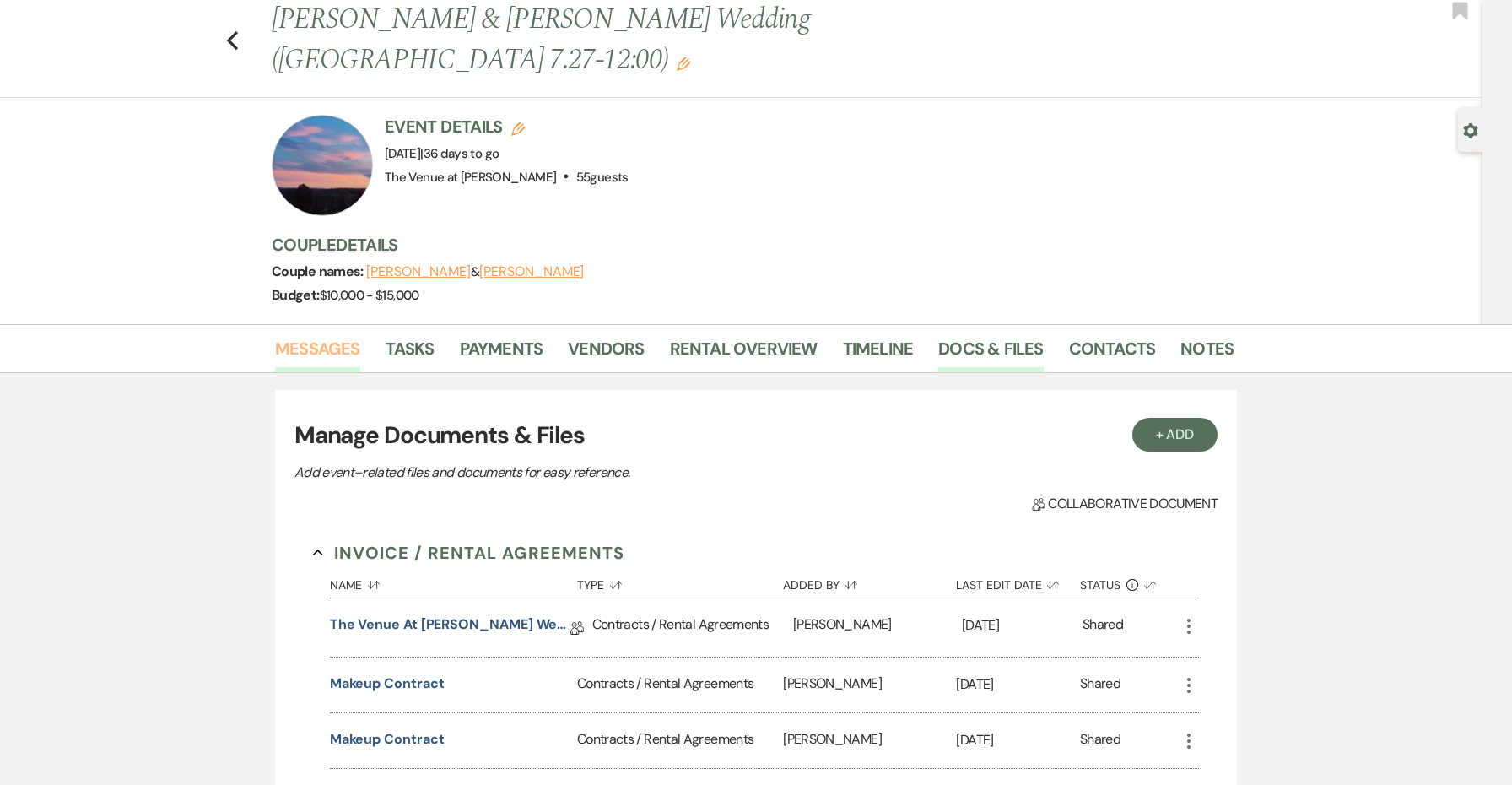
click at [350, 335] on link "Messages" at bounding box center [318, 354] width 86 height 37
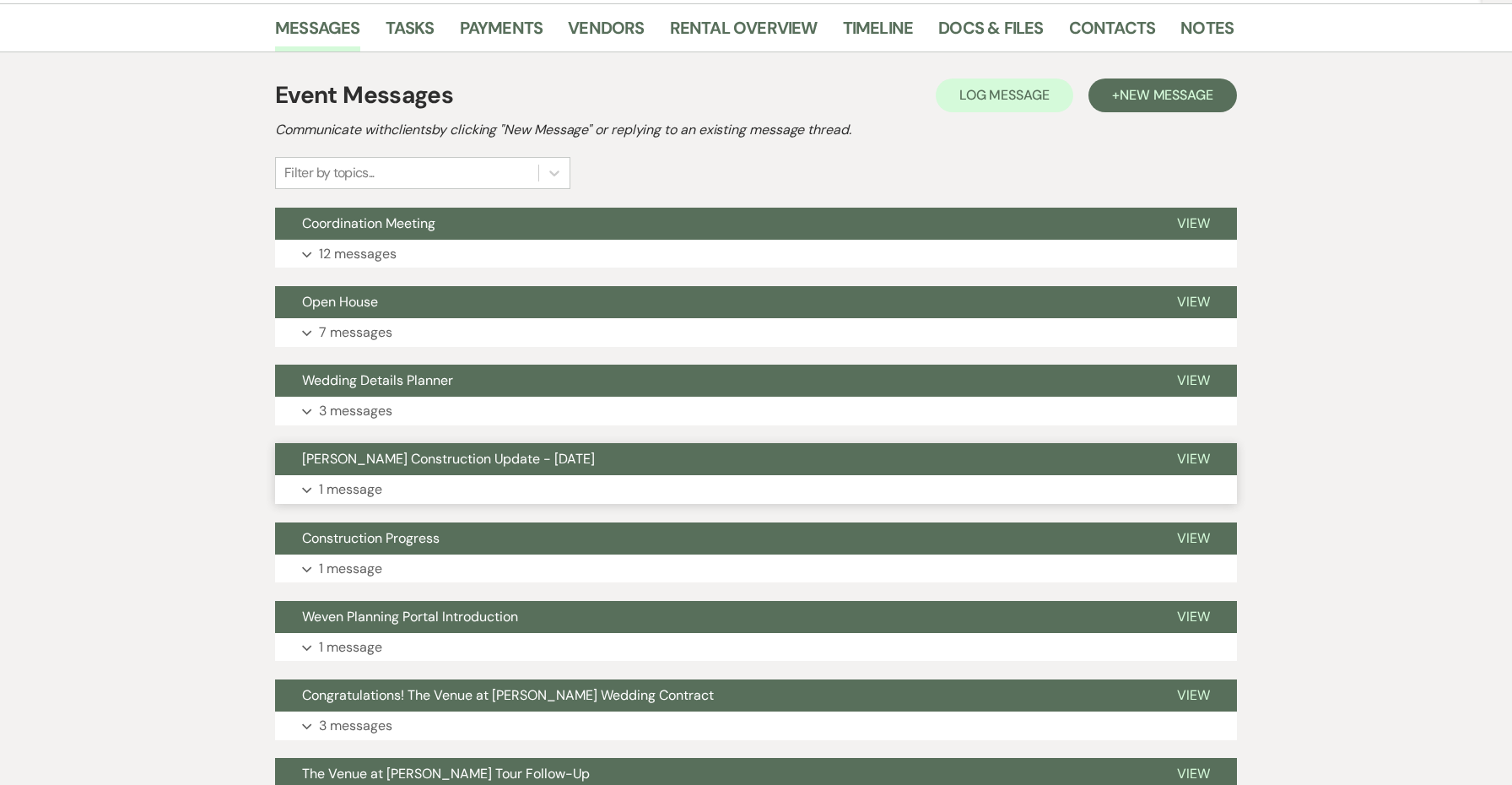
scroll to position [360, 0]
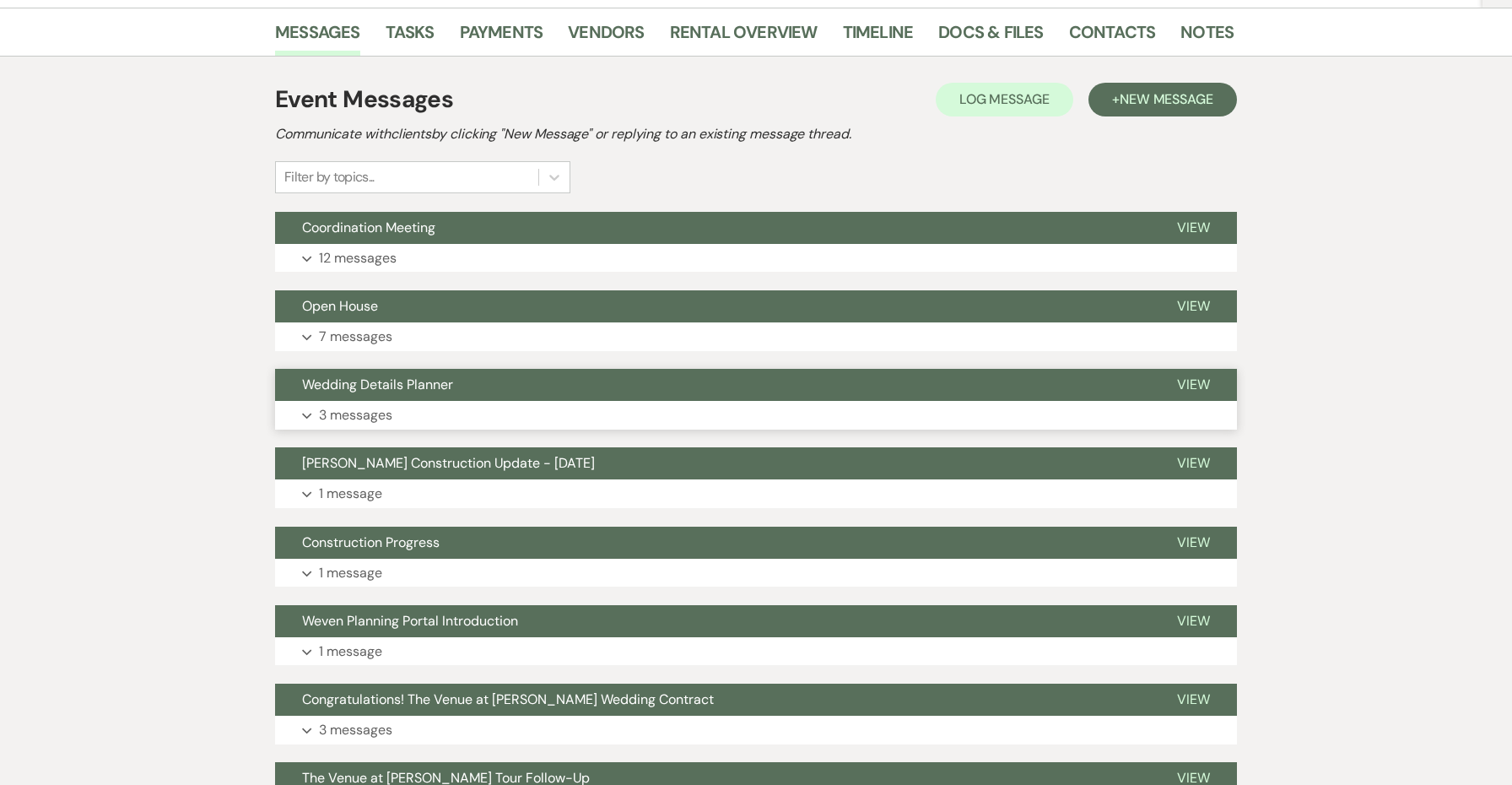
click at [361, 376] on span "Wedding Details Planner" at bounding box center [377, 385] width 151 height 18
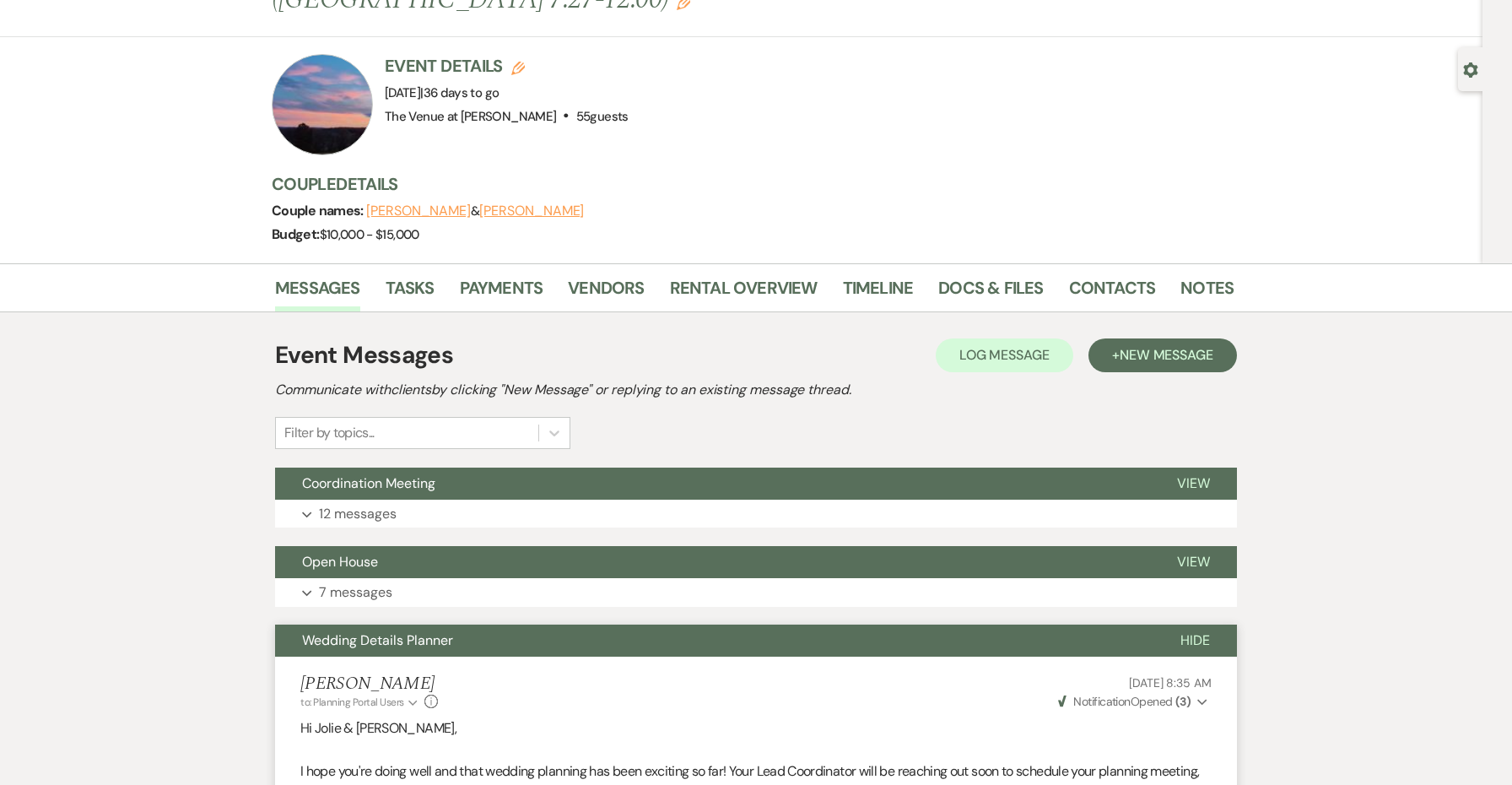
scroll to position [96, 0]
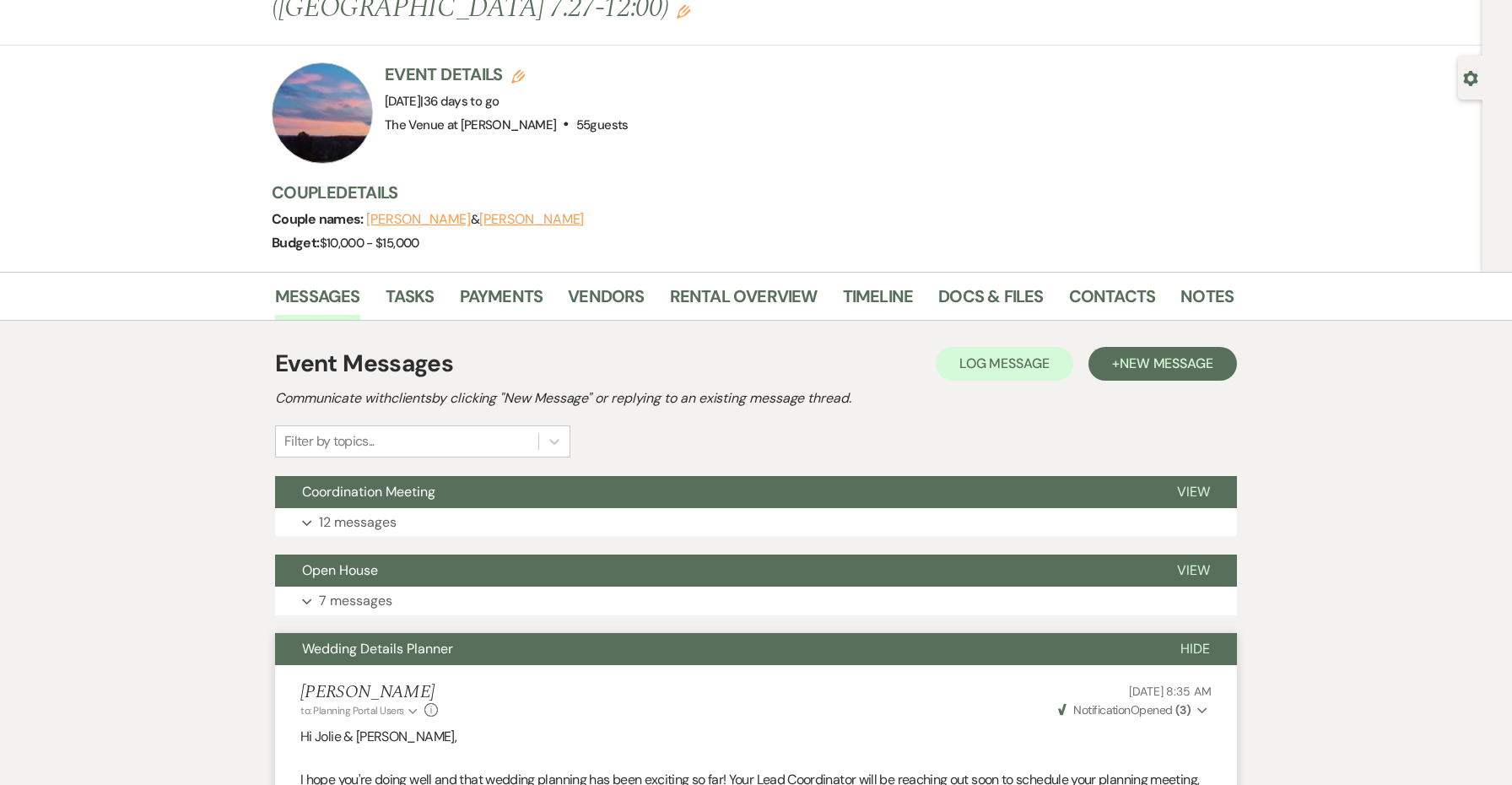
click at [448, 640] on span "Wedding Details Planner" at bounding box center [377, 649] width 151 height 18
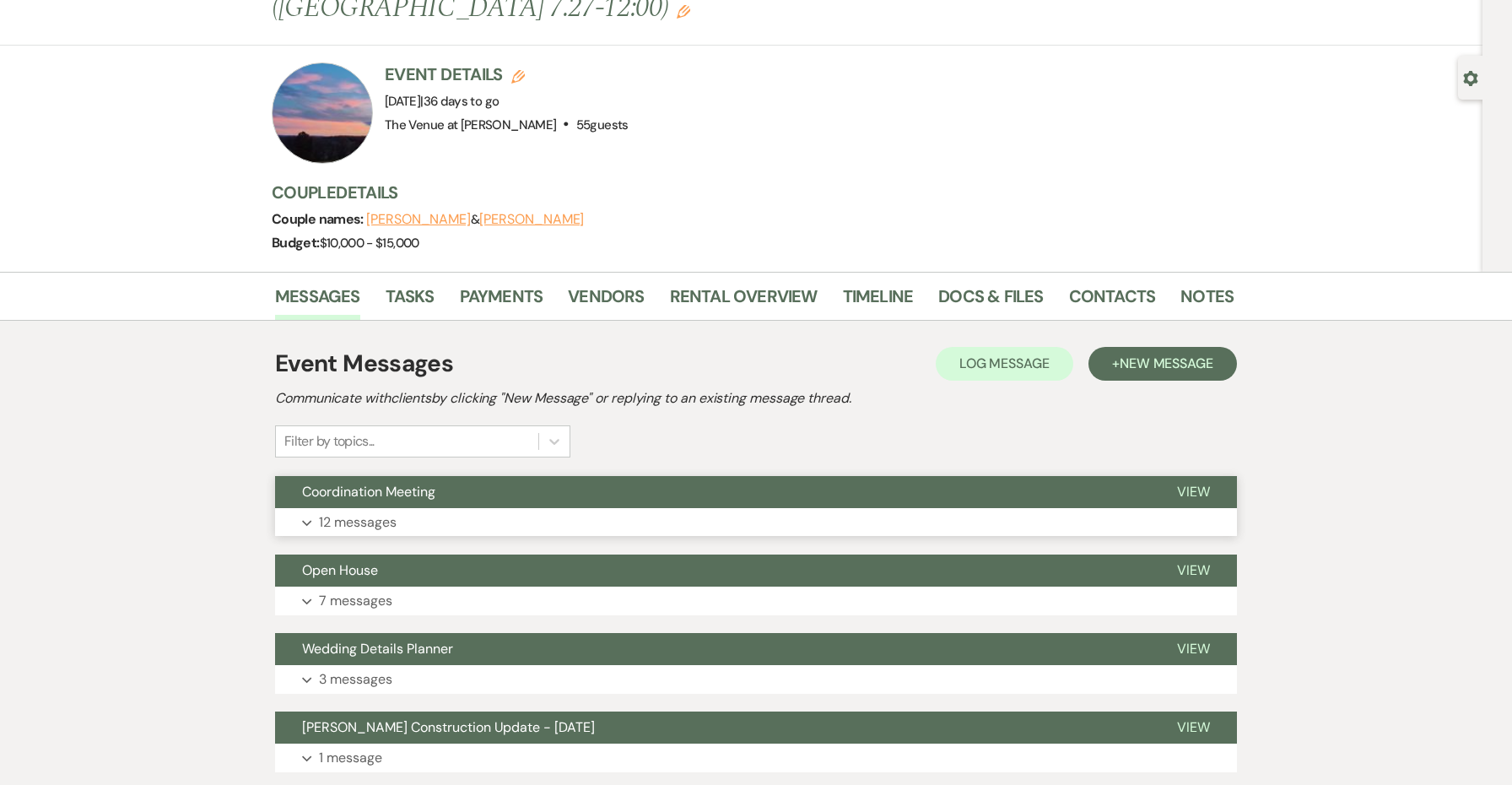
click at [424, 476] on button "Coordination Meeting" at bounding box center [713, 492] width 875 height 32
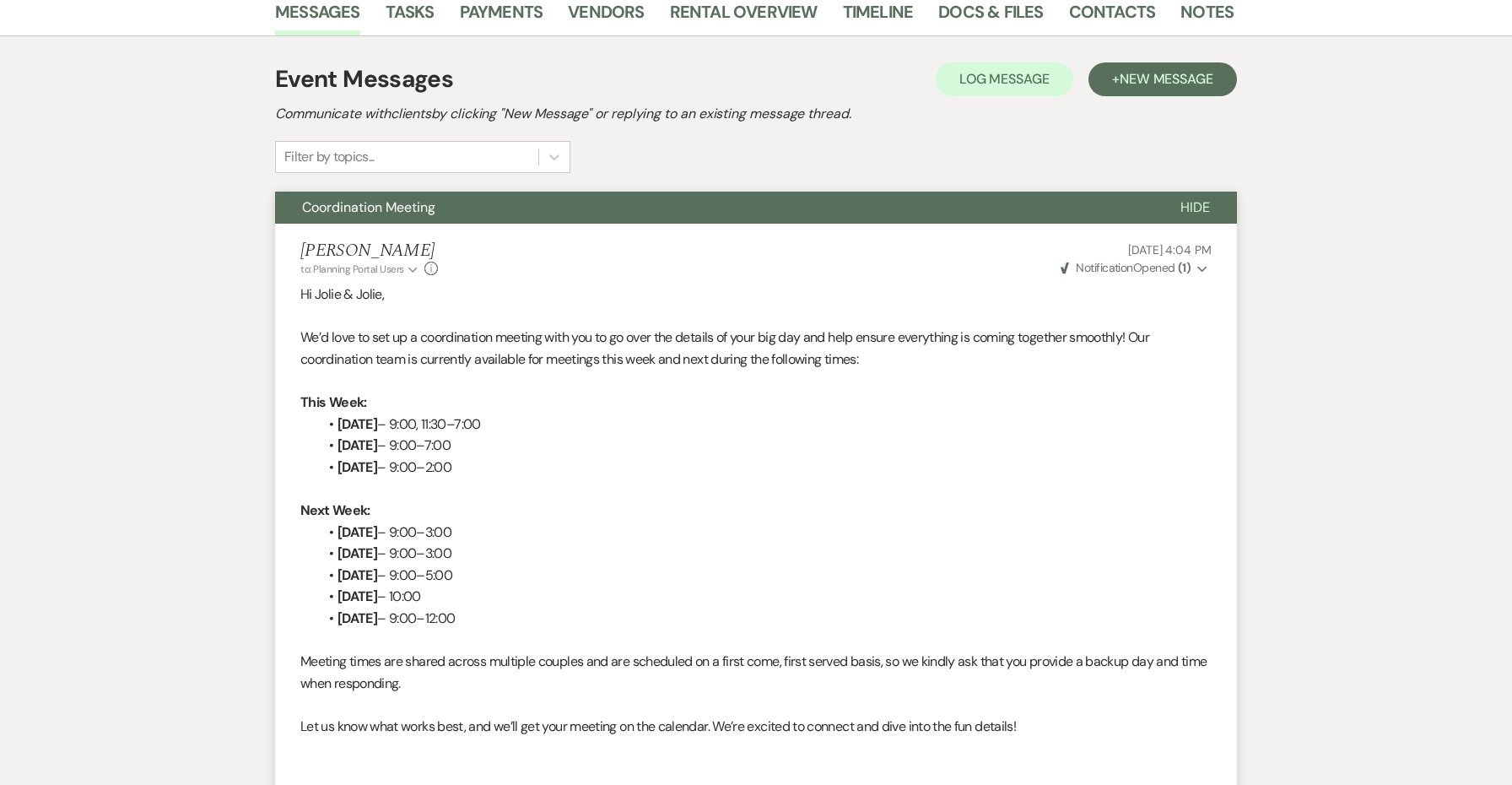
scroll to position [99, 0]
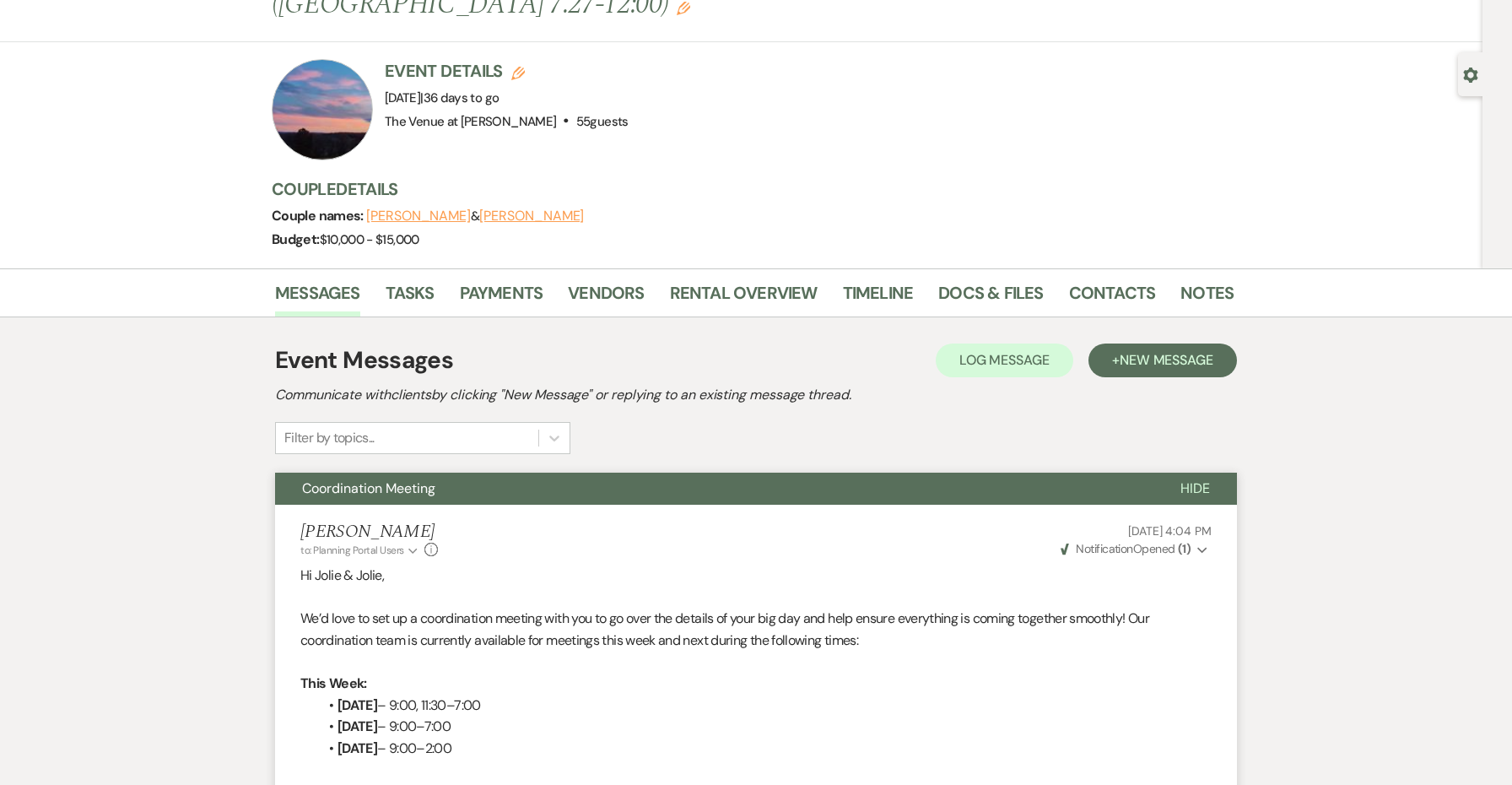
click at [400, 472] on button "Coordination Meeting" at bounding box center [715, 488] width 878 height 32
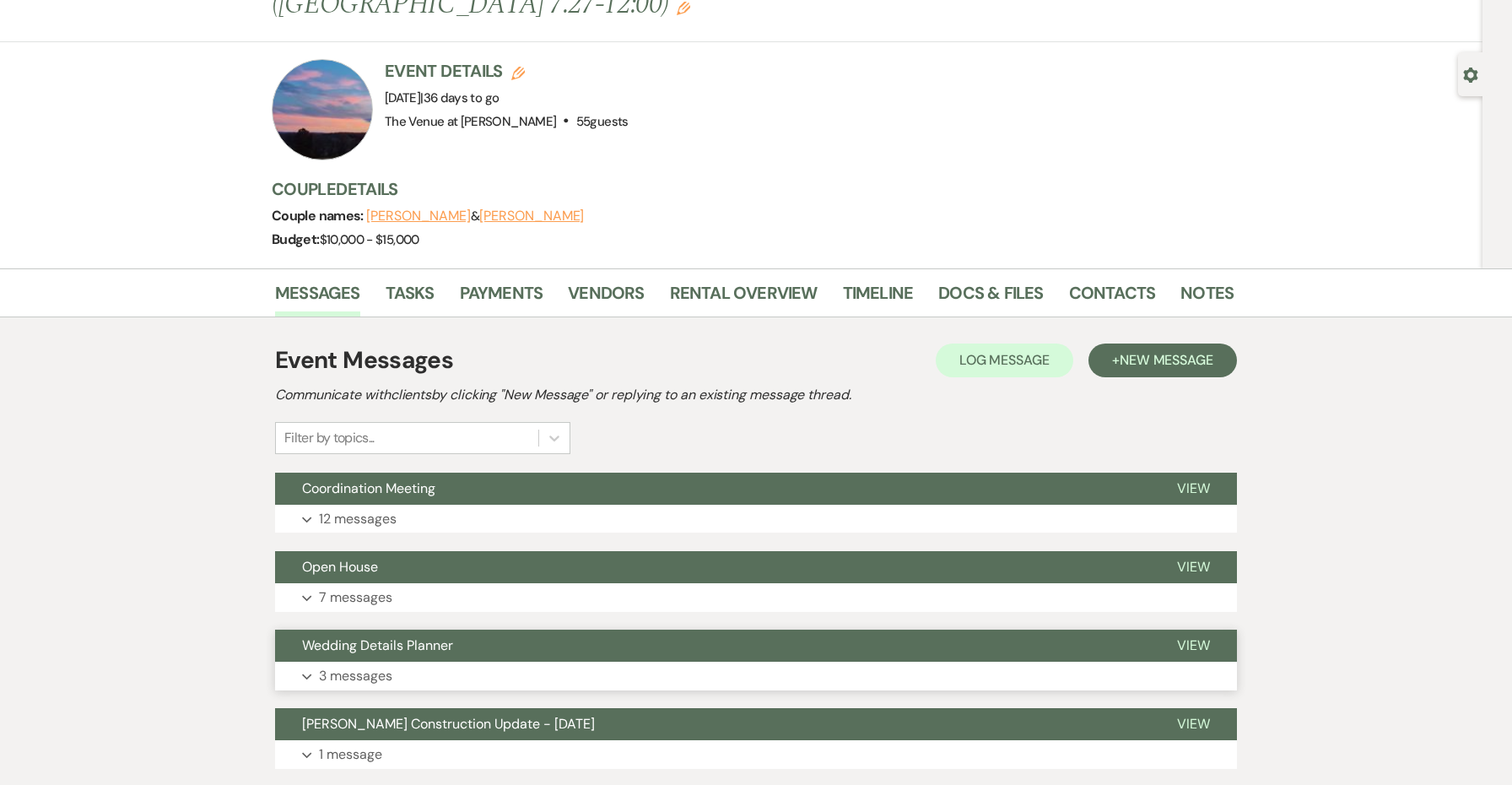
click at [404, 636] on span "Wedding Details Planner" at bounding box center [377, 645] width 151 height 18
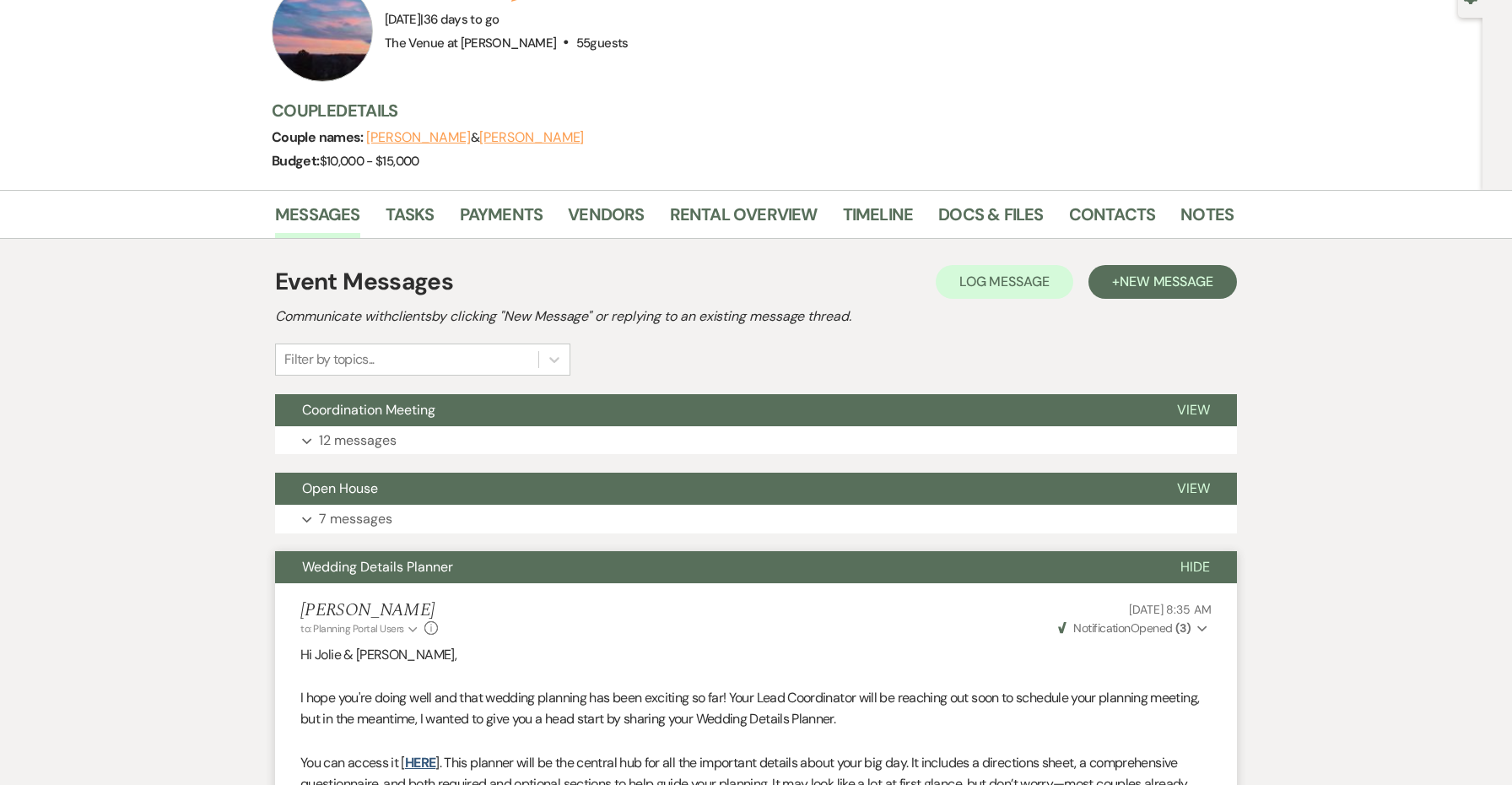
scroll to position [168, 0]
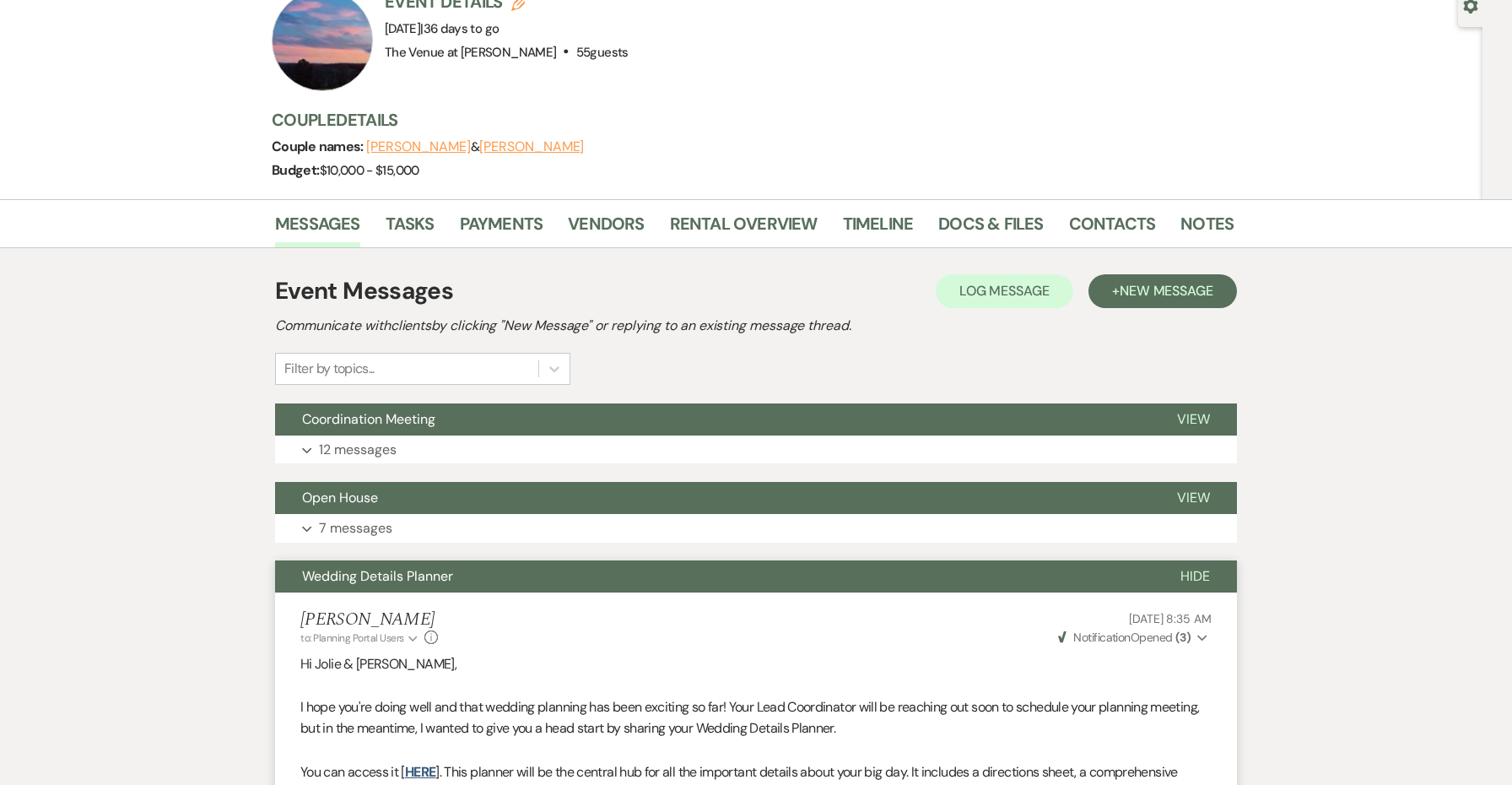
click at [385, 567] on span "Wedding Details Planner" at bounding box center [377, 576] width 151 height 18
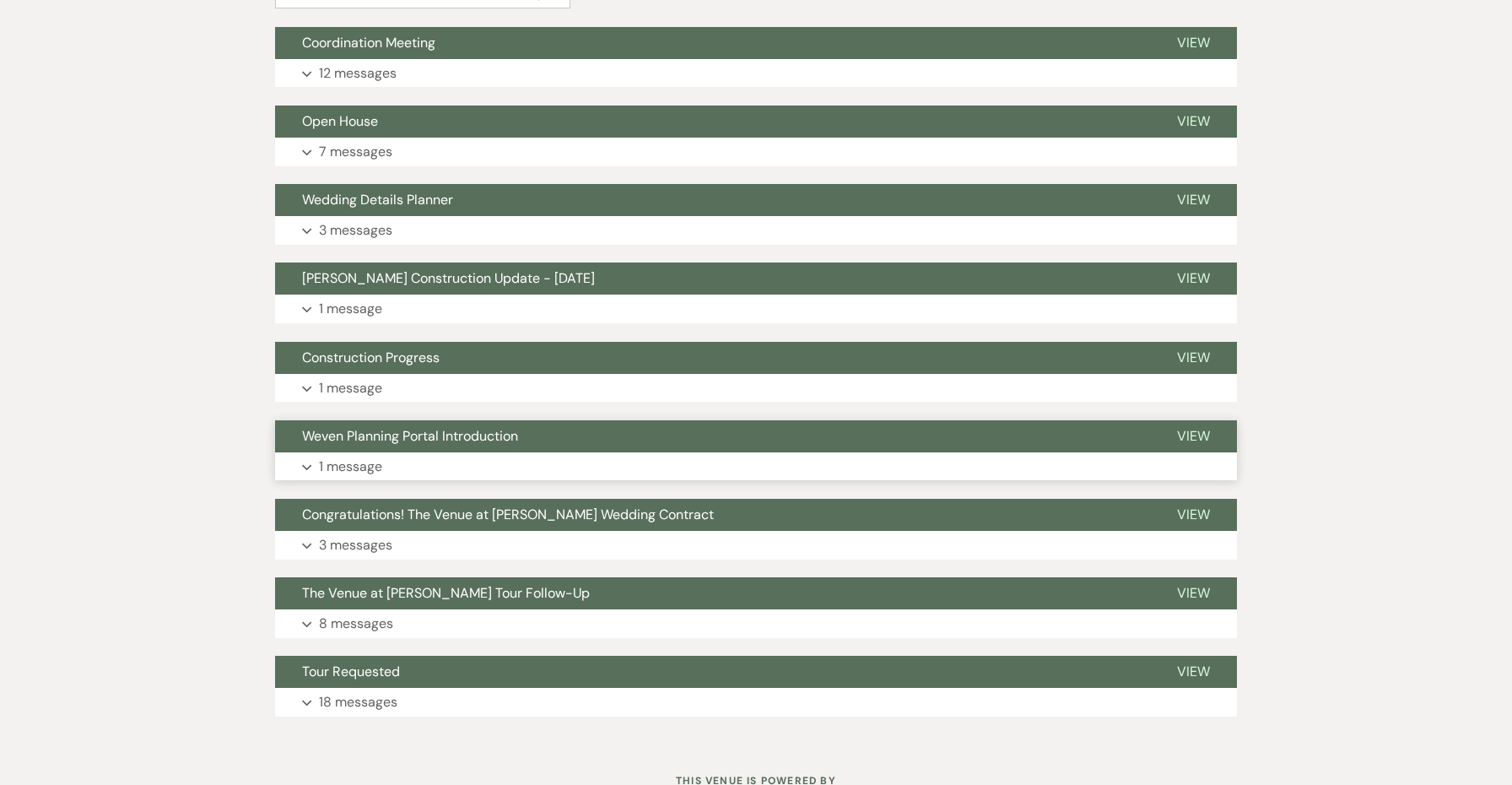
scroll to position [548, 0]
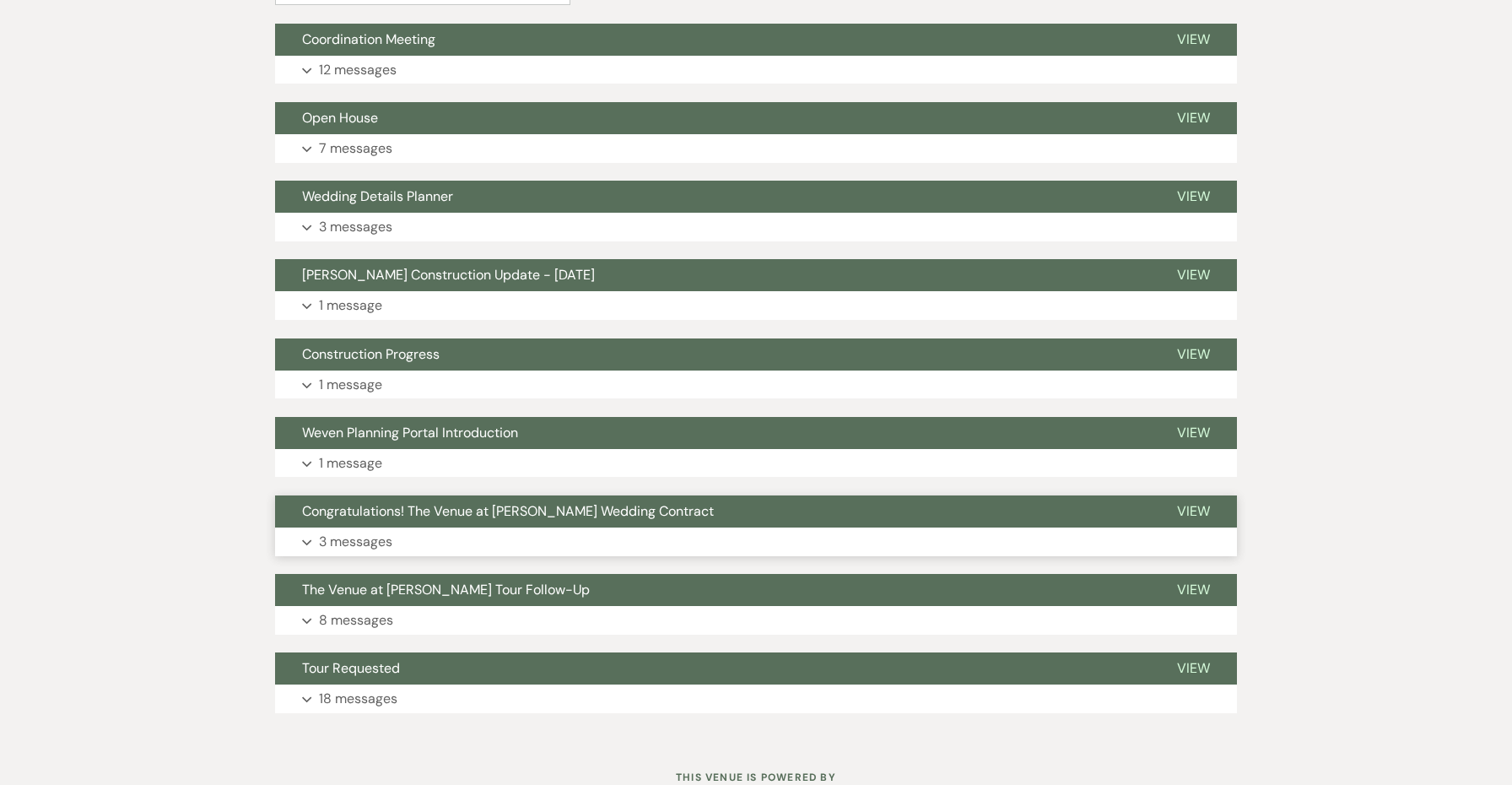
click at [402, 496] on button "Congratulations! The Venue at [PERSON_NAME] Wedding Contract" at bounding box center [713, 511] width 875 height 32
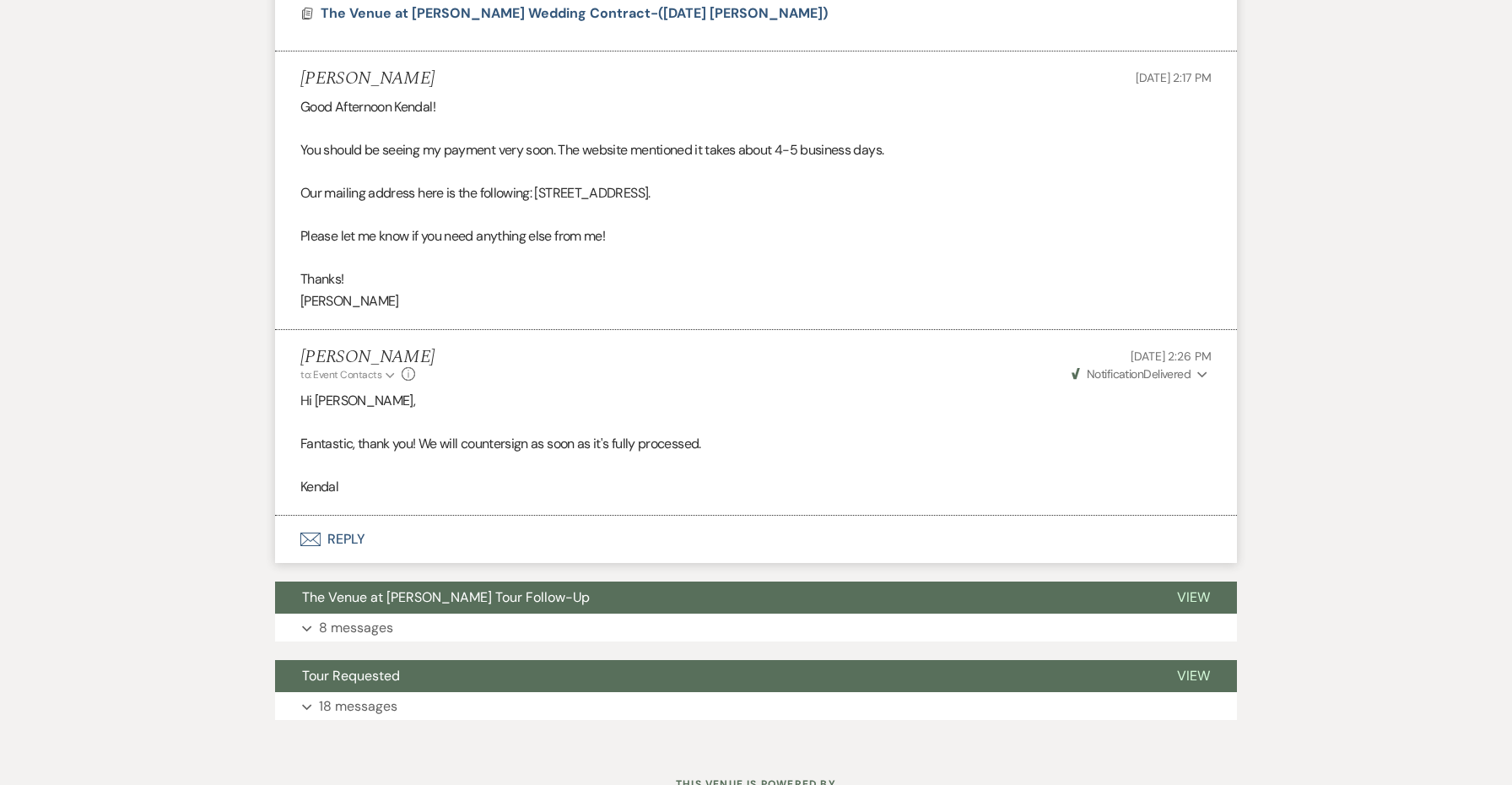
scroll to position [2125, 0]
click at [412, 582] on button "The Venue at [PERSON_NAME] Tour Follow-Up" at bounding box center [713, 598] width 875 height 32
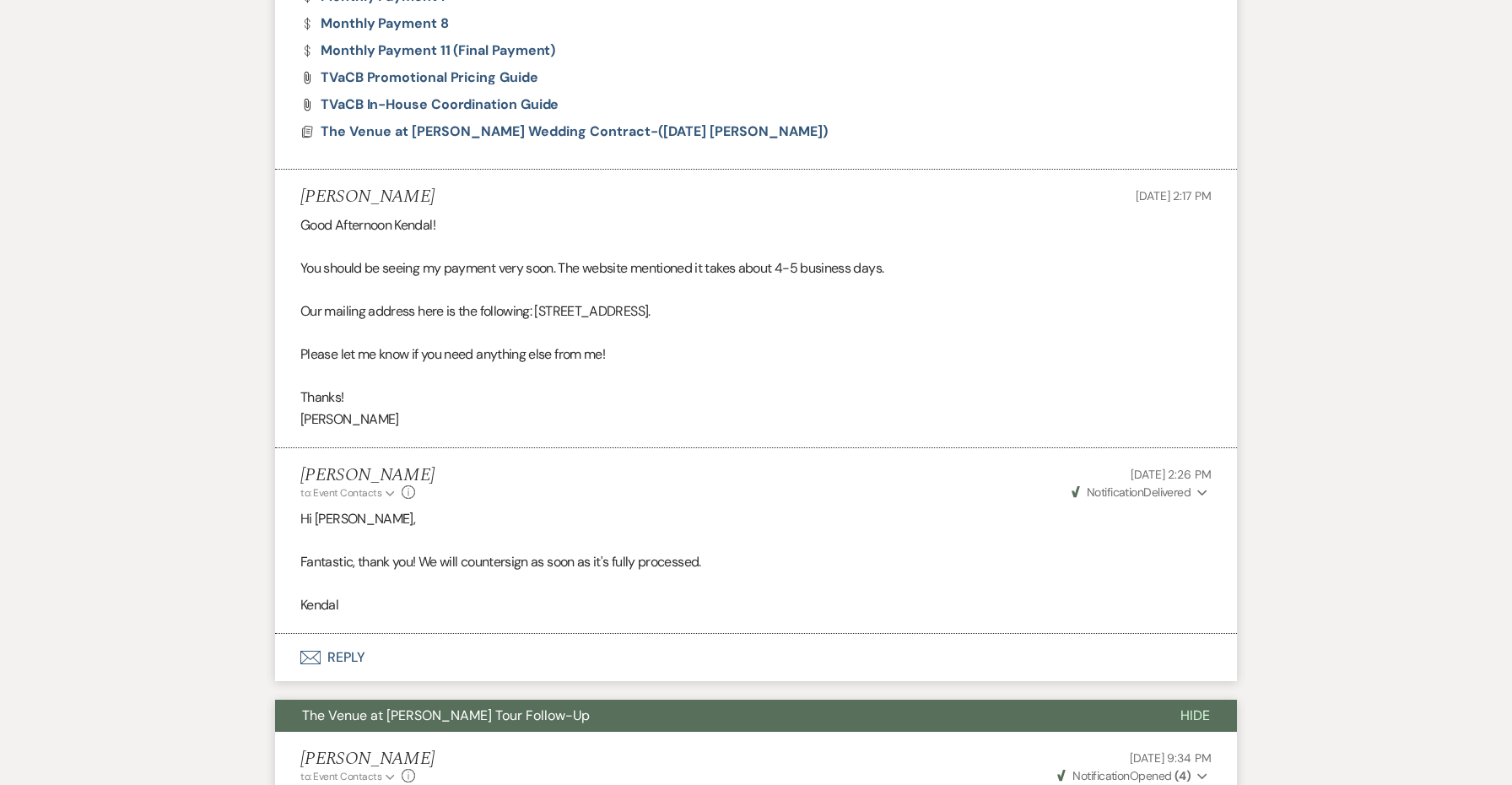
scroll to position [2005, 0]
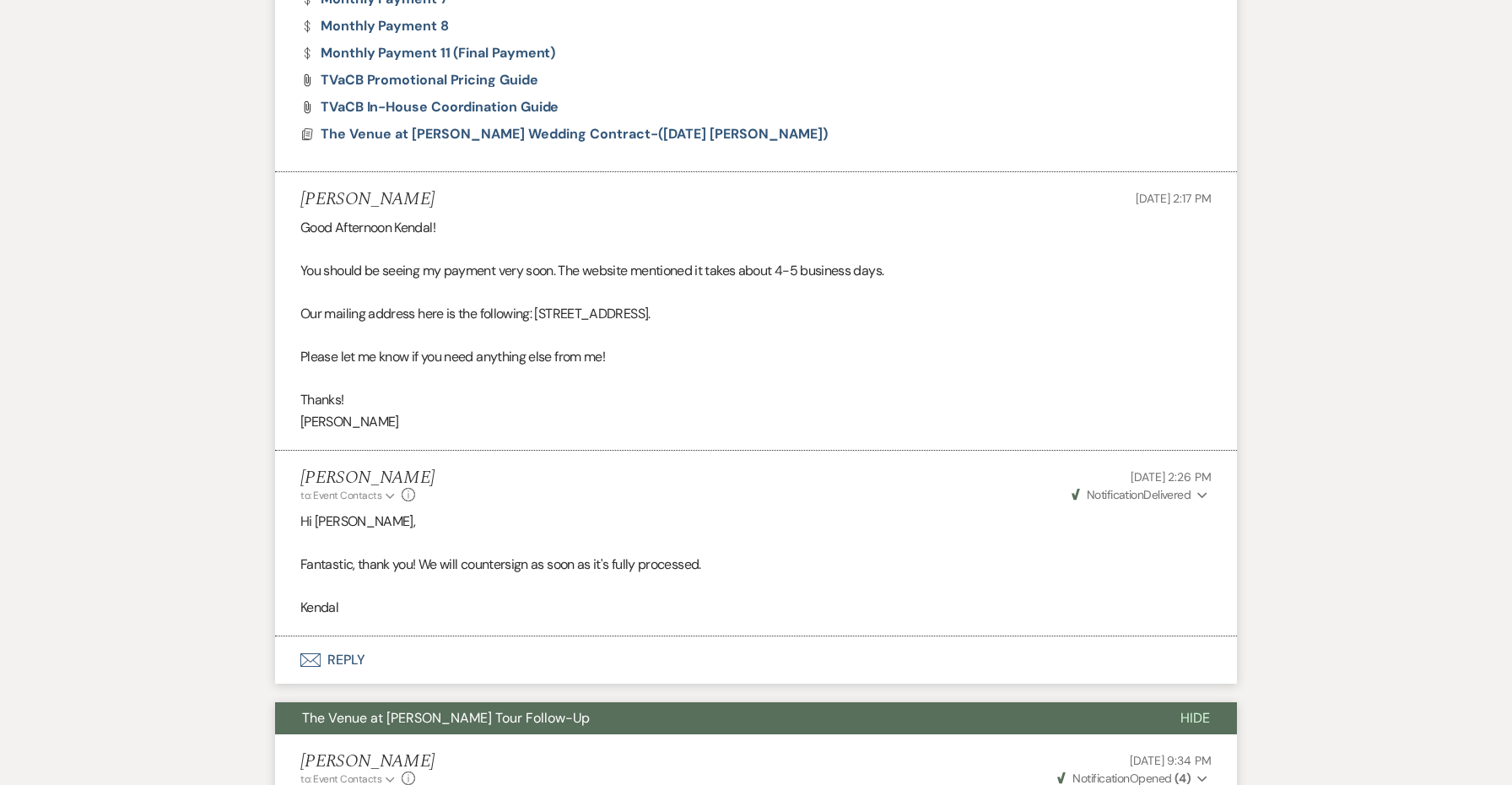
click at [403, 709] on span "The Venue at [PERSON_NAME] Tour Follow-Up" at bounding box center [446, 718] width 288 height 18
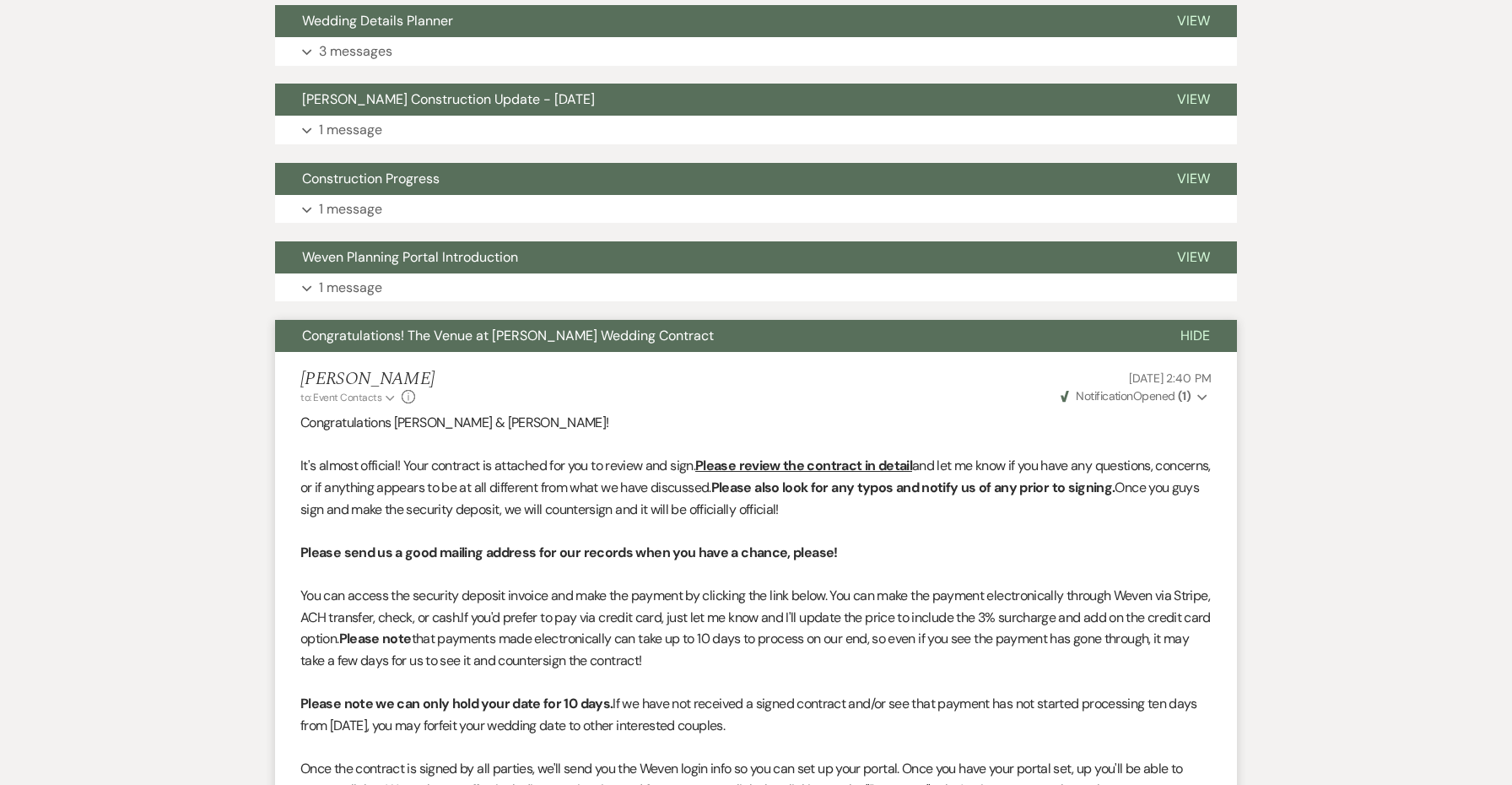
scroll to position [466, 0]
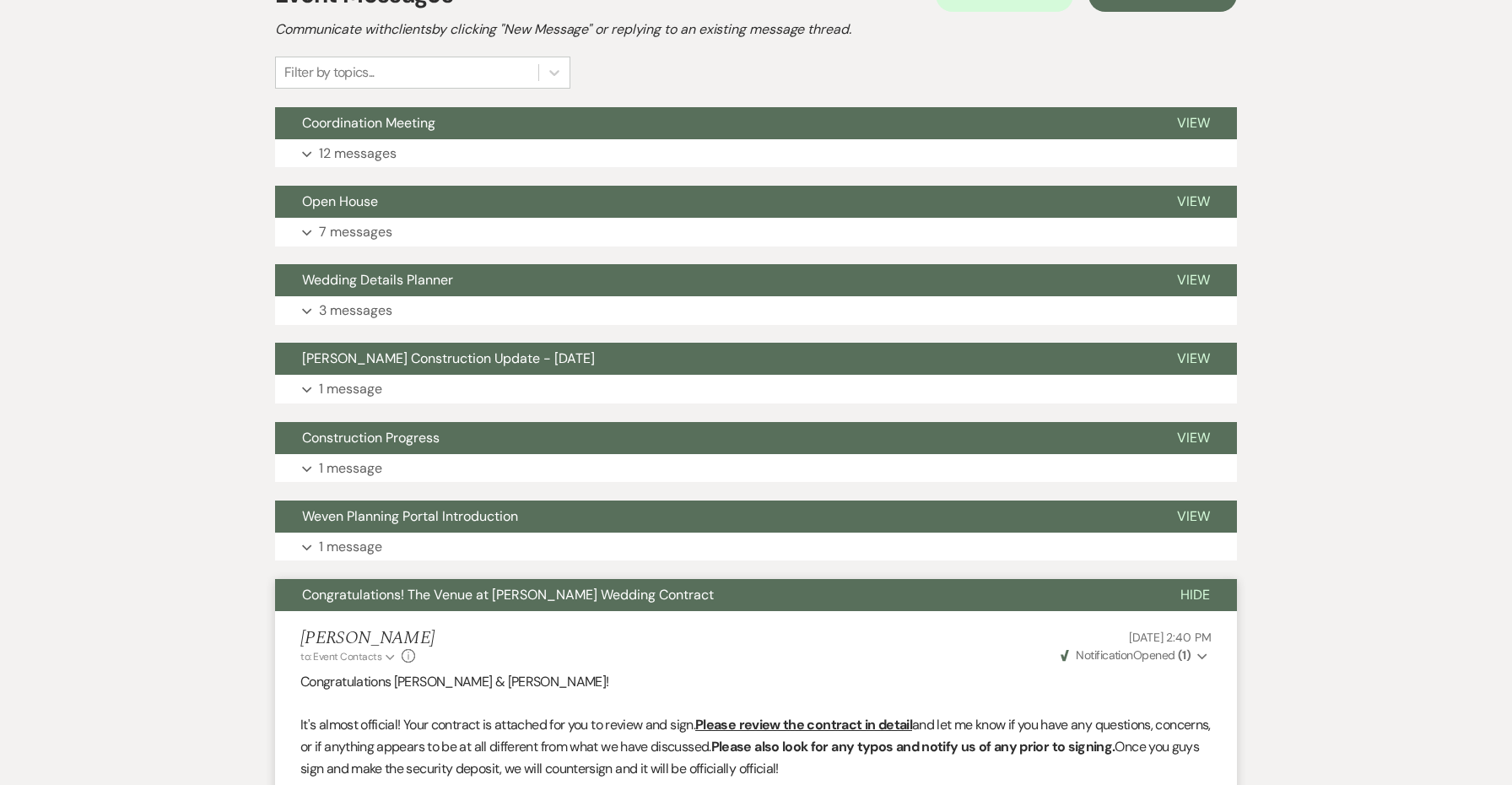
click at [386, 585] on span "Congratulations! The Venue at [PERSON_NAME] Wedding Contract" at bounding box center [507, 594] width 412 height 18
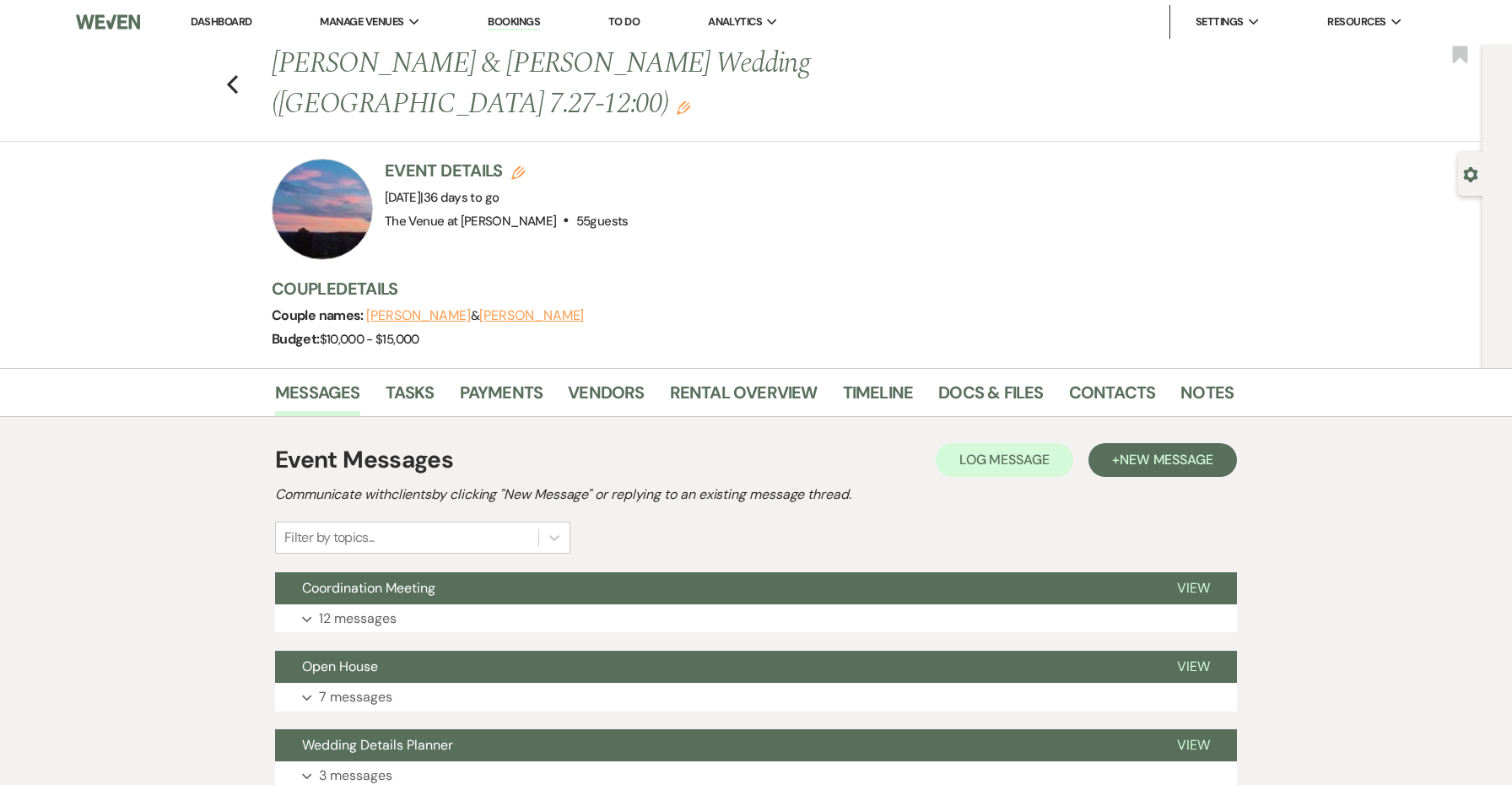
scroll to position [0, 0]
click at [1452, 58] on icon "Bookmark" at bounding box center [1460, 55] width 18 height 20
click at [914, 71] on h1 "[PERSON_NAME] & [PERSON_NAME] Wedding (OH 7.27-12:00) Edit" at bounding box center [649, 84] width 756 height 80
click at [690, 101] on use "button" at bounding box center [683, 108] width 14 height 14
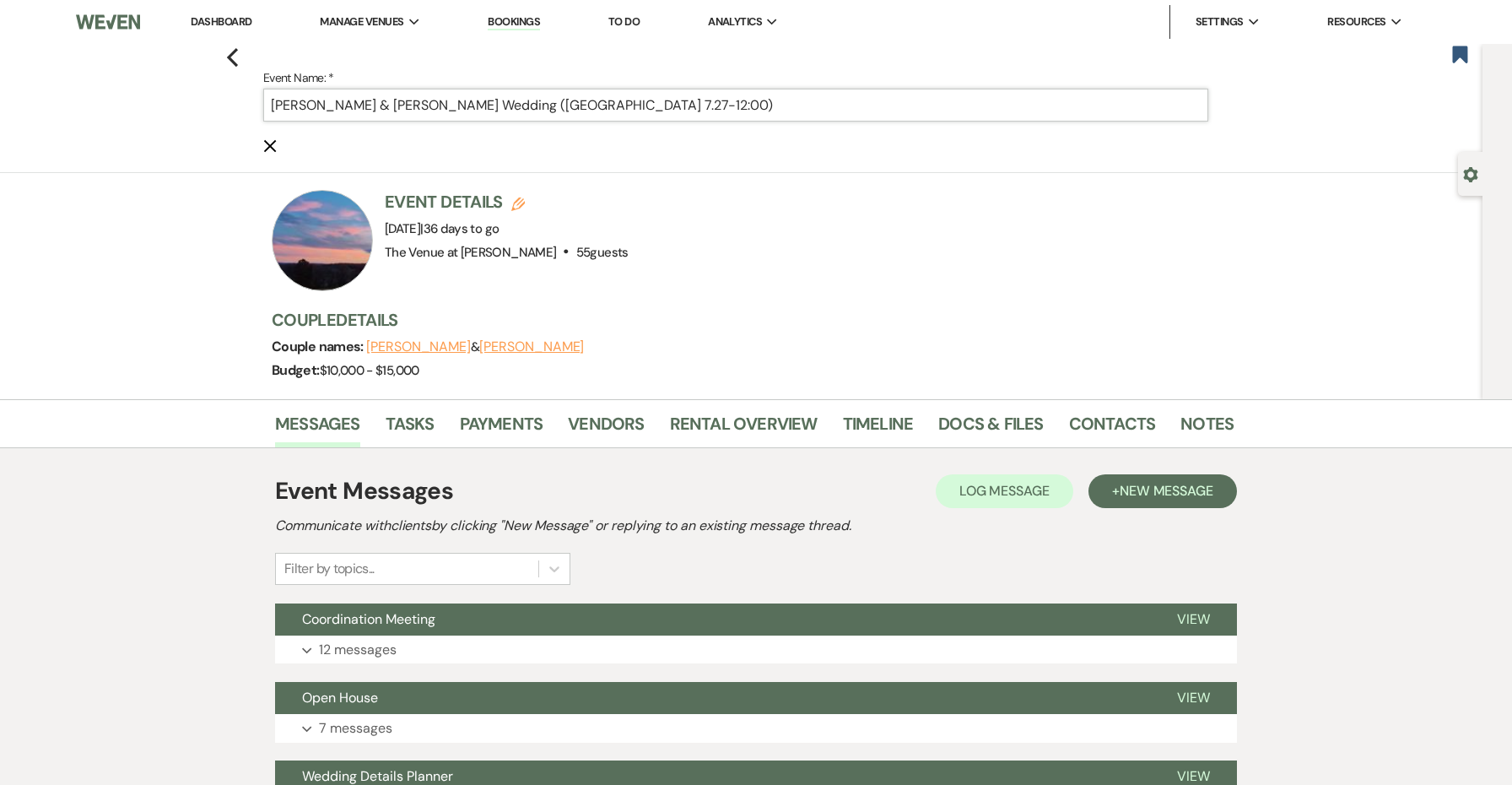
click at [896, 111] on input "[PERSON_NAME] & [PERSON_NAME] Wedding ([GEOGRAPHIC_DATA] 7.27-12:00)" at bounding box center [735, 105] width 945 height 33
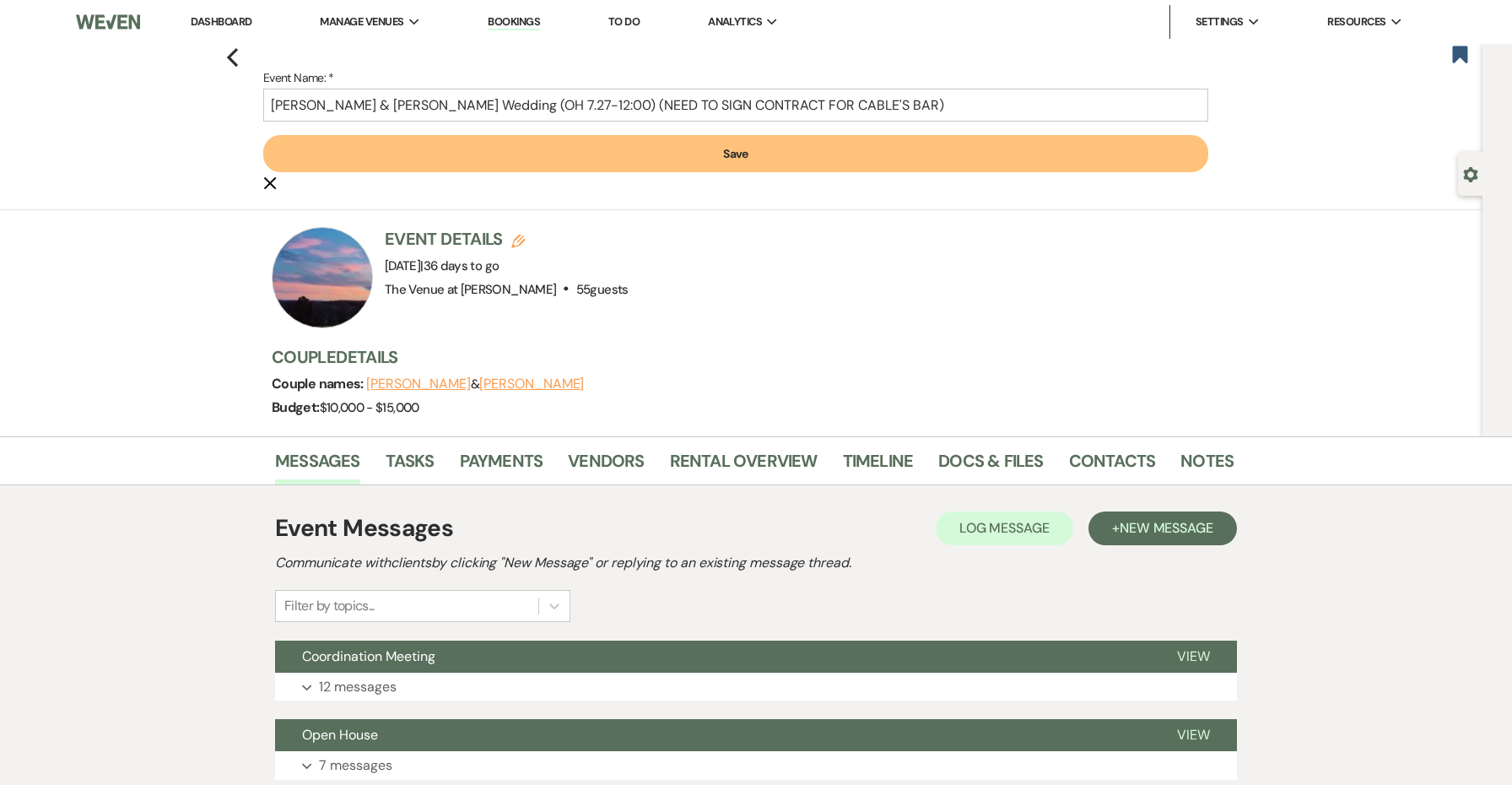
click at [895, 143] on button "Save" at bounding box center [735, 154] width 945 height 37
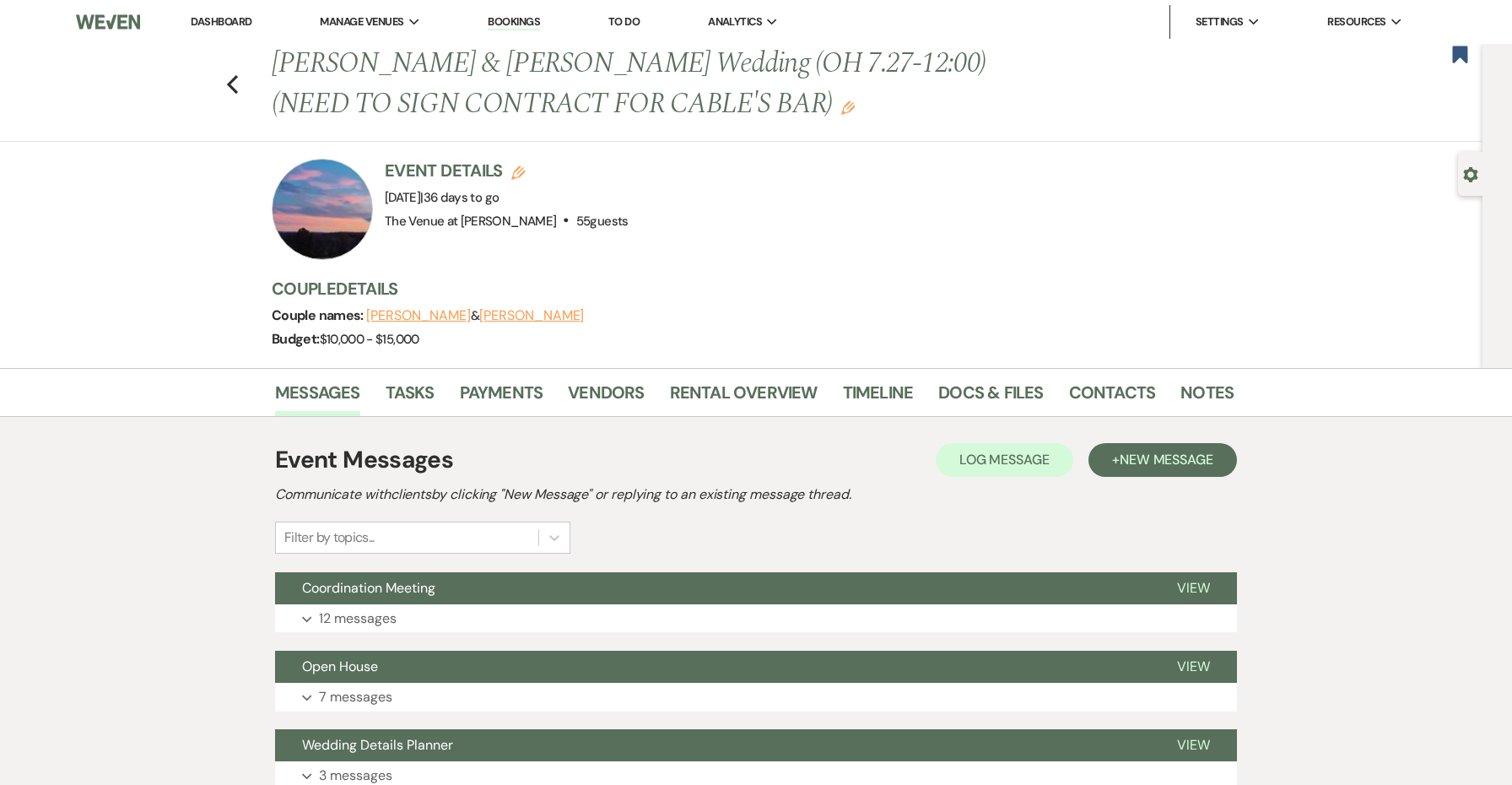
click at [600, 370] on div "Messages Tasks Payments Vendors Rental Overview Timeline Docs & Files Contacts …" at bounding box center [756, 392] width 1512 height 49
click at [600, 377] on li "Vendors" at bounding box center [618, 396] width 101 height 41
click at [600, 384] on link "Vendors" at bounding box center [606, 397] width 76 height 37
